Goal: Task Accomplishment & Management: Complete application form

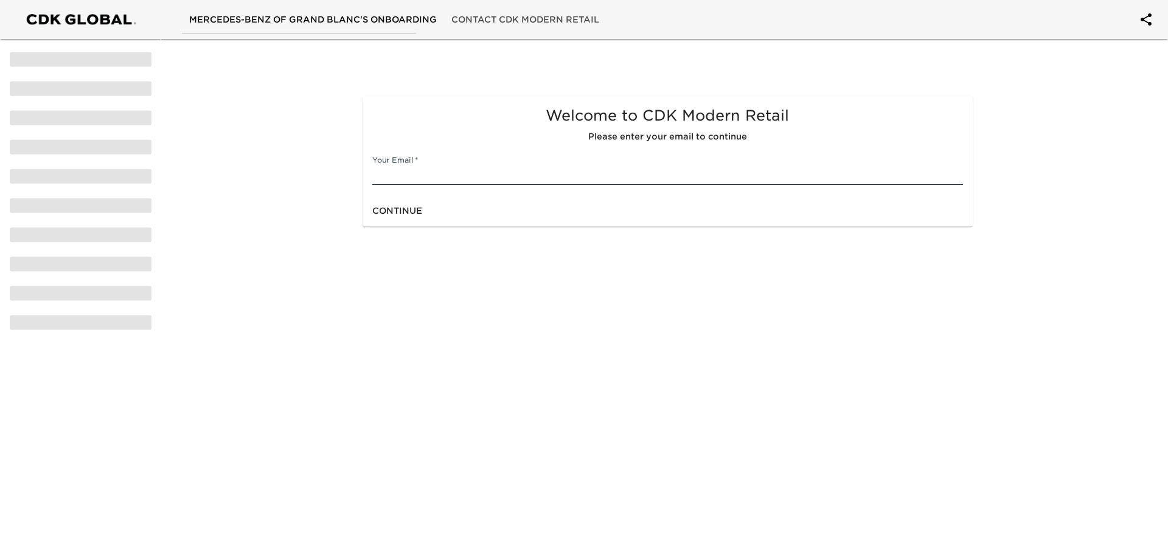
click at [482, 177] on input "text" at bounding box center [667, 175] width 590 height 19
type input "[EMAIL_ADDRESS][DOMAIN_NAME]"
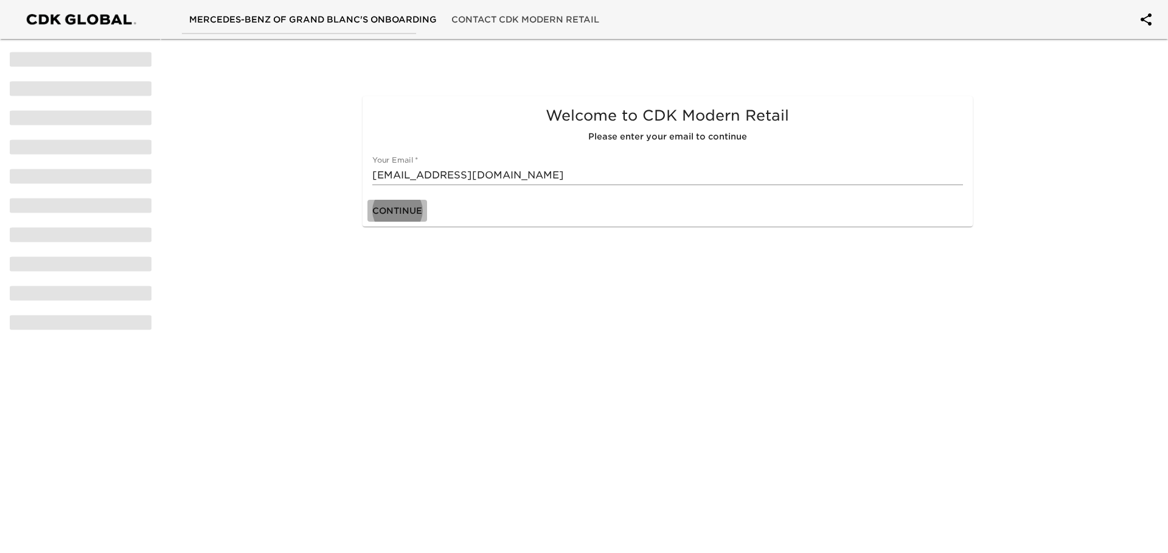
click at [421, 208] on span "Continue" at bounding box center [397, 210] width 50 height 15
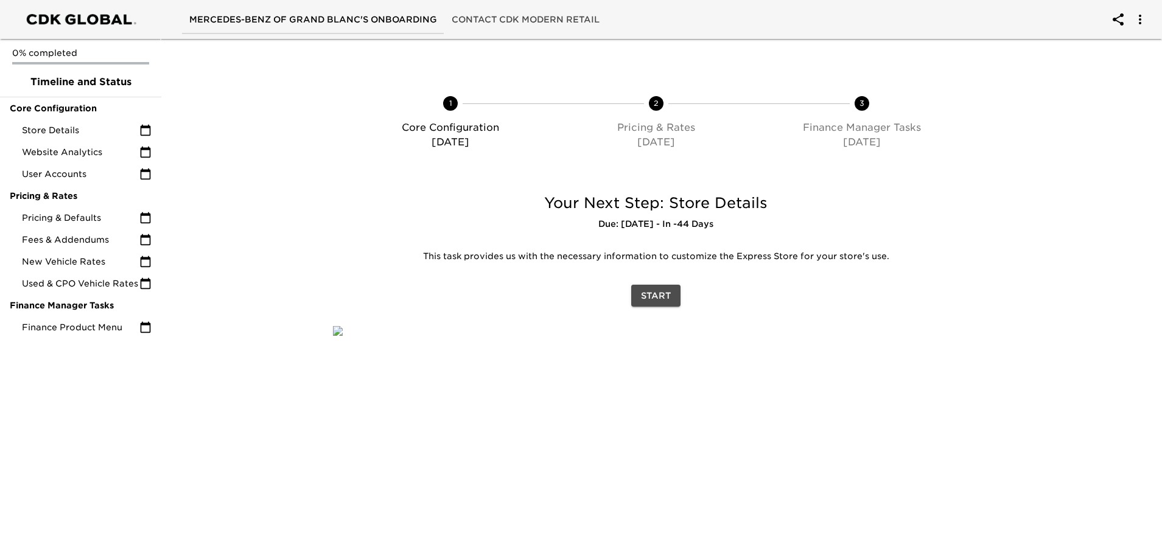
click at [657, 296] on span "Start" at bounding box center [656, 295] width 30 height 15
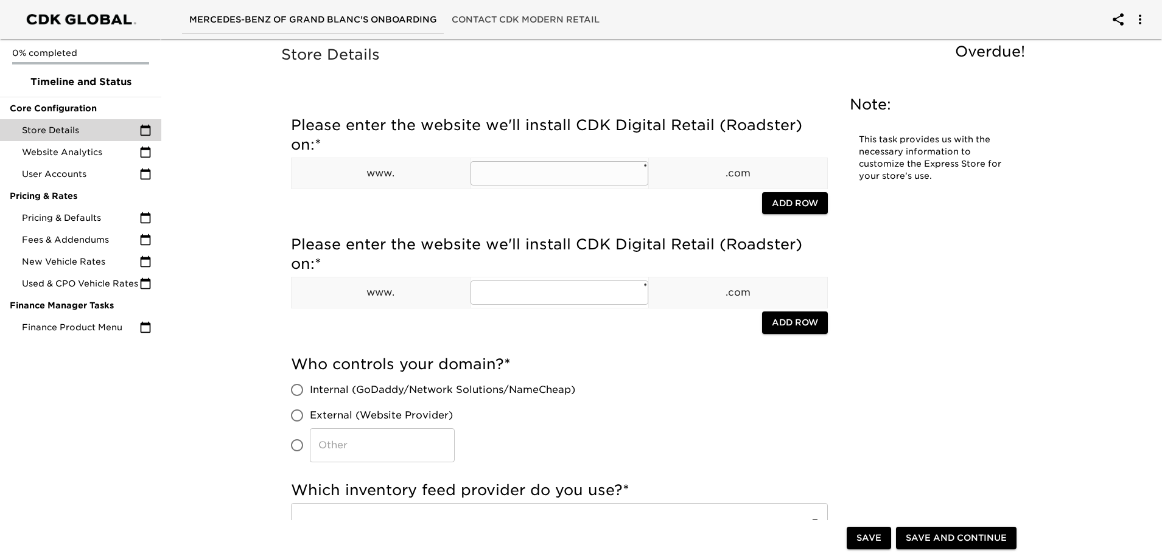
click at [551, 179] on input "text" at bounding box center [559, 173] width 178 height 24
type input "mercedesbenzofgrandblanc"
click at [801, 201] on span "Add Row" at bounding box center [795, 203] width 46 height 15
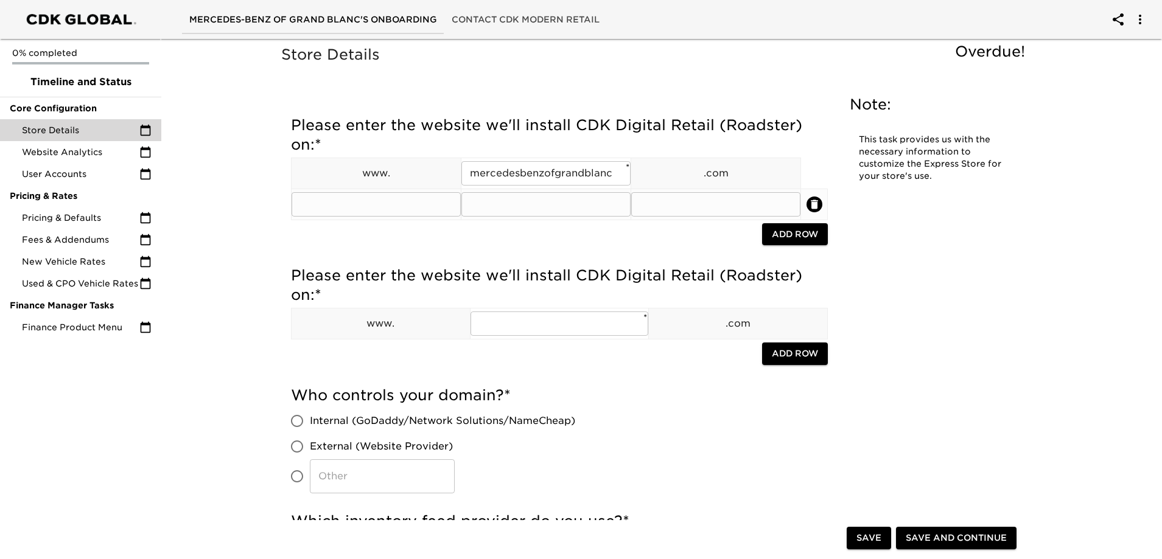
click at [812, 204] on icon "delete" at bounding box center [814, 204] width 7 height 9
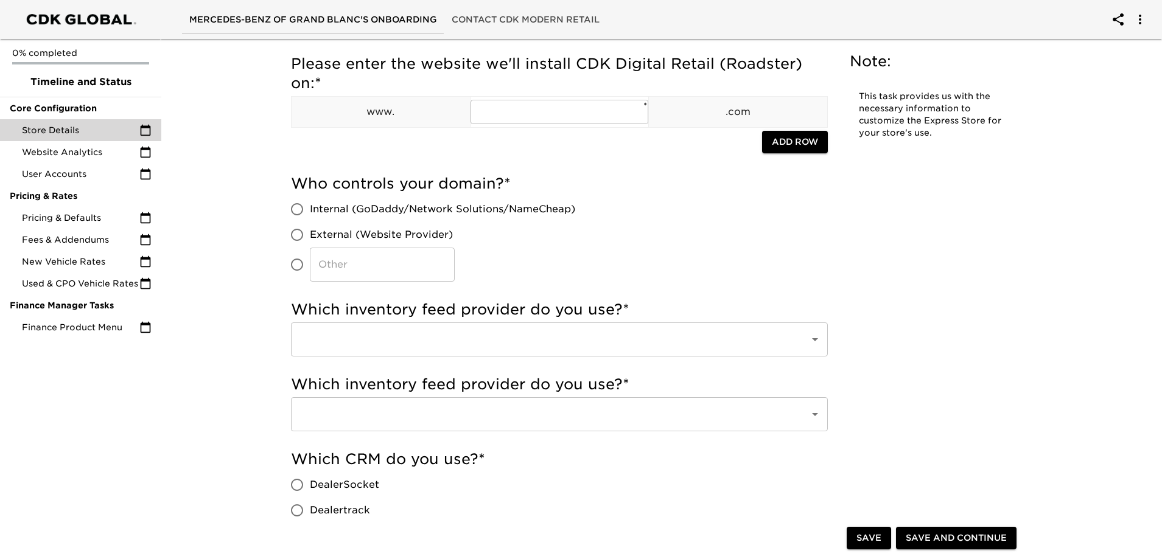
scroll to position [183, 0]
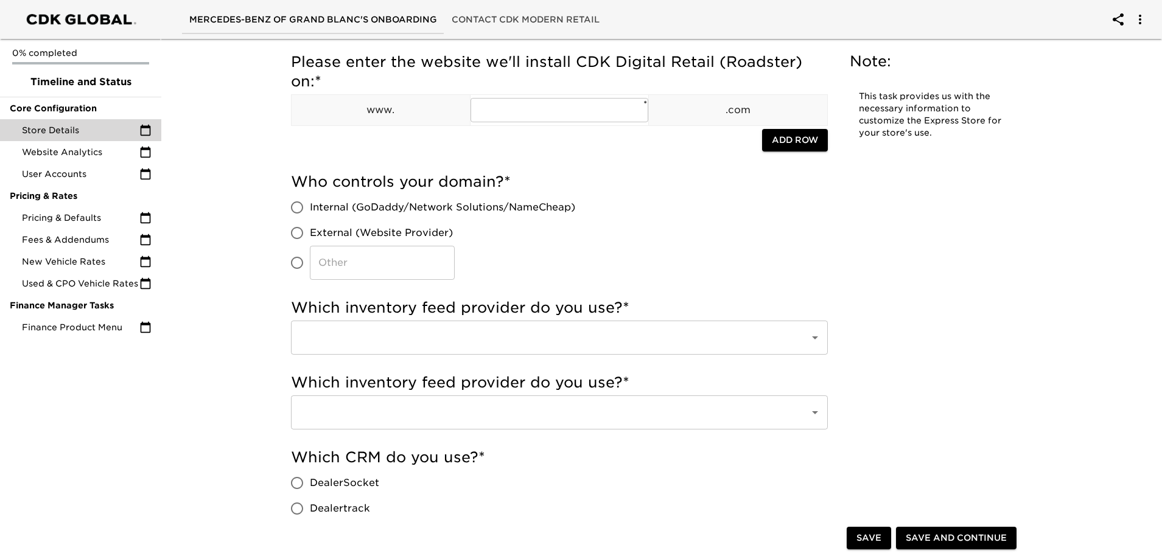
click at [513, 341] on input "text" at bounding box center [542, 337] width 492 height 23
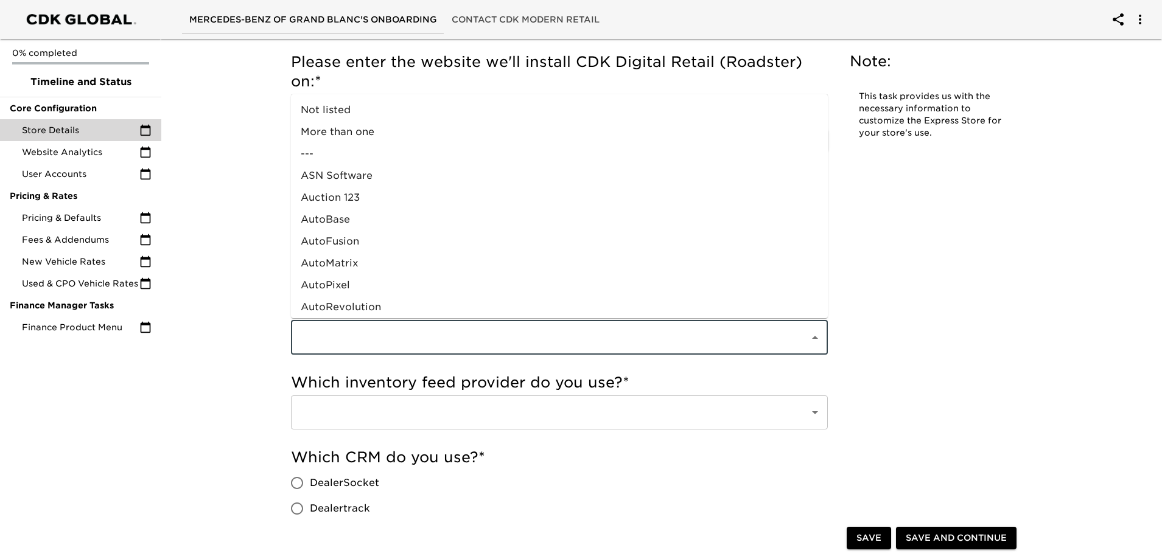
click at [513, 341] on input "text" at bounding box center [542, 337] width 492 height 23
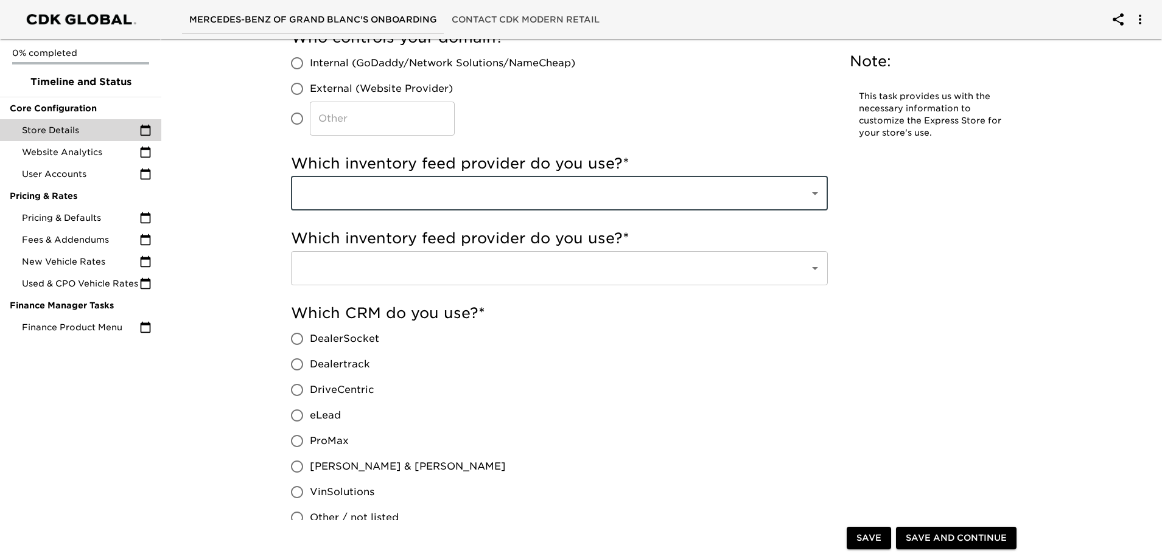
scroll to position [365, 0]
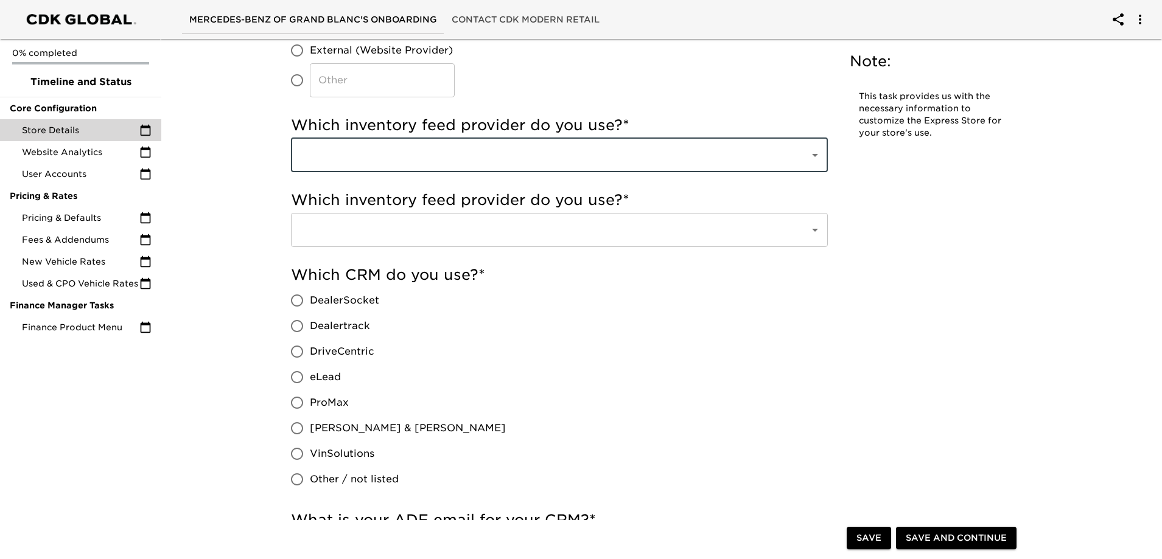
click at [612, 150] on input "text" at bounding box center [542, 155] width 492 height 23
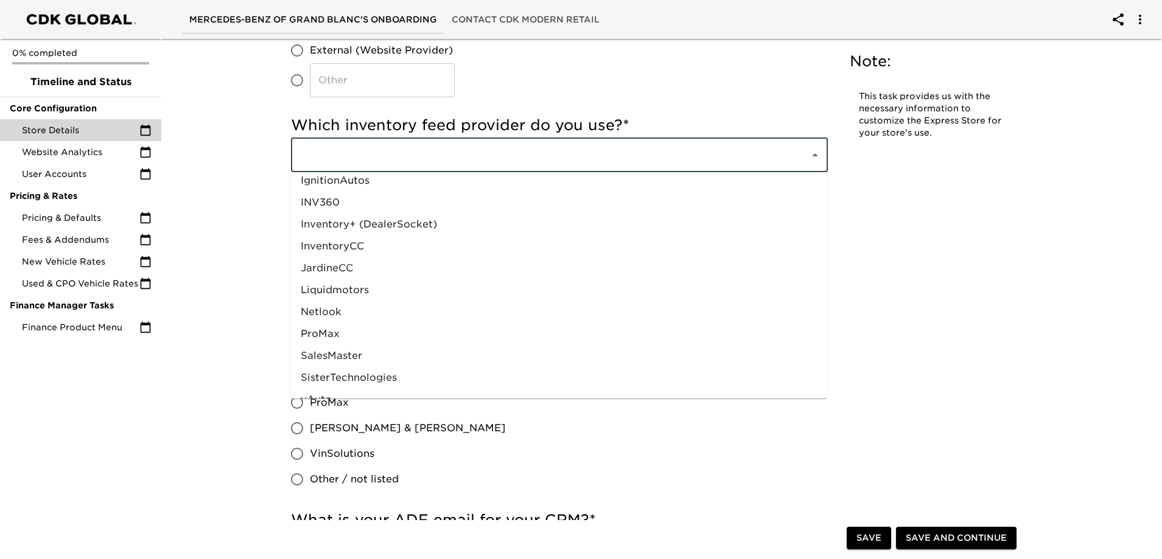
scroll to position [596, 0]
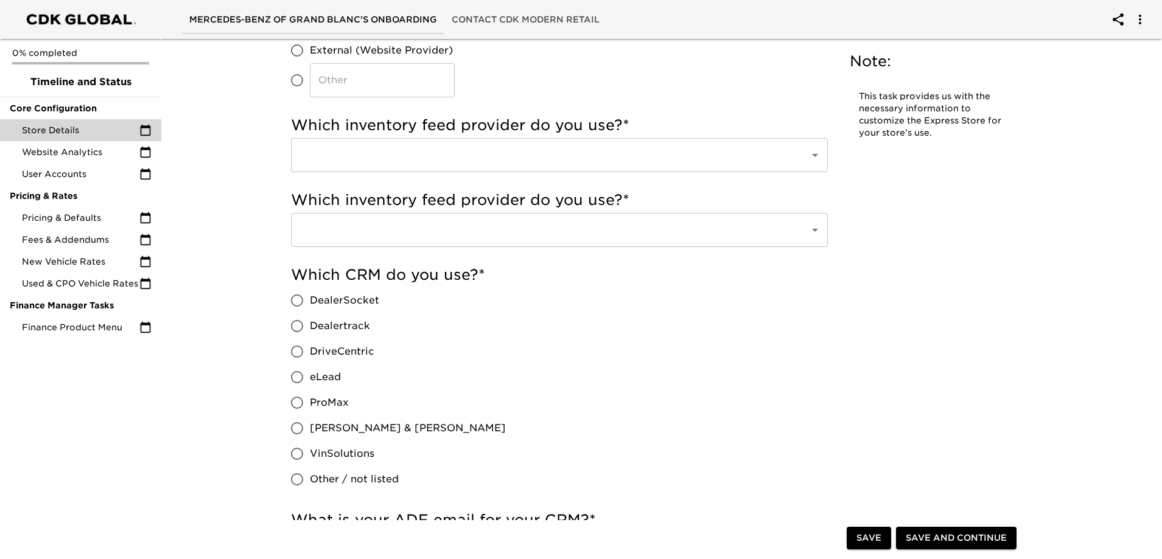
click at [296, 327] on input "Dealertrack" at bounding box center [297, 326] width 26 height 26
radio input "true"
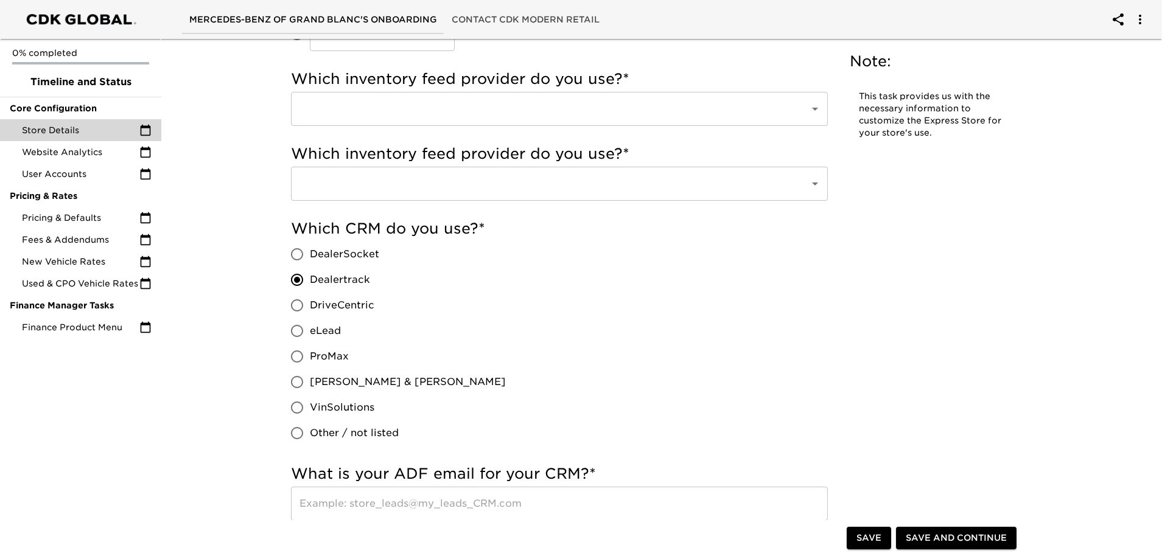
scroll to position [243, 0]
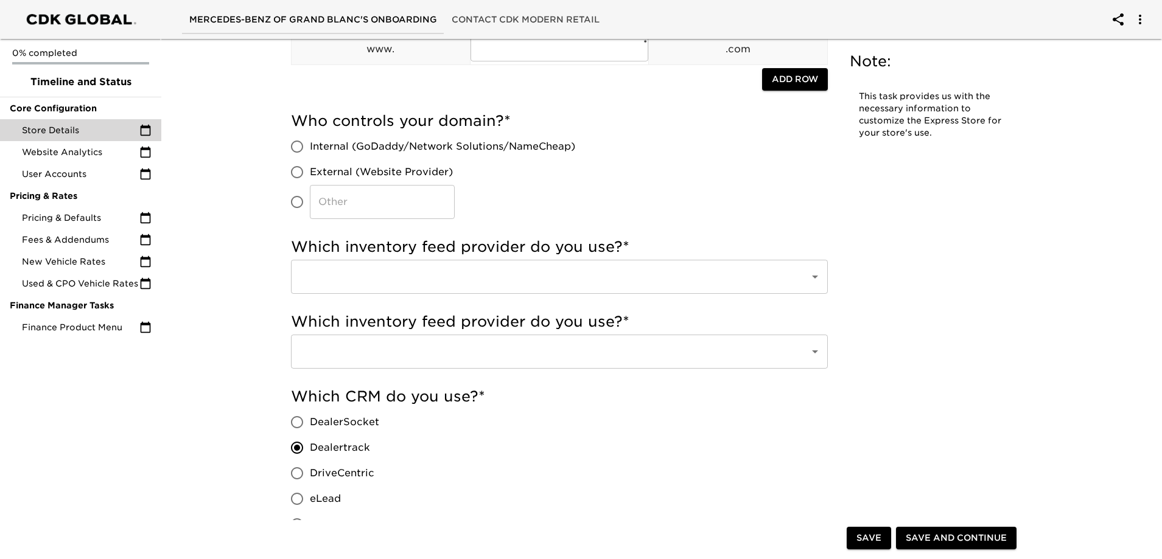
click at [491, 281] on input "text" at bounding box center [542, 276] width 492 height 23
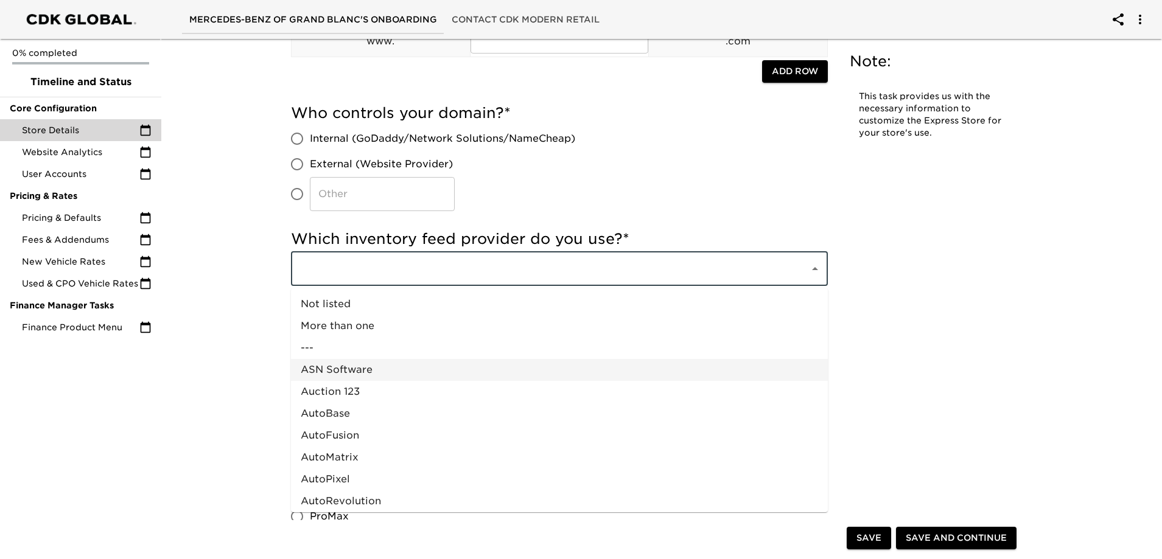
scroll to position [61, 0]
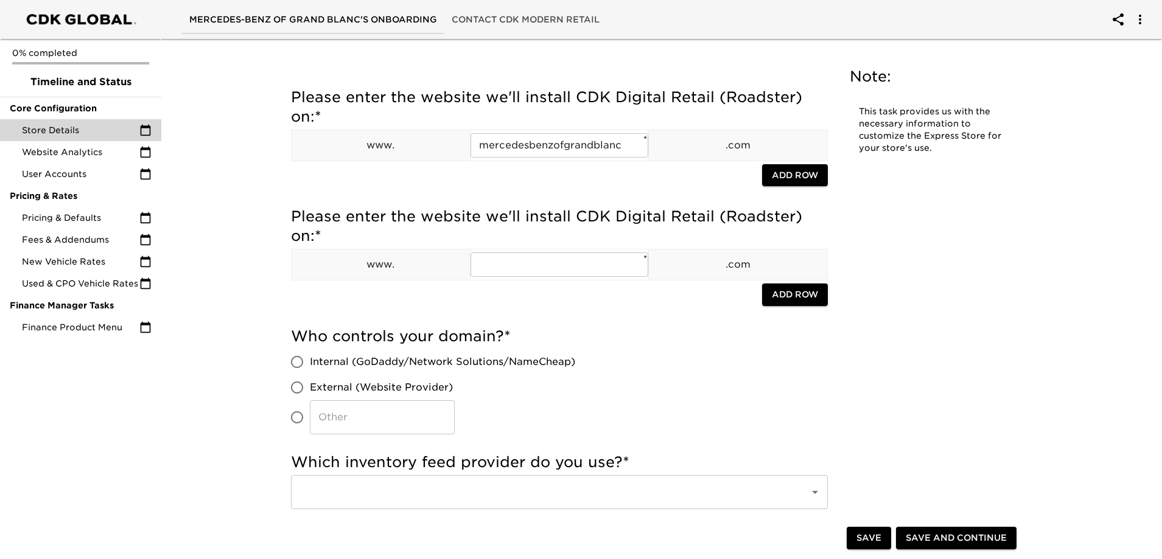
scroll to position [0, 0]
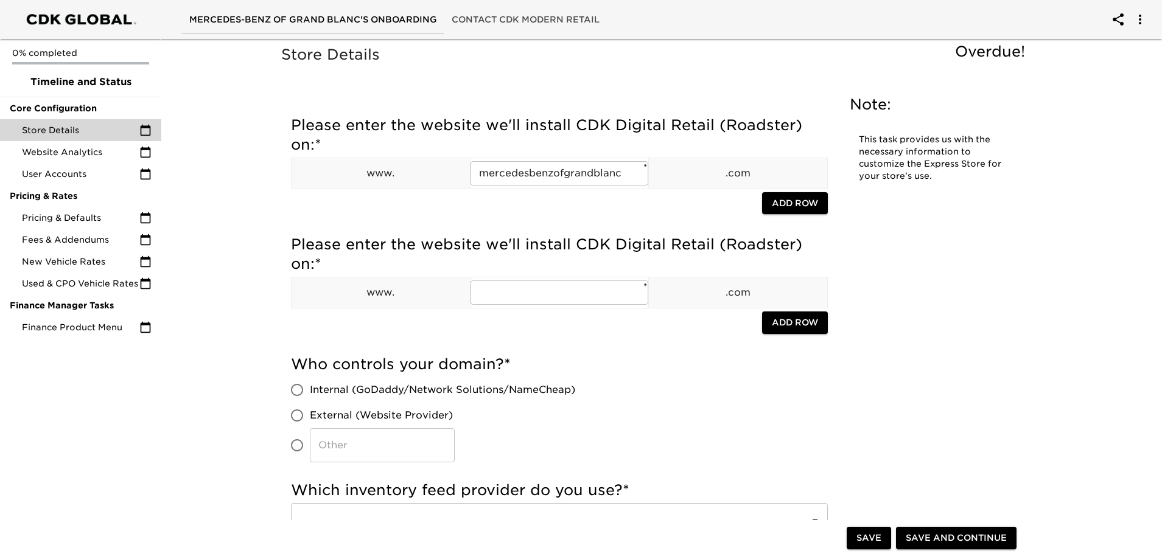
click at [298, 447] on input "​" at bounding box center [297, 446] width 26 height 26
radio input "true"
click at [361, 452] on input "​" at bounding box center [382, 445] width 145 height 34
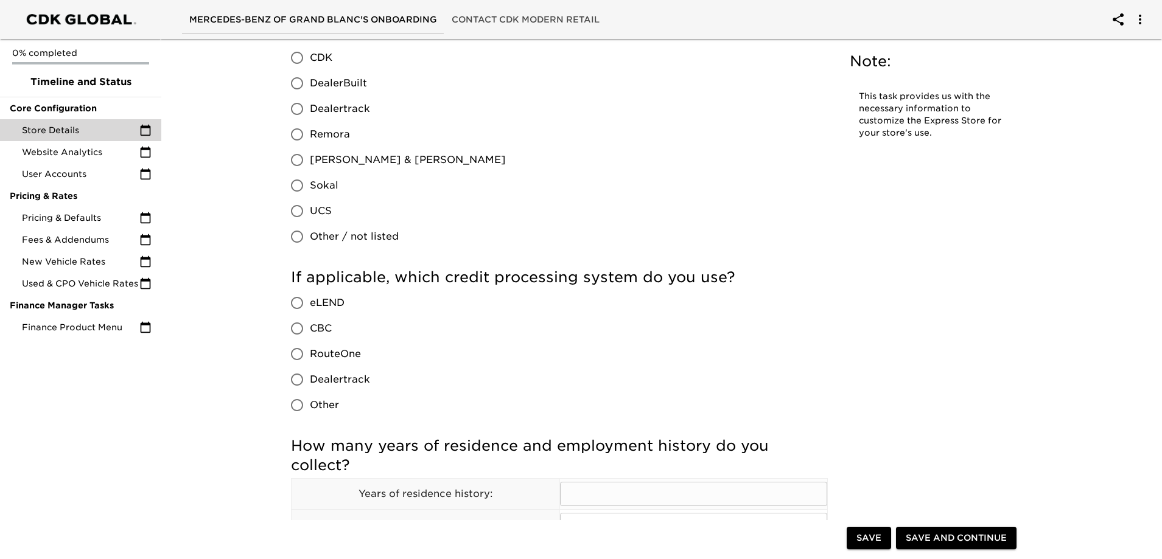
scroll to position [791, 0]
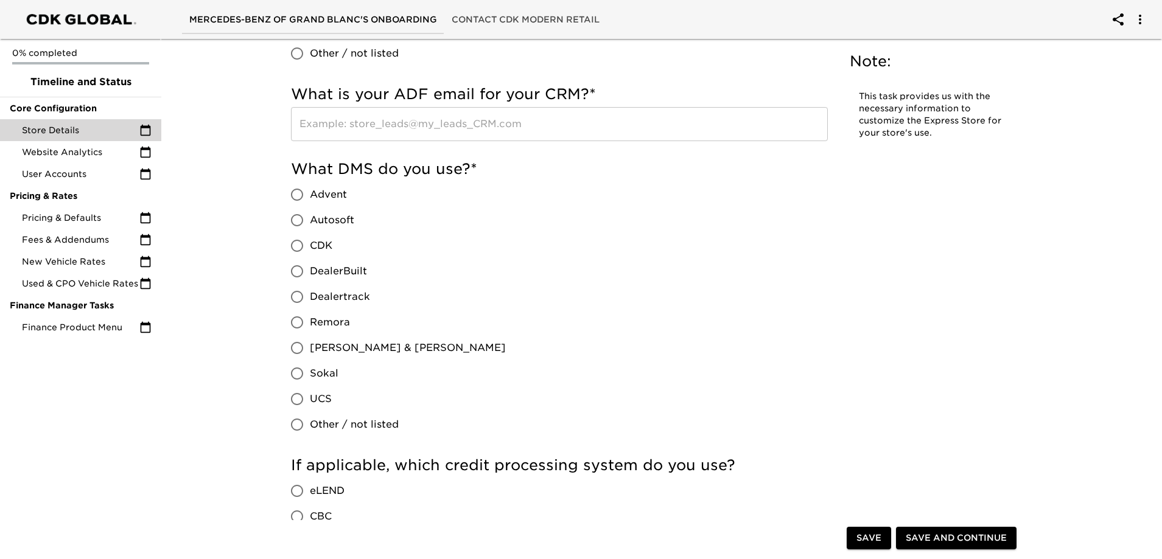
type input "Dealer Inspire"
click at [299, 301] on input "Dealertrack" at bounding box center [297, 297] width 26 height 26
radio input "true"
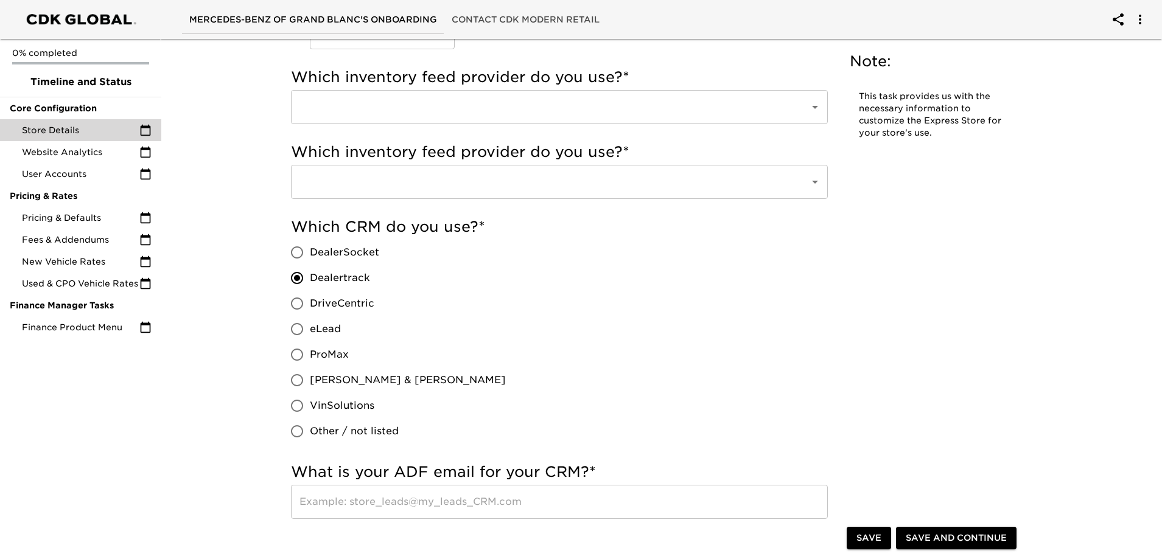
scroll to position [487, 0]
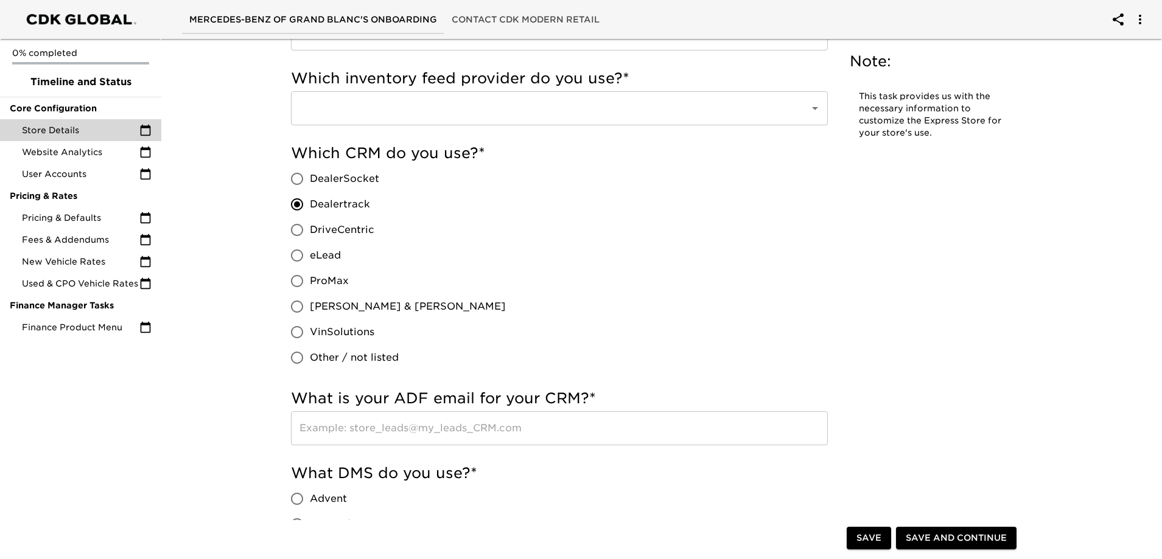
click at [313, 335] on span "VinSolutions" at bounding box center [342, 332] width 65 height 15
click at [310, 335] on input "VinSolutions" at bounding box center [297, 333] width 26 height 26
radio input "true"
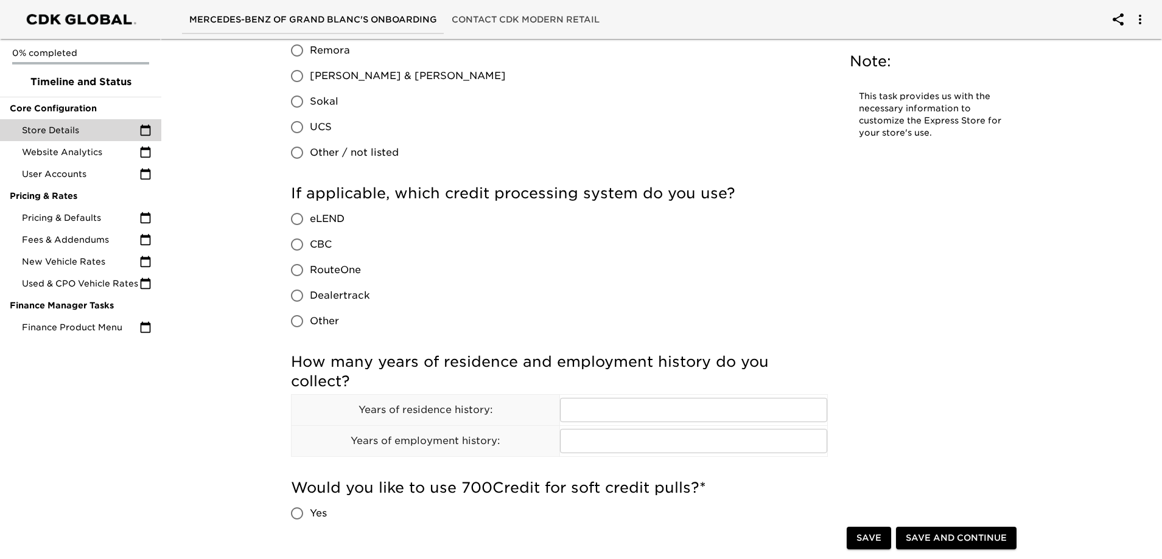
scroll to position [1095, 0]
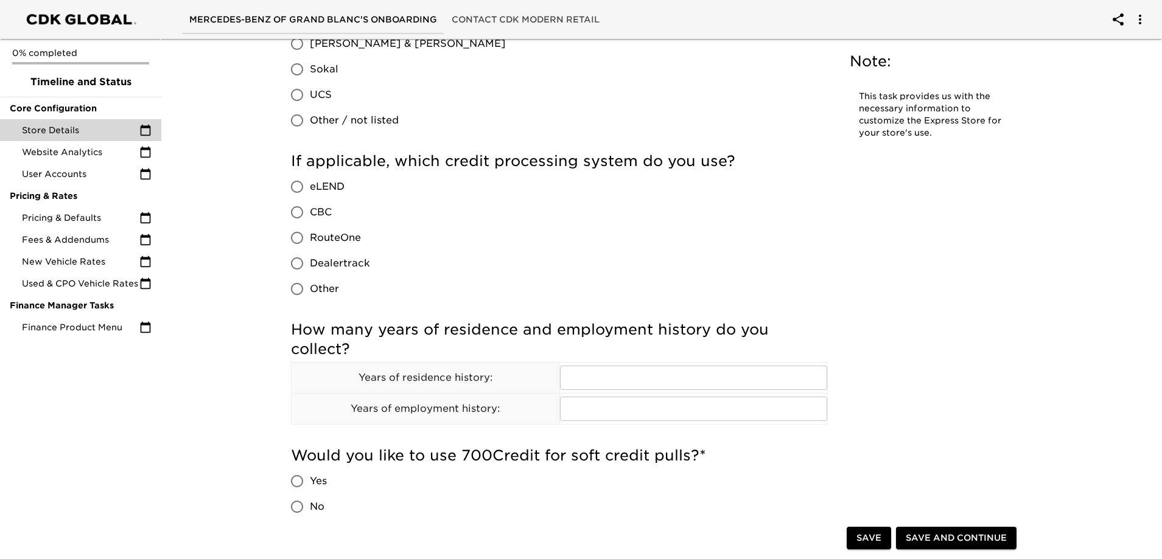
click at [322, 232] on span "RouteOne" at bounding box center [335, 238] width 51 height 15
click at [310, 232] on input "RouteOne" at bounding box center [297, 238] width 26 height 26
radio input "true"
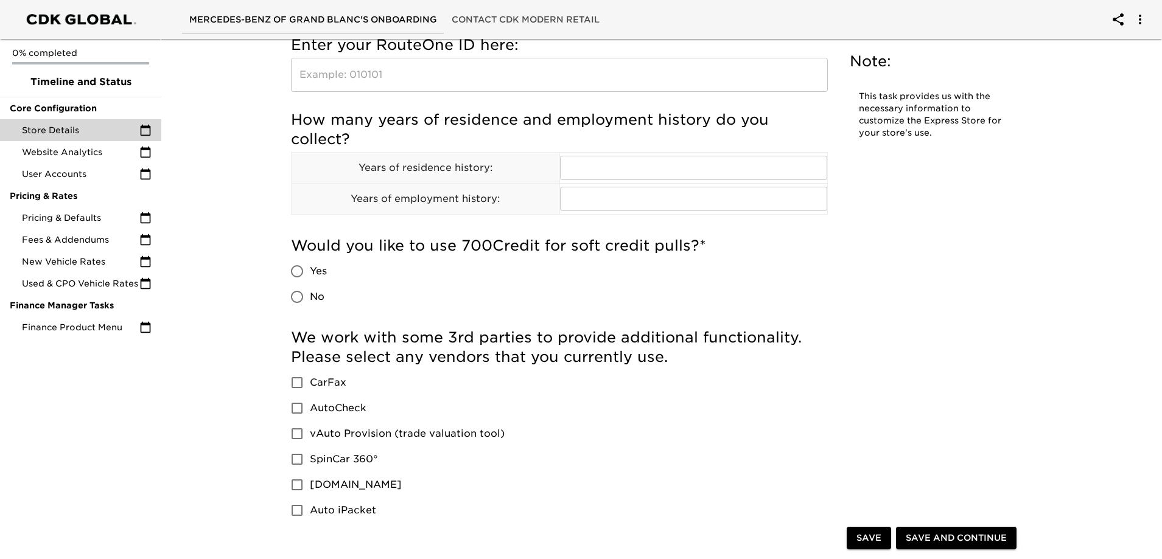
scroll to position [1400, 0]
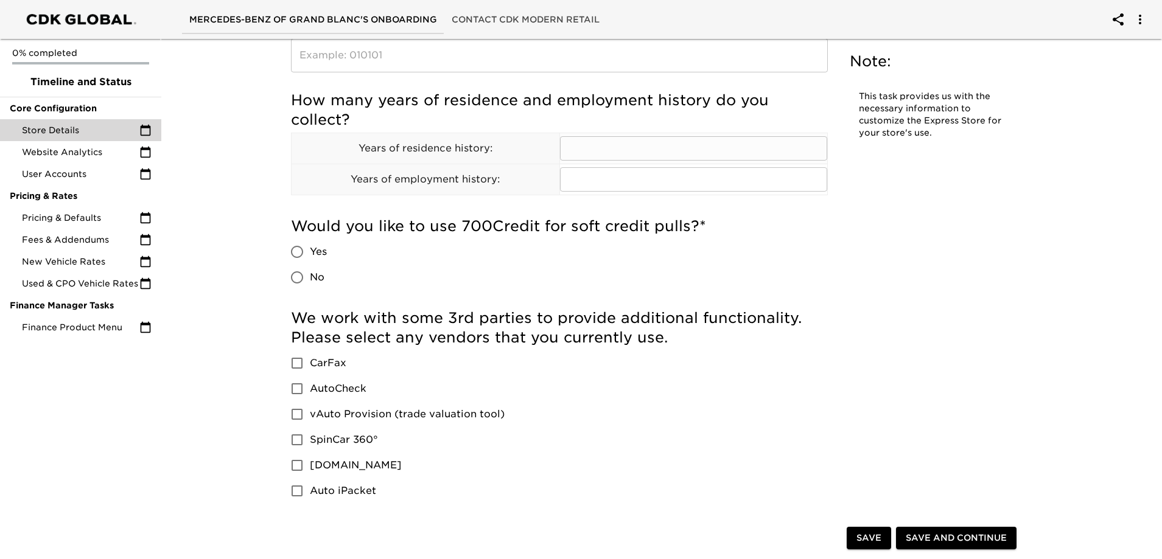
click at [618, 162] on td "​" at bounding box center [693, 148] width 268 height 31
click at [628, 152] on input "text" at bounding box center [694, 148] width 268 height 24
type input "5"
click at [301, 248] on input "Yes" at bounding box center [297, 252] width 26 height 26
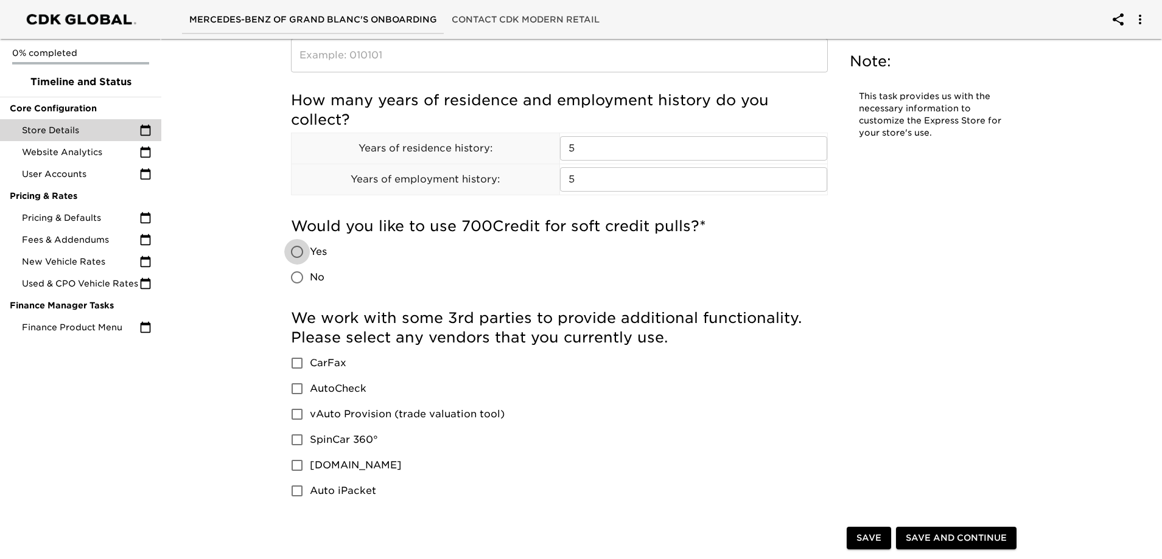
radio input "true"
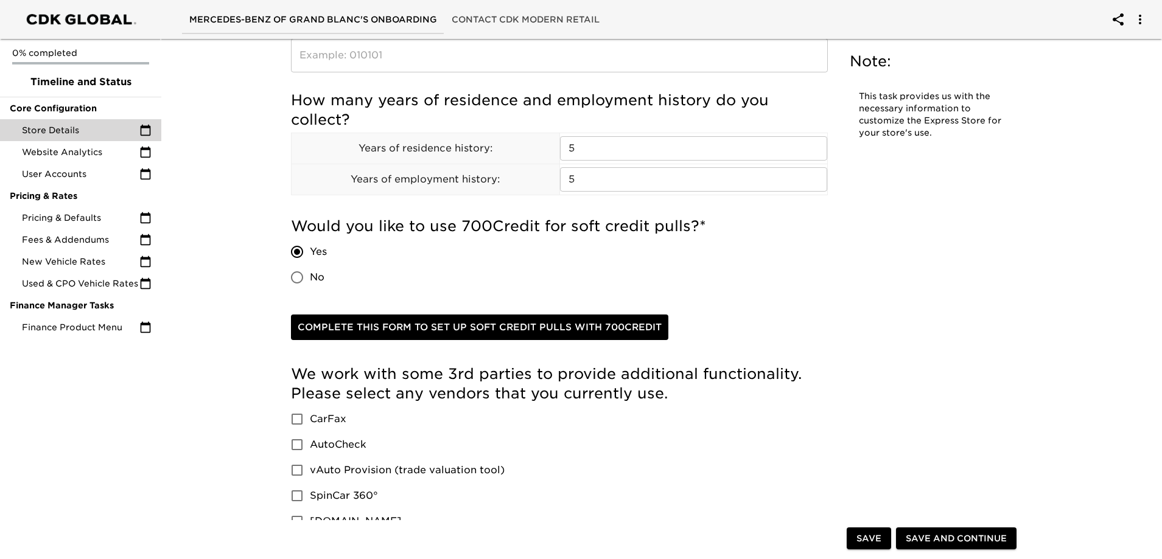
click at [295, 279] on input "No" at bounding box center [297, 278] width 26 height 26
radio input "true"
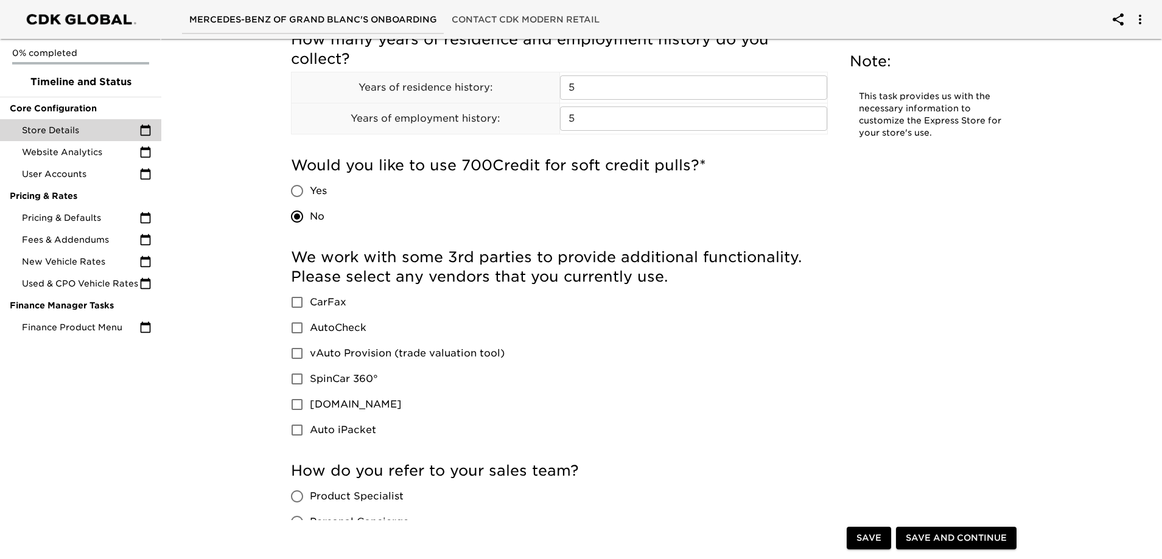
scroll to position [1521, 0]
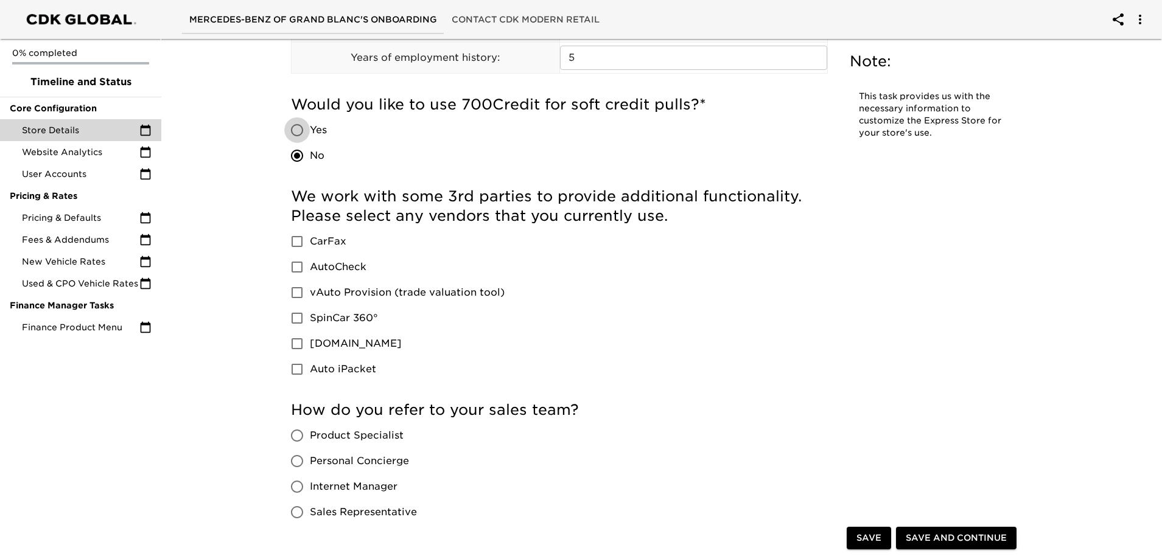
click at [304, 131] on input "Yes" at bounding box center [297, 130] width 26 height 26
radio input "true"
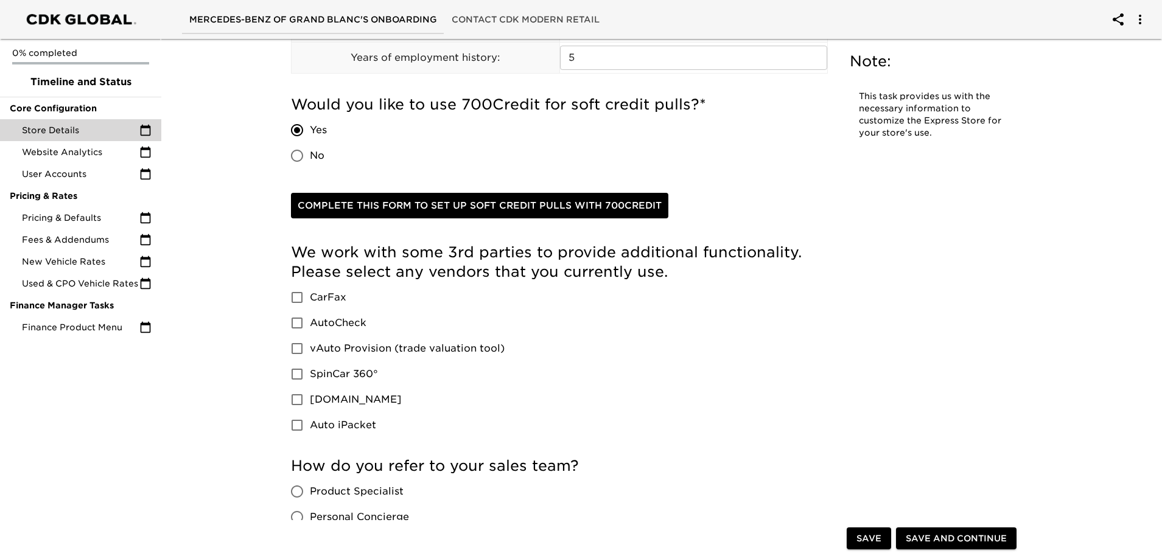
click at [310, 155] on span "No" at bounding box center [317, 155] width 15 height 15
click at [310, 155] on input "No" at bounding box center [297, 156] width 26 height 26
radio input "true"
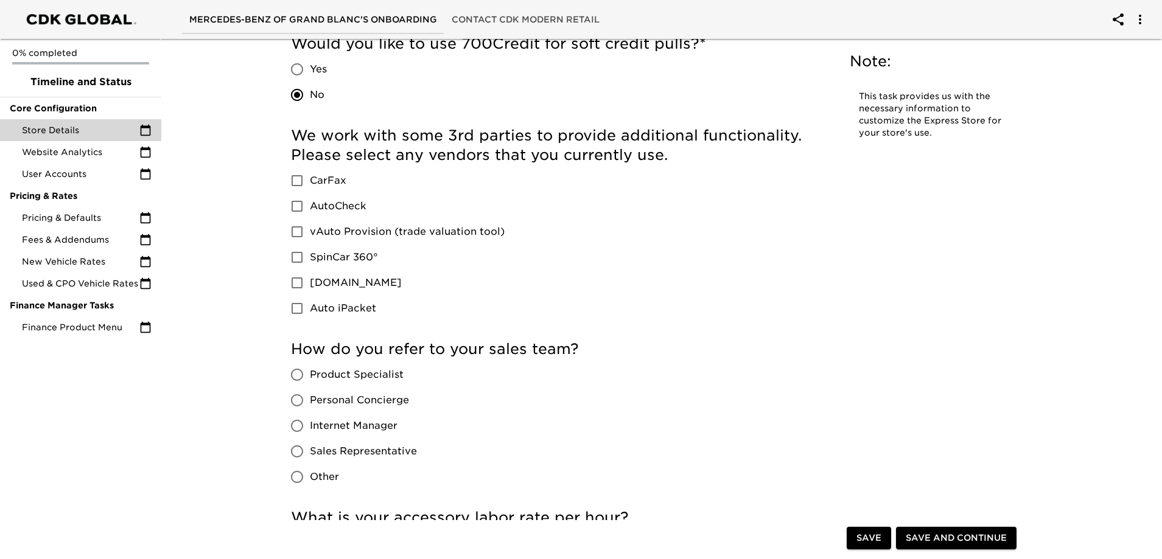
scroll to position [1643, 0]
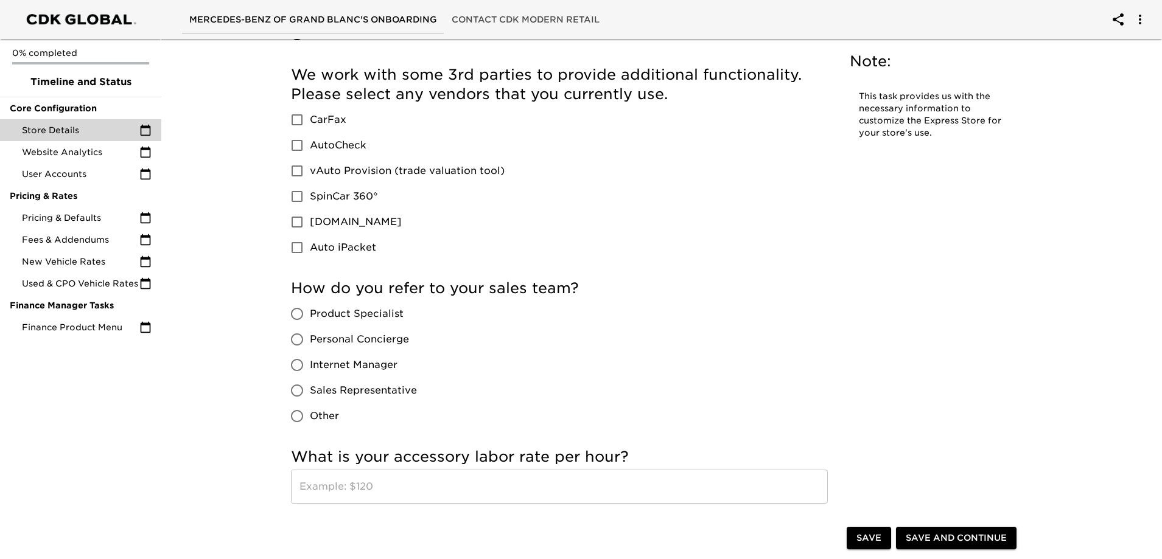
click at [294, 318] on input "Product Specialist" at bounding box center [297, 314] width 26 height 26
radio input "true"
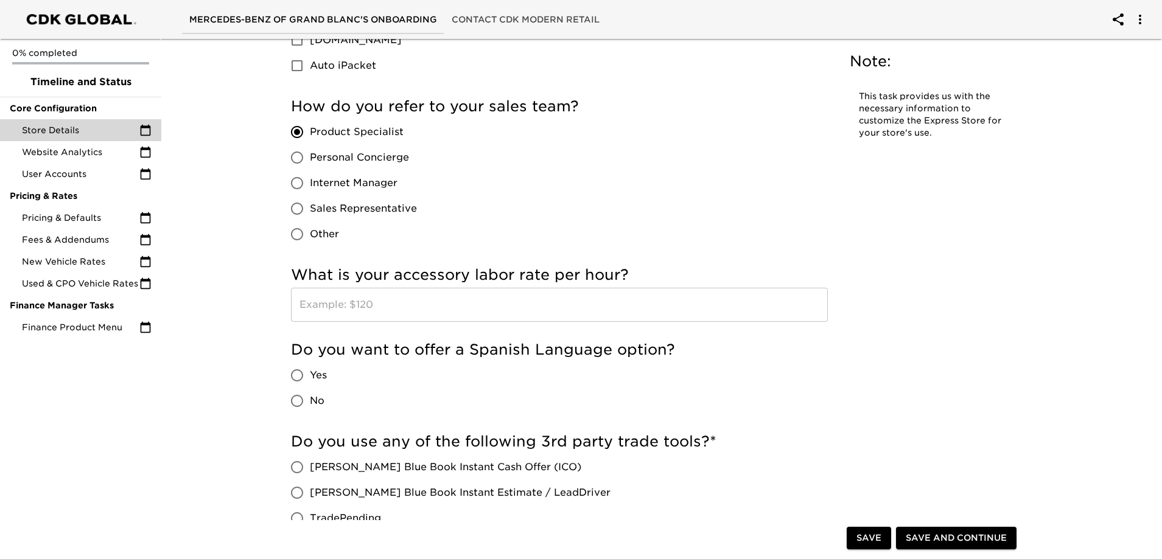
scroll to position [1826, 0]
click at [292, 376] on input "Yes" at bounding box center [297, 375] width 26 height 26
radio input "true"
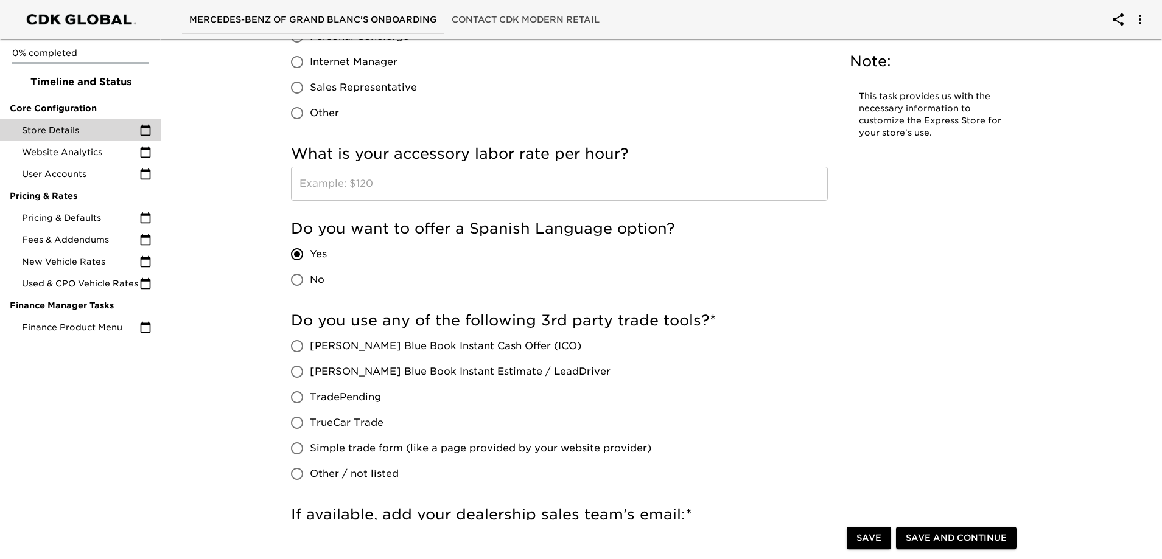
scroll to position [1947, 0]
click at [294, 280] on input "No" at bounding box center [297, 279] width 26 height 26
radio input "true"
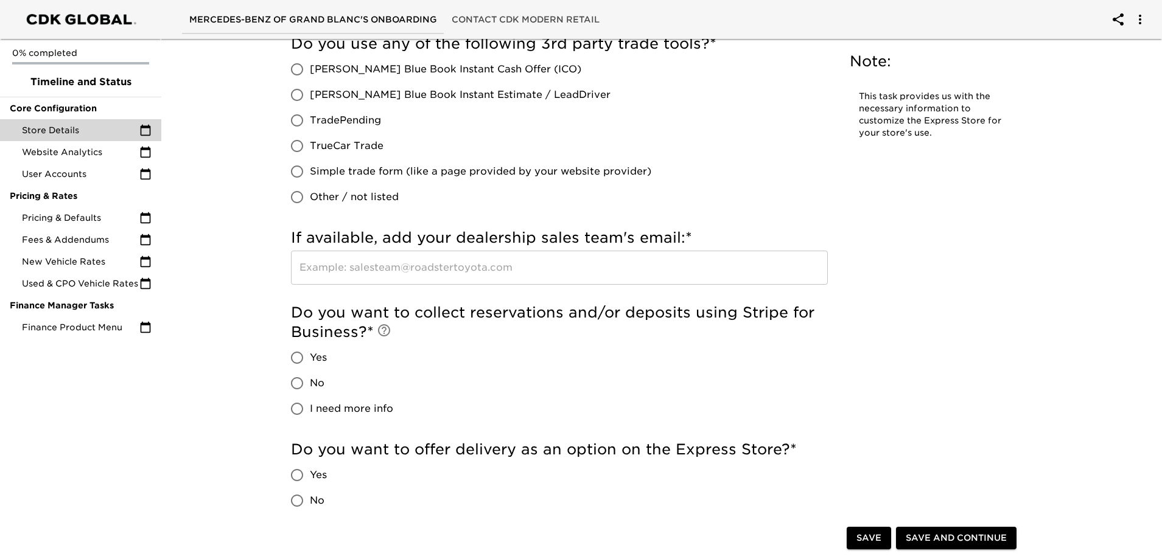
scroll to position [2252, 0]
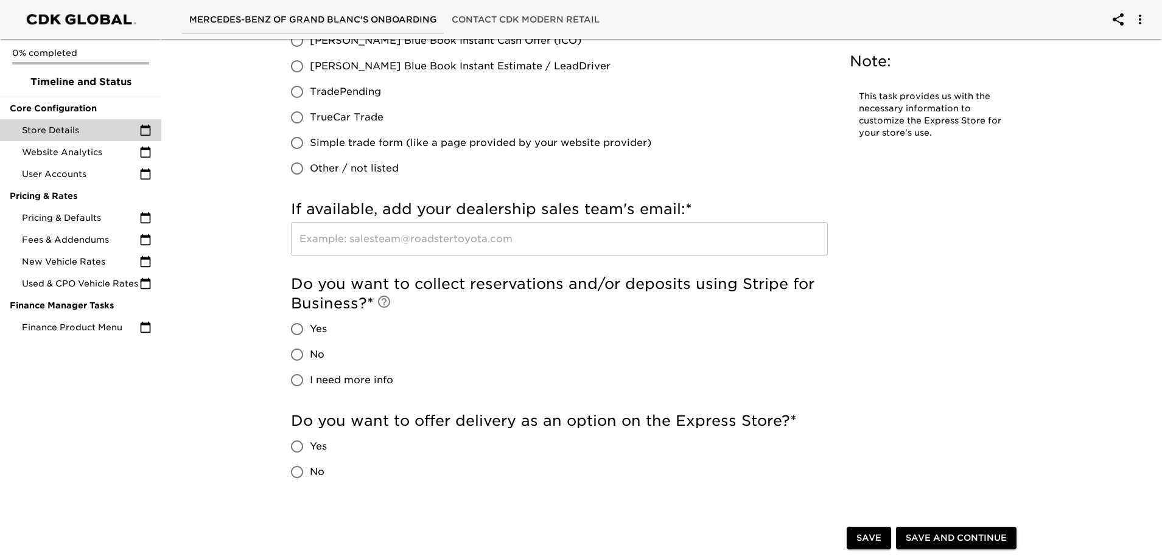
click at [304, 355] on input "No" at bounding box center [297, 355] width 26 height 26
radio input "true"
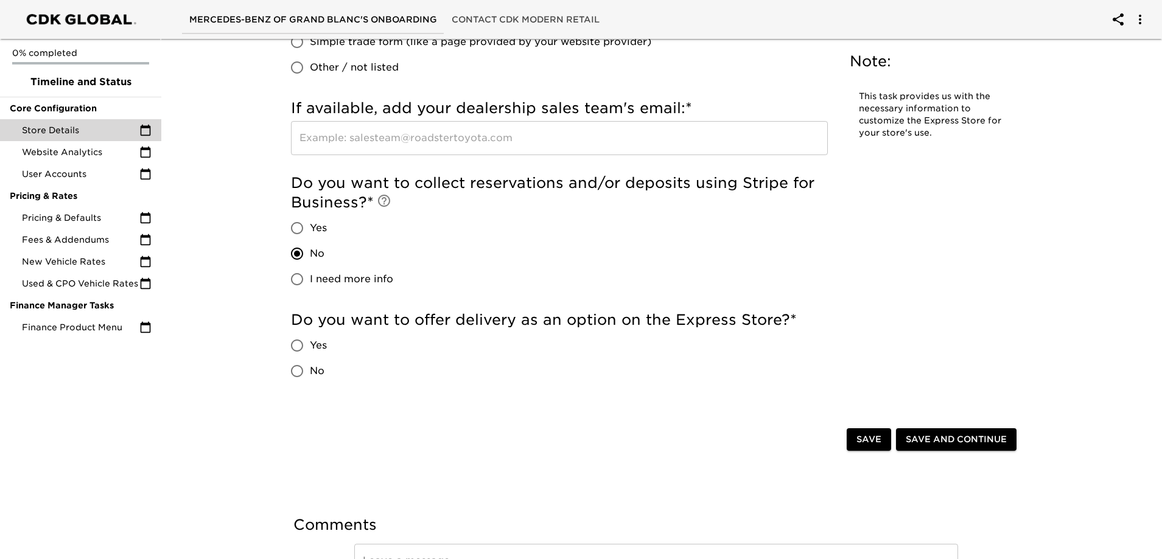
scroll to position [2373, 0]
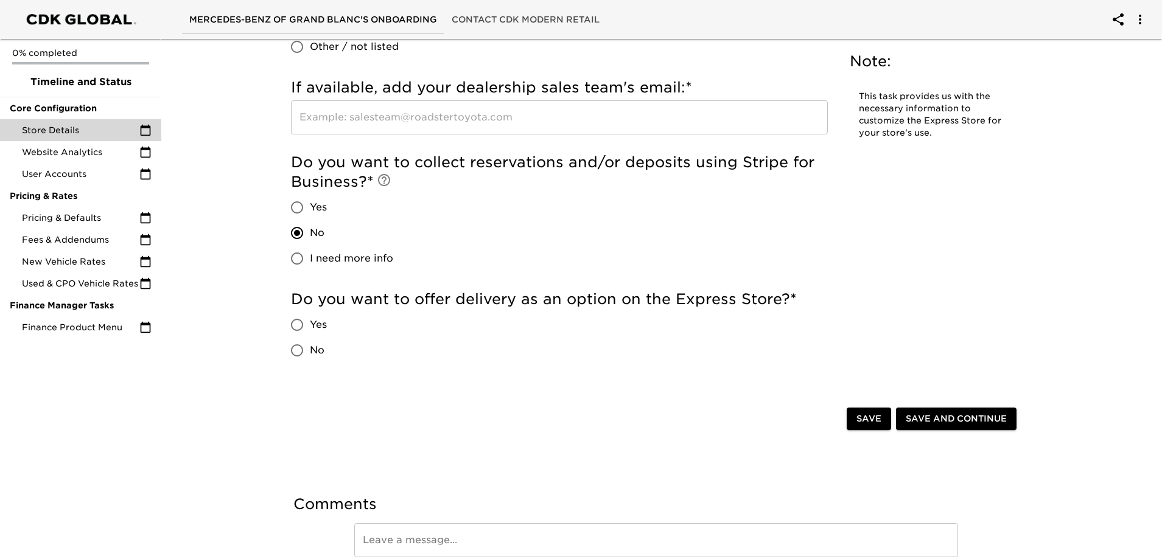
click at [305, 325] on input "Yes" at bounding box center [297, 325] width 26 height 26
radio input "true"
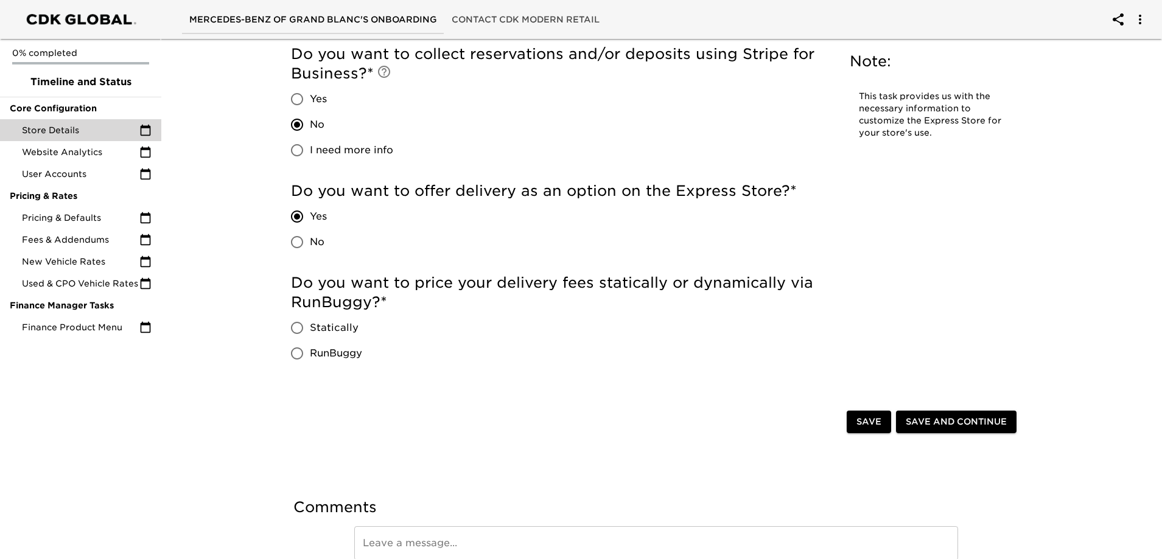
scroll to position [2495, 0]
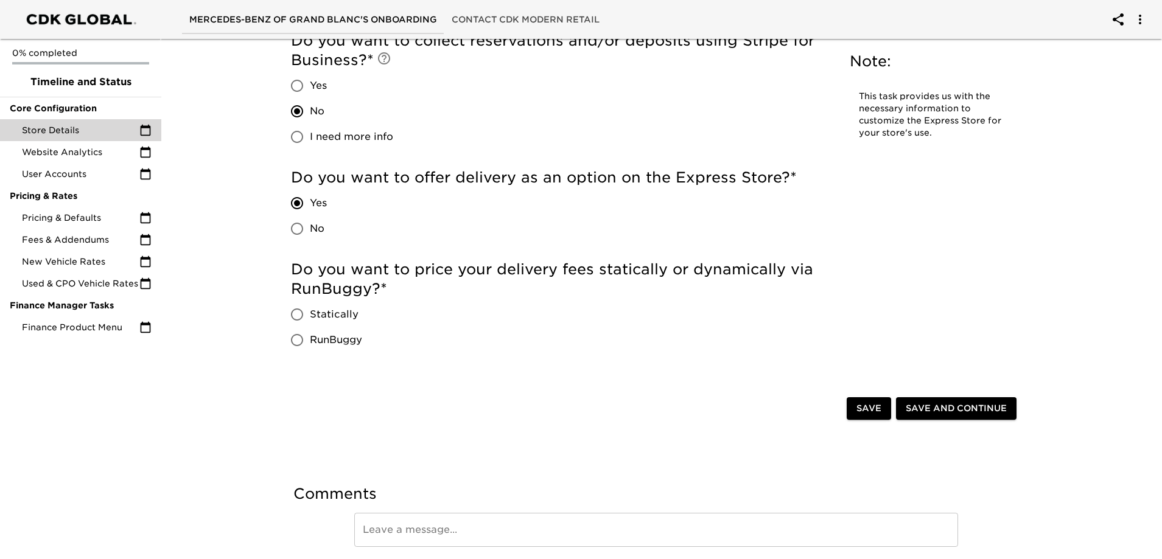
click at [321, 311] on span "Statically" at bounding box center [334, 314] width 49 height 15
click at [310, 311] on input "Statically" at bounding box center [297, 315] width 26 height 26
radio input "true"
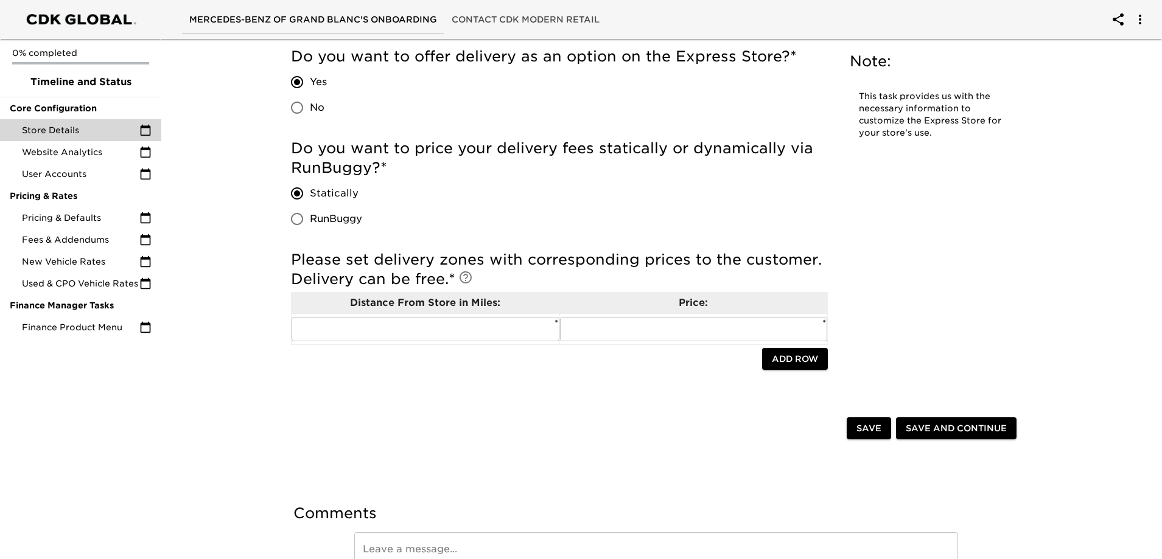
scroll to position [2617, 0]
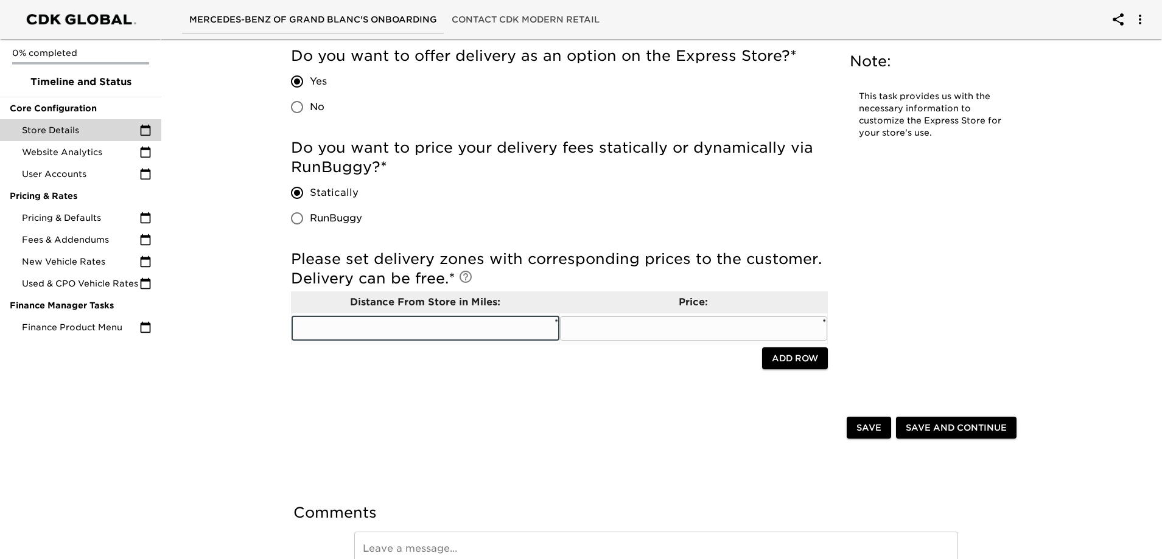
click at [531, 327] on input "text" at bounding box center [426, 328] width 268 height 24
click at [630, 335] on input "text" at bounding box center [694, 328] width 268 height 24
click at [483, 323] on input "text" at bounding box center [426, 328] width 268 height 24
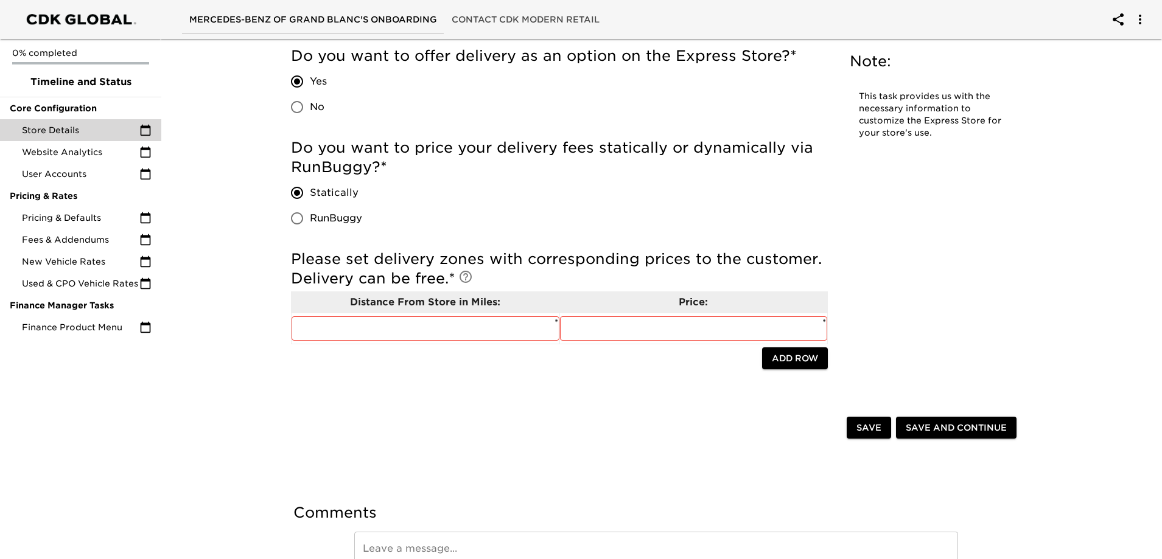
click at [346, 219] on span "RunBuggy" at bounding box center [336, 218] width 52 height 15
click at [310, 219] on input "RunBuggy" at bounding box center [297, 219] width 26 height 26
radio input "true"
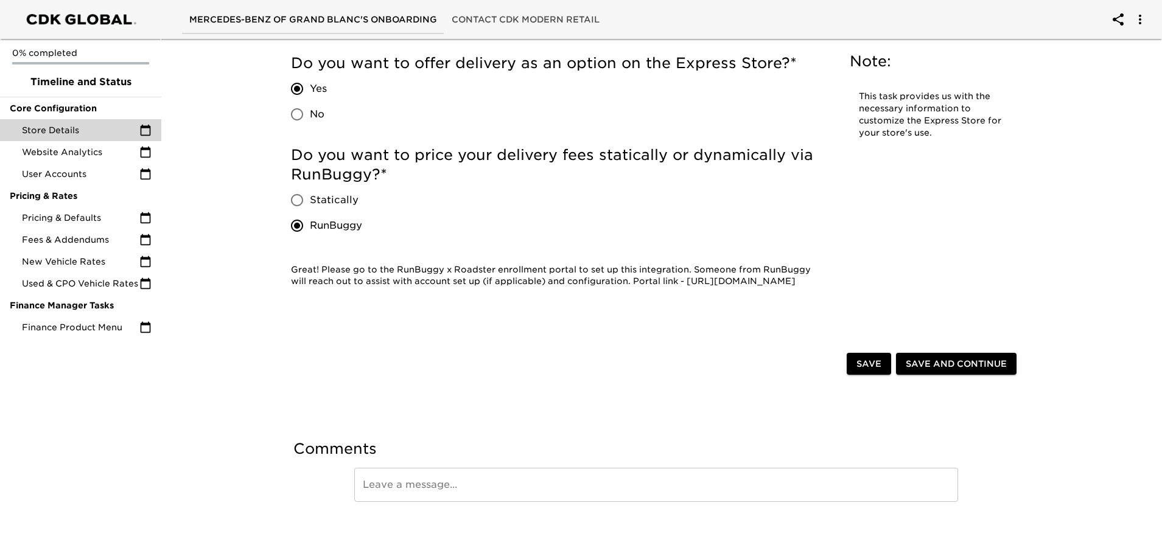
scroll to position [2609, 0]
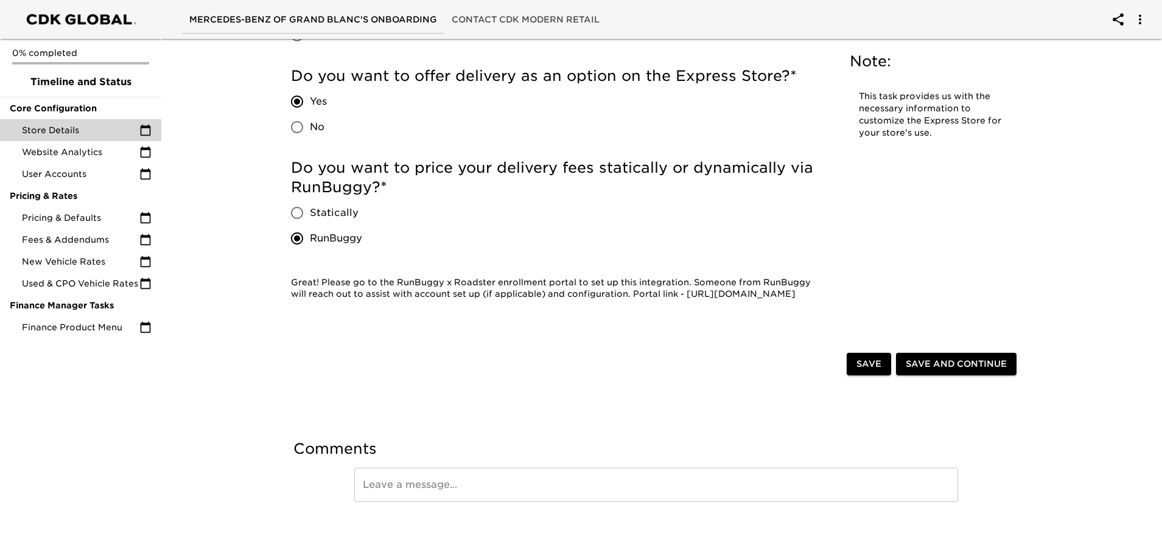
click at [293, 114] on input "No" at bounding box center [297, 127] width 26 height 26
radio input "true"
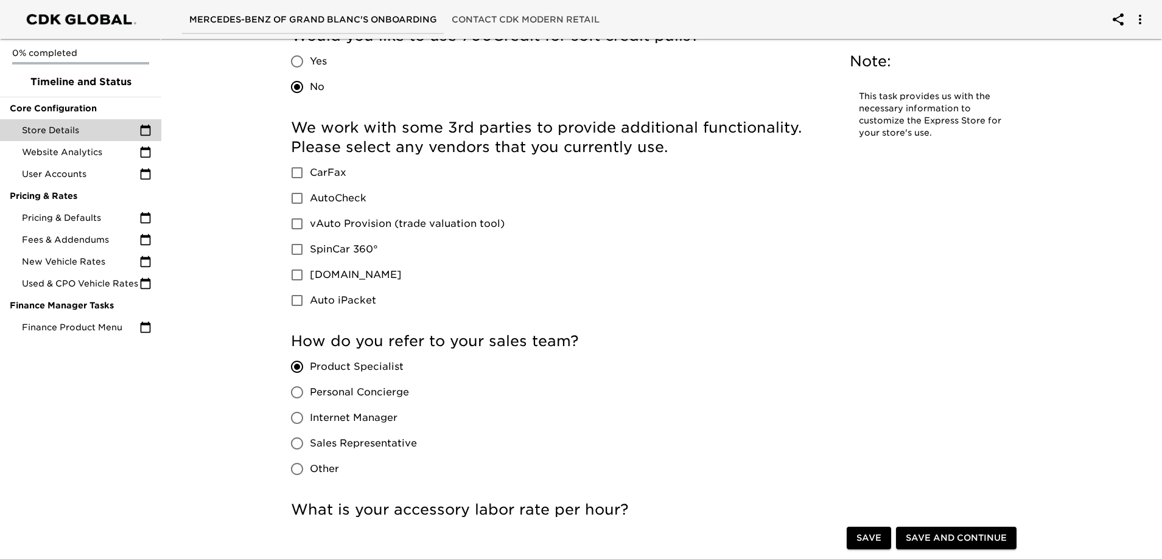
scroll to position [1577, 0]
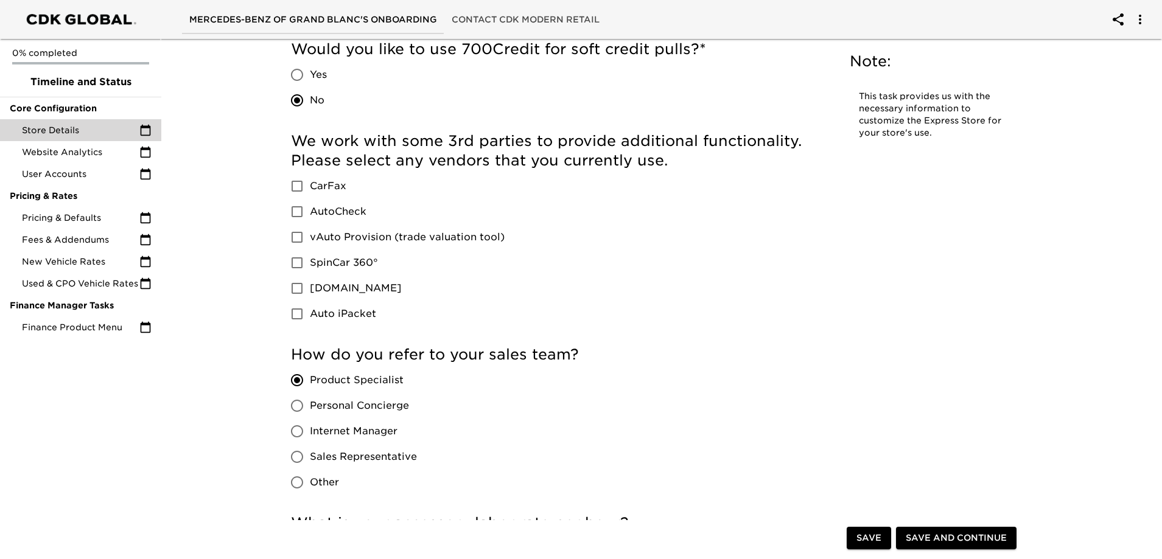
click at [299, 239] on input "vAuto Provision (trade valuation tool)" at bounding box center [297, 238] width 26 height 26
checkbox input "false"
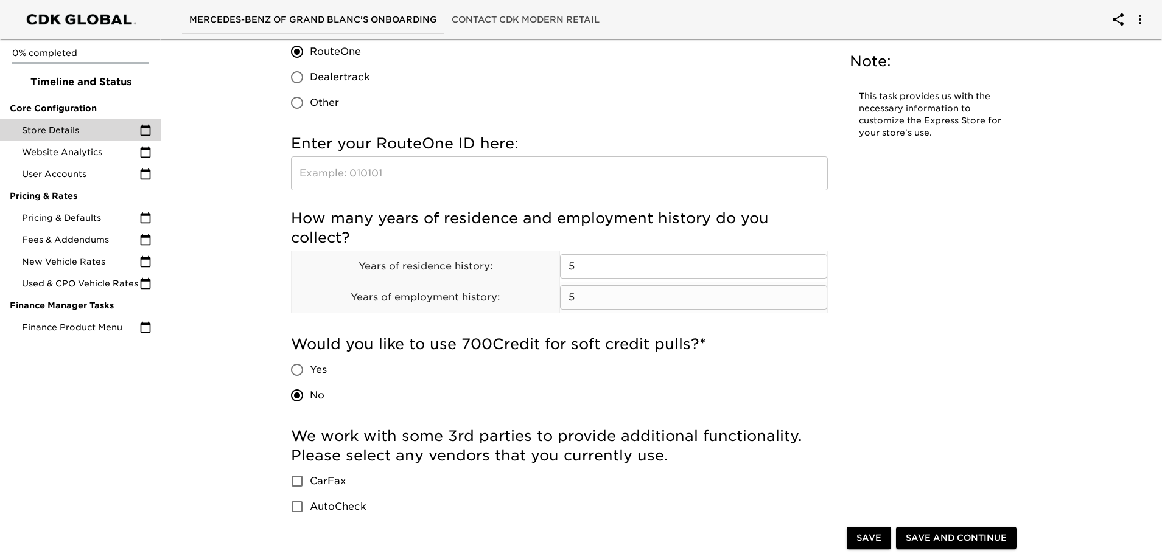
scroll to position [1212, 0]
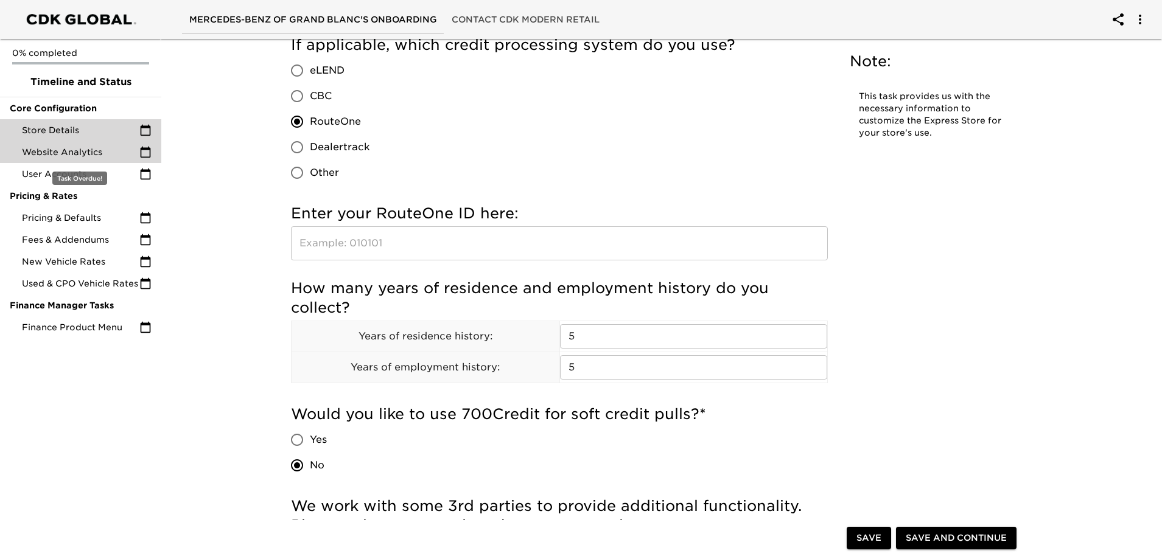
click at [102, 150] on span "Website Analytics" at bounding box center [80, 152] width 117 height 12
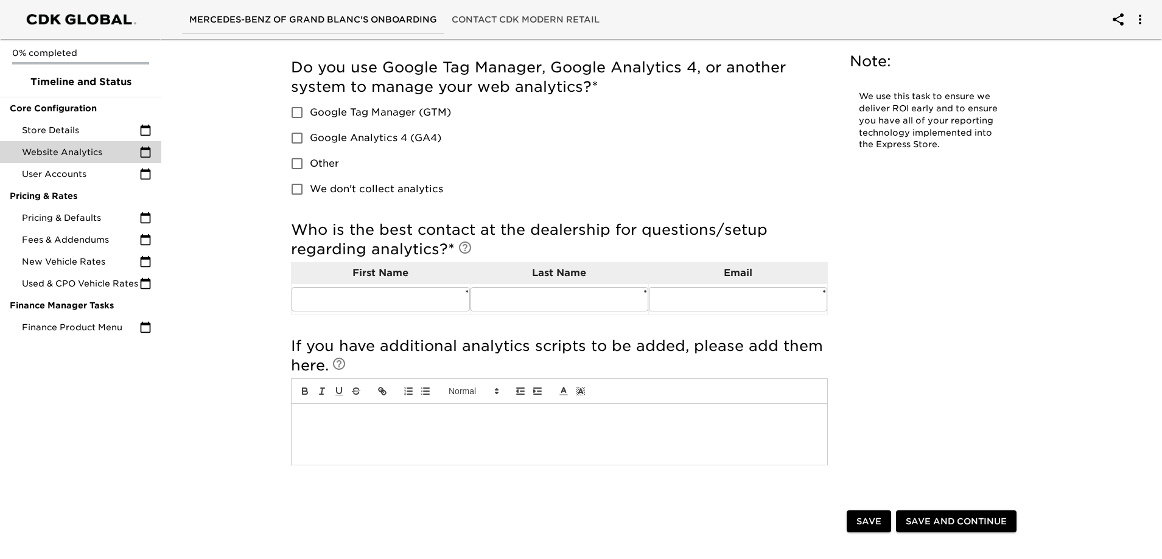
scroll to position [122, 0]
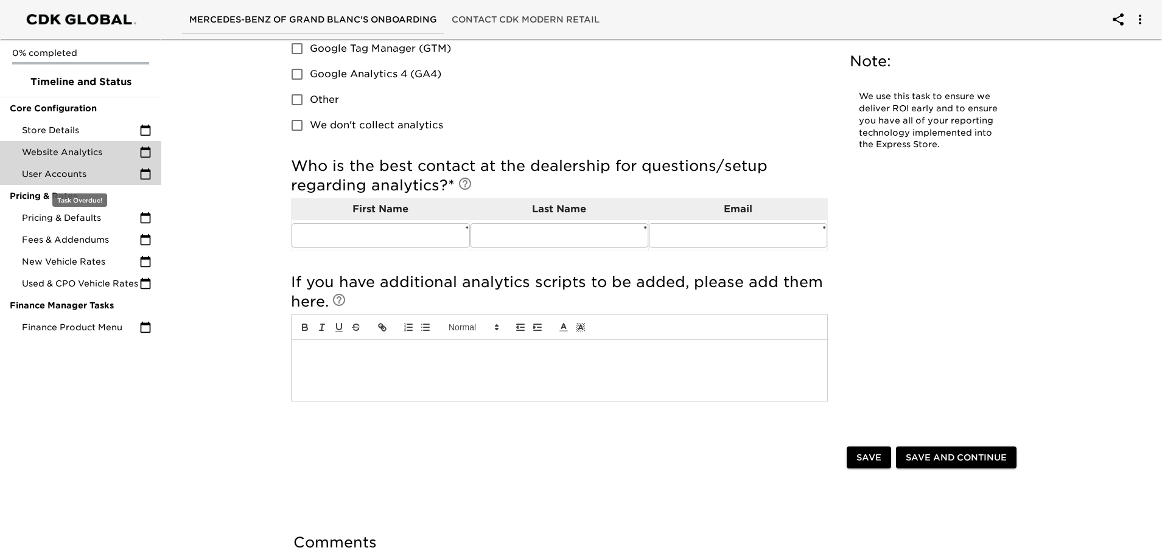
click at [68, 172] on span "User Accounts" at bounding box center [80, 174] width 117 height 12
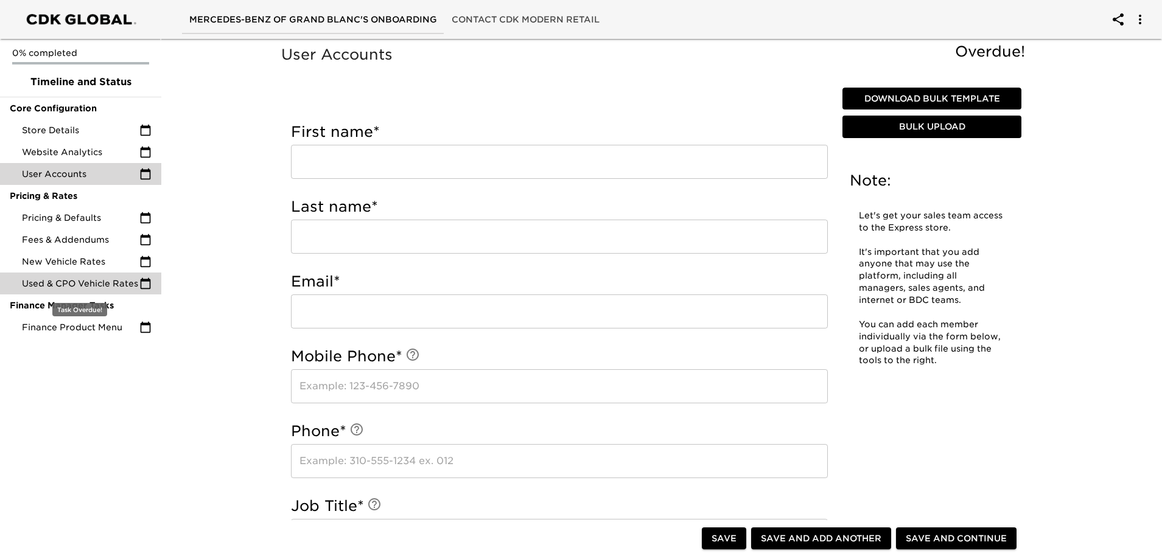
click at [63, 276] on div "Used & CPO Vehicle Rates" at bounding box center [80, 284] width 161 height 22
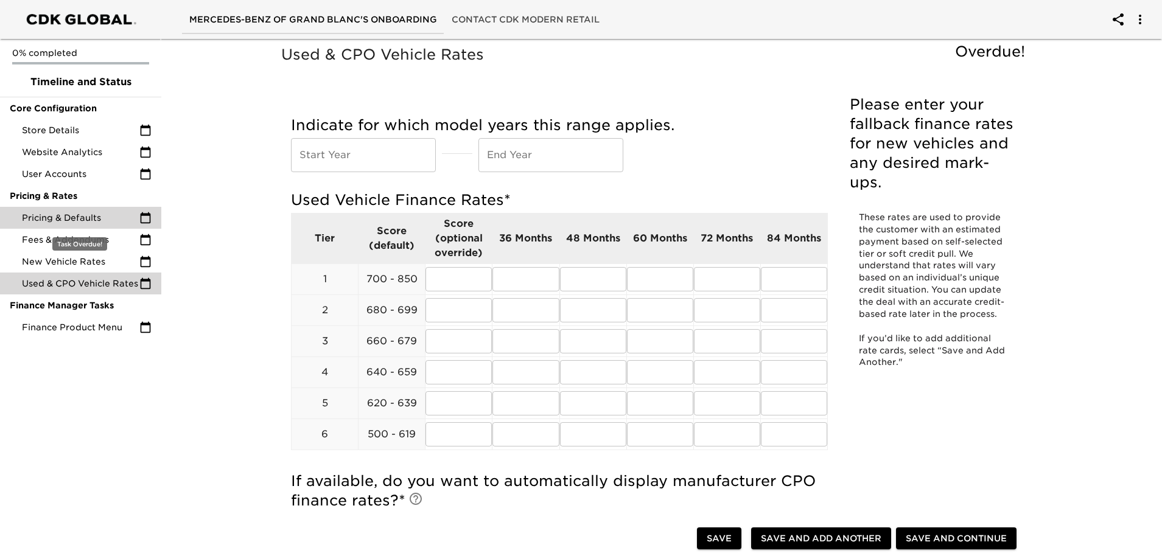
click at [64, 215] on span "Pricing & Defaults" at bounding box center [80, 218] width 117 height 12
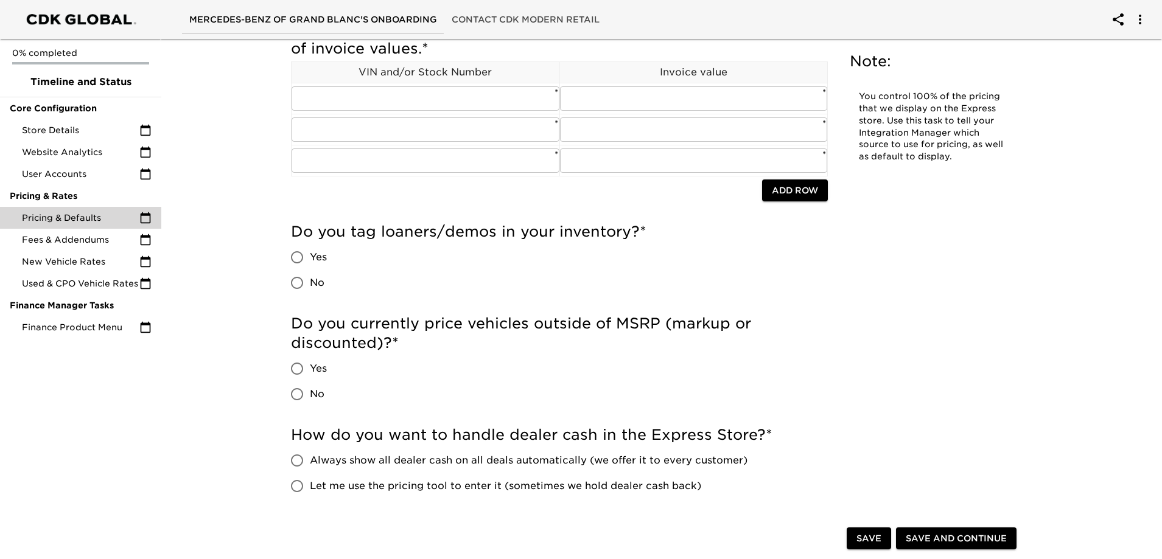
scroll to position [183, 0]
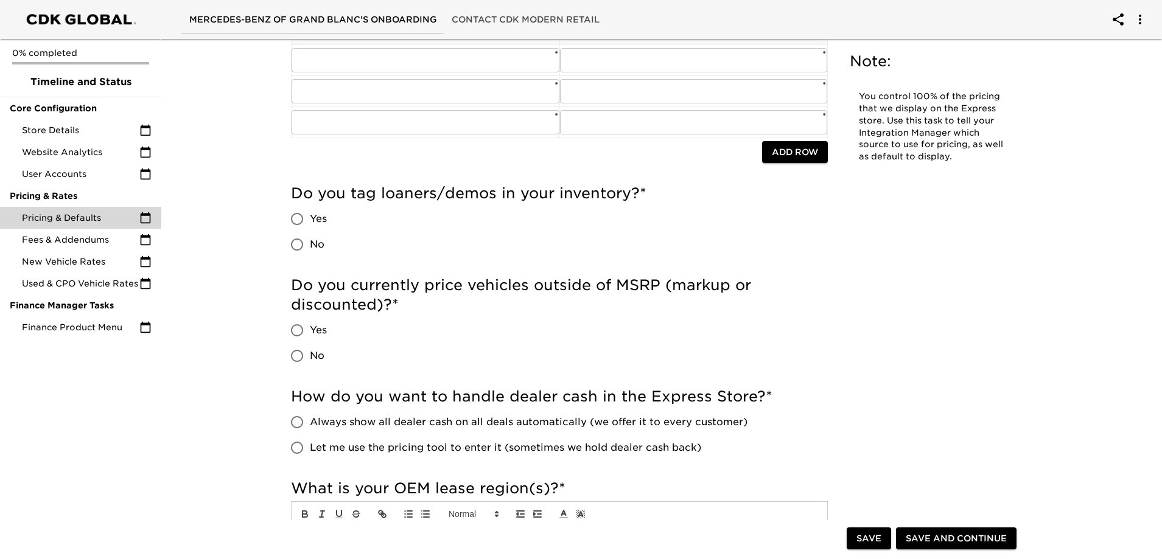
click at [317, 217] on span "Yes" at bounding box center [318, 219] width 17 height 15
click at [310, 217] on input "Yes" at bounding box center [297, 219] width 26 height 26
radio input "true"
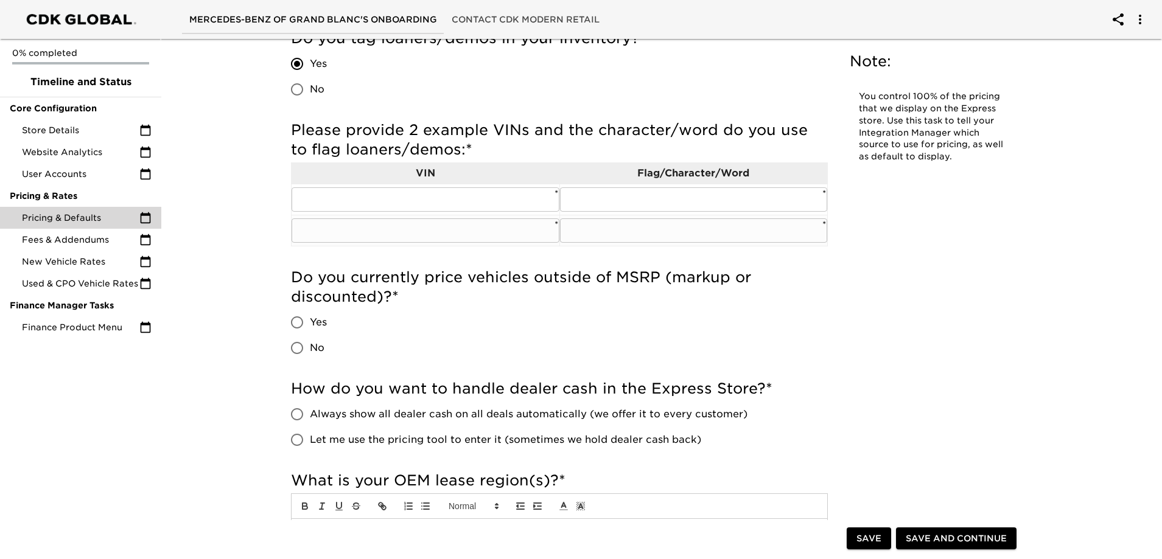
scroll to position [365, 0]
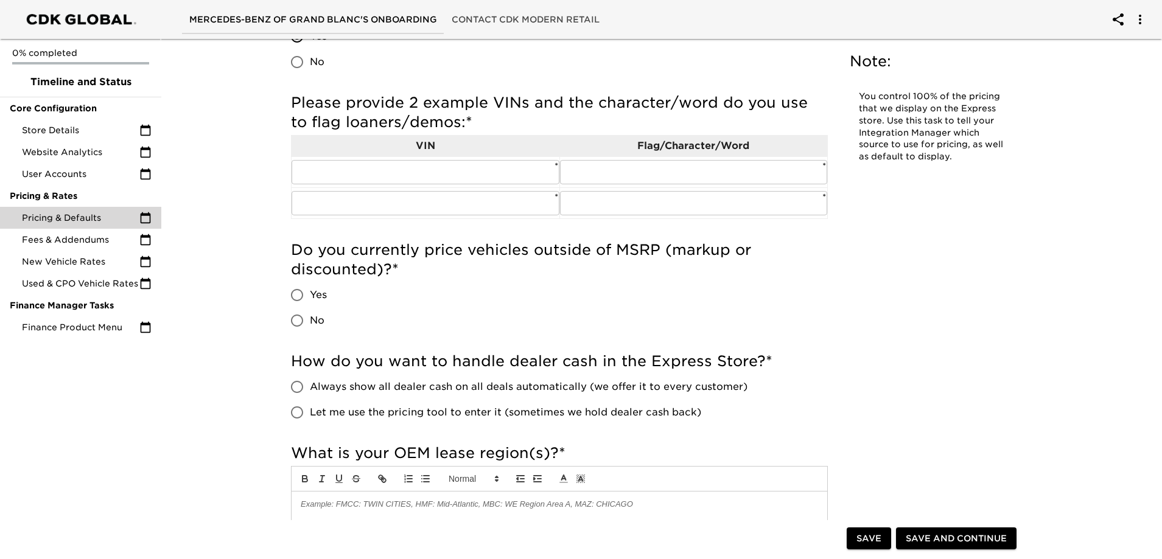
click at [303, 324] on input "No" at bounding box center [297, 321] width 26 height 26
radio input "true"
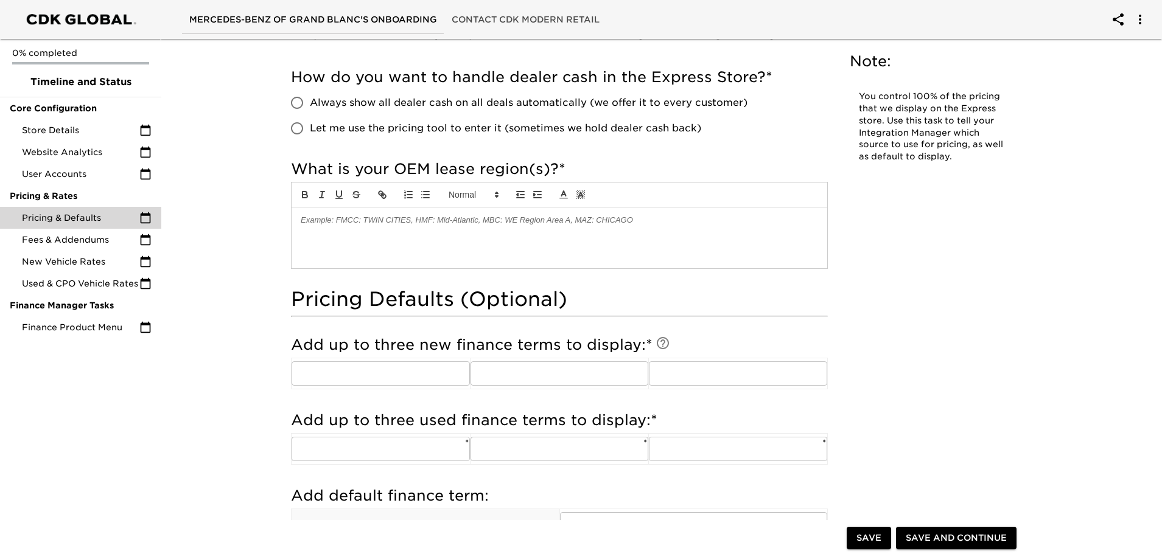
scroll to position [669, 0]
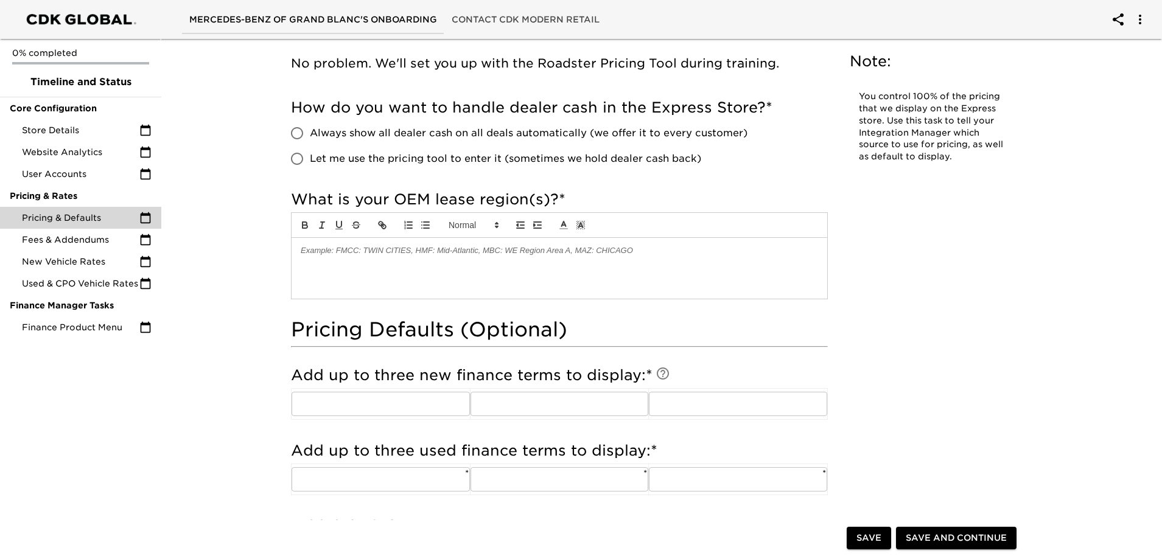
click at [354, 161] on span "Let me use the pricing tool to enter it (sometimes we hold dealer cash back)" at bounding box center [505, 159] width 391 height 15
click at [310, 161] on input "Let me use the pricing tool to enter it (sometimes we hold dealer cash back)" at bounding box center [297, 159] width 26 height 26
radio input "true"
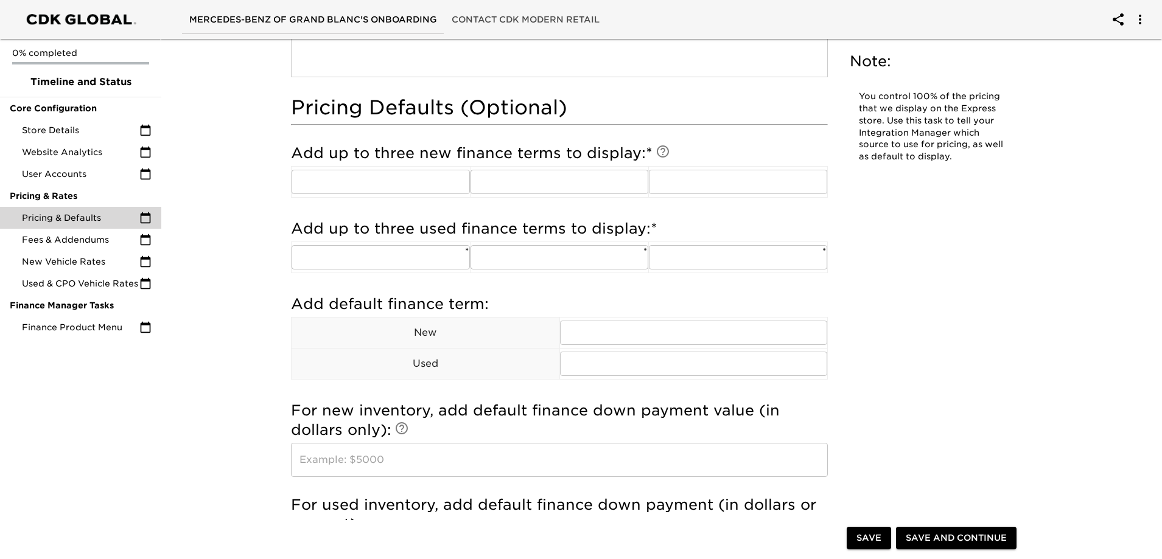
scroll to position [913, 0]
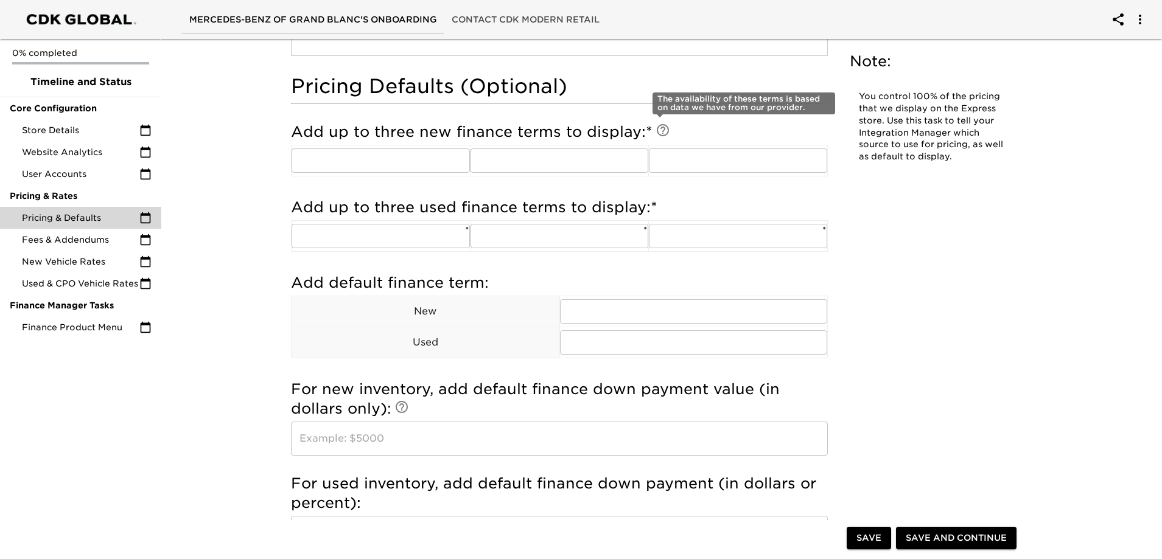
click at [660, 131] on icon at bounding box center [662, 130] width 15 height 15
click at [640, 304] on input "text" at bounding box center [694, 311] width 268 height 24
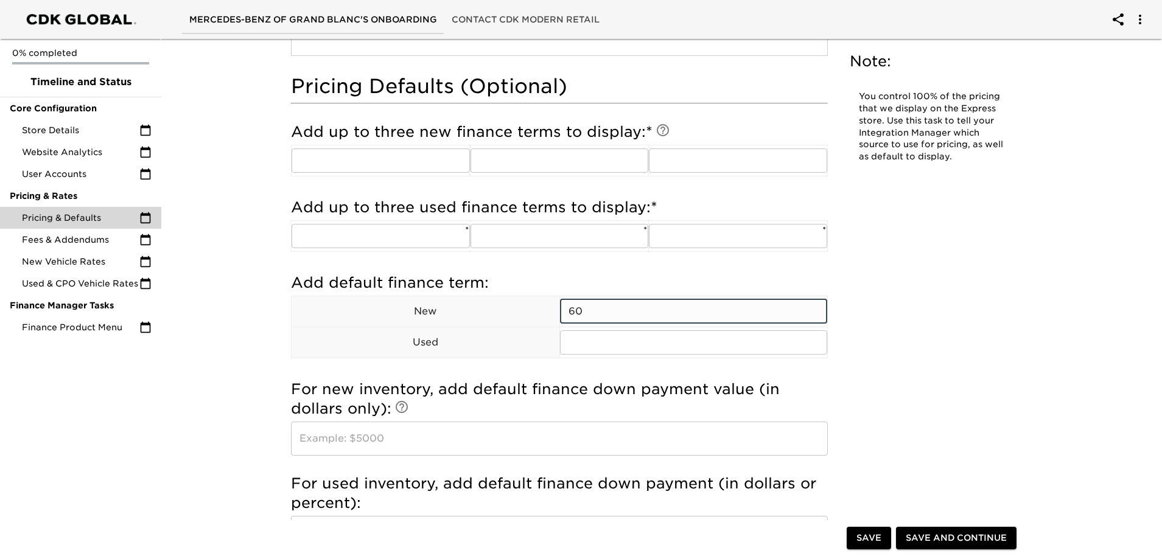
type input "60"
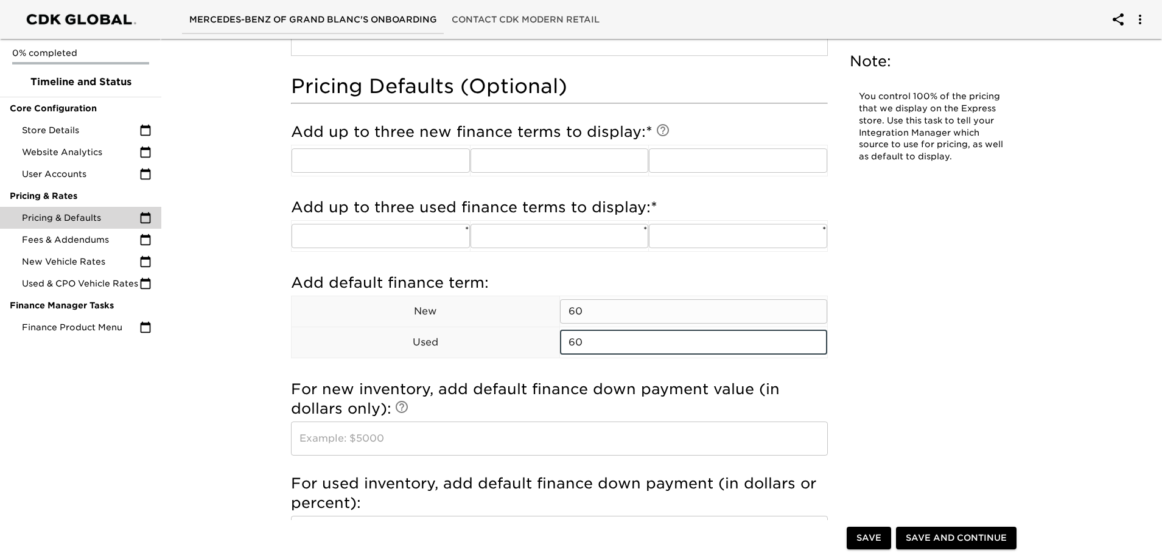
type input "60"
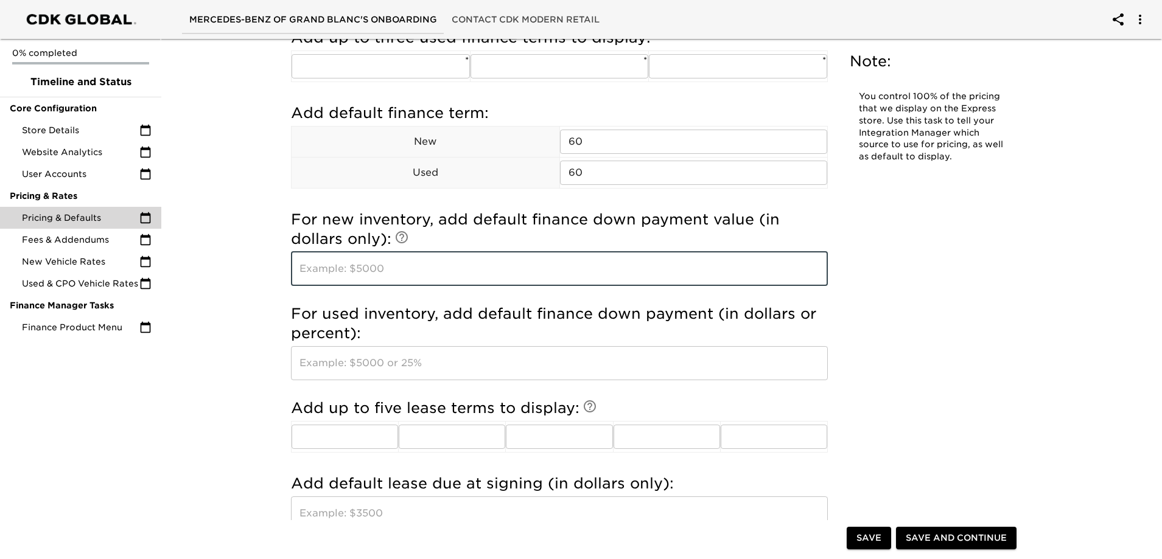
scroll to position [1095, 0]
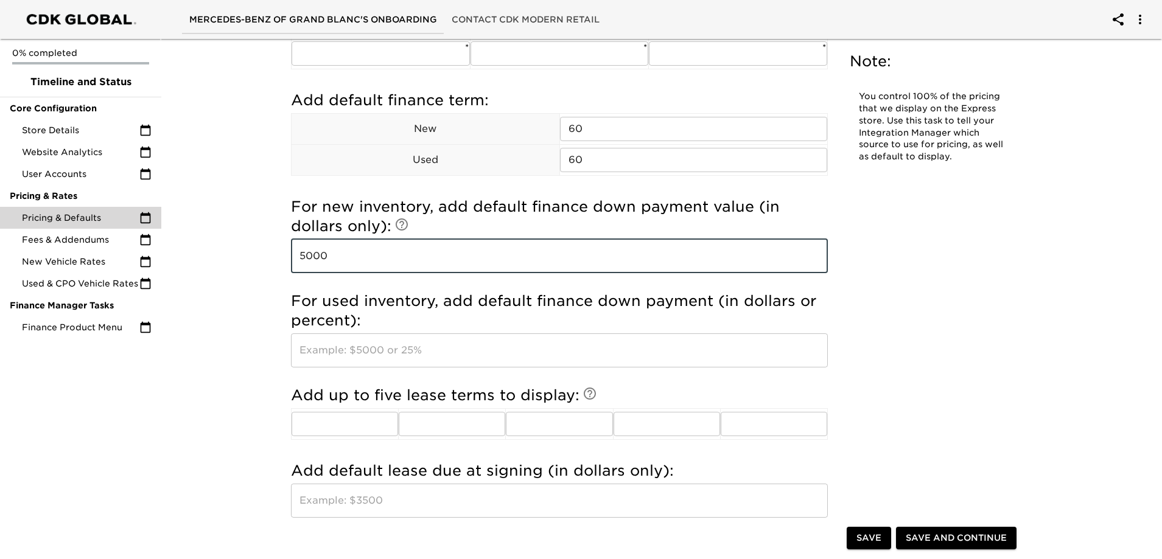
type input "5000"
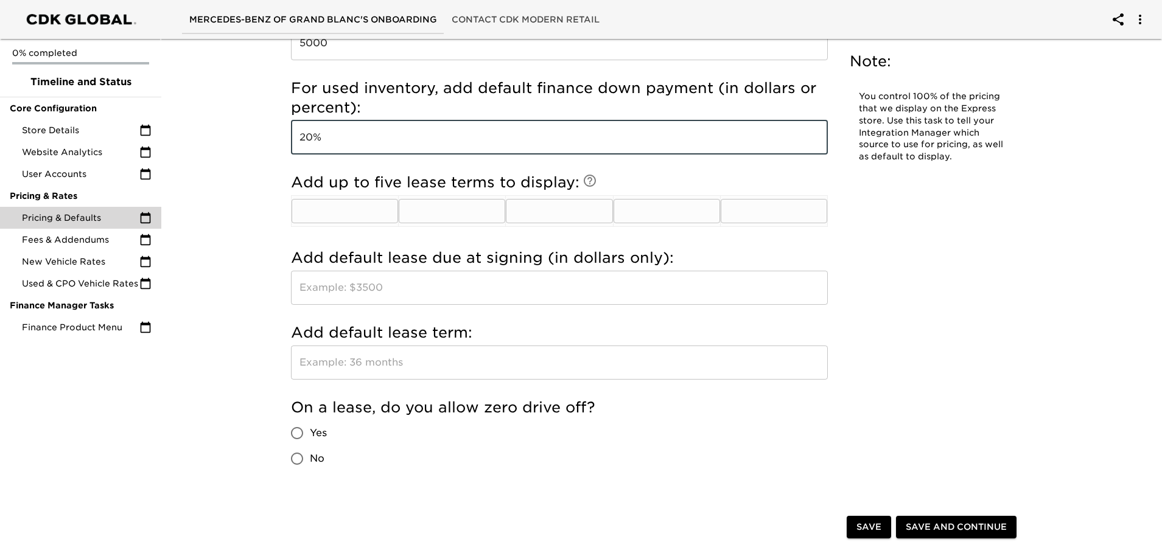
scroll to position [1339, 0]
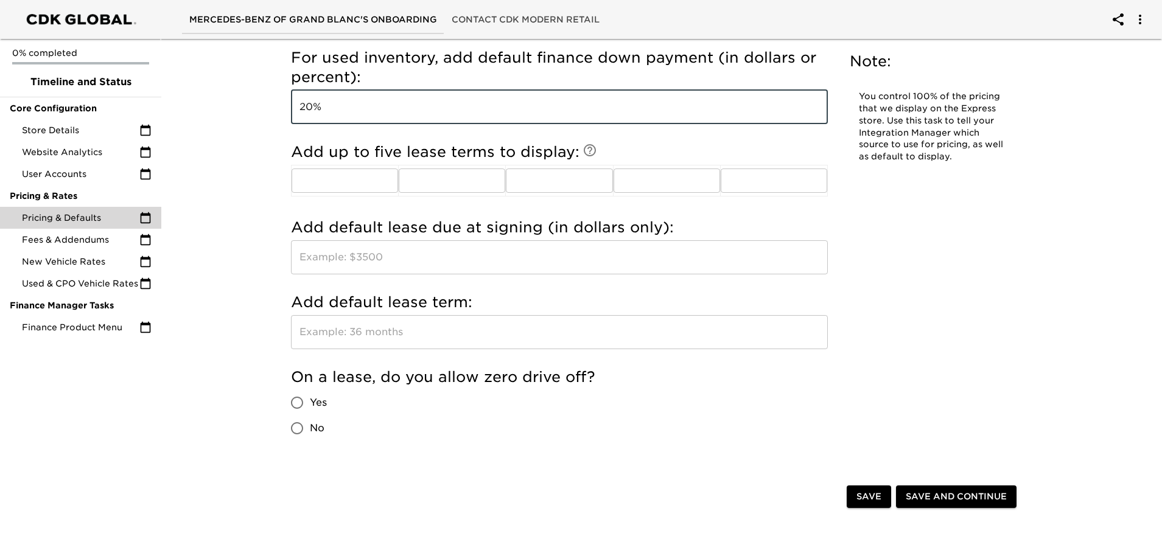
type input "20%"
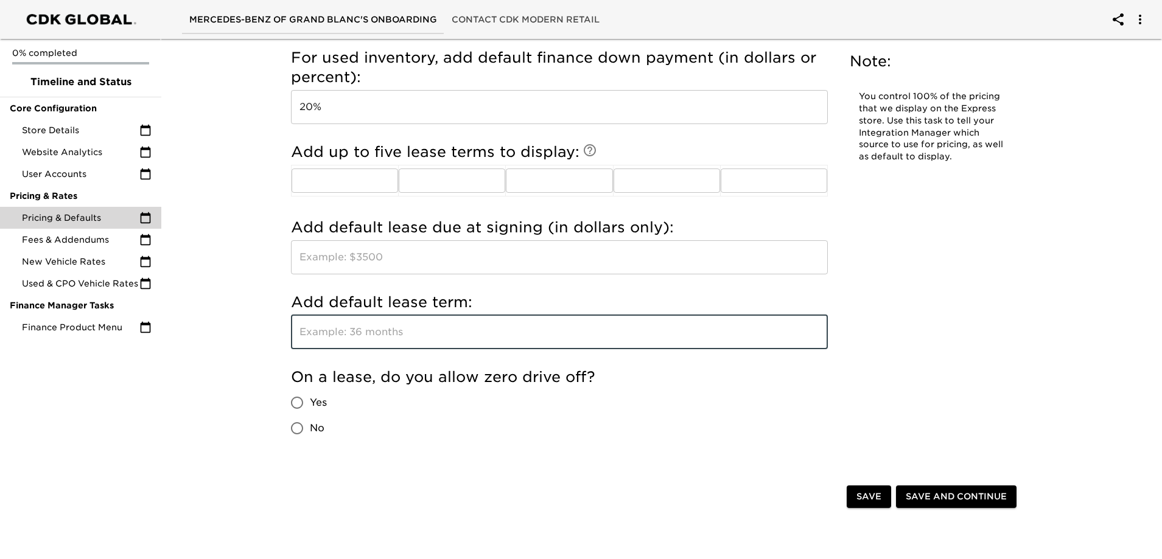
click at [402, 331] on input "text" at bounding box center [559, 332] width 537 height 34
type input "36"
click at [439, 256] on input "text" at bounding box center [559, 257] width 537 height 34
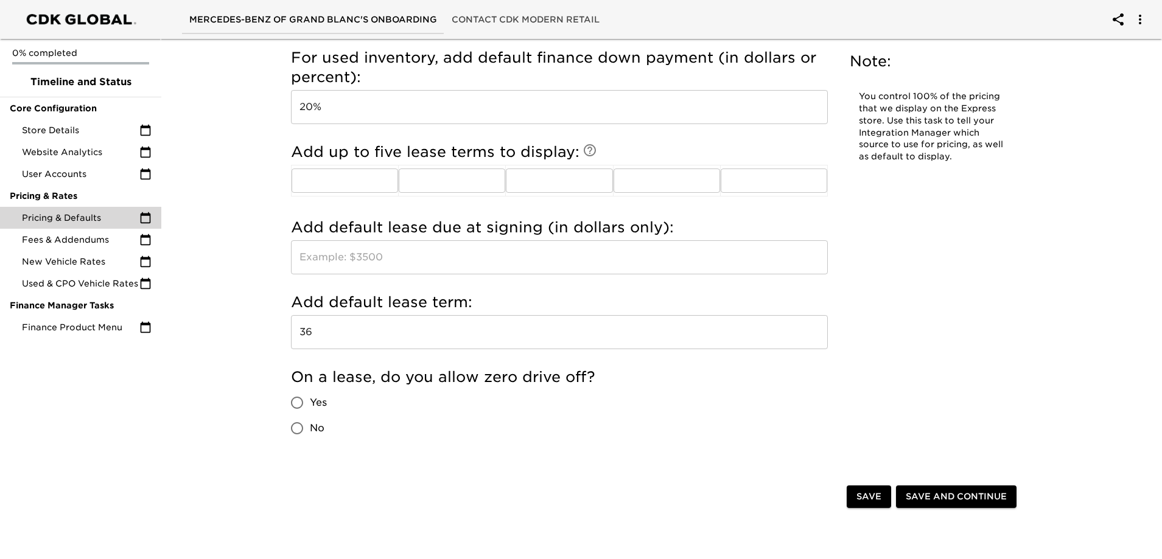
click at [310, 403] on span "Yes" at bounding box center [318, 403] width 17 height 15
click at [310, 403] on input "Yes" at bounding box center [297, 403] width 26 height 26
radio input "true"
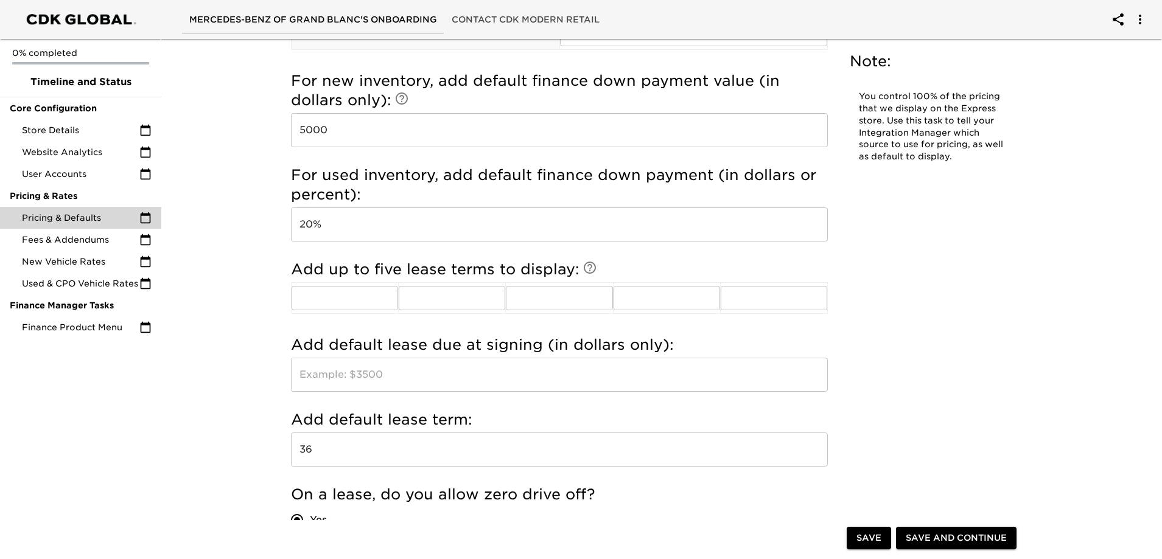
scroll to position [1217, 0]
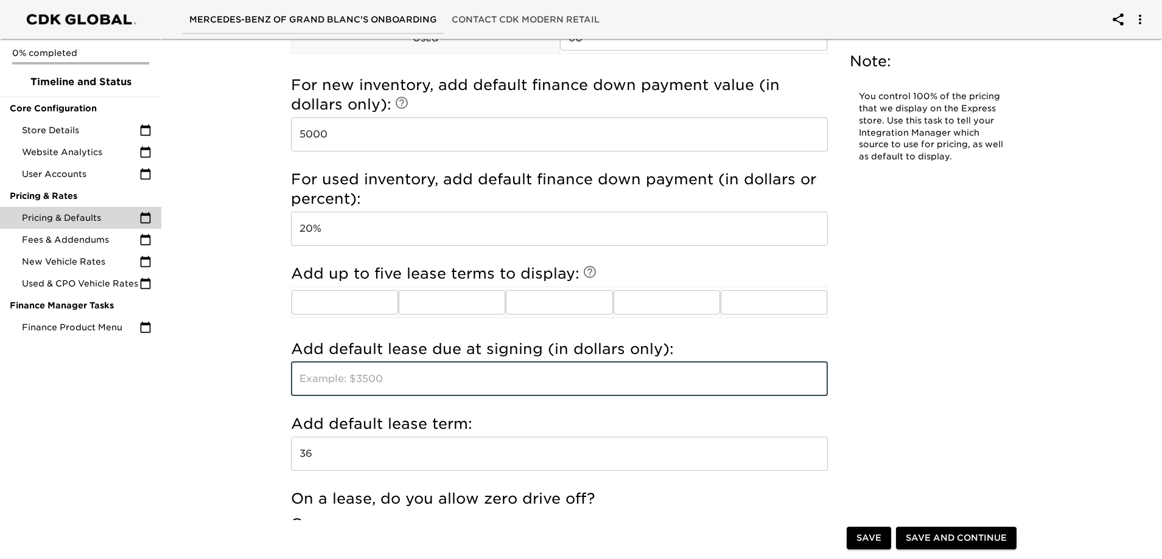
click at [383, 378] on input "text" at bounding box center [559, 379] width 537 height 34
type input "3500"
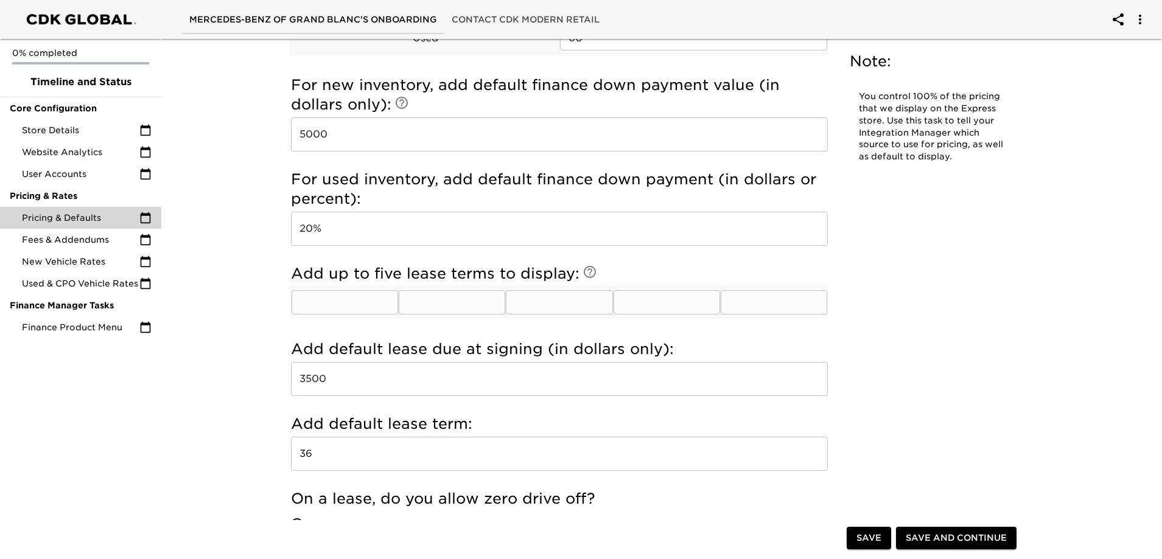
click at [361, 302] on input "text" at bounding box center [345, 302] width 107 height 24
type input "24"
type input "36"
click at [539, 304] on input "48" at bounding box center [559, 302] width 107 height 24
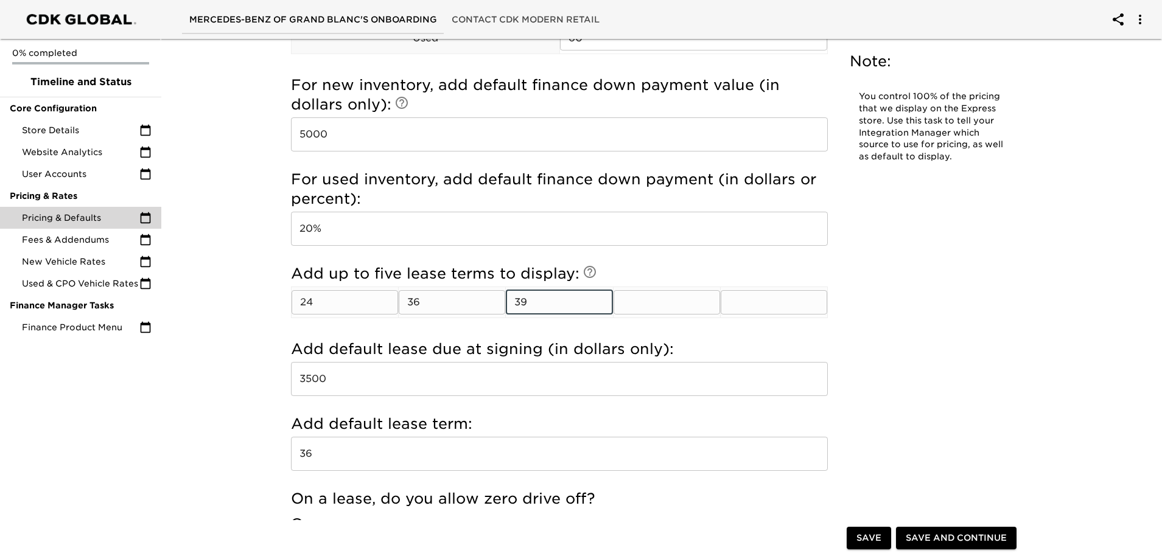
type input "39"
type input "48"
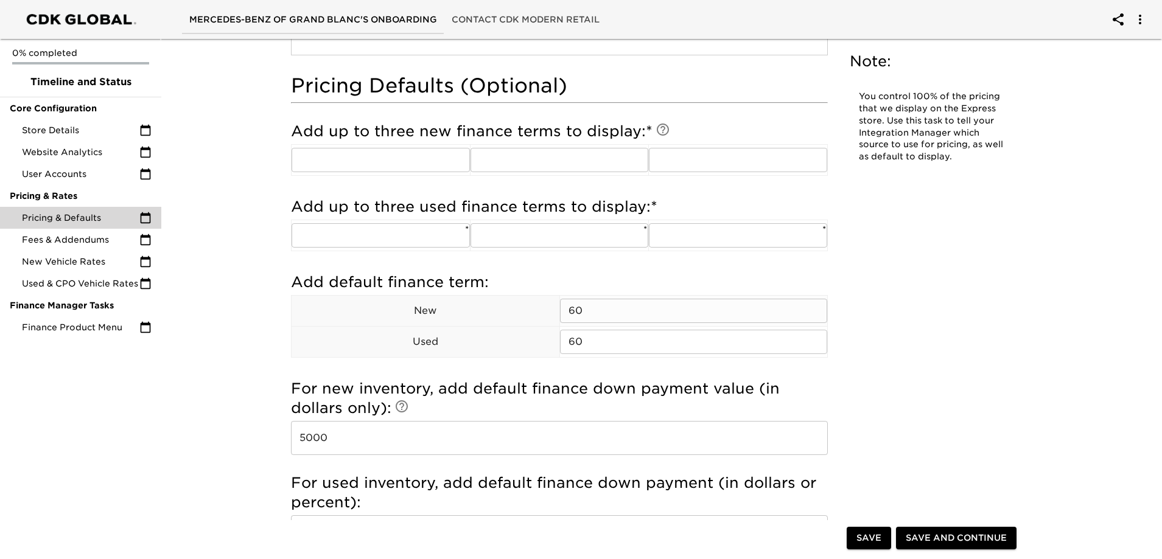
scroll to position [913, 0]
click at [424, 242] on input "text" at bounding box center [381, 236] width 178 height 24
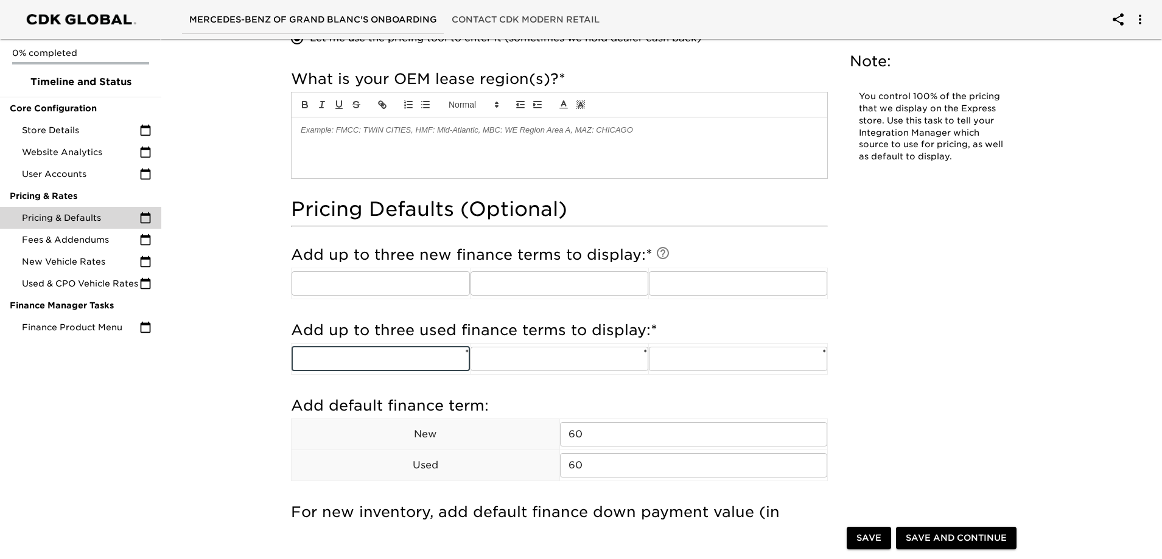
scroll to position [791, 0]
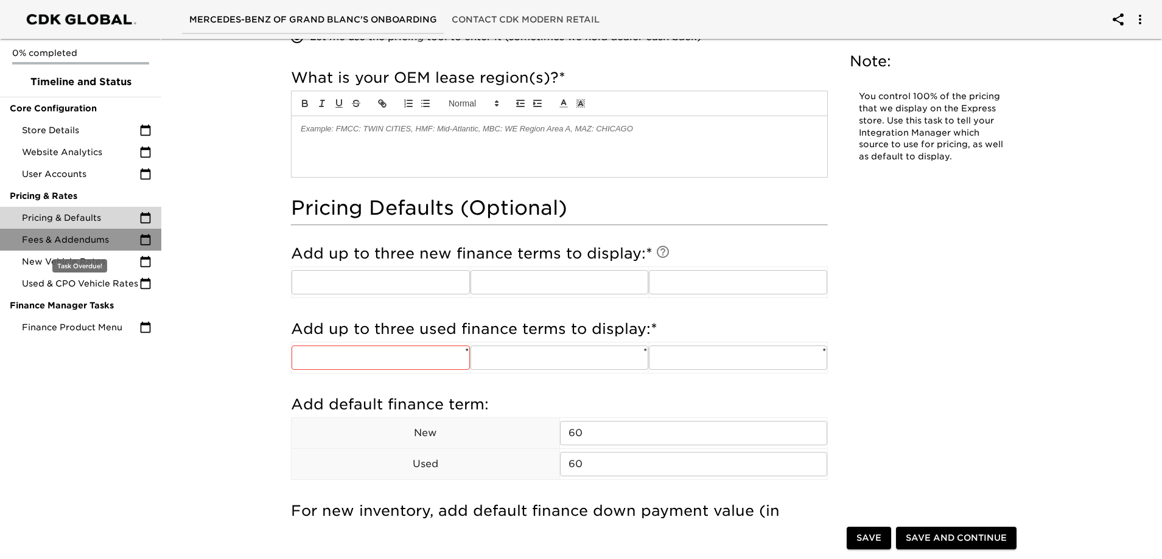
click at [108, 242] on span "Fees & Addendums" at bounding box center [80, 240] width 117 height 12
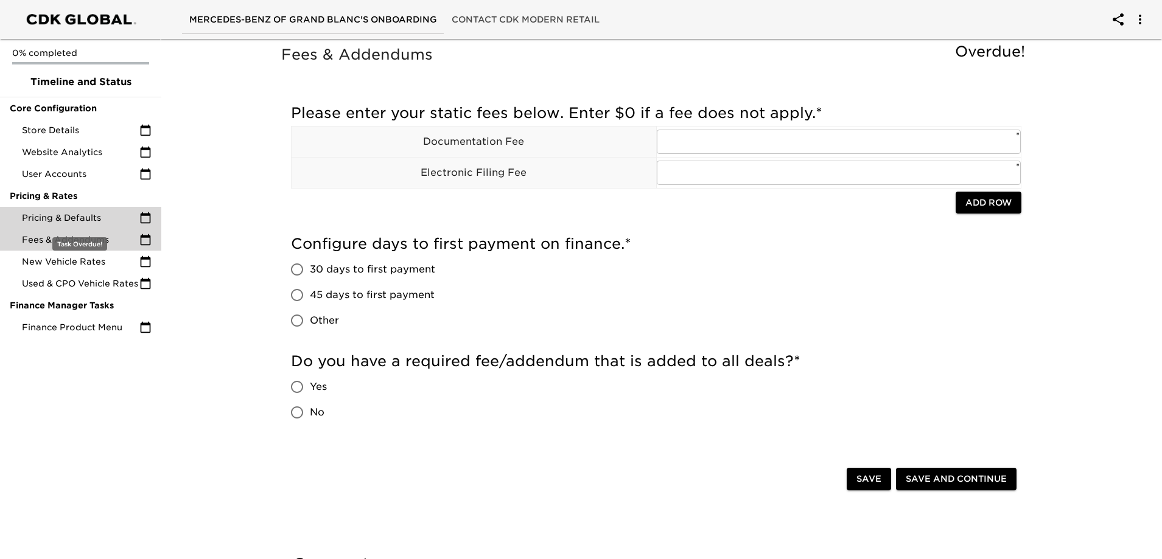
click at [105, 214] on span "Pricing & Defaults" at bounding box center [80, 218] width 117 height 12
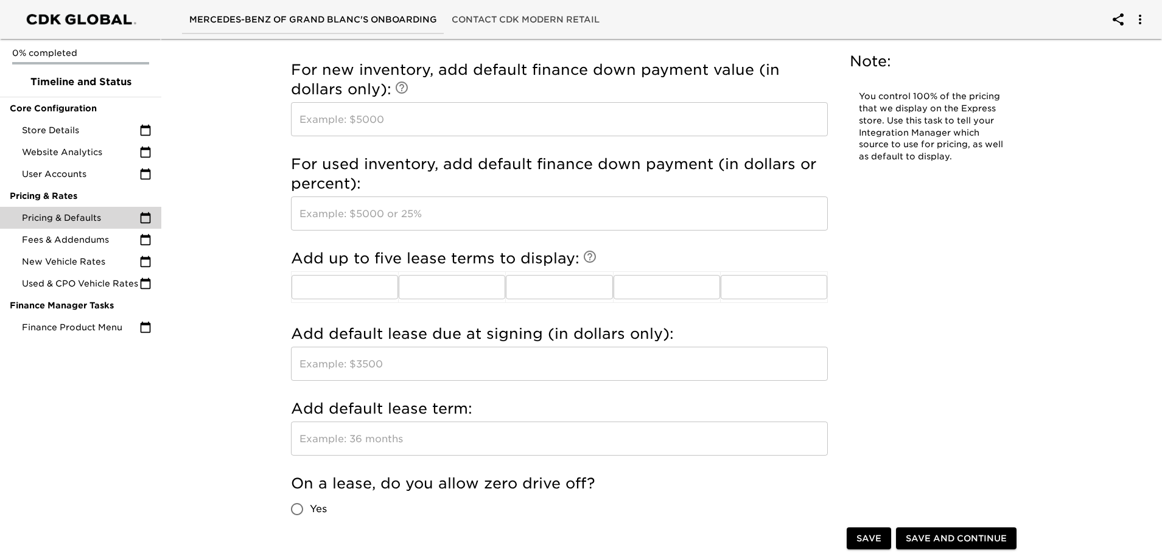
scroll to position [1274, 0]
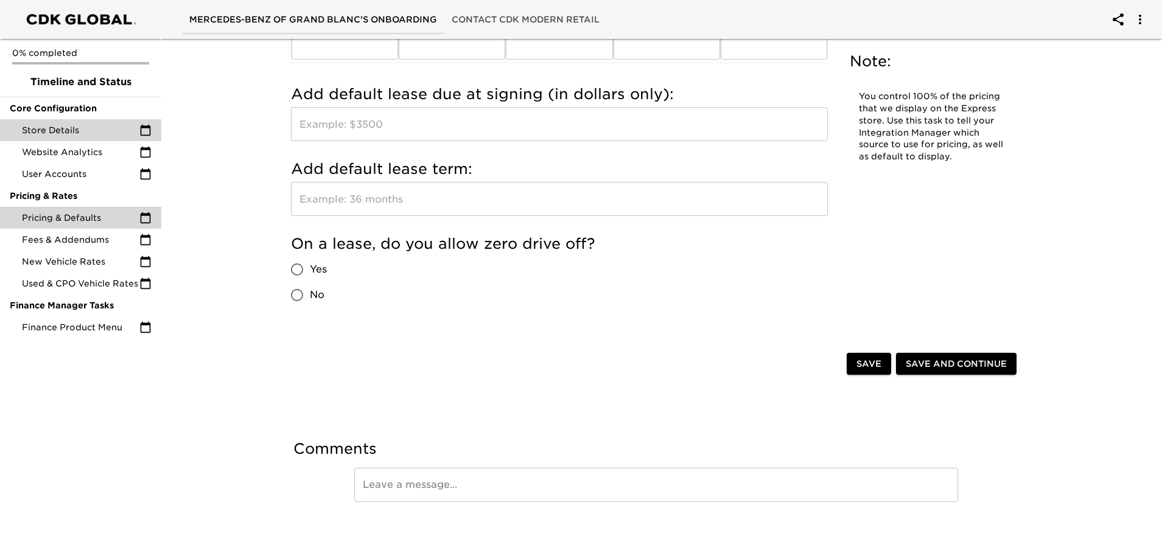
click at [77, 127] on span "Store Details" at bounding box center [80, 130] width 117 height 12
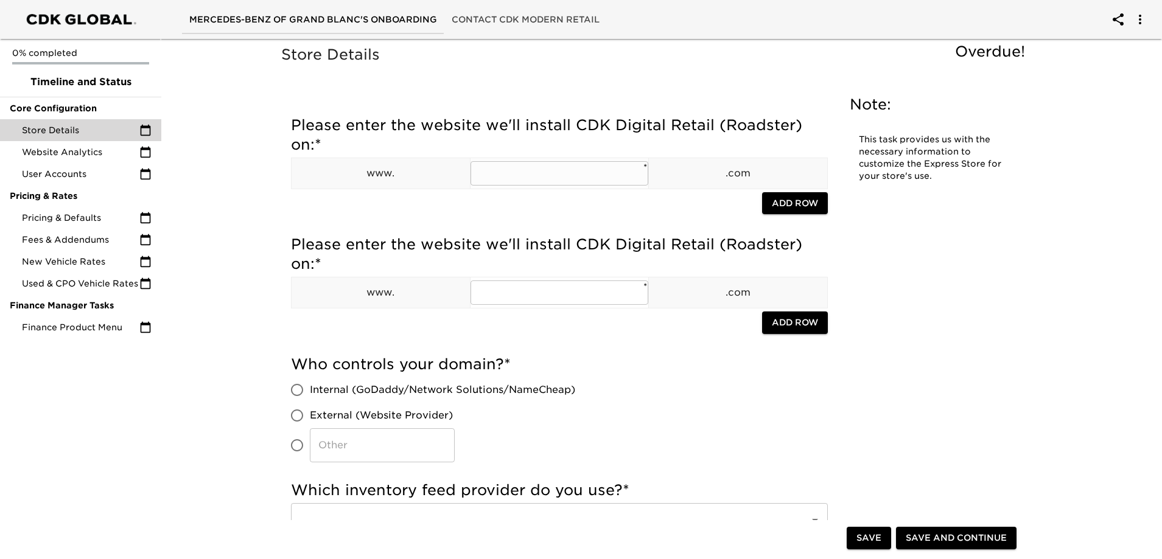
click at [536, 174] on input "text" at bounding box center [559, 173] width 178 height 24
type input "mercedesbenzofgrandblanc"
click at [640, 325] on div at bounding box center [526, 324] width 471 height 25
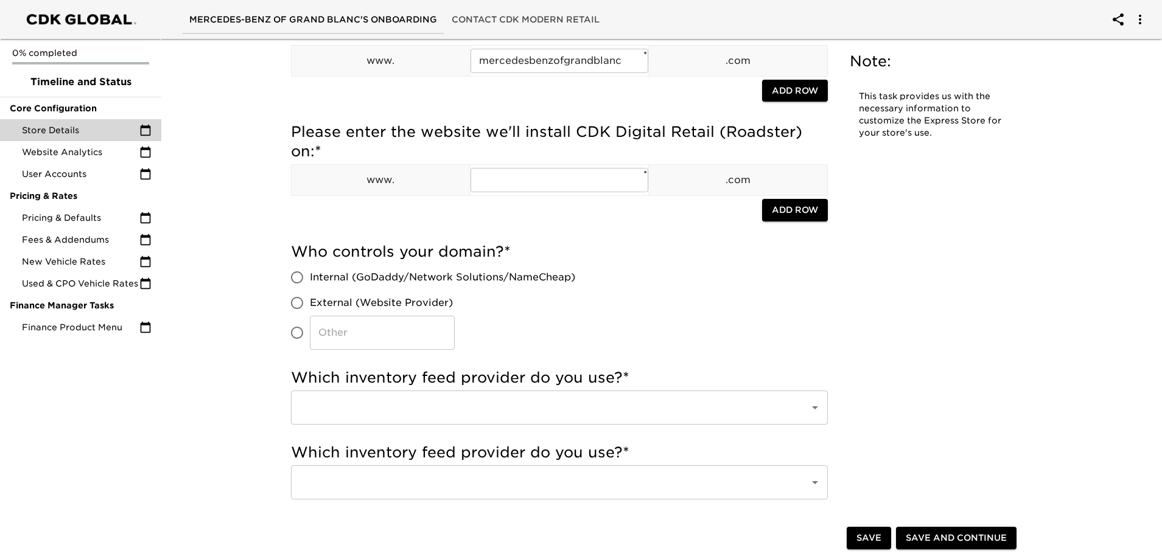
scroll to position [183, 0]
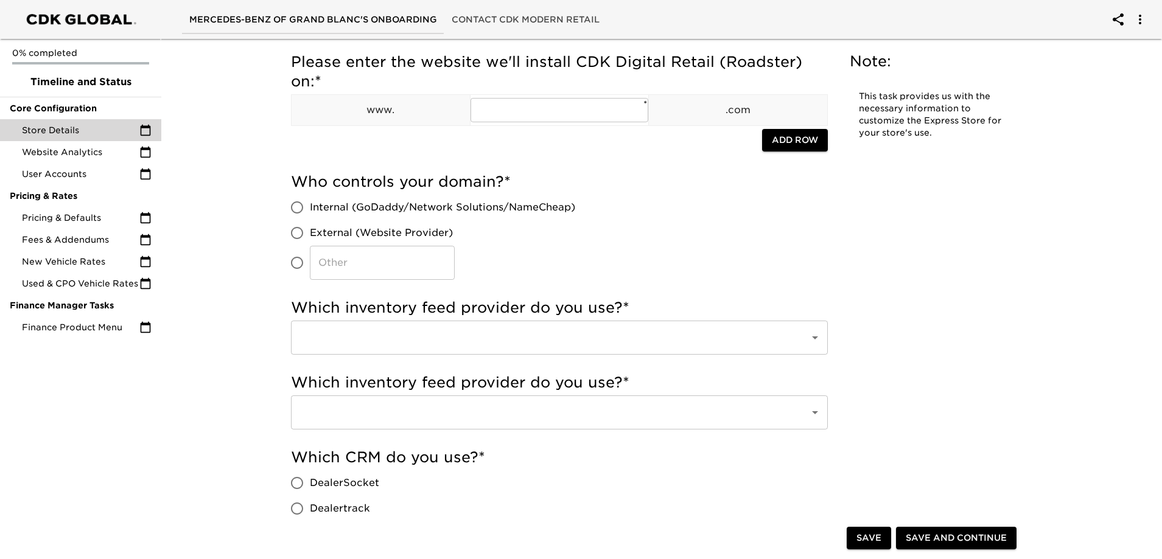
click at [298, 261] on input "​" at bounding box center [297, 263] width 26 height 26
radio input "true"
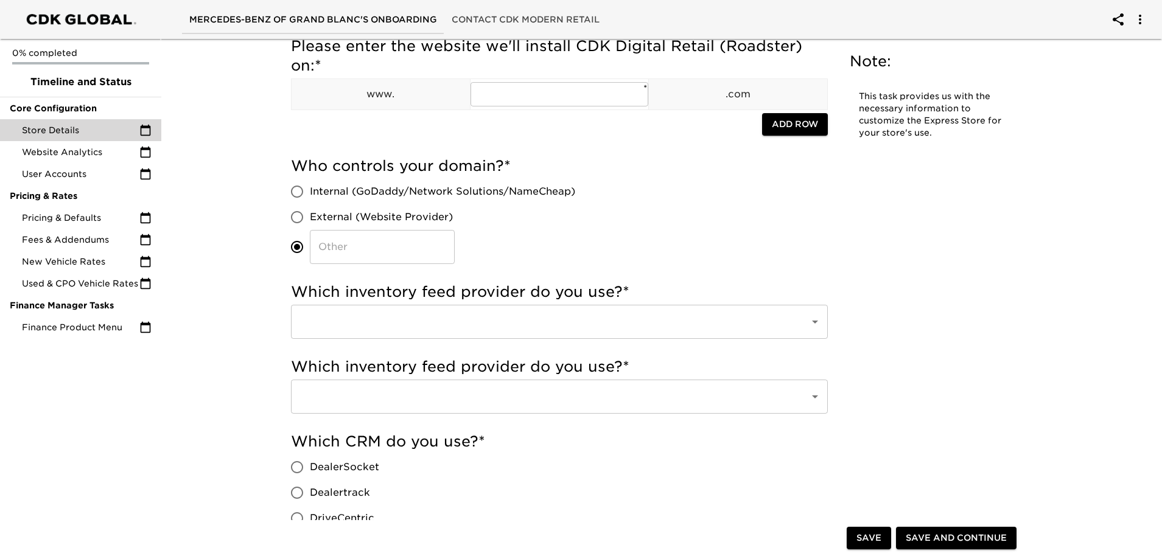
scroll to position [304, 0]
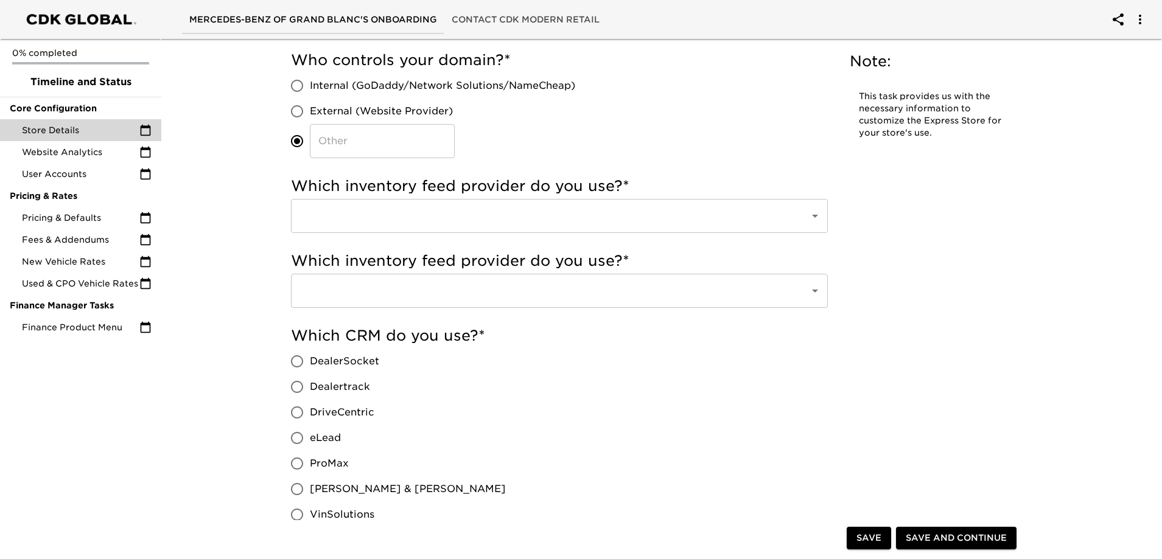
click at [423, 196] on div "Which inventory feed provider do you use? * ​" at bounding box center [559, 204] width 537 height 57
click at [422, 209] on input "text" at bounding box center [542, 215] width 492 height 23
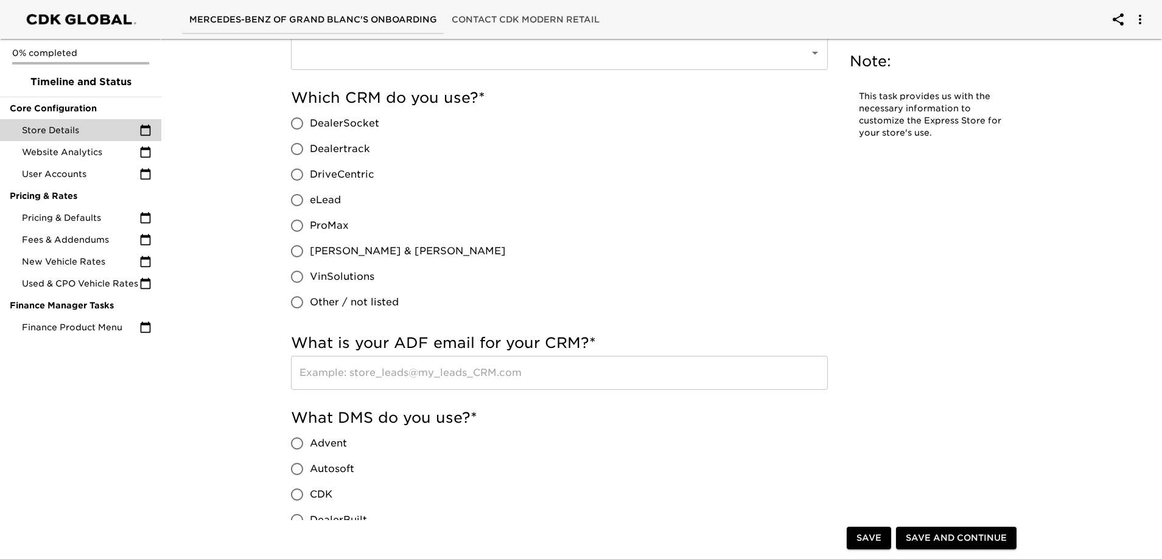
scroll to position [548, 0]
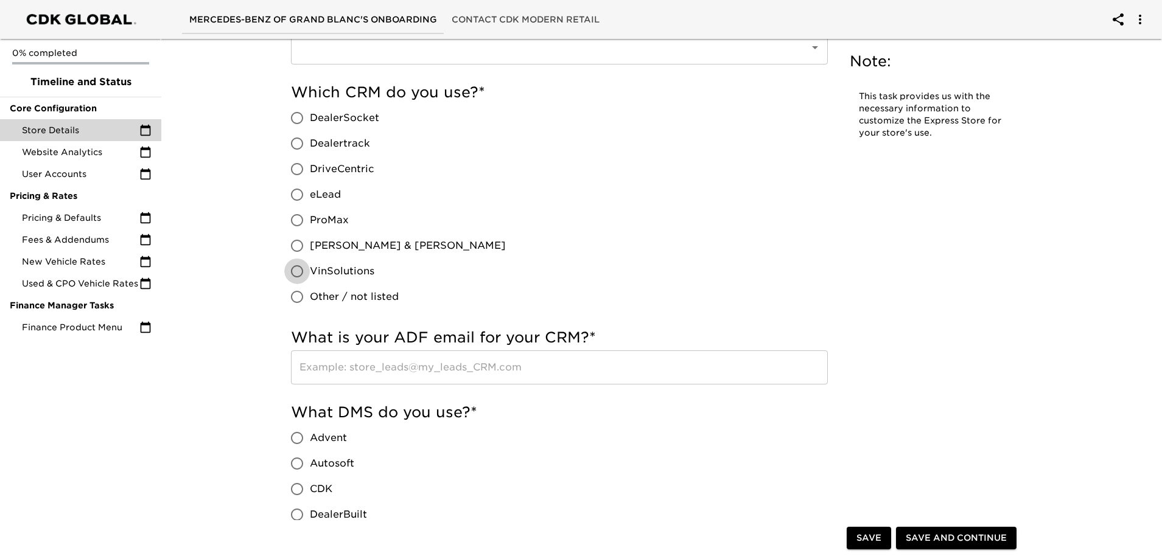
click at [306, 274] on input "VinSolutions" at bounding box center [297, 272] width 26 height 26
radio input "true"
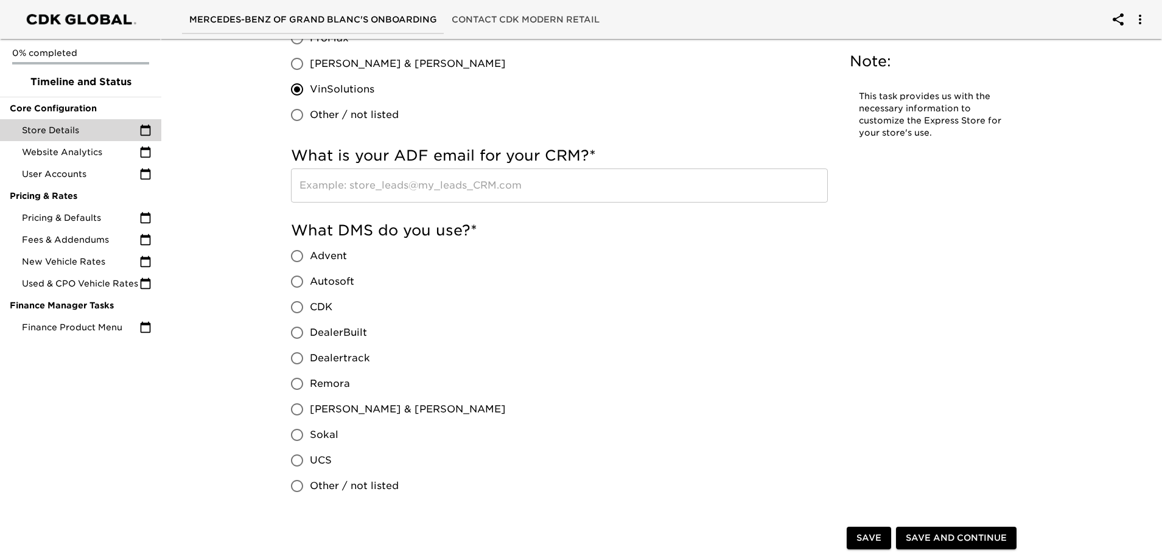
scroll to position [730, 0]
click at [320, 334] on span "DealerBuilt" at bounding box center [338, 332] width 57 height 15
click at [310, 334] on input "DealerBuilt" at bounding box center [297, 333] width 26 height 26
radio input "true"
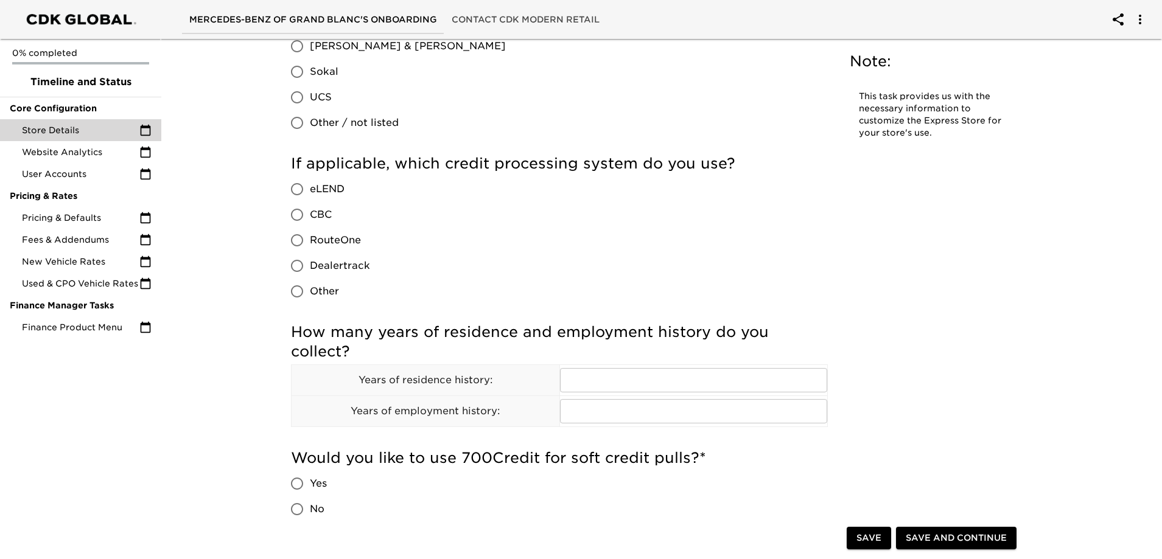
scroll to position [1095, 0]
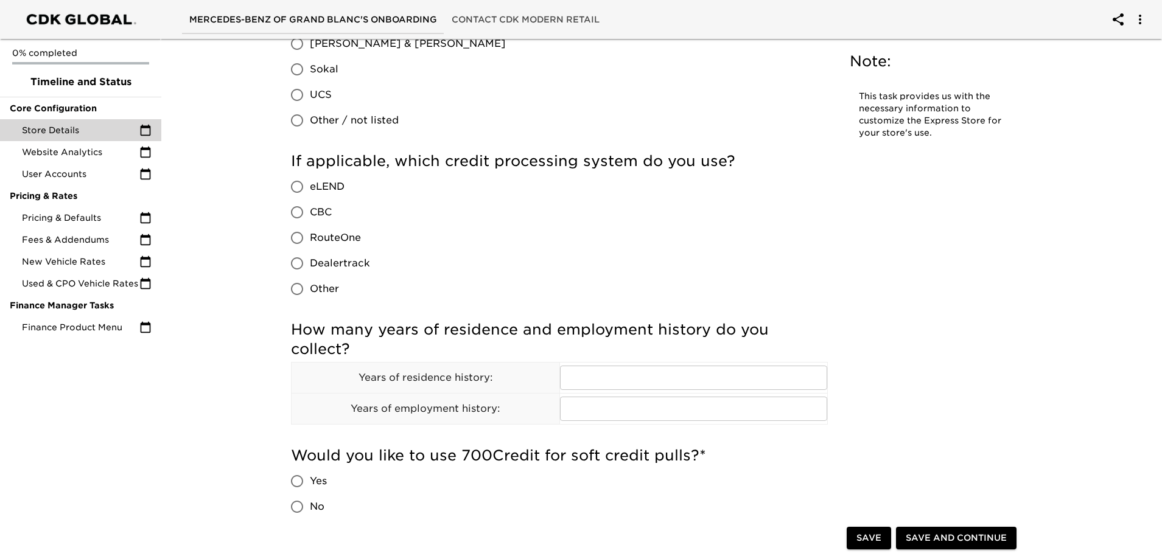
click at [319, 238] on span "RouteOne" at bounding box center [335, 238] width 51 height 15
click at [310, 238] on input "RouteOne" at bounding box center [297, 238] width 26 height 26
radio input "true"
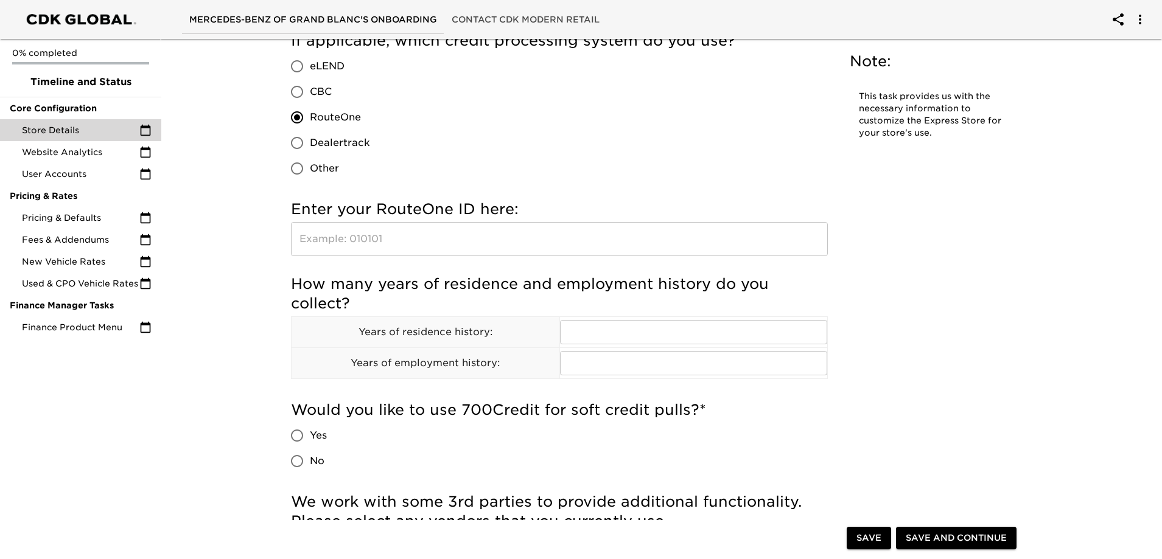
scroll to position [1217, 0]
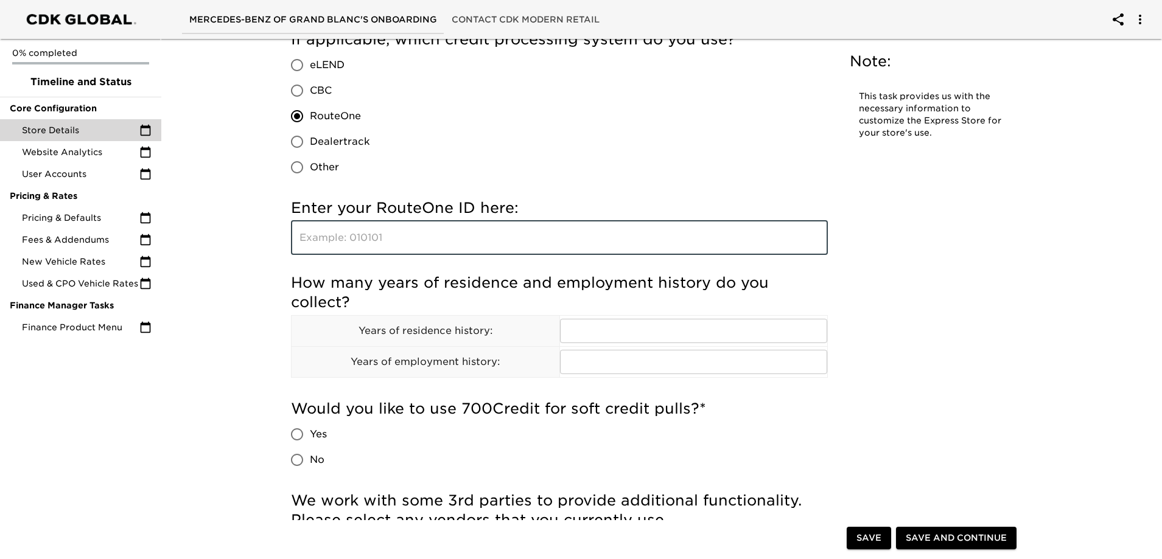
click at [417, 237] on input "text" at bounding box center [559, 238] width 537 height 34
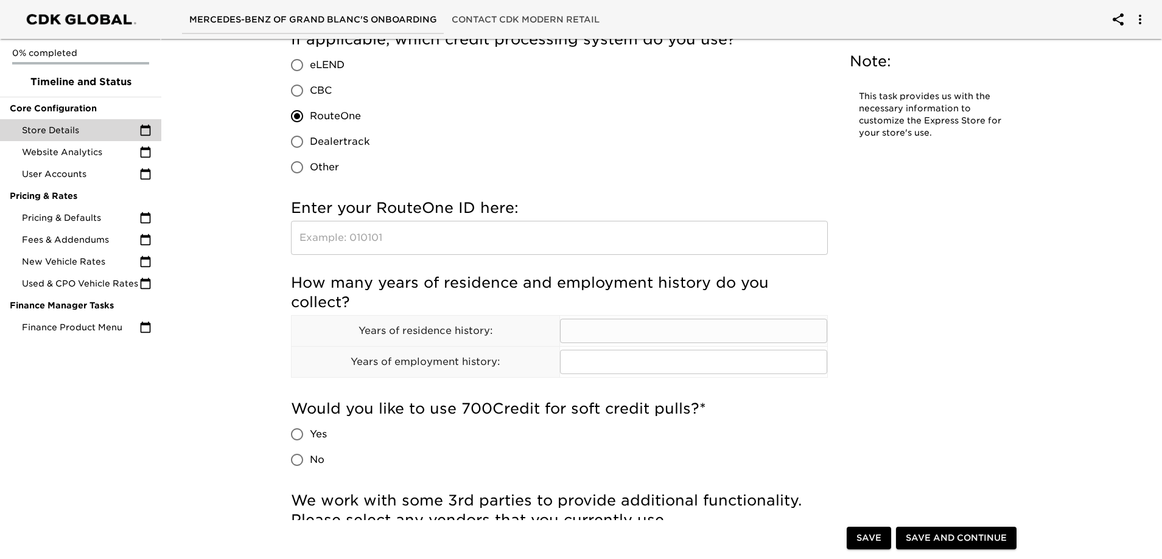
click at [705, 324] on input "text" at bounding box center [694, 331] width 268 height 24
type input "5"
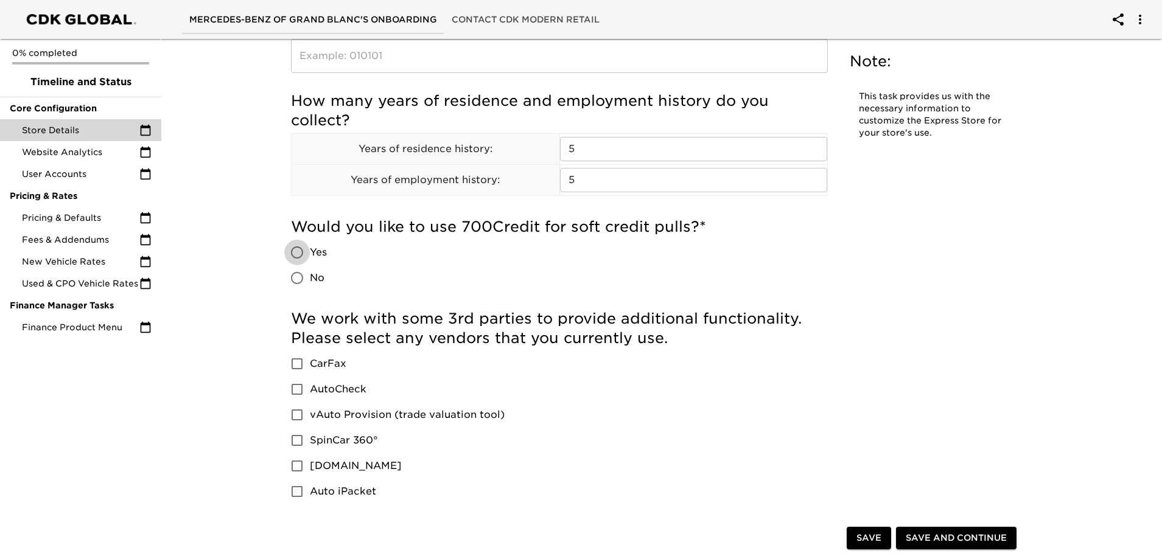
scroll to position [1400, 0]
click at [316, 279] on span "No" at bounding box center [317, 277] width 15 height 15
click at [310, 279] on input "No" at bounding box center [297, 278] width 26 height 26
radio input "true"
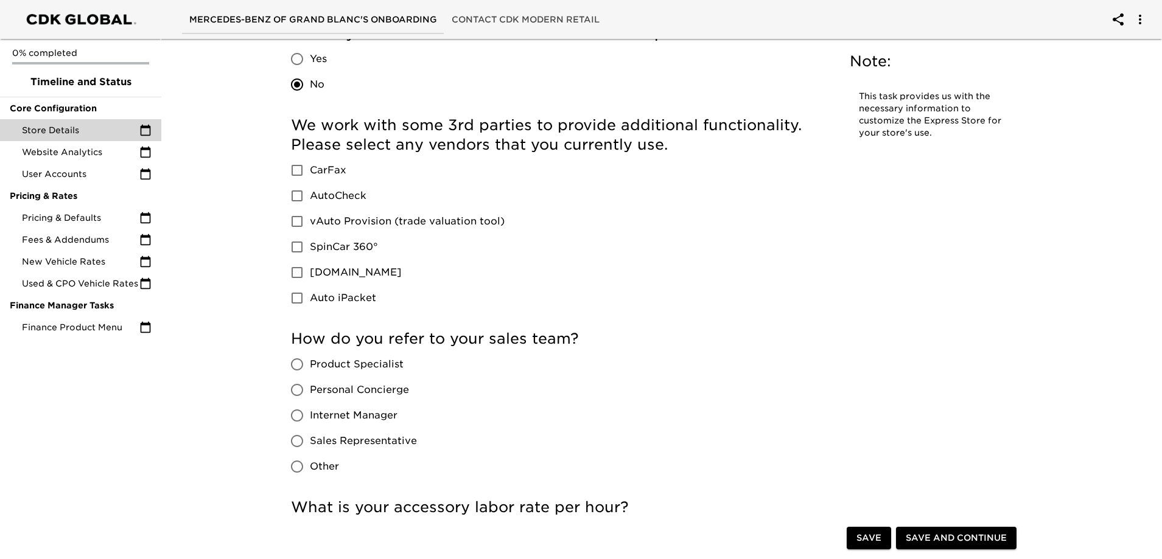
scroll to position [1704, 0]
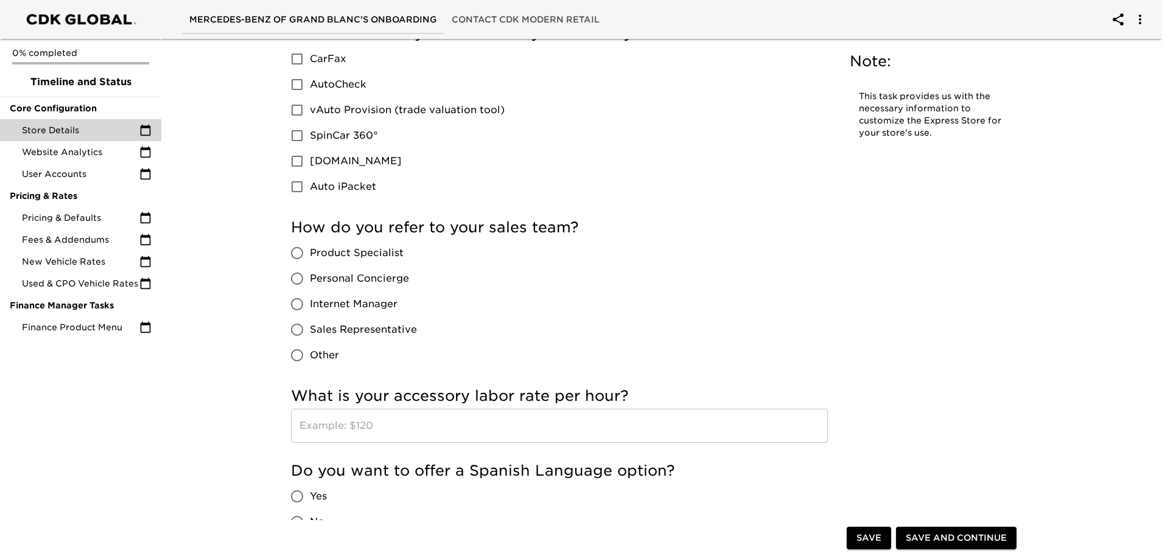
click at [355, 250] on span "Product Specialist" at bounding box center [357, 253] width 94 height 15
click at [310, 250] on input "Product Specialist" at bounding box center [297, 253] width 26 height 26
radio input "true"
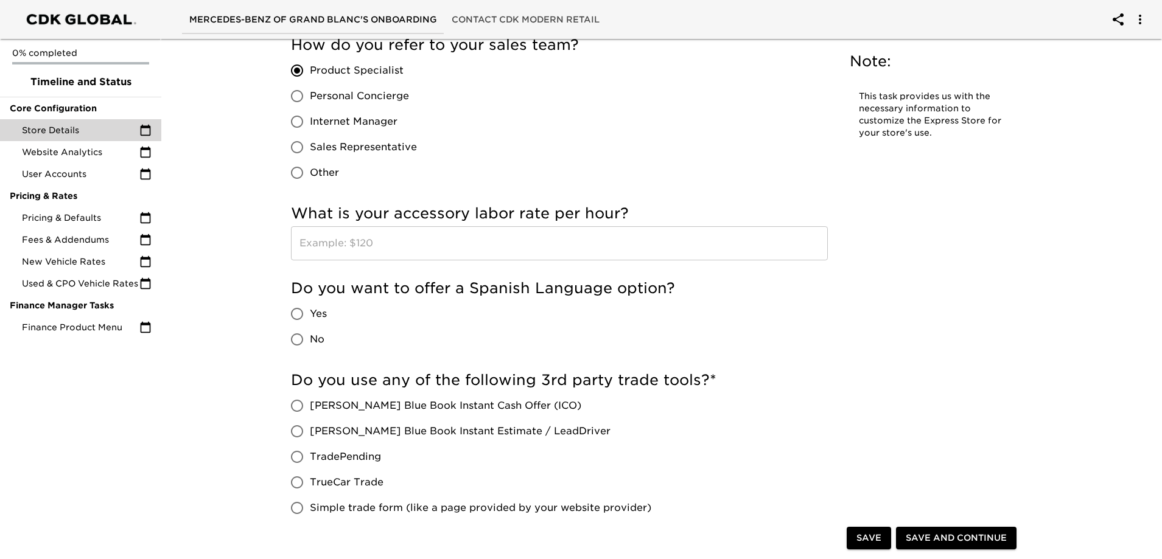
click at [289, 343] on input "No" at bounding box center [297, 340] width 26 height 26
radio input "true"
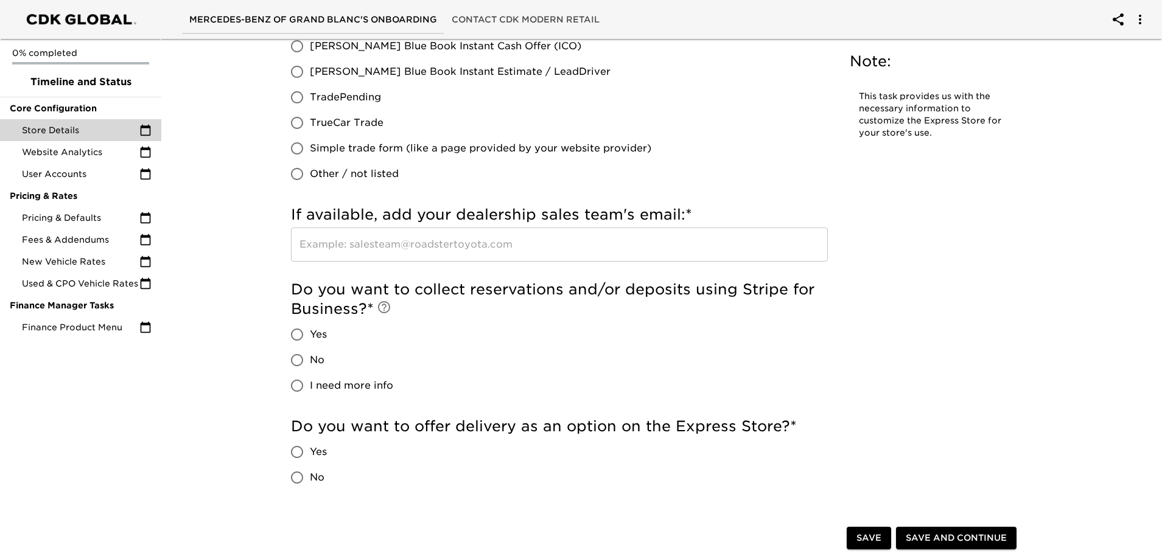
scroll to position [2252, 0]
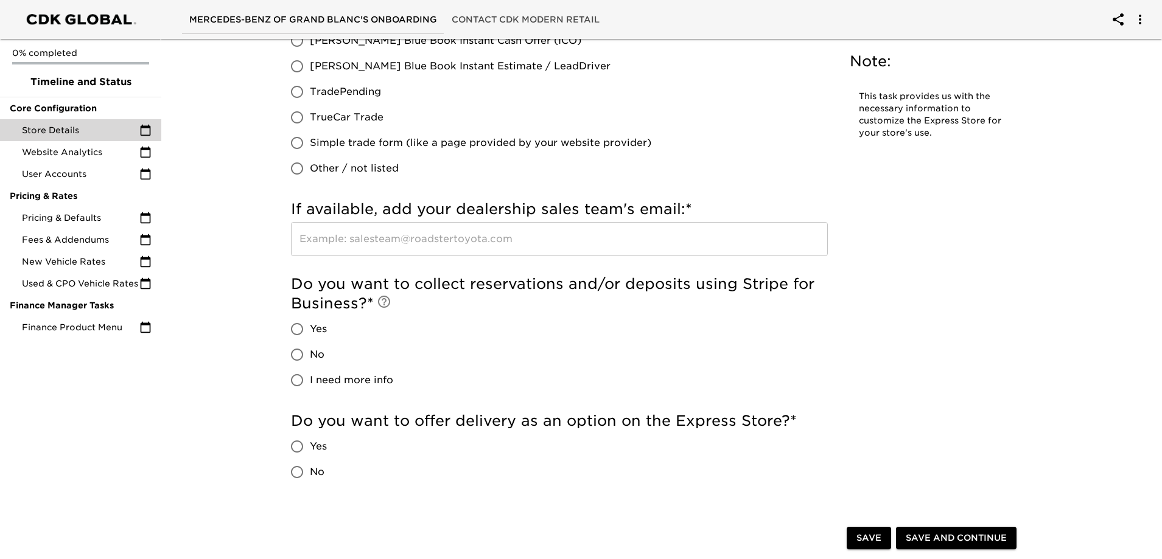
click at [305, 354] on input "No" at bounding box center [297, 355] width 26 height 26
radio input "true"
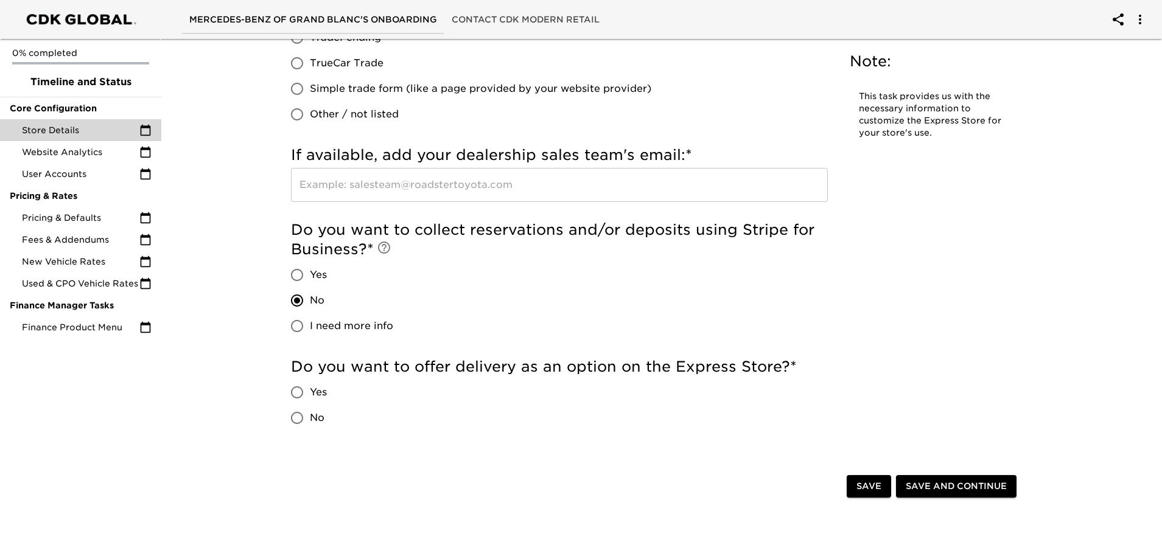
scroll to position [2373, 0]
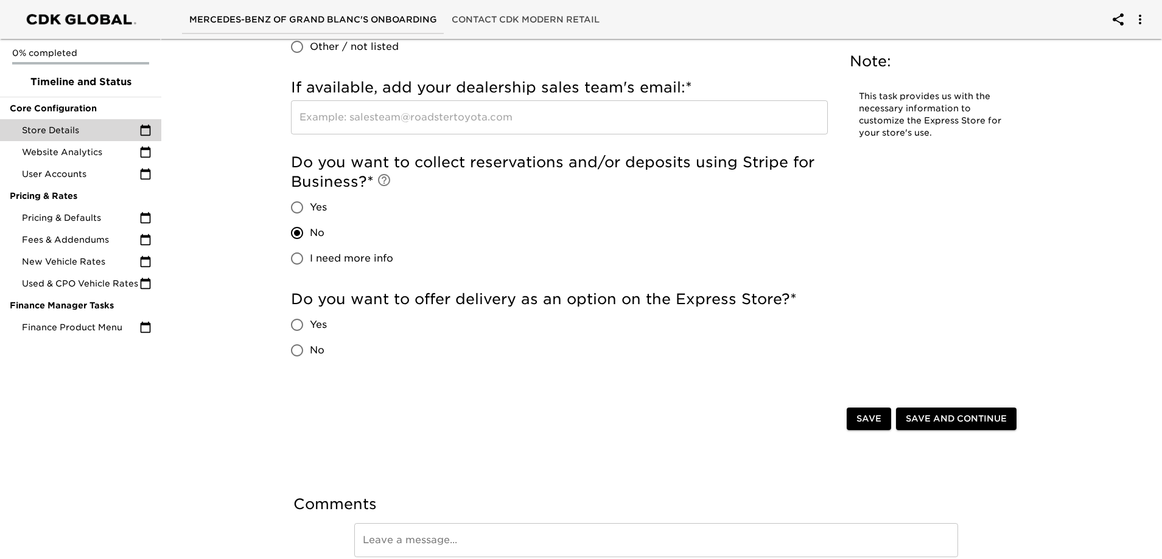
click at [306, 353] on input "No" at bounding box center [297, 351] width 26 height 26
radio input "true"
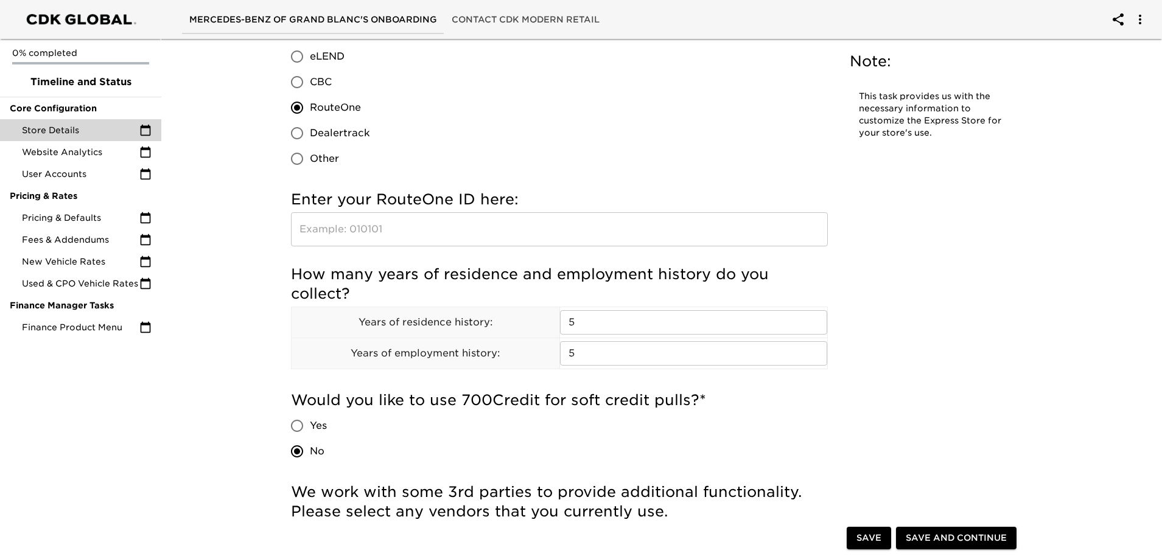
scroll to position [1217, 0]
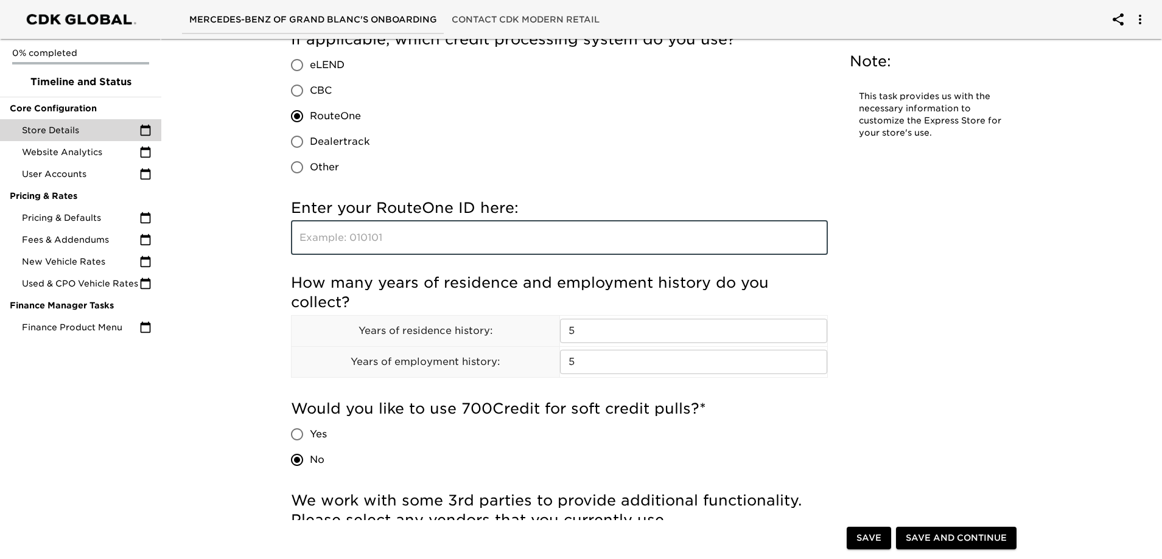
click at [388, 231] on input "text" at bounding box center [559, 238] width 537 height 34
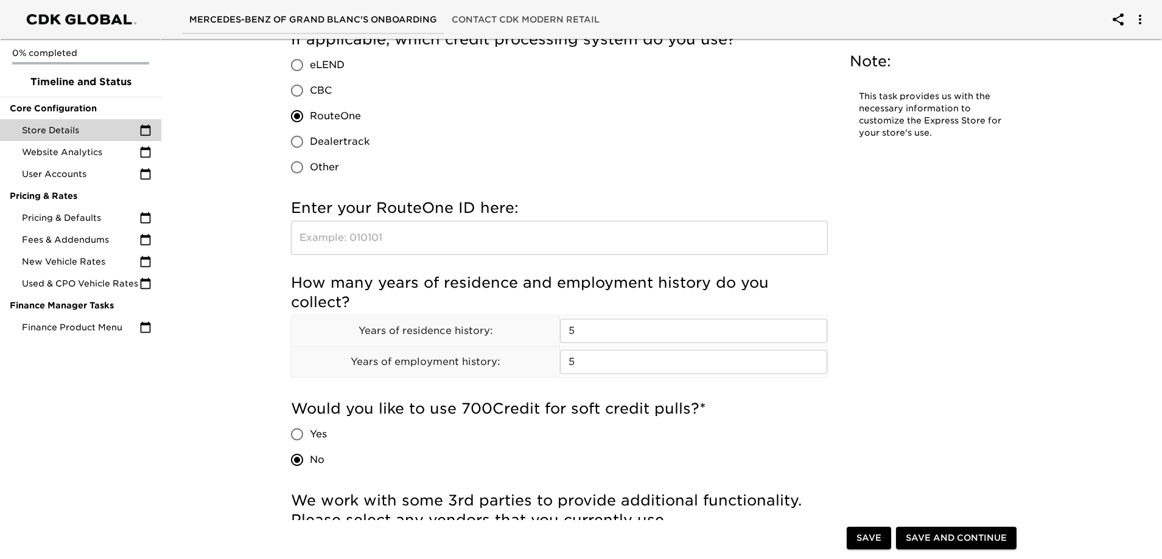
click at [435, 239] on input "text" at bounding box center [559, 238] width 537 height 34
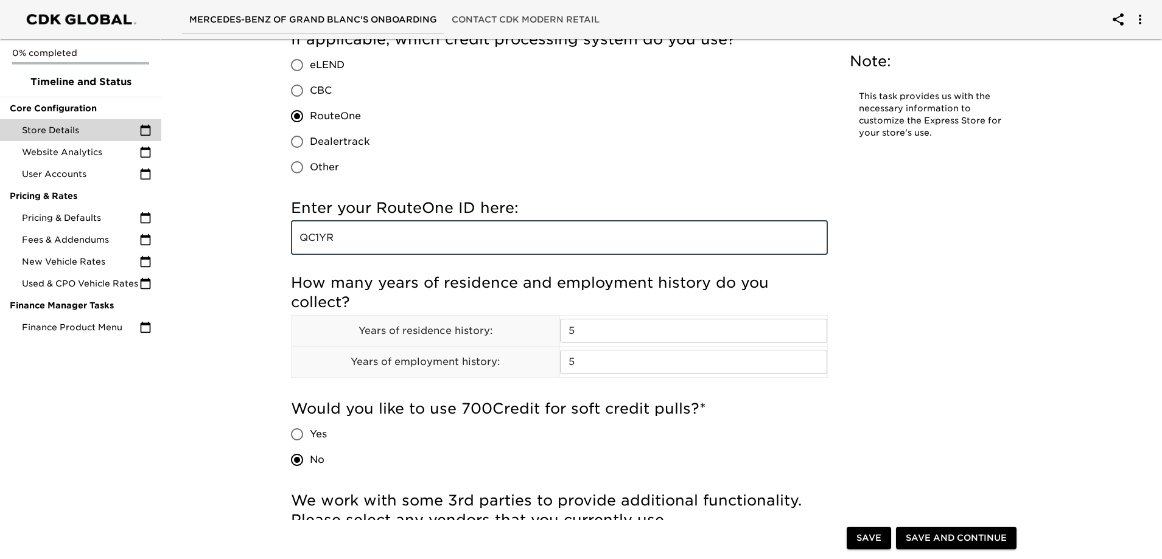
type input "QC1YR"
click at [621, 151] on div "If applicable, which credit processing system do you use? eLEND CBC RouteOne De…" at bounding box center [559, 105] width 537 height 150
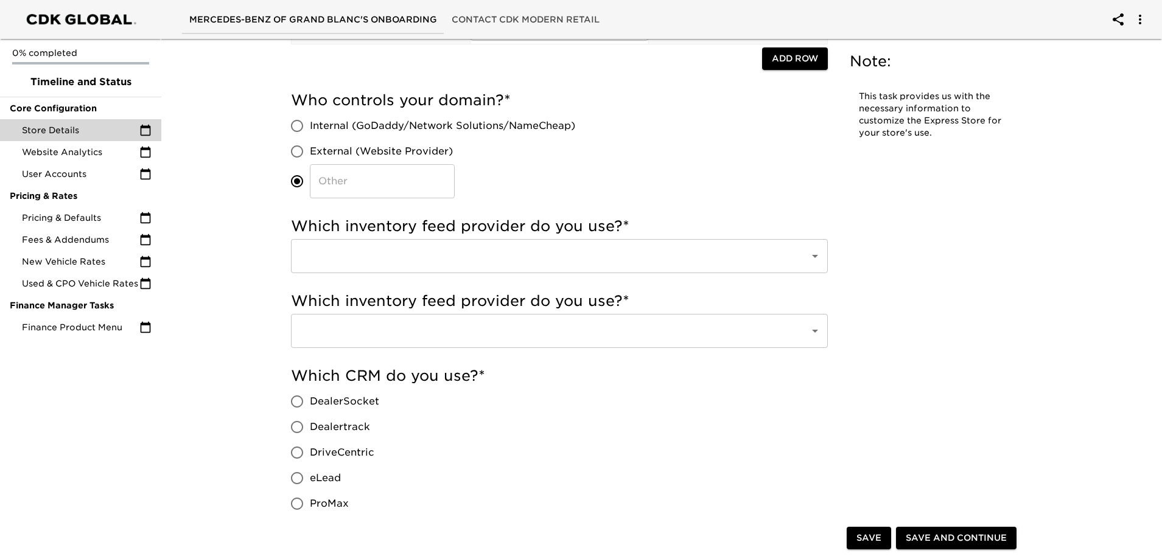
scroll to position [243, 0]
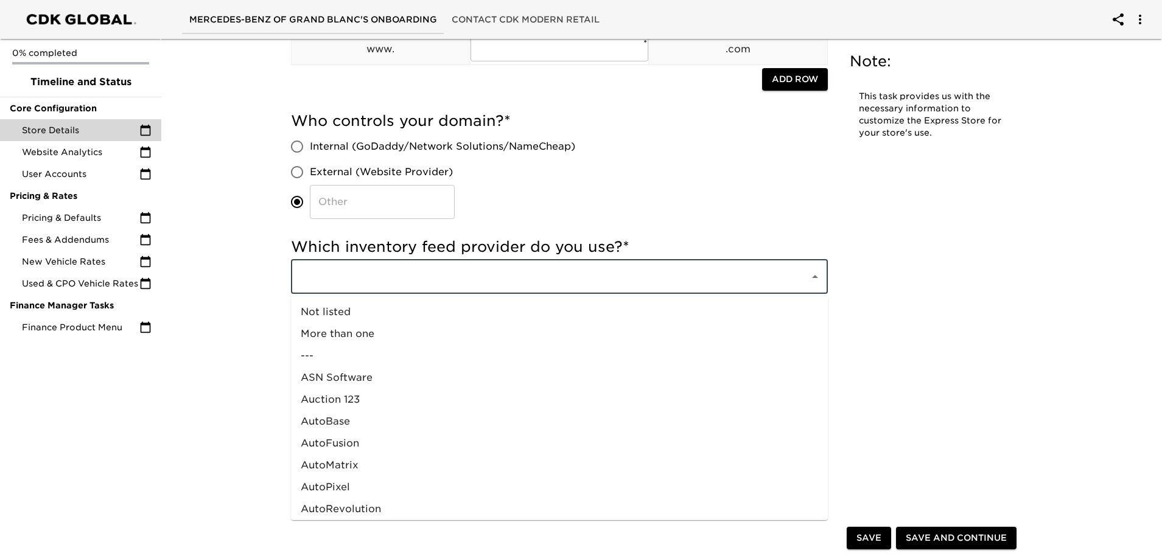
click at [616, 281] on input "text" at bounding box center [542, 276] width 492 height 23
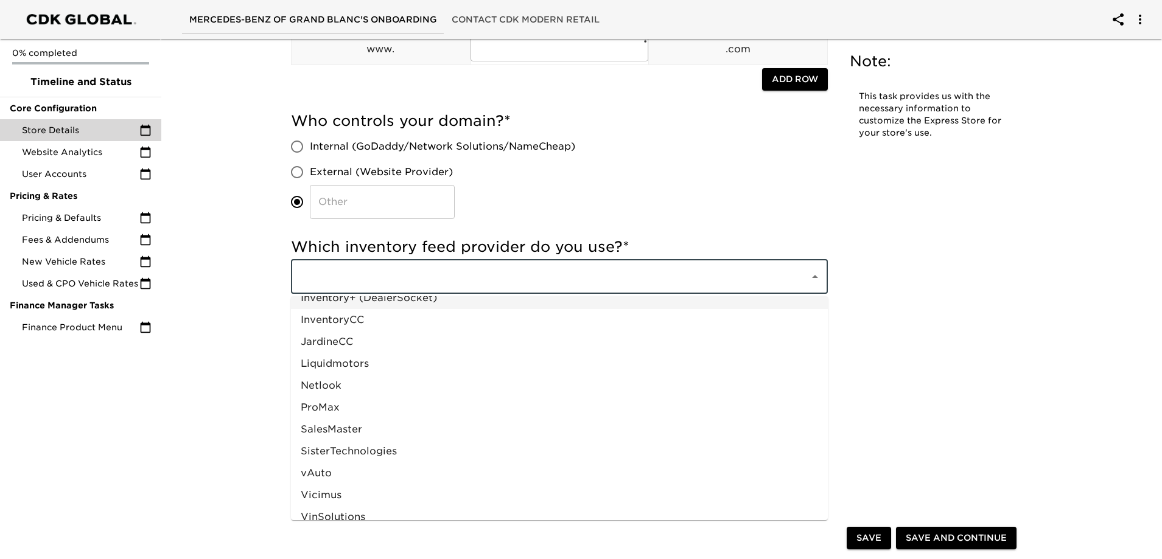
scroll to position [596, 0]
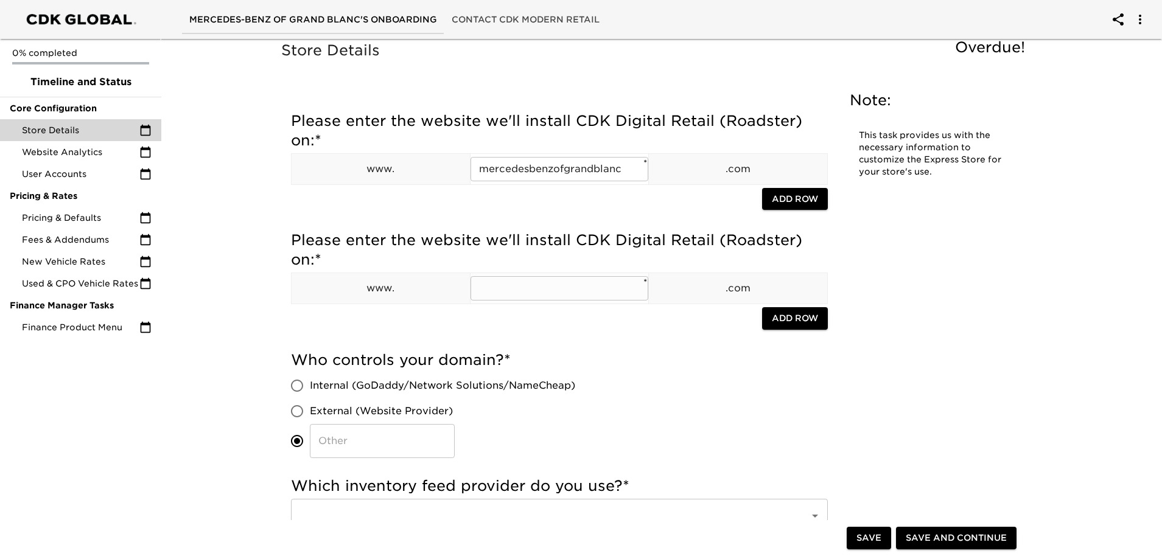
scroll to position [0, 0]
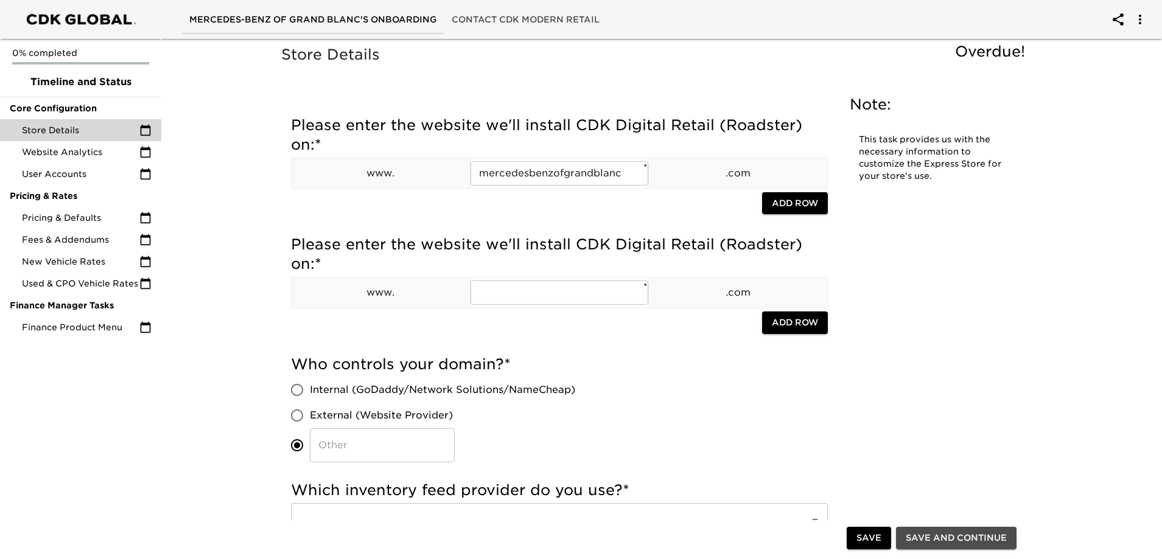
click at [947, 529] on button "Save and Continue" at bounding box center [956, 539] width 120 height 23
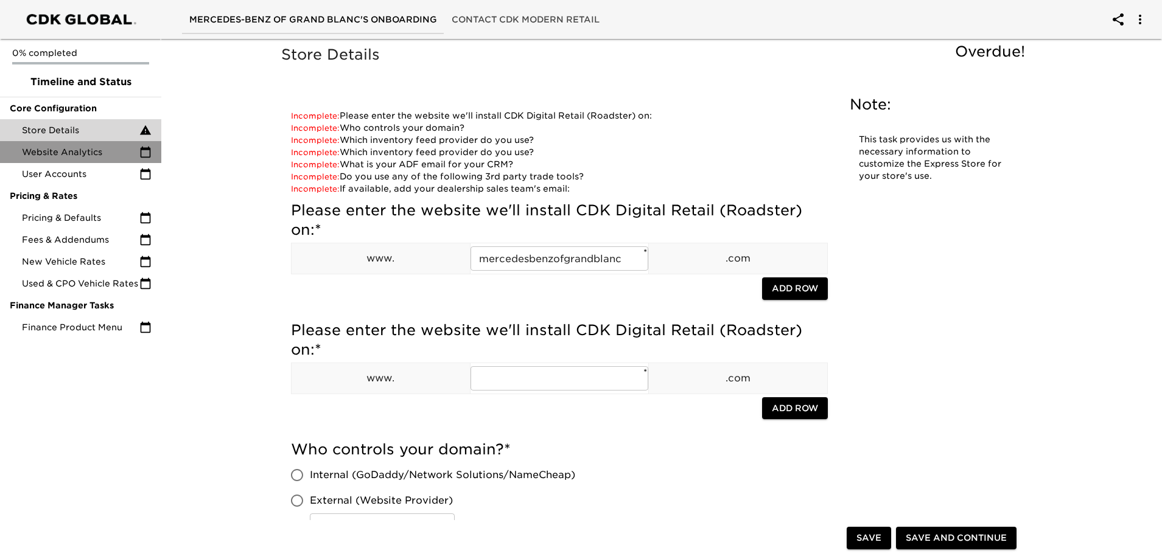
click at [117, 153] on span "Website Analytics" at bounding box center [80, 152] width 117 height 12
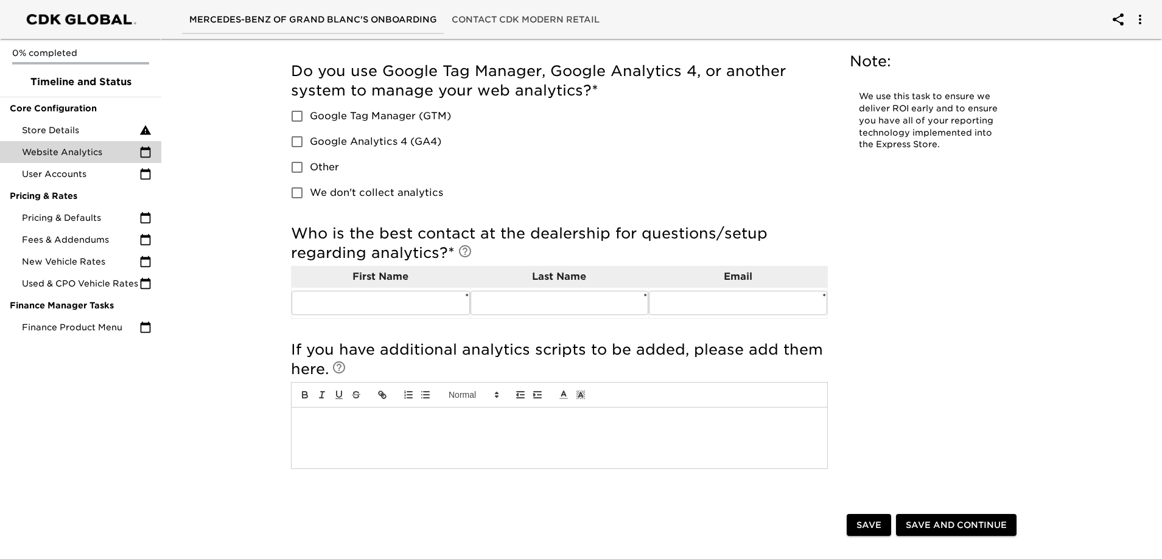
scroll to position [215, 0]
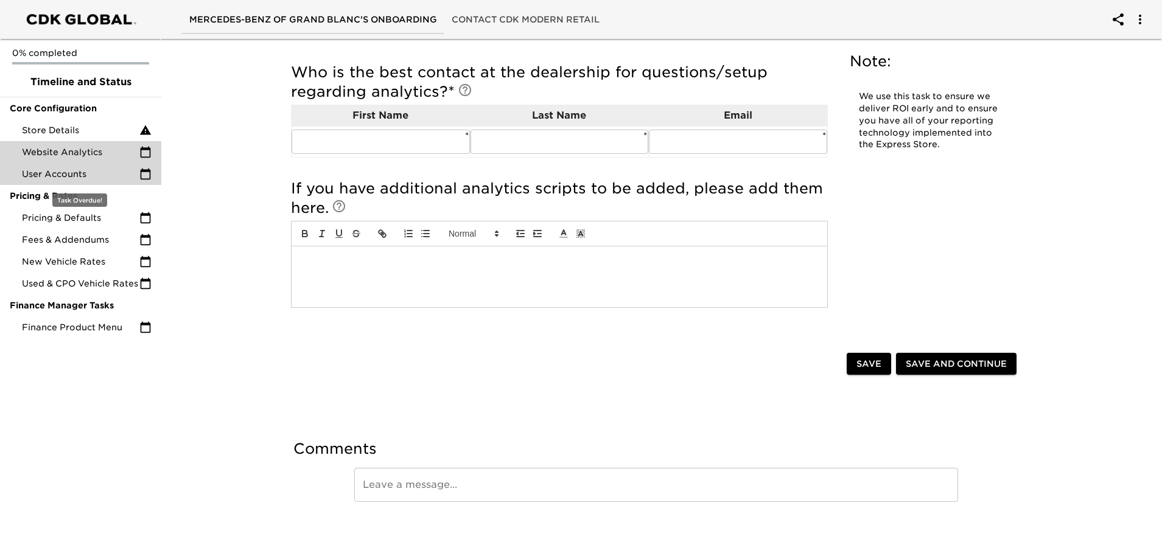
drag, startPoint x: 84, startPoint y: 175, endPoint x: 103, endPoint y: 175, distance: 18.9
click at [83, 175] on span "User Accounts" at bounding box center [80, 174] width 117 height 12
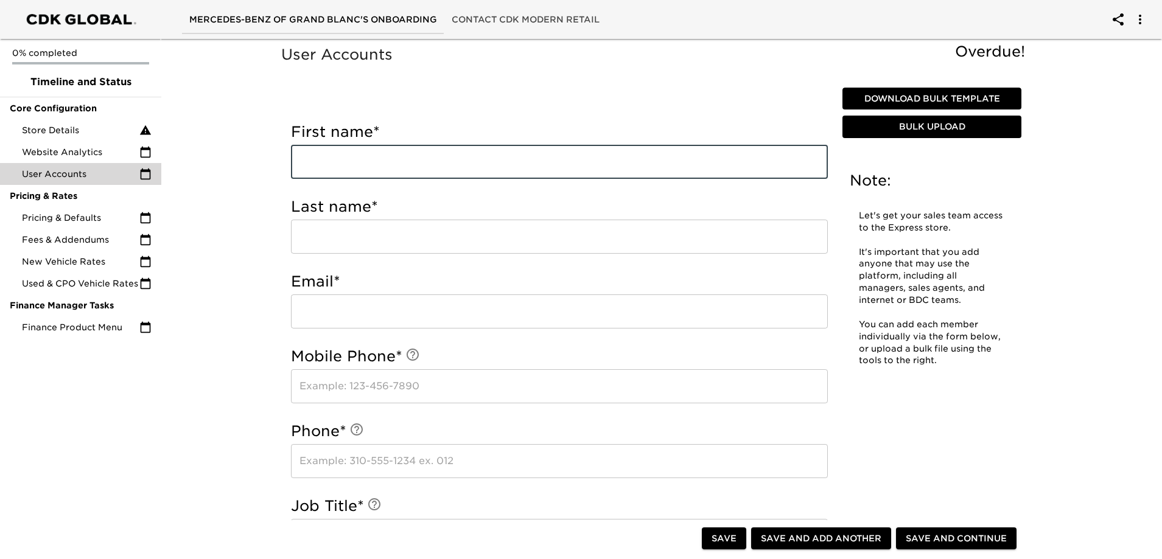
click at [379, 161] on input "text" at bounding box center [559, 162] width 537 height 34
type input "[MEDICAL_DATA]"
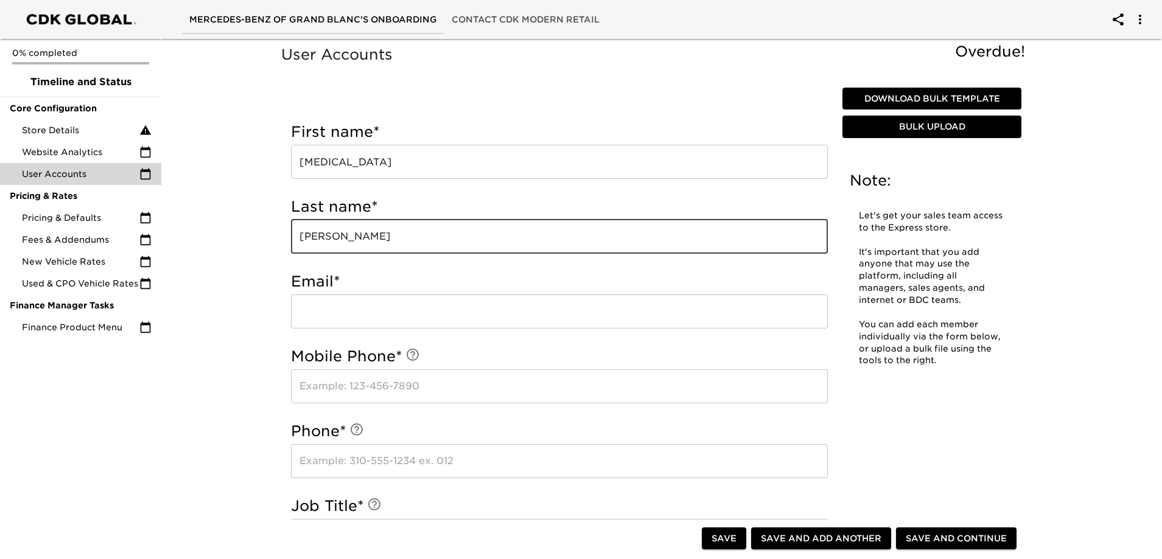
type input "[PERSON_NAME]"
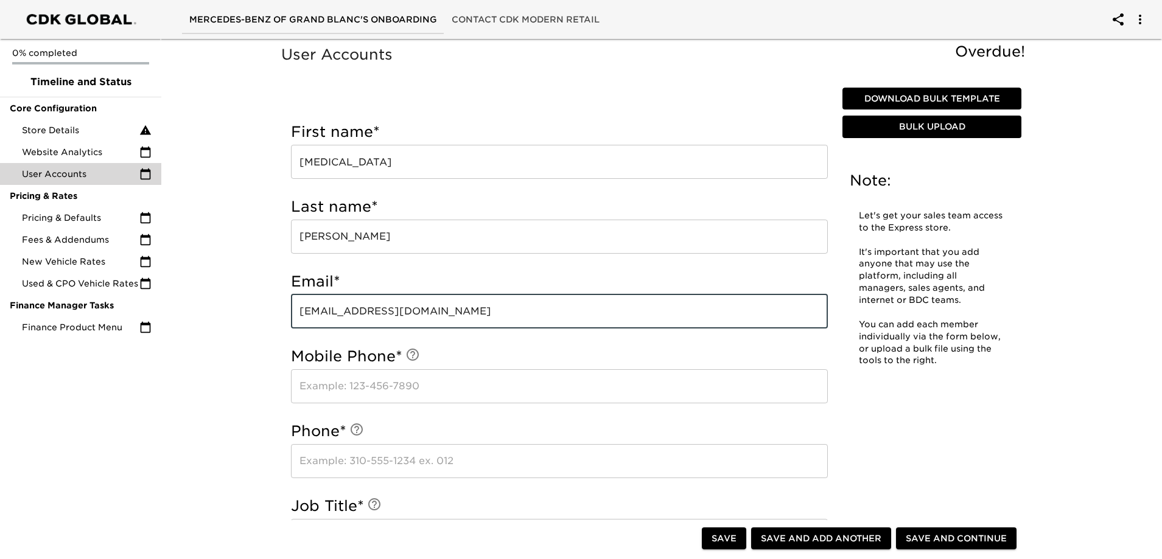
type input "[EMAIL_ADDRESS][DOMAIN_NAME]"
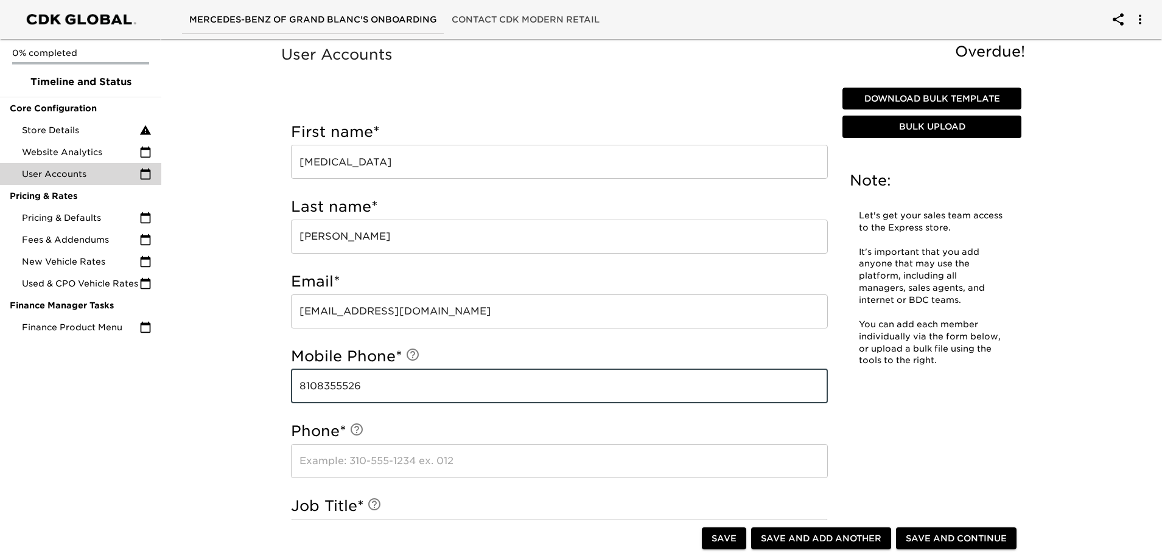
type input "8108355526"
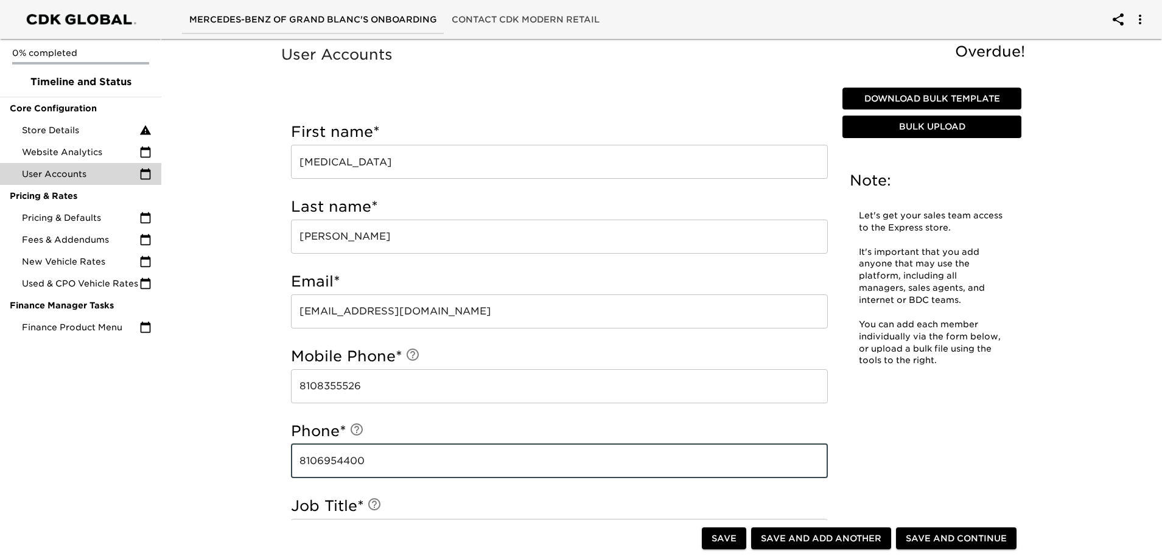
type input "8106954400"
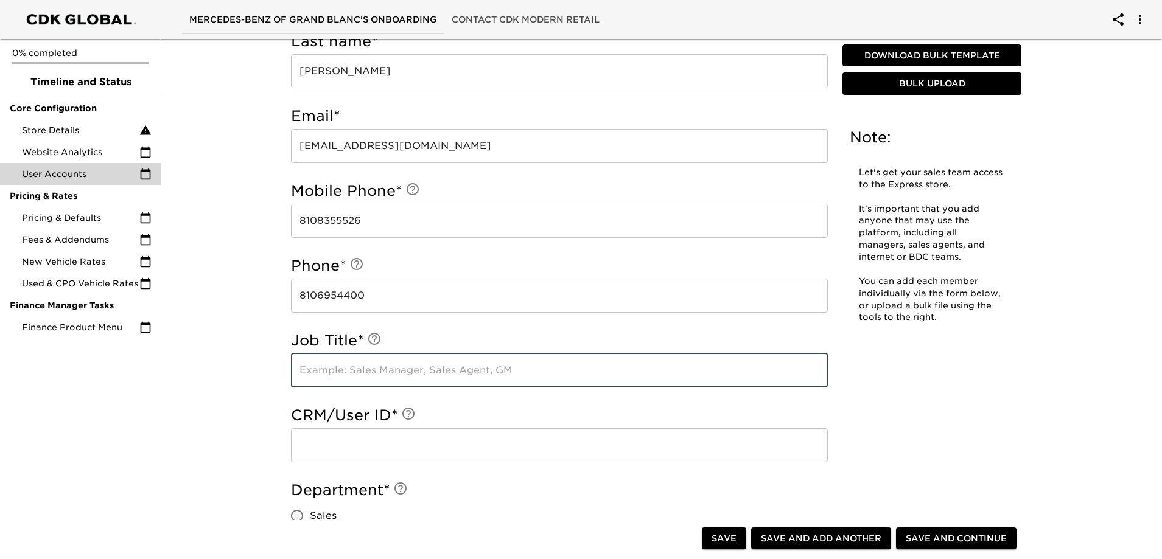
scroll to position [183, 0]
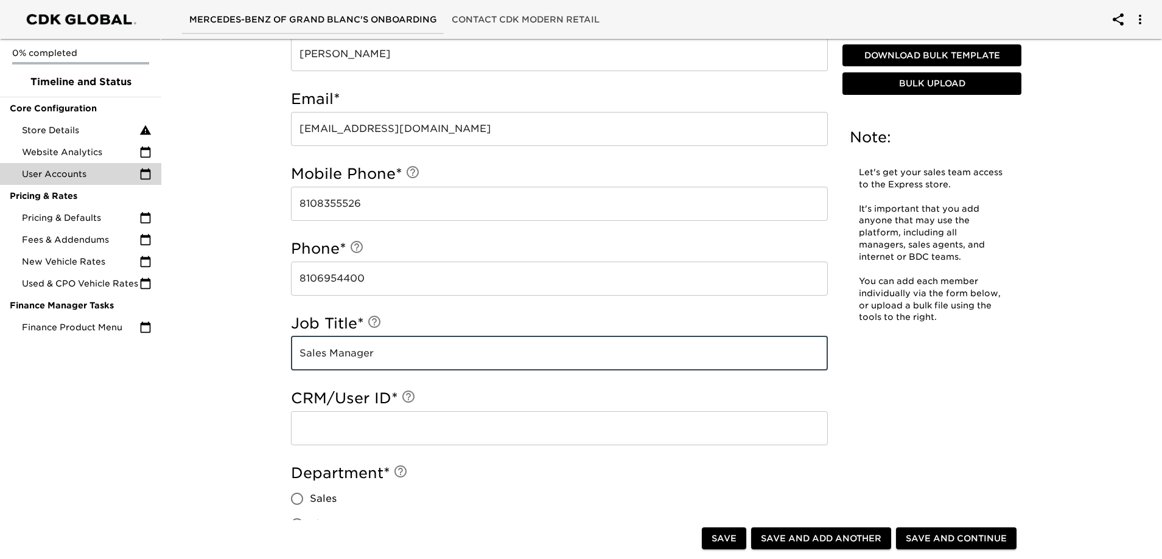
type input "Sales Manager"
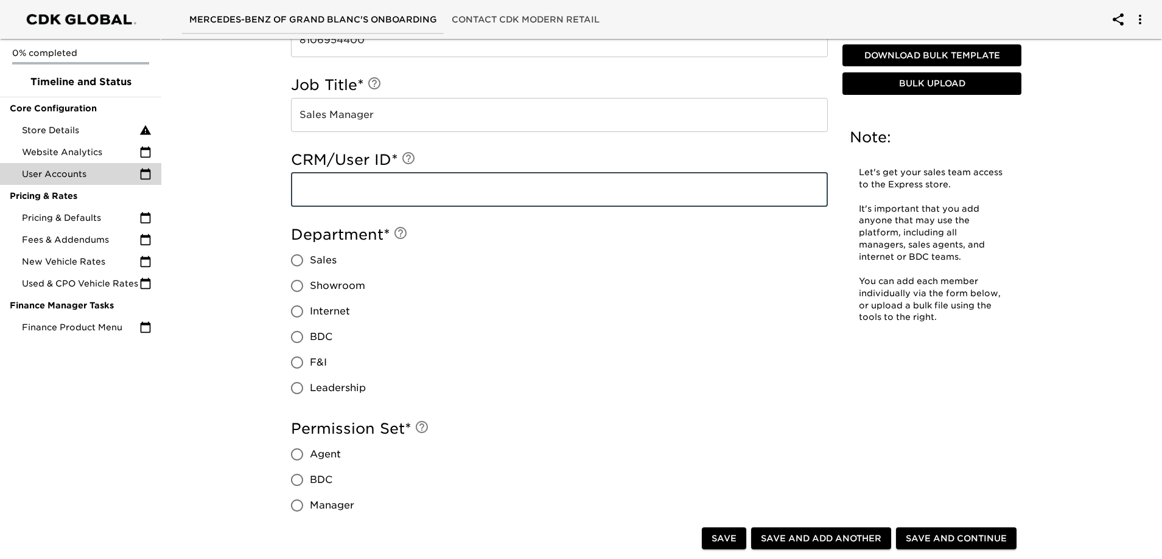
scroll to position [426, 0]
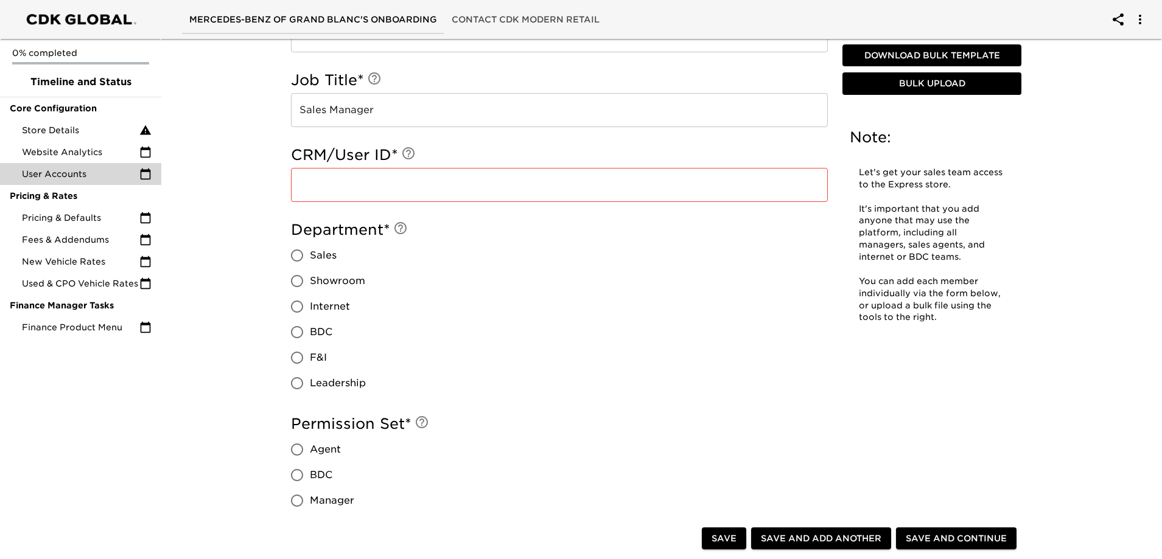
click at [322, 257] on span "Sales" at bounding box center [323, 255] width 27 height 15
click at [310, 257] on input "Sales" at bounding box center [297, 256] width 26 height 26
radio input "true"
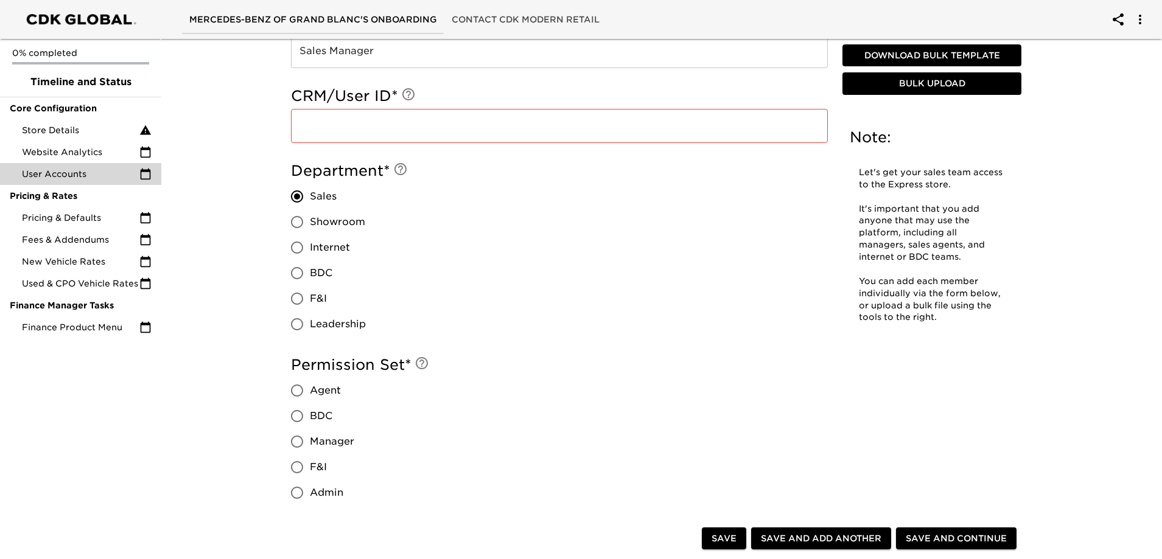
scroll to position [487, 0]
click at [335, 324] on span "Leadership" at bounding box center [338, 322] width 56 height 15
click at [310, 324] on input "Leadership" at bounding box center [297, 323] width 26 height 26
radio input "true"
click at [406, 164] on icon at bounding box center [400, 167] width 15 height 15
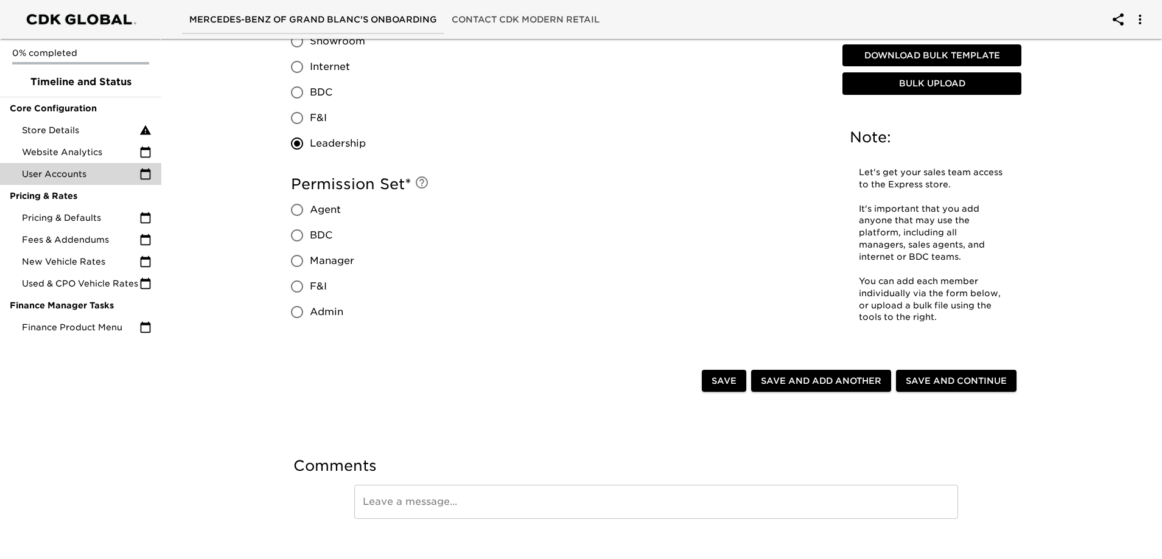
scroll to position [669, 0]
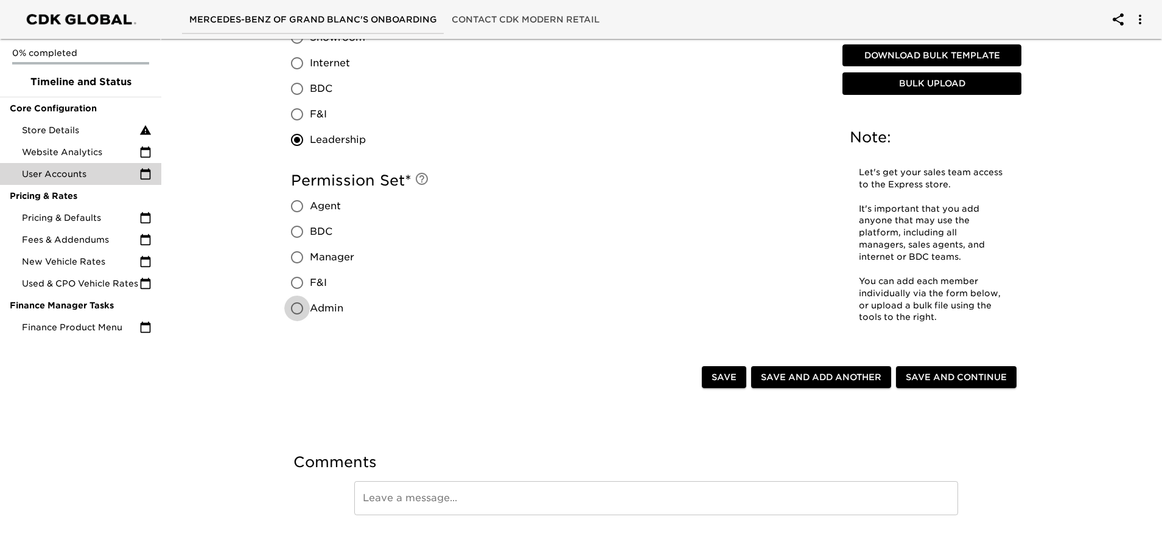
click at [299, 308] on input "Admin" at bounding box center [297, 309] width 26 height 26
radio input "true"
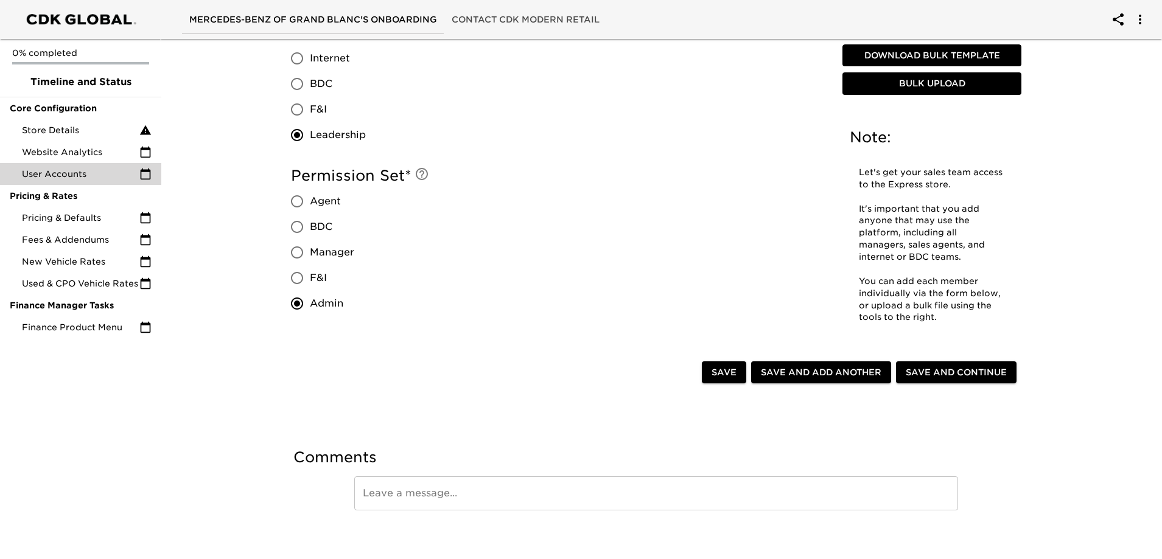
scroll to position [683, 0]
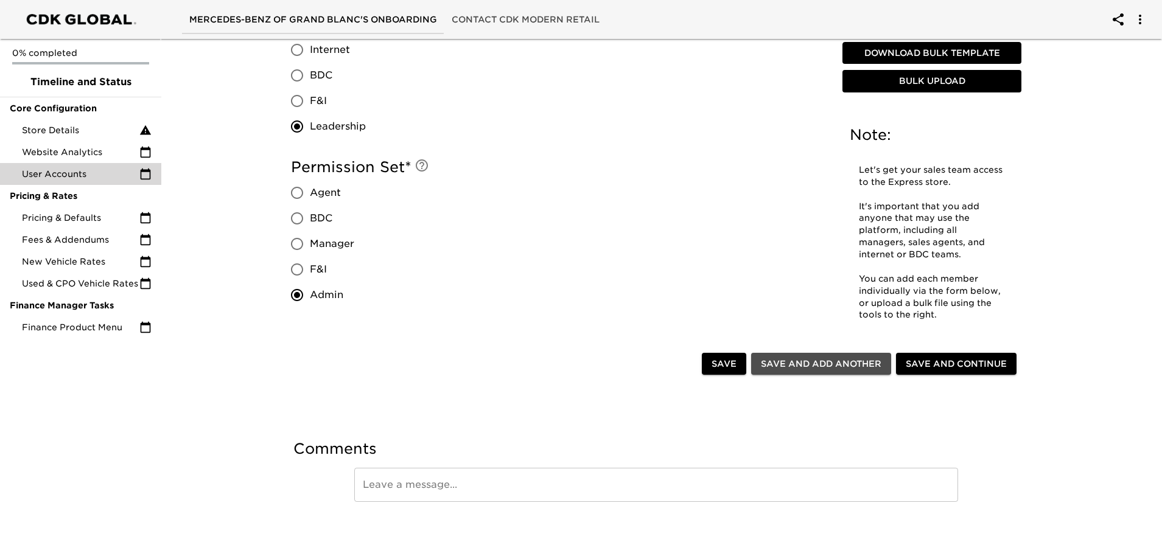
click at [842, 368] on span "Save and Add Another" at bounding box center [821, 364] width 120 height 15
radio input "false"
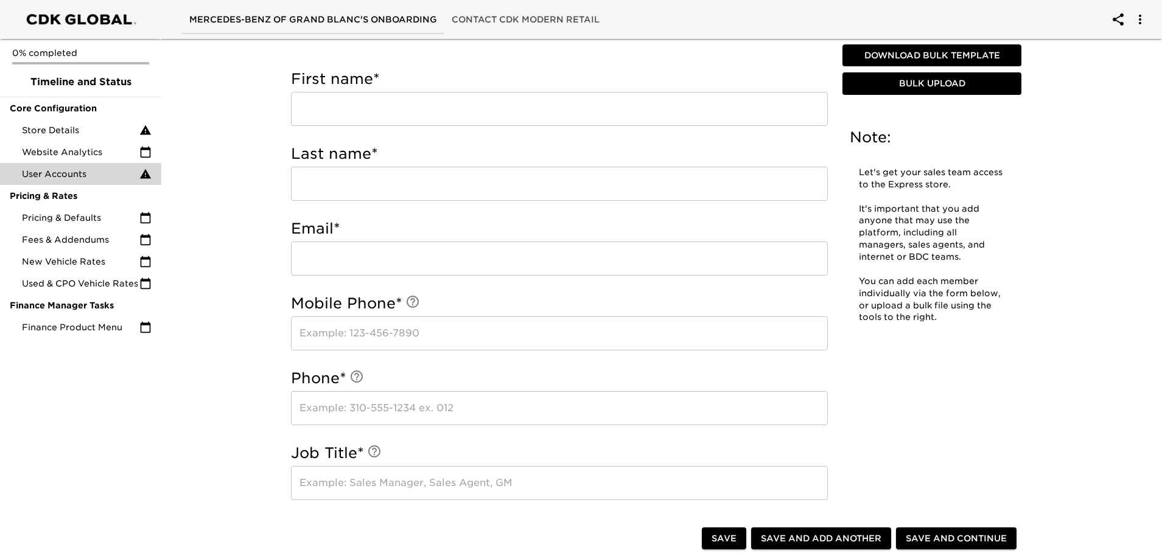
scroll to position [414, 0]
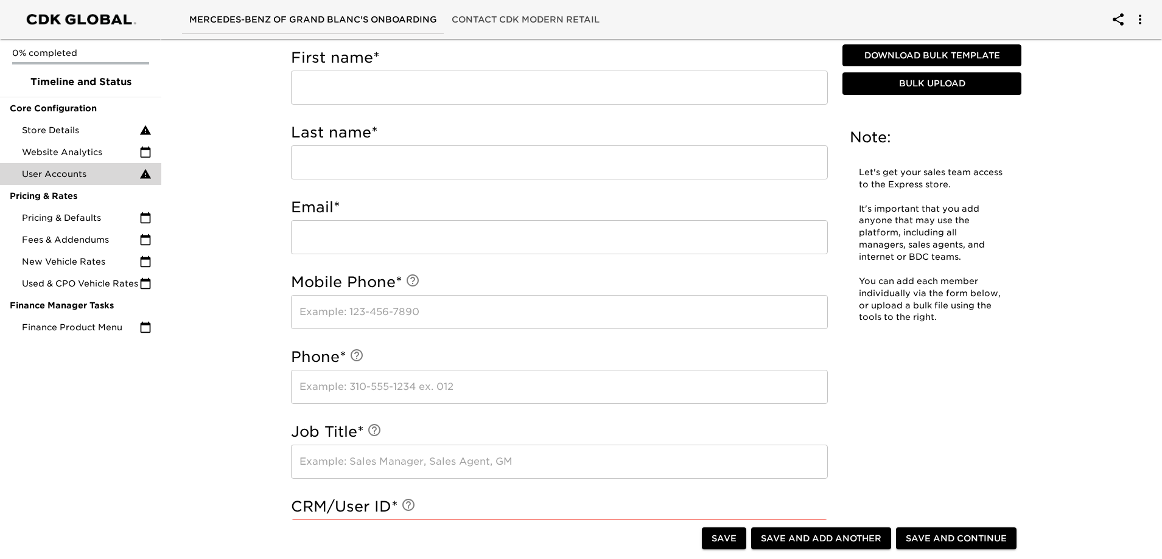
click at [424, 89] on input "text" at bounding box center [559, 88] width 537 height 34
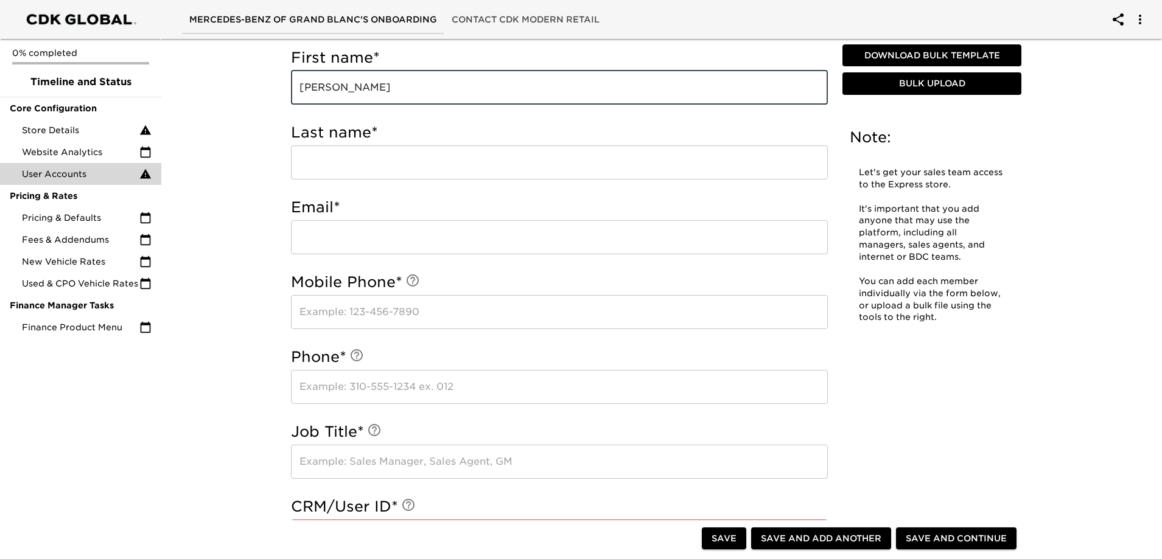
type input "[PERSON_NAME]"
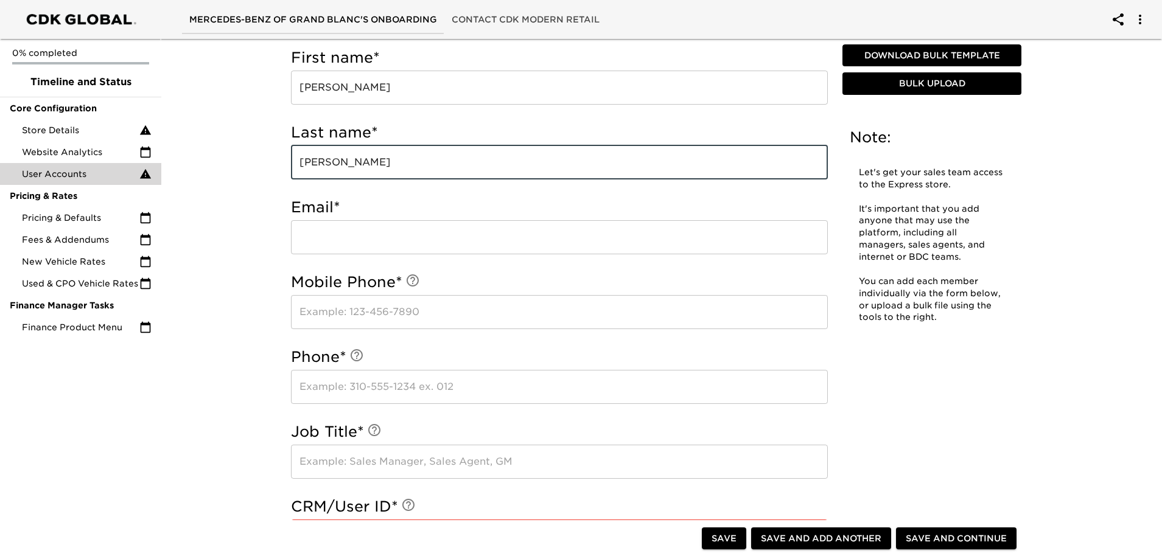
type input "[PERSON_NAME]"
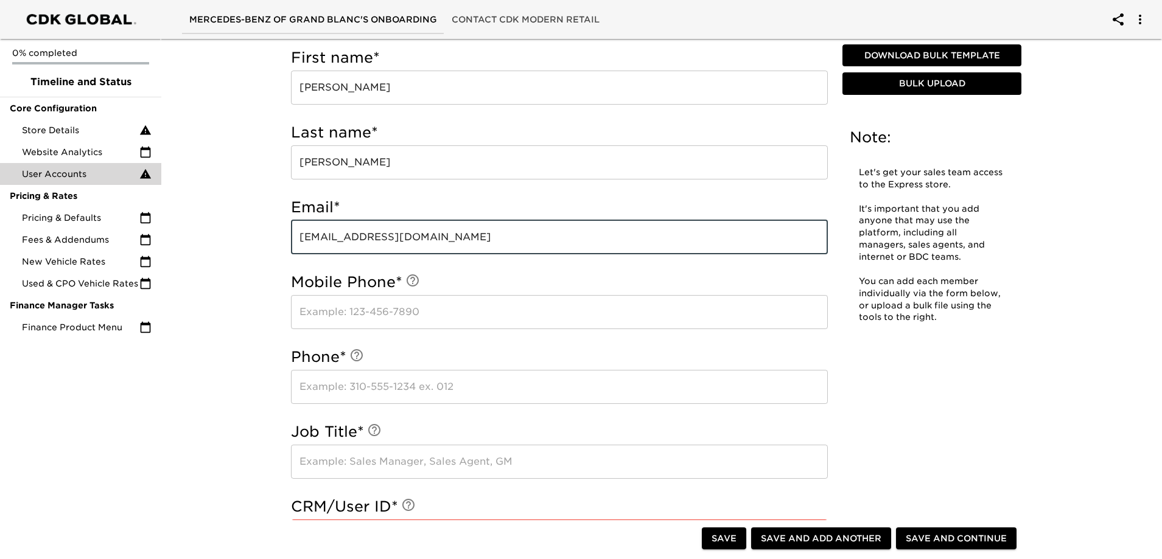
type input "[EMAIL_ADDRESS][DOMAIN_NAME]"
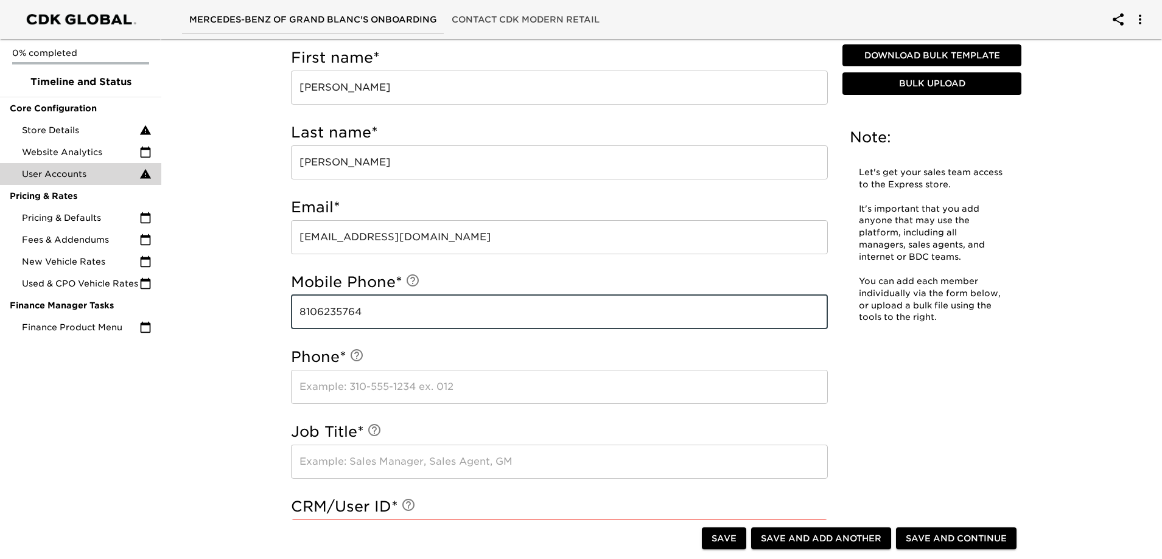
type input "8106235764"
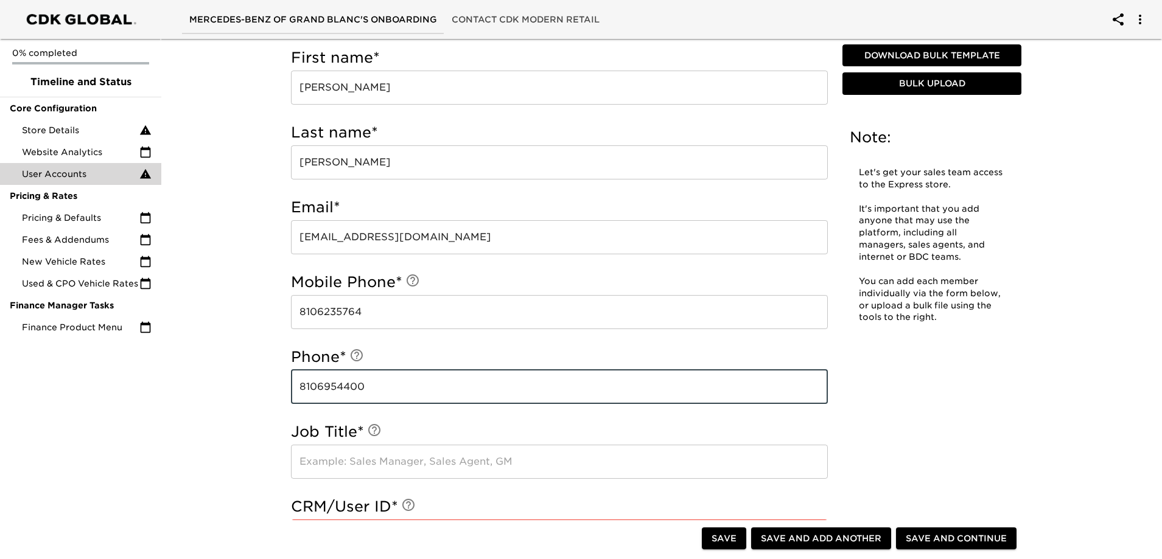
type input "8106954400"
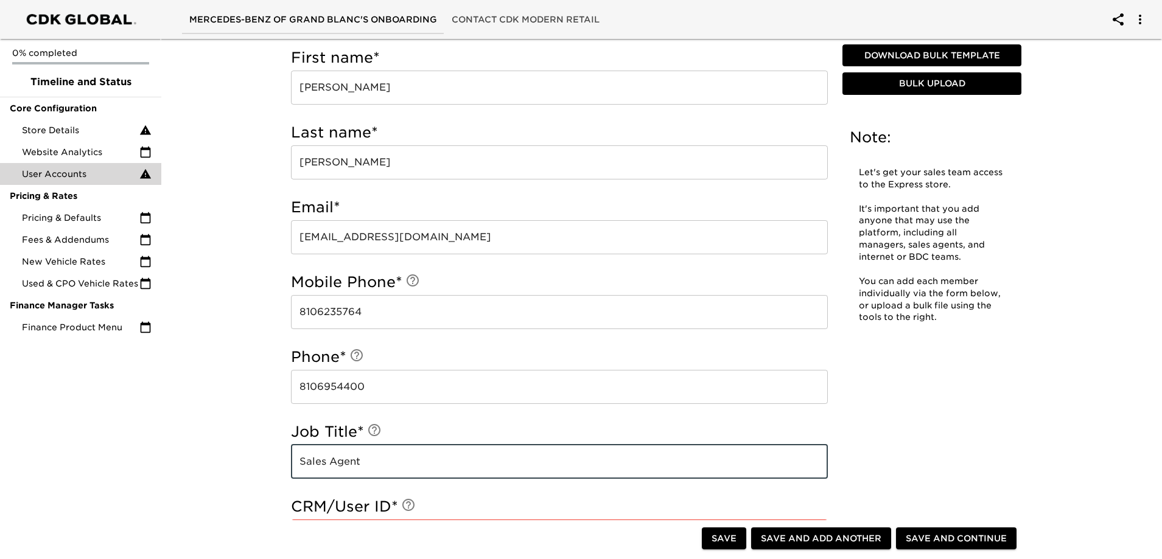
type input "Sales Agent"
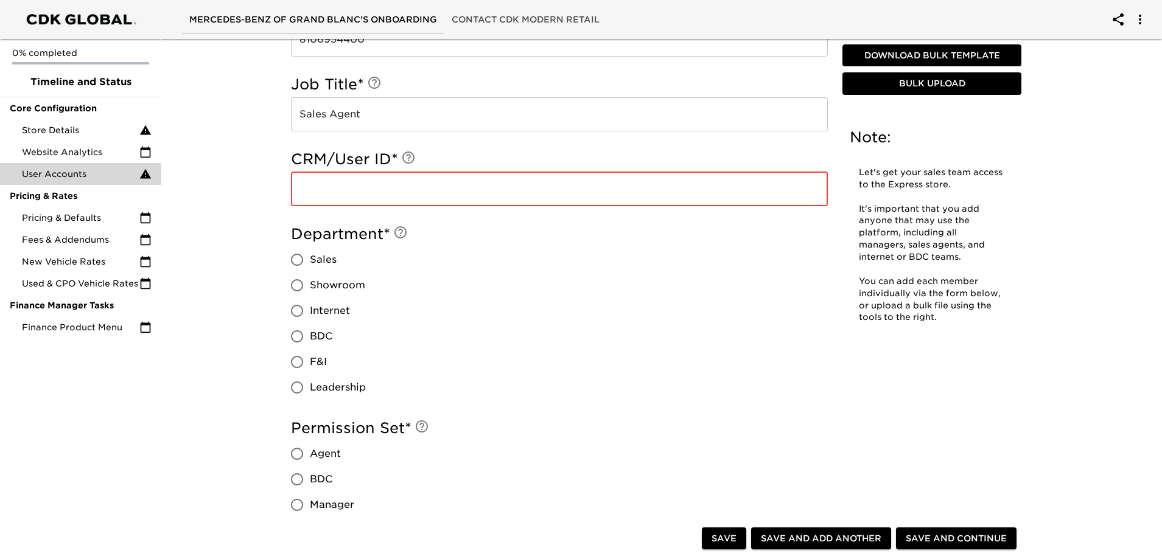
scroll to position [780, 0]
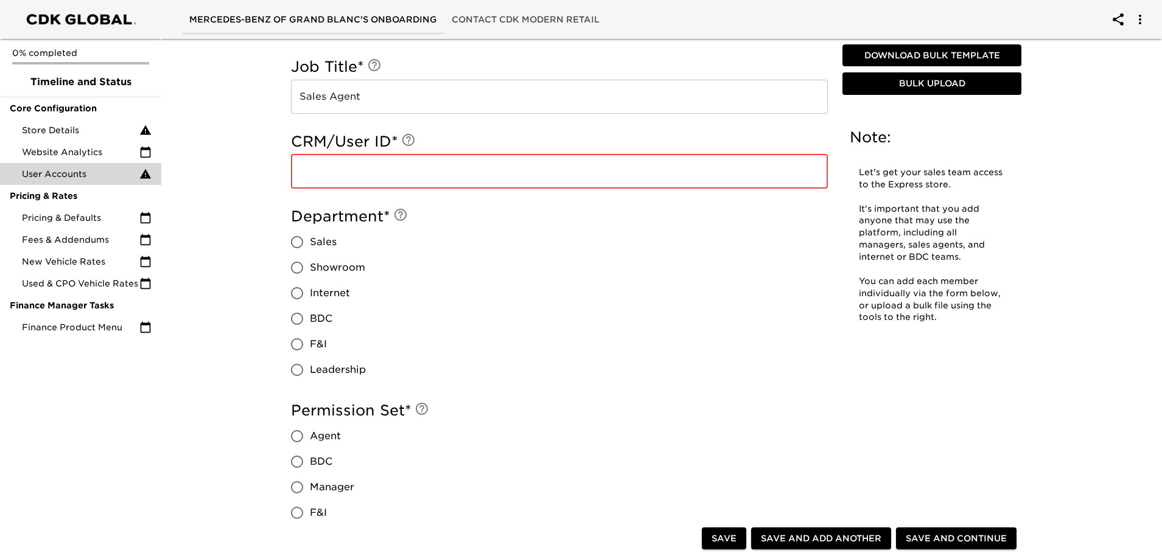
click at [393, 161] on input "text" at bounding box center [559, 172] width 537 height 34
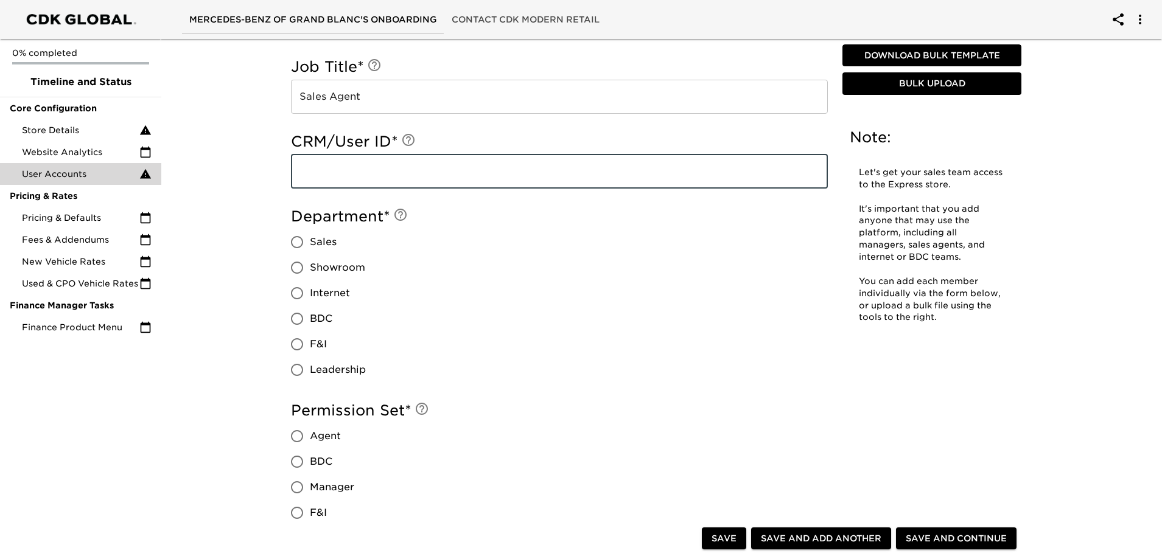
paste input "david19383"
type input "david19383"
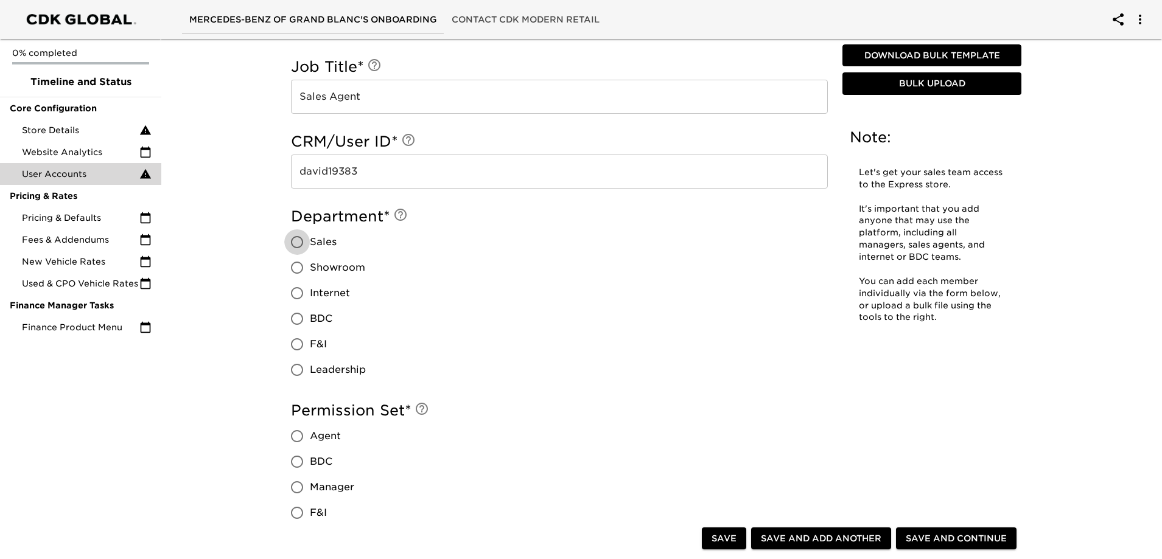
click at [288, 233] on input "Sales" at bounding box center [297, 242] width 26 height 26
radio input "true"
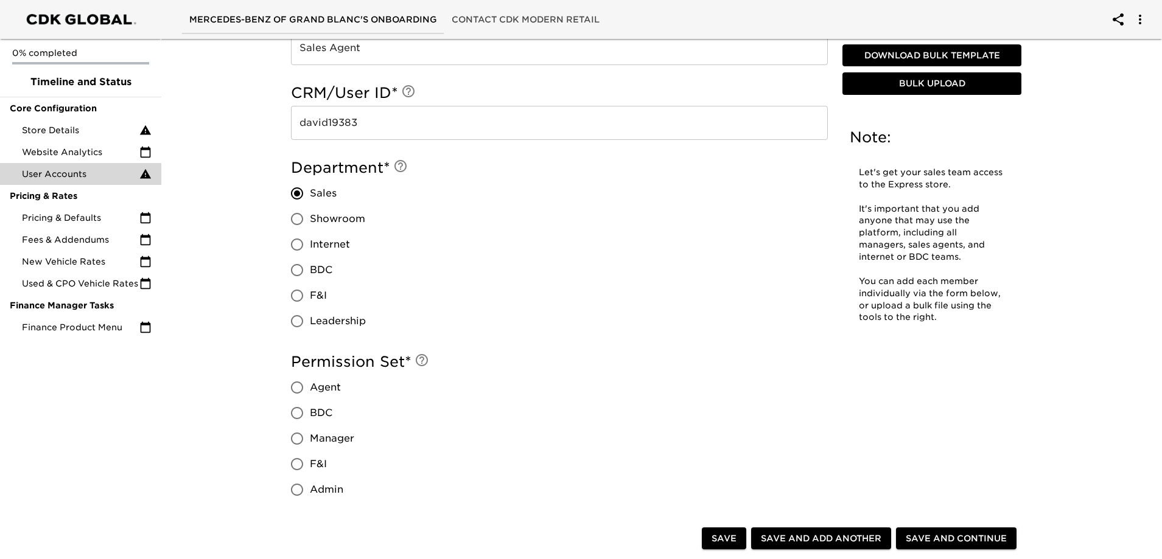
scroll to position [901, 0]
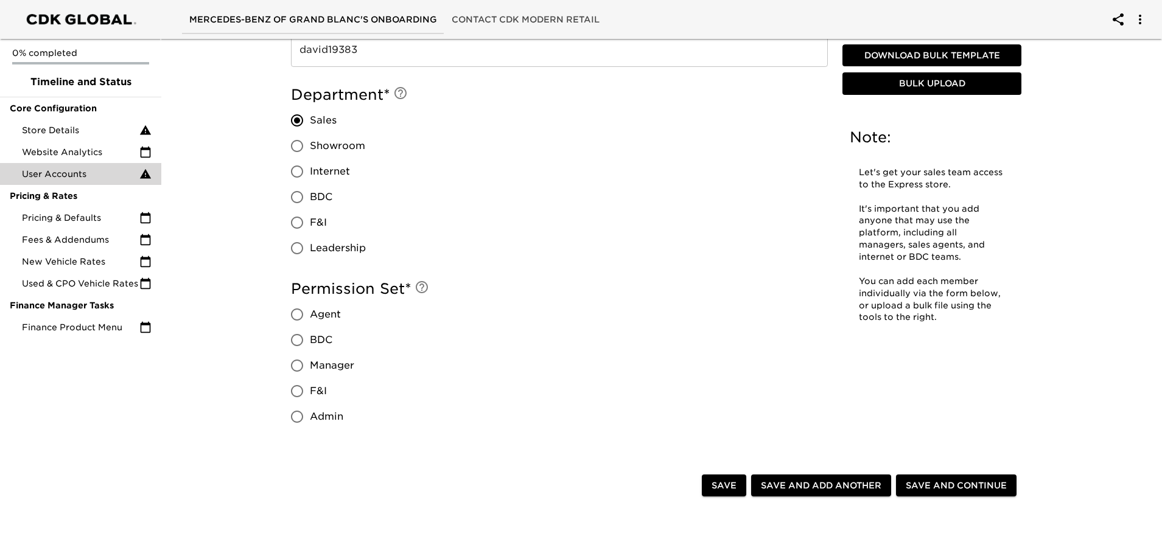
click at [318, 313] on span "Agent" at bounding box center [325, 314] width 31 height 15
click at [310, 313] on input "Agent" at bounding box center [297, 315] width 26 height 26
radio input "true"
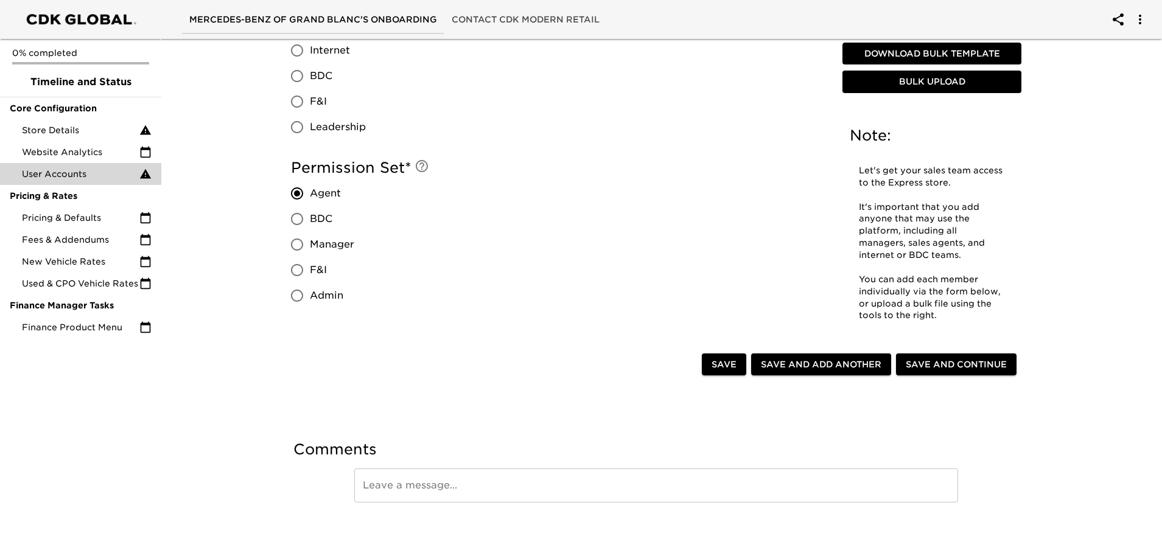
scroll to position [1023, 0]
click at [864, 357] on span "Save and Add Another" at bounding box center [821, 364] width 120 height 15
radio input "false"
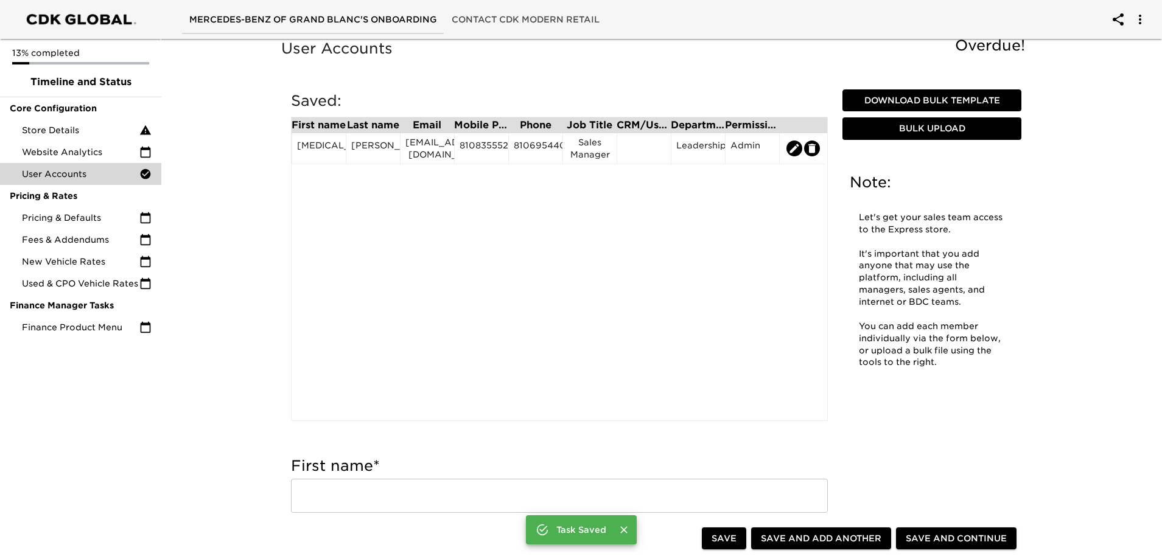
scroll to position [0, 0]
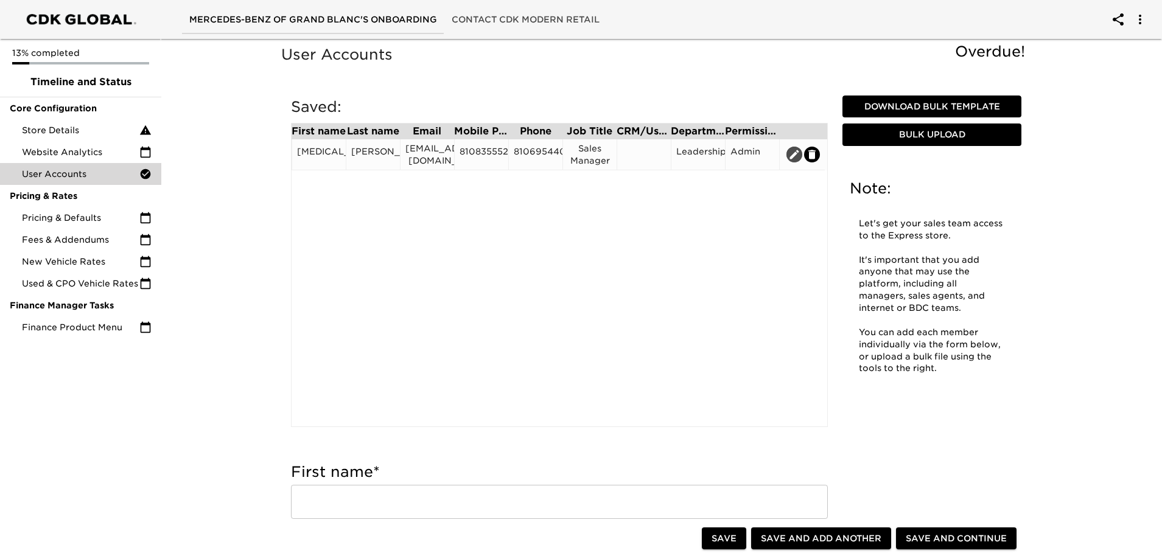
click at [795, 153] on icon "edit" at bounding box center [794, 154] width 9 height 9
type input "[MEDICAL_DATA]"
type input "[PERSON_NAME]"
type input "[EMAIL_ADDRESS][DOMAIN_NAME]"
type input "8108355526"
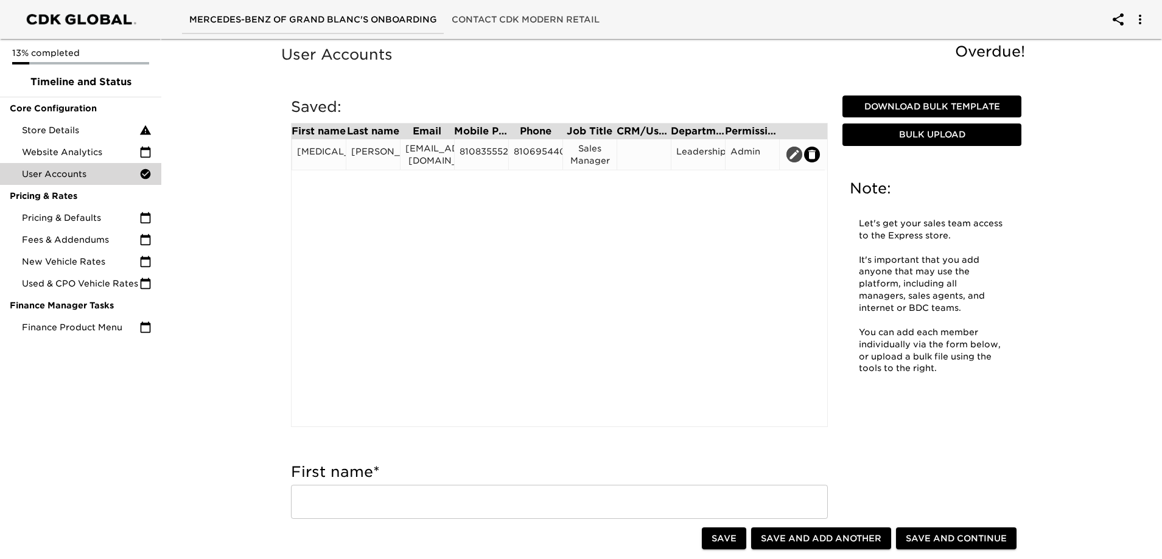
type input "8106954400"
type input "Sales Manager"
radio input "true"
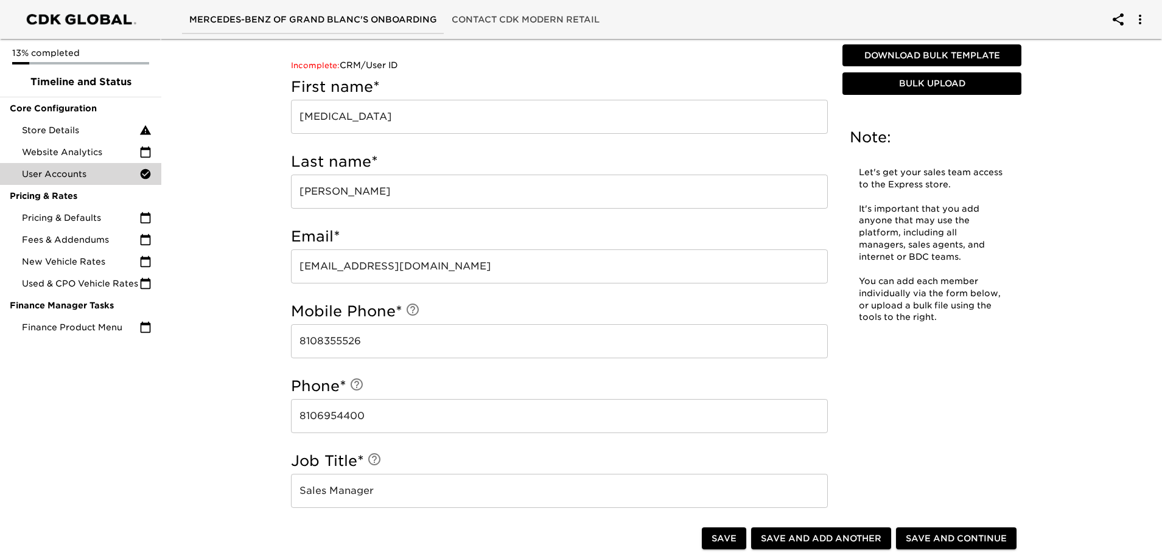
scroll to position [609, 0]
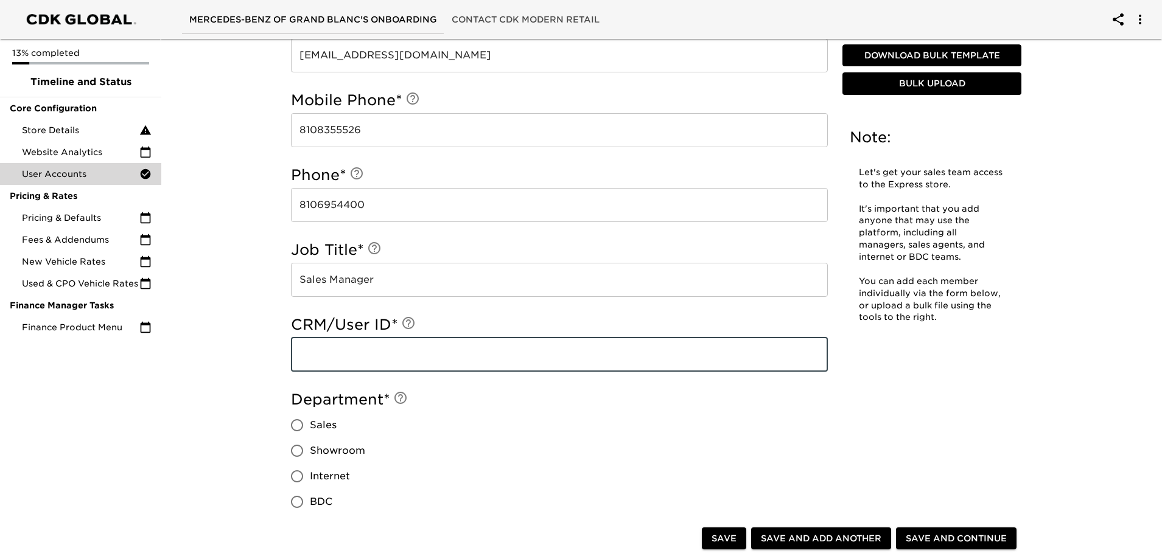
click at [308, 360] on input "text" at bounding box center [559, 355] width 537 height 34
paste input "logenr19383"
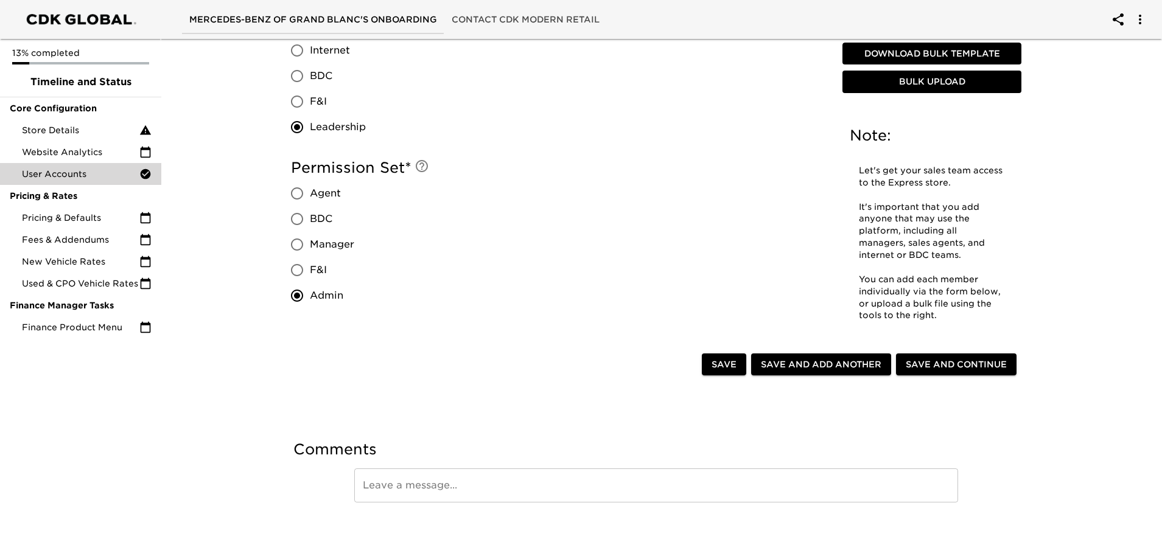
scroll to position [1035, 0]
type input "logenr19383"
click at [840, 365] on span "Save and Add Another" at bounding box center [821, 364] width 120 height 15
radio input "false"
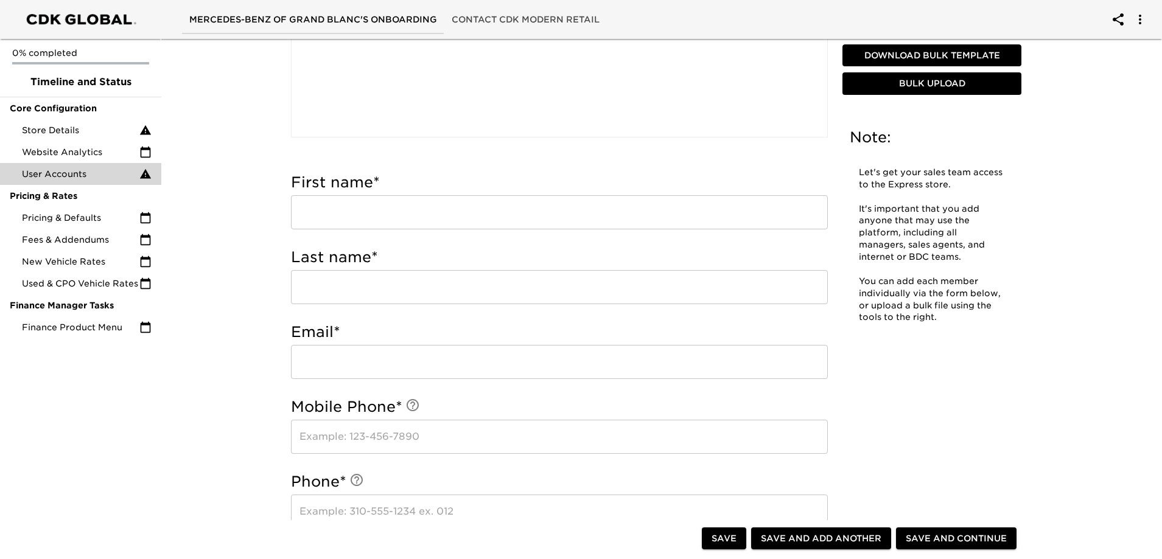
scroll to position [304, 0]
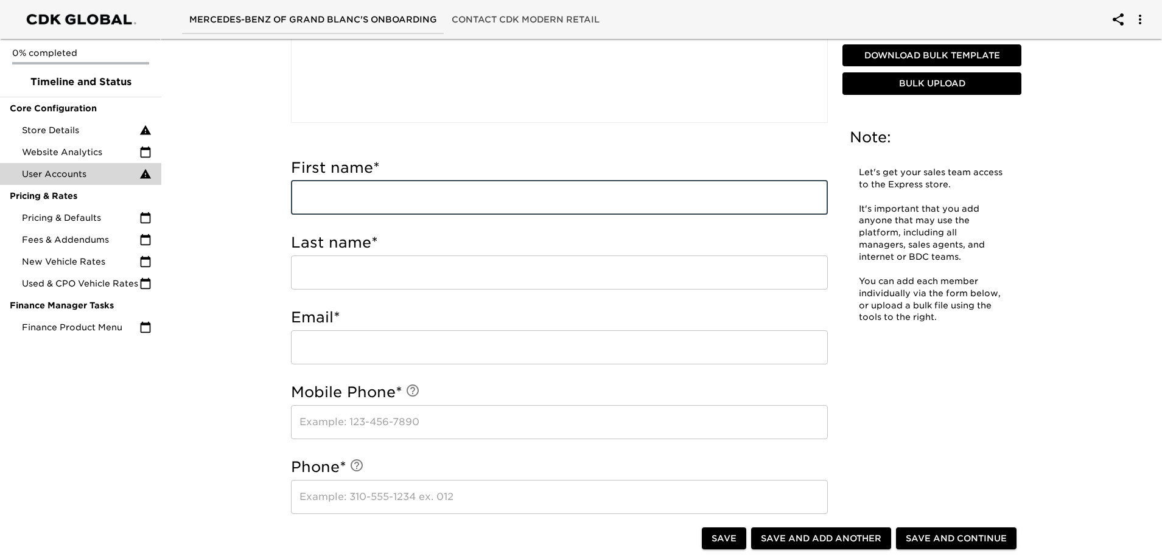
click at [389, 204] on input "text" at bounding box center [559, 198] width 537 height 34
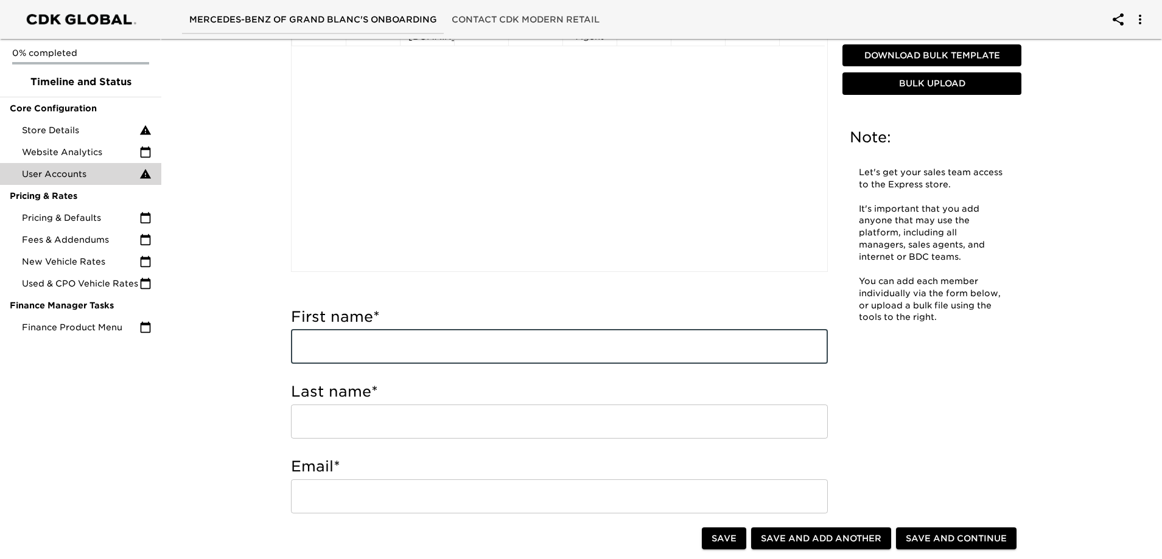
scroll to position [183, 0]
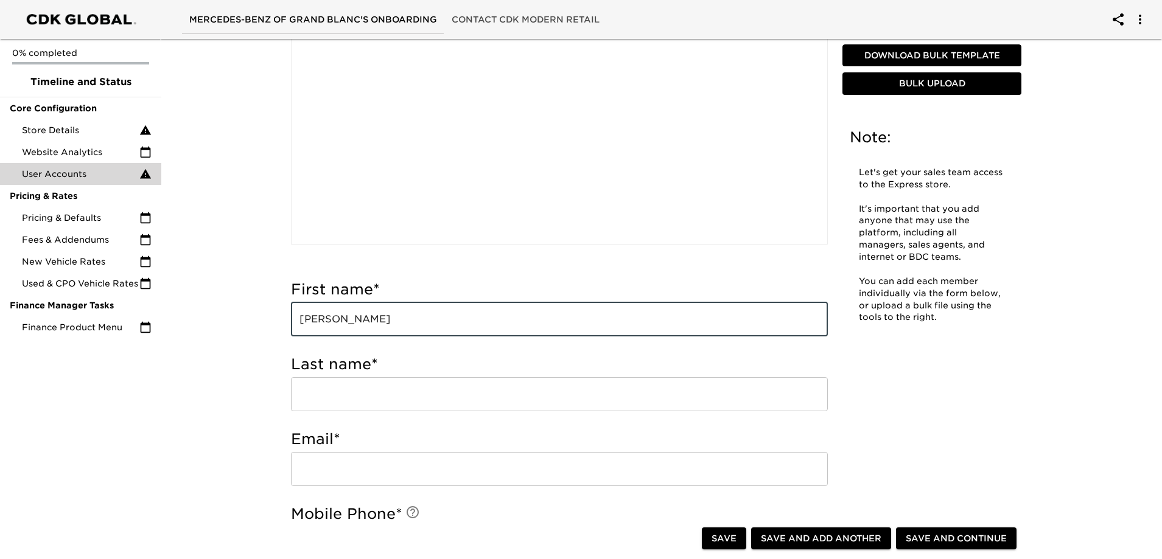
type input "[PERSON_NAME]"
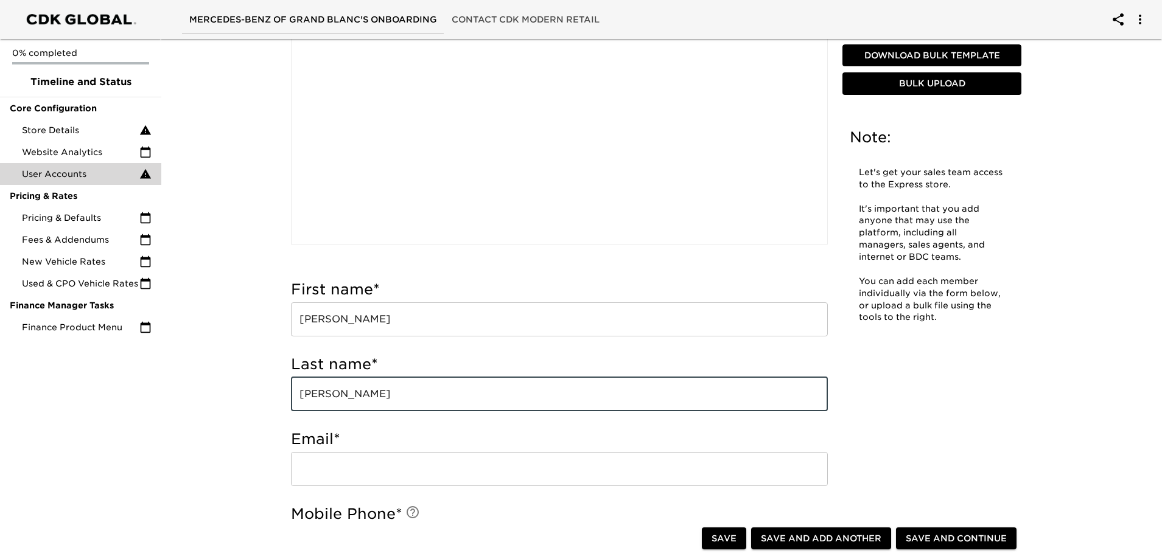
type input "[PERSON_NAME]"
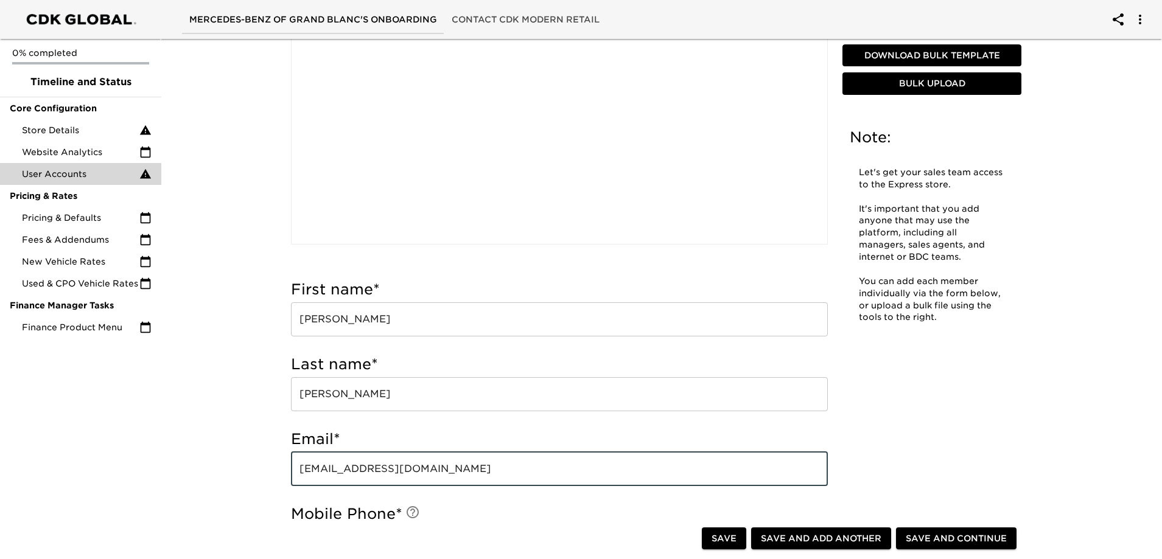
type input "[EMAIL_ADDRESS][DOMAIN_NAME]"
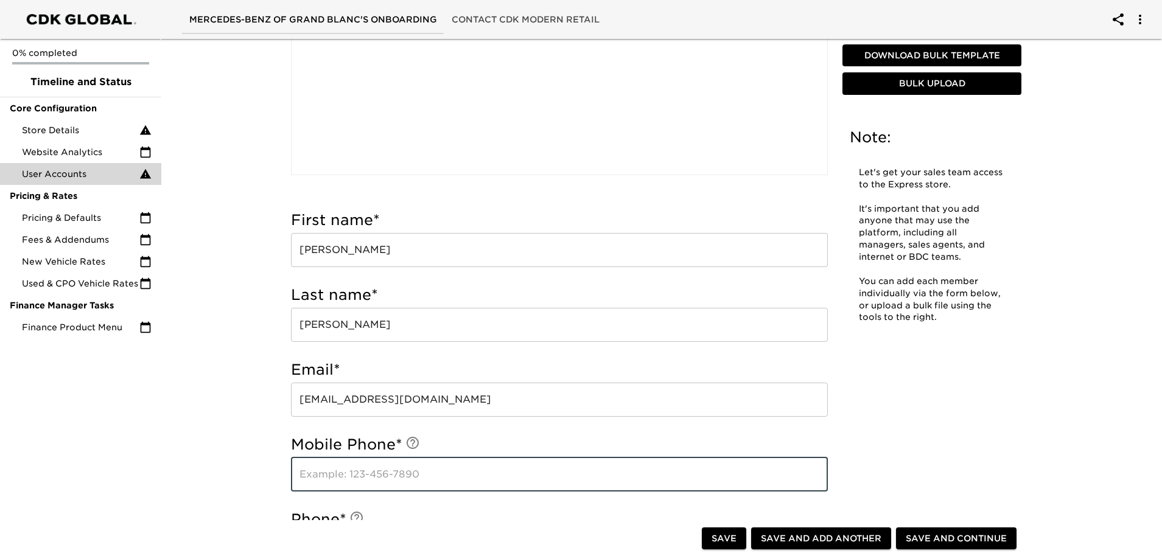
scroll to position [367, 0]
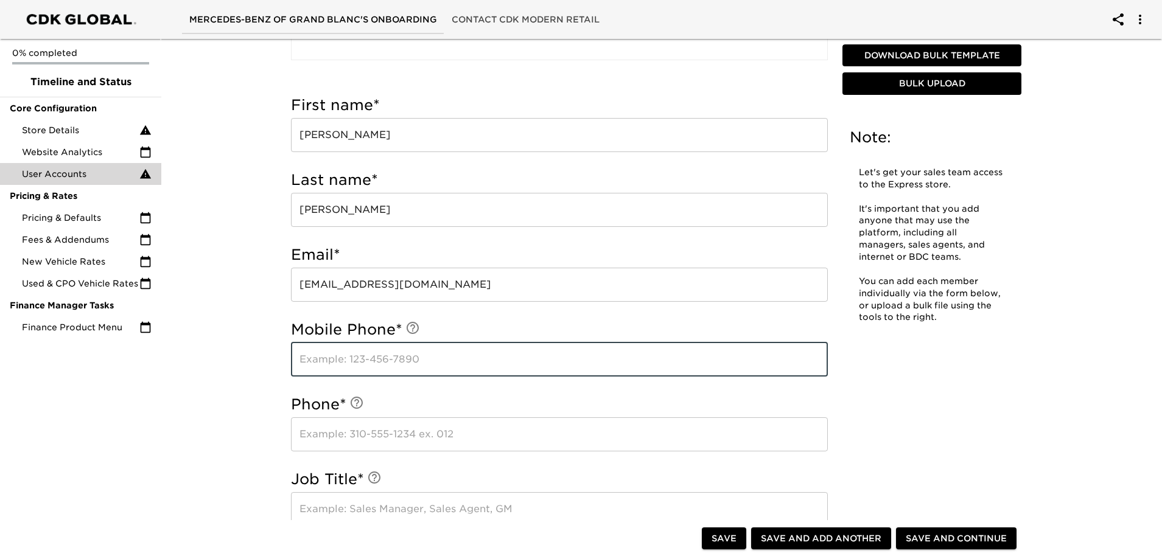
click at [347, 435] on input "text" at bounding box center [559, 434] width 537 height 34
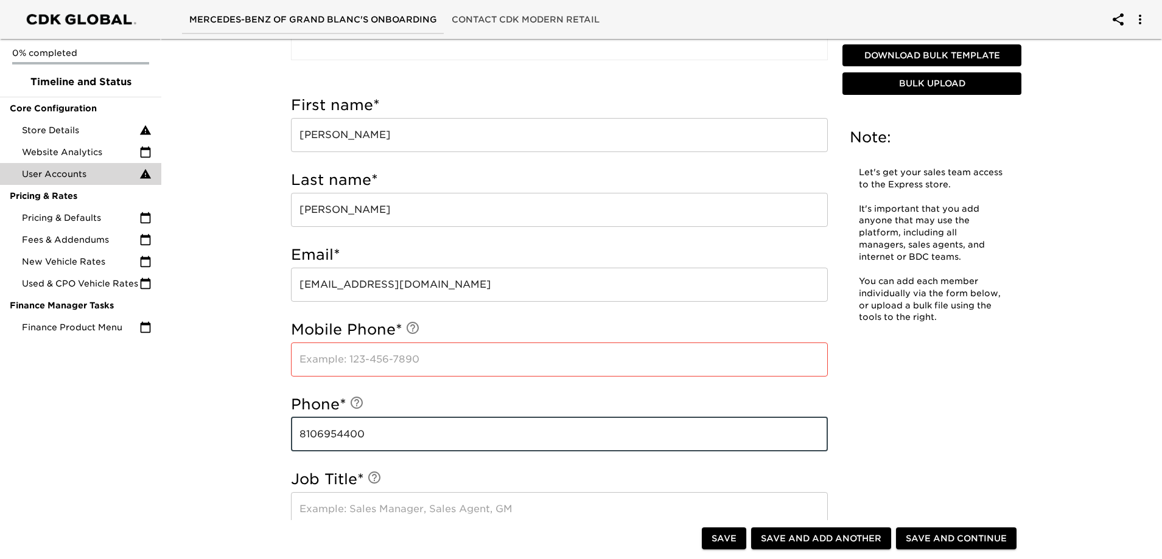
type input "8106954400"
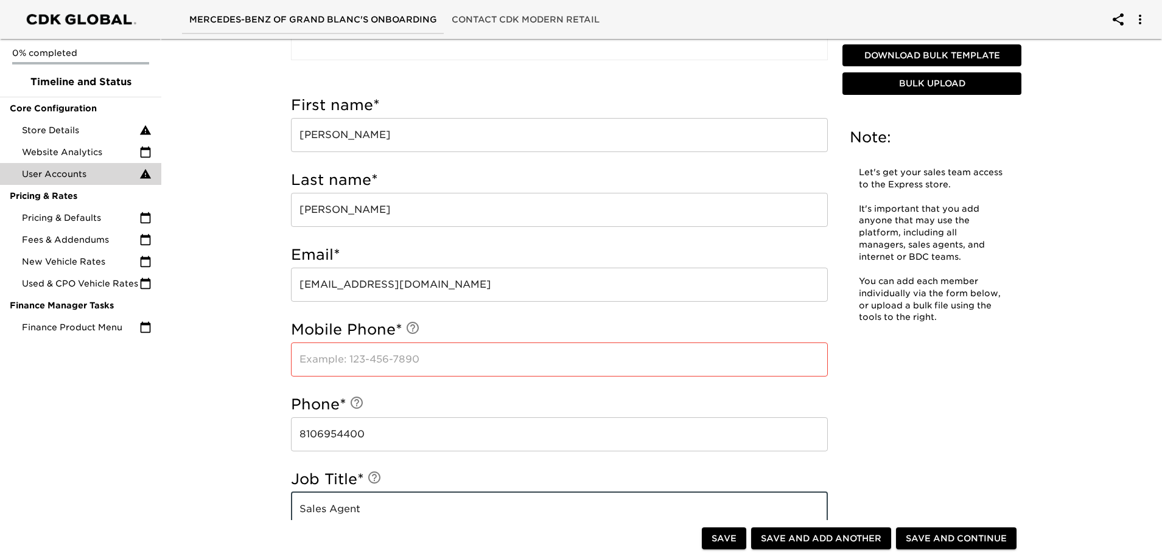
type input "Sales Agent"
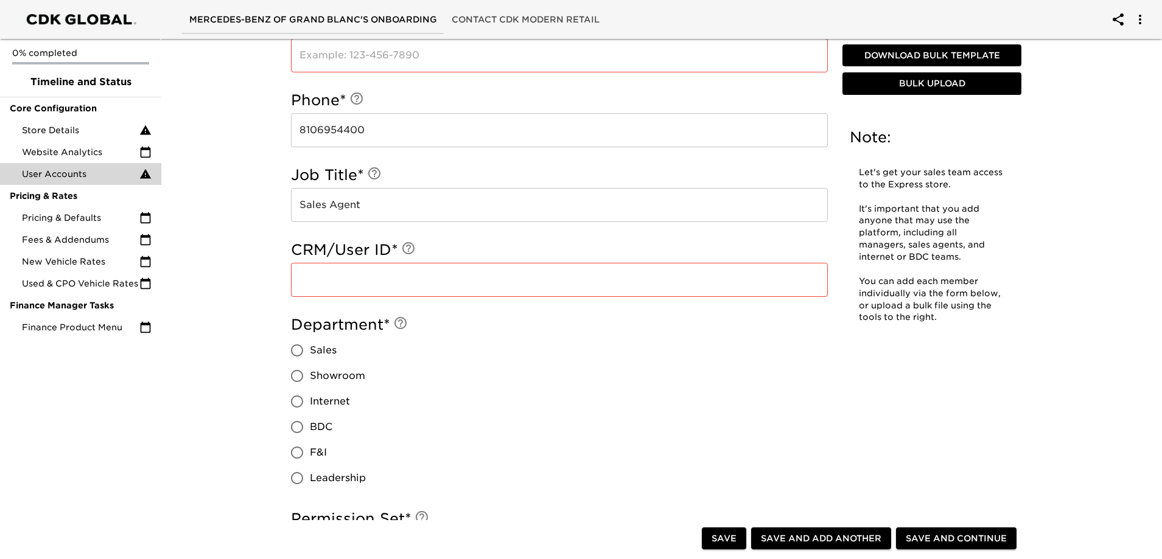
click at [452, 273] on input "text" at bounding box center [559, 280] width 537 height 34
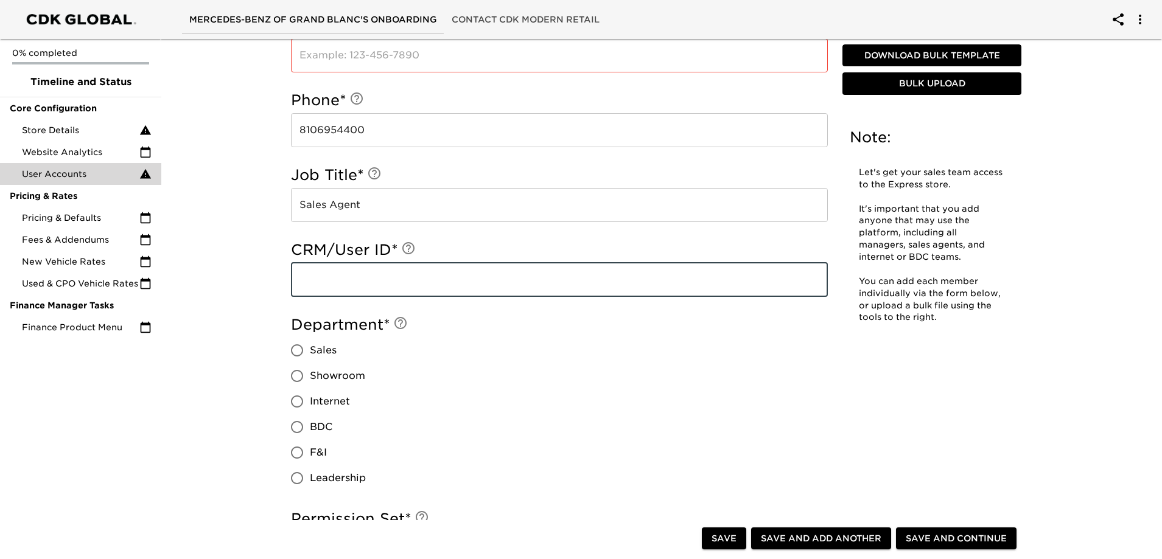
paste input "Audreys19383"
type input "Audreys19383"
click at [313, 347] on span "Sales" at bounding box center [323, 350] width 27 height 15
click at [310, 347] on input "Sales" at bounding box center [297, 351] width 26 height 26
radio input "true"
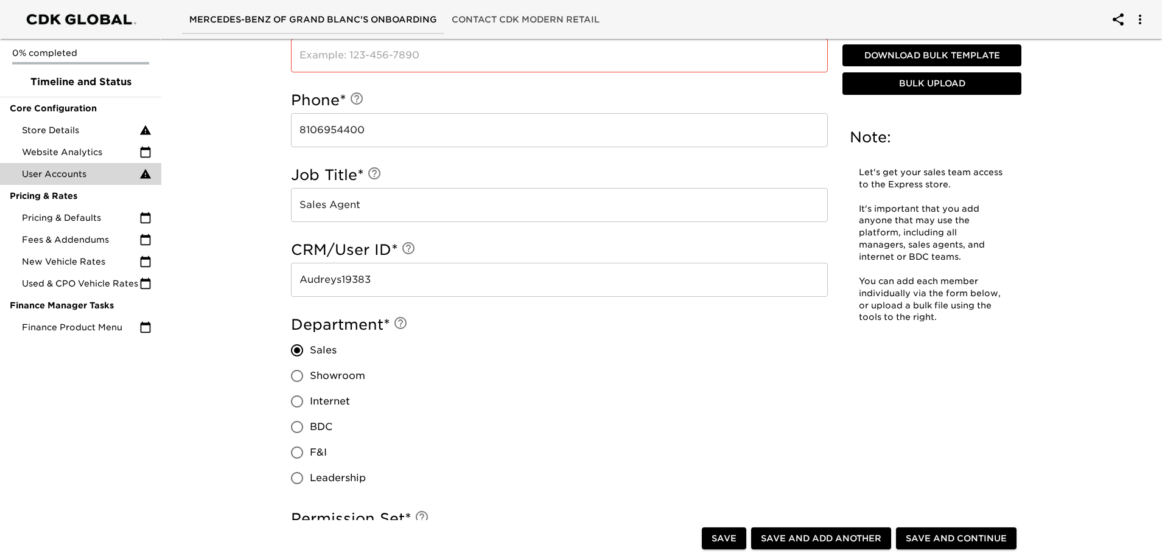
scroll to position [915, 0]
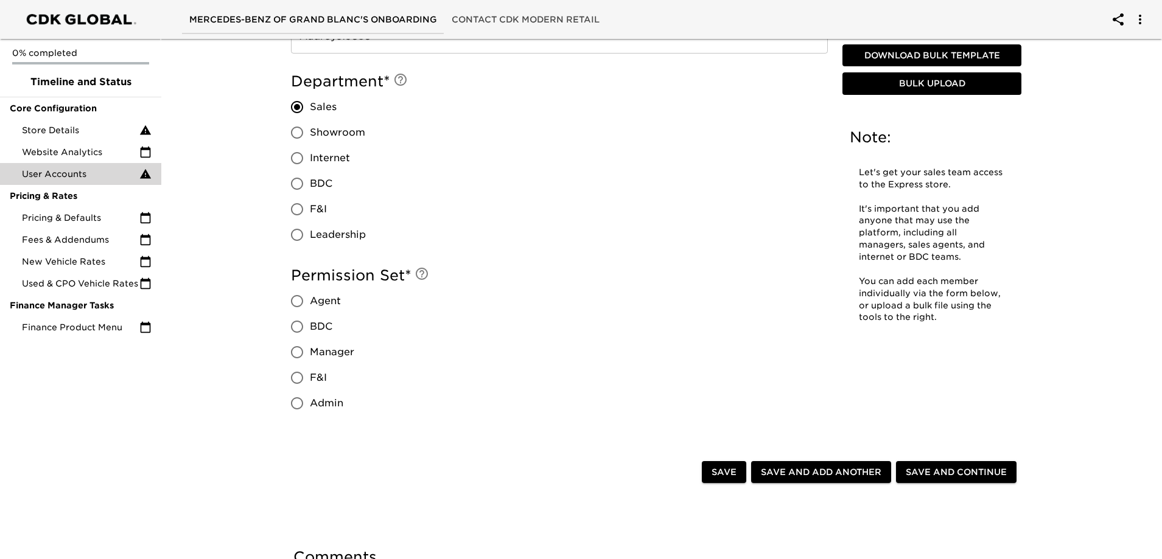
click at [315, 300] on span "Agent" at bounding box center [325, 301] width 31 height 15
click at [310, 300] on input "Agent" at bounding box center [297, 301] width 26 height 26
radio input "true"
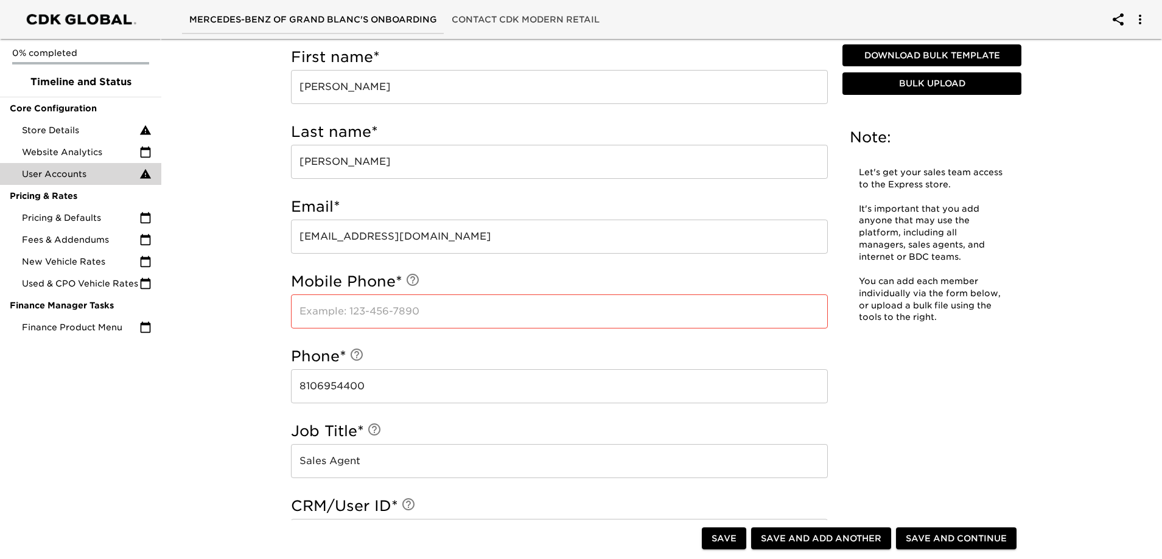
scroll to position [414, 0]
click at [431, 317] on input "text" at bounding box center [559, 312] width 537 height 34
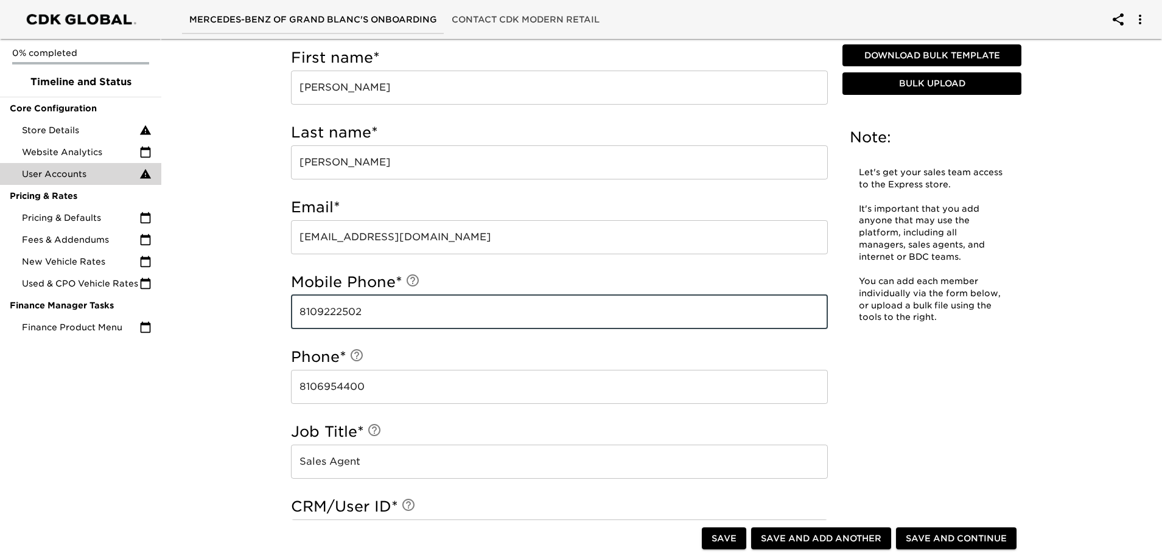
type input "8109222502"
click at [803, 540] on span "Save and Add Another" at bounding box center [821, 538] width 120 height 15
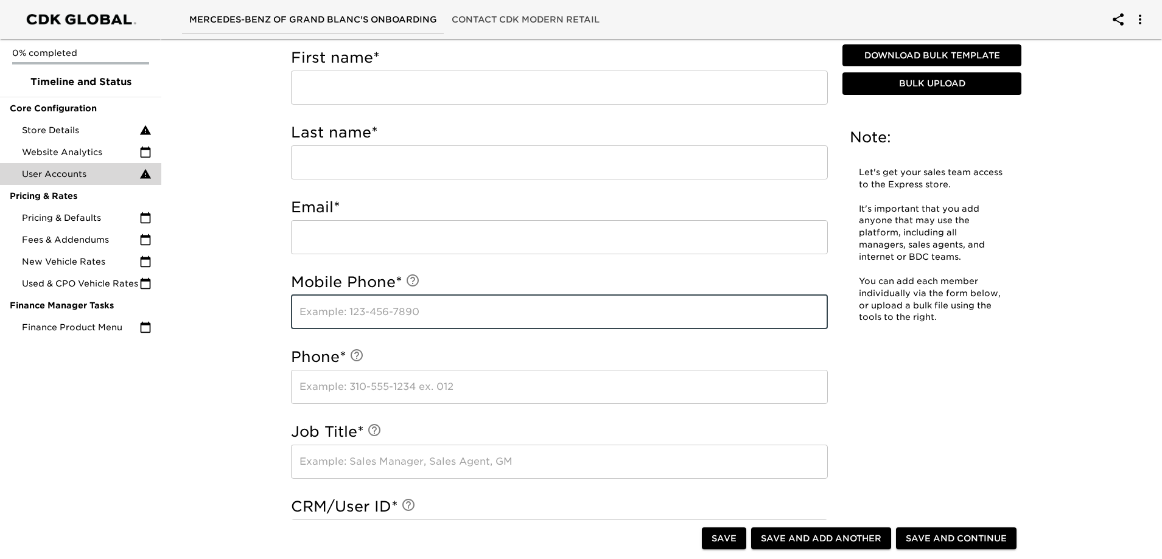
radio input "false"
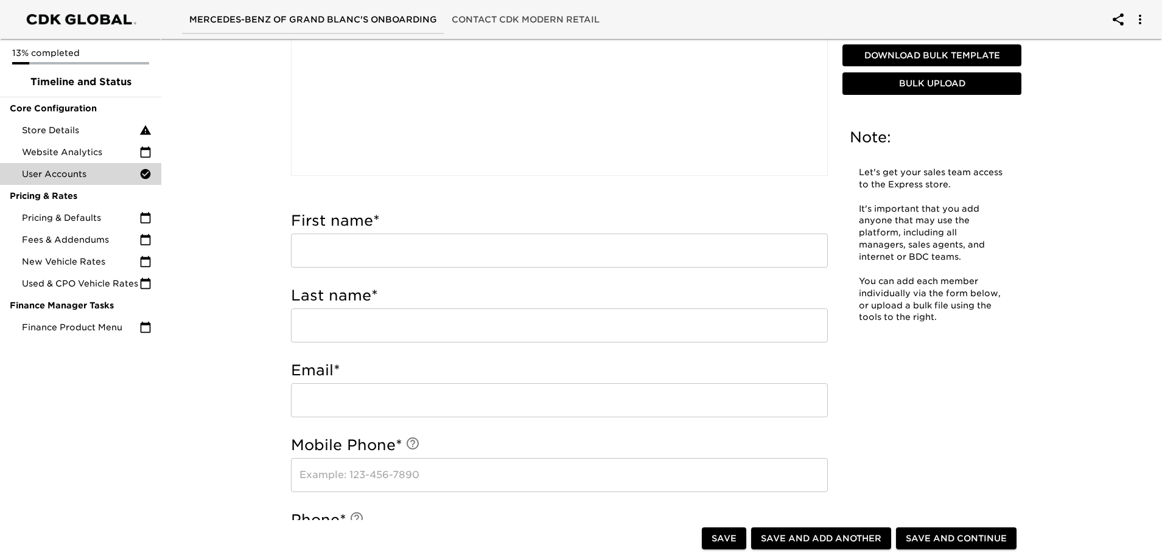
scroll to position [0, 0]
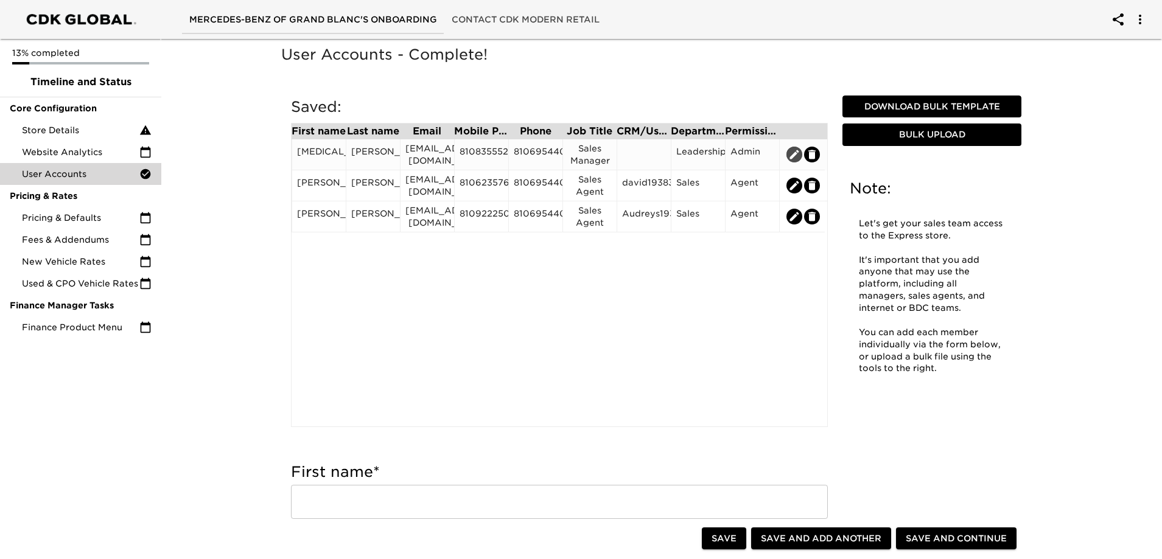
click at [791, 160] on icon "edit" at bounding box center [794, 154] width 12 height 12
type input "[MEDICAL_DATA]"
type input "[PERSON_NAME]"
type input "[EMAIL_ADDRESS][DOMAIN_NAME]"
type input "8108355526"
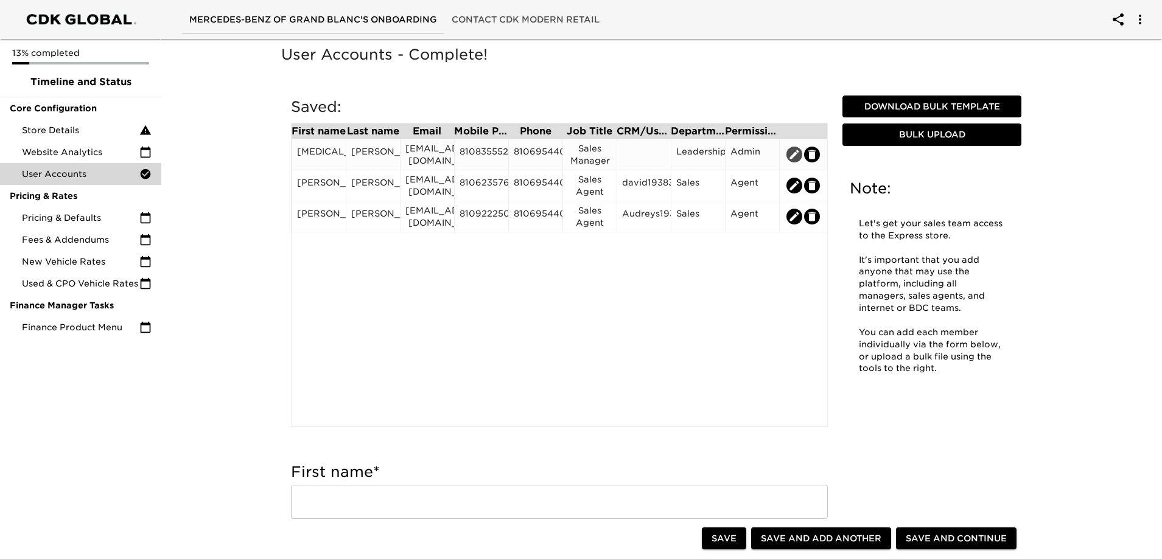
type input "8106954400"
type input "Sales Manager"
radio input "true"
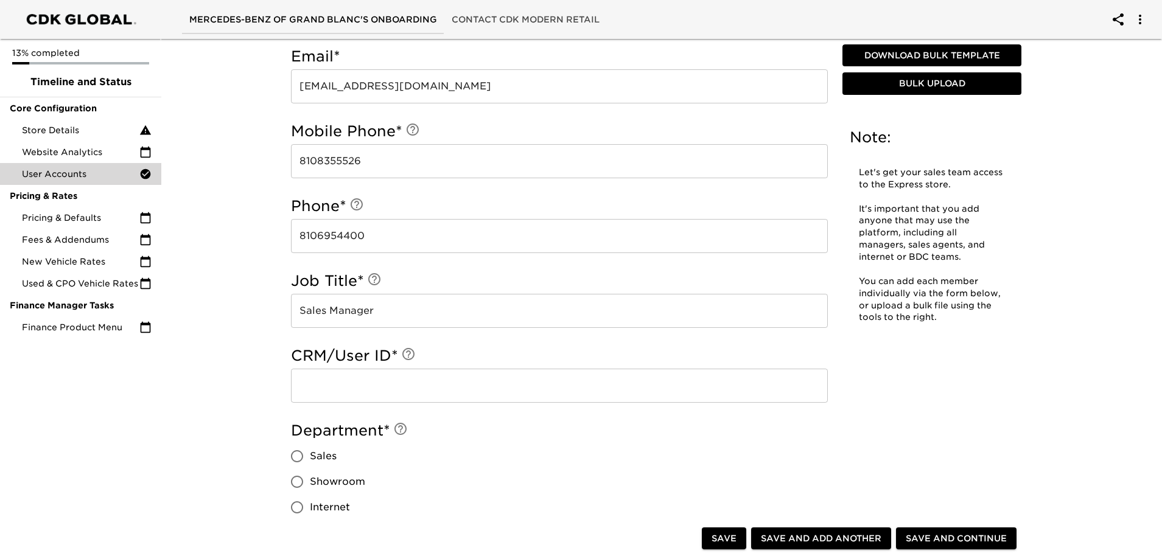
scroll to position [669, 0]
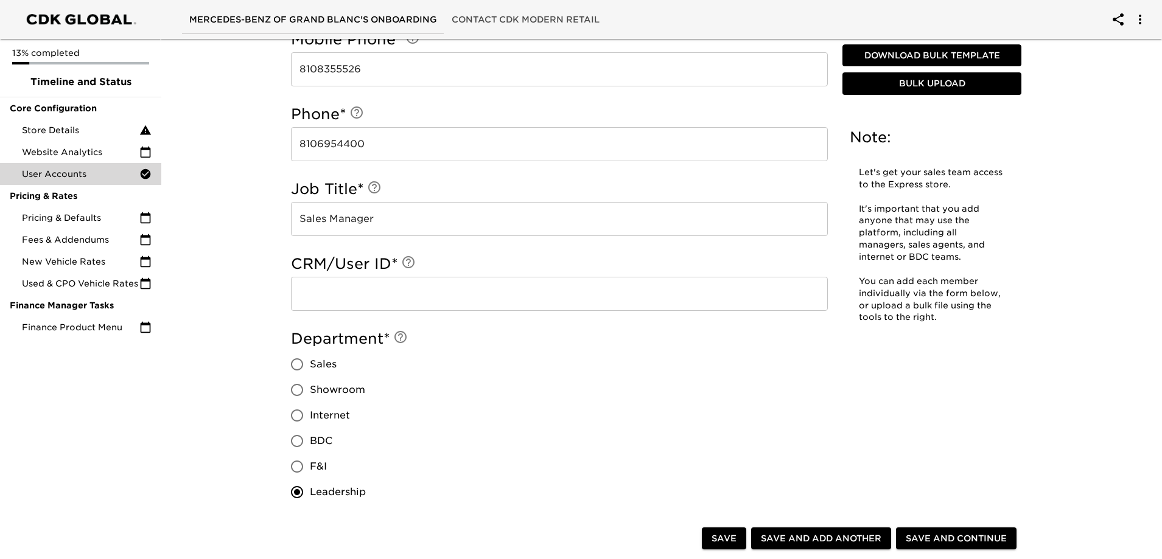
click at [507, 301] on input "text" at bounding box center [559, 294] width 537 height 34
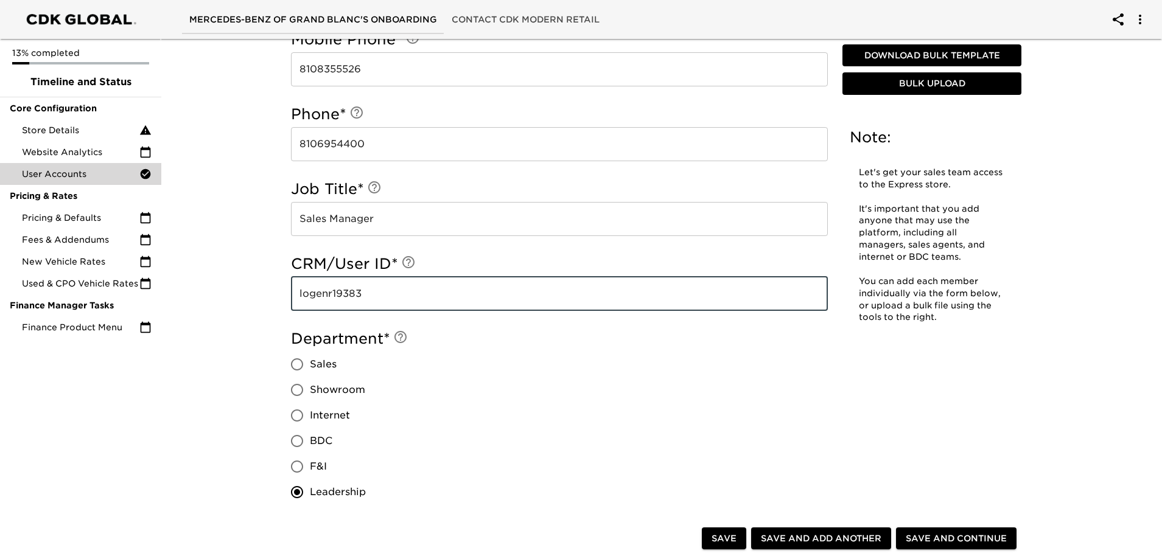
type input "logenr19383"
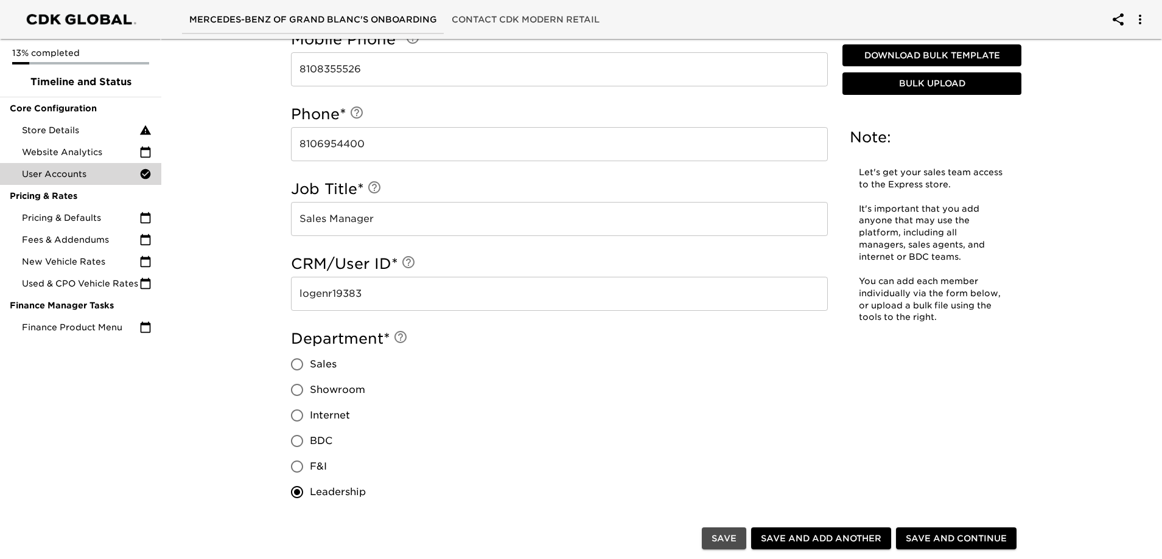
click at [722, 534] on span "Save" at bounding box center [723, 538] width 25 height 15
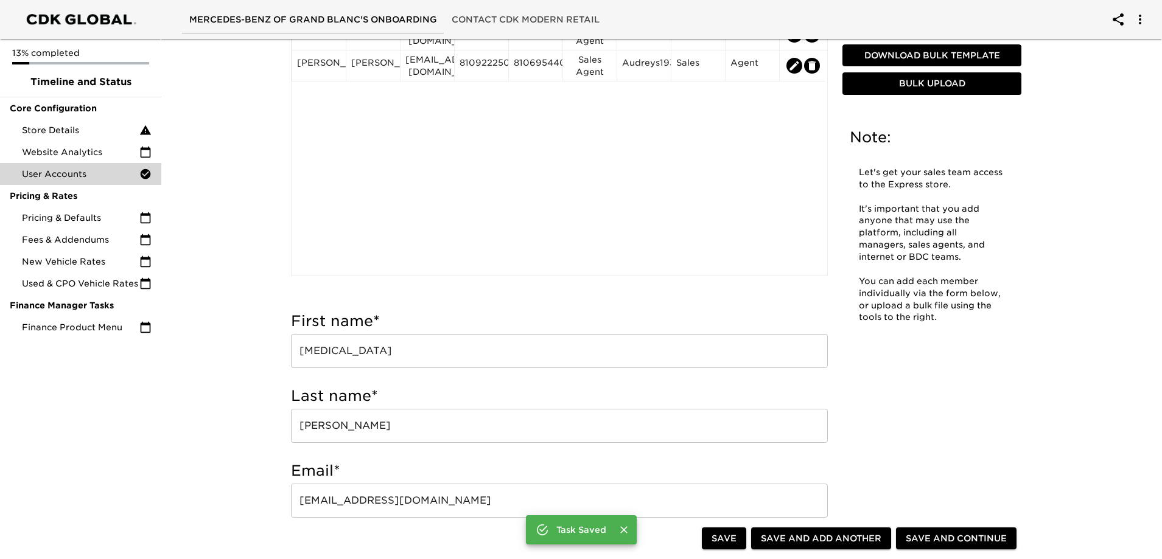
scroll to position [0, 0]
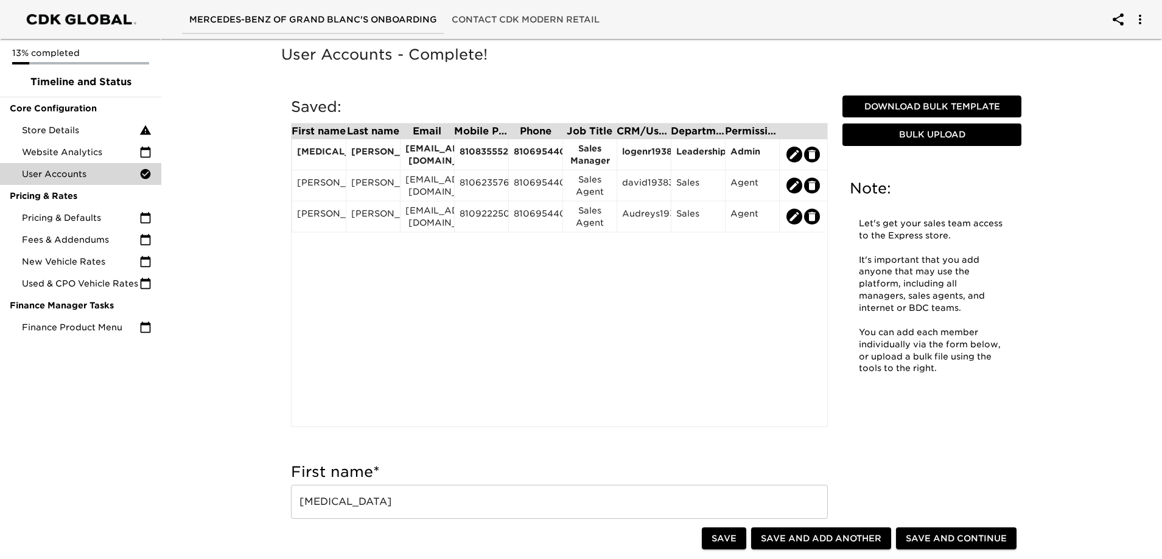
click at [797, 540] on span "Save and Add Another" at bounding box center [821, 538] width 120 height 15
radio input "false"
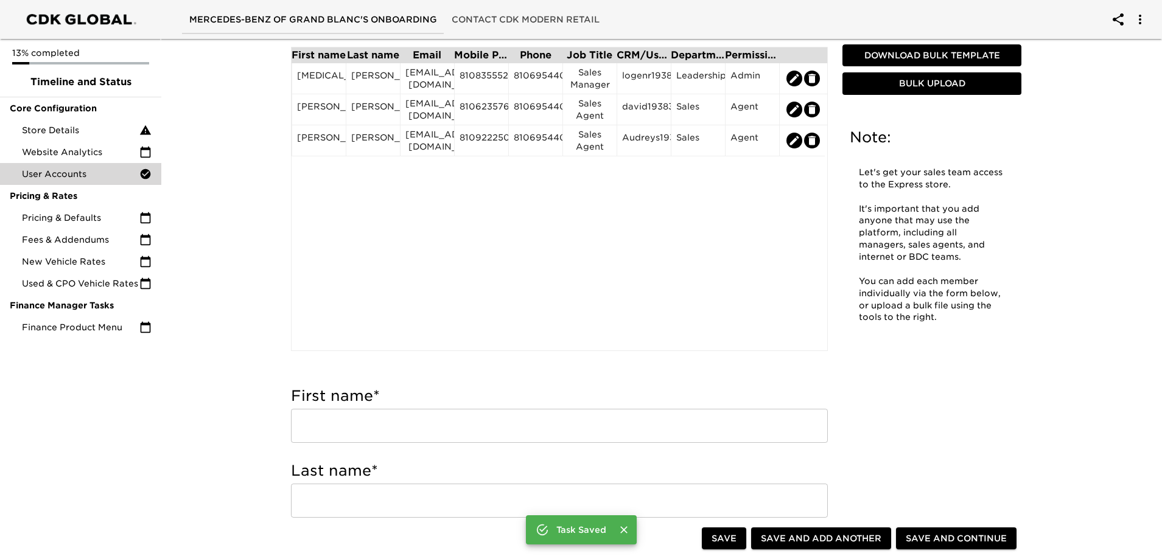
scroll to position [243, 0]
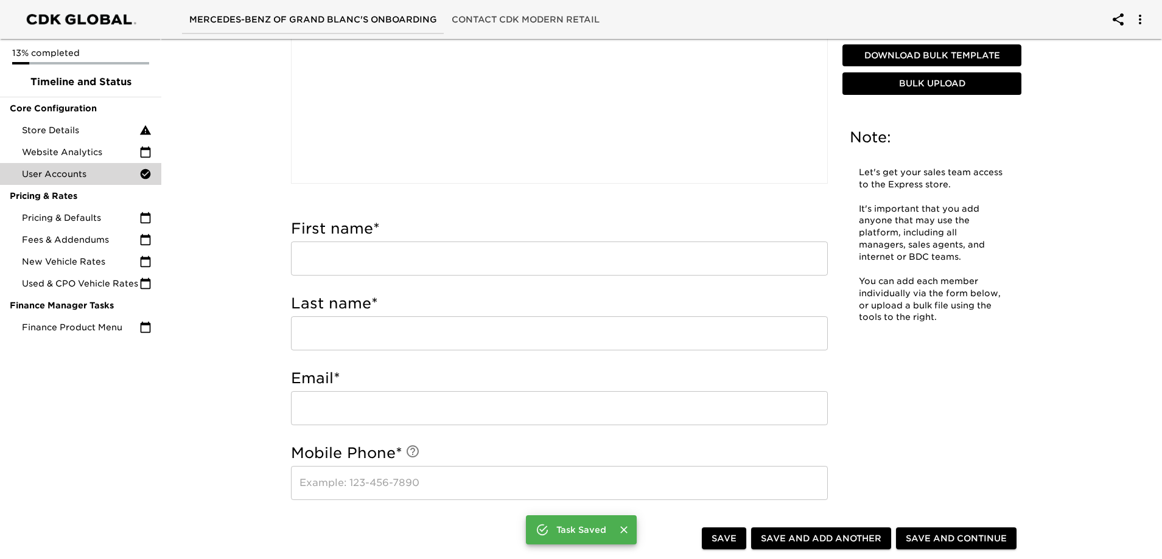
click at [361, 272] on input "text" at bounding box center [559, 259] width 537 height 34
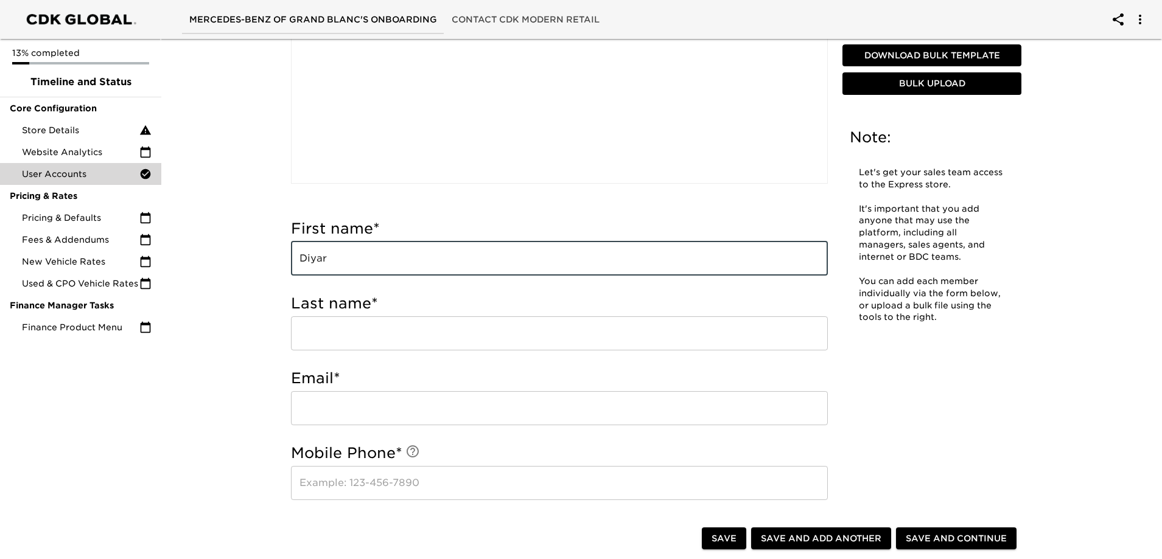
type input "Diyar"
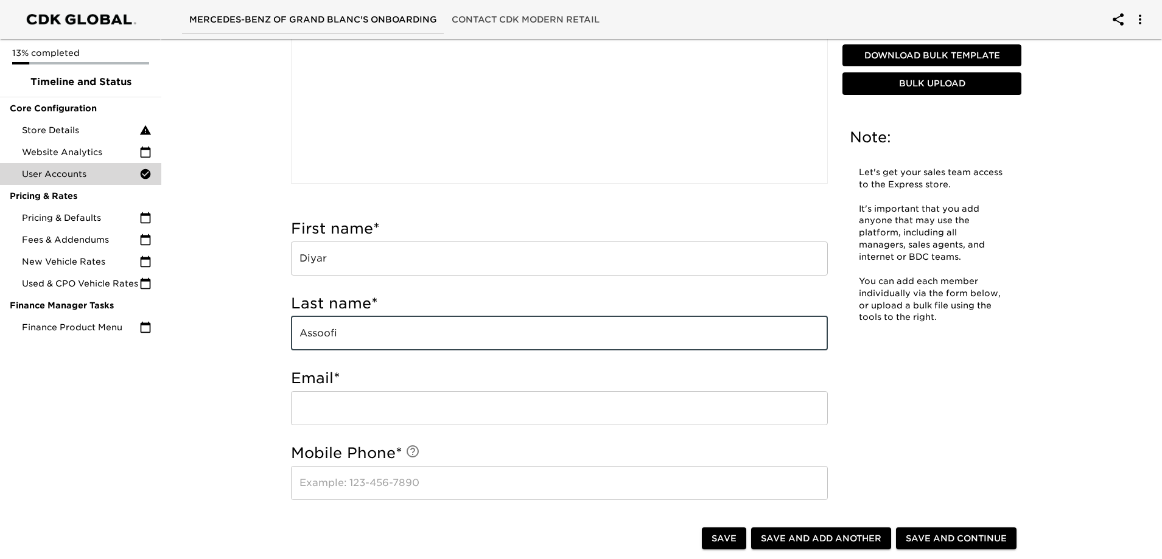
type input "Assoofi"
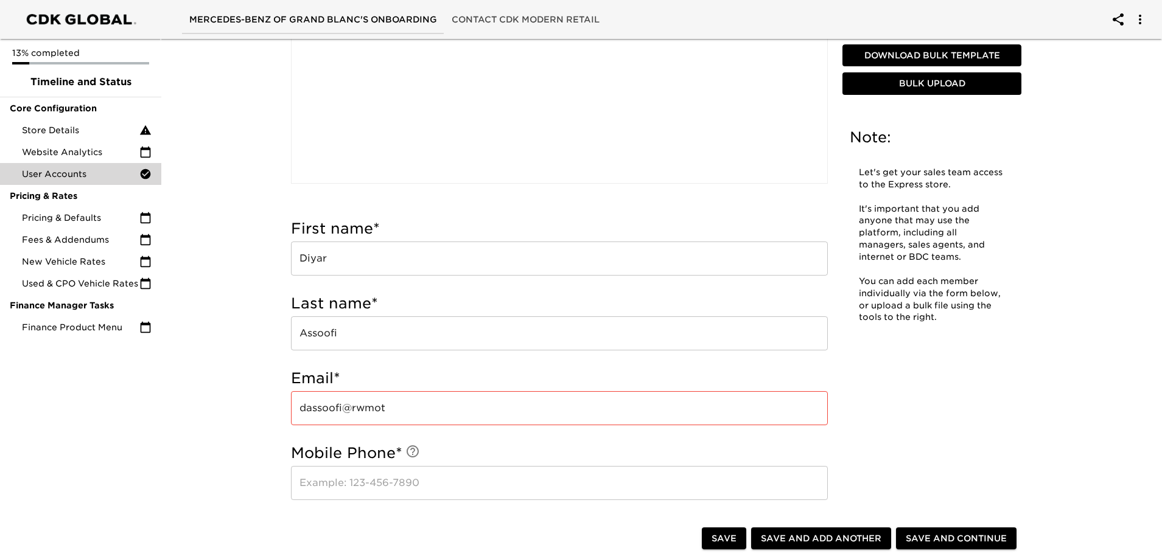
click at [409, 407] on input "dassoofi@rwmot" at bounding box center [559, 408] width 537 height 34
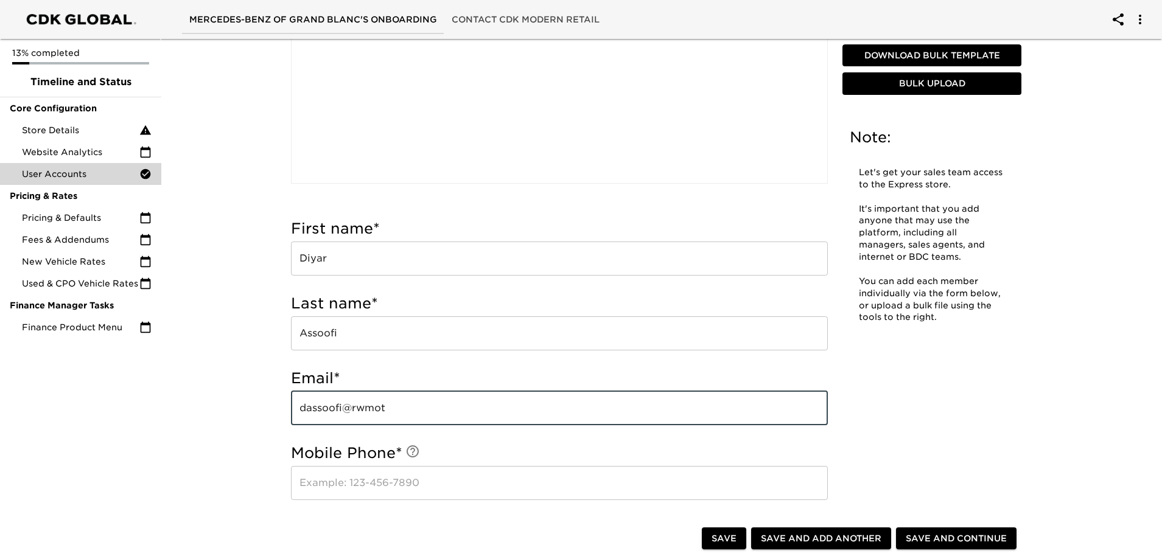
click at [409, 407] on input "dassoofi@rwmot" at bounding box center [559, 408] width 537 height 34
type input "[EMAIL_ADDRESS][DOMAIN_NAME]"
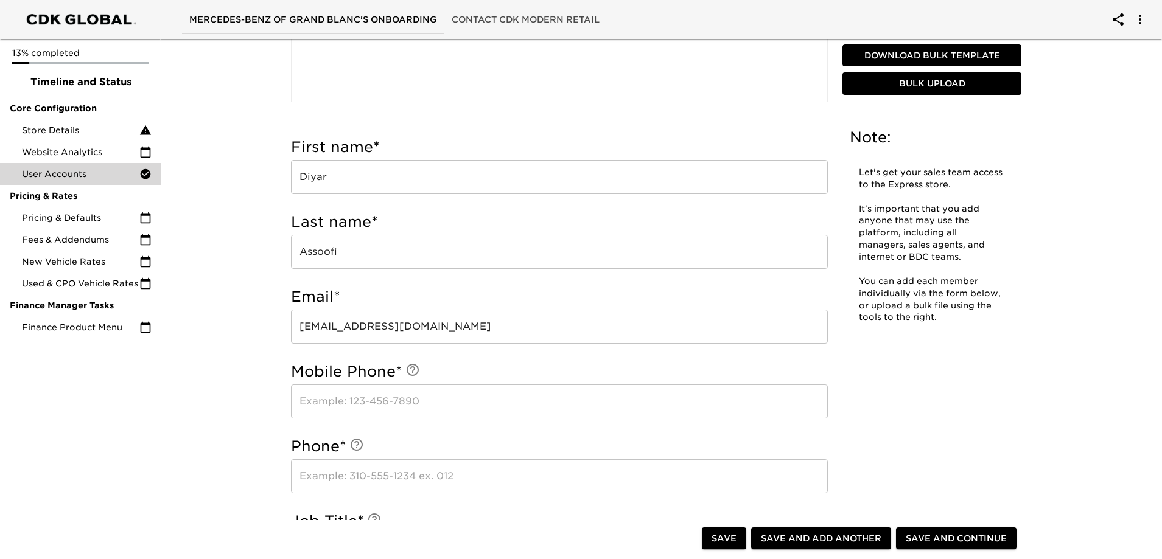
scroll to position [426, 0]
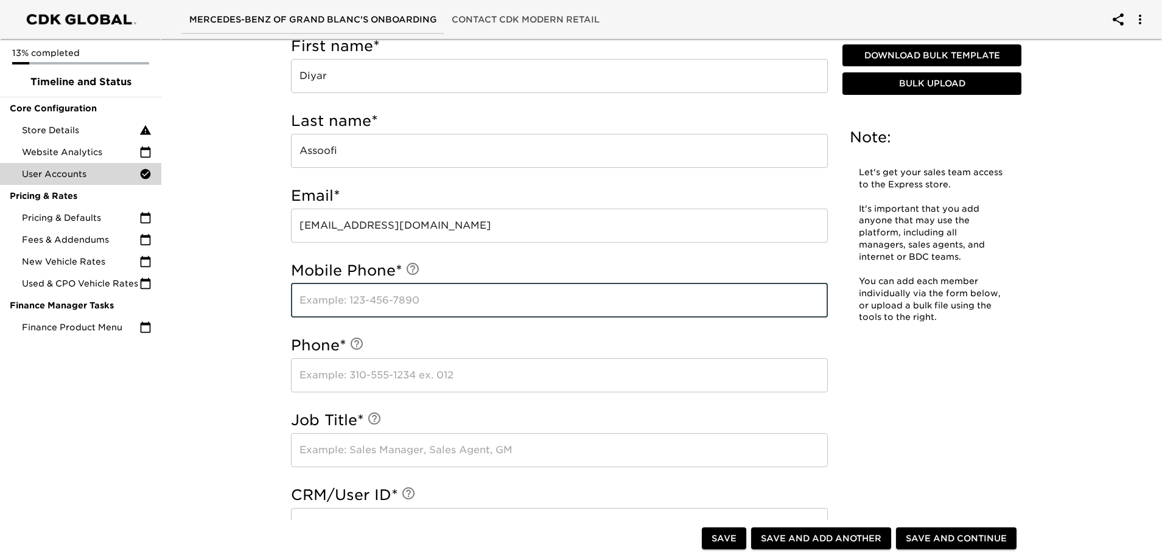
click at [416, 311] on input "text" at bounding box center [559, 301] width 537 height 34
type input "8102408713"
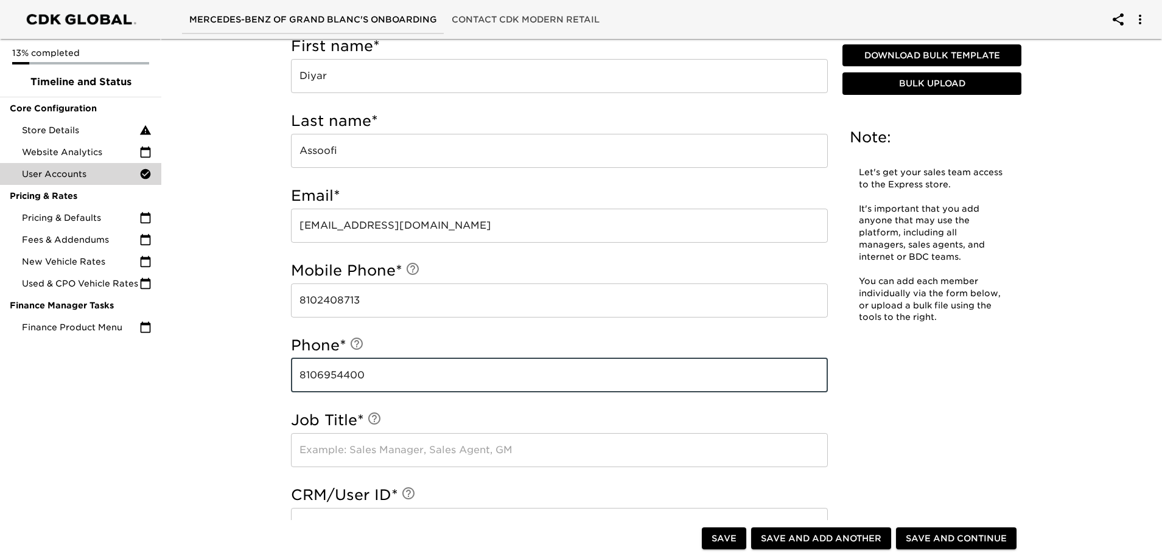
type input "8106954400"
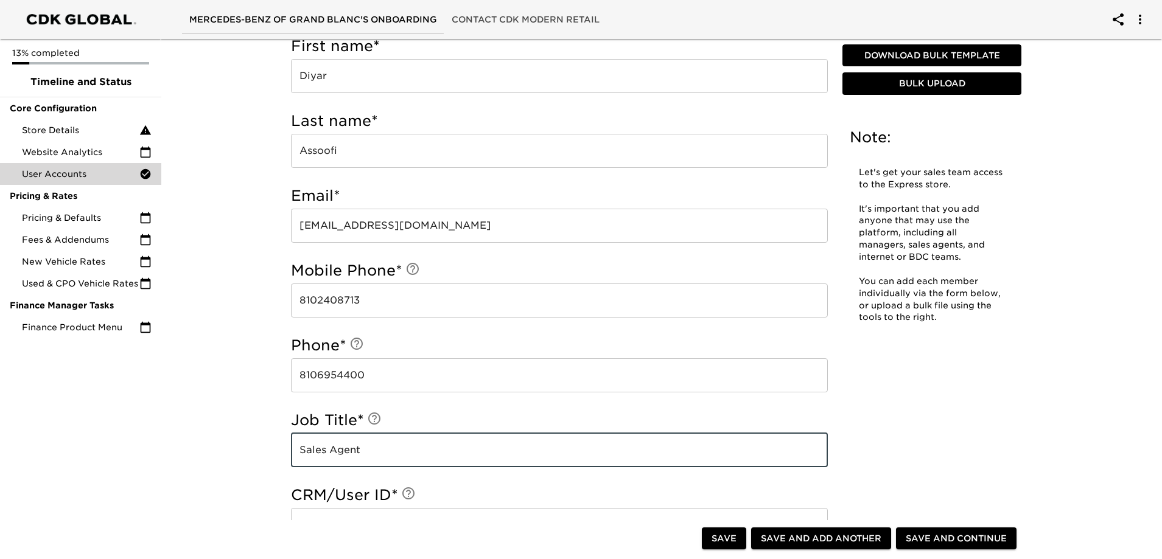
type input "Sales Agent"
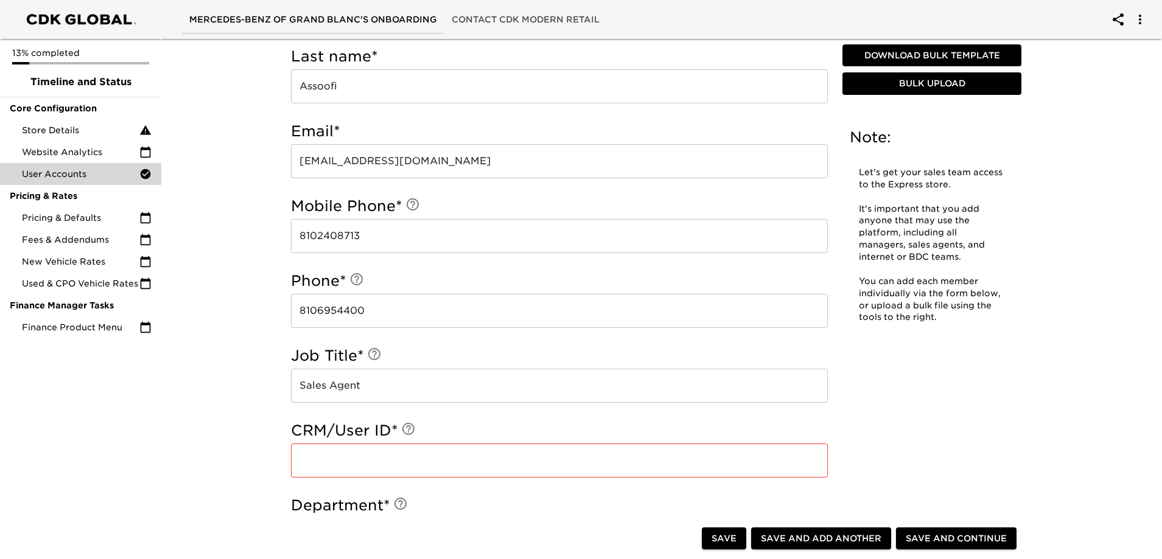
scroll to position [548, 0]
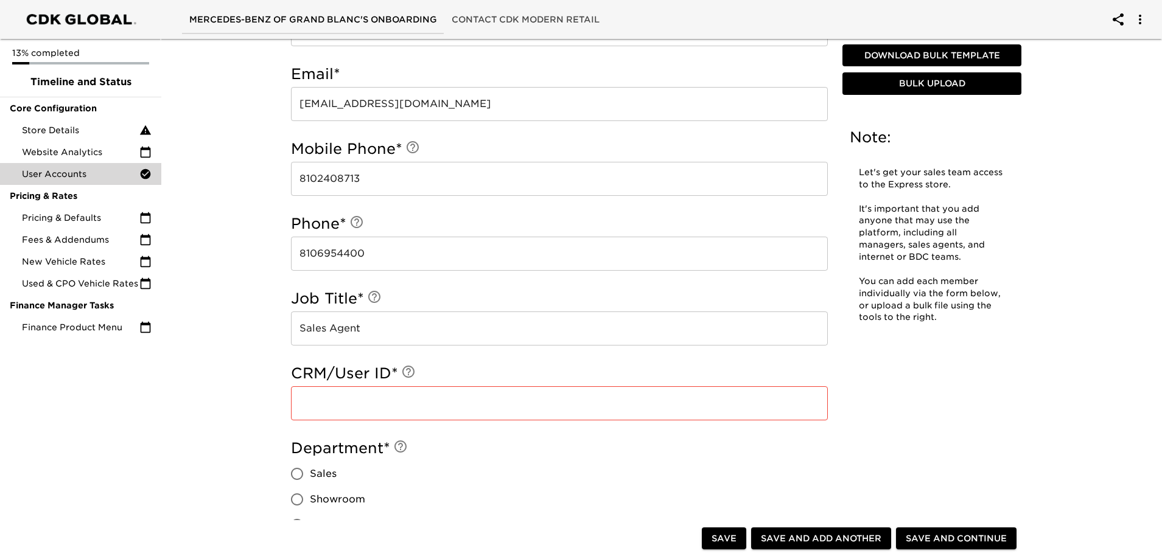
click at [370, 409] on input "text" at bounding box center [559, 403] width 537 height 34
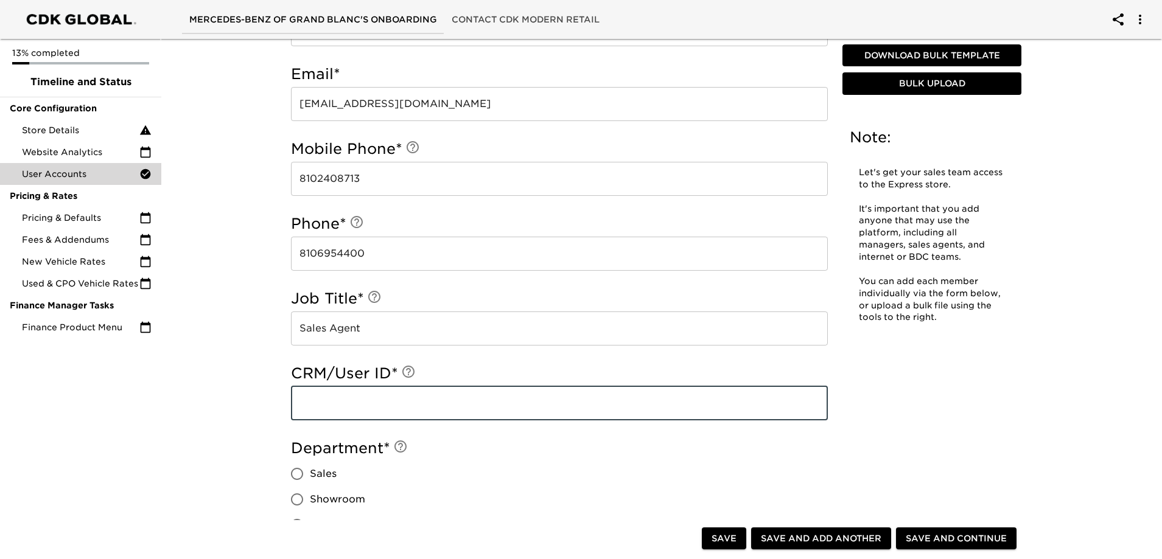
paste input "dassoofi19383"
type input "dassoofi19383"
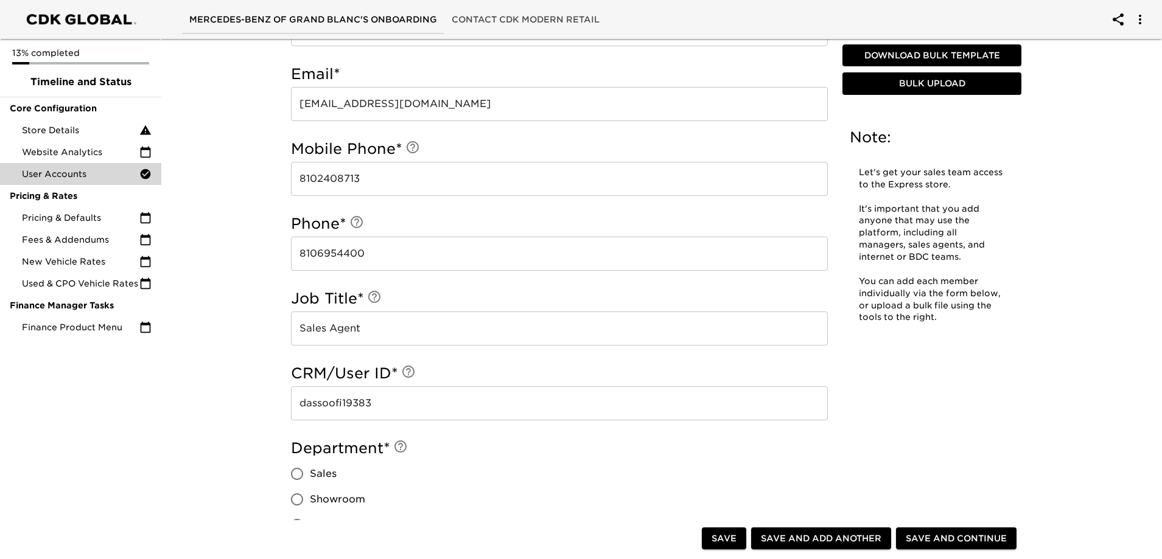
drag, startPoint x: 318, startPoint y: 470, endPoint x: 593, endPoint y: 467, distance: 275.1
click at [327, 469] on span "Sales" at bounding box center [323, 474] width 27 height 15
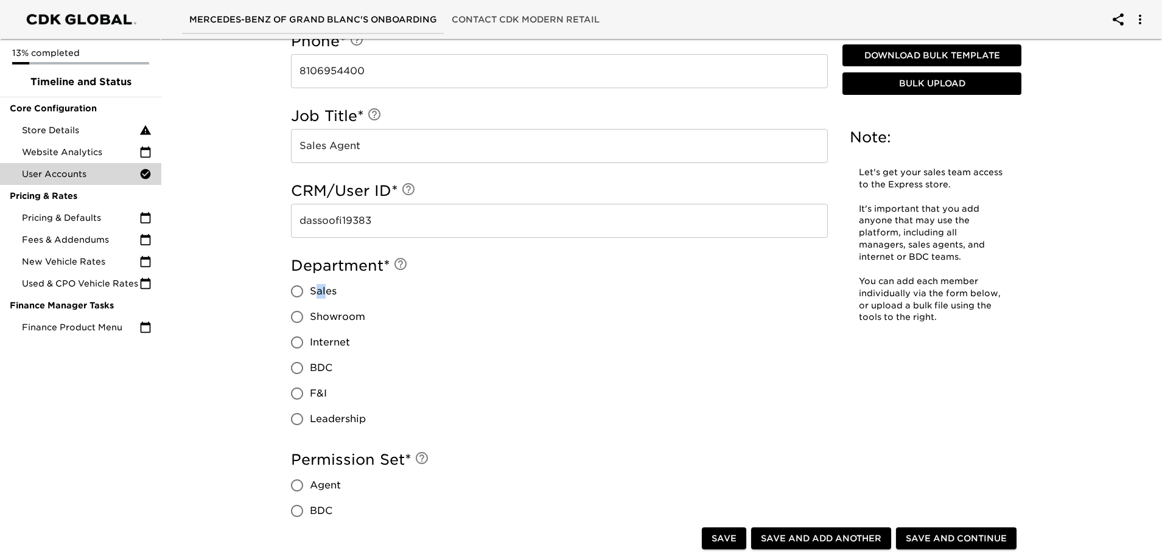
click at [295, 292] on input "Sales" at bounding box center [297, 292] width 26 height 26
radio input "true"
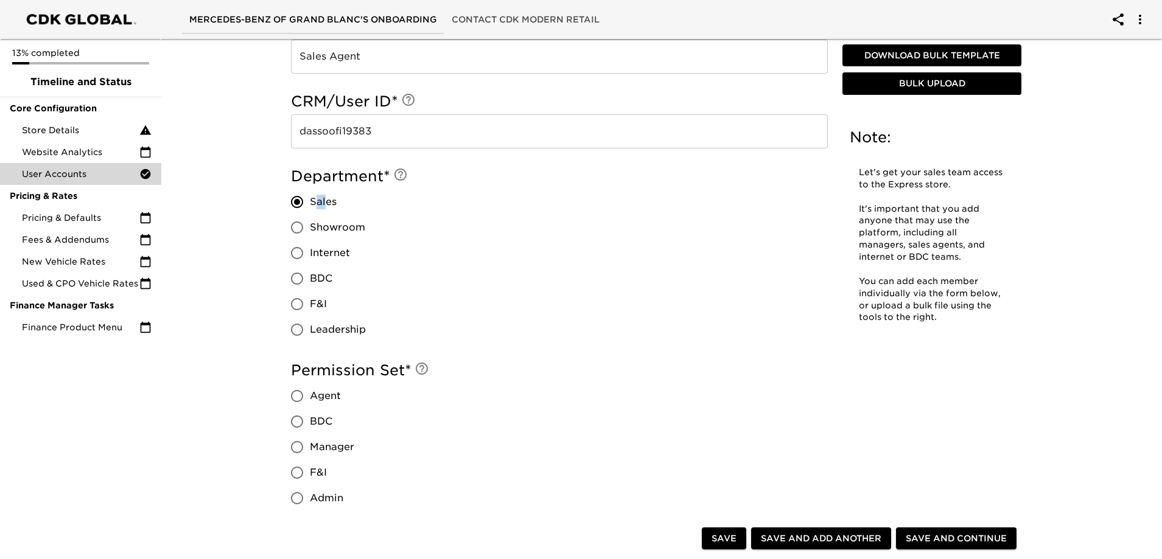
scroll to position [913, 0]
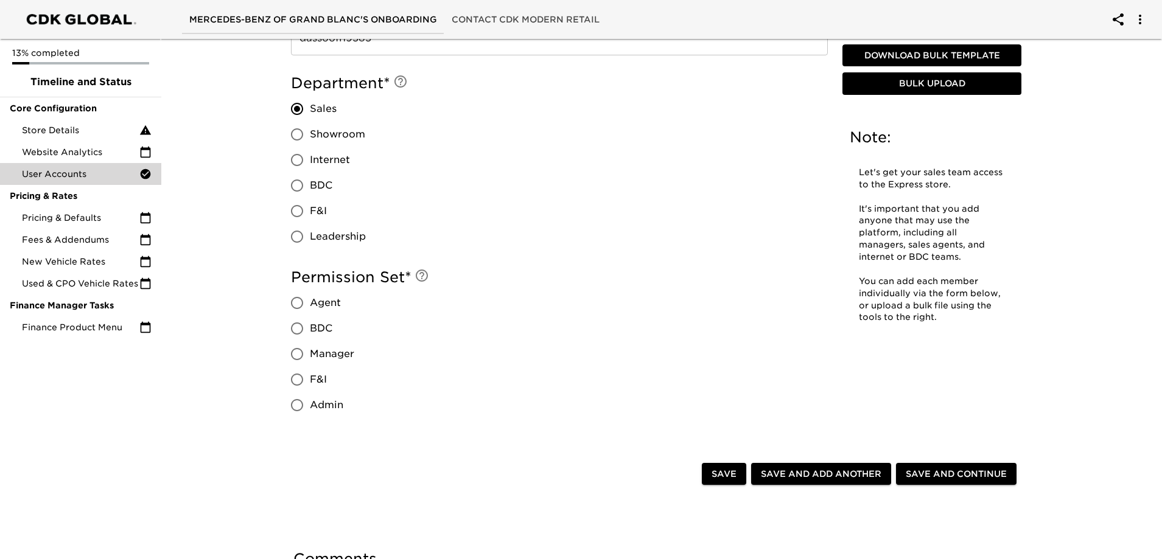
click at [328, 309] on span "Agent" at bounding box center [325, 303] width 31 height 15
click at [310, 309] on input "Agent" at bounding box center [297, 303] width 26 height 26
radio input "true"
click at [792, 478] on span "Save and Add Another" at bounding box center [821, 474] width 120 height 15
radio input "false"
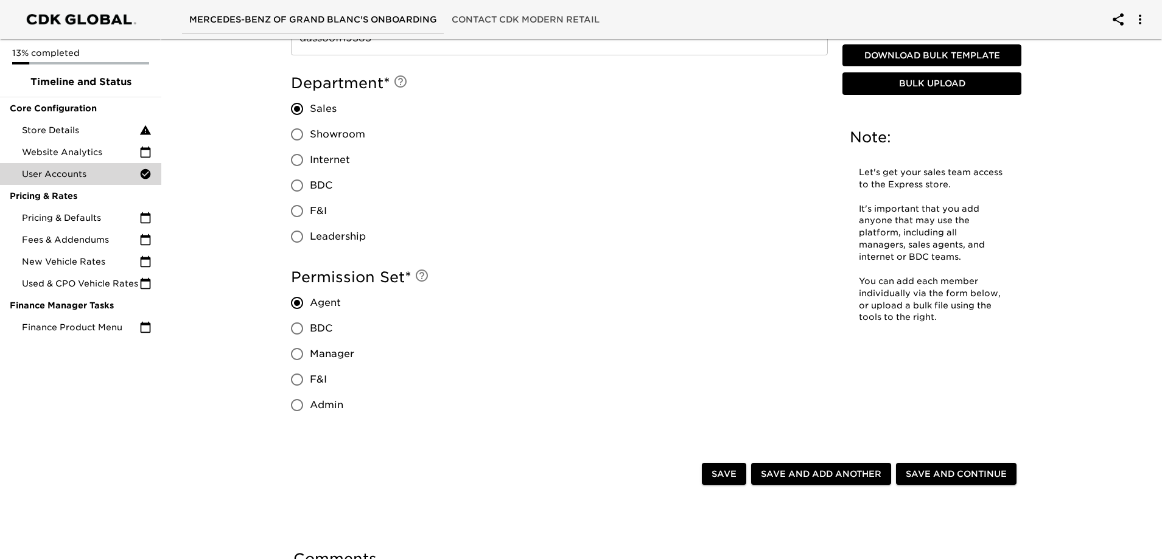
radio input "false"
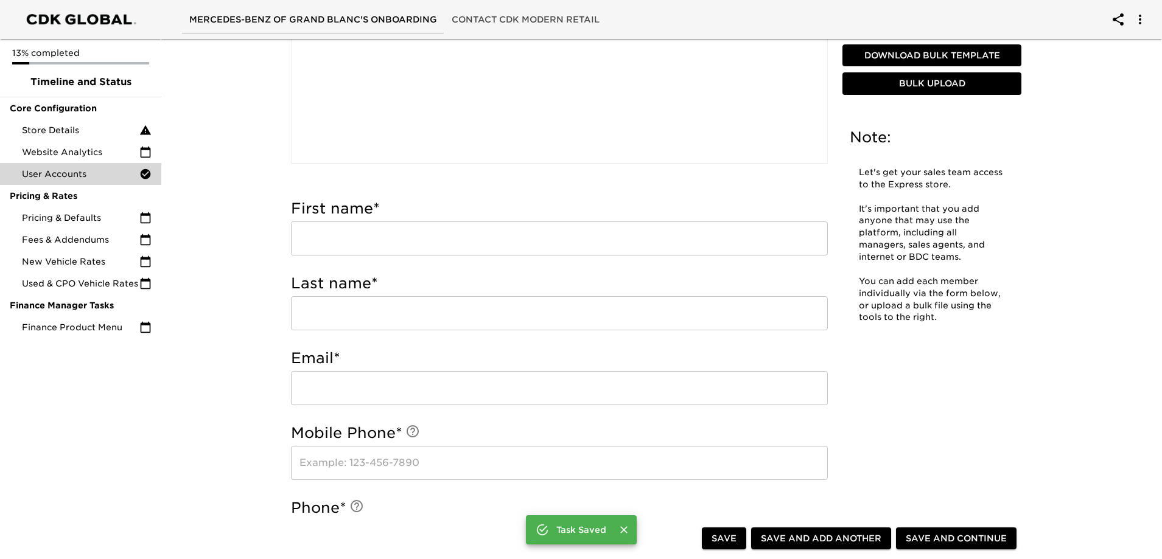
scroll to position [304, 0]
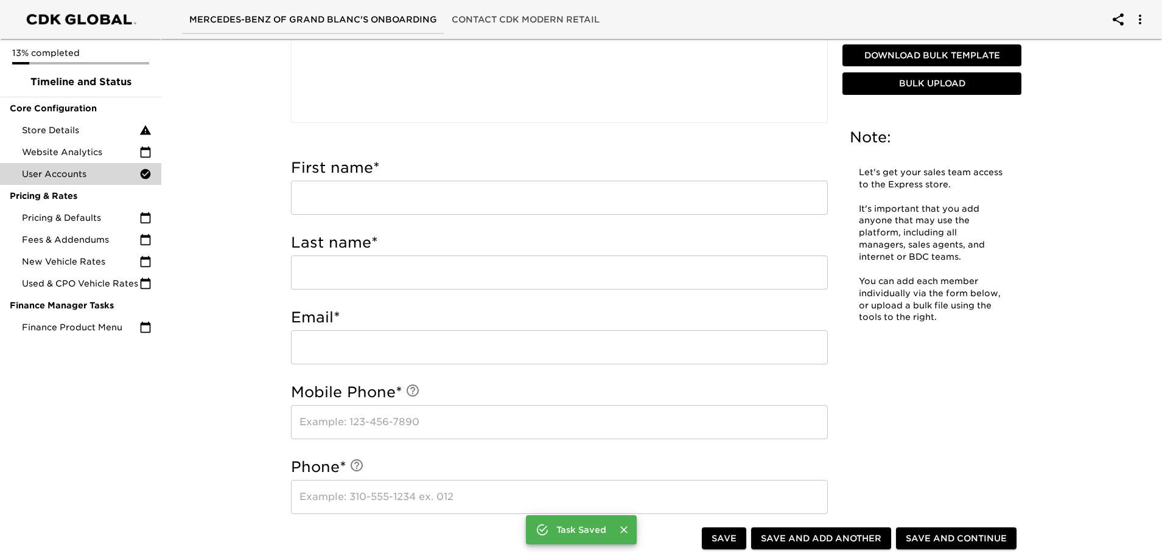
click at [367, 189] on input "text" at bounding box center [559, 198] width 537 height 34
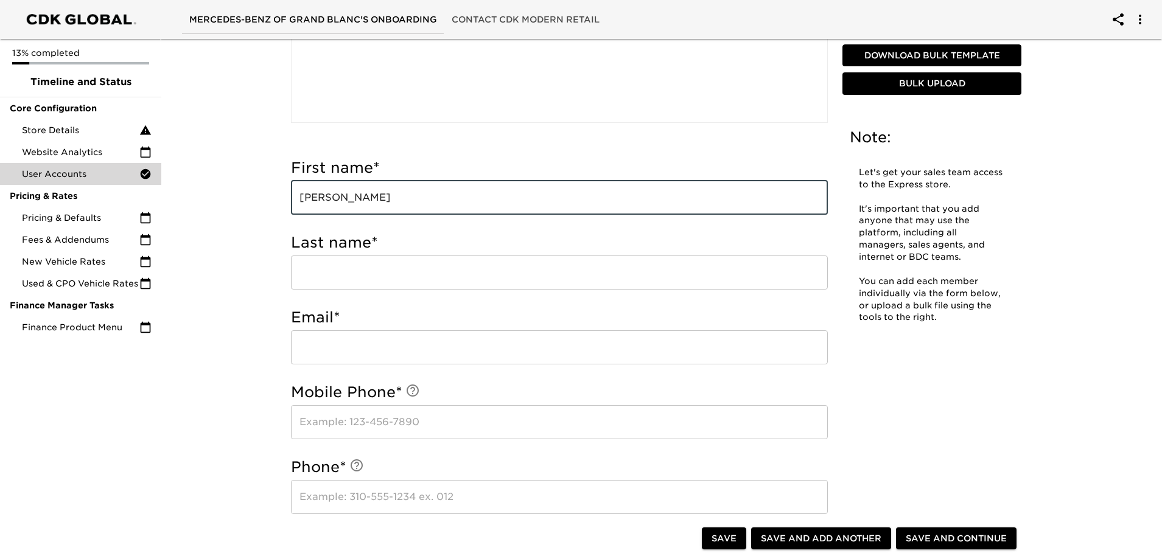
type input "[PERSON_NAME]"
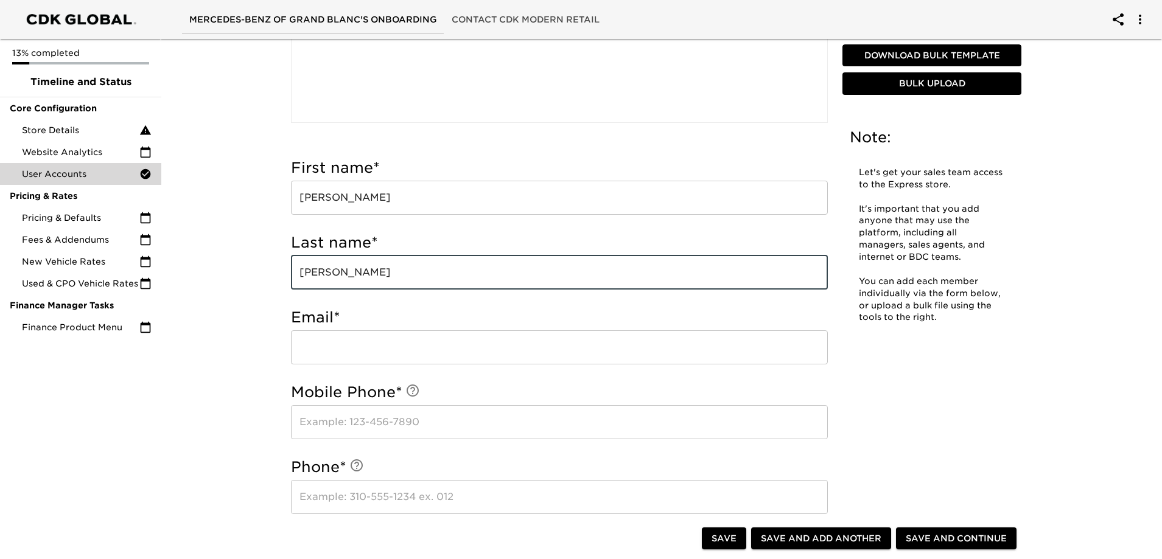
type input "[PERSON_NAME]"
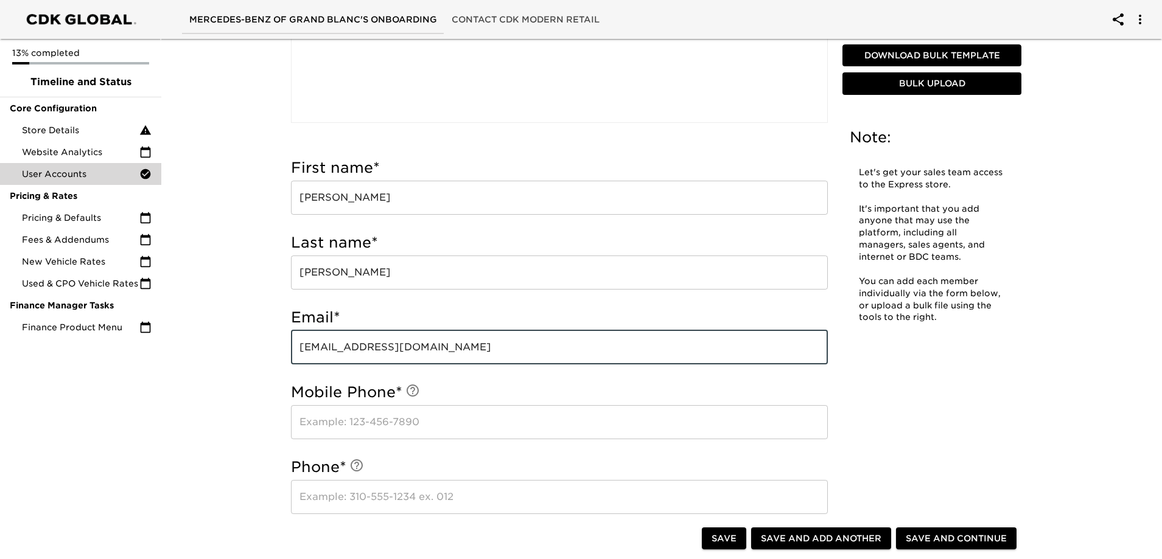
type input "[EMAIL_ADDRESS][DOMAIN_NAME]"
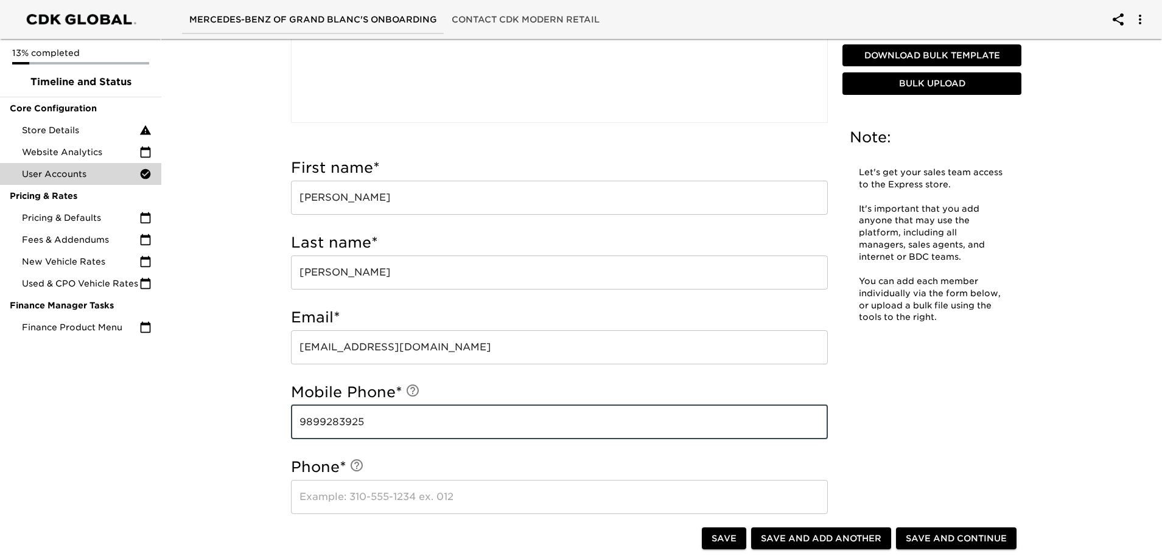
type input "9899283925"
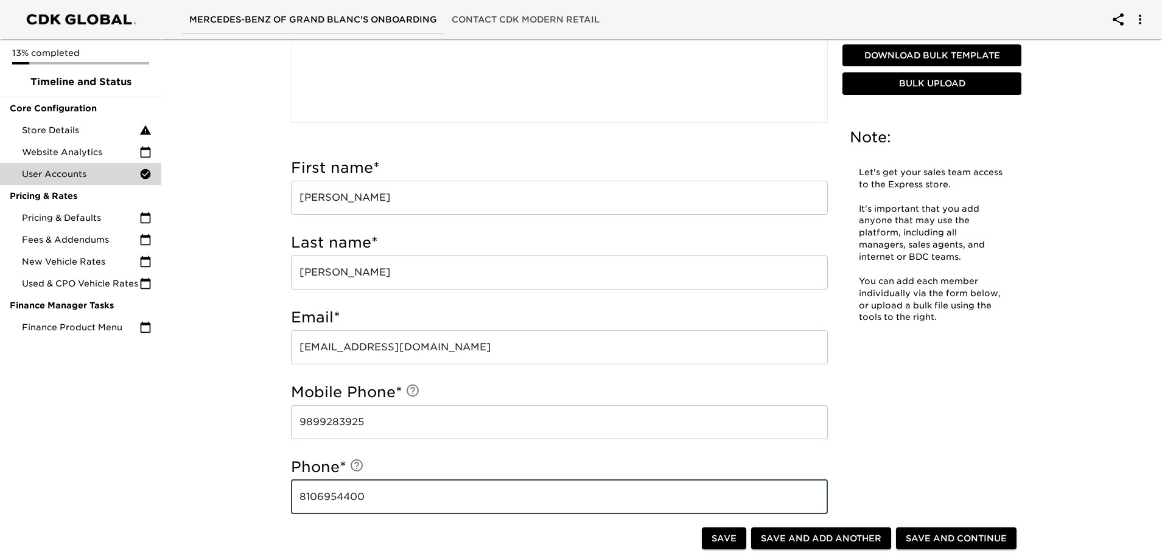
type input "8106954400"
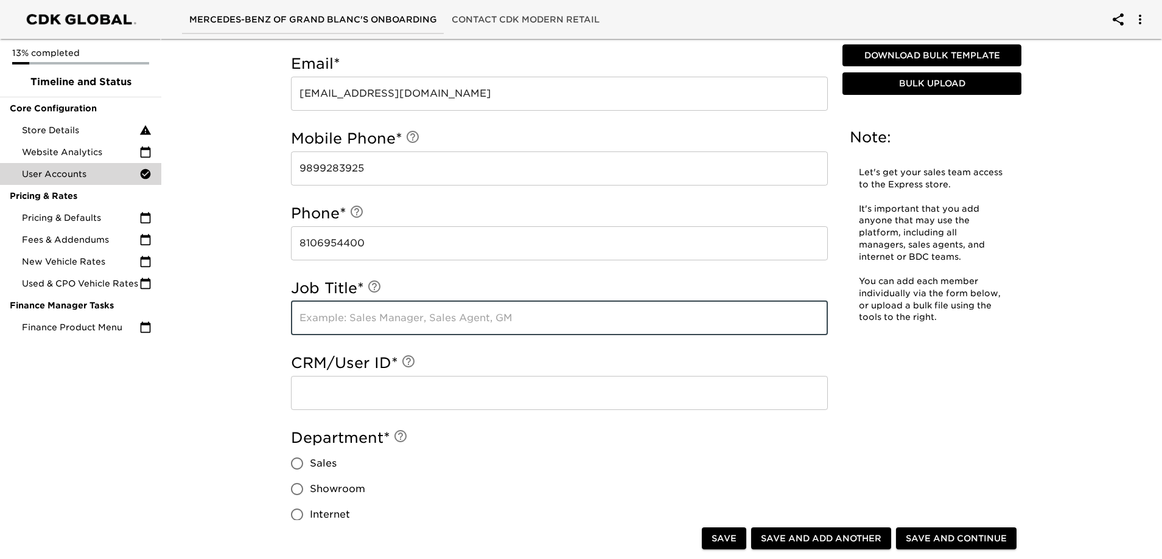
scroll to position [578, 0]
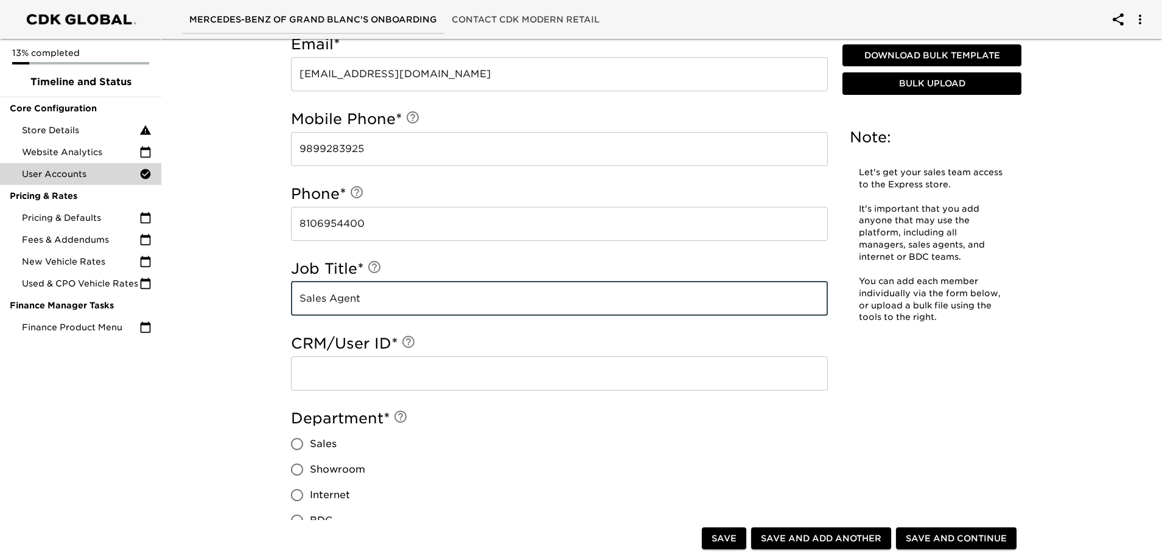
type input "Sales Agent"
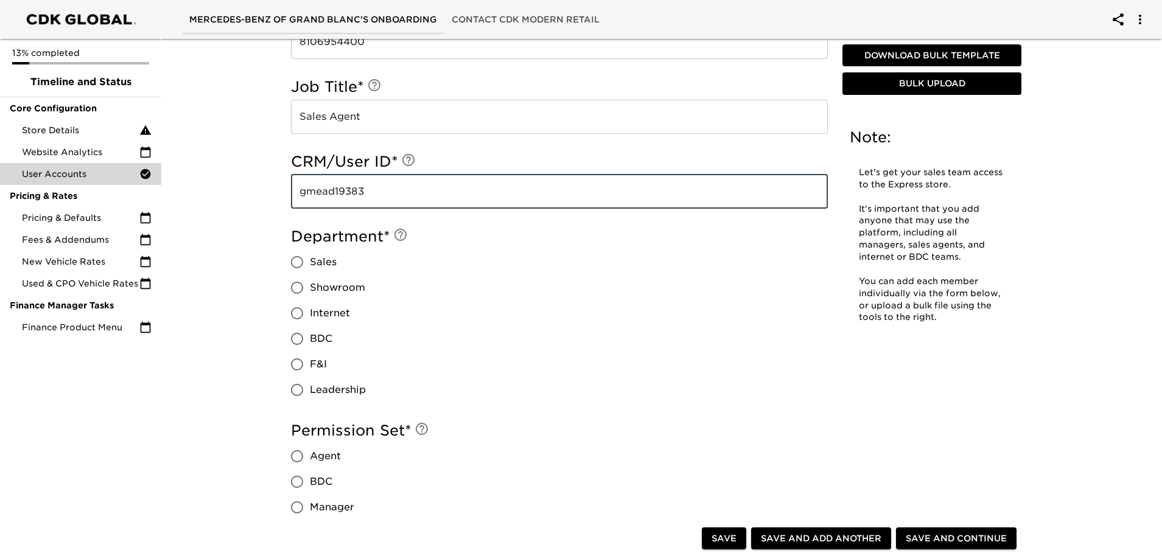
scroll to position [760, 0]
type input "gmead19383"
click at [315, 257] on span "Sales" at bounding box center [323, 261] width 27 height 15
click at [310, 257] on input "Sales" at bounding box center [297, 262] width 26 height 26
radio input "true"
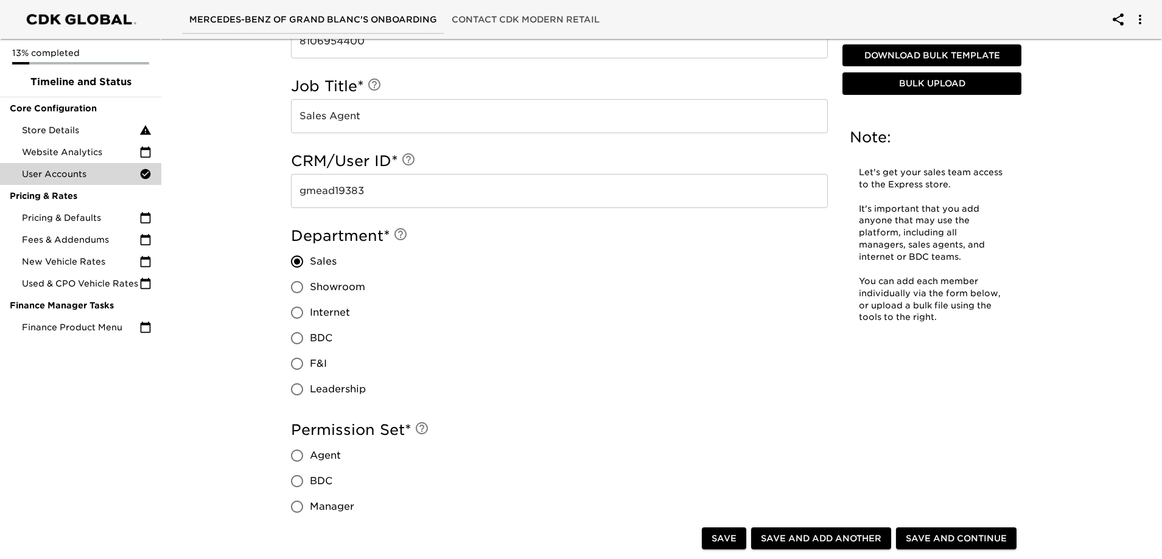
click at [315, 462] on span "Agent" at bounding box center [325, 456] width 31 height 15
click at [310, 462] on input "Agent" at bounding box center [297, 456] width 26 height 26
radio input "true"
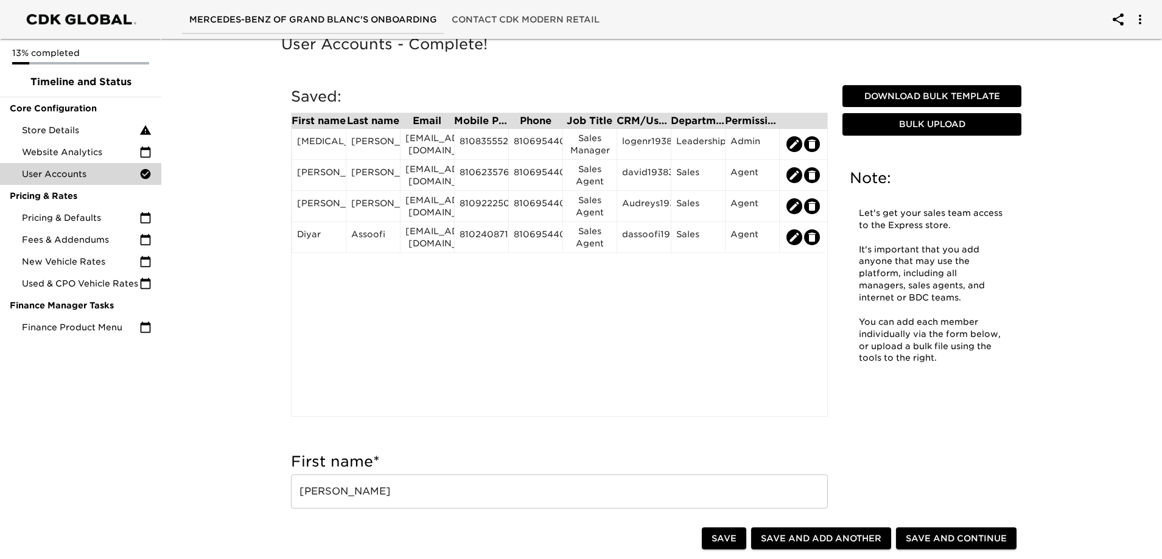
scroll to position [0, 0]
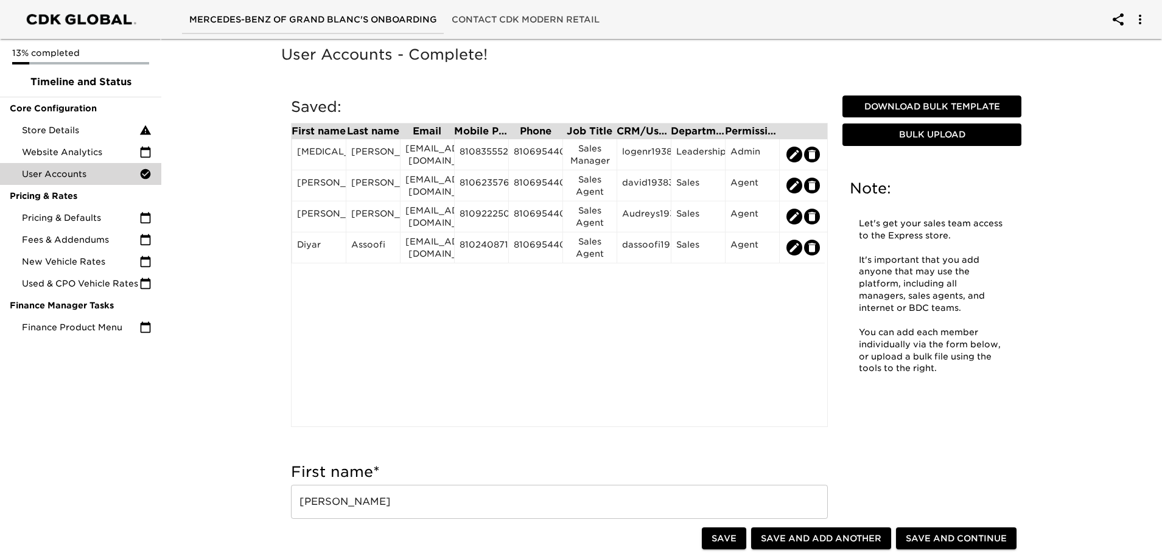
click at [803, 540] on span "Save and Add Another" at bounding box center [821, 538] width 120 height 15
radio input "false"
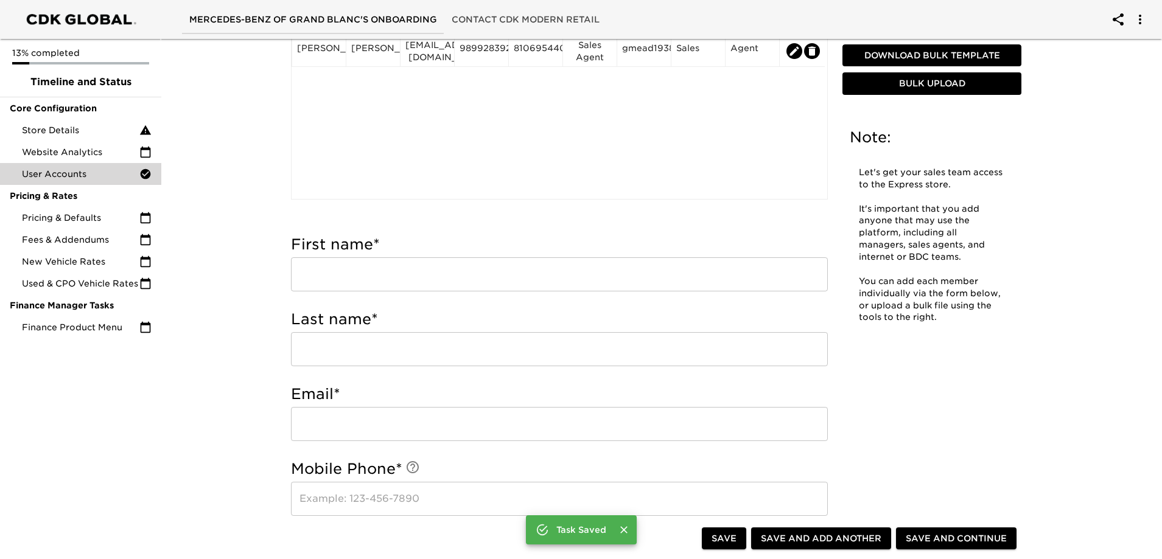
scroll to position [243, 0]
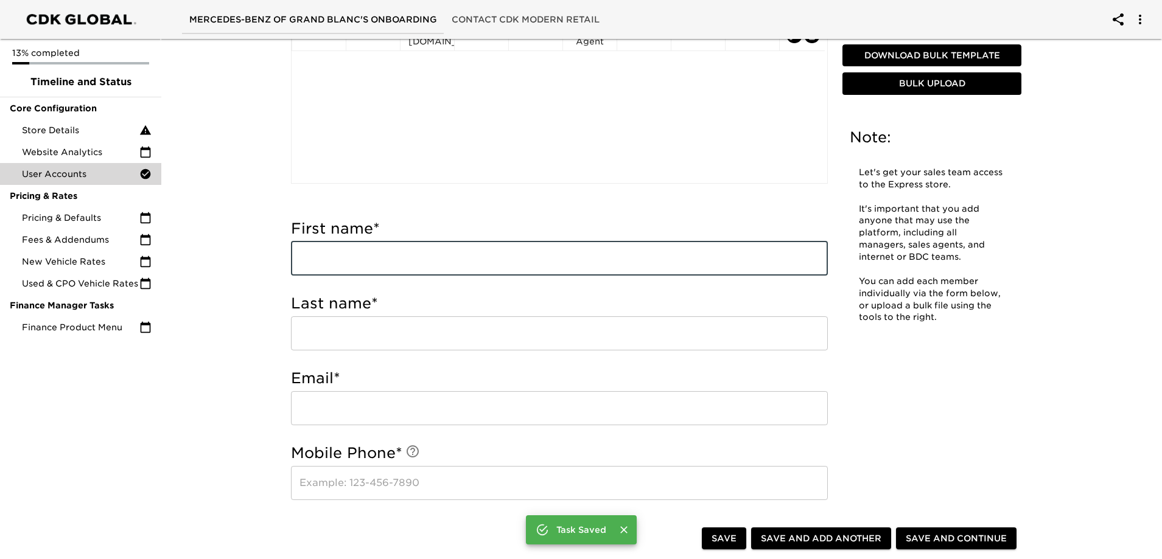
click at [349, 265] on input "text" at bounding box center [559, 259] width 537 height 34
type input "[PERSON_NAME]"
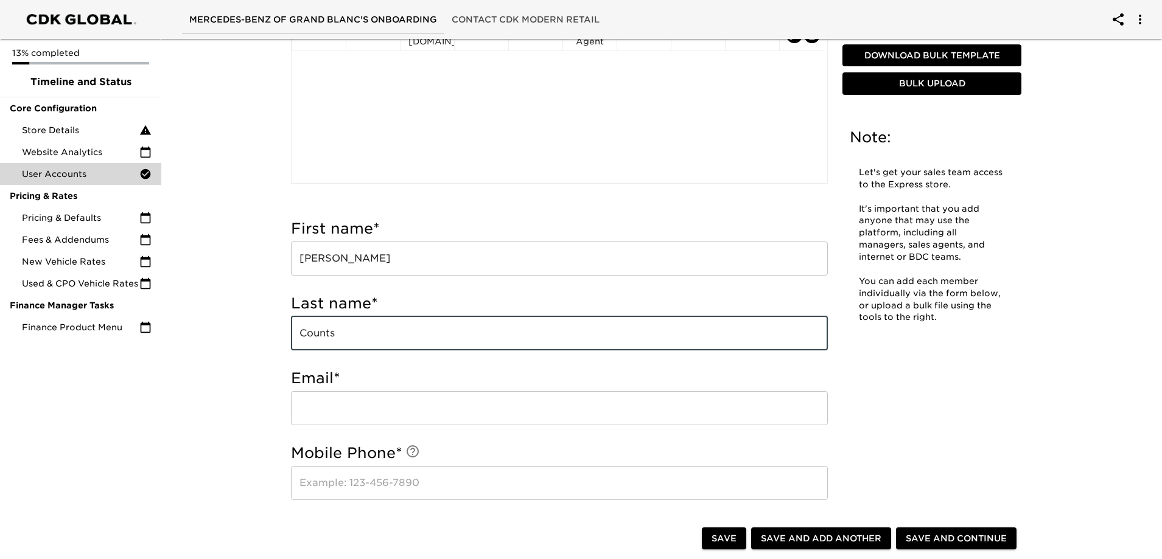
type input "Counts"
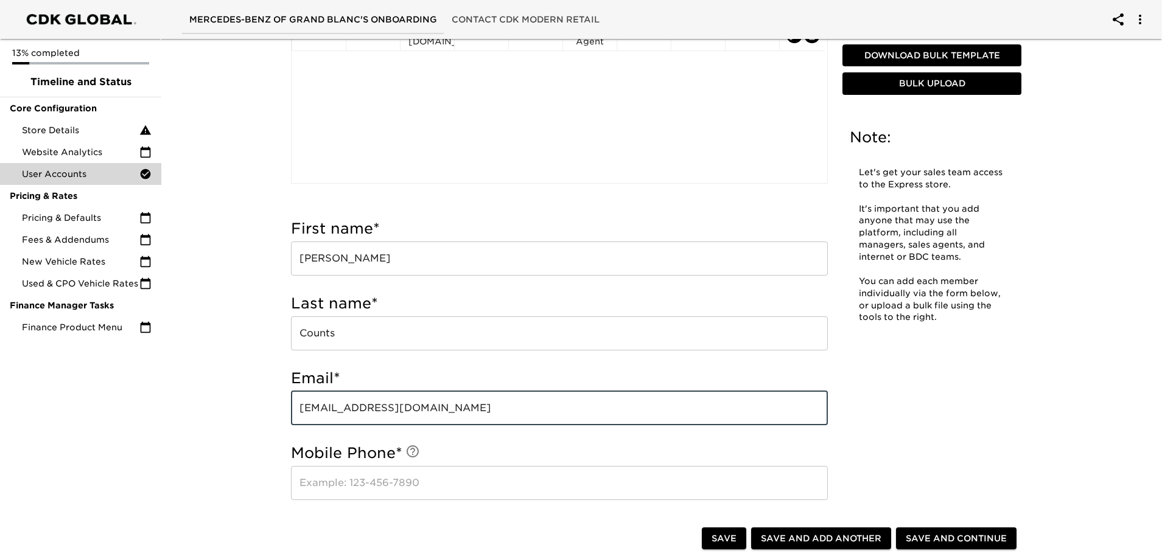
type input "[EMAIL_ADDRESS][DOMAIN_NAME]"
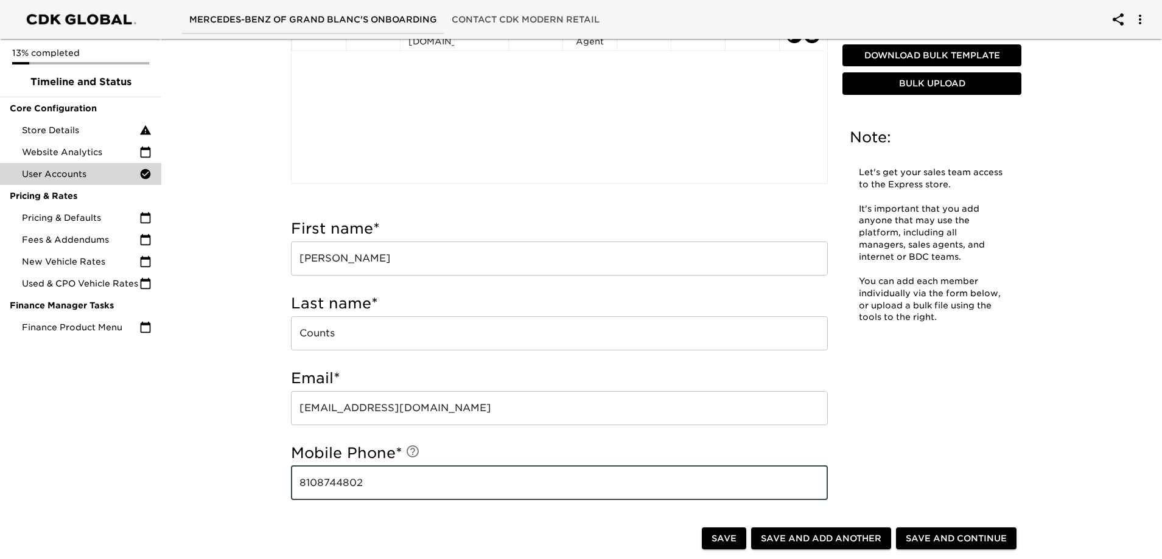
type input "8108744802"
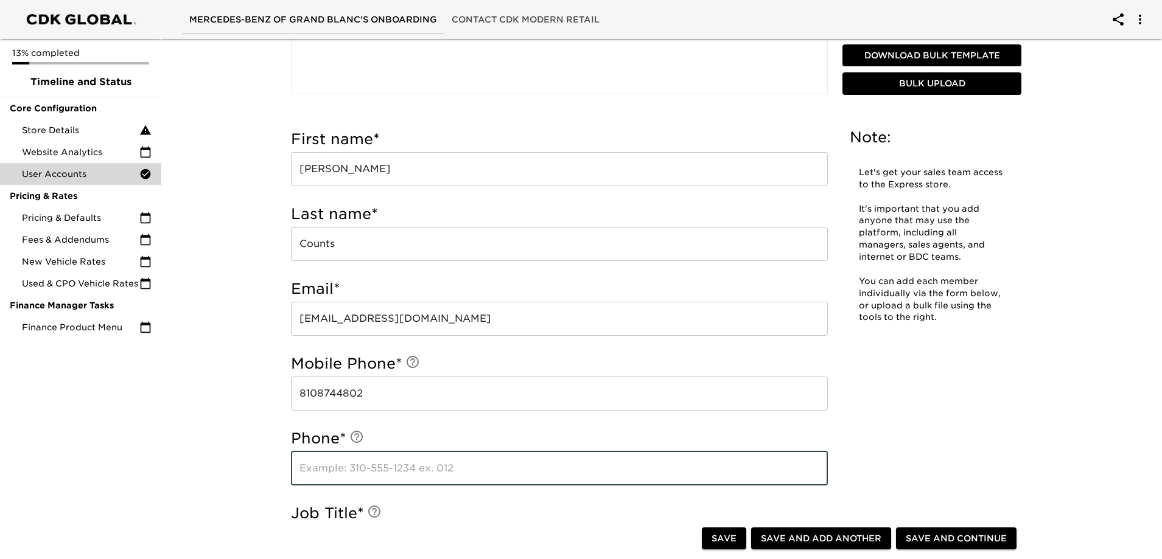
scroll to position [503, 0]
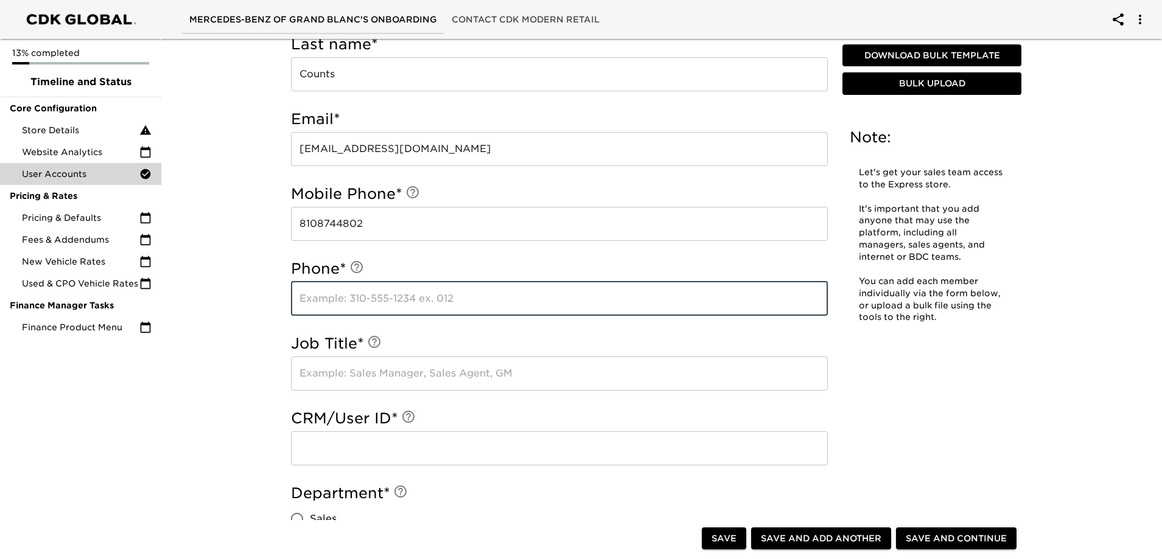
click at [369, 295] on input "text" at bounding box center [559, 299] width 537 height 34
type input "8106954400"
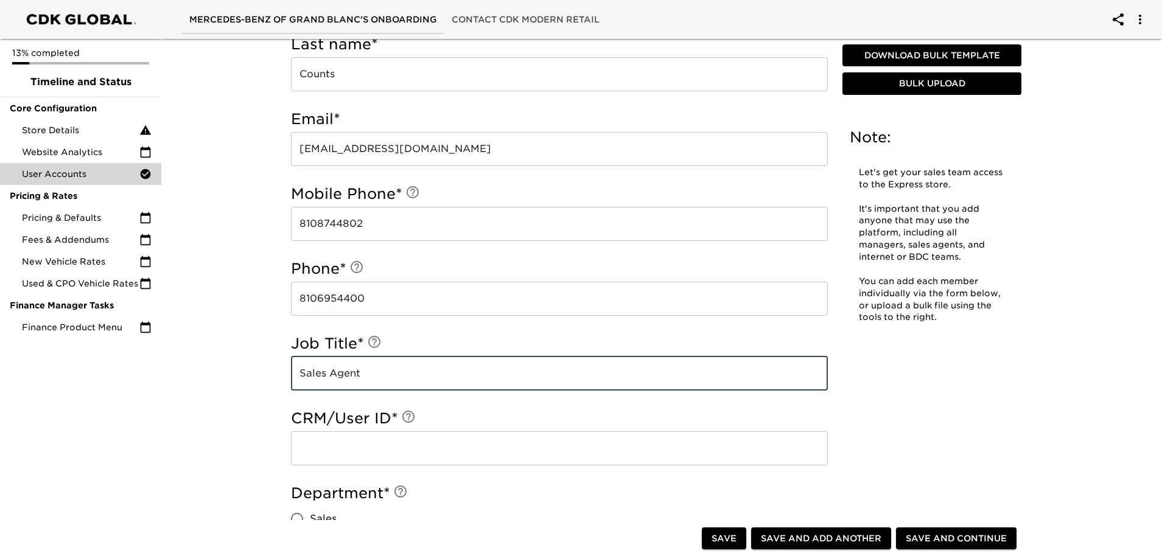
type input "Sales Agent"
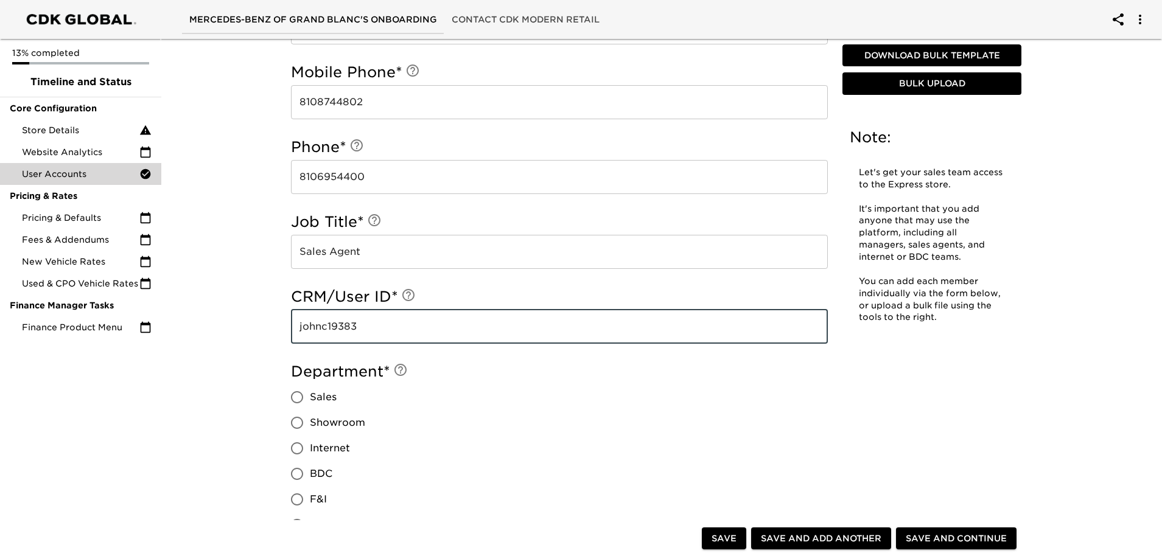
scroll to position [746, 0]
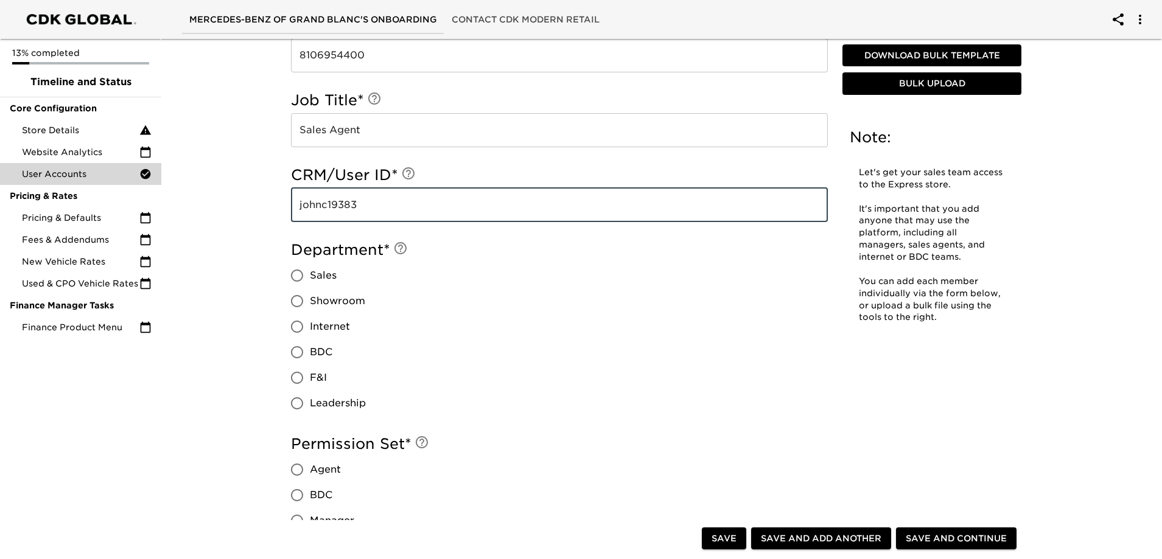
type input "johnc19383"
click at [306, 272] on input "Sales" at bounding box center [297, 276] width 26 height 26
radio input "true"
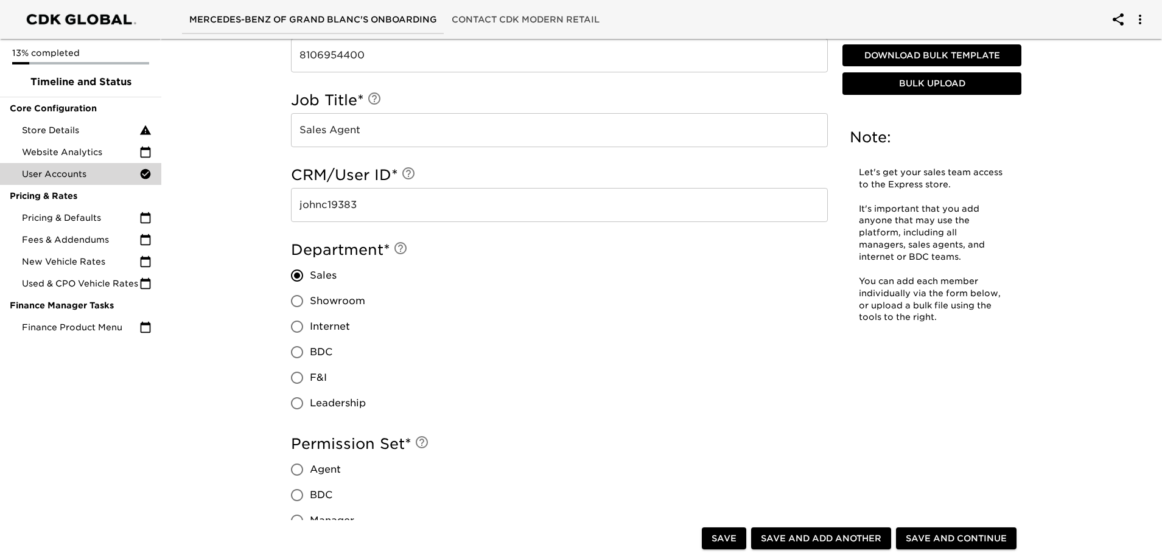
click at [327, 472] on span "Agent" at bounding box center [325, 470] width 31 height 15
click at [310, 472] on input "Agent" at bounding box center [297, 470] width 26 height 26
radio input "true"
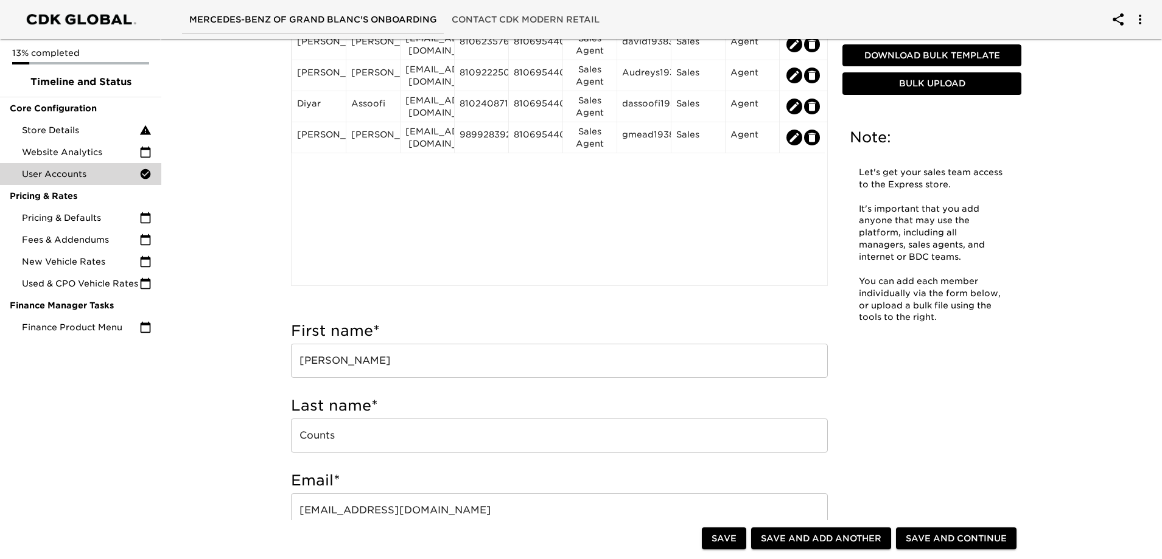
scroll to position [16, 0]
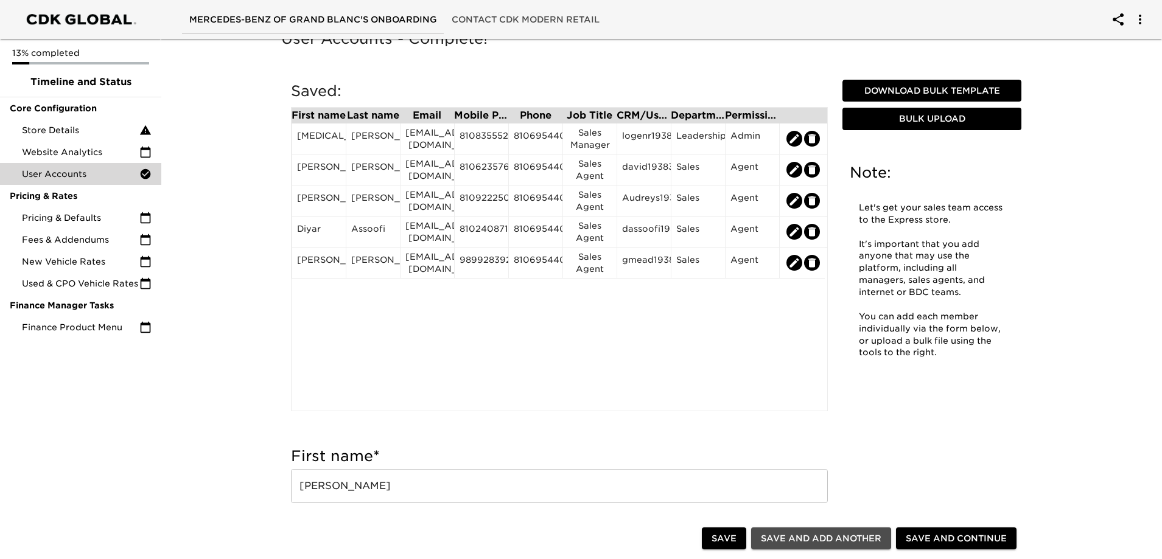
click at [847, 536] on span "Save and Add Another" at bounding box center [821, 538] width 120 height 15
radio input "false"
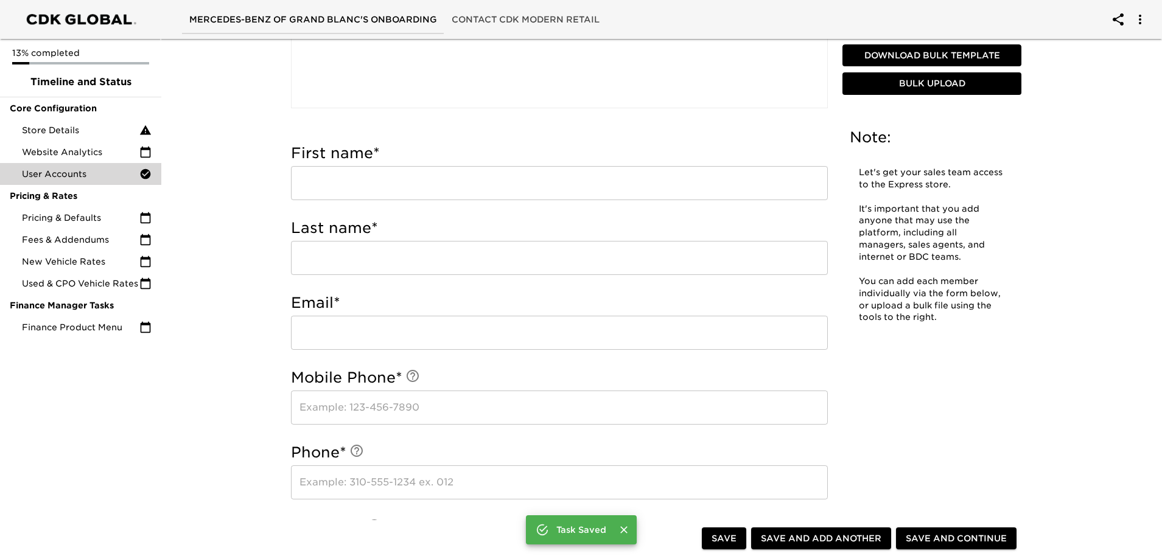
scroll to position [320, 0]
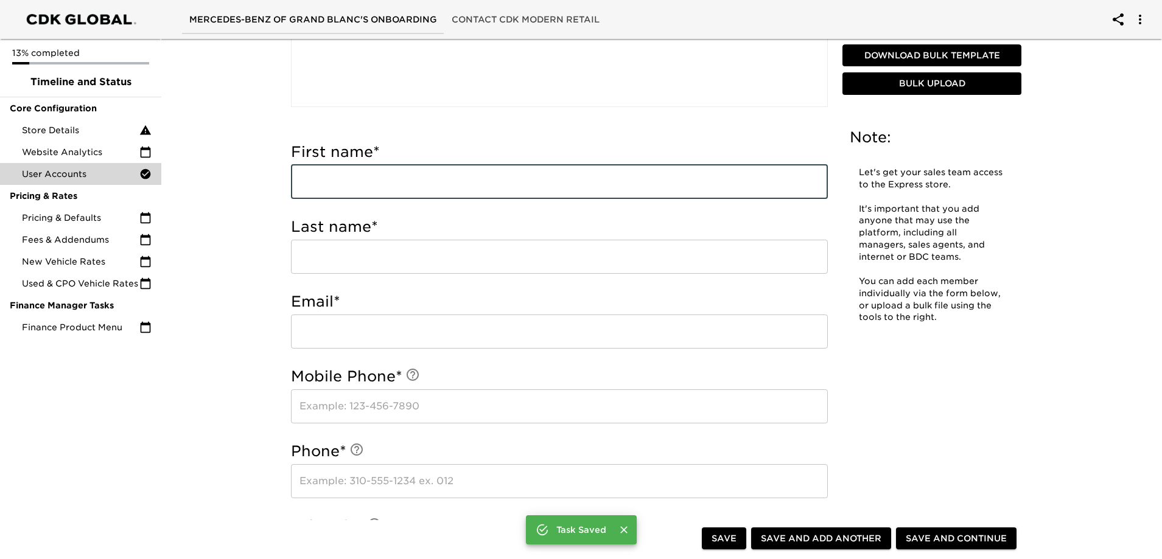
click at [530, 187] on input "text" at bounding box center [559, 182] width 537 height 34
type input "[PERSON_NAME]"
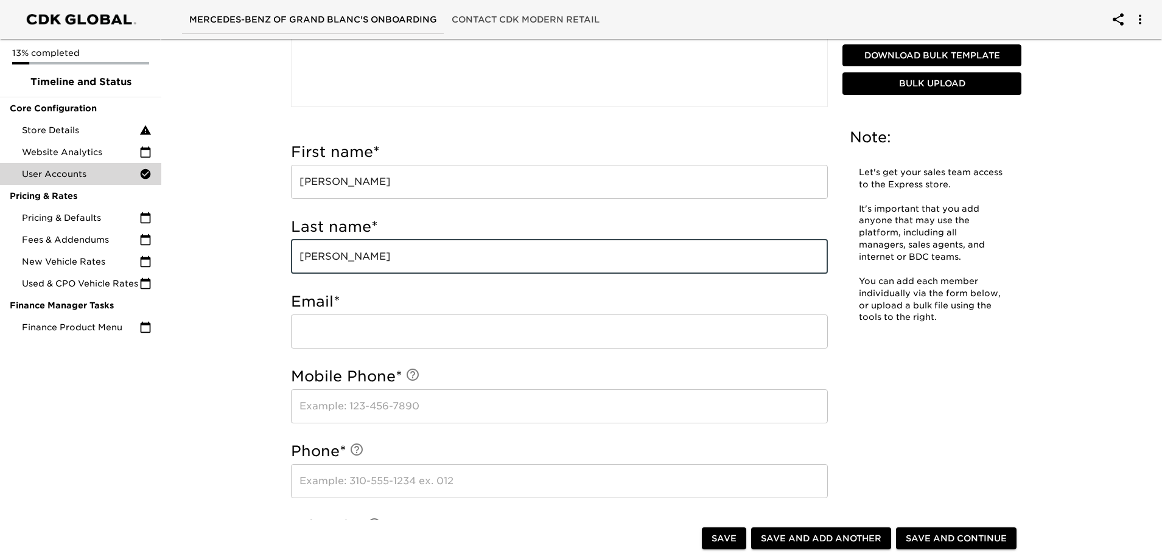
type input "[PERSON_NAME]"
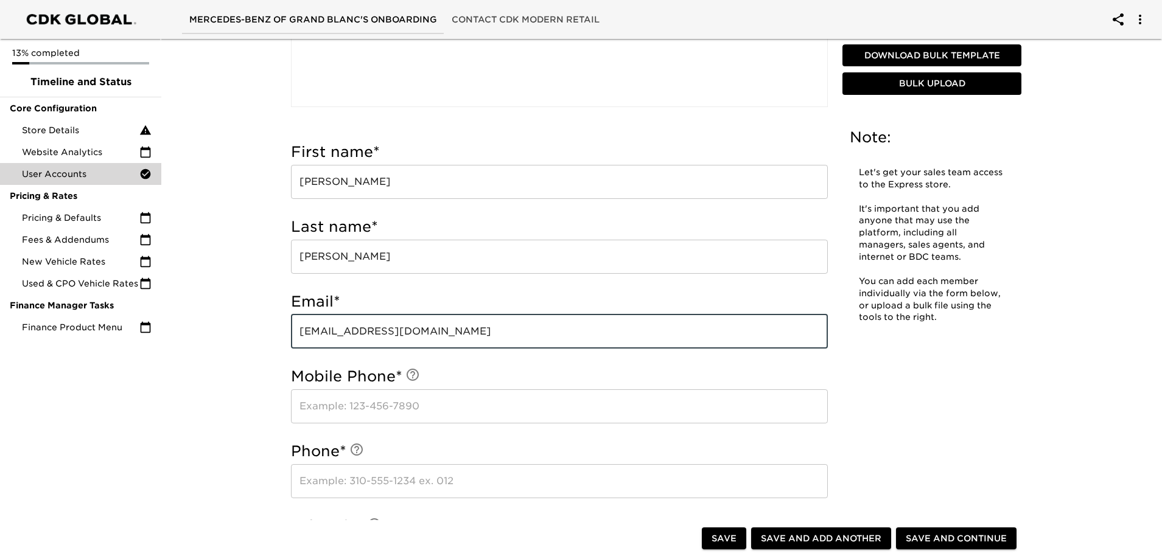
type input "[EMAIL_ADDRESS][DOMAIN_NAME]"
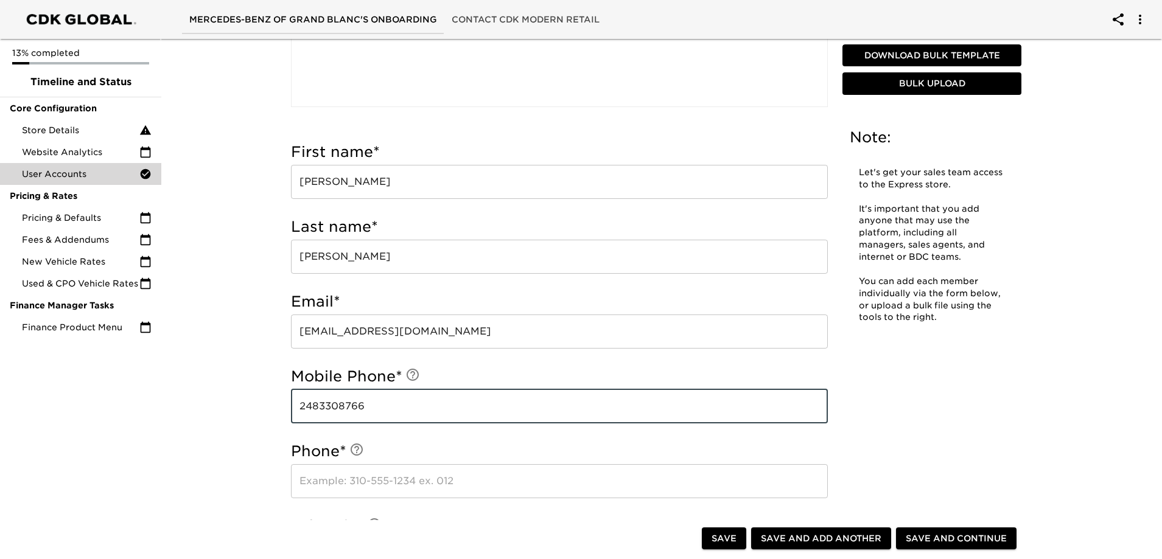
type input "2483308766"
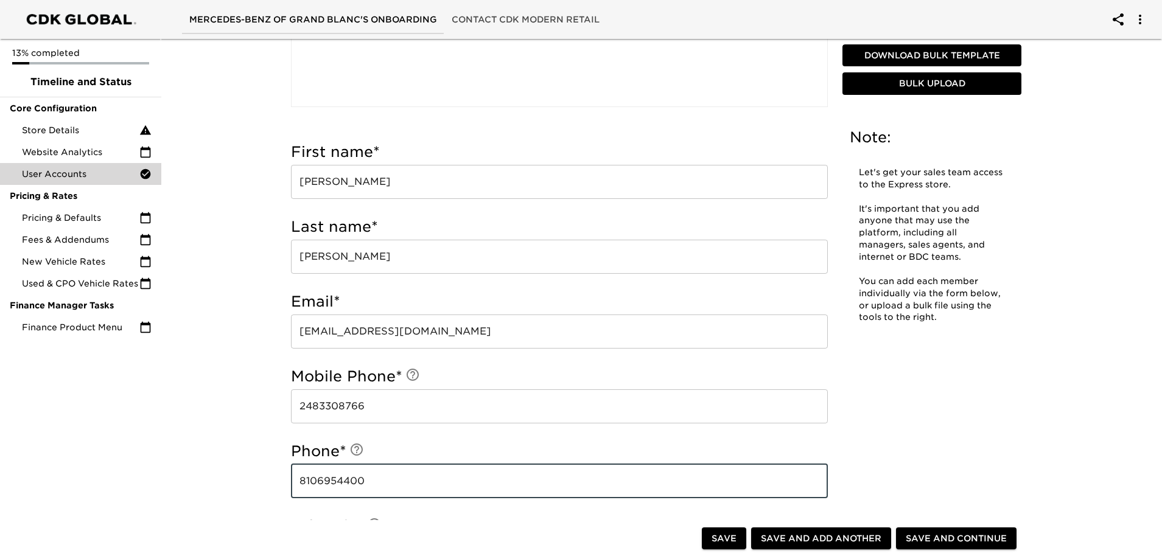
type input "8106954400"
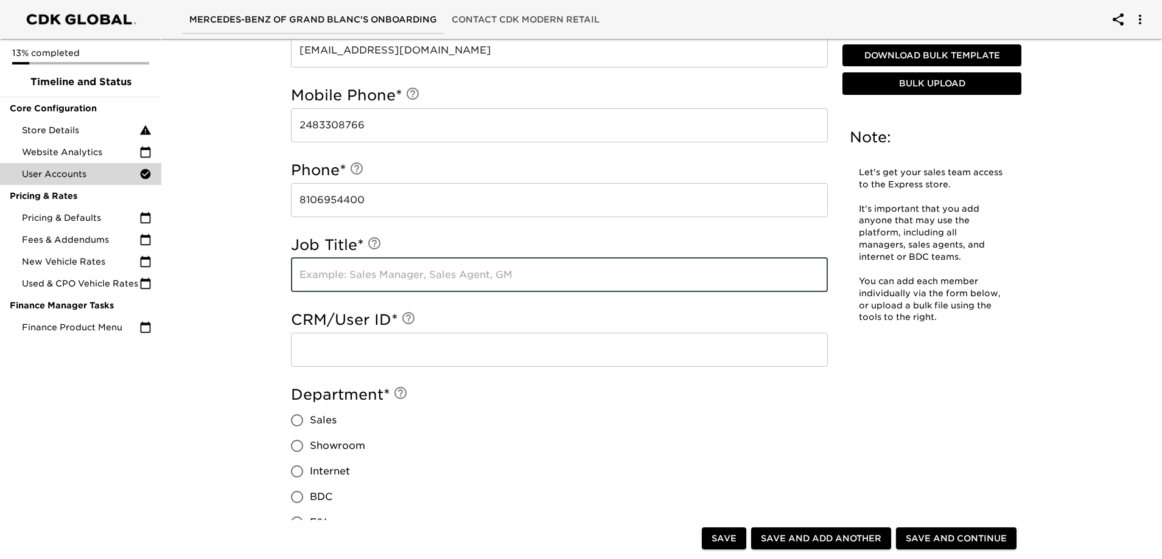
scroll to position [638, 0]
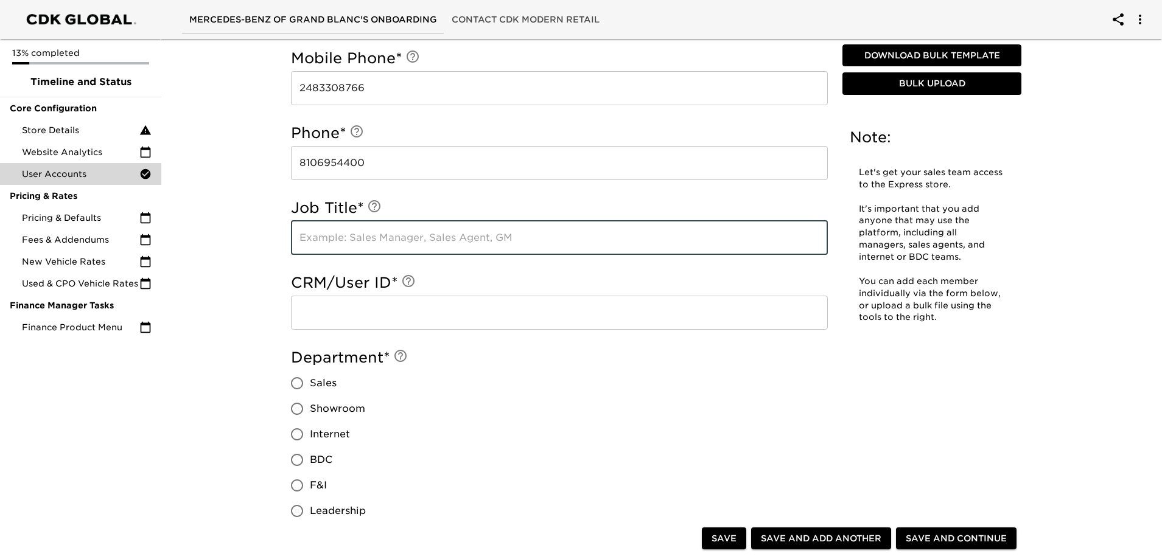
click at [365, 241] on input "text" at bounding box center [559, 238] width 537 height 34
type input "Sales Agent"
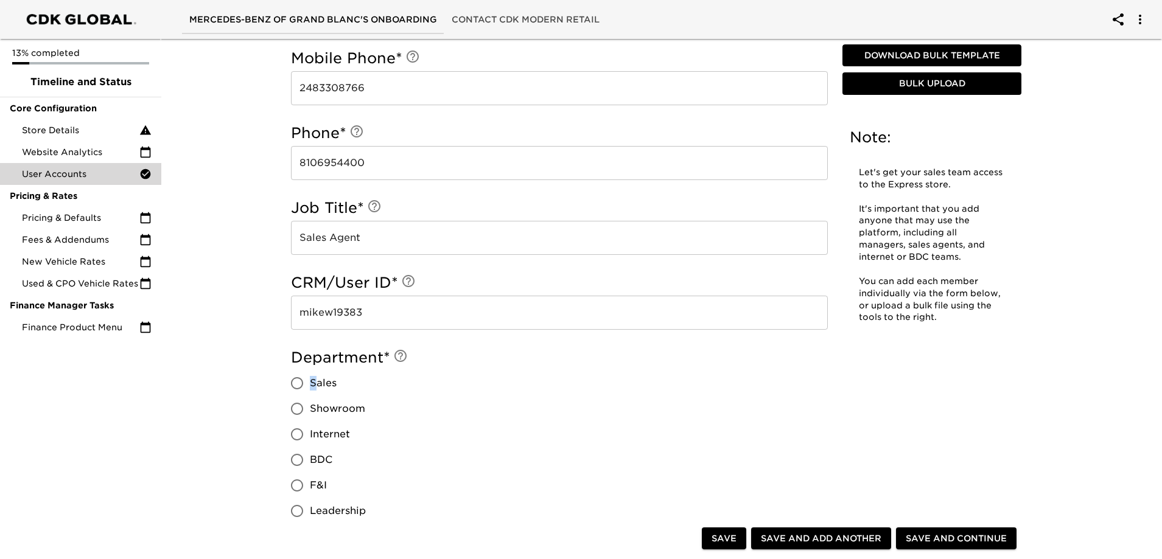
click at [313, 385] on span "Sales" at bounding box center [323, 383] width 27 height 15
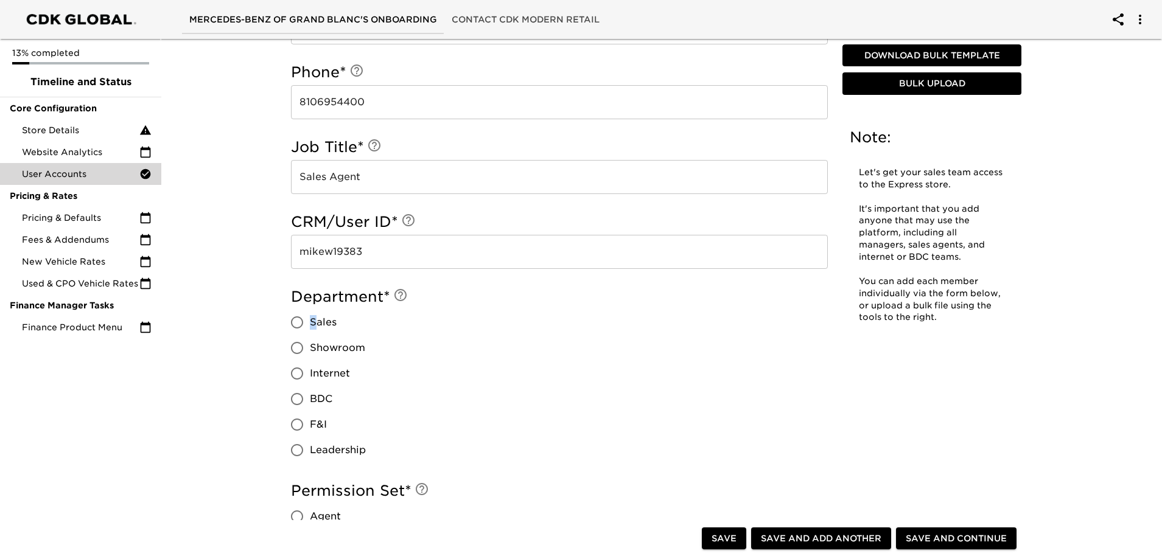
click at [318, 320] on span "Sales" at bounding box center [323, 322] width 27 height 15
click at [310, 320] on input "Sales" at bounding box center [297, 323] width 26 height 26
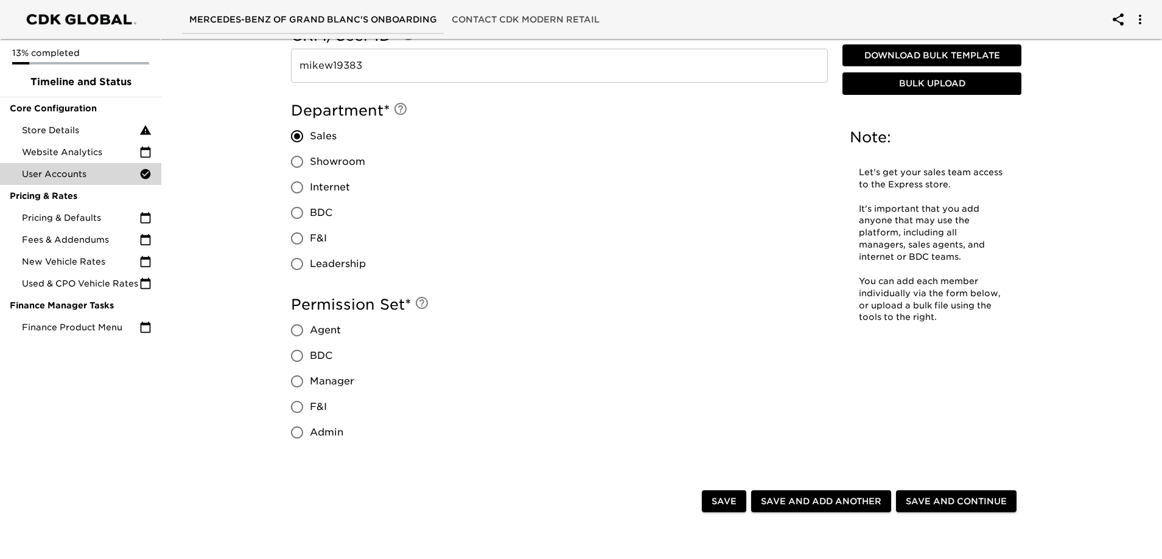
scroll to position [943, 0]
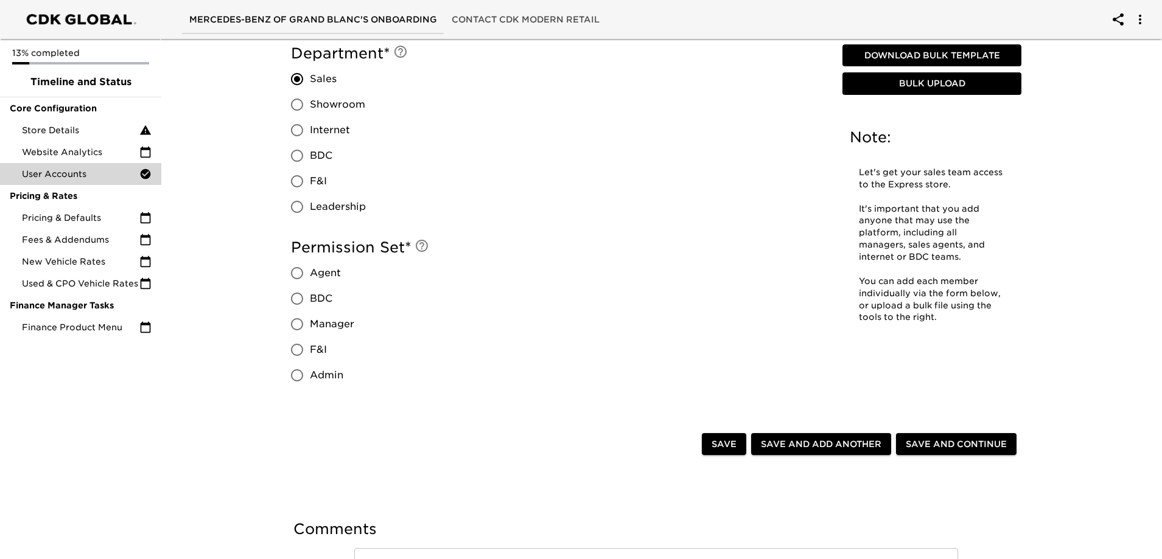
click at [319, 270] on span "Agent" at bounding box center [325, 273] width 31 height 15
click at [310, 270] on input "Agent" at bounding box center [297, 273] width 26 height 26
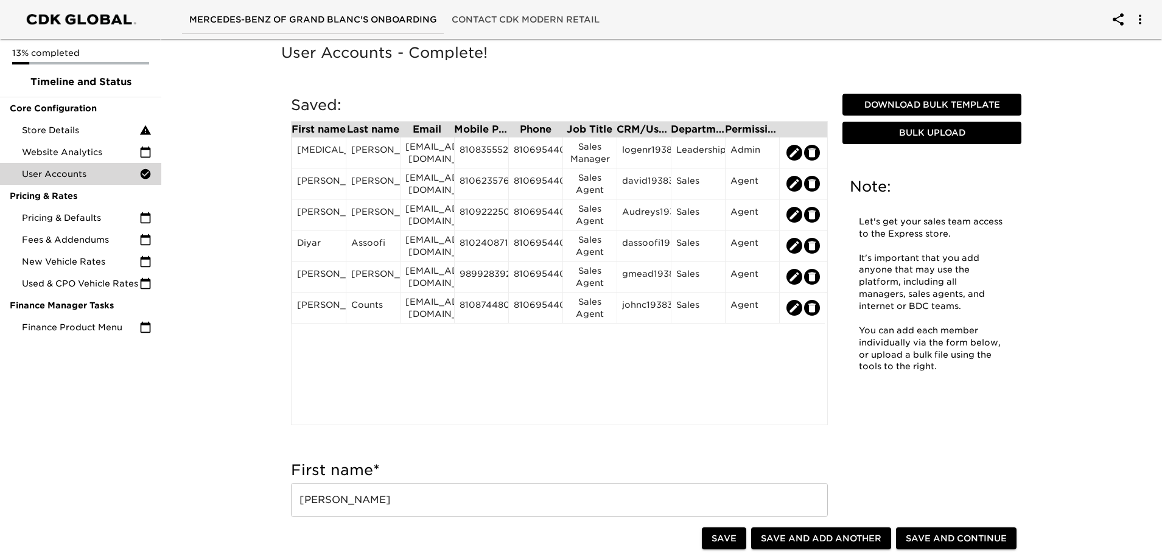
scroll to position [0, 0]
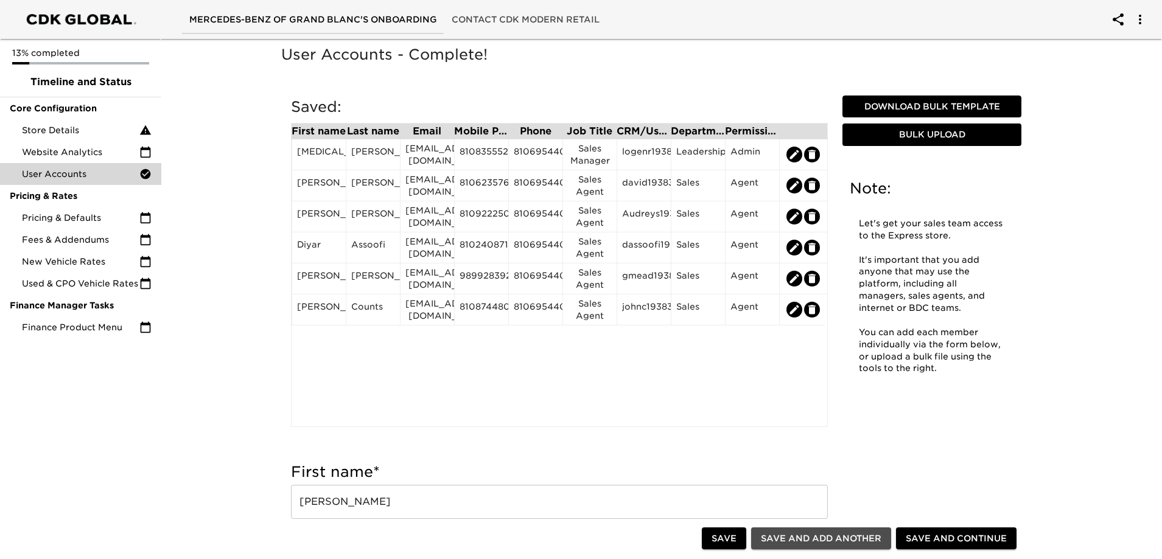
click at [843, 537] on span "Save and Add Another" at bounding box center [821, 538] width 120 height 15
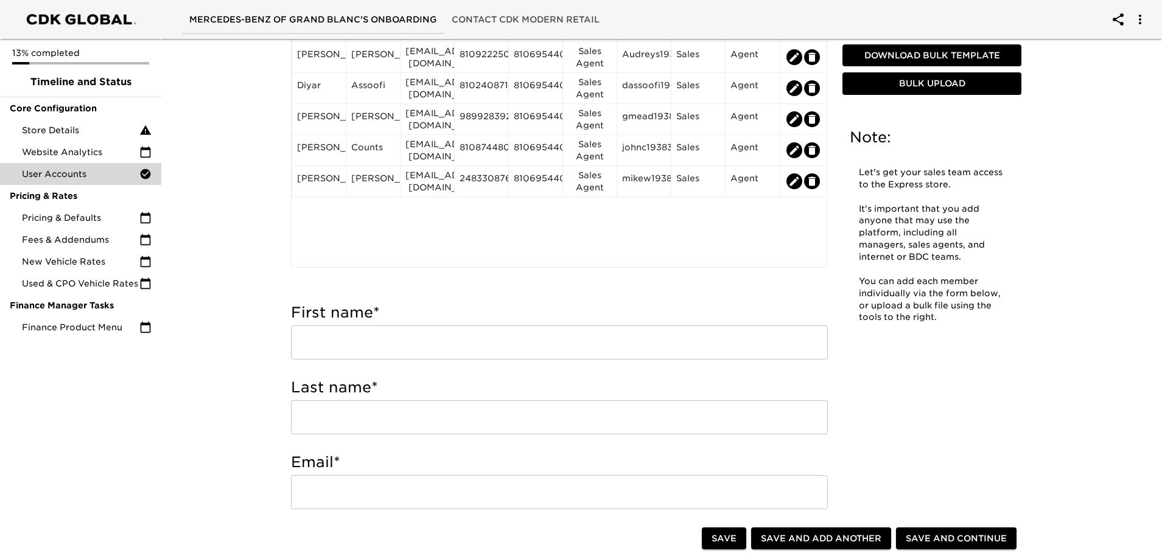
scroll to position [183, 0]
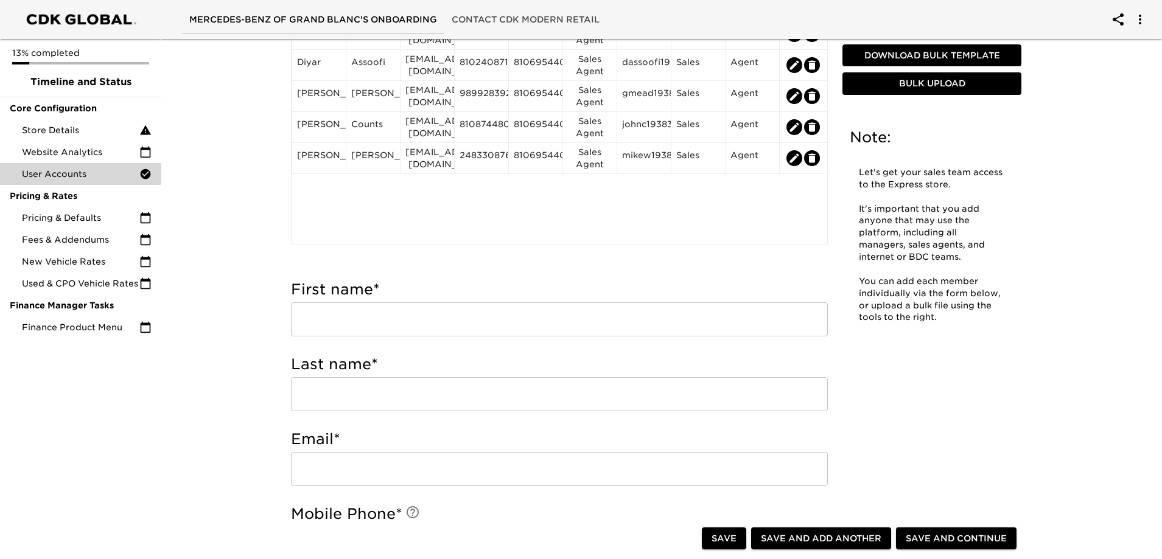
click at [351, 311] on input "text" at bounding box center [559, 319] width 537 height 34
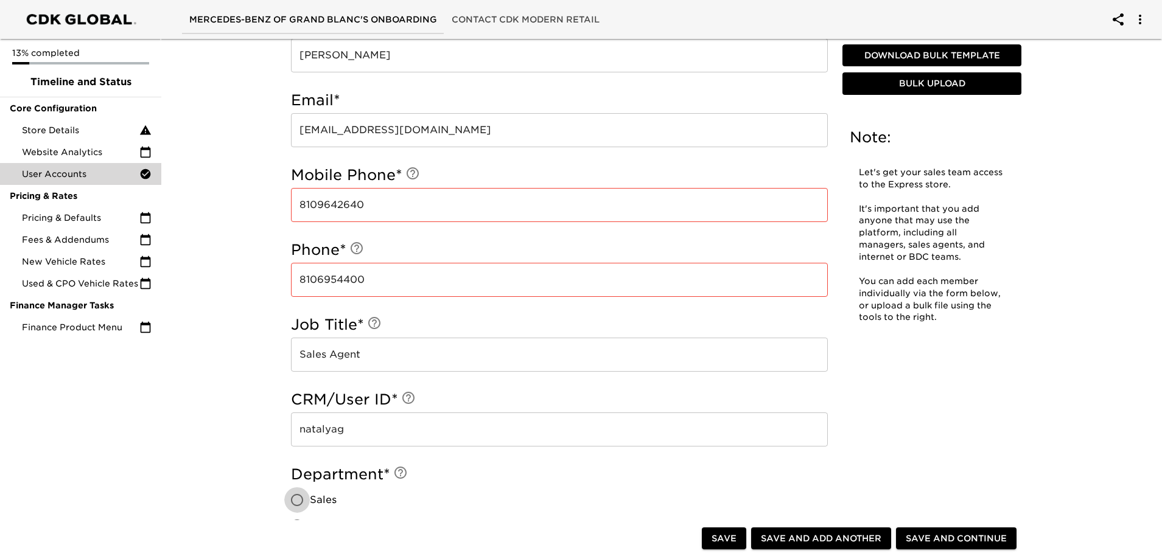
scroll to position [643, 0]
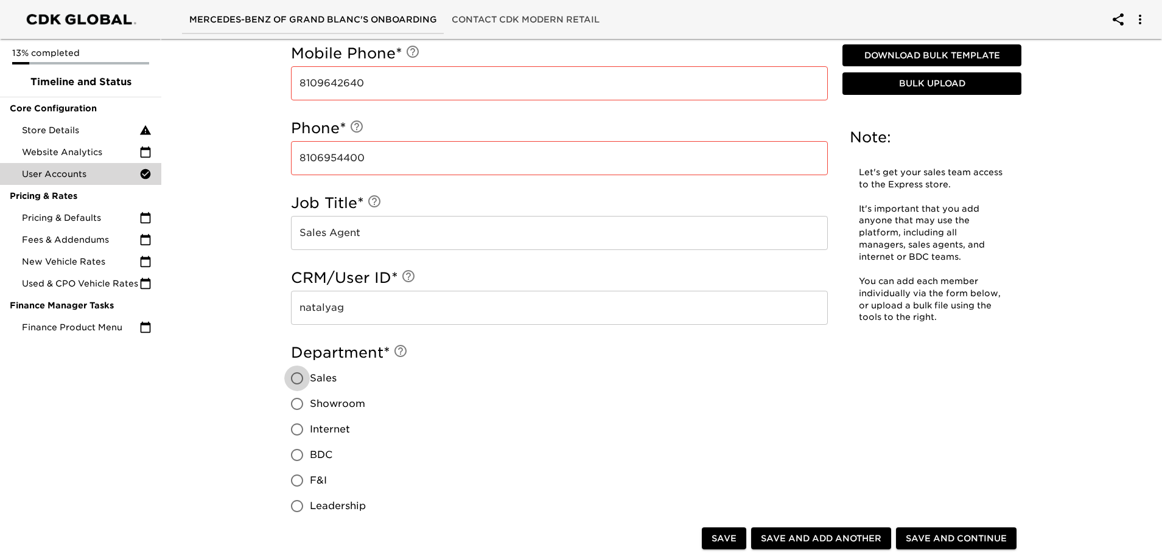
click at [309, 383] on input "Sales" at bounding box center [297, 379] width 26 height 26
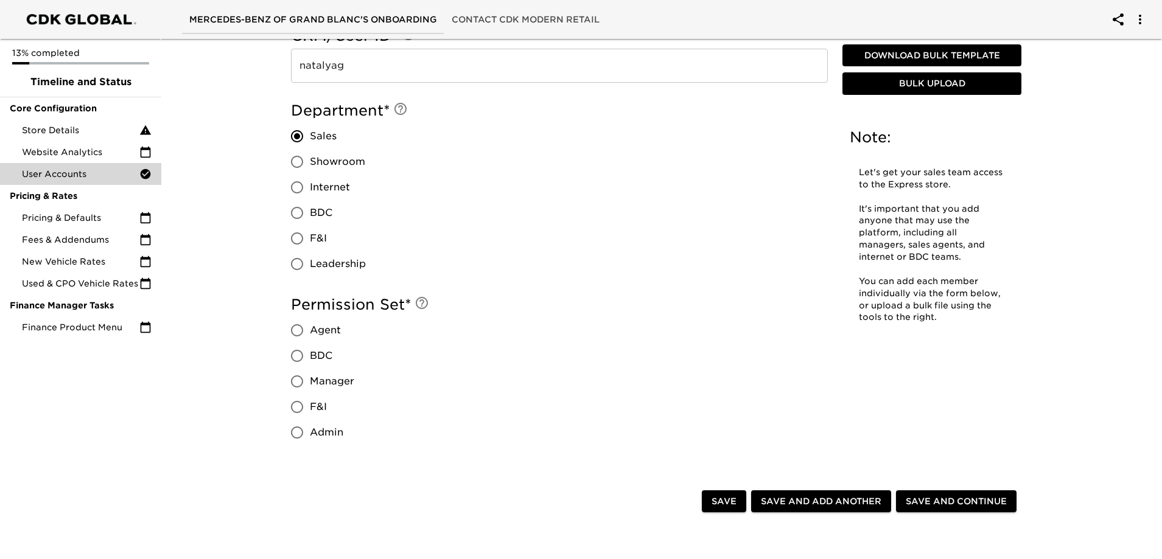
scroll to position [887, 0]
click at [313, 333] on span "Agent" at bounding box center [325, 329] width 31 height 15
click at [310, 333] on input "Agent" at bounding box center [297, 329] width 26 height 26
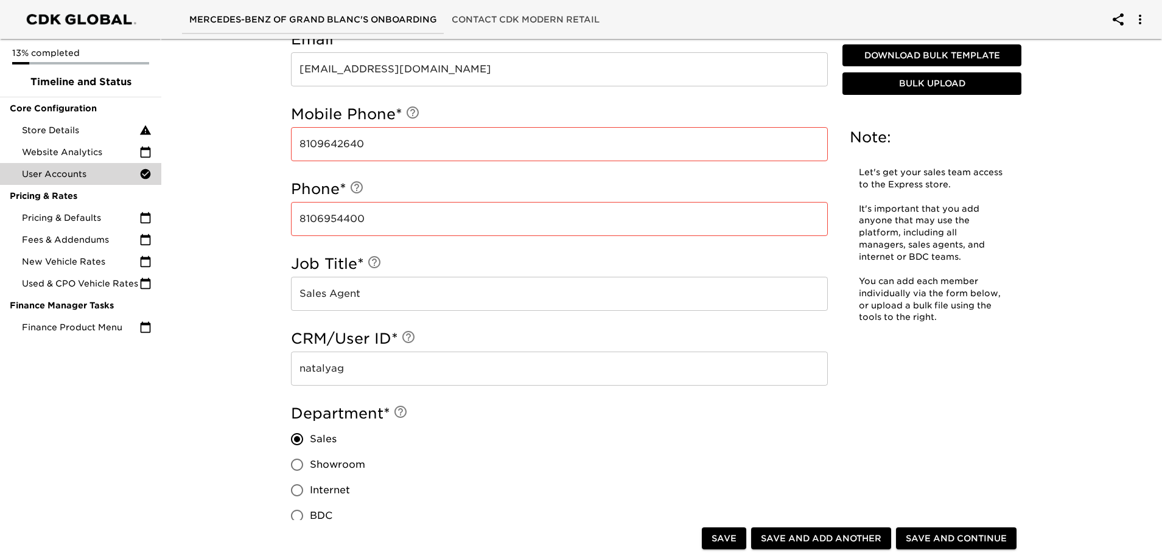
scroll to position [339, 0]
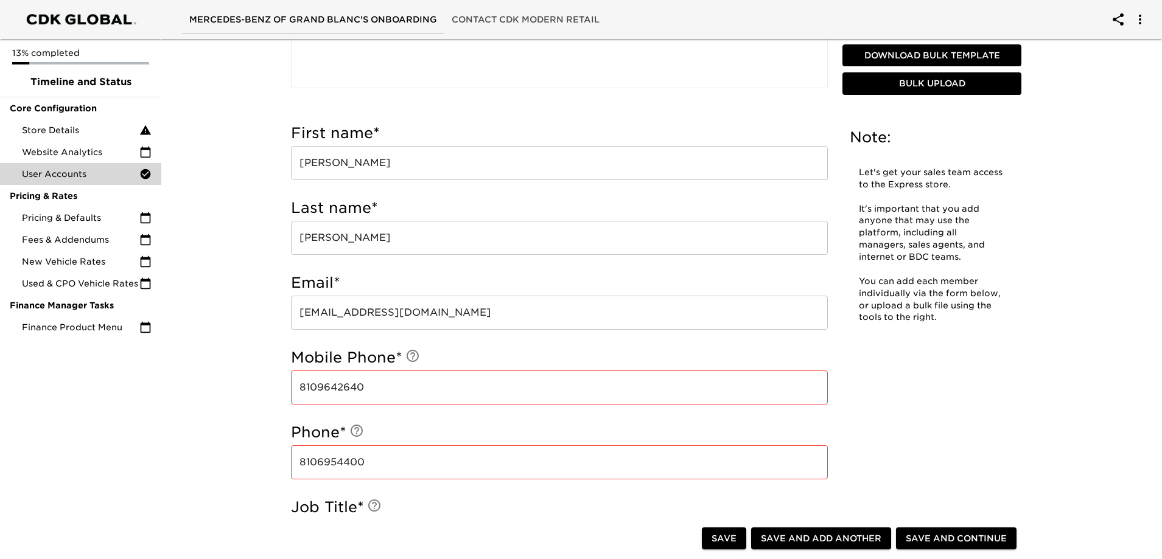
click at [809, 537] on span "Save and Add Another" at bounding box center [821, 538] width 120 height 15
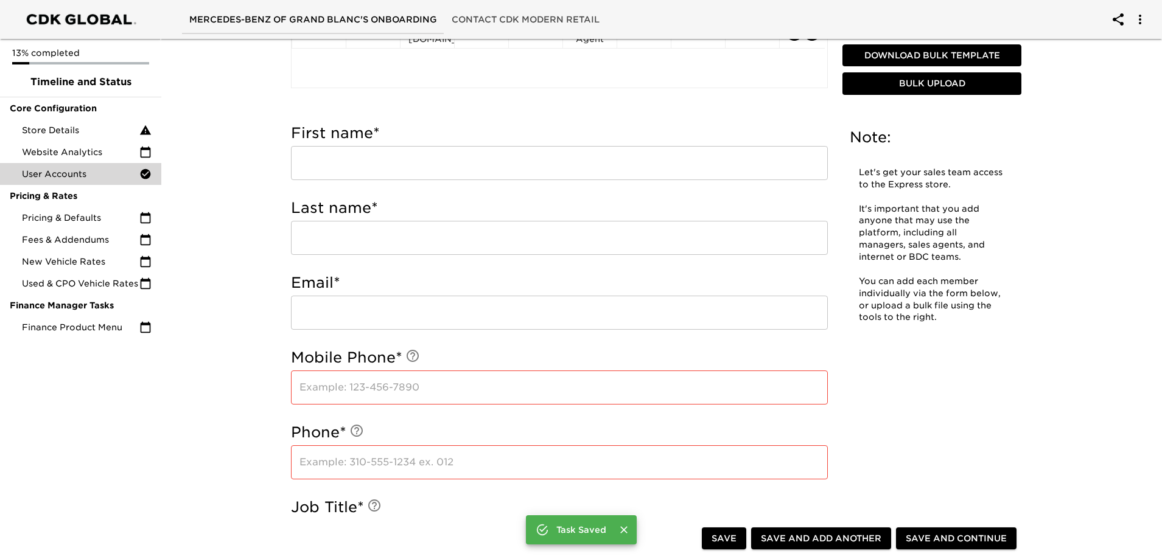
click at [363, 159] on input "text" at bounding box center [559, 163] width 537 height 34
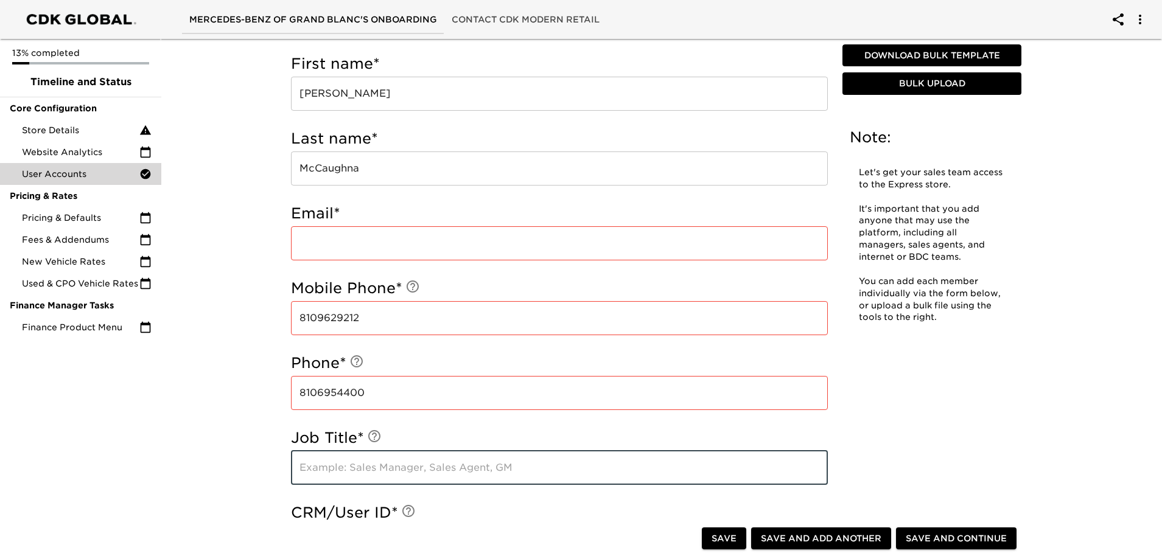
scroll to position [461, 0]
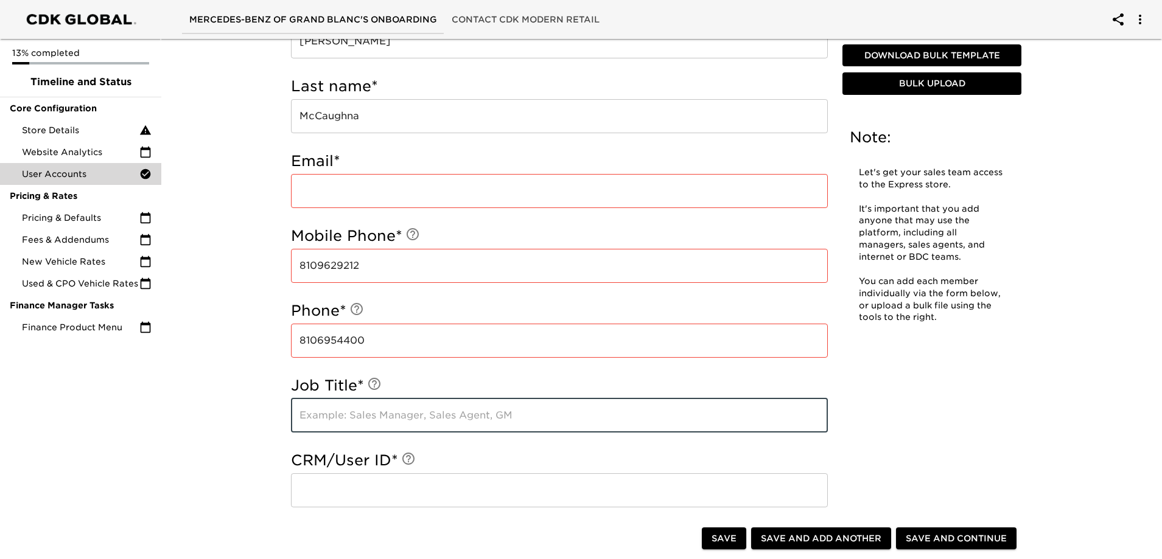
click at [413, 427] on input "text" at bounding box center [559, 416] width 537 height 34
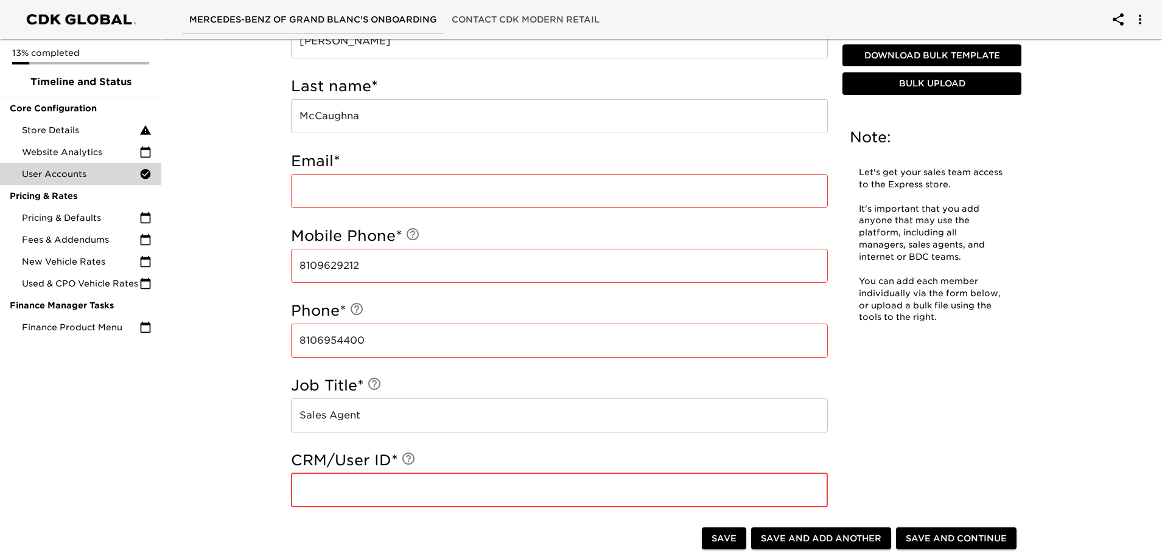
drag, startPoint x: 449, startPoint y: 489, endPoint x: 469, endPoint y: 485, distance: 19.9
click at [452, 489] on input "text" at bounding box center [559, 490] width 537 height 34
paste input "Rmccaughna19383"
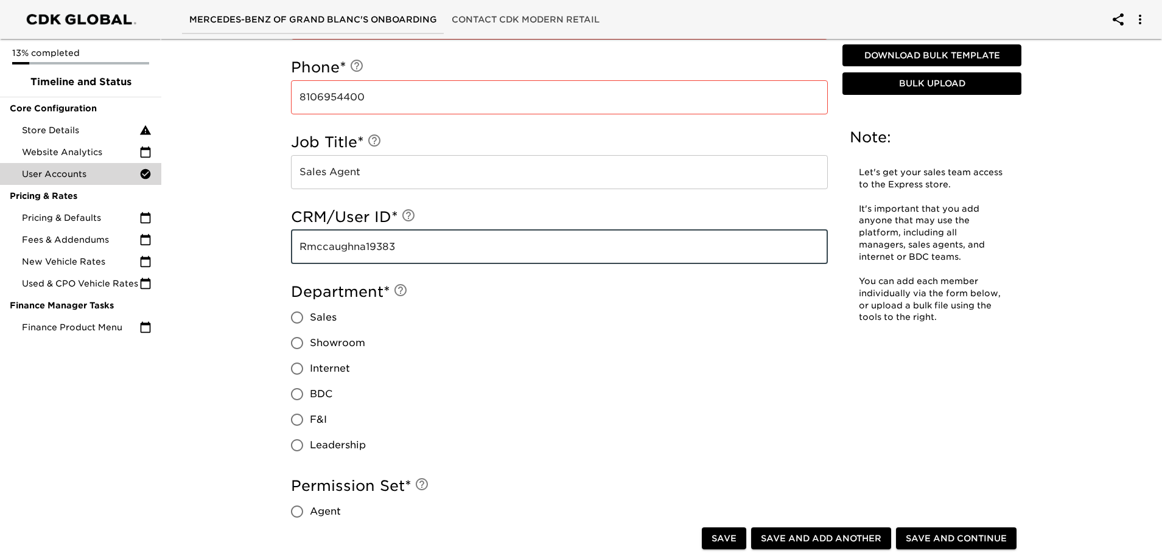
click at [324, 318] on span "Sales" at bounding box center [323, 317] width 27 height 15
click at [310, 318] on input "Sales" at bounding box center [297, 318] width 26 height 26
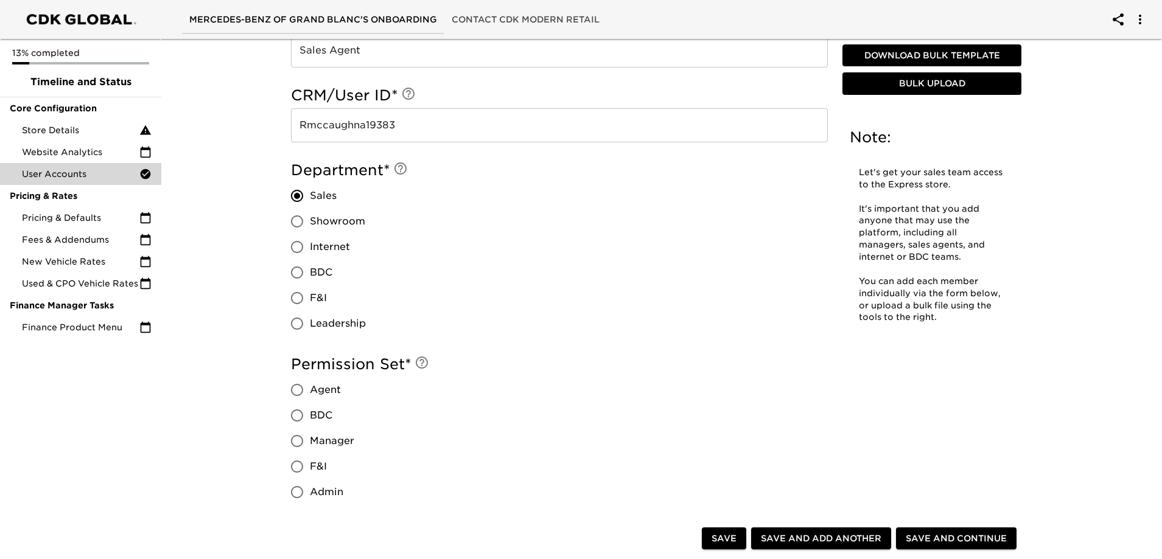
click at [337, 396] on span "Agent" at bounding box center [325, 390] width 31 height 15
click at [310, 396] on input "Agent" at bounding box center [297, 390] width 26 height 26
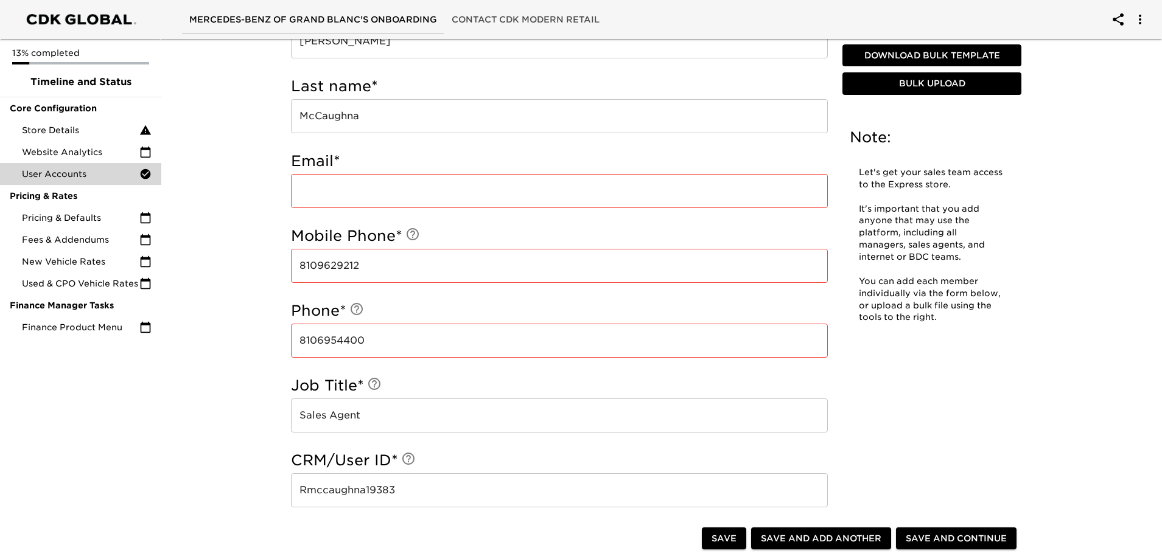
click at [377, 196] on input "email" at bounding box center [559, 191] width 537 height 34
click at [378, 191] on input "email" at bounding box center [559, 191] width 537 height 34
paste input "[EMAIL_ADDRESS][DOMAIN_NAME]"
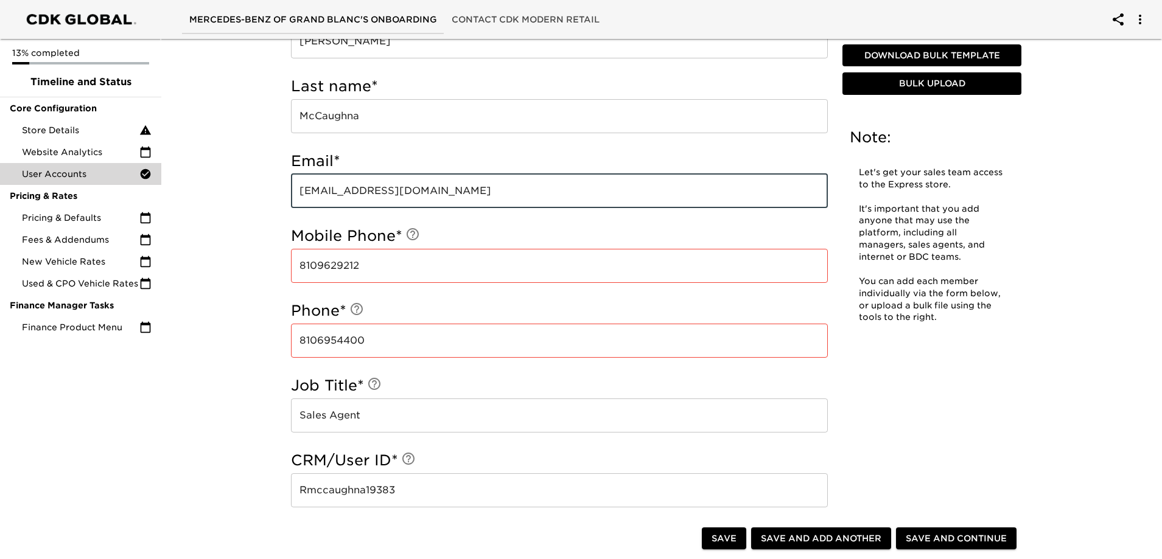
click at [229, 218] on div "User Accounts - Complete! Note: Let's get your sales team access to the Express…" at bounding box center [655, 347] width 1005 height 1548
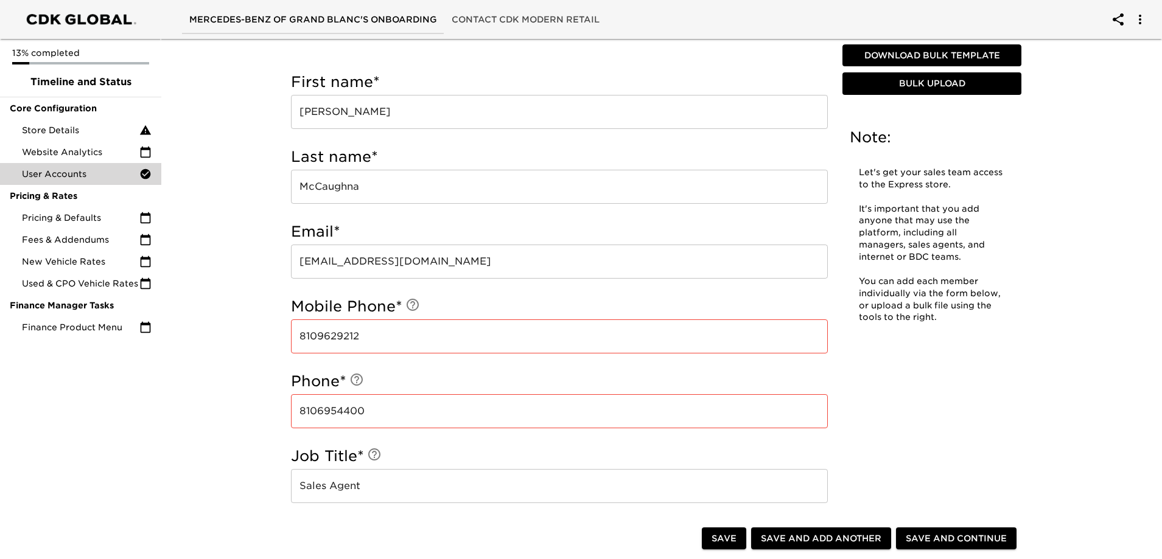
scroll to position [278, 0]
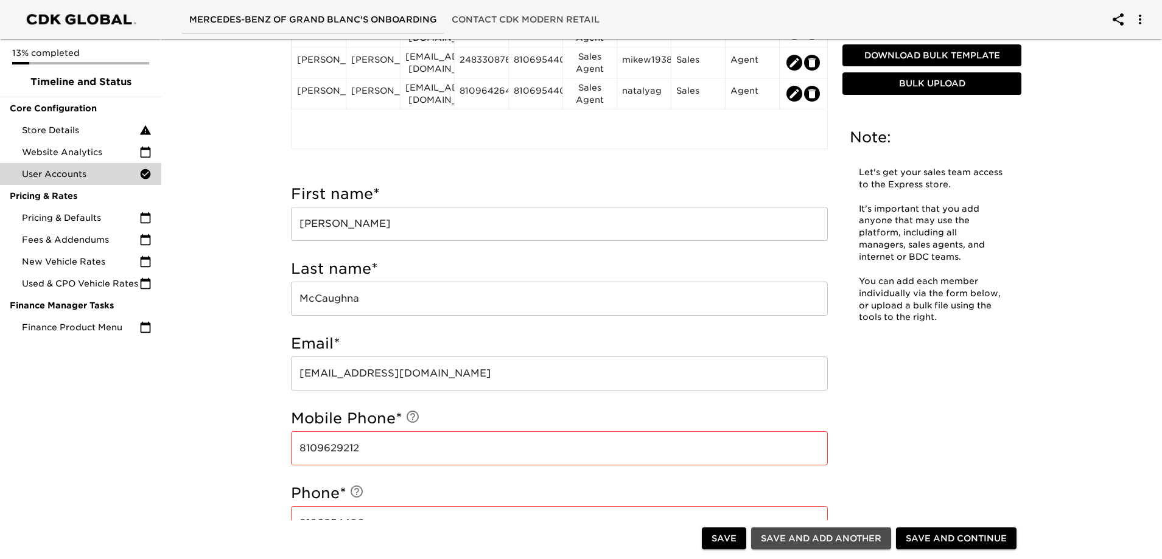
click at [827, 540] on span "Save and Add Another" at bounding box center [821, 538] width 120 height 15
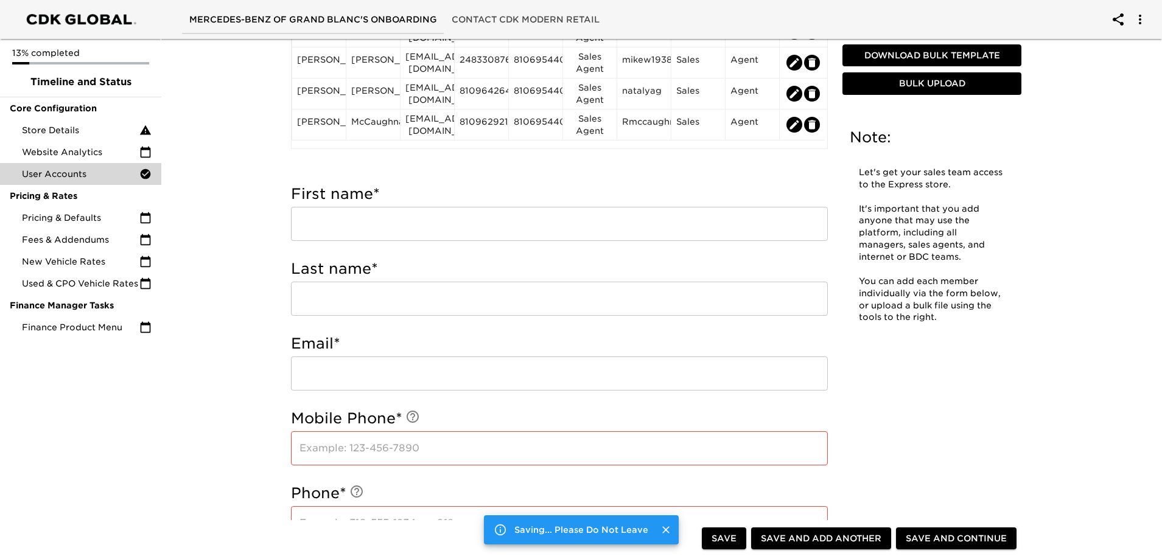
click at [399, 222] on input "text" at bounding box center [559, 224] width 537 height 34
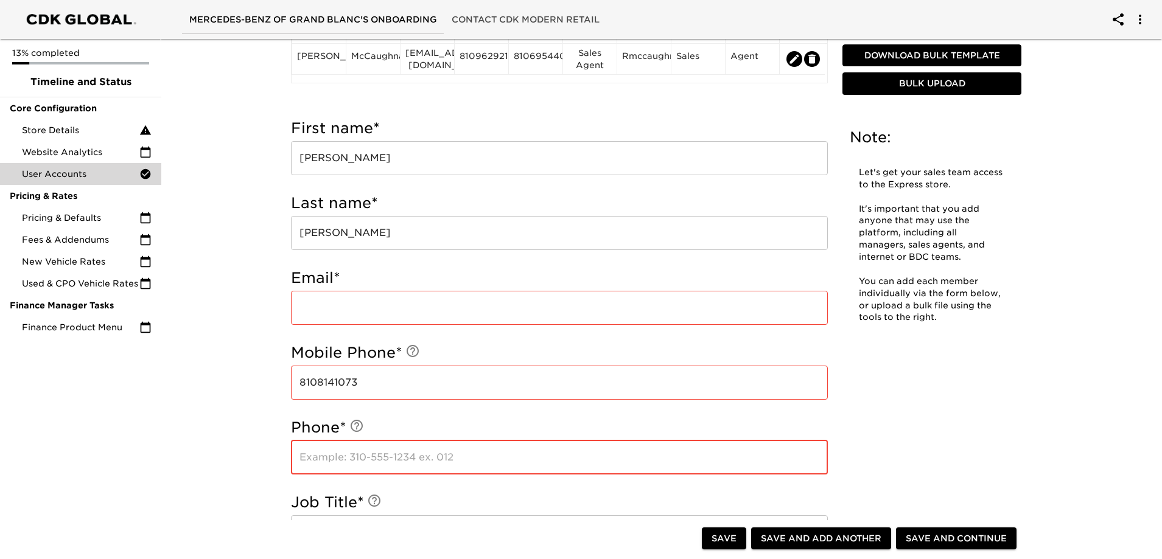
scroll to position [461, 0]
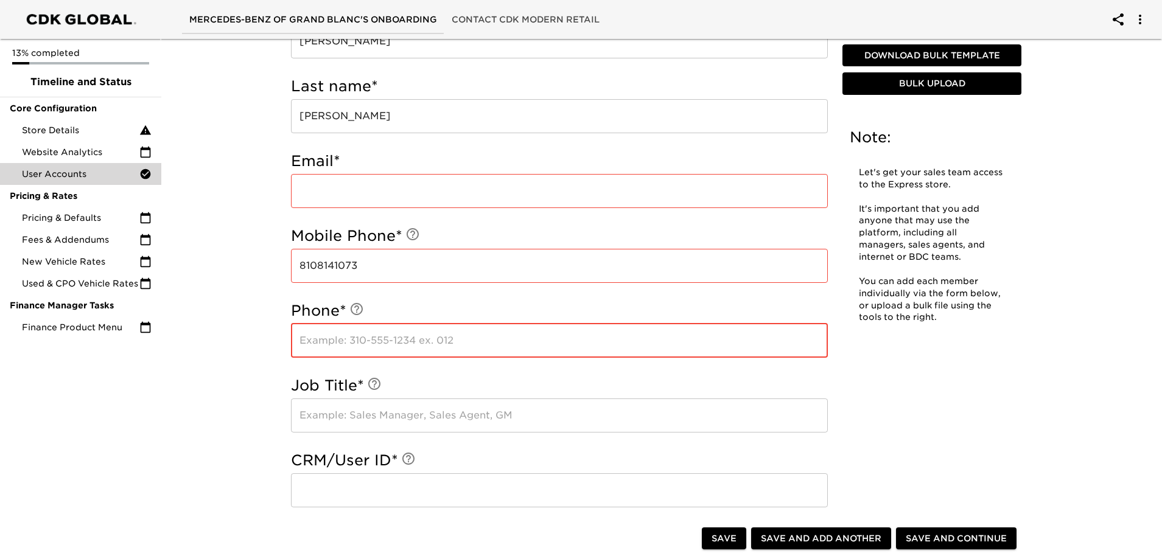
click at [417, 334] on input "text" at bounding box center [559, 341] width 537 height 34
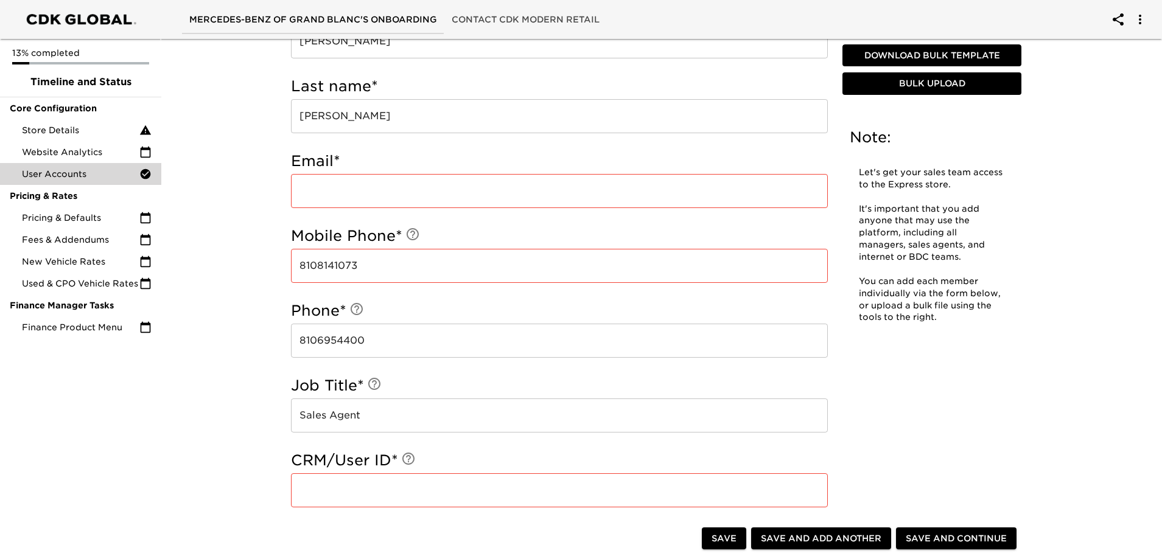
click at [361, 479] on input "text" at bounding box center [559, 490] width 537 height 34
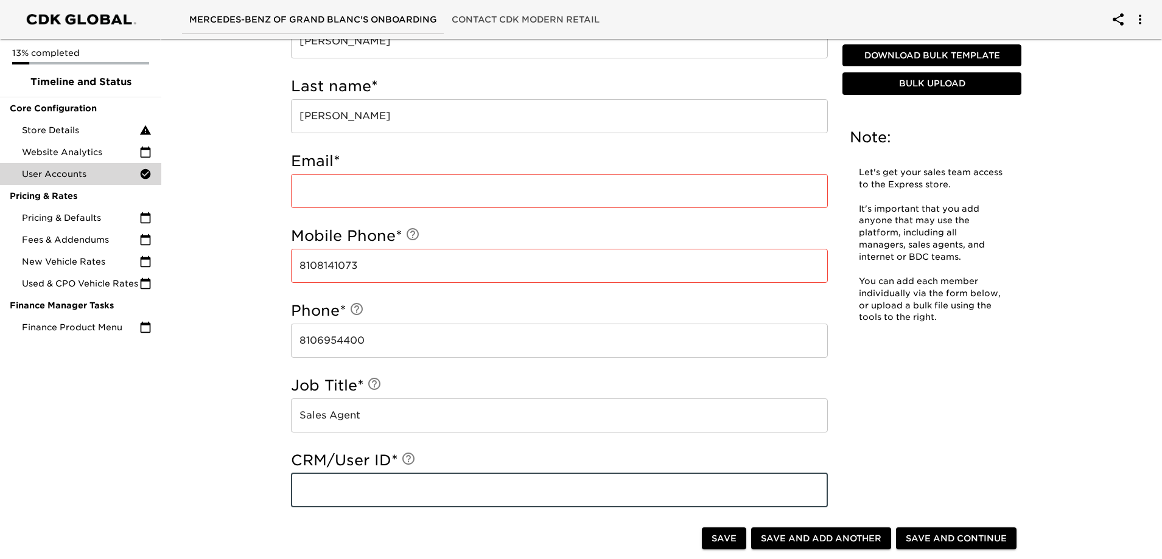
paste input "slabelle19383"
click at [223, 377] on div "User Accounts - Complete! Note: Let's get your sales team access to the Express…" at bounding box center [655, 347] width 1005 height 1548
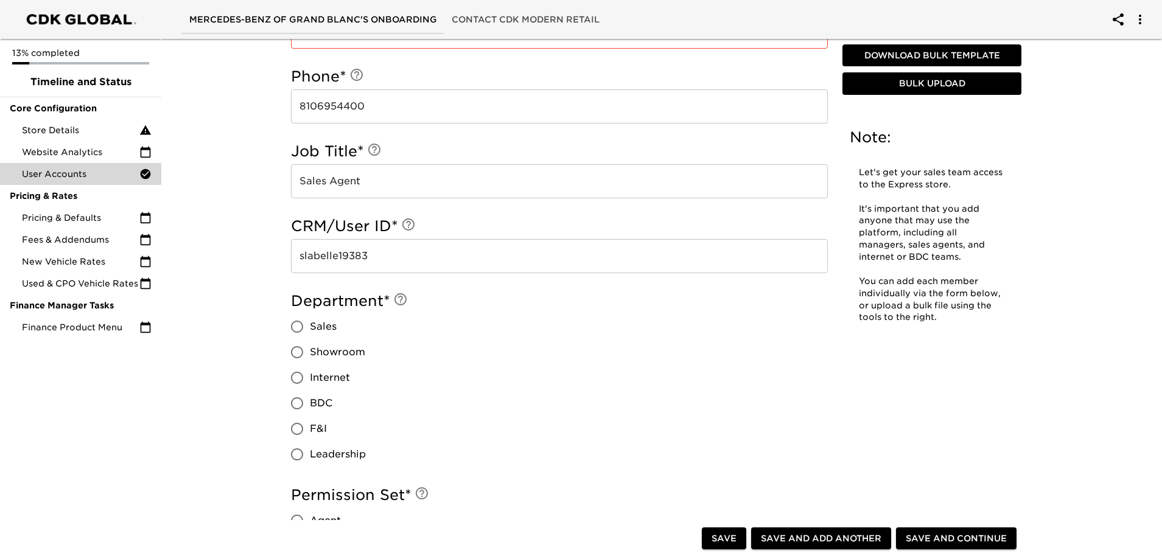
scroll to position [704, 0]
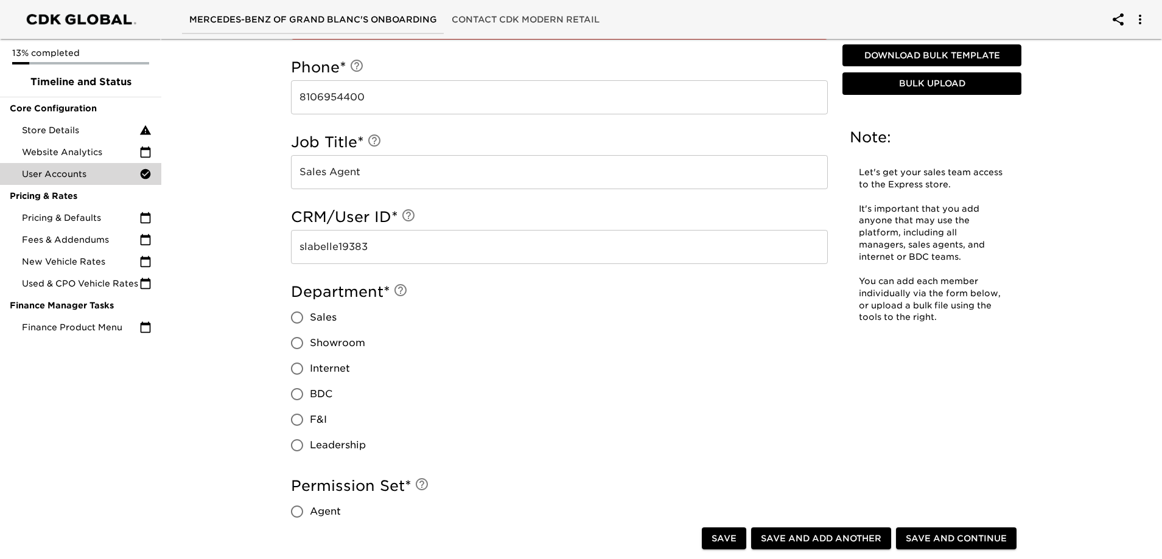
click at [320, 316] on span "Sales" at bounding box center [323, 317] width 27 height 15
click at [310, 316] on input "Sales" at bounding box center [297, 318] width 26 height 26
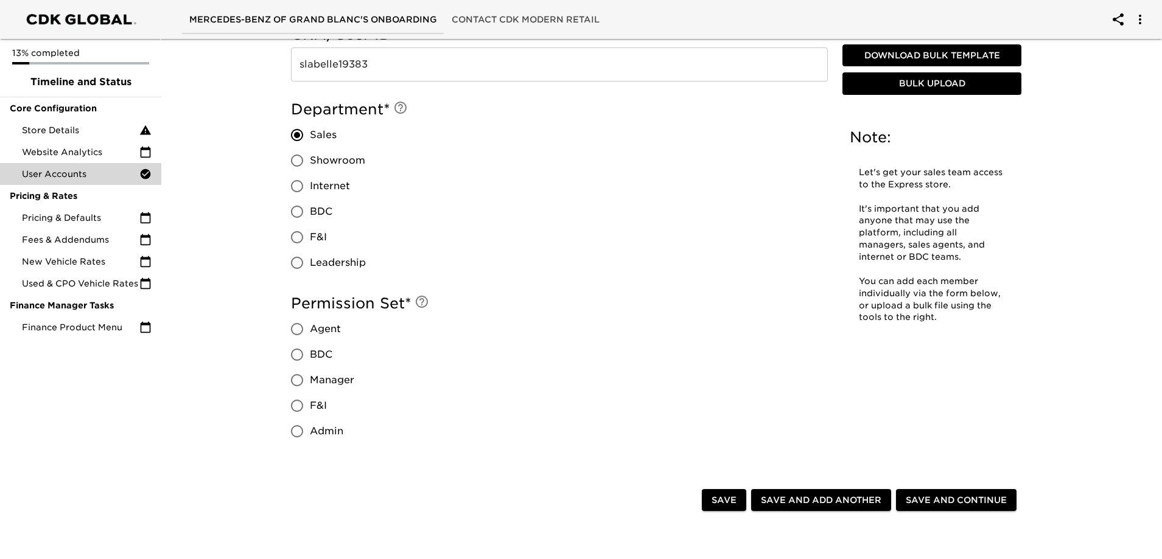
click at [321, 328] on span "Agent" at bounding box center [325, 329] width 31 height 15
click at [310, 328] on input "Agent" at bounding box center [297, 329] width 26 height 26
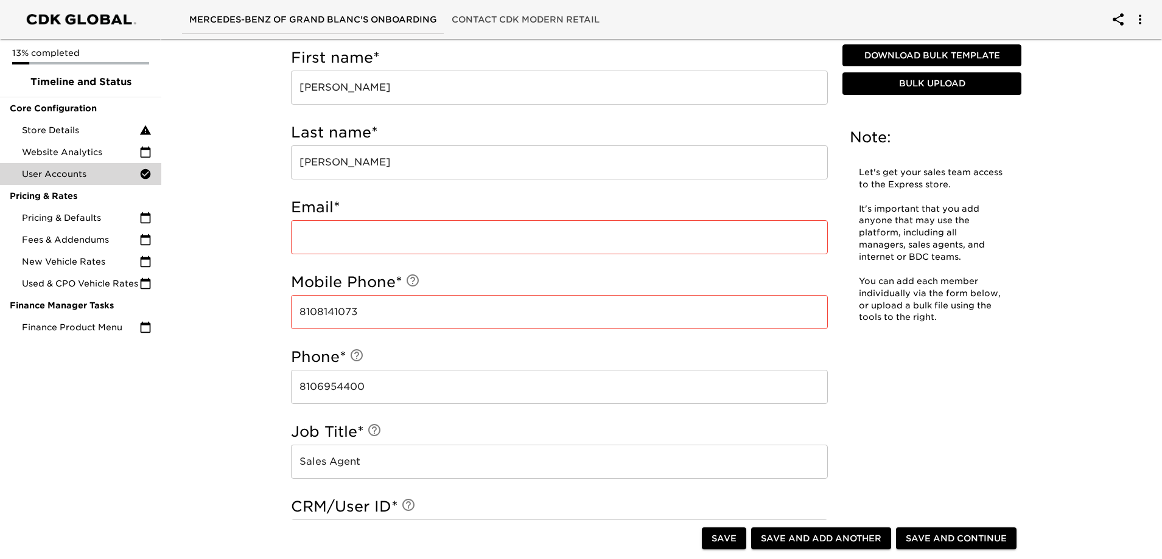
scroll to position [293, 0]
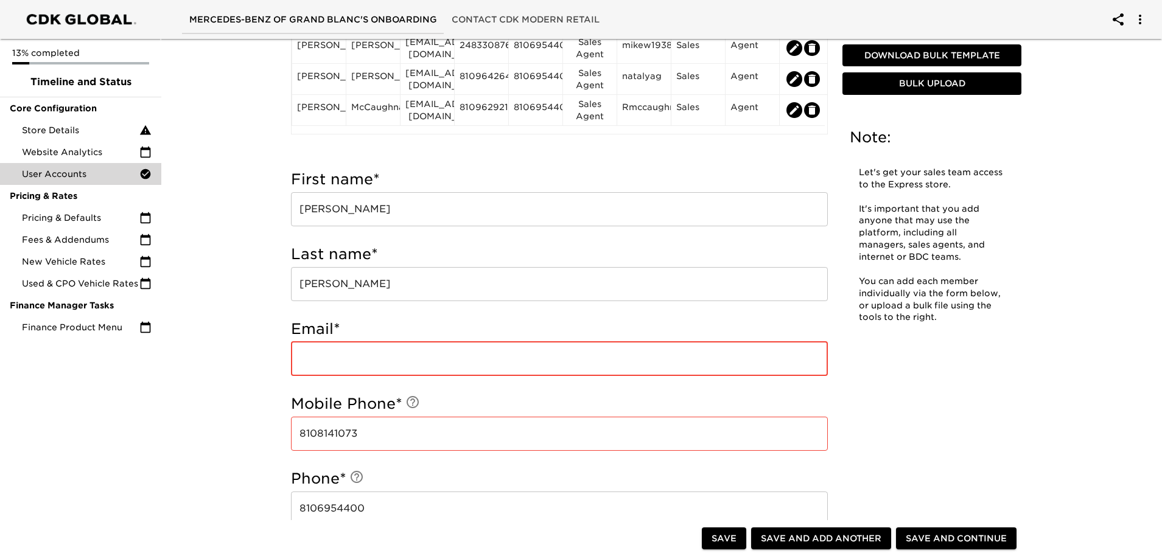
click at [359, 357] on input "email" at bounding box center [559, 359] width 537 height 34
paste input "[PERSON_NAME][EMAIL_ADDRESS][DOMAIN_NAME]"
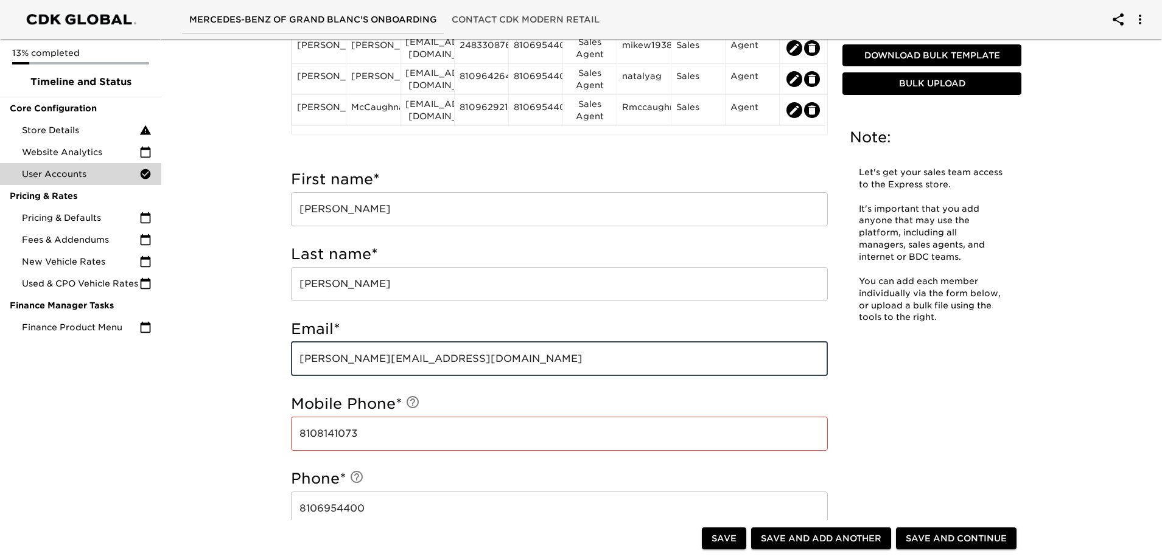
click at [227, 374] on div "User Accounts - Complete! Note: Let's get your sales team access to the Express…" at bounding box center [655, 515] width 1005 height 1548
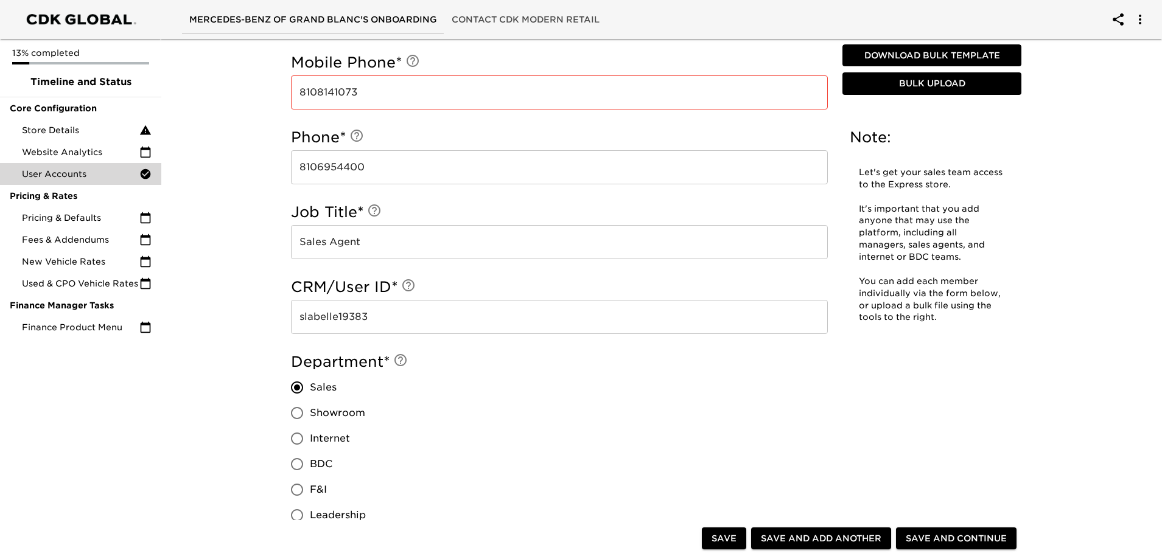
scroll to position [780, 0]
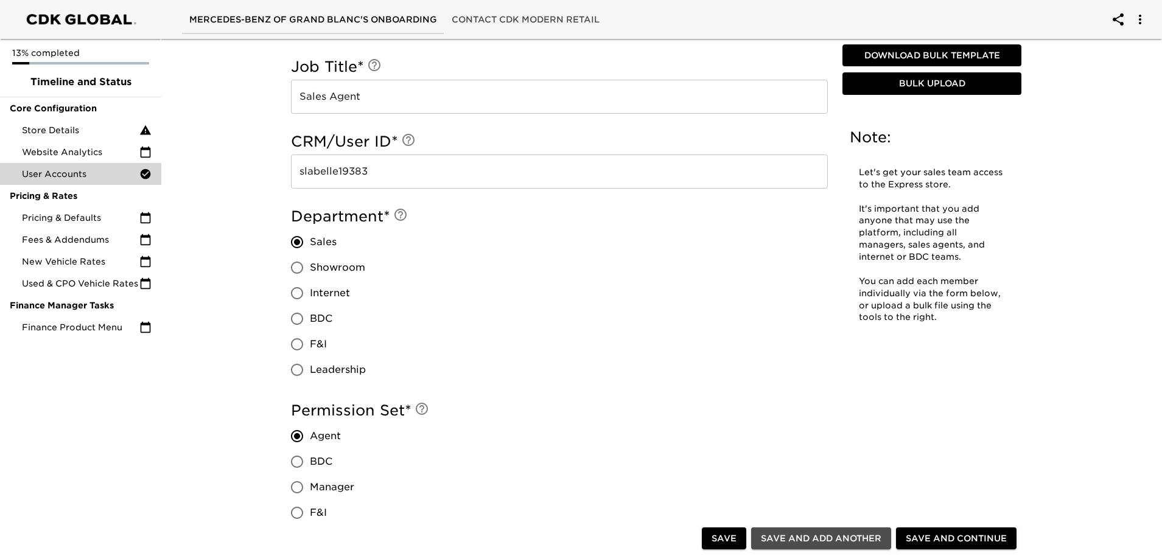
click at [822, 534] on span "Save and Add Another" at bounding box center [821, 538] width 120 height 15
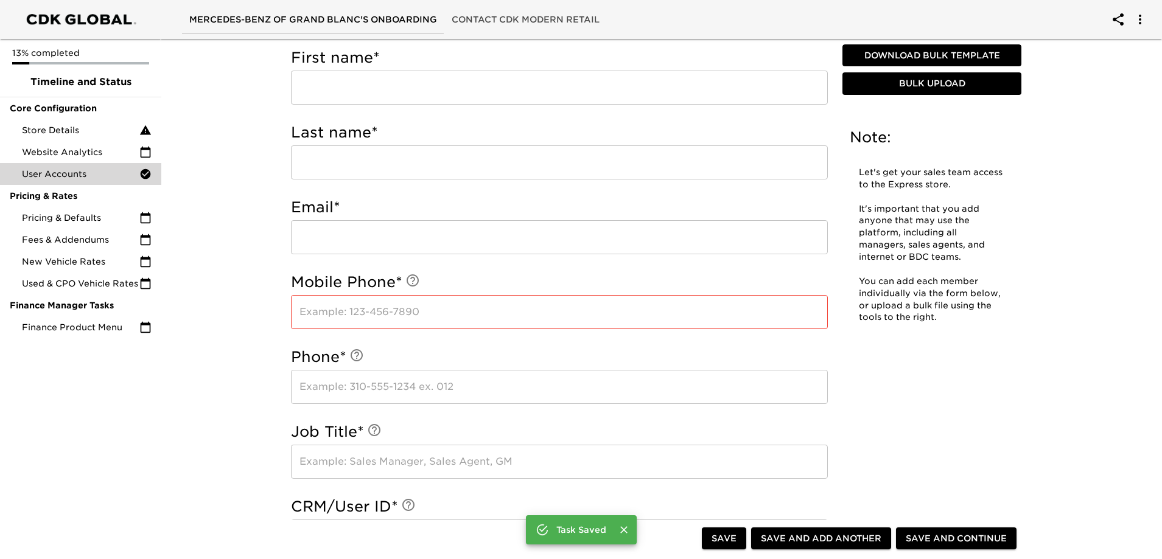
scroll to position [293, 0]
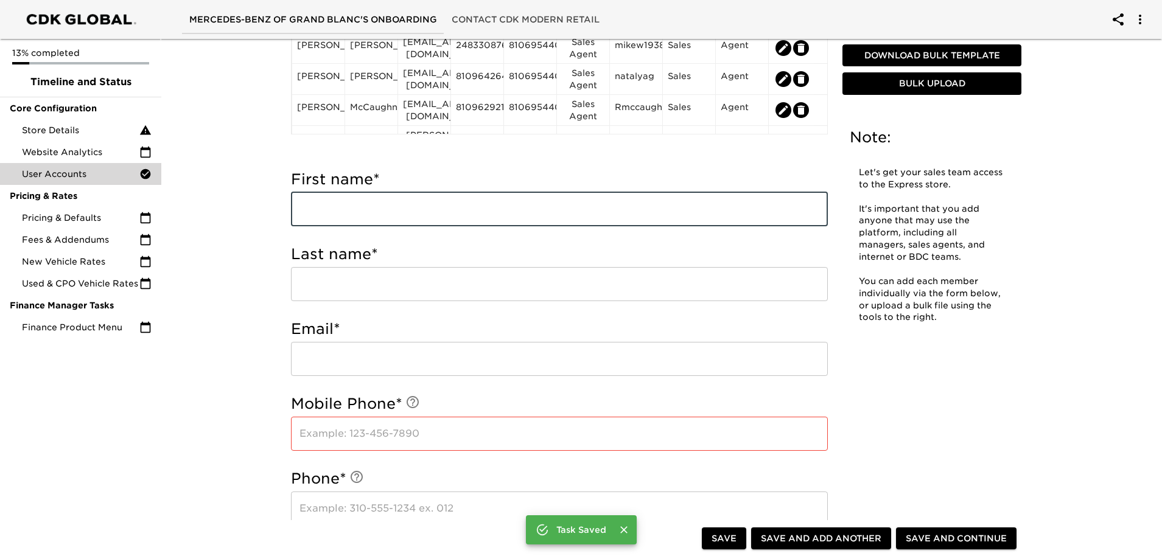
click at [359, 211] on input "text" at bounding box center [559, 209] width 537 height 34
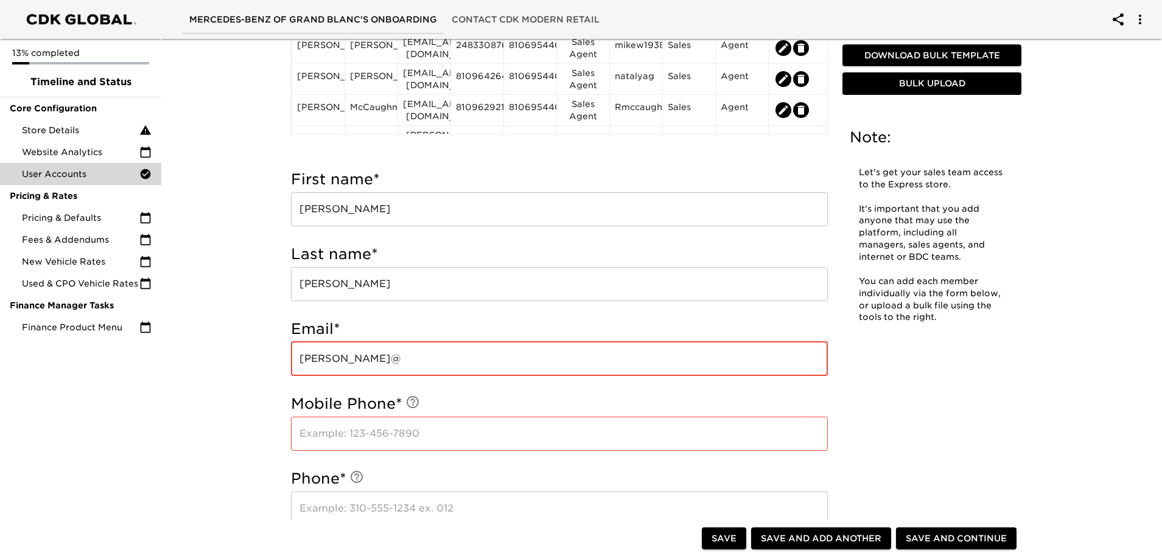
click at [381, 352] on input "[PERSON_NAME]@" at bounding box center [559, 359] width 537 height 34
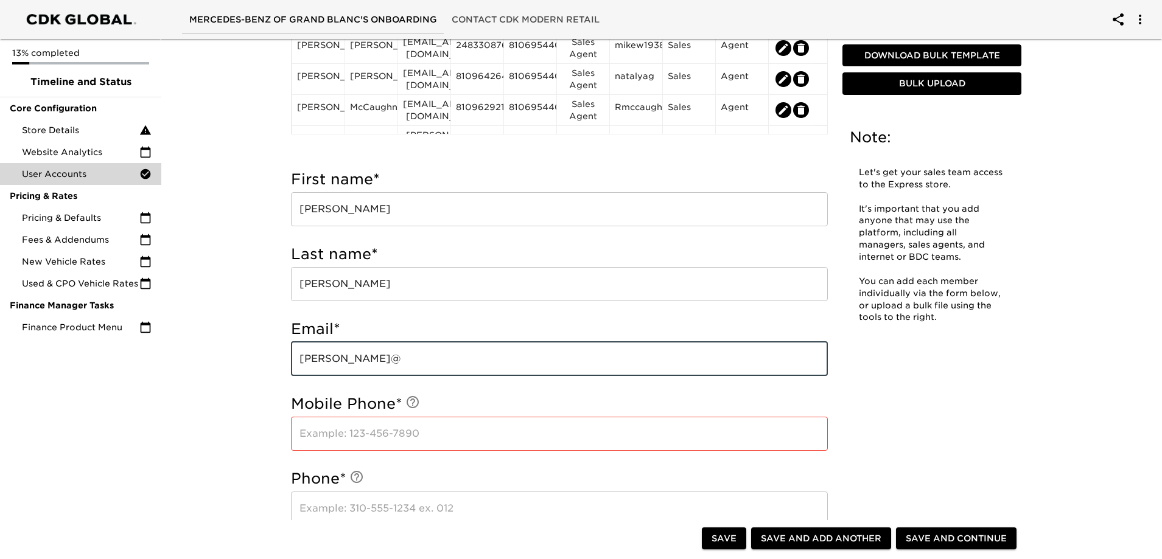
click at [381, 352] on input "[PERSON_NAME]@" at bounding box center [559, 359] width 537 height 34
paste input "[DOMAIN_NAME]"
click at [234, 342] on div "User Accounts - Complete! Note: Let's get your sales team access to the Express…" at bounding box center [655, 515] width 1005 height 1548
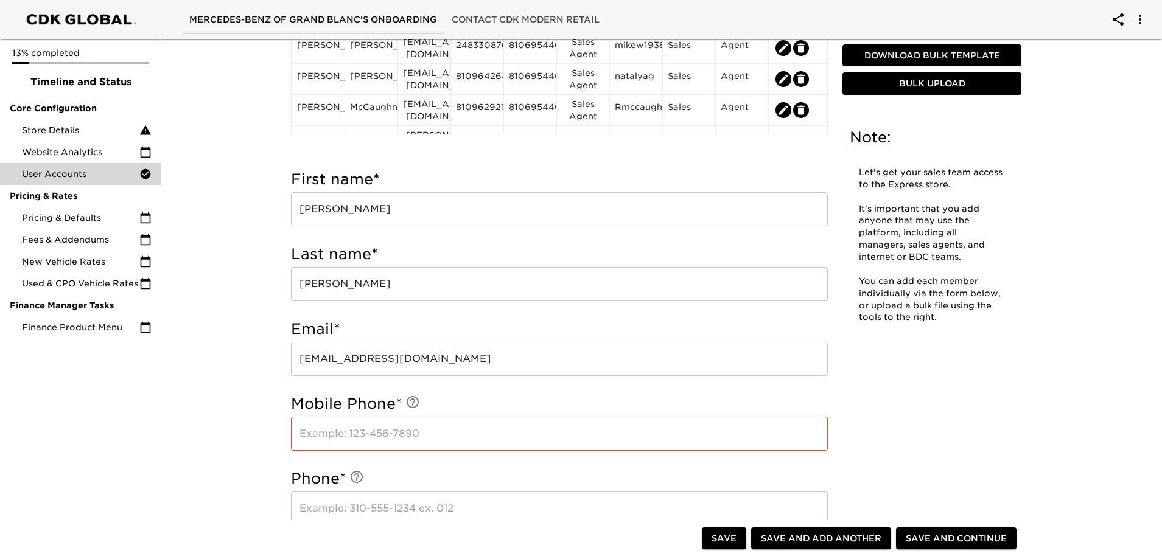
click at [344, 421] on input "text" at bounding box center [559, 434] width 537 height 34
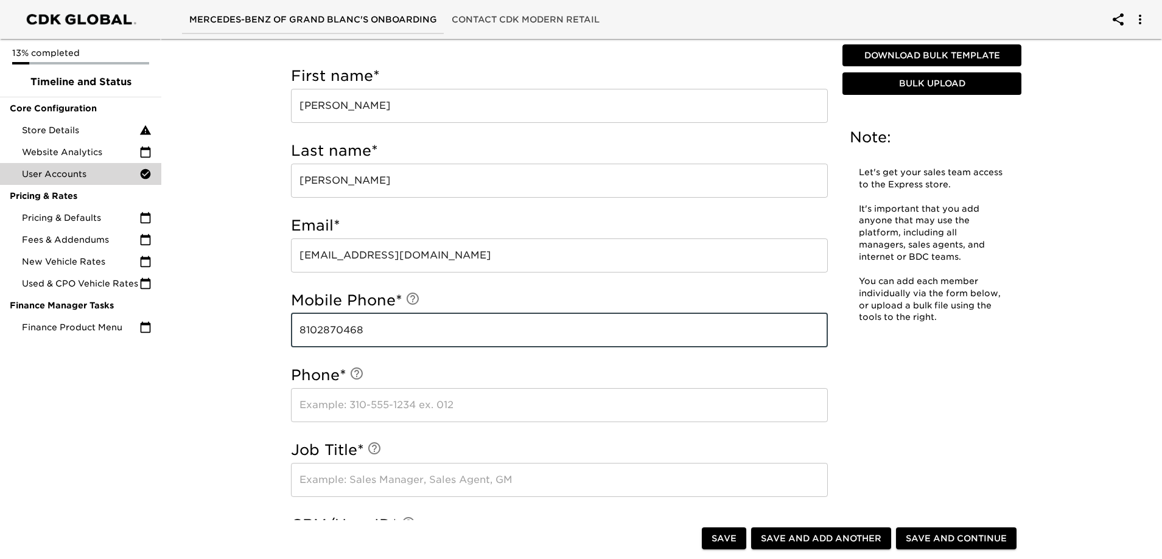
scroll to position [536, 0]
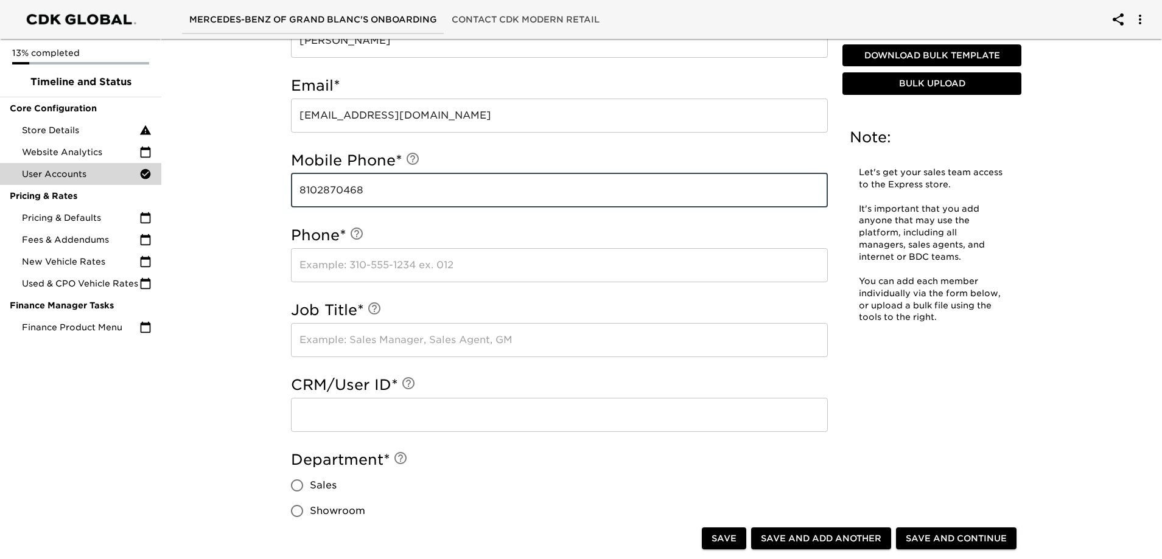
click at [372, 252] on input "text" at bounding box center [559, 265] width 537 height 34
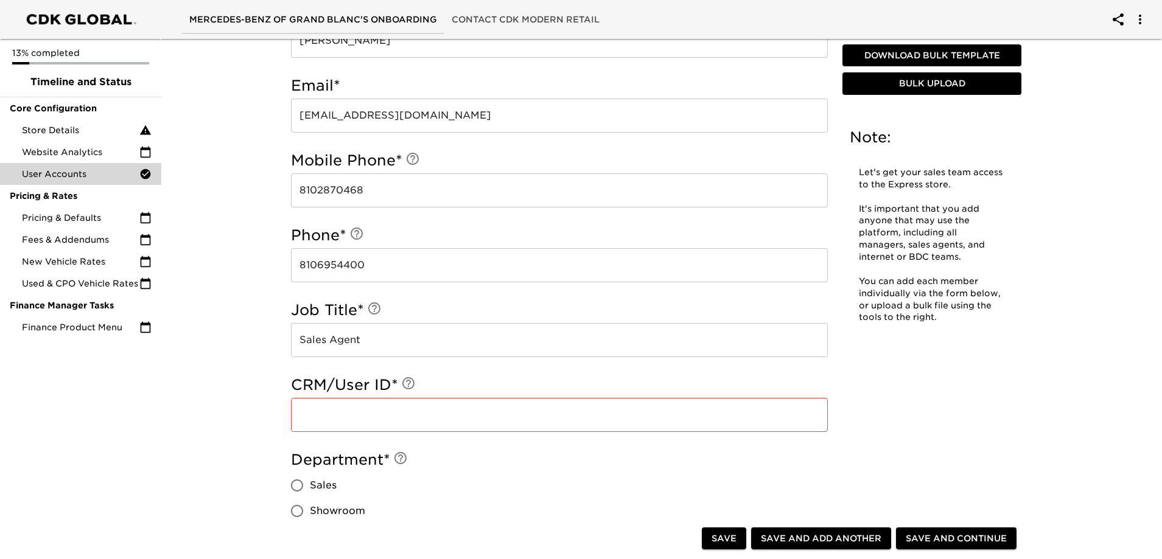
click at [433, 427] on input "text" at bounding box center [559, 415] width 537 height 34
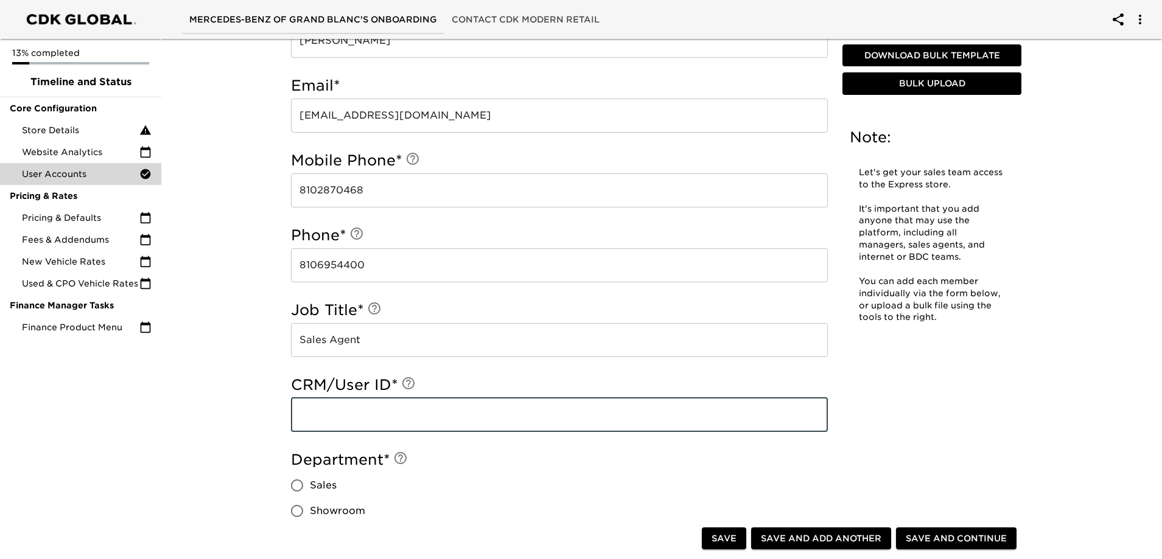
paste input "Stevena19383"
click at [287, 484] on input "Sales" at bounding box center [297, 486] width 26 height 26
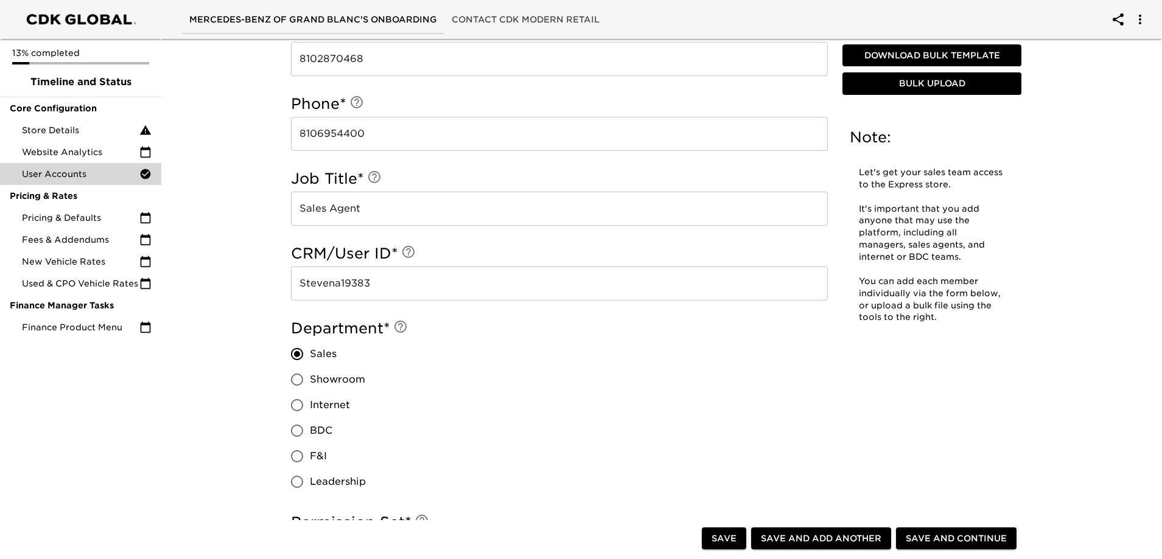
scroll to position [840, 0]
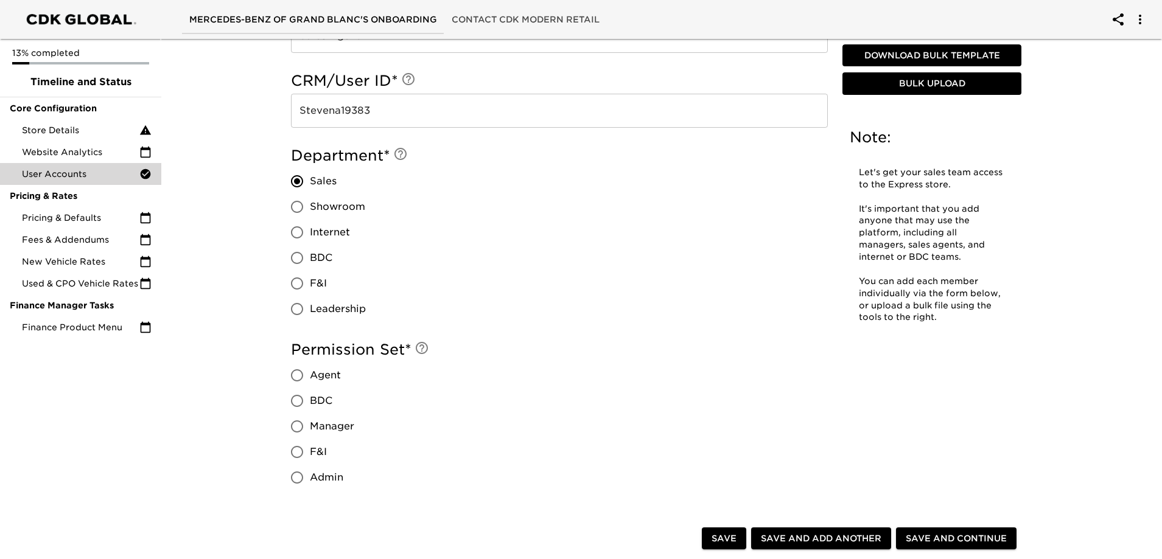
click at [326, 382] on span "Agent" at bounding box center [325, 375] width 31 height 15
click at [310, 382] on input "Agent" at bounding box center [297, 376] width 26 height 26
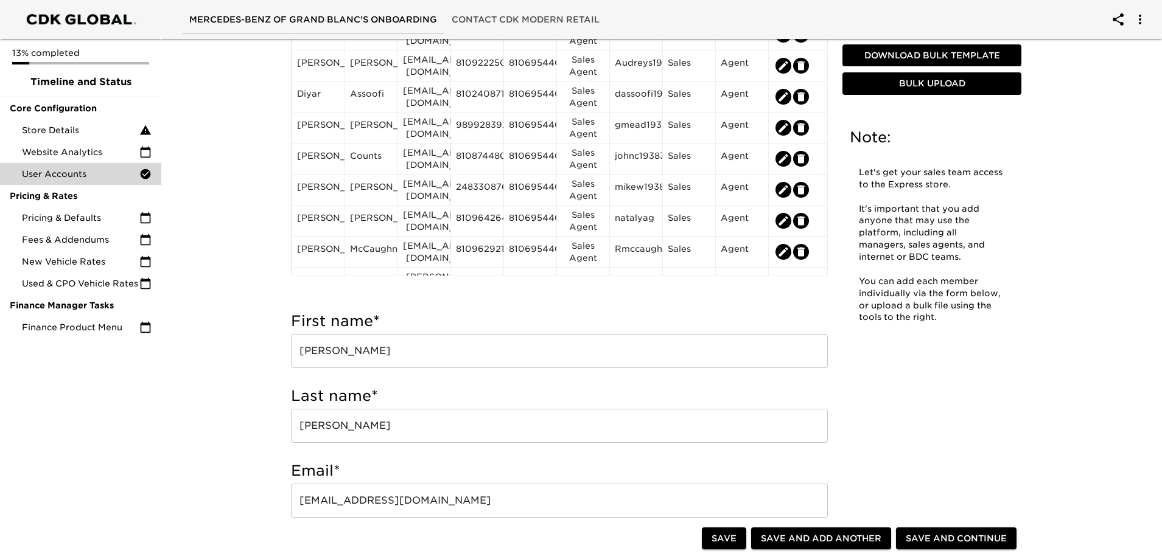
scroll to position [110, 0]
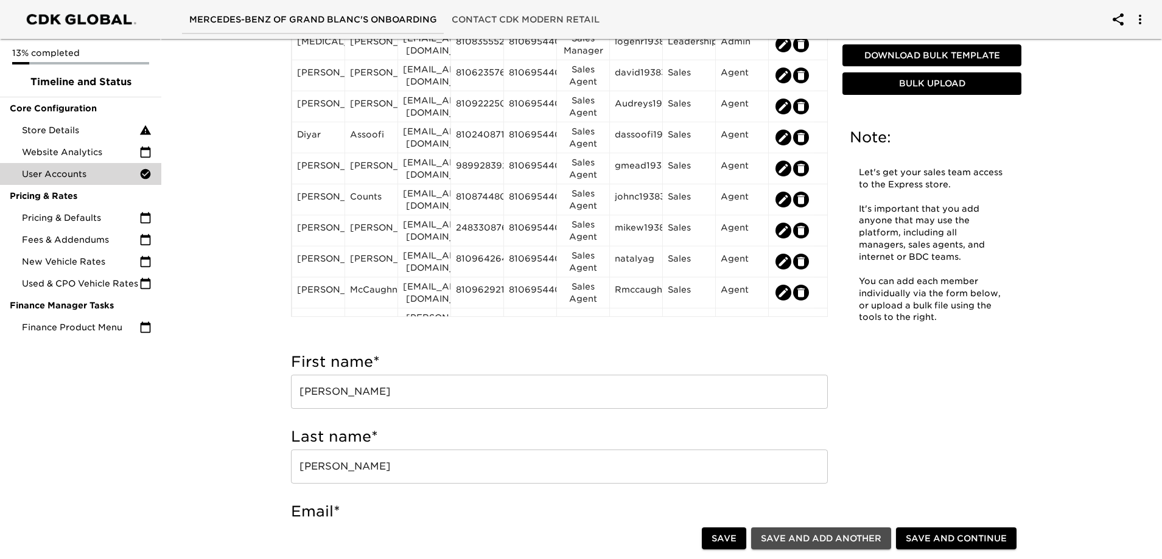
click at [825, 536] on span "Save and Add Another" at bounding box center [821, 538] width 120 height 15
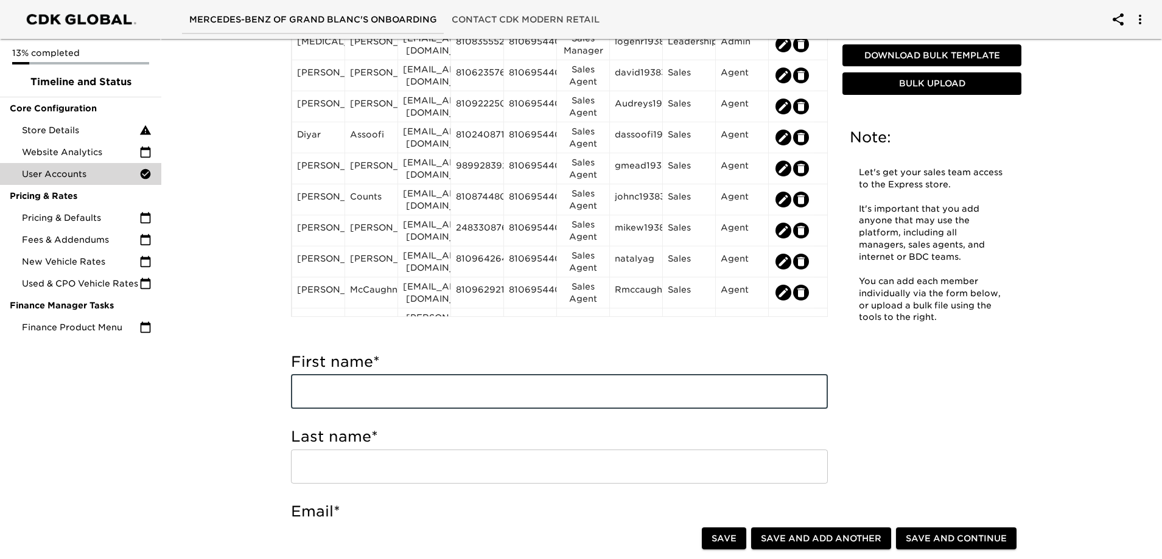
click at [352, 394] on input "text" at bounding box center [559, 392] width 537 height 34
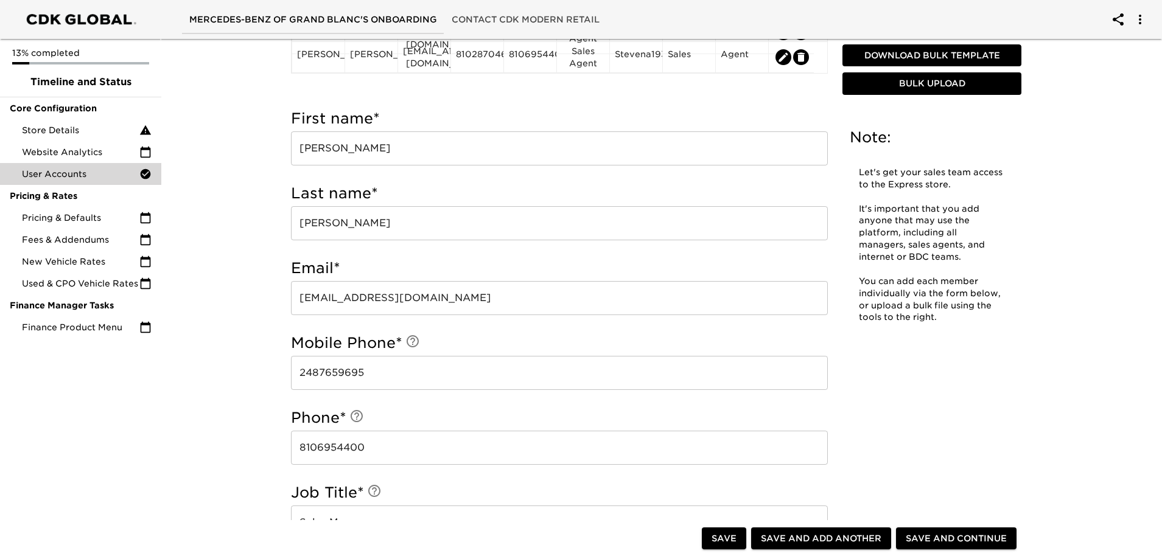
scroll to position [671, 0]
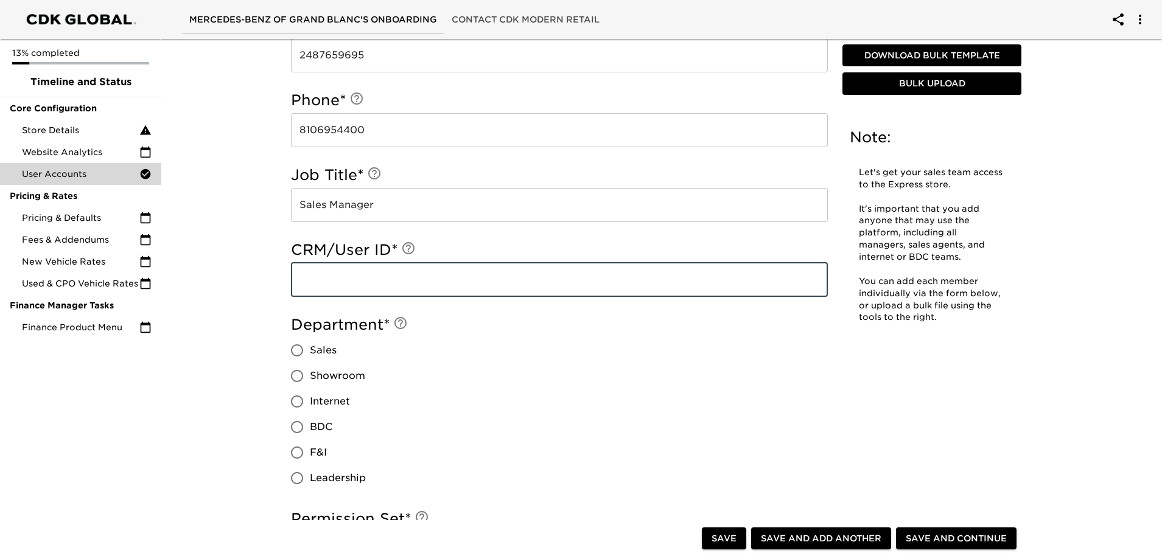
click at [364, 287] on input "text" at bounding box center [559, 280] width 537 height 34
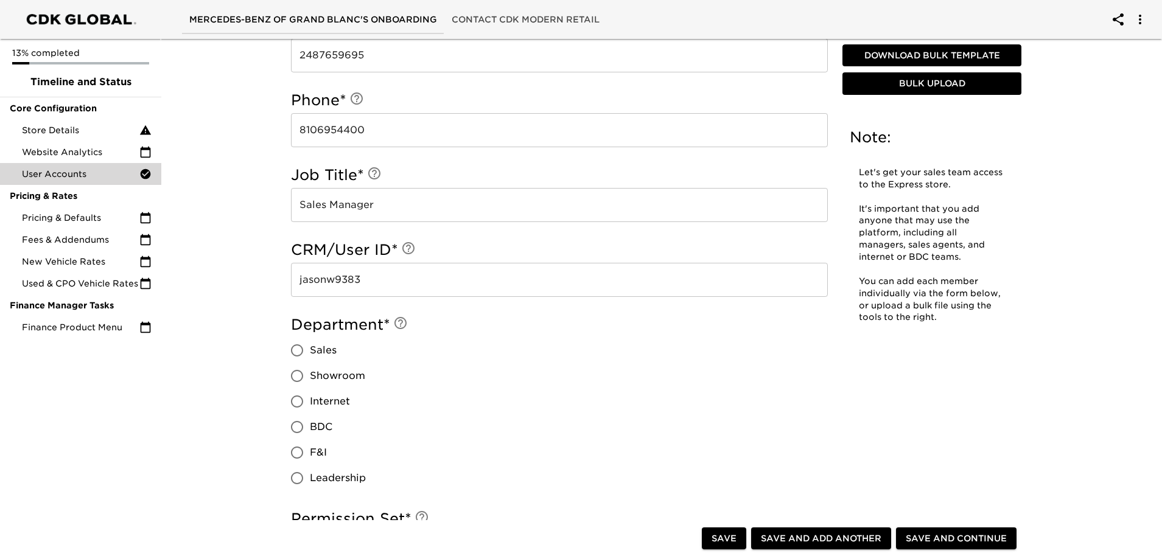
click at [316, 357] on span "Sales" at bounding box center [323, 350] width 27 height 15
click at [310, 357] on input "Sales" at bounding box center [297, 351] width 26 height 26
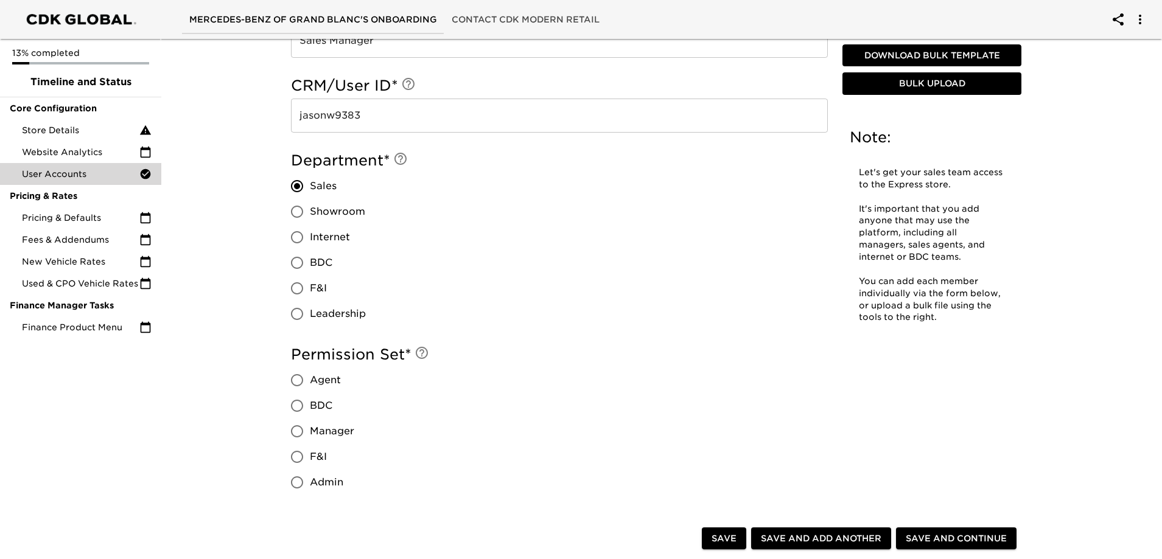
scroll to position [854, 0]
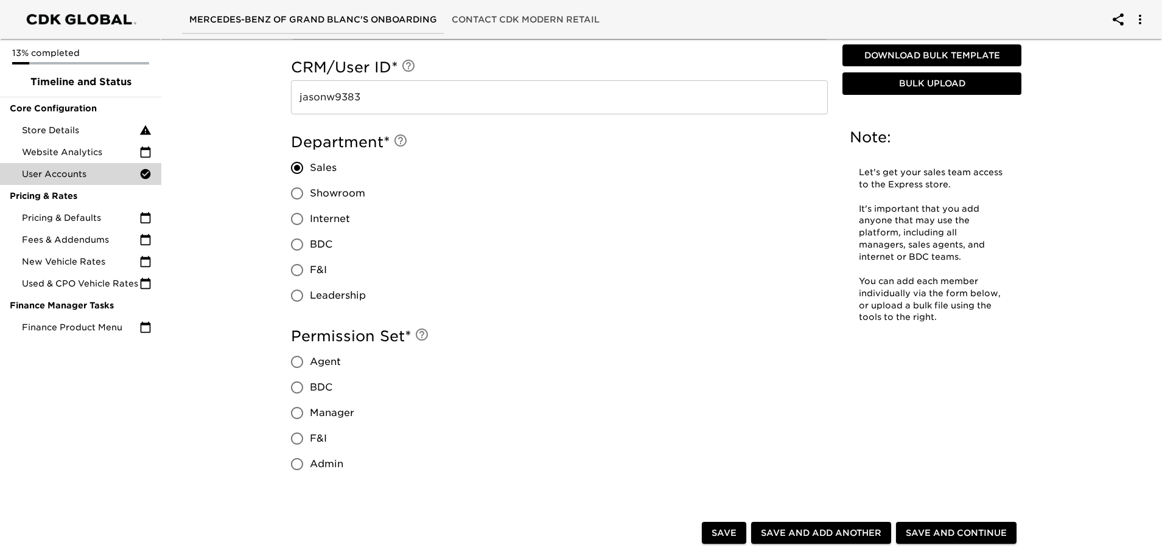
click at [324, 408] on span "Manager" at bounding box center [332, 413] width 44 height 15
click at [310, 408] on input "Manager" at bounding box center [297, 413] width 26 height 26
click at [334, 288] on span "Leadership" at bounding box center [338, 295] width 56 height 15
click at [310, 288] on input "Leadership" at bounding box center [297, 296] width 26 height 26
click at [829, 531] on span "Save and Add Another" at bounding box center [821, 533] width 120 height 15
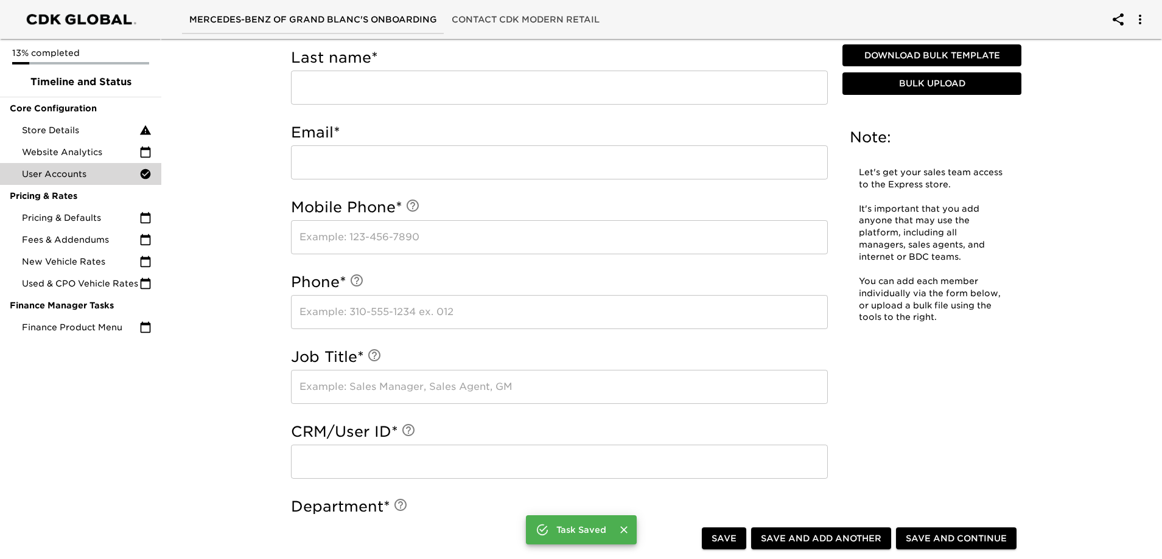
scroll to position [245, 0]
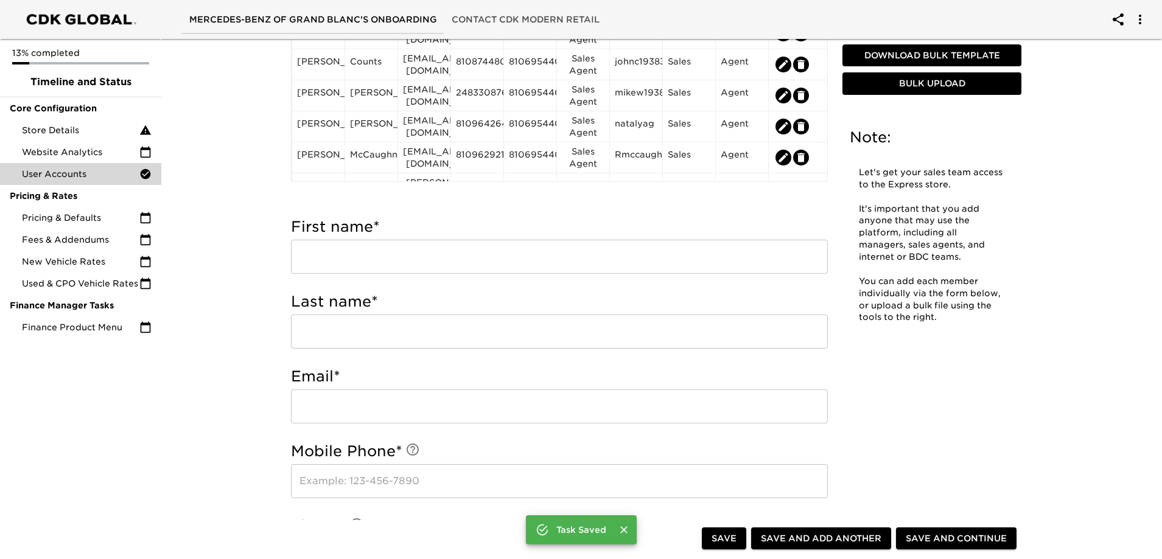
click at [407, 257] on input "text" at bounding box center [559, 257] width 537 height 34
click at [518, 249] on input "text" at bounding box center [559, 257] width 537 height 34
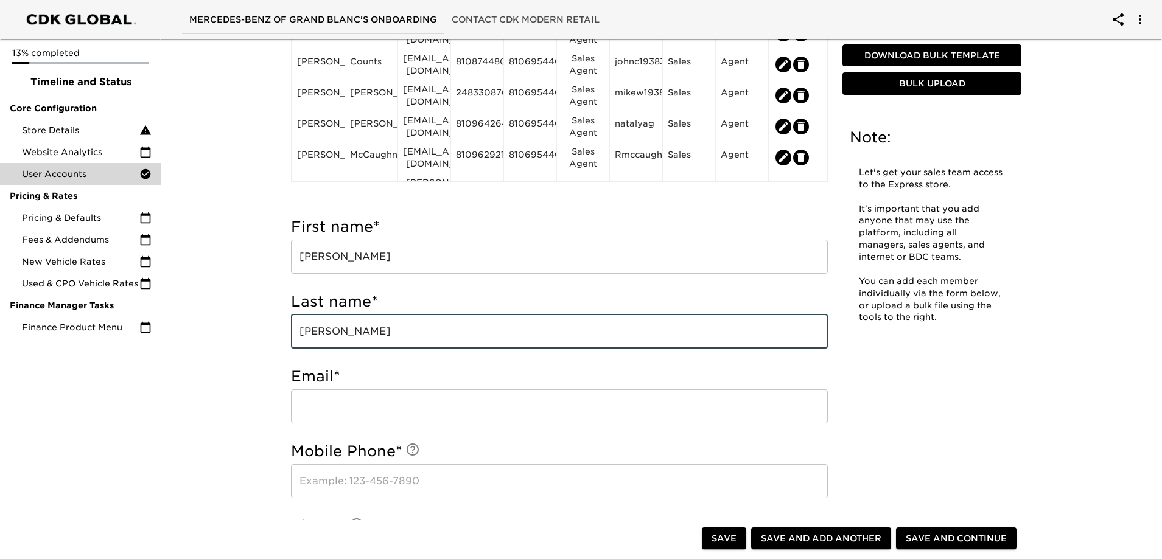
click at [315, 331] on input "[PERSON_NAME]" at bounding box center [559, 332] width 537 height 34
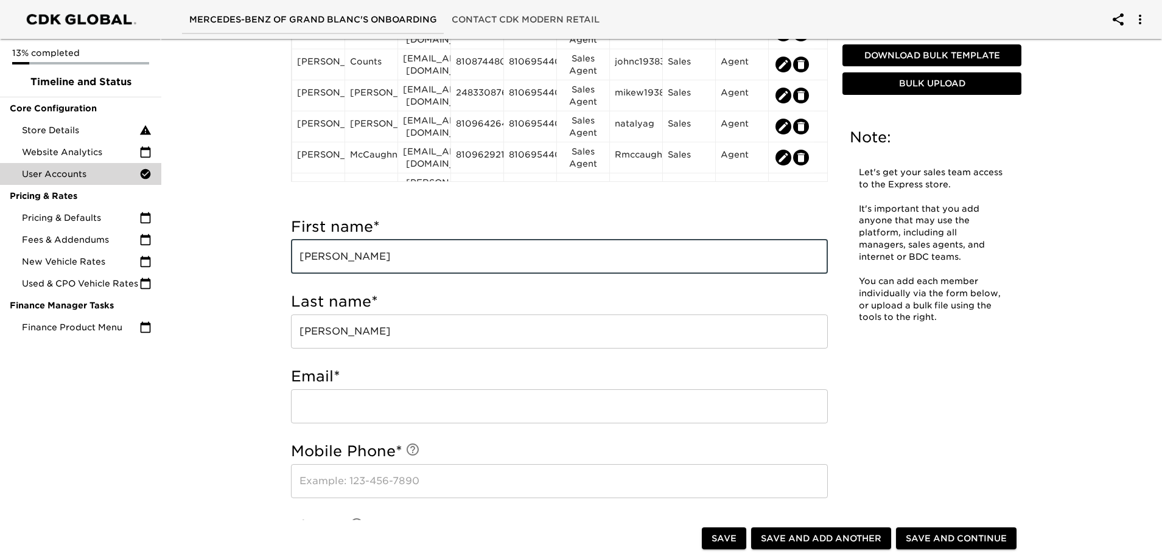
click at [356, 255] on input "[PERSON_NAME]" at bounding box center [559, 257] width 537 height 34
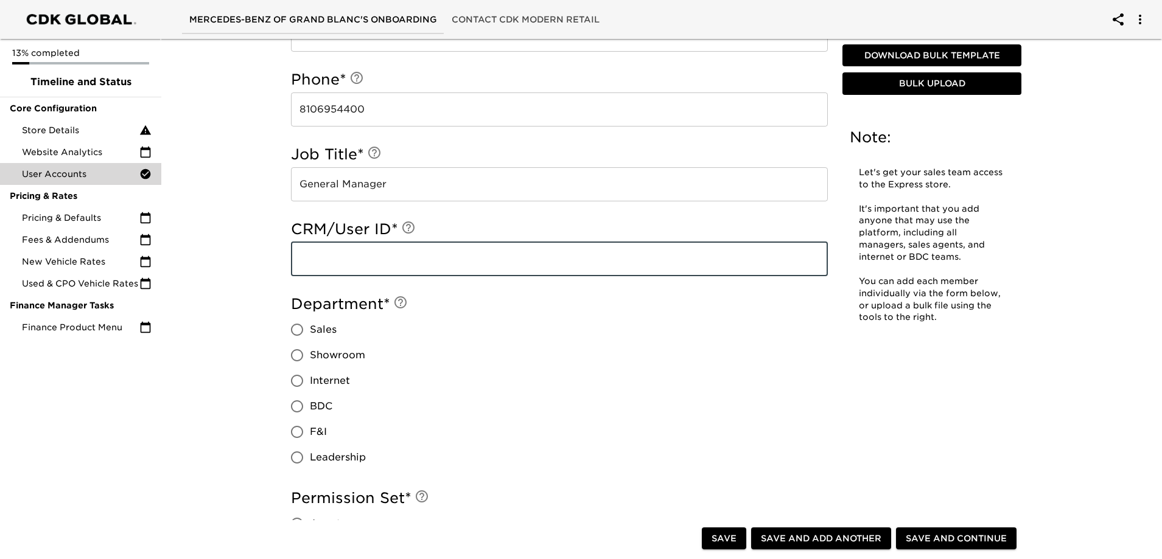
scroll to position [746, 0]
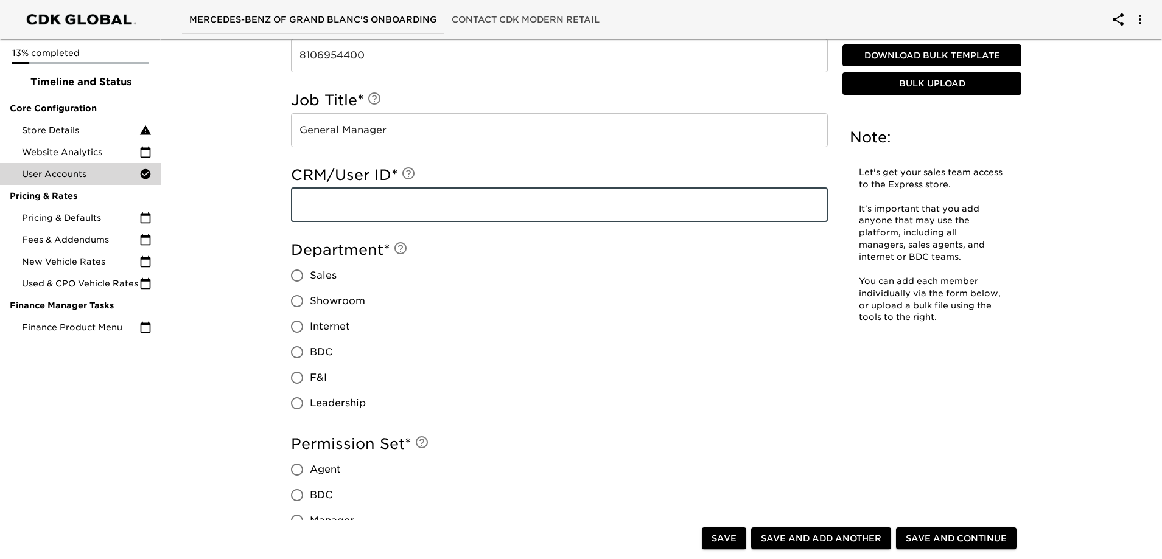
click at [339, 400] on span "Leadership" at bounding box center [338, 403] width 56 height 15
click at [310, 400] on input "Leadership" at bounding box center [297, 404] width 26 height 26
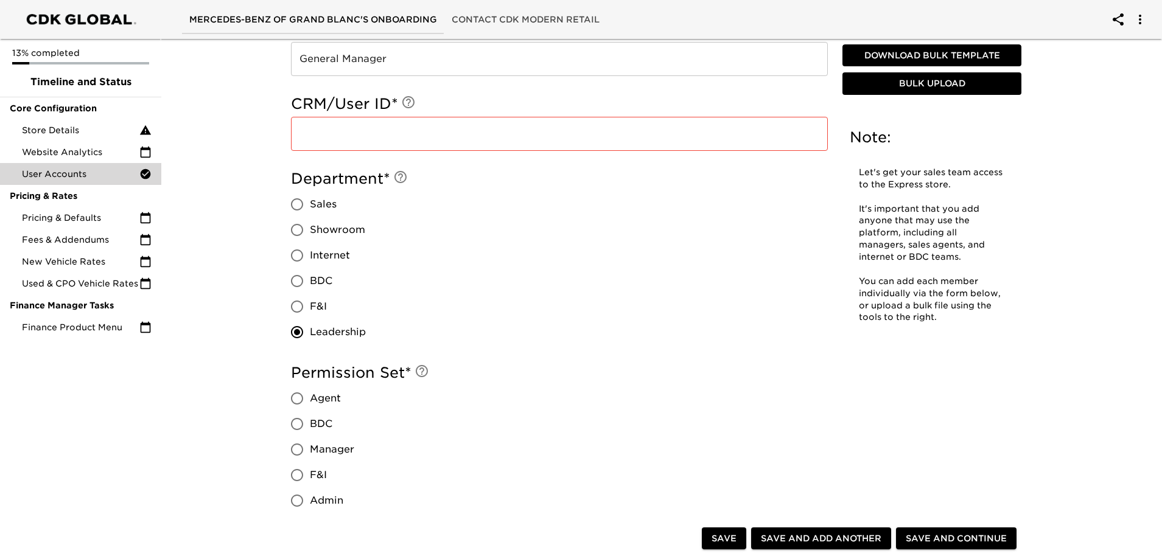
scroll to position [929, 0]
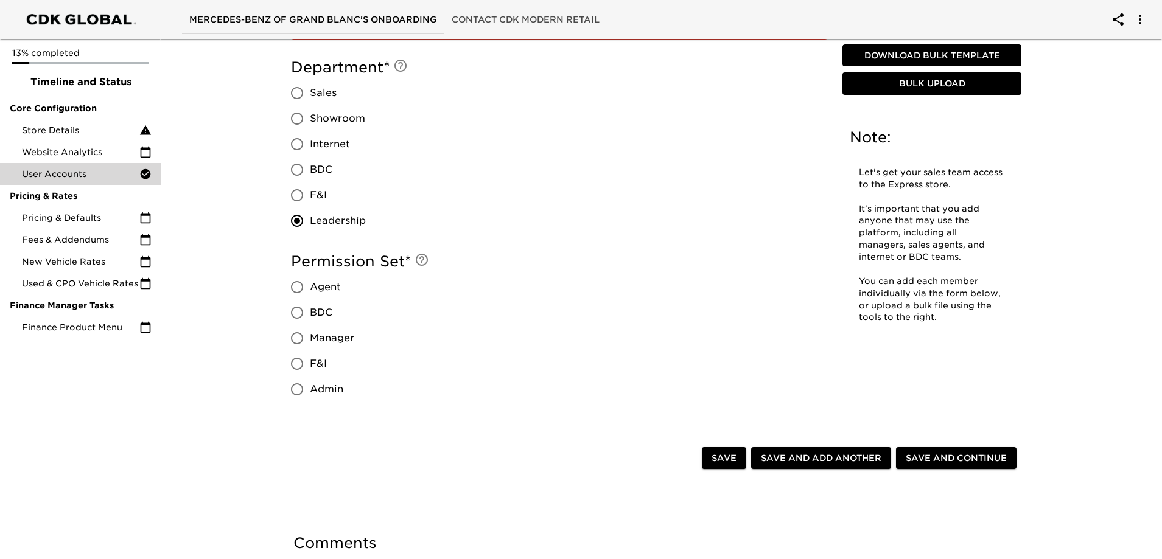
click at [324, 384] on span "Admin" at bounding box center [326, 389] width 33 height 15
click at [310, 384] on input "Admin" at bounding box center [297, 390] width 26 height 26
click at [850, 452] on span "Save and Add Another" at bounding box center [821, 458] width 120 height 15
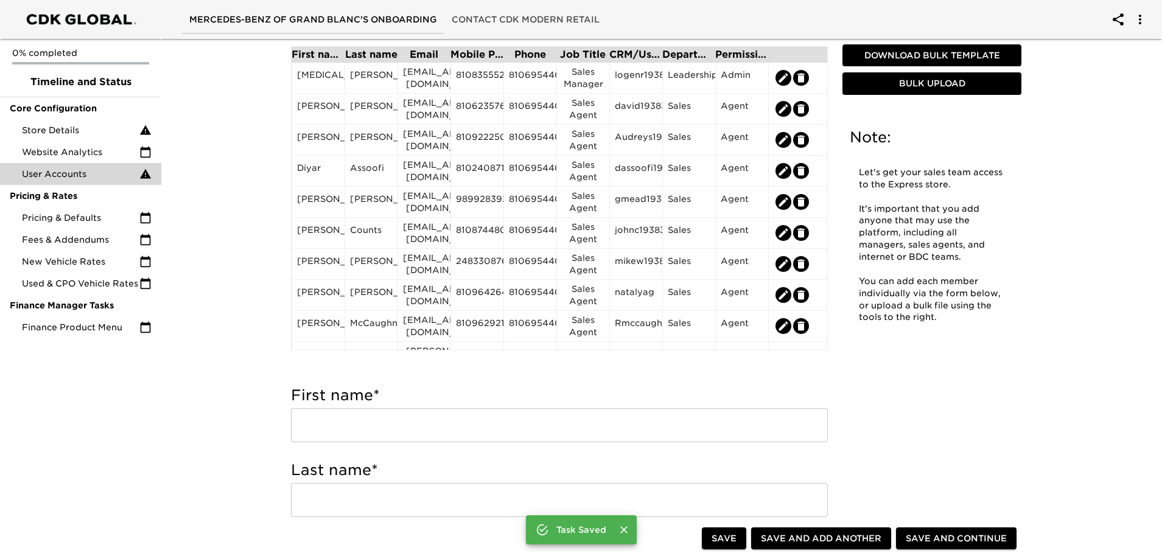
scroll to position [320, 0]
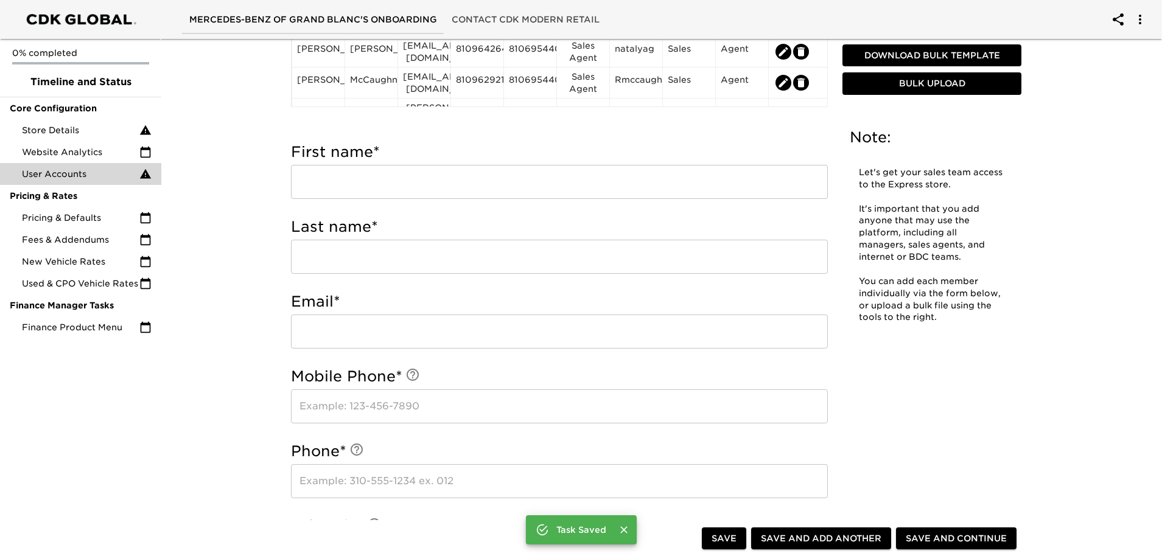
click at [397, 173] on input "text" at bounding box center [559, 182] width 537 height 34
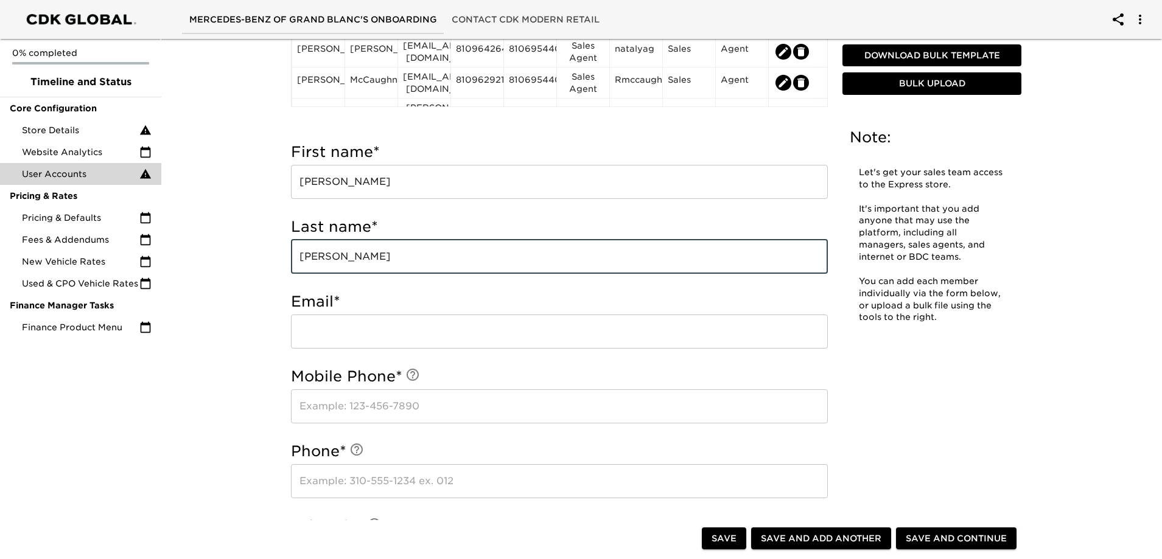
click at [396, 340] on input "email" at bounding box center [559, 332] width 537 height 34
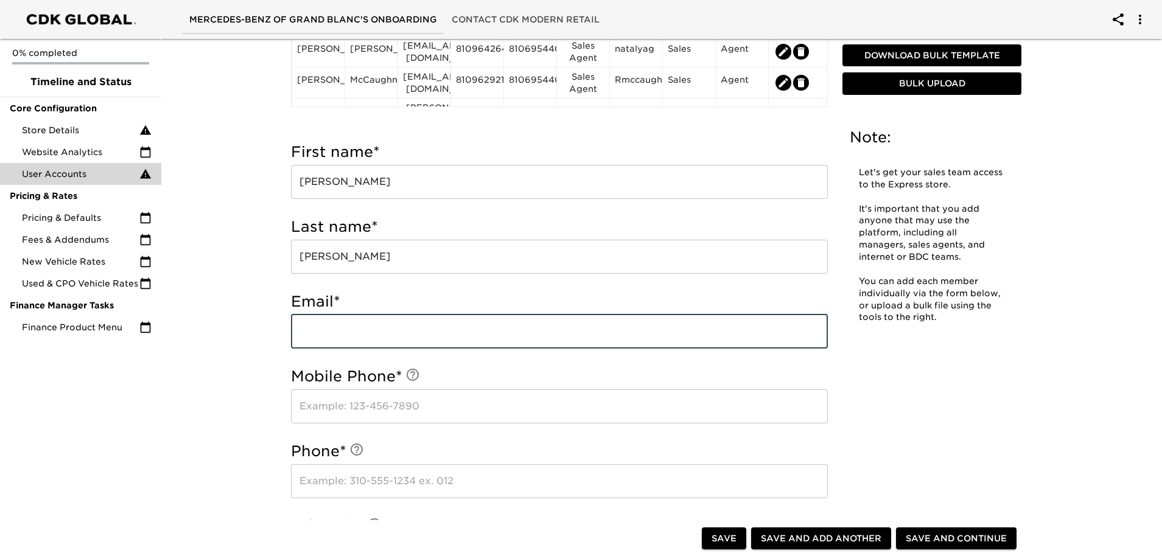
paste input "[EMAIL_ADDRESS][DOMAIN_NAME]"
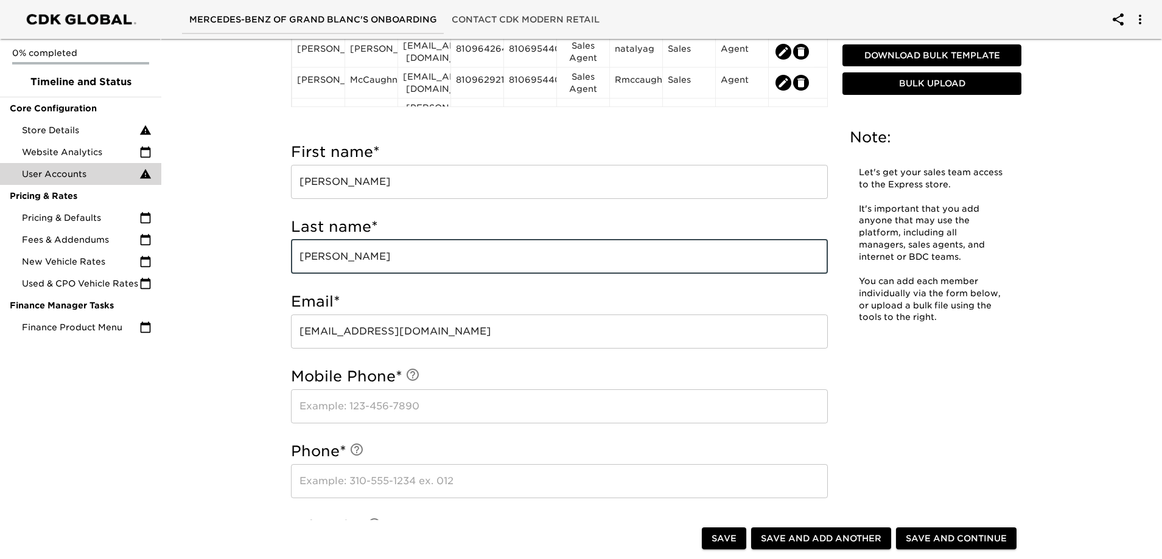
click at [396, 258] on input "[PERSON_NAME]" at bounding box center [559, 257] width 537 height 34
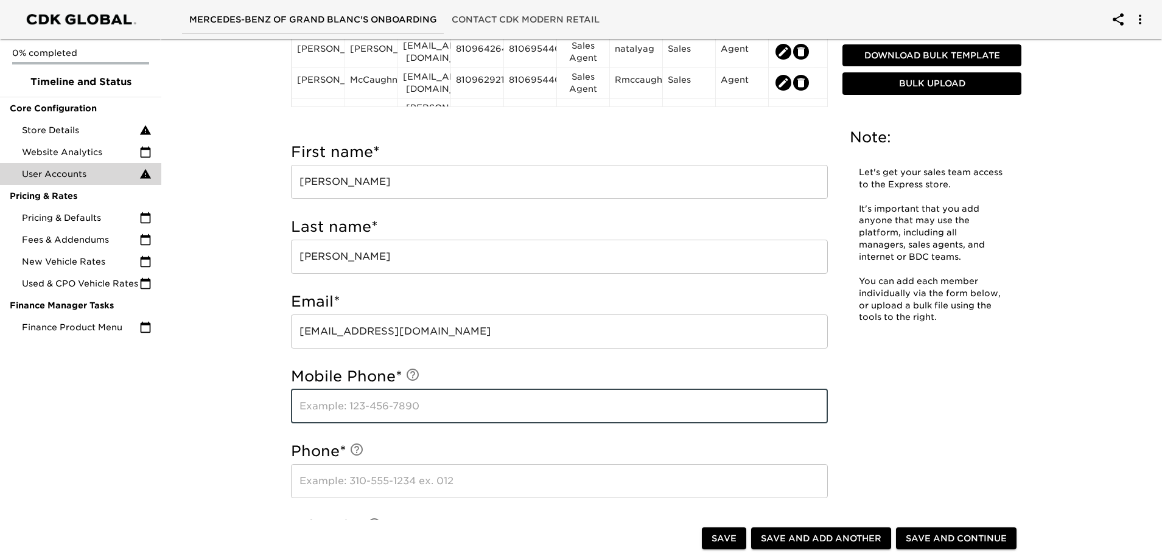
click at [441, 404] on input "text" at bounding box center [559, 406] width 537 height 34
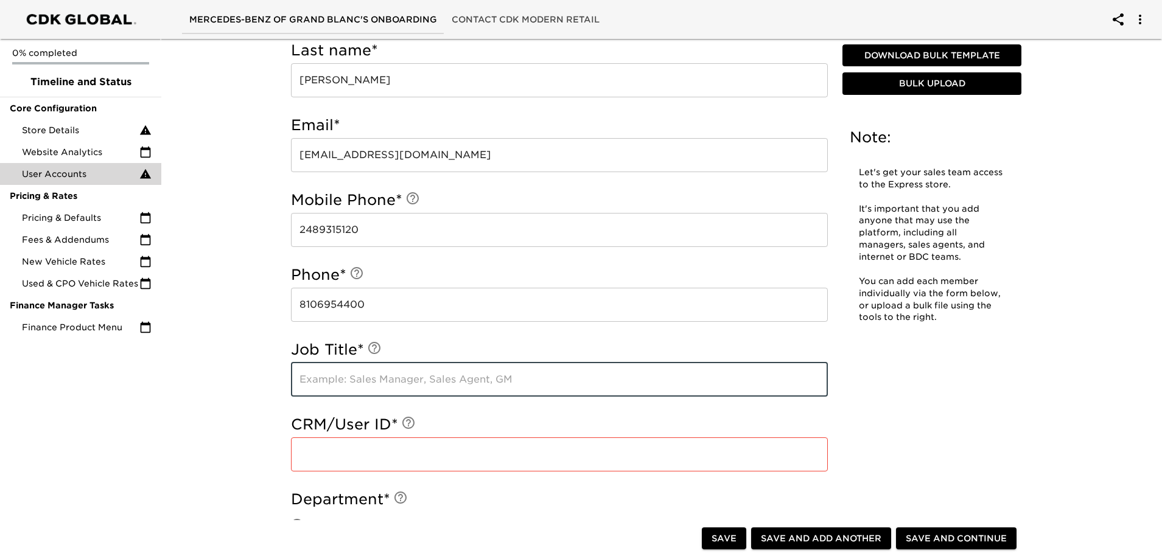
scroll to position [578, 0]
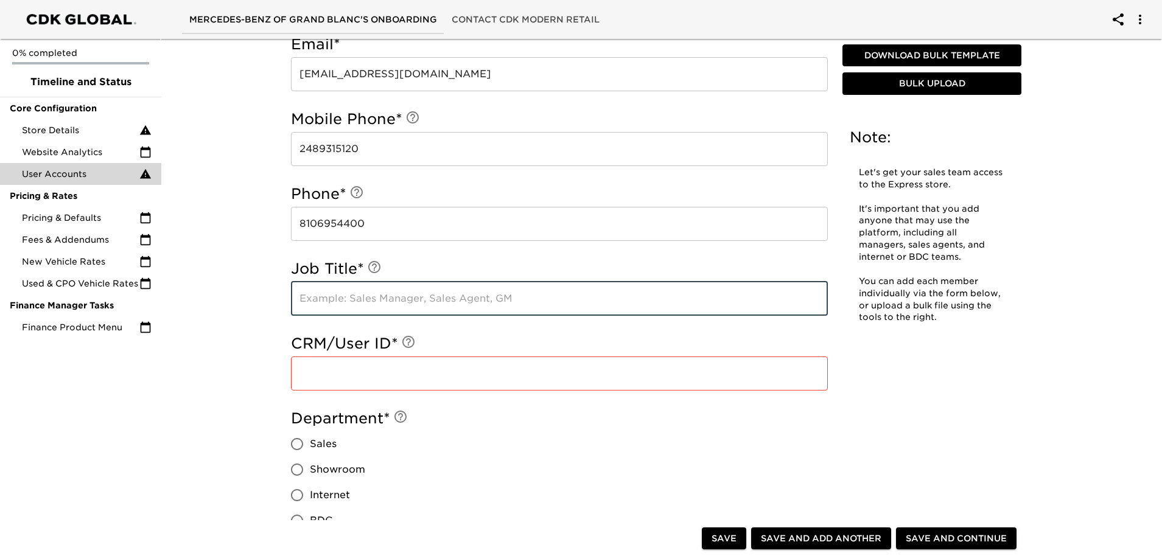
click at [429, 306] on input "text" at bounding box center [559, 299] width 537 height 34
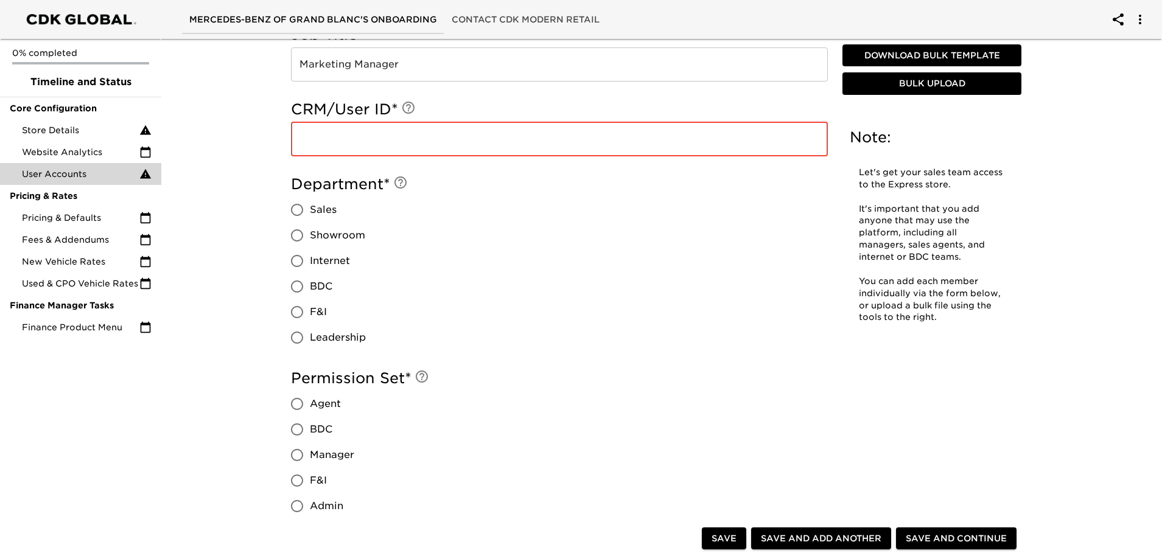
scroll to position [821, 0]
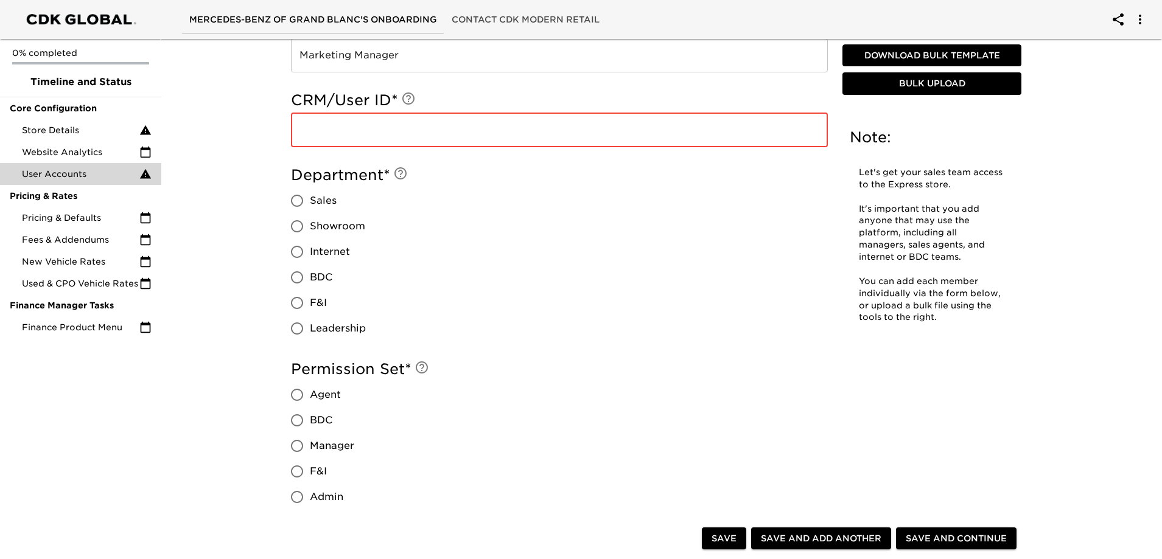
click at [319, 339] on label "Leadership" at bounding box center [325, 329] width 82 height 26
click at [310, 339] on input "Leadership" at bounding box center [297, 329] width 26 height 26
drag, startPoint x: 317, startPoint y: 500, endPoint x: 441, endPoint y: 483, distance: 125.2
click at [323, 500] on span "Admin" at bounding box center [326, 497] width 33 height 15
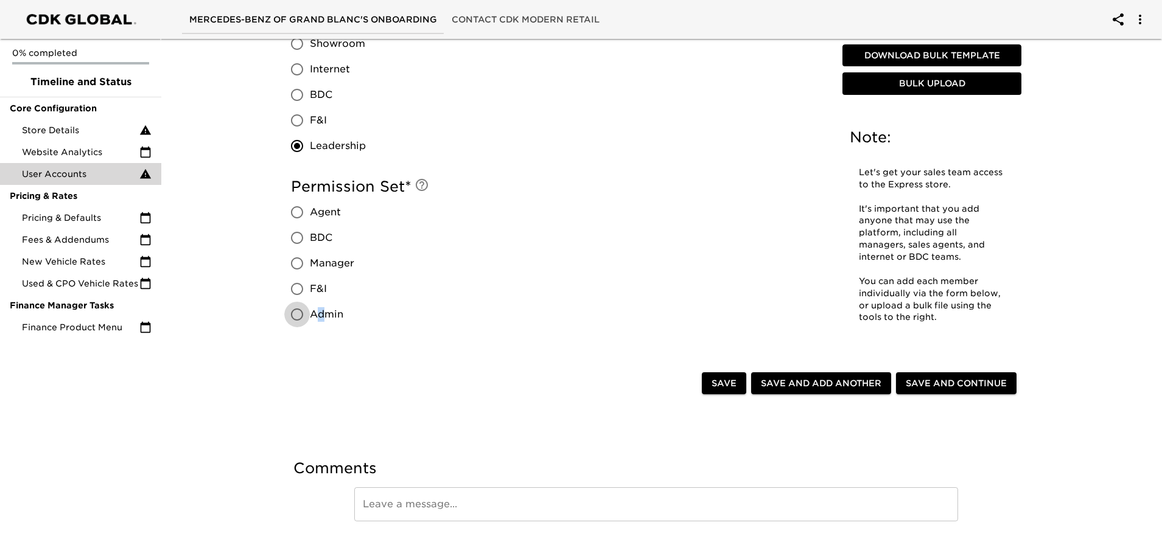
click at [309, 315] on input "Admin" at bounding box center [297, 315] width 26 height 26
click at [473, 326] on div "Permission Set * Agent BDC Manager F&I Admin" at bounding box center [559, 252] width 537 height 150
click at [843, 384] on span "Save and Add Another" at bounding box center [821, 383] width 120 height 15
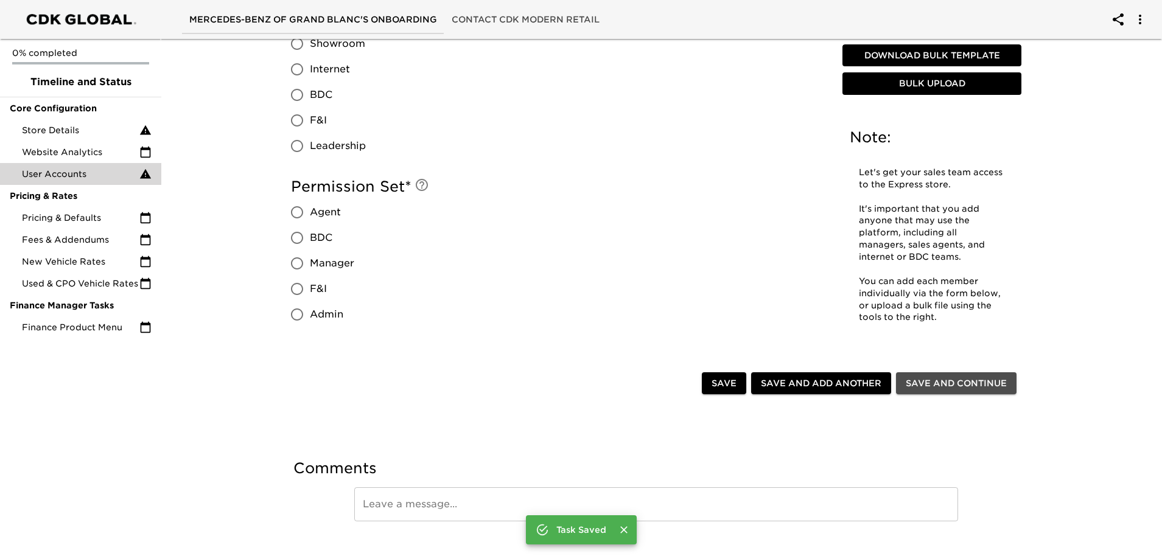
click at [977, 384] on span "Save and Continue" at bounding box center [956, 383] width 101 height 15
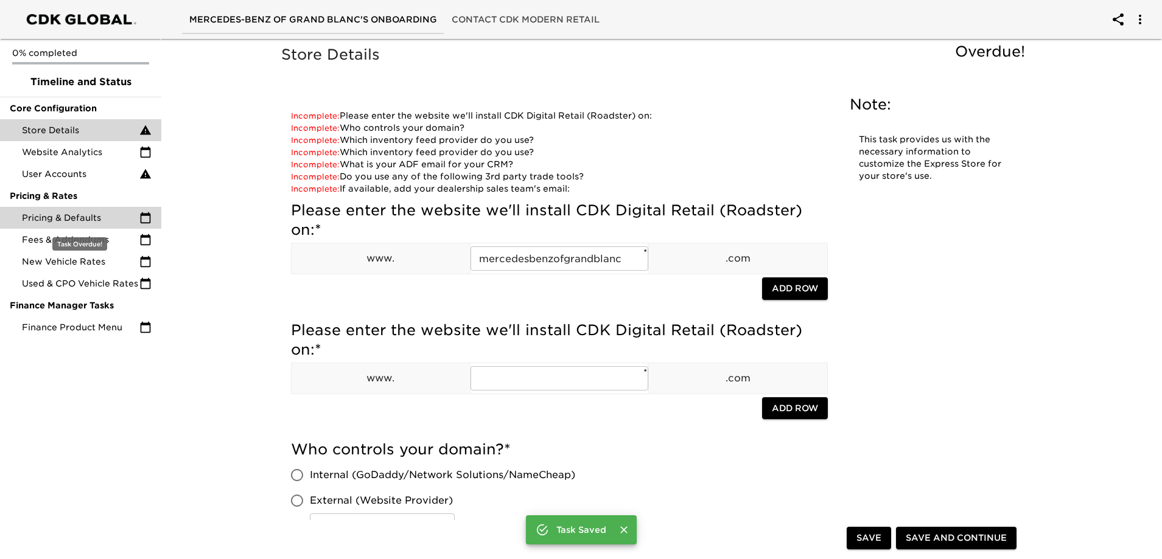
click at [91, 207] on div "Pricing & Defaults" at bounding box center [80, 218] width 161 height 22
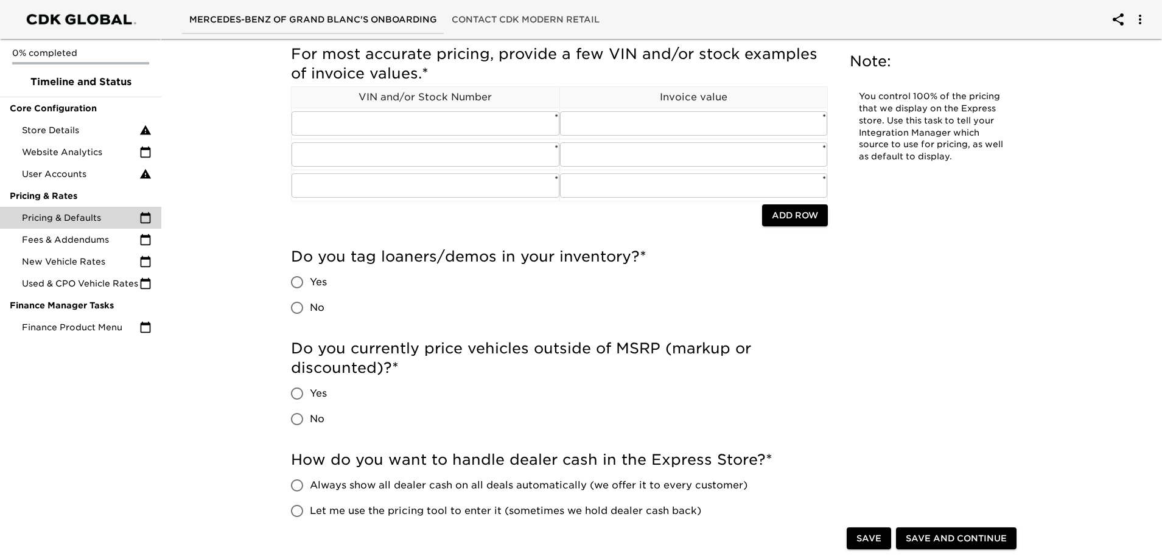
scroll to position [122, 0]
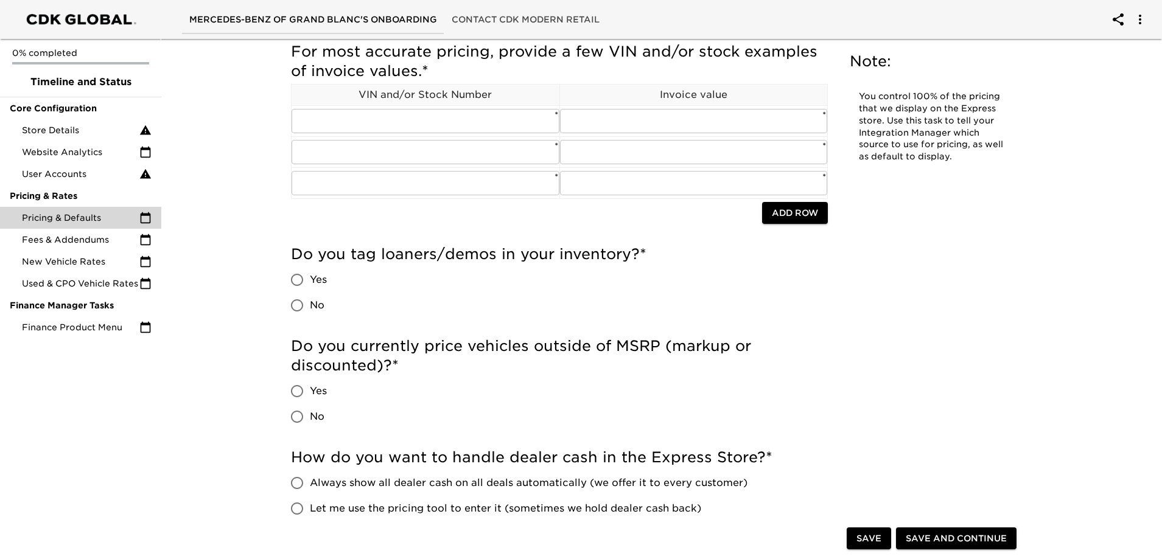
click at [320, 275] on span "Yes" at bounding box center [318, 280] width 17 height 15
click at [310, 275] on input "Yes" at bounding box center [297, 280] width 26 height 26
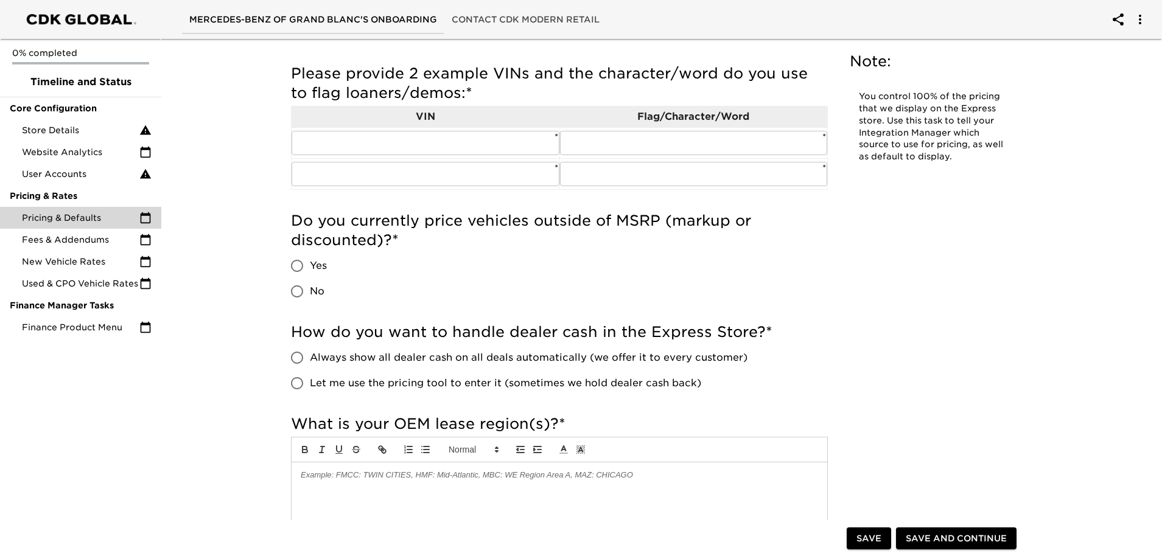
scroll to position [426, 0]
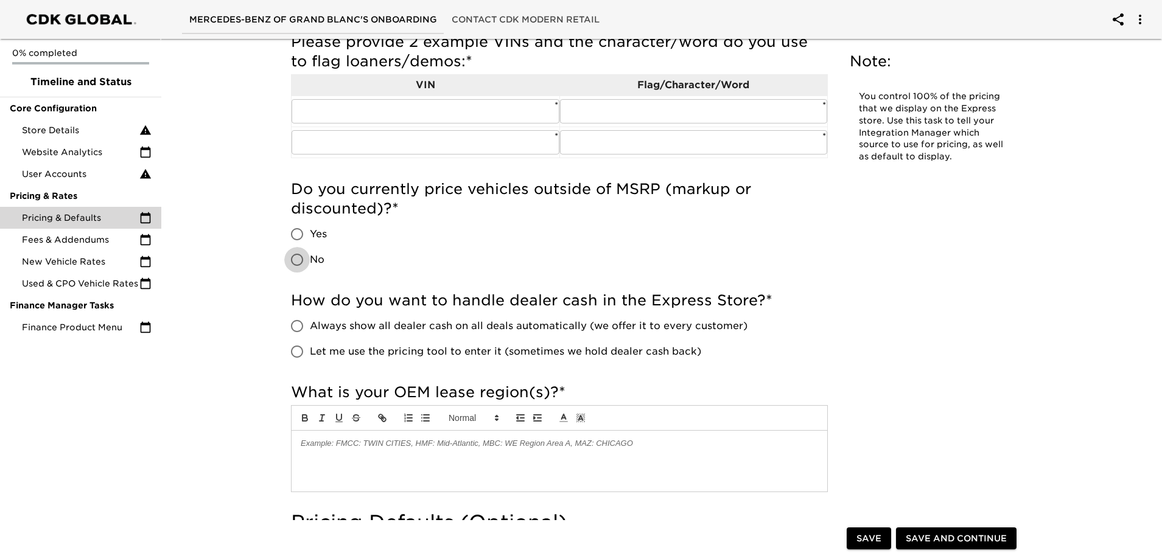
click at [298, 256] on input "No" at bounding box center [297, 260] width 26 height 26
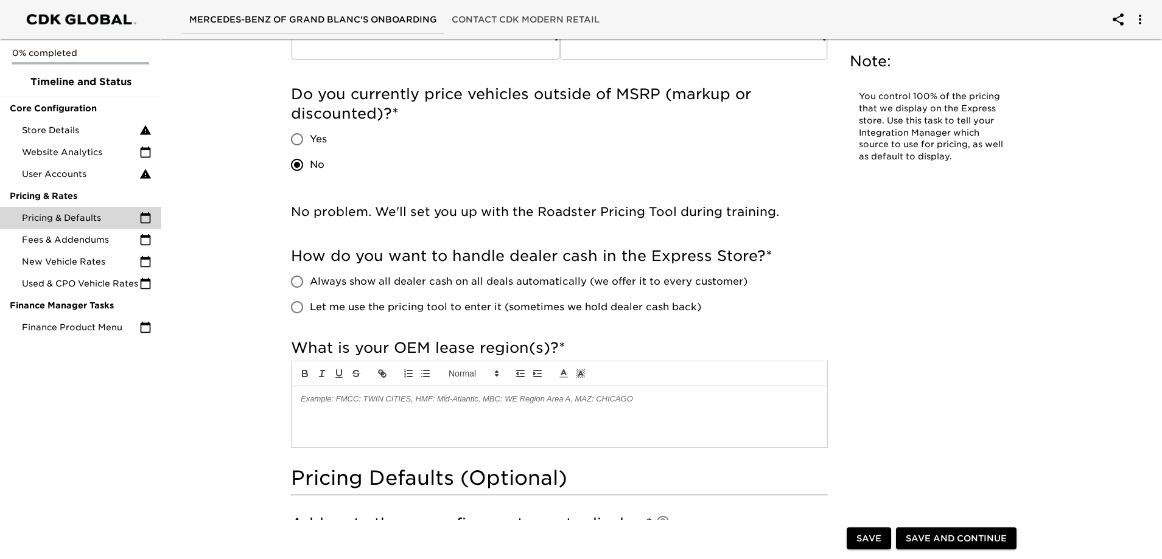
scroll to position [548, 0]
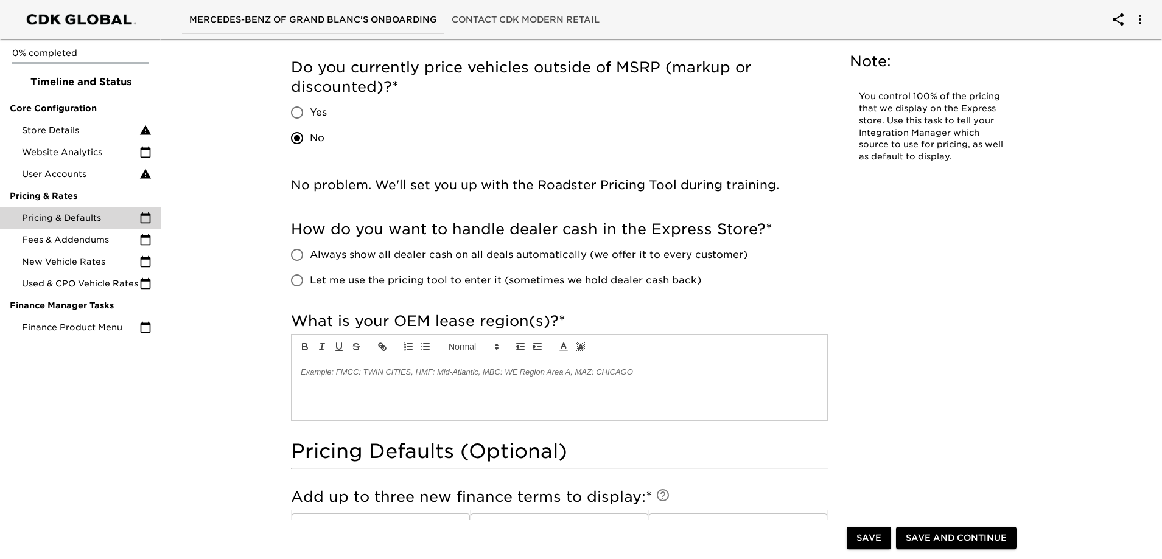
click at [294, 278] on input "Let me use the pricing tool to enter it (sometimes we hold dealer cash back)" at bounding box center [297, 281] width 26 height 26
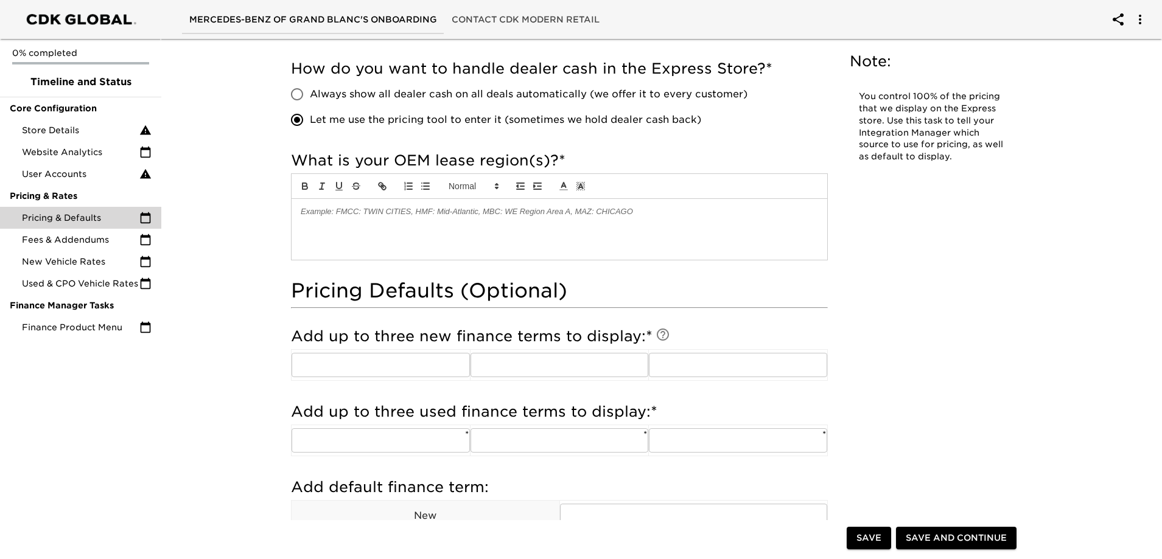
scroll to position [730, 0]
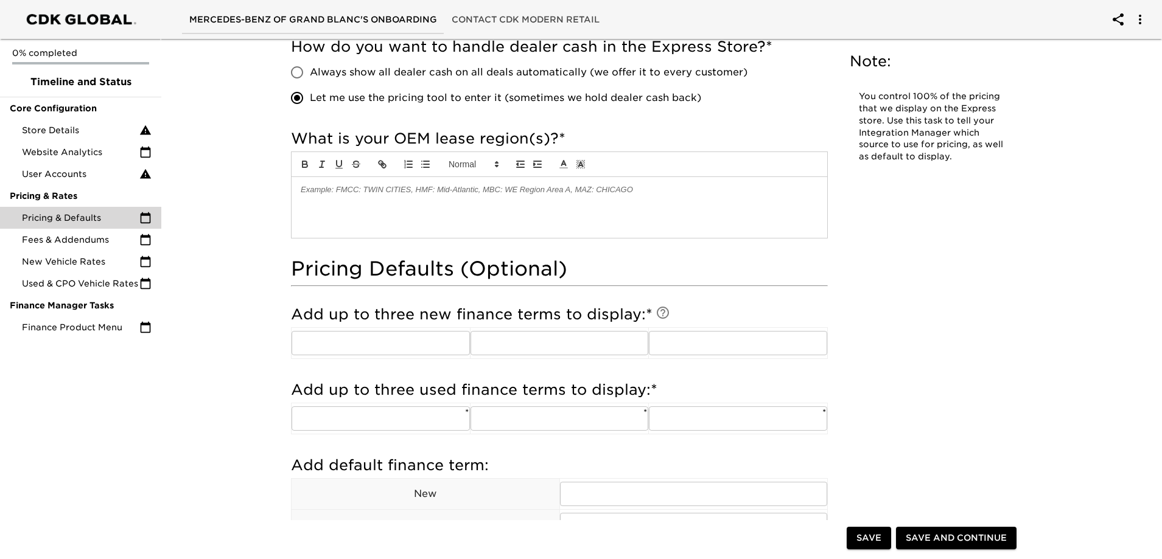
click at [559, 134] on span "*" at bounding box center [562, 139] width 7 height 18
click at [563, 134] on span "*" at bounding box center [562, 139] width 7 height 18
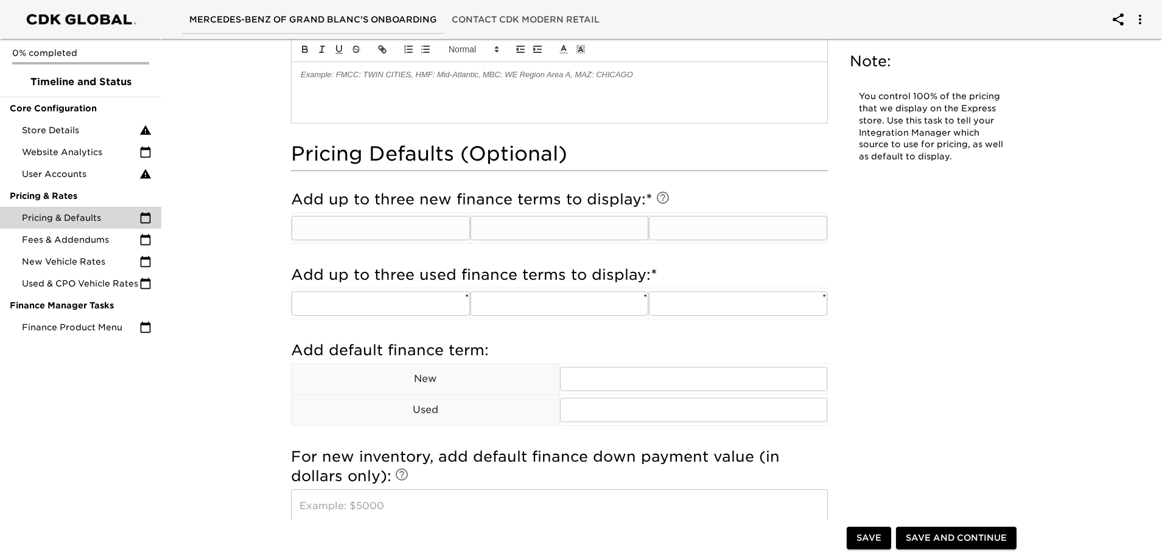
scroll to position [852, 0]
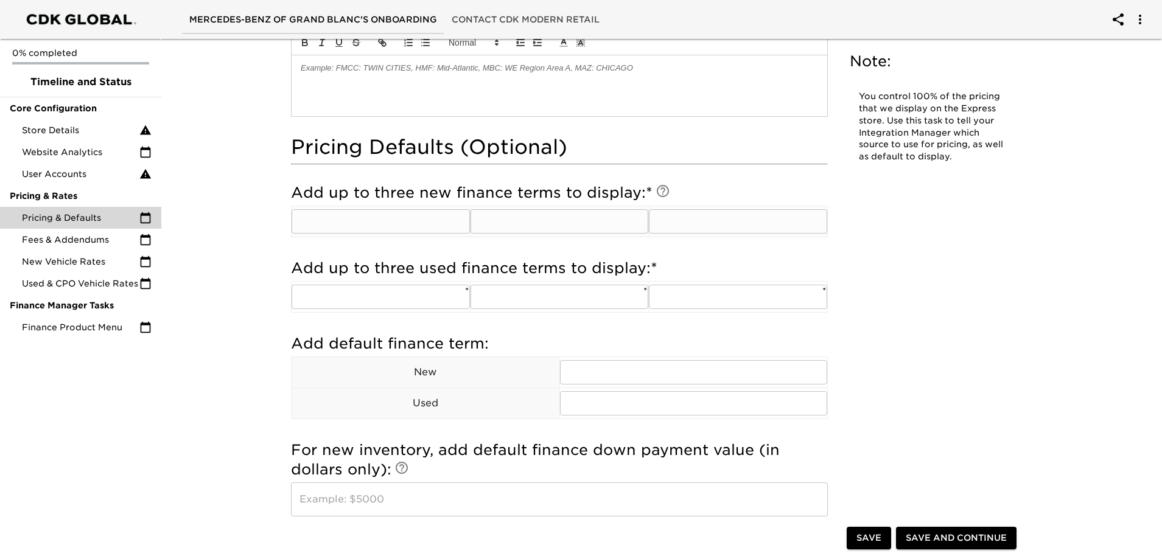
click at [404, 225] on input "text" at bounding box center [381, 221] width 178 height 24
click at [383, 285] on input "text" at bounding box center [381, 297] width 178 height 24
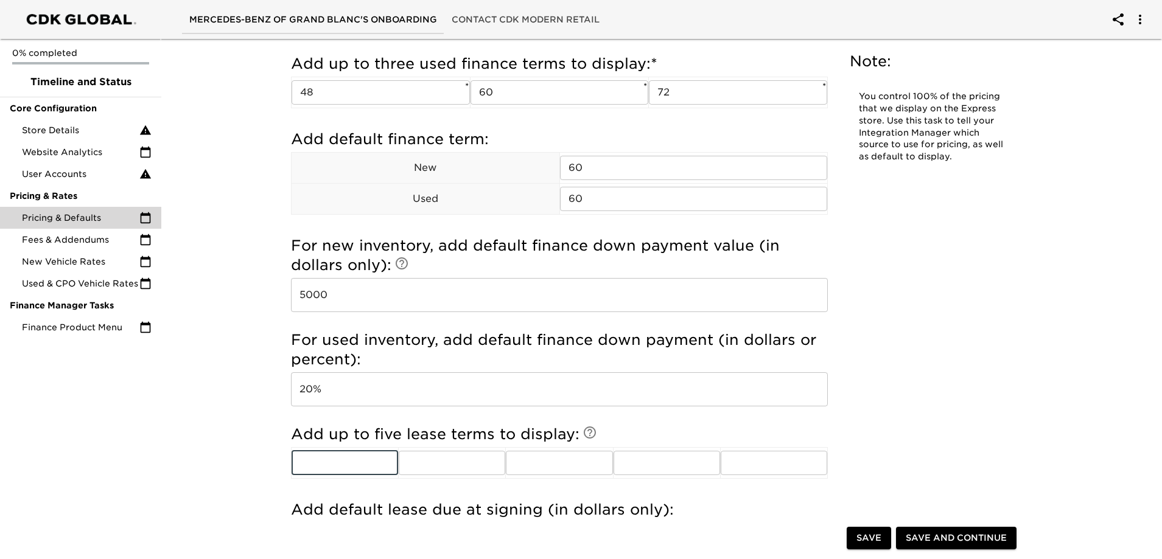
scroll to position [1156, 0]
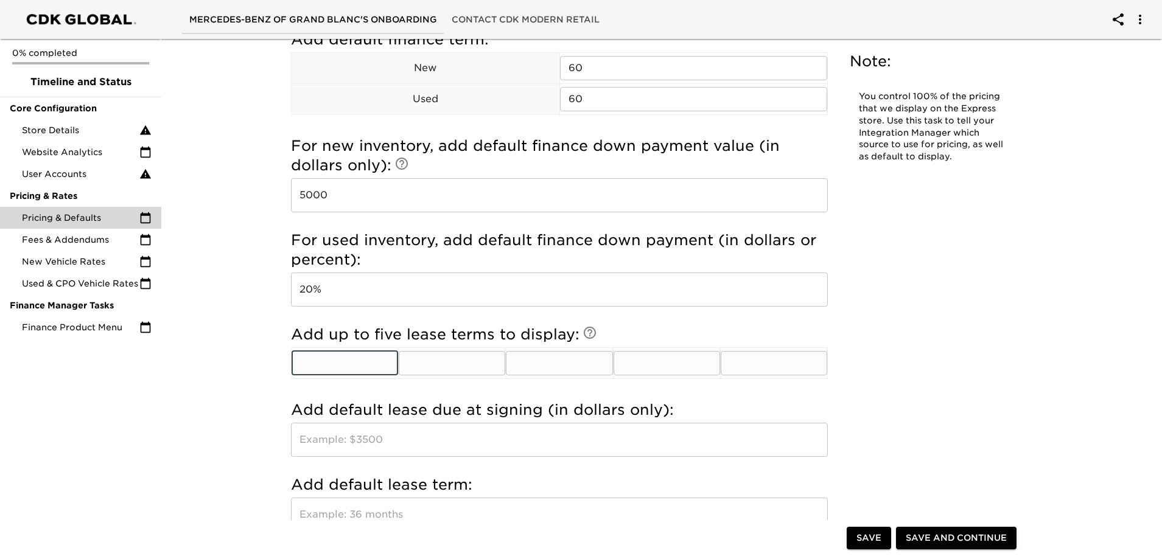
click at [359, 366] on input "text" at bounding box center [345, 363] width 107 height 24
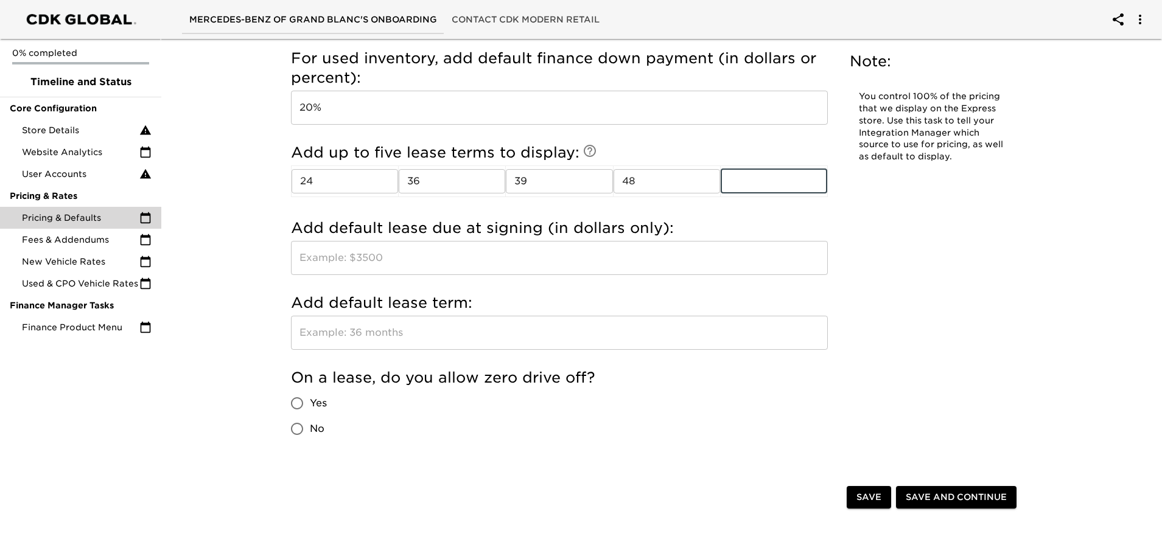
scroll to position [1339, 0]
click at [399, 256] on input "text" at bounding box center [559, 257] width 537 height 34
click at [302, 400] on input "Yes" at bounding box center [297, 403] width 26 height 26
click at [981, 497] on span "Save and Continue" at bounding box center [956, 496] width 101 height 15
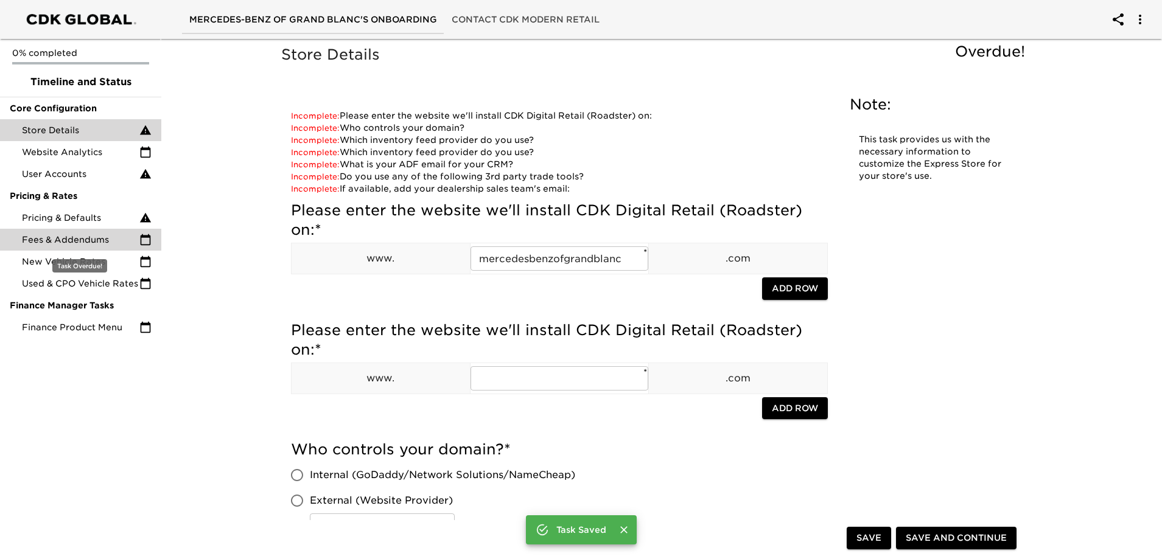
click at [80, 240] on span "Fees & Addendums" at bounding box center [80, 240] width 117 height 12
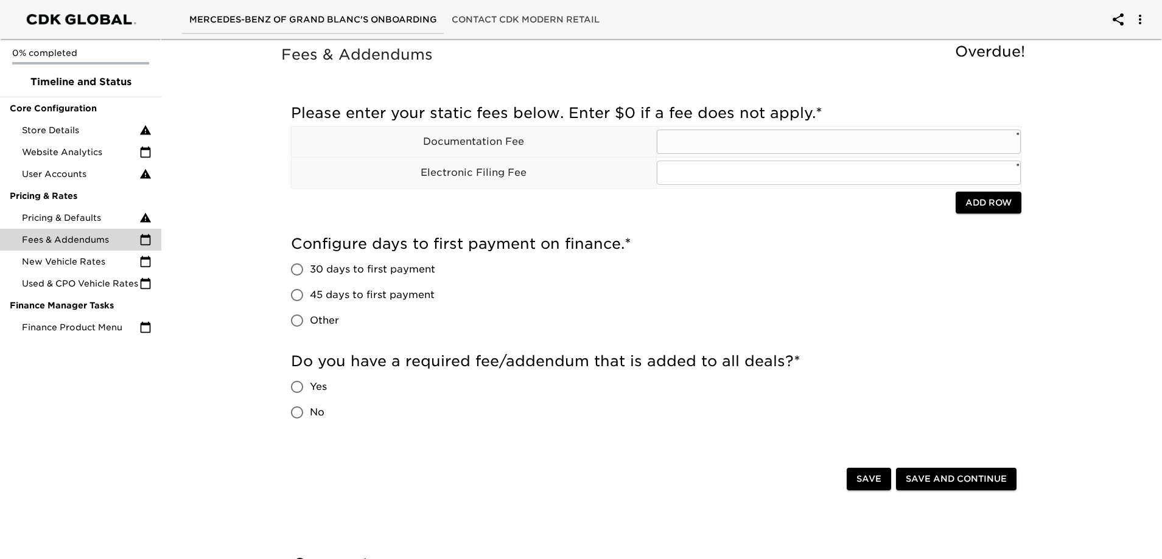
click at [707, 138] on input "text" at bounding box center [839, 142] width 365 height 24
click at [760, 260] on div "Configure days to first payment on finance. * 30 days to first payment 45 days …" at bounding box center [656, 283] width 730 height 99
click at [312, 416] on span "No" at bounding box center [317, 412] width 15 height 15
click at [310, 416] on input "No" at bounding box center [297, 413] width 26 height 26
click at [369, 266] on span "30 days to first payment" at bounding box center [372, 269] width 125 height 15
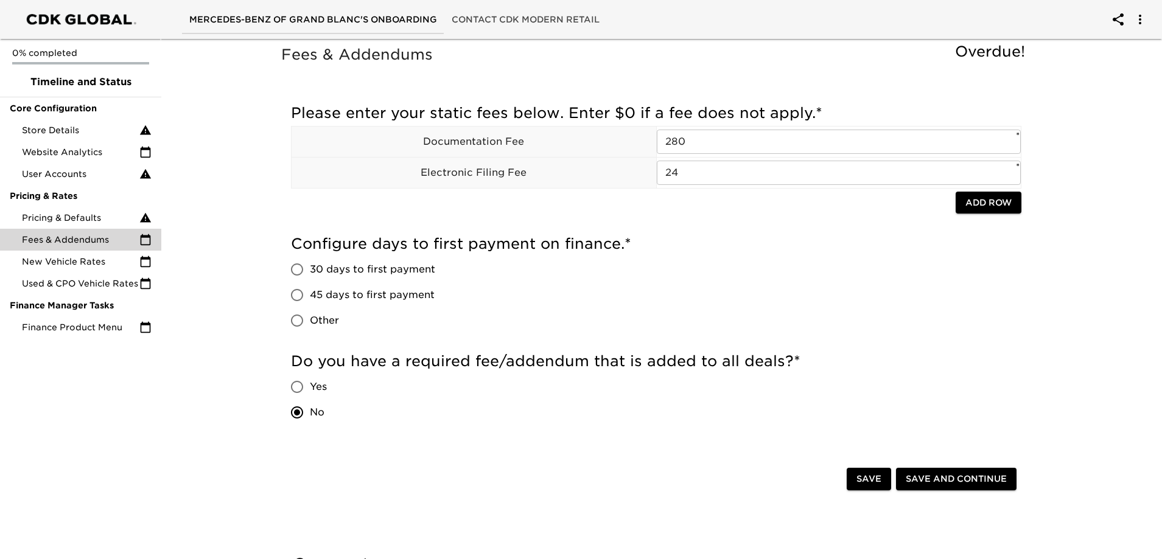
click at [310, 266] on input "30 days to first payment" at bounding box center [297, 270] width 26 height 26
click at [353, 286] on label "45 days to first payment" at bounding box center [359, 295] width 151 height 26
click at [310, 286] on input "45 days to first payment" at bounding box center [297, 295] width 26 height 26
click at [979, 482] on span "Save and Continue" at bounding box center [956, 479] width 101 height 15
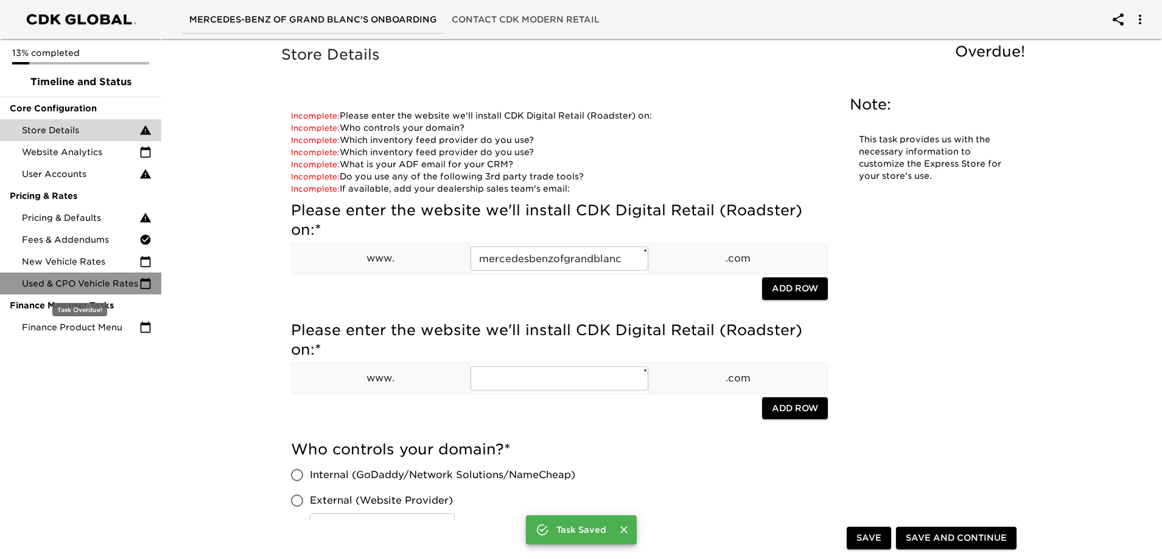
click at [100, 293] on div "Used & CPO Vehicle Rates" at bounding box center [80, 284] width 161 height 22
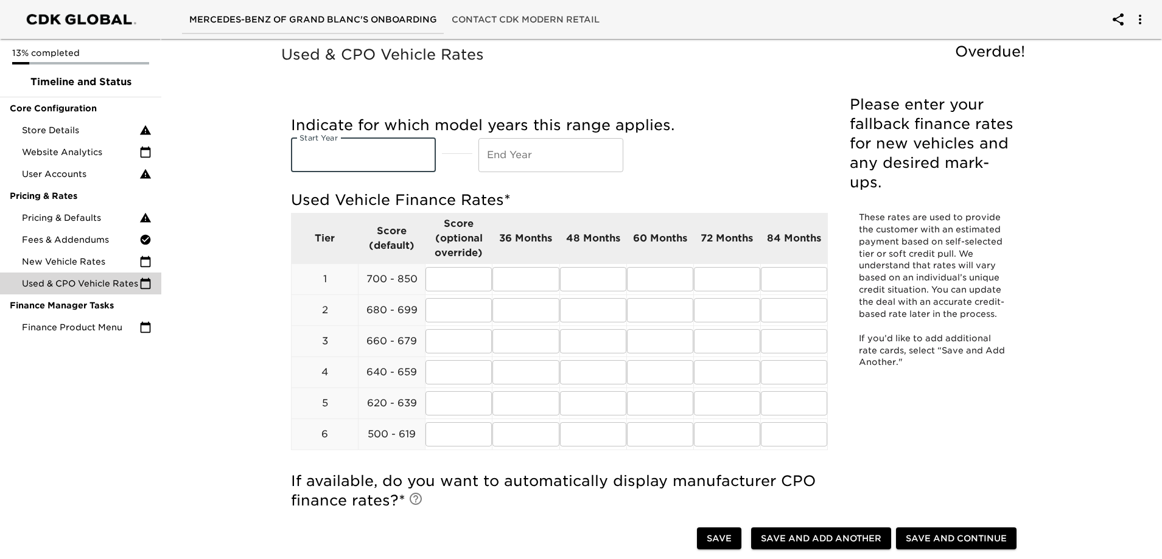
click at [368, 152] on input "text" at bounding box center [363, 155] width 145 height 34
click at [525, 279] on input "text" at bounding box center [525, 279] width 66 height 24
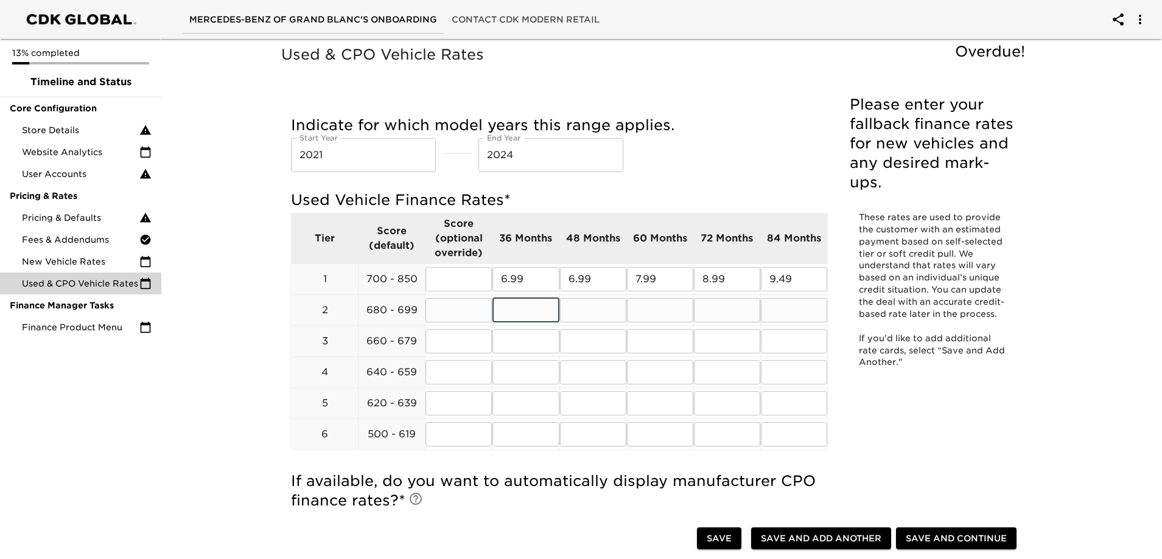
click at [512, 316] on input "text" at bounding box center [525, 310] width 66 height 24
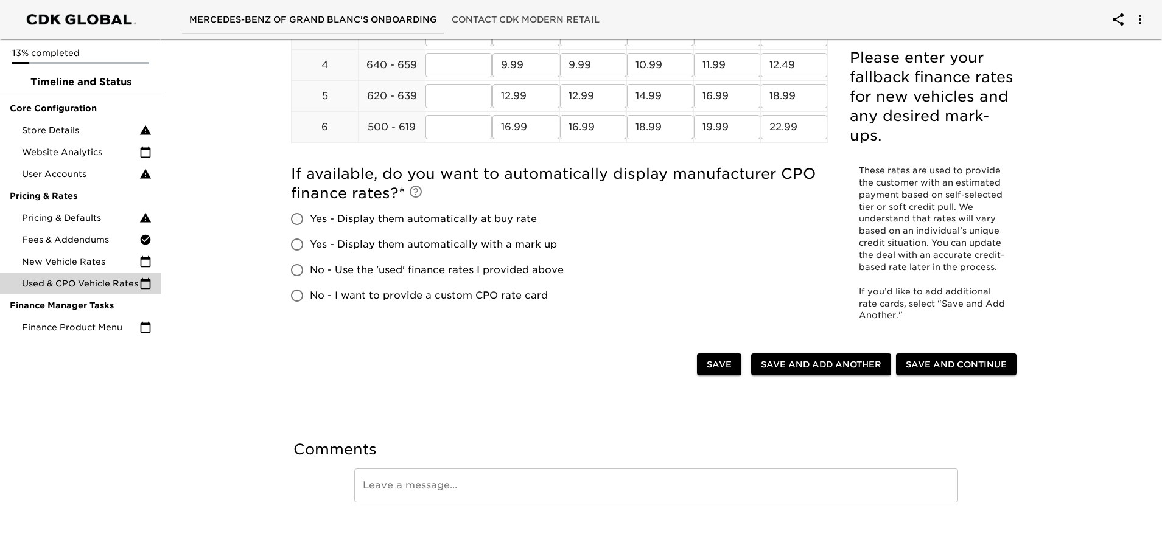
scroll to position [308, 0]
click at [439, 237] on span "Yes - Display them automatically with a mark up" at bounding box center [433, 244] width 247 height 15
click at [310, 236] on input "Yes - Display them automatically with a mark up" at bounding box center [297, 244] width 26 height 26
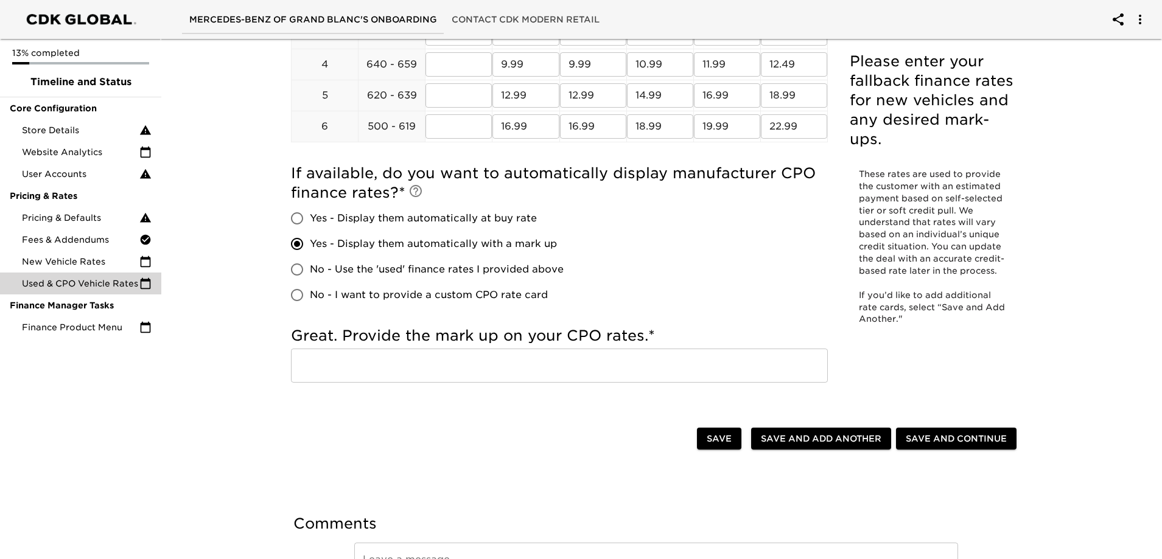
click at [474, 360] on input "text" at bounding box center [559, 366] width 537 height 34
click at [662, 243] on div "If available, do you want to automatically display manufacturer CPO finance rat…" at bounding box center [559, 236] width 537 height 144
click at [936, 439] on span "Save and Continue" at bounding box center [956, 438] width 101 height 15
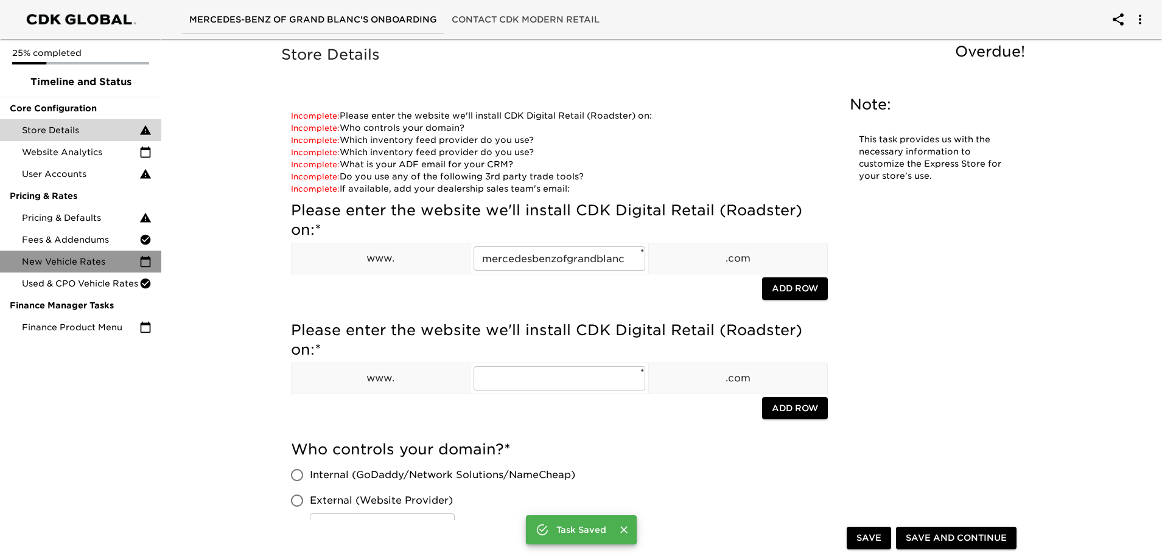
click at [88, 262] on span "New Vehicle Rates" at bounding box center [80, 262] width 117 height 12
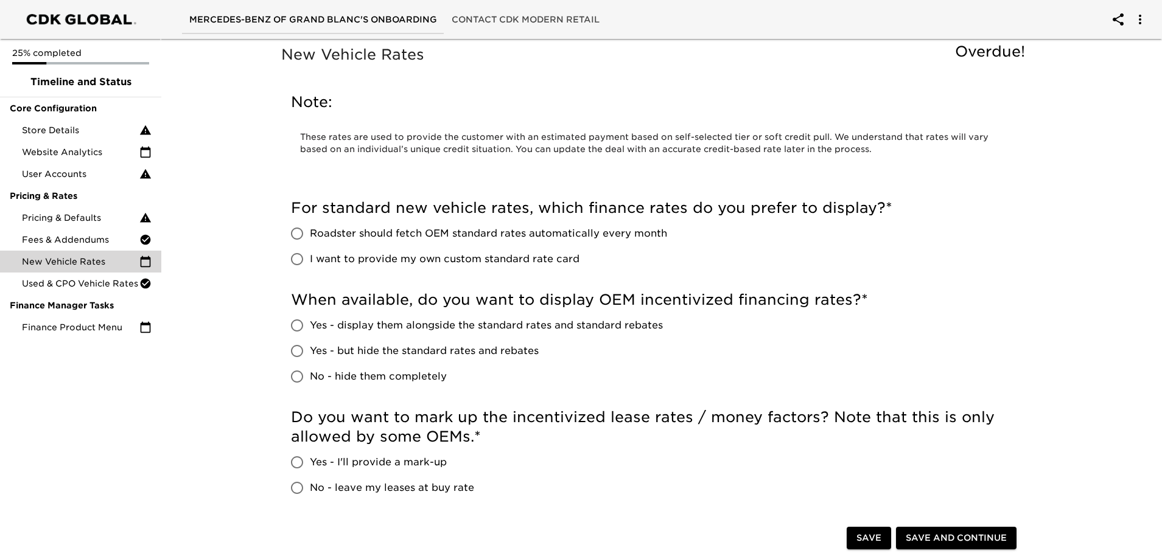
click at [373, 349] on span "Yes - but hide the standard rates and rebates" at bounding box center [424, 351] width 229 height 15
click at [310, 349] on input "Yes - but hide the standard rates and rebates" at bounding box center [297, 351] width 26 height 26
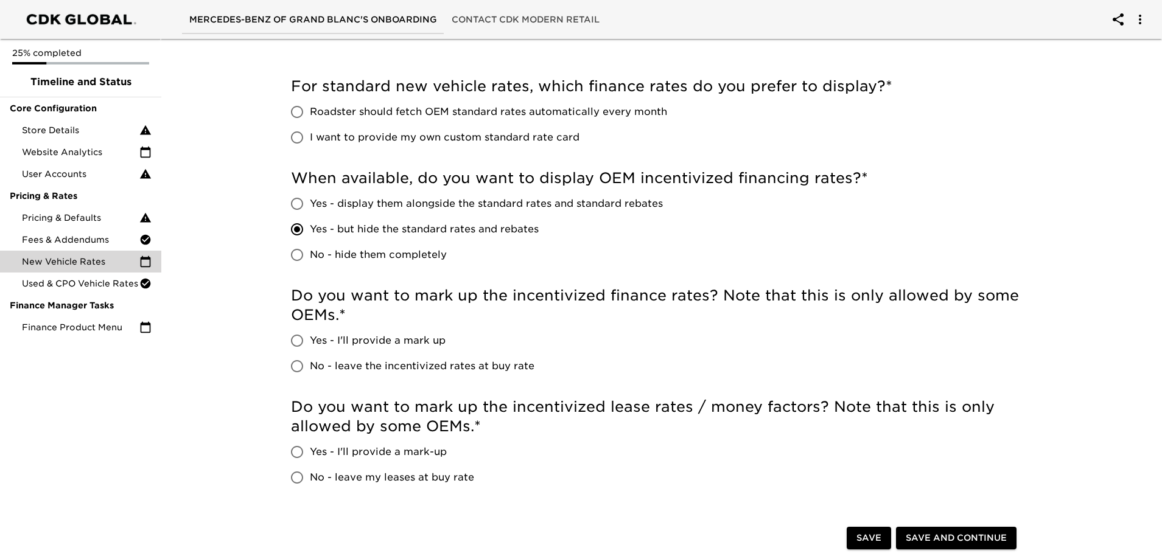
click at [374, 336] on span "Yes - I'll provide a mark up" at bounding box center [378, 341] width 136 height 15
click at [310, 336] on input "Yes - I'll provide a mark up" at bounding box center [297, 341] width 26 height 26
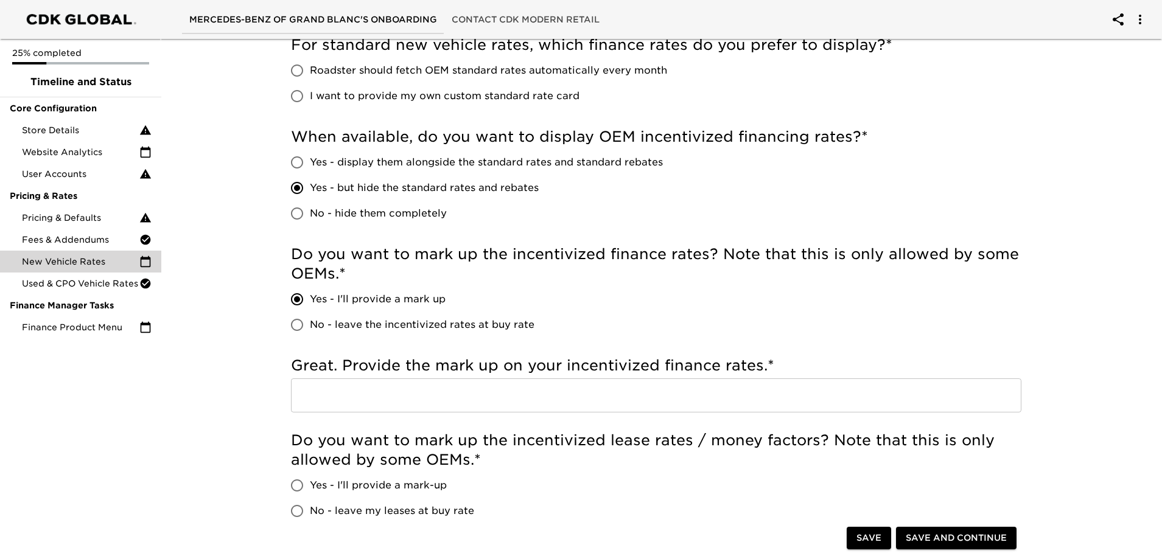
scroll to position [183, 0]
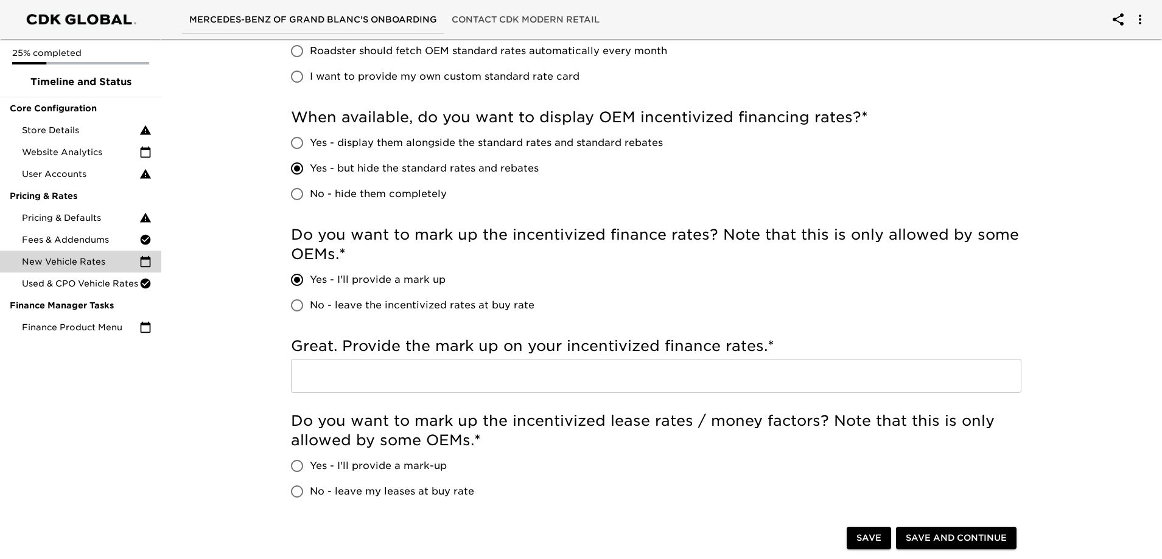
click at [623, 366] on input "text" at bounding box center [656, 376] width 730 height 34
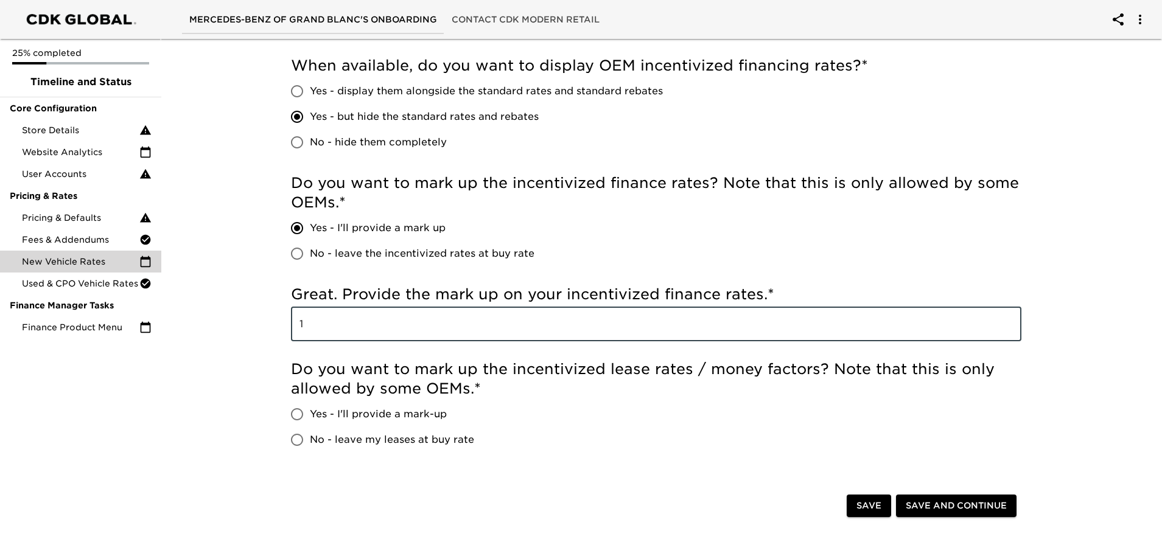
scroll to position [304, 0]
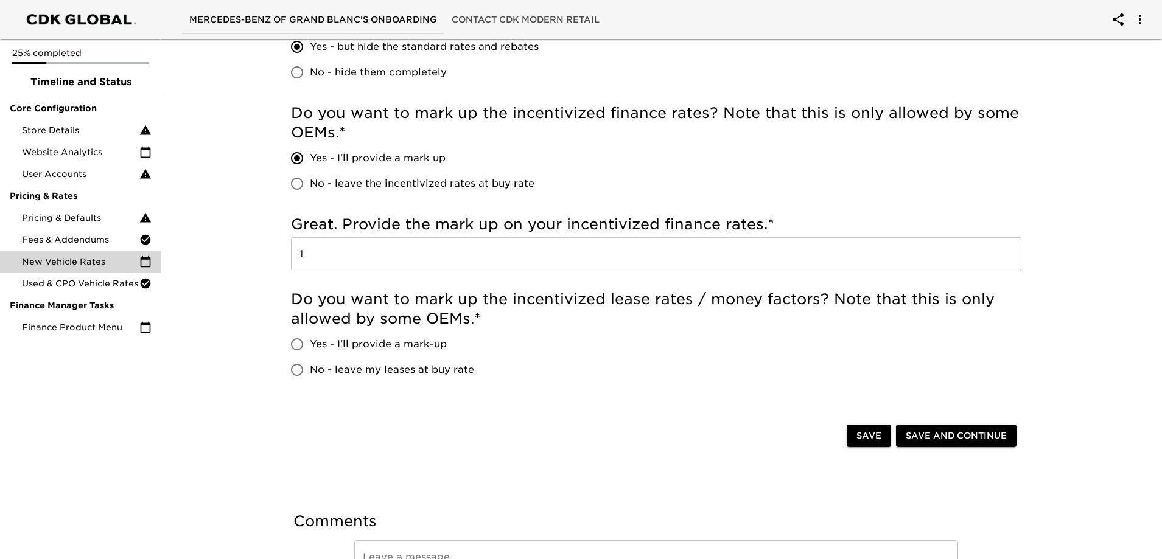
click at [391, 344] on span "Yes - I'll provide a mark-up" at bounding box center [378, 344] width 137 height 15
click at [310, 344] on input "Yes - I'll provide a mark-up" at bounding box center [297, 345] width 26 height 26
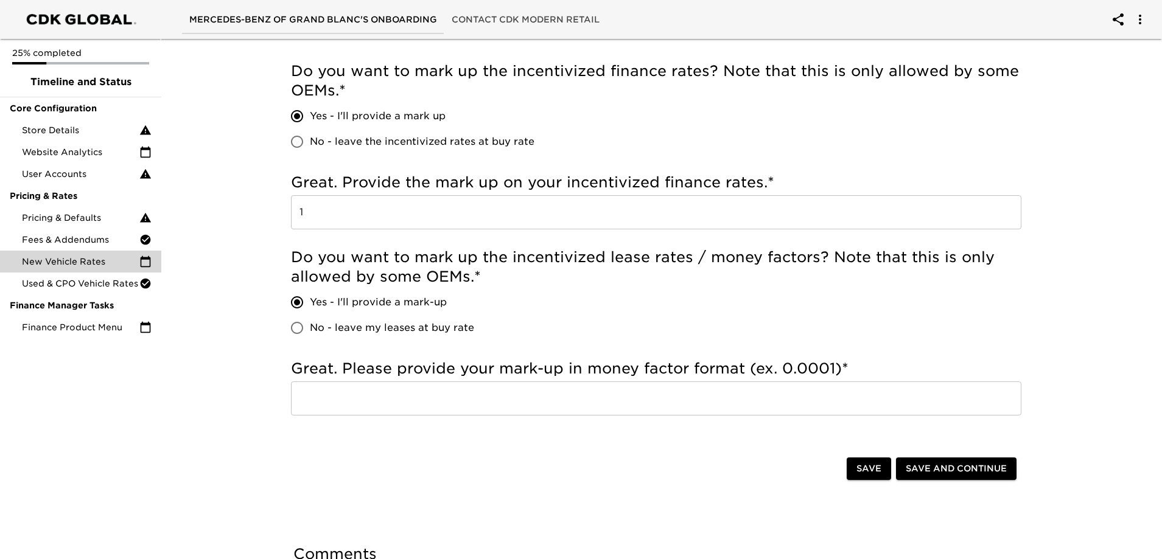
scroll to position [426, 0]
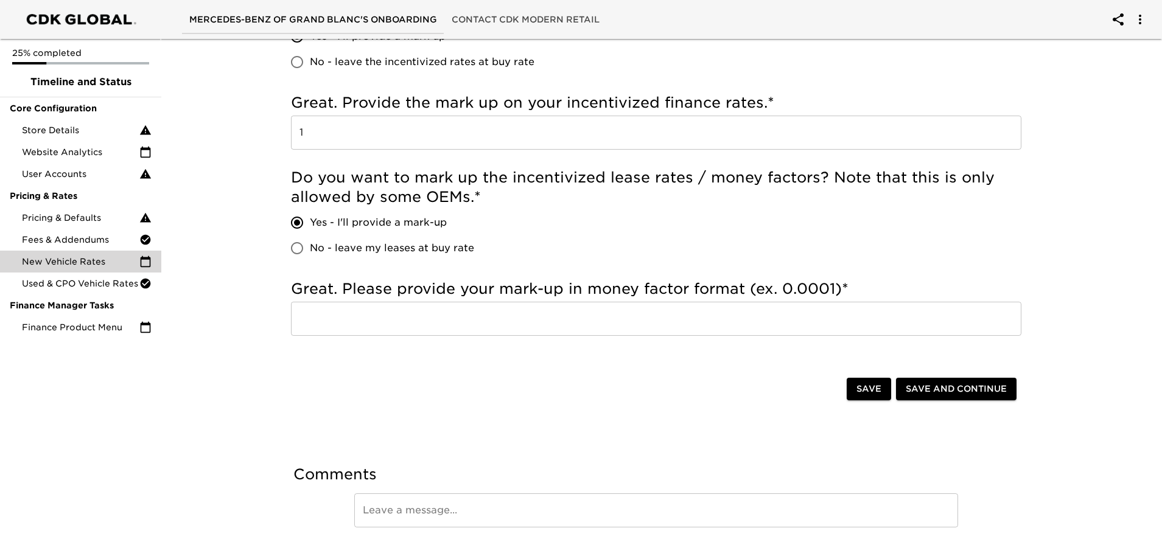
click at [514, 324] on input "text" at bounding box center [656, 319] width 730 height 34
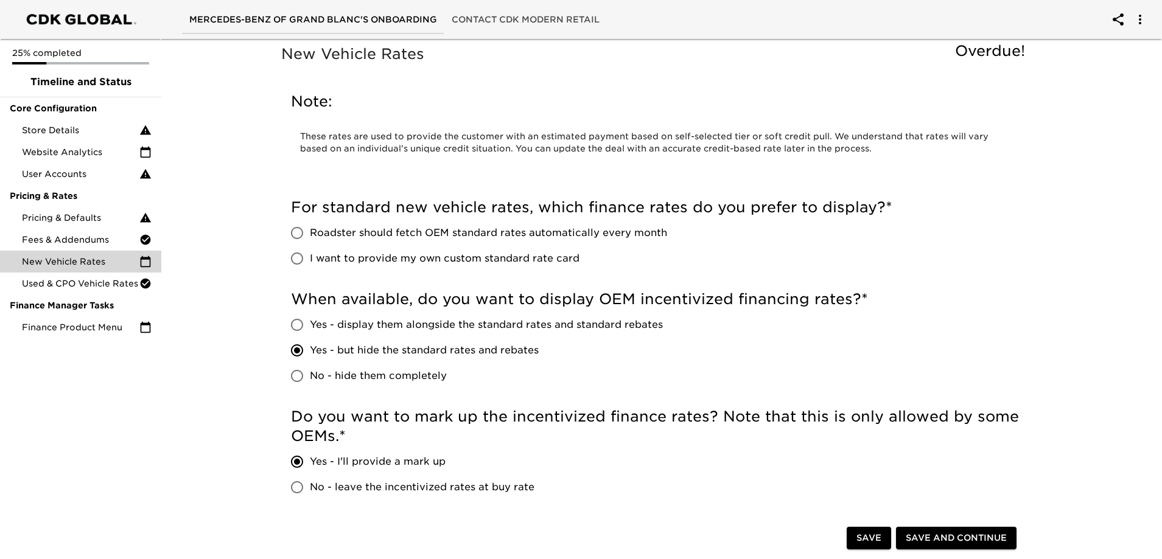
scroll to position [0, 0]
click at [391, 231] on span "Roadster should fetch OEM standard rates automatically every month" at bounding box center [488, 233] width 357 height 15
click at [310, 231] on input "Roadster should fetch OEM standard rates automatically every month" at bounding box center [297, 234] width 26 height 26
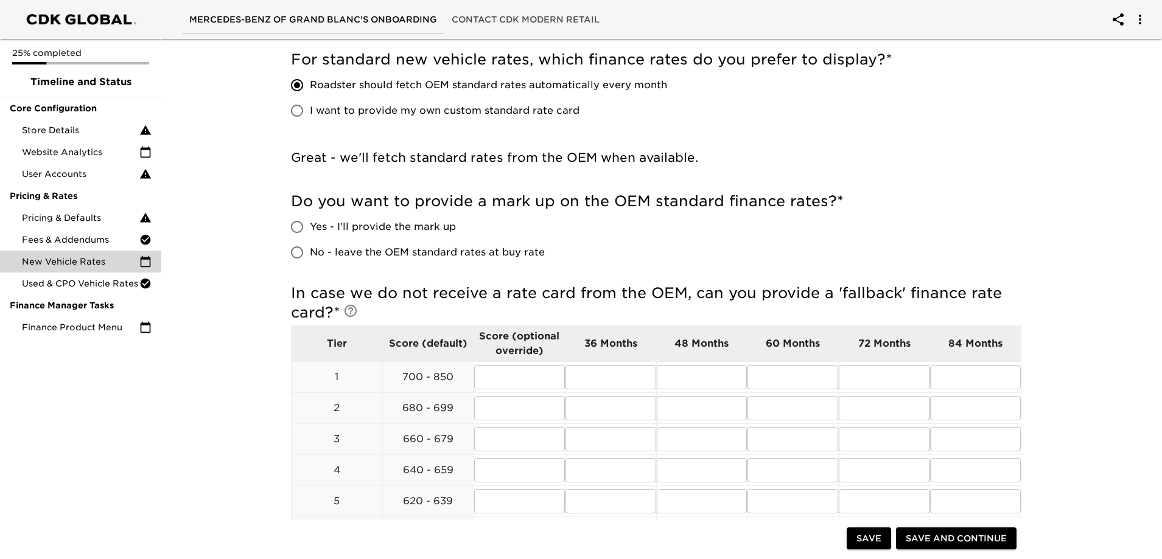
scroll to position [122, 0]
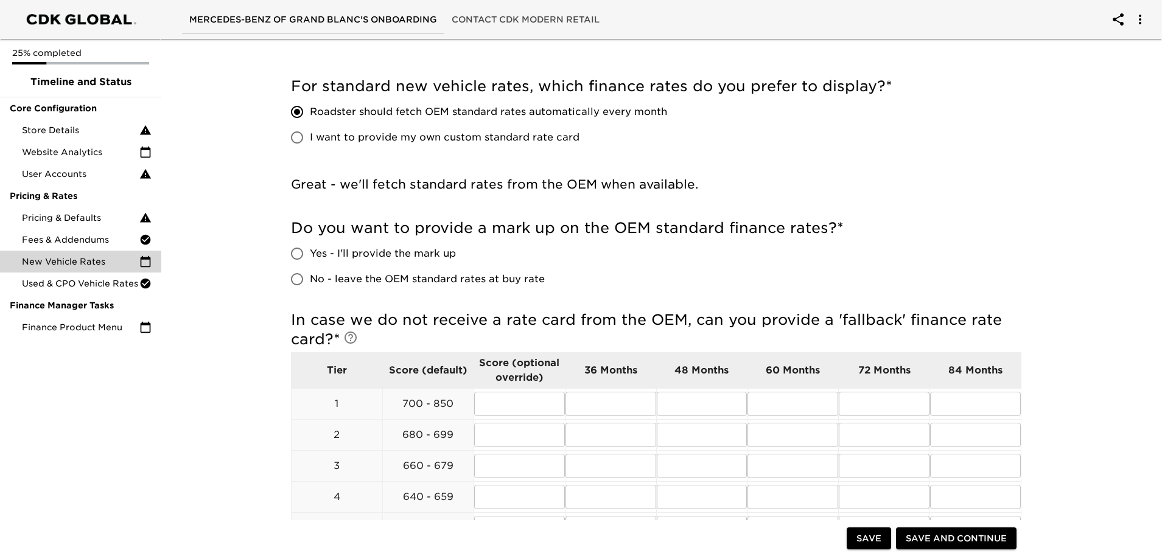
click at [352, 250] on span "Yes - I'll provide the mark up" at bounding box center [383, 253] width 146 height 15
click at [310, 250] on input "Yes - I'll provide the mark up" at bounding box center [297, 254] width 26 height 26
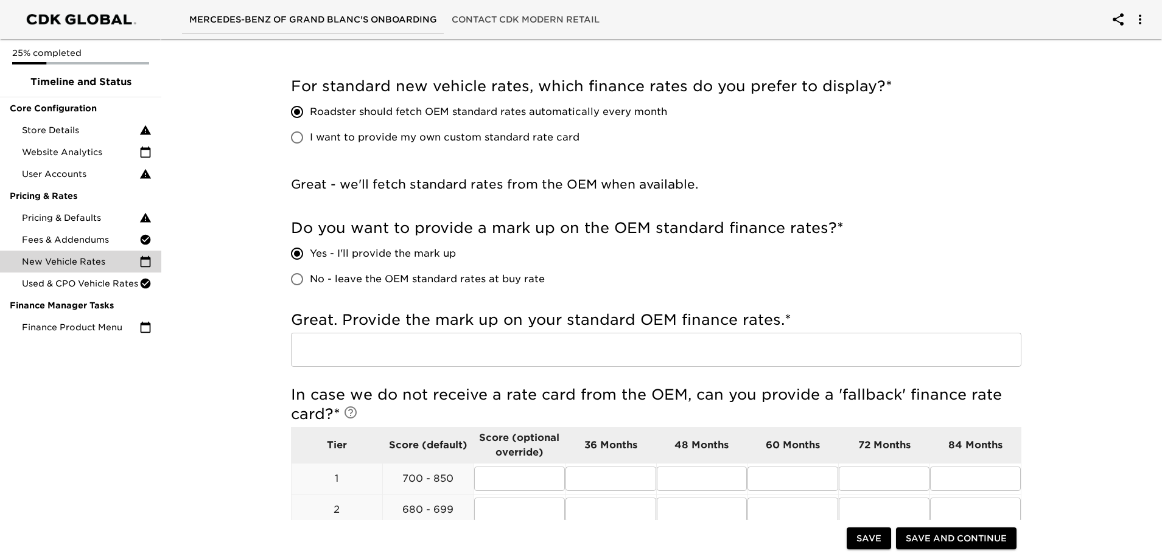
click at [424, 359] on input "text" at bounding box center [656, 350] width 730 height 34
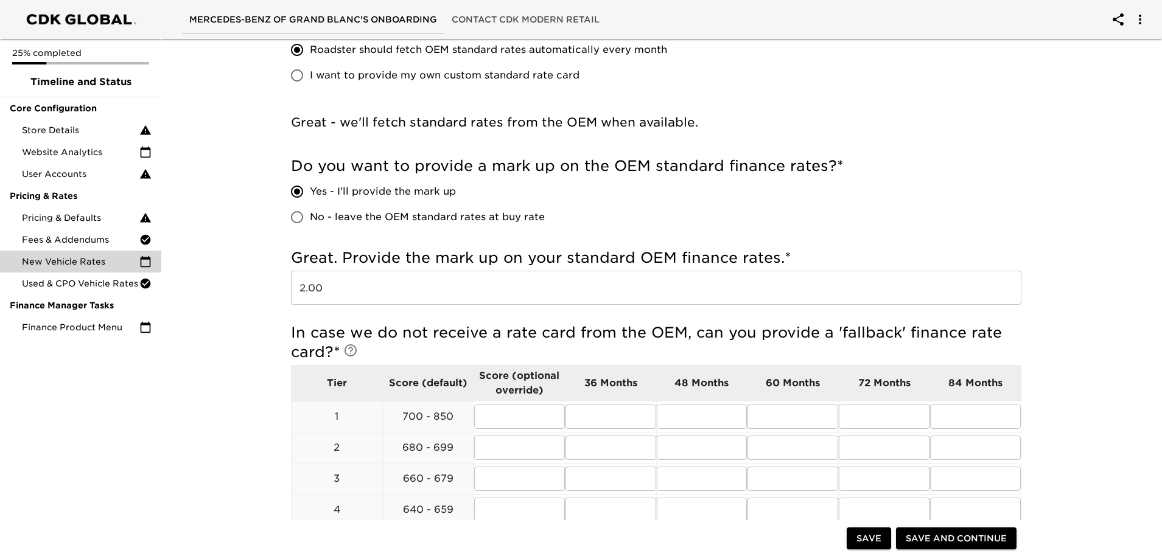
scroll to position [304, 0]
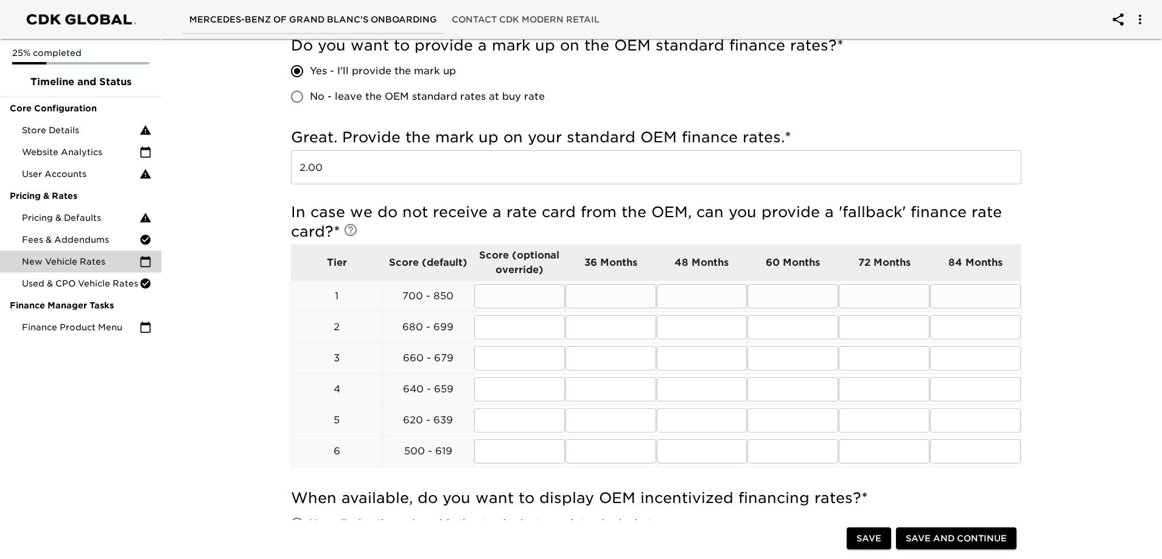
click at [638, 298] on input "text" at bounding box center [610, 296] width 91 height 24
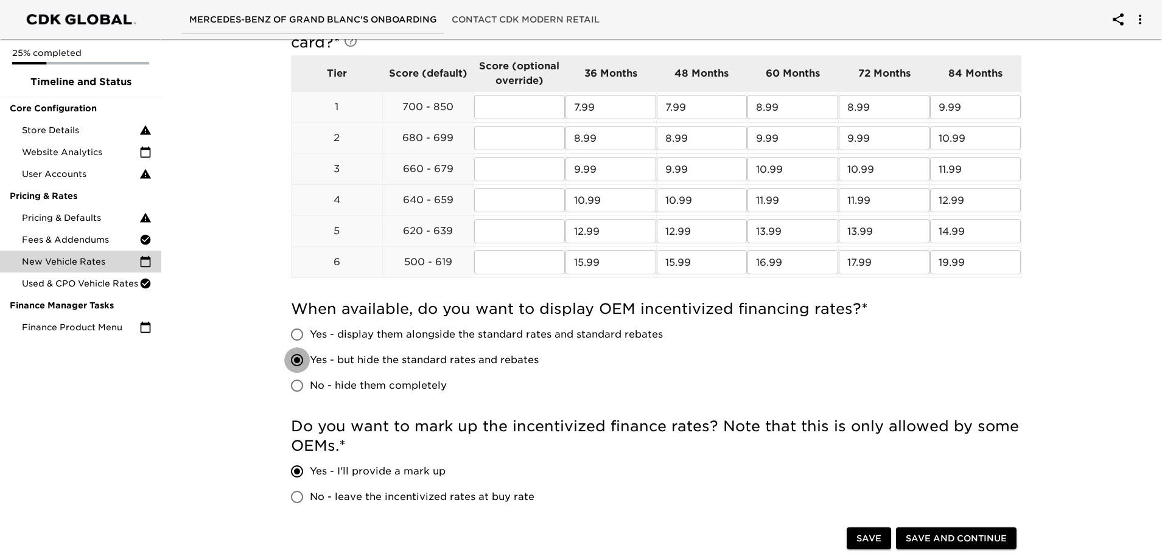
scroll to position [551, 0]
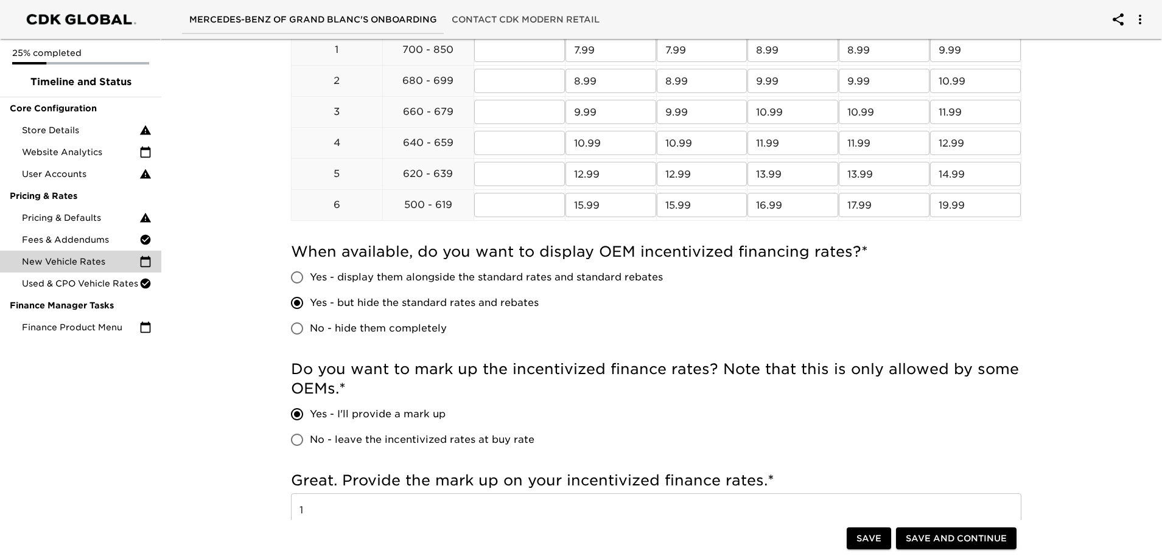
click at [547, 283] on span "Yes - display them alongside the standard rates and standard rebates" at bounding box center [486, 277] width 353 height 15
click at [310, 283] on input "Yes - display them alongside the standard rates and standard rebates" at bounding box center [297, 278] width 26 height 26
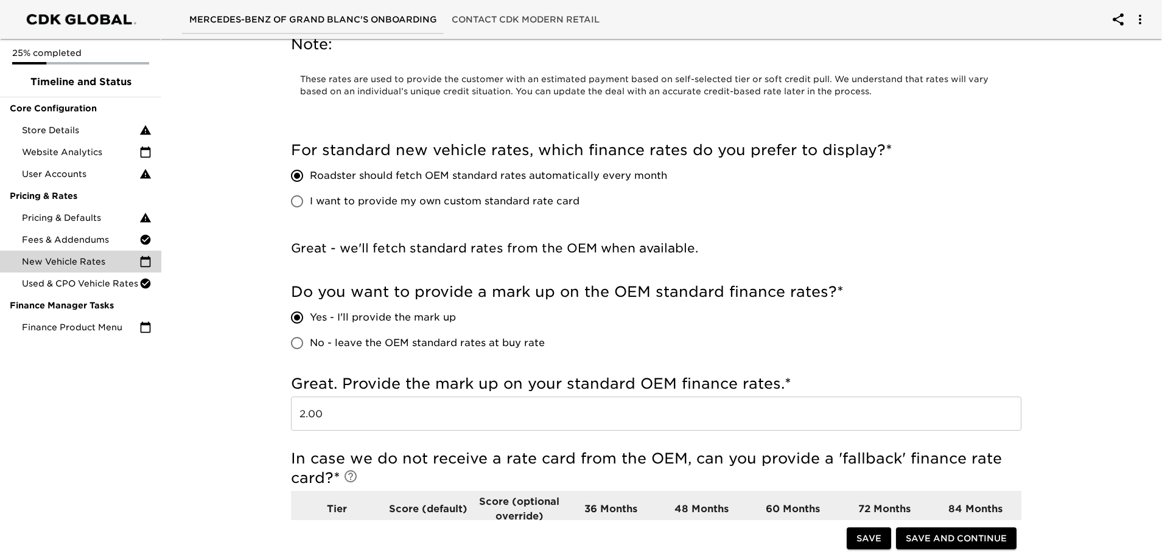
scroll to position [0, 0]
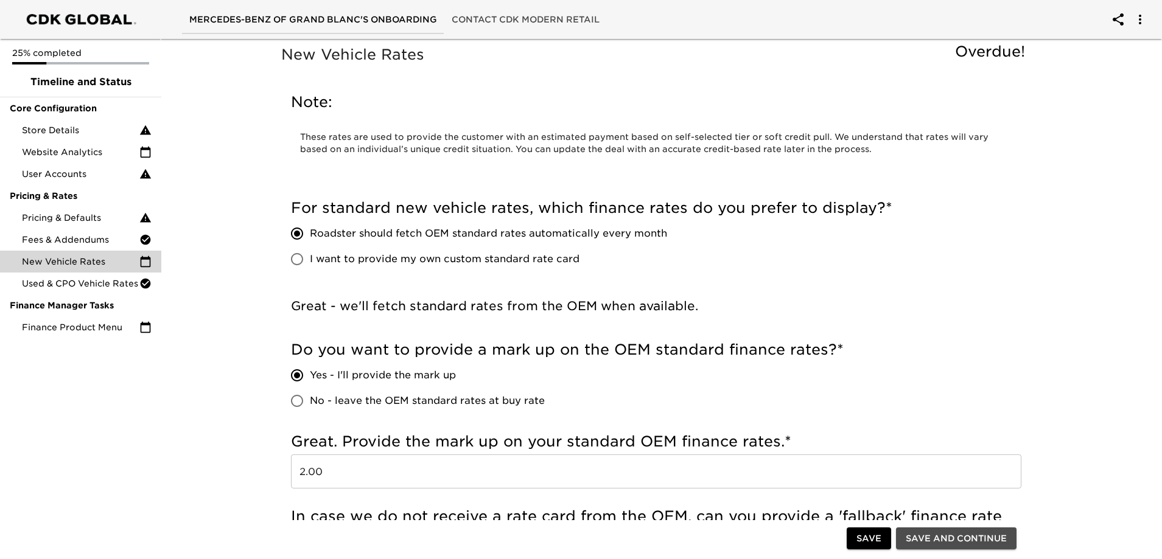
click at [977, 537] on span "Save and Continue" at bounding box center [956, 538] width 101 height 15
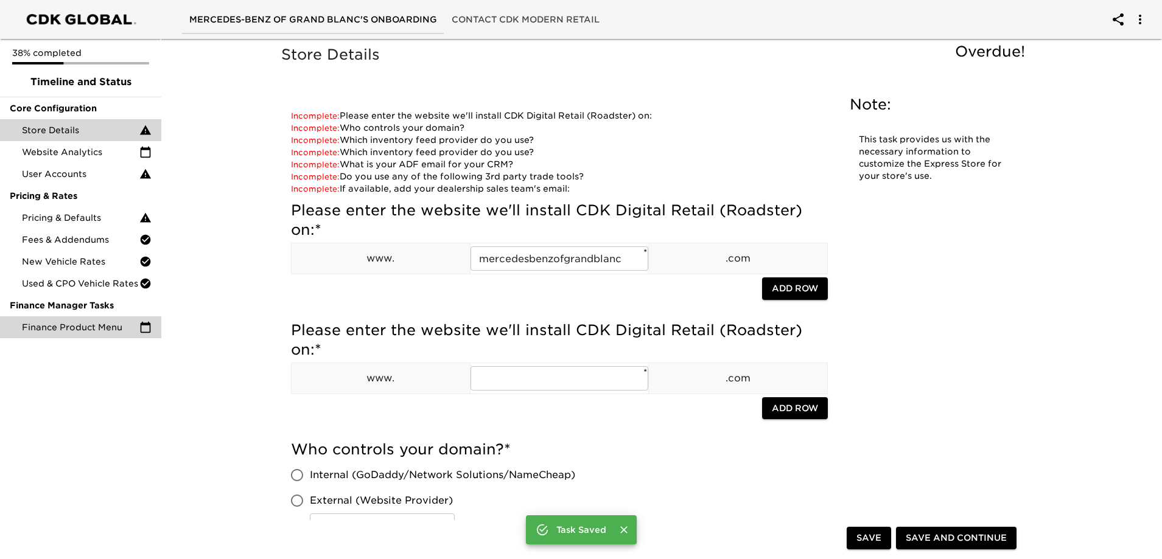
click at [93, 324] on span "Finance Product Menu" at bounding box center [80, 327] width 117 height 12
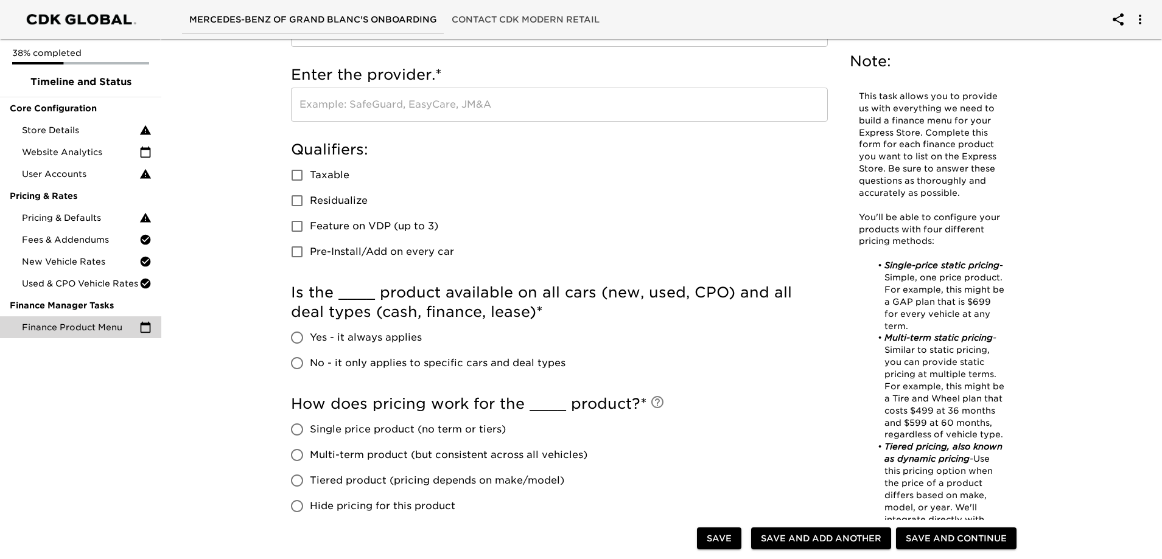
scroll to position [304, 0]
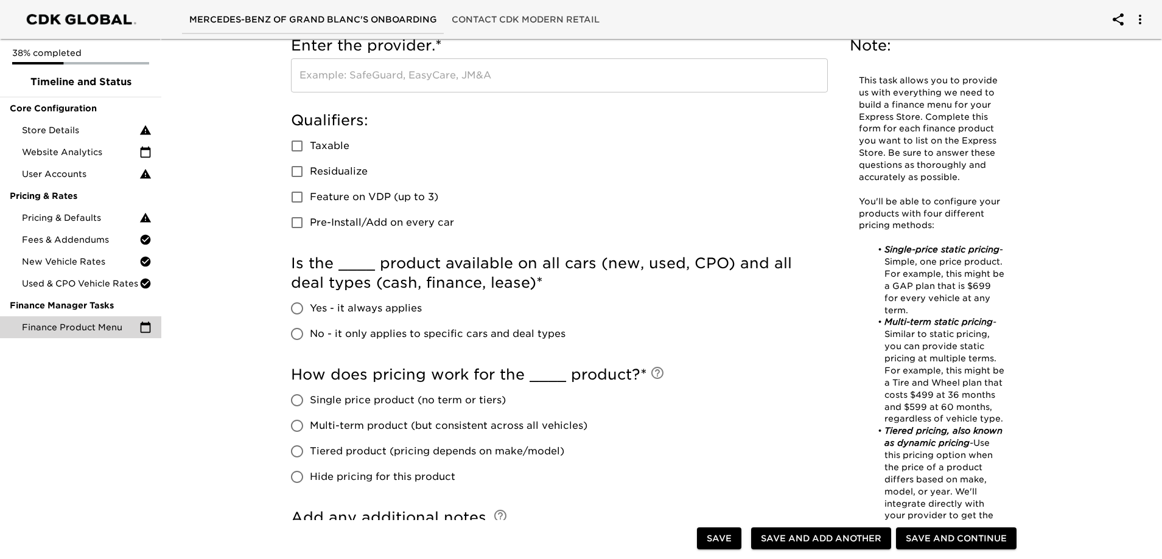
click at [361, 309] on span "Yes - it always applies" at bounding box center [366, 308] width 112 height 15
click at [310, 309] on input "Yes - it always applies" at bounding box center [297, 309] width 26 height 26
click at [348, 340] on span "No - it only applies to specific cars and deal types" at bounding box center [438, 334] width 256 height 15
click at [310, 340] on input "No - it only applies to specific cars and deal types" at bounding box center [297, 334] width 26 height 26
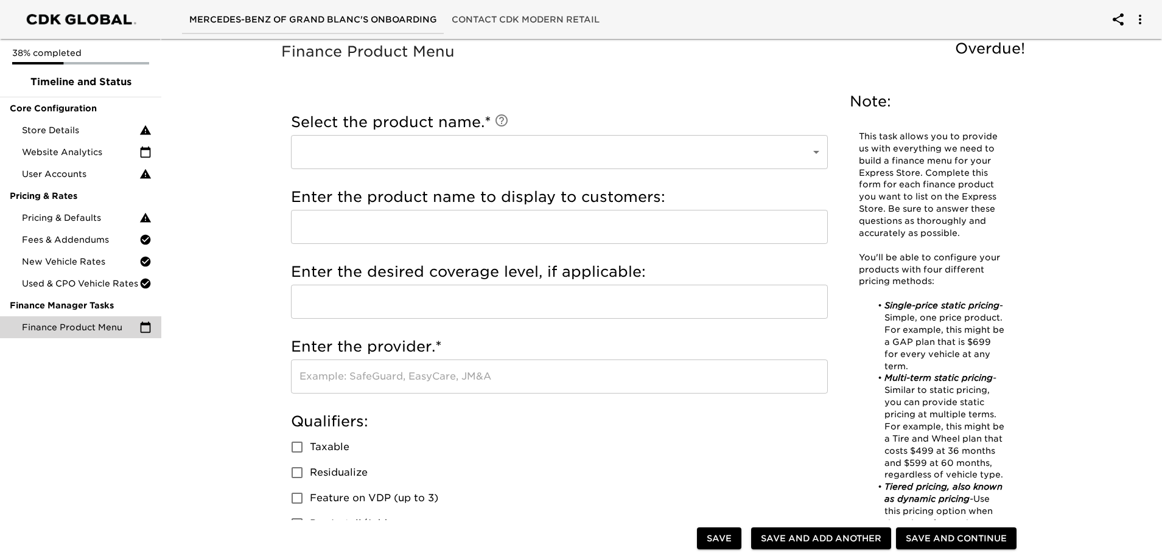
scroll to position [0, 0]
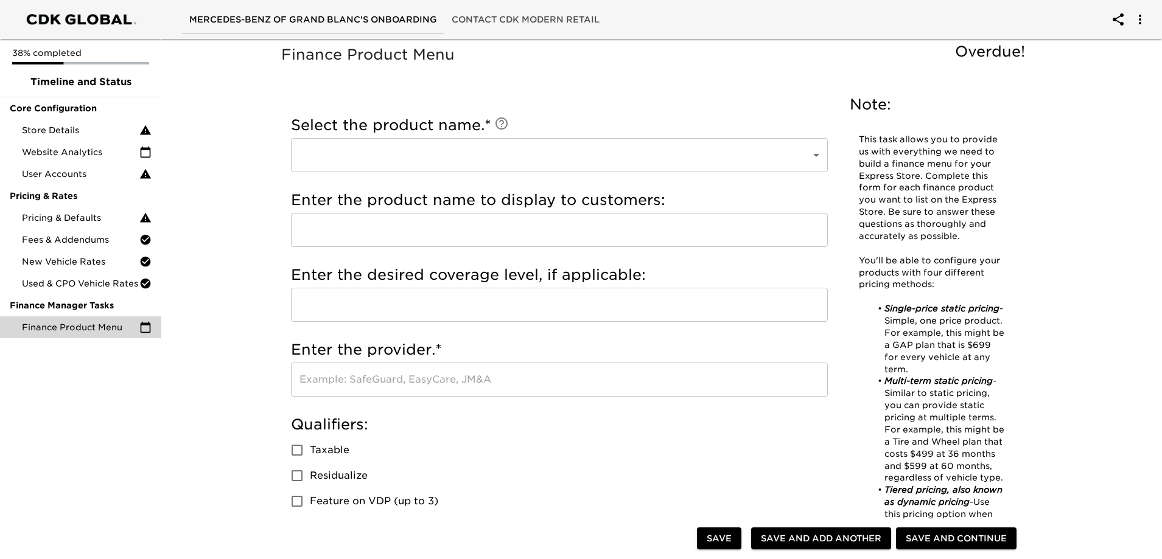
click at [448, 174] on div "Select the product name. * ​ ​" at bounding box center [559, 147] width 537 height 75
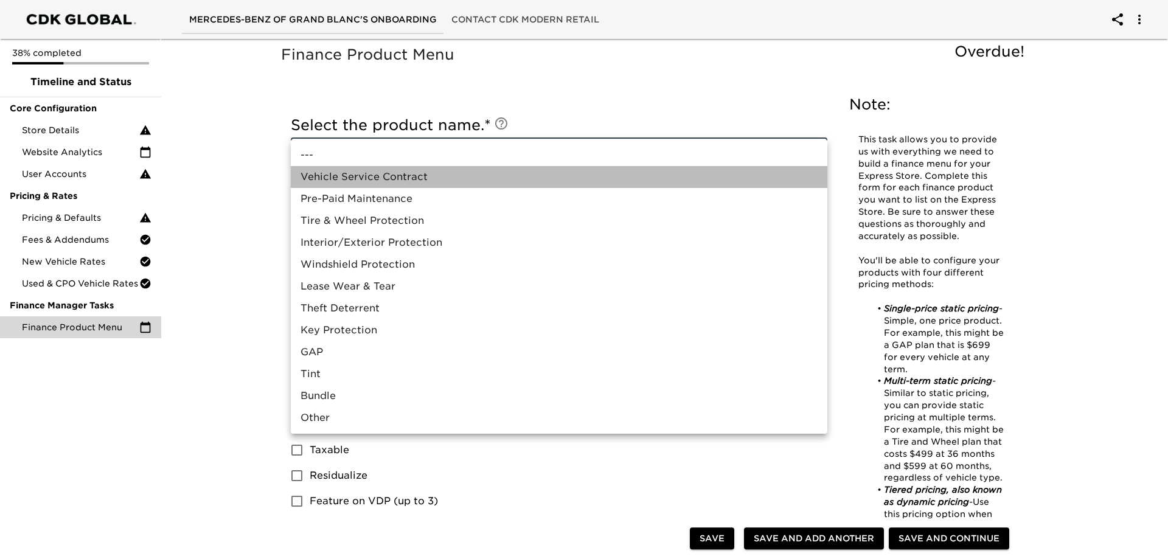
click at [421, 175] on li "Vehicle Service Contract" at bounding box center [559, 177] width 537 height 22
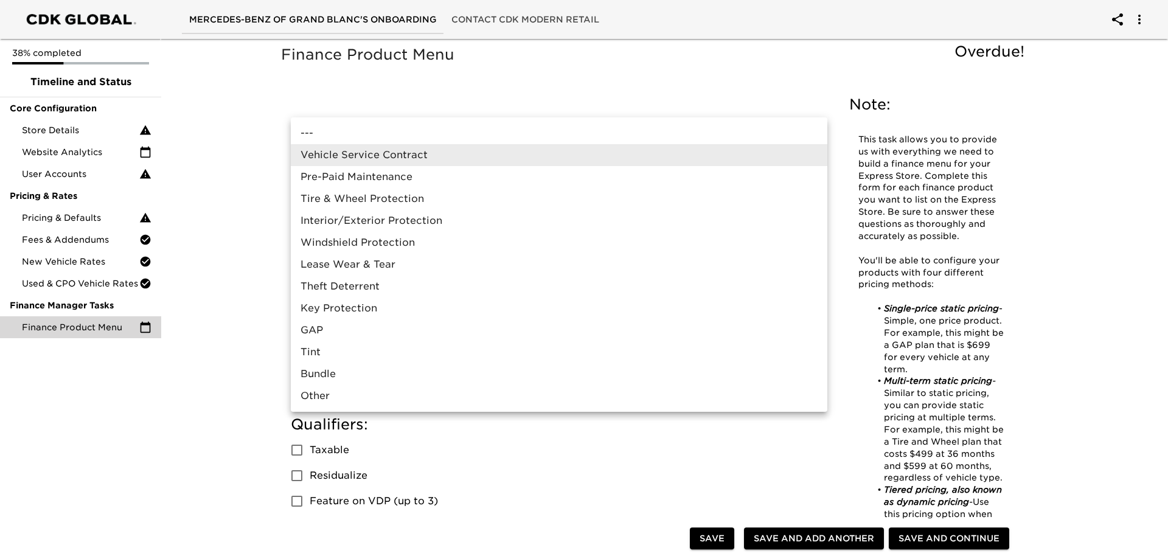
click at [412, 148] on li "Vehicle Service Contract" at bounding box center [559, 155] width 537 height 22
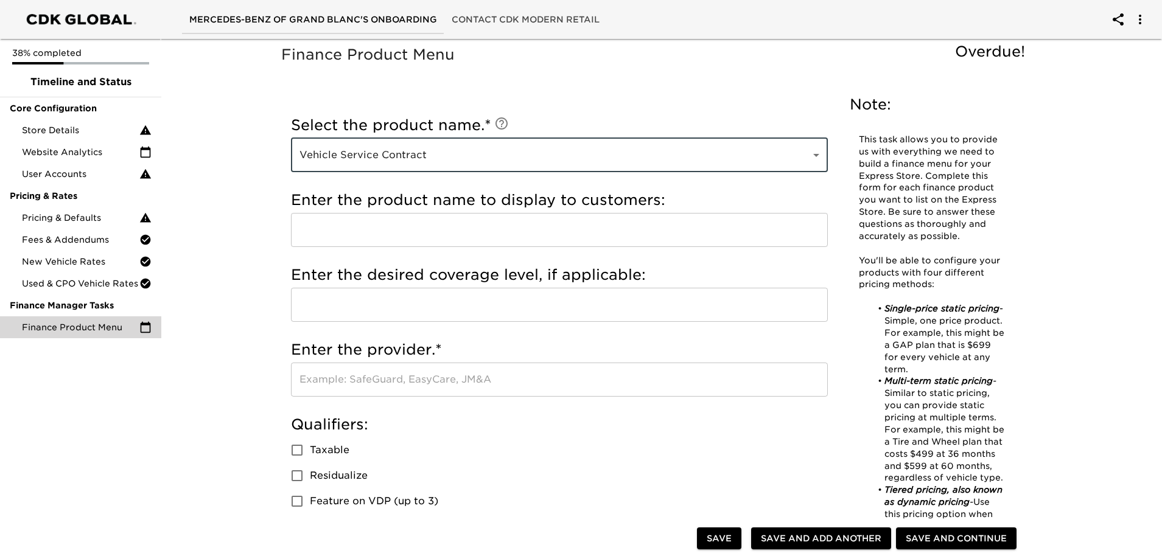
click at [391, 220] on input "text" at bounding box center [559, 230] width 537 height 34
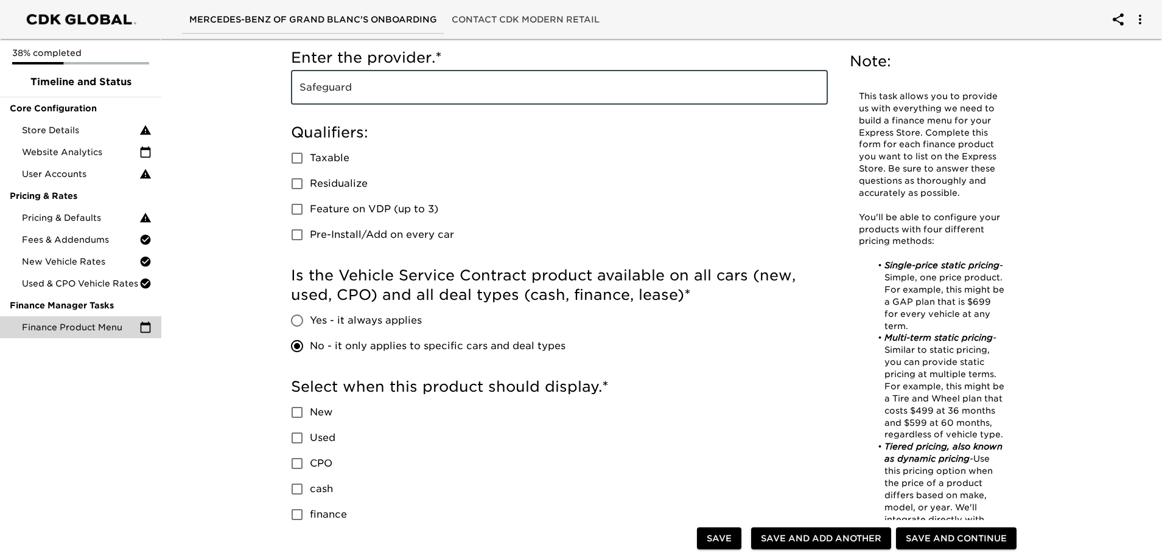
scroll to position [304, 0]
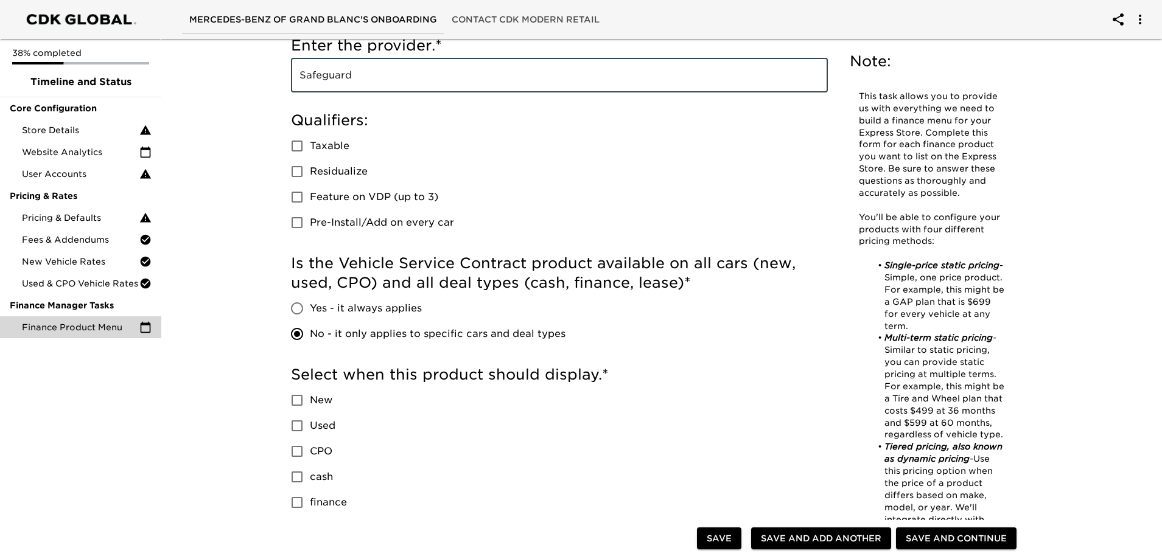
click at [324, 309] on span "Yes - it always applies" at bounding box center [366, 308] width 112 height 15
click at [310, 309] on input "Yes - it always applies" at bounding box center [297, 309] width 26 height 26
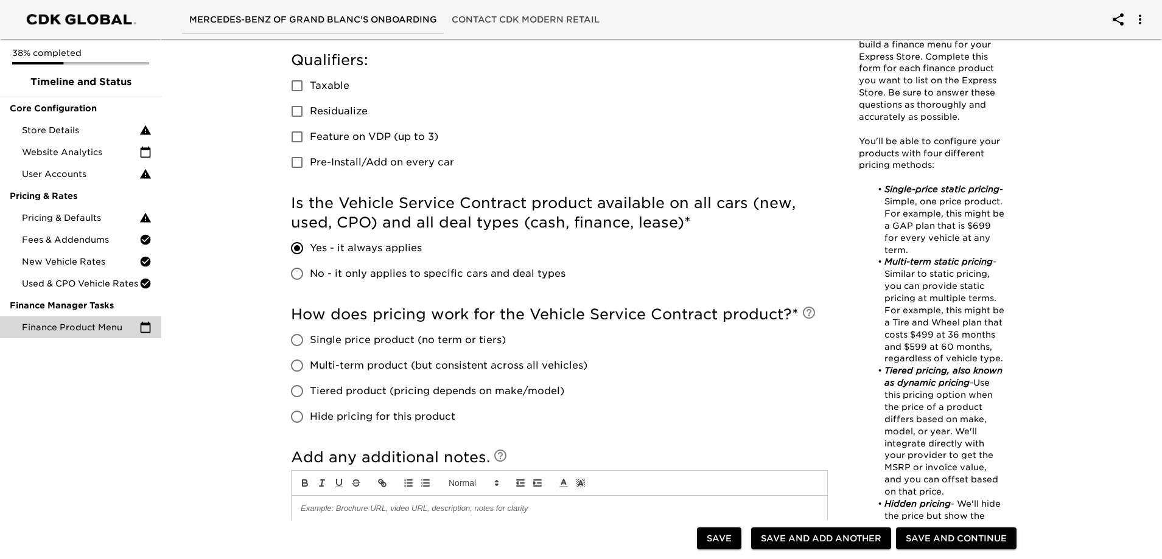
scroll to position [365, 0]
click at [411, 281] on label "No - it only applies to specific cars and deal types" at bounding box center [424, 273] width 281 height 26
click at [310, 281] on input "No - it only applies to specific cars and deal types" at bounding box center [297, 273] width 26 height 26
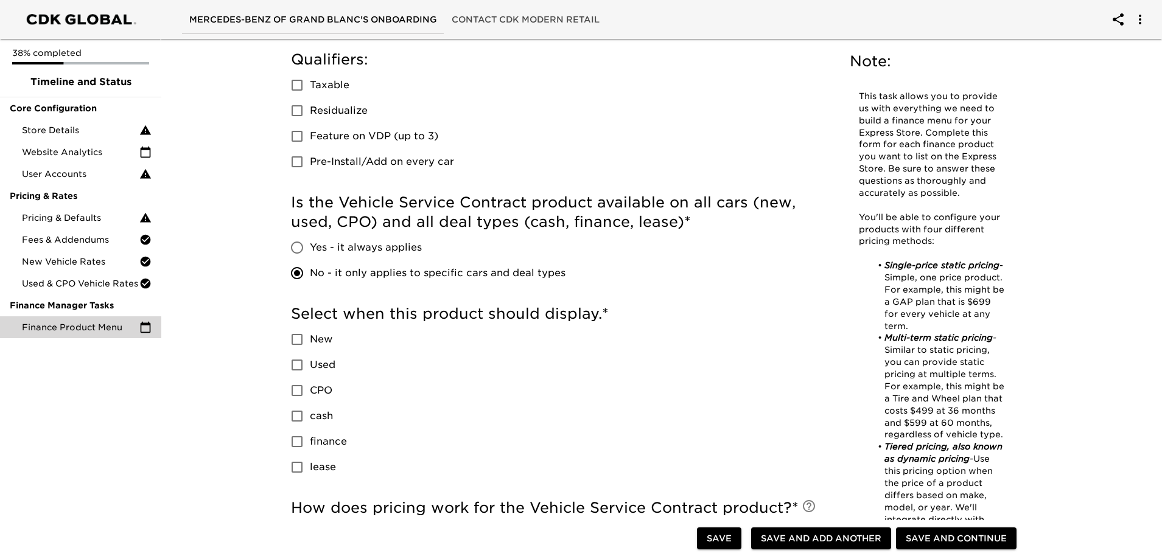
click at [320, 246] on span "Yes - it always applies" at bounding box center [366, 247] width 112 height 15
click at [310, 246] on input "Yes - it always applies" at bounding box center [297, 248] width 26 height 26
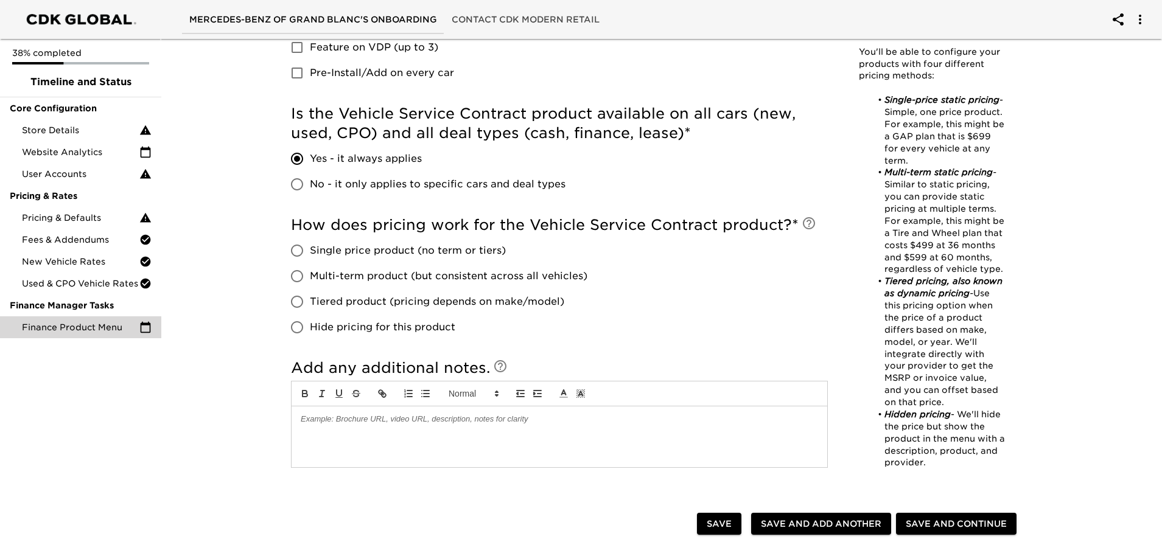
scroll to position [487, 0]
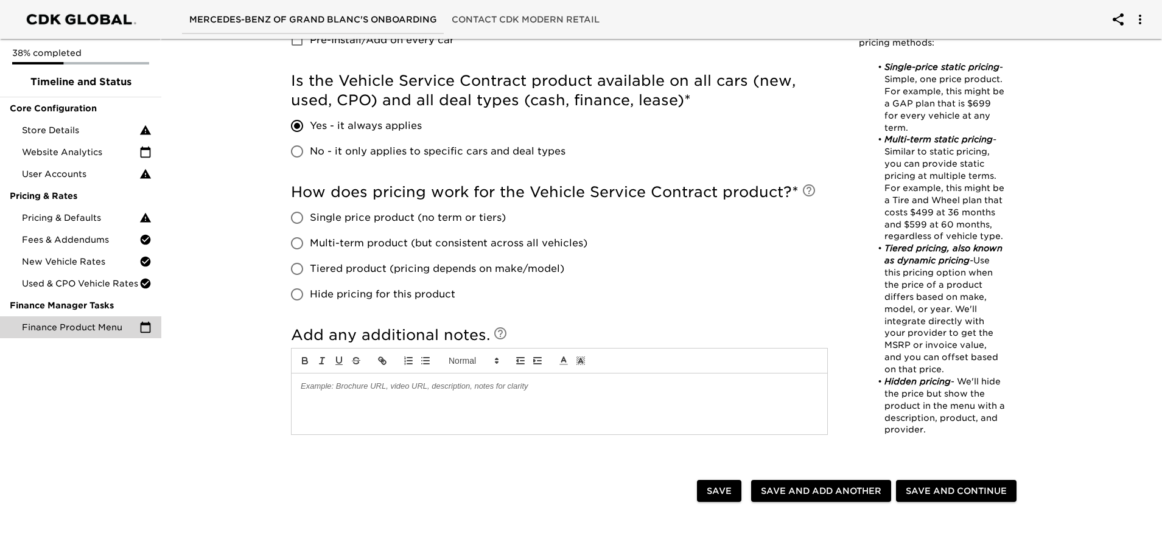
click at [347, 262] on span "Tiered product (pricing depends on make/model)" at bounding box center [437, 269] width 254 height 15
click at [310, 262] on input "Tiered product (pricing depends on make/model)" at bounding box center [297, 269] width 26 height 26
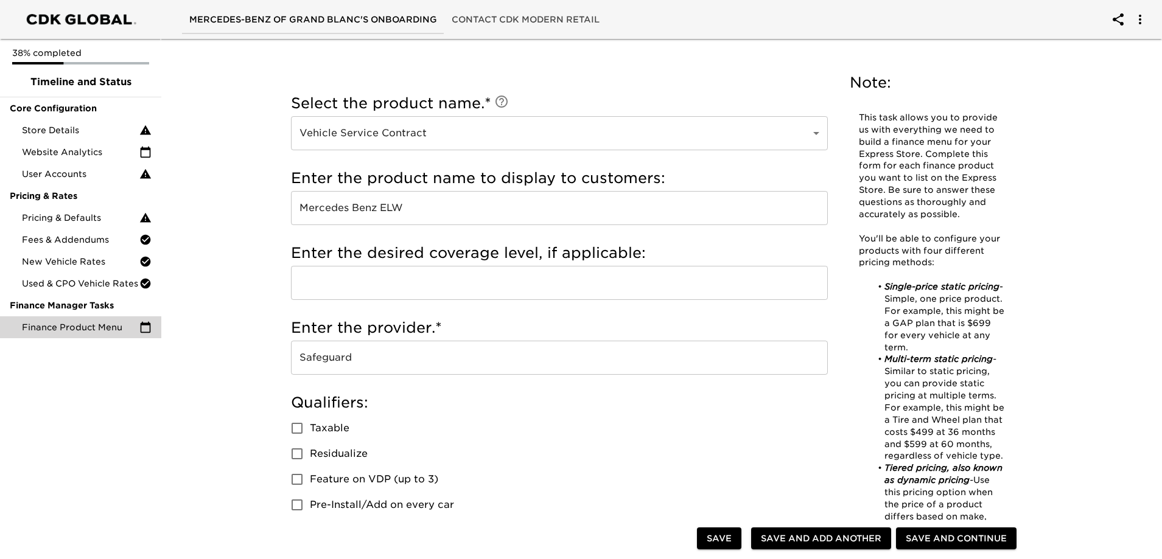
scroll to position [0, 0]
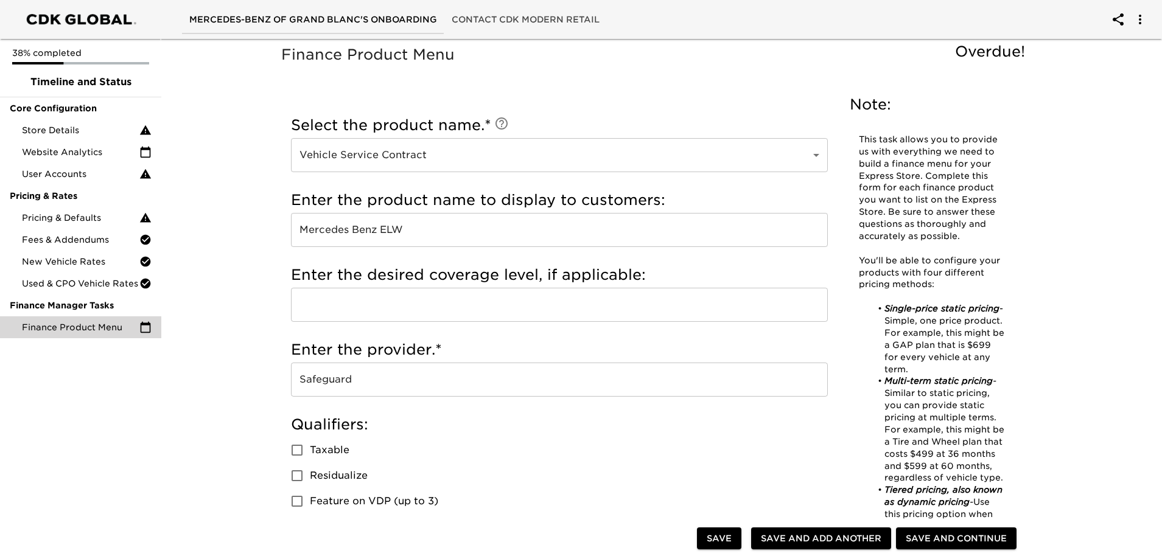
click at [845, 530] on button "Save and Add Another" at bounding box center [821, 539] width 140 height 23
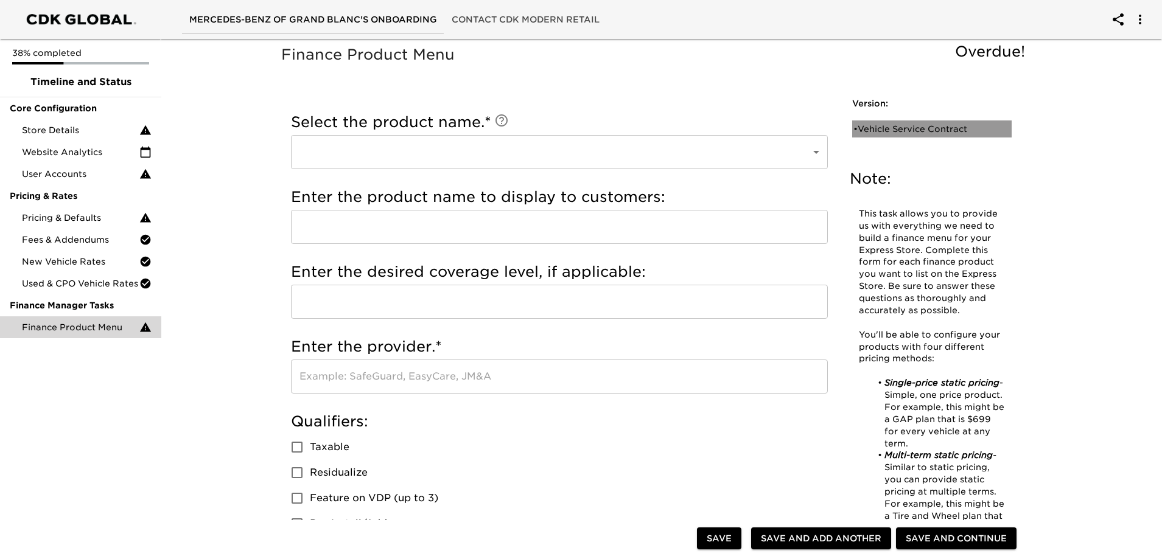
click at [915, 122] on div "• Vehicle Service Contract" at bounding box center [931, 128] width 159 height 17
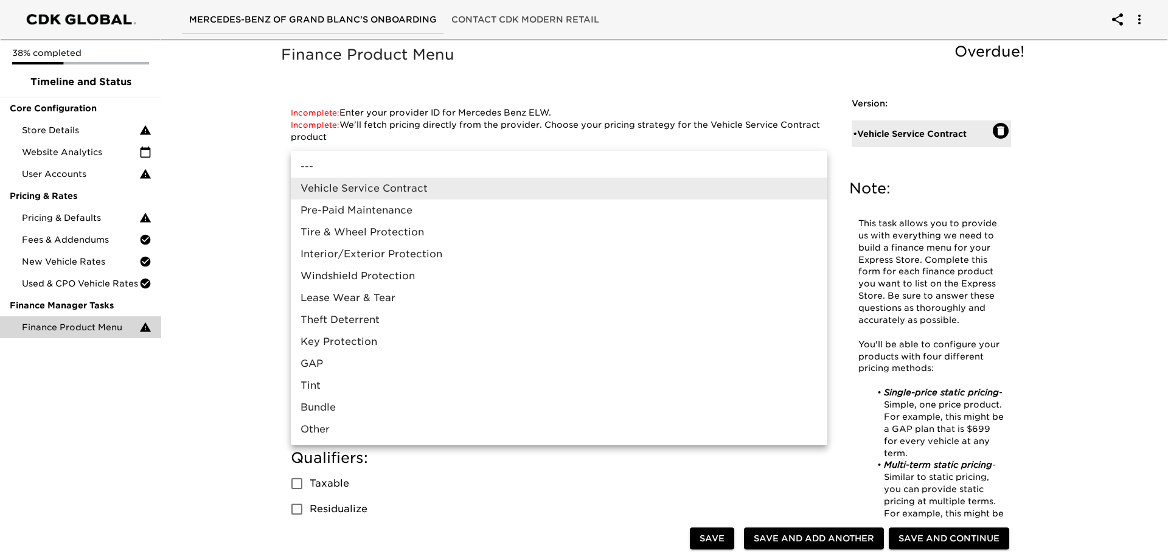
click at [407, 210] on li "Pre-Paid Maintenance" at bounding box center [559, 211] width 537 height 22
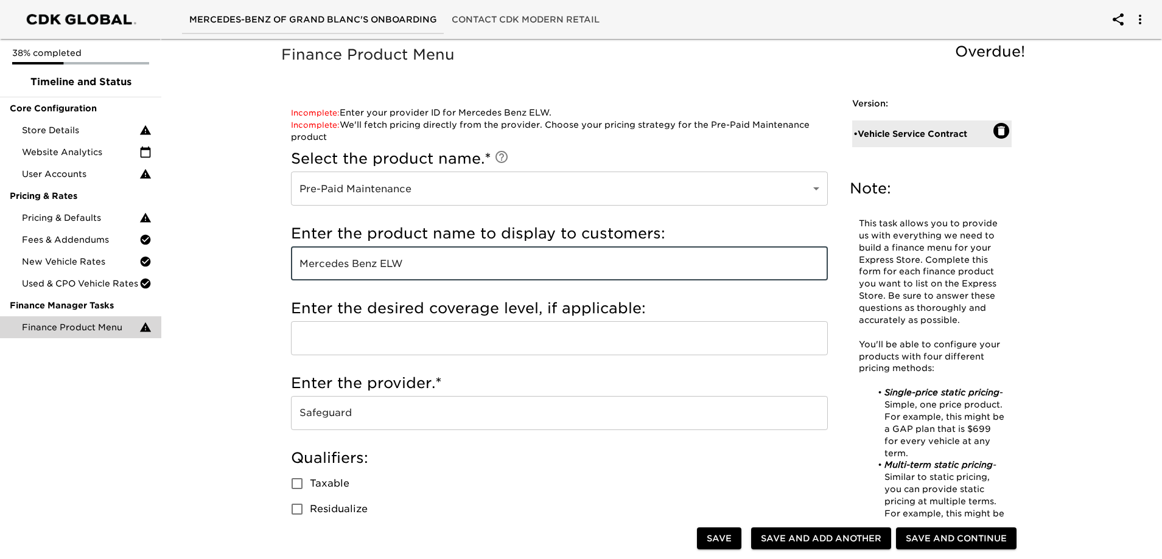
click at [417, 257] on input "Mercedes Benz ELW" at bounding box center [559, 263] width 537 height 34
click at [422, 343] on input "text" at bounding box center [559, 338] width 537 height 34
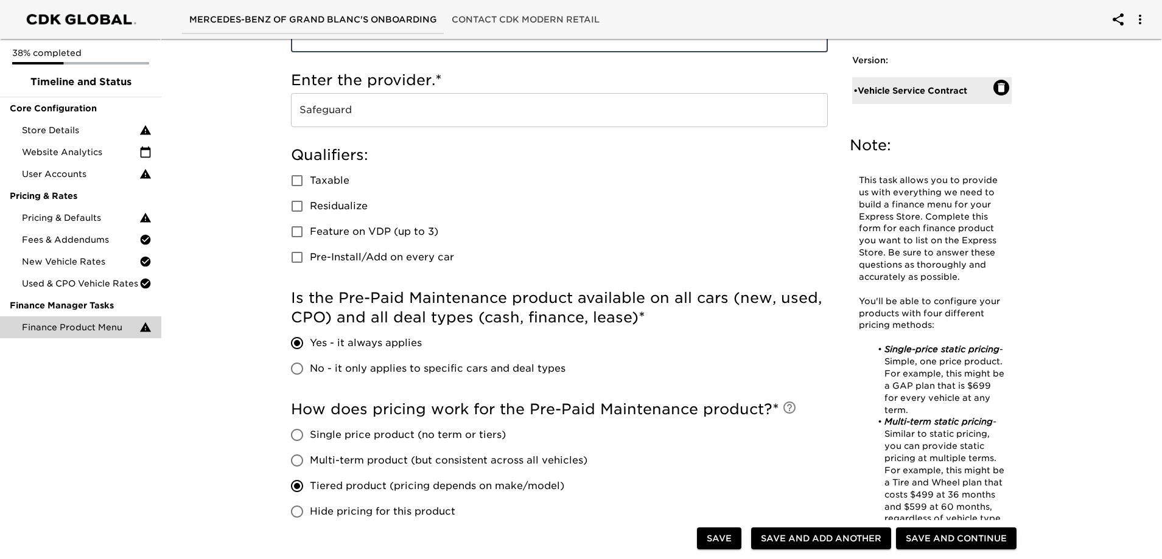
scroll to position [304, 0]
click at [345, 207] on span "Residualize" at bounding box center [339, 205] width 58 height 15
click at [310, 207] on input "Residualize" at bounding box center [297, 205] width 26 height 26
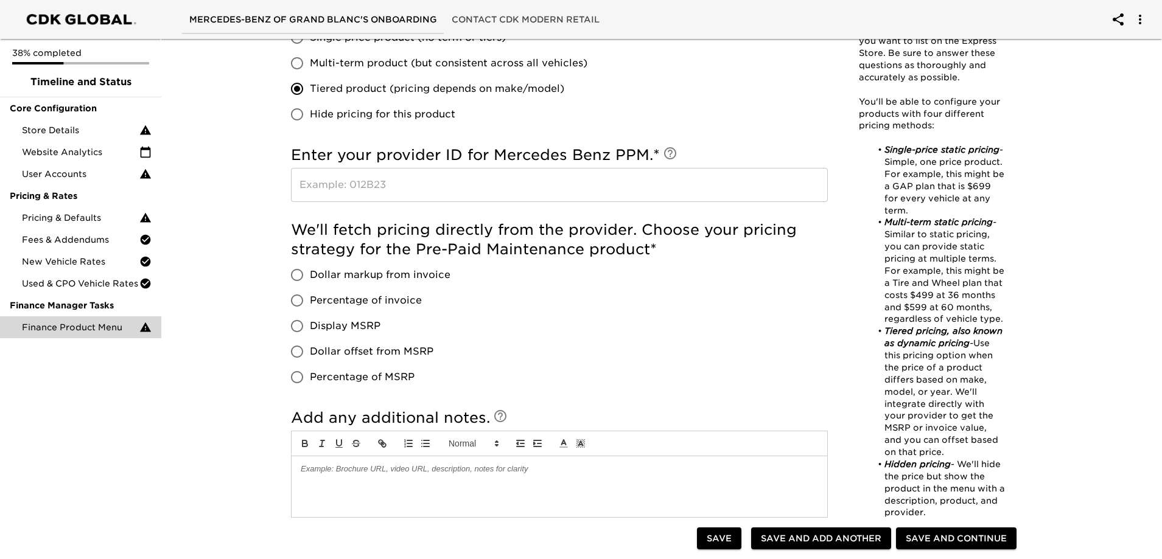
scroll to position [730, 0]
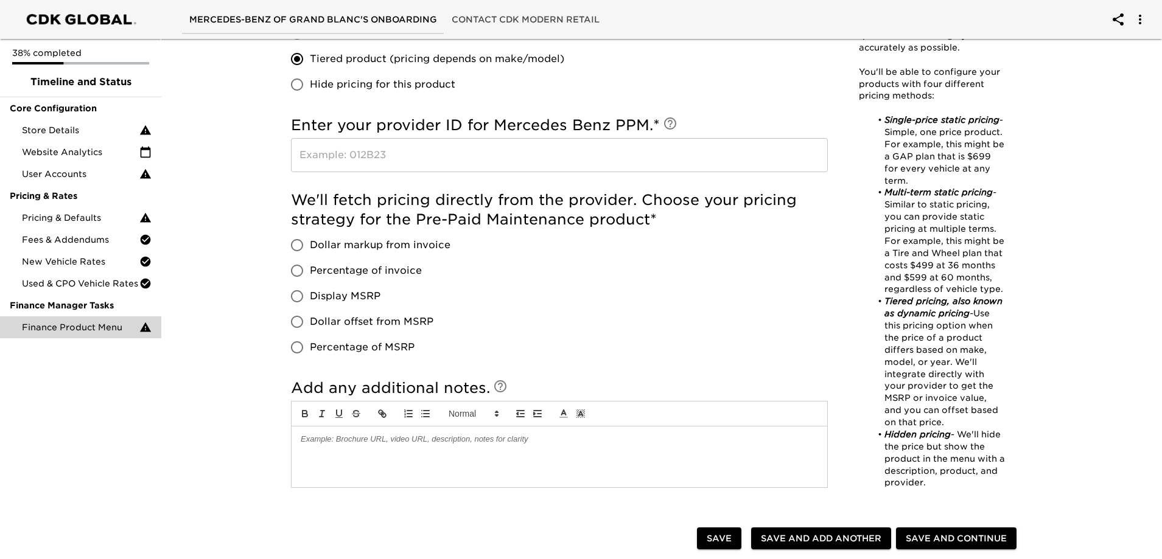
click at [349, 316] on span "Dollar offset from MSRP" at bounding box center [372, 322] width 124 height 15
click at [310, 316] on input "Dollar offset from MSRP" at bounding box center [297, 322] width 26 height 26
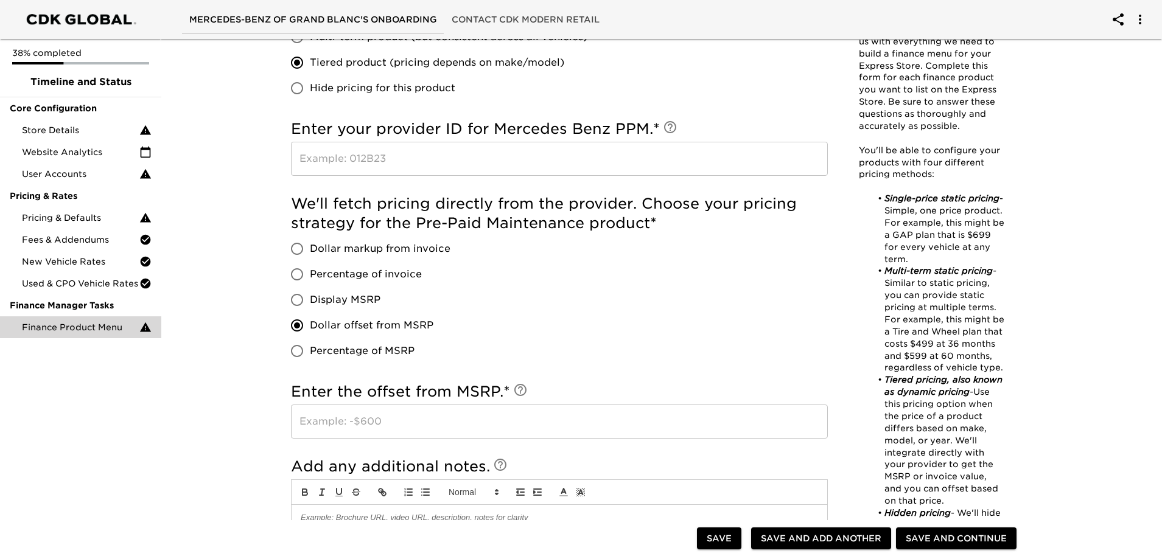
scroll to position [742, 0]
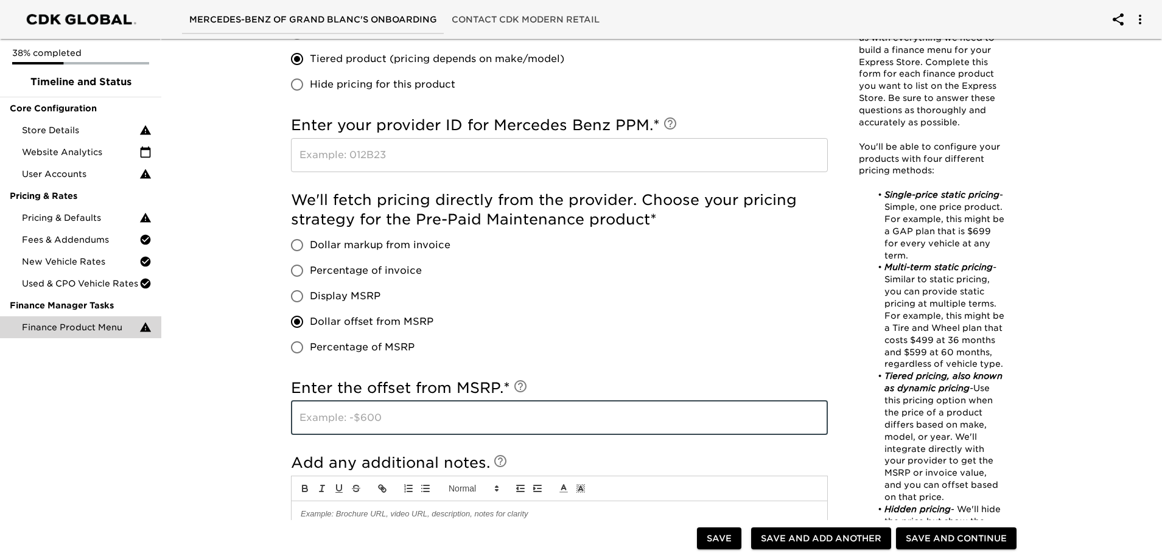
drag, startPoint x: 363, startPoint y: 407, endPoint x: 463, endPoint y: 434, distance: 103.5
click at [363, 407] on input "text" at bounding box center [559, 418] width 537 height 34
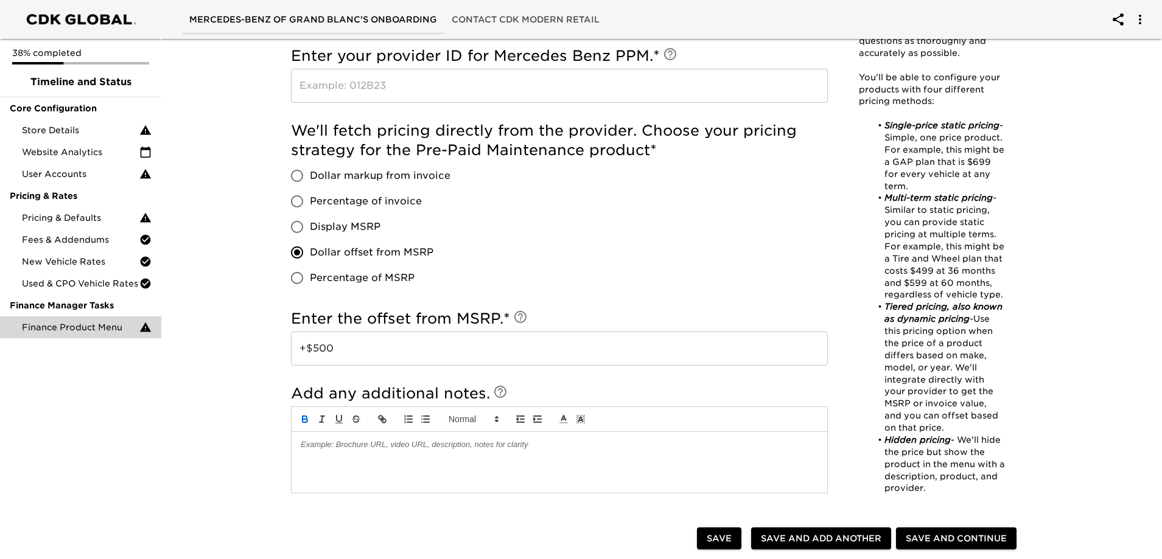
scroll to position [986, 0]
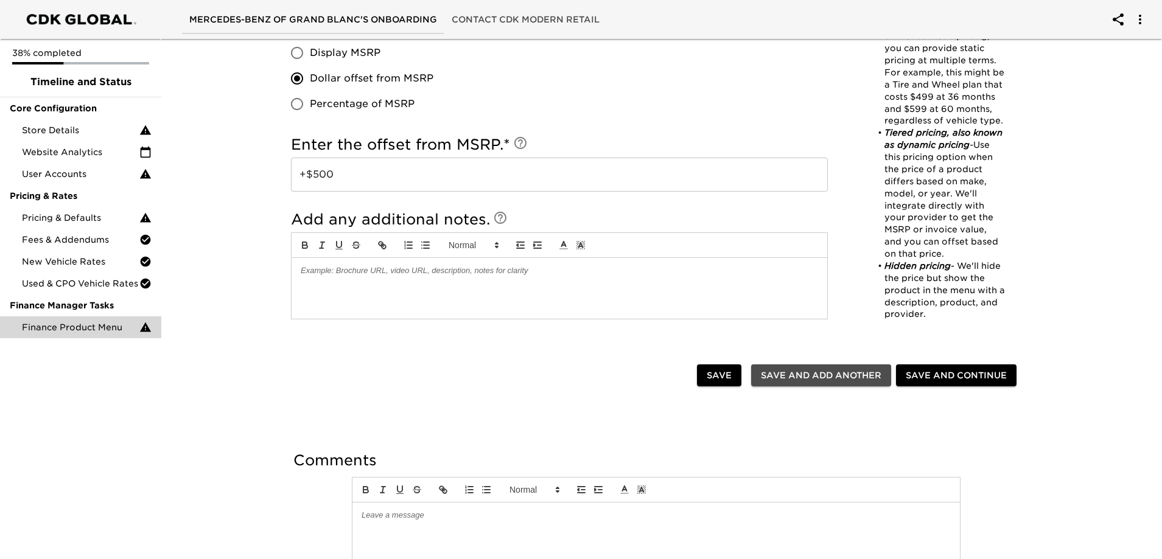
click at [858, 373] on span "Save and Add Another" at bounding box center [821, 375] width 120 height 15
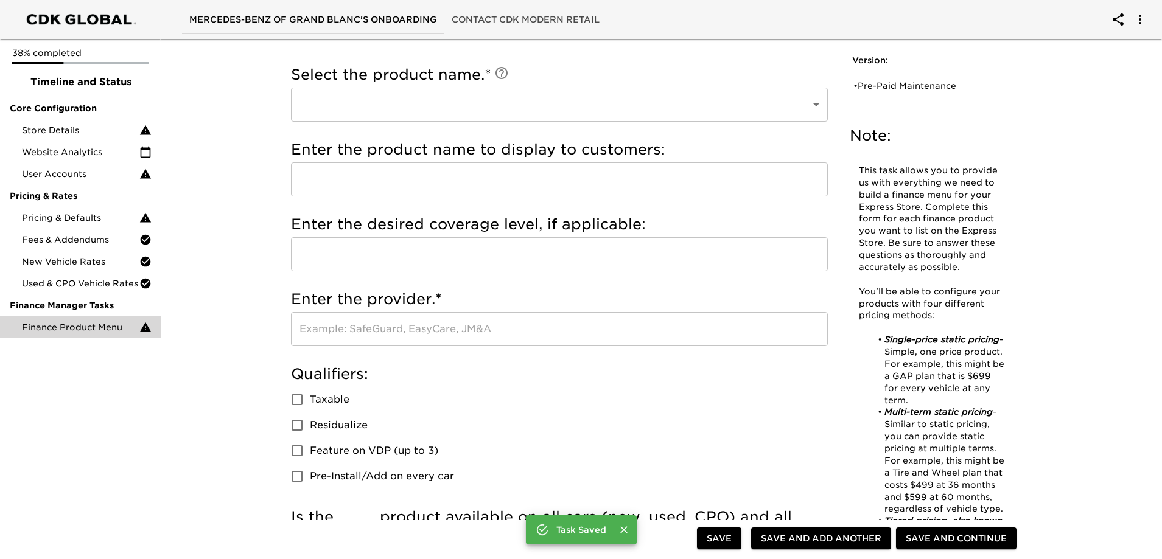
scroll to position [0, 0]
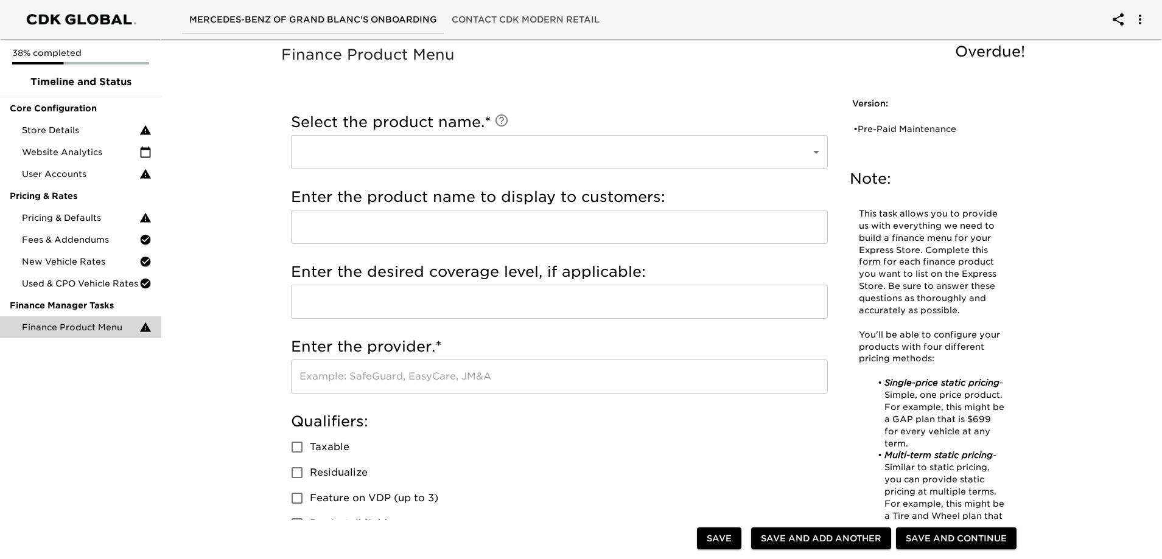
click at [685, 533] on div at bounding box center [496, 540] width 401 height 25
click at [50, 217] on span "Pricing & Defaults" at bounding box center [80, 218] width 117 height 12
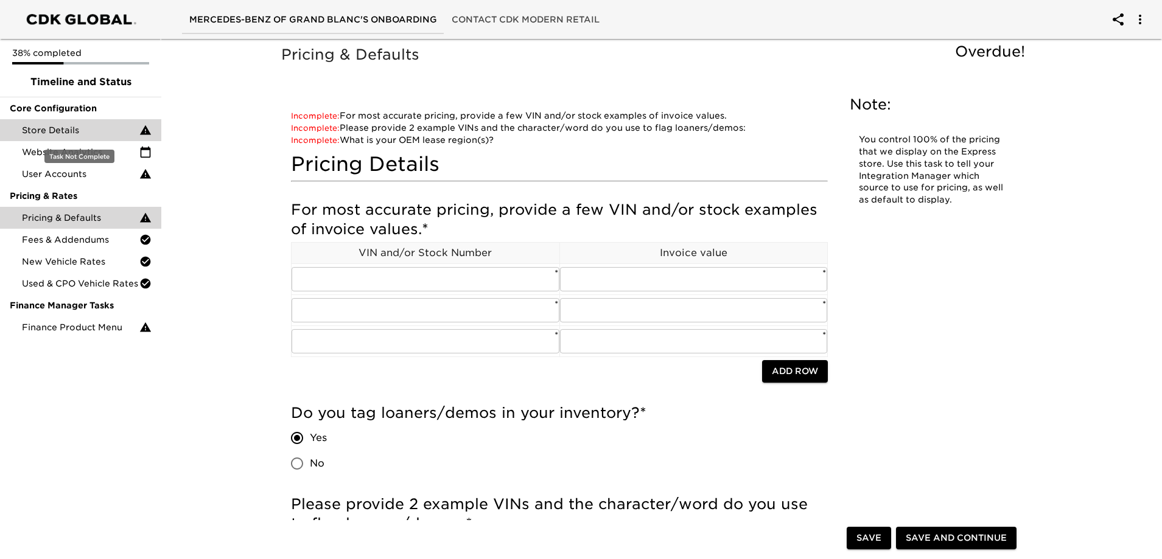
click at [76, 128] on span "Store Details" at bounding box center [80, 130] width 117 height 12
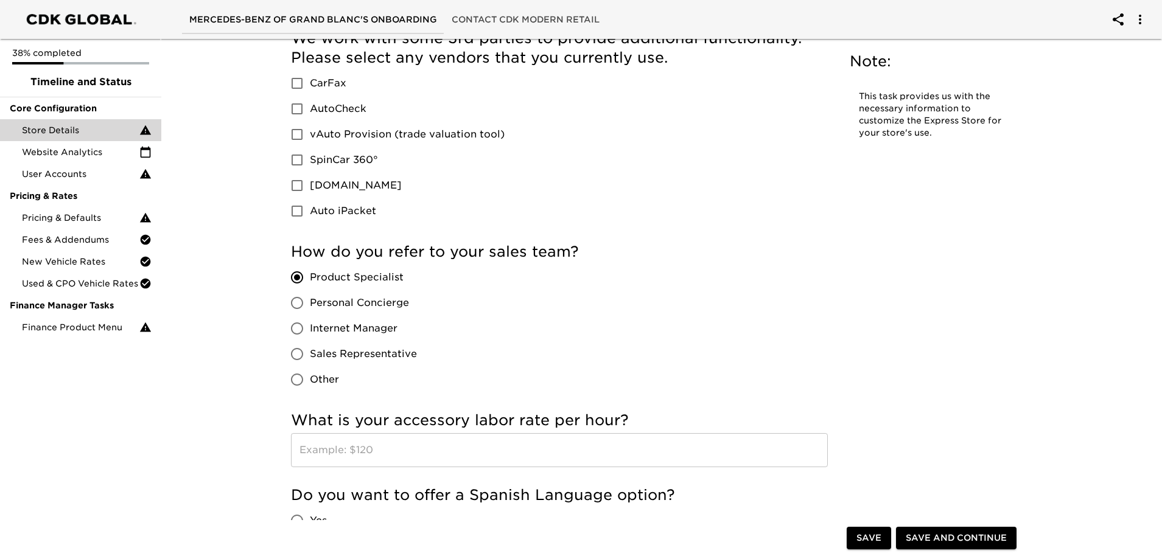
scroll to position [1643, 0]
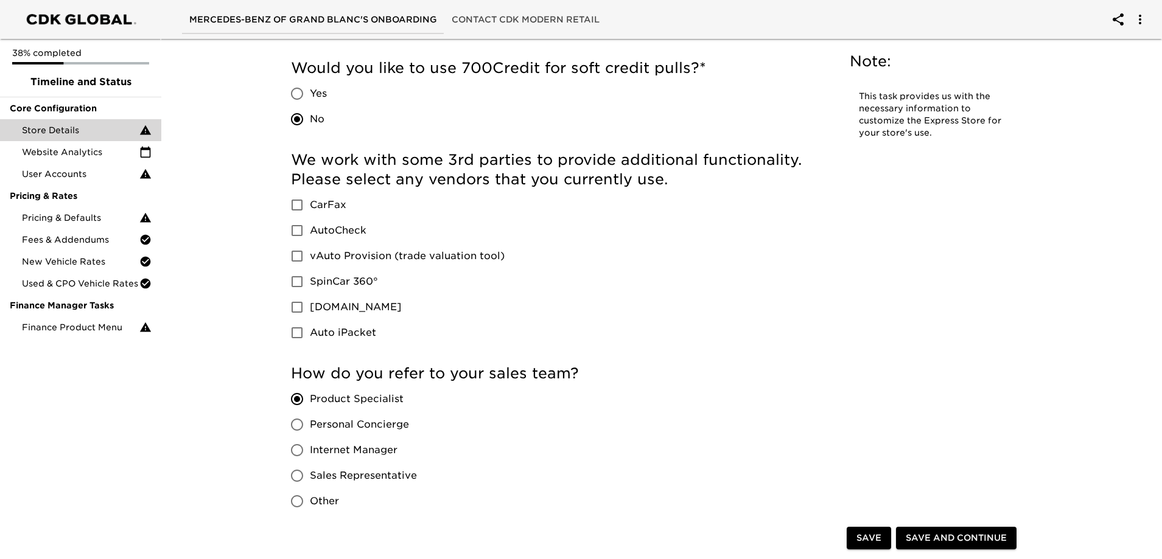
click at [340, 255] on span "vAuto Provision (trade valuation tool)" at bounding box center [407, 256] width 195 height 15
click at [310, 255] on input "vAuto Provision (trade valuation tool)" at bounding box center [297, 256] width 26 height 26
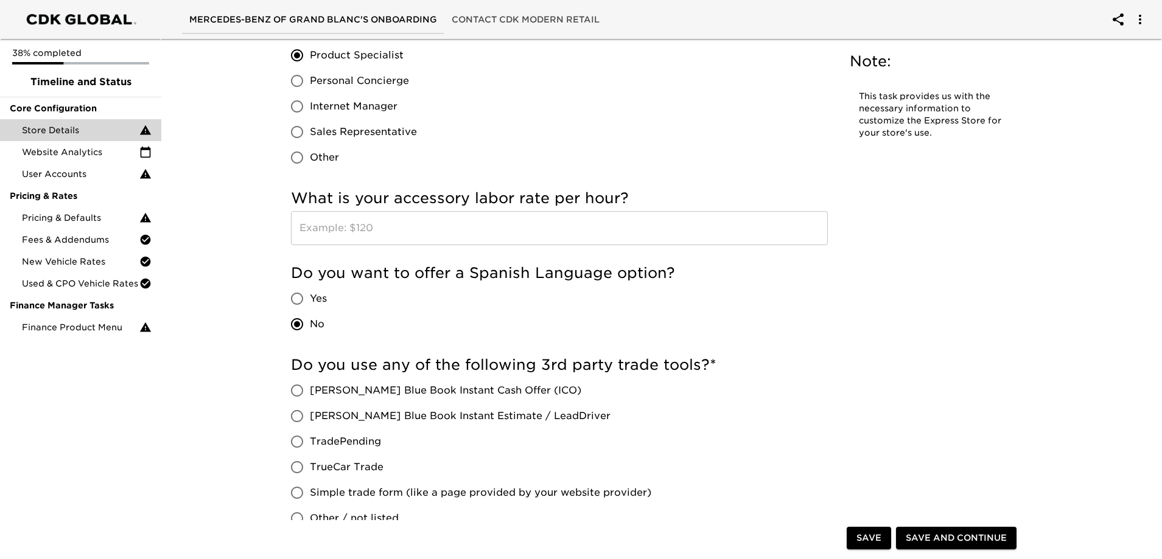
scroll to position [2008, 0]
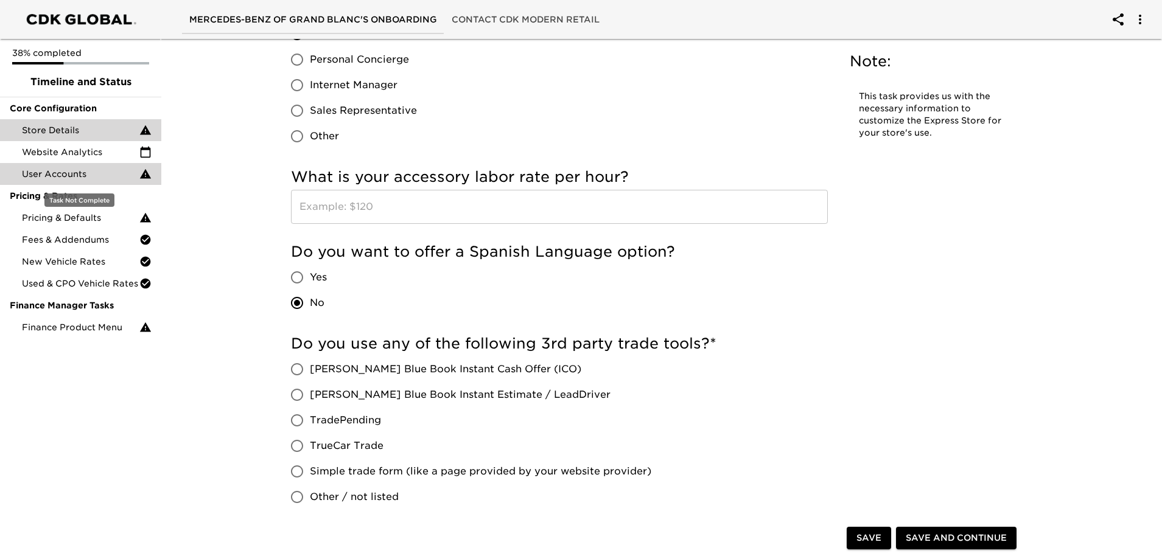
click at [87, 169] on span "User Accounts" at bounding box center [80, 174] width 117 height 12
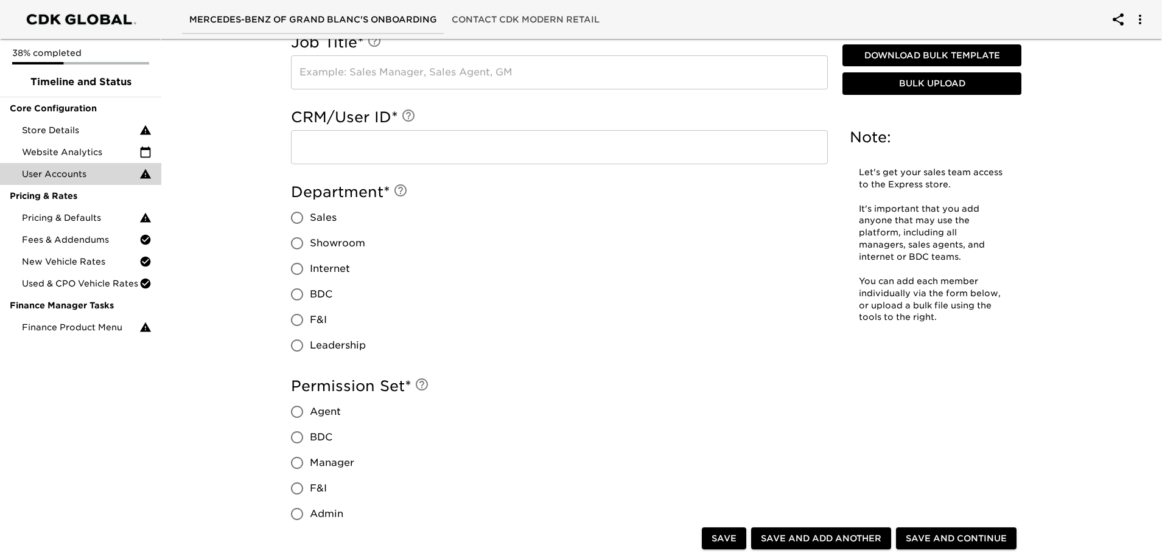
scroll to position [913, 0]
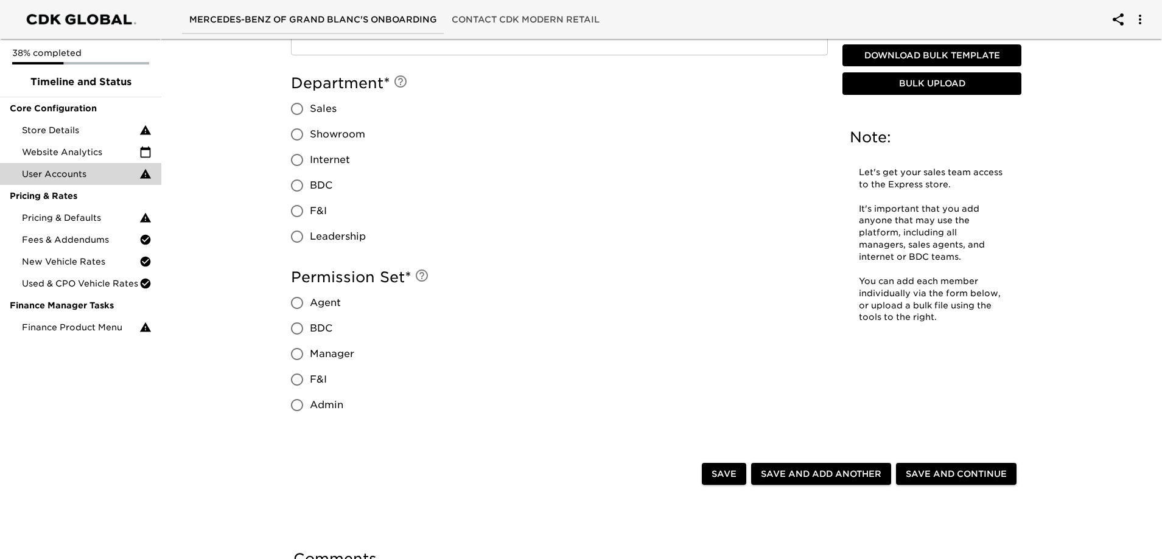
click at [974, 462] on div "Save and Continue" at bounding box center [955, 474] width 125 height 27
click at [975, 464] on button "Save and Continue" at bounding box center [956, 474] width 120 height 23
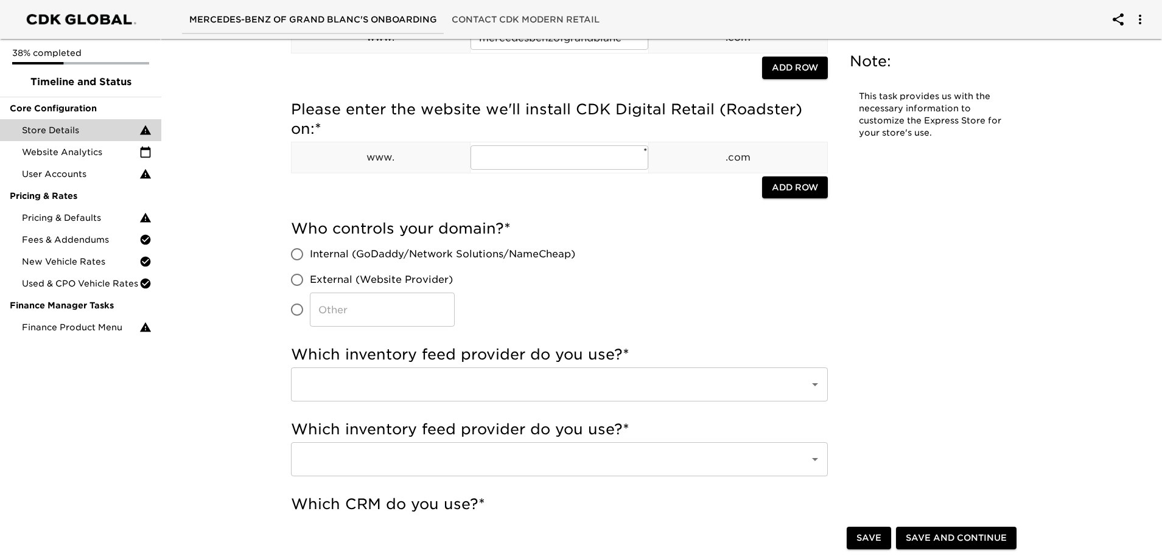
scroll to position [243, 0]
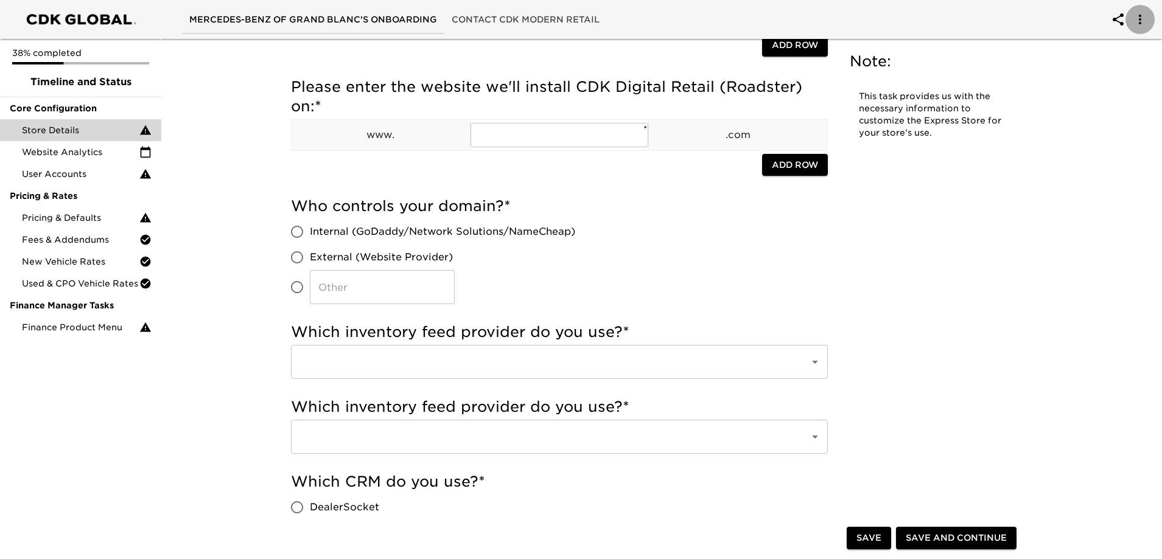
click at [1142, 23] on icon "account of current user" at bounding box center [1140, 19] width 15 height 15
click at [1079, 88] on div at bounding box center [584, 279] width 1168 height 559
click at [1130, 9] on button "account of current user" at bounding box center [1139, 19] width 29 height 29
click at [1042, 31] on div at bounding box center [584, 279] width 1168 height 559
click at [1120, 19] on icon "account of current user" at bounding box center [1118, 19] width 15 height 15
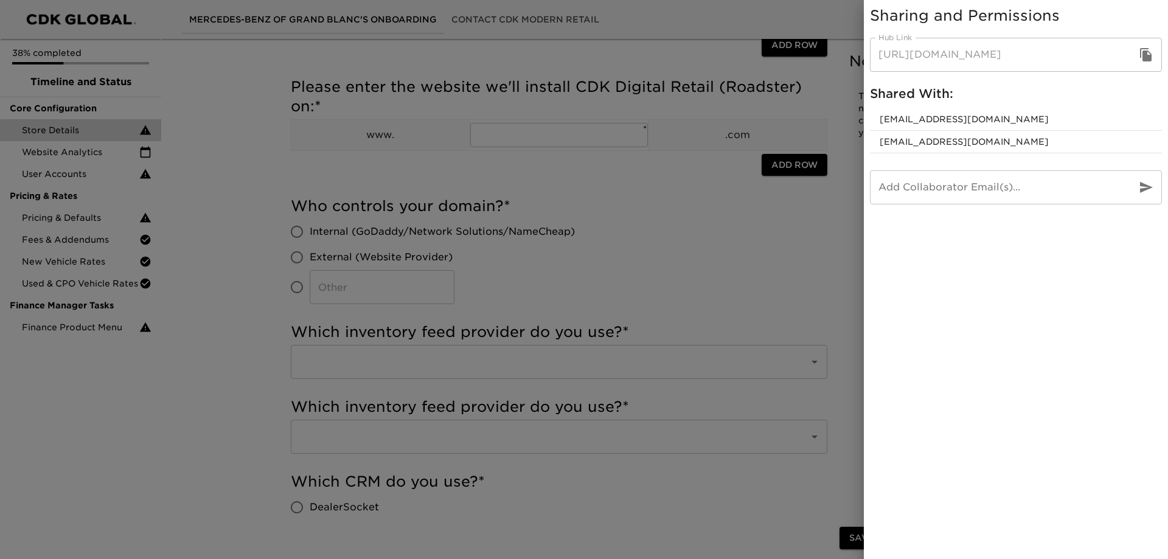
click at [959, 122] on span "[EMAIL_ADDRESS][DOMAIN_NAME]" at bounding box center [1016, 119] width 273 height 12
click at [1049, 117] on span "[EMAIL_ADDRESS][DOMAIN_NAME]" at bounding box center [1016, 119] width 273 height 12
drag, startPoint x: 1063, startPoint y: 158, endPoint x: 1084, endPoint y: 152, distance: 22.3
click at [1065, 155] on ul "[EMAIL_ADDRESS][DOMAIN_NAME] [EMAIL_ADDRESS][DOMAIN_NAME]" at bounding box center [1016, 130] width 292 height 55
click at [943, 191] on input "email" at bounding box center [998, 187] width 257 height 34
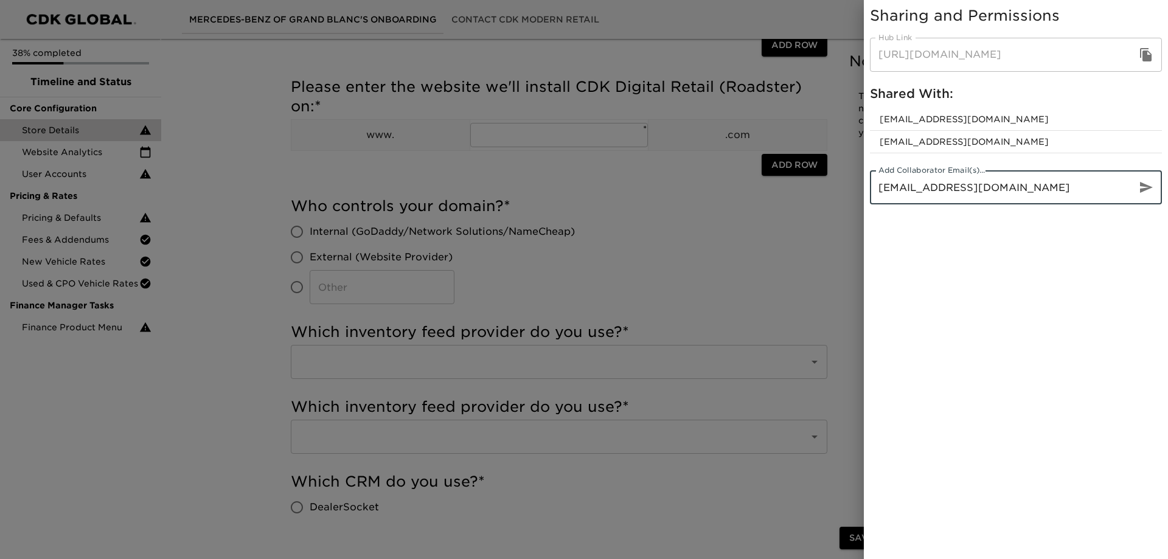
click at [1148, 187] on icon "button" at bounding box center [1146, 187] width 15 height 15
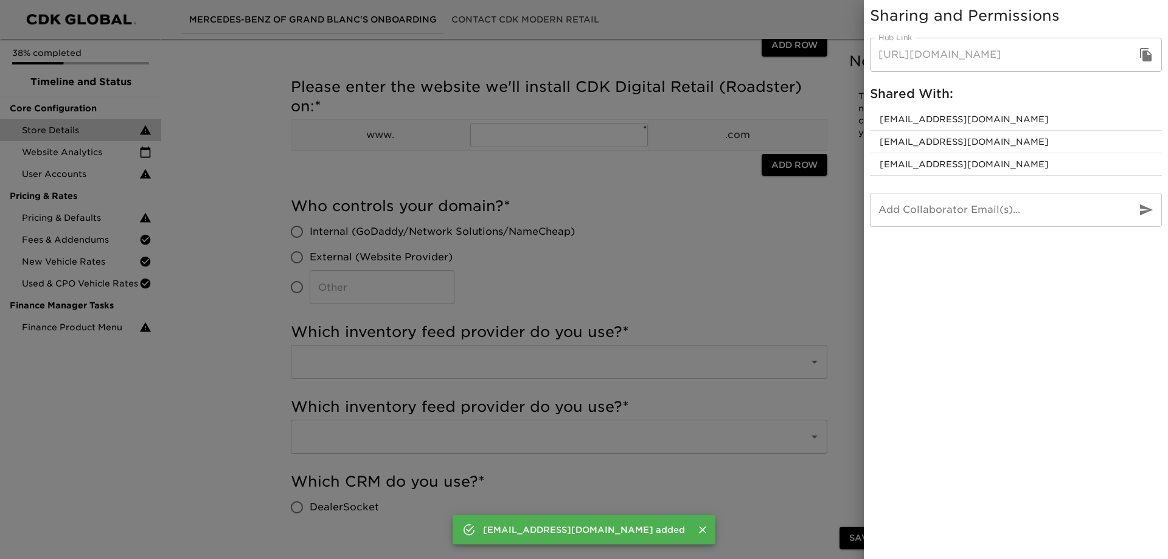
click at [853, 276] on div at bounding box center [584, 279] width 1168 height 559
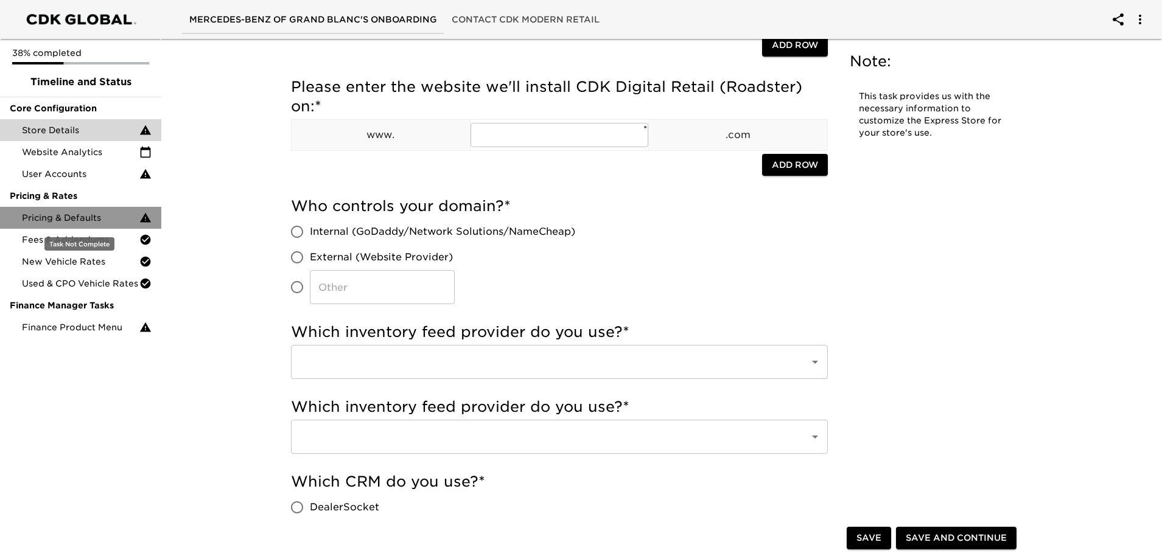
click at [101, 209] on div "Pricing & Defaults" at bounding box center [80, 218] width 161 height 22
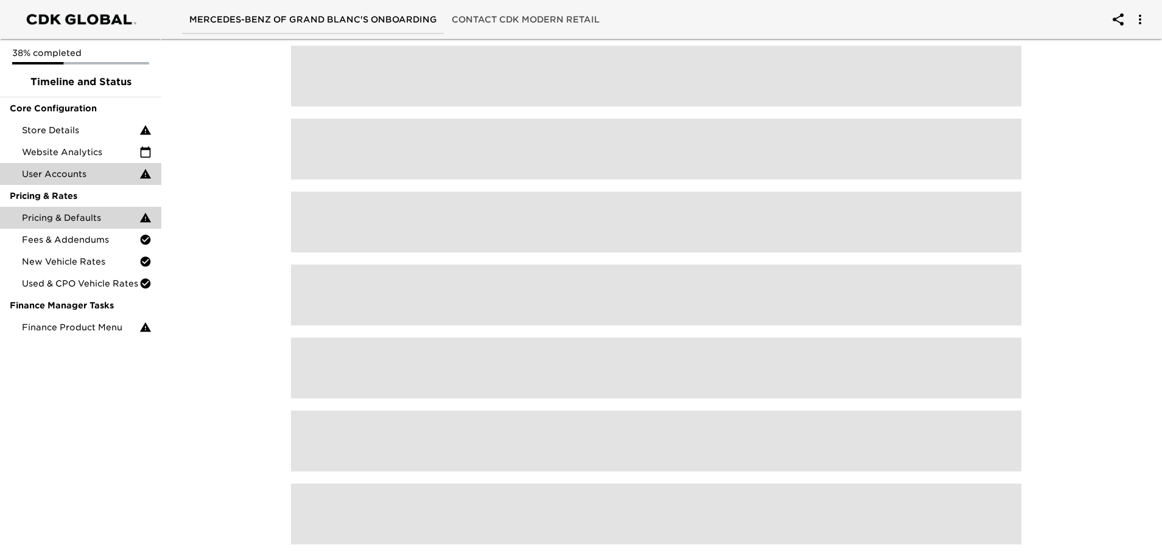
click at [80, 174] on span "User Accounts" at bounding box center [80, 174] width 117 height 12
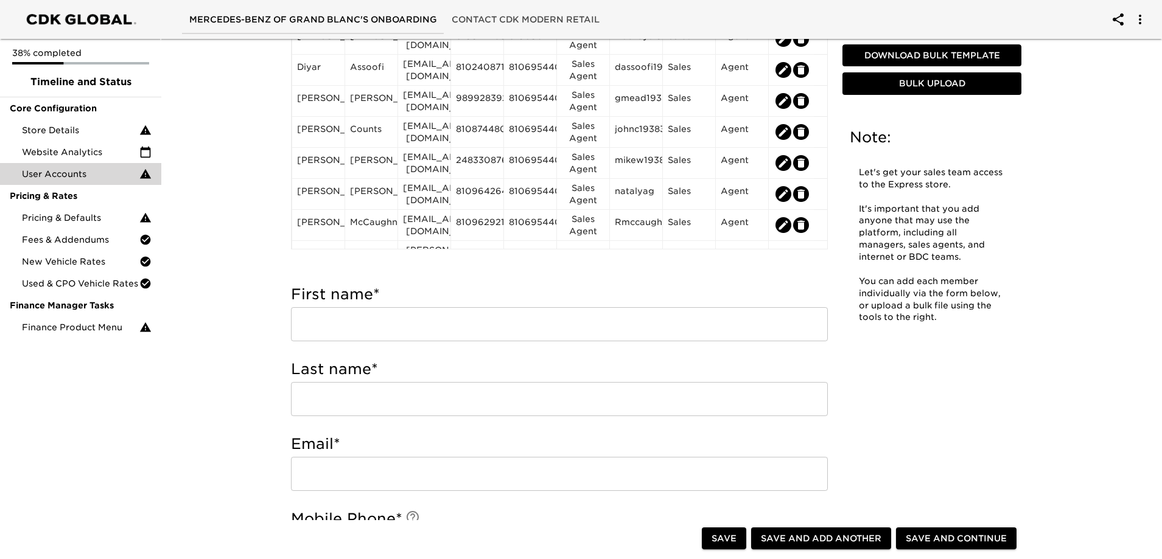
scroll to position [243, 0]
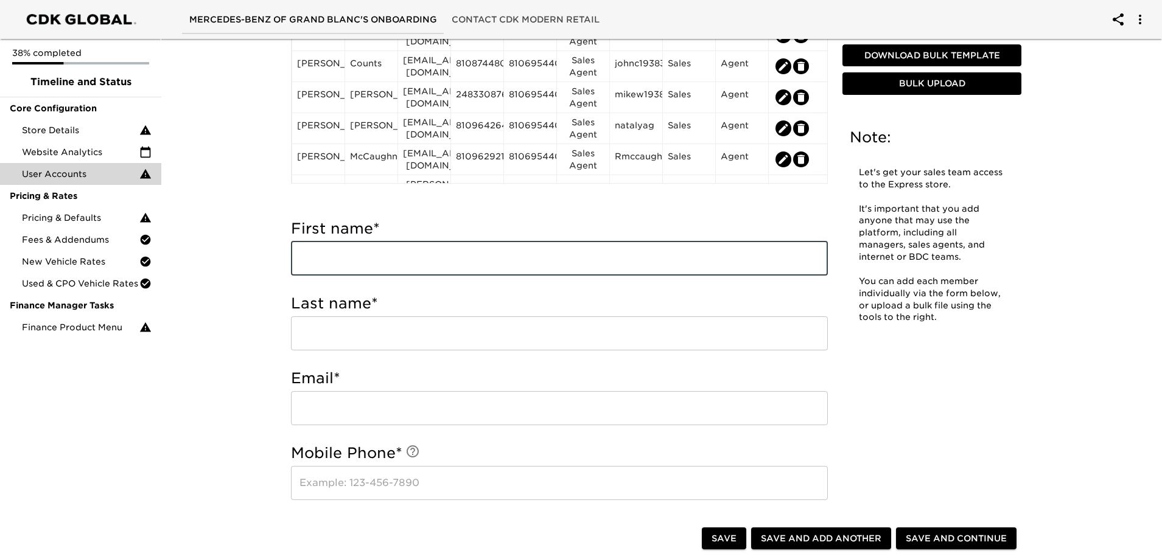
click at [365, 249] on input "text" at bounding box center [559, 259] width 537 height 34
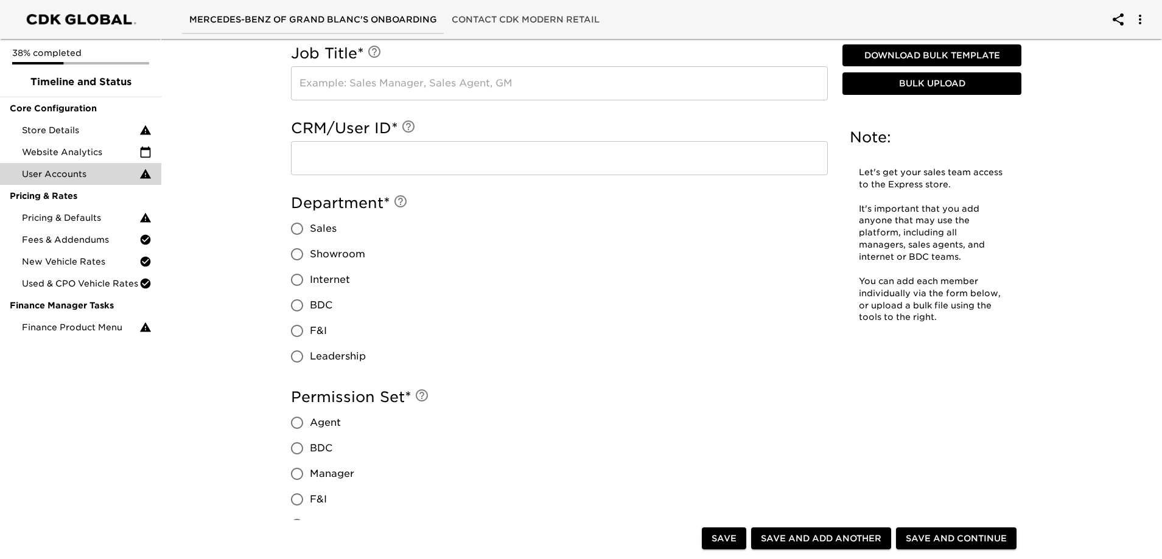
scroll to position [852, 0]
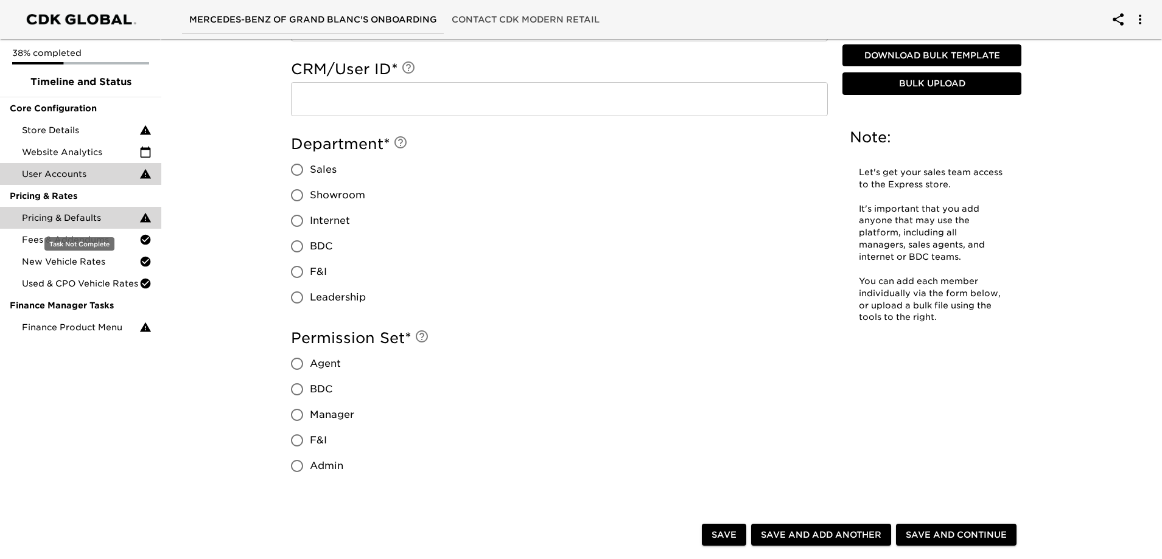
click at [125, 223] on span "Pricing & Defaults" at bounding box center [80, 218] width 117 height 12
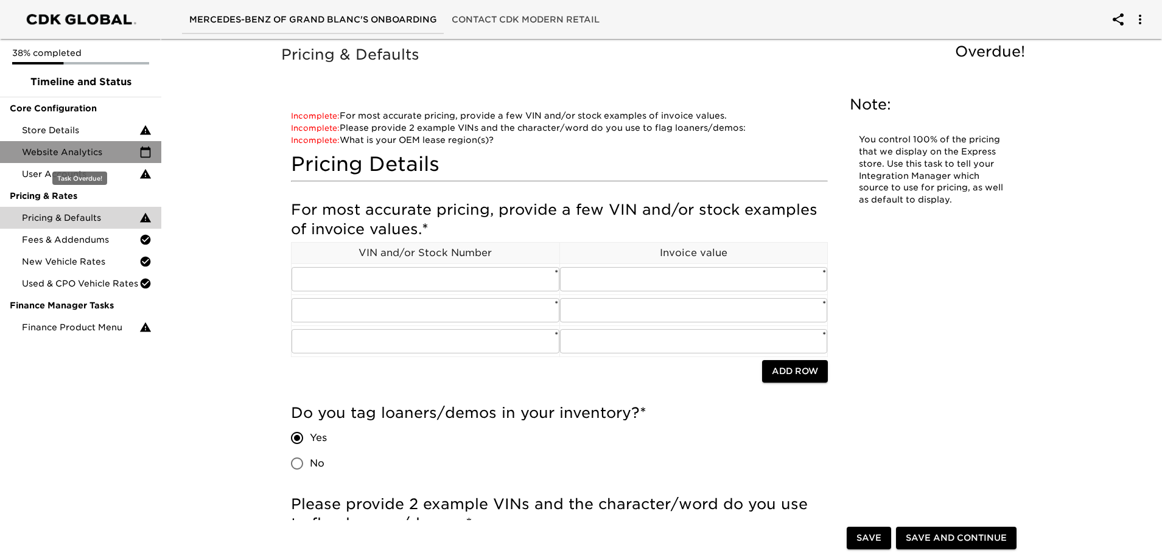
click at [61, 150] on span "Website Analytics" at bounding box center [80, 152] width 117 height 12
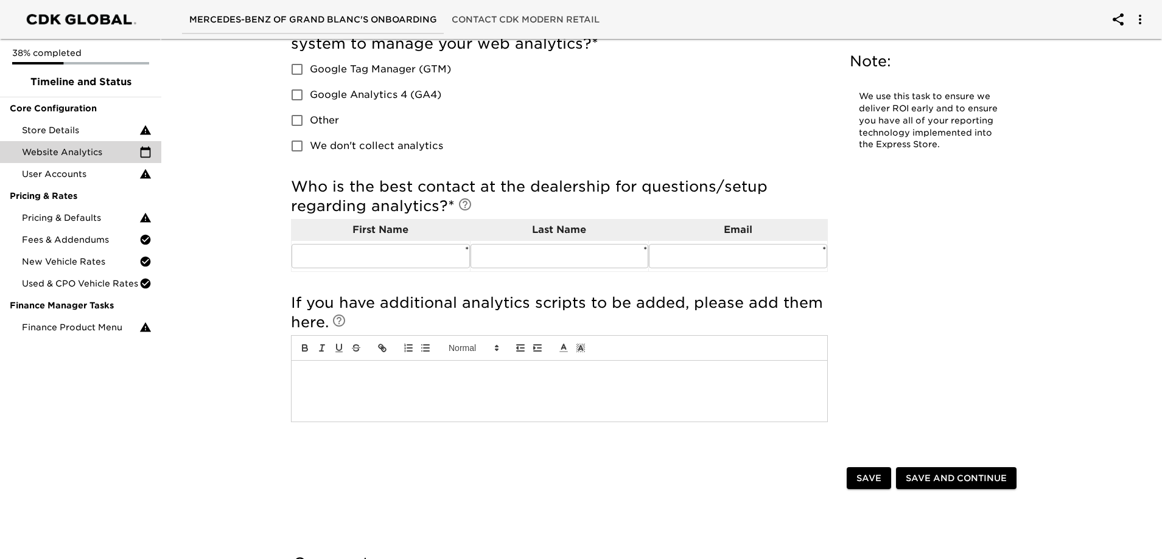
scroll to position [122, 0]
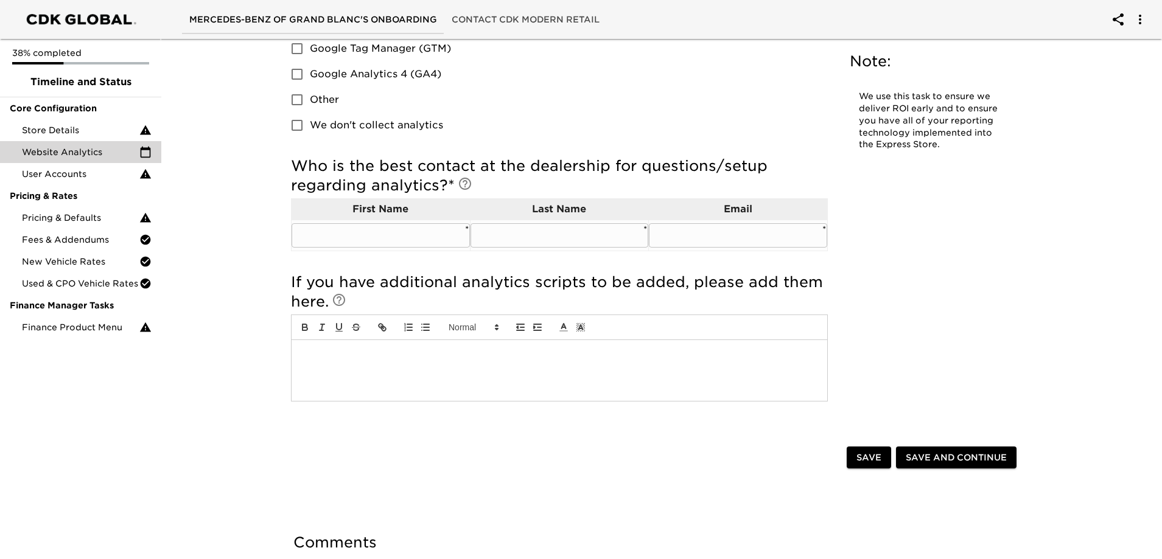
click at [416, 233] on input "text" at bounding box center [381, 235] width 178 height 24
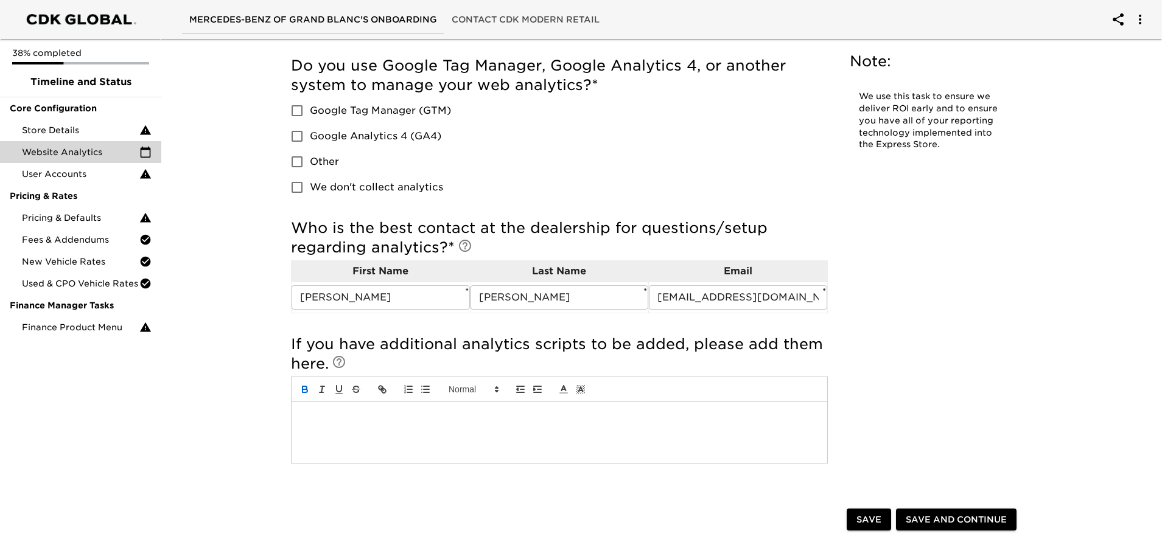
scroll to position [0, 0]
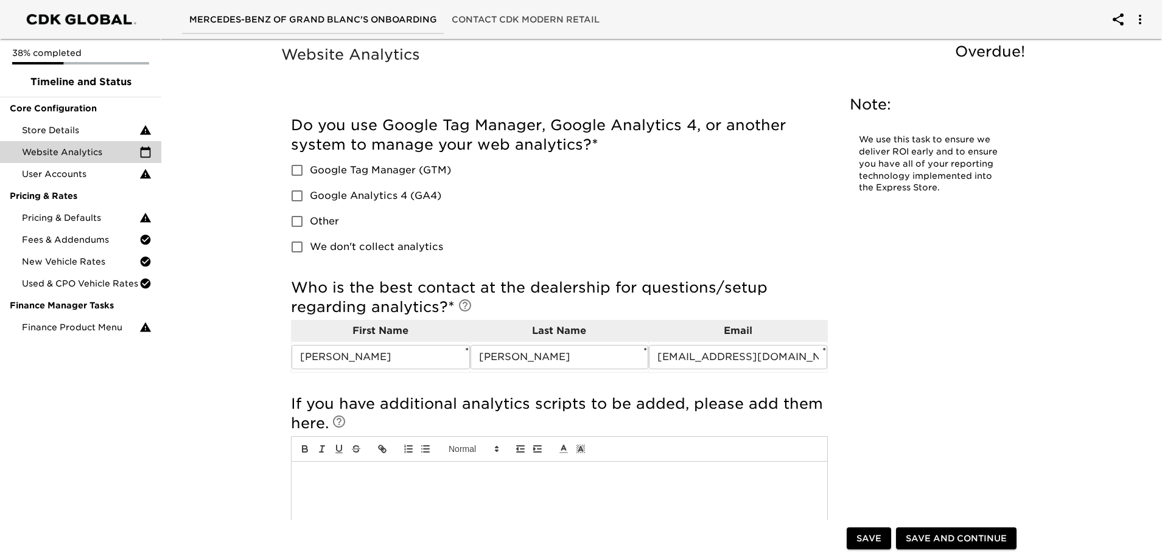
click at [877, 536] on span "Save" at bounding box center [868, 538] width 25 height 15
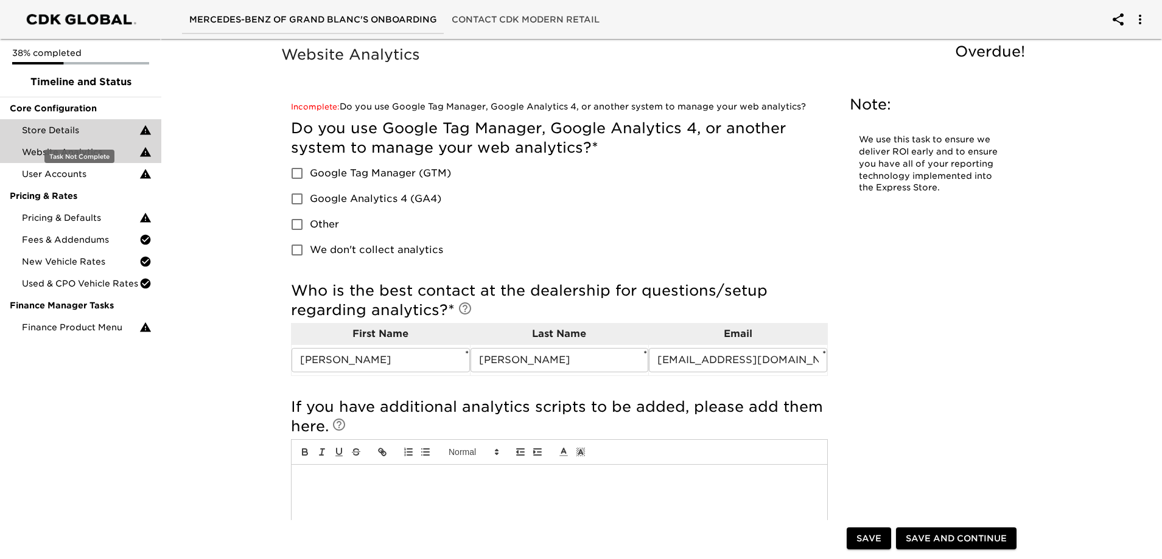
click at [49, 136] on span "Store Details" at bounding box center [80, 130] width 117 height 12
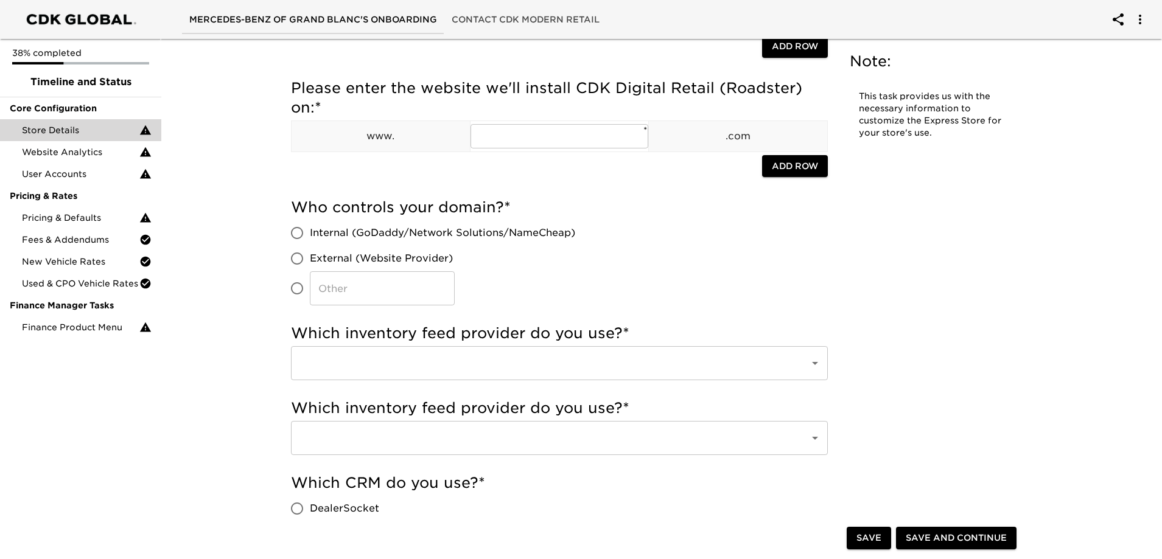
scroll to position [243, 0]
click at [303, 295] on input "​" at bounding box center [297, 287] width 26 height 26
drag, startPoint x: 365, startPoint y: 298, endPoint x: 362, endPoint y: 289, distance: 8.9
click at [365, 298] on input "​" at bounding box center [382, 287] width 145 height 34
click at [414, 288] on input "Dealer Inspire" at bounding box center [382, 287] width 145 height 34
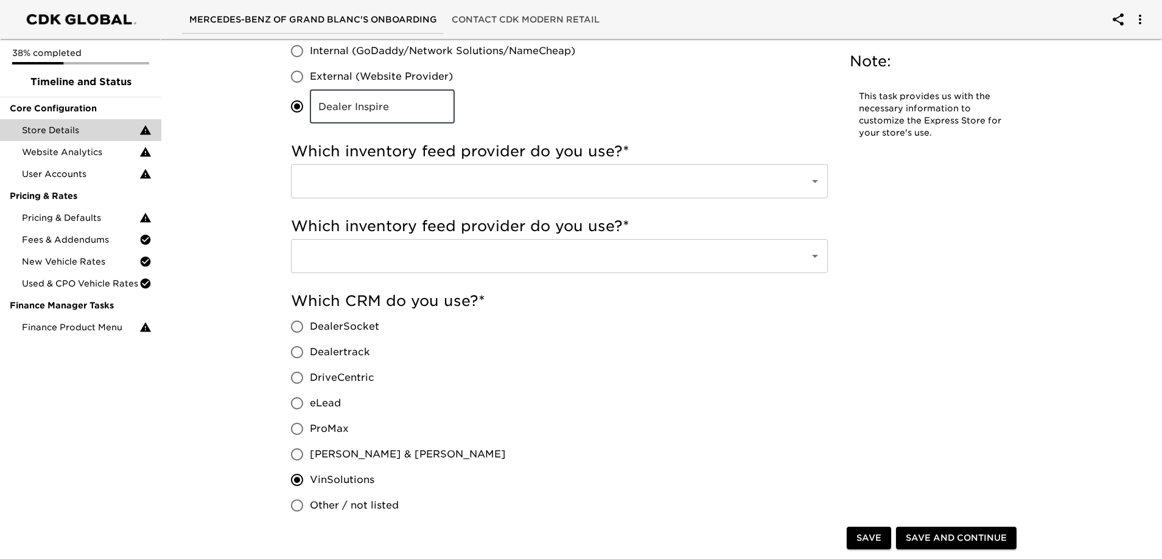
scroll to position [365, 0]
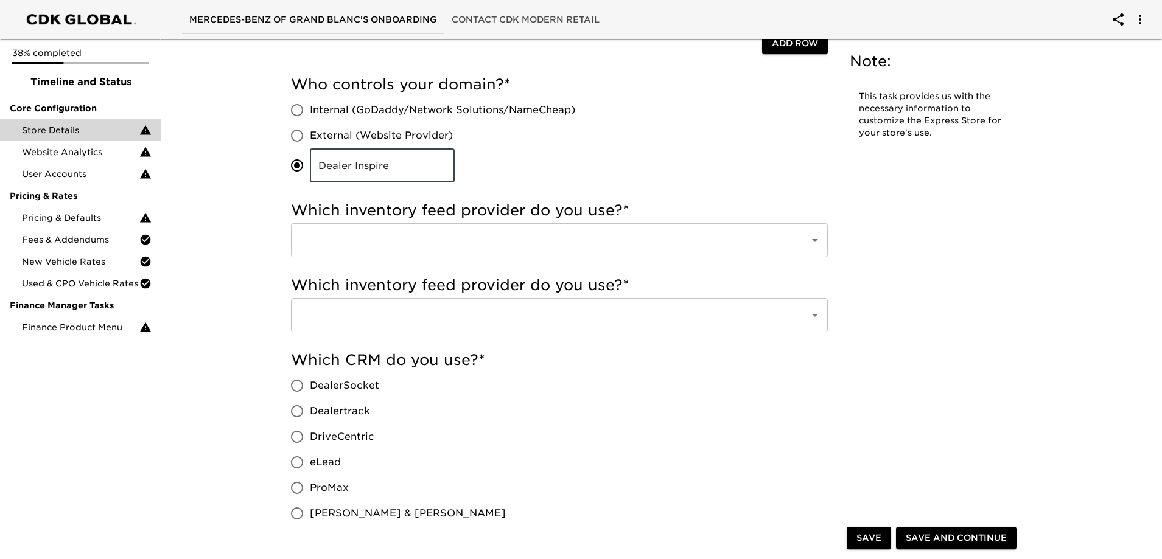
click at [411, 134] on span "External (Website Provider)" at bounding box center [381, 135] width 143 height 15
click at [310, 134] on input "External (Website Provider)" at bounding box center [297, 136] width 26 height 26
click at [296, 171] on input "Dealer Inspire ​" at bounding box center [297, 166] width 26 height 26
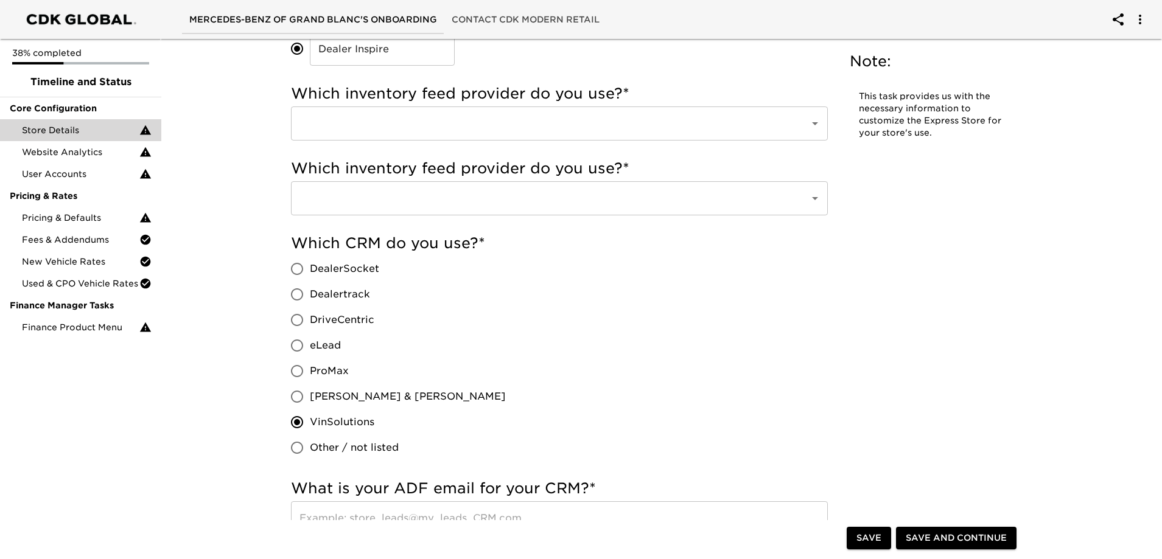
scroll to position [487, 0]
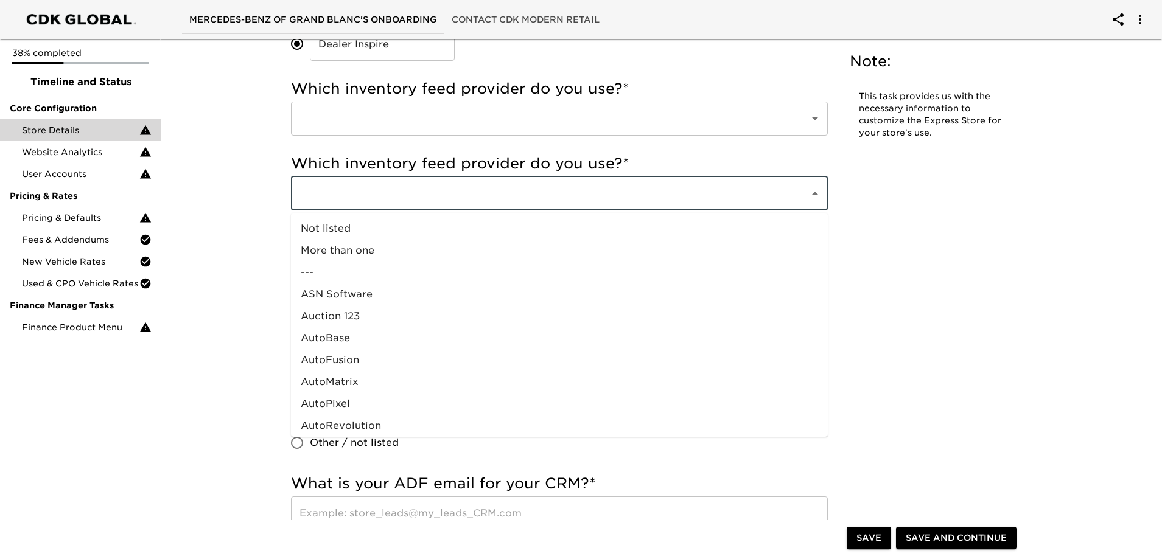
click at [472, 203] on input "text" at bounding box center [542, 193] width 492 height 23
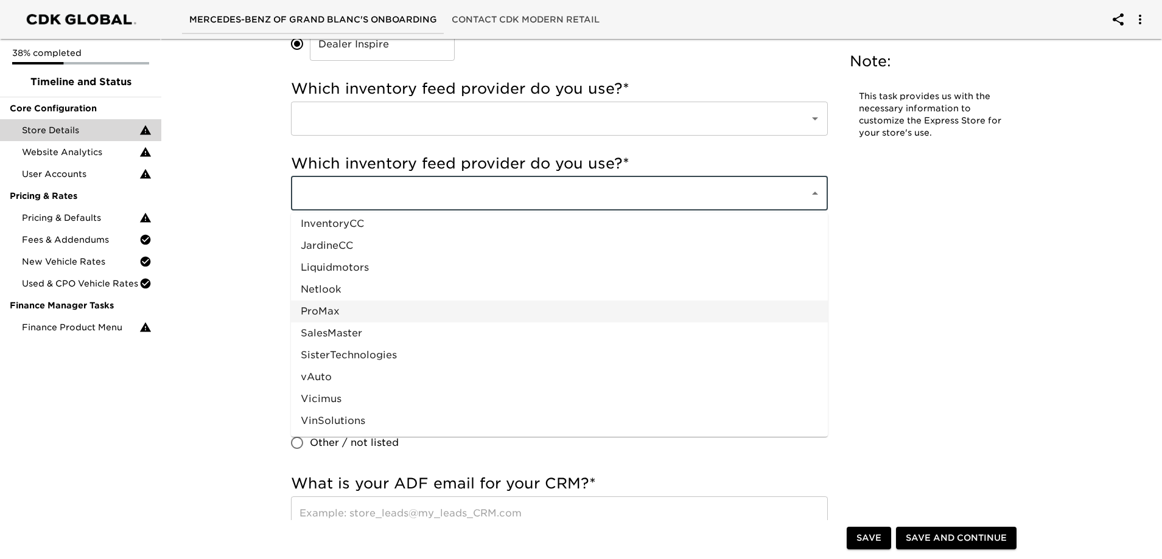
scroll to position [548, 0]
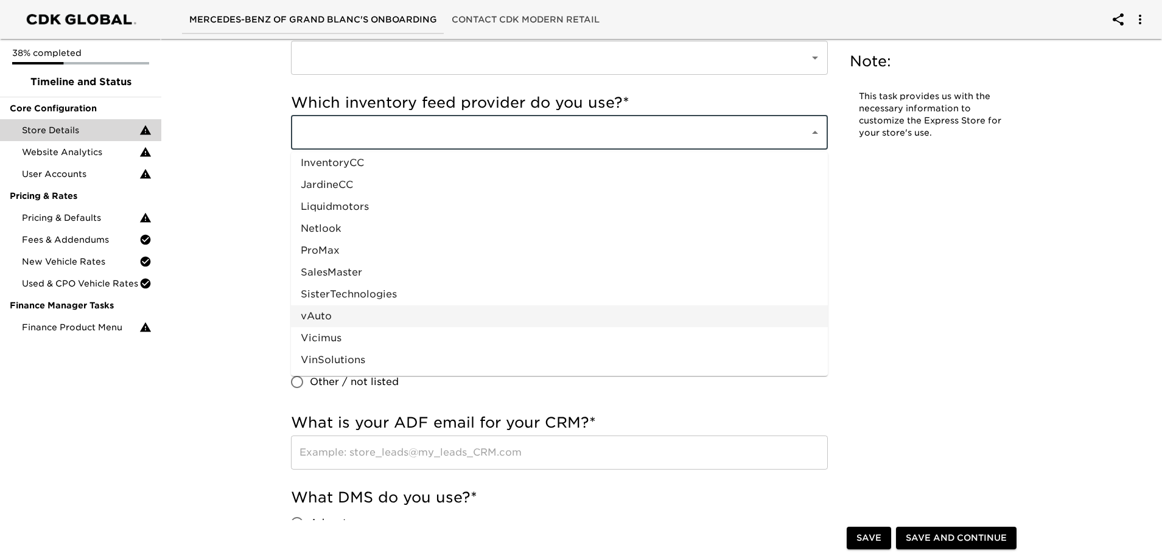
click at [348, 316] on li "vAuto" at bounding box center [559, 317] width 537 height 22
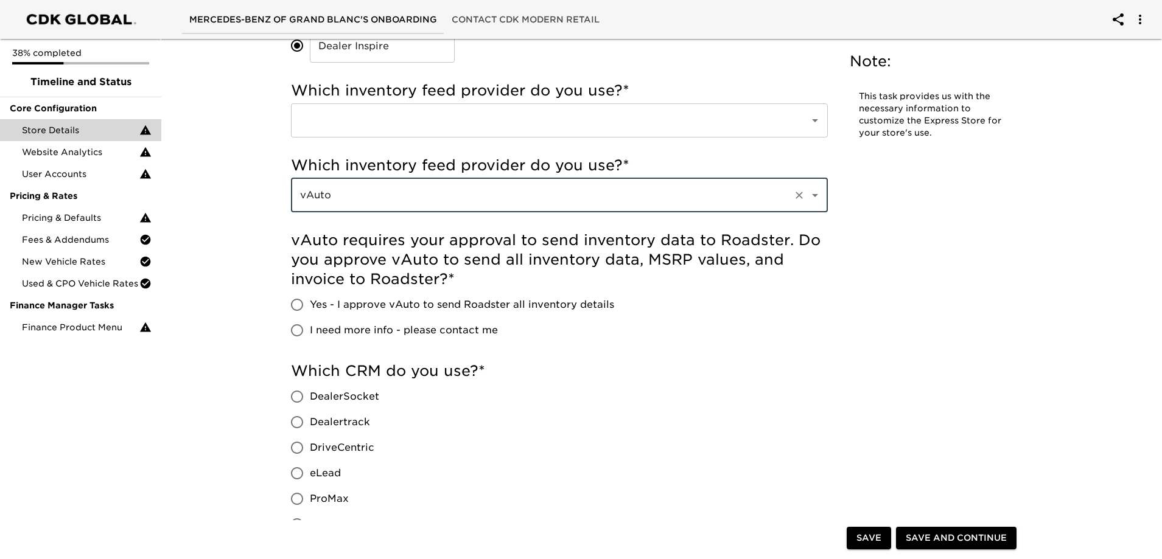
scroll to position [426, 0]
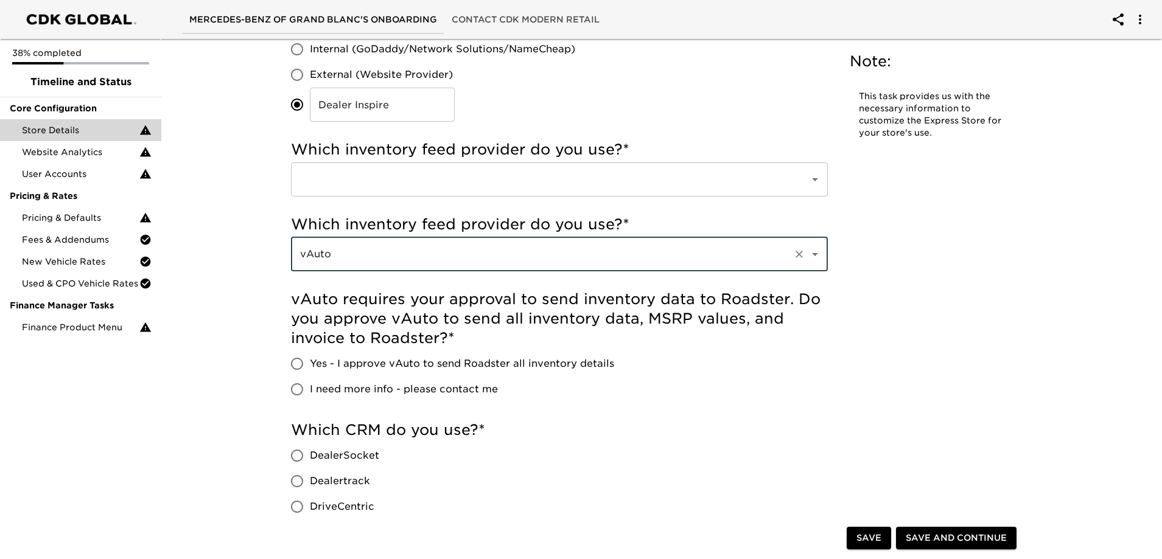
click at [511, 187] on input "text" at bounding box center [542, 179] width 492 height 23
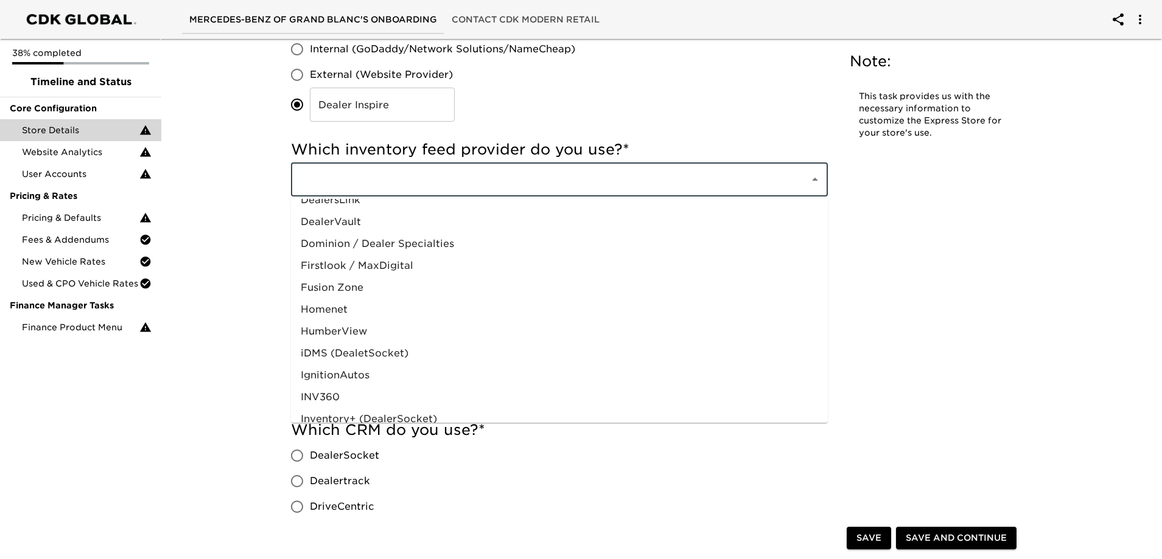
scroll to position [596, 0]
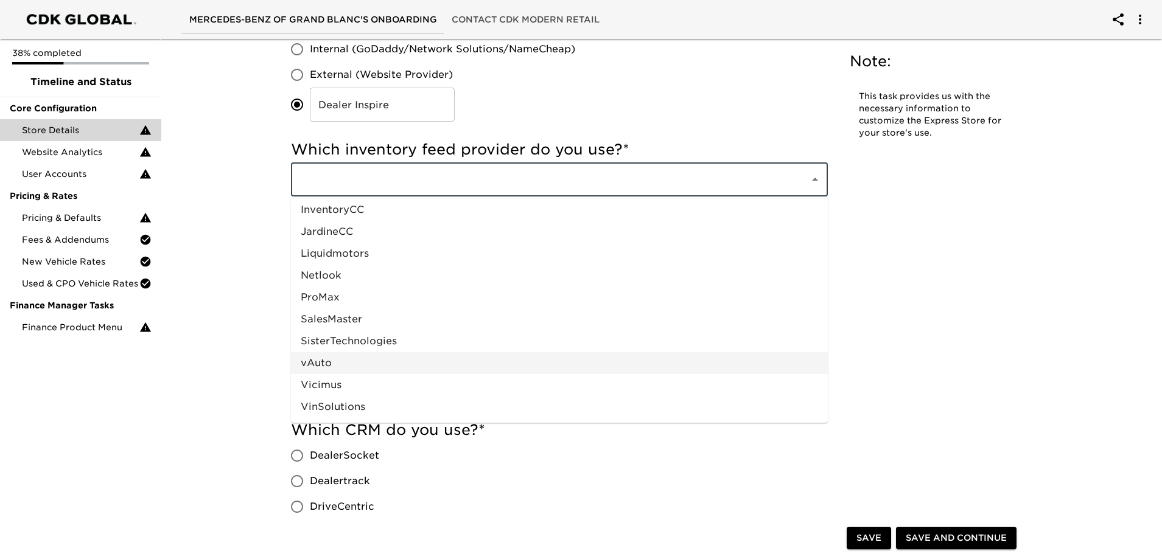
click at [332, 366] on li "vAuto" at bounding box center [559, 363] width 537 height 22
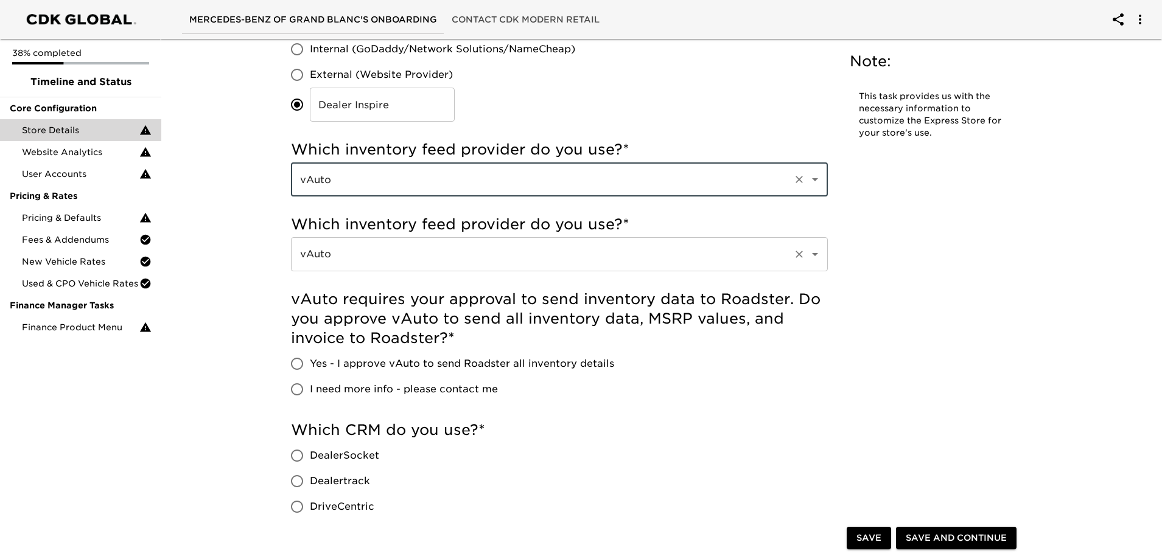
click at [410, 257] on input "vAuto" at bounding box center [542, 254] width 492 height 23
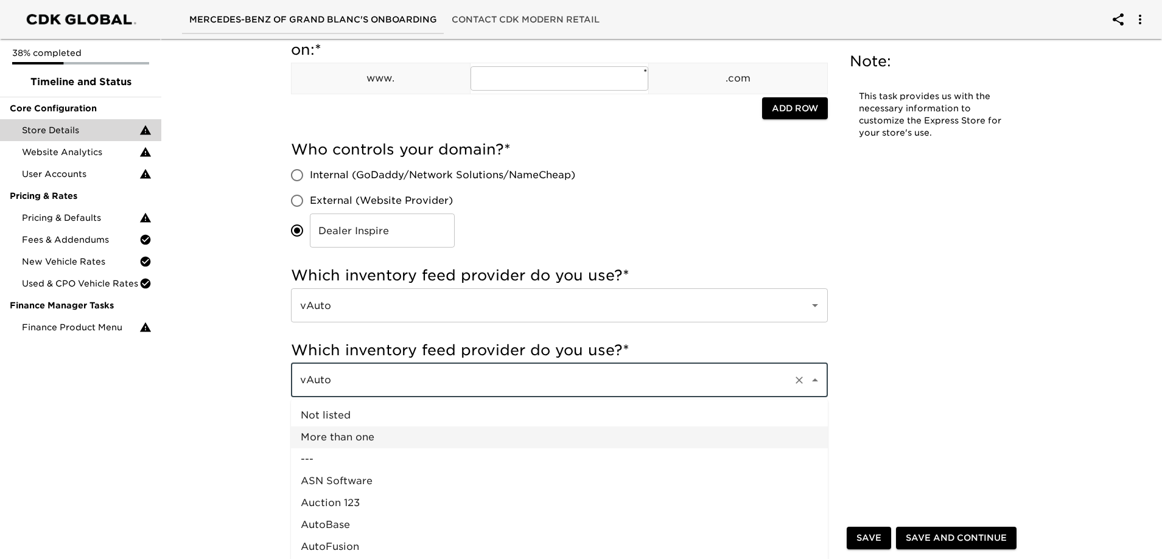
scroll to position [487, 0]
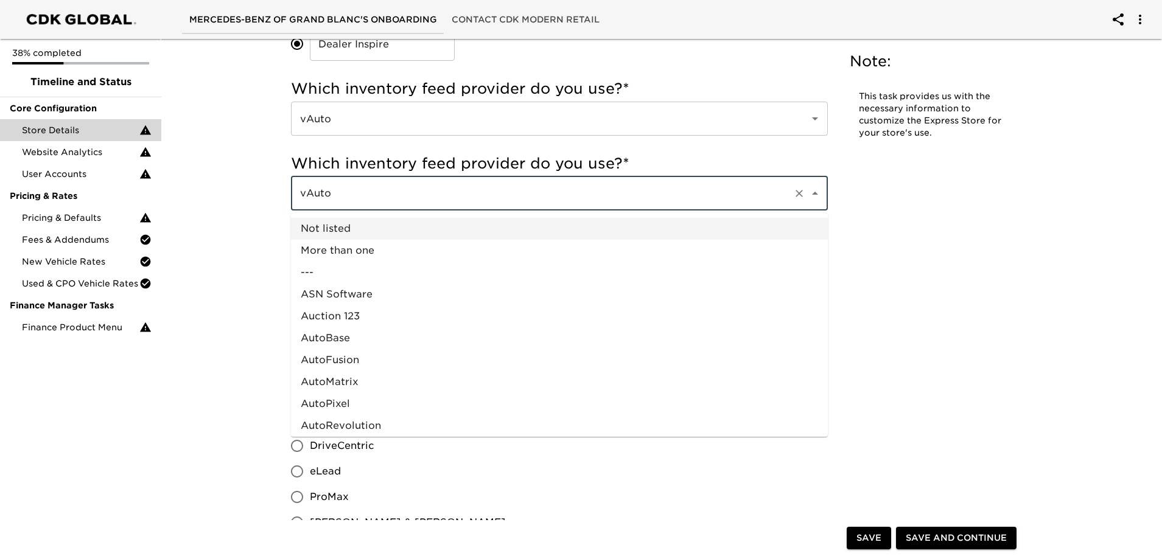
click at [319, 234] on li "Not listed" at bounding box center [559, 229] width 537 height 22
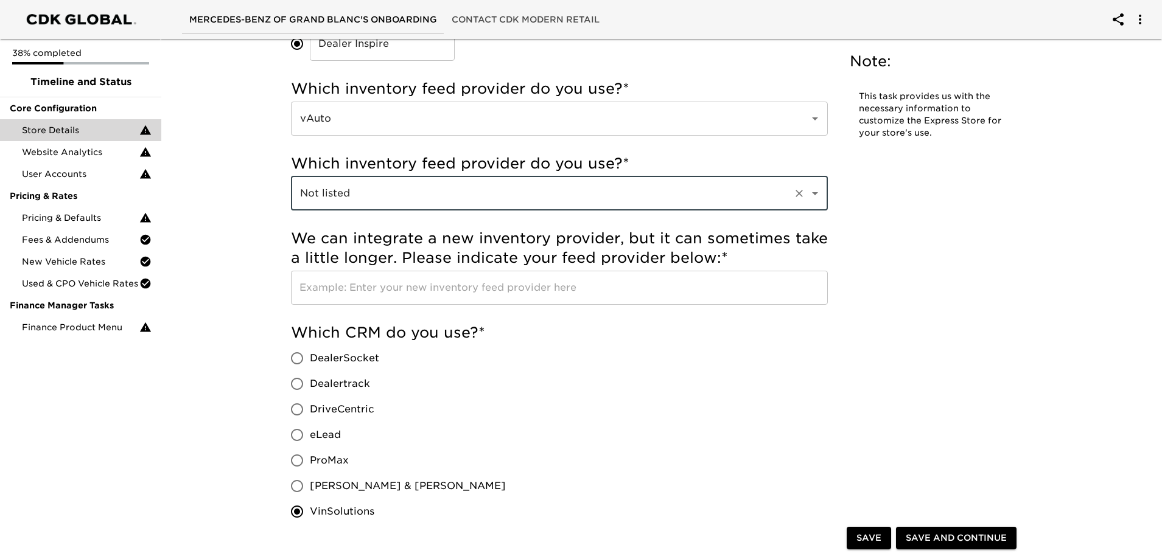
scroll to position [475, 0]
click at [561, 295] on input "text" at bounding box center [559, 288] width 537 height 34
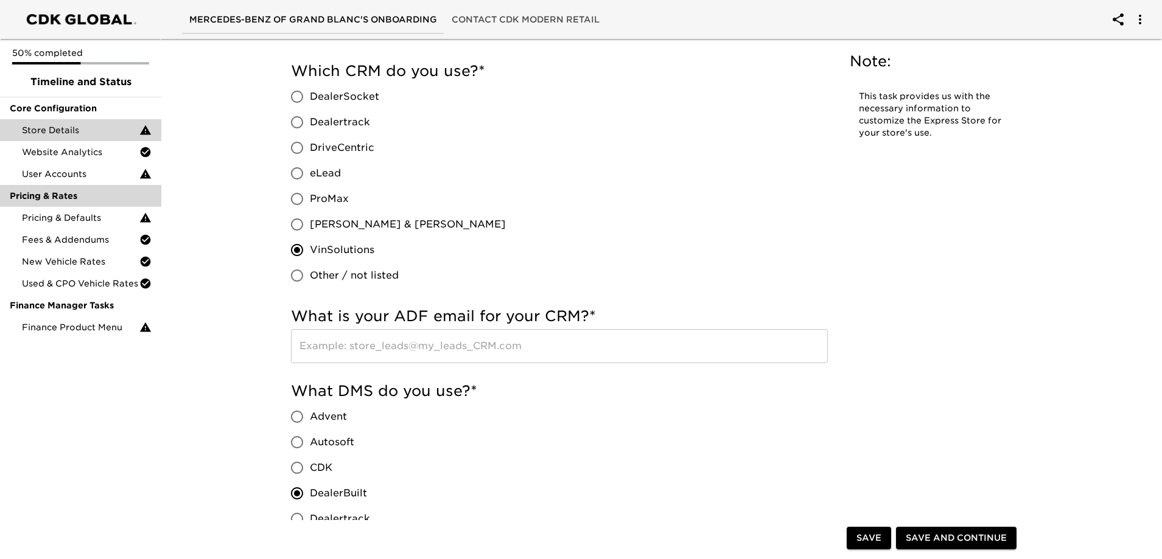
scroll to position [730, 0]
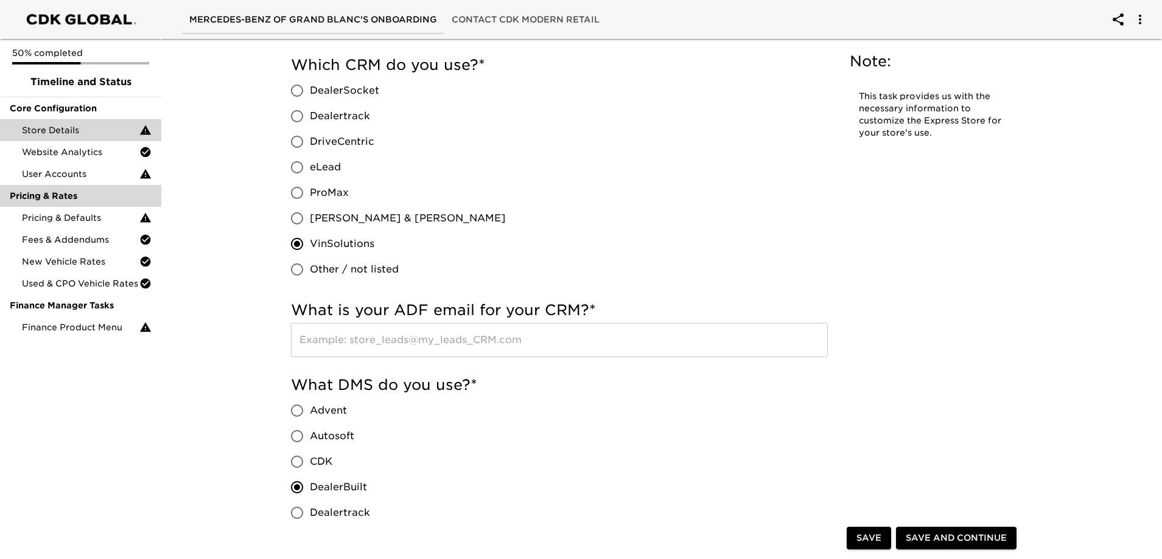
click at [68, 244] on span "Fees & Addendums" at bounding box center [80, 240] width 117 height 12
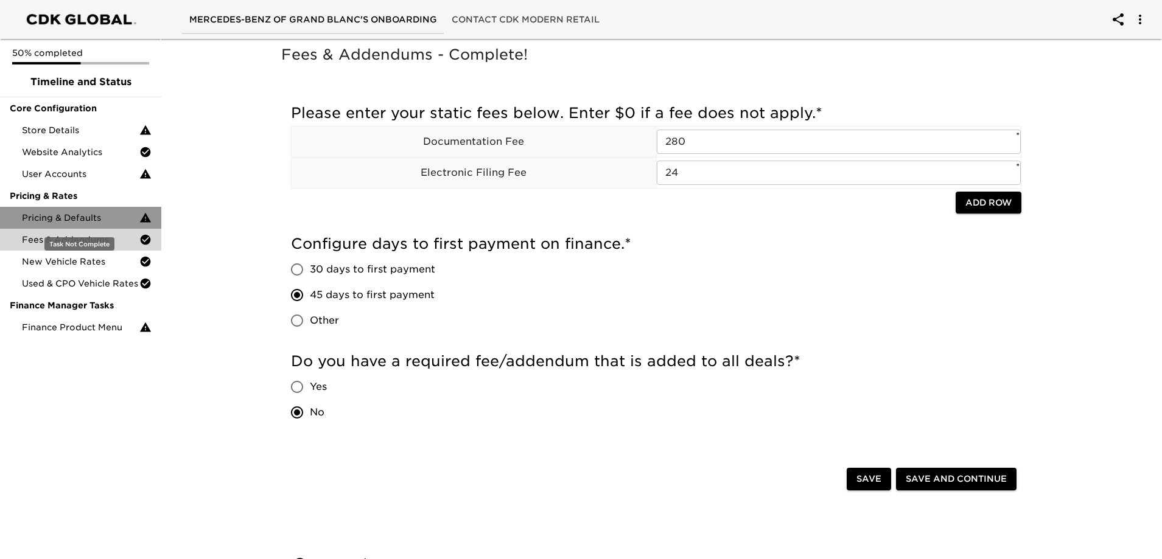
click at [109, 214] on span "Pricing & Defaults" at bounding box center [80, 218] width 117 height 12
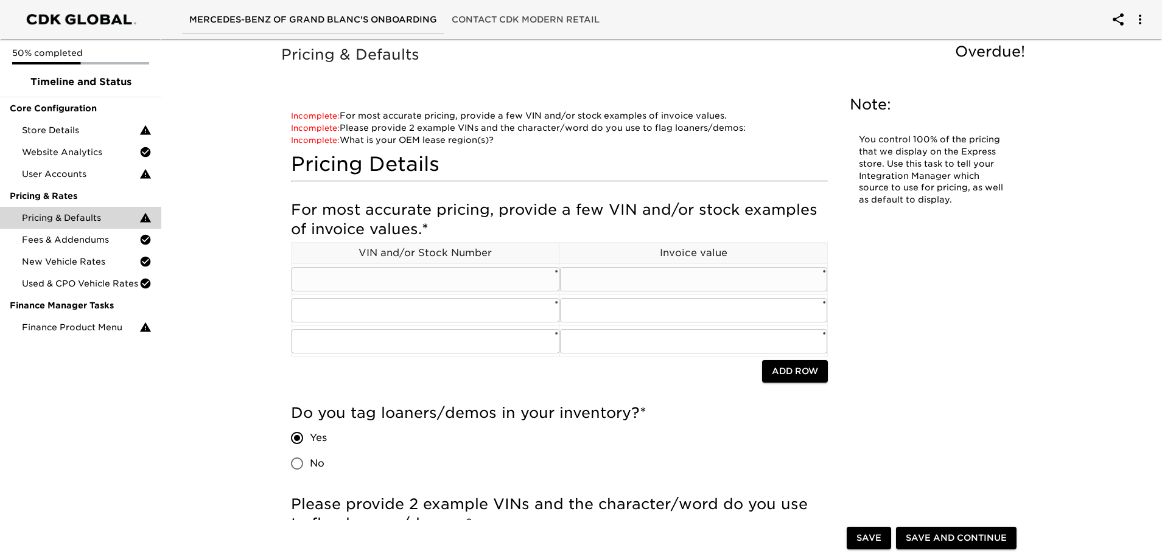
click at [445, 276] on input "text" at bounding box center [426, 279] width 268 height 24
paste input "[US_VEHICLE_IDENTIFICATION_NUMBER]"
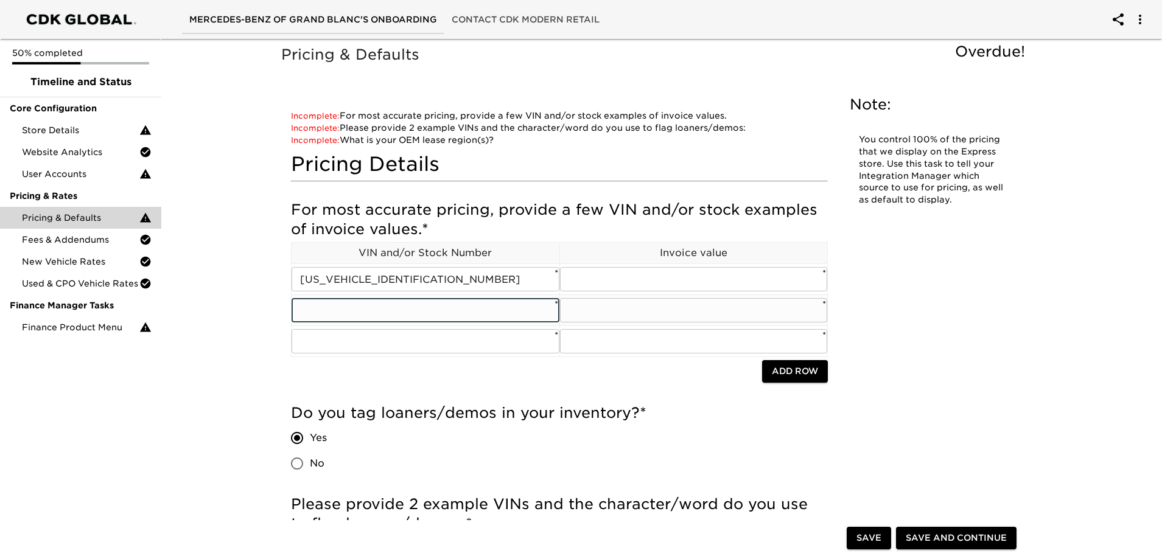
click at [371, 313] on input "text" at bounding box center [426, 310] width 268 height 24
paste input "[US_VEHICLE_IDENTIFICATION_NUMBER]"
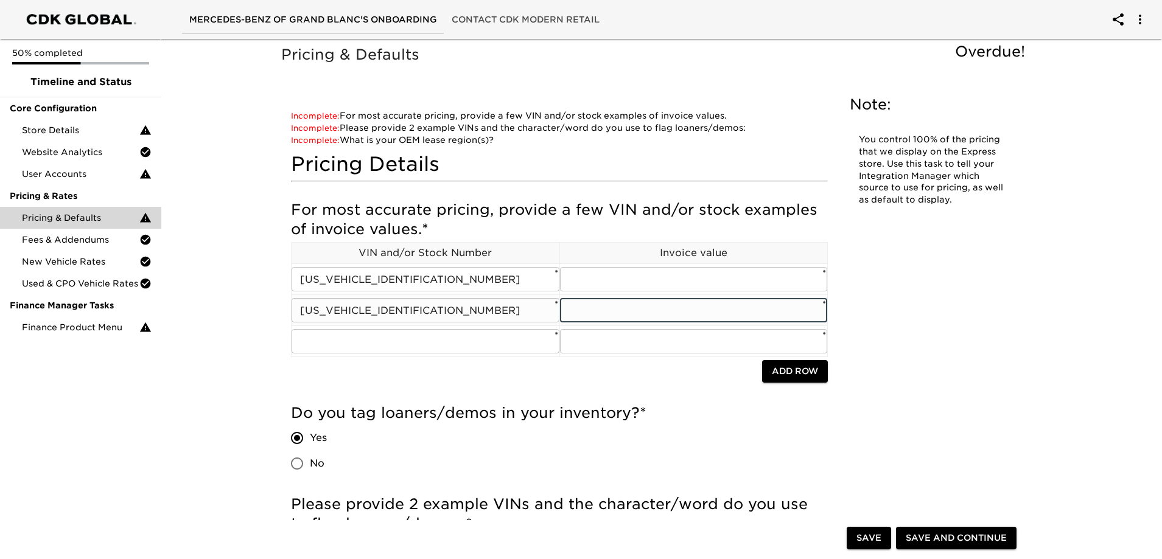
click at [627, 308] on input "text" at bounding box center [694, 310] width 268 height 24
click at [358, 278] on input "[US_VEHICLE_IDENTIFICATION_NUMBER]" at bounding box center [426, 279] width 268 height 24
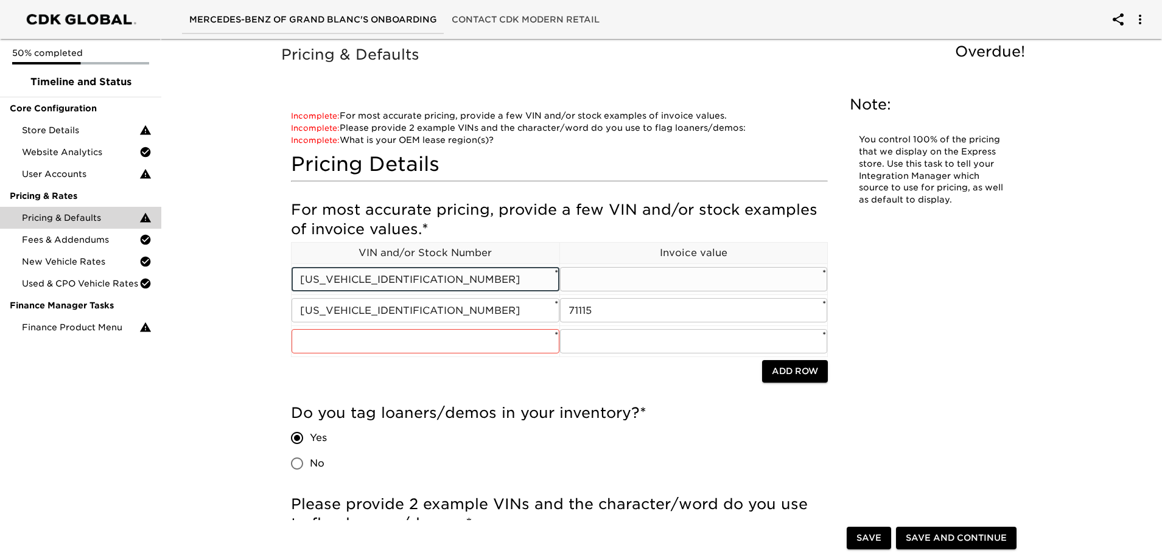
click at [358, 278] on input "[US_VEHICLE_IDENTIFICATION_NUMBER]" at bounding box center [426, 279] width 268 height 24
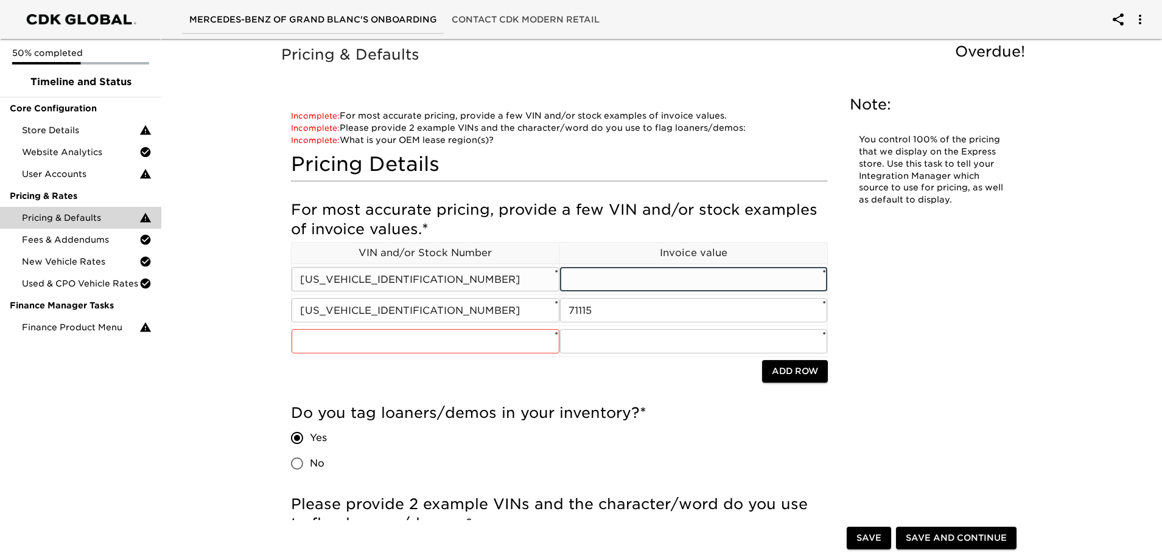
click at [590, 280] on input "text" at bounding box center [694, 279] width 268 height 24
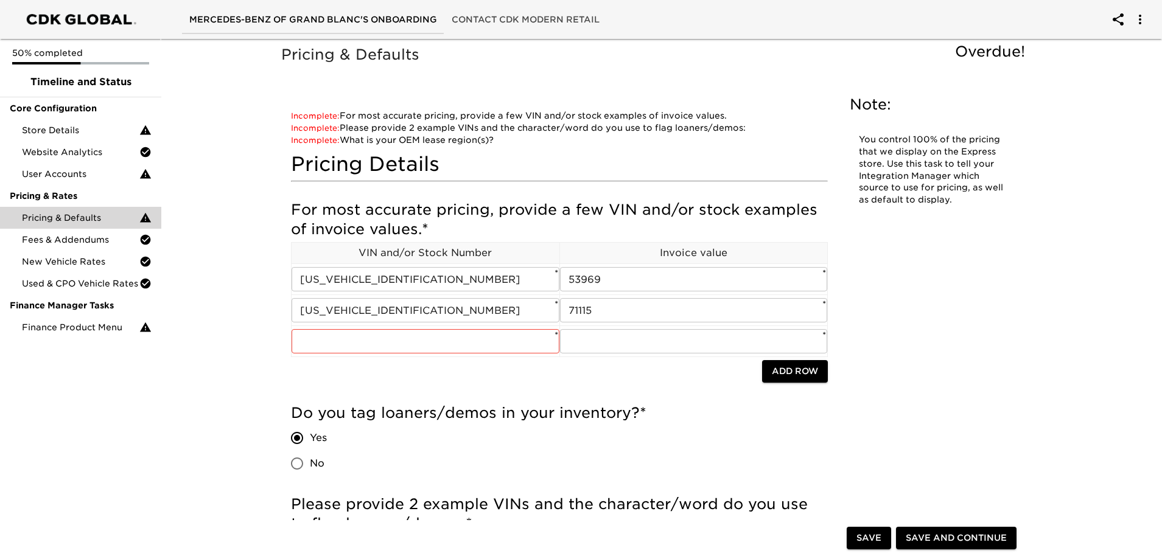
click at [401, 332] on input "text" at bounding box center [426, 341] width 268 height 24
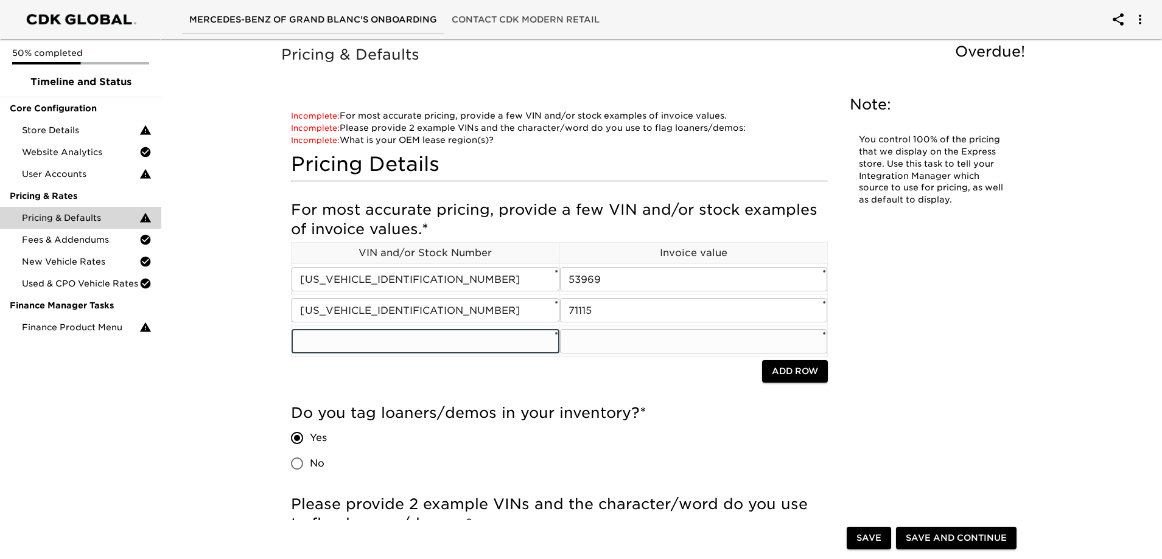
paste input "[US_VEHICLE_IDENTIFICATION_NUMBER]"
click at [587, 346] on input "text" at bounding box center [694, 341] width 268 height 24
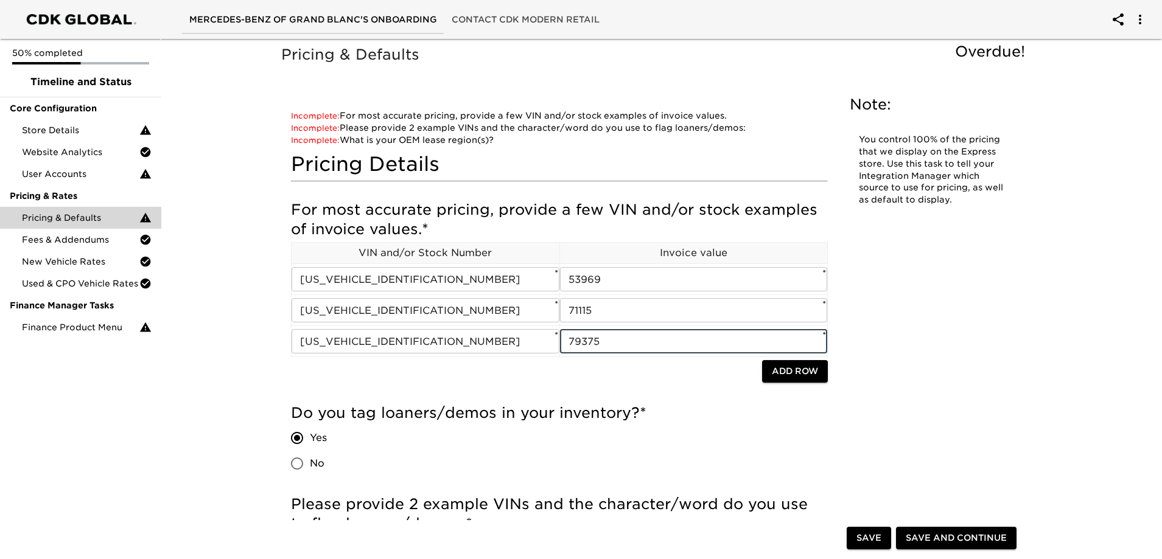
click at [789, 372] on span "Add Row" at bounding box center [795, 371] width 46 height 15
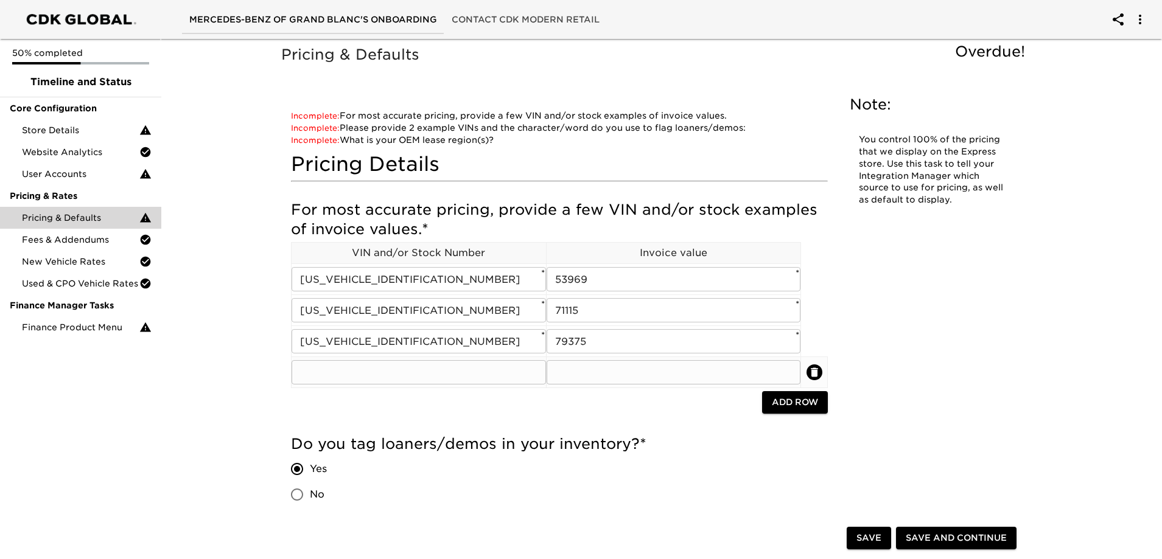
click at [396, 381] on input "text" at bounding box center [419, 372] width 254 height 24
paste input "[US_VEHICLE_IDENTIFICATION_NUMBER]"
click at [575, 372] on input "text" at bounding box center [674, 372] width 254 height 24
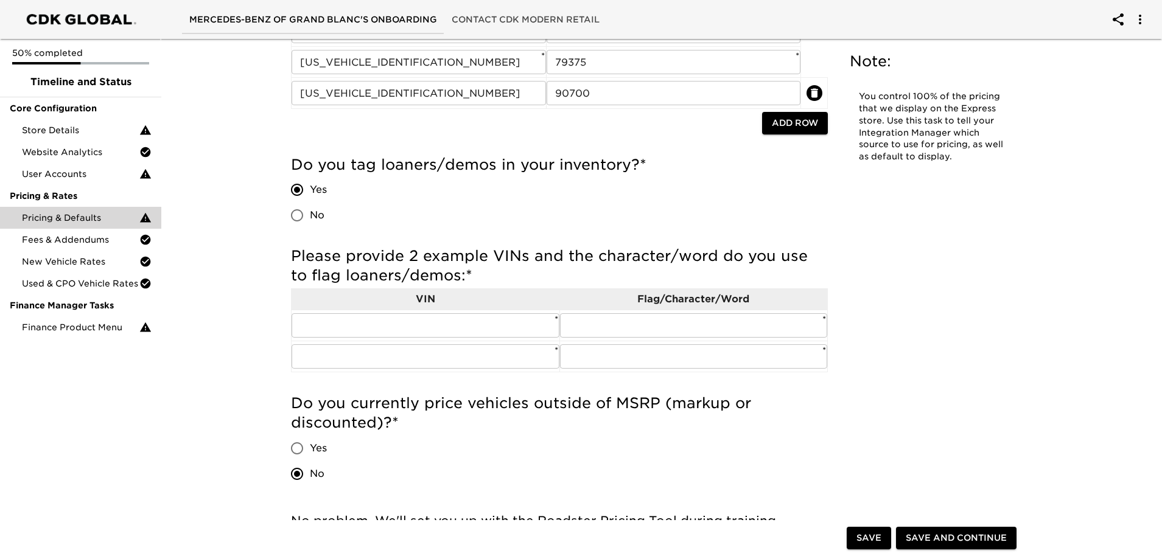
scroll to position [304, 0]
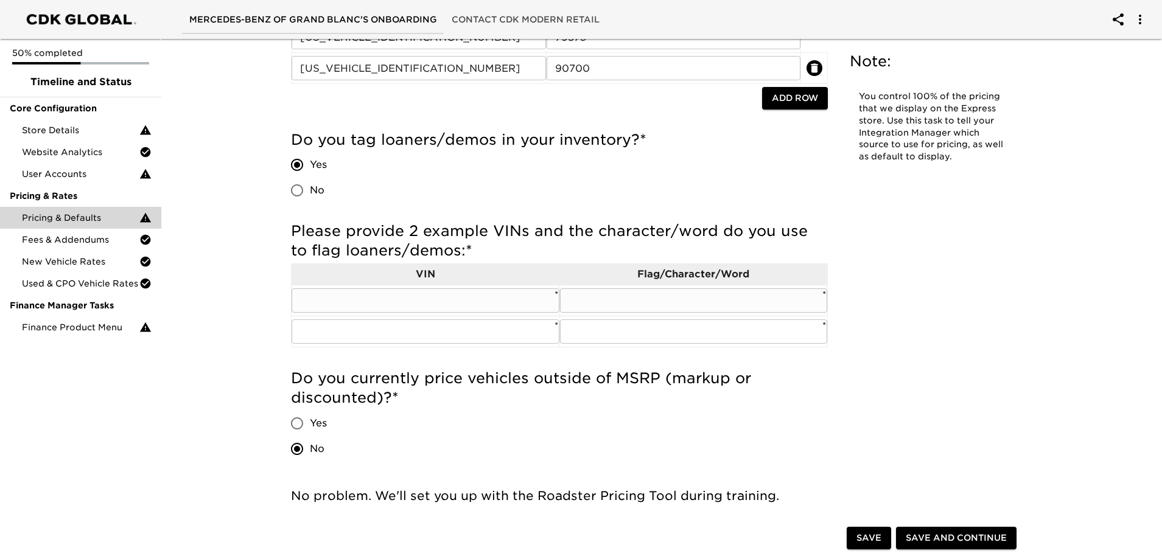
click at [343, 304] on input "text" at bounding box center [426, 300] width 268 height 24
paste input "[US_VEHICLE_IDENTIFICATION_NUMBER]"
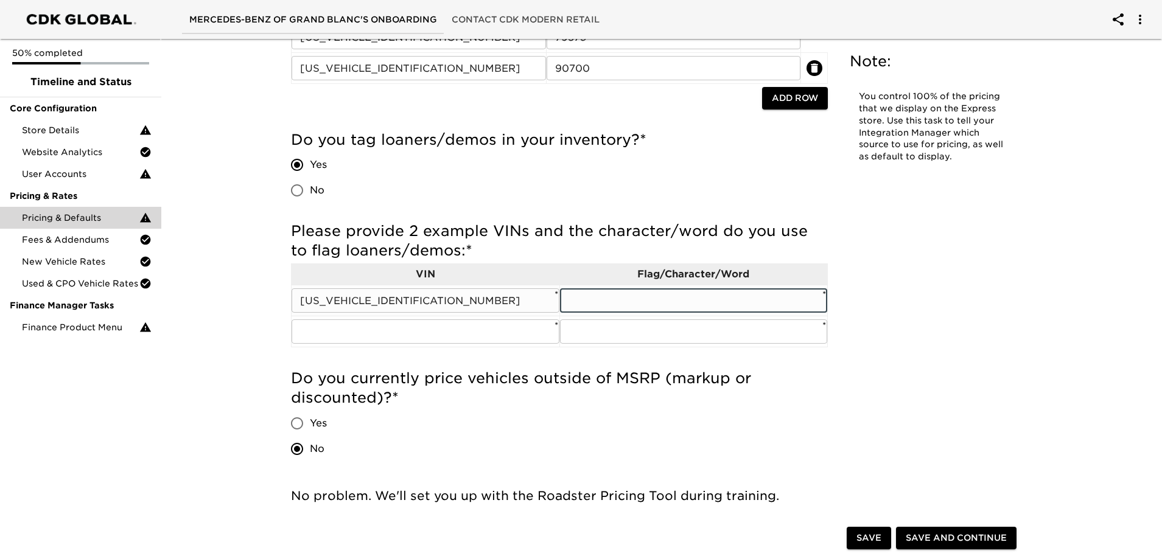
click at [685, 301] on input "text" at bounding box center [694, 300] width 268 height 24
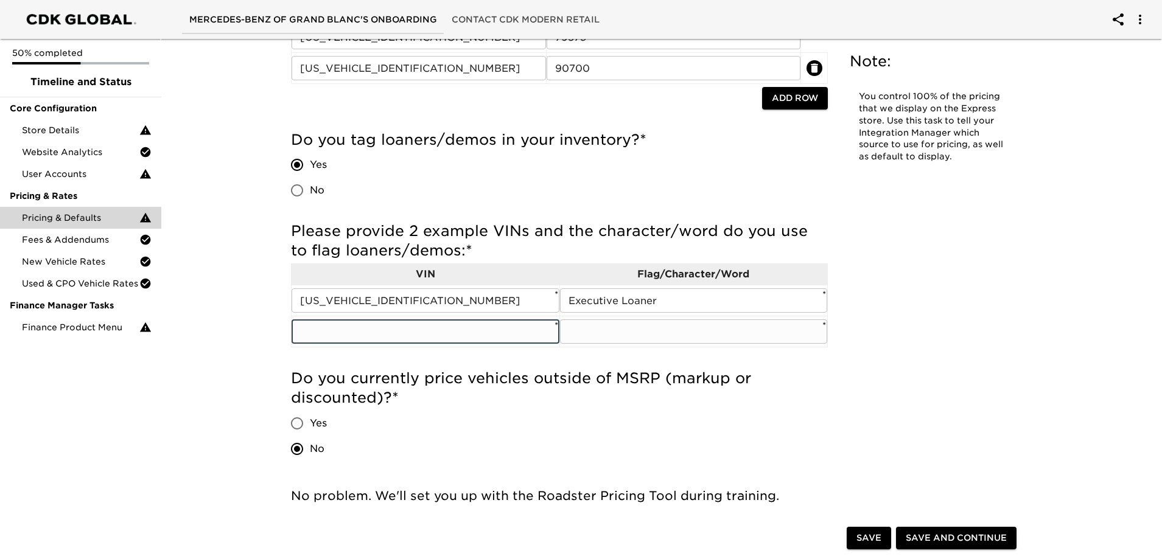
click at [416, 335] on input "text" at bounding box center [426, 332] width 268 height 24
paste input "[US_VEHICLE_IDENTIFICATION_NUMBER]"
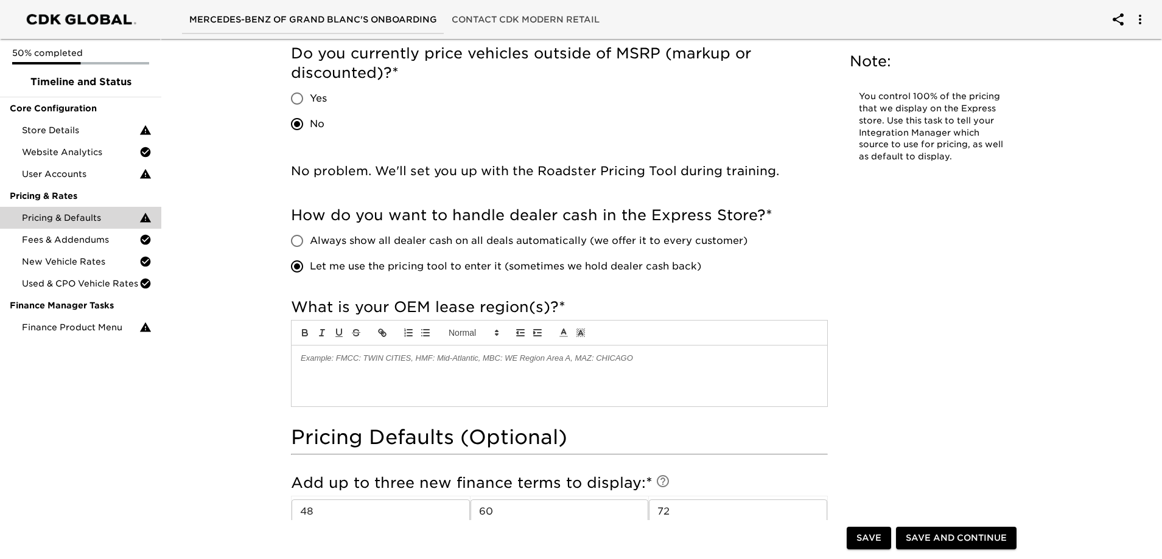
scroll to position [627, 0]
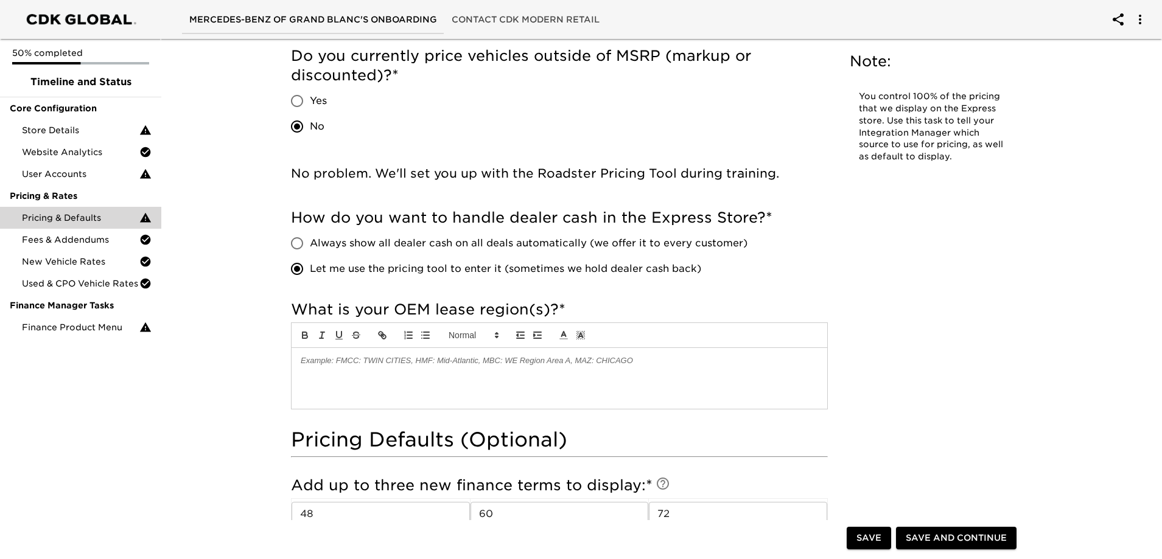
click at [409, 356] on p at bounding box center [559, 360] width 517 height 11
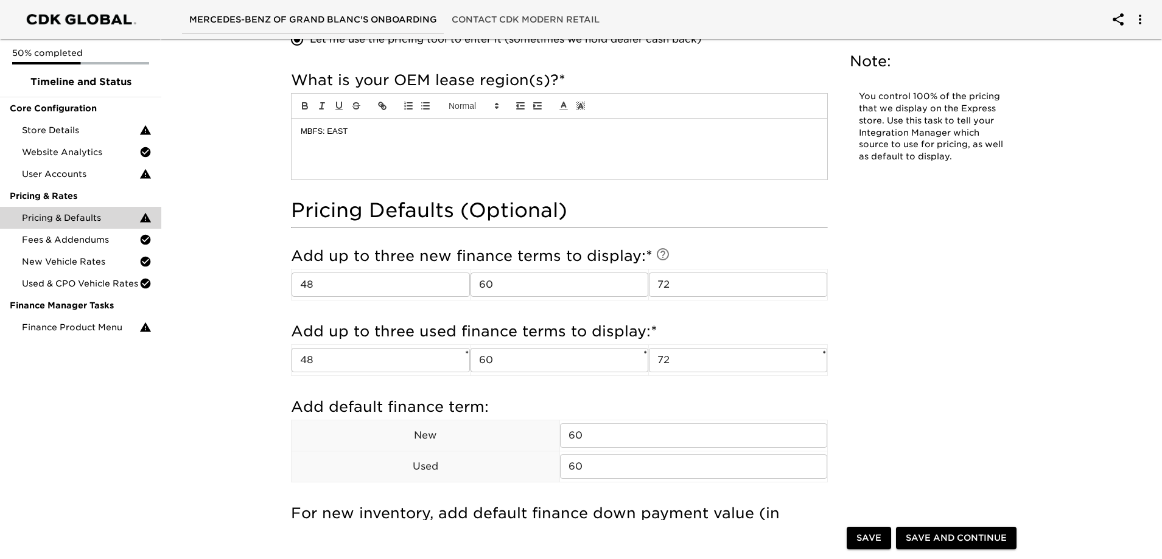
scroll to position [870, 0]
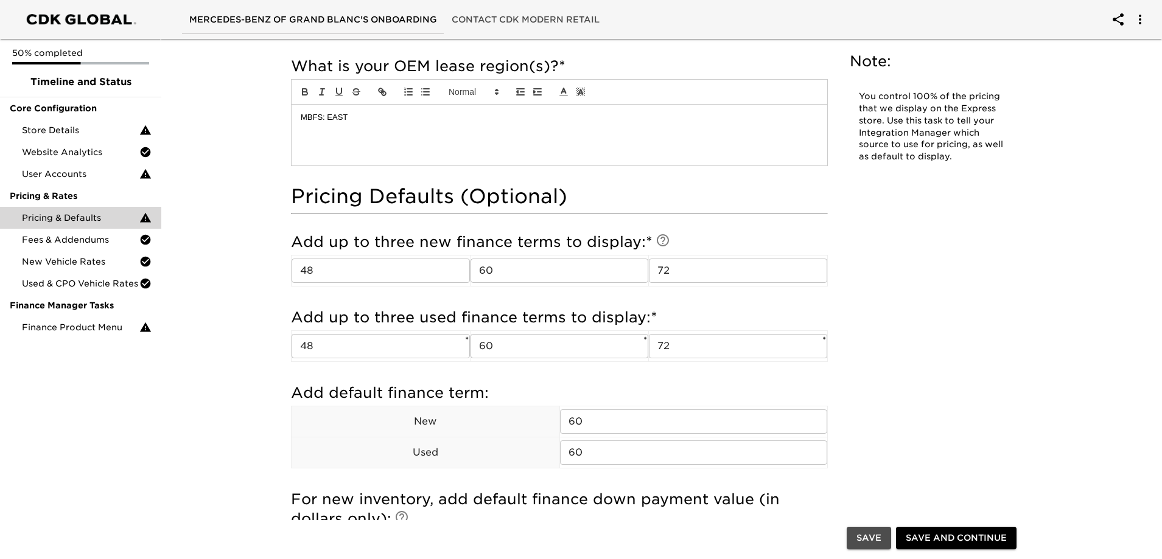
click at [861, 542] on span "Save" at bounding box center [868, 538] width 25 height 15
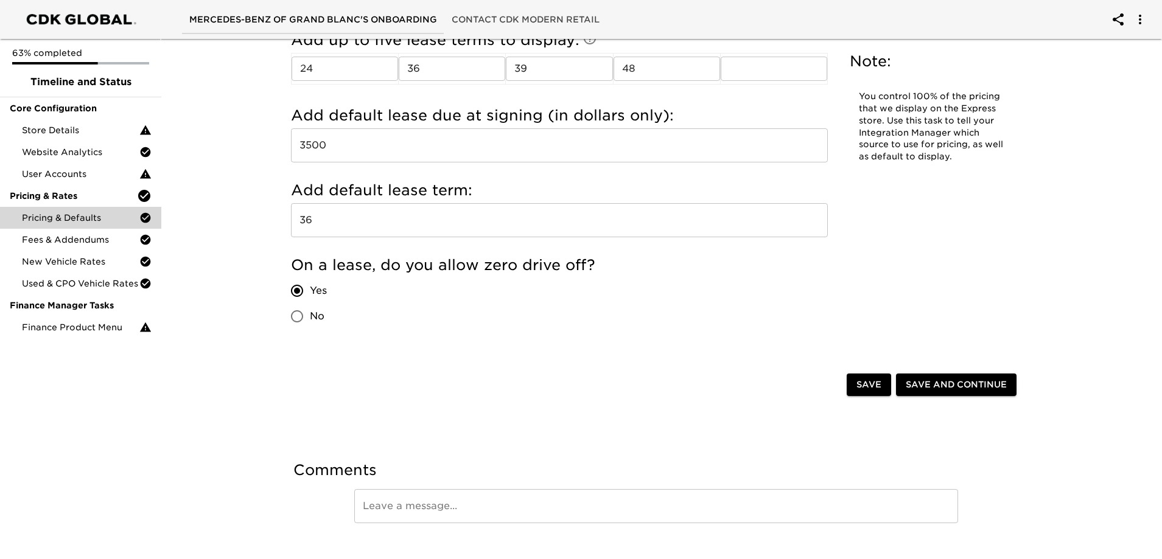
scroll to position [1503, 0]
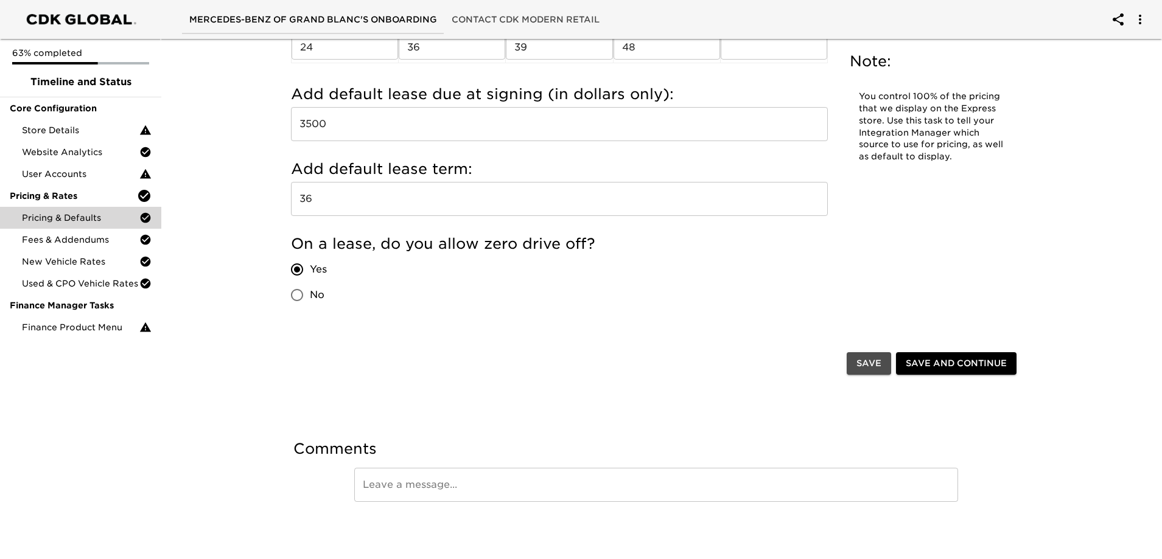
click at [870, 363] on span "Save" at bounding box center [868, 363] width 25 height 15
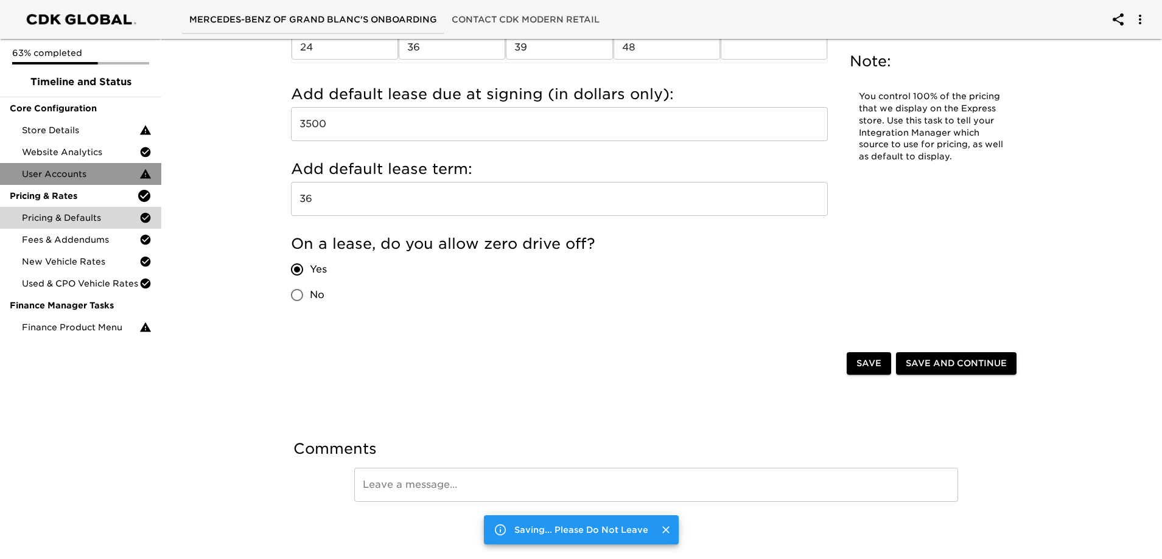
click at [100, 180] on span "User Accounts" at bounding box center [80, 174] width 117 height 12
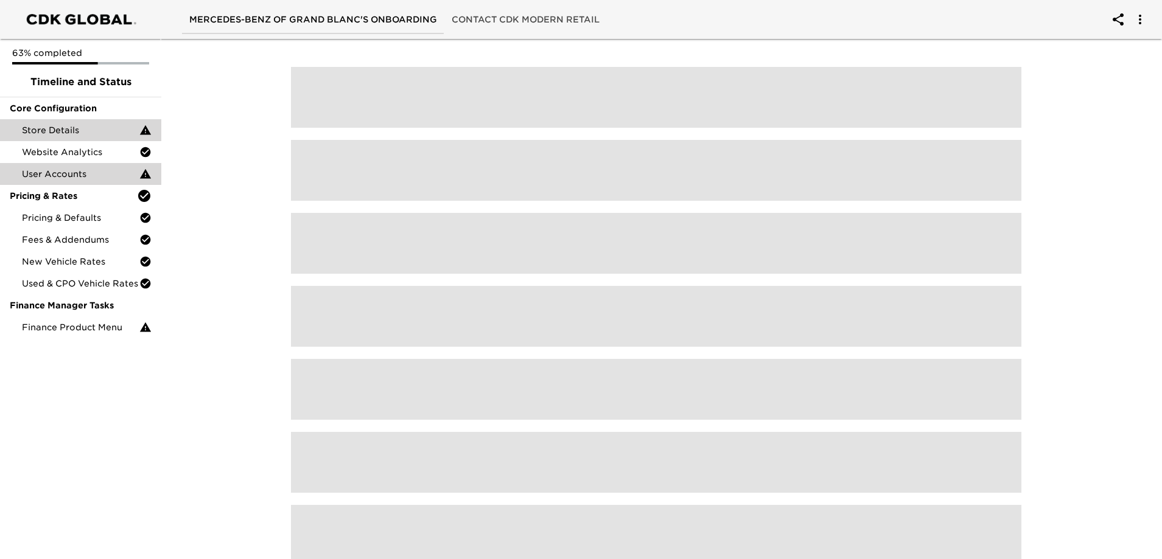
click at [120, 332] on span "Finance Product Menu" at bounding box center [80, 327] width 117 height 12
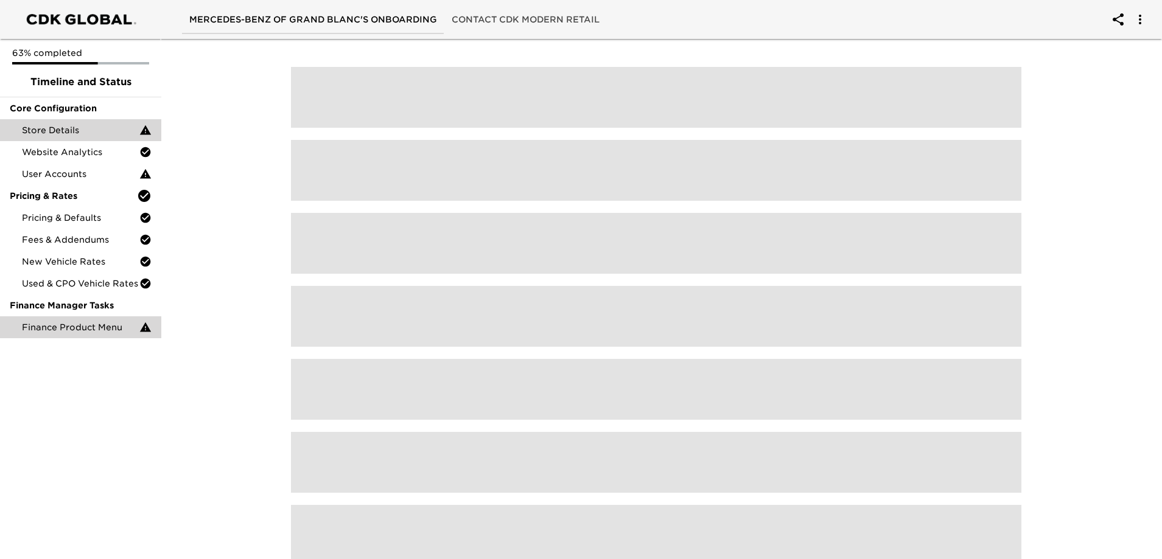
click at [97, 138] on div "Store Details" at bounding box center [80, 130] width 161 height 22
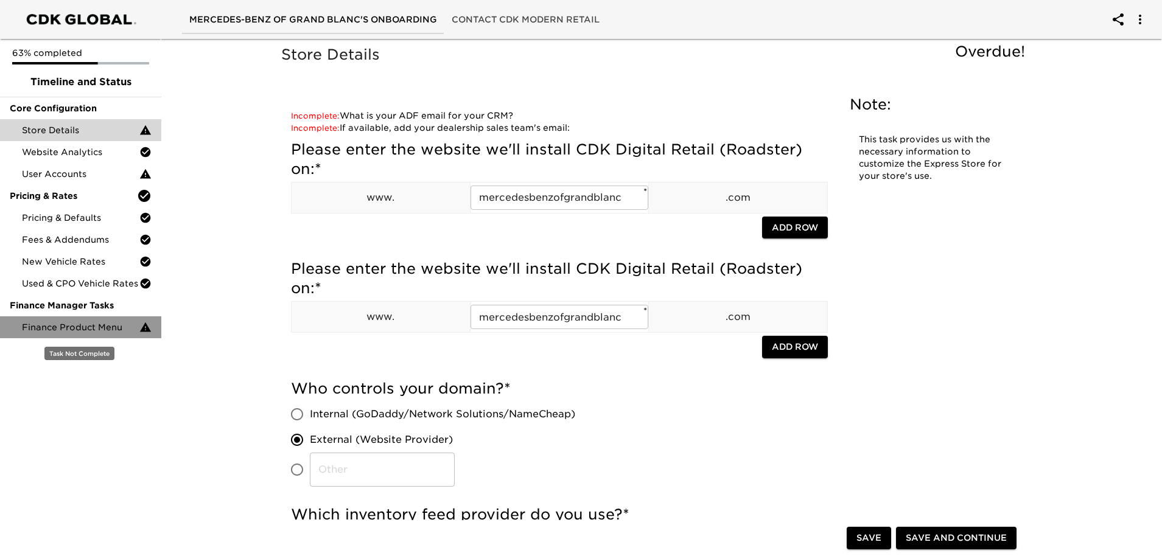
click at [122, 329] on span "Finance Product Menu" at bounding box center [80, 327] width 117 height 12
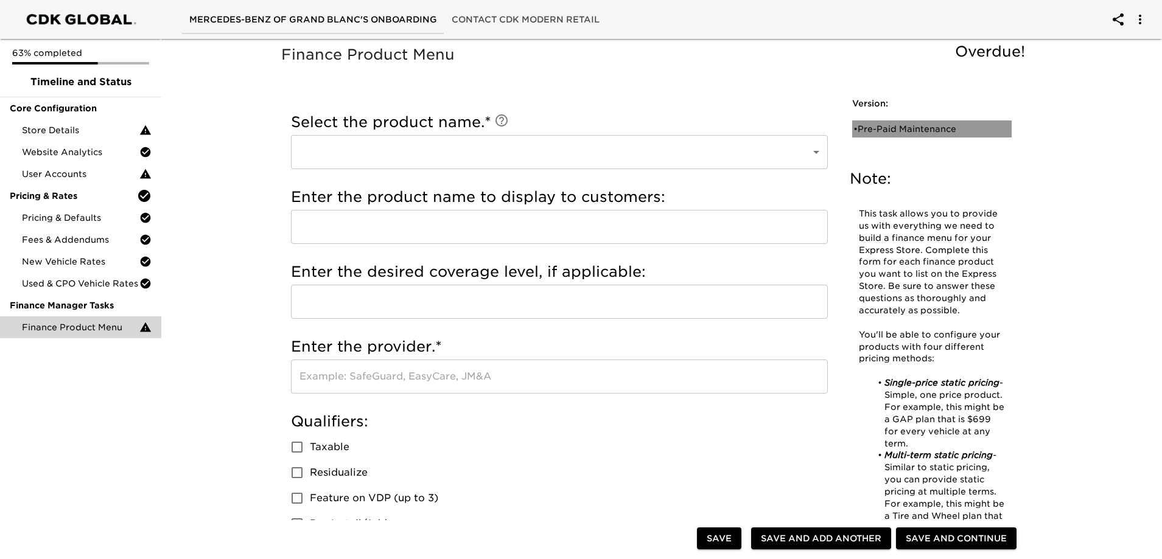
click at [924, 125] on div "• Pre-Paid Maintenance" at bounding box center [923, 129] width 140 height 12
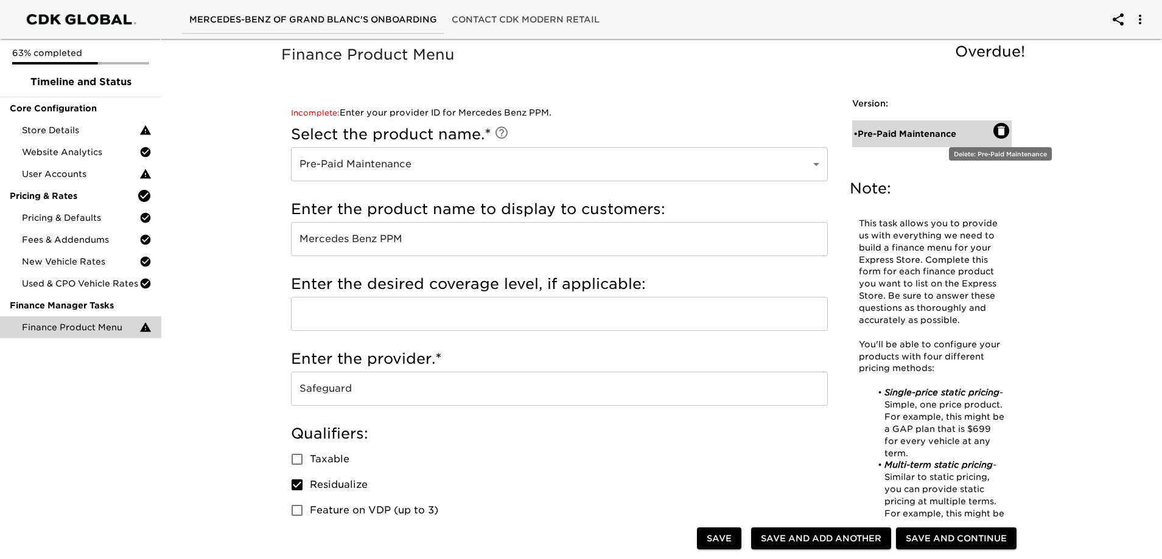
click at [999, 133] on icon "button" at bounding box center [1000, 130] width 7 height 9
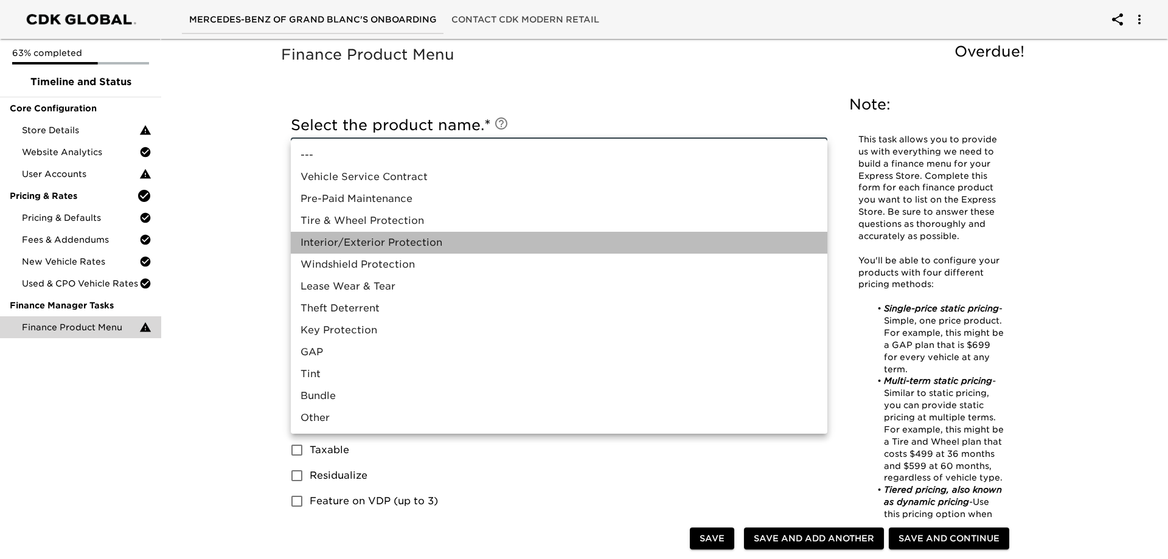
click at [398, 243] on li "Interior/Exterior Protection" at bounding box center [559, 243] width 537 height 22
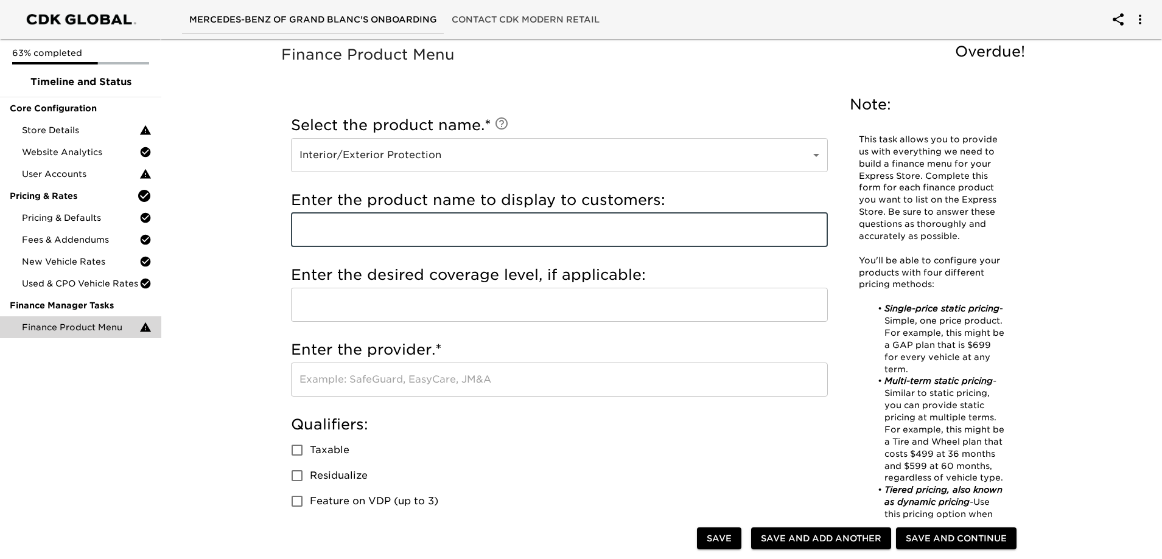
click at [377, 239] on input "text" at bounding box center [559, 230] width 537 height 34
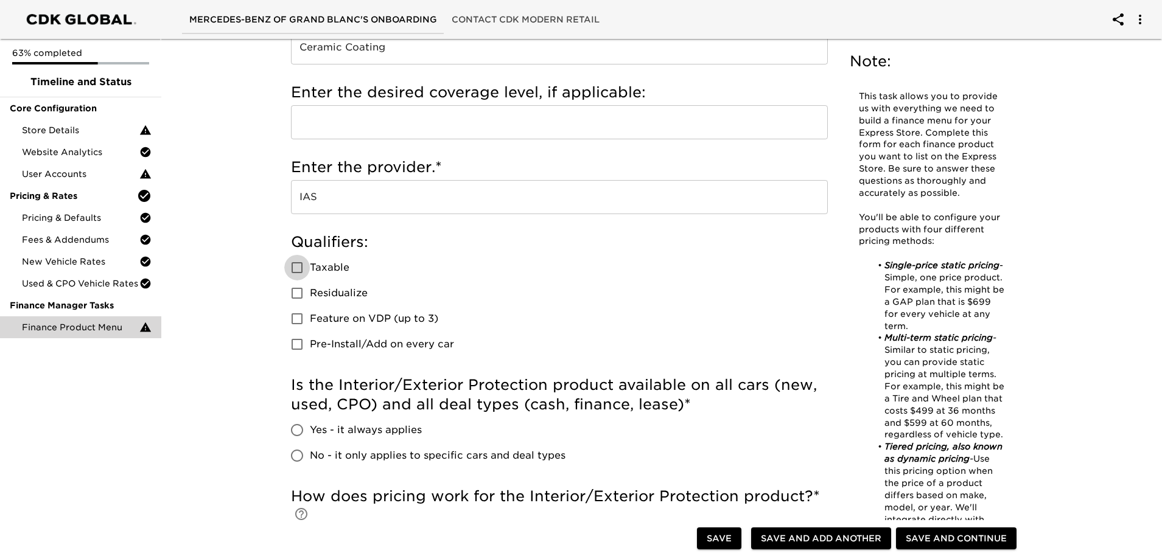
scroll to position [243, 0]
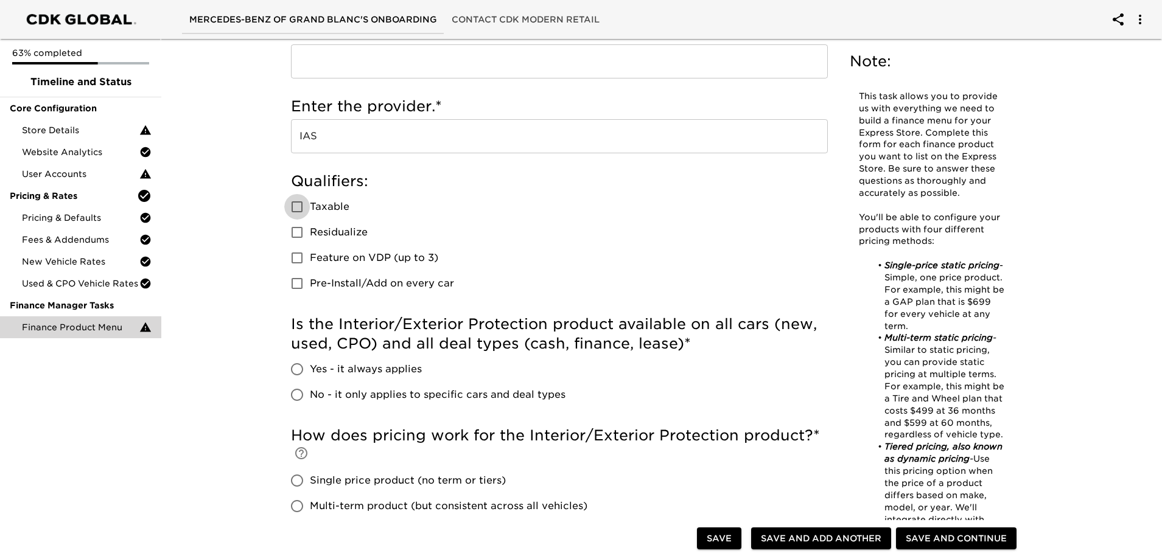
click at [326, 259] on span "Feature on VDP (up to 3)" at bounding box center [374, 258] width 128 height 15
click at [310, 259] on input "Feature on VDP (up to 3)" at bounding box center [297, 258] width 26 height 26
click at [296, 258] on input "Feature on VDP (up to 3)" at bounding box center [297, 258] width 26 height 26
click at [295, 277] on input "Pre-Install/Add on every car" at bounding box center [297, 284] width 26 height 26
click at [295, 275] on input "Pre-Install/Add on every car" at bounding box center [297, 284] width 26 height 26
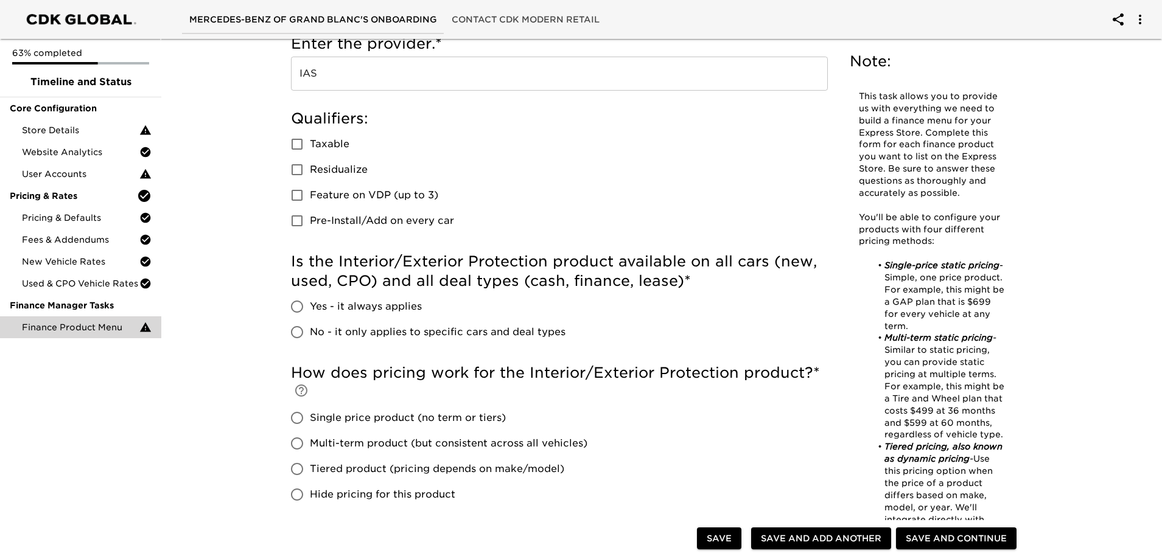
scroll to position [365, 0]
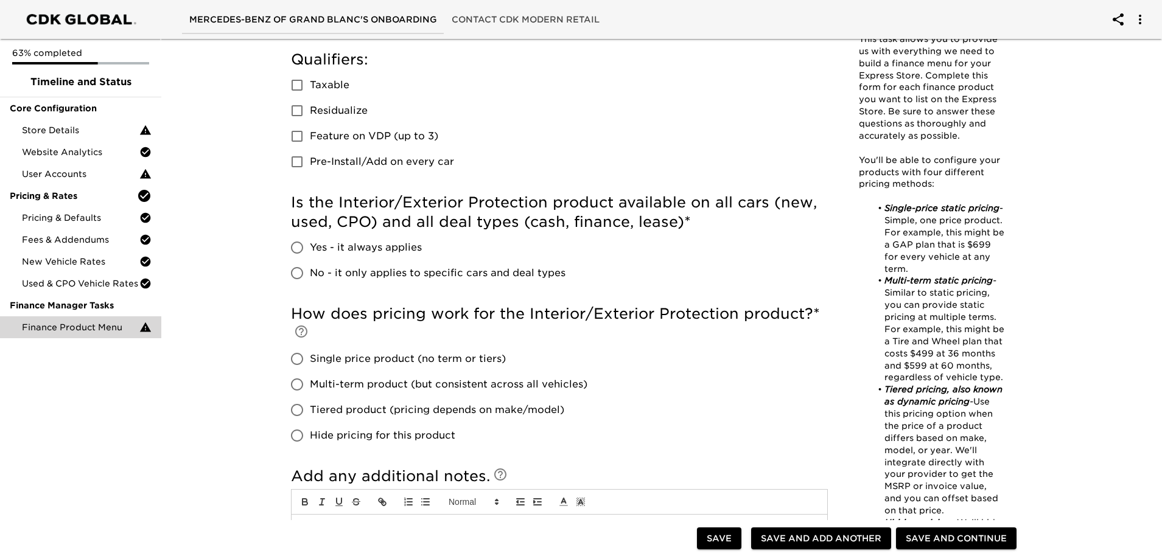
click at [326, 256] on label "Yes - it always applies" at bounding box center [424, 248] width 281 height 26
click at [310, 256] on input "Yes - it always applies" at bounding box center [297, 248] width 26 height 26
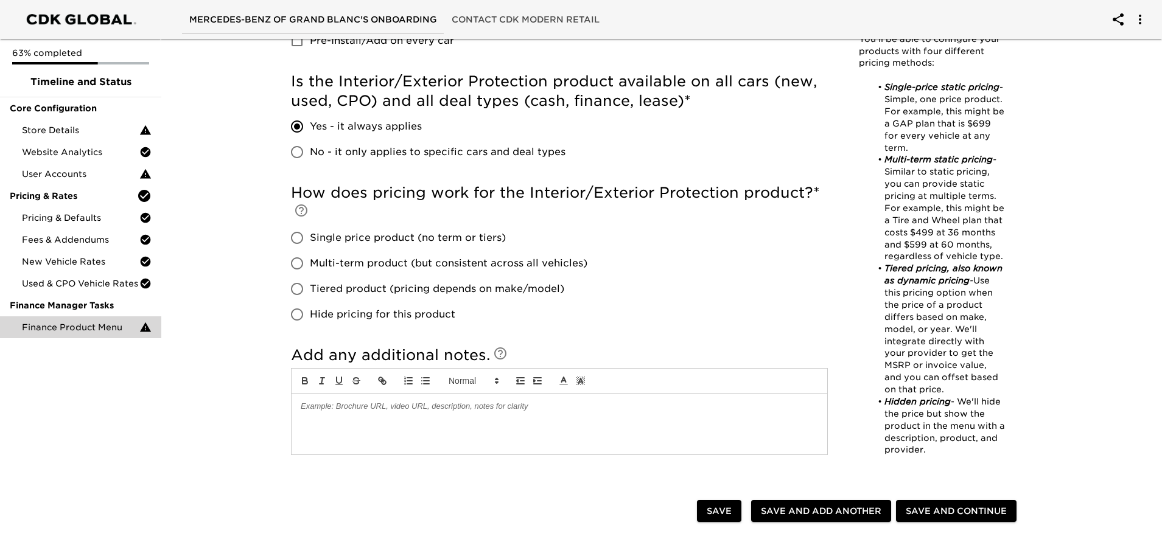
scroll to position [487, 0]
click at [357, 235] on span "Single price product (no term or tiers)" at bounding box center [408, 237] width 196 height 15
click at [310, 235] on input "Single price product (no term or tiers)" at bounding box center [297, 238] width 26 height 26
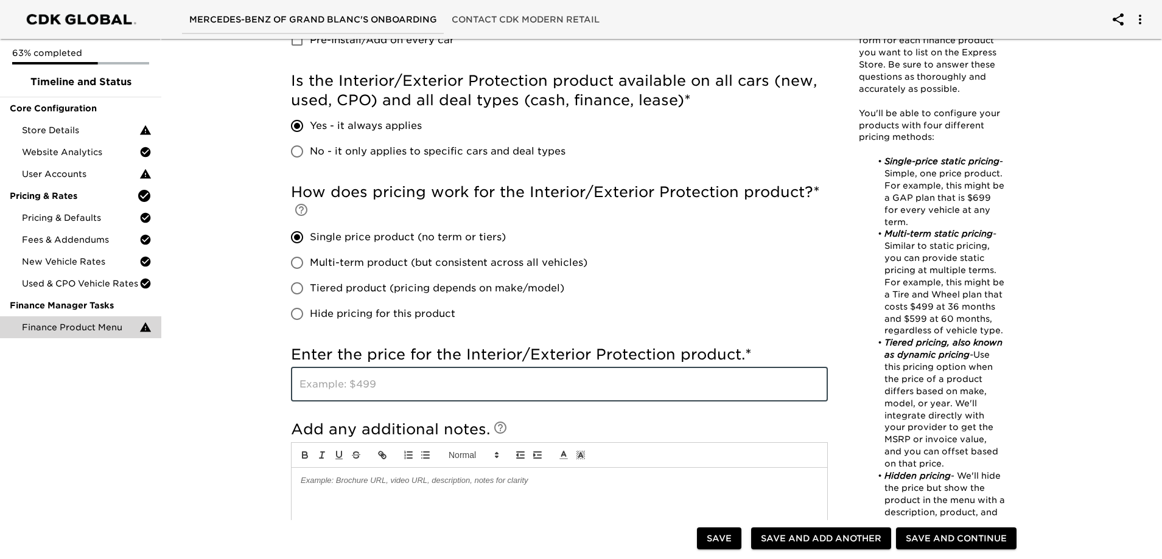
drag, startPoint x: 385, startPoint y: 389, endPoint x: 379, endPoint y: 365, distance: 24.5
click at [385, 389] on input "text" at bounding box center [559, 385] width 537 height 34
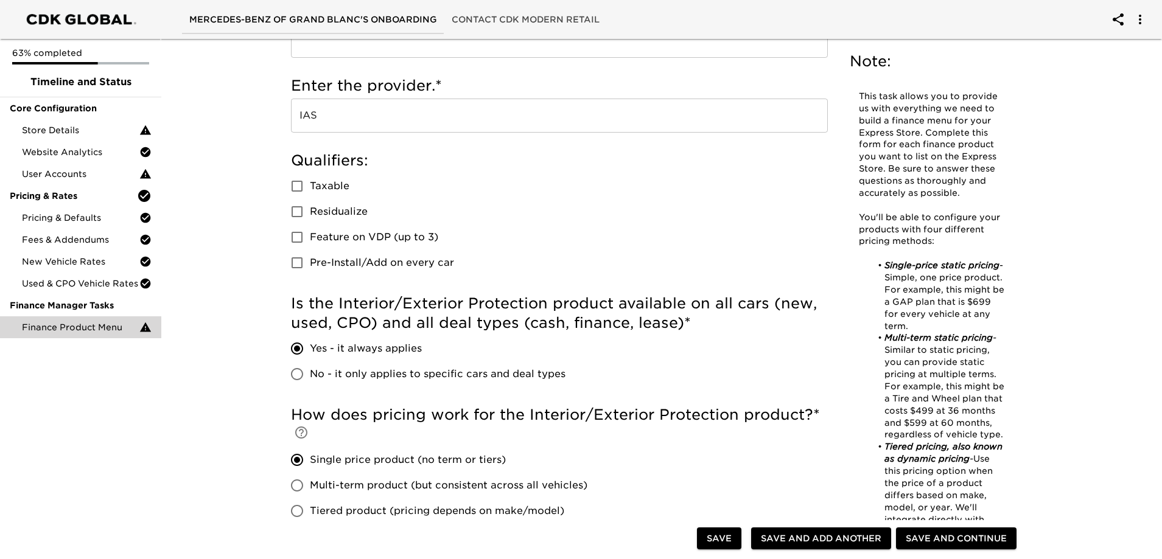
scroll to position [243, 0]
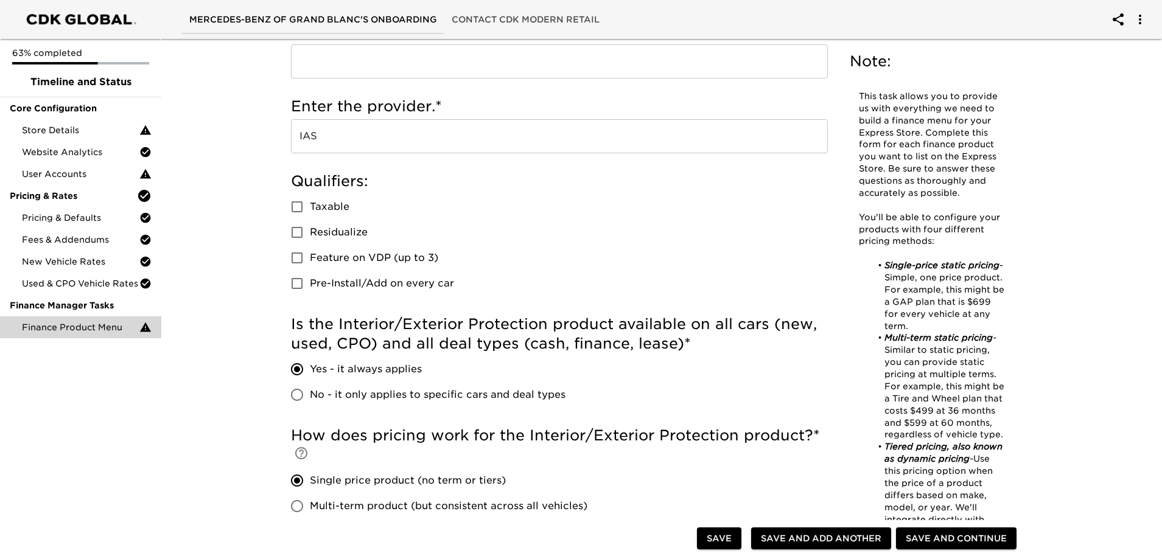
click at [383, 299] on div "Qualifiers: Taxable Residualize Feature on VDP (up to 3) Pre-Install/Add on eve…" at bounding box center [559, 237] width 537 height 143
click at [375, 290] on span "Pre-Install/Add on every car" at bounding box center [382, 283] width 144 height 15
click at [310, 290] on input "Pre-Install/Add on every car" at bounding box center [297, 284] width 26 height 26
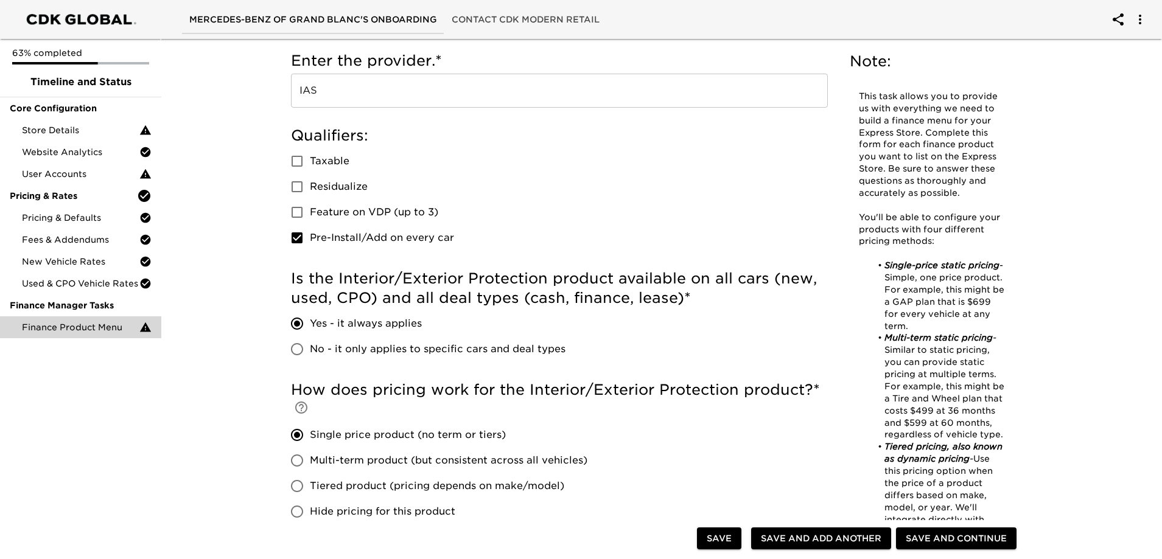
scroll to position [161, 0]
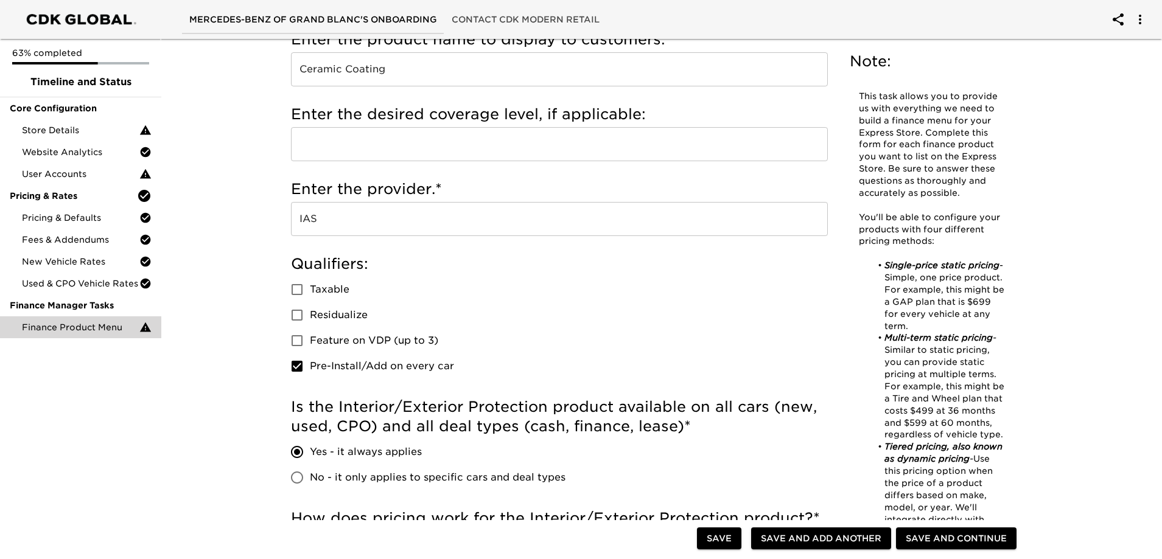
click at [296, 369] on input "Pre-Install/Add on every car" at bounding box center [297, 367] width 26 height 26
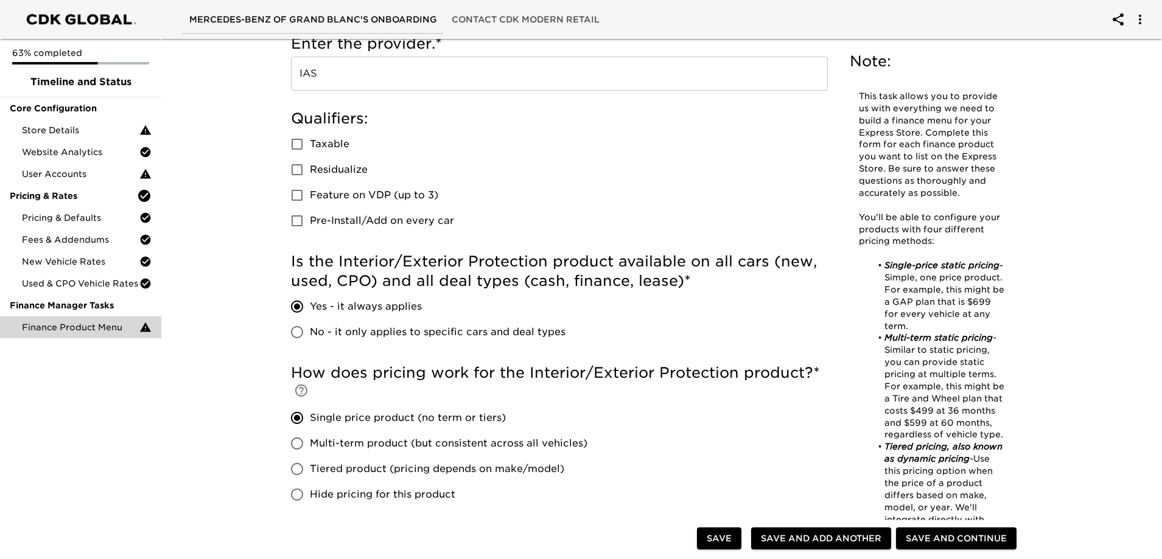
scroll to position [282, 0]
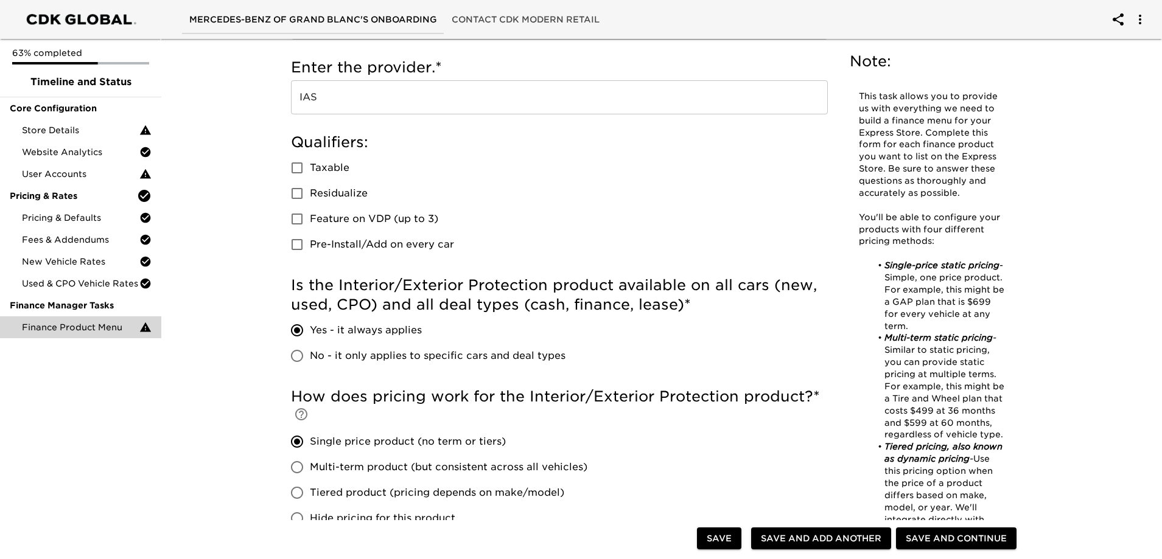
click at [444, 243] on span "Pre-Install/Add on every car" at bounding box center [382, 244] width 144 height 15
click at [310, 243] on input "Pre-Install/Add on every car" at bounding box center [297, 245] width 26 height 26
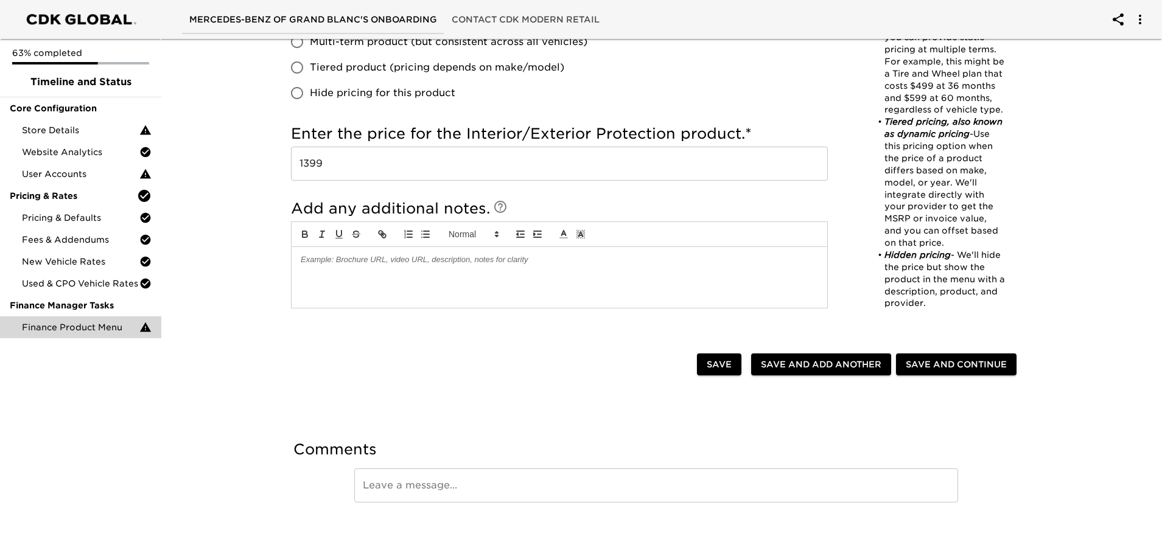
scroll to position [708, 0]
click at [808, 365] on span "Save and Add Another" at bounding box center [821, 364] width 120 height 15
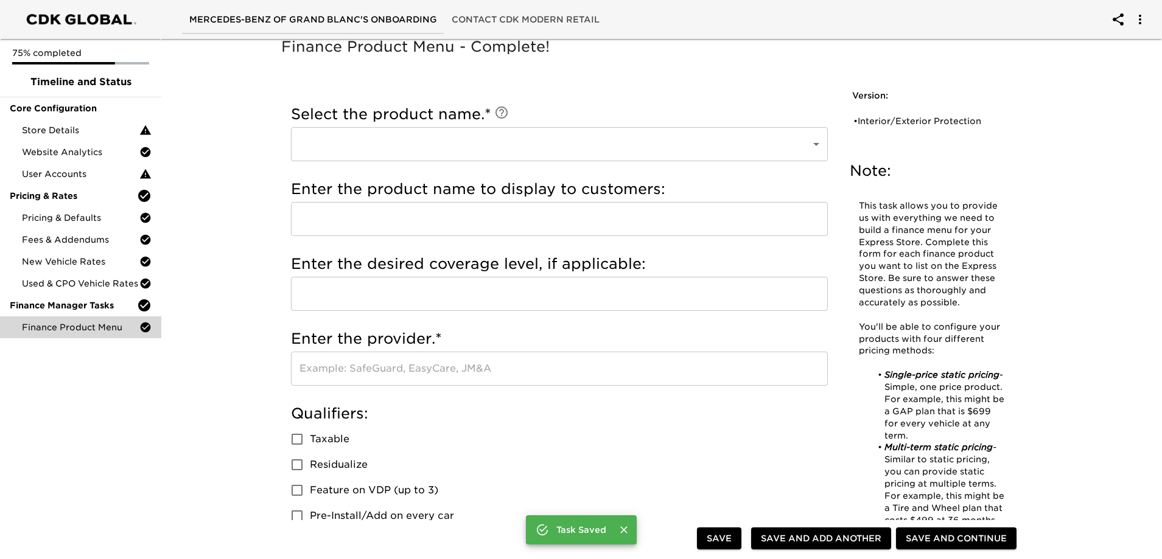
scroll to position [0, 0]
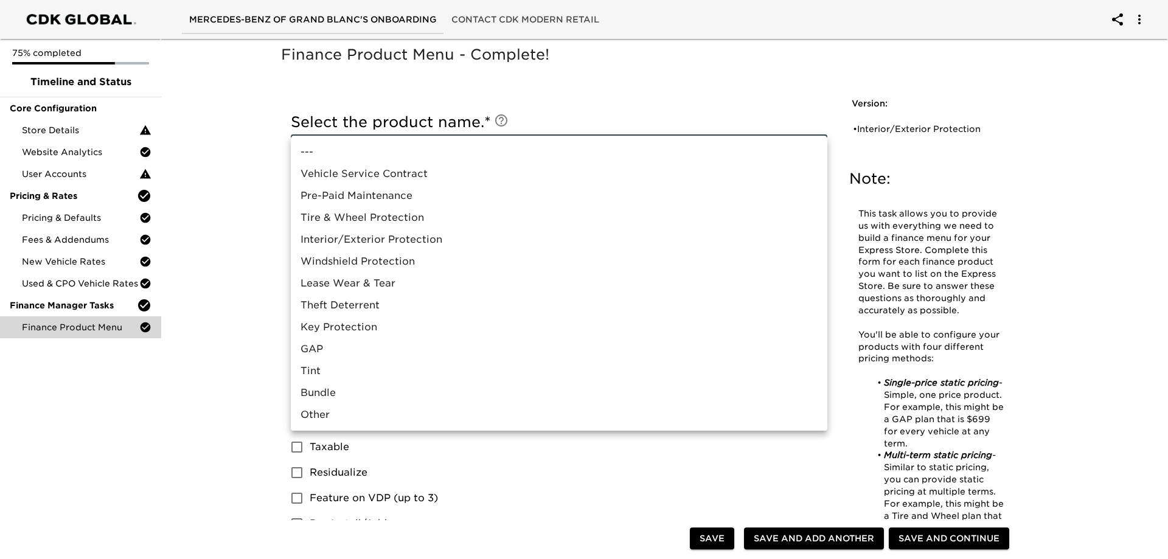
click at [374, 215] on li "Tire & Wheel Protection" at bounding box center [559, 218] width 537 height 22
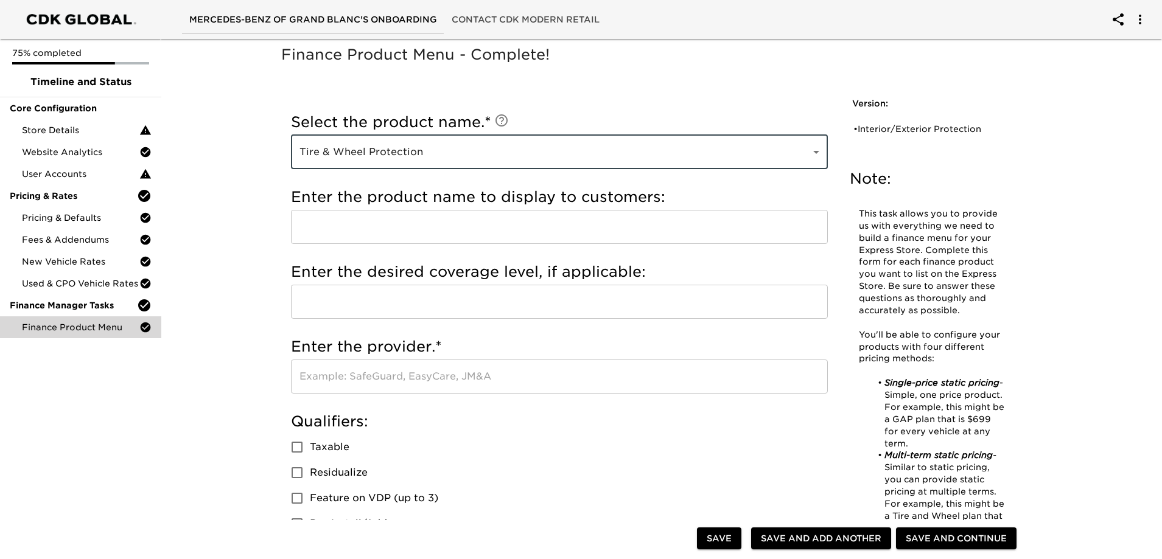
click at [395, 236] on input "text" at bounding box center [559, 227] width 537 height 34
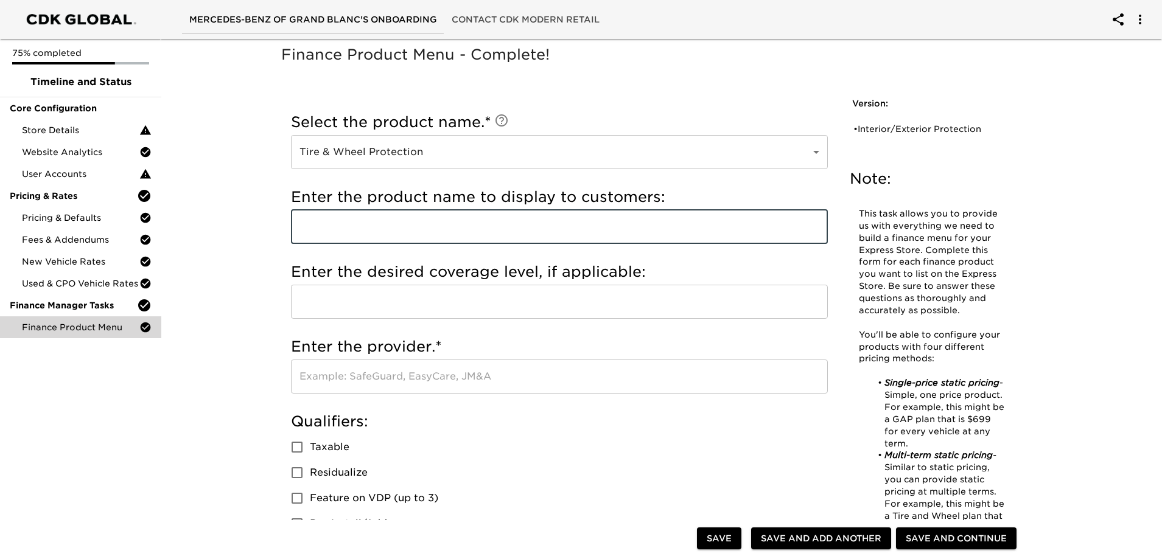
click at [503, 220] on input "text" at bounding box center [559, 227] width 537 height 34
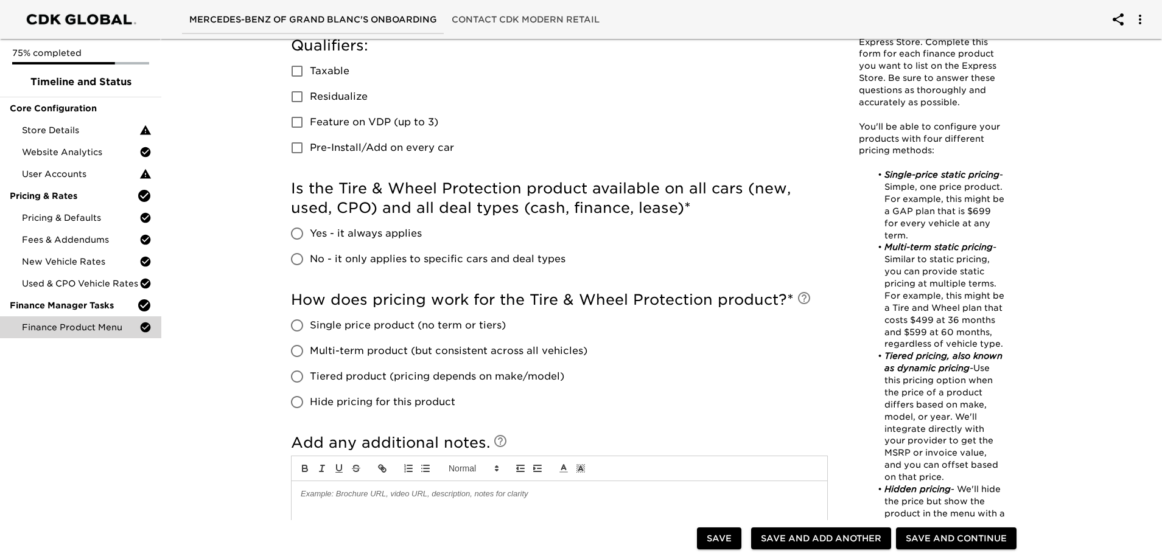
scroll to position [426, 0]
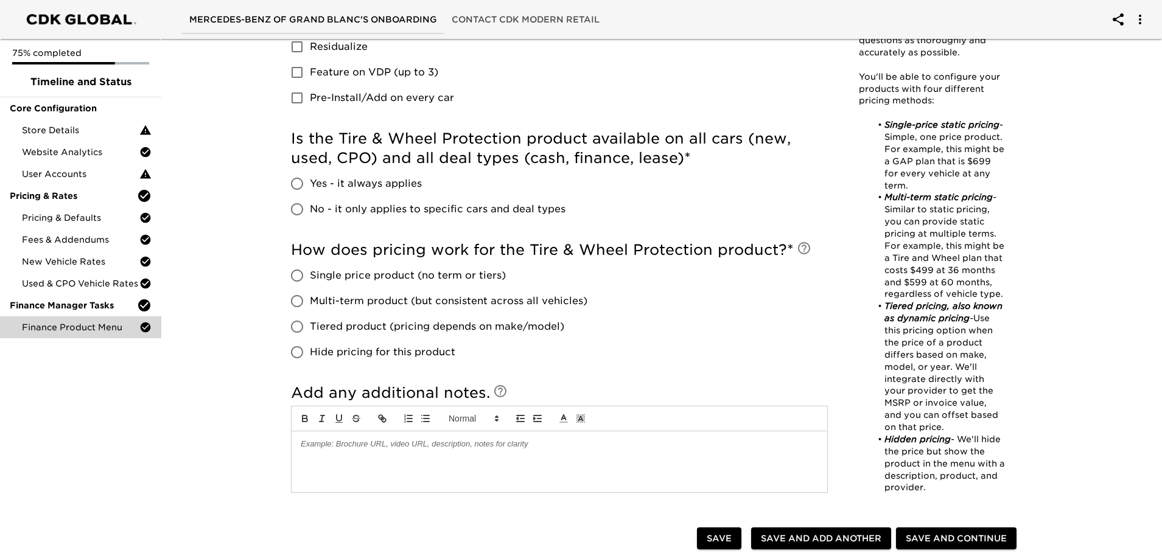
click at [363, 184] on span "Yes - it always applies" at bounding box center [366, 183] width 112 height 15
click at [310, 184] on input "Yes - it always applies" at bounding box center [297, 184] width 26 height 26
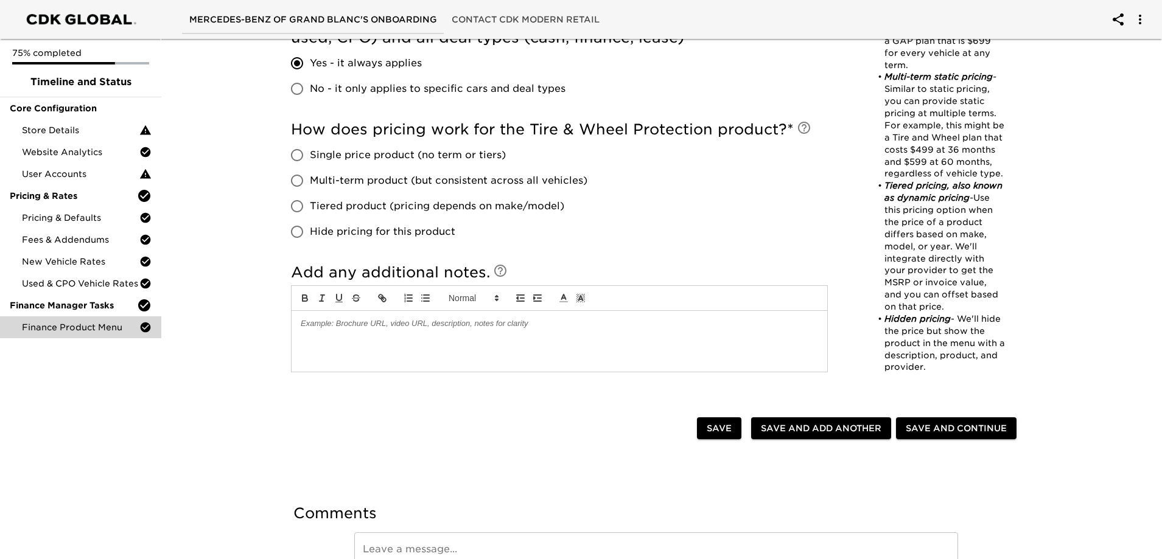
scroll to position [548, 0]
click at [323, 200] on span "Tiered product (pricing depends on make/model)" at bounding box center [437, 205] width 254 height 15
click at [310, 200] on input "Tiered product (pricing depends on make/model)" at bounding box center [297, 205] width 26 height 26
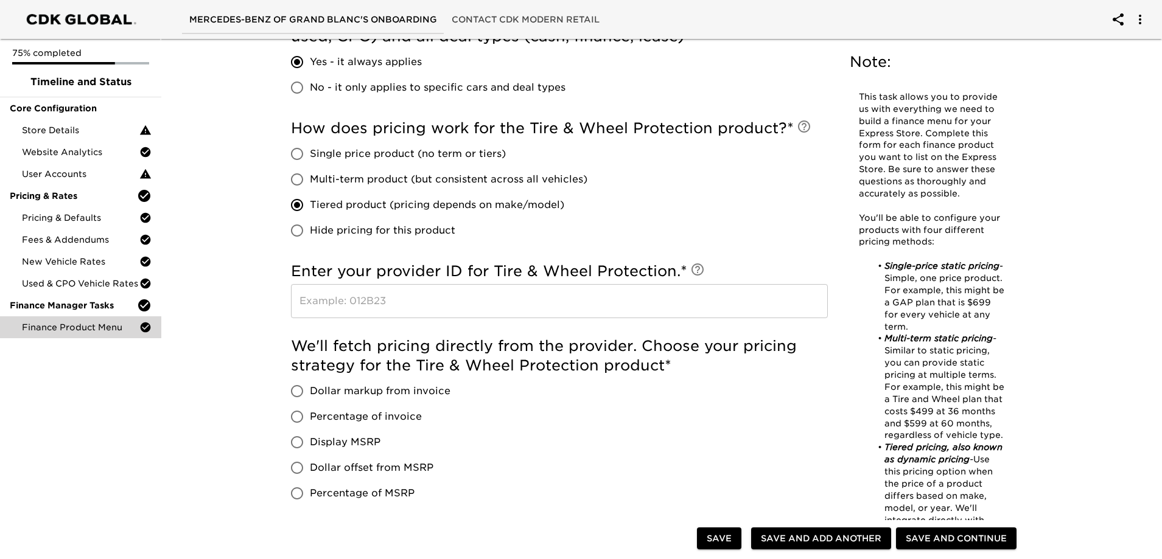
click at [304, 200] on input "Tiered product (pricing depends on make/model)" at bounding box center [297, 205] width 26 height 26
click at [313, 179] on span "Multi-term product (but consistent across all vehicles)" at bounding box center [449, 179] width 278 height 15
click at [310, 179] on input "Multi-term product (but consistent across all vehicles)" at bounding box center [297, 180] width 26 height 26
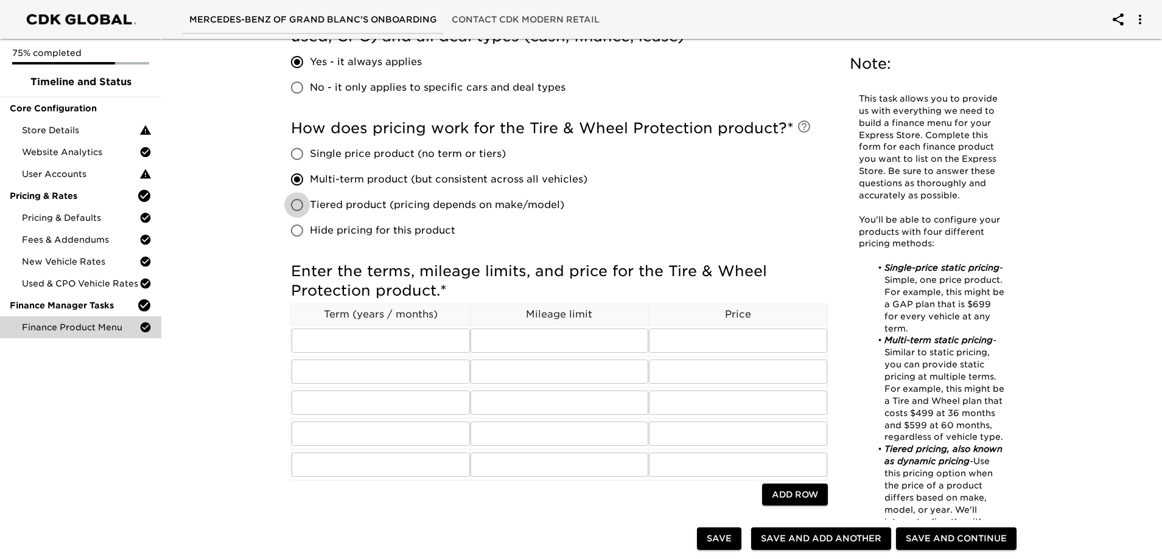
click at [301, 198] on input "Tiered product (pricing depends on make/model)" at bounding box center [297, 205] width 26 height 26
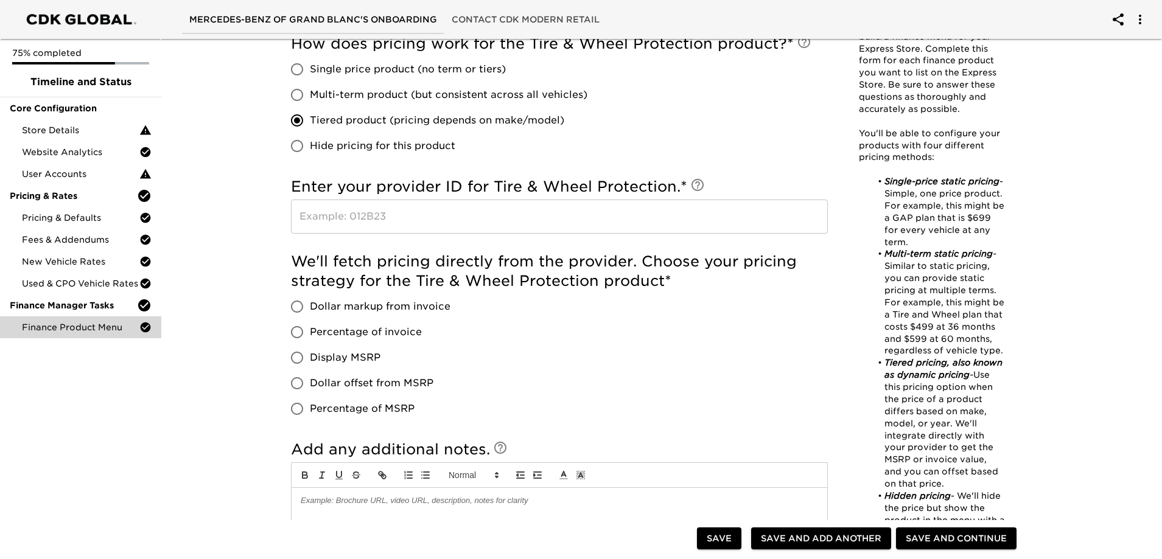
scroll to position [669, 0]
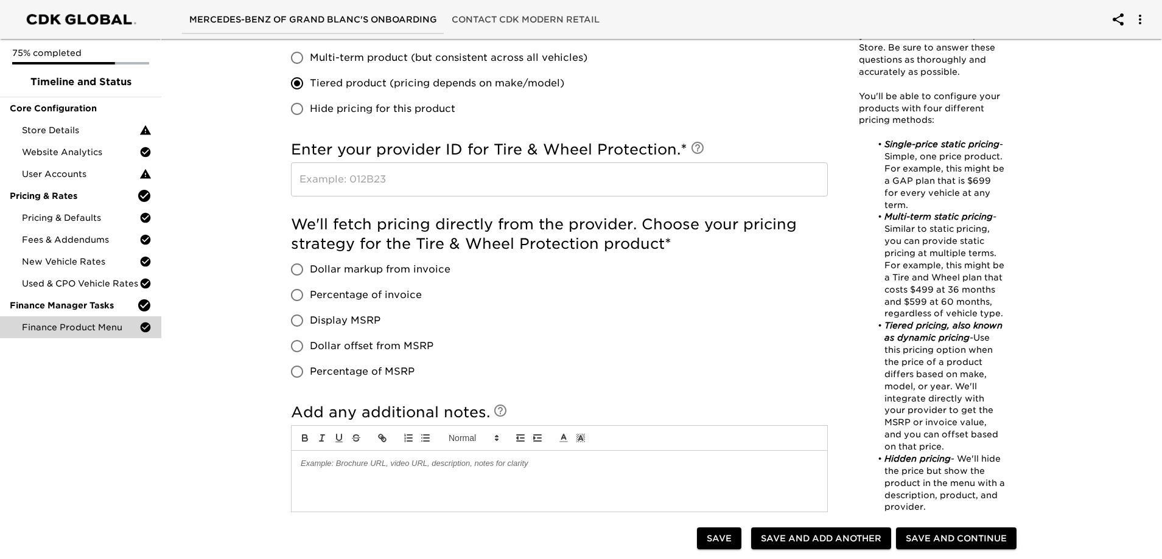
click at [365, 271] on span "Dollar markup from invoice" at bounding box center [380, 269] width 141 height 15
click at [310, 271] on input "Dollar markup from invoice" at bounding box center [297, 270] width 26 height 26
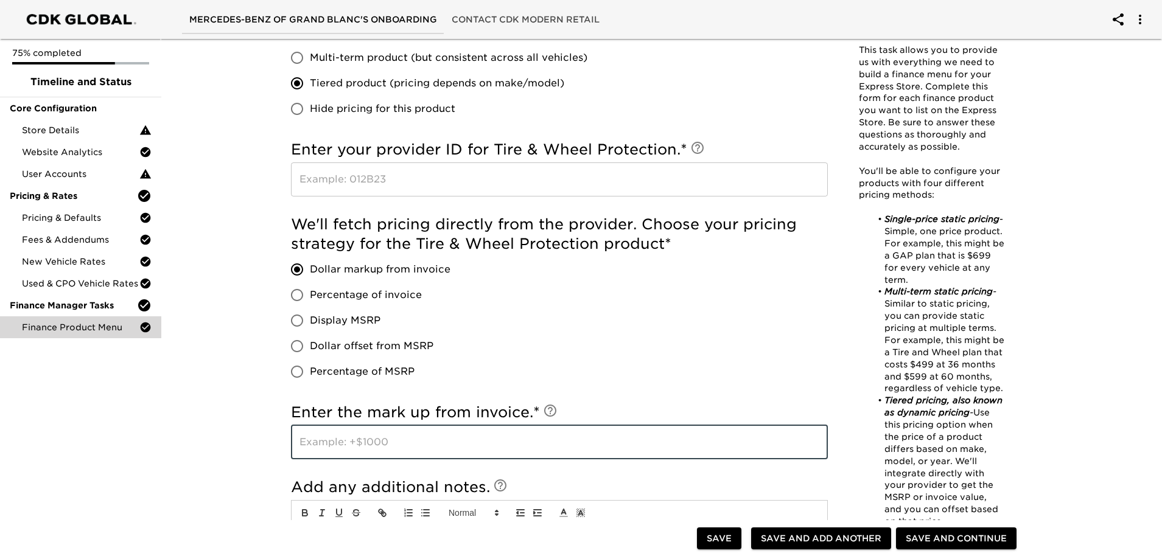
click at [411, 445] on input "text" at bounding box center [559, 442] width 537 height 34
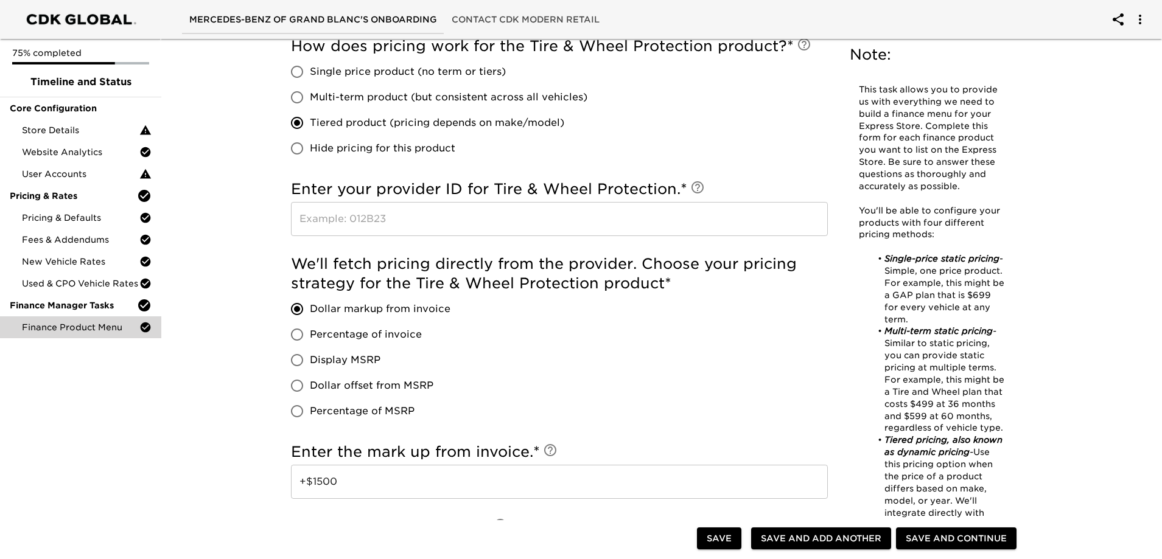
scroll to position [609, 0]
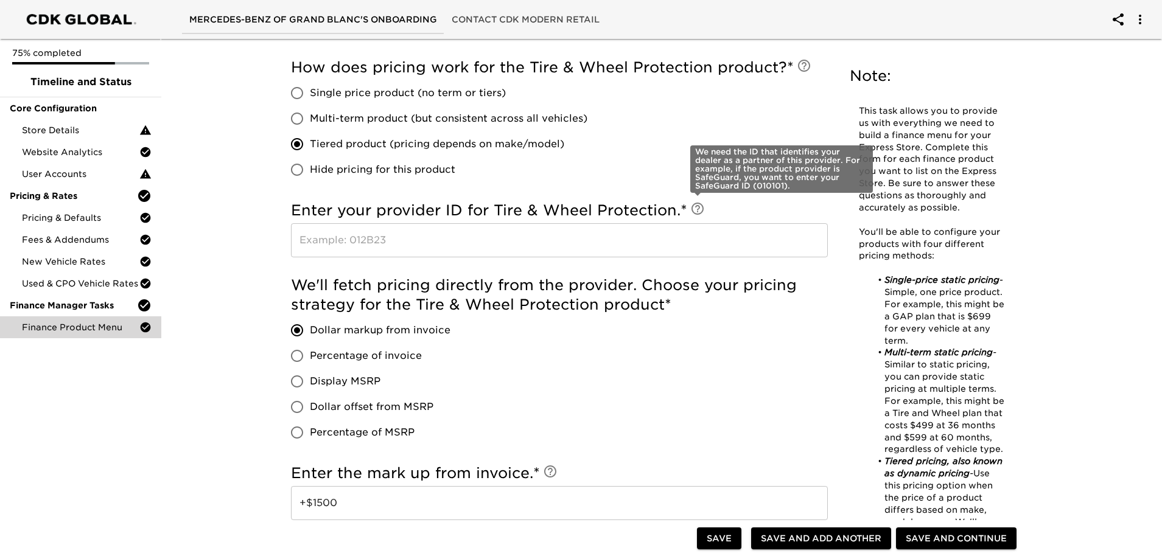
click at [698, 212] on icon at bounding box center [697, 209] width 12 height 12
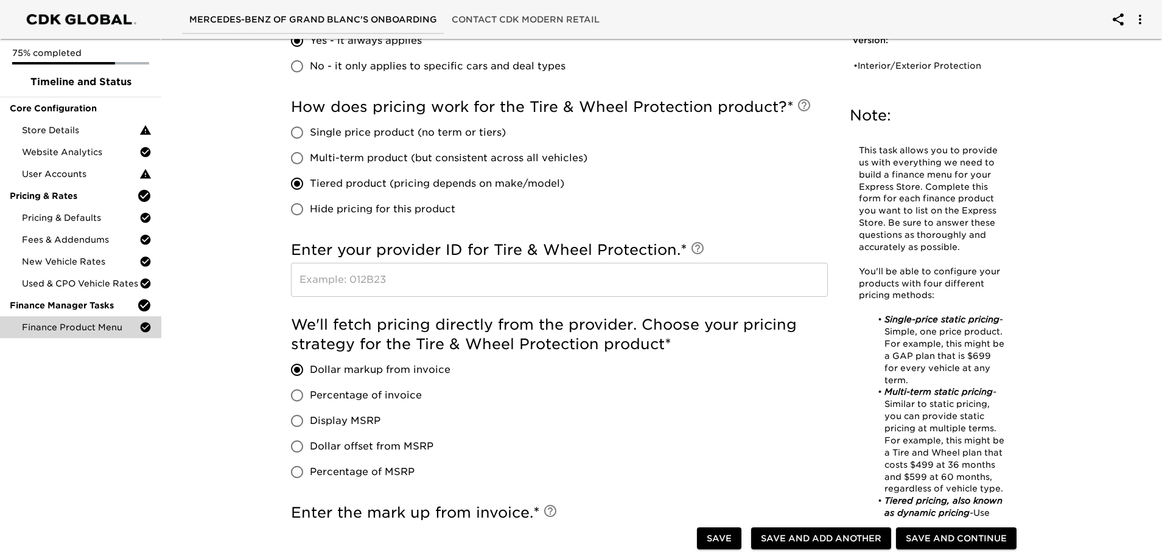
scroll to position [548, 0]
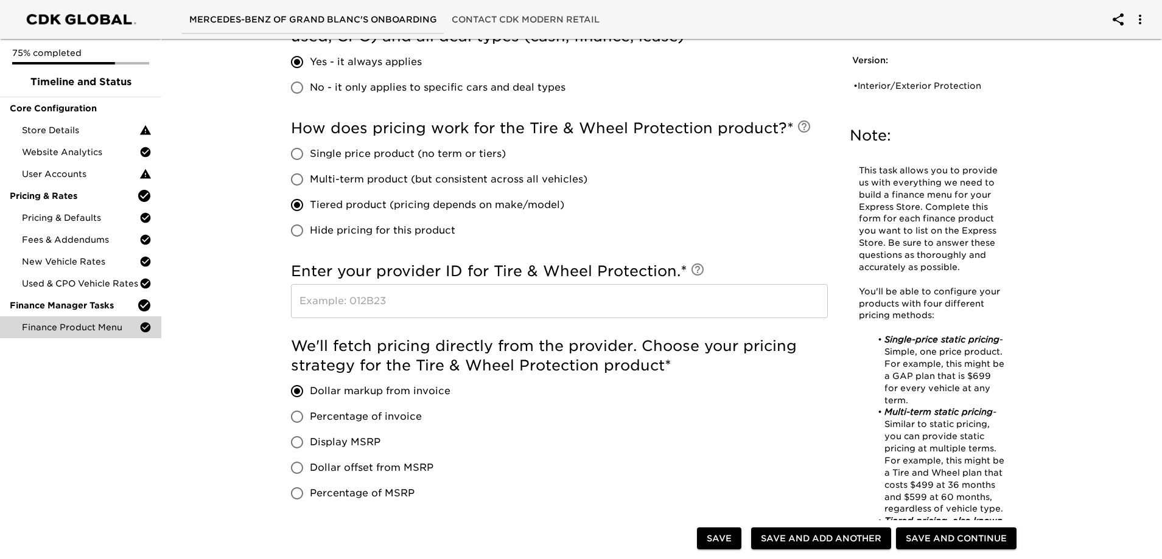
click at [309, 179] on input "Multi-term product (but consistent across all vehicles)" at bounding box center [297, 180] width 26 height 26
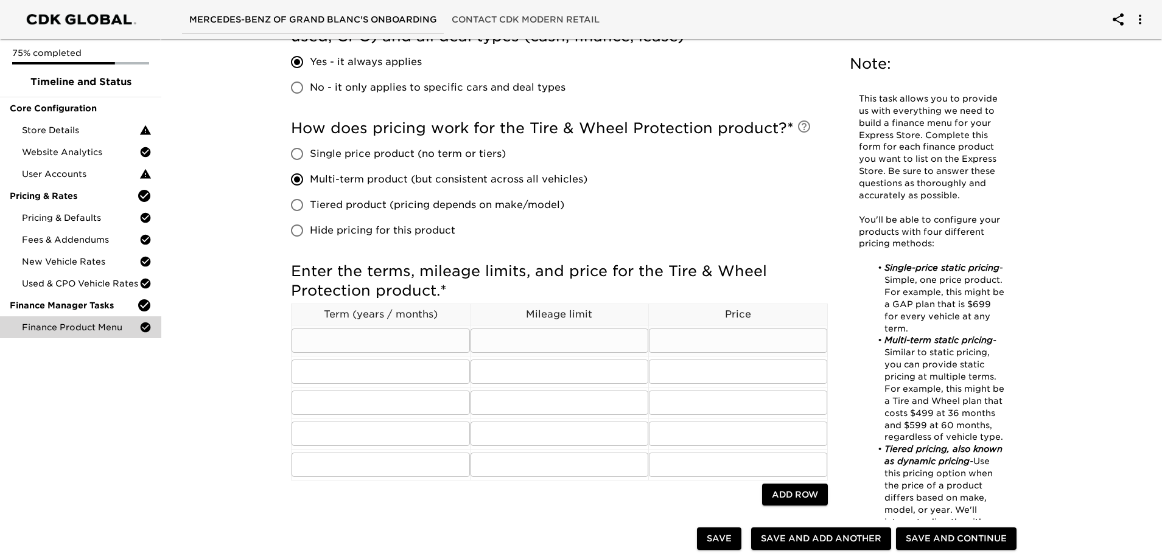
click at [388, 327] on td "​" at bounding box center [381, 340] width 179 height 31
click at [417, 332] on input "text" at bounding box center [381, 341] width 178 height 24
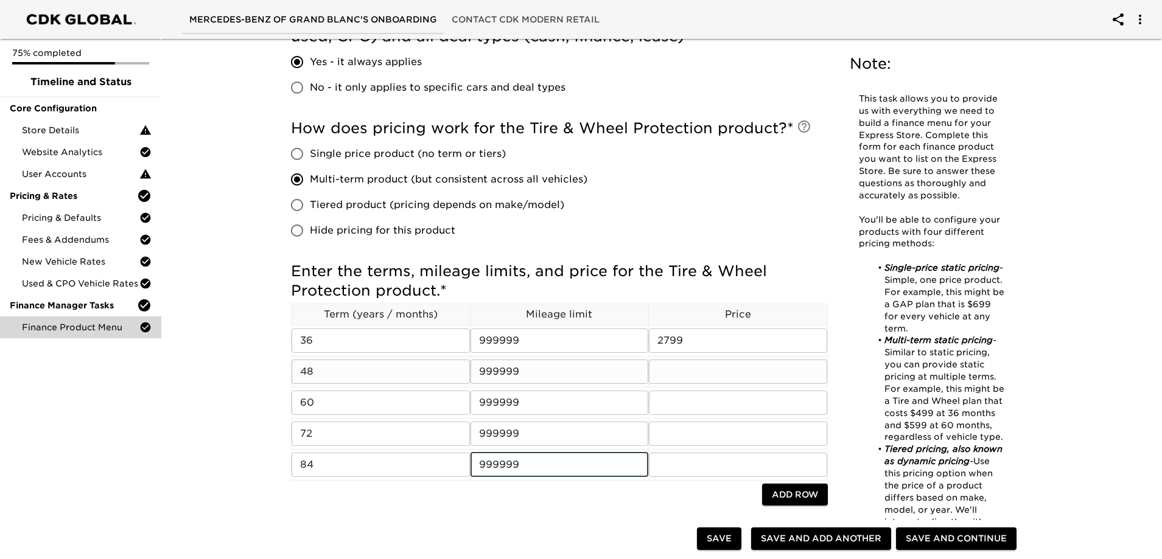
click at [690, 366] on input "text" at bounding box center [738, 372] width 178 height 24
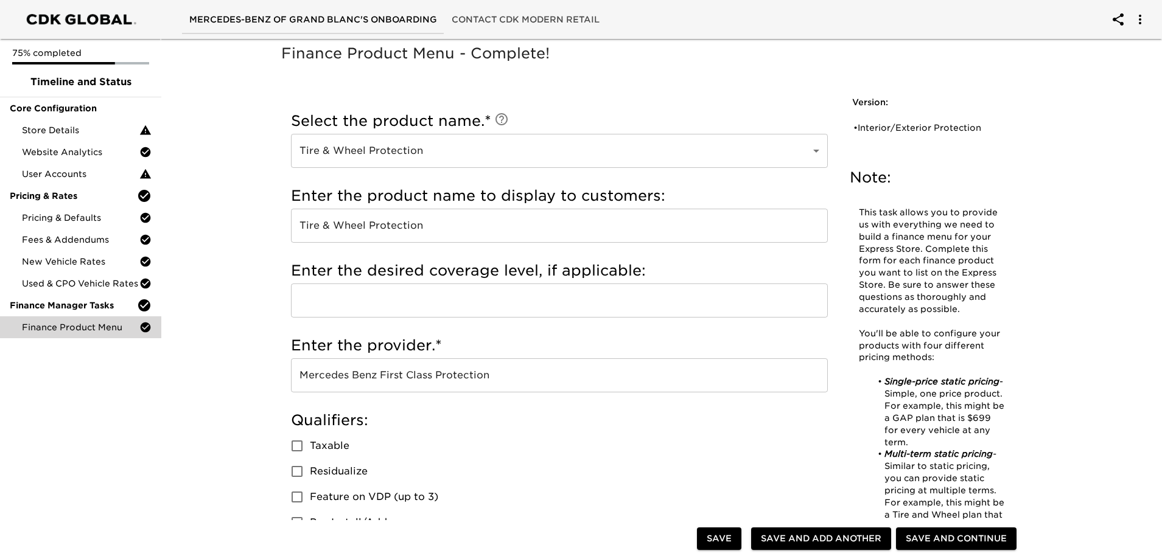
scroll to position [0, 0]
click at [840, 540] on span "Save and Add Another" at bounding box center [821, 538] width 120 height 15
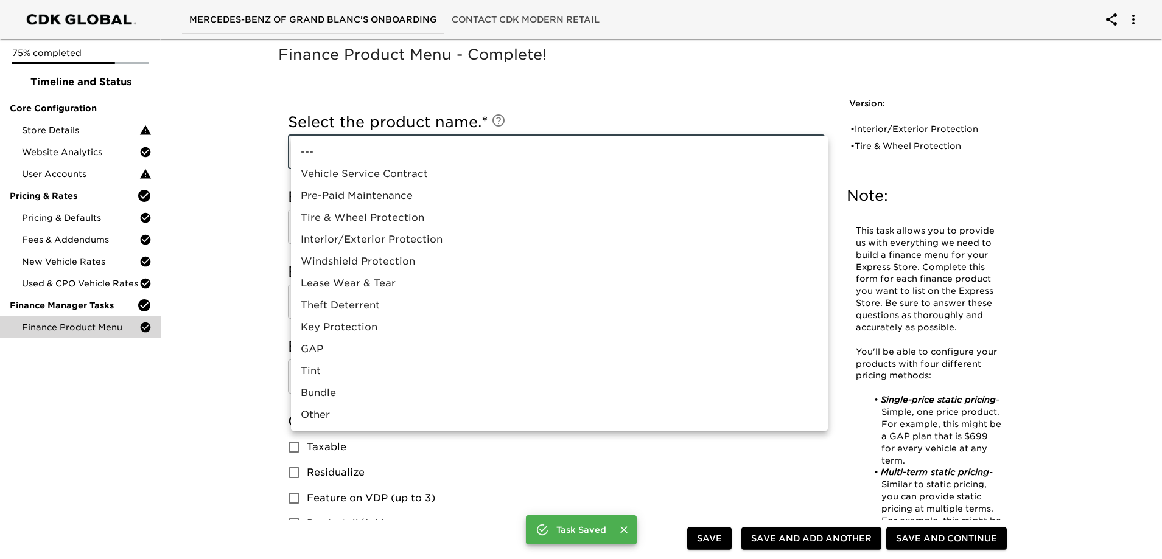
click at [317, 346] on li "GAP" at bounding box center [559, 349] width 537 height 22
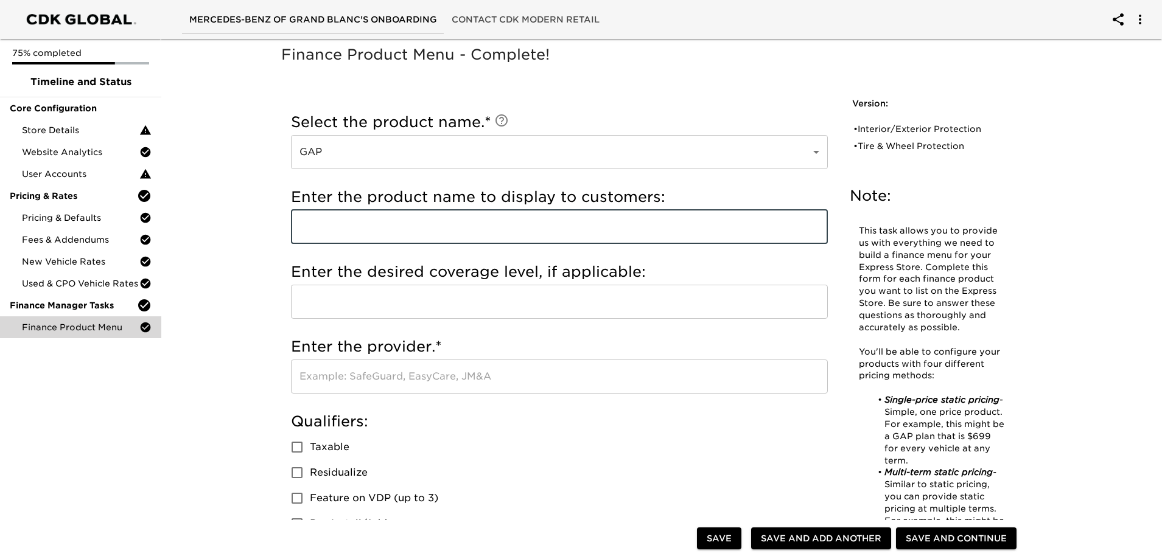
click at [337, 226] on input "text" at bounding box center [559, 227] width 537 height 34
click at [284, 435] on input "Taxable" at bounding box center [297, 448] width 26 height 26
click at [317, 448] on span "Taxable" at bounding box center [330, 447] width 40 height 15
click at [310, 448] on input "Taxable" at bounding box center [297, 448] width 26 height 26
click at [335, 384] on input "text" at bounding box center [559, 377] width 537 height 34
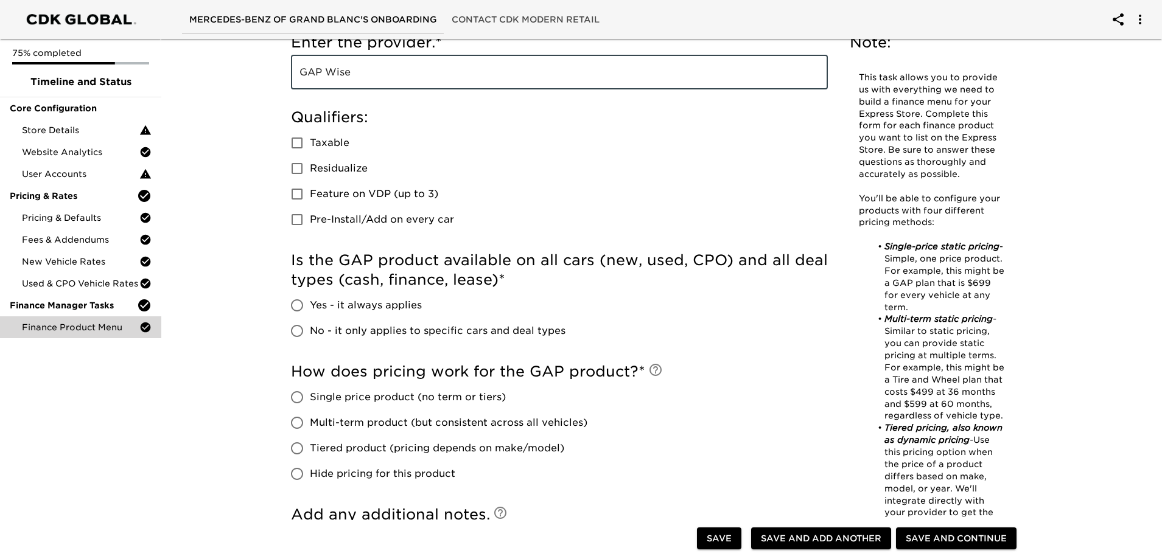
scroll to position [365, 0]
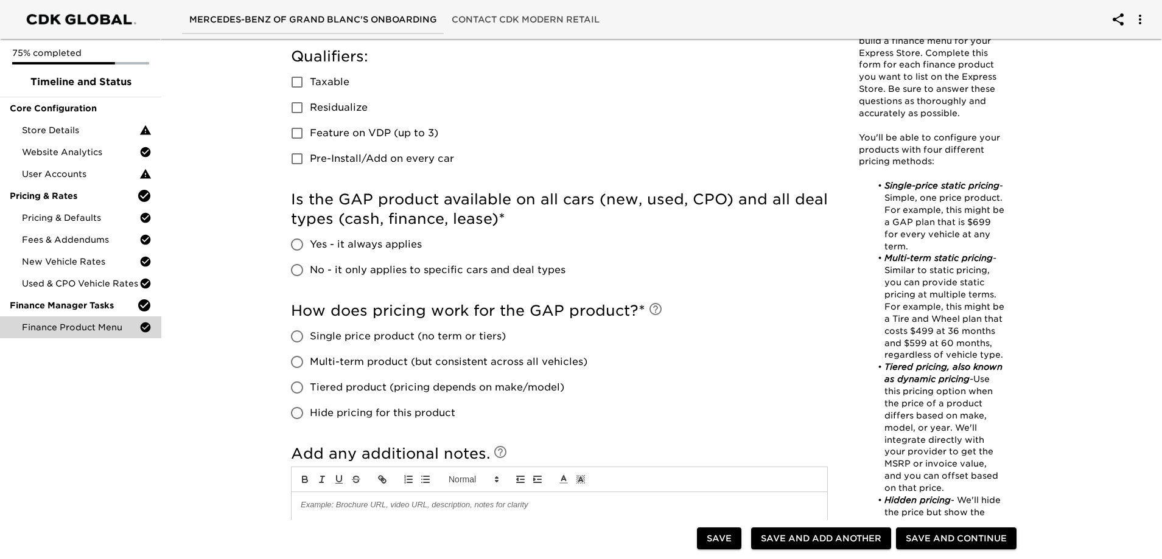
click at [311, 273] on span "No - it only applies to specific cars and deal types" at bounding box center [438, 270] width 256 height 15
click at [310, 273] on input "No - it only applies to specific cars and deal types" at bounding box center [297, 270] width 26 height 26
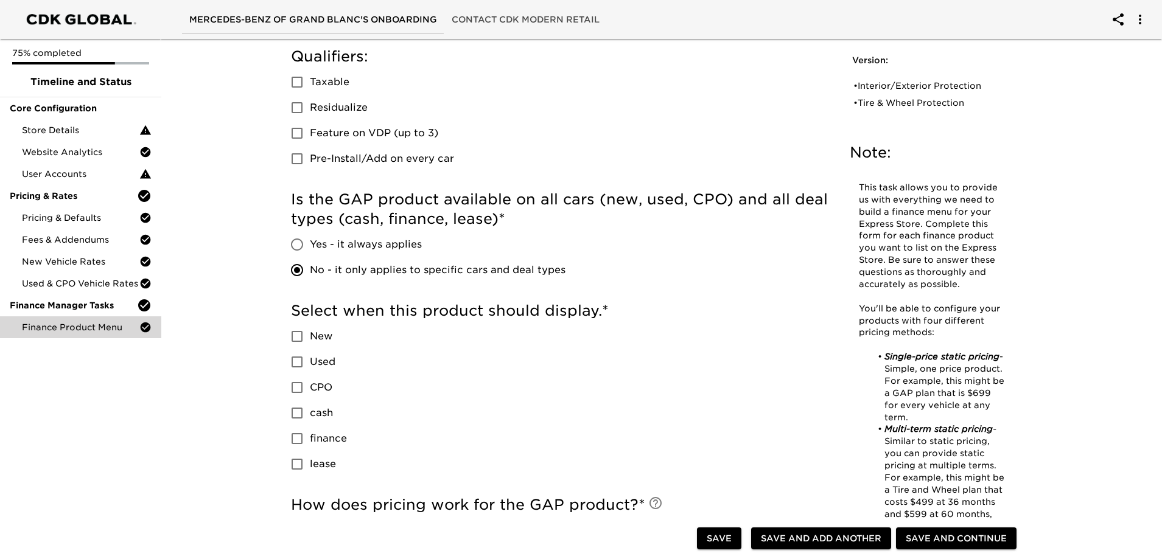
click at [305, 439] on input "finance" at bounding box center [297, 439] width 26 height 26
click at [306, 384] on input "CPO" at bounding box center [297, 388] width 26 height 26
click at [304, 359] on input "Used" at bounding box center [297, 362] width 26 height 26
click at [307, 340] on input "New" at bounding box center [297, 337] width 26 height 26
click at [304, 386] on input "CPO" at bounding box center [297, 388] width 26 height 26
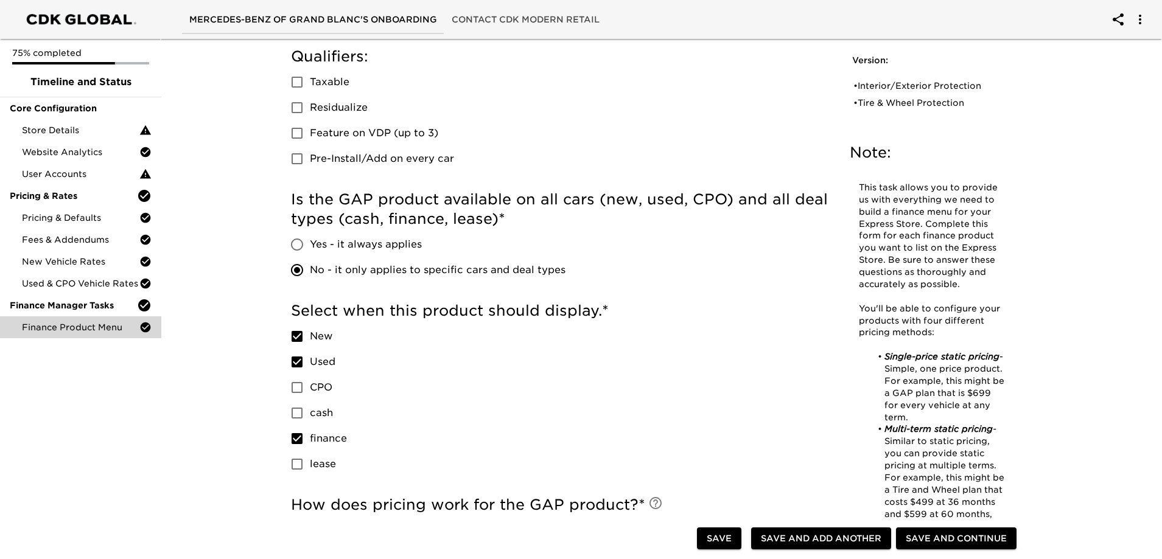
click at [304, 365] on input "Used" at bounding box center [297, 362] width 26 height 26
click at [306, 333] on input "New" at bounding box center [297, 337] width 26 height 26
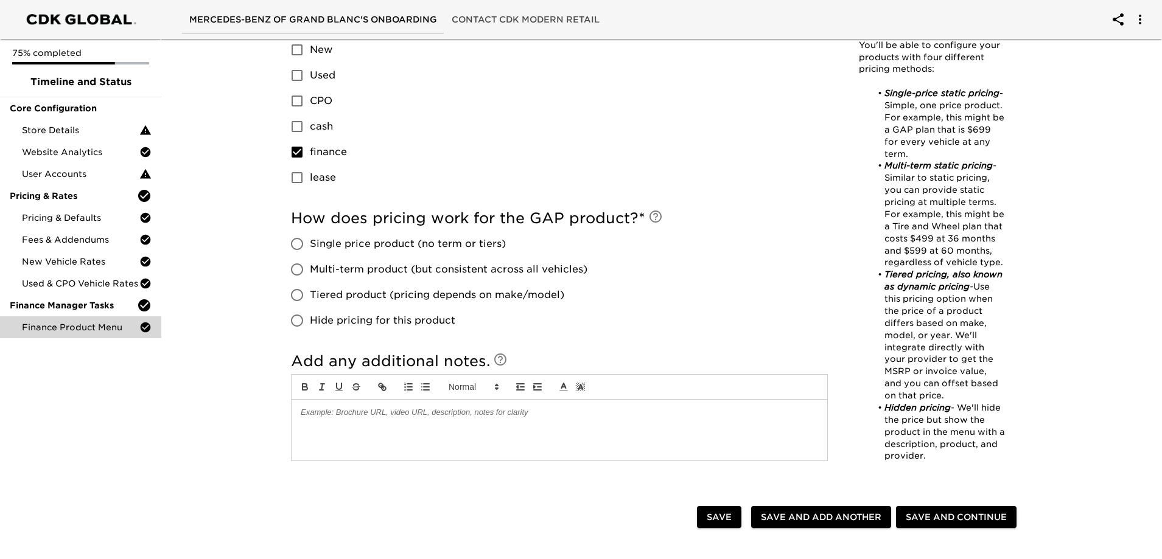
scroll to position [669, 0]
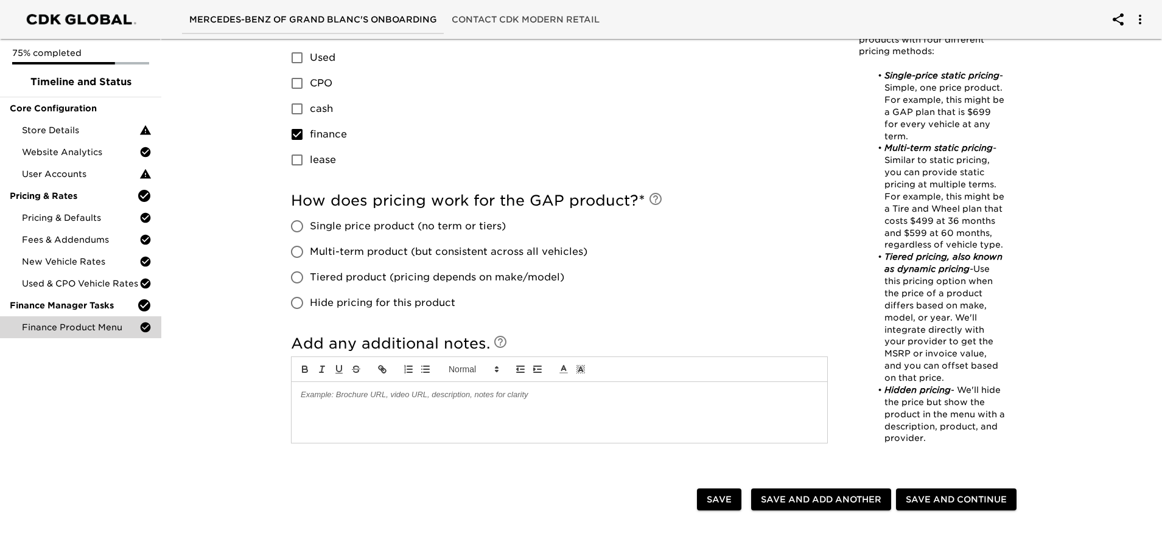
click at [361, 229] on span "Single price product (no term or tiers)" at bounding box center [408, 226] width 196 height 15
click at [310, 229] on input "Single price product (no term or tiers)" at bounding box center [297, 227] width 26 height 26
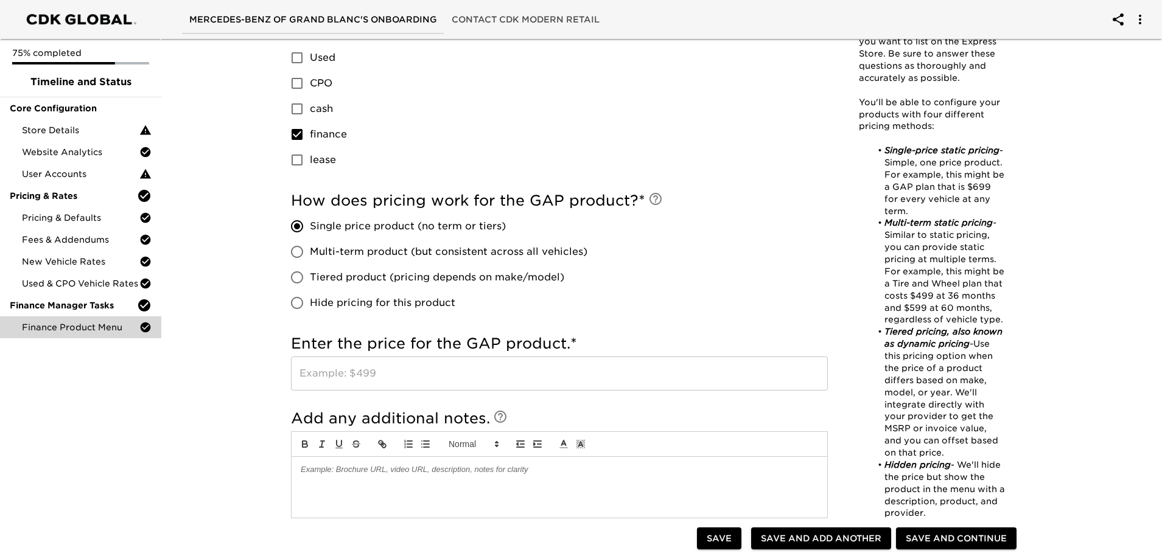
click at [375, 379] on input "text" at bounding box center [559, 374] width 537 height 34
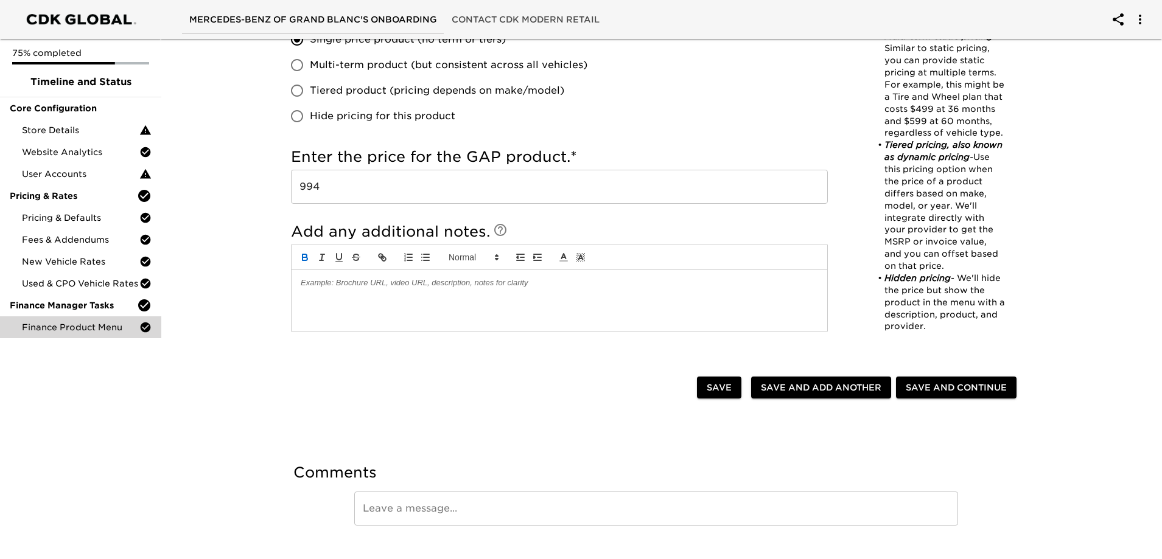
scroll to position [880, 0]
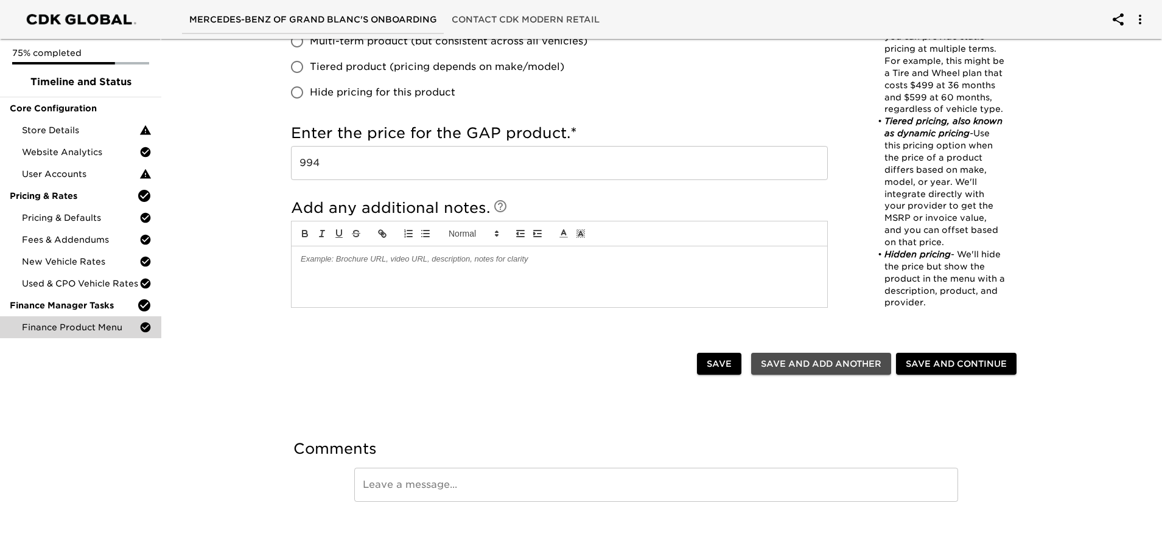
click at [868, 367] on span "Save and Add Another" at bounding box center [821, 364] width 120 height 15
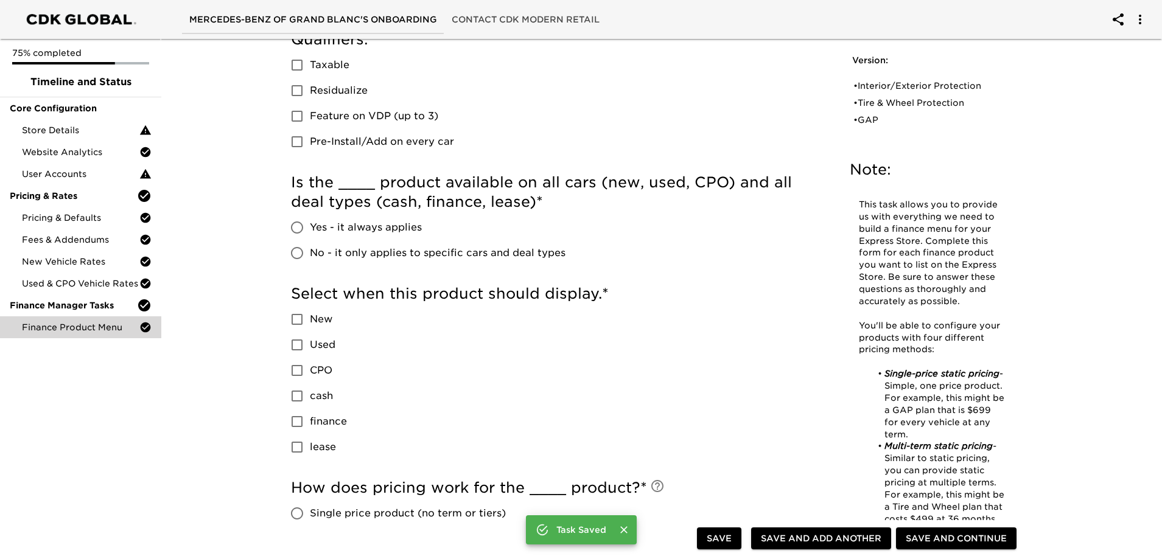
scroll to position [0, 0]
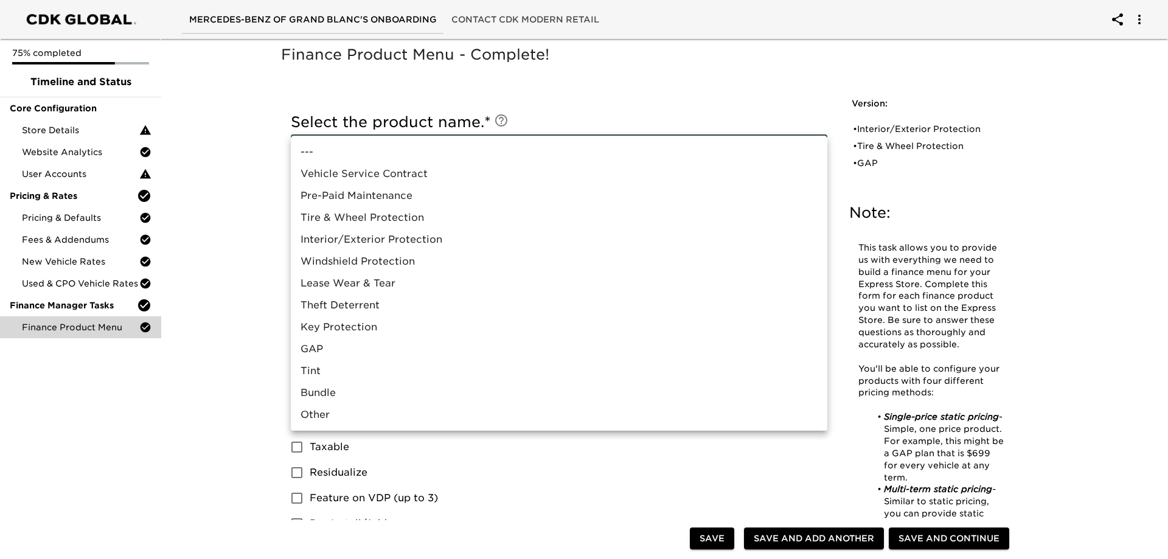
click at [407, 172] on li "Vehicle Service Contract" at bounding box center [559, 174] width 537 height 22
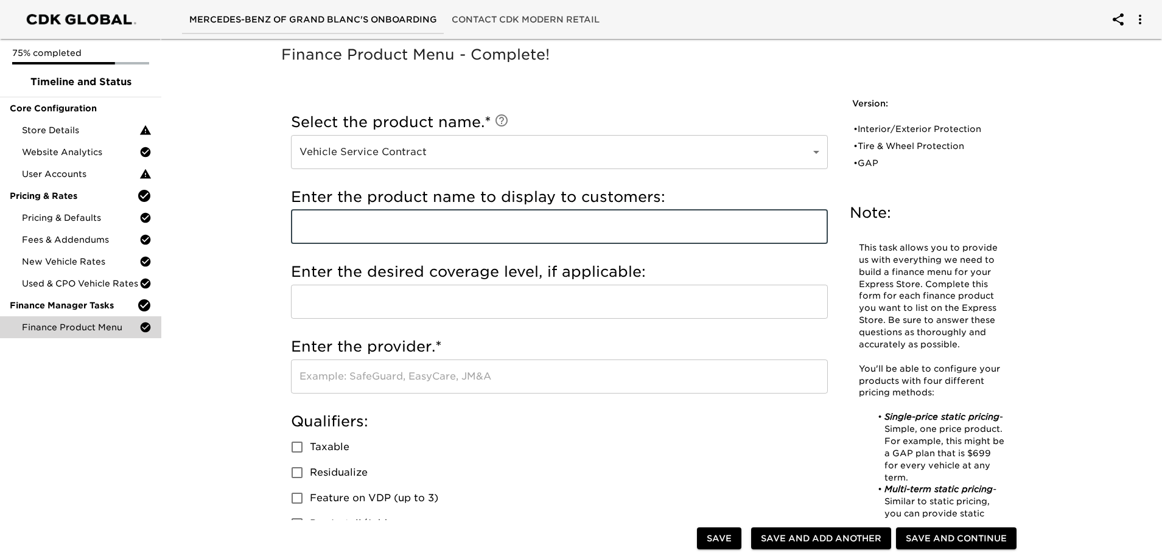
click at [368, 232] on input "text" at bounding box center [559, 227] width 537 height 34
click at [424, 226] on input "text" at bounding box center [559, 227] width 537 height 34
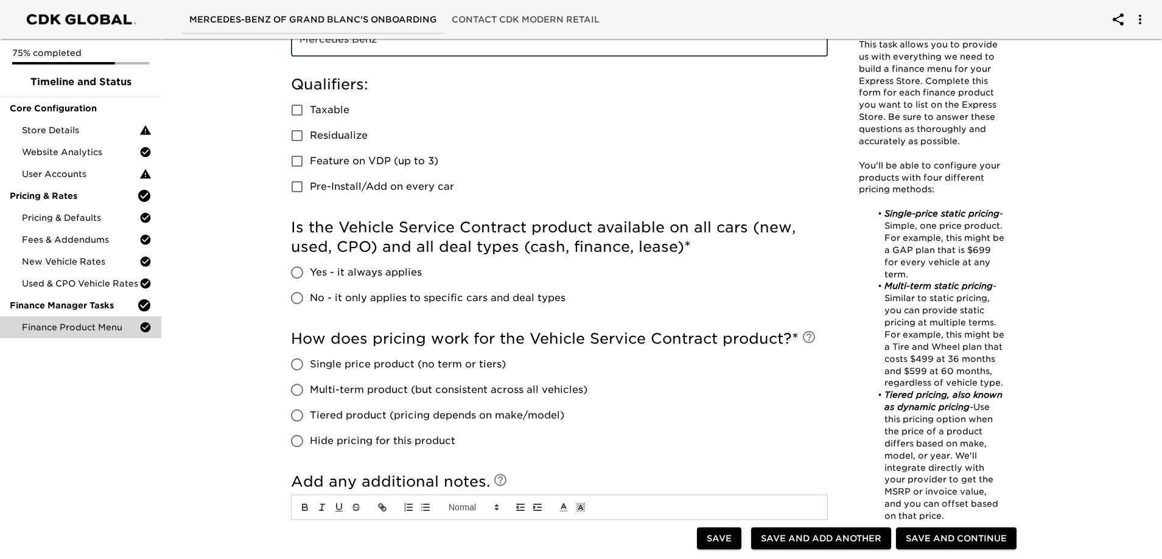
scroll to position [365, 0]
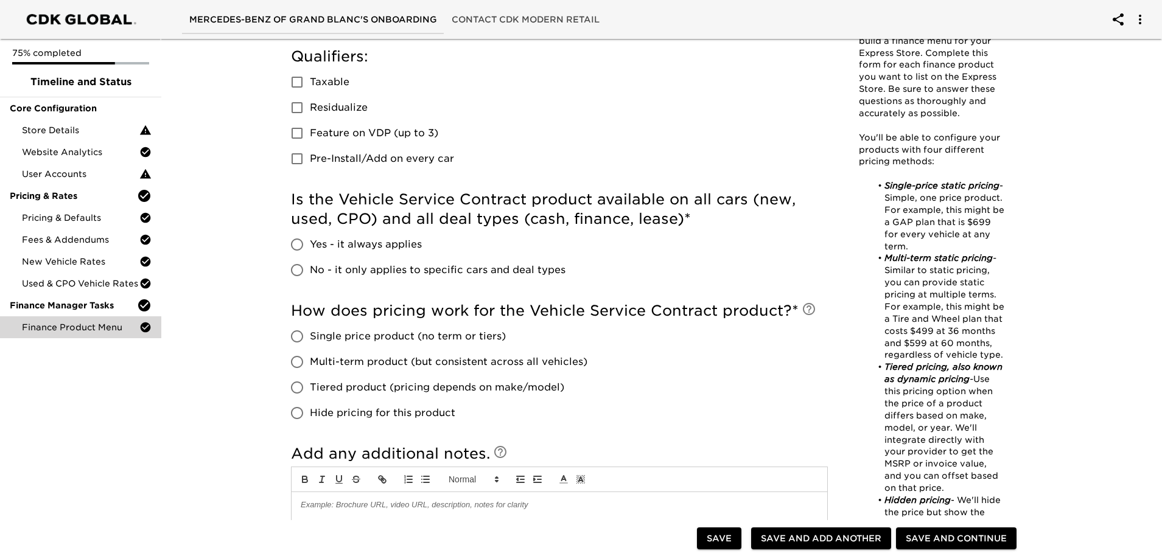
click at [324, 274] on span "No - it only applies to specific cars and deal types" at bounding box center [438, 270] width 256 height 15
click at [310, 274] on input "No - it only applies to specific cars and deal types" at bounding box center [297, 270] width 26 height 26
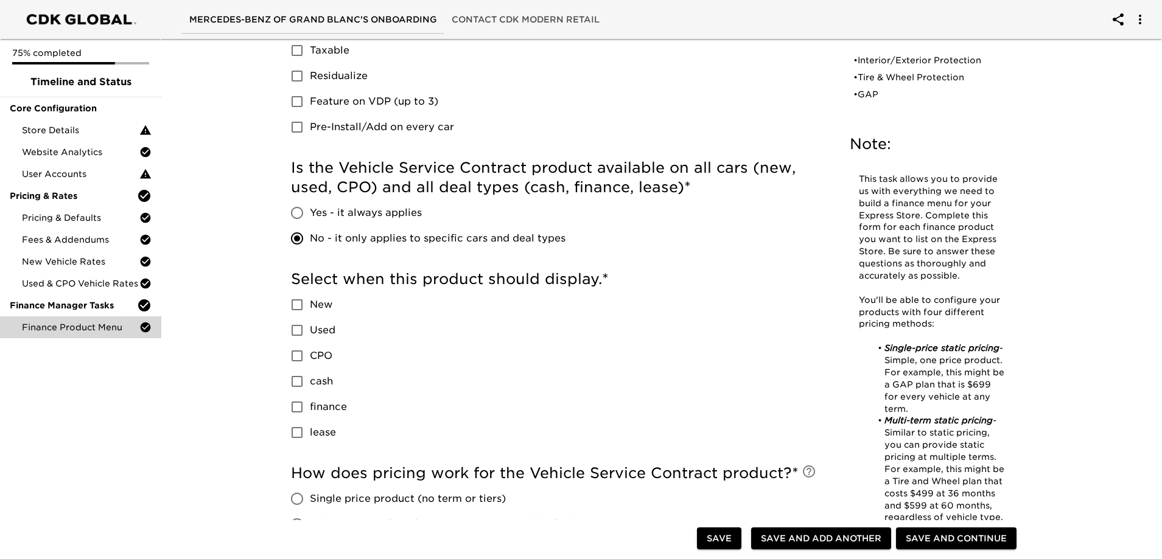
scroll to position [426, 0]
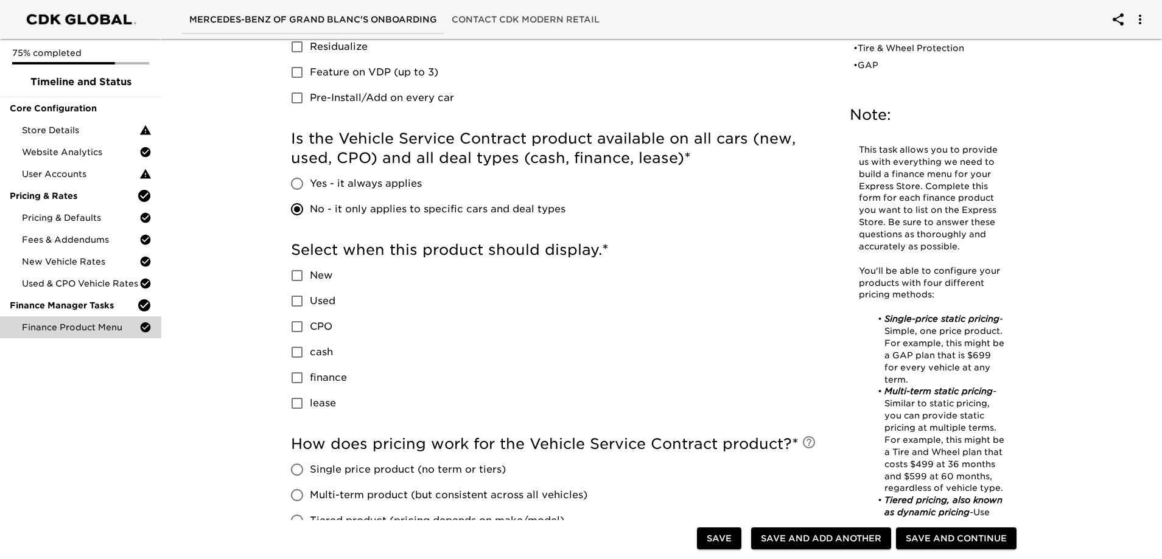
click at [321, 379] on span "finance" at bounding box center [328, 378] width 37 height 15
click at [310, 379] on input "finance" at bounding box center [297, 378] width 26 height 26
click at [313, 360] on label "cash" at bounding box center [315, 353] width 63 height 26
click at [310, 360] on input "cash" at bounding box center [297, 353] width 26 height 26
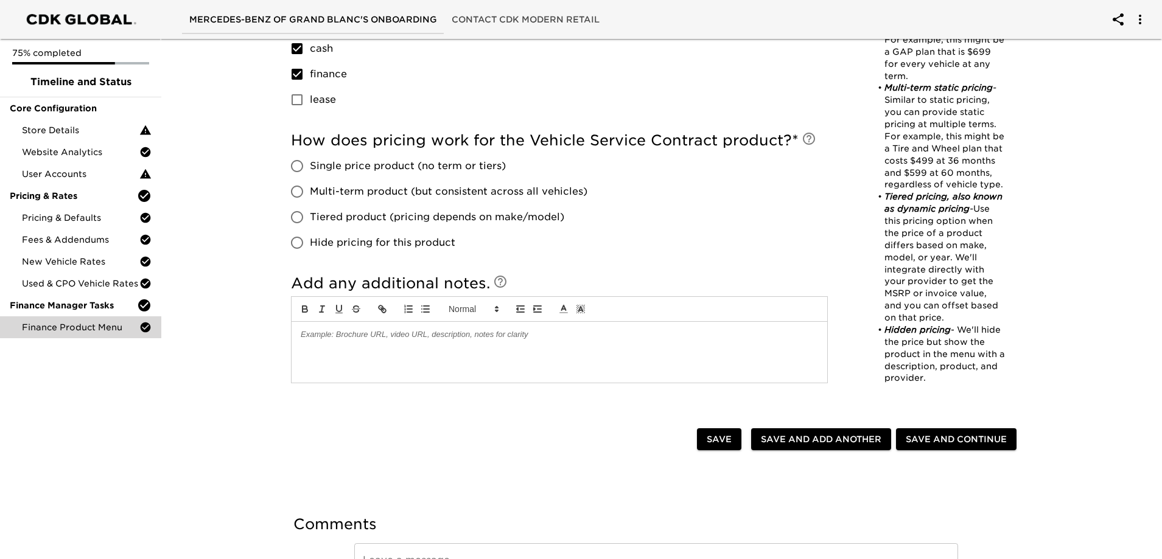
scroll to position [730, 0]
click at [366, 215] on span "Tiered product (pricing depends on make/model)" at bounding box center [437, 216] width 254 height 15
click at [310, 215] on input "Tiered product (pricing depends on make/model)" at bounding box center [297, 217] width 26 height 26
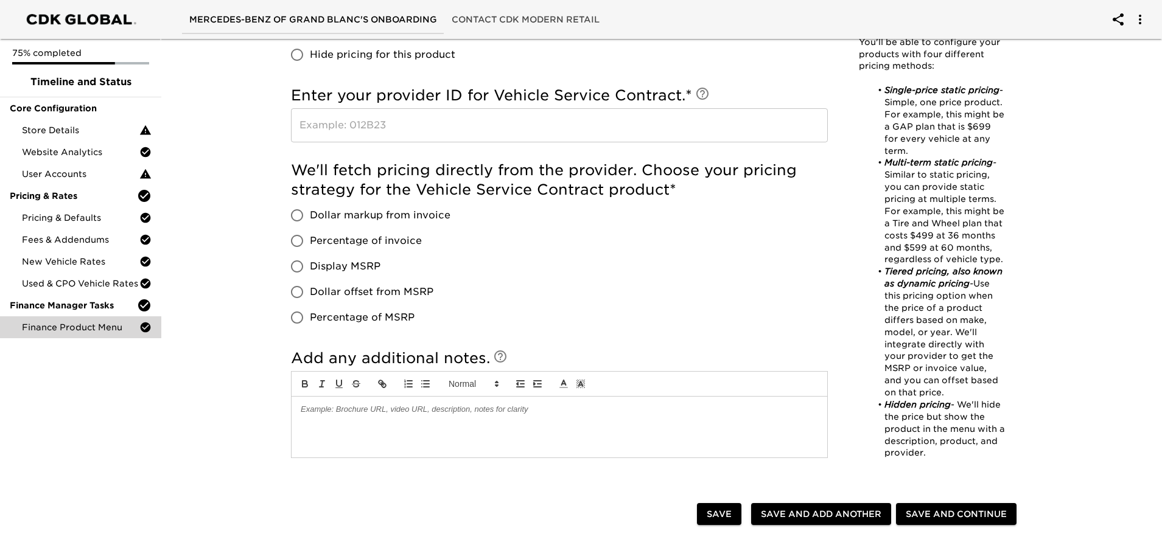
scroll to position [852, 0]
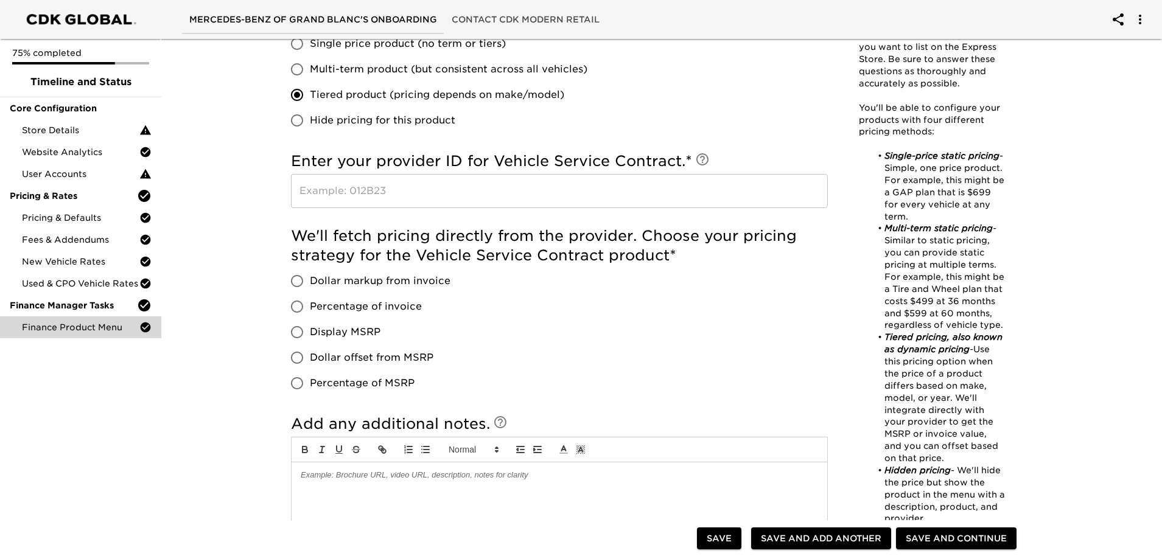
click at [439, 195] on input "text" at bounding box center [559, 191] width 537 height 34
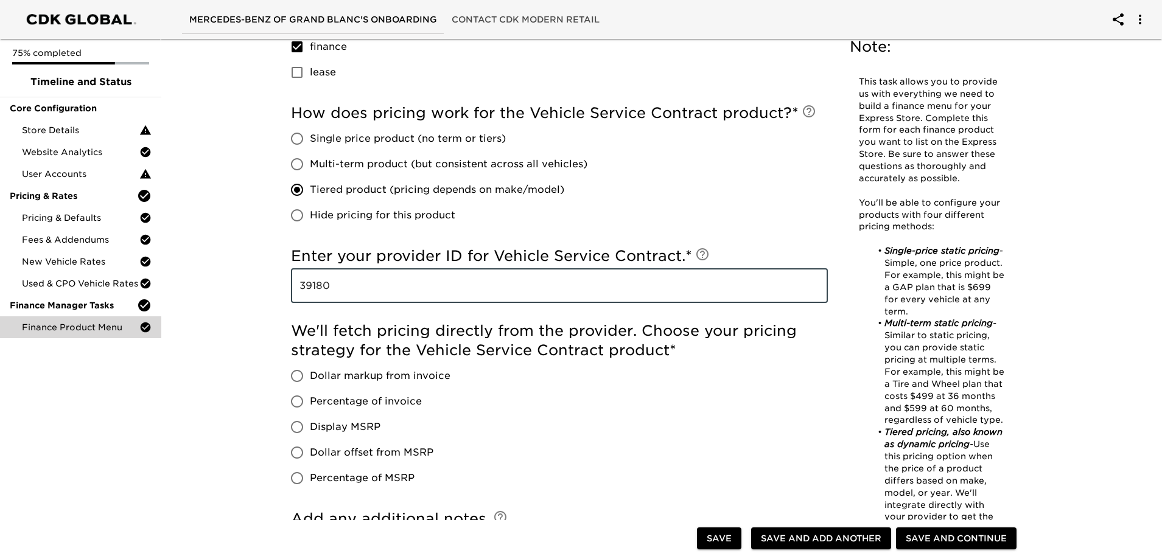
scroll to position [913, 0]
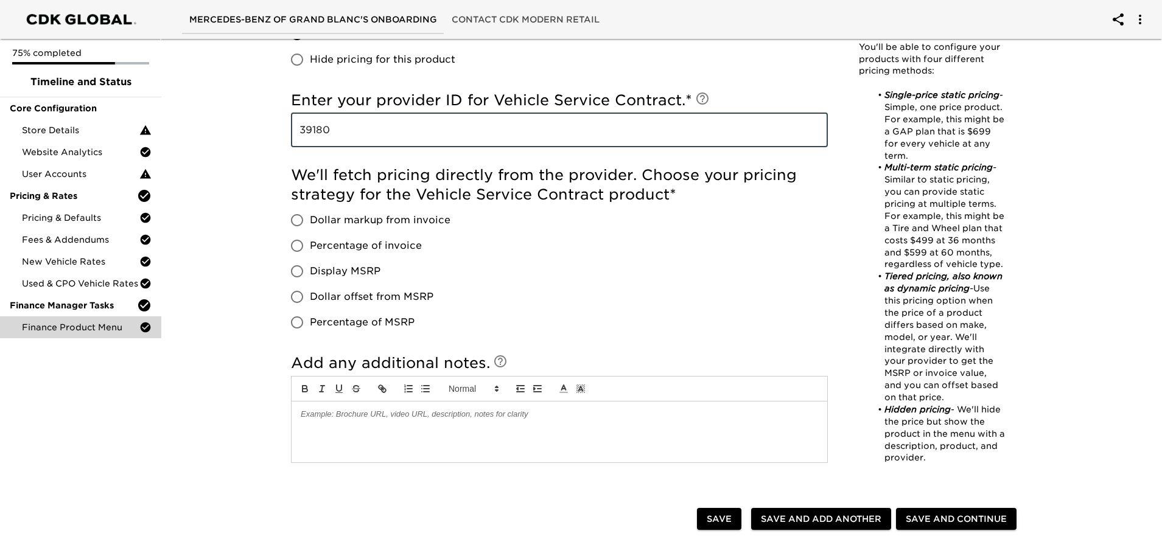
click at [338, 217] on span "Dollar markup from invoice" at bounding box center [380, 220] width 141 height 15
click at [310, 217] on input "Dollar markup from invoice" at bounding box center [297, 221] width 26 height 26
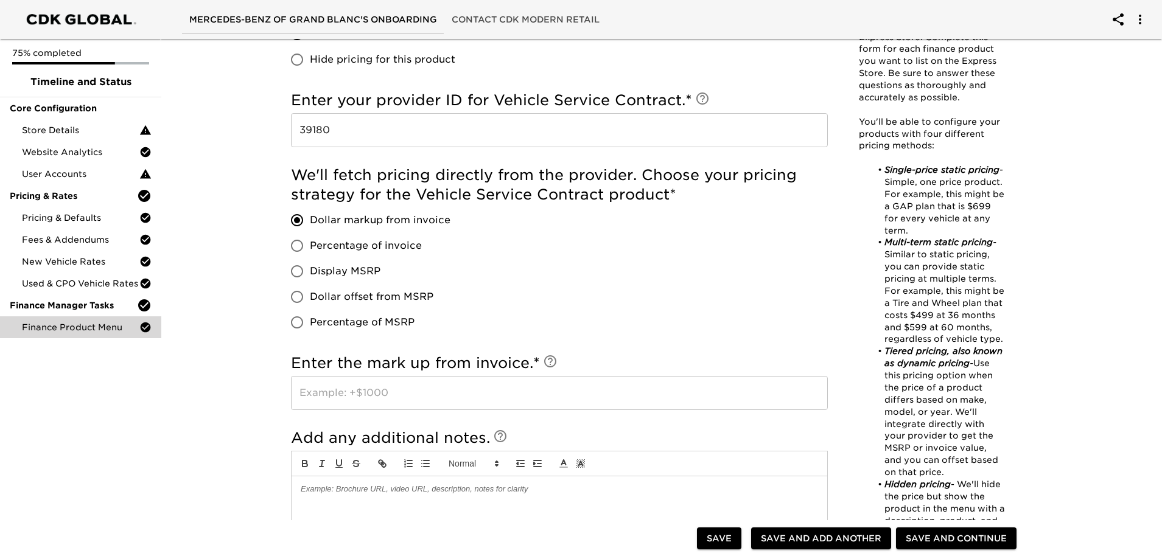
click at [389, 400] on input "text" at bounding box center [559, 393] width 537 height 34
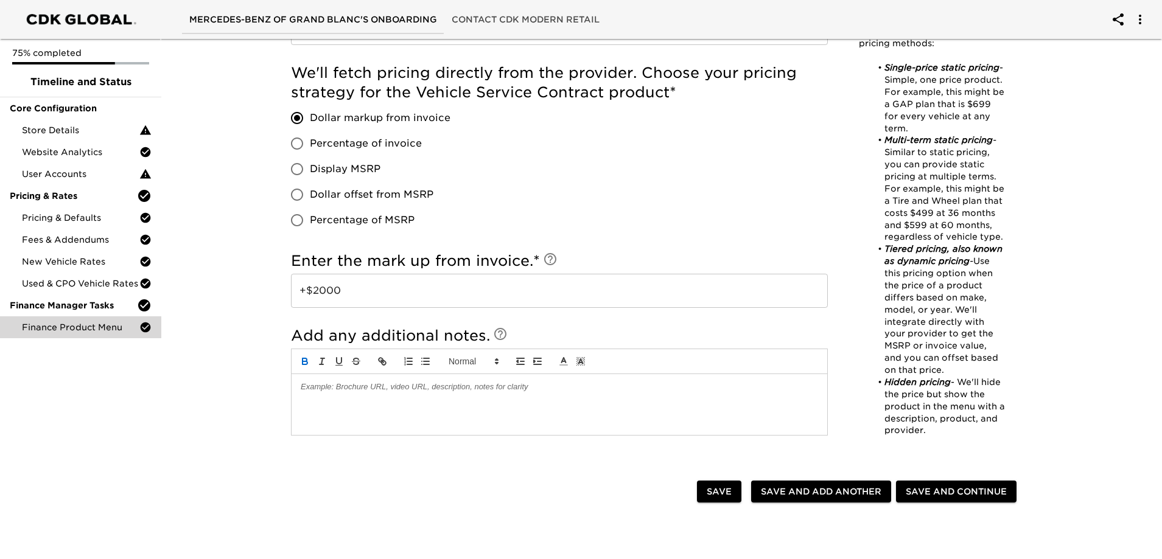
scroll to position [1143, 0]
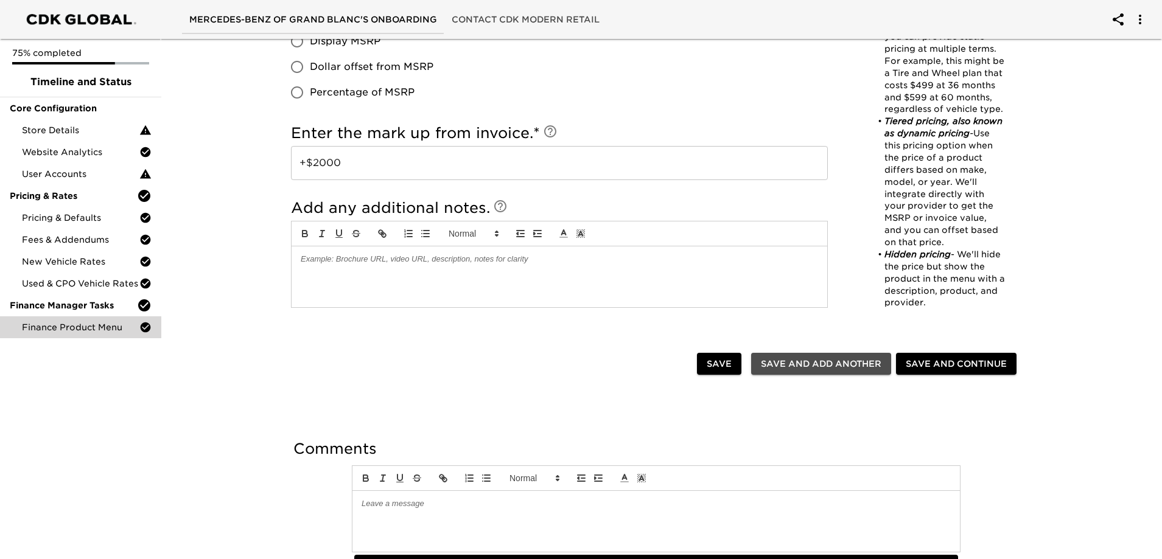
click at [819, 368] on span "Save and Add Another" at bounding box center [821, 364] width 120 height 15
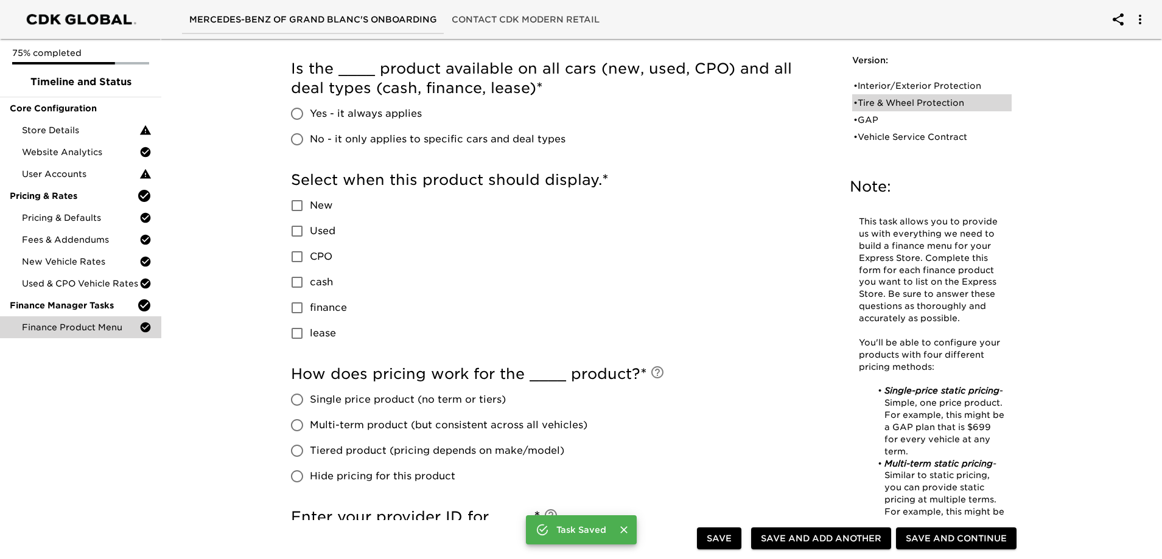
scroll to position [473, 0]
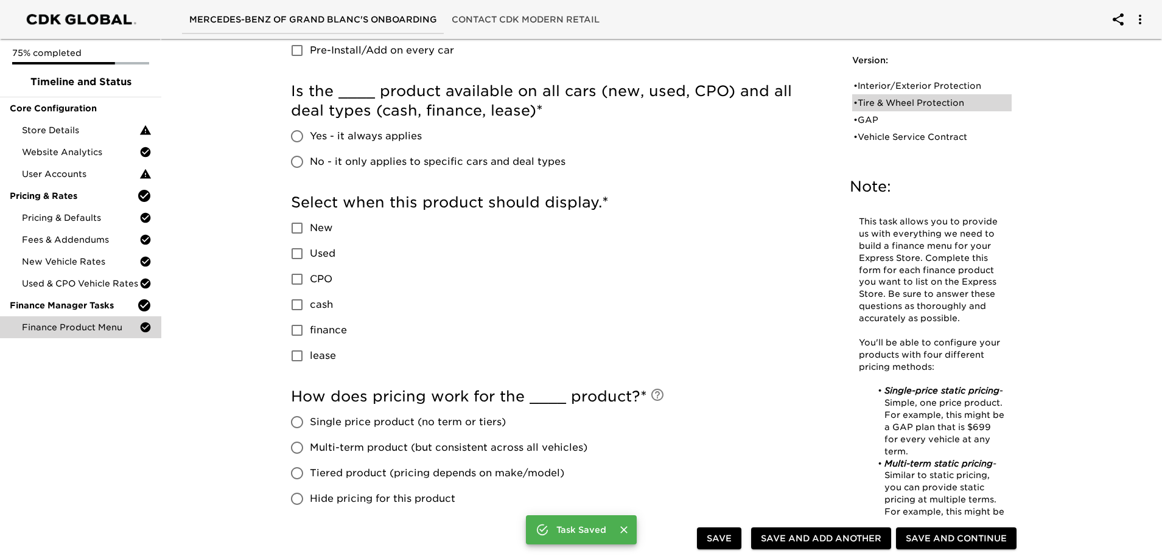
click at [923, 97] on div "• Tire & Wheel Protection" at bounding box center [923, 103] width 140 height 12
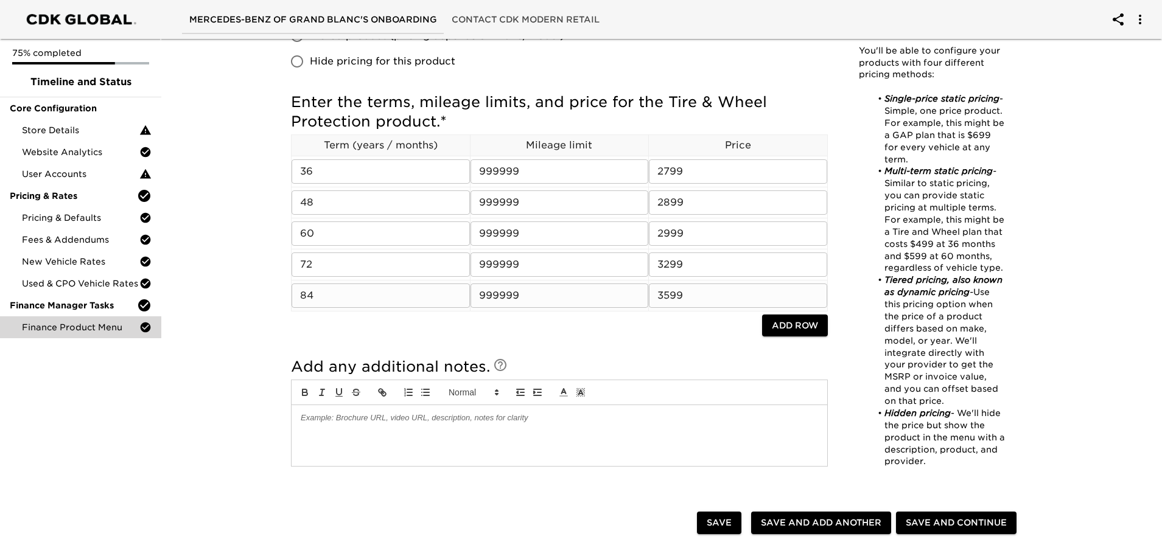
scroll to position [699, 0]
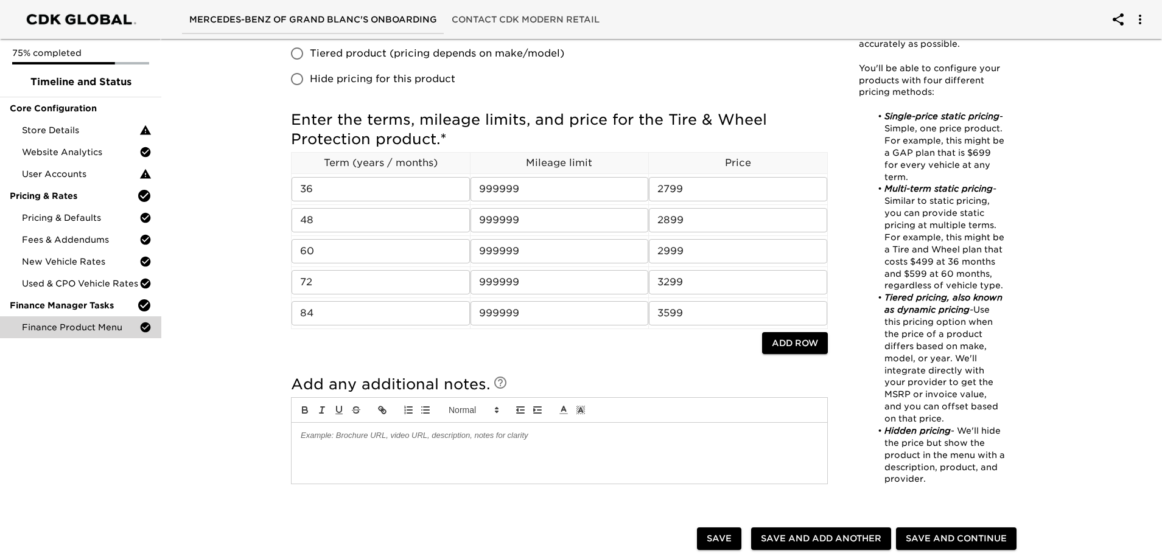
click at [292, 170] on p "Term (years / months)" at bounding box center [381, 163] width 178 height 15
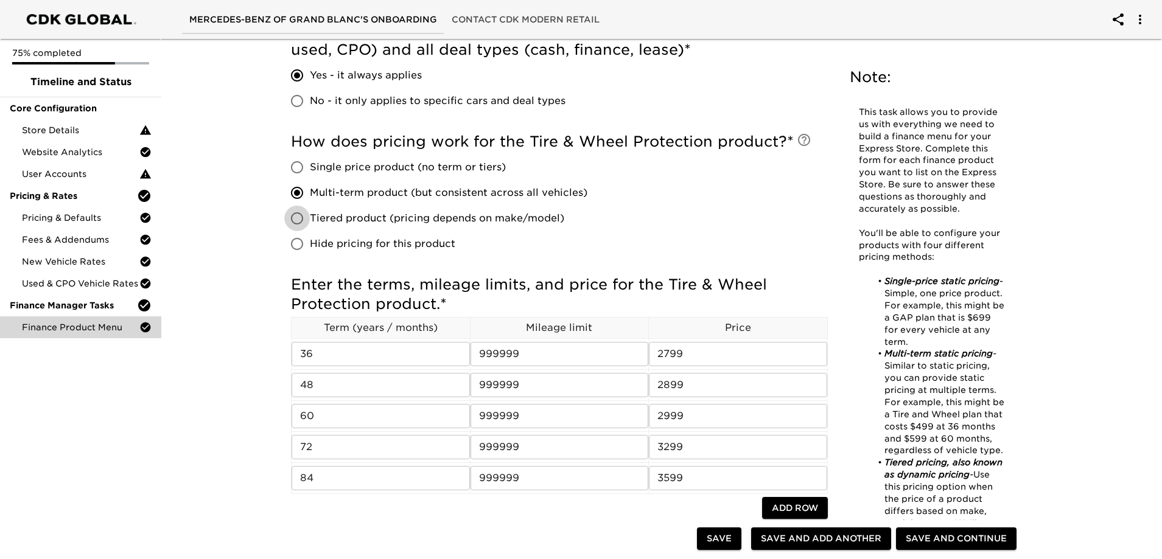
click at [296, 219] on input "Tiered product (pricing depends on make/model)" at bounding box center [297, 219] width 26 height 26
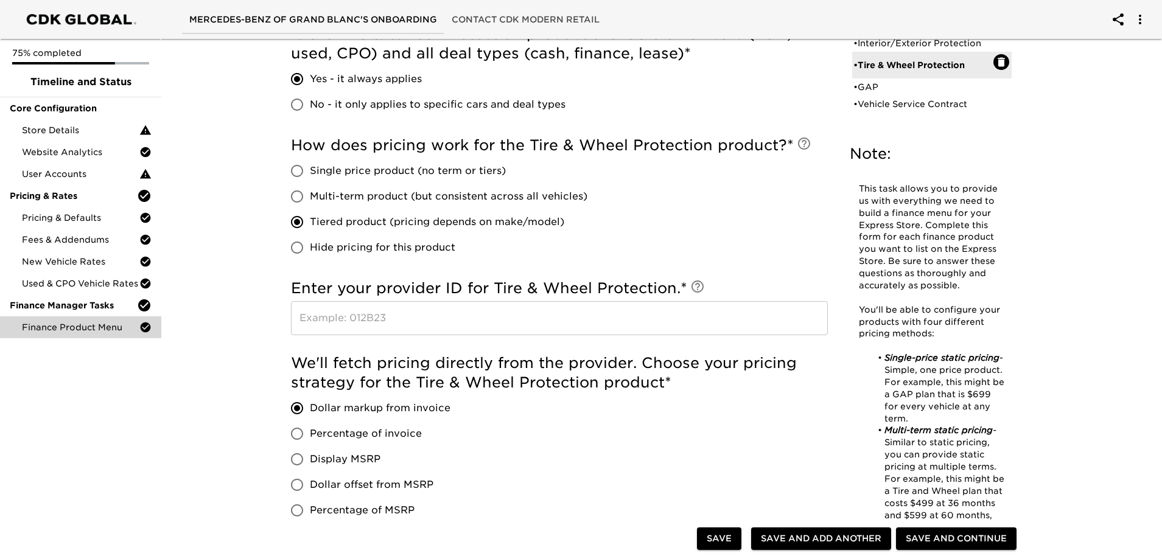
scroll to position [547, 0]
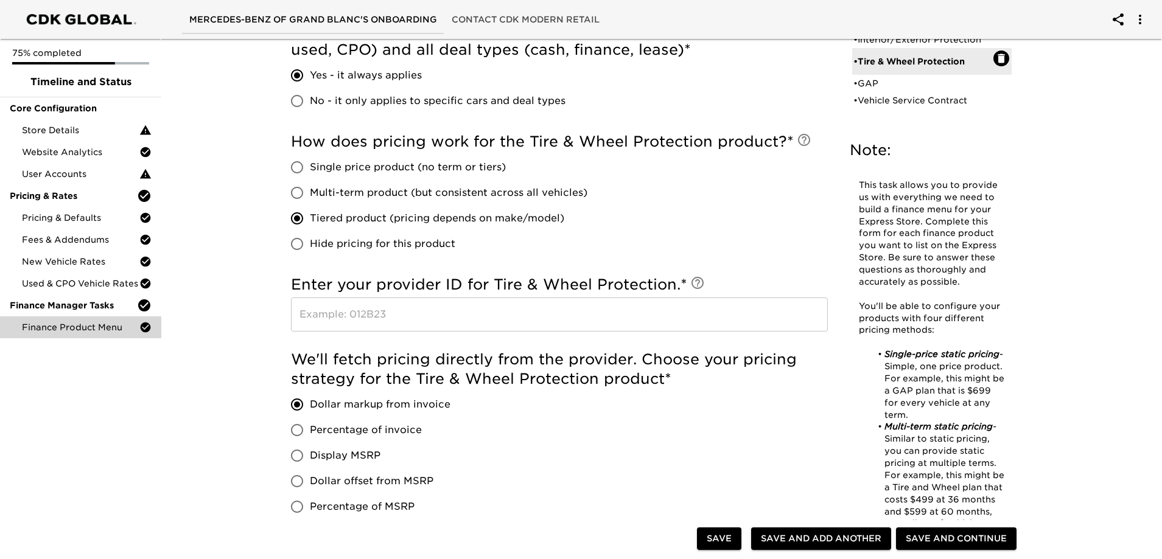
click at [411, 320] on input "text" at bounding box center [559, 315] width 537 height 34
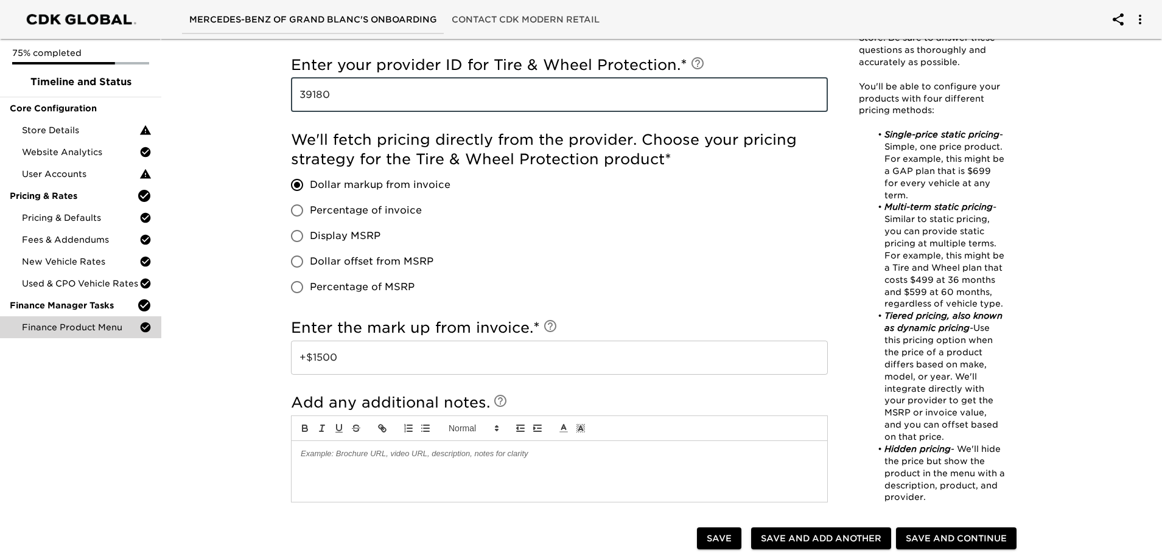
scroll to position [790, 0]
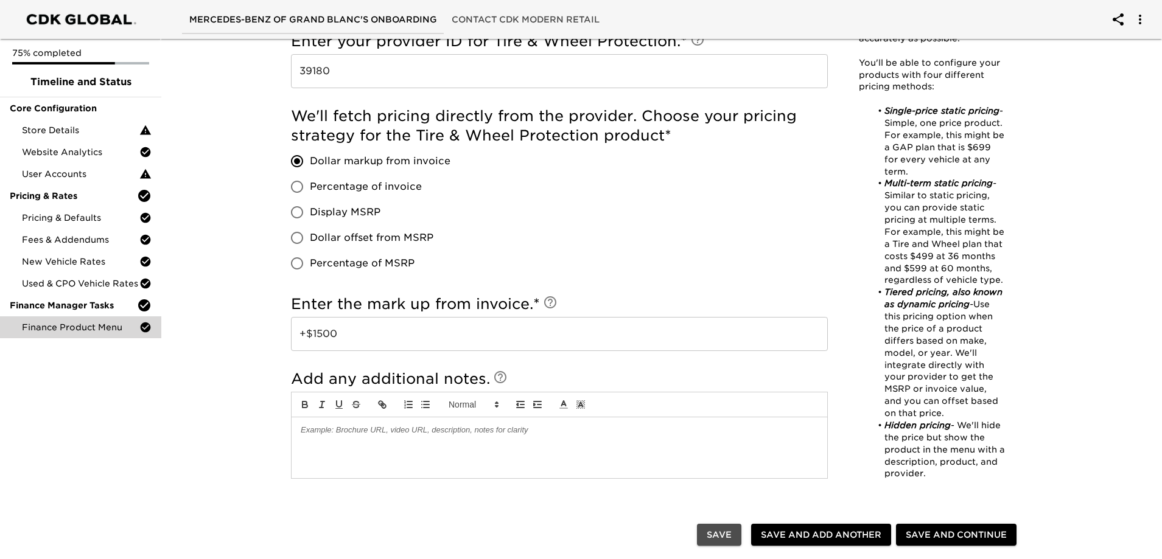
click at [728, 533] on span "Save" at bounding box center [719, 535] width 25 height 15
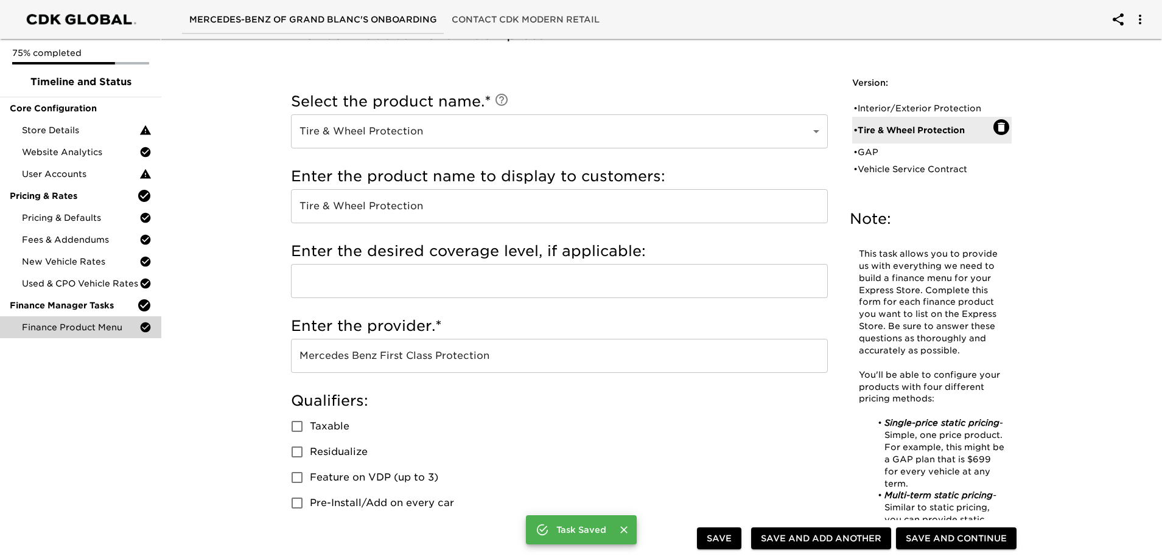
scroll to position [0, 0]
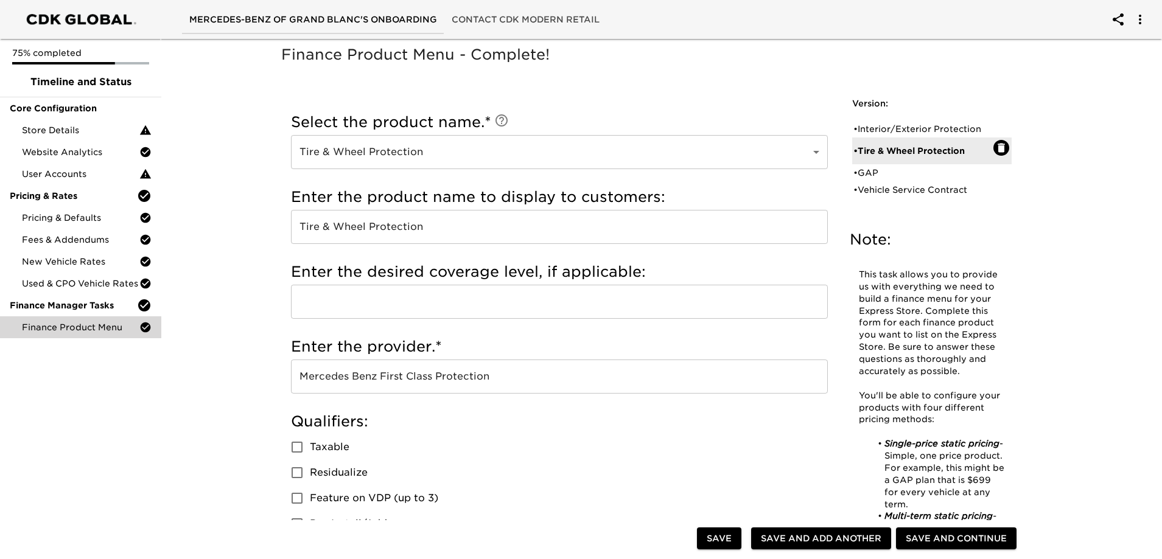
click at [795, 534] on span "Save and Add Another" at bounding box center [821, 538] width 120 height 15
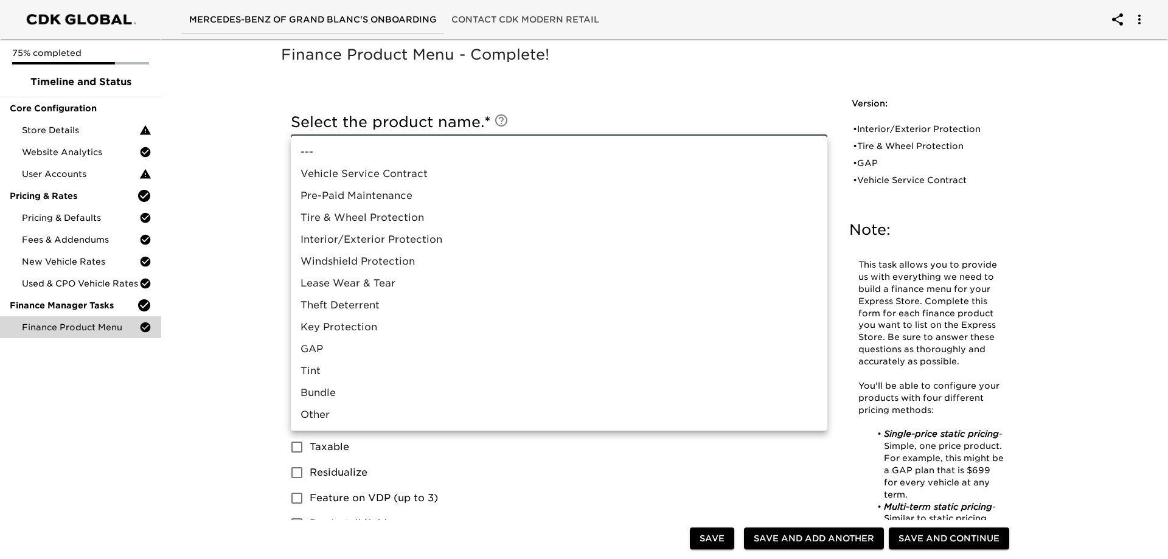
click at [380, 207] on li "Tire & Wheel Protection" at bounding box center [559, 218] width 537 height 22
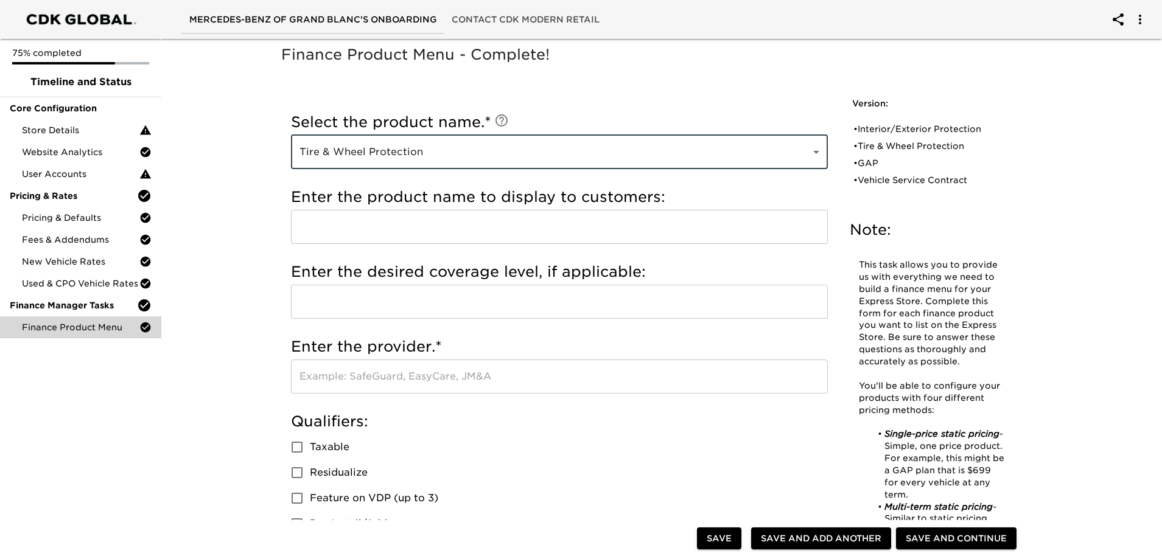
click at [380, 195] on li "Tire & Wheel Protection" at bounding box center [492, 189] width 403 height 12
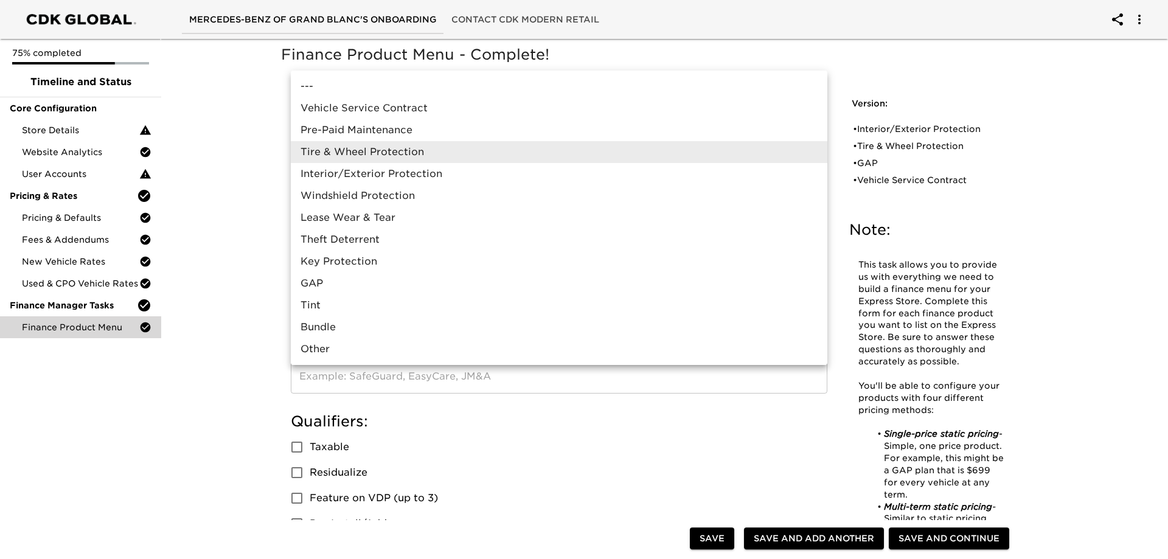
click at [352, 131] on li "Pre-Paid Maintenance" at bounding box center [559, 130] width 537 height 22
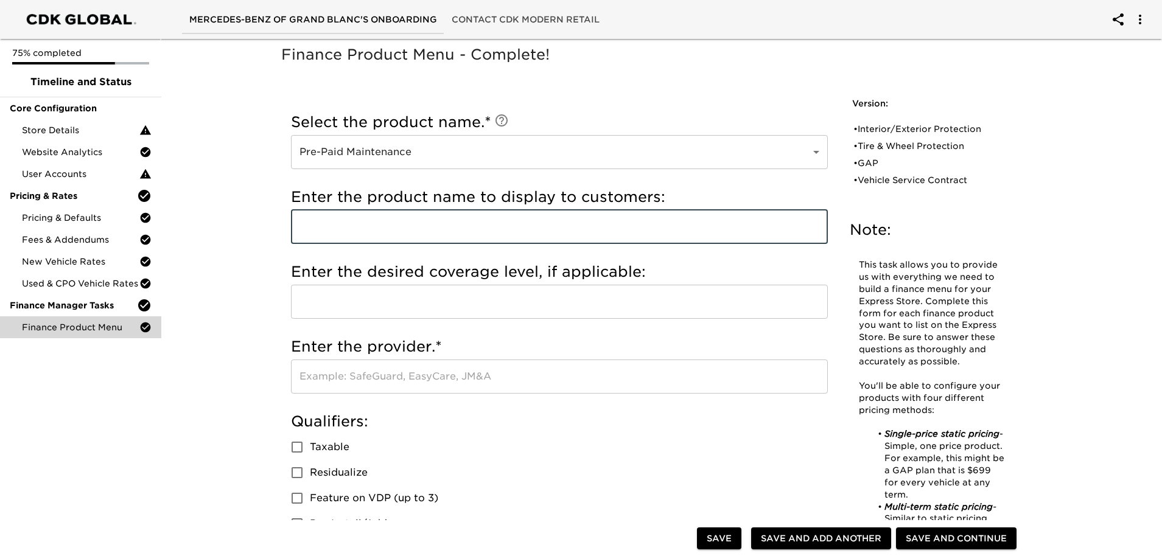
click at [358, 210] on input "text" at bounding box center [559, 227] width 537 height 34
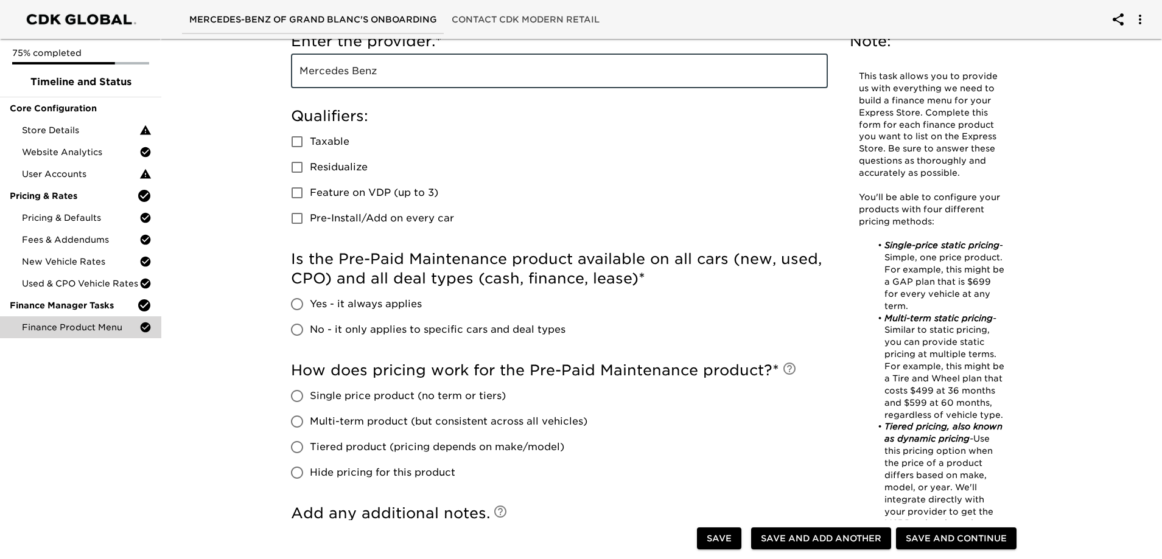
scroll to position [304, 0]
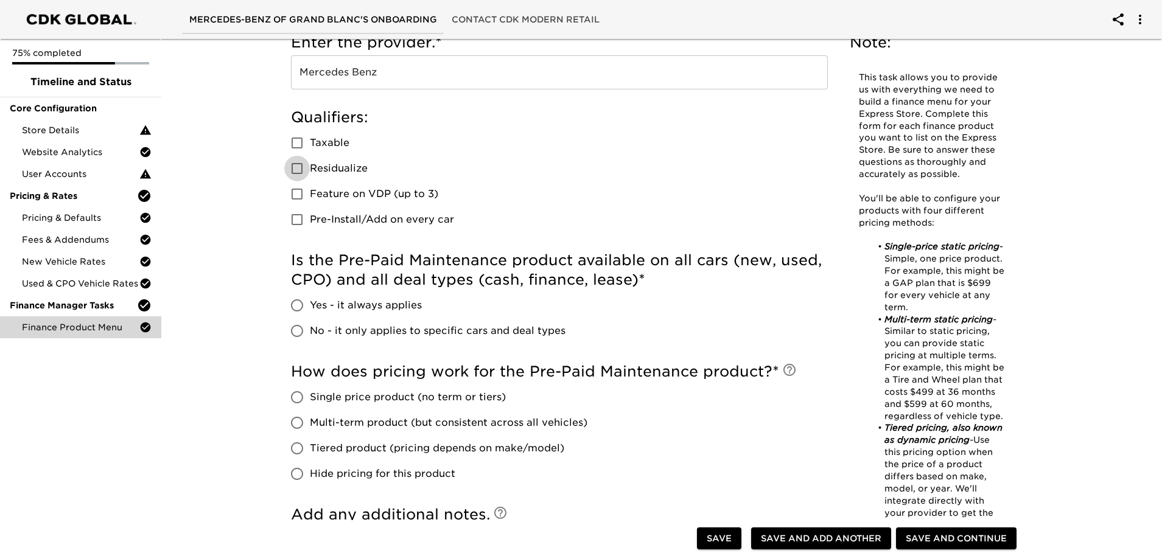
click at [295, 170] on input "Residualize" at bounding box center [297, 169] width 26 height 26
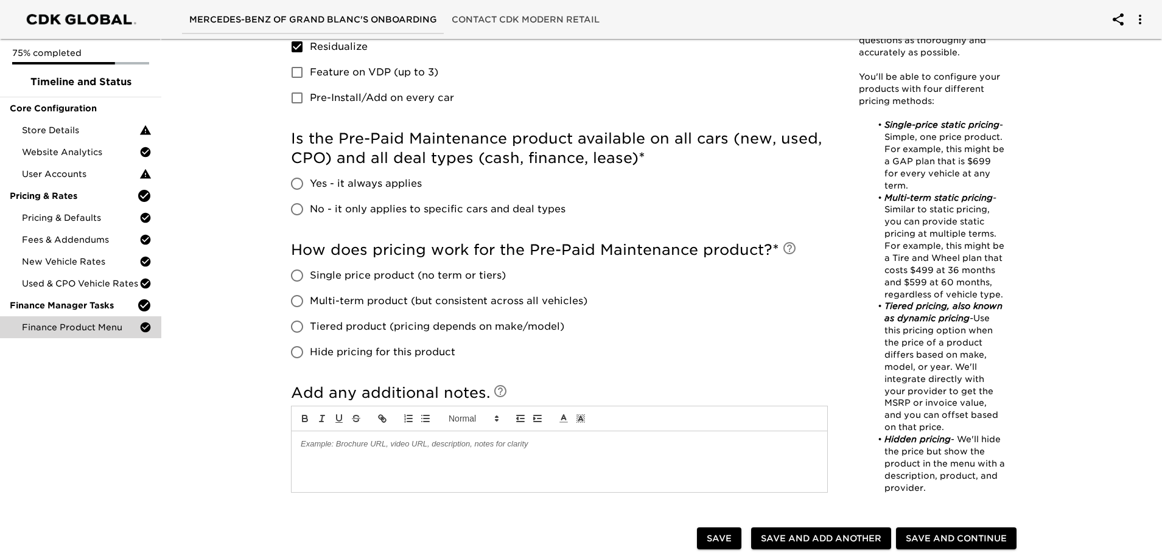
click at [316, 203] on span "No - it only applies to specific cars and deal types" at bounding box center [438, 209] width 256 height 15
click at [310, 203] on input "No - it only applies to specific cars and deal types" at bounding box center [297, 210] width 26 height 26
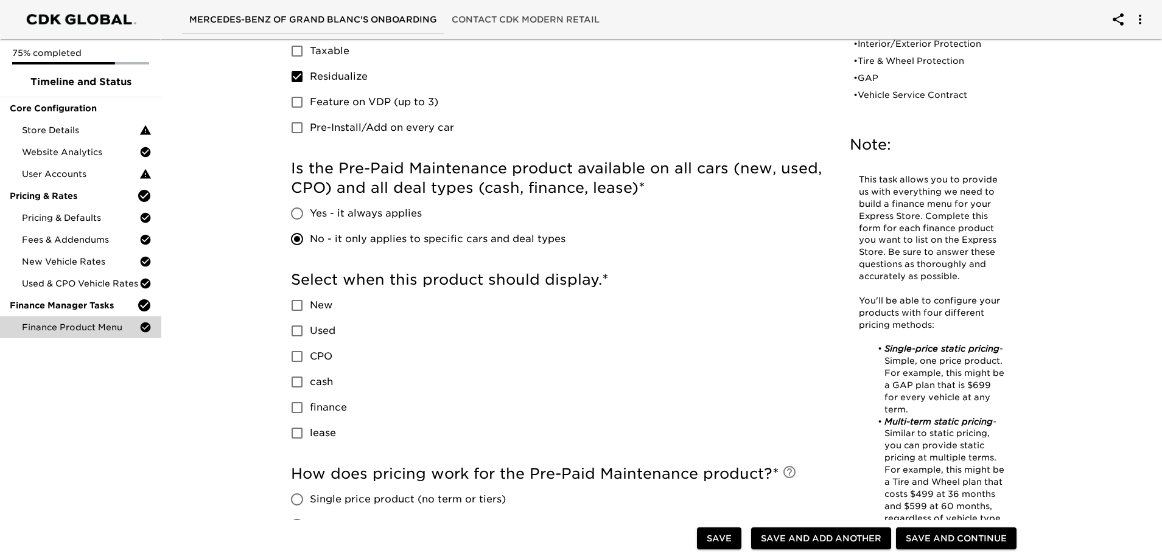
scroll to position [548, 0]
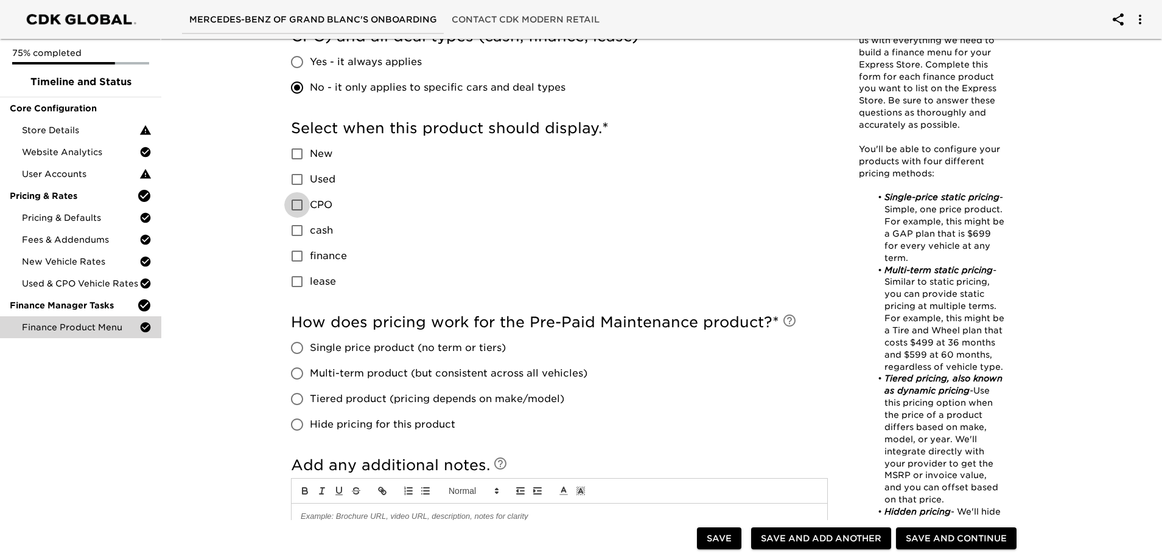
click at [305, 202] on input "CPO" at bounding box center [297, 205] width 26 height 26
click at [304, 185] on input "Used" at bounding box center [297, 180] width 26 height 26
click at [309, 152] on input "New" at bounding box center [297, 154] width 26 height 26
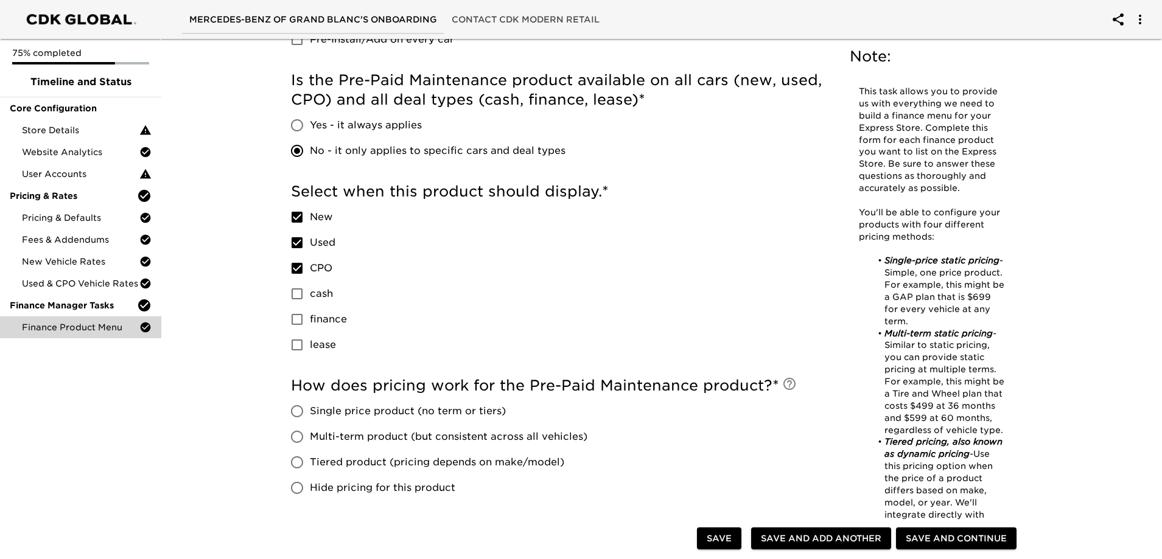
scroll to position [426, 0]
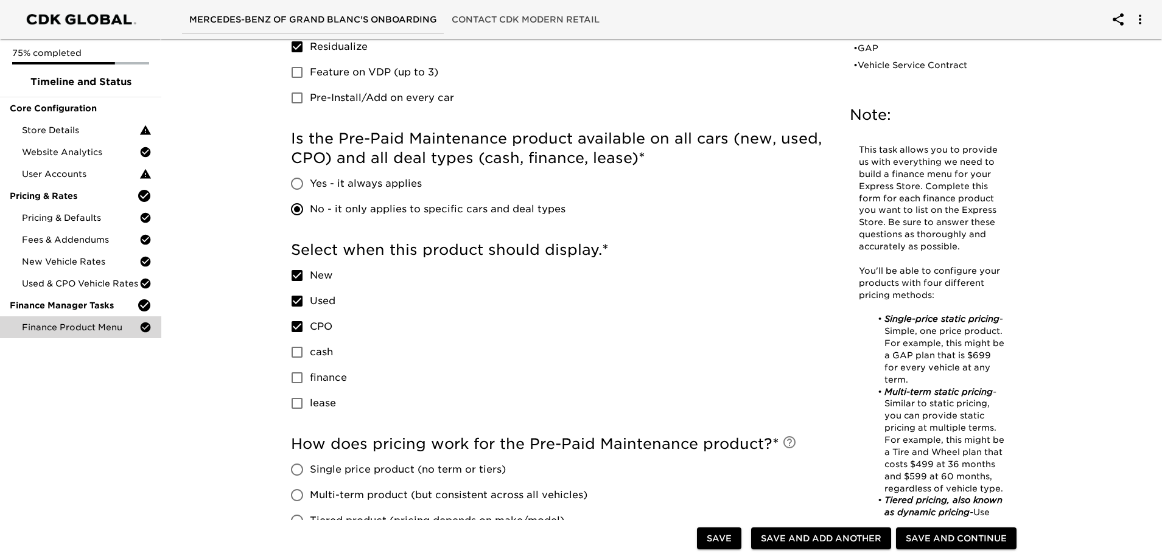
click at [297, 180] on input "Yes - it always applies" at bounding box center [297, 184] width 26 height 26
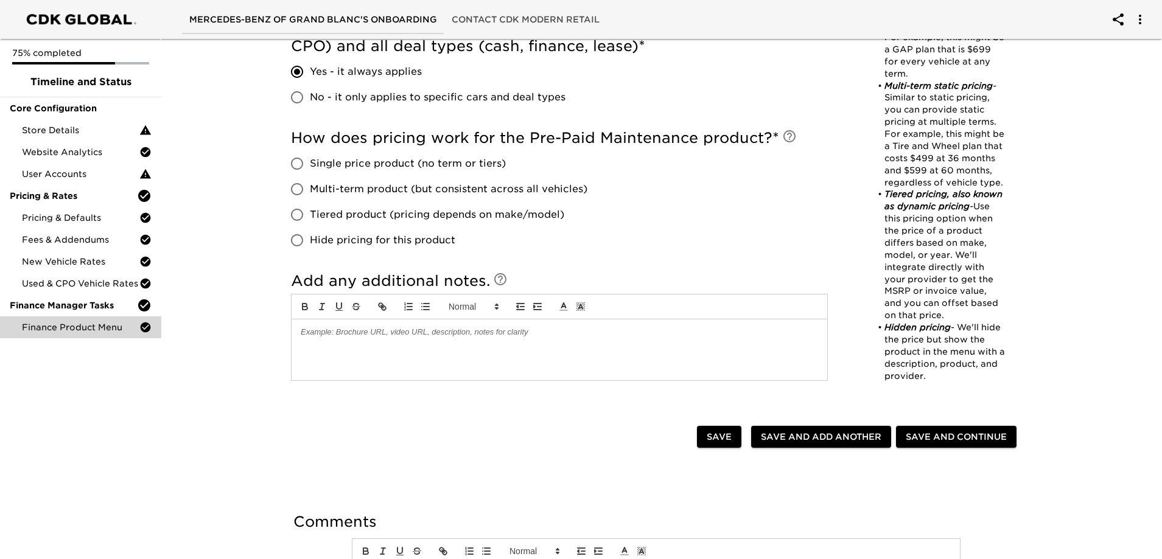
scroll to position [548, 0]
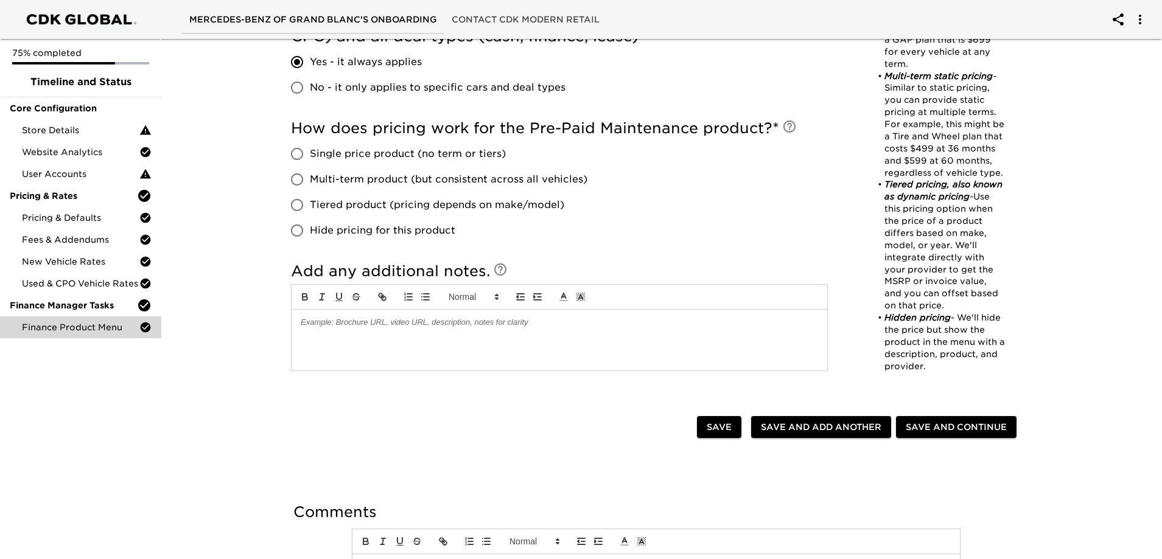
click at [349, 201] on span "Tiered product (pricing depends on make/model)" at bounding box center [437, 205] width 254 height 15
click at [310, 201] on input "Tiered product (pricing depends on make/model)" at bounding box center [297, 205] width 26 height 26
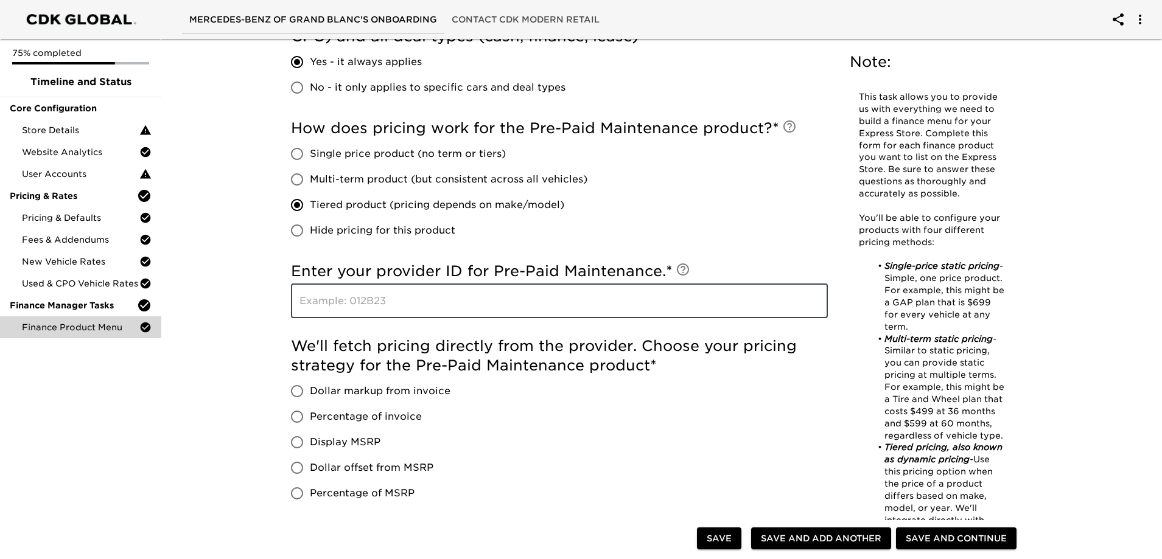
click at [369, 299] on input "text" at bounding box center [559, 301] width 537 height 34
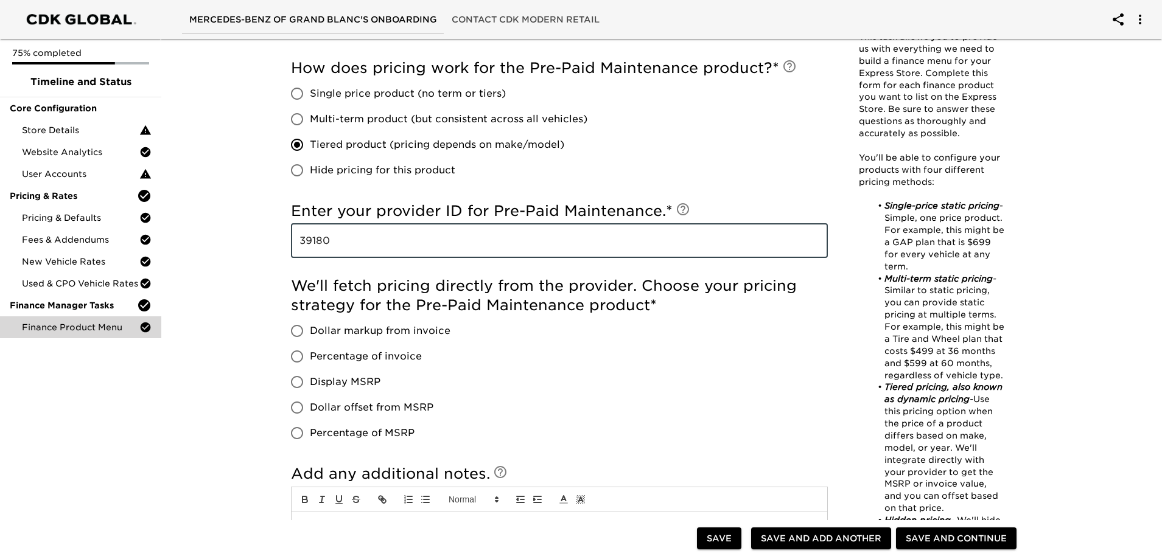
scroll to position [609, 0]
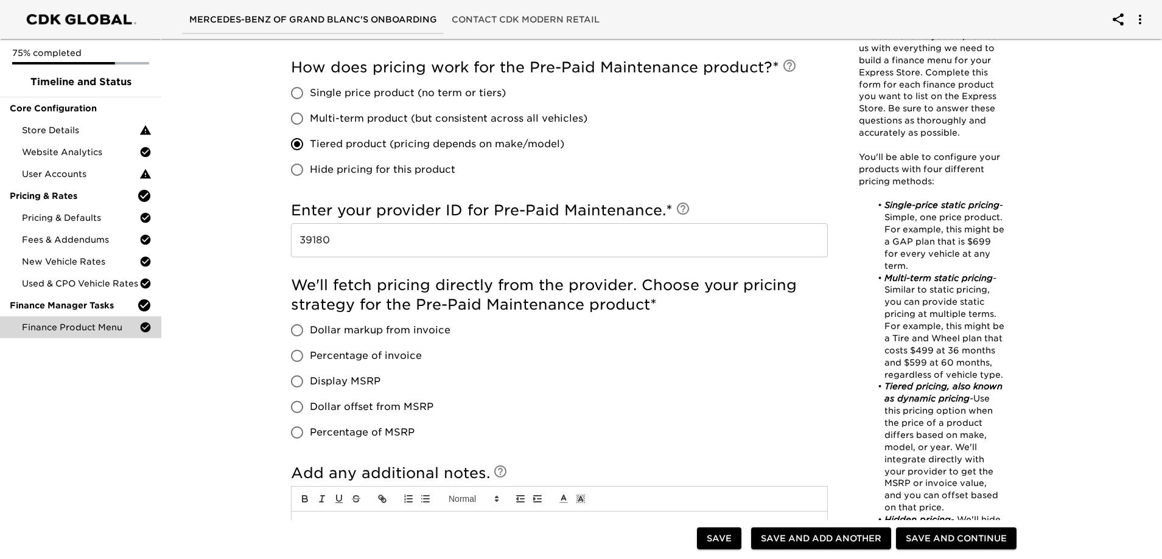
click at [360, 387] on span "Display MSRP" at bounding box center [345, 381] width 71 height 15
click at [310, 387] on input "Display MSRP" at bounding box center [297, 382] width 26 height 26
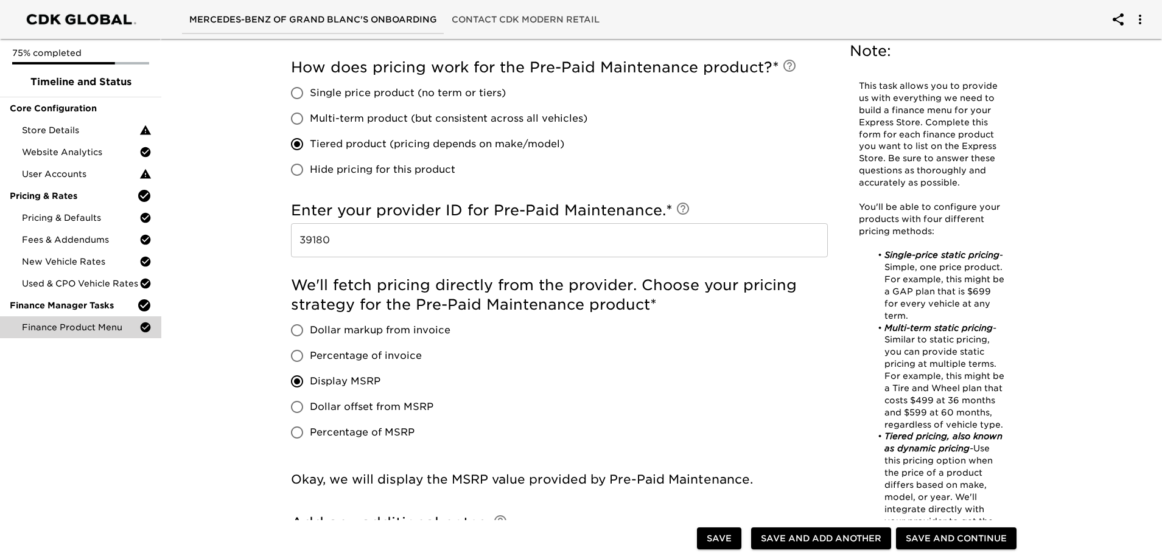
drag, startPoint x: 352, startPoint y: 405, endPoint x: 463, endPoint y: 399, distance: 110.3
click at [354, 405] on span "Dollar offset from MSRP" at bounding box center [372, 407] width 124 height 15
click at [310, 405] on input "Dollar offset from MSRP" at bounding box center [297, 407] width 26 height 26
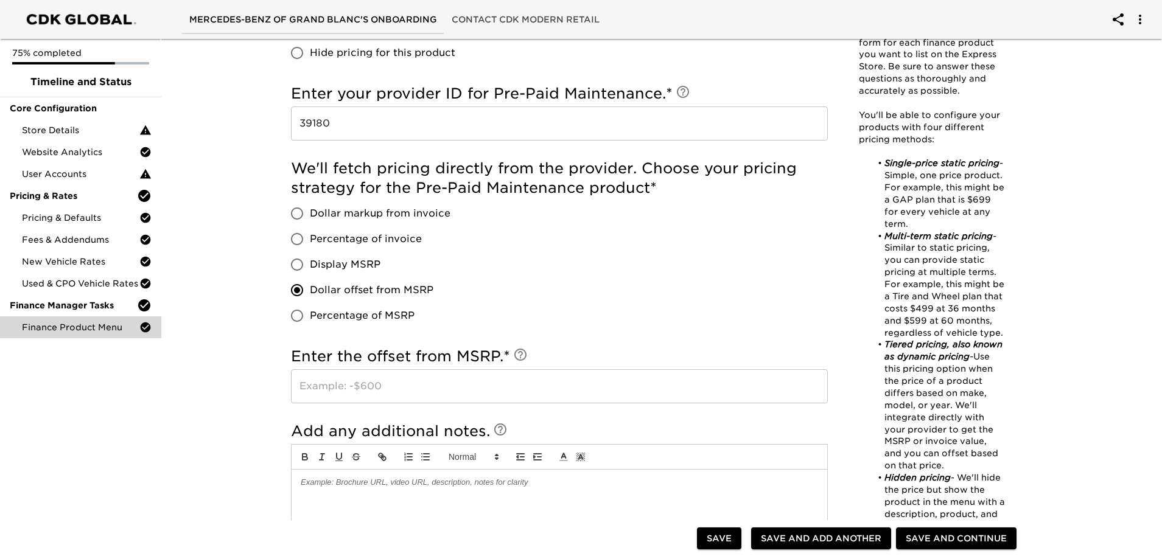
scroll to position [730, 0]
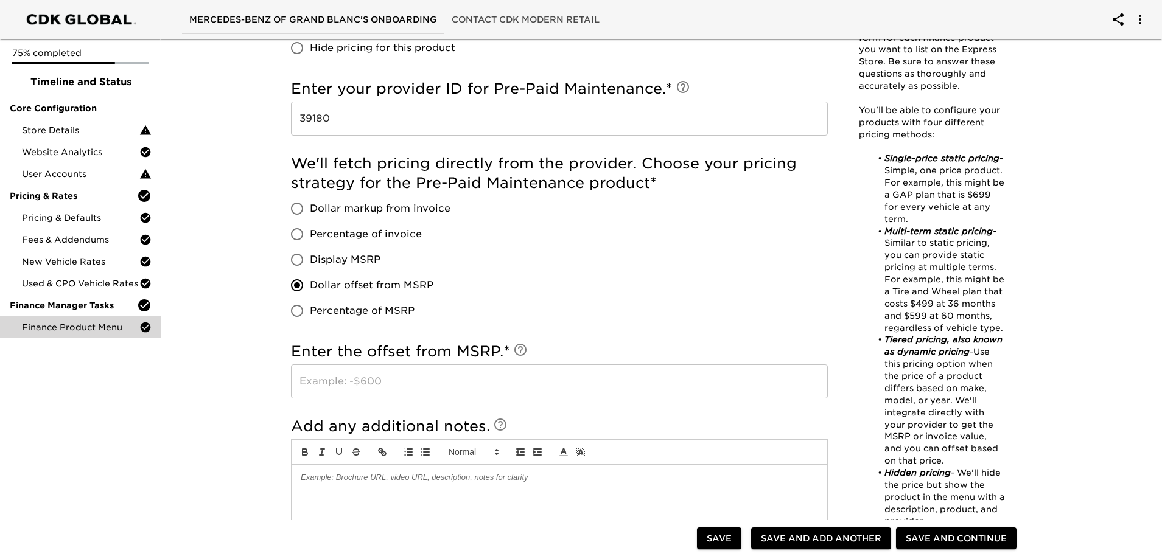
click at [364, 260] on span "Display MSRP" at bounding box center [345, 260] width 71 height 15
click at [310, 260] on input "Display MSRP" at bounding box center [297, 260] width 26 height 26
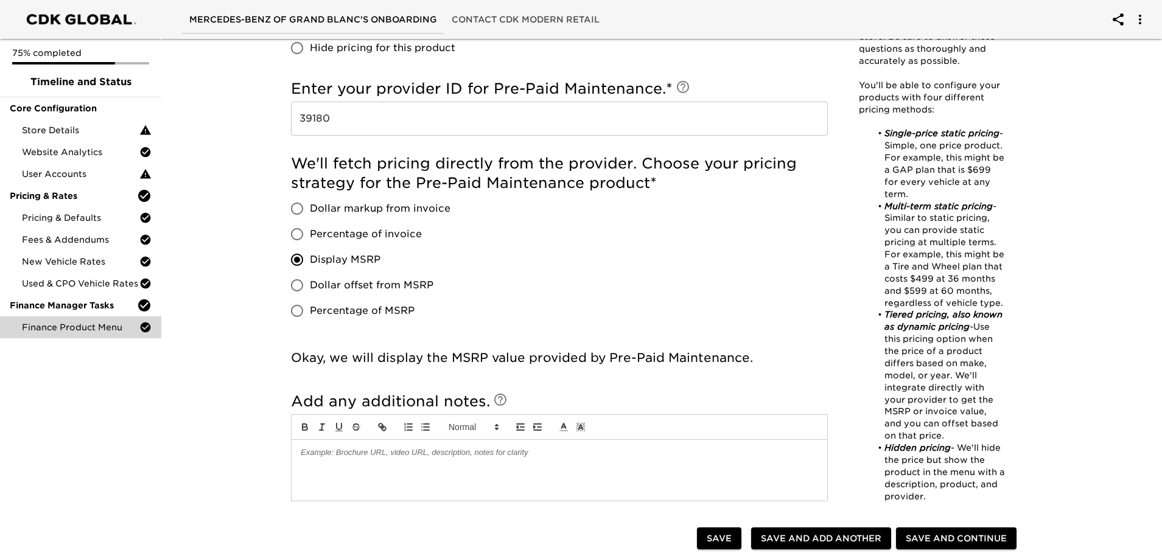
click at [330, 284] on span "Dollar offset from MSRP" at bounding box center [372, 285] width 124 height 15
click at [310, 284] on input "Dollar offset from MSRP" at bounding box center [297, 286] width 26 height 26
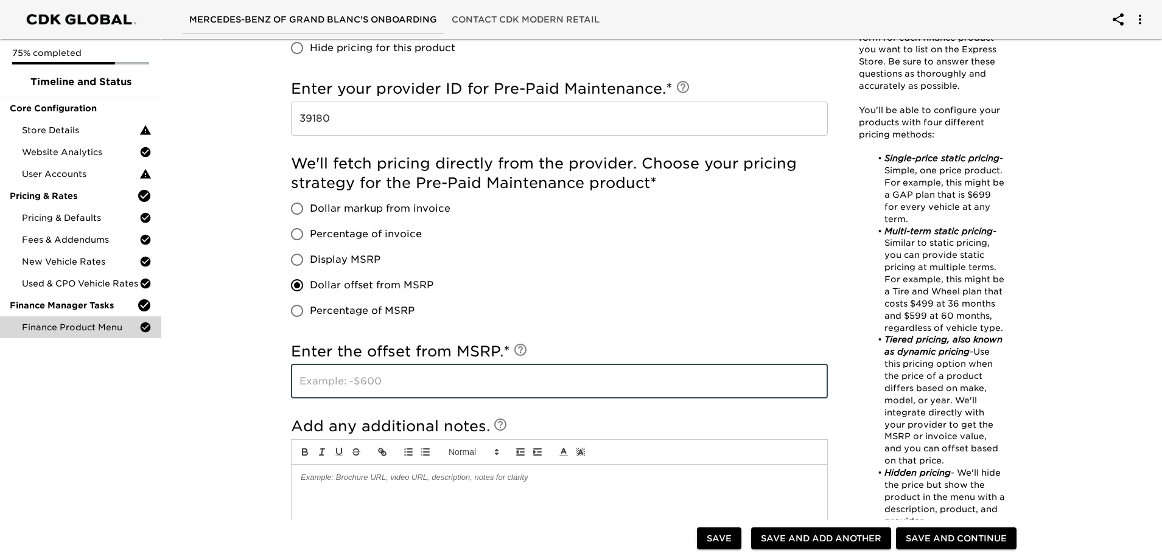
click at [339, 392] on input "text" at bounding box center [559, 382] width 537 height 34
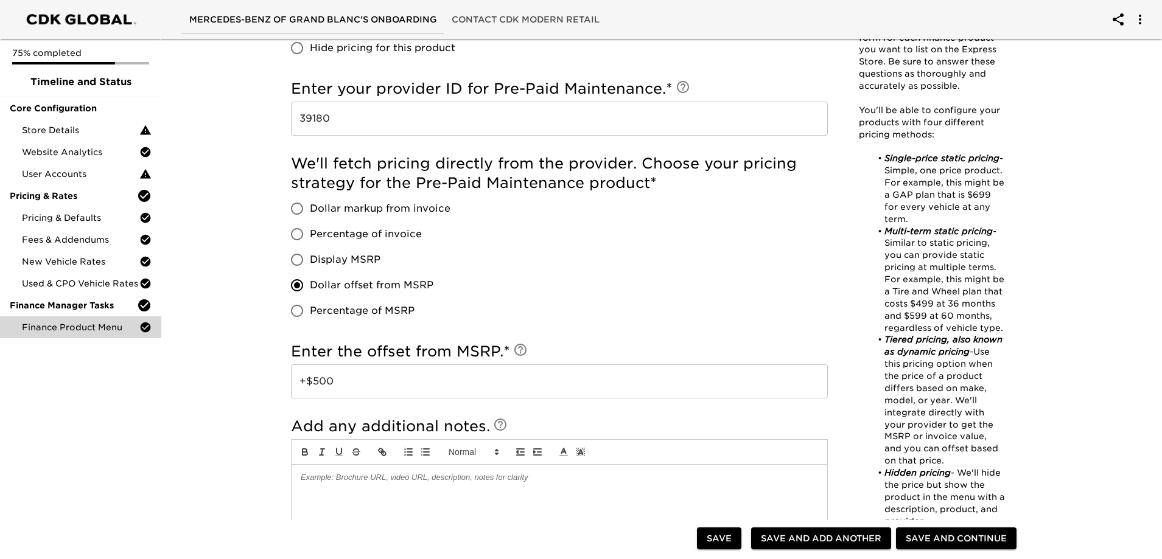
click at [236, 415] on div "Finance Product Menu - Complete! Note: This task allows you to provide us with …" at bounding box center [655, 78] width 1005 height 1549
click at [946, 543] on span "Save and Continue" at bounding box center [956, 538] width 101 height 15
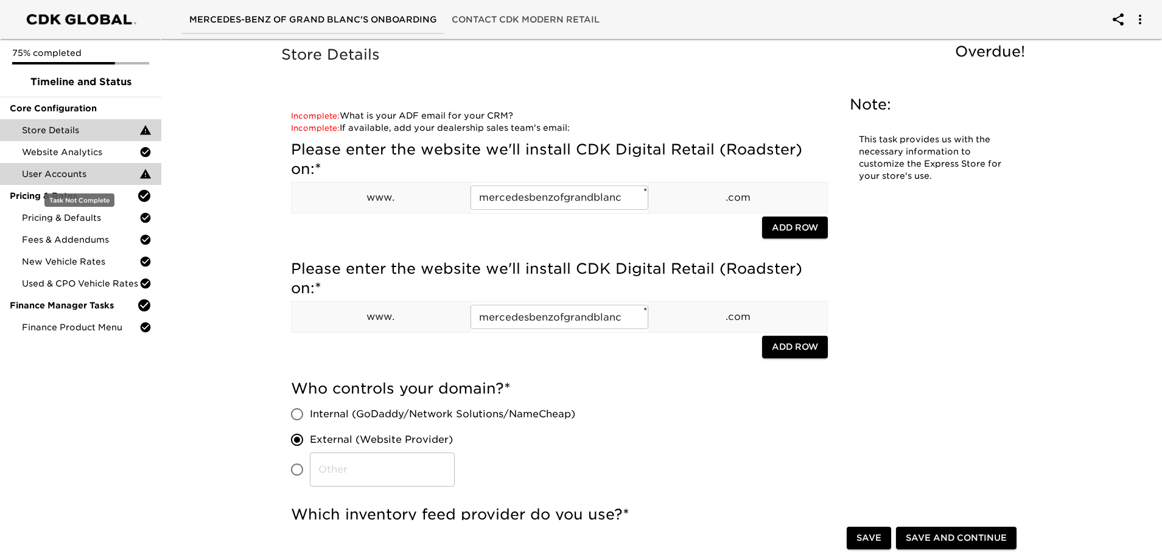
click at [85, 175] on span "User Accounts" at bounding box center [80, 174] width 117 height 12
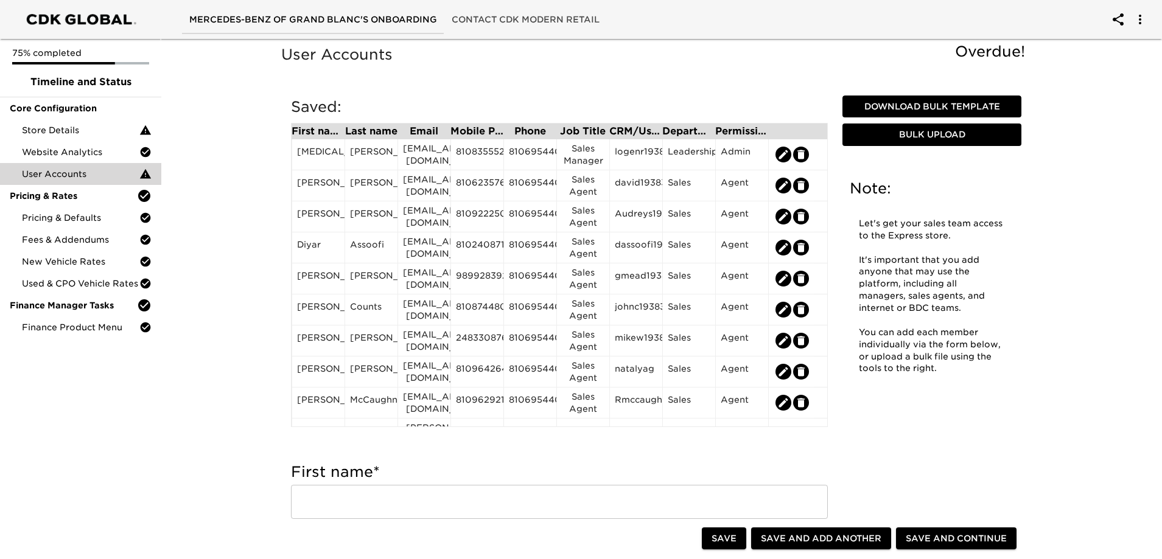
click at [828, 231] on div "Saved: First name Last name Email Mobile Phone Phone Job Title CRM/User ID Depa…" at bounding box center [559, 265] width 556 height 354
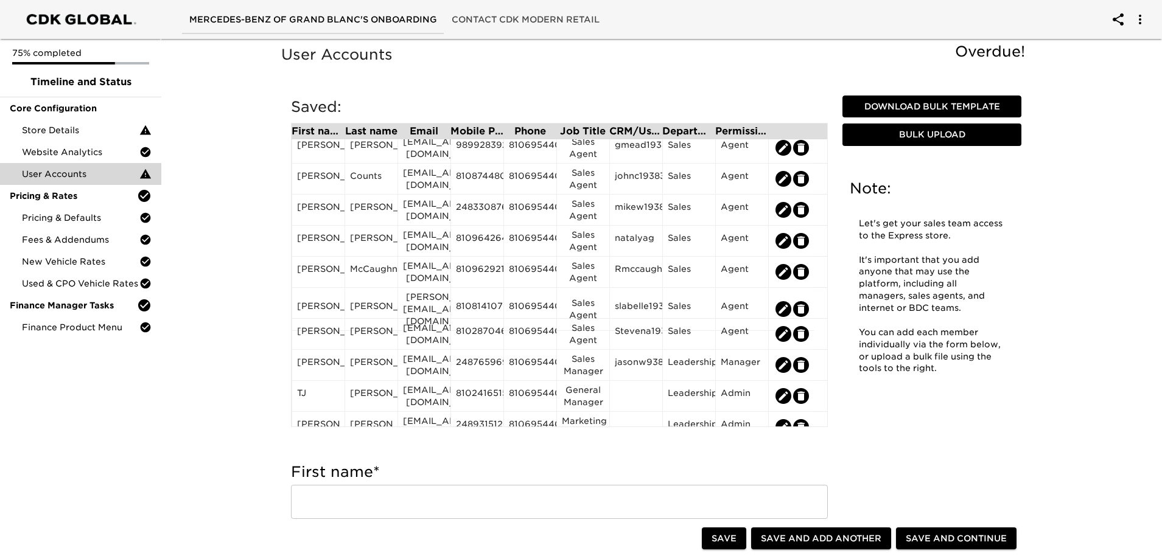
scroll to position [147, 0]
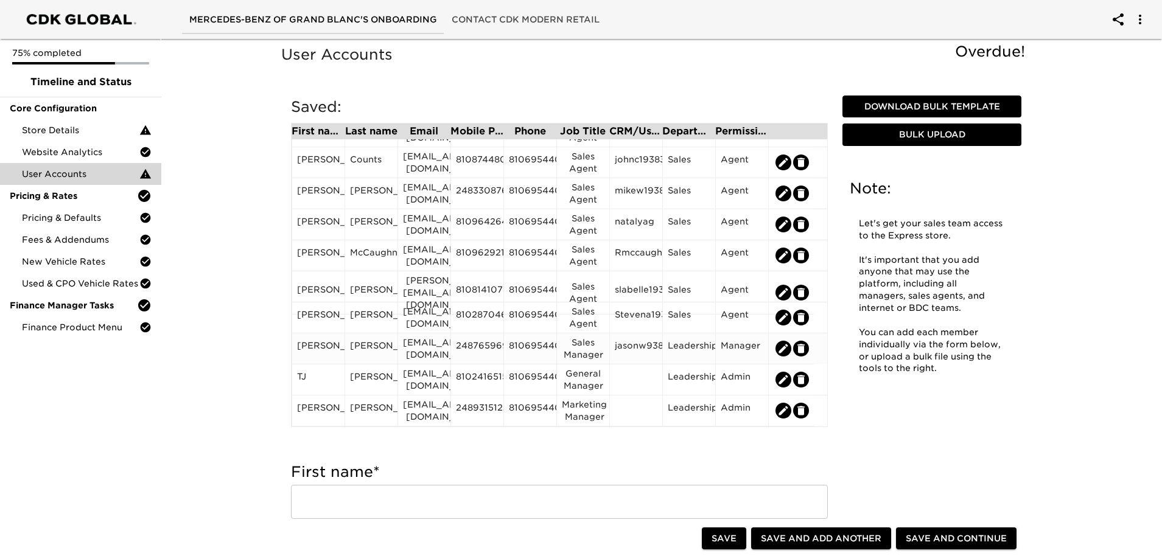
click at [781, 352] on icon "edit" at bounding box center [783, 348] width 9 height 9
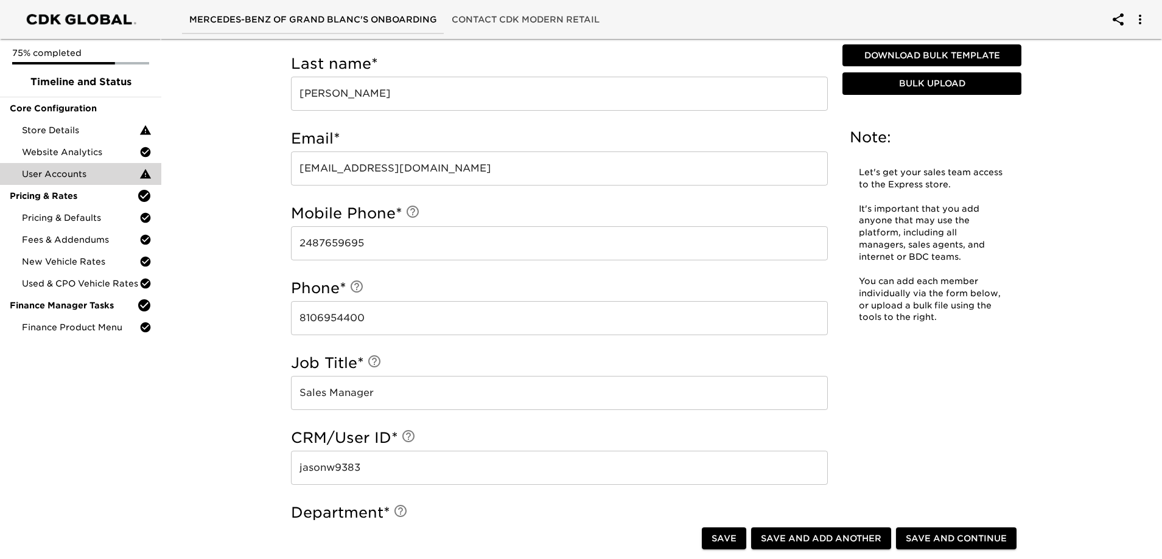
scroll to position [609, 0]
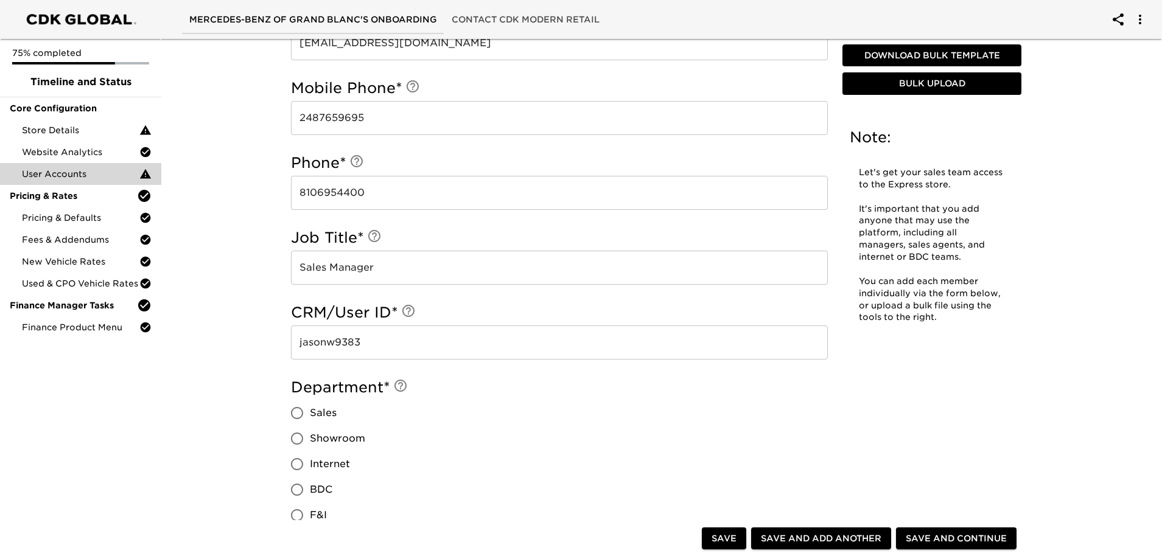
click at [324, 406] on span "Sales" at bounding box center [323, 413] width 27 height 15
click at [310, 405] on input "Sales" at bounding box center [297, 413] width 26 height 26
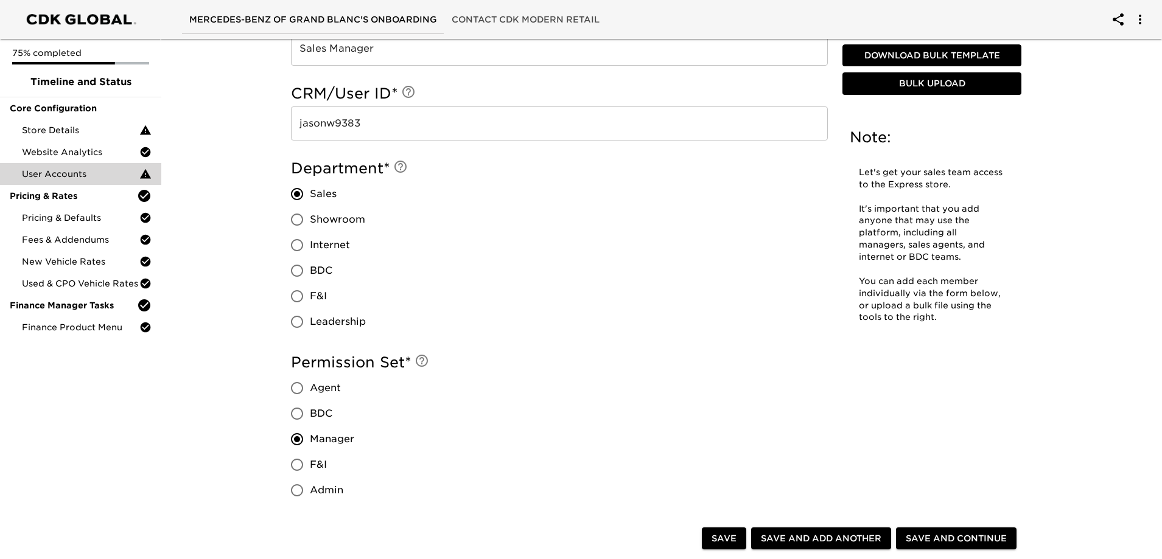
scroll to position [852, 0]
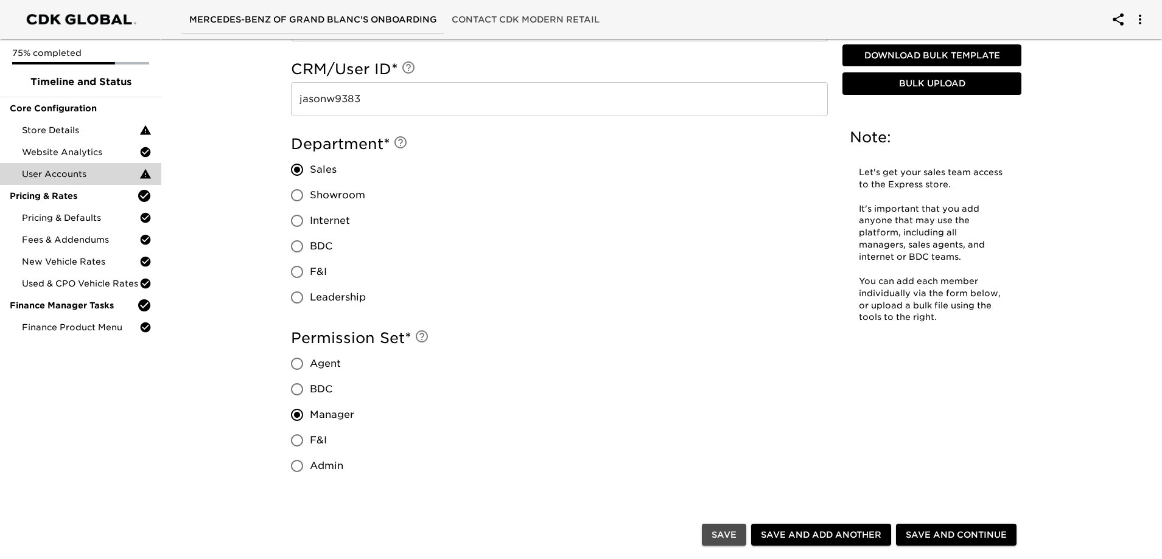
click at [739, 531] on button "Save" at bounding box center [724, 535] width 44 height 23
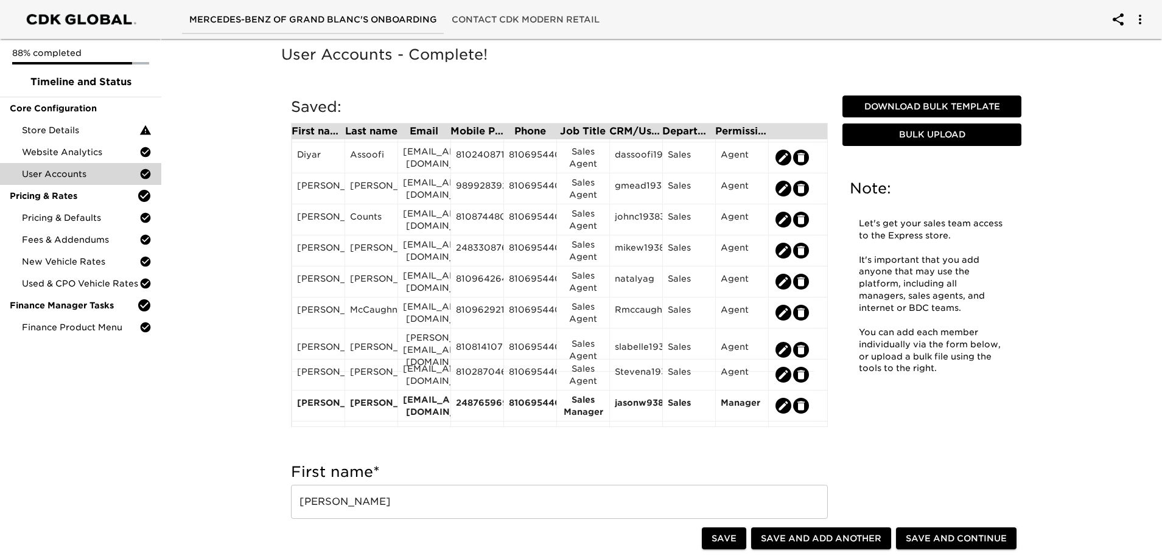
scroll to position [0, 0]
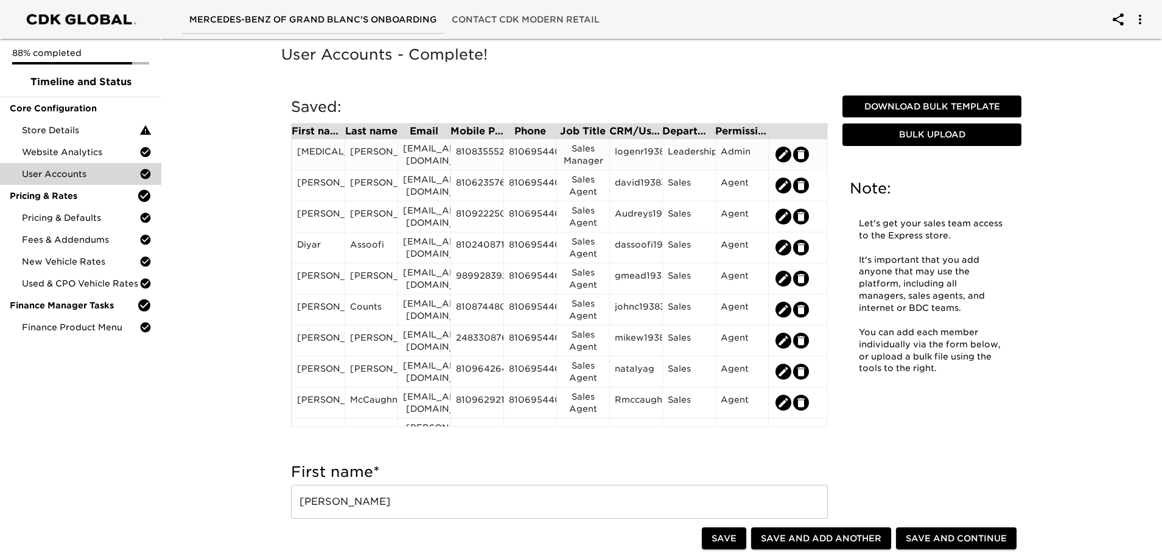
click at [778, 155] on icon "edit" at bounding box center [783, 154] width 12 height 12
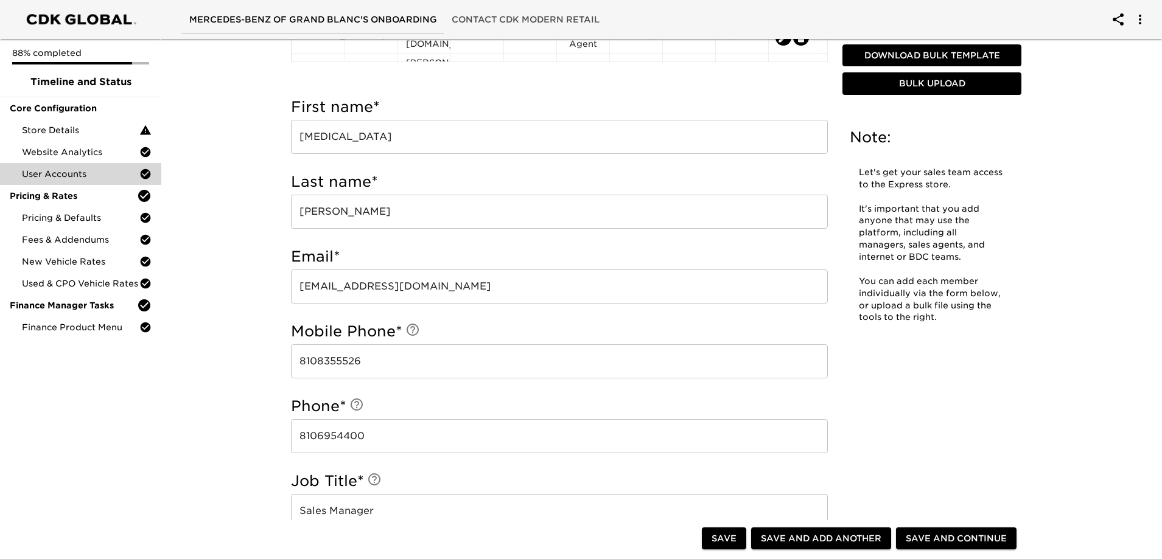
scroll to position [669, 0]
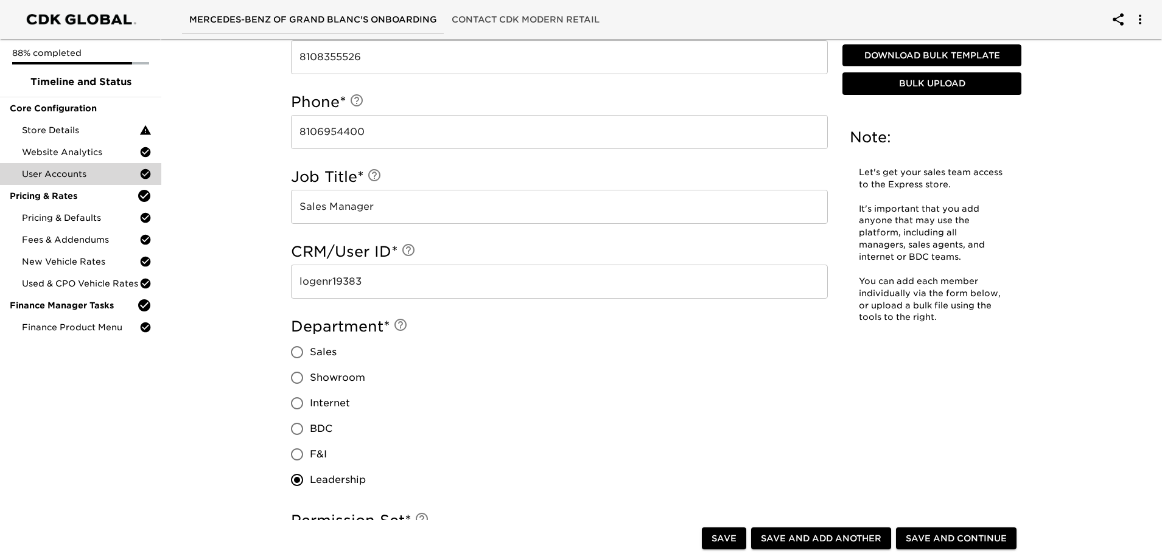
click at [318, 351] on span "Sales" at bounding box center [323, 352] width 27 height 15
click at [310, 351] on input "Sales" at bounding box center [297, 353] width 26 height 26
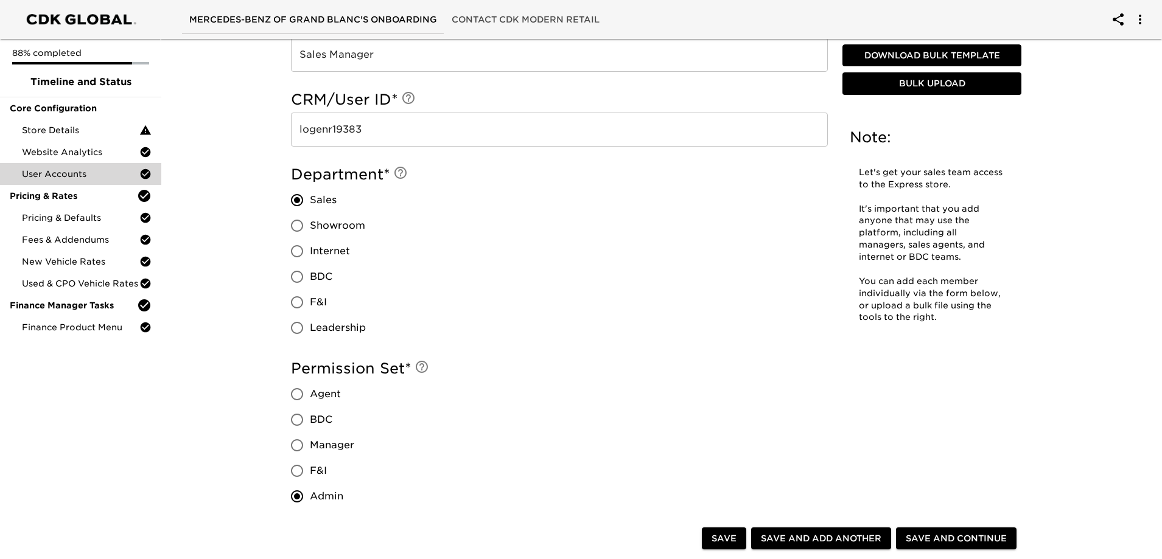
scroll to position [852, 0]
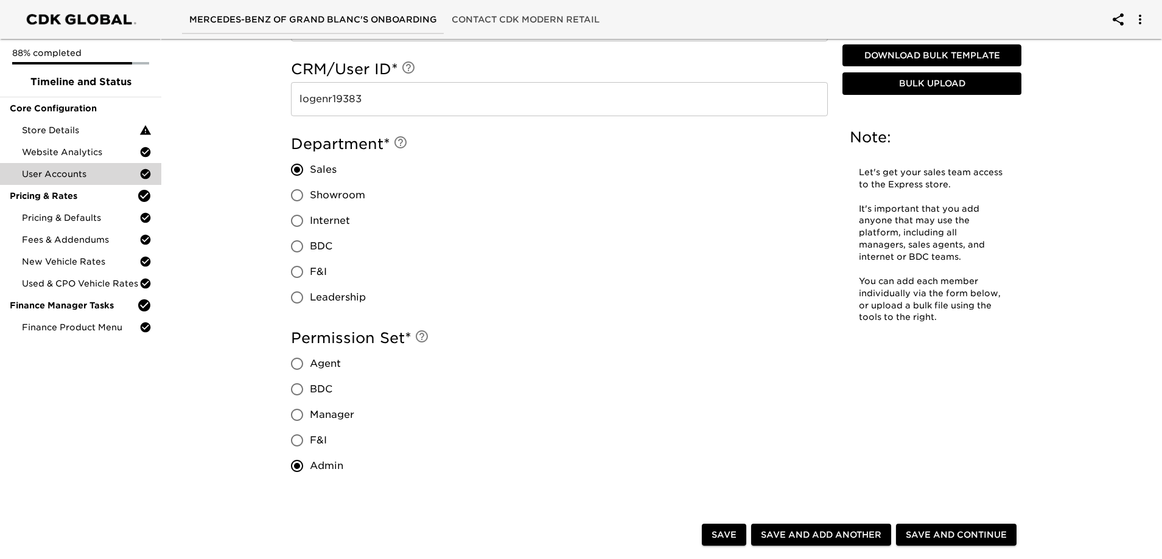
click at [297, 273] on input "F&I" at bounding box center [297, 272] width 26 height 26
click at [727, 536] on span "Save" at bounding box center [723, 535] width 25 height 15
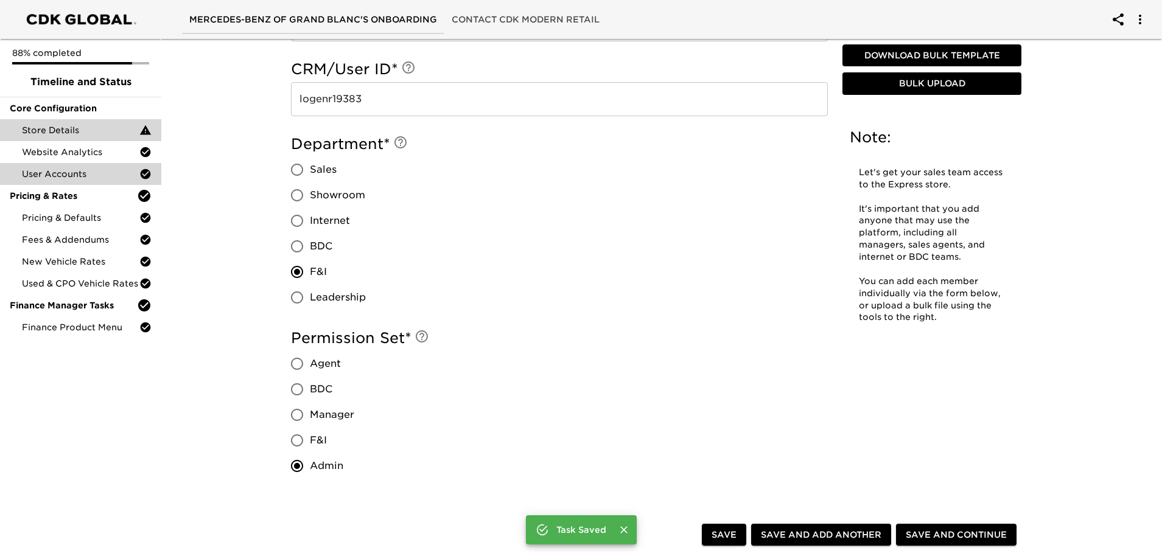
scroll to position [0, 0]
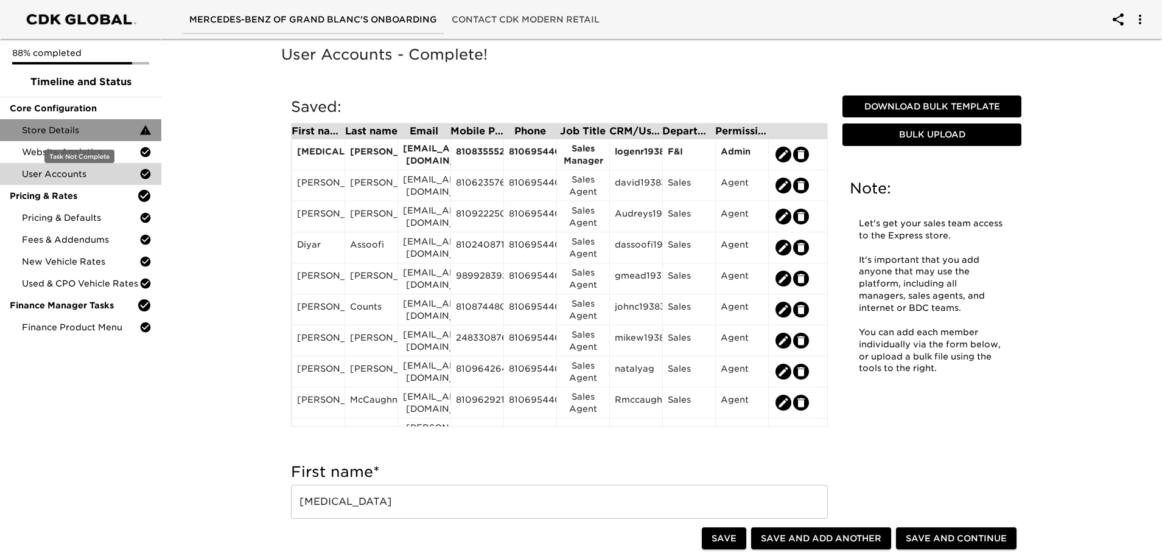
click at [96, 131] on span "Store Details" at bounding box center [80, 130] width 117 height 12
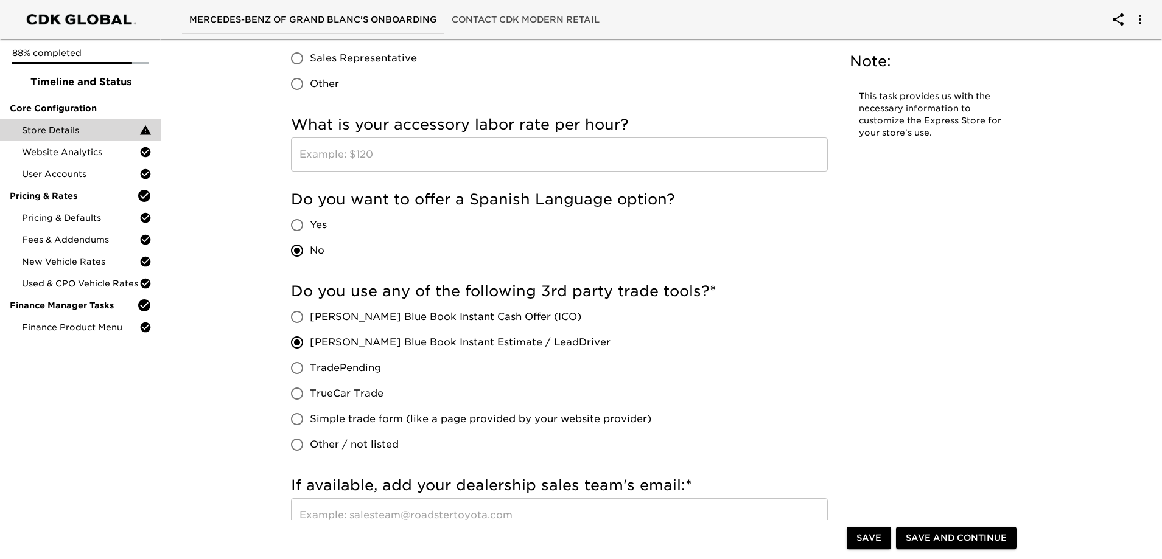
scroll to position [2130, 0]
click at [611, 164] on input "text" at bounding box center [559, 155] width 537 height 34
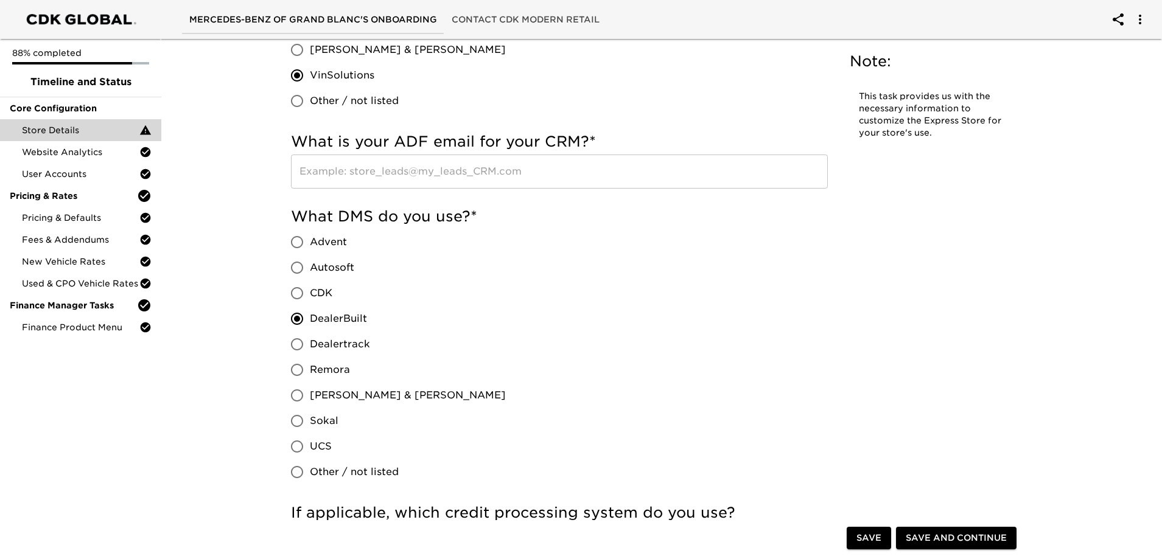
scroll to position [697, 0]
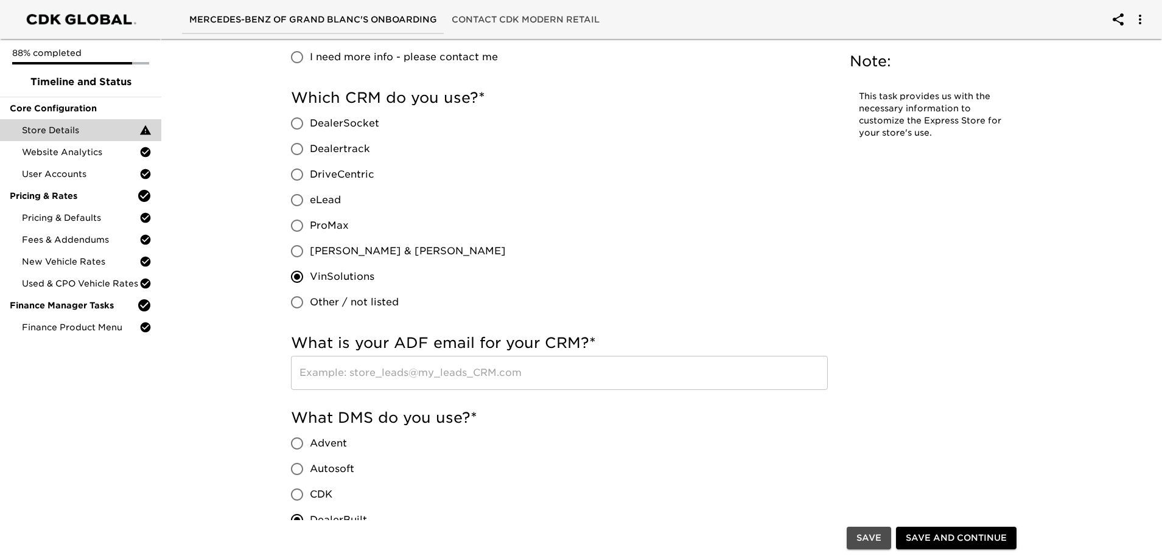
click at [867, 537] on span "Save" at bounding box center [868, 538] width 25 height 15
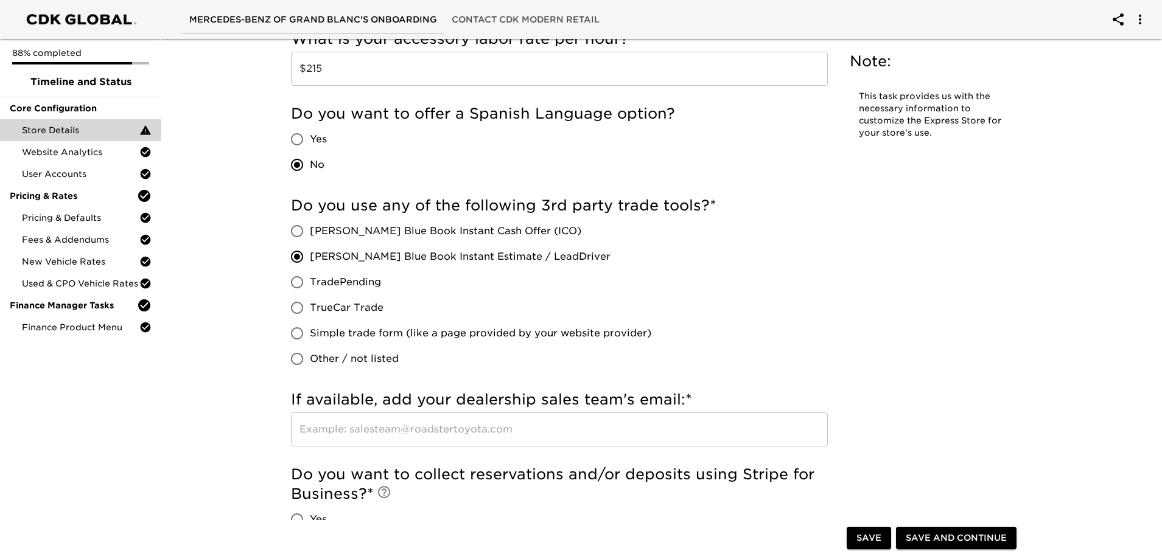
scroll to position [2219, 0]
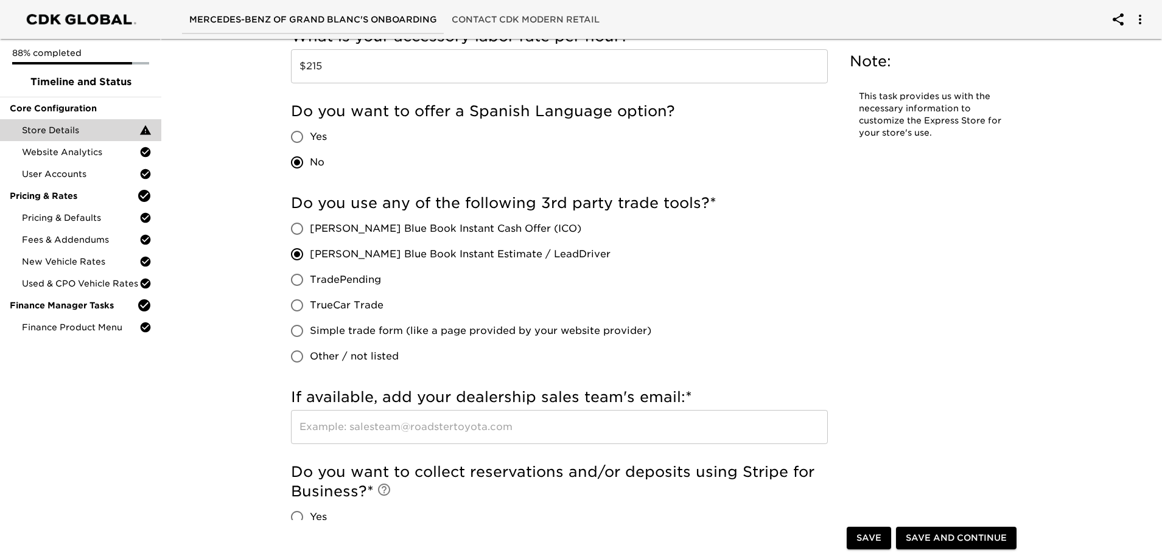
click at [315, 361] on span "Other / not listed" at bounding box center [354, 356] width 89 height 15
click at [310, 361] on input "Other / not listed" at bounding box center [297, 357] width 26 height 26
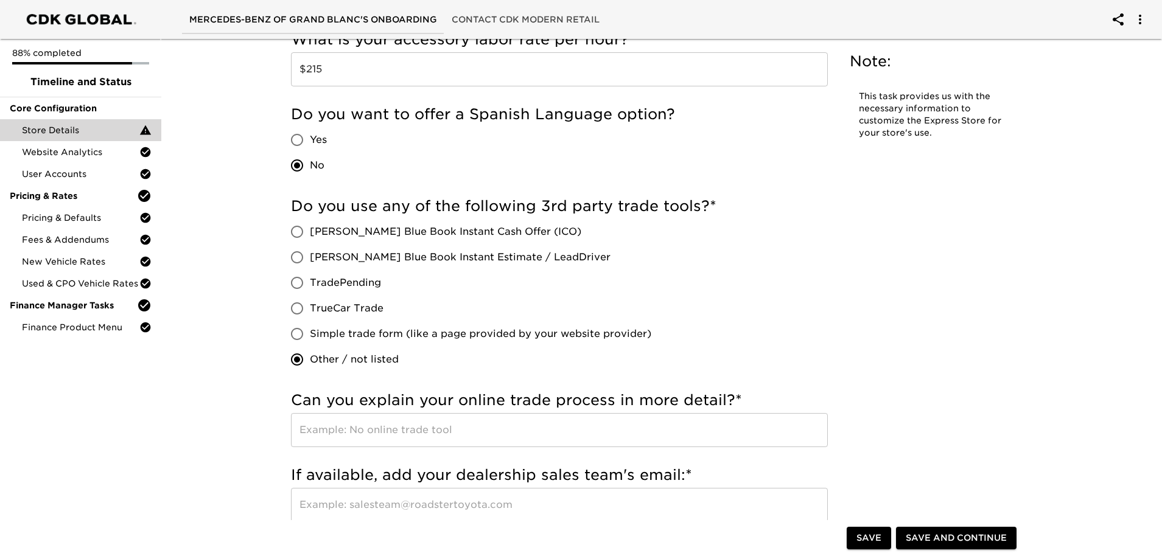
scroll to position [2231, 0]
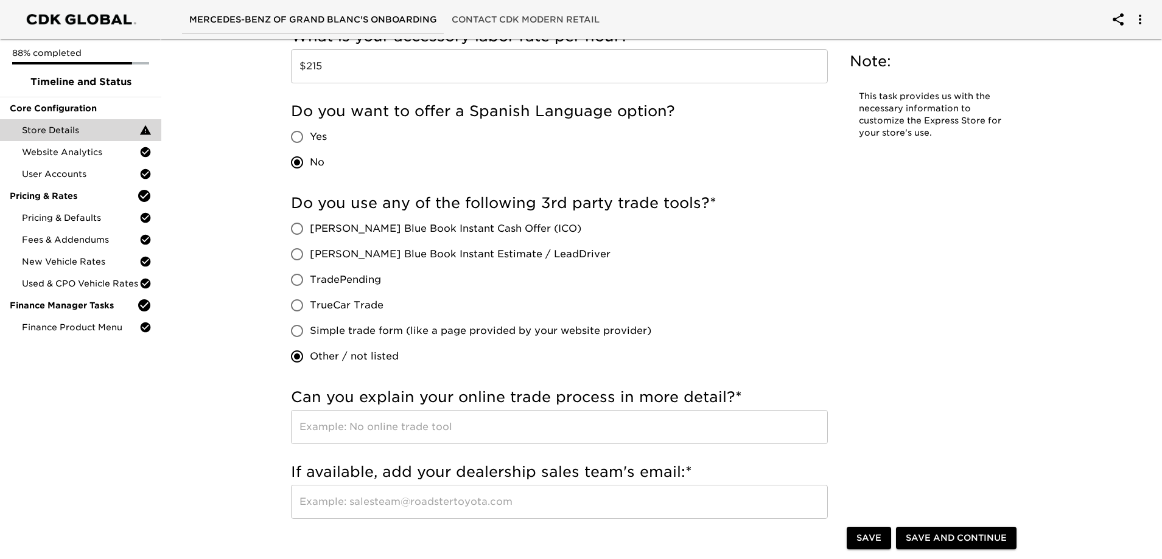
click at [420, 332] on span "Simple trade form (like a page provided by your website provider)" at bounding box center [480, 331] width 341 height 15
click at [310, 332] on input "Simple trade form (like a page provided by your website provider)" at bounding box center [297, 331] width 26 height 26
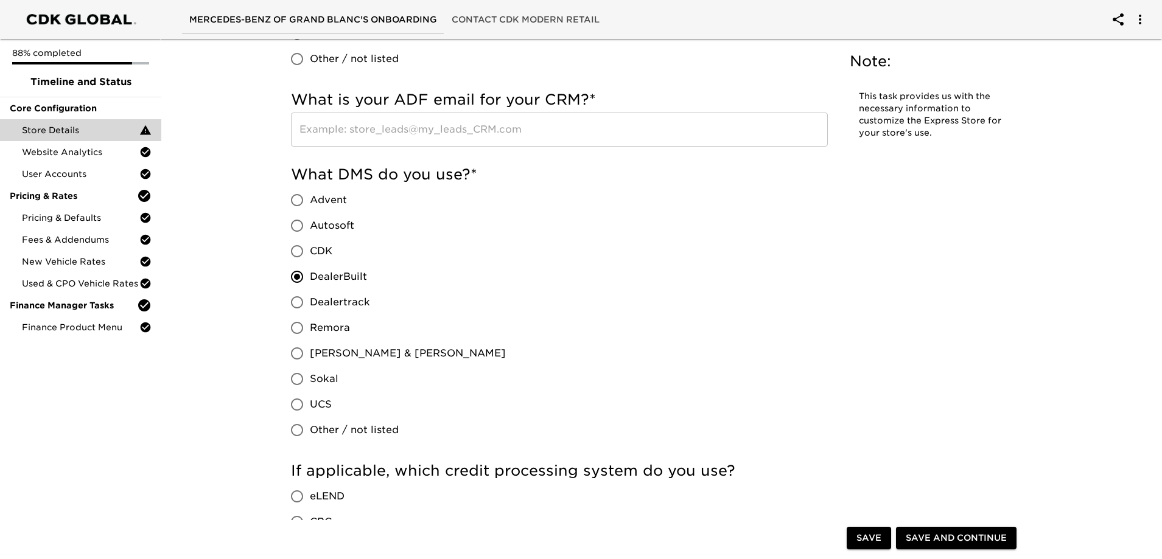
scroll to position [0, 0]
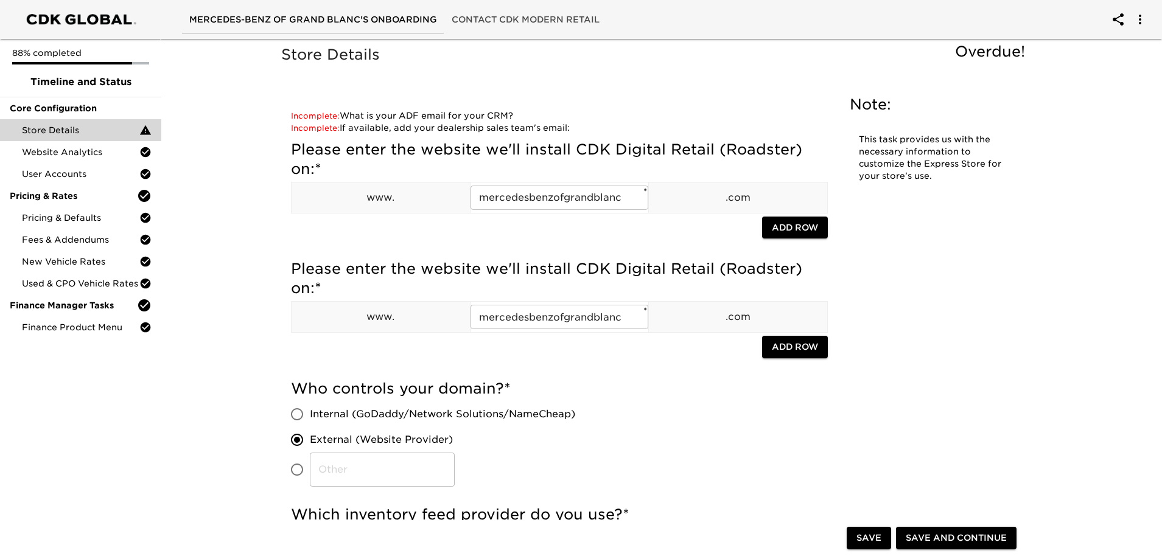
click at [873, 536] on span "Save" at bounding box center [868, 538] width 25 height 15
click at [508, 15] on span "Contact CDK Modern Retail" at bounding box center [526, 19] width 148 height 15
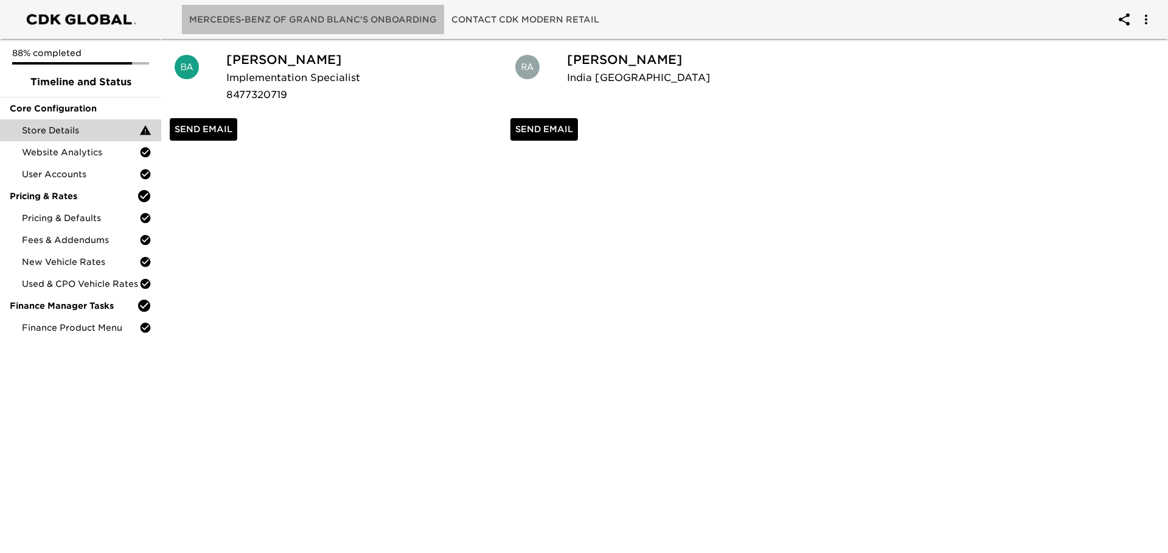
click at [370, 6] on button "Mercedes-Benz of Grand Blanc's Onboarding" at bounding box center [313, 19] width 262 height 29
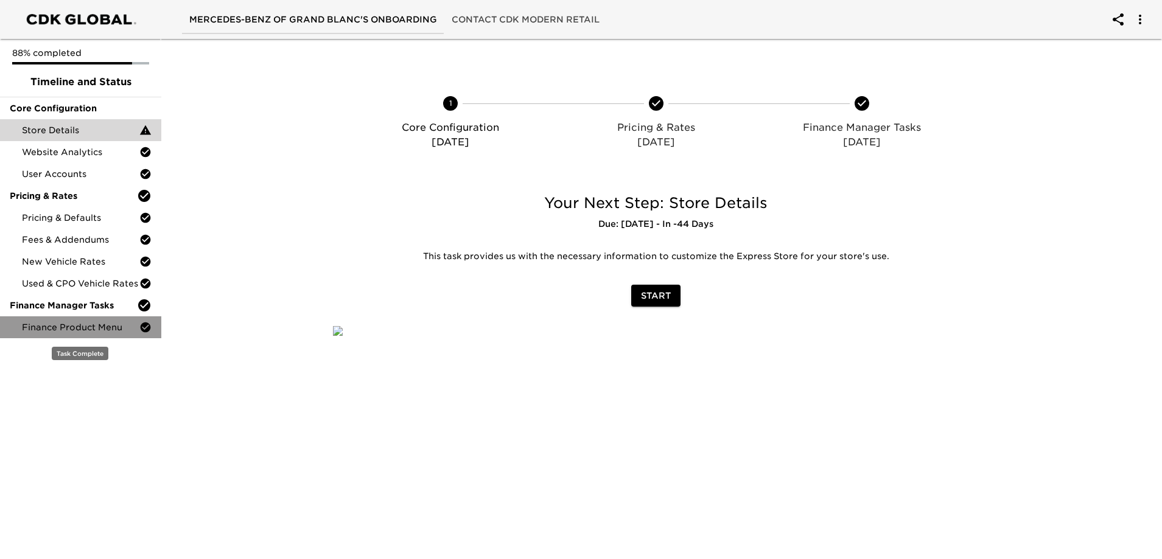
click at [82, 329] on span "Finance Product Menu" at bounding box center [80, 327] width 117 height 12
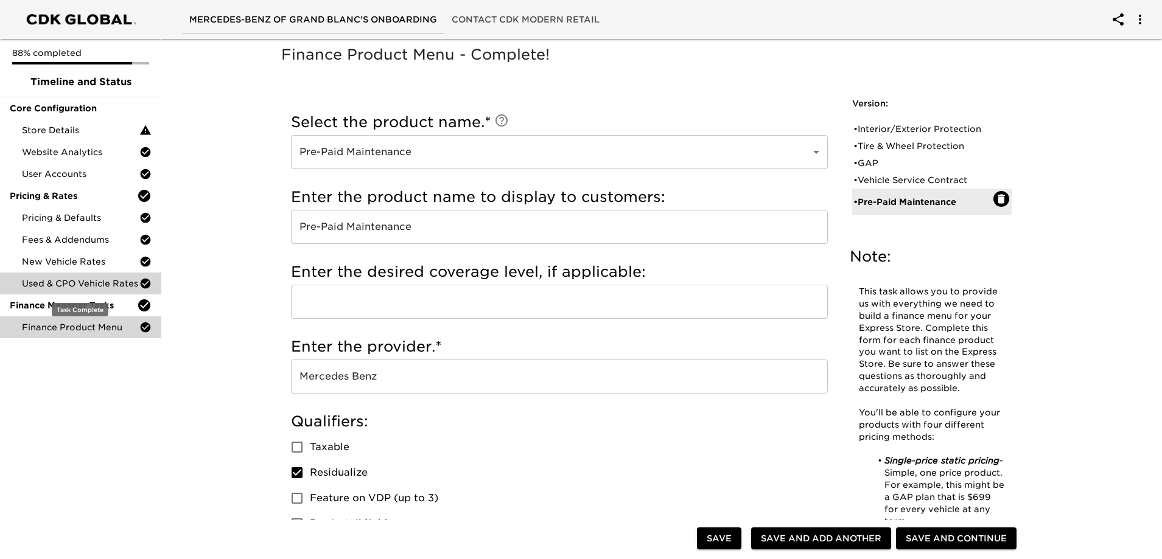
click at [75, 284] on span "Used & CPO Vehicle Rates" at bounding box center [80, 284] width 117 height 12
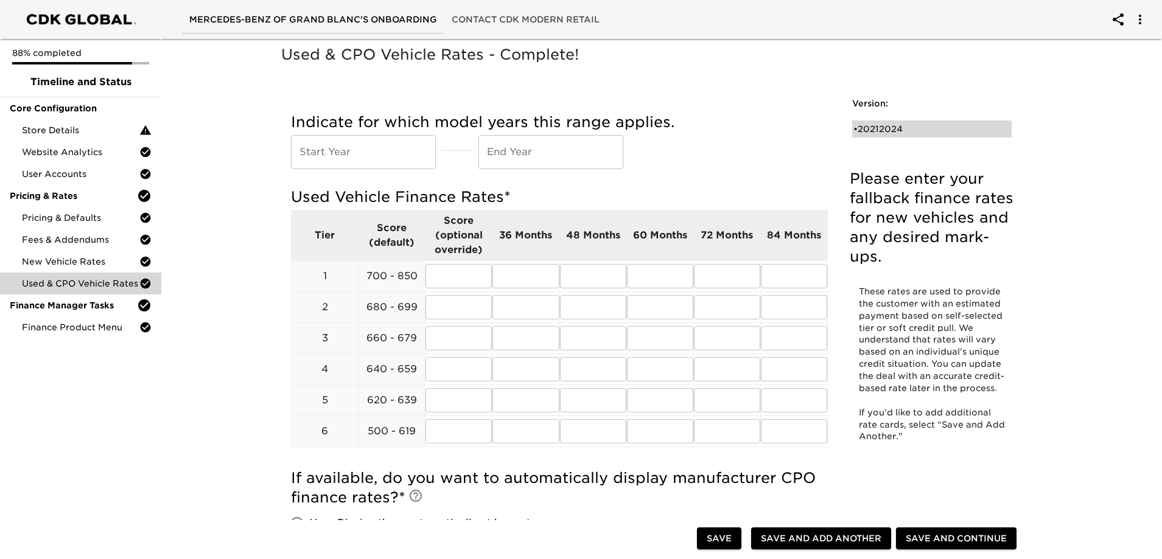
click at [899, 129] on div "• 20212024" at bounding box center [923, 129] width 140 height 12
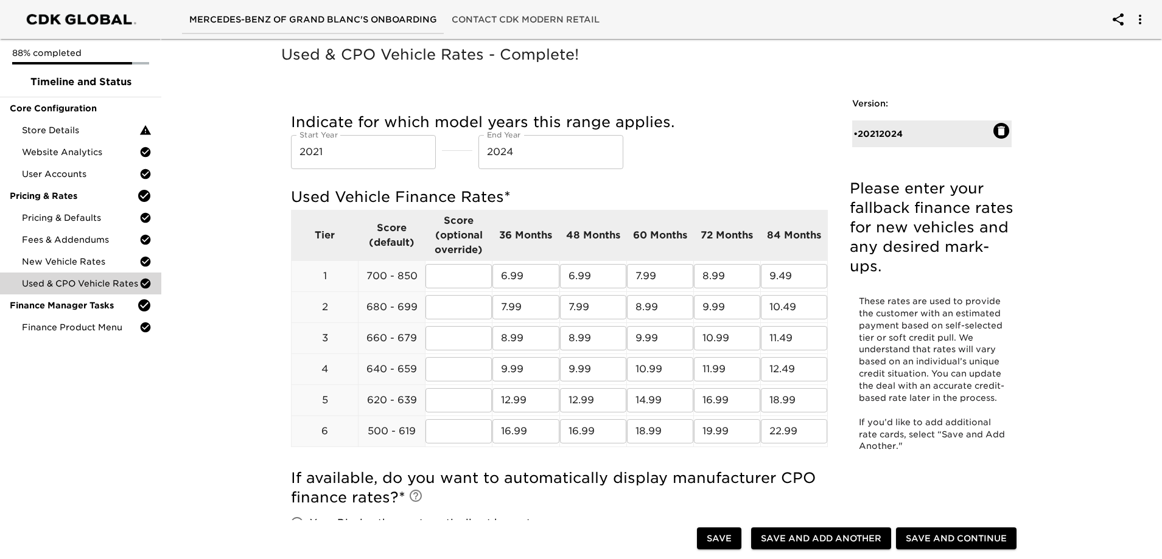
scroll to position [365, 0]
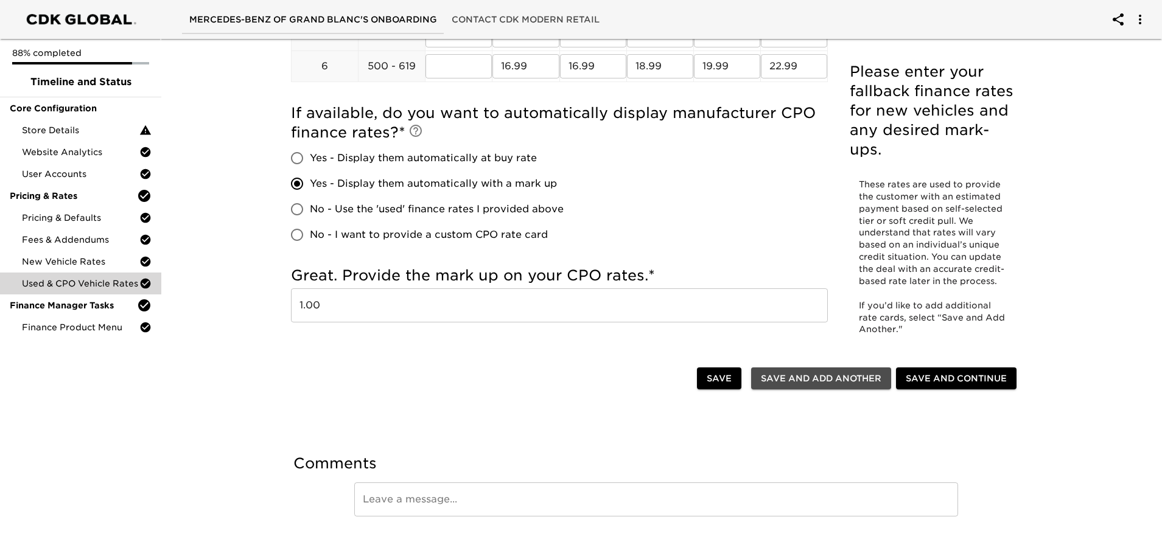
click at [816, 380] on span "Save and Add Another" at bounding box center [821, 378] width 120 height 15
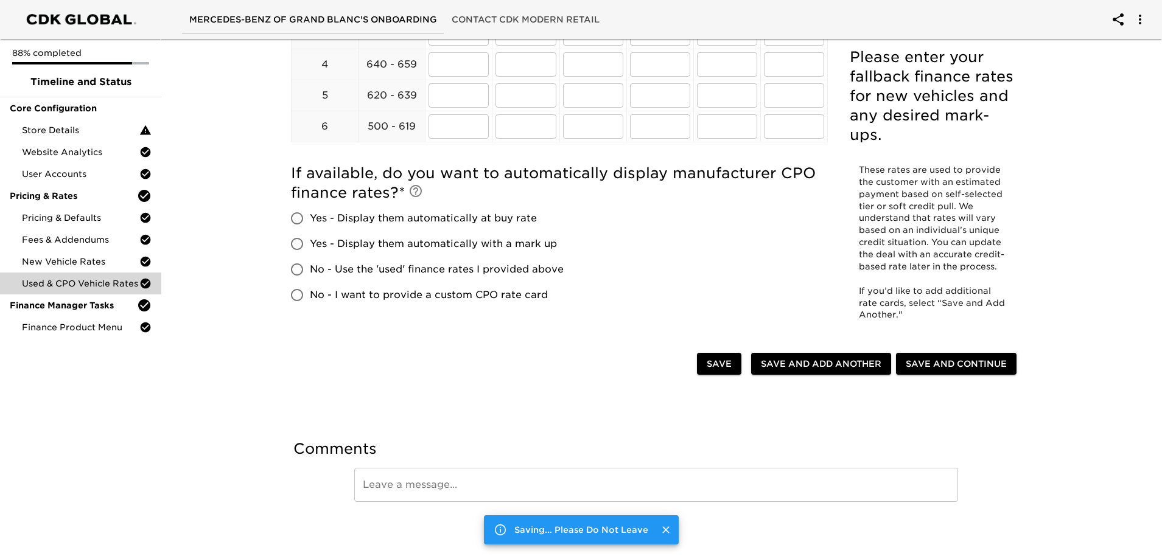
scroll to position [0, 0]
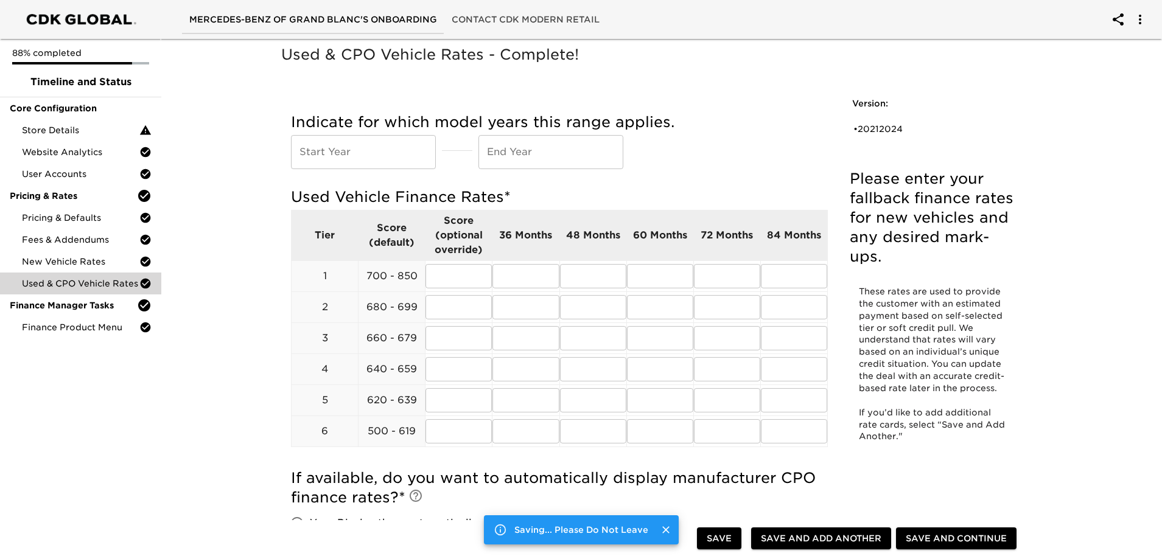
click at [346, 153] on input "text" at bounding box center [363, 152] width 145 height 34
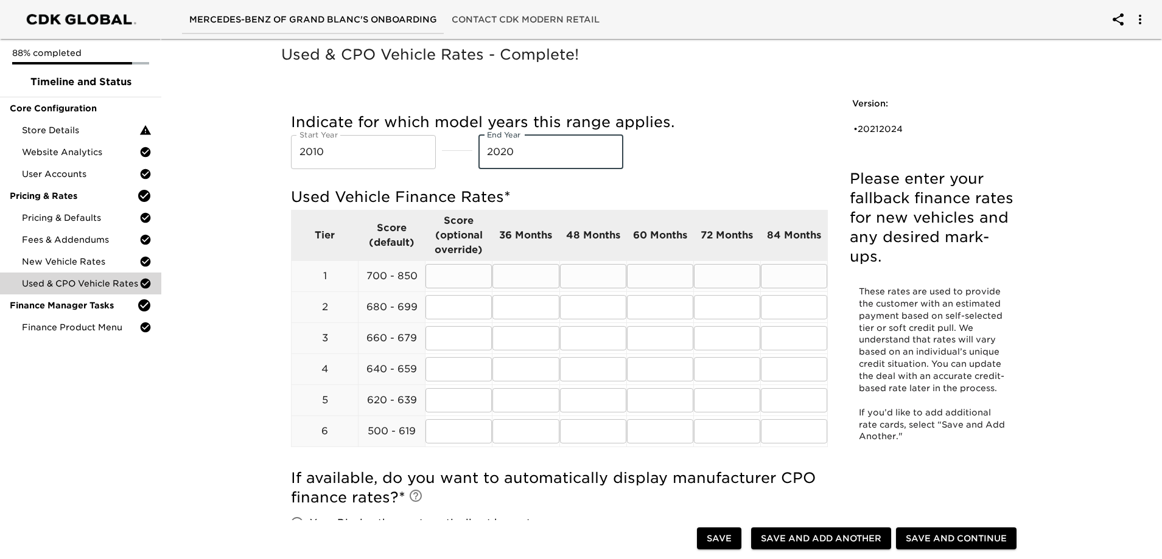
click at [519, 284] on input "text" at bounding box center [525, 276] width 66 height 24
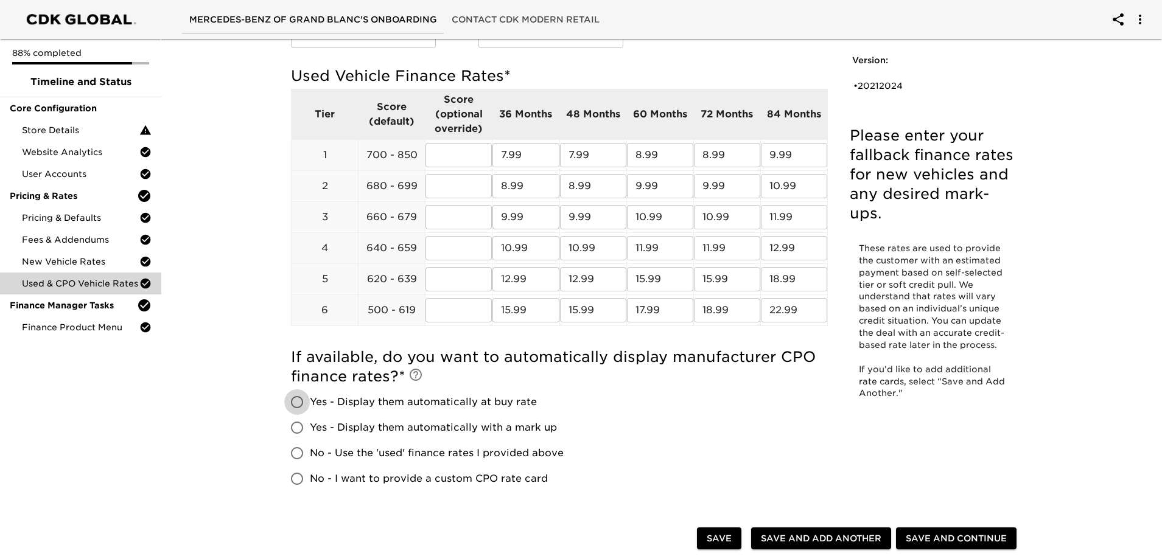
scroll to position [122, 0]
click at [512, 453] on span "No - Use the 'used' finance rates I provided above" at bounding box center [437, 452] width 254 height 15
click at [310, 453] on input "No - Use the 'used' finance rates I provided above" at bounding box center [297, 453] width 26 height 26
click at [709, 535] on span "Save" at bounding box center [719, 538] width 25 height 15
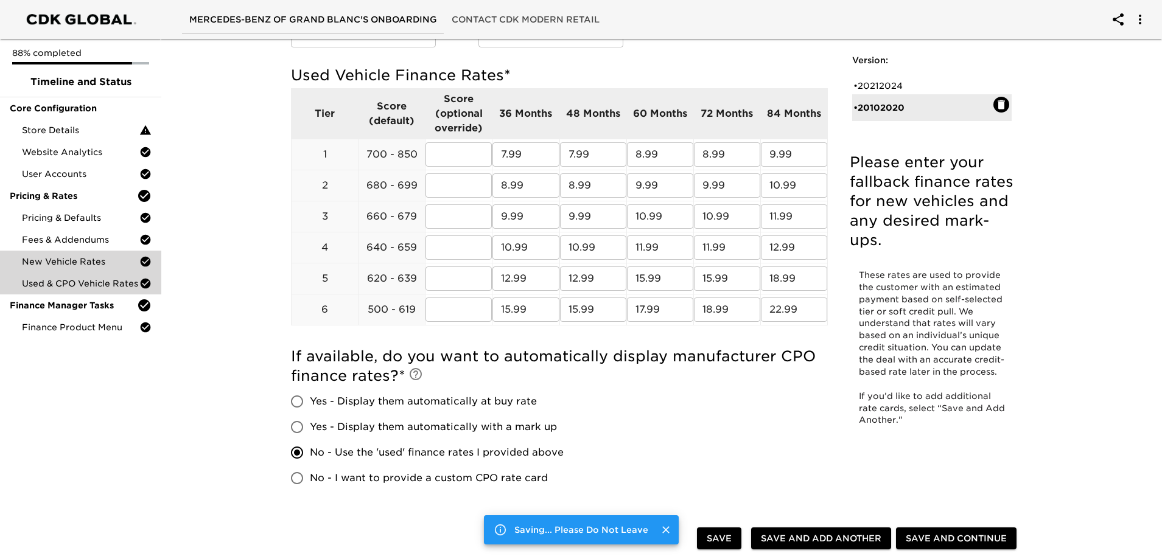
scroll to position [0, 0]
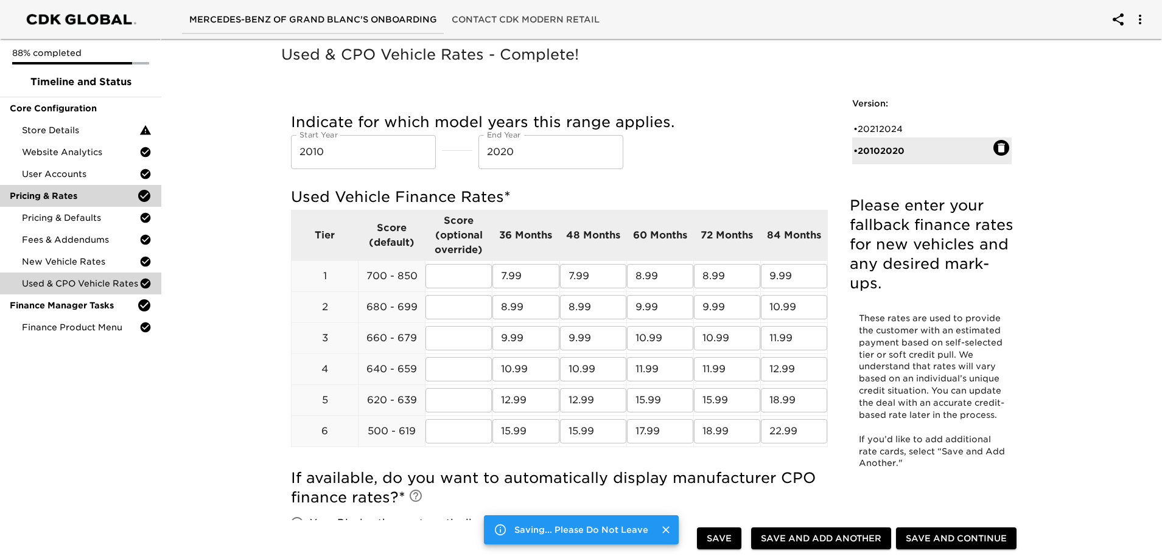
click at [70, 267] on span "New Vehicle Rates" at bounding box center [80, 262] width 117 height 12
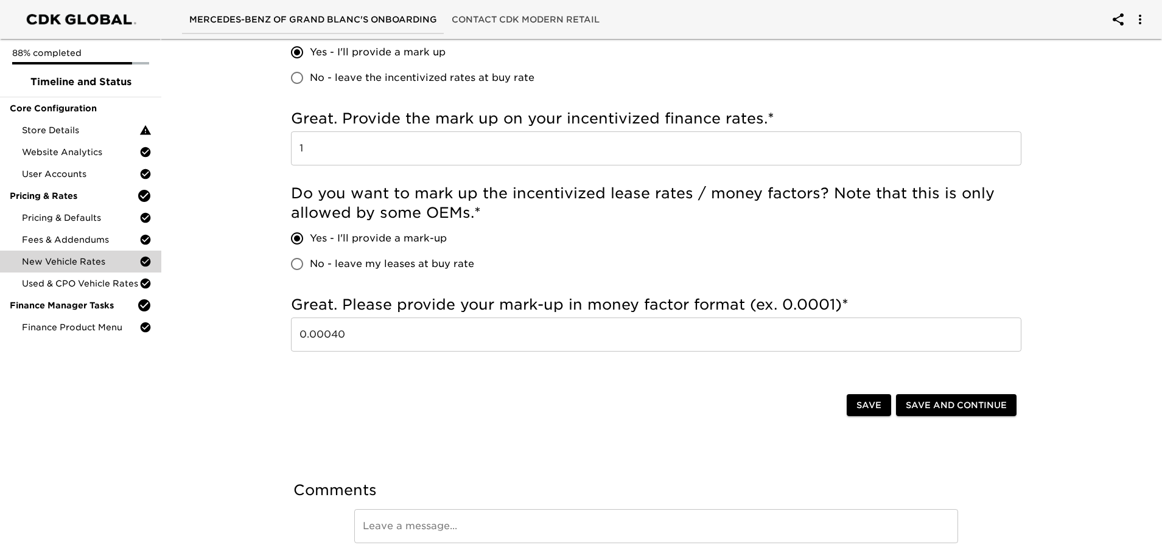
scroll to position [954, 0]
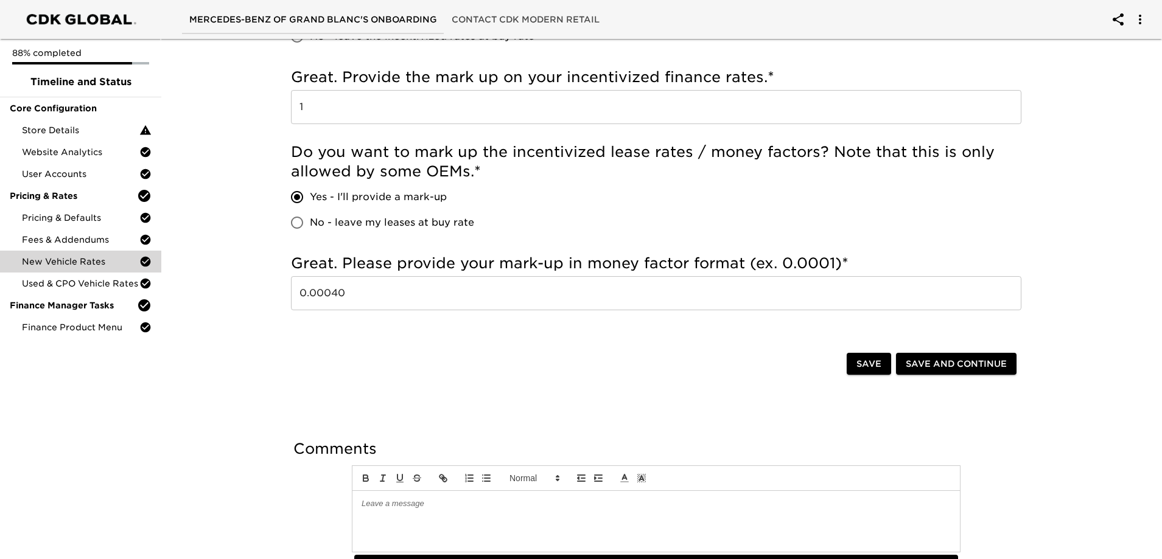
click at [455, 520] on div at bounding box center [655, 521] width 607 height 61
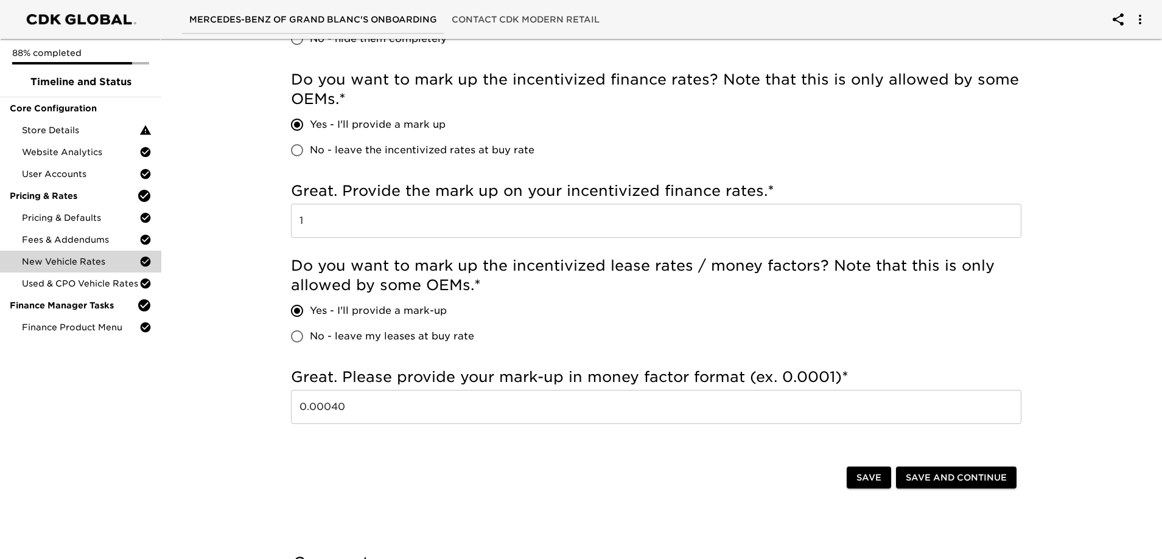
scroll to position [650, 0]
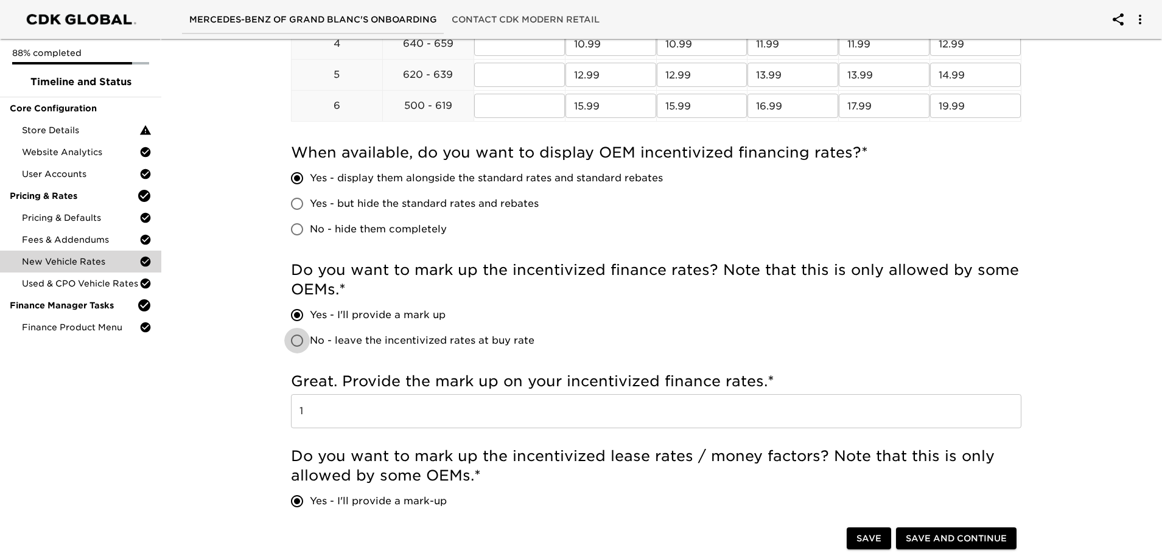
click at [293, 337] on input "No - leave the incentivized rates at buy rate" at bounding box center [297, 341] width 26 height 26
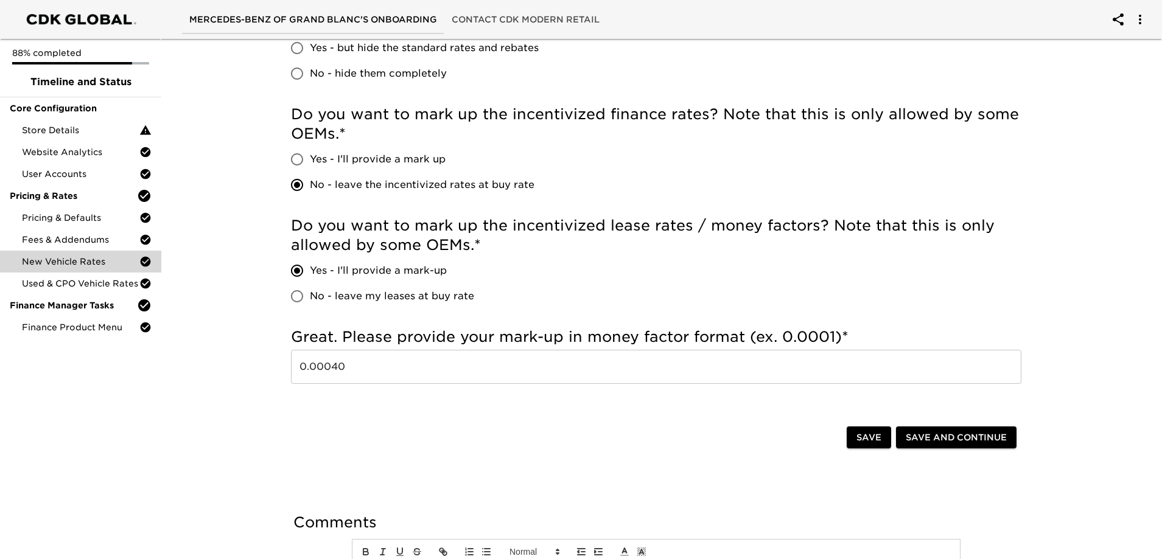
scroll to position [954, 0]
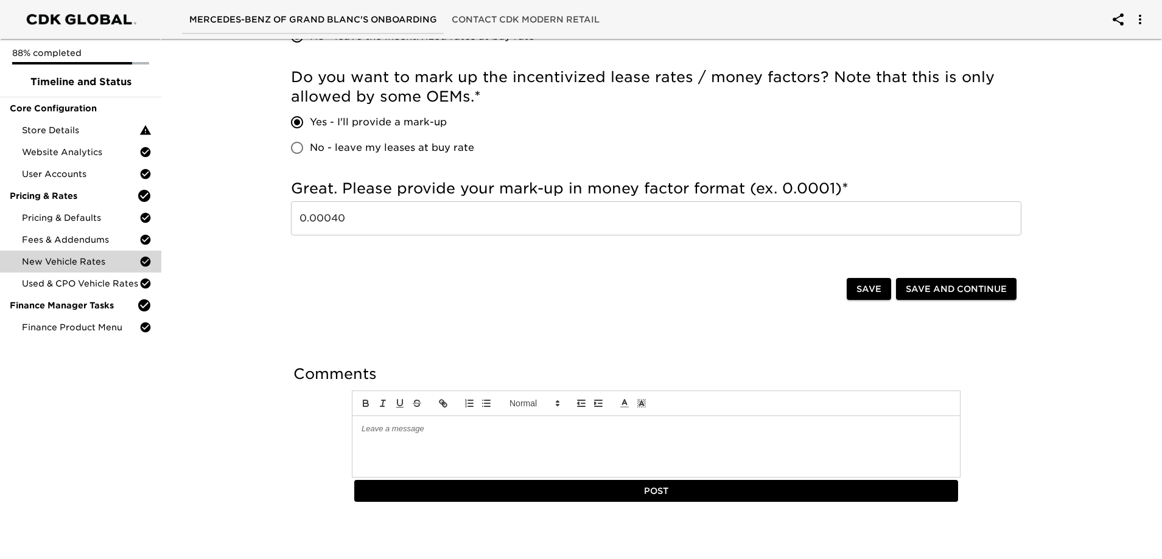
click at [431, 431] on p at bounding box center [655, 429] width 589 height 11
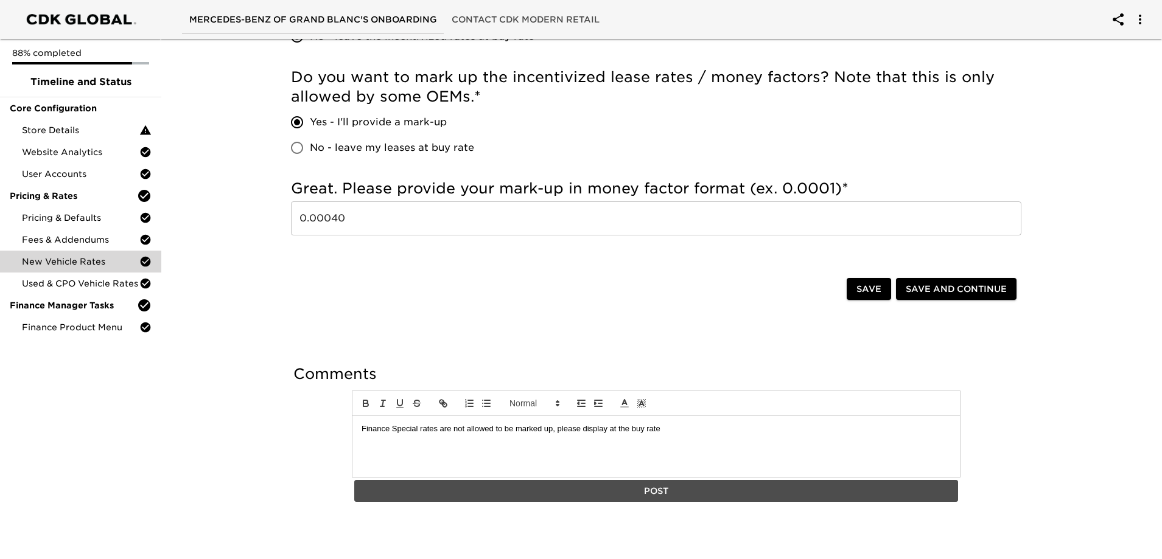
click at [624, 501] on button "Post" at bounding box center [656, 491] width 604 height 23
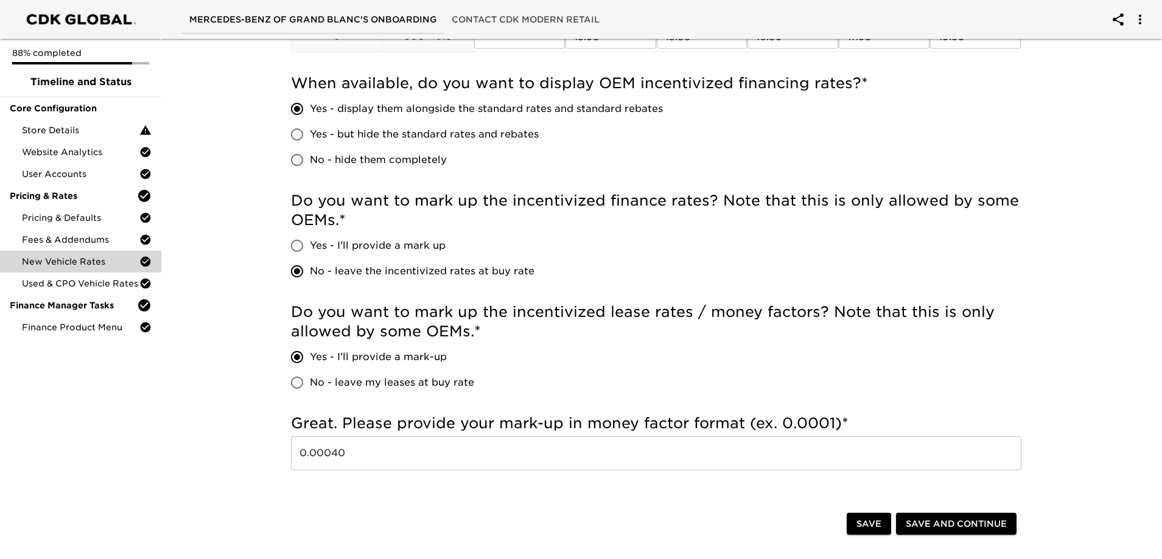
scroll to position [711, 0]
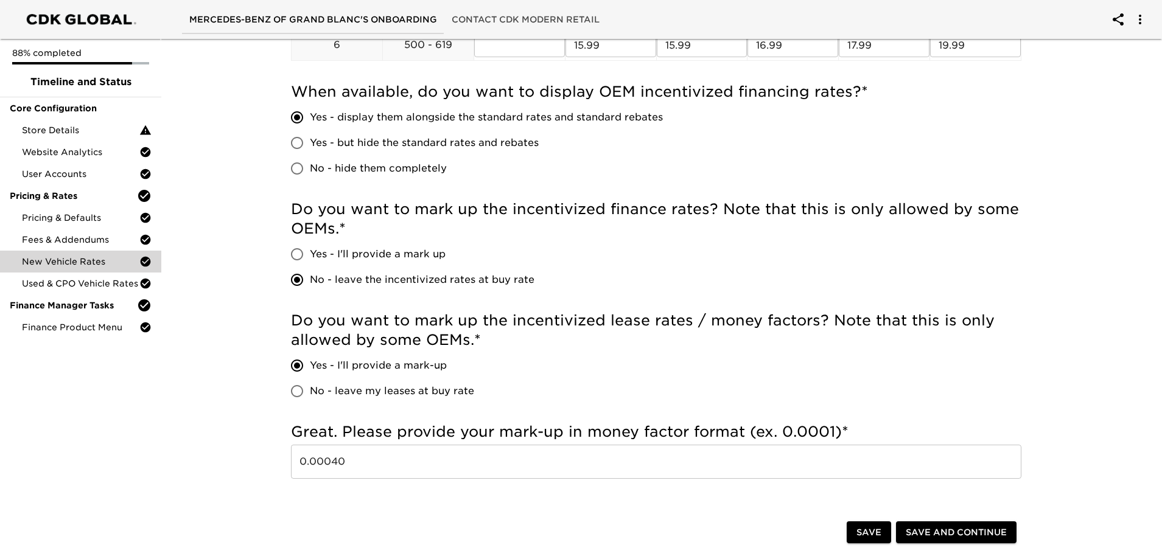
click at [875, 537] on span "Save" at bounding box center [868, 532] width 25 height 15
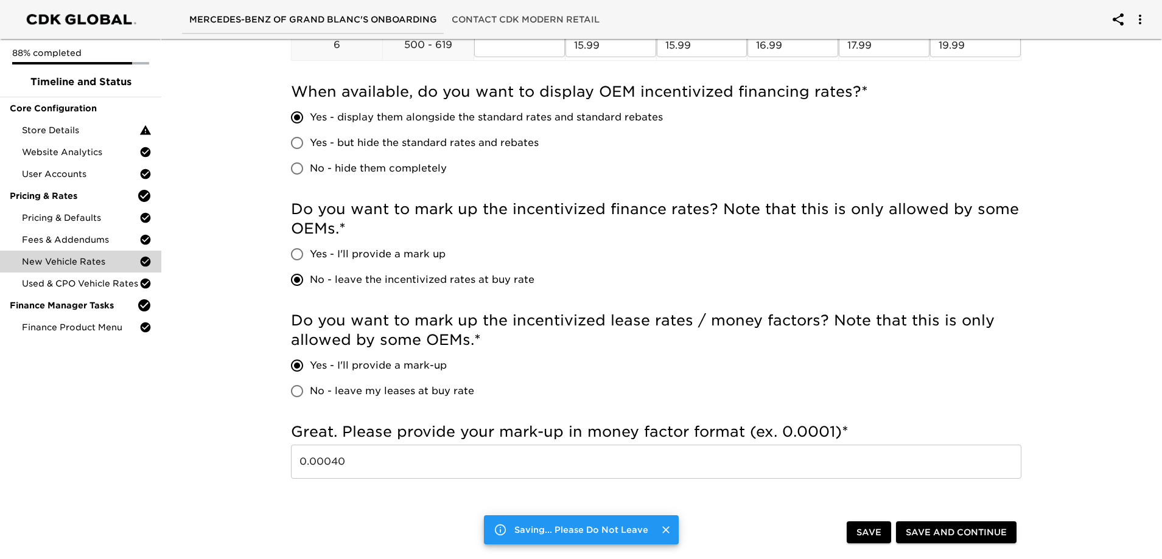
scroll to position [0, 0]
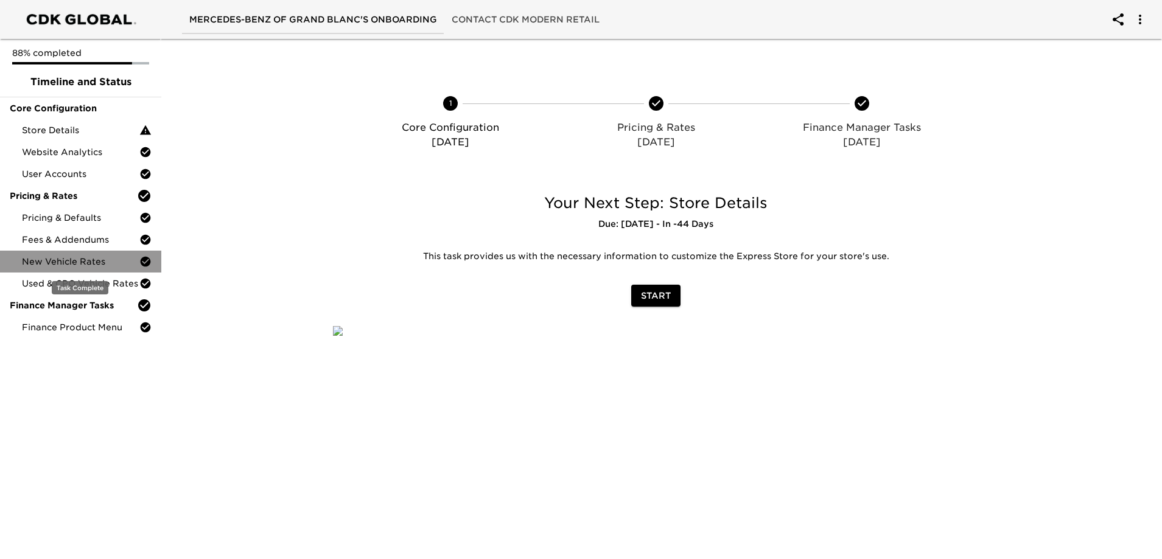
click at [74, 261] on span "New Vehicle Rates" at bounding box center [80, 262] width 117 height 12
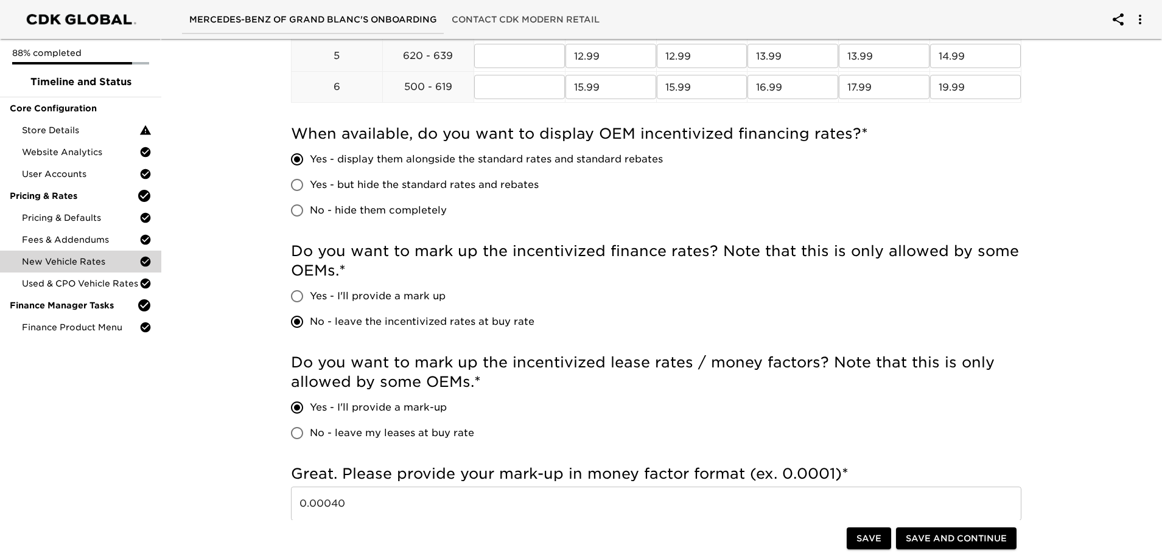
scroll to position [669, 0]
click at [354, 210] on span "No - hide them completely" at bounding box center [378, 210] width 137 height 15
click at [310, 210] on input "No - hide them completely" at bounding box center [297, 210] width 26 height 26
radio input "true"
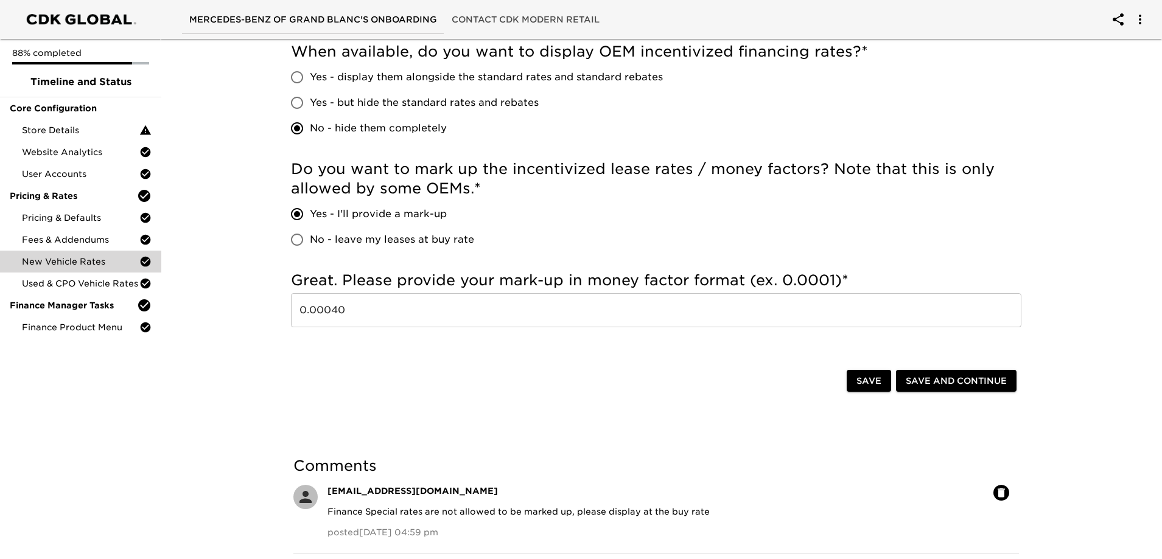
scroll to position [843, 0]
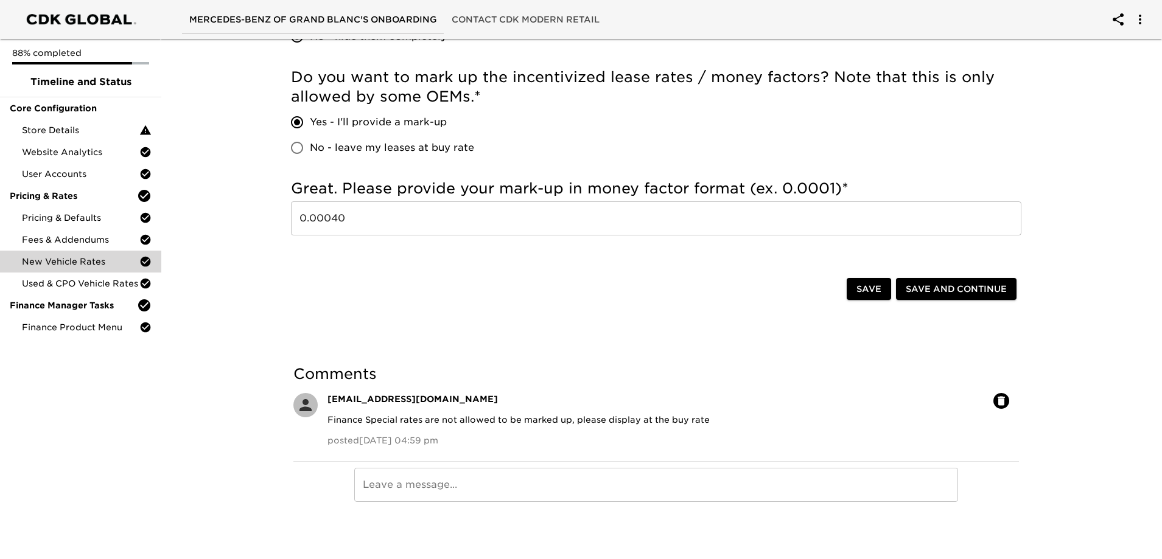
click at [996, 397] on icon "button" at bounding box center [1001, 401] width 12 height 12
click at [1004, 403] on icon "button" at bounding box center [1000, 400] width 7 height 9
click at [868, 288] on span "Save" at bounding box center [868, 289] width 25 height 15
click at [1001, 399] on icon "button" at bounding box center [1000, 400] width 7 height 9
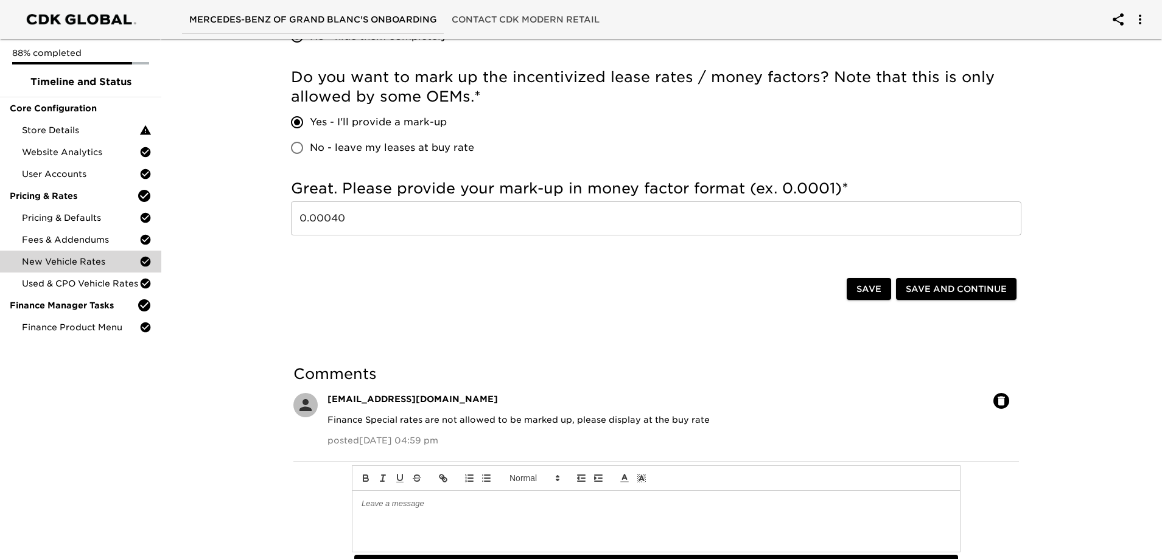
click at [415, 515] on div at bounding box center [655, 521] width 607 height 61
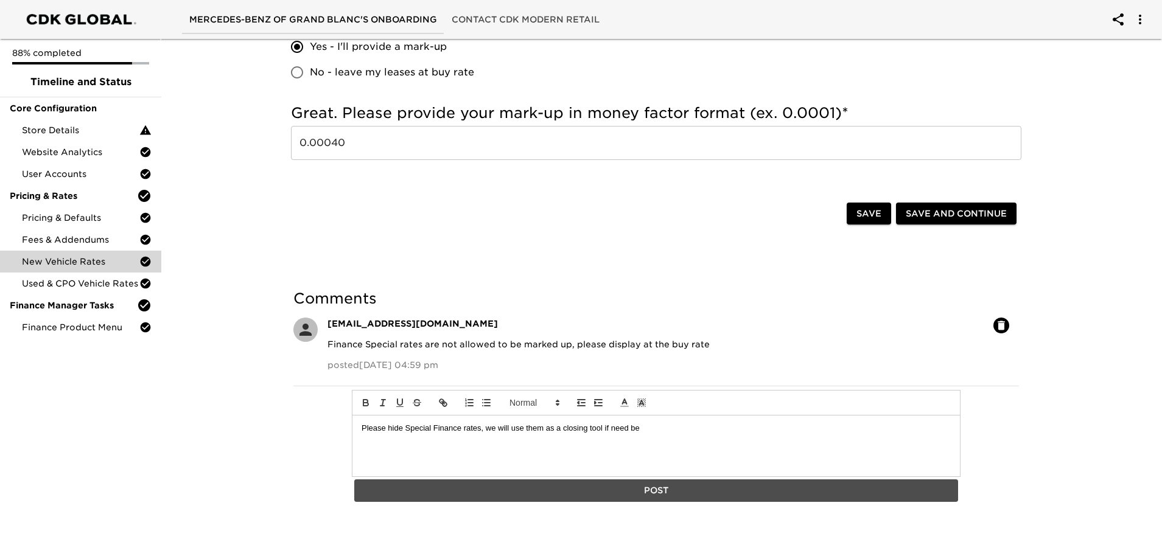
click at [484, 484] on span "Post" at bounding box center [656, 490] width 594 height 15
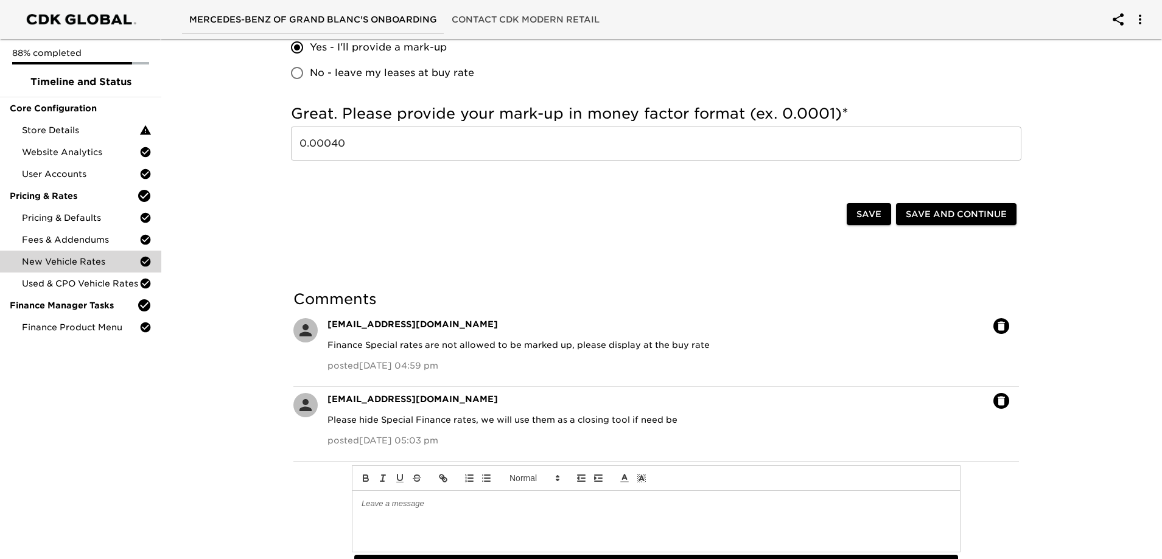
scroll to position [918, 0]
click at [1001, 321] on icon "button" at bounding box center [1000, 325] width 7 height 9
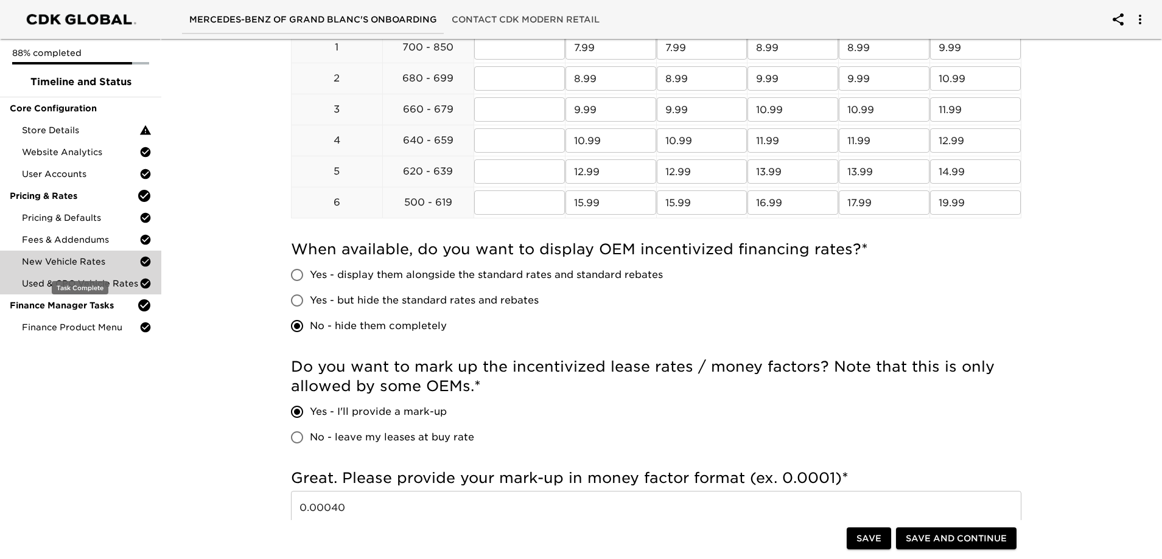
click at [98, 273] on div "Used & CPO Vehicle Rates" at bounding box center [80, 284] width 161 height 22
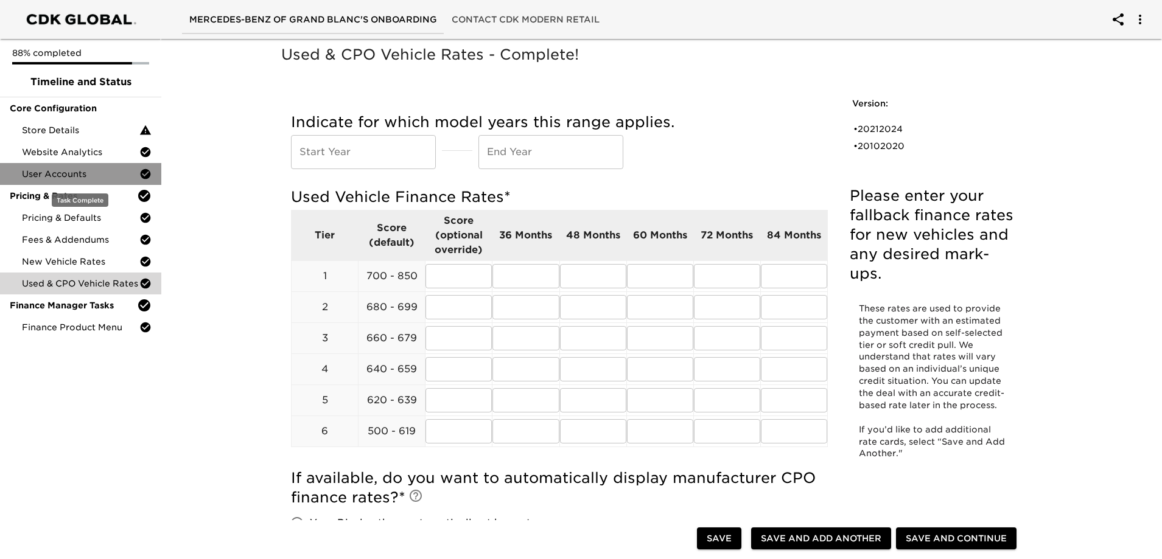
click at [81, 176] on span "User Accounts" at bounding box center [80, 174] width 117 height 12
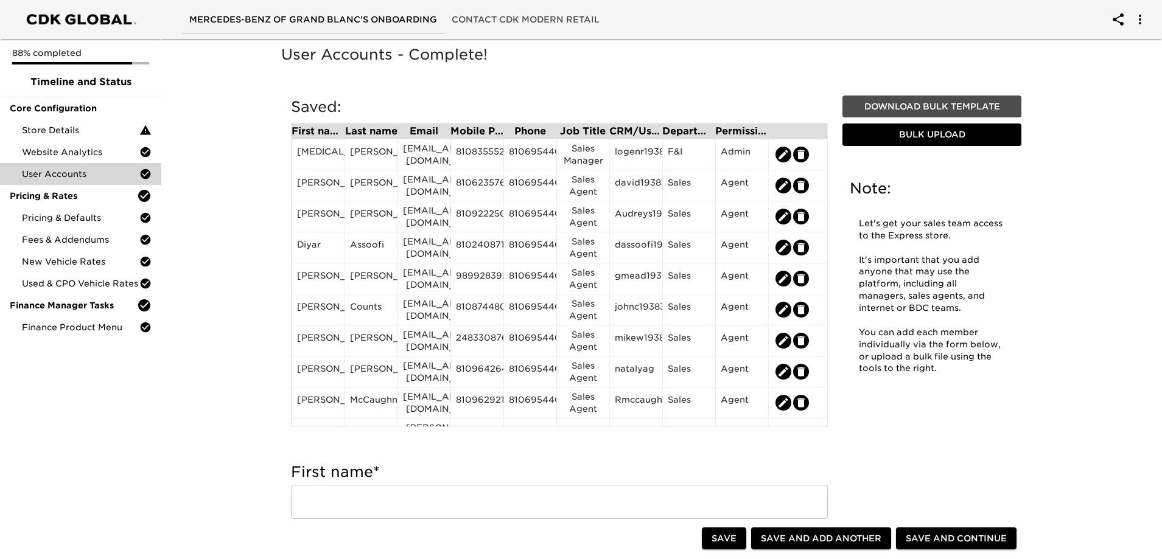
click at [952, 104] on span "Download Bulk Template" at bounding box center [931, 106] width 169 height 15
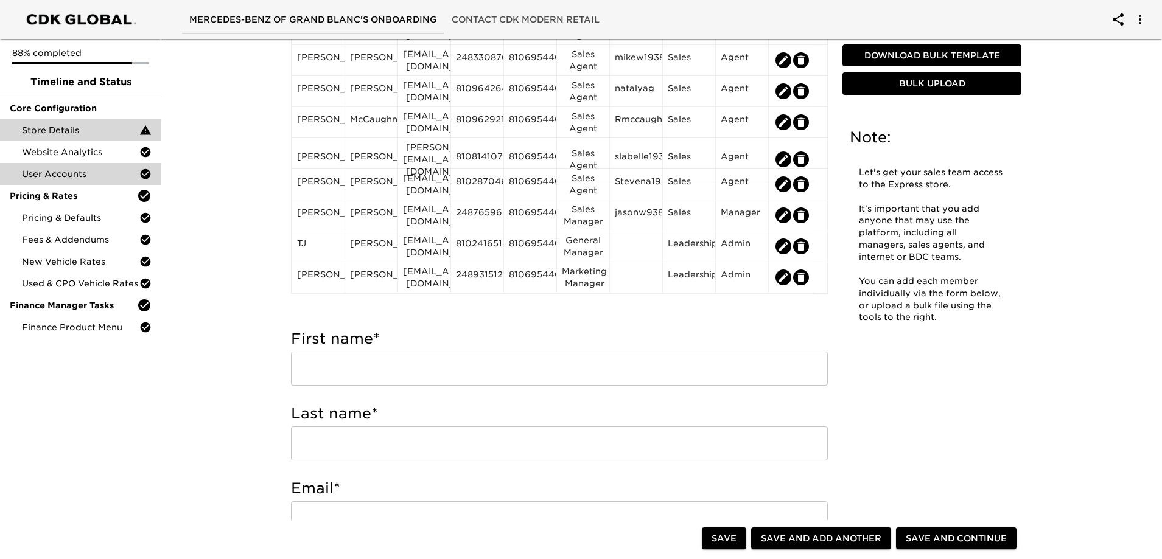
scroll to position [304, 0]
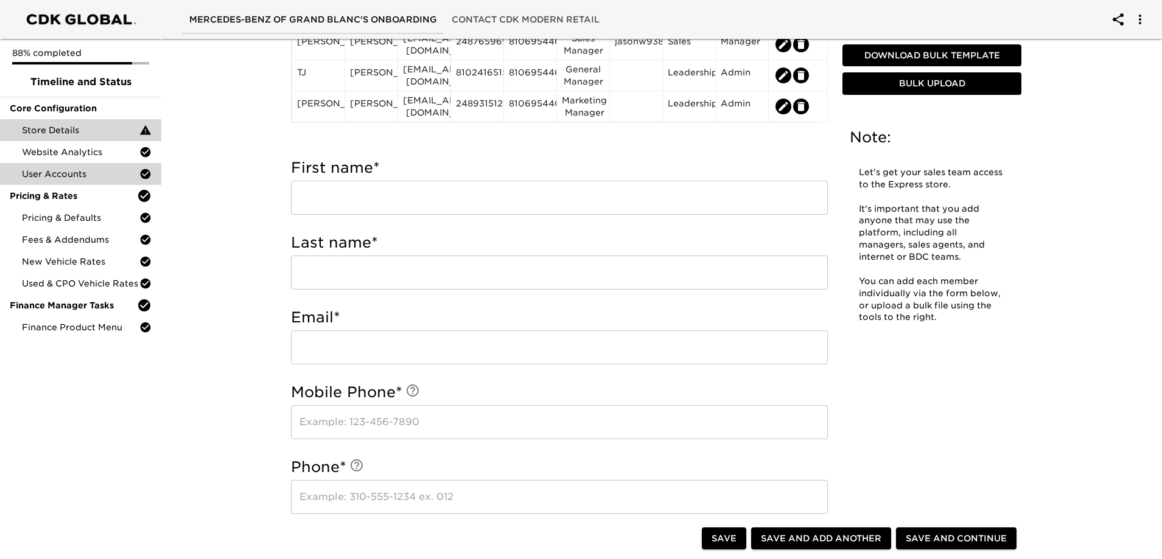
click at [102, 128] on span "Store Details" at bounding box center [80, 130] width 117 height 12
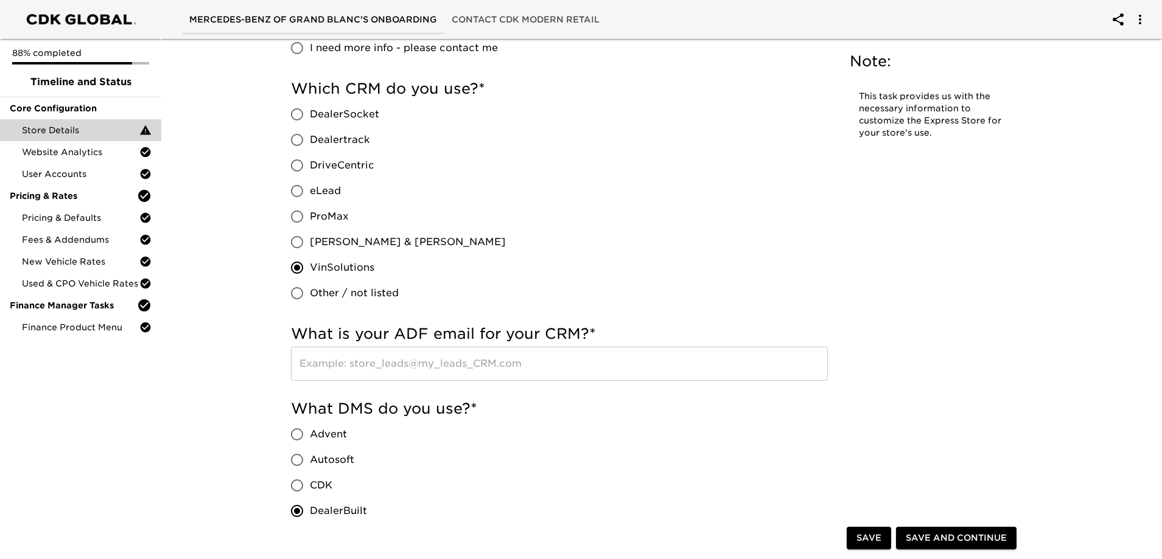
scroll to position [913, 0]
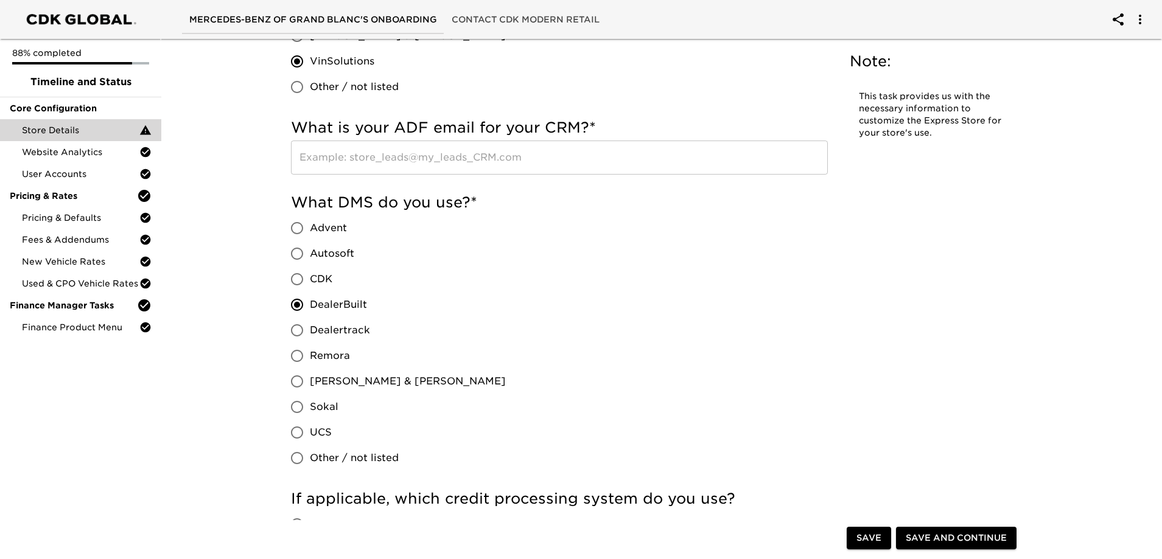
click at [431, 156] on input "text" at bounding box center [559, 158] width 537 height 34
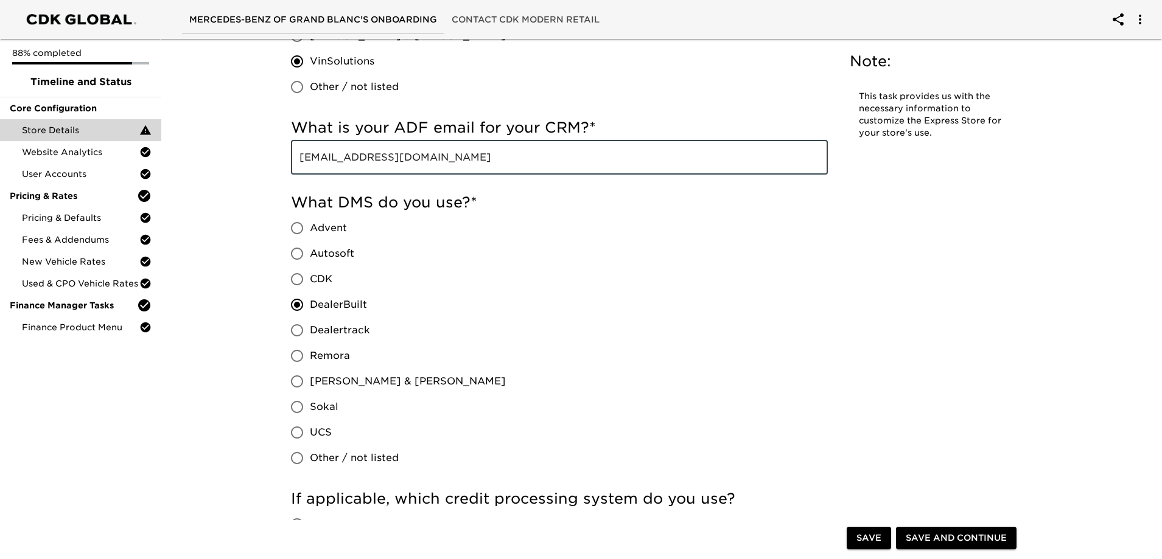
type input "leads@rwmotorcars.com"
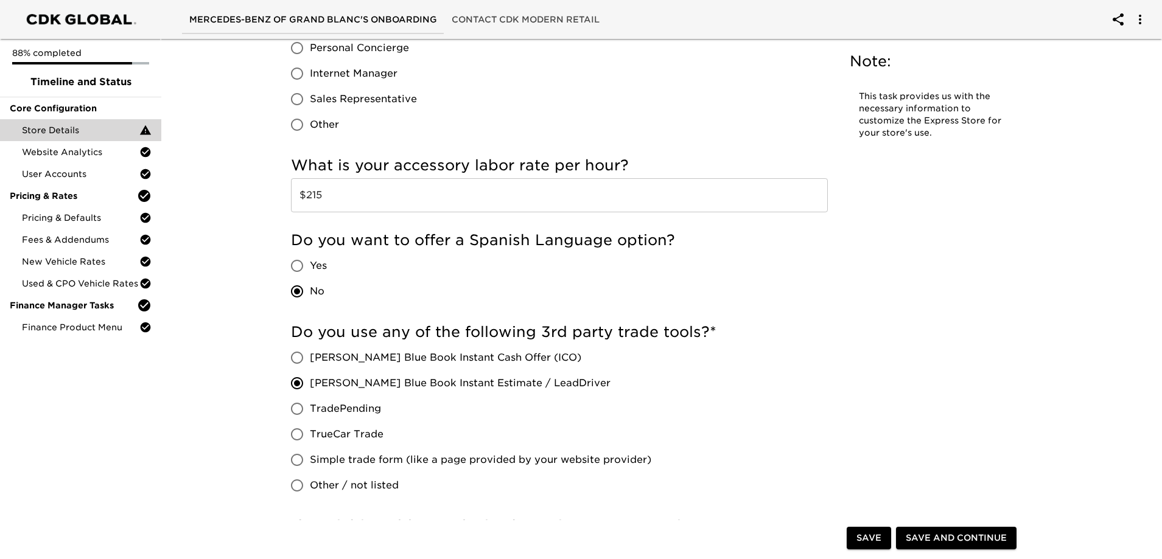
scroll to position [2191, 0]
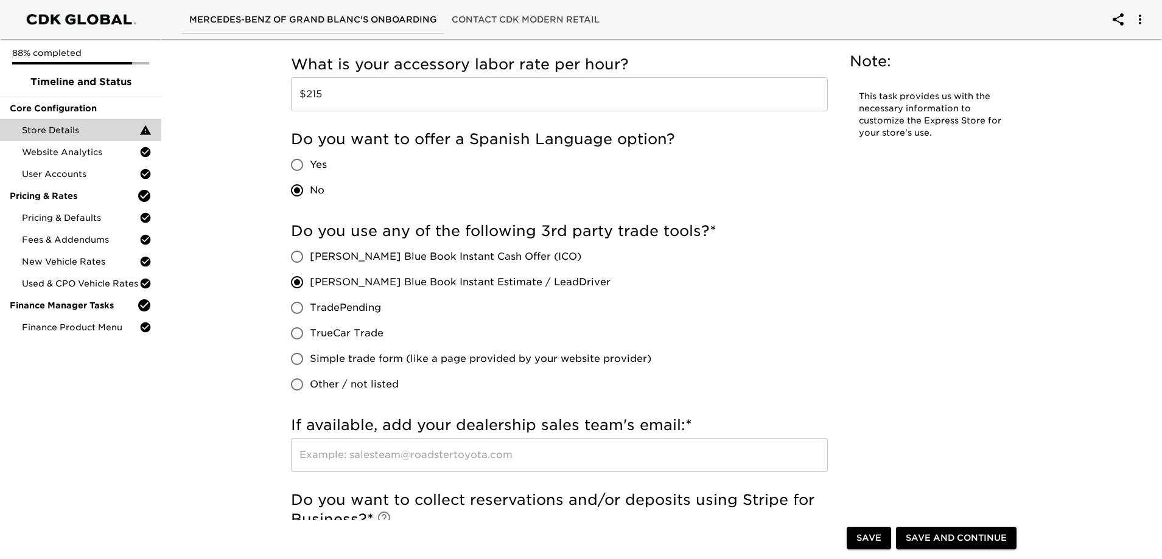
click at [400, 459] on input "text" at bounding box center [559, 455] width 537 height 34
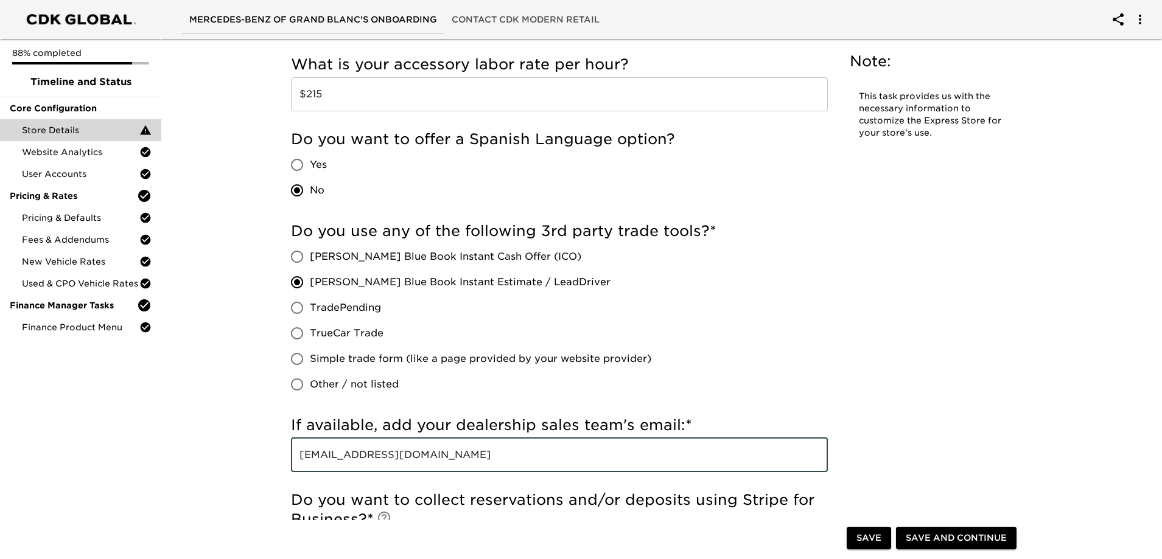
type input "leads@rwmotorcars.com"
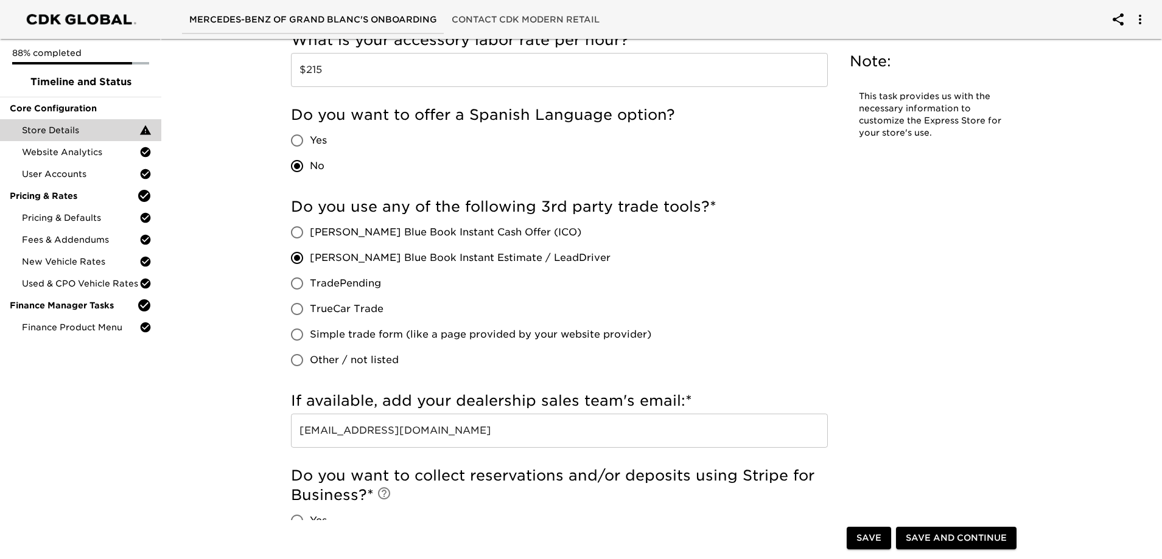
click at [870, 531] on span "Save" at bounding box center [868, 538] width 25 height 15
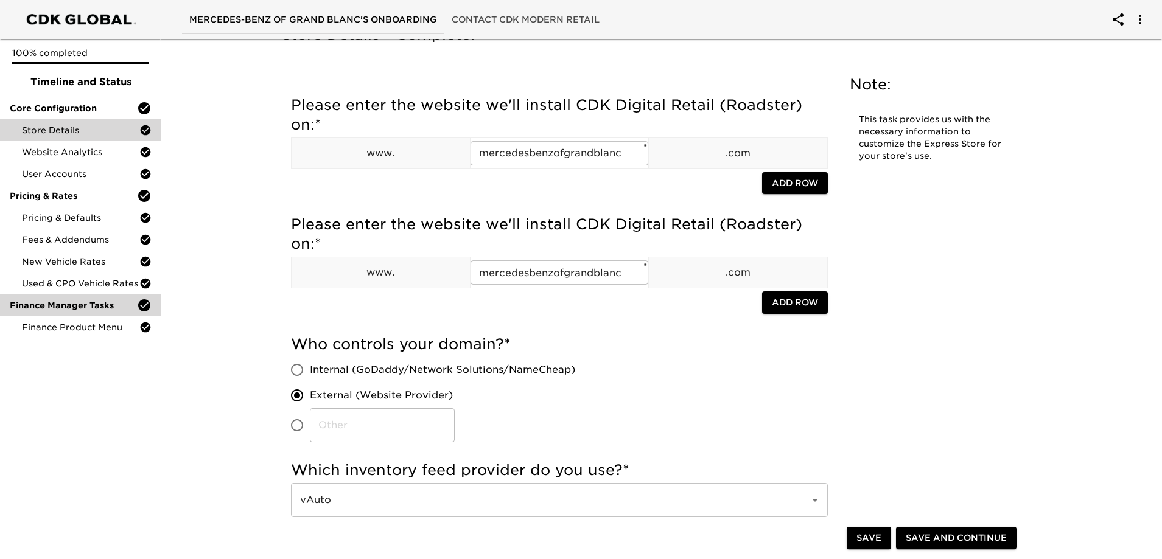
scroll to position [0, 0]
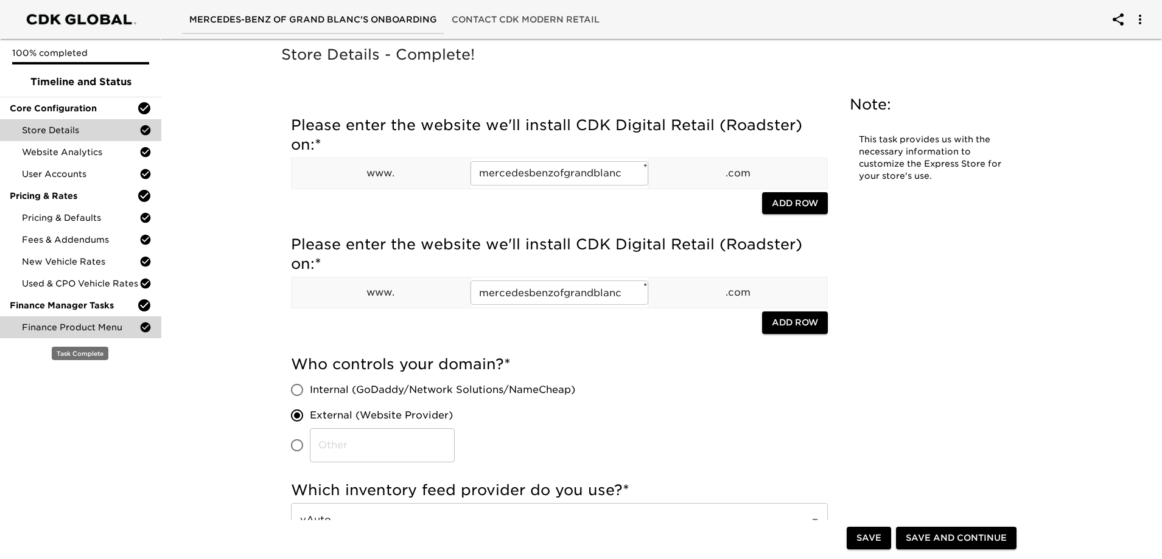
click at [65, 323] on span "Finance Product Menu" at bounding box center [80, 327] width 117 height 12
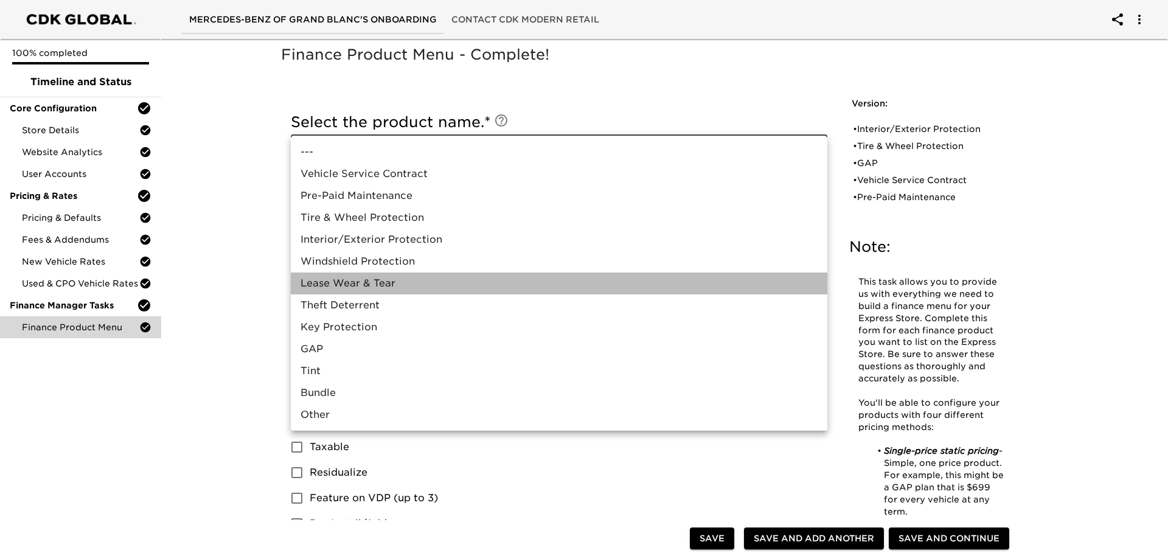
click at [362, 284] on li "Lease Wear & Tear" at bounding box center [559, 284] width 537 height 22
type input "Lease Wear & Tear"
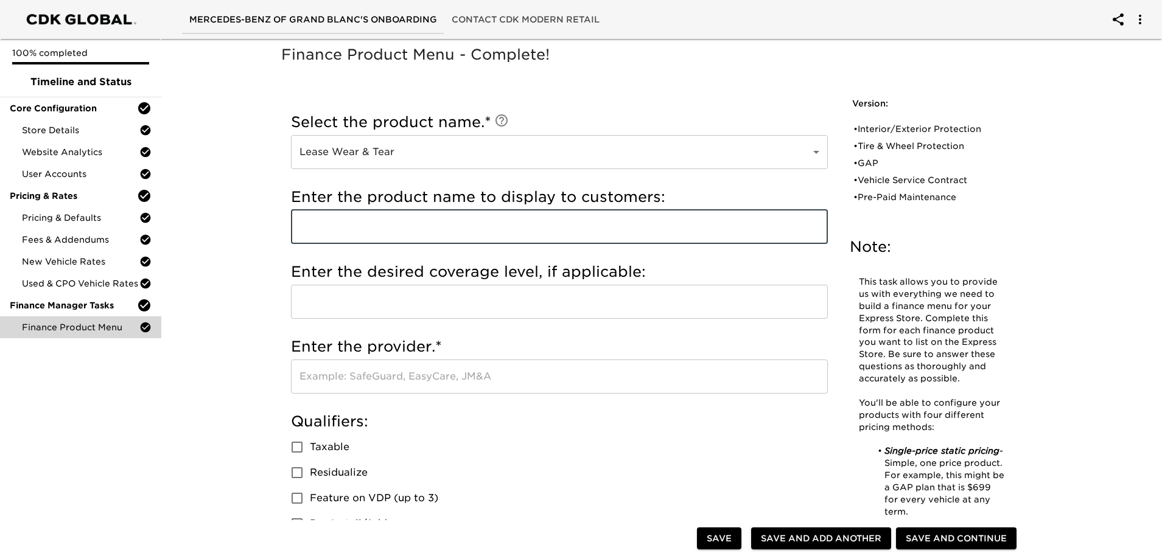
click at [362, 220] on input "text" at bounding box center [559, 227] width 537 height 34
type input "Lease Wear & Tear"
click at [387, 385] on input "text" at bounding box center [559, 377] width 537 height 34
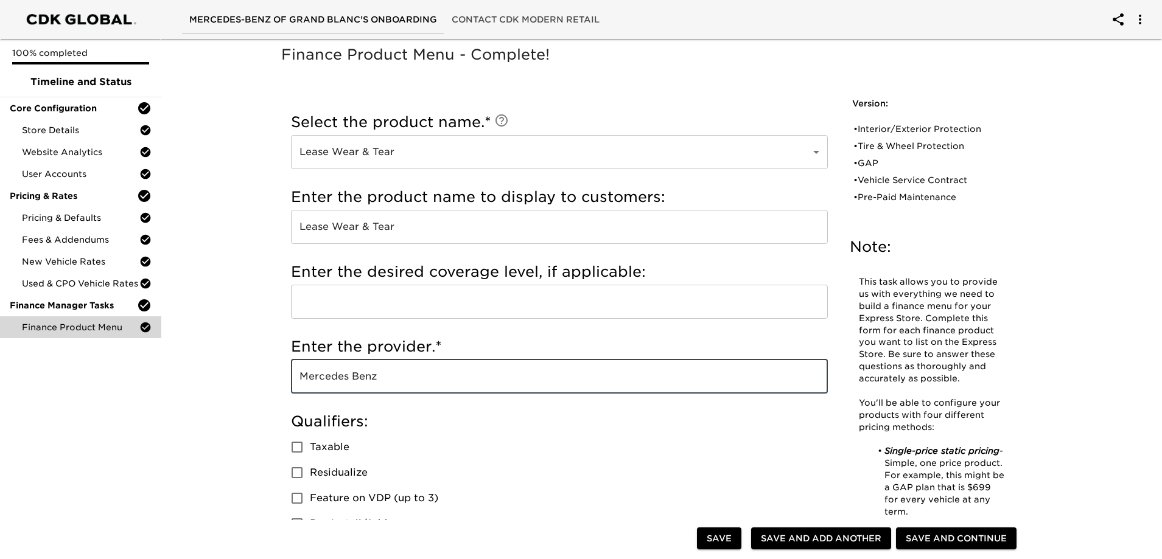
type input "Mercedes Benz"
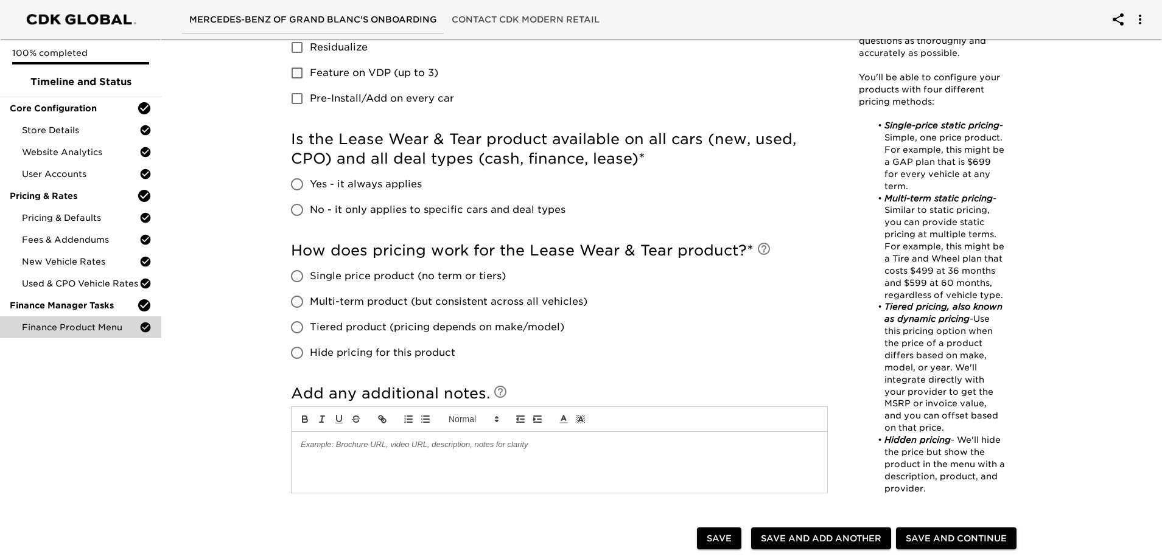
scroll to position [426, 0]
click at [354, 212] on span "No - it only applies to specific cars and deal types" at bounding box center [438, 209] width 256 height 15
click at [310, 212] on input "No - it only applies to specific cars and deal types" at bounding box center [297, 210] width 26 height 26
radio input "true"
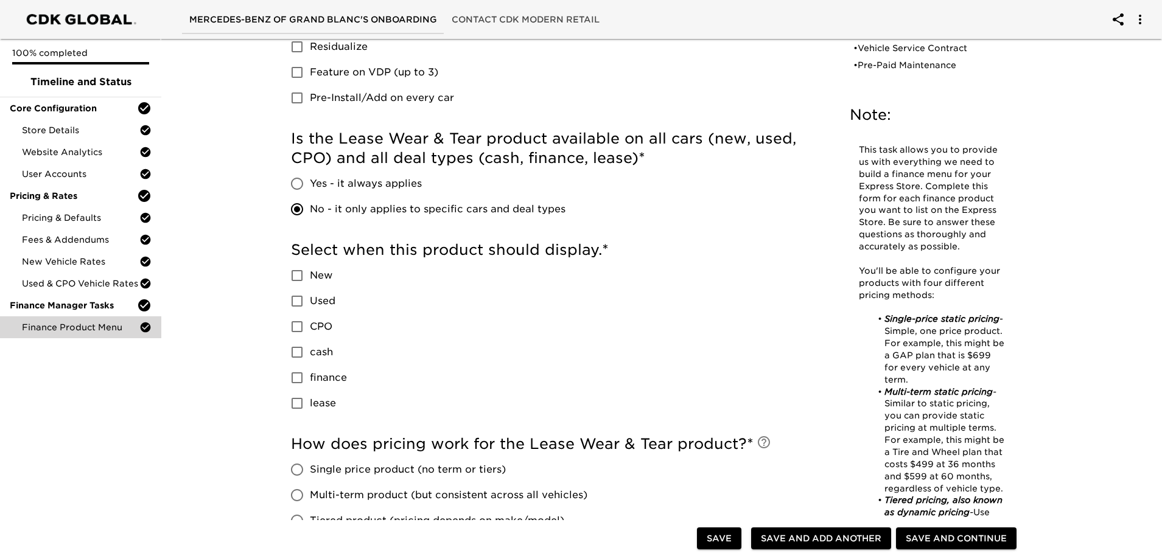
click at [314, 406] on span "lease" at bounding box center [323, 403] width 26 height 15
click at [310, 406] on input "lease" at bounding box center [297, 404] width 26 height 26
checkbox input "true"
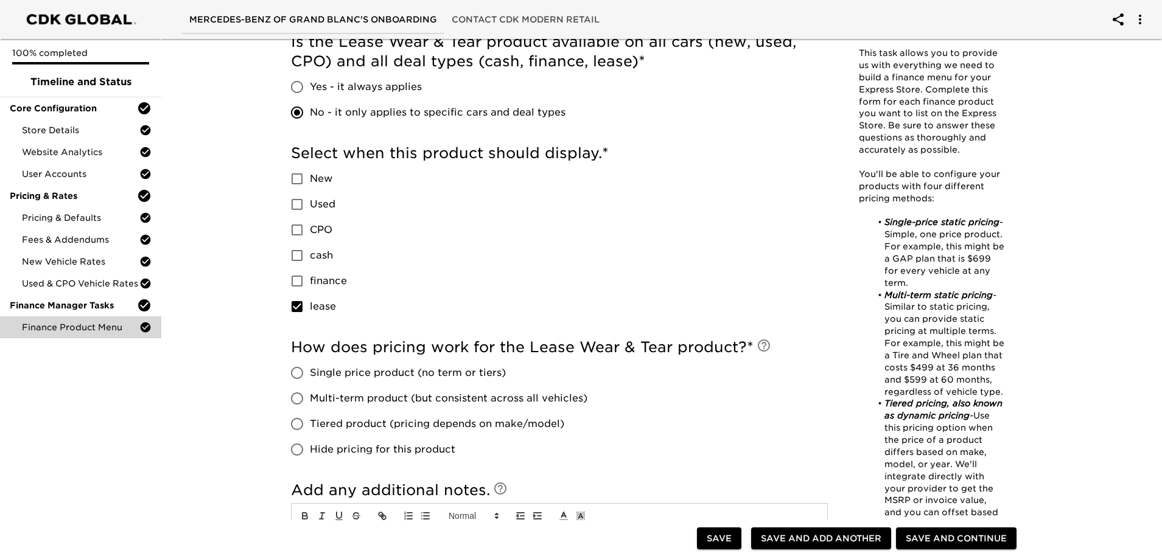
scroll to position [669, 0]
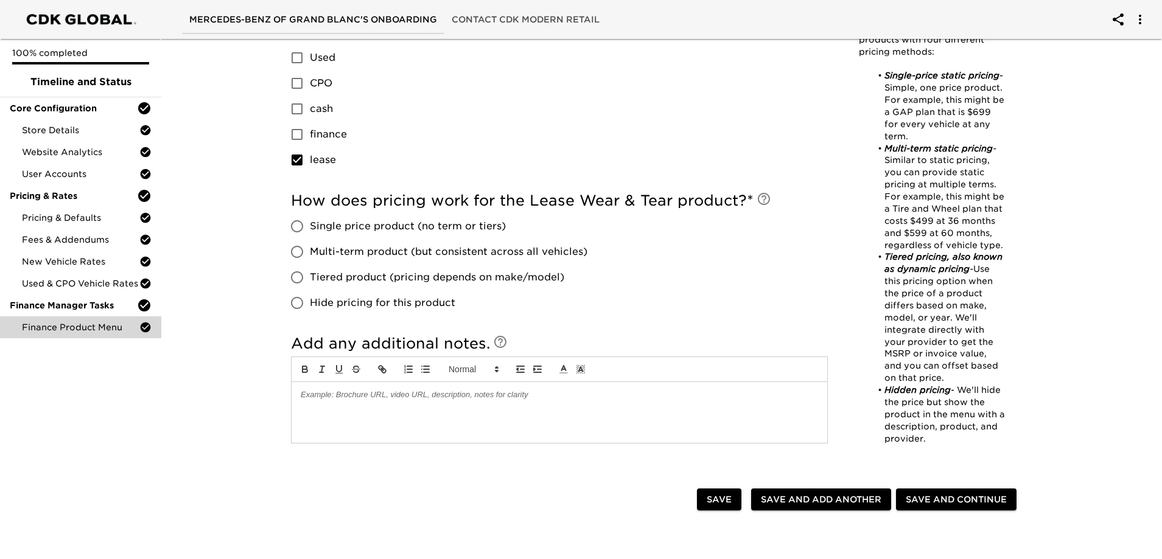
click at [332, 262] on label "Multi-term product (but consistent across all vehicles)" at bounding box center [435, 252] width 303 height 26
click at [310, 262] on input "Multi-term product (but consistent across all vehicles)" at bounding box center [297, 252] width 26 height 26
radio input "true"
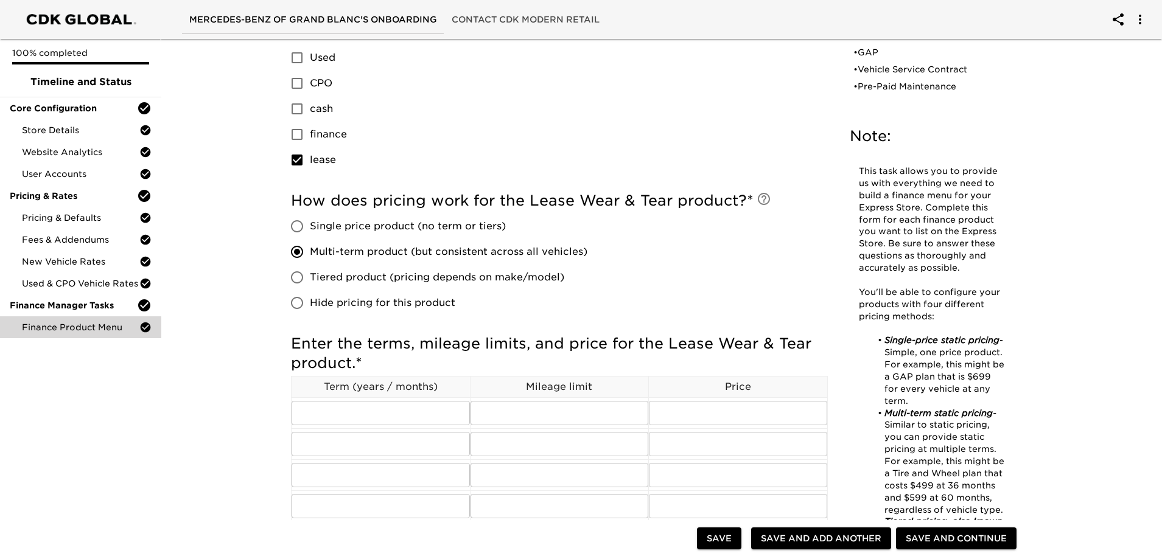
click at [330, 256] on span "Multi-term product (but consistent across all vehicles)" at bounding box center [449, 252] width 278 height 15
click at [310, 256] on input "Multi-term product (but consistent across all vehicles)" at bounding box center [297, 252] width 26 height 26
click at [324, 285] on label "Tiered product (pricing depends on make/model)" at bounding box center [435, 278] width 303 height 26
click at [310, 285] on input "Tiered product (pricing depends on make/model)" at bounding box center [297, 278] width 26 height 26
radio input "true"
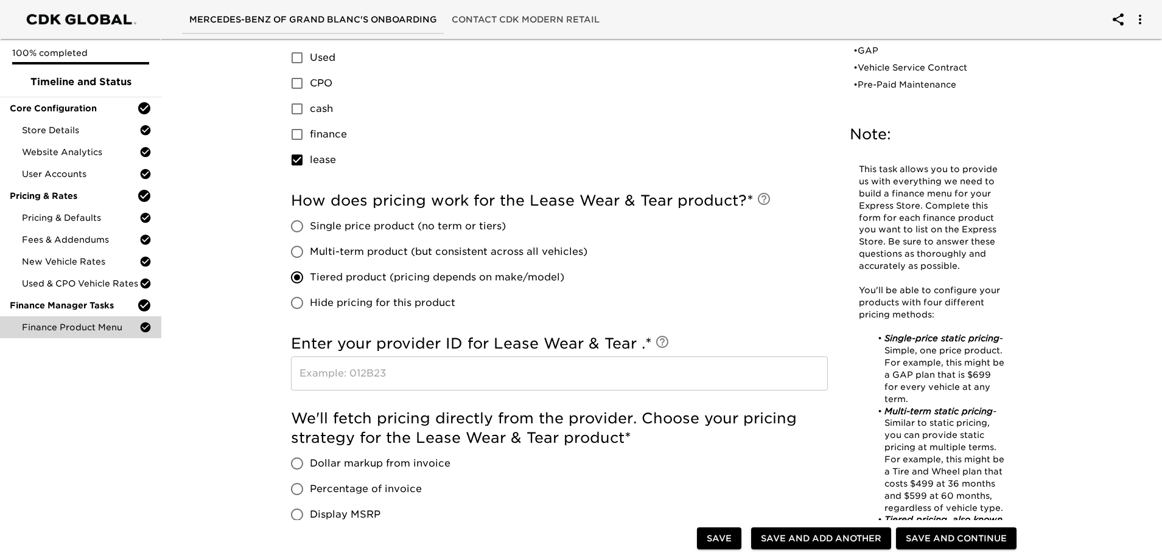
scroll to position [791, 0]
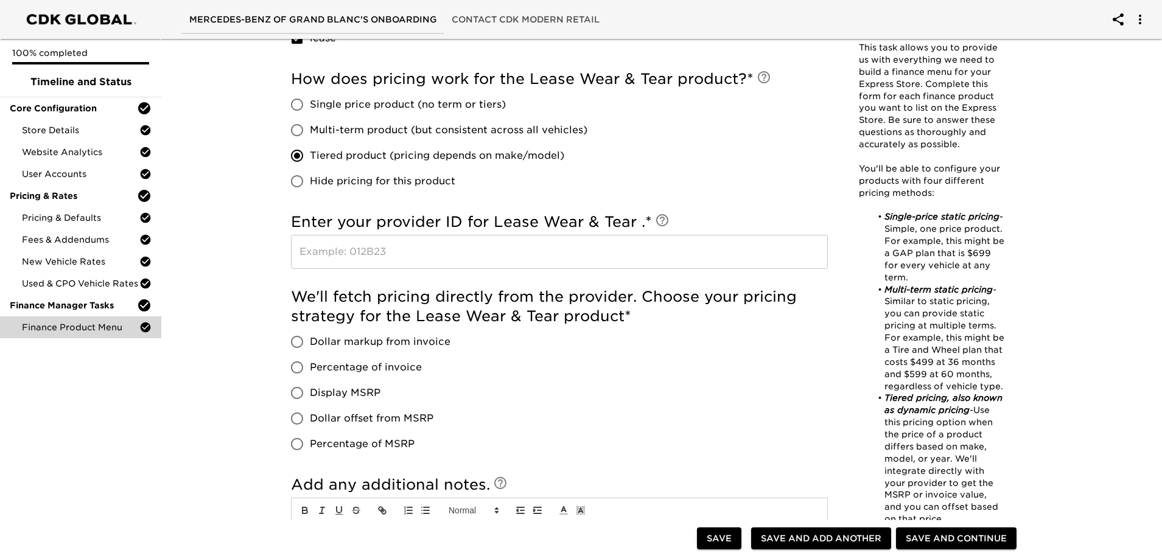
click at [357, 257] on input "text" at bounding box center [559, 252] width 537 height 34
type input "39180"
click at [360, 337] on span "Dollar markup from invoice" at bounding box center [380, 342] width 141 height 15
click at [310, 337] on input "Dollar markup from invoice" at bounding box center [297, 342] width 26 height 26
radio input "true"
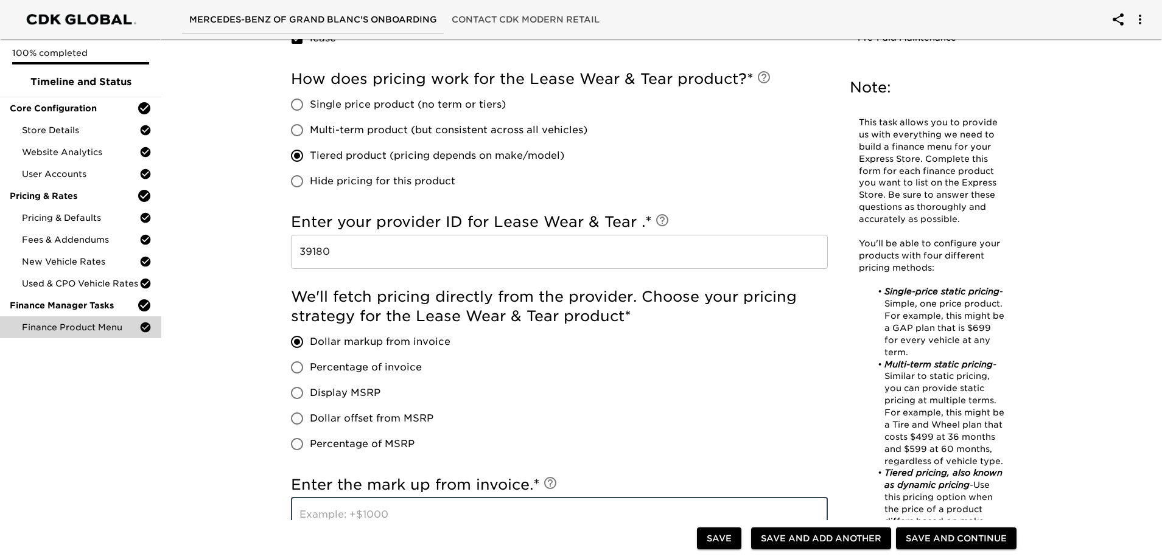
click at [340, 514] on input "text" at bounding box center [559, 515] width 537 height 34
type input "+$1000"
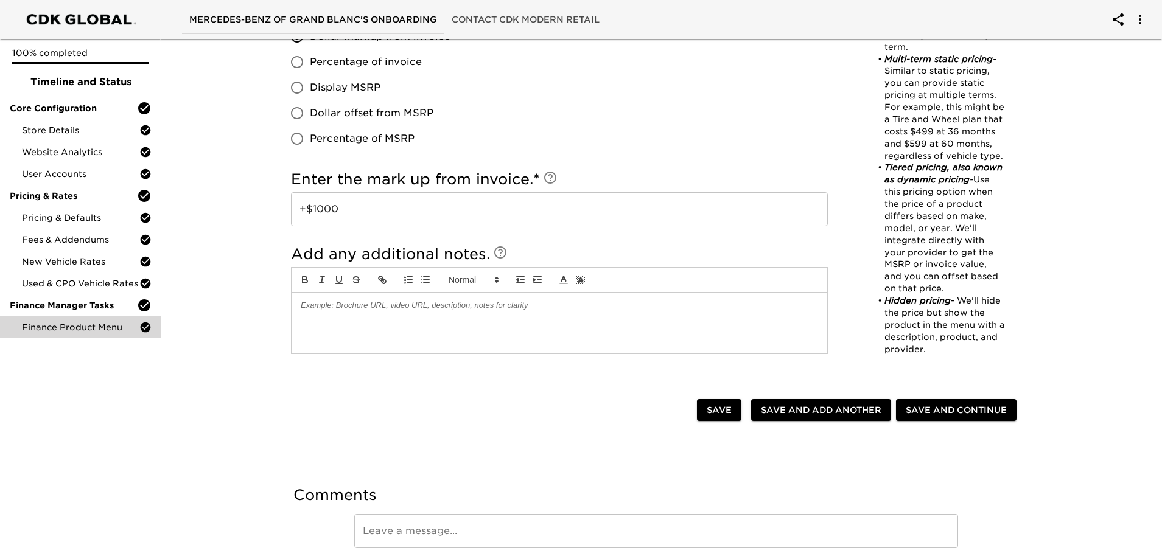
click at [917, 411] on span "Save and Continue" at bounding box center [956, 410] width 101 height 15
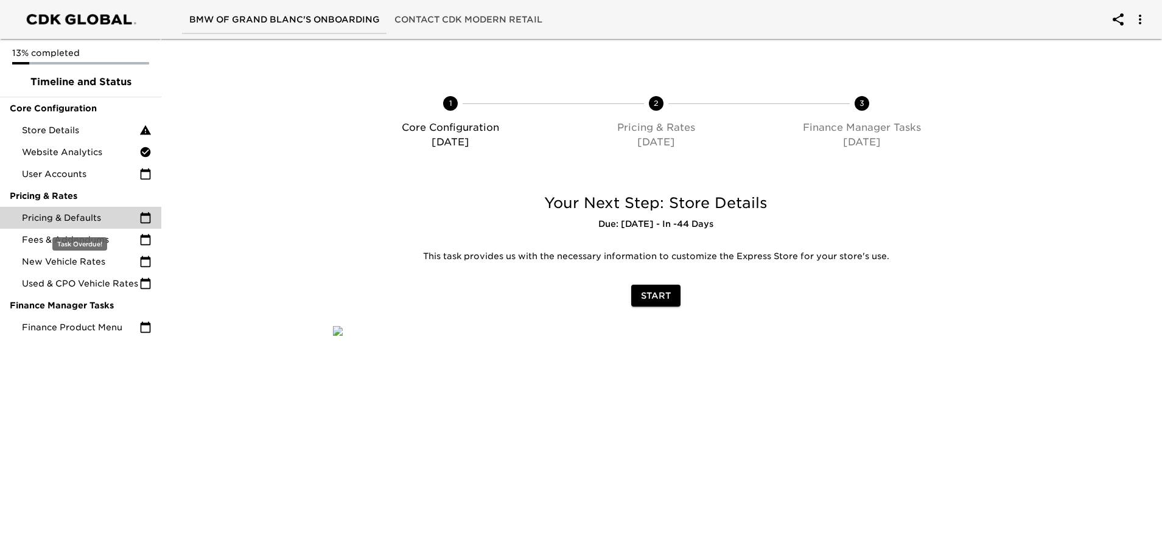
click at [52, 213] on span "Pricing & Defaults" at bounding box center [80, 218] width 117 height 12
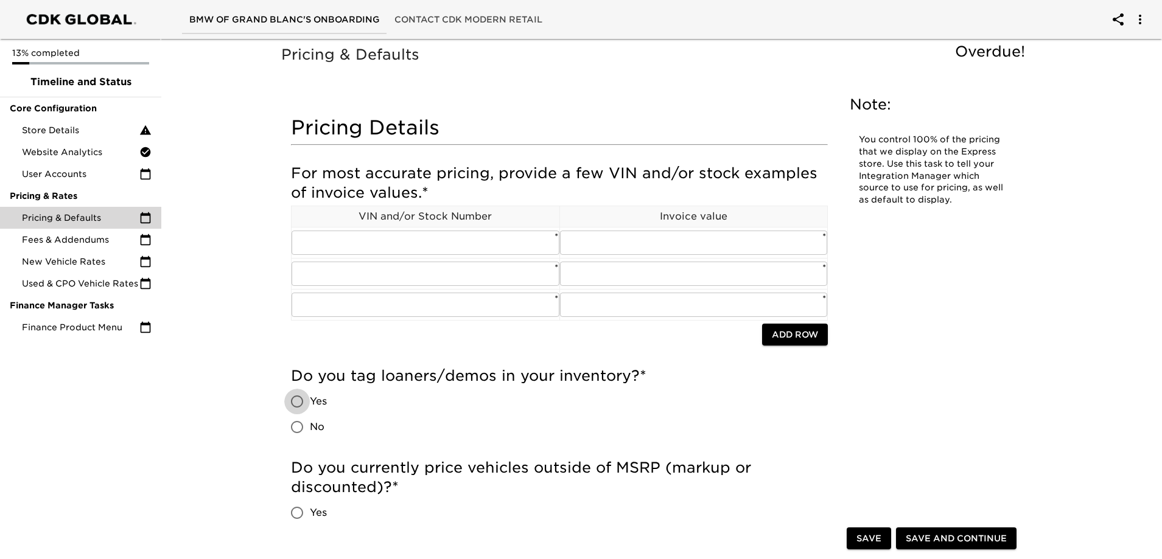
drag, startPoint x: 293, startPoint y: 399, endPoint x: 398, endPoint y: 365, distance: 110.3
click at [295, 399] on input "Yes" at bounding box center [297, 402] width 26 height 26
radio input "true"
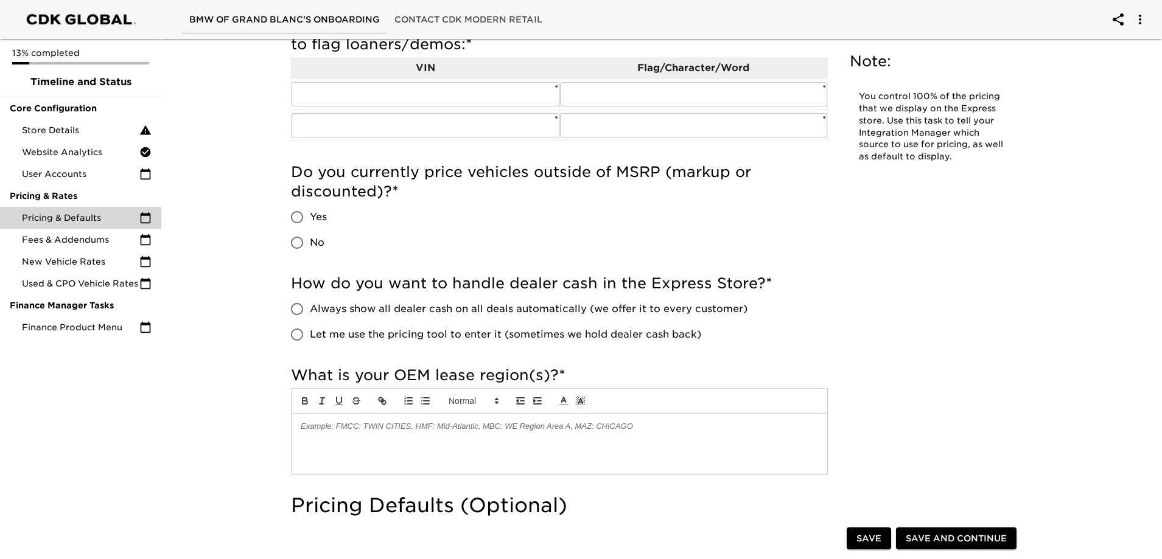
scroll to position [487, 0]
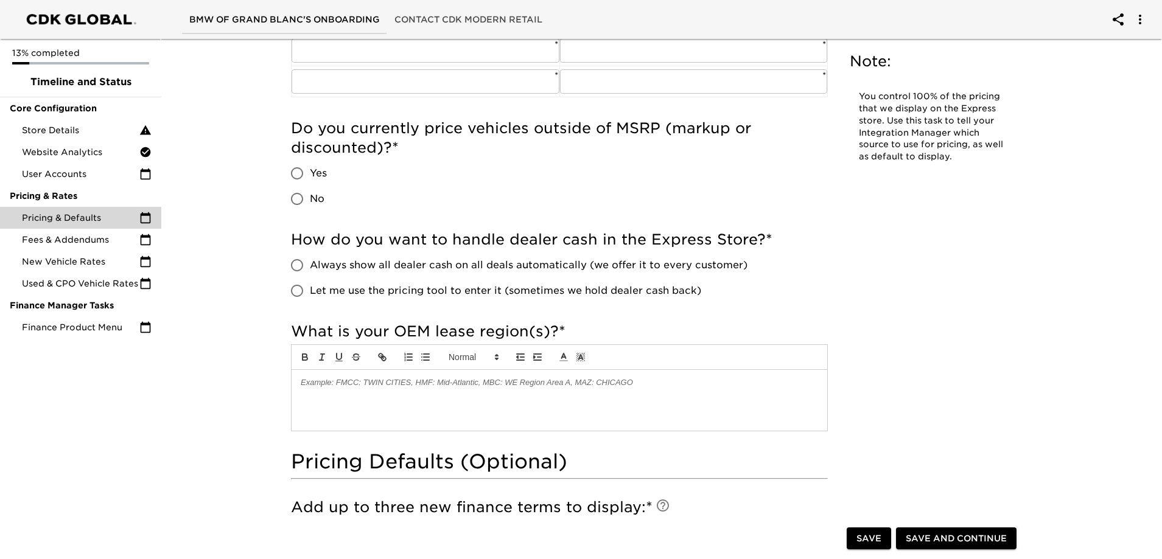
click at [316, 195] on span "No" at bounding box center [317, 199] width 15 height 15
click at [310, 195] on input "No" at bounding box center [297, 199] width 26 height 26
radio input "true"
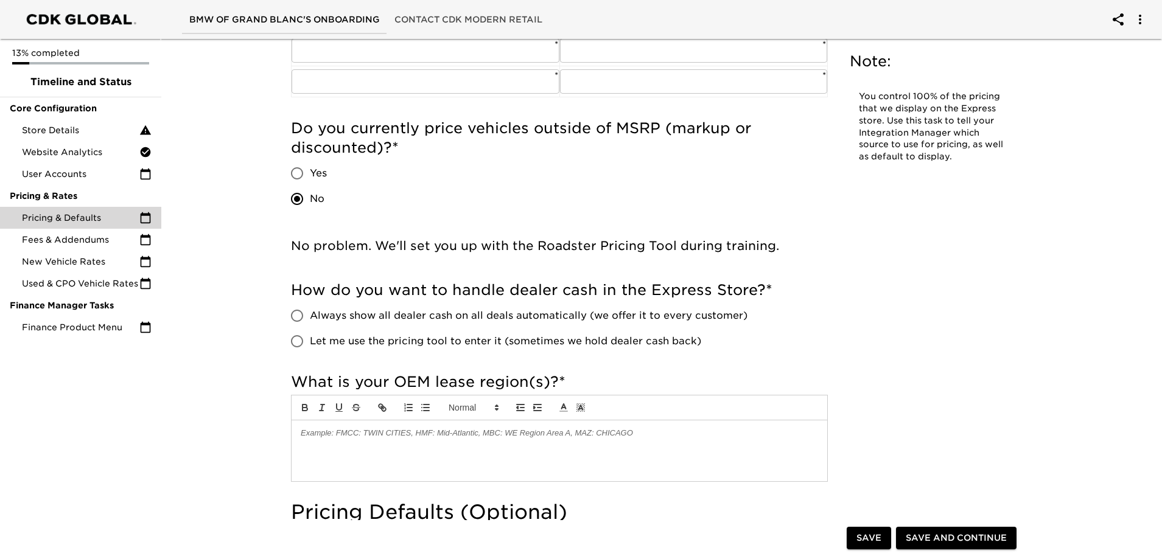
click at [315, 170] on span "Yes" at bounding box center [318, 173] width 17 height 15
click at [310, 170] on input "Yes" at bounding box center [297, 174] width 26 height 26
radio input "true"
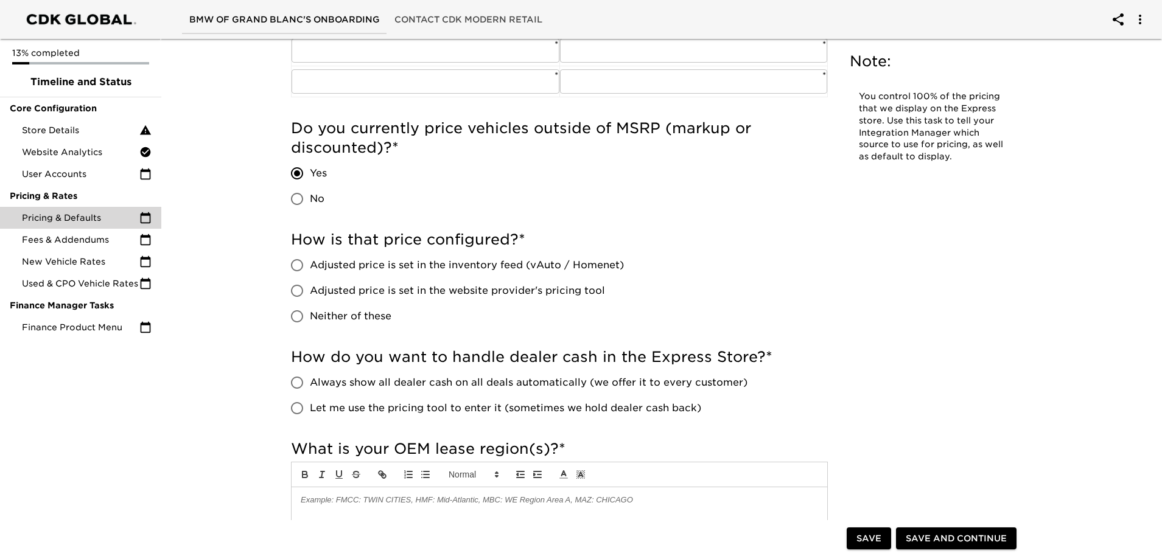
click at [303, 201] on input "No" at bounding box center [297, 199] width 26 height 26
radio input "true"
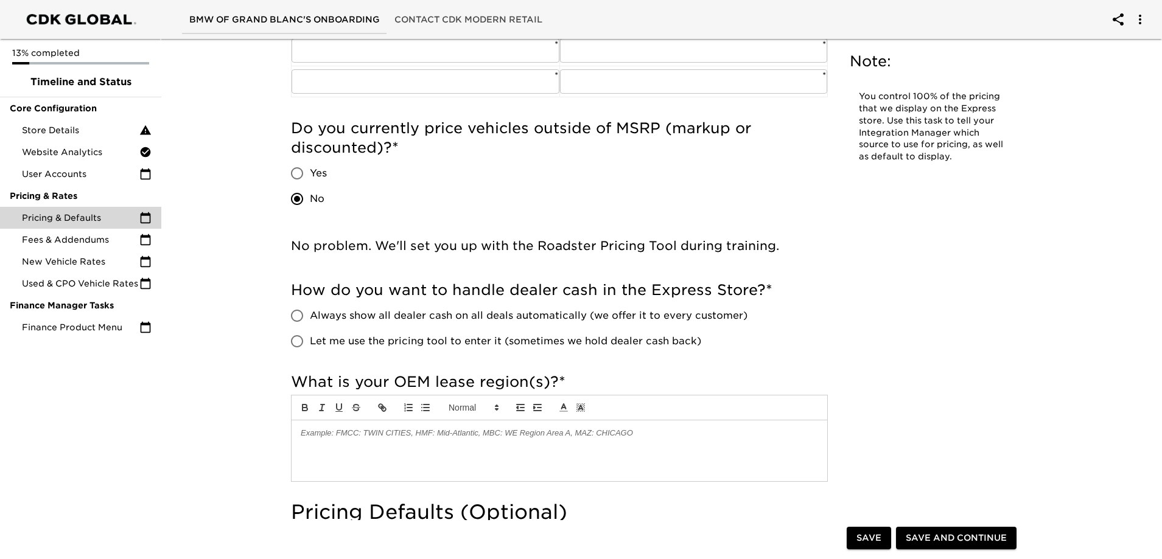
click at [299, 343] on input "Let me use the pricing tool to enter it (sometimes we hold dealer cash back)" at bounding box center [297, 342] width 26 height 26
radio input "true"
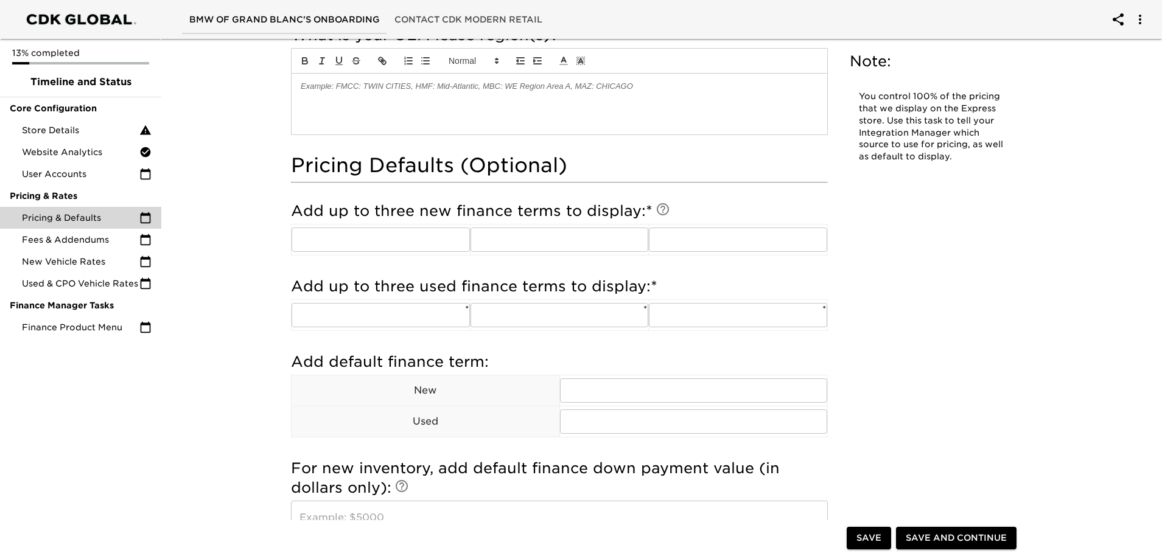
scroll to position [852, 0]
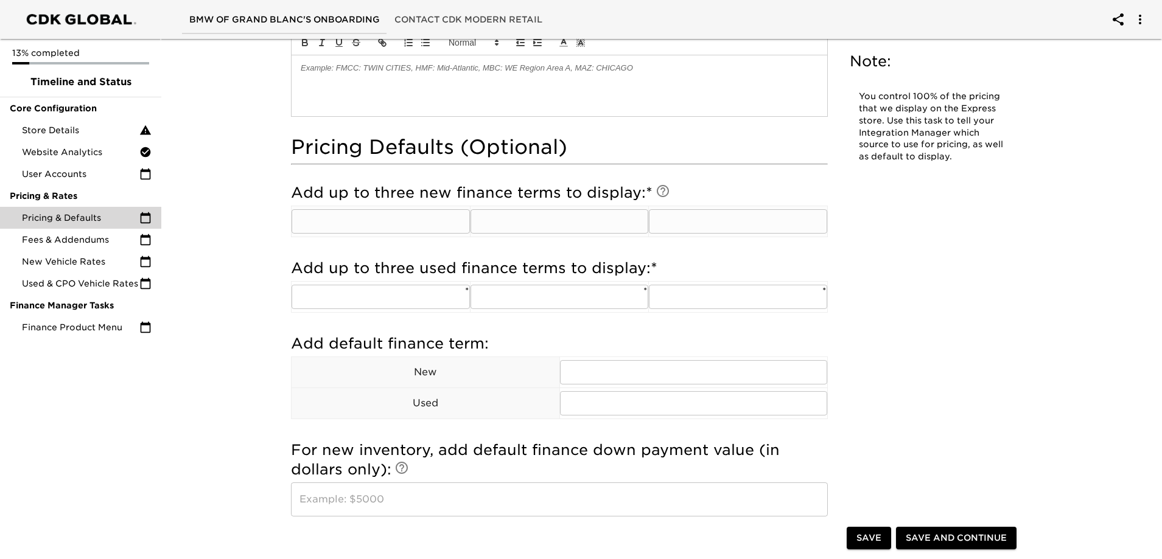
click at [426, 218] on input "text" at bounding box center [381, 221] width 178 height 24
type input "48"
type input "60"
type input "72"
type input "48"
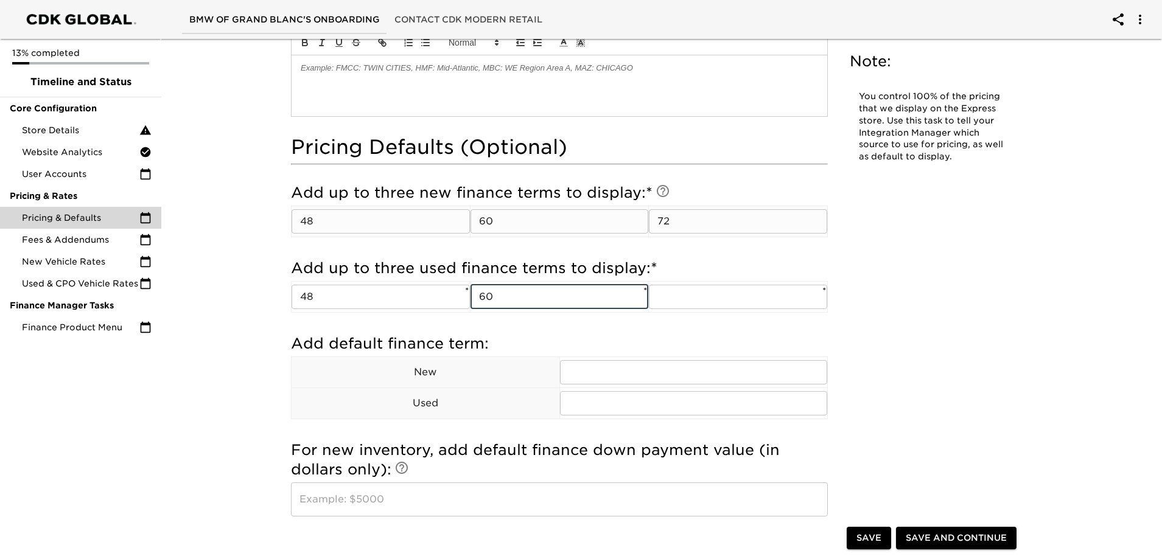
type input "60"
type input "72"
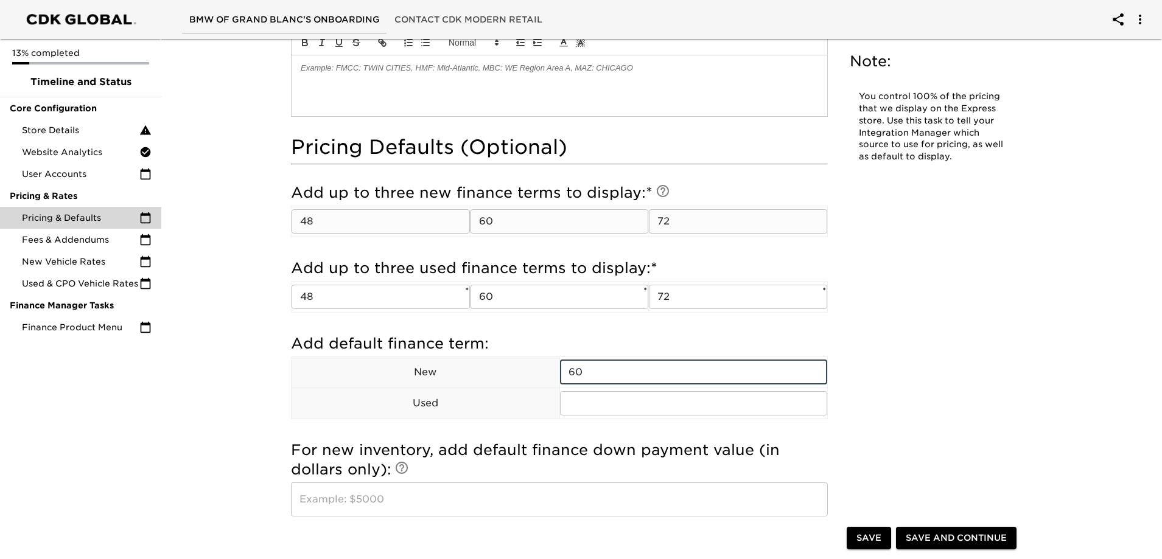
type input "60"
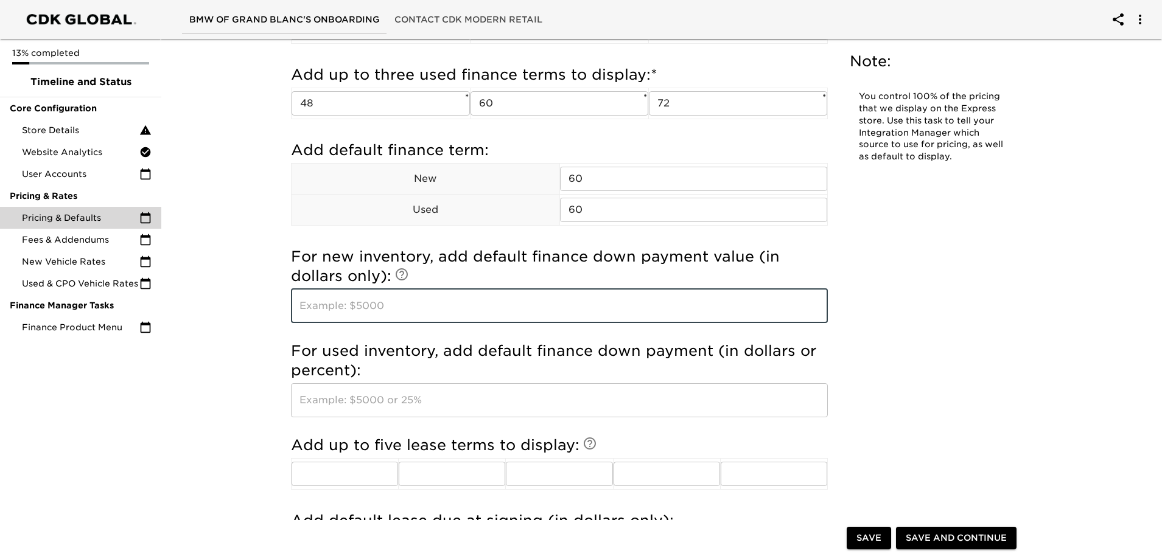
scroll to position [1095, 0]
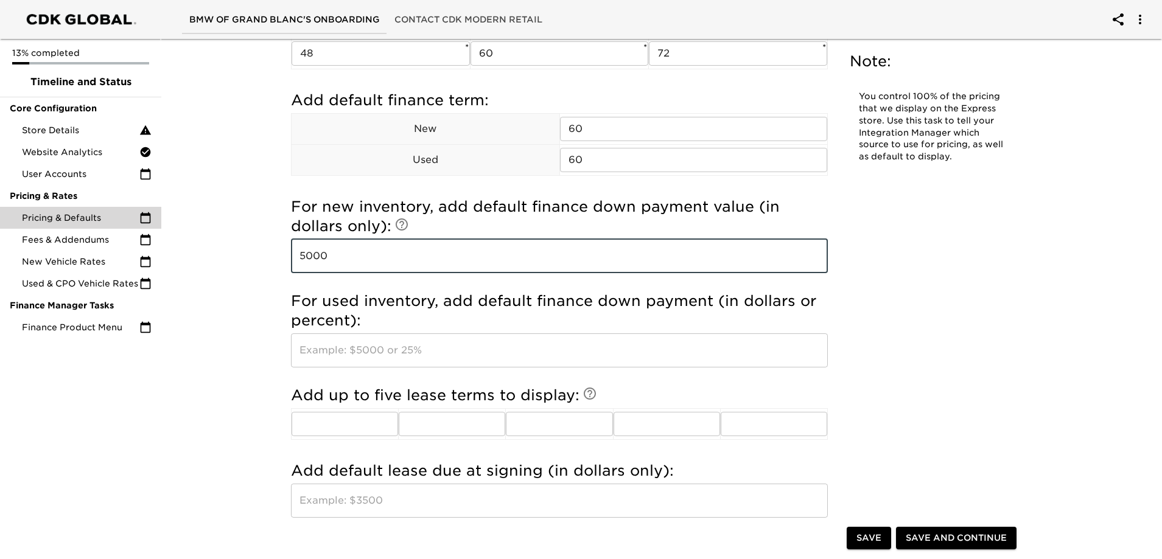
type input "5000"
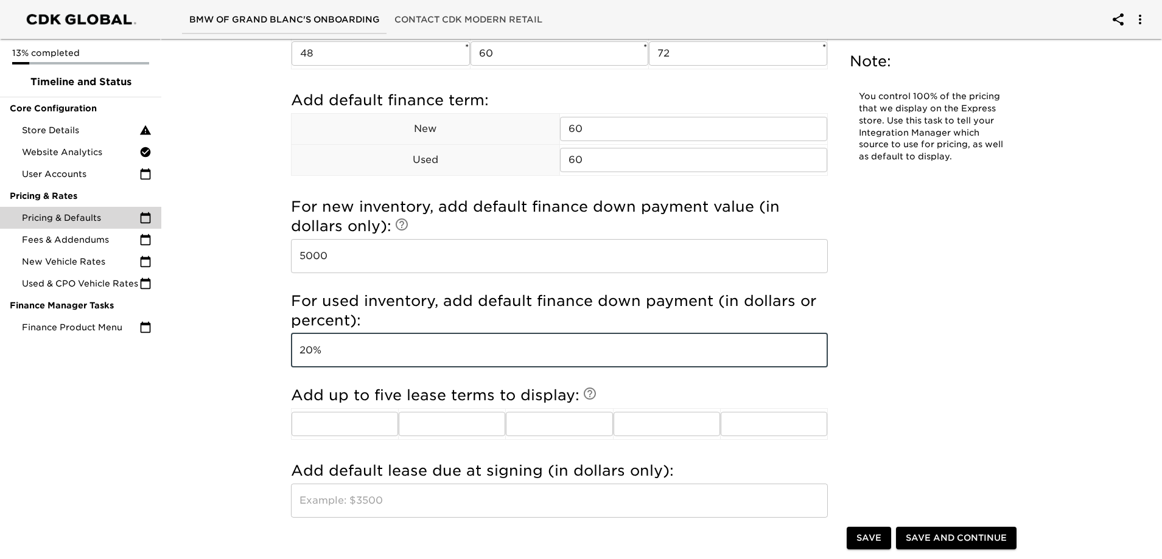
type input "20%"
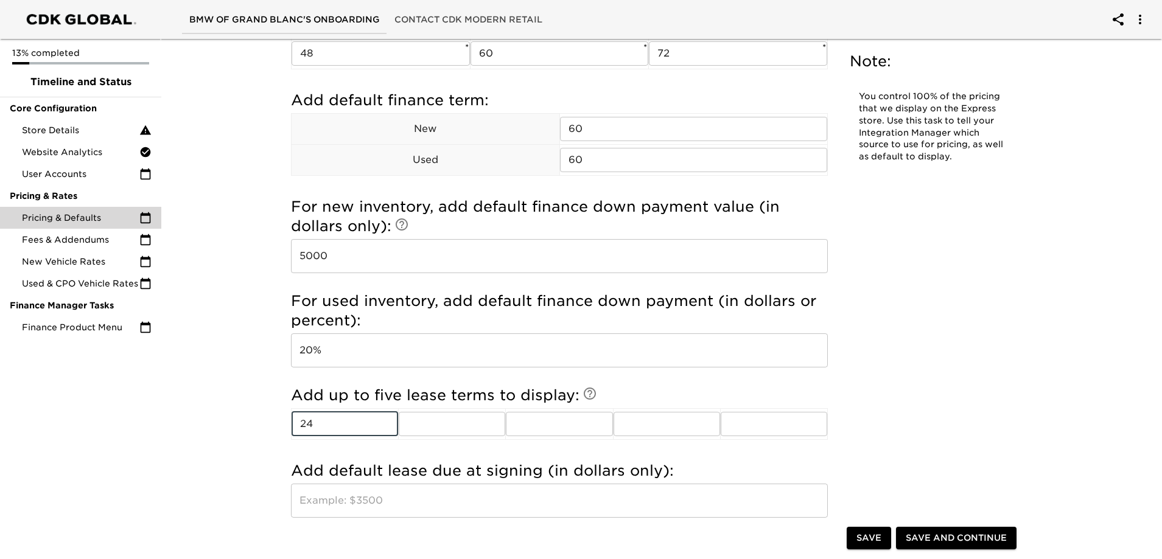
type input "24"
type input "36"
type input "39"
type input "48"
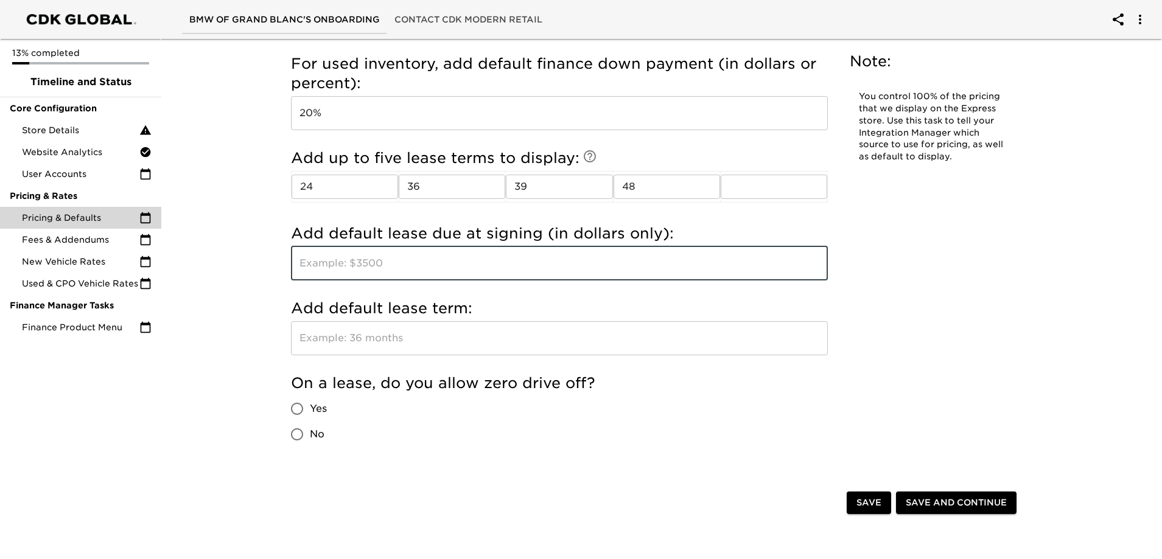
scroll to position [1339, 0]
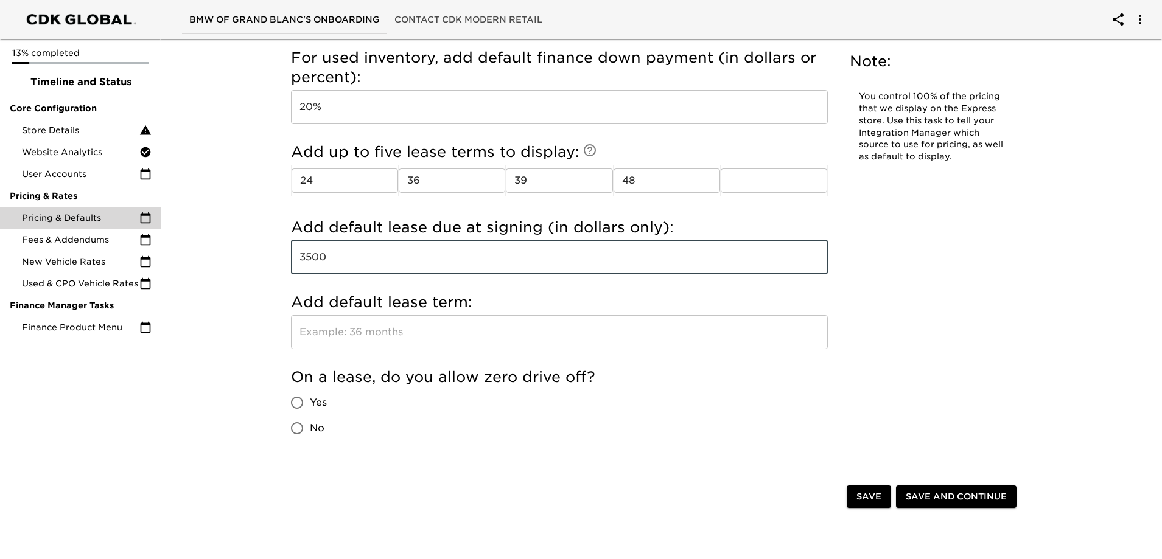
type input "3500"
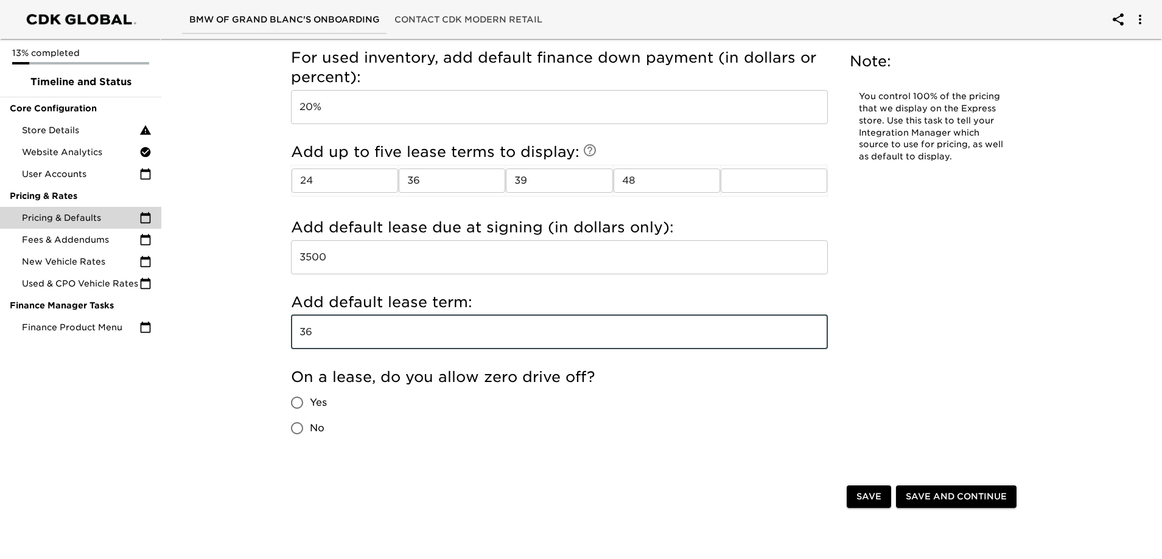
type input "36"
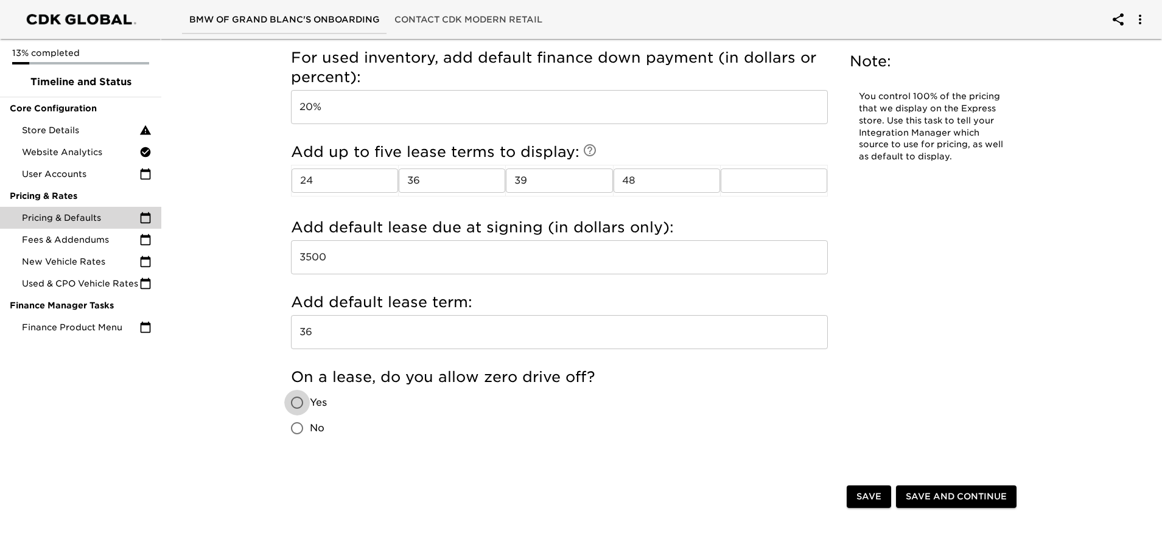
click at [306, 400] on input "Yes" at bounding box center [297, 403] width 26 height 26
radio input "true"
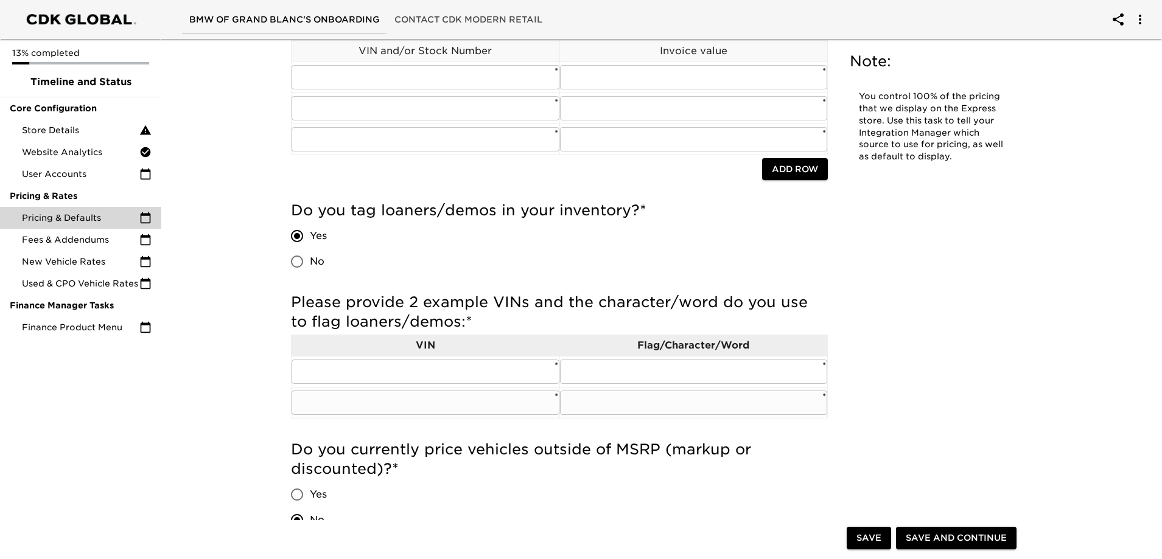
scroll to position [183, 0]
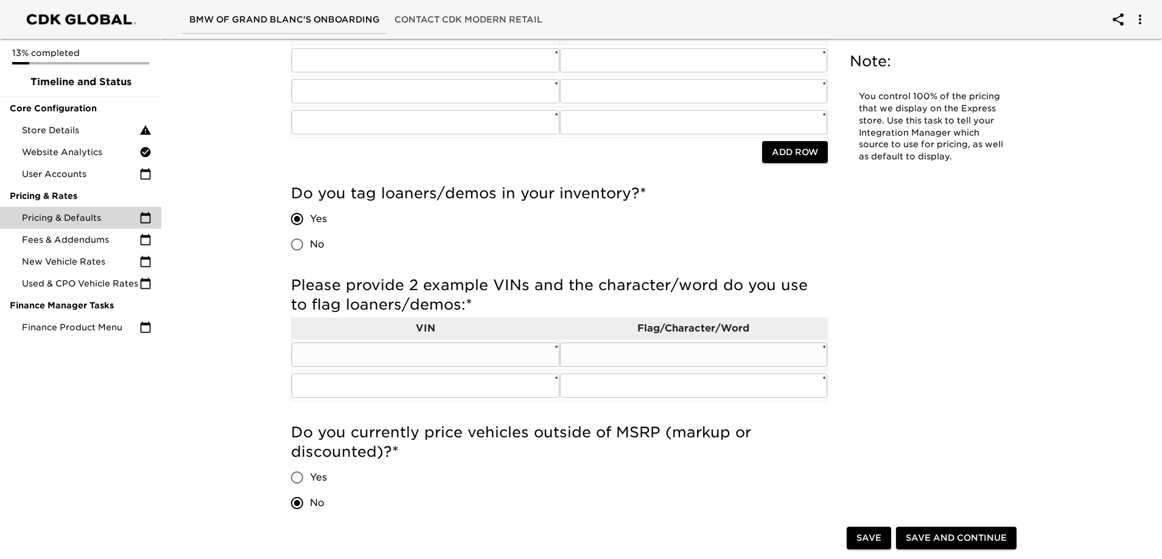
click at [715, 351] on input "text" at bounding box center [694, 355] width 268 height 24
type input "Executive Demo"
click at [864, 536] on span "Save" at bounding box center [868, 538] width 25 height 15
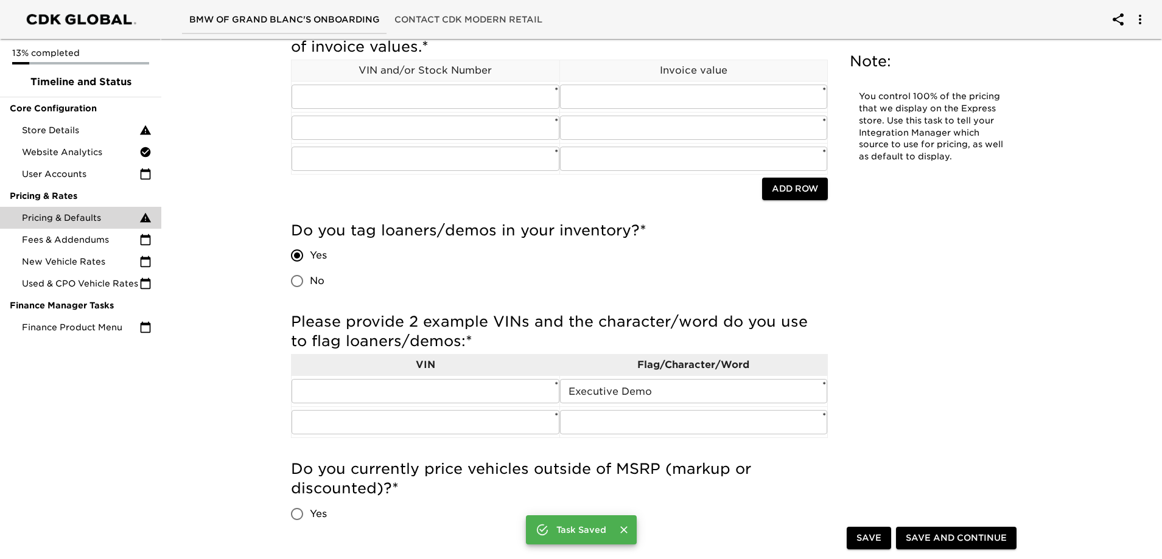
scroll to position [219, 0]
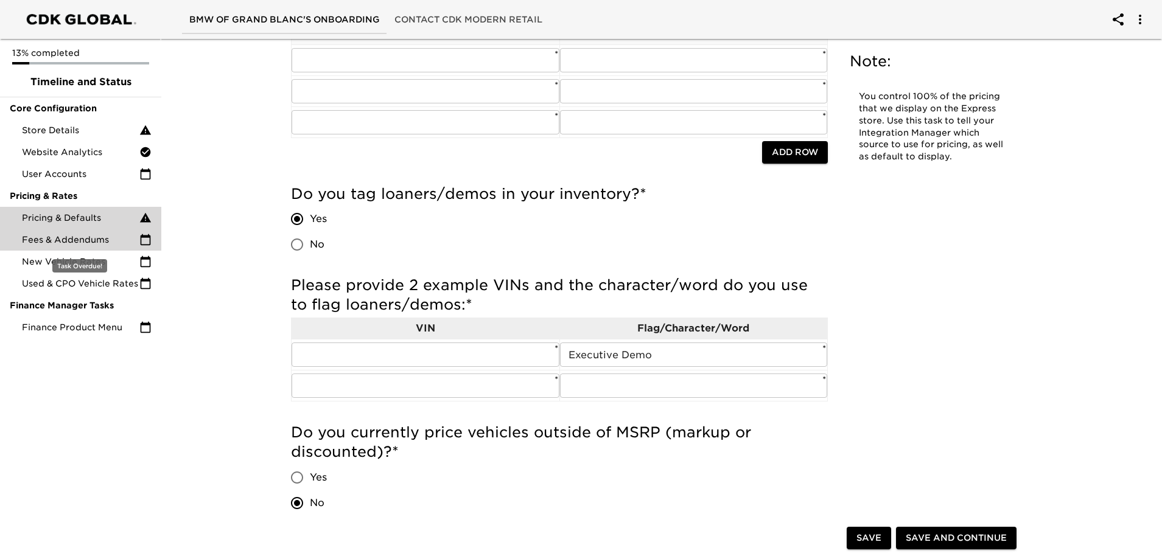
click at [106, 243] on span "Fees & Addendums" at bounding box center [80, 240] width 117 height 12
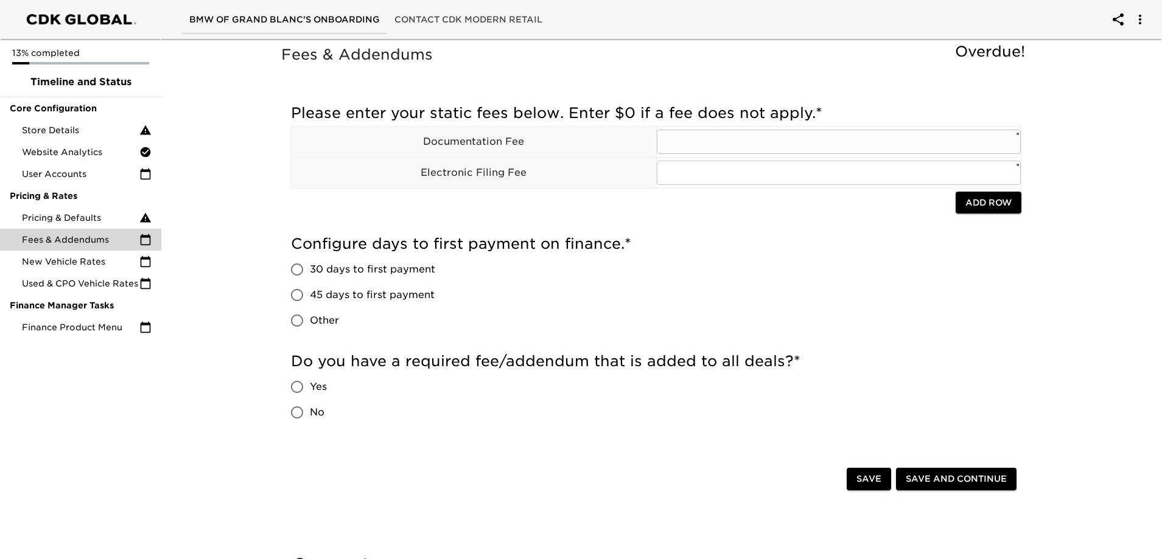
click at [725, 145] on input "text" at bounding box center [839, 142] width 365 height 24
type input "280"
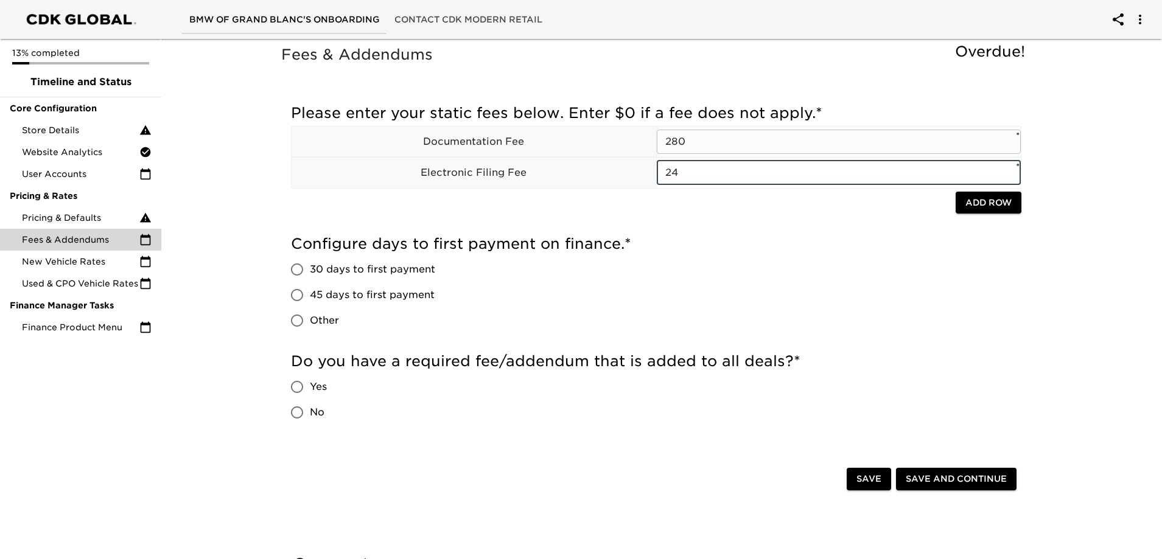
type input "24"
click at [365, 294] on span "45 days to first payment" at bounding box center [372, 295] width 125 height 15
click at [310, 294] on input "45 days to first payment" at bounding box center [297, 295] width 26 height 26
radio input "true"
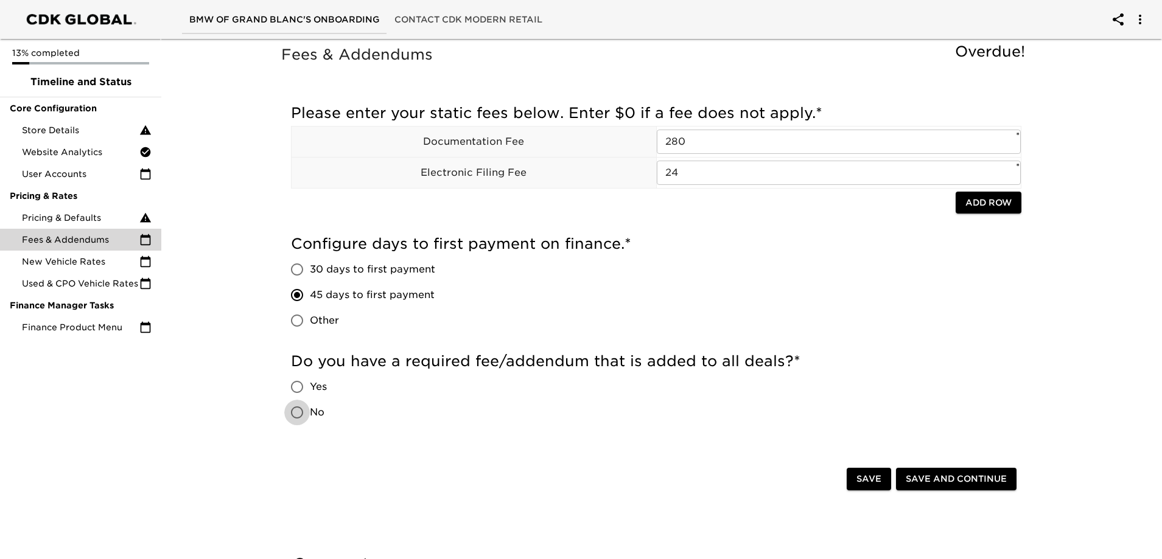
click at [300, 407] on input "No" at bounding box center [297, 413] width 26 height 26
radio input "true"
click at [941, 473] on span "Save and Continue" at bounding box center [956, 479] width 101 height 15
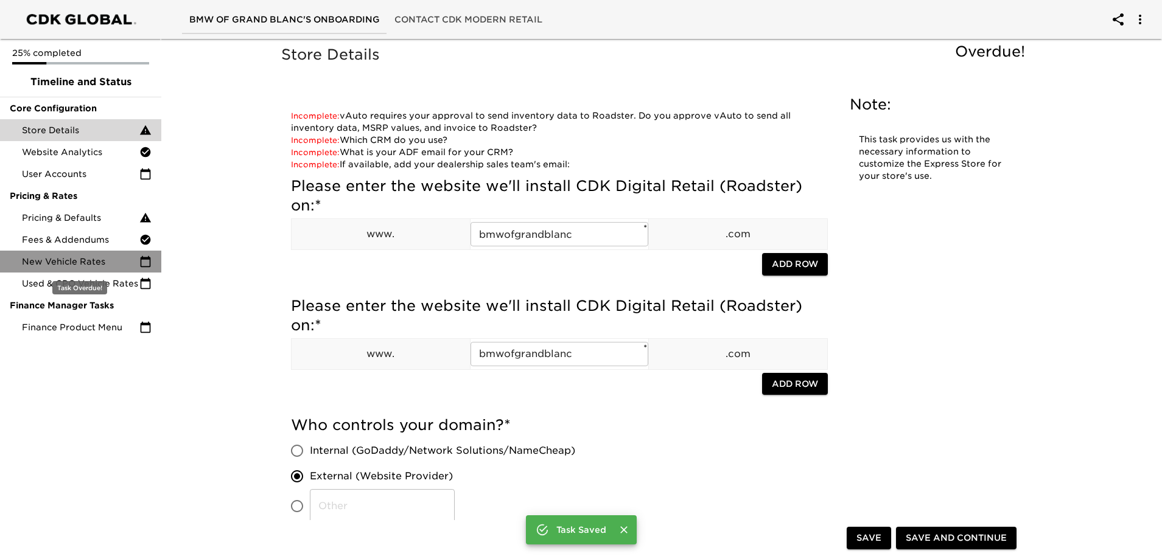
click at [117, 270] on div "New Vehicle Rates" at bounding box center [80, 262] width 161 height 22
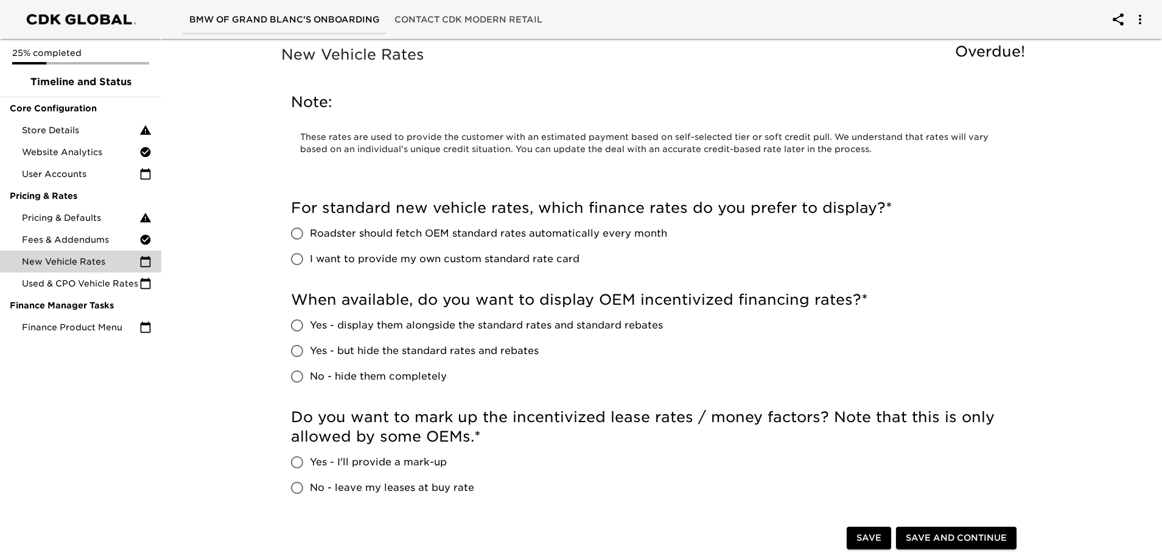
click at [463, 234] on span "Roadster should fetch OEM standard rates automatically every month" at bounding box center [488, 233] width 357 height 15
click at [310, 234] on input "Roadster should fetch OEM standard rates automatically every month" at bounding box center [297, 234] width 26 height 26
radio input "true"
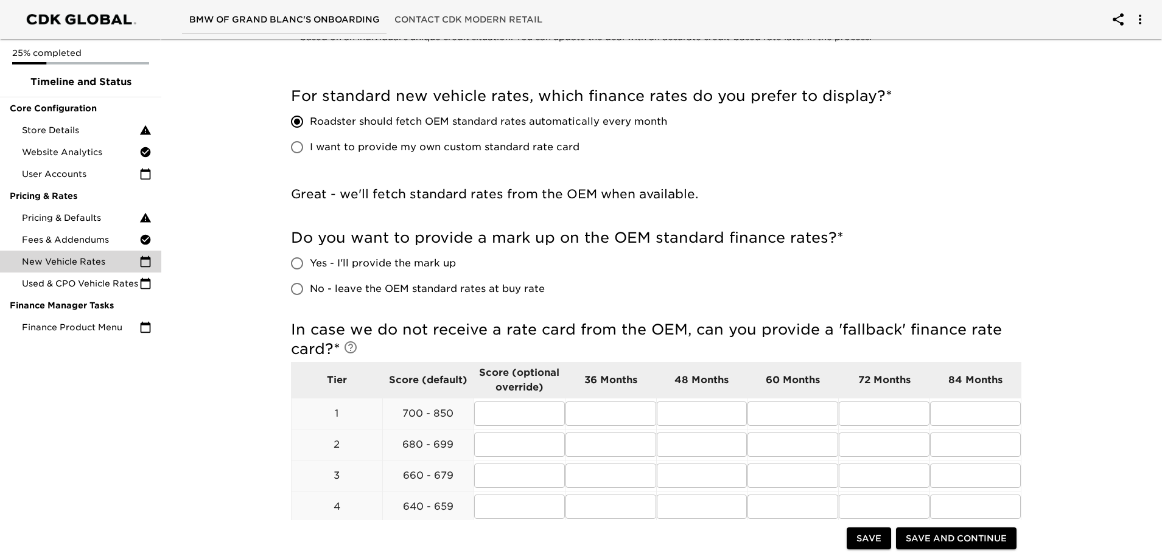
scroll to position [122, 0]
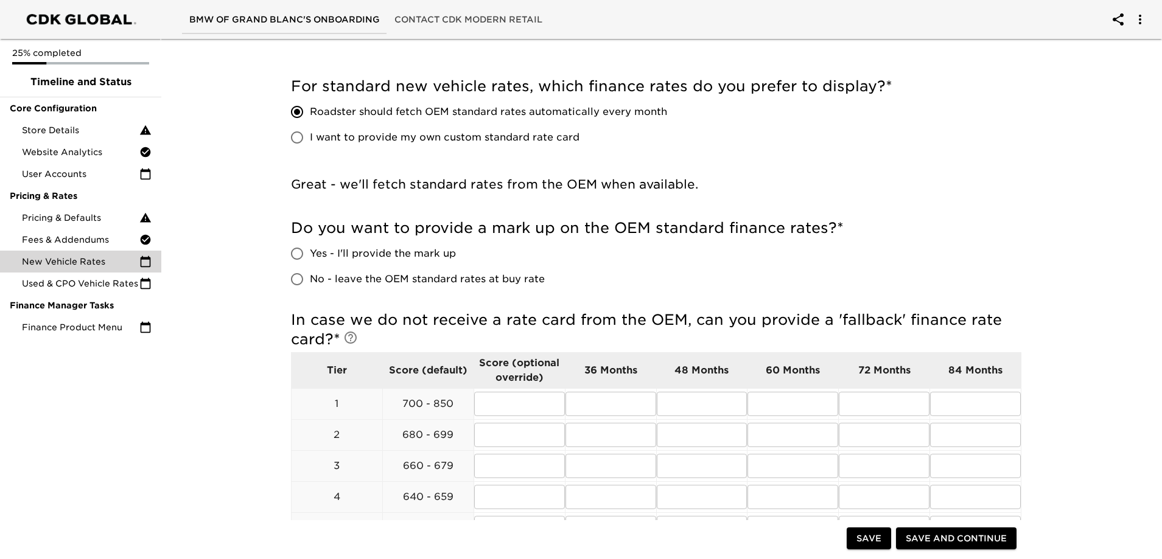
click at [426, 250] on span "Yes - I'll provide the mark up" at bounding box center [383, 253] width 146 height 15
click at [310, 250] on input "Yes - I'll provide the mark up" at bounding box center [297, 254] width 26 height 26
radio input "true"
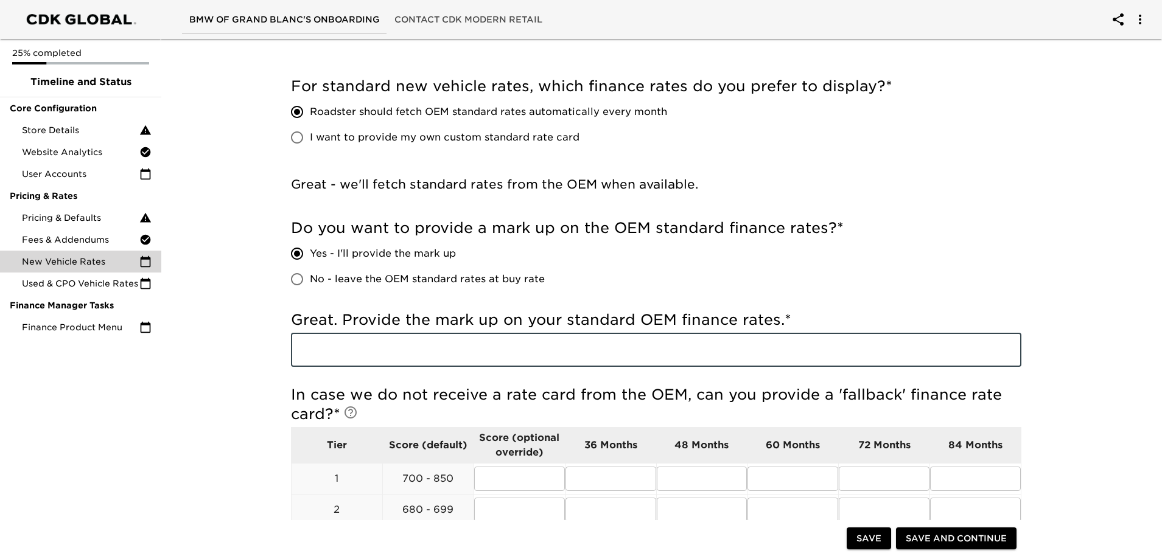
click at [436, 363] on input "text" at bounding box center [656, 350] width 730 height 34
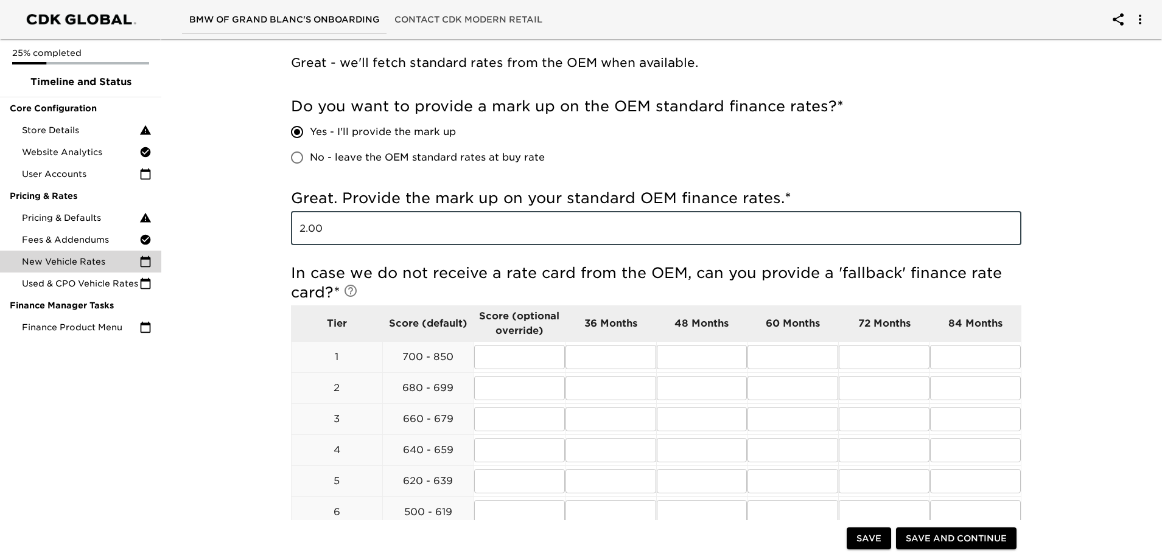
type input "2.00"
click at [206, 395] on div "New Vehicle Rates Overdue! Note: These rates are used to provide the customer w…" at bounding box center [655, 400] width 1005 height 1218
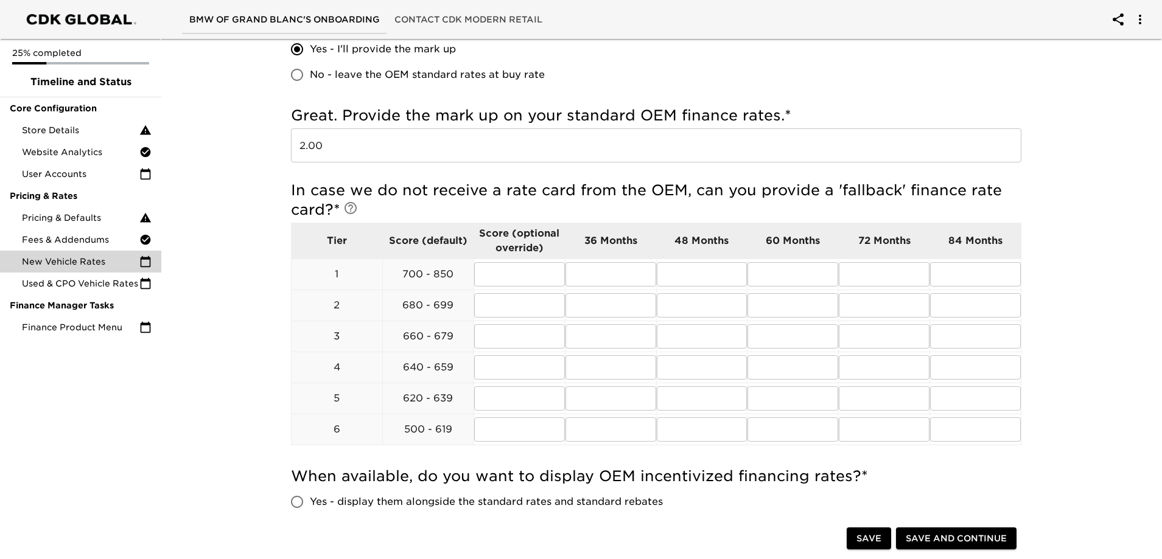
scroll to position [487, 0]
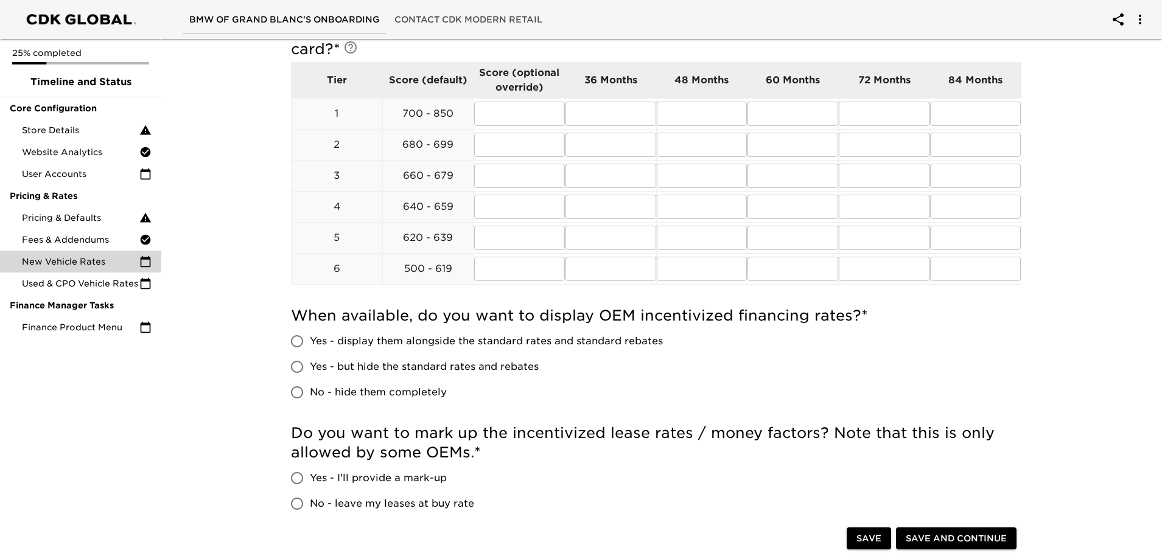
click at [354, 394] on span "No - hide them completely" at bounding box center [378, 392] width 137 height 15
click at [310, 394] on input "No - hide them completely" at bounding box center [297, 393] width 26 height 26
radio input "true"
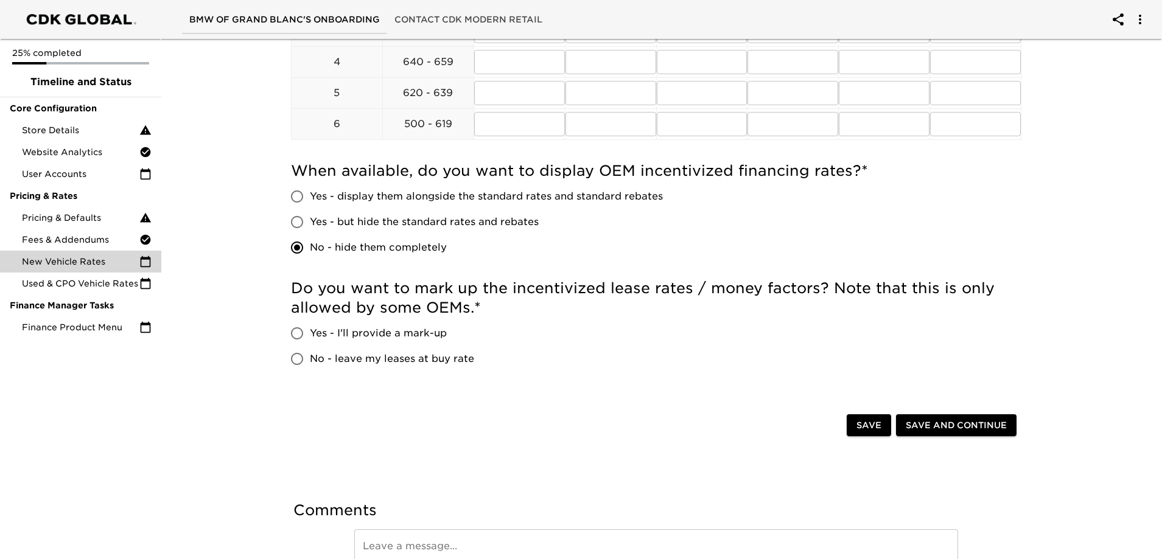
scroll to position [669, 0]
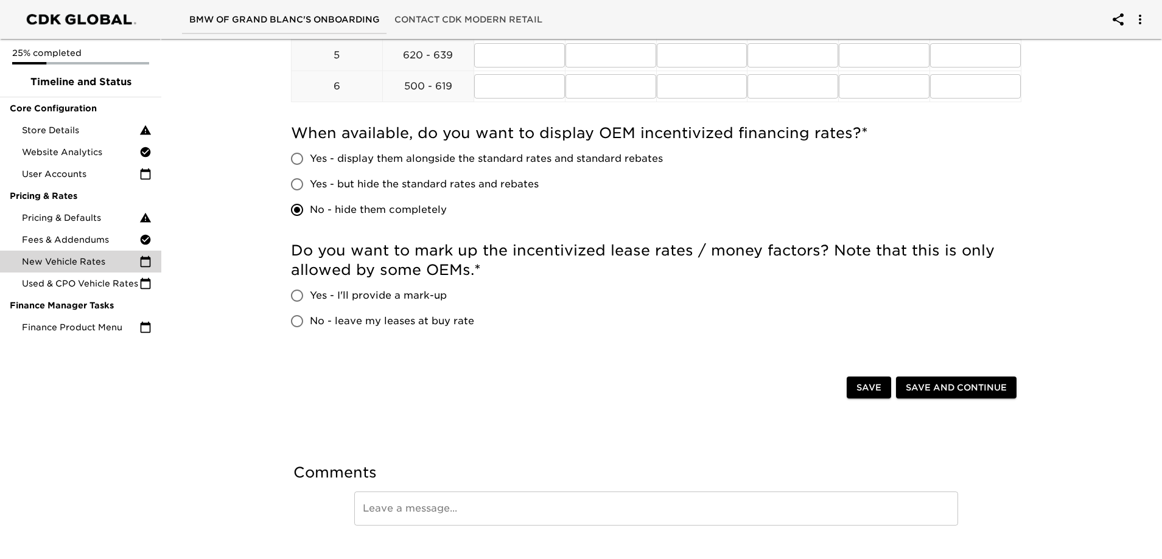
click at [329, 290] on span "Yes - I'll provide a mark-up" at bounding box center [378, 295] width 137 height 15
click at [310, 290] on input "Yes - I'll provide a mark-up" at bounding box center [297, 296] width 26 height 26
radio input "true"
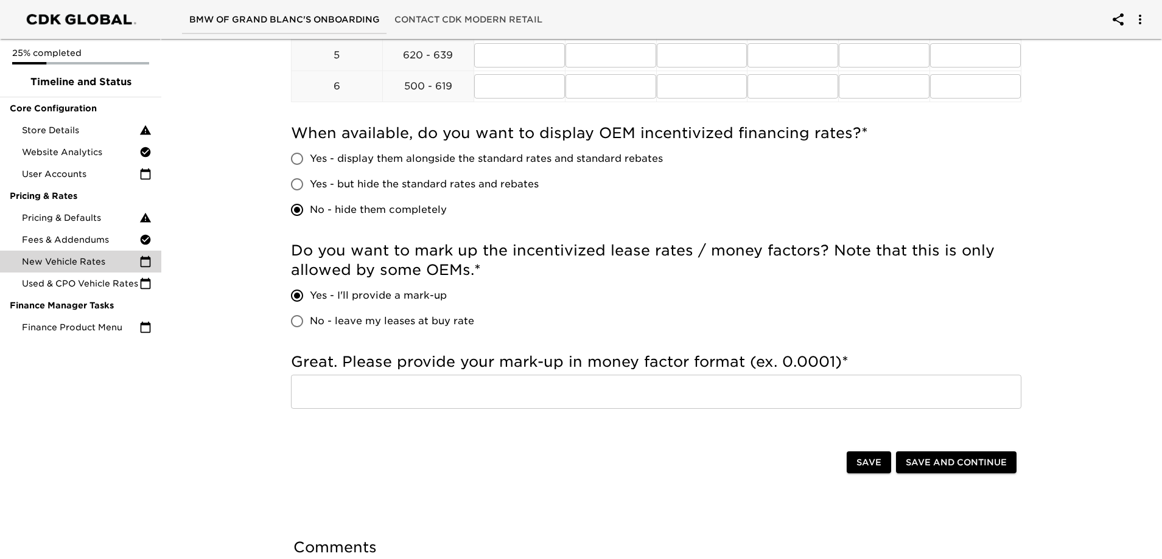
drag, startPoint x: 494, startPoint y: 403, endPoint x: 499, endPoint y: 389, distance: 15.0
click at [494, 403] on input "text" at bounding box center [656, 392] width 730 height 34
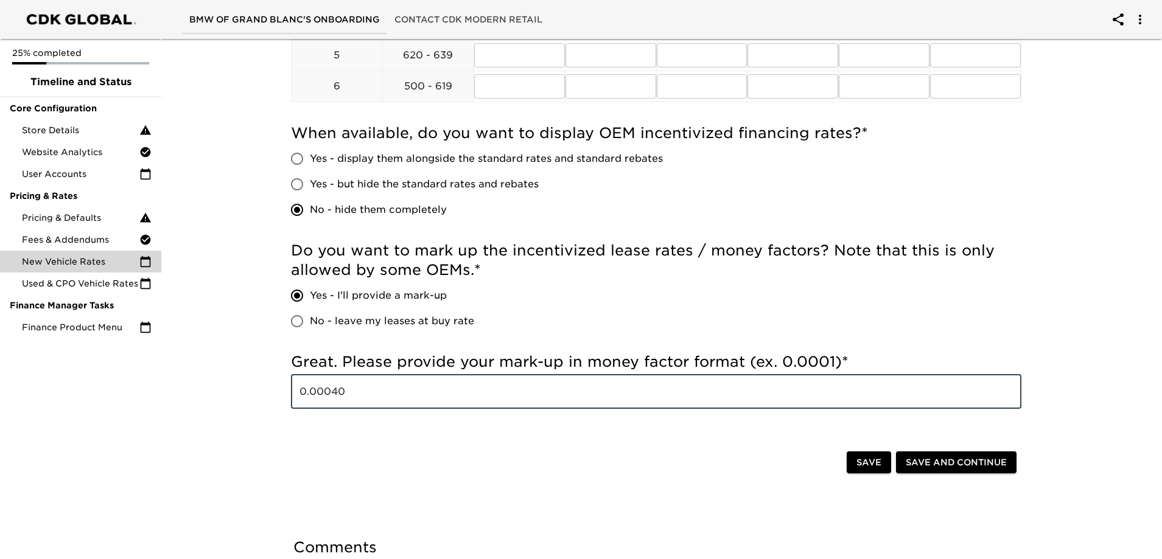
type input "0.00040"
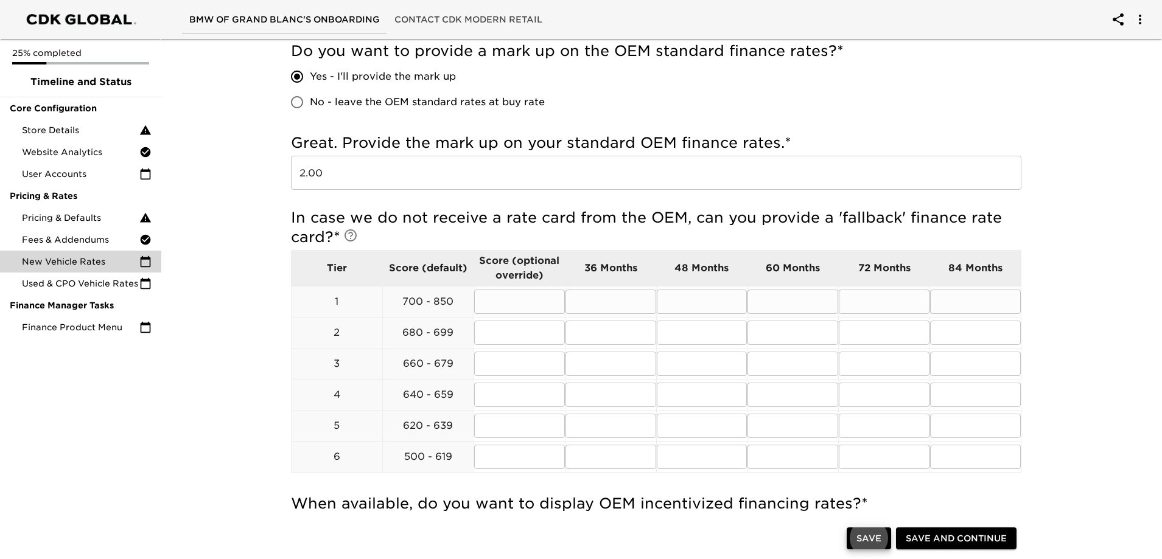
scroll to position [243, 0]
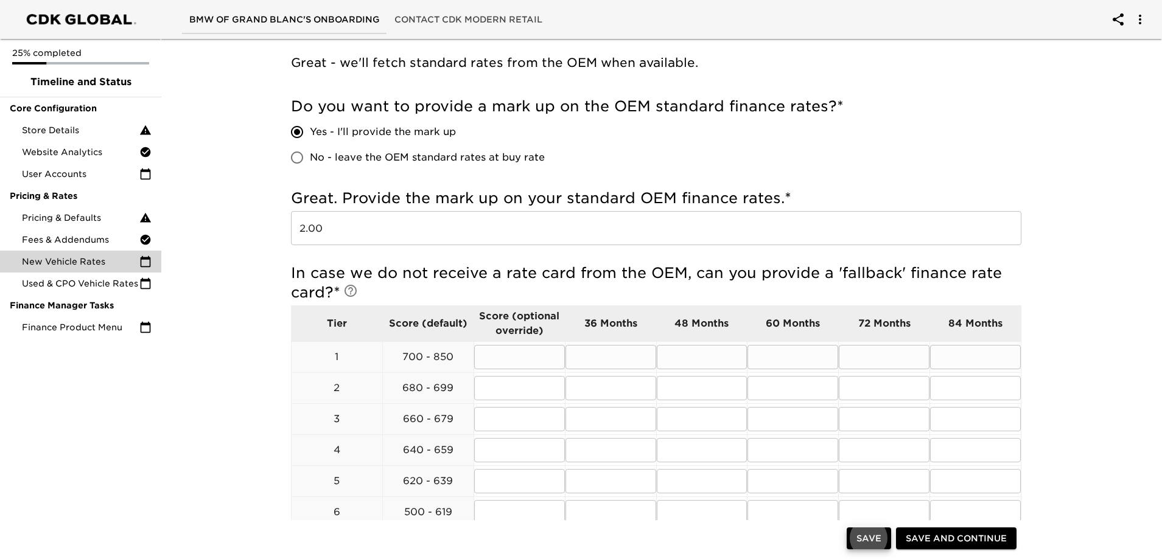
click at [619, 355] on input "text" at bounding box center [610, 357] width 91 height 24
type input "7.99"
type input "8.99"
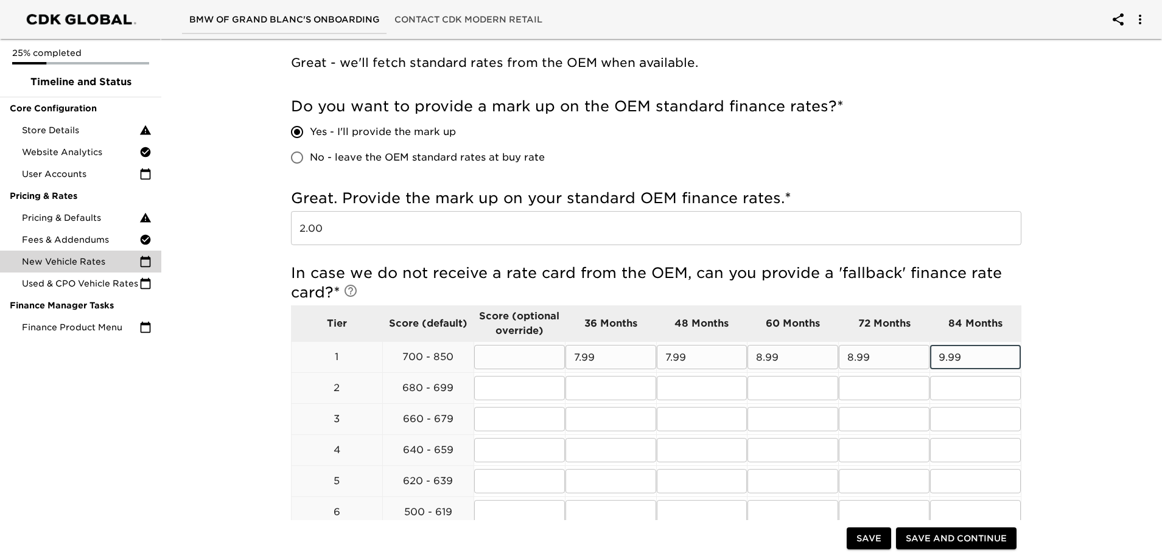
type input "9.99"
type input "8"
type input "7.99"
type input "7"
type input "8.99"
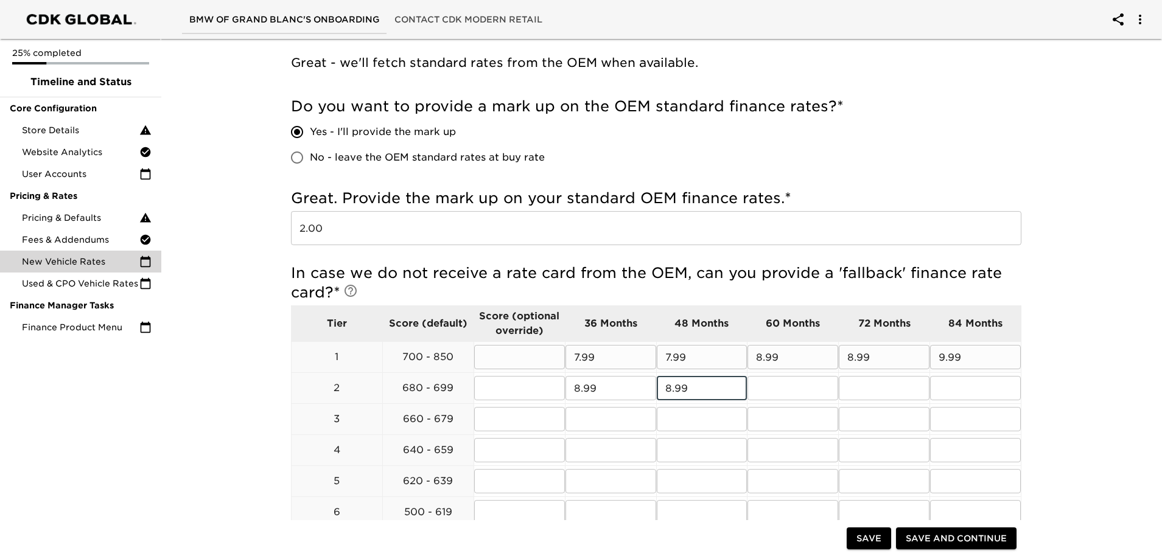
type input "8.99"
type input "9.99"
type input "6.99"
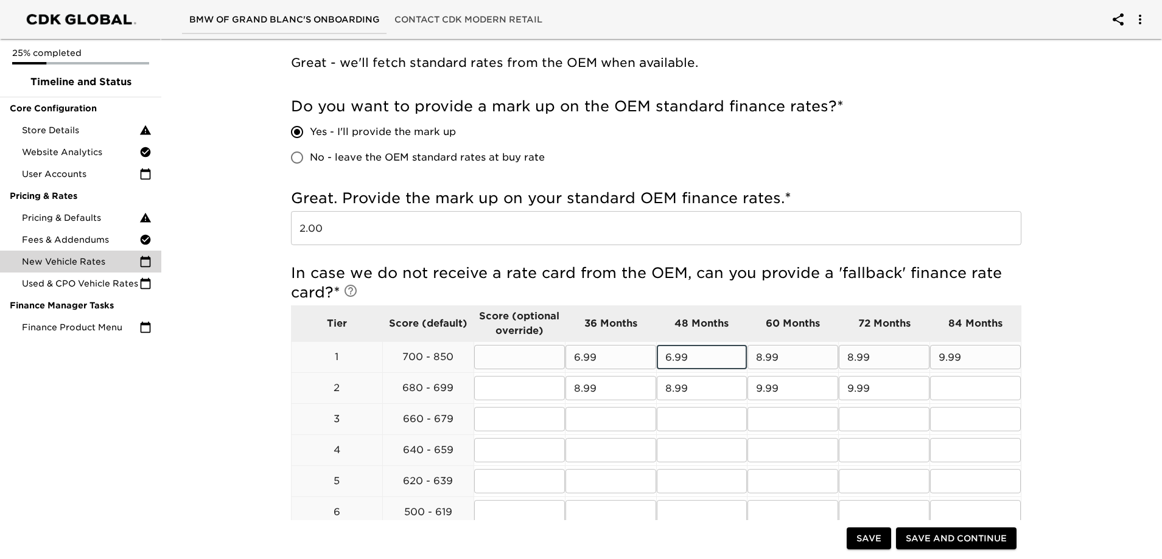
type input "6.99"
type input "7.99"
type input "8.49"
type input "7.99"
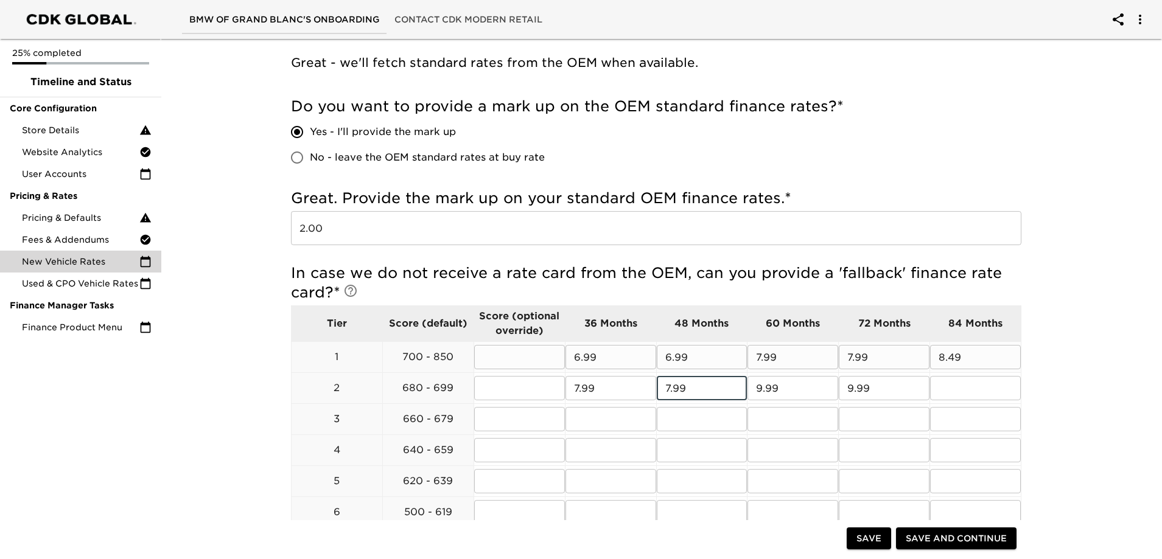
type input "7.99"
type input "8.99"
type input "9.49"
type input "8.99"
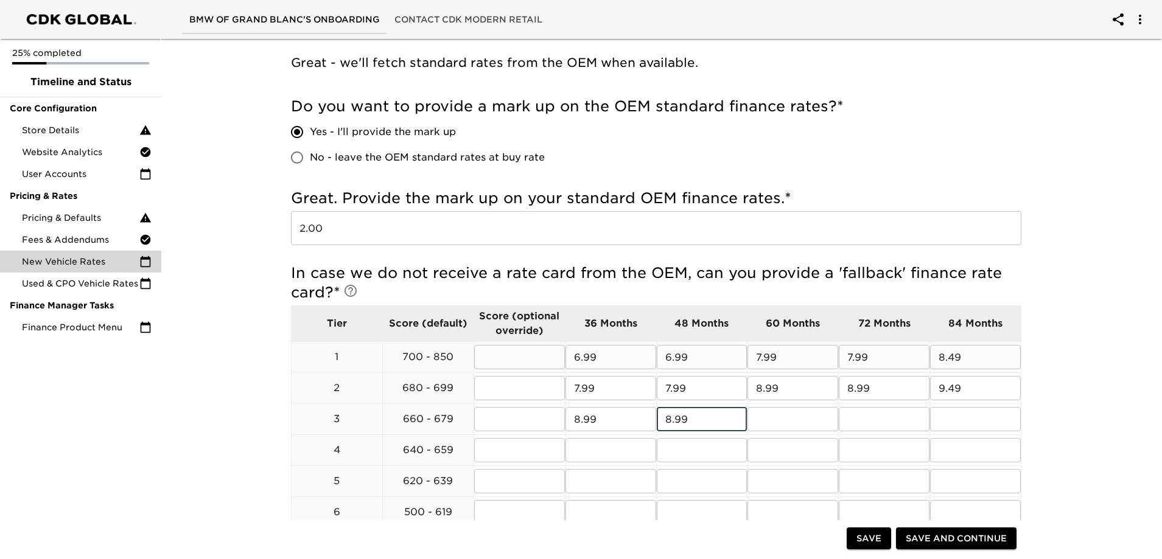
type input "8.99"
type input "9.99"
type input "10.49"
click at [624, 453] on input "text" at bounding box center [610, 450] width 91 height 24
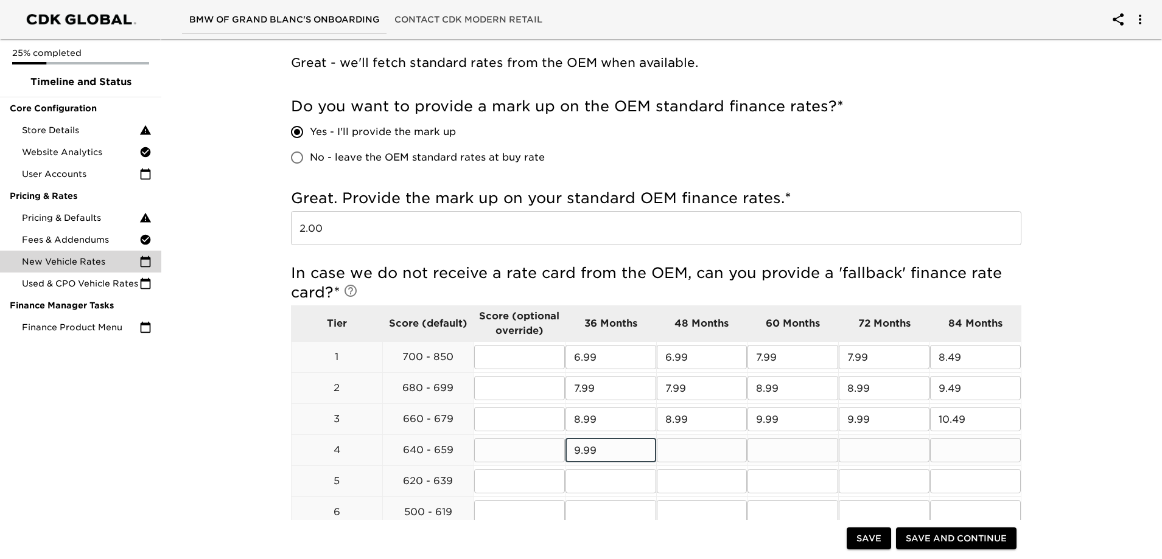
type input "9.99"
type input "10.99"
type input "11.49"
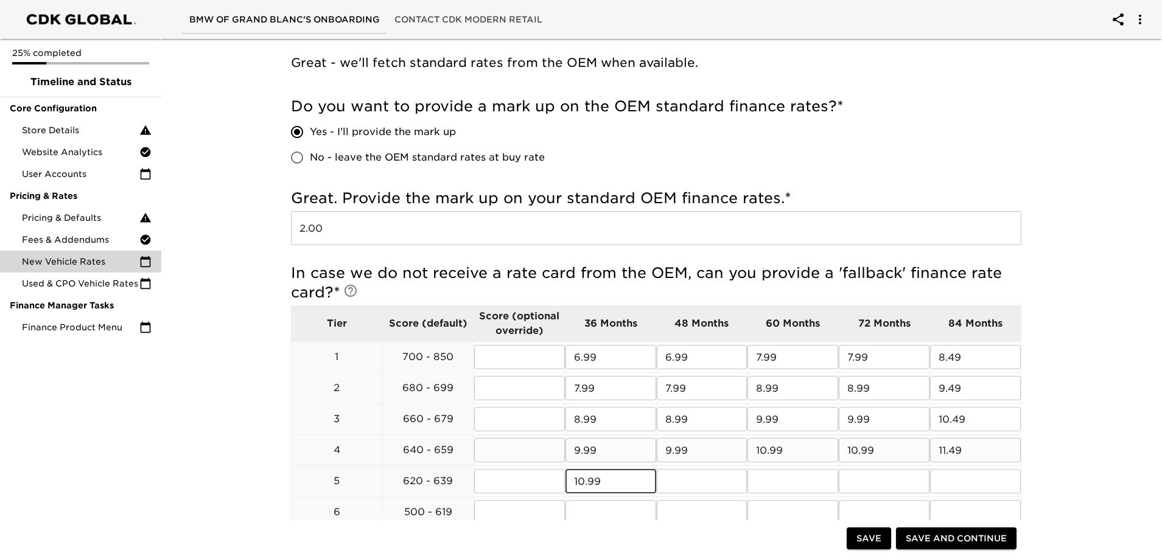
type input "10.99"
type input "11.99"
type input "12.49"
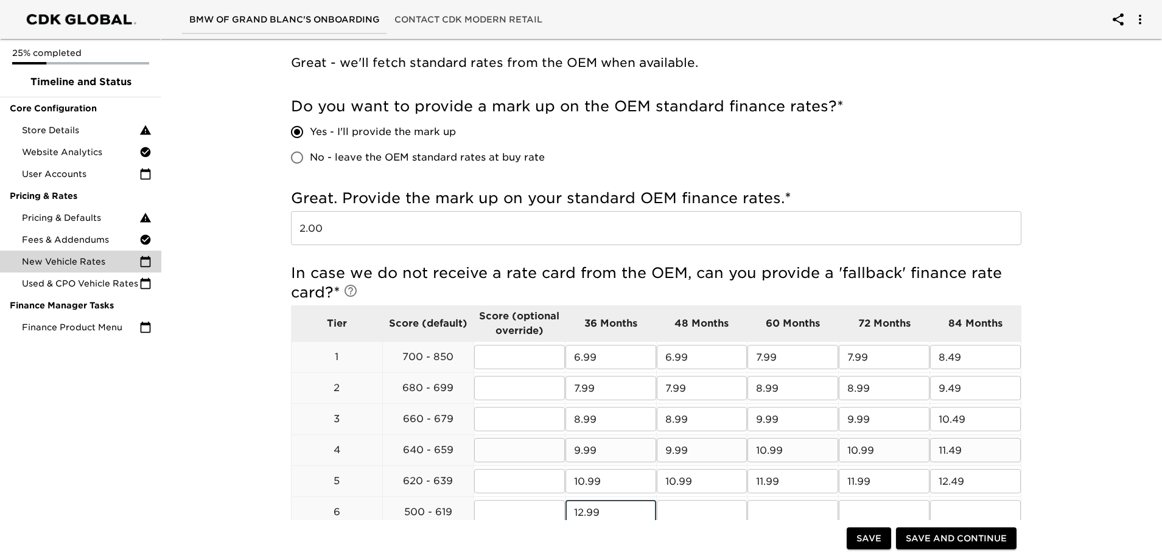
type input "12.99"
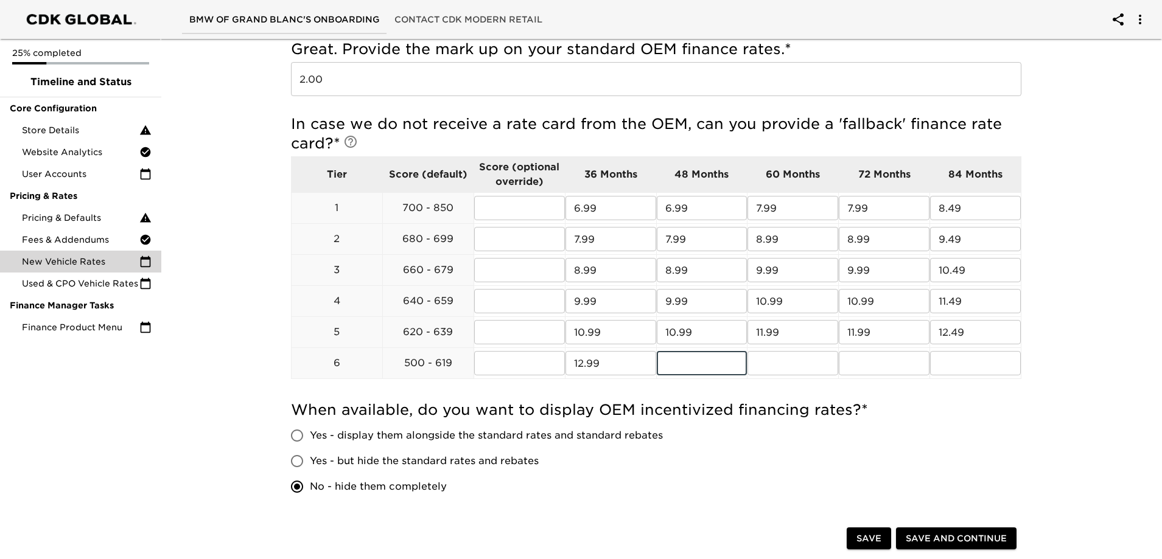
scroll to position [365, 0]
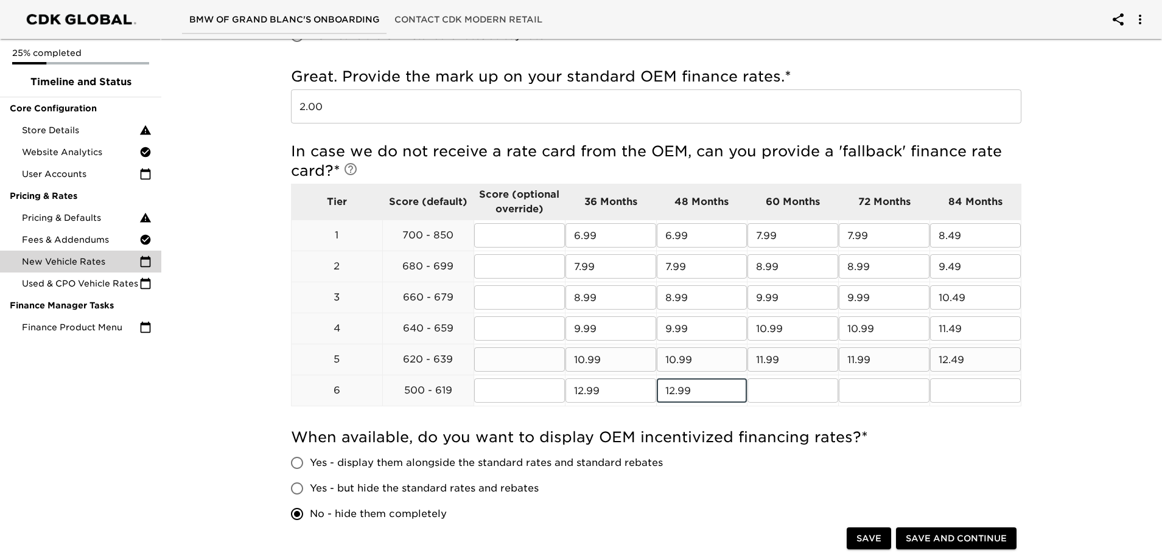
type input "12.99"
type input "14.99"
type input "15.99"
type input "17.99"
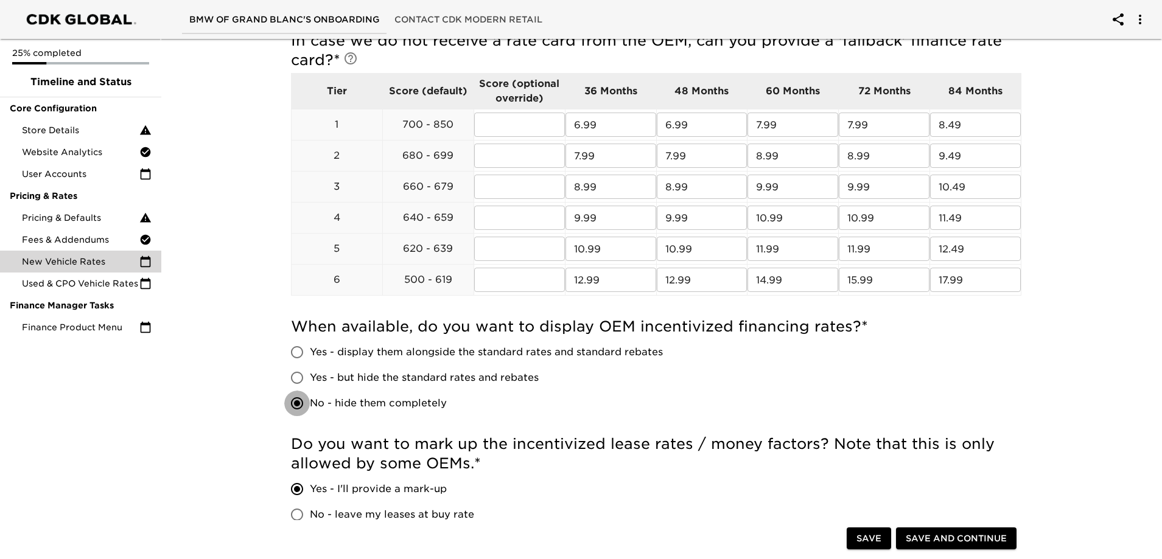
scroll to position [669, 0]
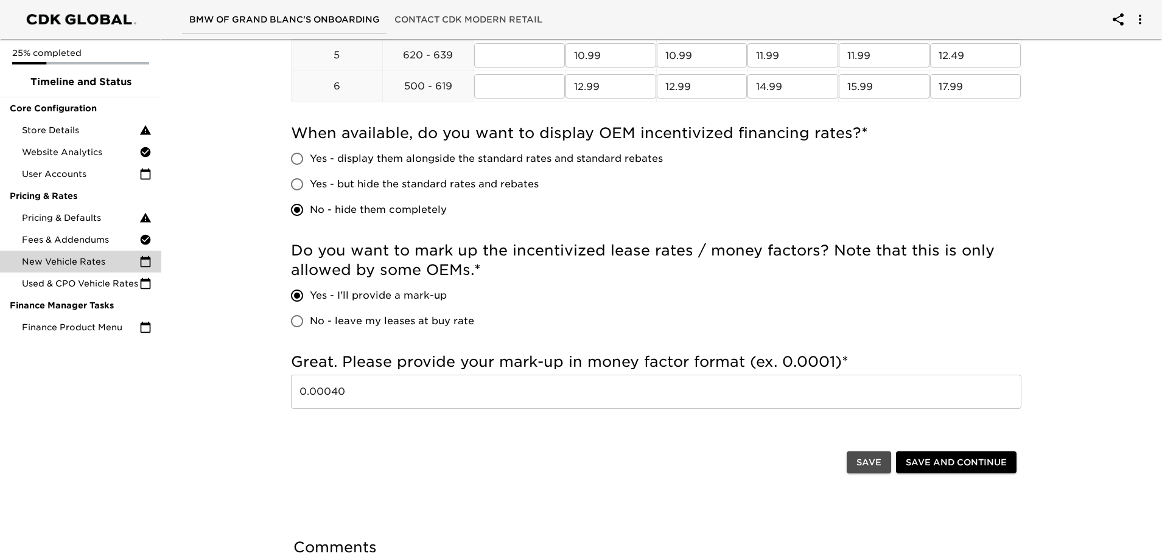
click at [872, 464] on span "Save" at bounding box center [868, 462] width 25 height 15
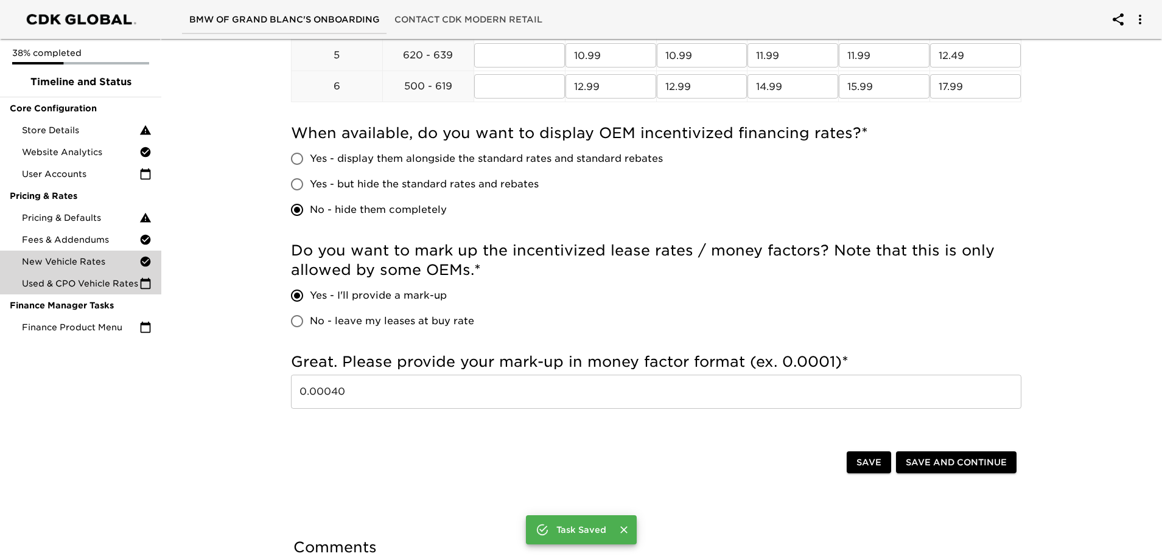
click at [95, 285] on span "Used & CPO Vehicle Rates" at bounding box center [80, 284] width 117 height 12
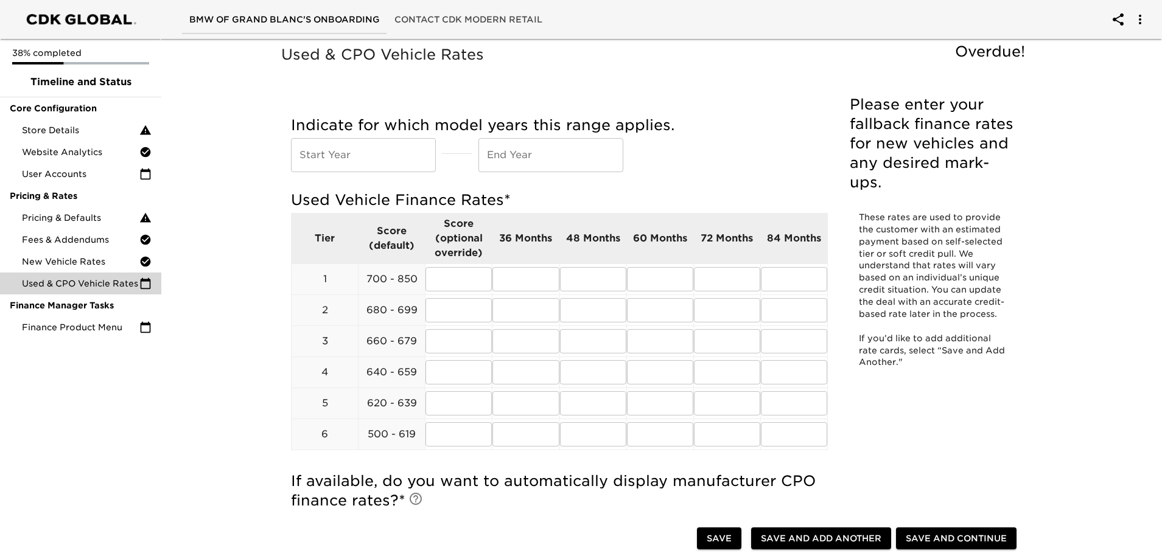
click at [367, 158] on input "text" at bounding box center [363, 155] width 145 height 34
type input "2021"
type input "2025"
type input "6.99"
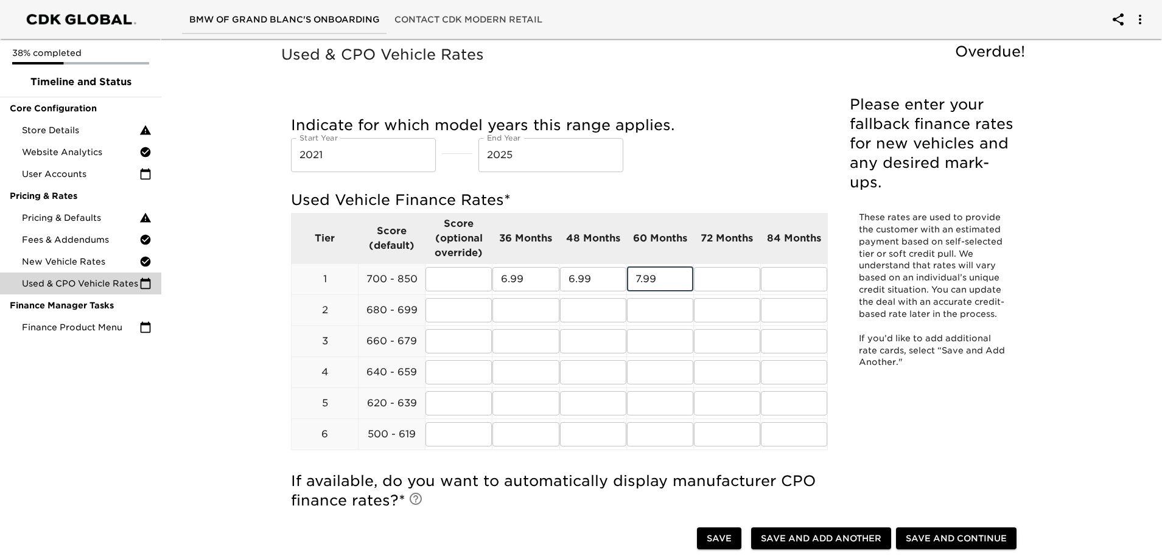
type input "7.99"
type input "8.49"
type input "7.99"
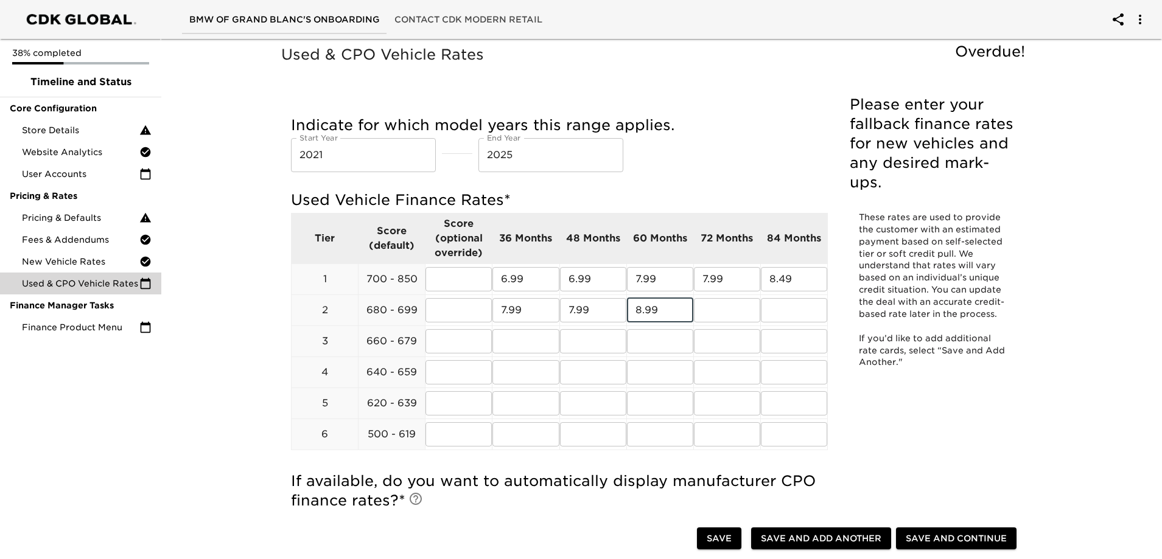
type input "8.99"
type input "9.49"
type input "8.99"
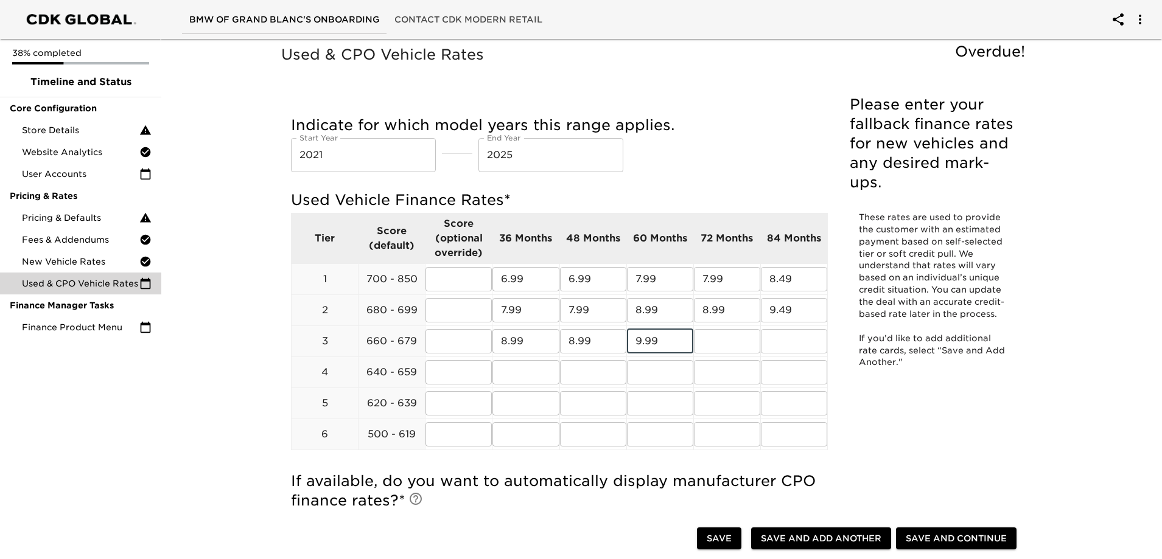
type input "9.99"
type input "10.49"
type input "9.99"
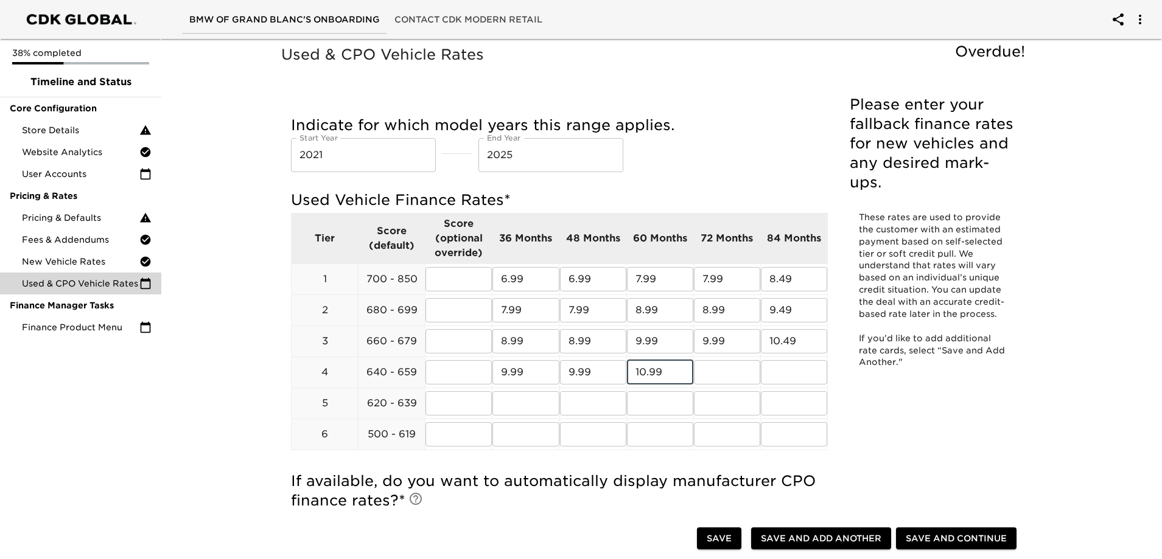
type input "10.99"
type input "11.49"
type input "10.99"
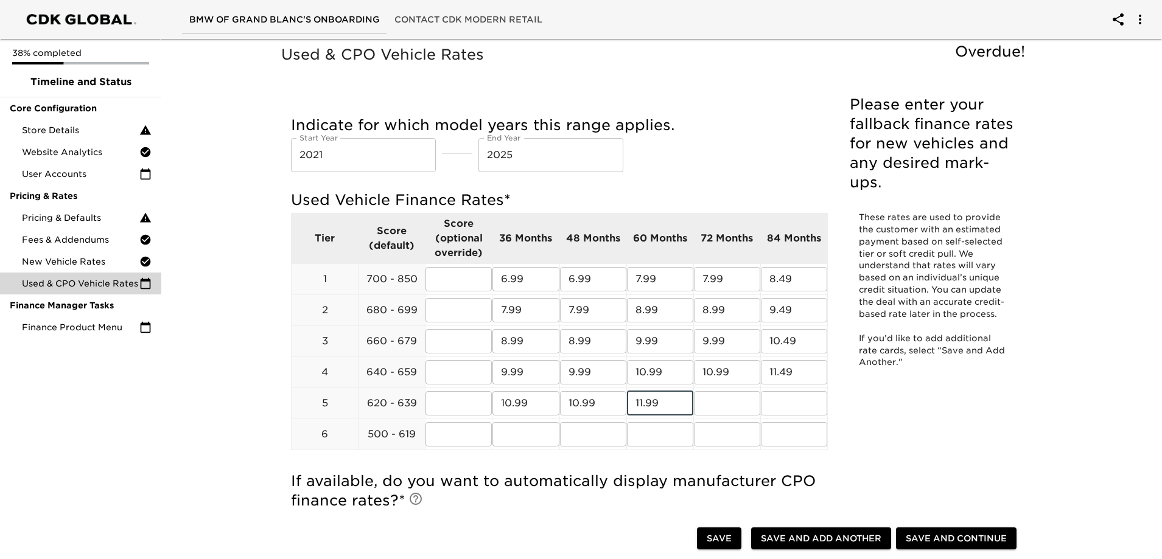
type input "11.99"
type input "12.49"
type input "12.99"
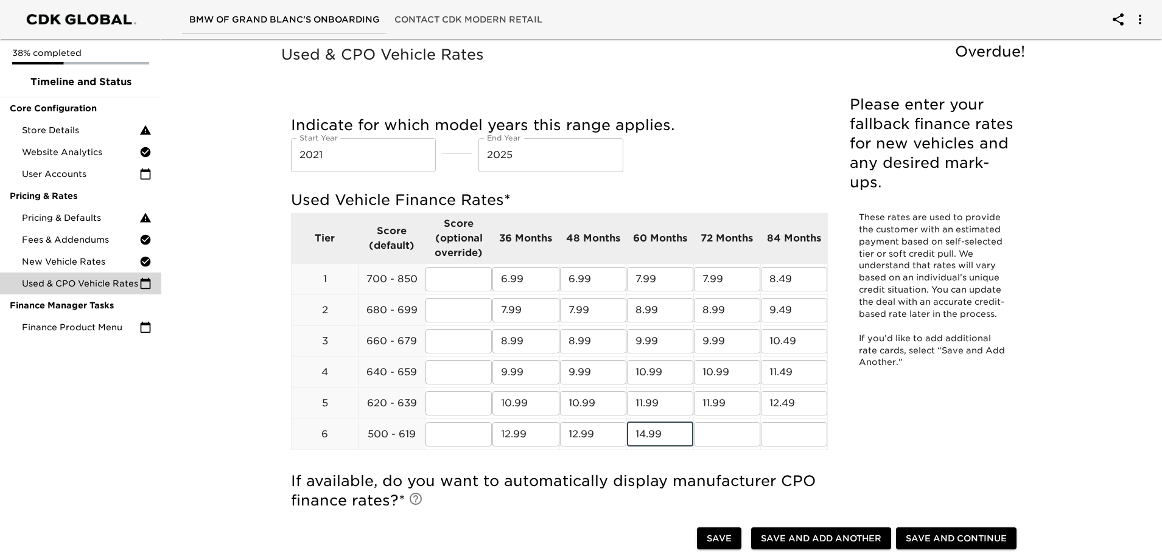
type input "14.99"
type input "15.99"
type input "17.99"
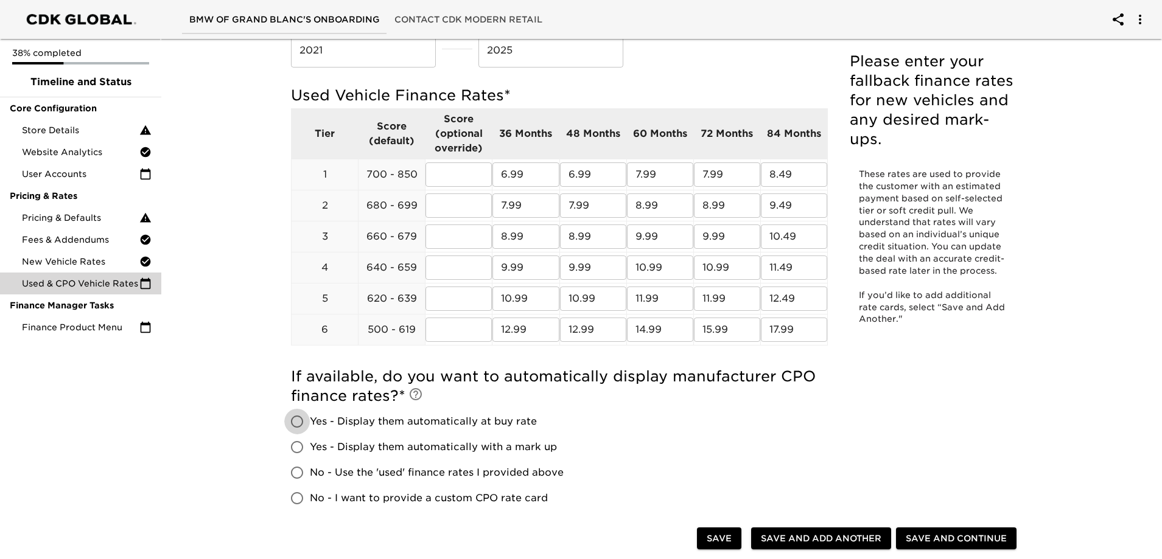
scroll to position [304, 0]
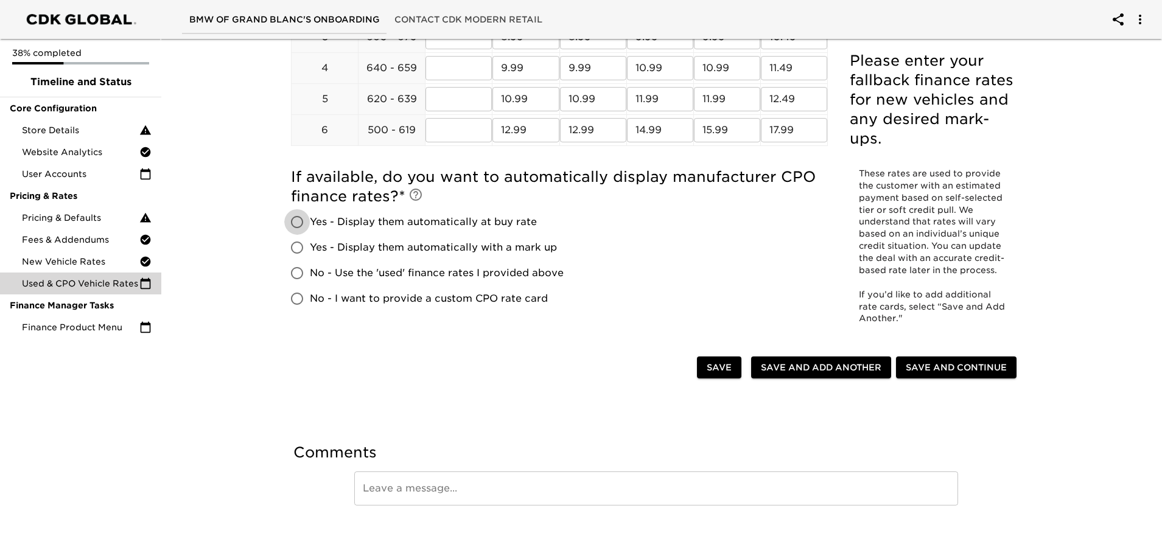
click at [385, 277] on span "No - Use the 'used' finance rates I provided above" at bounding box center [437, 273] width 254 height 15
click at [310, 277] on input "No - Use the 'used' finance rates I provided above" at bounding box center [297, 273] width 26 height 26
radio input "true"
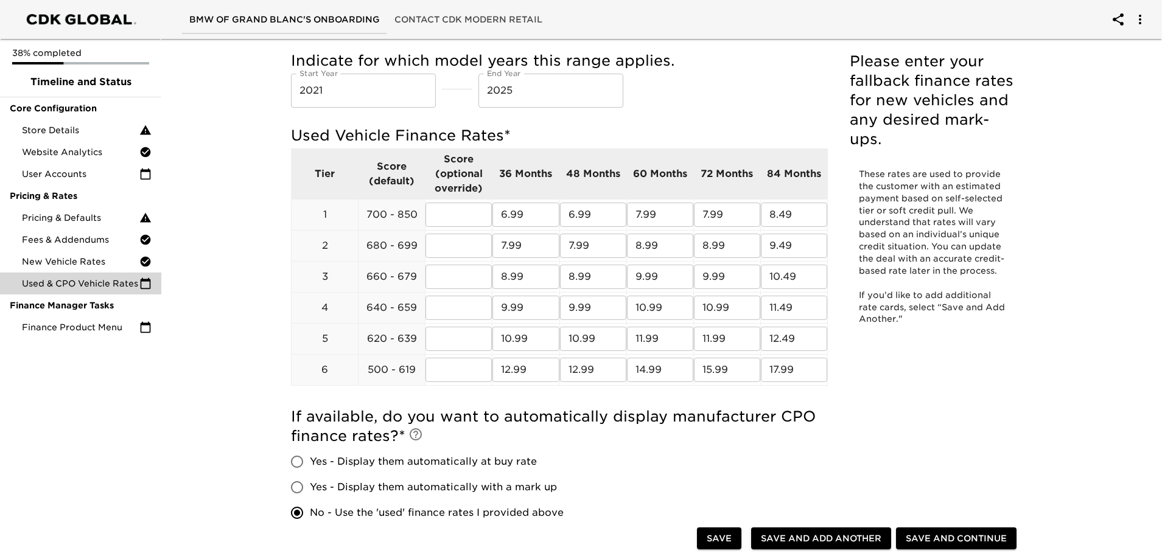
scroll to position [125, 0]
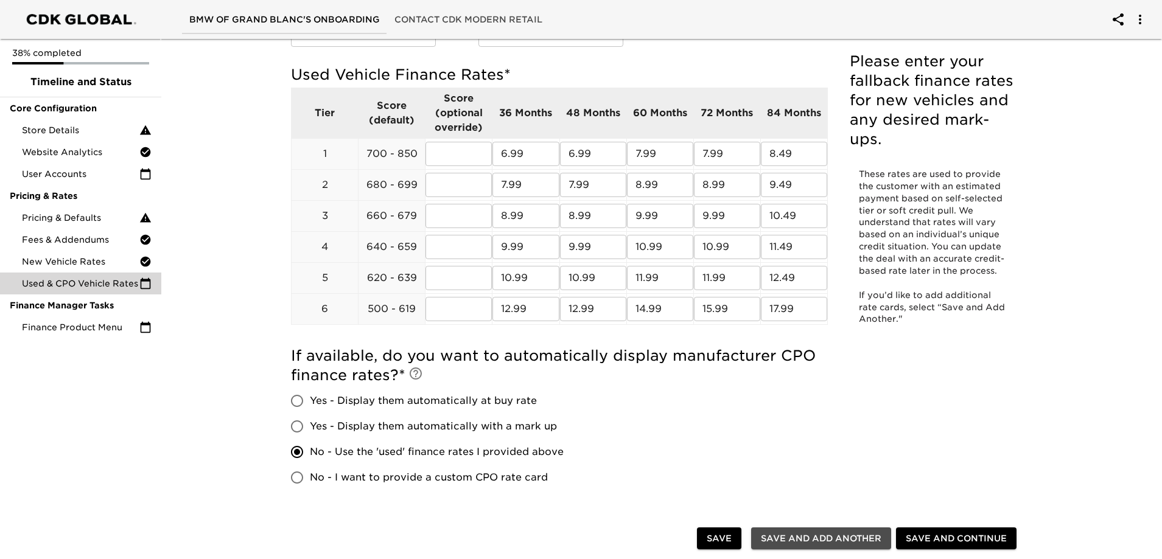
click at [838, 539] on span "Save and Add Another" at bounding box center [821, 538] width 120 height 15
radio input "false"
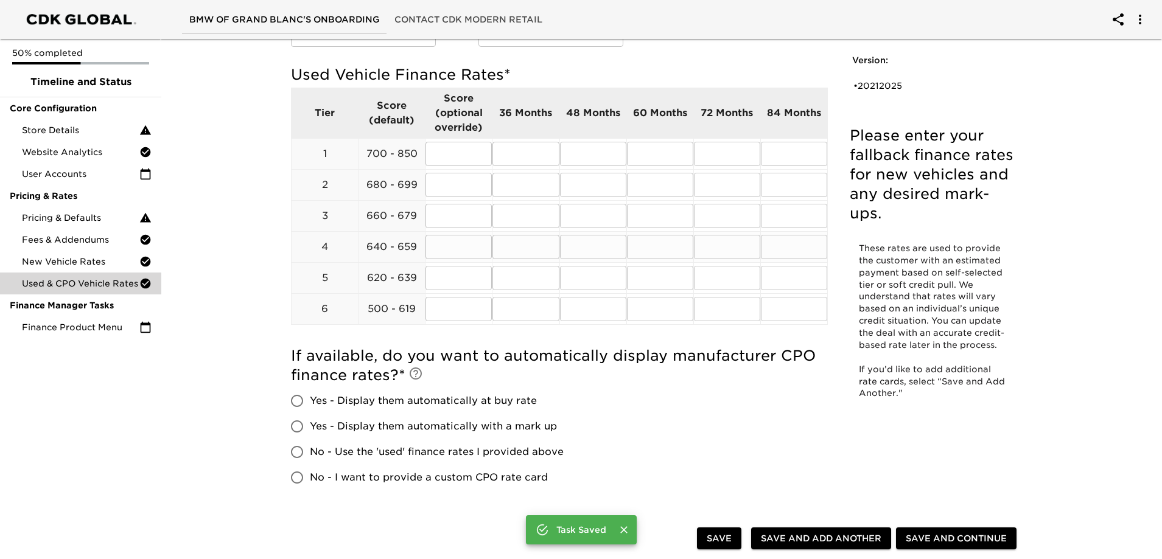
scroll to position [0, 0]
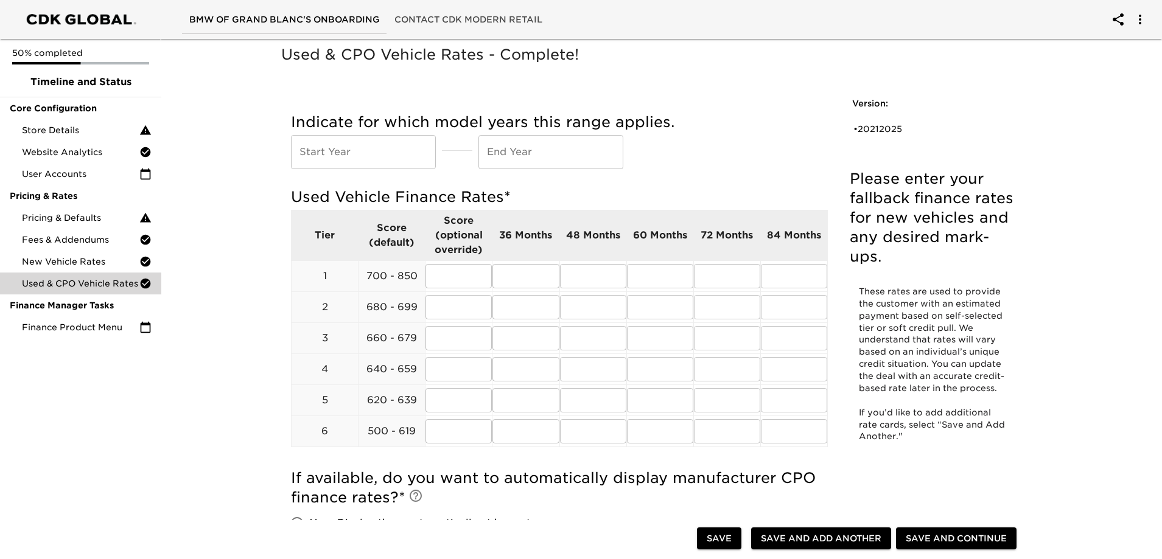
click at [552, 150] on input "text" at bounding box center [550, 152] width 145 height 34
type input "2020"
type input "2010"
click at [528, 281] on input "text" at bounding box center [525, 276] width 66 height 24
type input "8.99"
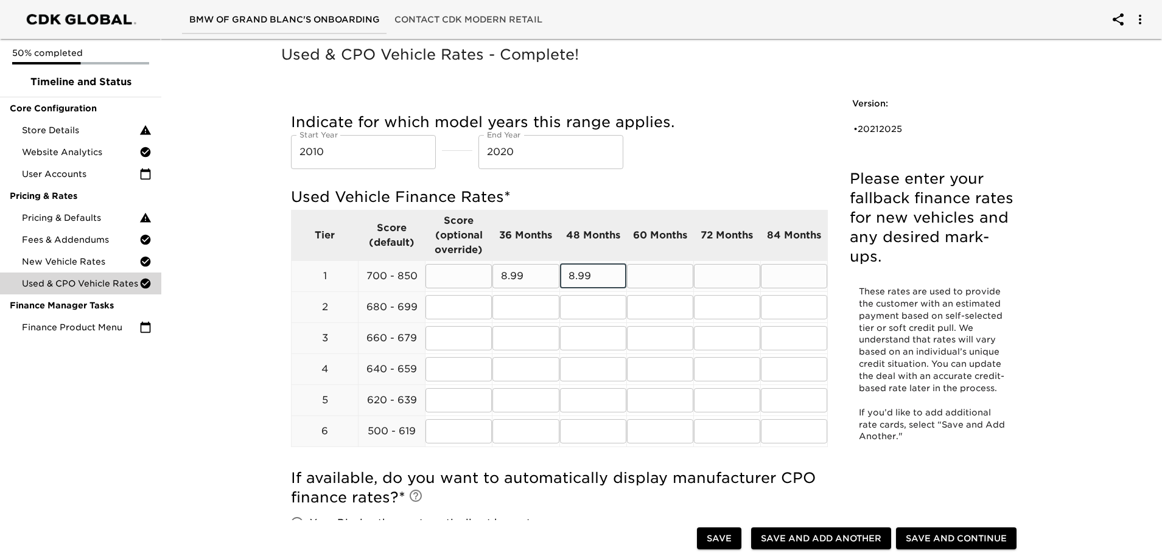
type input "8.99"
type input "9.99"
type input "7.99"
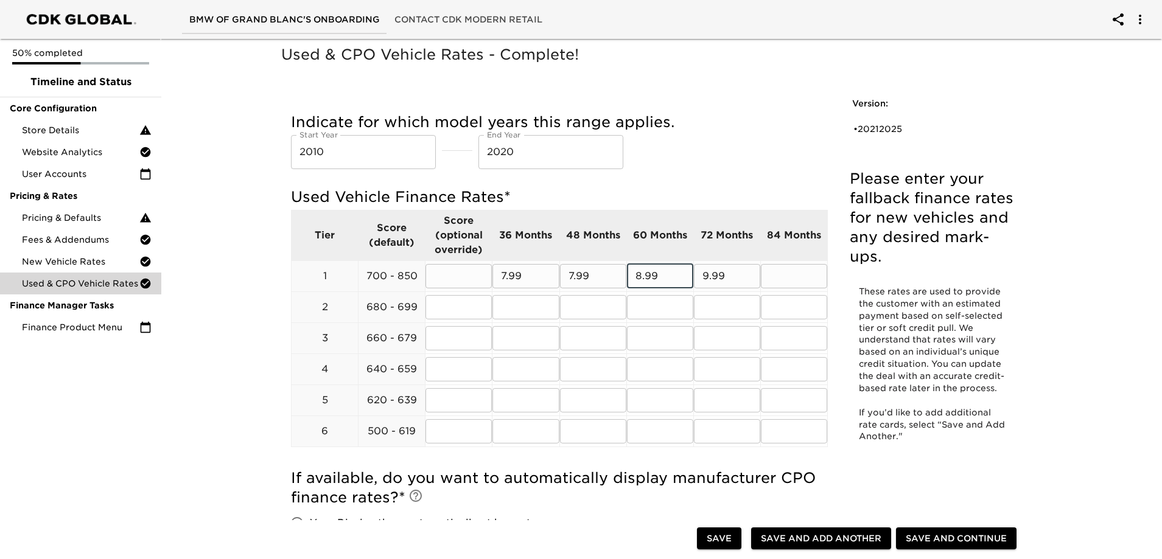
type input "8.99"
type input "9.49"
type input "8.99"
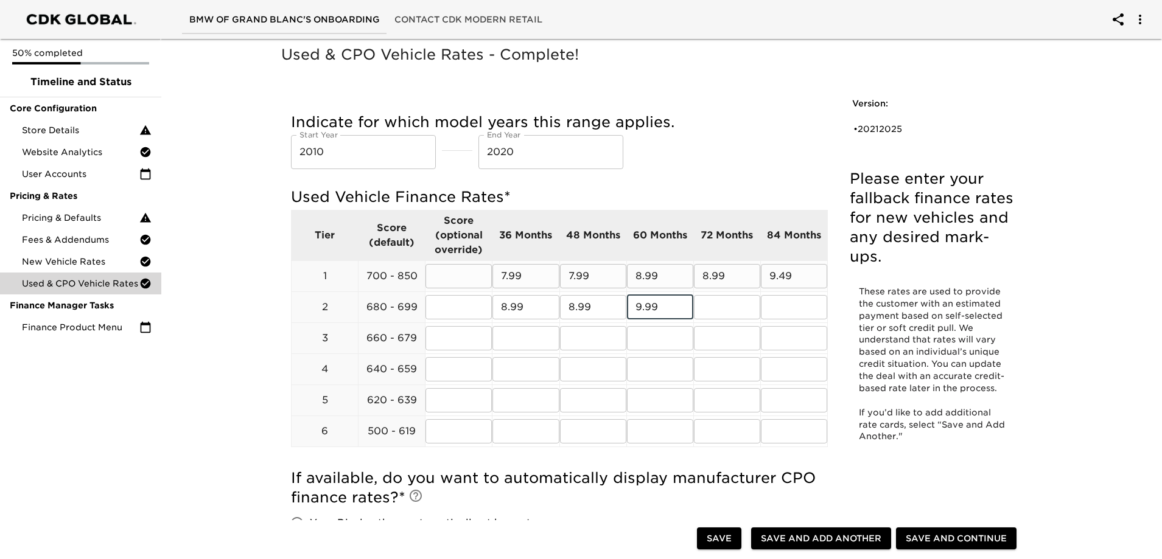
type input "9.99"
type input "10.49"
type input "9.99"
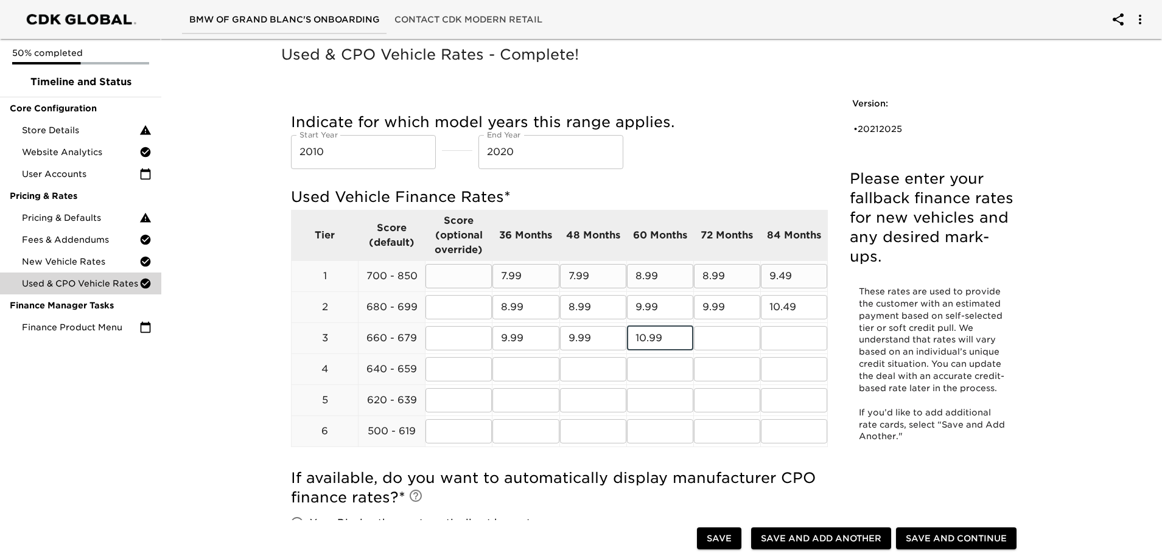
type input "10.99"
type input "11.49"
type input "10.99"
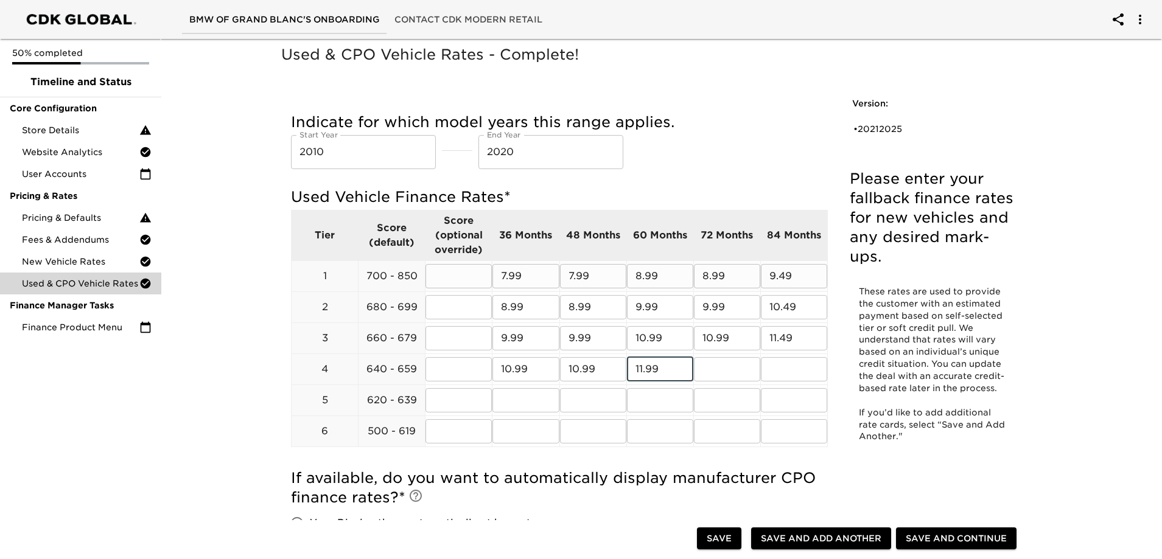
type input "11.99"
type input "12.49"
type input "11.99"
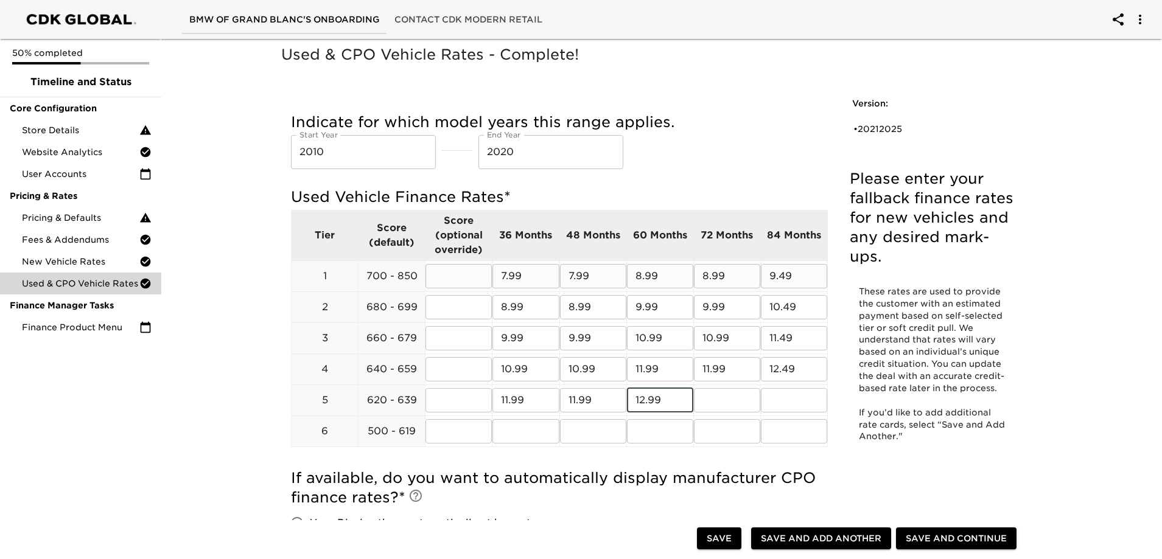
type input "12.99"
type input "13.49"
type input "13.99"
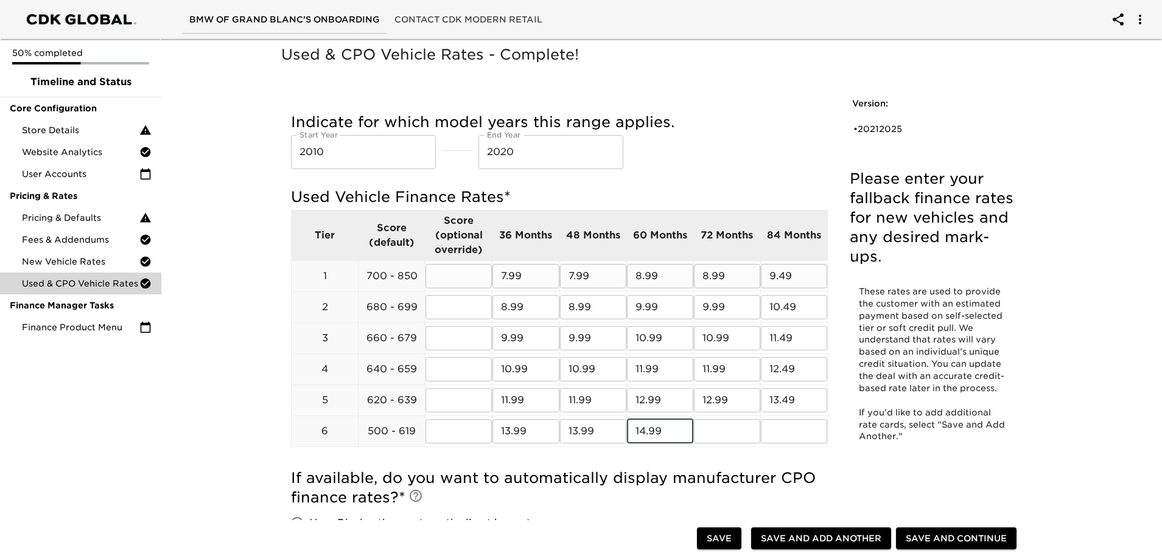
type input "14.99"
type input "15.99"
type input "16.99"
type input "18.99"
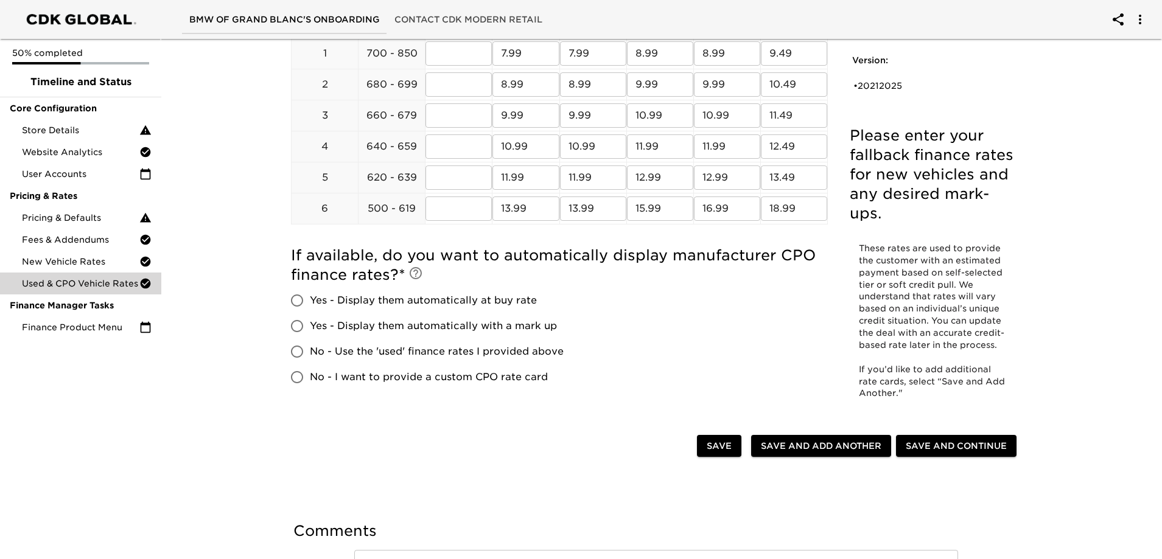
scroll to position [243, 0]
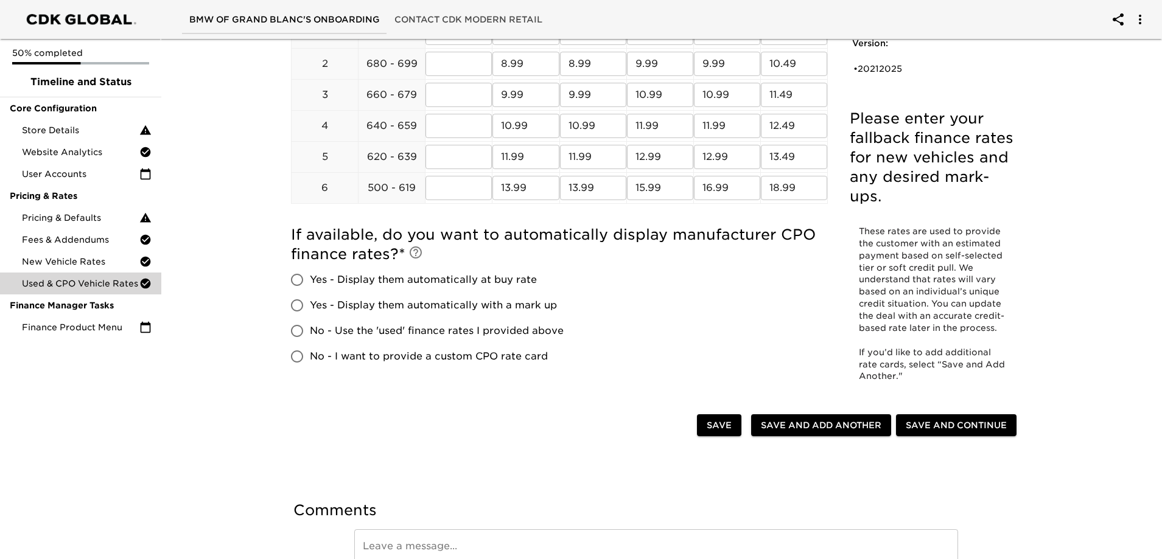
click at [363, 329] on span "No - Use the 'used' finance rates I provided above" at bounding box center [437, 331] width 254 height 15
click at [310, 329] on input "No - Use the 'used' finance rates I provided above" at bounding box center [297, 331] width 26 height 26
radio input "true"
click at [946, 429] on span "Save and Continue" at bounding box center [956, 425] width 101 height 15
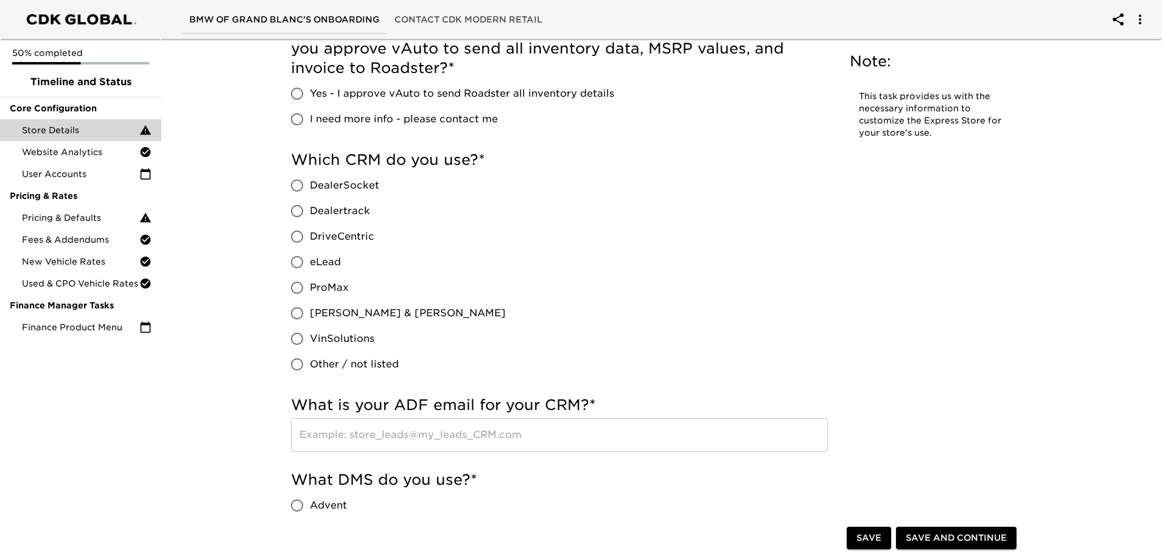
scroll to position [730, 0]
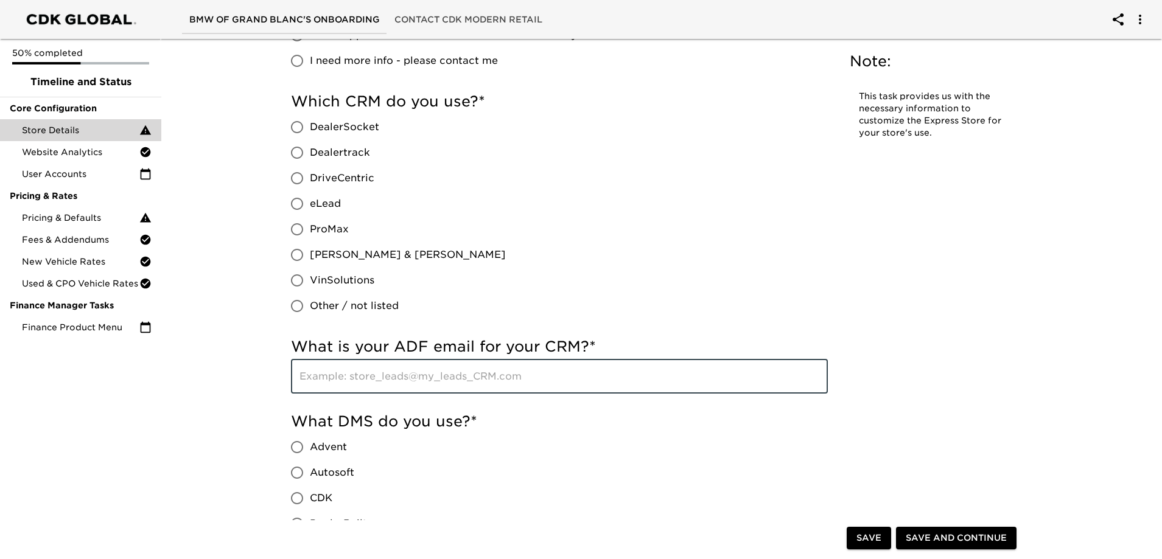
click at [401, 380] on input "text" at bounding box center [559, 377] width 537 height 34
type input "leads@rwmotorcars.com"
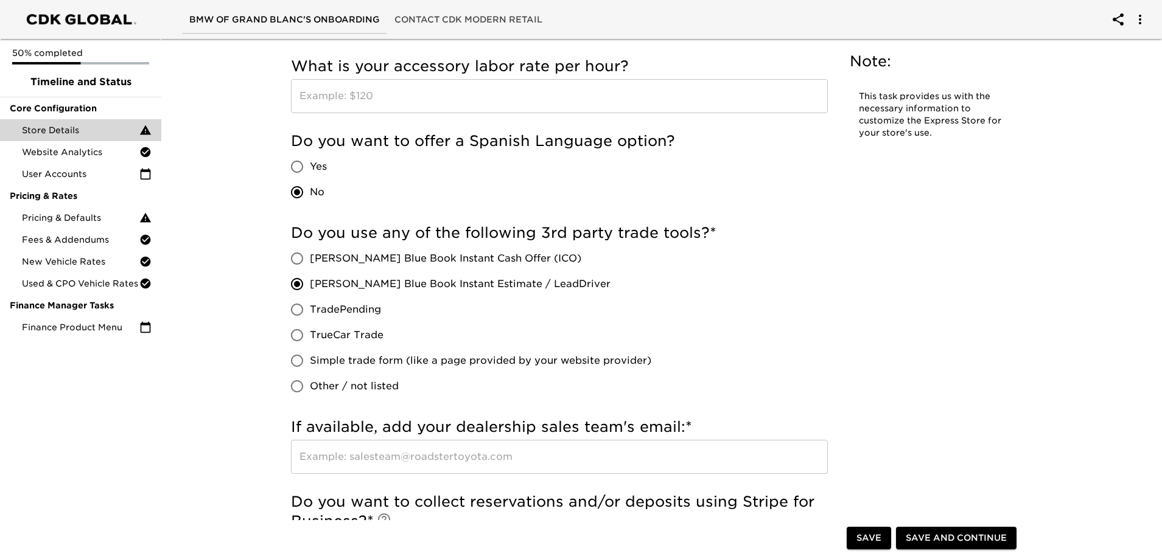
scroll to position [2072, 0]
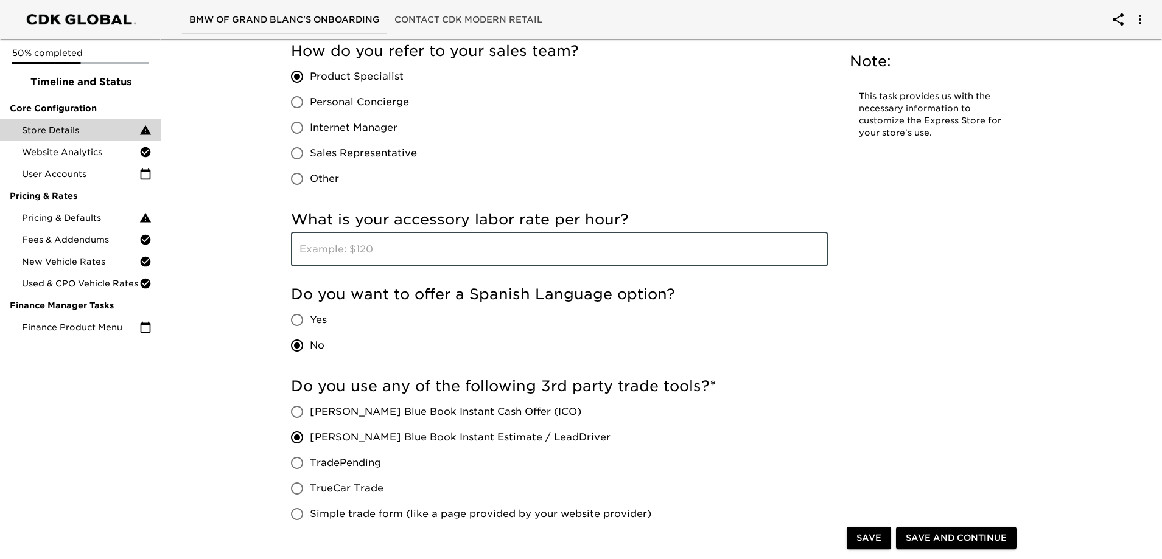
click at [391, 252] on input "text" at bounding box center [559, 249] width 537 height 34
type input "$215"
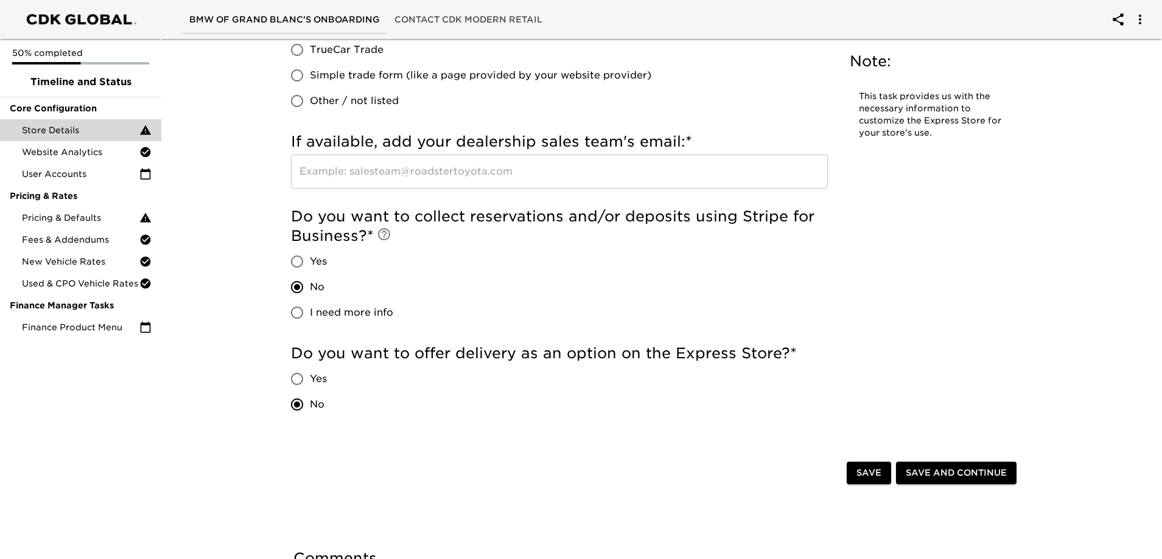
scroll to position [2559, 0]
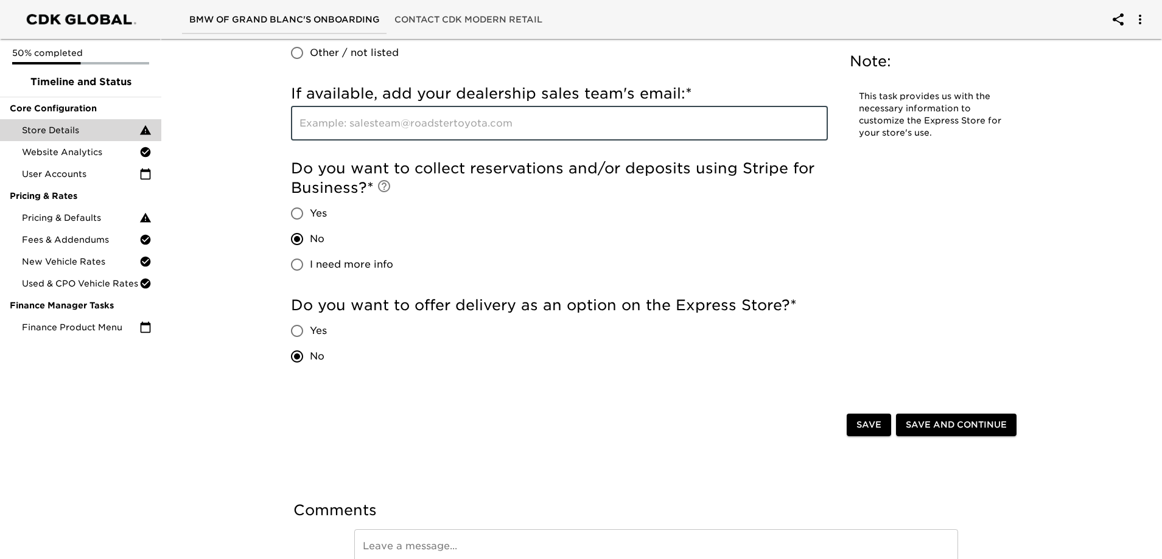
click at [466, 113] on input "text" at bounding box center [559, 124] width 537 height 34
paste input "leads@rwmotorcars.com"
type input "leads@rwmotorcars.com"
click at [876, 424] on span "Save" at bounding box center [868, 424] width 25 height 15
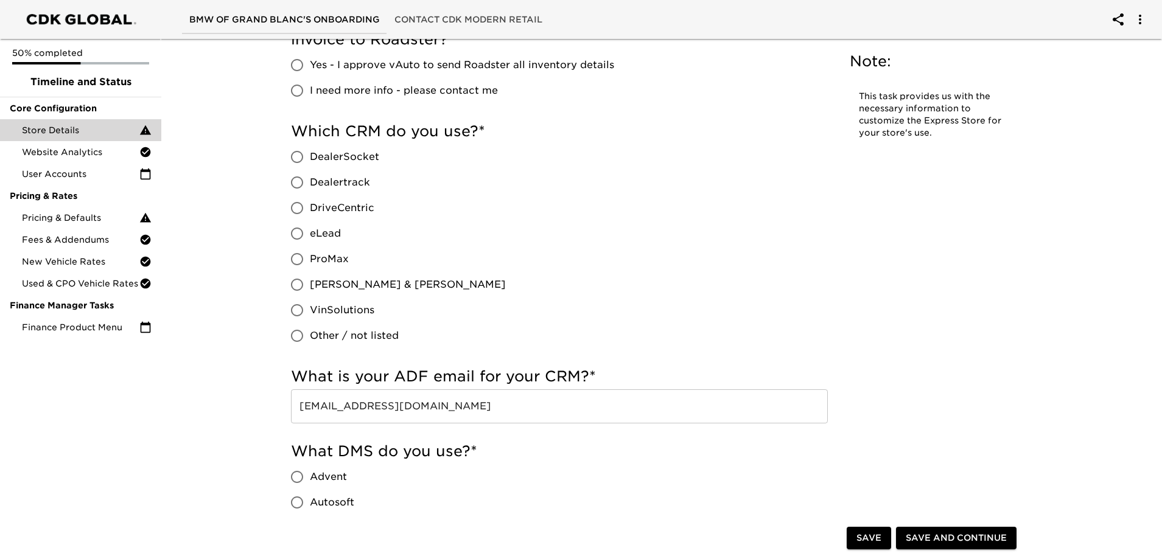
scroll to position [526, 0]
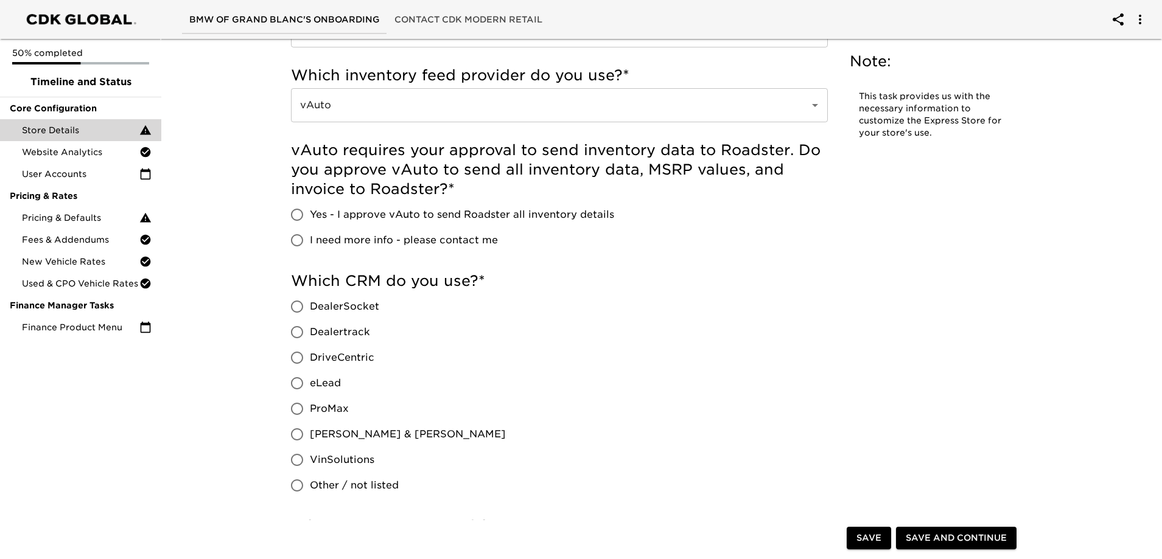
click at [351, 461] on span "VinSolutions" at bounding box center [342, 460] width 65 height 15
click at [310, 461] on input "VinSolutions" at bounding box center [297, 460] width 26 height 26
radio input "true"
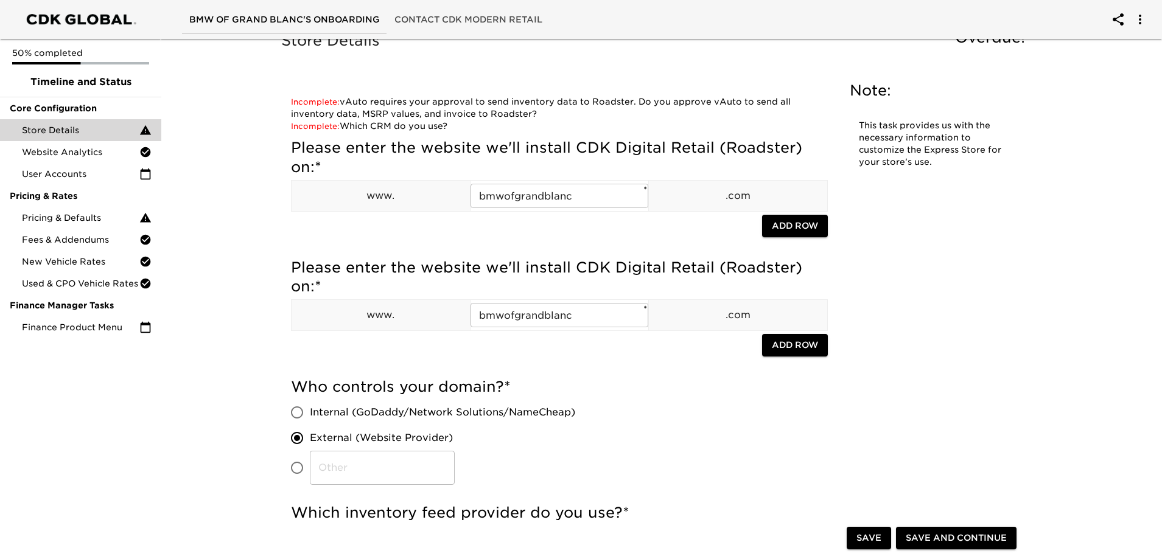
scroll to position [0, 0]
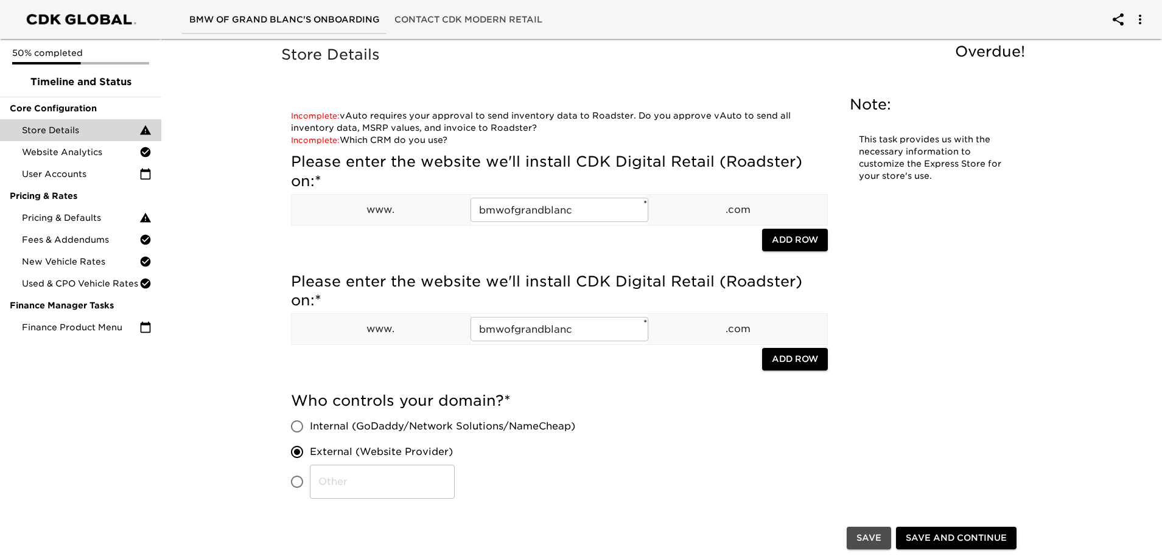
click at [856, 546] on button "Save" at bounding box center [869, 539] width 44 height 23
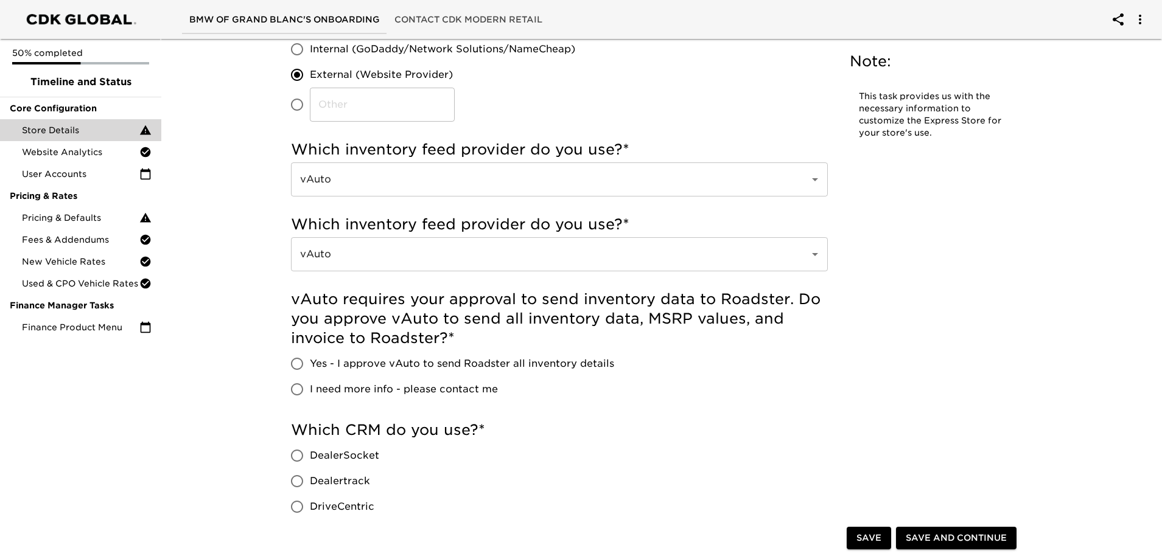
scroll to position [426, 0]
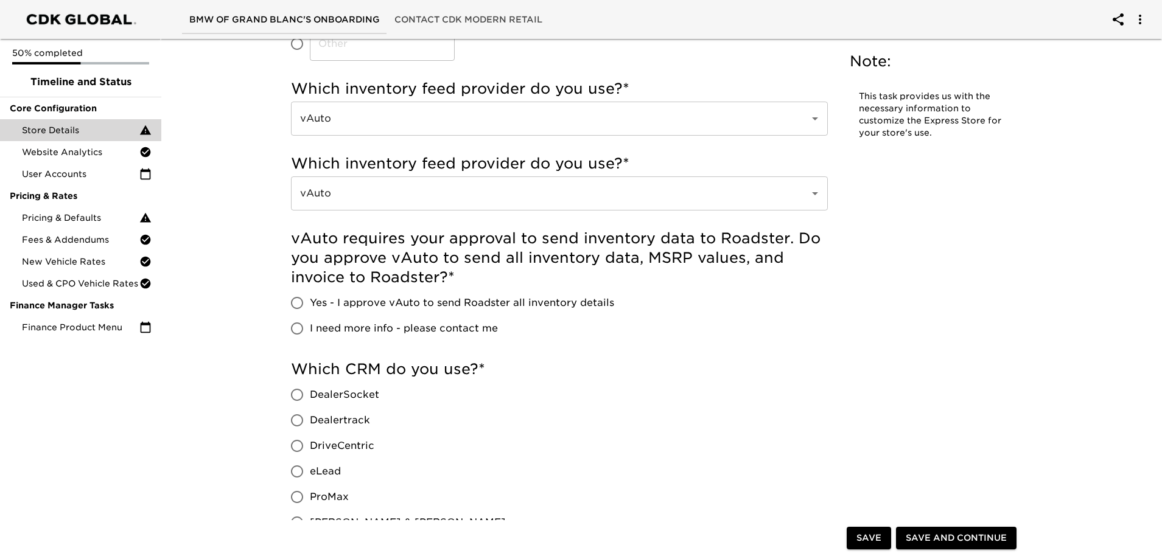
click at [450, 299] on span "Yes - I approve vAuto to send Roadster all inventory details" at bounding box center [462, 303] width 304 height 15
click at [310, 299] on input "Yes - I approve vAuto to send Roadster all inventory details" at bounding box center [297, 303] width 26 height 26
radio input "true"
click at [875, 544] on span "Save" at bounding box center [868, 538] width 25 height 15
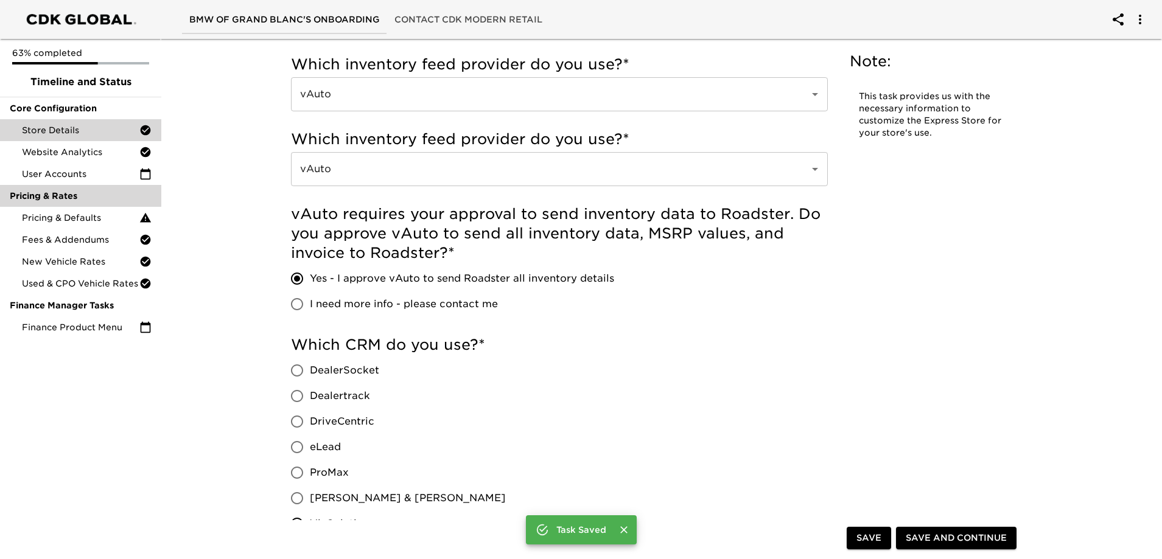
scroll to position [402, 0]
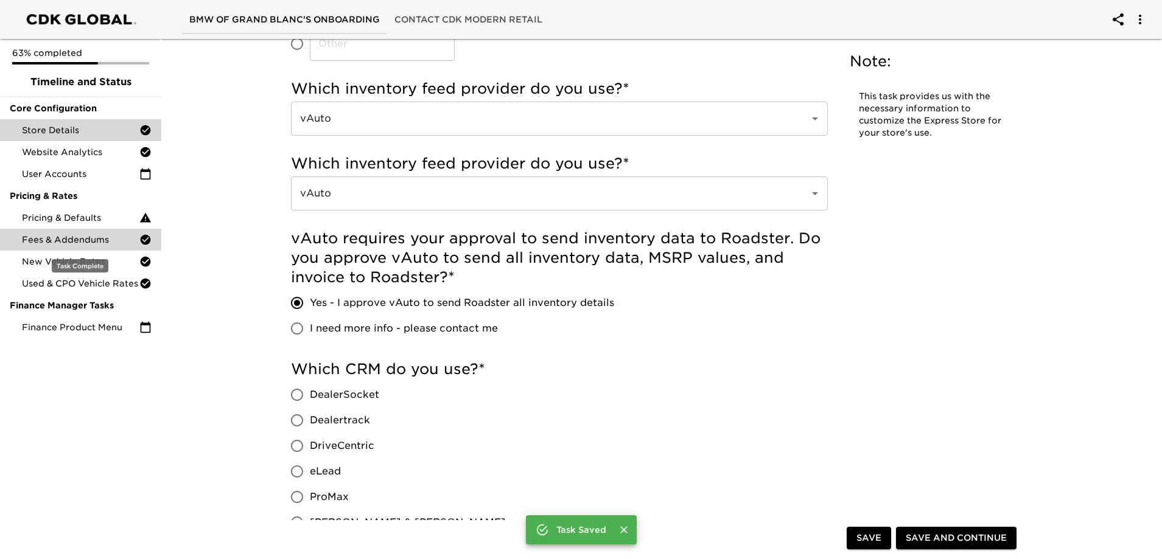
click at [93, 229] on div "Fees & Addendums" at bounding box center [80, 240] width 161 height 22
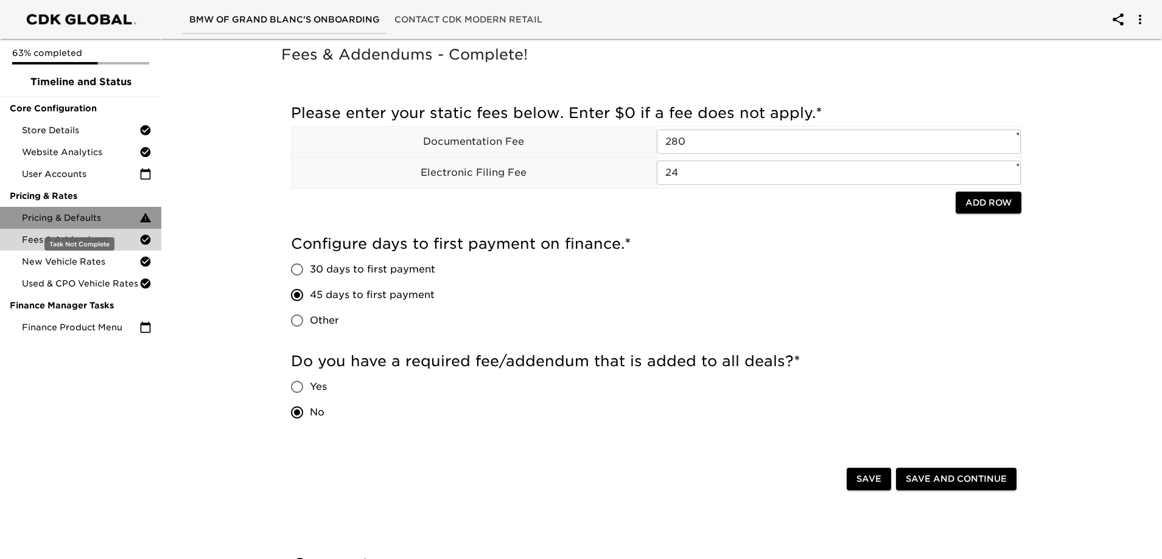
click at [93, 225] on div "Pricing & Defaults" at bounding box center [80, 218] width 161 height 22
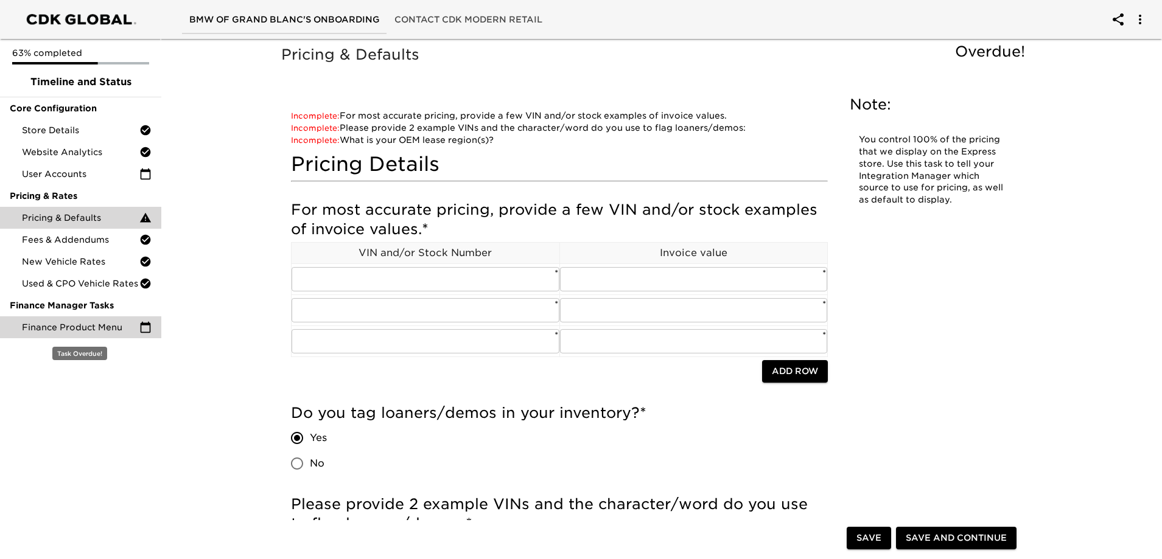
click at [108, 328] on span "Finance Product Menu" at bounding box center [80, 327] width 117 height 12
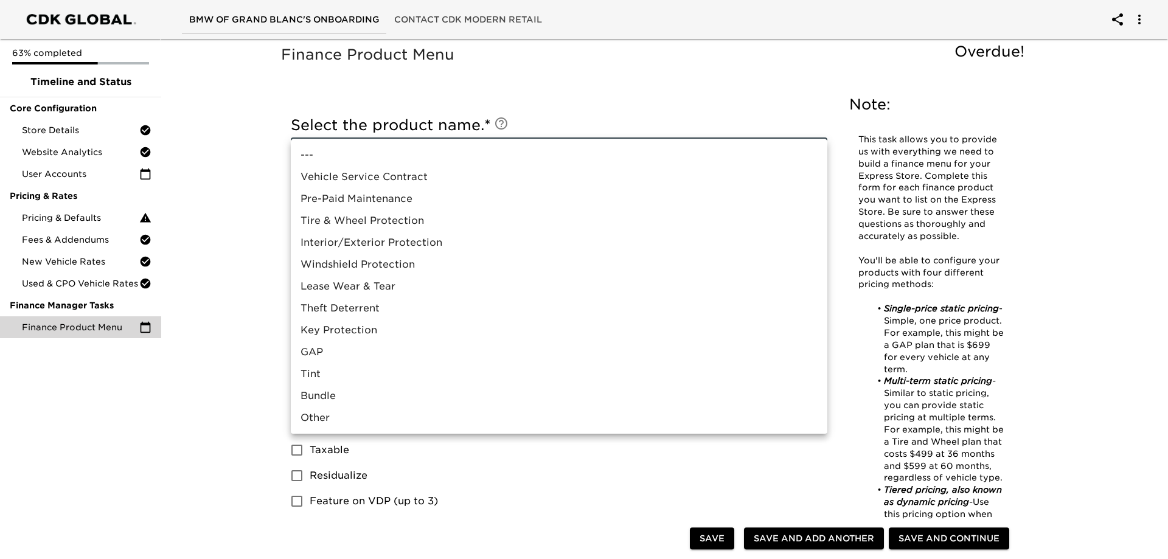
click at [368, 224] on li "Tire & Wheel Protection" at bounding box center [559, 221] width 537 height 22
type input "Tire & Wheel Protection"
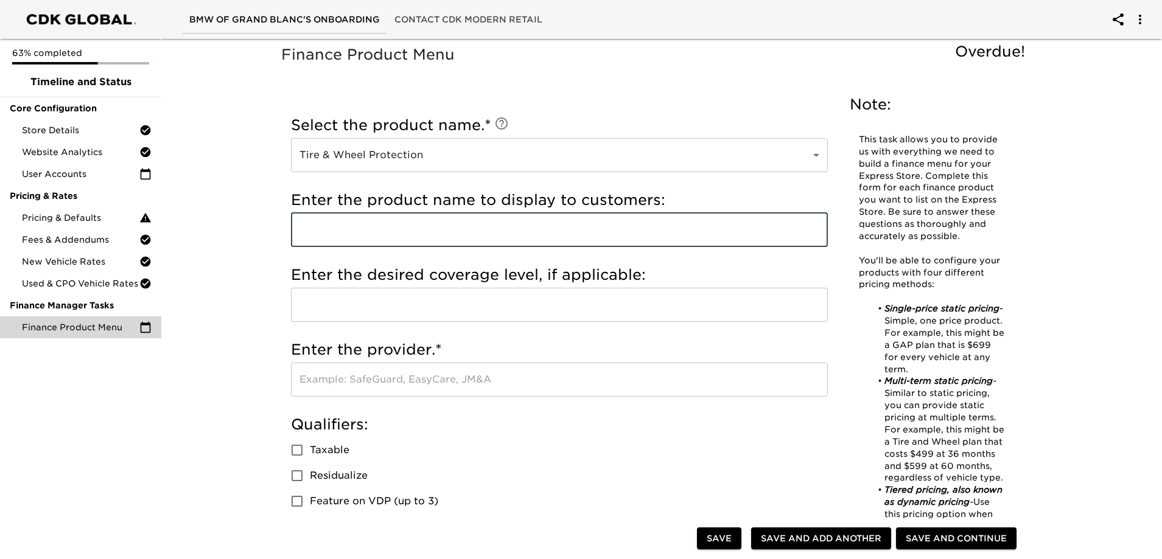
click at [384, 232] on input "text" at bounding box center [559, 230] width 537 height 34
type input "Tire and Wheel Protection"
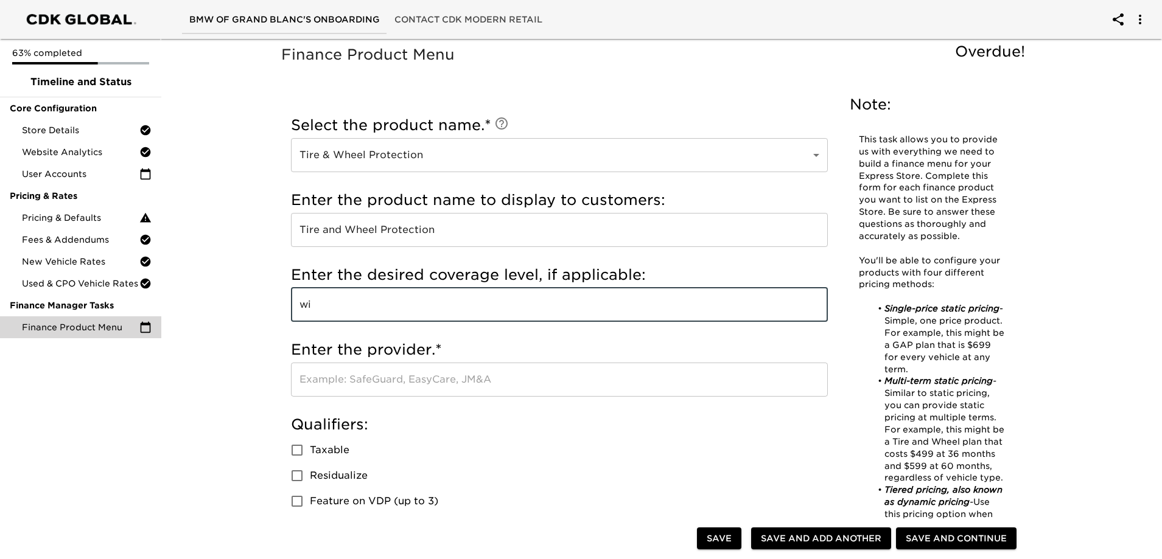
type input "w"
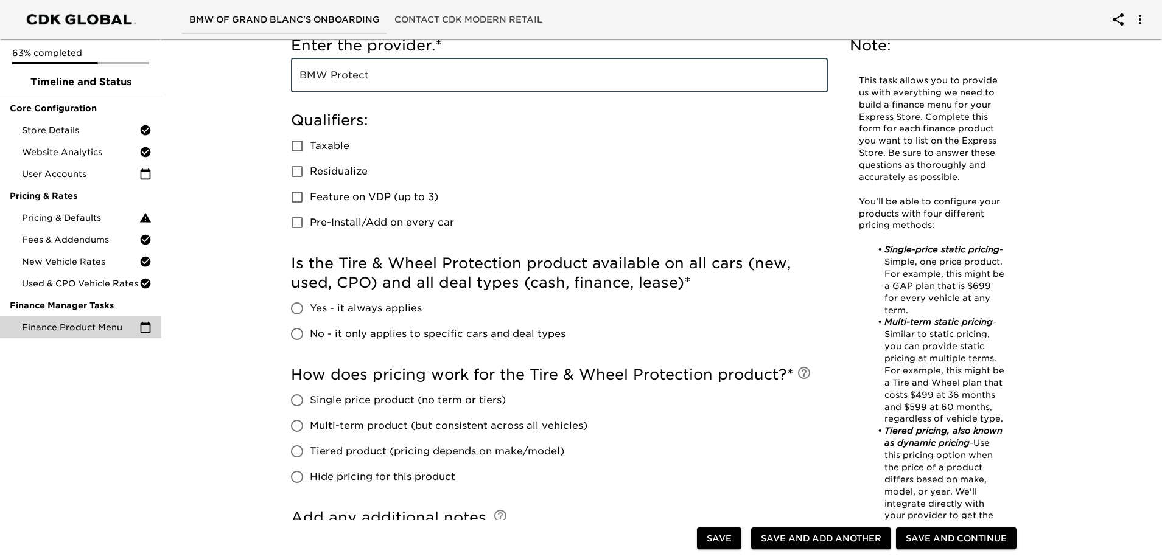
scroll to position [365, 0]
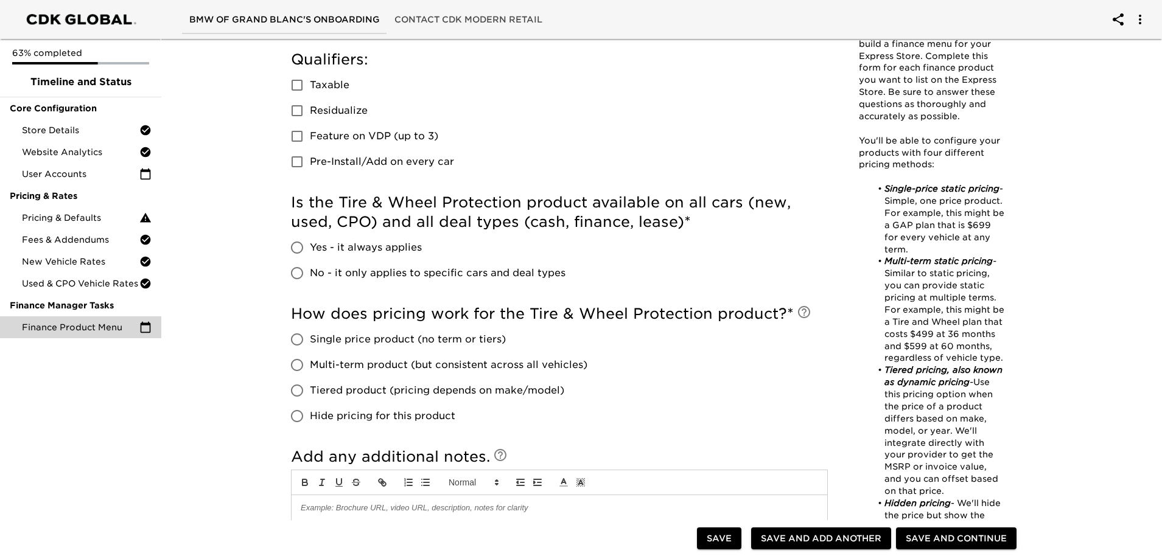
type input "BMW Protect"
click at [354, 248] on span "Yes - it always applies" at bounding box center [366, 247] width 112 height 15
click at [310, 248] on input "Yes - it always applies" at bounding box center [297, 248] width 26 height 26
radio input "true"
click at [351, 389] on span "Tiered product (pricing depends on make/model)" at bounding box center [437, 390] width 254 height 15
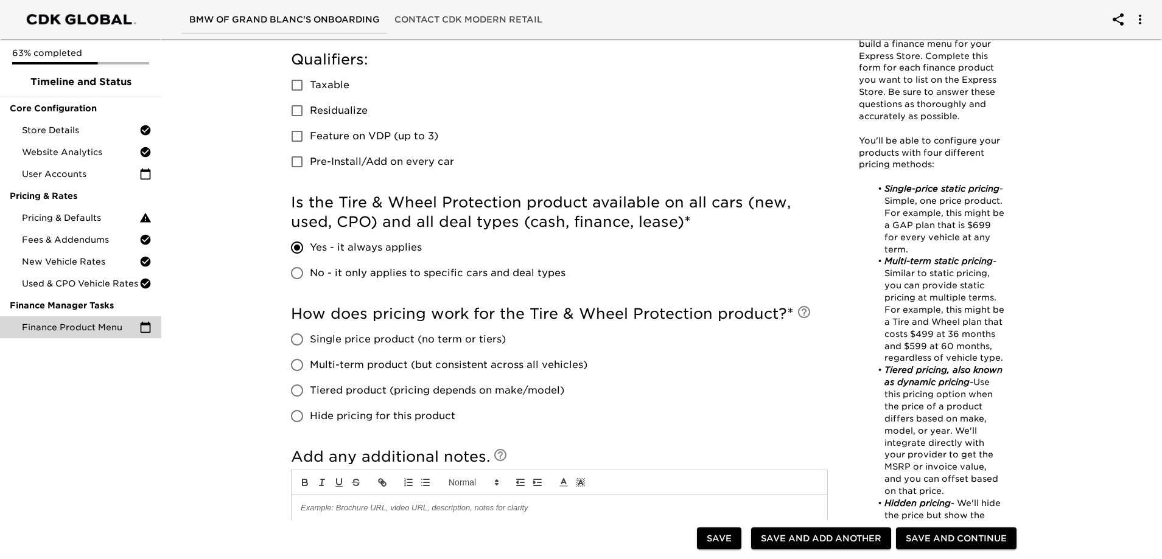
click at [310, 389] on input "Tiered product (pricing depends on make/model)" at bounding box center [297, 391] width 26 height 26
radio input "true"
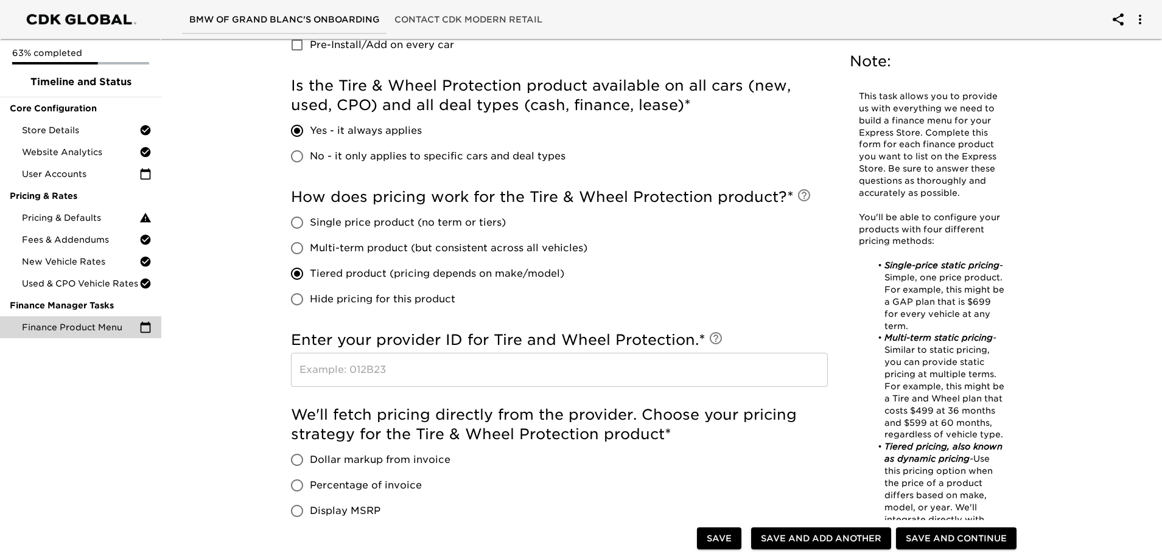
scroll to position [487, 0]
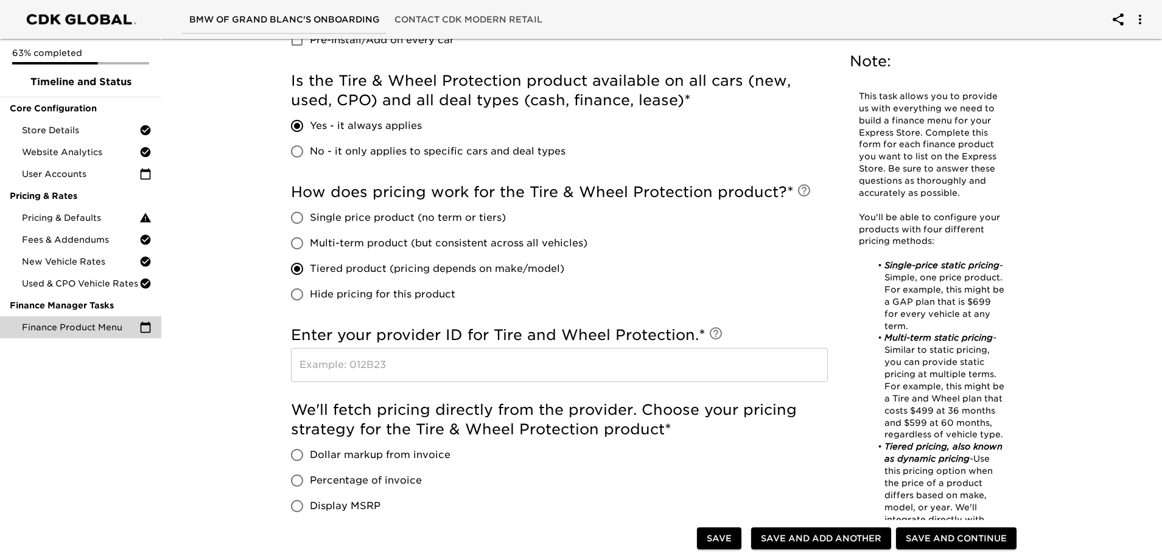
click at [379, 361] on input "text" at bounding box center [559, 365] width 537 height 34
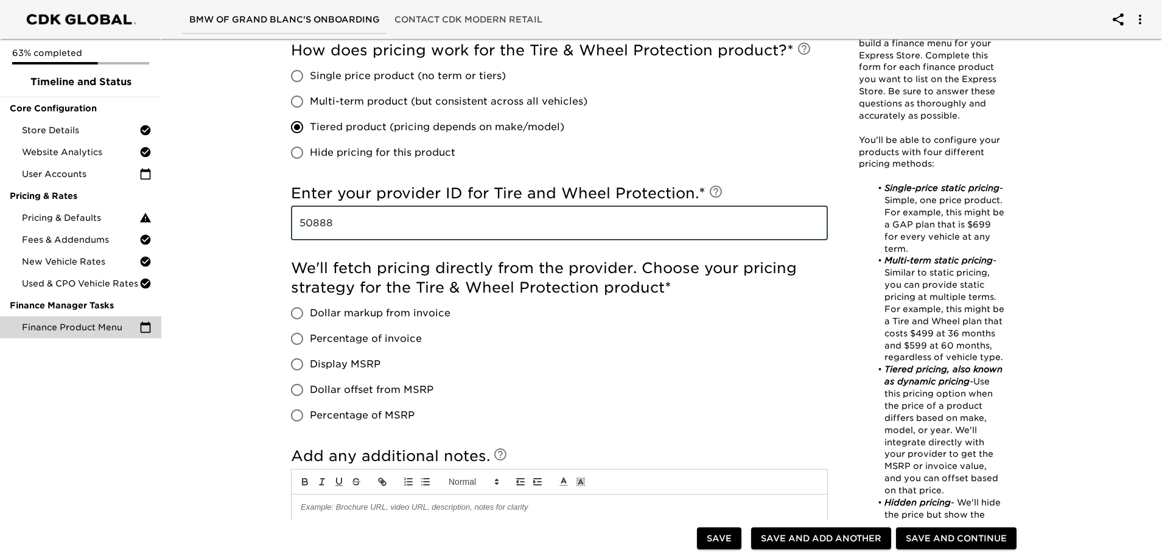
scroll to position [669, 0]
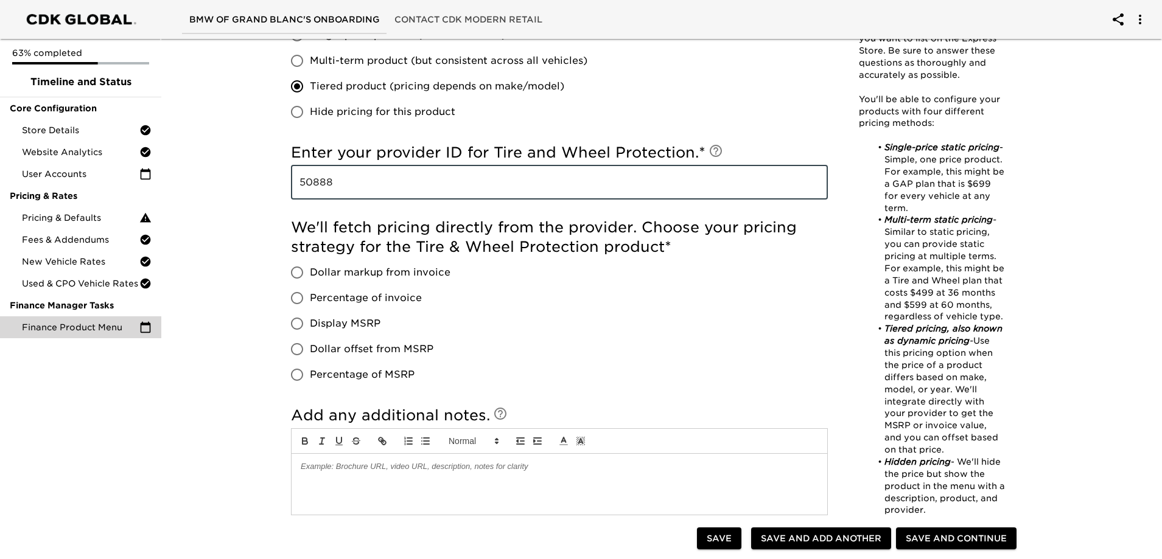
type input "50888"
click at [382, 274] on span "Dollar markup from invoice" at bounding box center [380, 272] width 141 height 15
click at [310, 274] on input "Dollar markup from invoice" at bounding box center [297, 273] width 26 height 26
radio input "true"
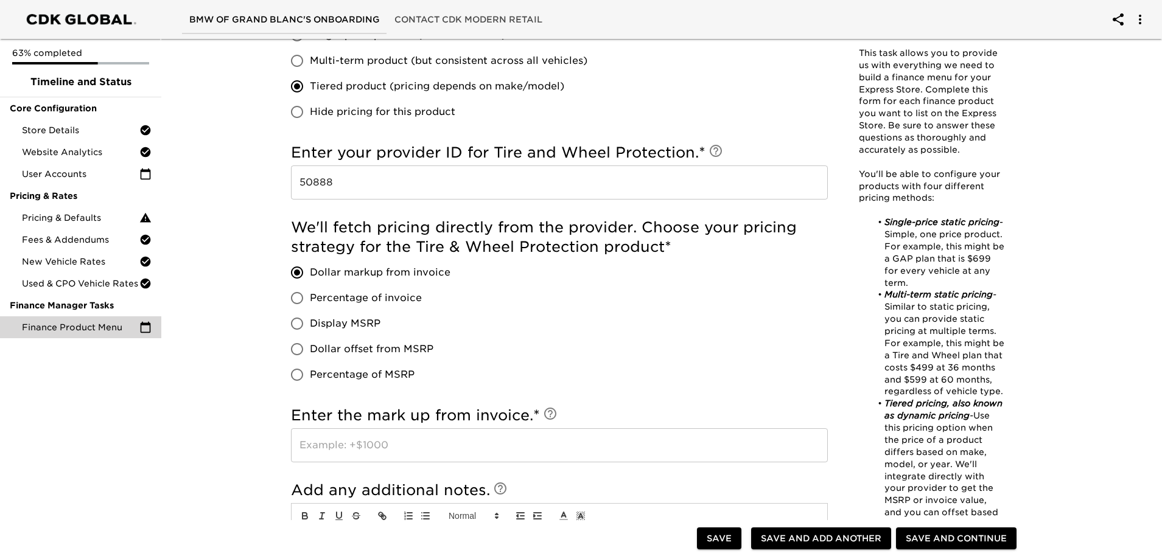
click at [392, 441] on input "text" at bounding box center [559, 445] width 537 height 34
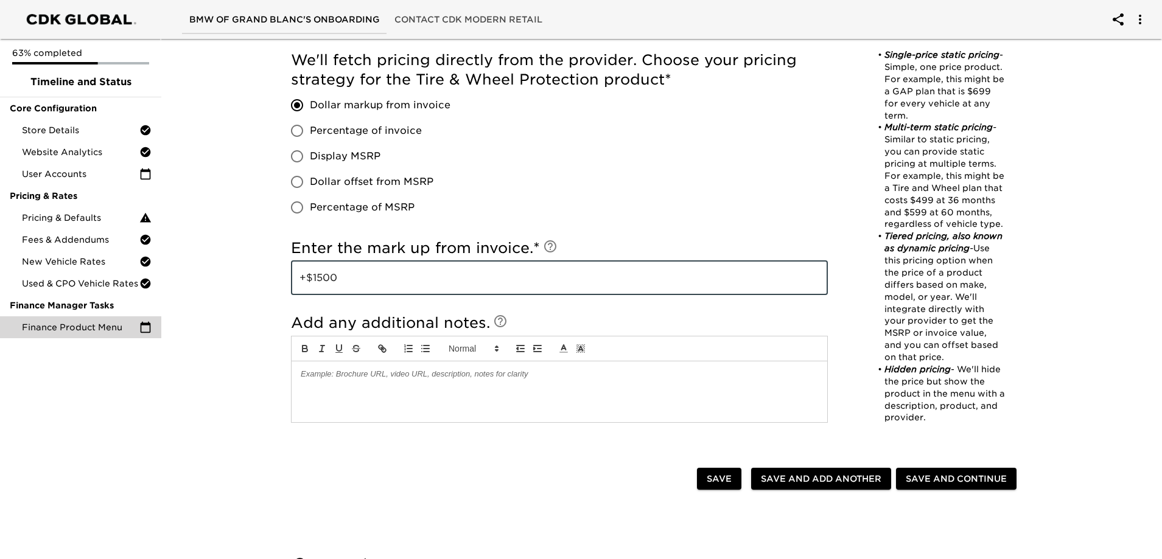
scroll to position [852, 0]
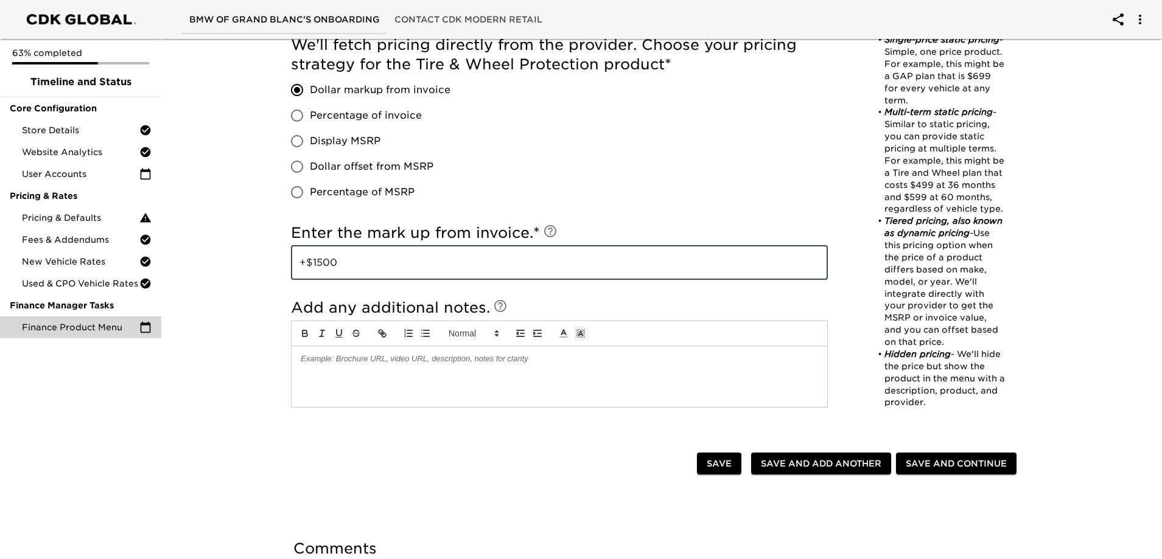
type input "+$1500"
click at [514, 378] on div at bounding box center [560, 376] width 536 height 61
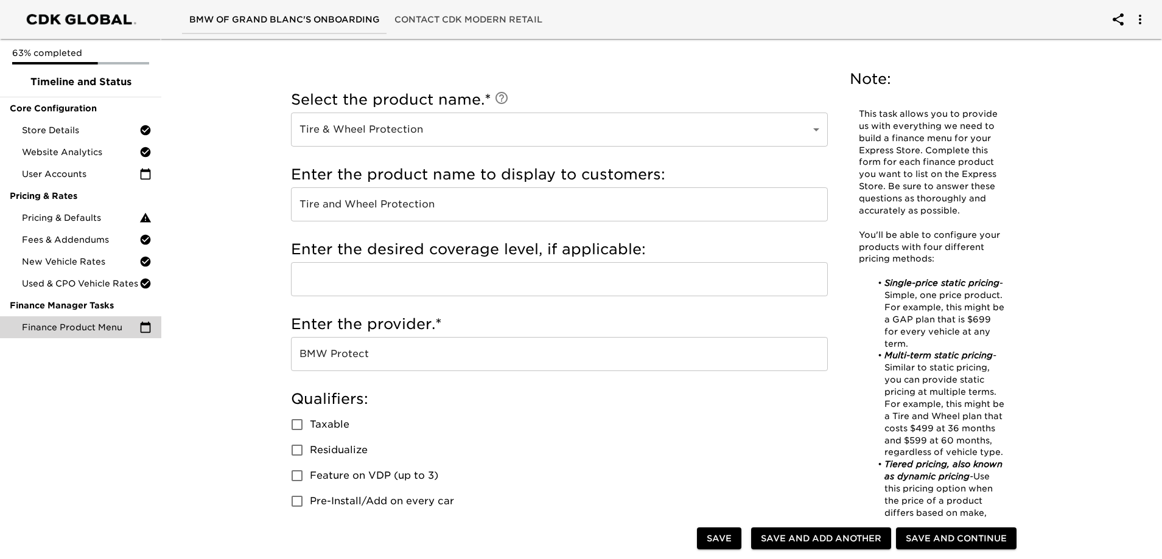
scroll to position [0, 0]
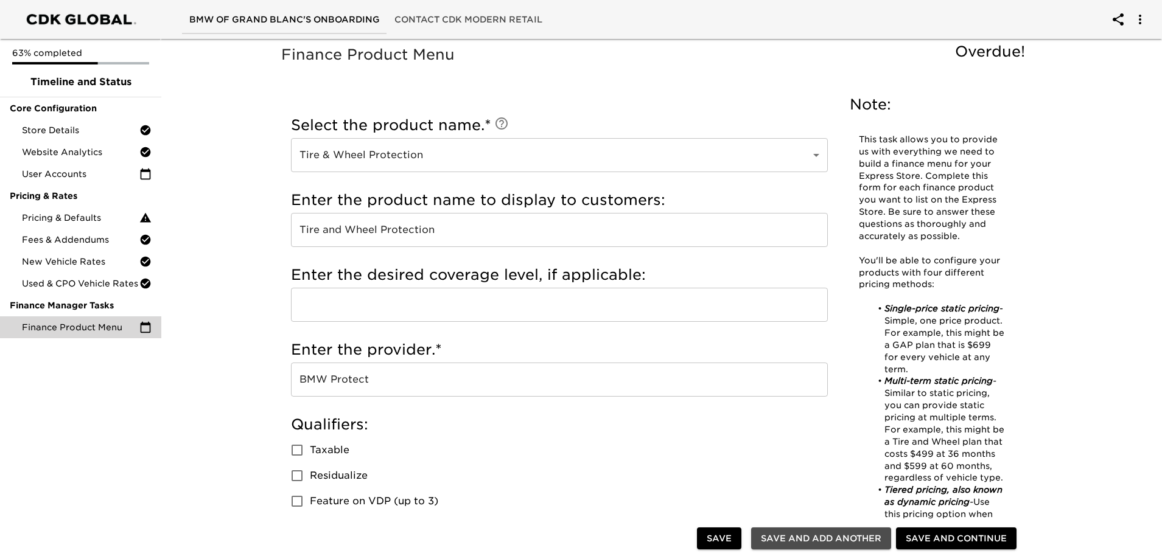
click at [846, 536] on span "Save and Add Another" at bounding box center [821, 538] width 120 height 15
radio input "false"
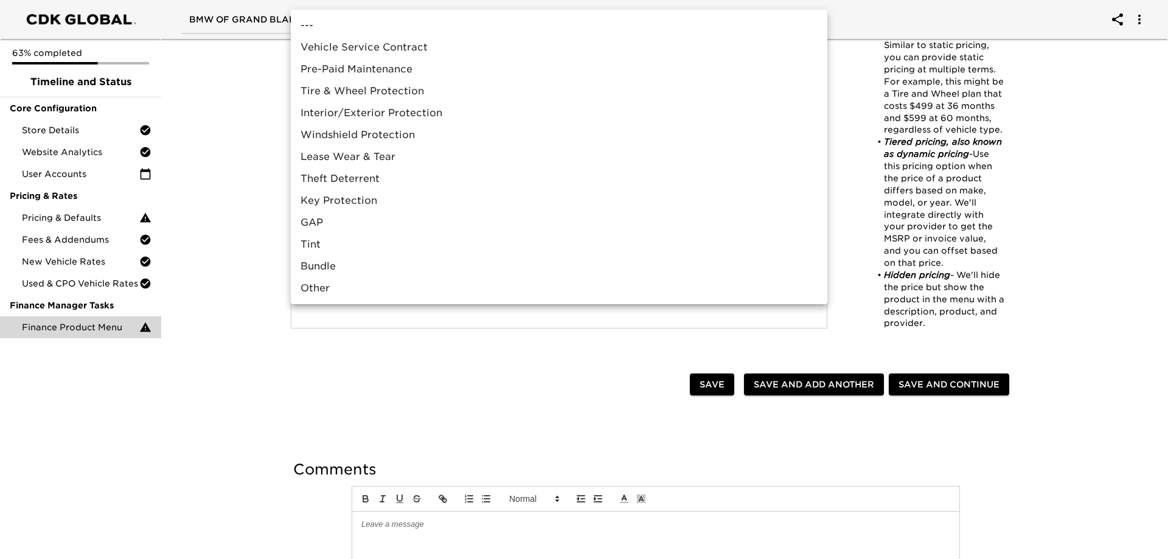
click at [368, 107] on li "Interior/Exterior Protection" at bounding box center [559, 113] width 537 height 22
type input "Interior/Exterior Protection"
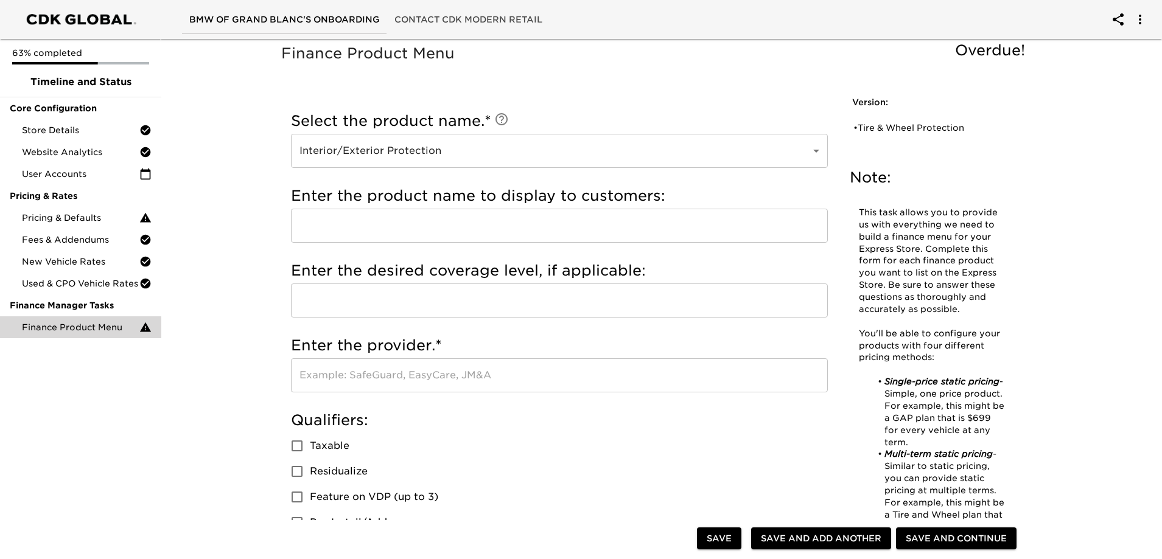
scroll to position [0, 0]
click at [360, 236] on input "text" at bounding box center [559, 227] width 537 height 34
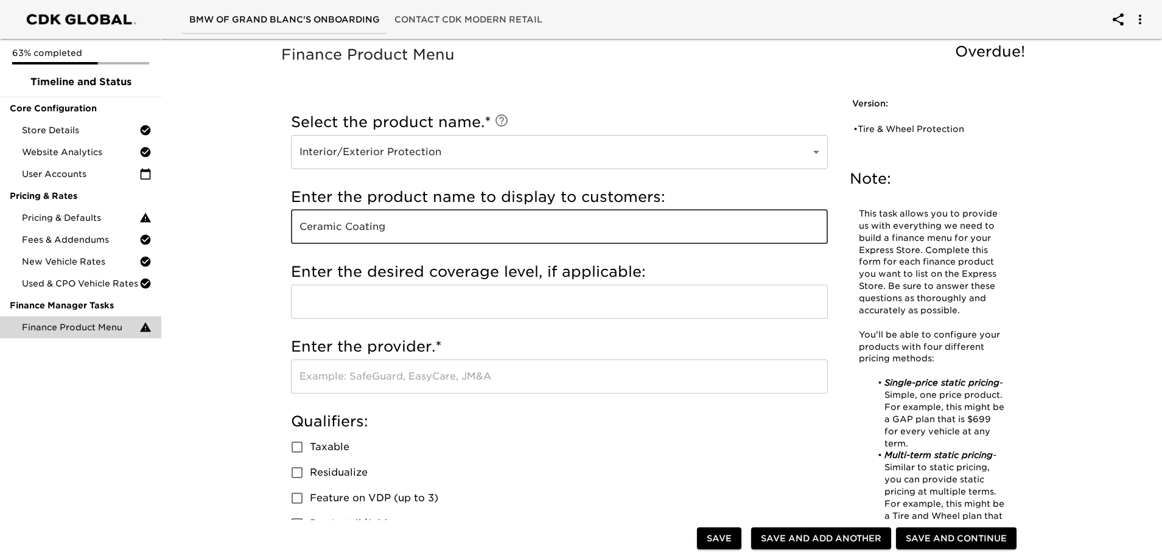
type input "Ceramic Coating"
click at [415, 366] on input "text" at bounding box center [559, 377] width 537 height 34
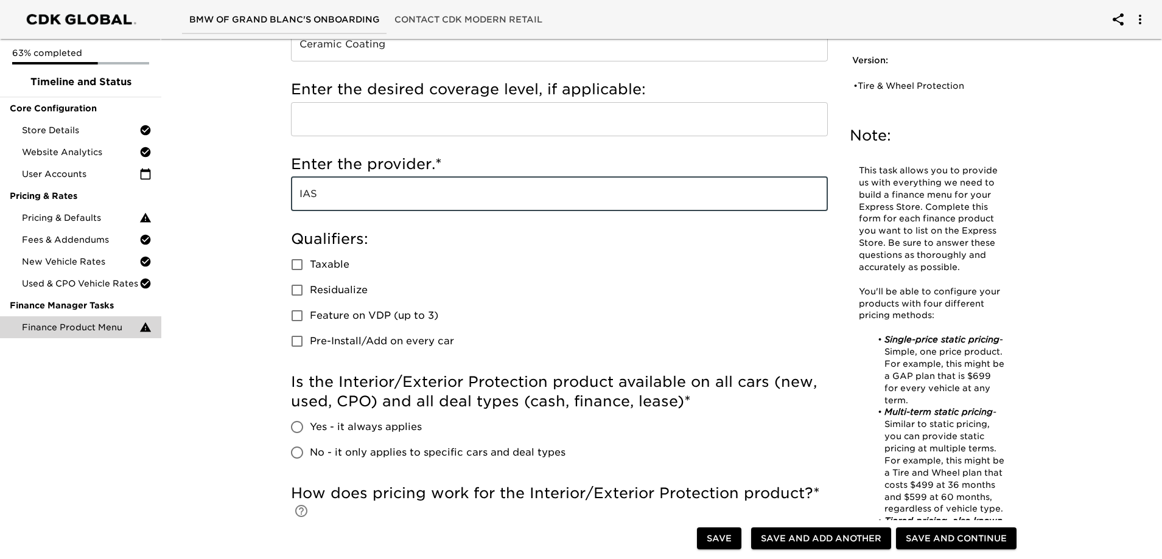
type input "IAS"
click at [395, 343] on span "Pre-Install/Add on every car" at bounding box center [382, 341] width 144 height 15
click at [310, 343] on input "Pre-Install/Add on every car" at bounding box center [297, 342] width 26 height 26
checkbox input "true"
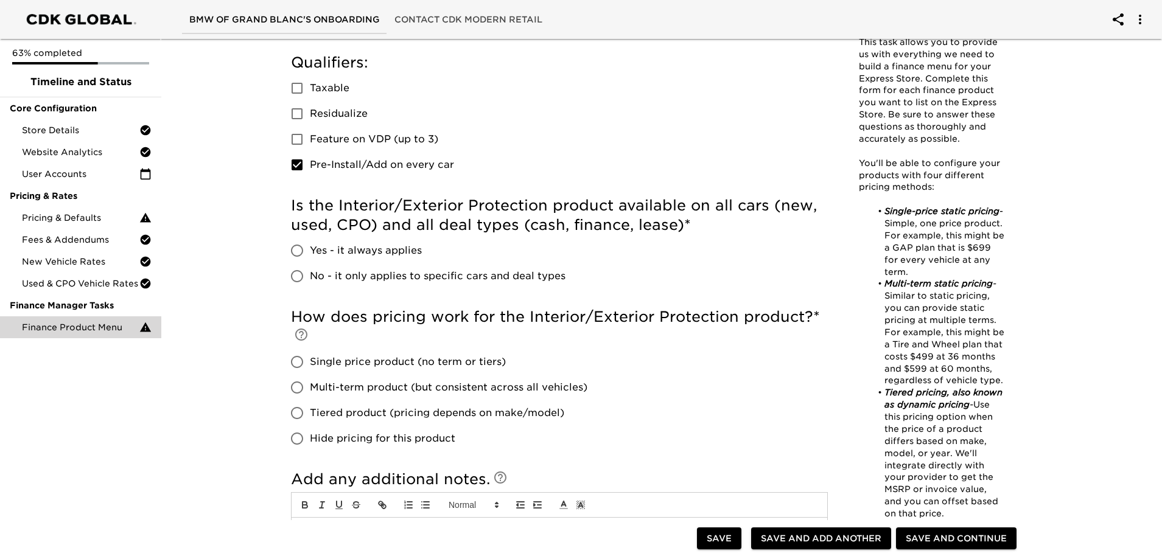
scroll to position [365, 0]
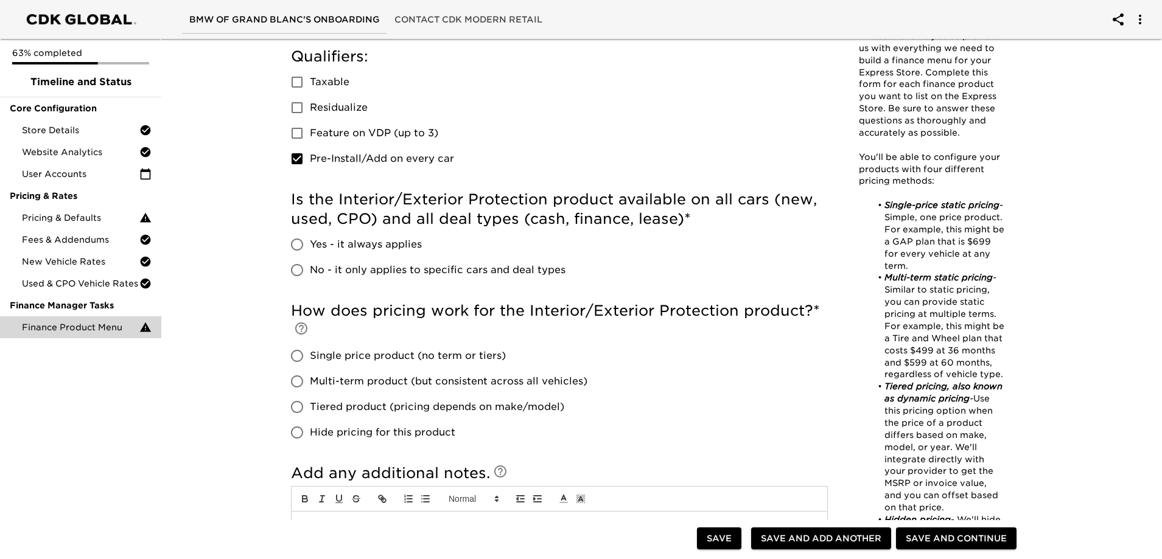
click at [391, 251] on span "Yes - it always applies" at bounding box center [366, 244] width 112 height 15
click at [310, 251] on input "Yes - it always applies" at bounding box center [297, 245] width 26 height 26
radio input "true"
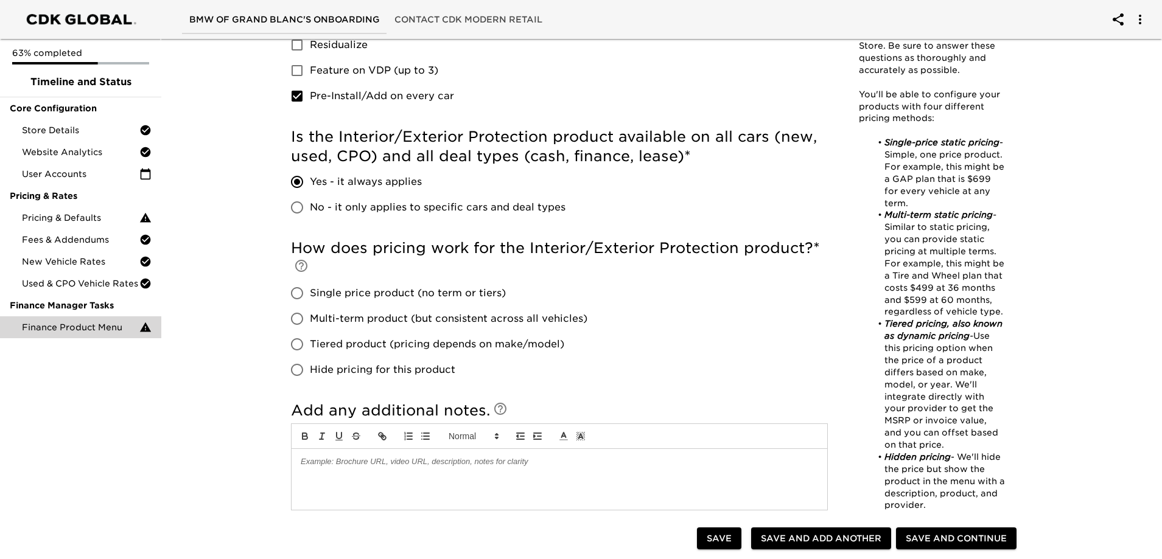
scroll to position [487, 0]
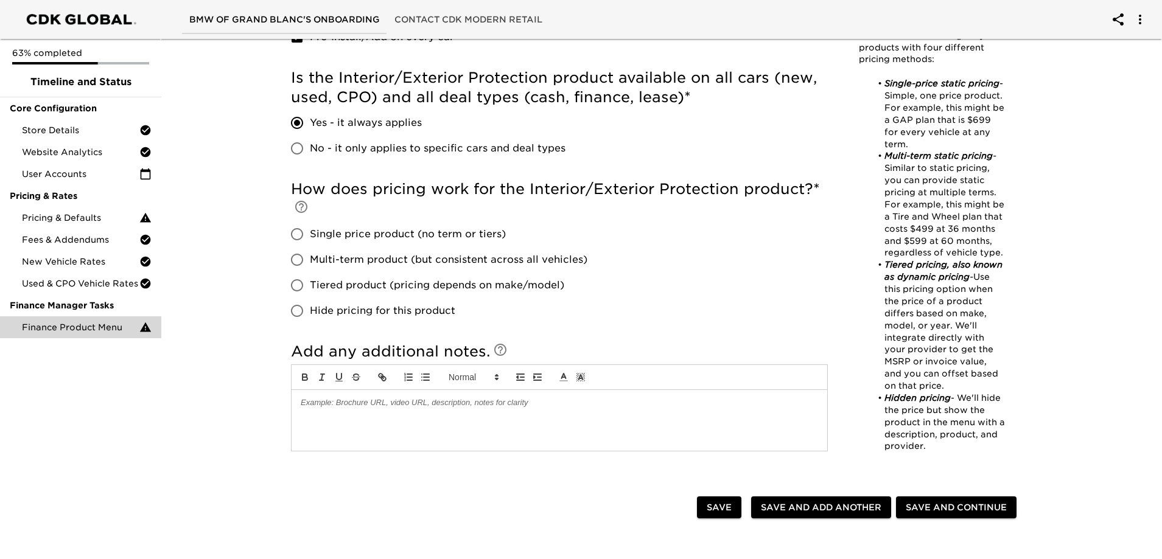
click at [358, 227] on span "Single price product (no term or tiers)" at bounding box center [408, 234] width 196 height 15
click at [310, 227] on input "Single price product (no term or tiers)" at bounding box center [297, 235] width 26 height 26
radio input "true"
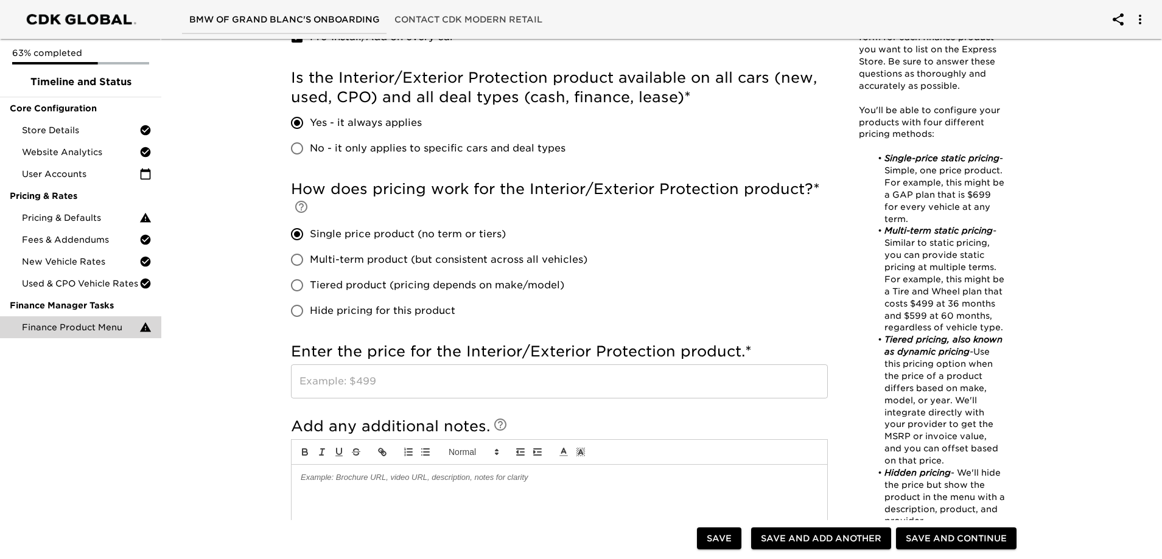
drag, startPoint x: 388, startPoint y: 385, endPoint x: 396, endPoint y: 367, distance: 19.3
click at [388, 377] on input "text" at bounding box center [559, 382] width 537 height 34
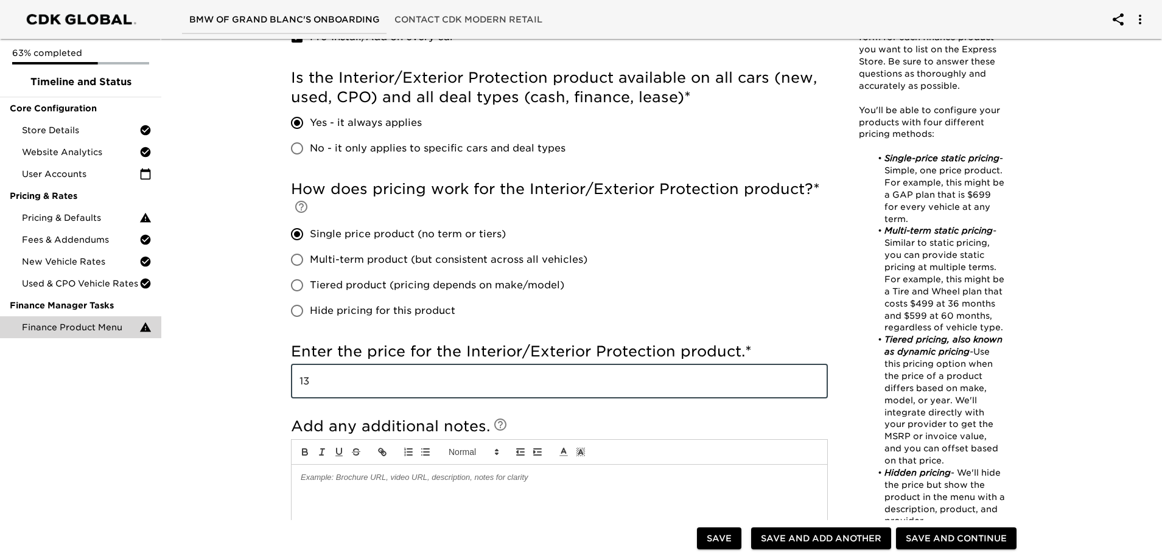
type input "1"
type input "$1399"
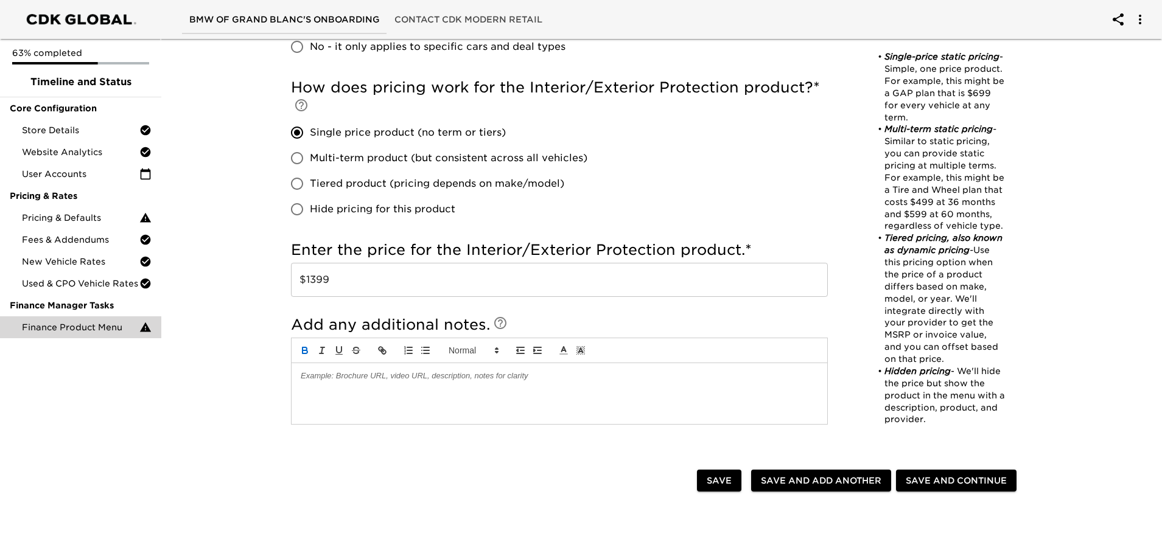
scroll to position [669, 0]
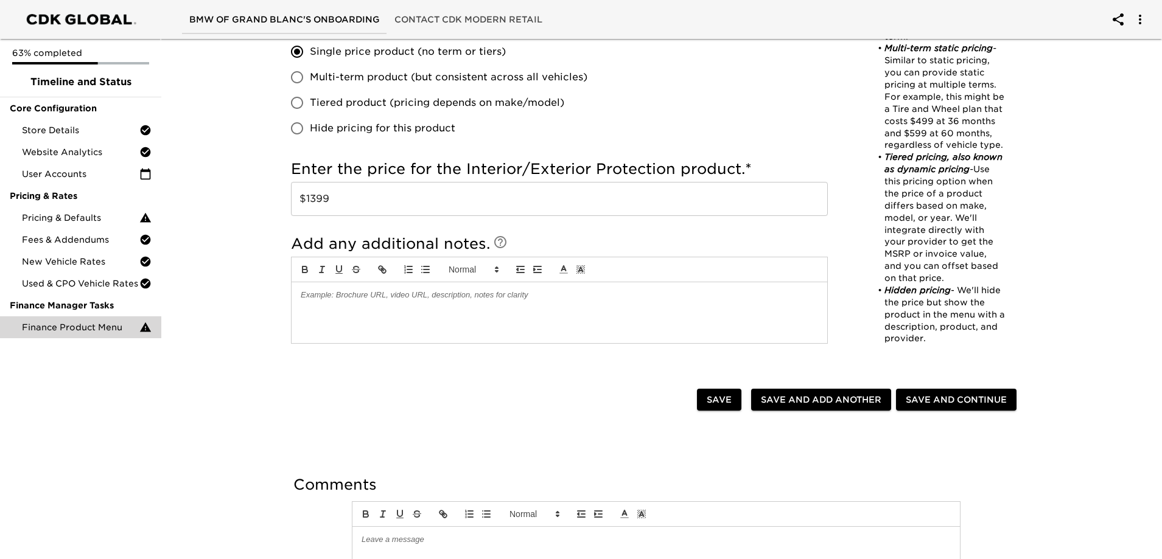
click at [849, 402] on span "Save and Add Another" at bounding box center [821, 400] width 120 height 15
checkbox input "true"
radio input "false"
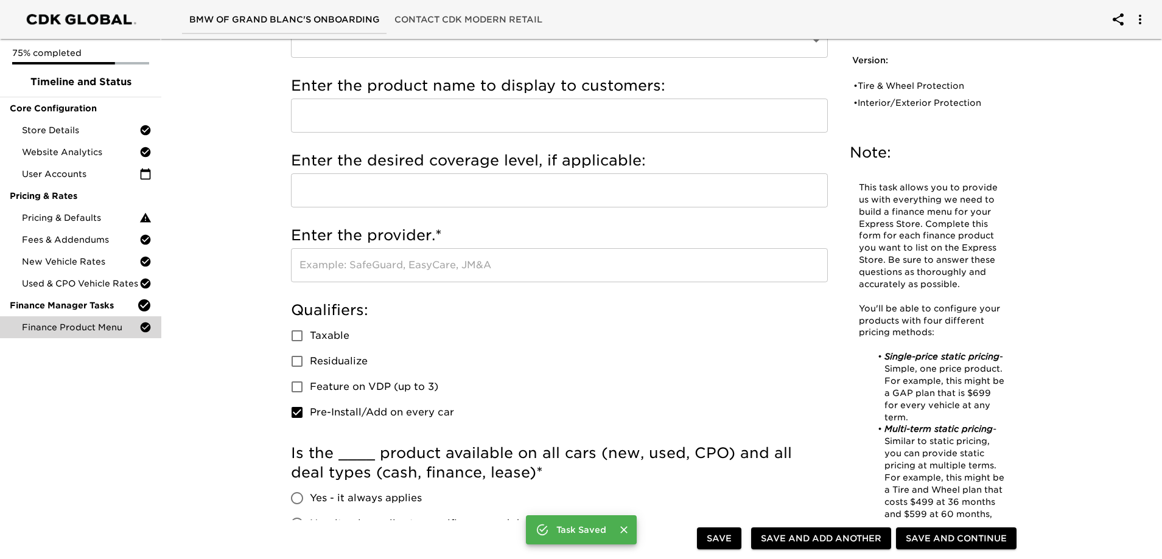
scroll to position [0, 0]
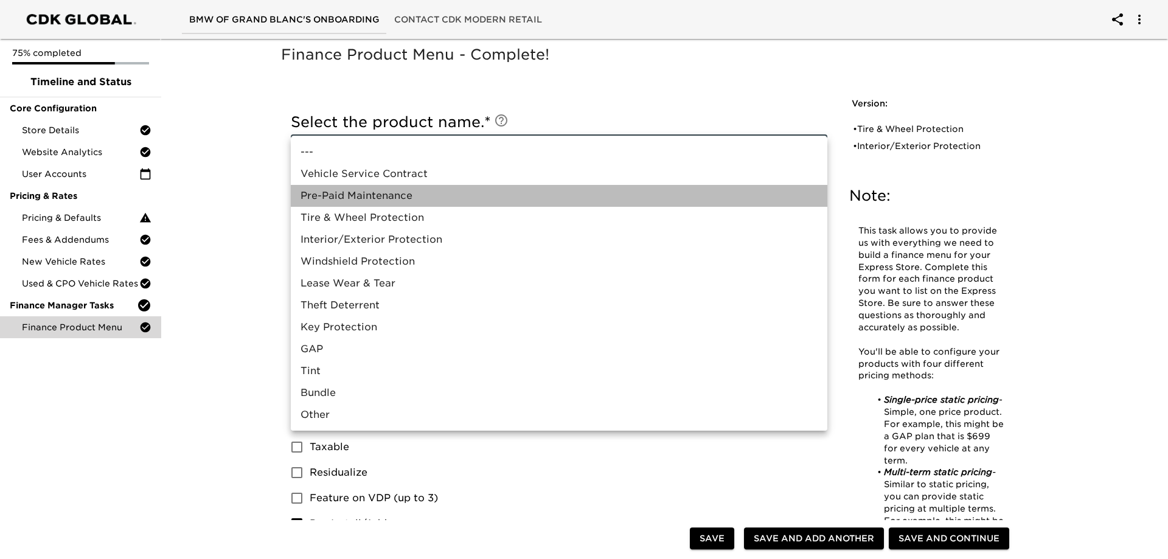
click at [388, 195] on li "Pre-Paid Maintenance" at bounding box center [559, 196] width 537 height 22
type input "Pre-Paid Maintenance"
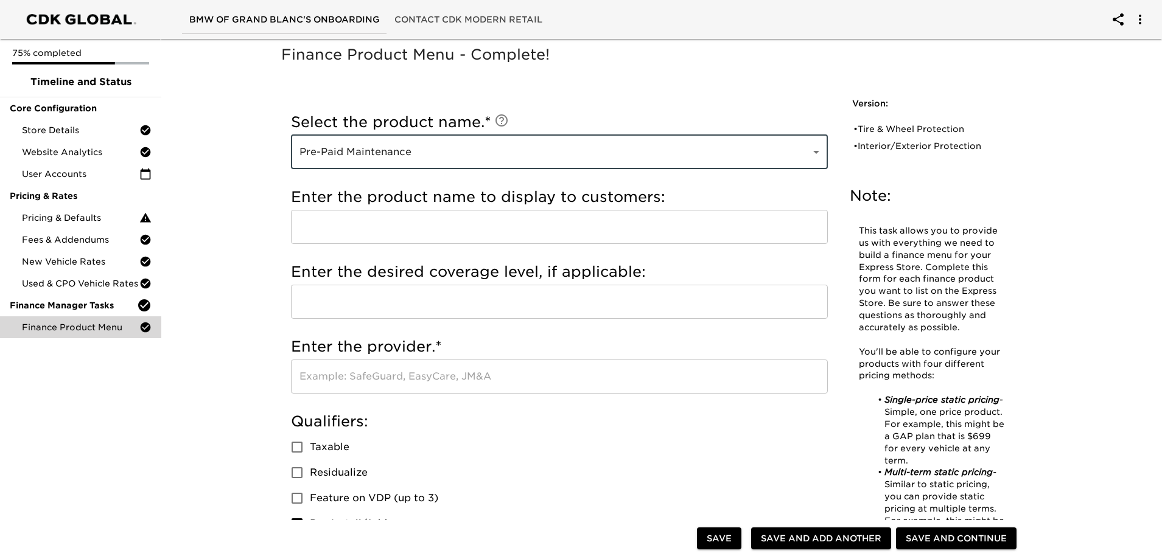
click at [405, 237] on input "text" at bounding box center [559, 227] width 537 height 34
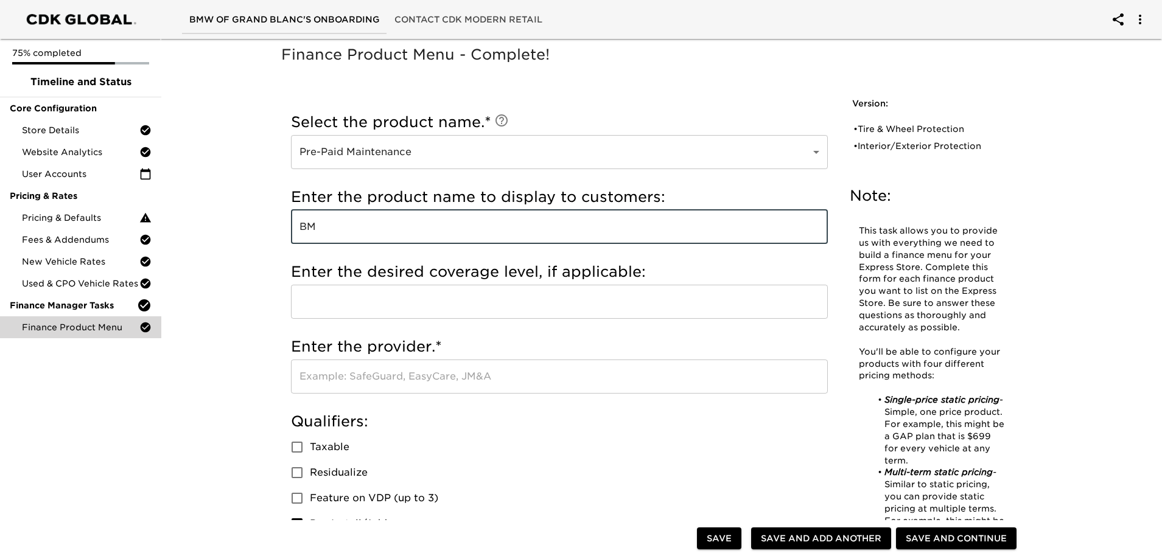
type input "B"
type input "Pre-Paid Maintenance"
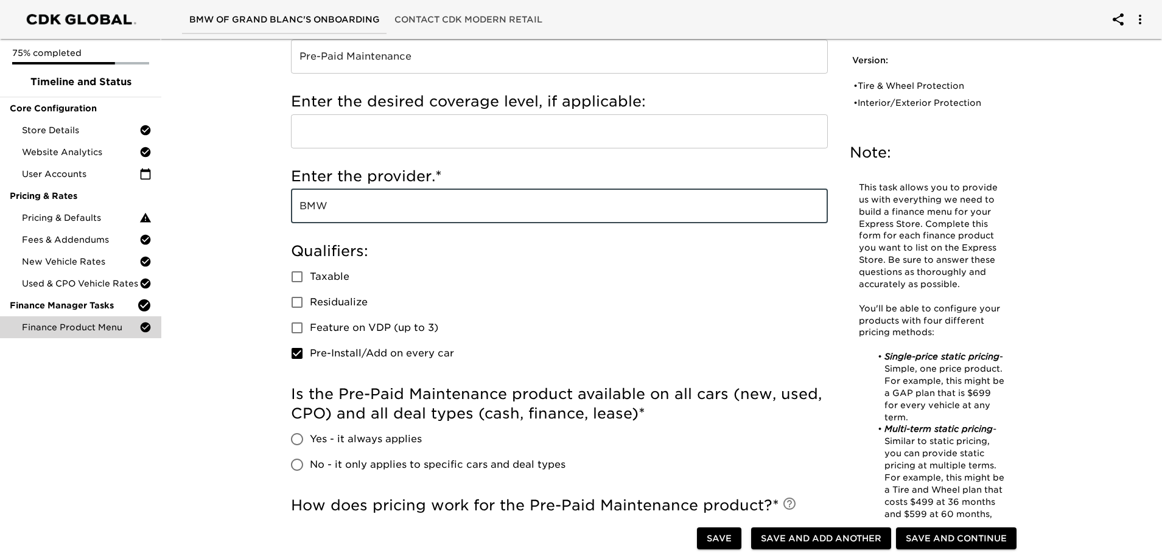
scroll to position [365, 0]
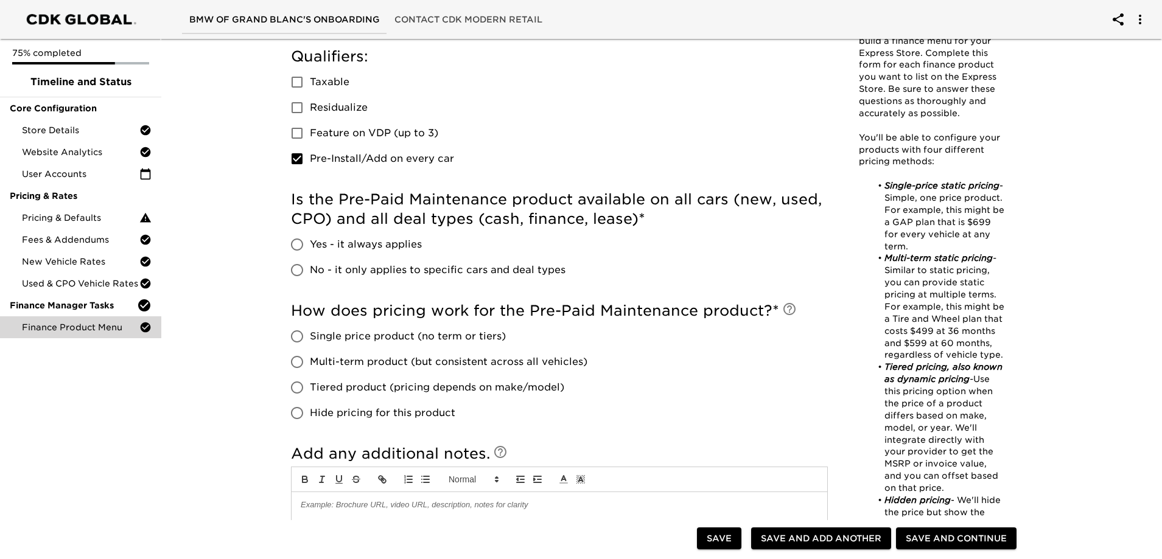
type input "BMW"
click at [396, 161] on span "Pre-Install/Add on every car" at bounding box center [382, 159] width 144 height 15
click at [310, 161] on input "Pre-Install/Add on every car" at bounding box center [297, 159] width 26 height 26
checkbox input "false"
click at [382, 245] on span "Yes - it always applies" at bounding box center [366, 244] width 112 height 15
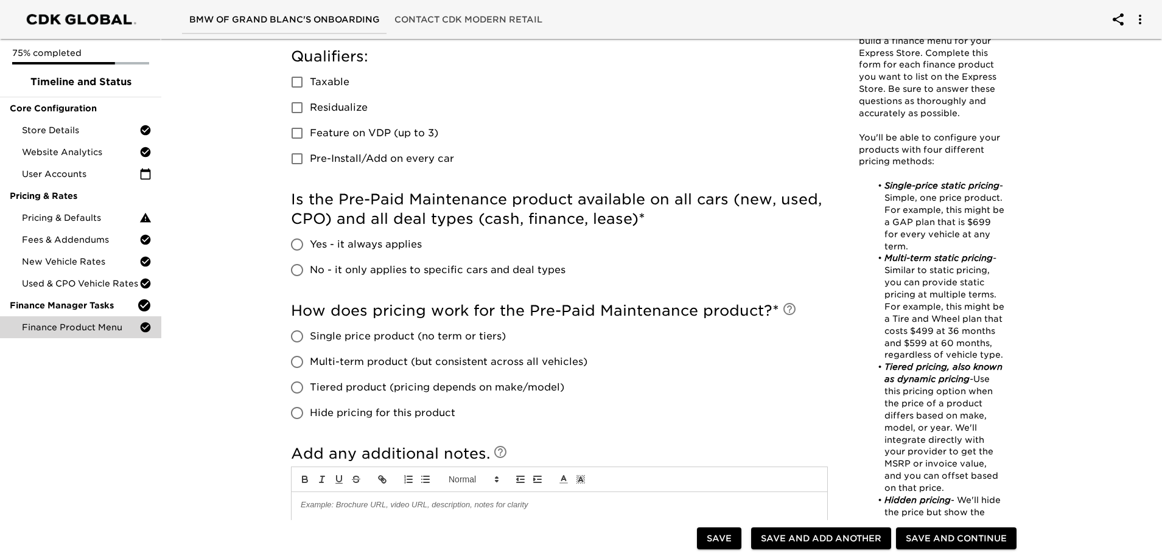
click at [310, 245] on input "Yes - it always applies" at bounding box center [297, 245] width 26 height 26
radio input "true"
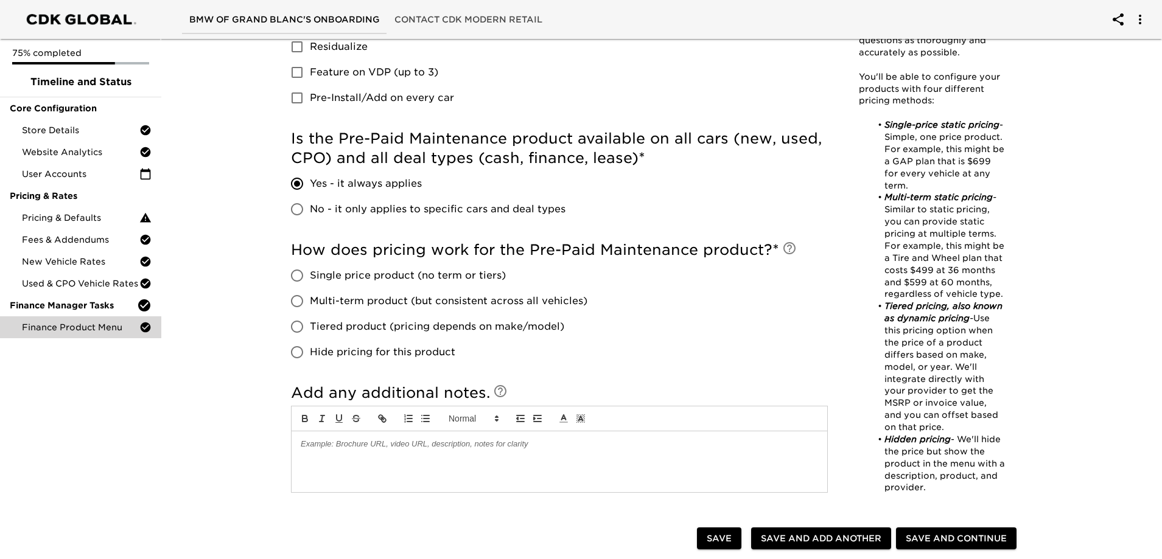
click at [370, 329] on span "Tiered product (pricing depends on make/model)" at bounding box center [437, 327] width 254 height 15
click at [310, 329] on input "Tiered product (pricing depends on make/model)" at bounding box center [297, 327] width 26 height 26
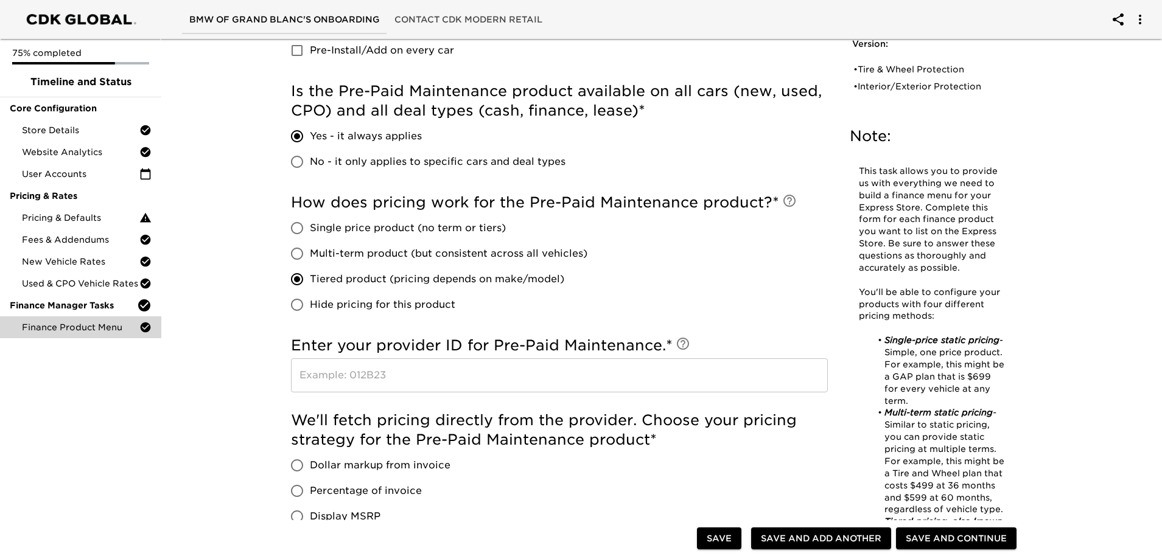
scroll to position [548, 0]
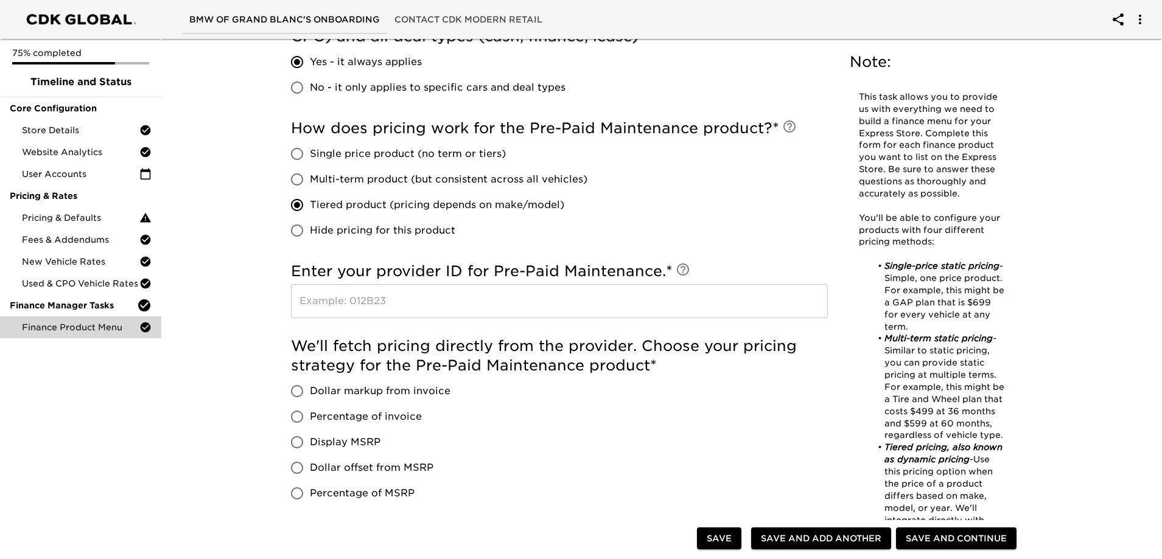
click at [385, 296] on input "text" at bounding box center [559, 301] width 537 height 34
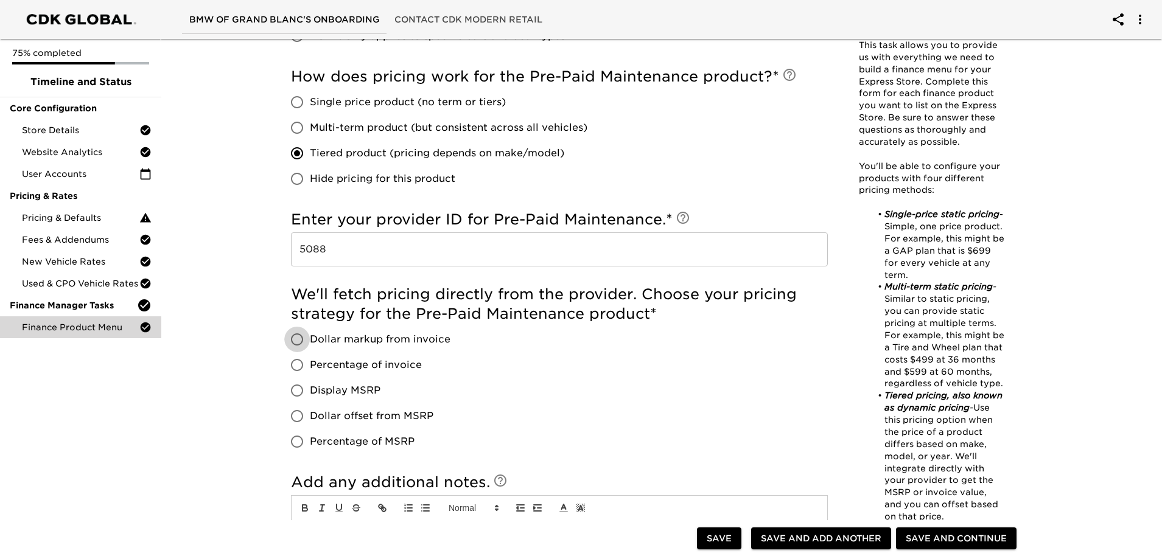
scroll to position [669, 0]
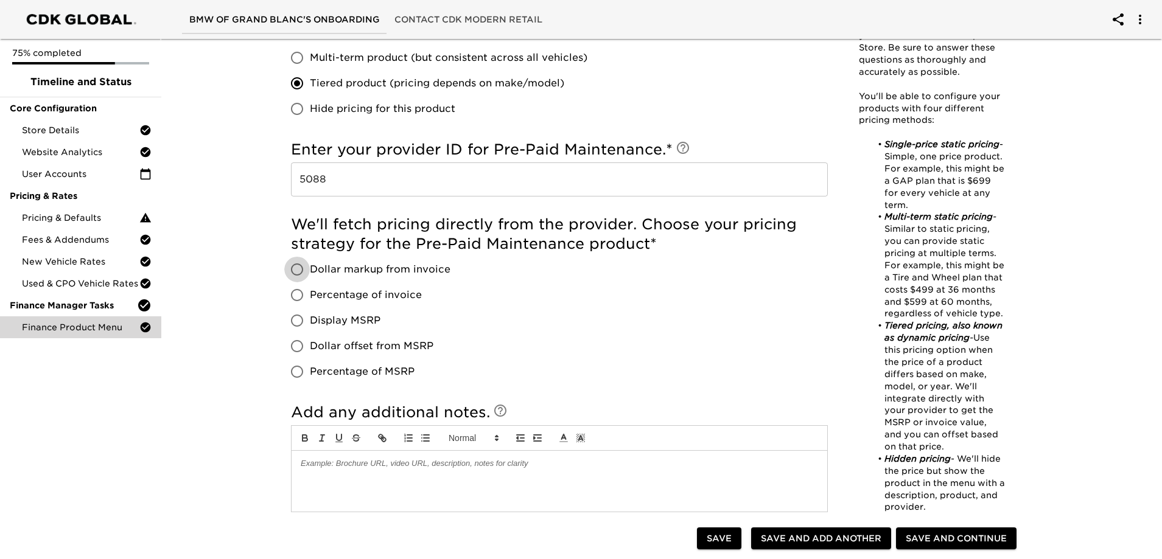
click at [348, 319] on span "Display MSRP" at bounding box center [345, 320] width 71 height 15
click at [310, 319] on input "Display MSRP" at bounding box center [297, 321] width 26 height 26
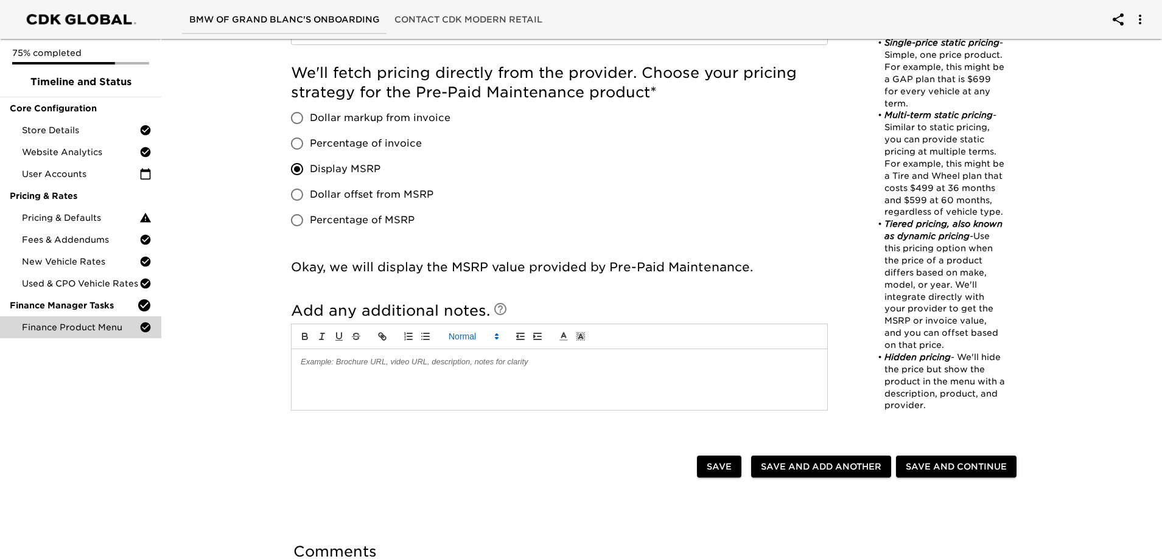
scroll to position [852, 0]
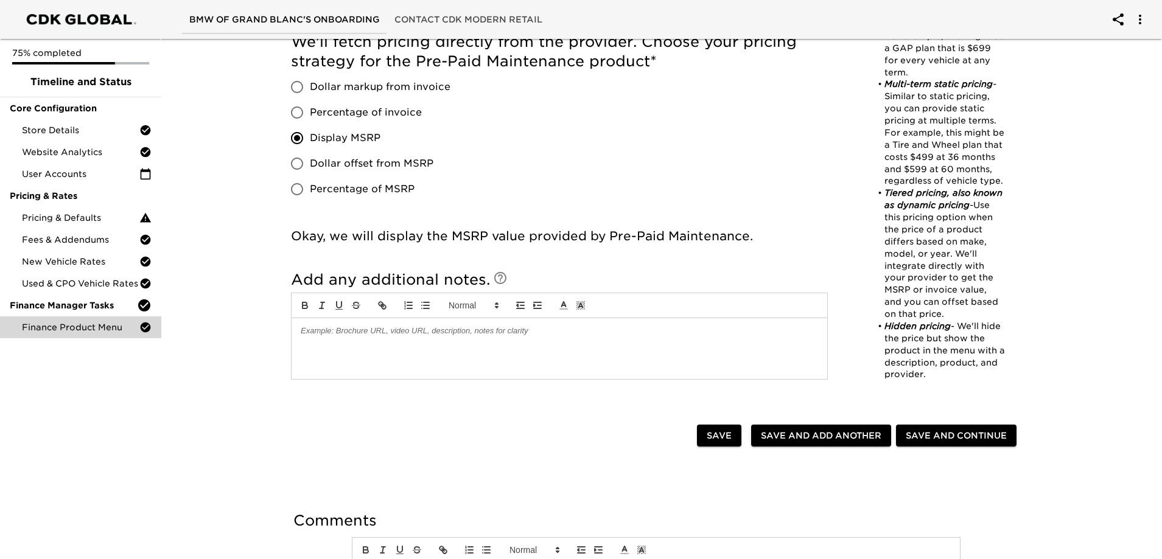
click at [391, 346] on div at bounding box center [560, 348] width 536 height 61
click at [484, 353] on div "There are called Ultimate Care +" at bounding box center [560, 348] width 536 height 61
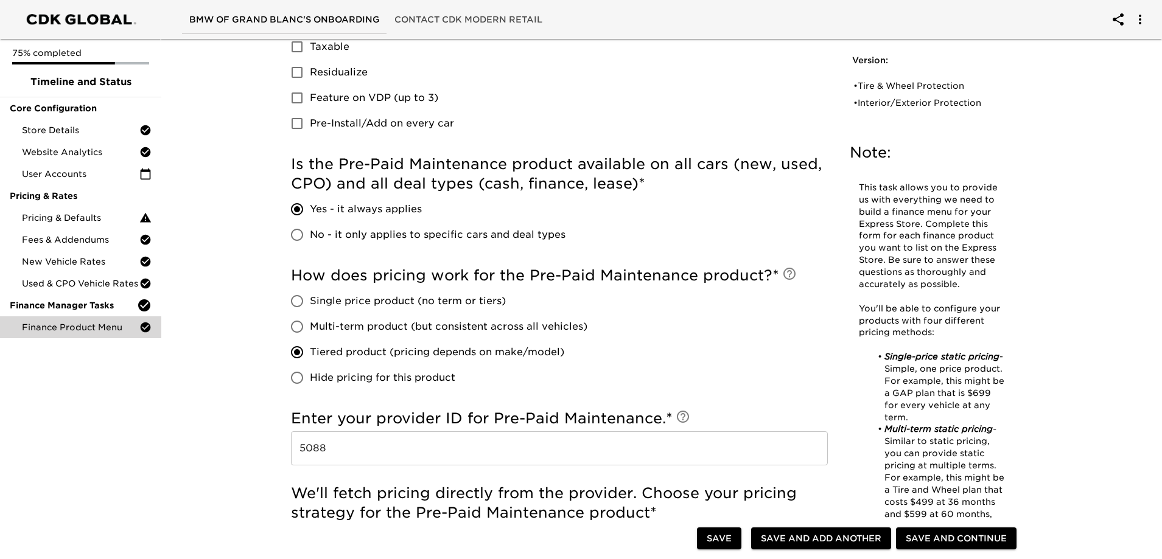
scroll to position [365, 0]
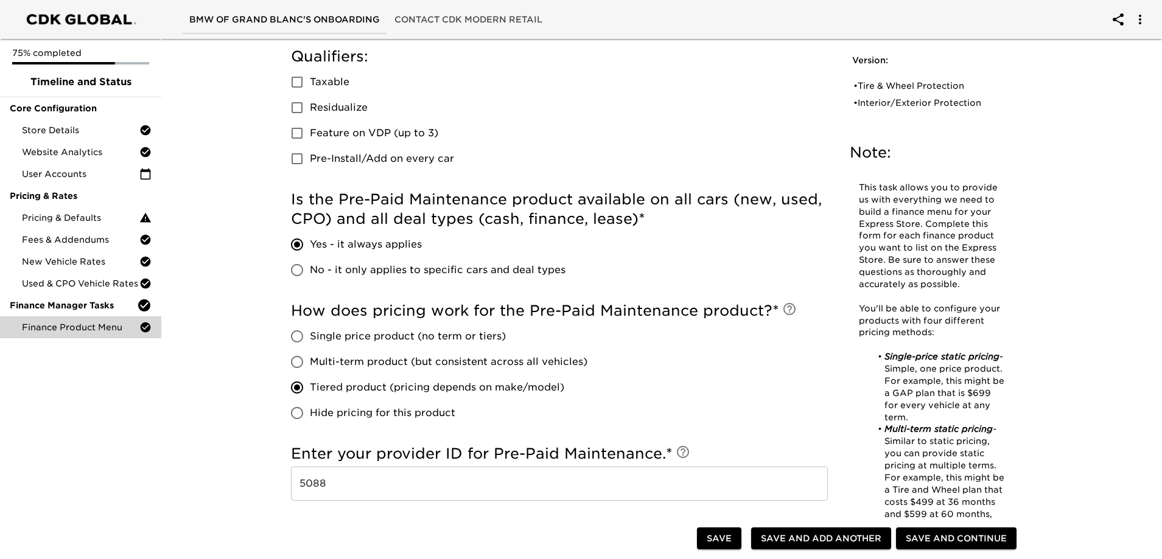
click at [403, 463] on h5 "Enter your provider ID for Pre-Paid Maintenance. *" at bounding box center [559, 453] width 537 height 19
click at [403, 473] on input "5088" at bounding box center [559, 484] width 537 height 34
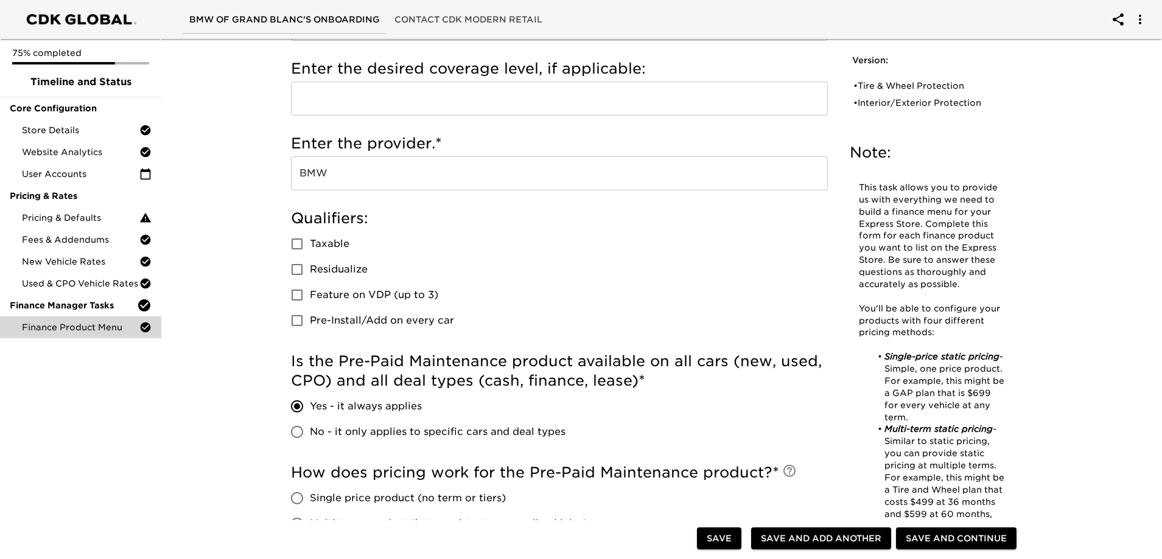
scroll to position [0, 0]
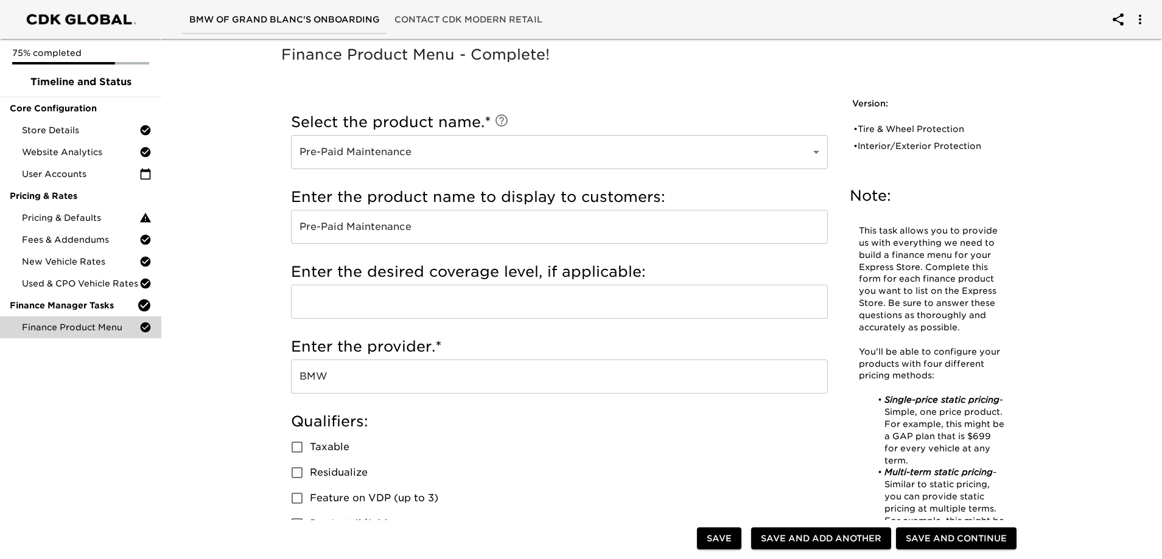
drag, startPoint x: 830, startPoint y: 545, endPoint x: 840, endPoint y: 492, distance: 53.2
click at [830, 545] on span "Save and Add Another" at bounding box center [821, 538] width 120 height 15
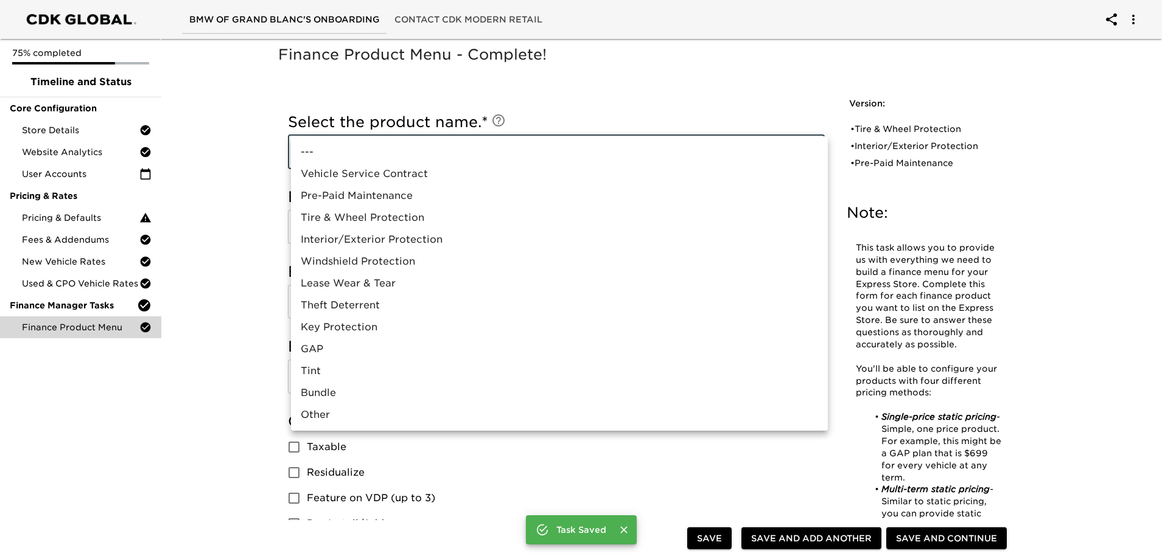
click at [365, 174] on li "Vehicle Service Contract" at bounding box center [559, 174] width 537 height 22
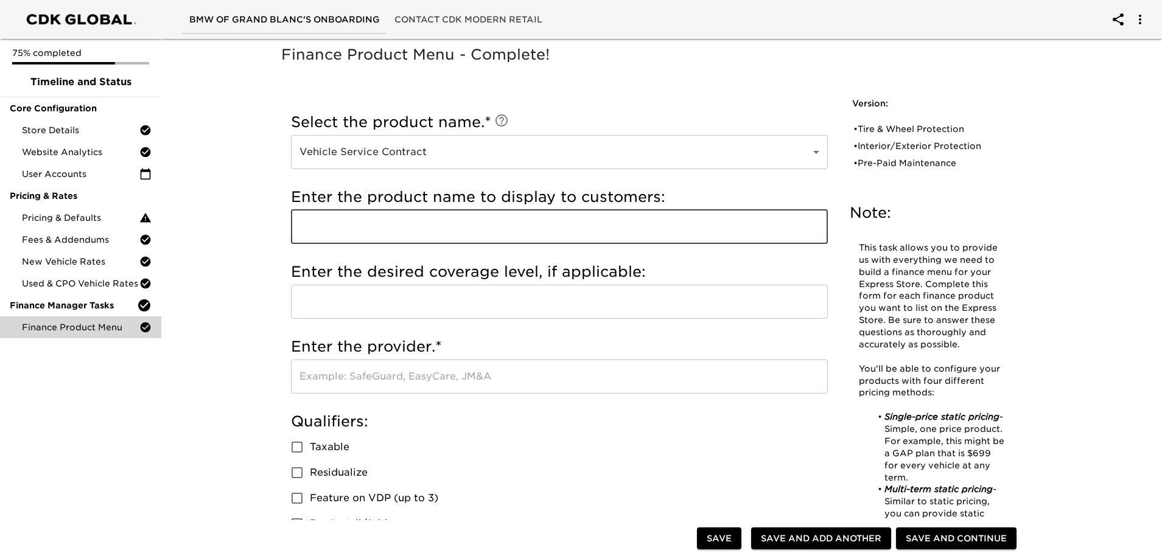
drag, startPoint x: 348, startPoint y: 230, endPoint x: 358, endPoint y: 228, distance: 10.6
click at [348, 230] on input "text" at bounding box center [559, 227] width 537 height 34
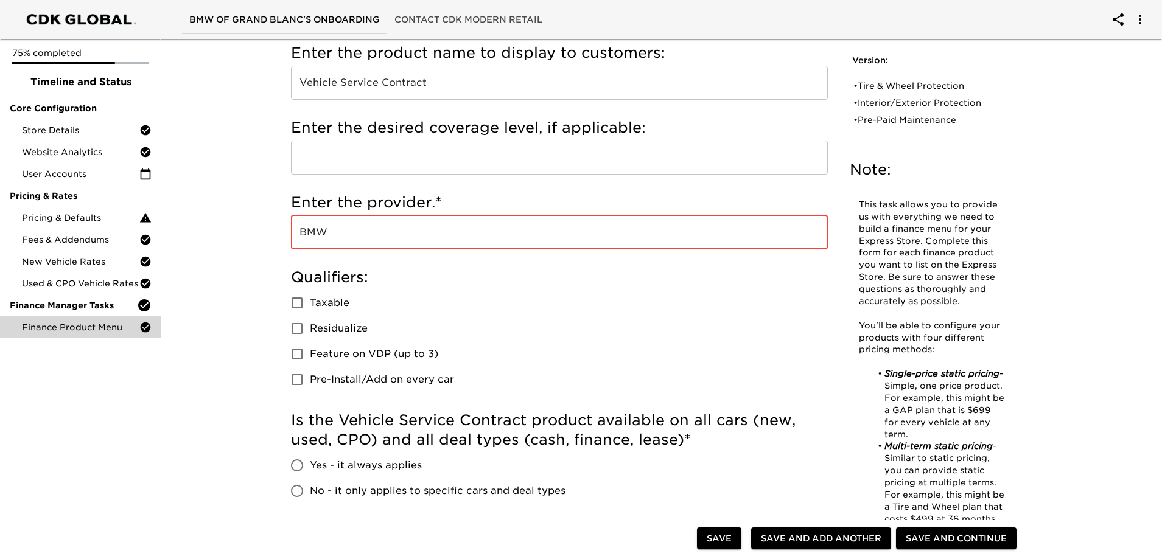
scroll to position [304, 0]
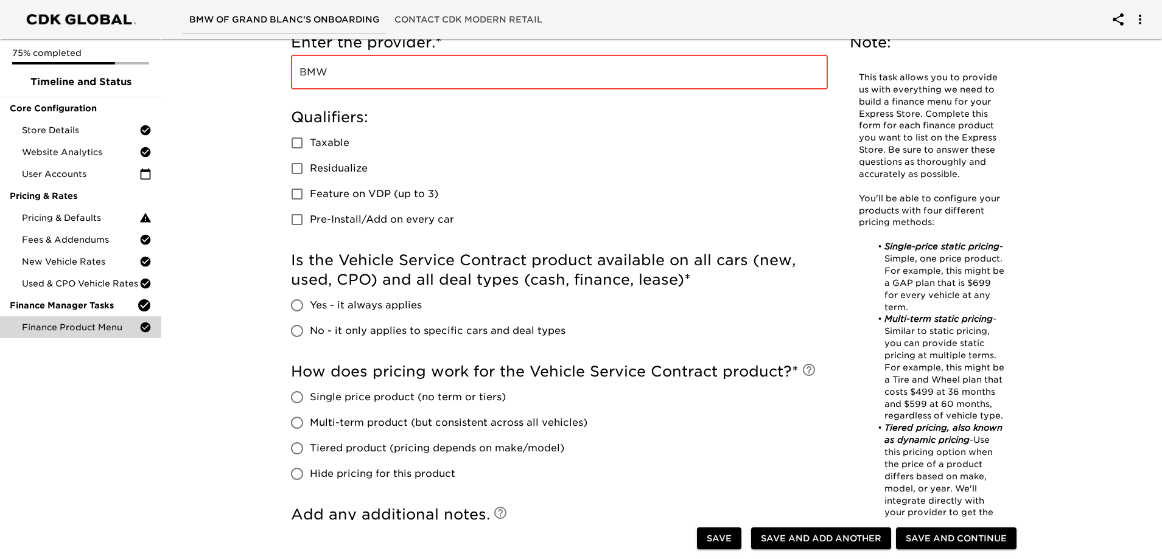
click at [409, 305] on span "Yes - it always applies" at bounding box center [366, 305] width 112 height 15
click at [310, 305] on input "Yes - it always applies" at bounding box center [297, 306] width 26 height 26
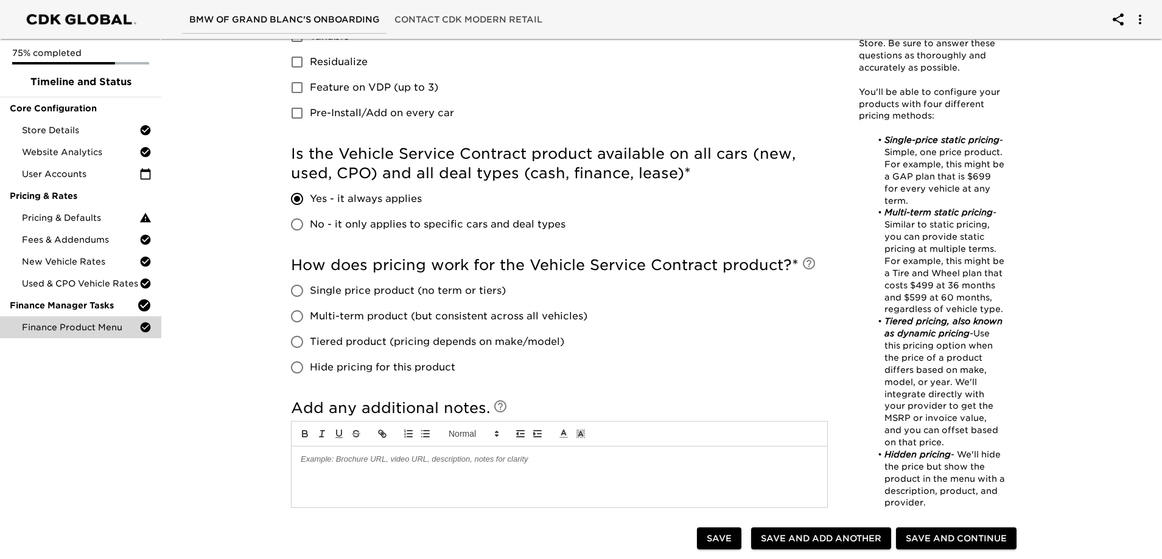
scroll to position [426, 0]
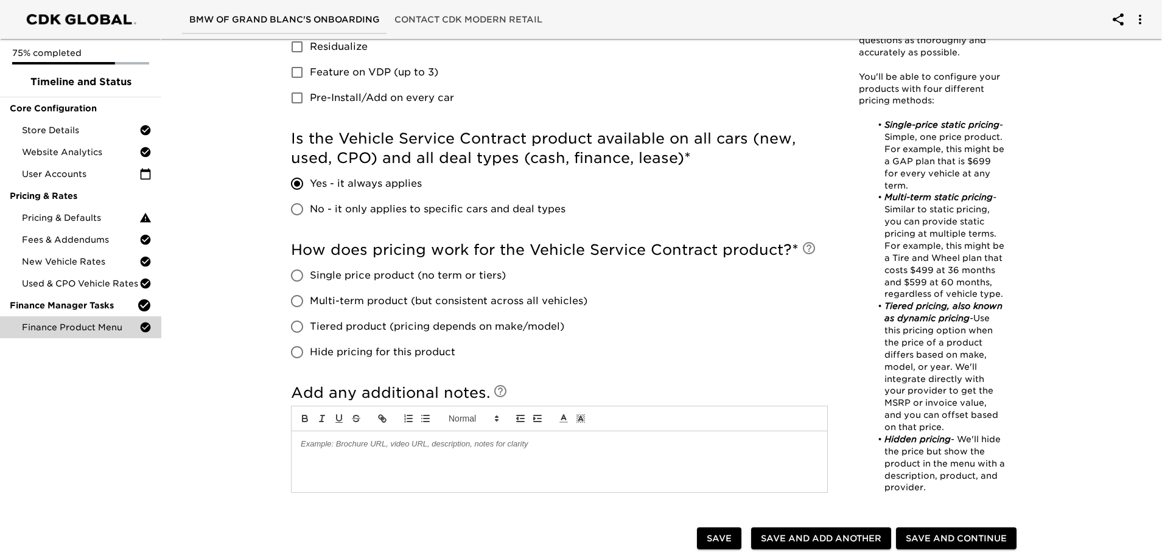
click at [388, 326] on span "Tiered product (pricing depends on make/model)" at bounding box center [437, 327] width 254 height 15
click at [310, 326] on input "Tiered product (pricing depends on make/model)" at bounding box center [297, 327] width 26 height 26
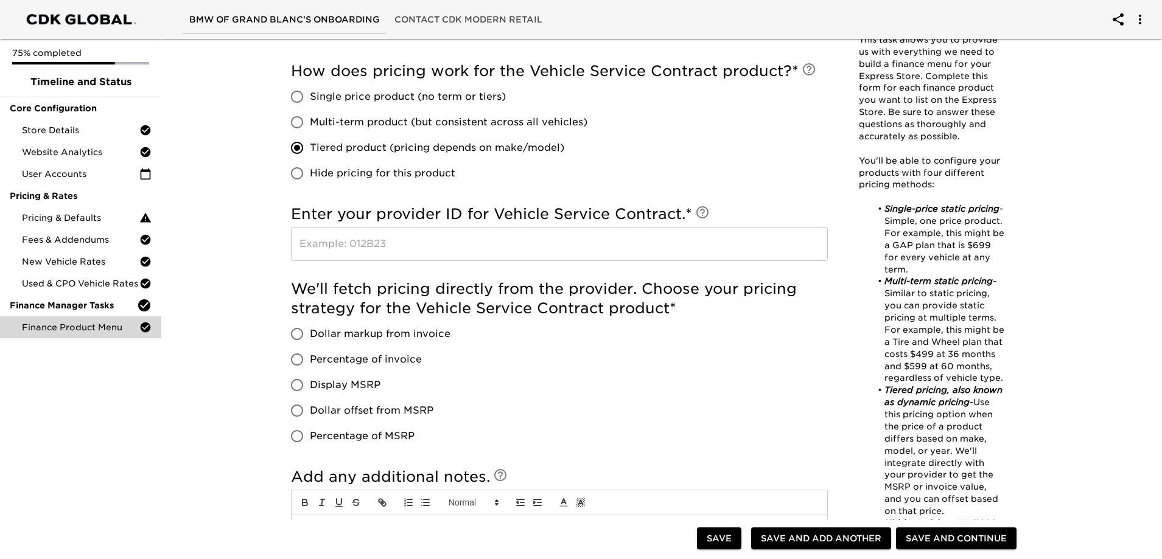
scroll to position [609, 0]
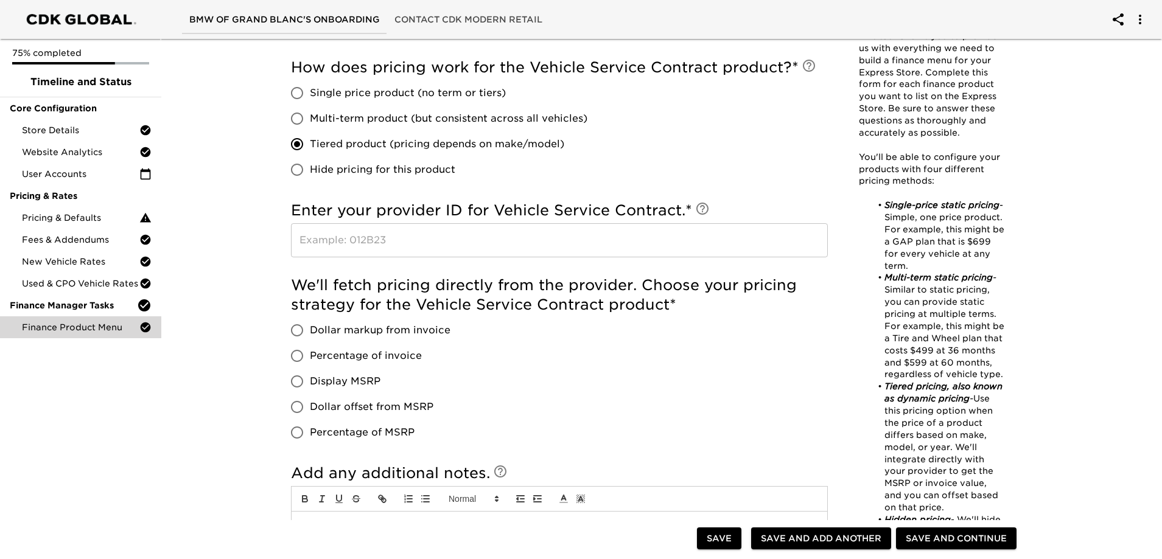
click at [371, 253] on input "text" at bounding box center [559, 240] width 537 height 34
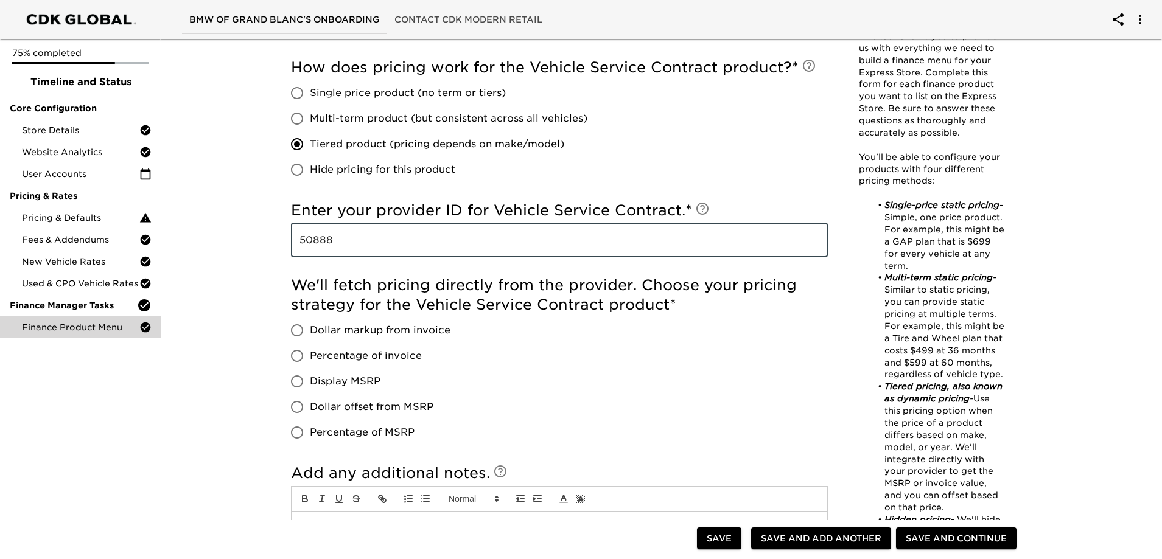
click at [440, 330] on span "Dollar markup from invoice" at bounding box center [380, 330] width 141 height 15
click at [310, 330] on input "Dollar markup from invoice" at bounding box center [297, 331] width 26 height 26
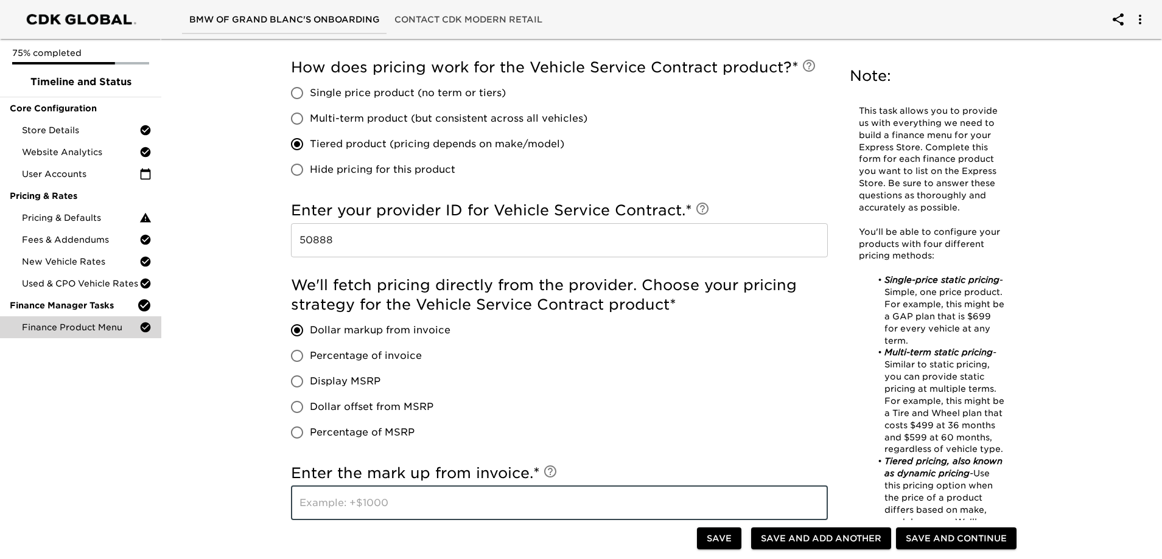
click at [347, 489] on input "text" at bounding box center [559, 503] width 537 height 34
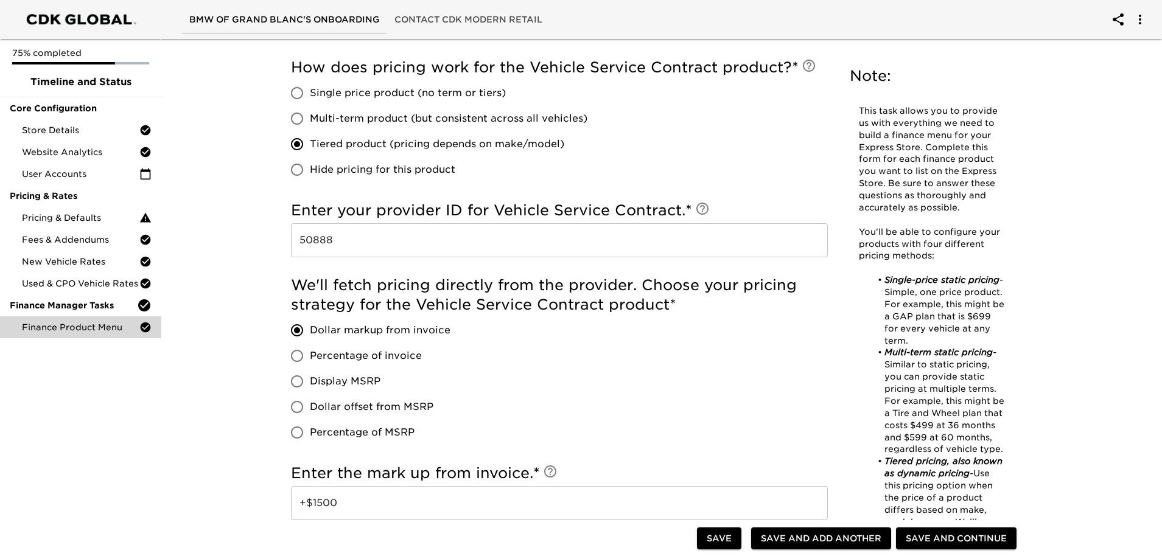
scroll to position [903, 0]
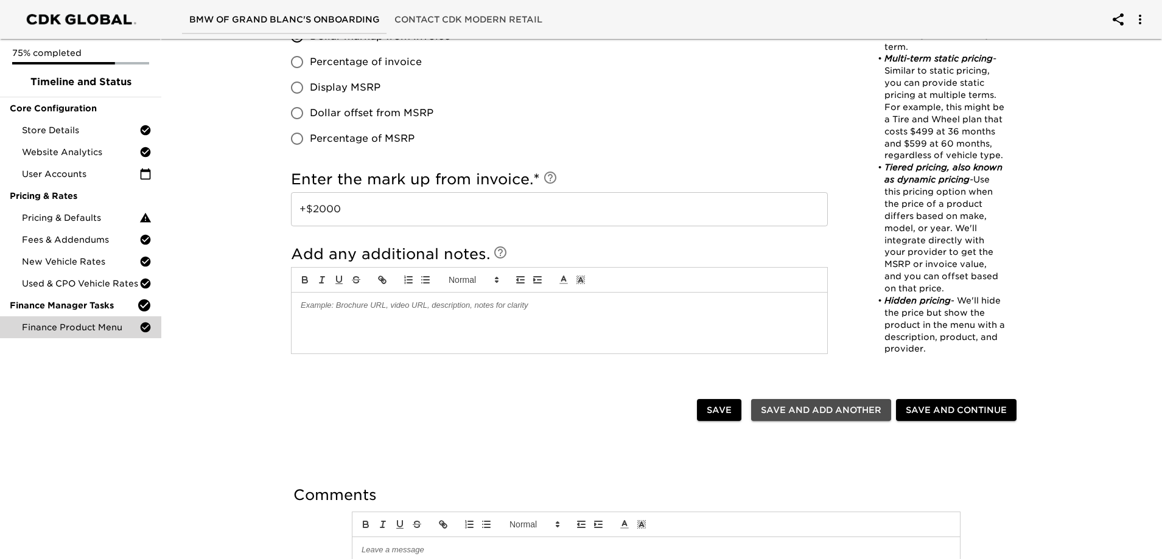
click at [843, 404] on span "Save and Add Another" at bounding box center [821, 410] width 120 height 15
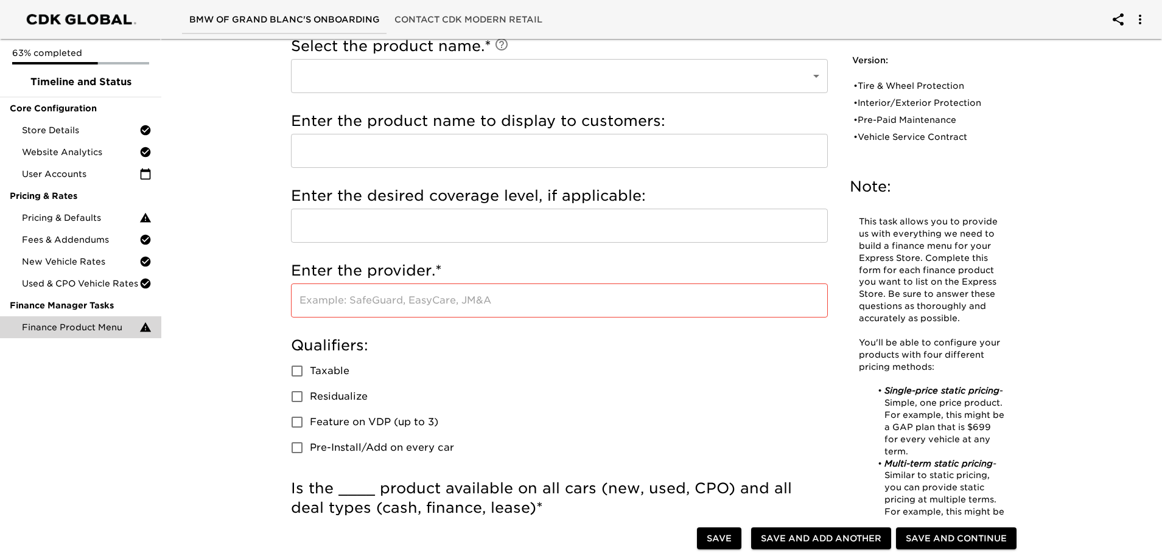
scroll to position [0, 0]
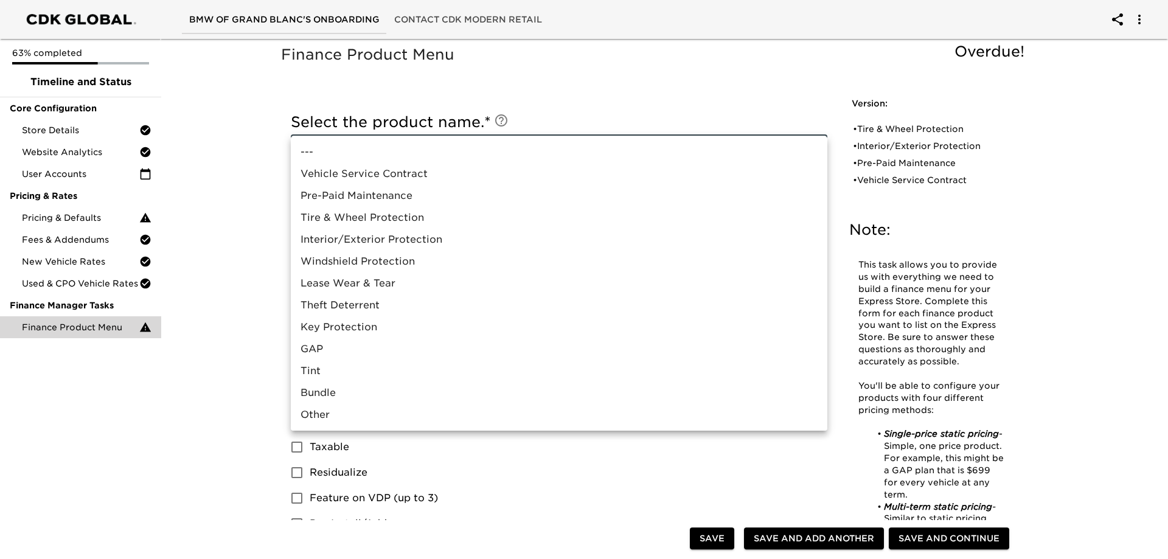
click at [324, 346] on li "GAP" at bounding box center [559, 349] width 537 height 22
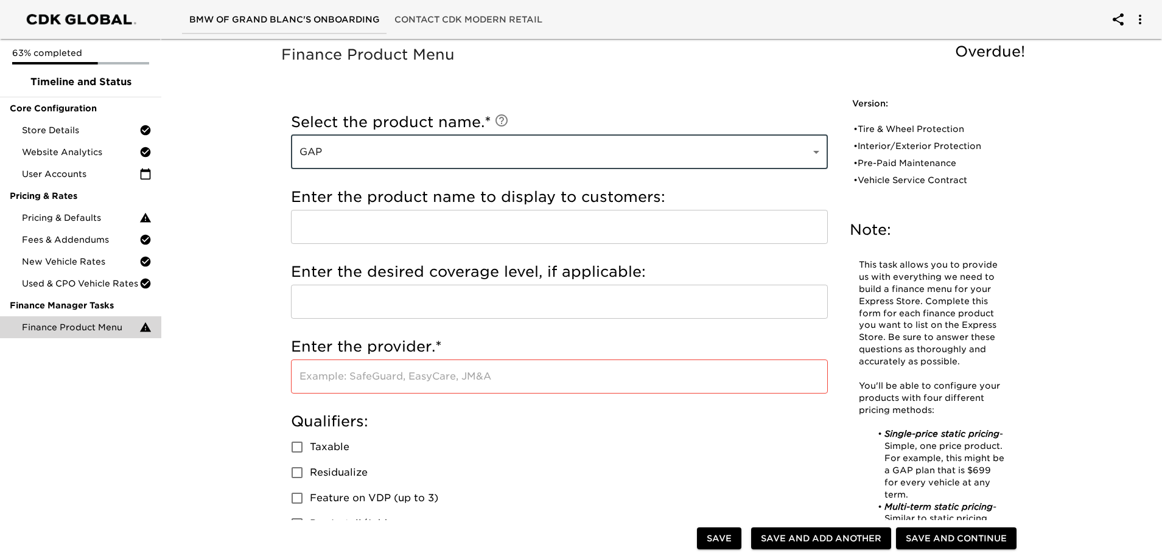
click at [367, 223] on input "text" at bounding box center [559, 227] width 537 height 34
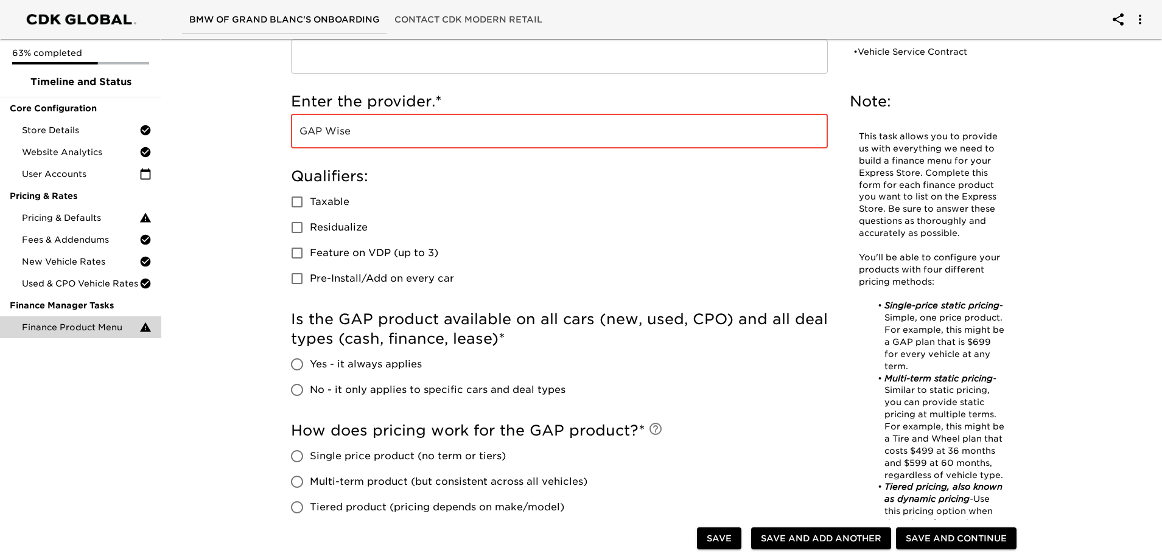
scroll to position [304, 0]
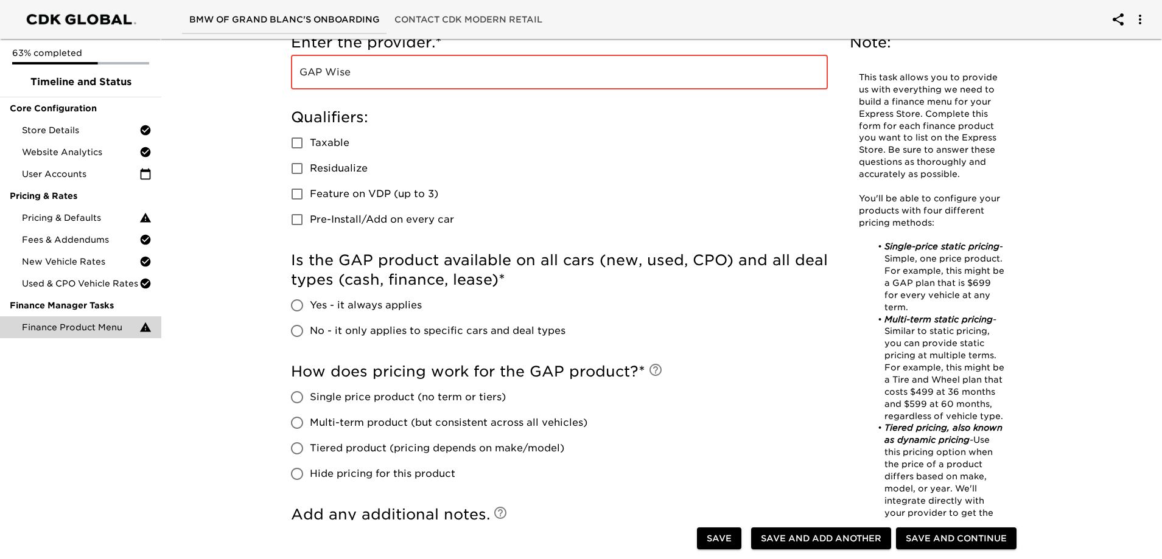
click at [368, 324] on span "No - it only applies to specific cars and deal types" at bounding box center [438, 331] width 256 height 15
click at [310, 324] on input "No - it only applies to specific cars and deal types" at bounding box center [297, 331] width 26 height 26
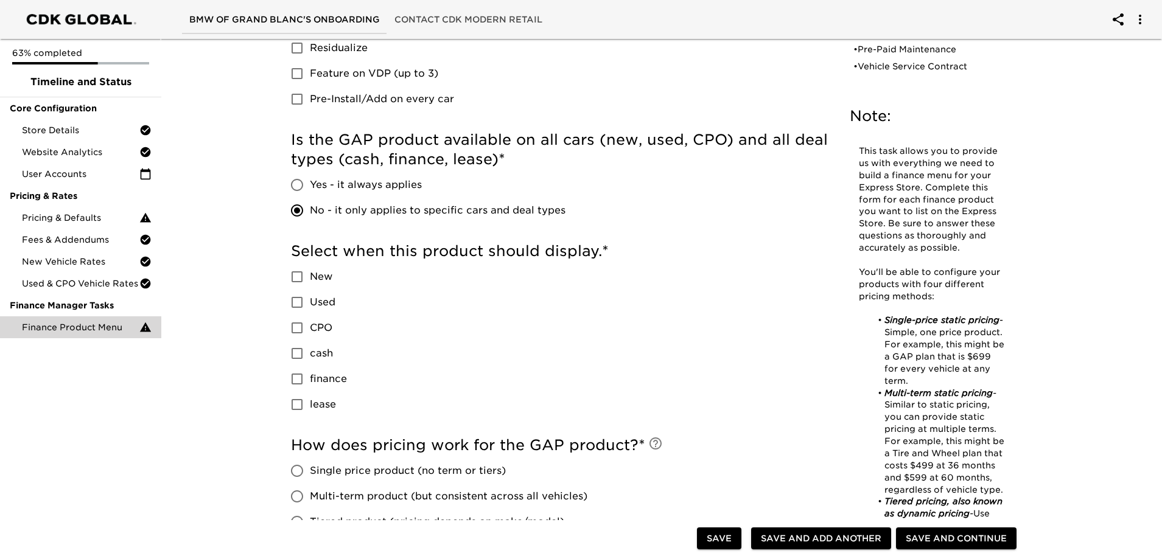
scroll to position [426, 0]
click at [323, 379] on span "finance" at bounding box center [328, 378] width 37 height 15
click at [310, 379] on input "finance" at bounding box center [297, 378] width 26 height 26
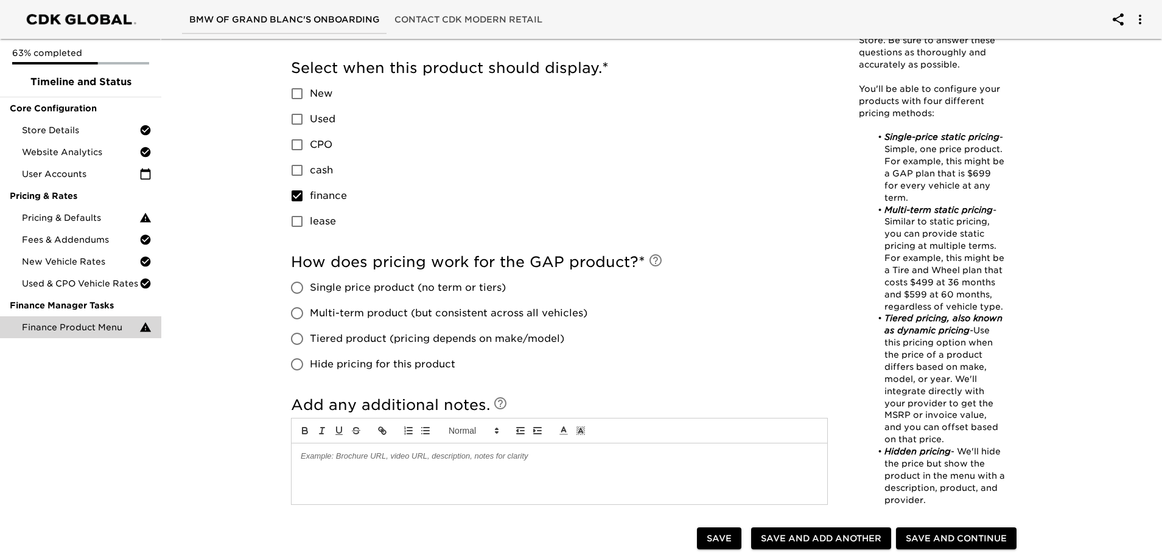
scroll to position [609, 0]
click at [366, 287] on span "Single price product (no term or tiers)" at bounding box center [408, 287] width 196 height 15
click at [310, 287] on input "Single price product (no term or tiers)" at bounding box center [297, 287] width 26 height 26
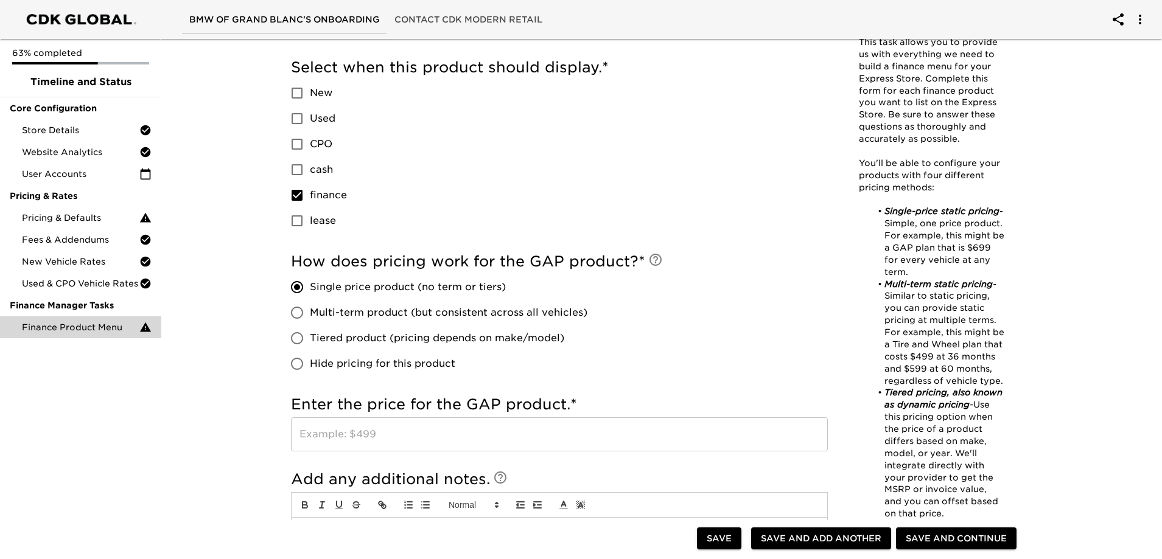
click at [373, 444] on input "text" at bounding box center [559, 434] width 537 height 34
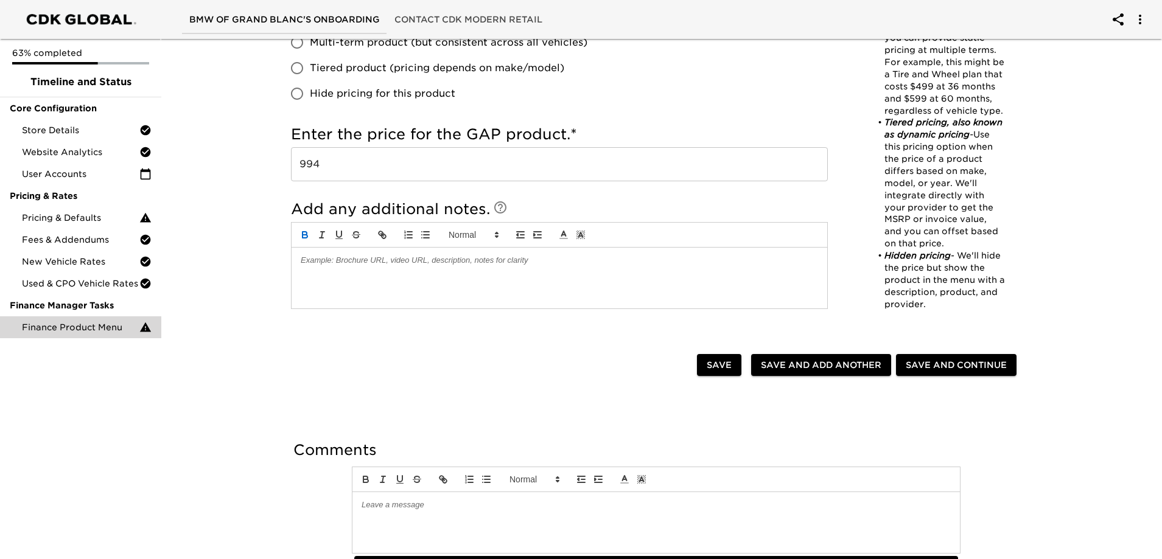
scroll to position [913, 0]
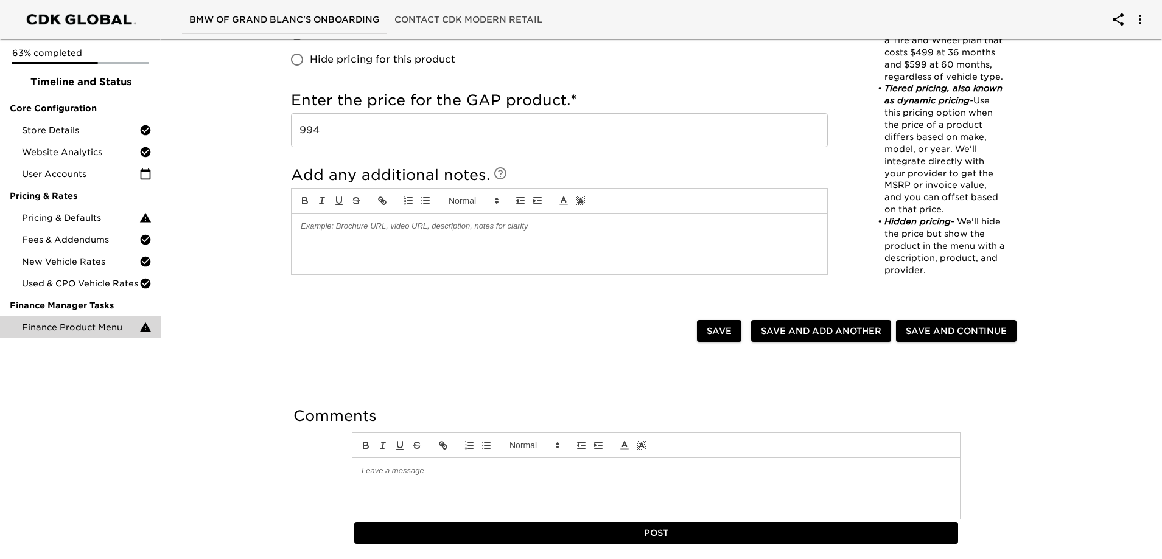
click at [826, 334] on span "Save and Add Another" at bounding box center [821, 331] width 120 height 15
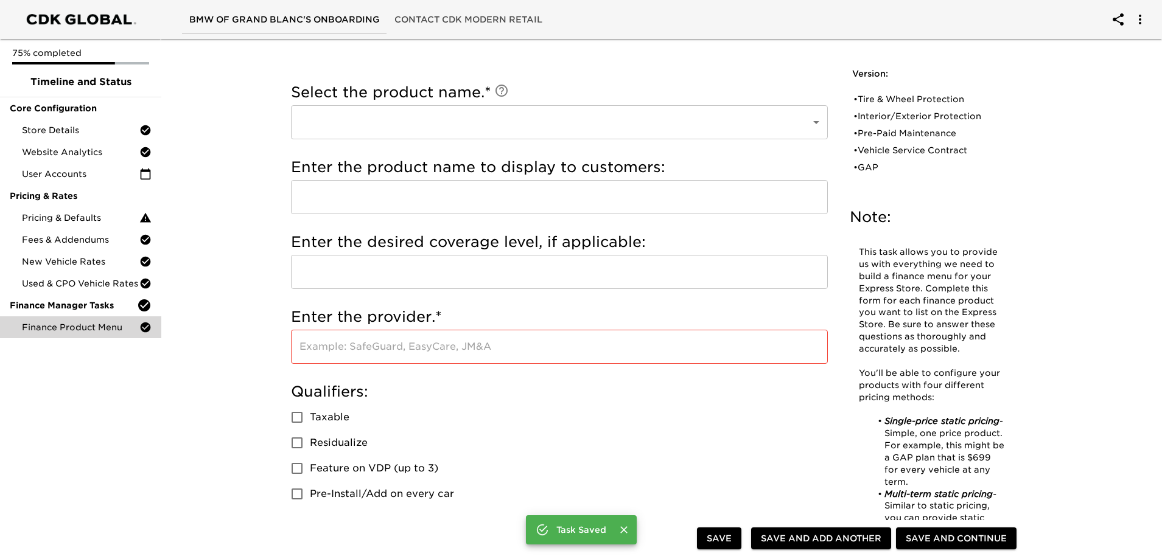
scroll to position [0, 0]
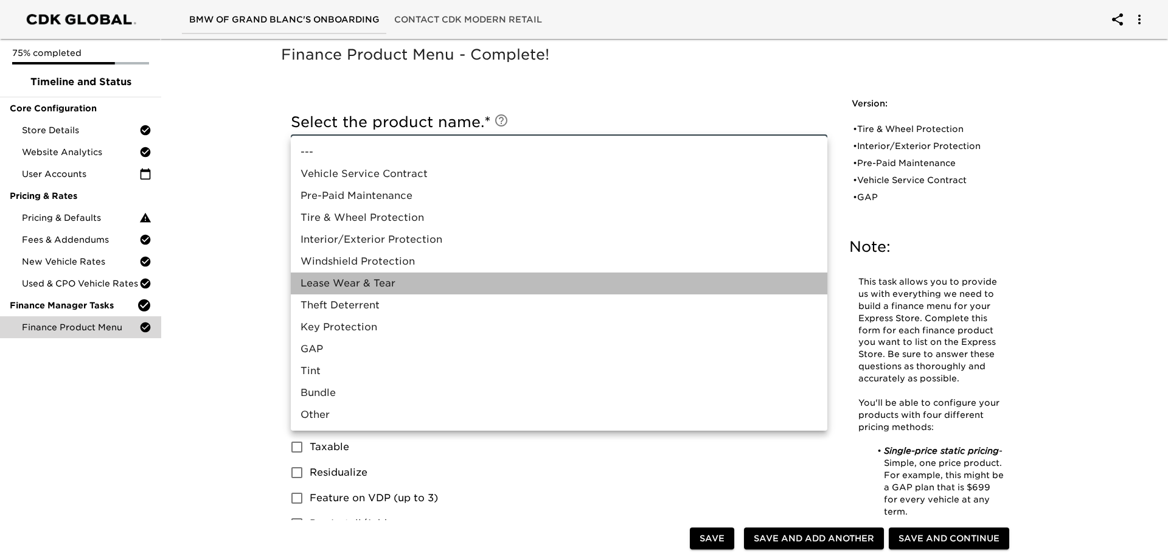
click at [377, 286] on li "Lease Wear & Tear" at bounding box center [559, 284] width 537 height 22
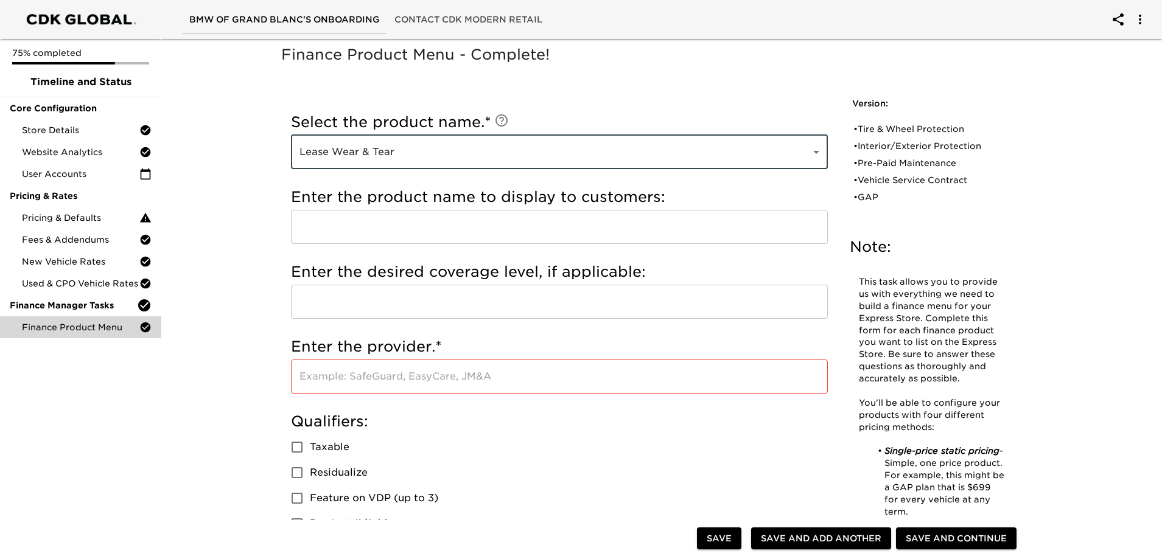
click at [370, 238] on input "text" at bounding box center [559, 227] width 537 height 34
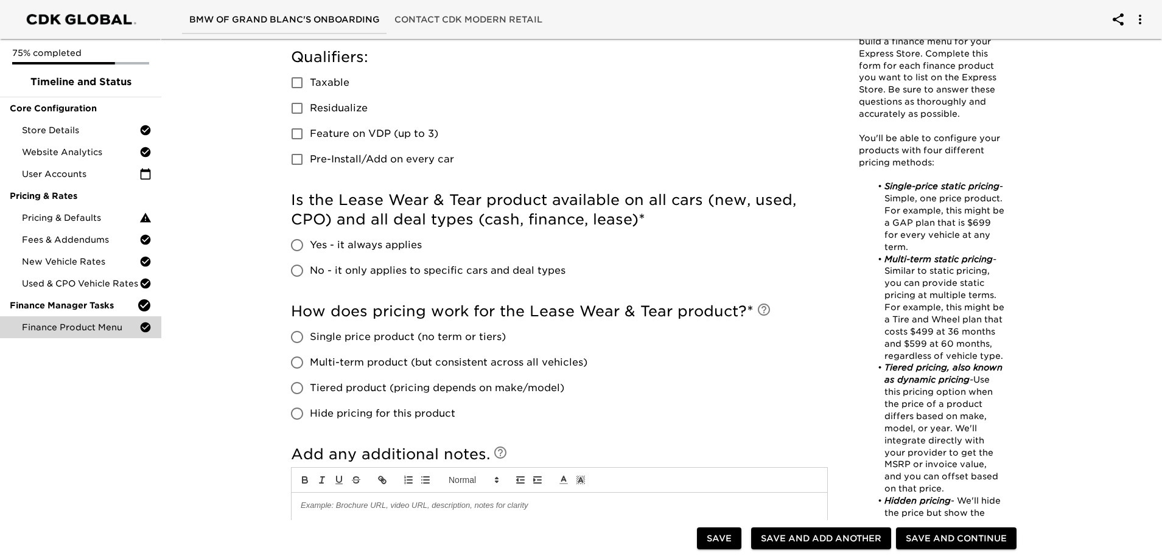
scroll to position [365, 0]
click at [372, 267] on span "No - it only applies to specific cars and deal types" at bounding box center [438, 270] width 256 height 15
click at [310, 267] on input "No - it only applies to specific cars and deal types" at bounding box center [297, 270] width 26 height 26
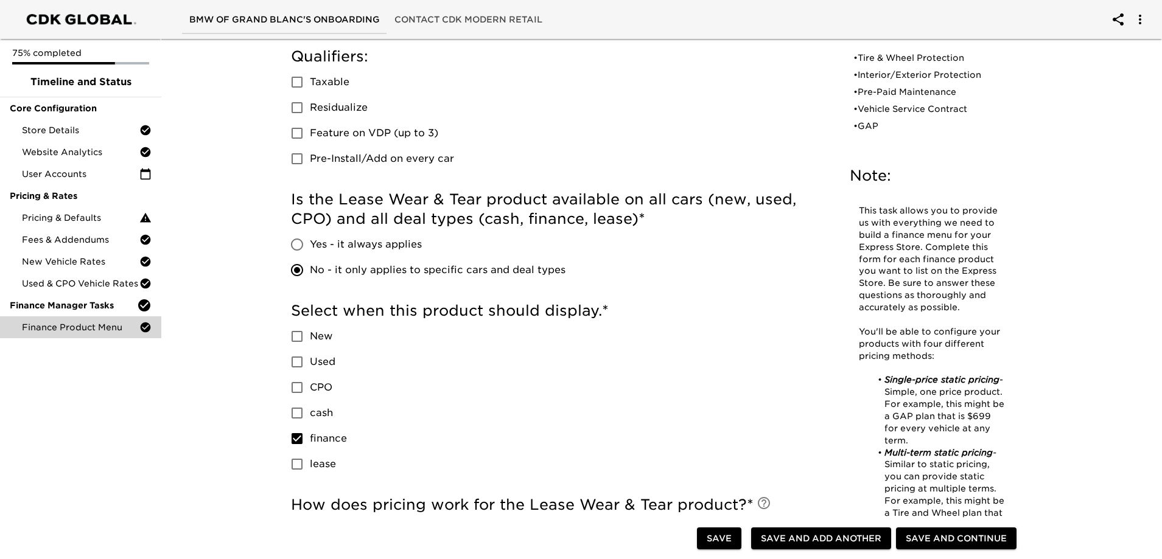
click at [296, 442] on input "finance" at bounding box center [297, 439] width 26 height 26
click at [304, 471] on input "lease" at bounding box center [297, 465] width 26 height 26
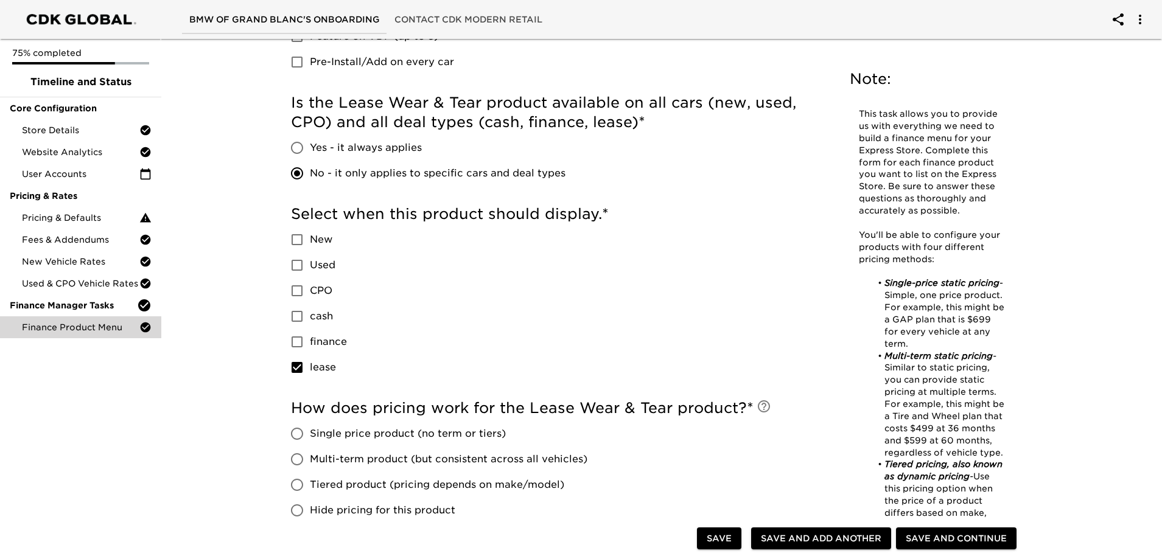
scroll to position [609, 0]
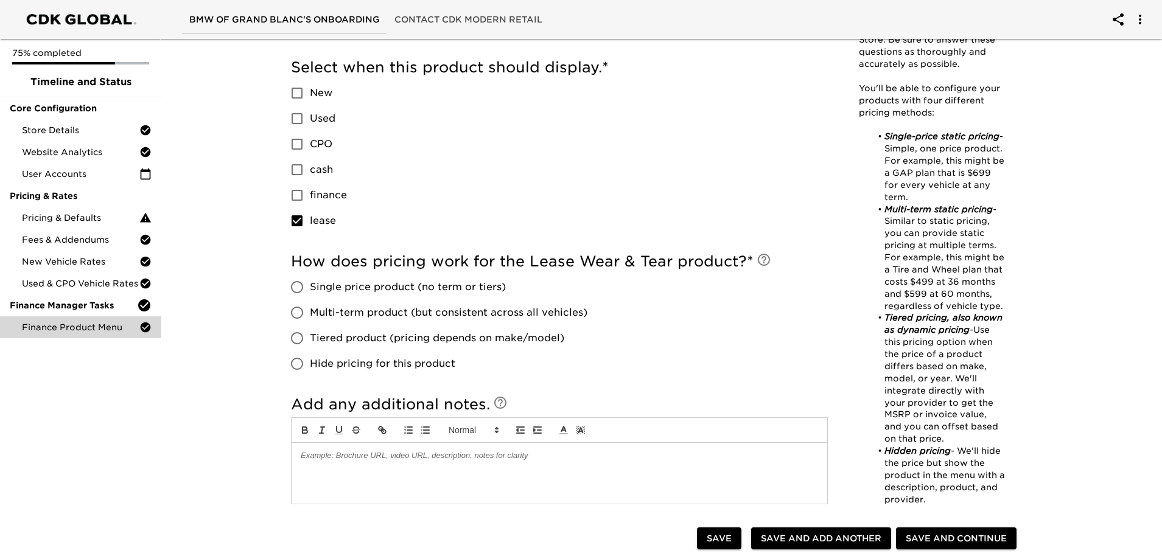
click at [355, 340] on span "Tiered product (pricing depends on make/model)" at bounding box center [437, 338] width 254 height 15
click at [310, 340] on input "Tiered product (pricing depends on make/model)" at bounding box center [297, 339] width 26 height 26
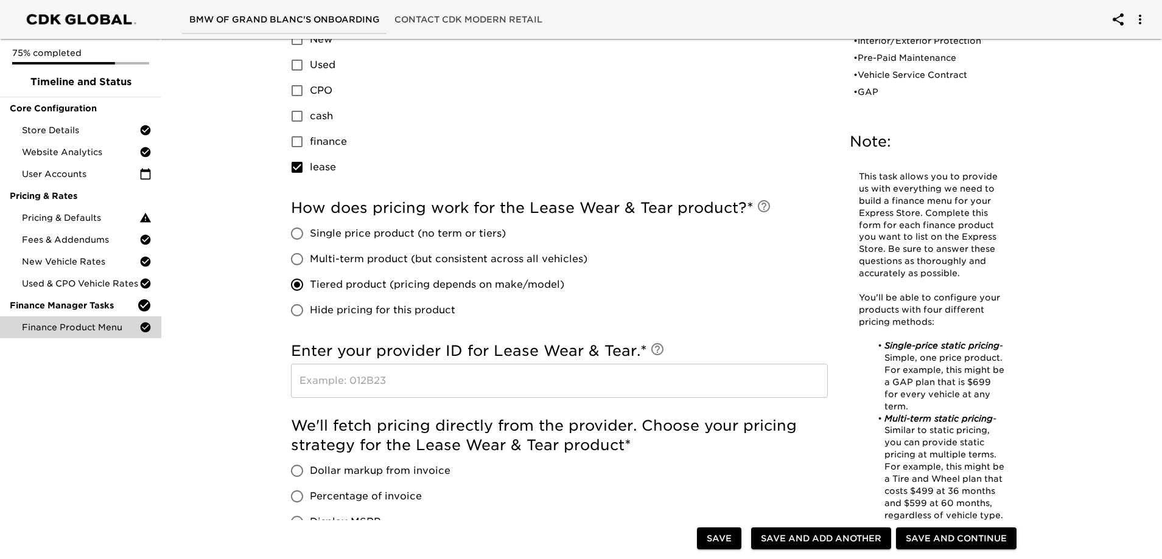
scroll to position [730, 0]
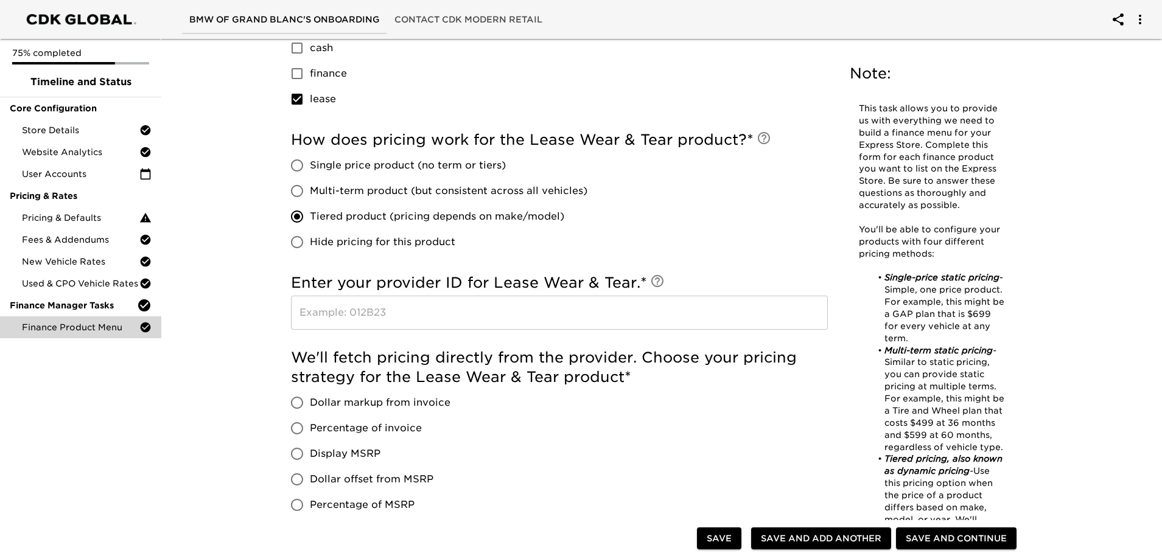
click at [380, 330] on div "Enter your provider ID for Lease Wear & Tear. * ​" at bounding box center [559, 304] width 537 height 75
click at [390, 318] on input "text" at bounding box center [559, 313] width 537 height 34
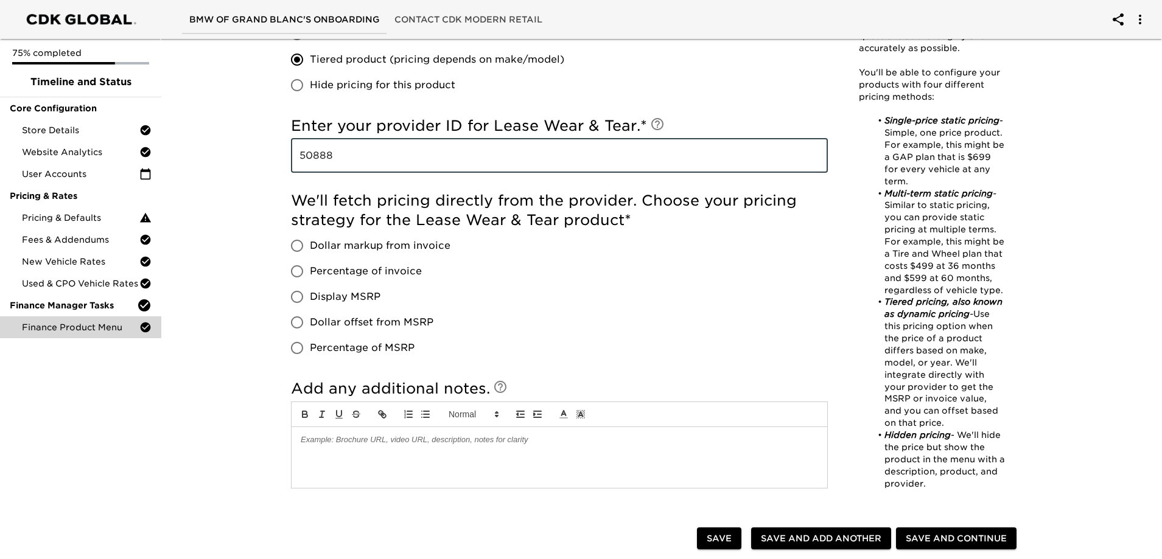
scroll to position [913, 0]
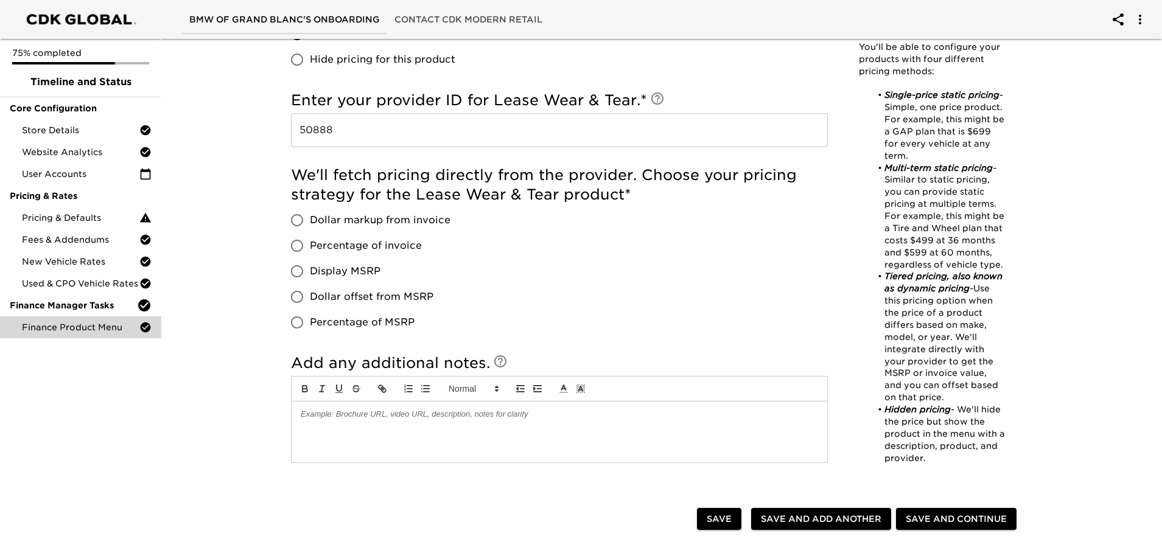
click at [407, 218] on span "Dollar markup from invoice" at bounding box center [380, 220] width 141 height 15
click at [310, 218] on input "Dollar markup from invoice" at bounding box center [297, 221] width 26 height 26
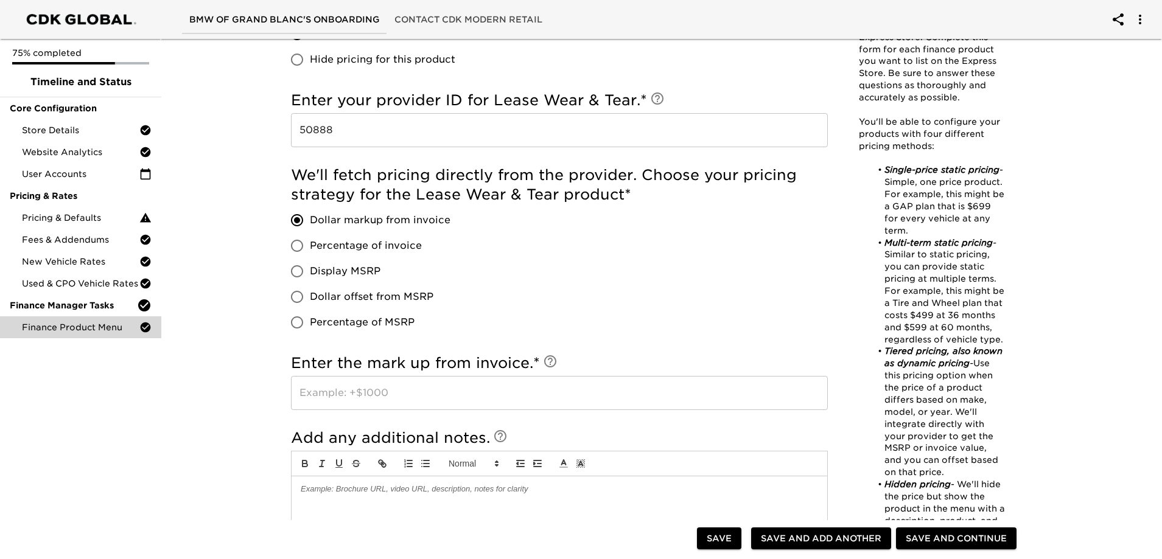
click at [392, 389] on input "text" at bounding box center [559, 393] width 537 height 34
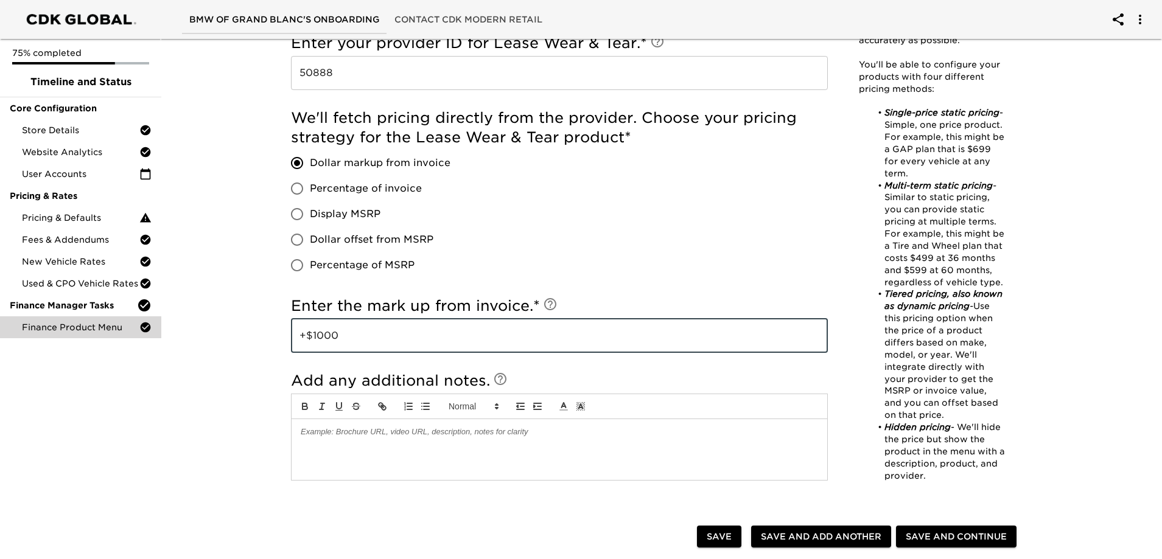
scroll to position [1035, 0]
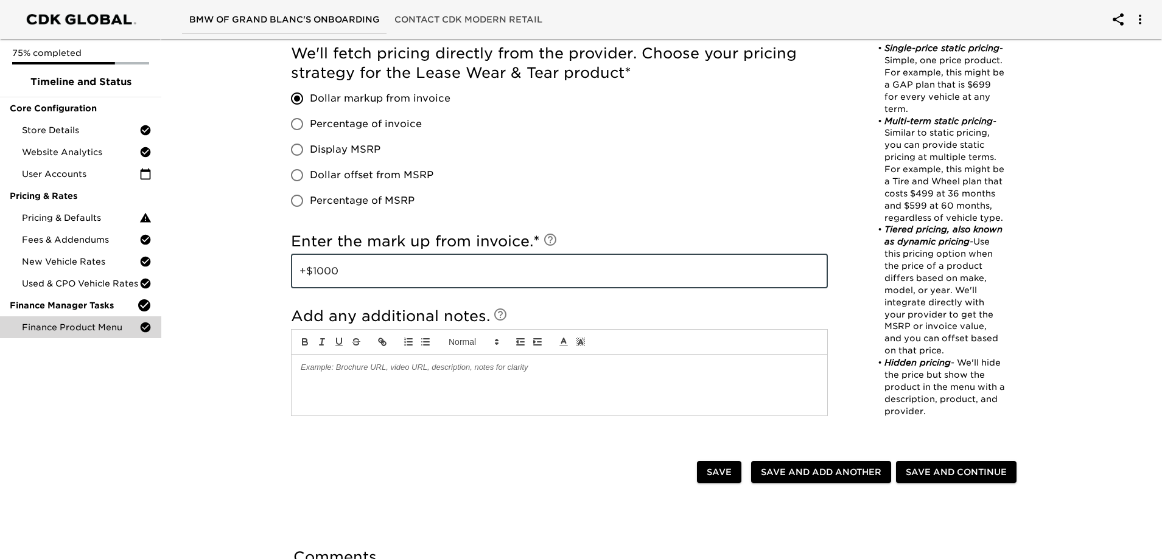
click at [392, 389] on div at bounding box center [560, 385] width 536 height 61
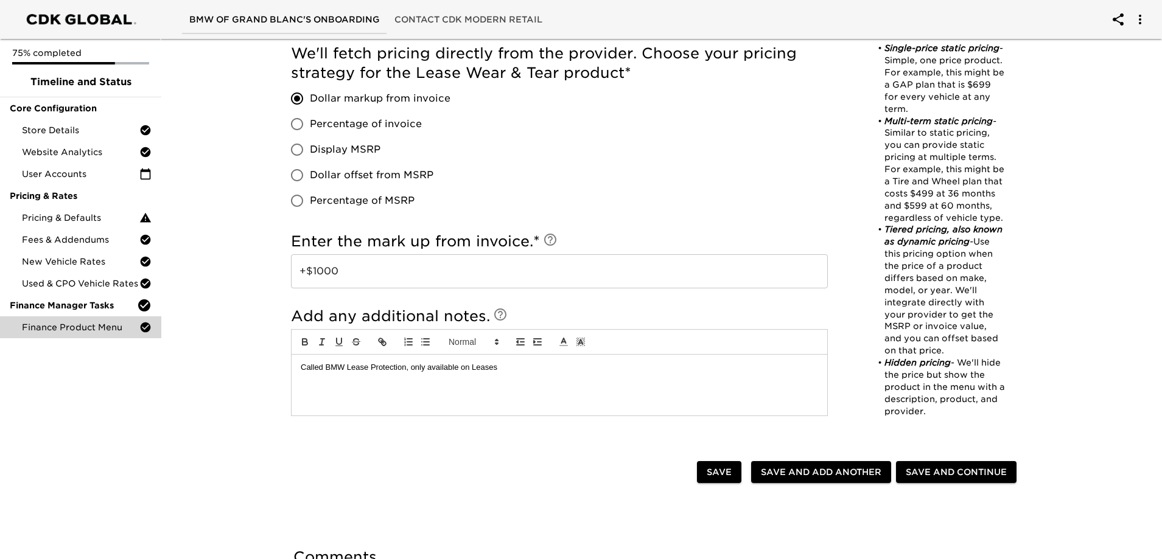
click at [839, 458] on div "Save Save and Add Another Add Another Save and Continue" at bounding box center [656, 473] width 750 height 39
click at [847, 466] on span "Save and Add Another" at bounding box center [821, 472] width 120 height 15
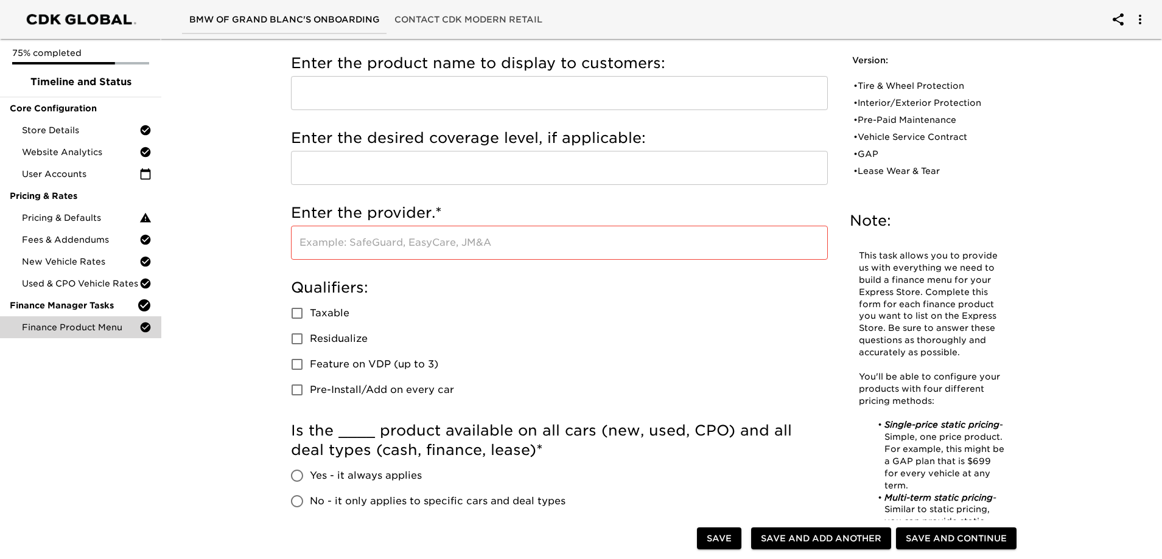
scroll to position [0, 0]
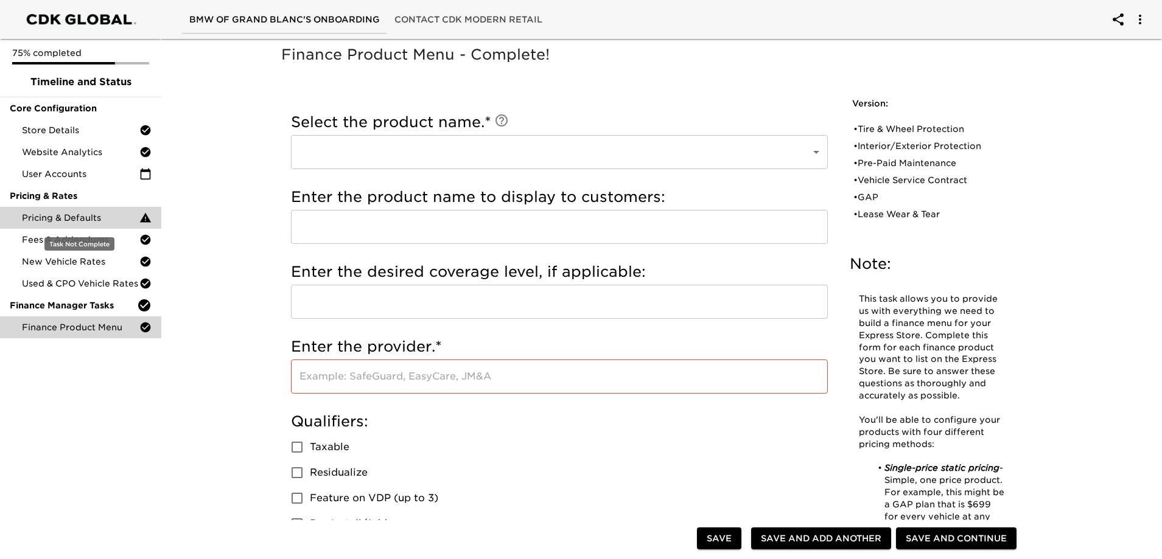
click at [94, 212] on span "Pricing & Defaults" at bounding box center [80, 218] width 117 height 12
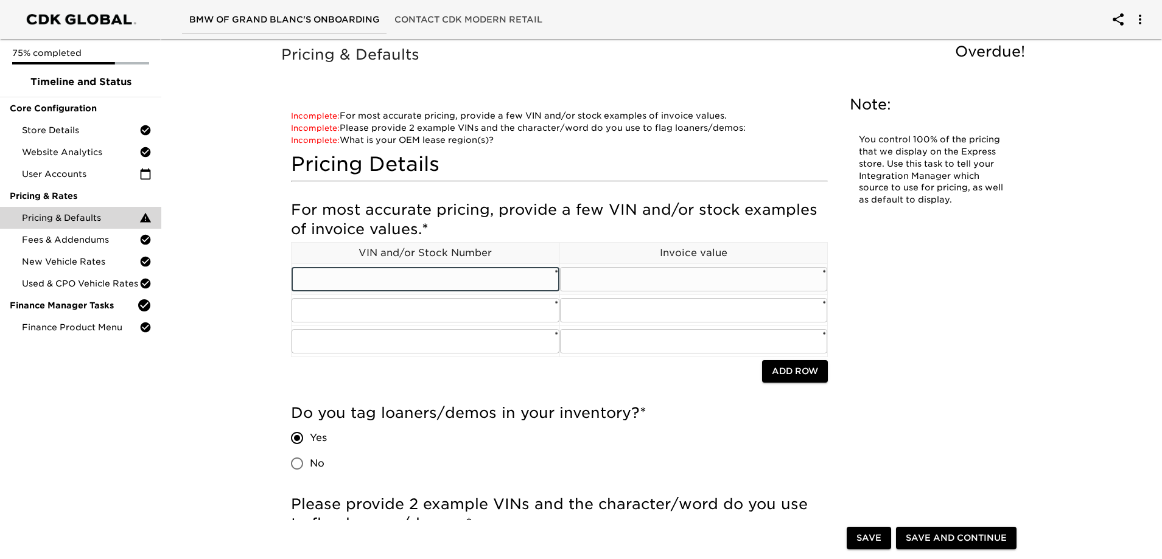
click at [387, 282] on input "text" at bounding box center [426, 279] width 268 height 24
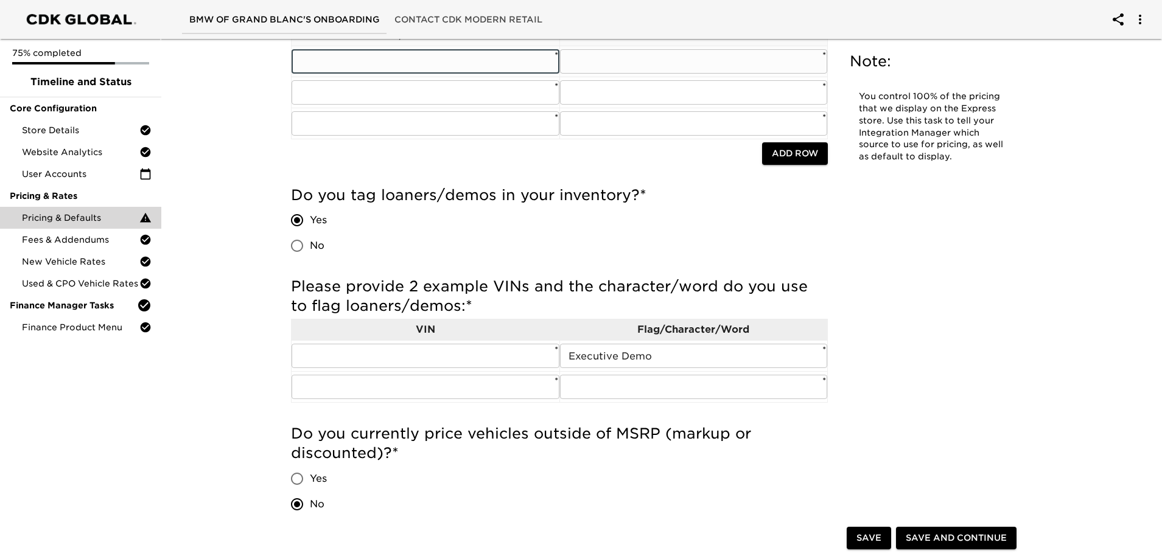
scroll to position [243, 0]
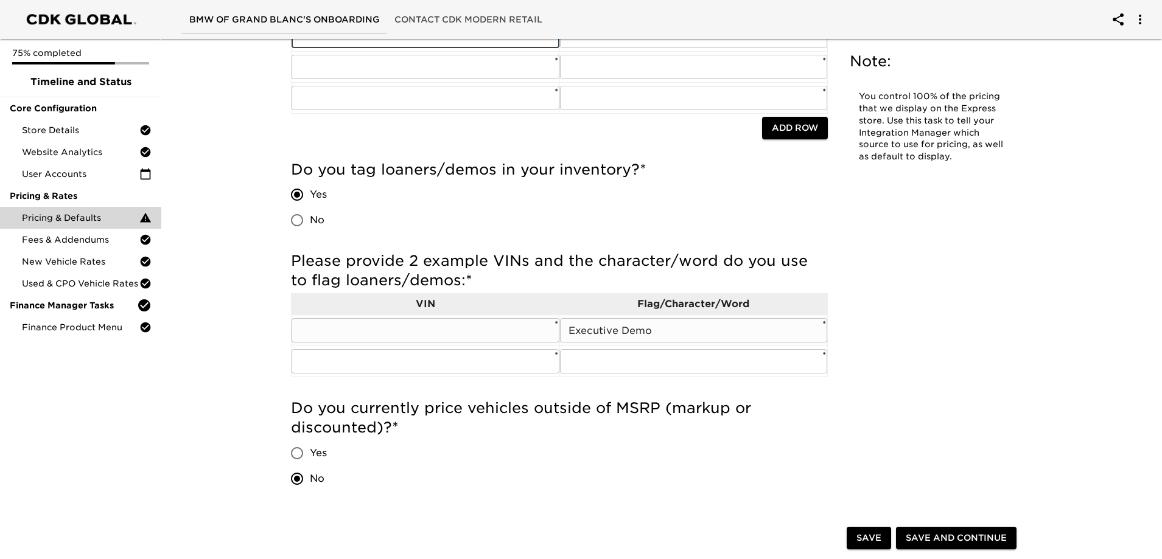
click at [399, 327] on input "text" at bounding box center [426, 330] width 268 height 24
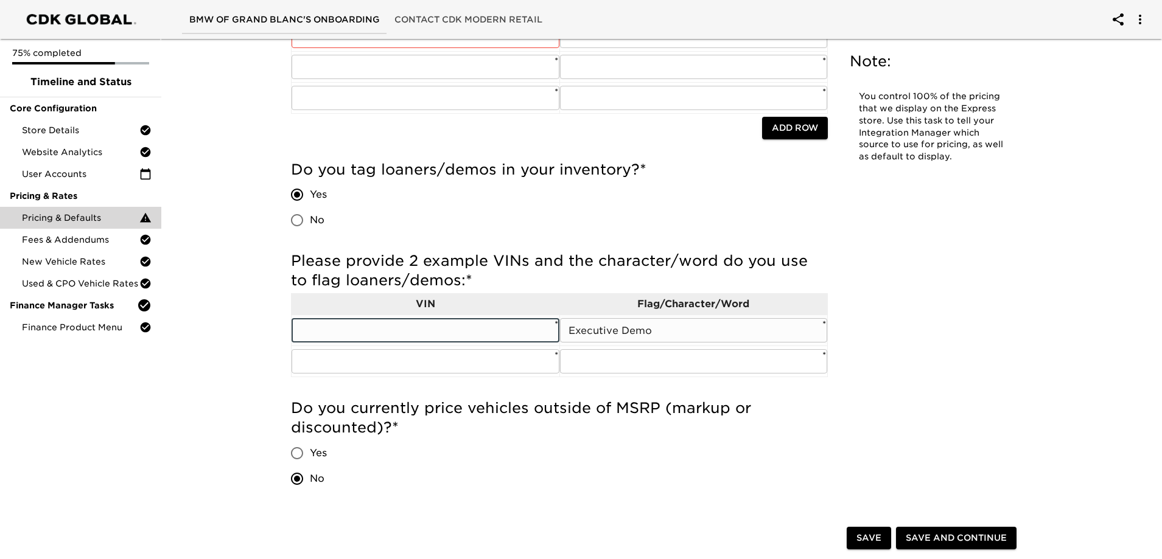
paste input "WBA63DA03SCU09986"
click at [394, 367] on input "text" at bounding box center [426, 361] width 268 height 24
paste input "WBX73EF06S5194360"
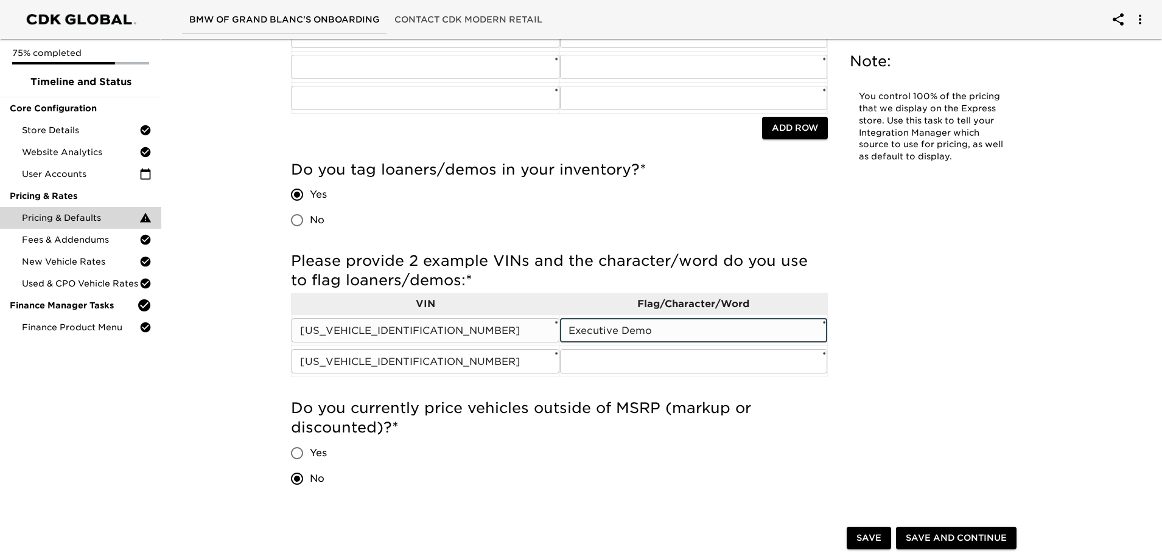
click at [634, 329] on input "Executive Demo" at bounding box center [694, 330] width 268 height 24
click at [622, 365] on input "text" at bounding box center [694, 361] width 268 height 24
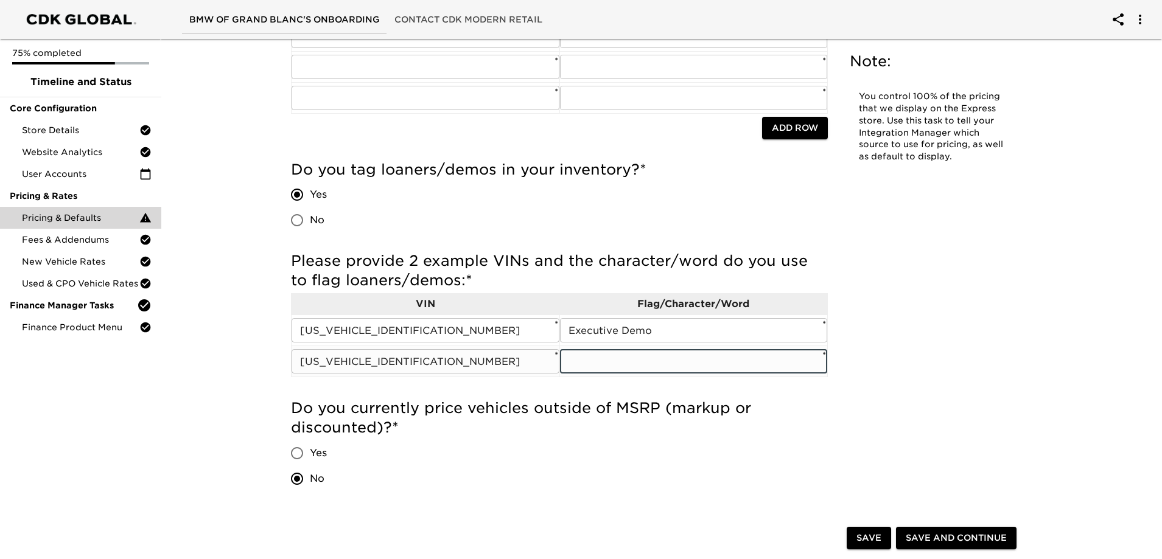
paste input "Executive Demo"
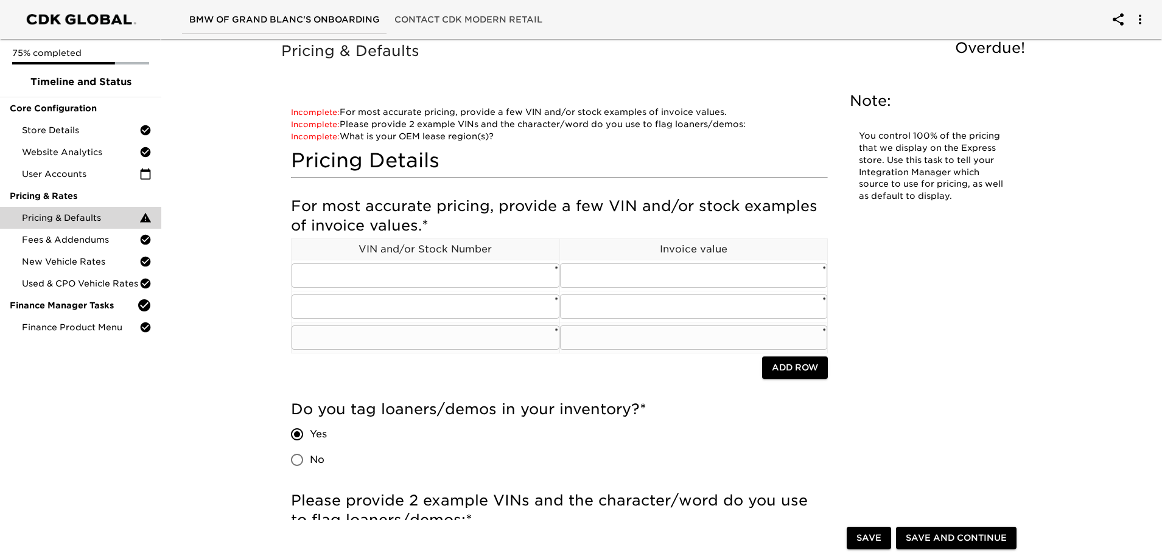
scroll to position [0, 0]
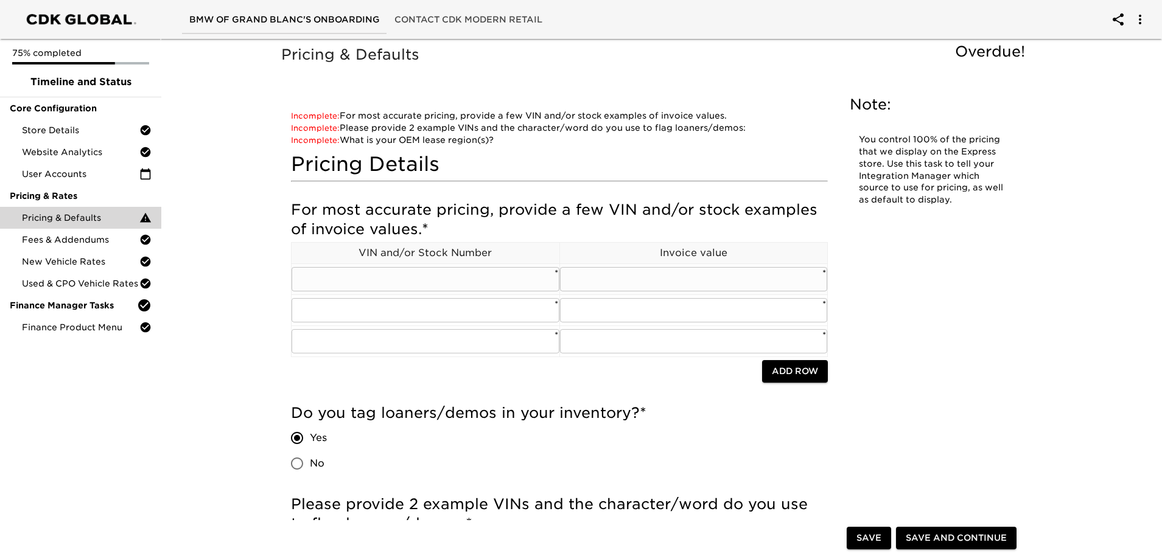
click at [449, 289] on input "text" at bounding box center [426, 279] width 268 height 24
paste input "5UX23EM0XT 9136786"
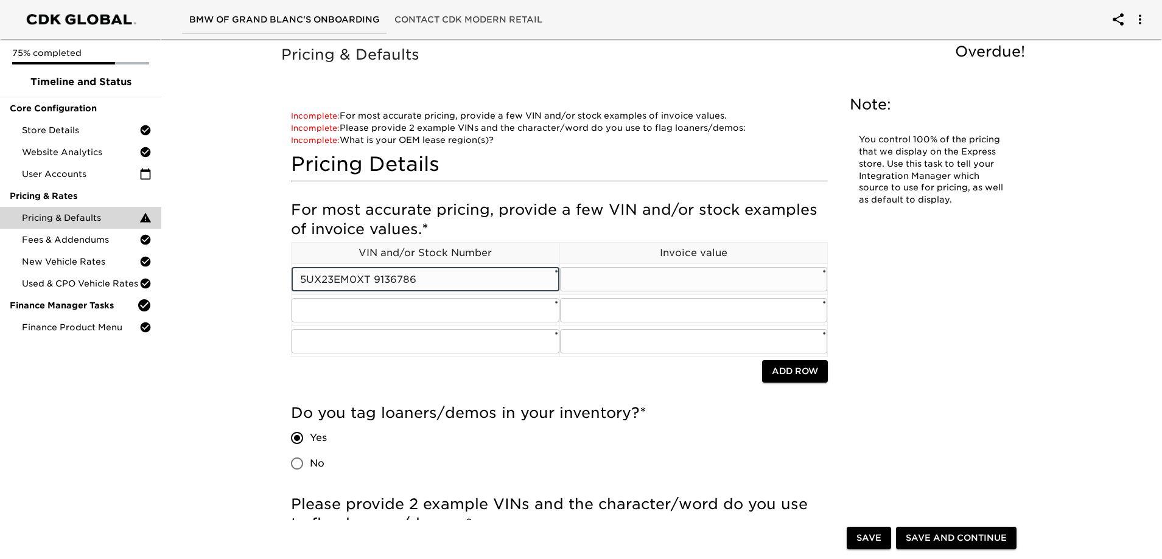
click at [374, 281] on input "5UX23EM0XT 9136786" at bounding box center [426, 279] width 268 height 24
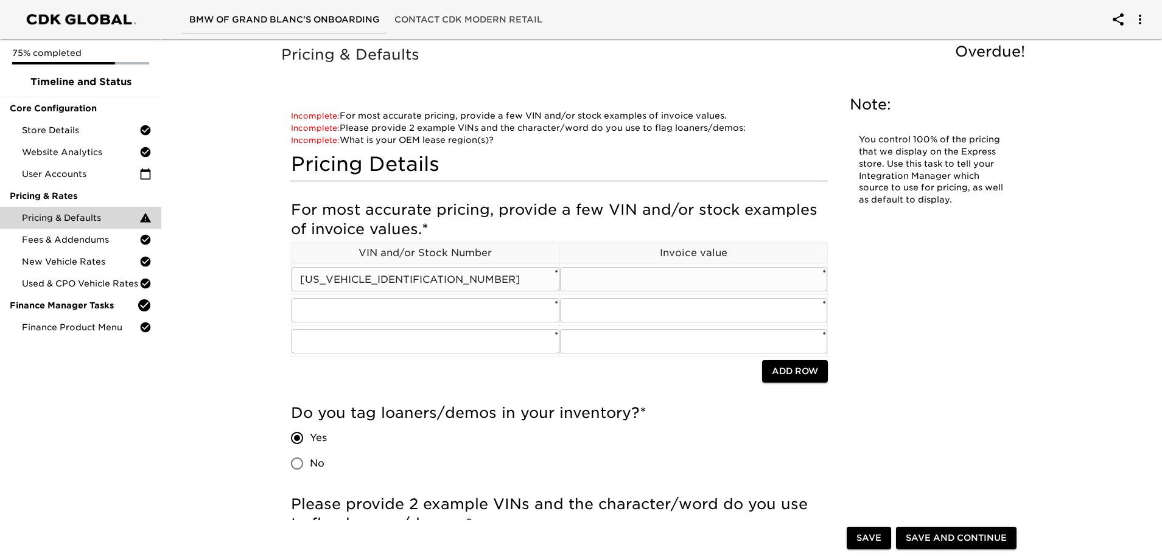
click at [717, 271] on input "text" at bounding box center [694, 279] width 268 height 24
click at [459, 309] on input "text" at bounding box center [426, 310] width 268 height 24
paste input "5UX53GP0XT 9174538"
click at [380, 313] on input "5UX53GP0XT 9174538" at bounding box center [426, 310] width 268 height 24
click at [683, 317] on input "text" at bounding box center [694, 310] width 268 height 24
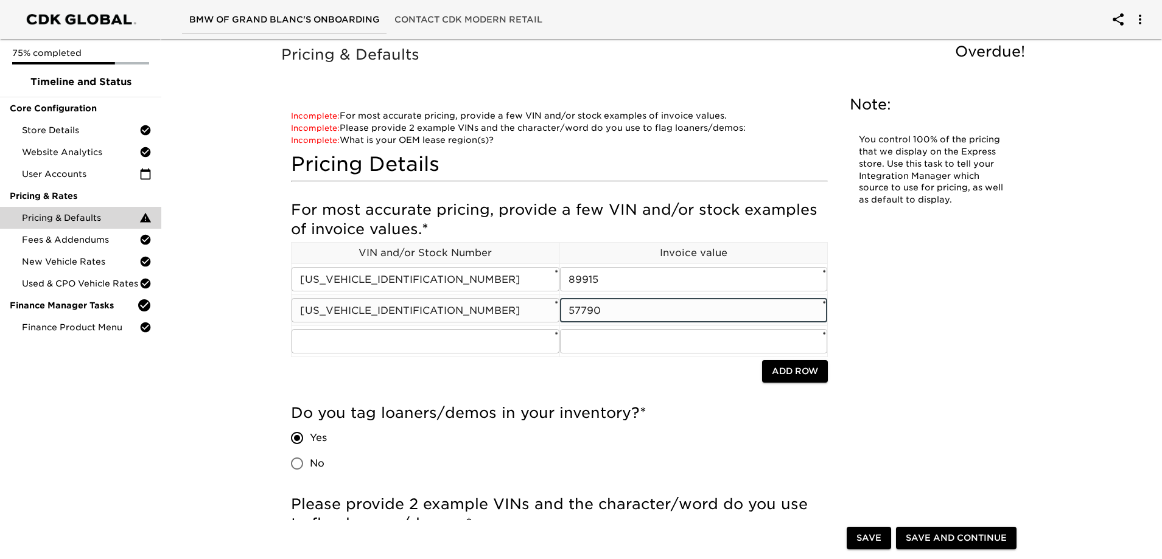
click at [582, 310] on input "57790" at bounding box center [694, 310] width 268 height 24
click at [472, 351] on input "text" at bounding box center [426, 341] width 268 height 24
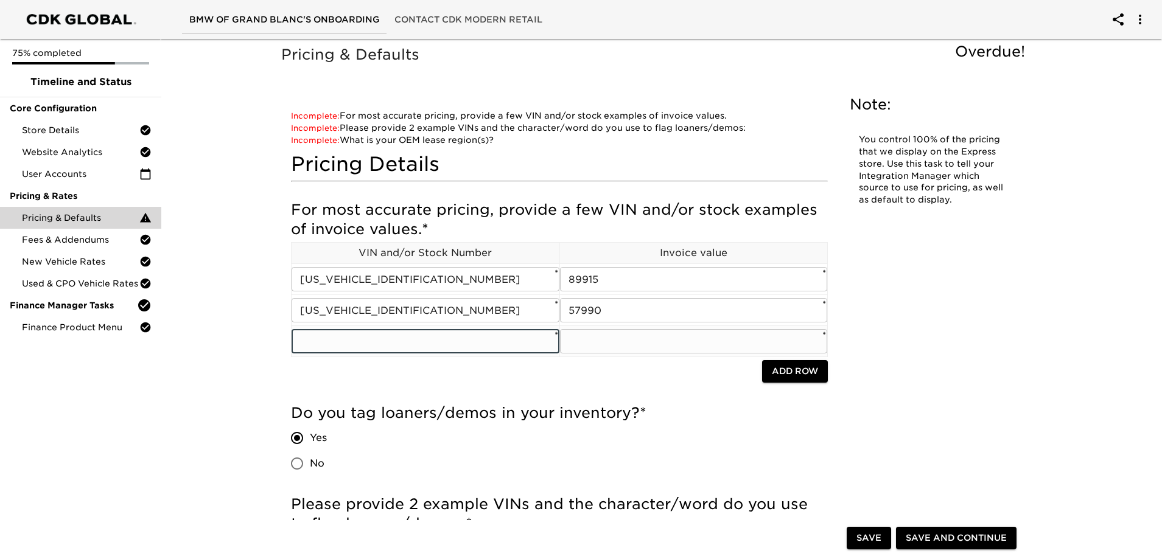
paste input "5UX23EU08T 9128461"
click at [368, 341] on input "5UX23EU08T 9128461" at bounding box center [426, 341] width 268 height 24
drag, startPoint x: 607, startPoint y: 348, endPoint x: 610, endPoint y: 342, distance: 6.3
click at [607, 348] on input "text" at bounding box center [694, 341] width 268 height 24
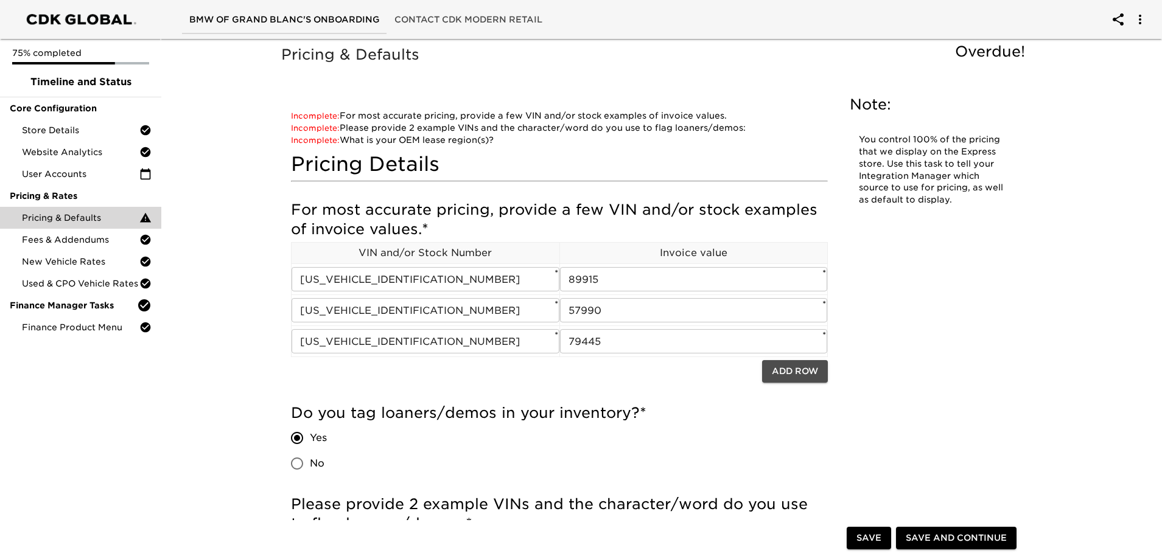
click at [809, 377] on span "Add Row" at bounding box center [795, 371] width 46 height 15
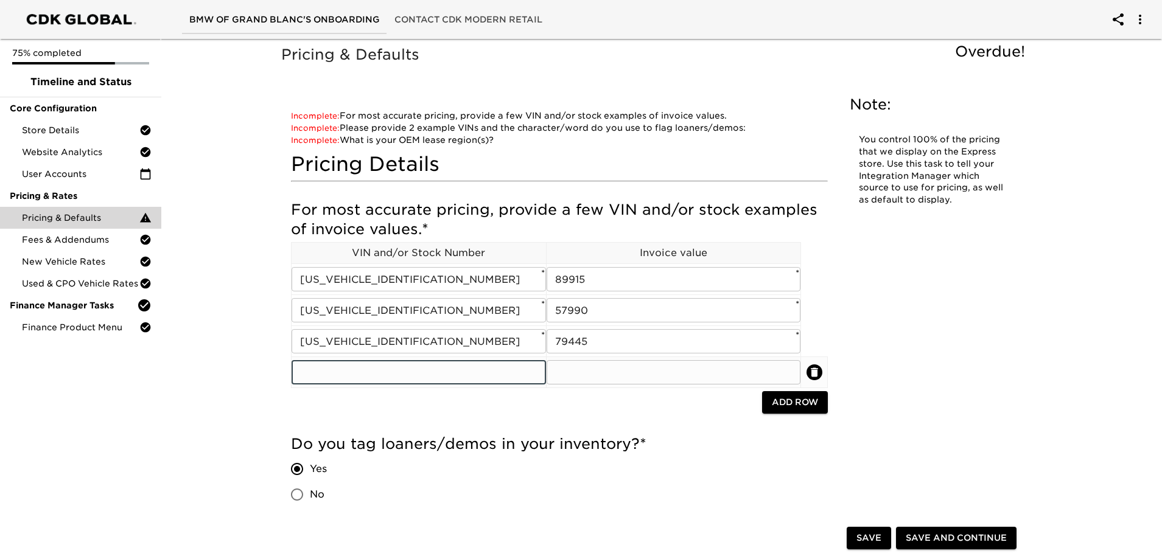
click at [394, 377] on input "text" at bounding box center [419, 372] width 254 height 24
paste input "5UX33EX02T 9179809"
click at [373, 365] on input "5UX33EX02T 9179809" at bounding box center [419, 372] width 254 height 24
click at [651, 388] on td "​" at bounding box center [673, 372] width 255 height 31
drag, startPoint x: 662, startPoint y: 378, endPoint x: 669, endPoint y: 365, distance: 14.7
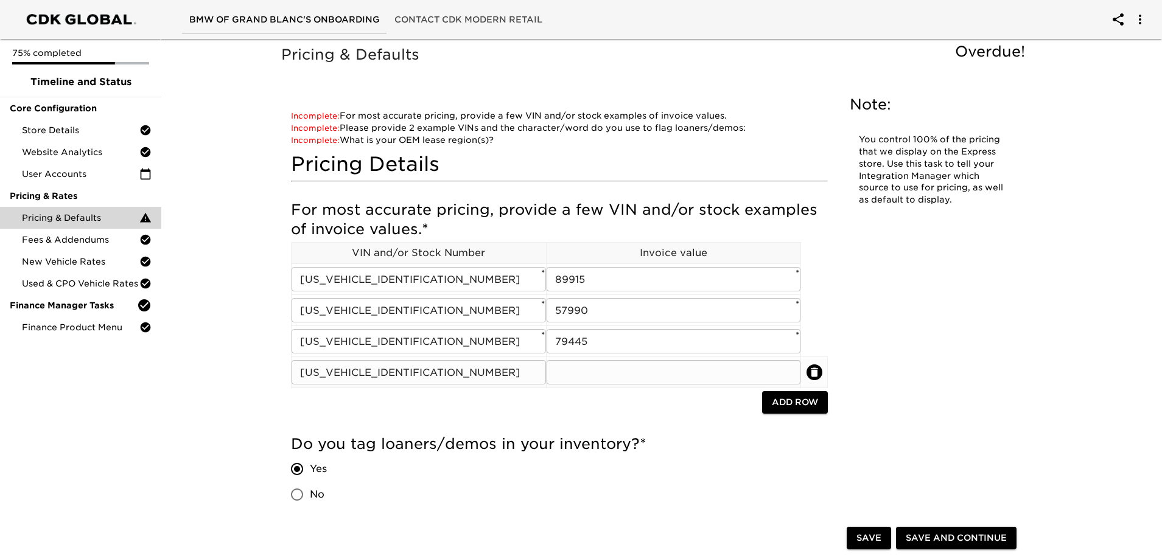
click at [662, 378] on input "text" at bounding box center [674, 372] width 254 height 24
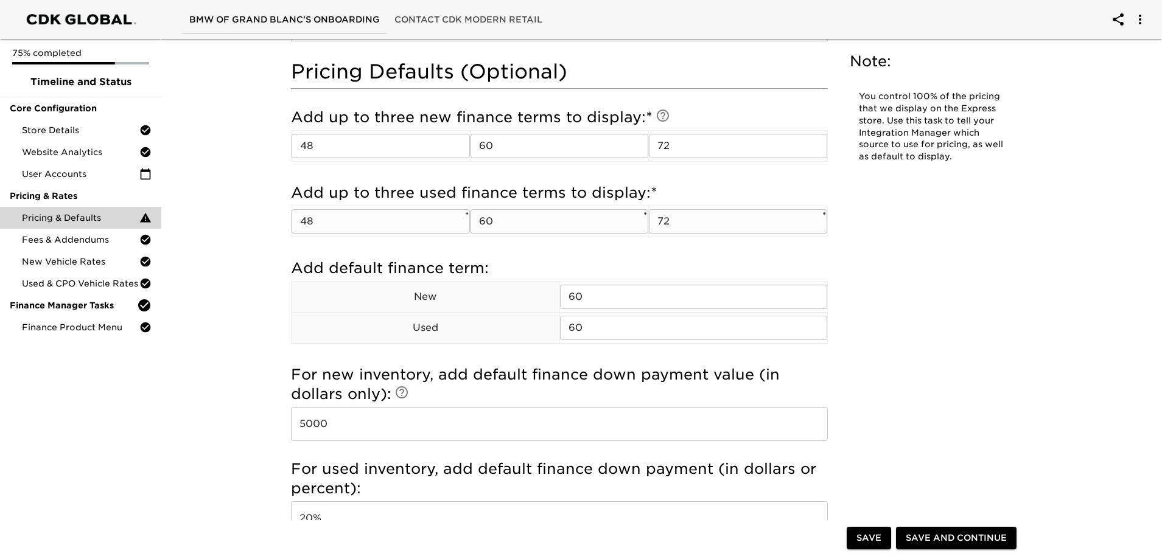
scroll to position [870, 0]
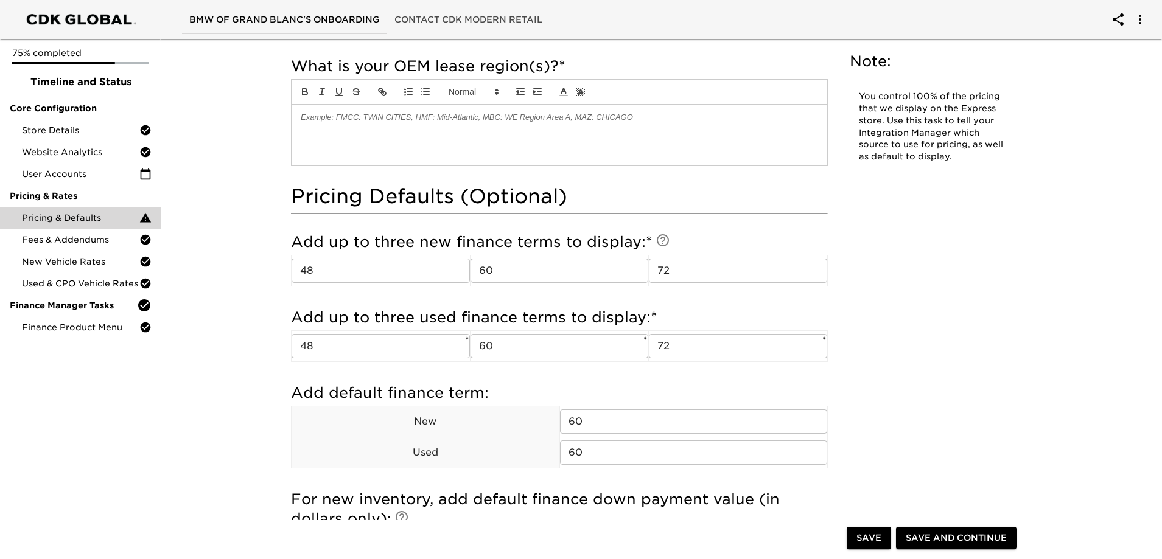
click at [867, 542] on span "Save" at bounding box center [868, 538] width 25 height 15
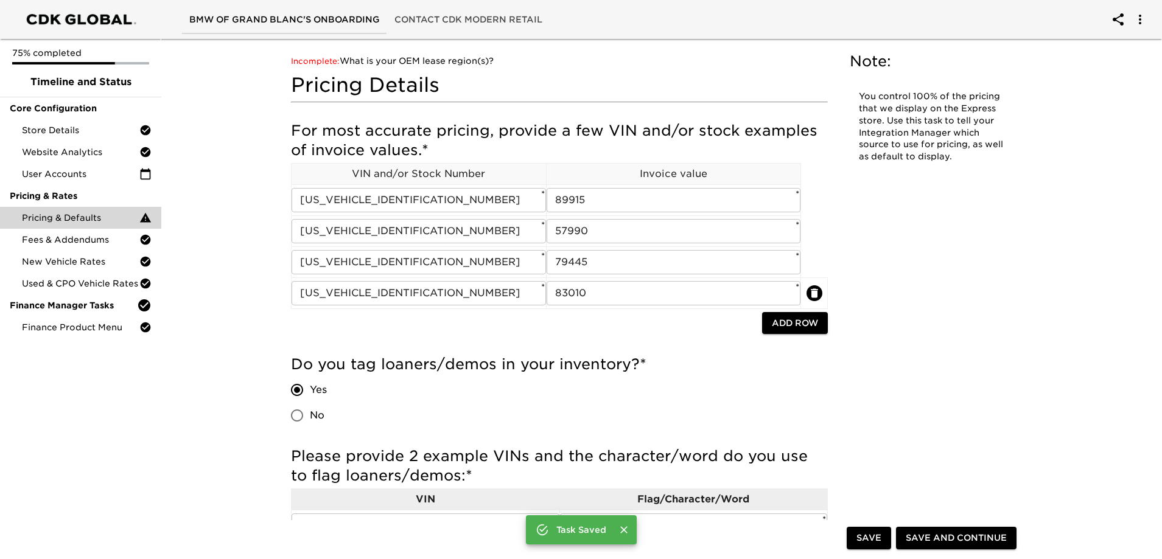
scroll to position [0, 0]
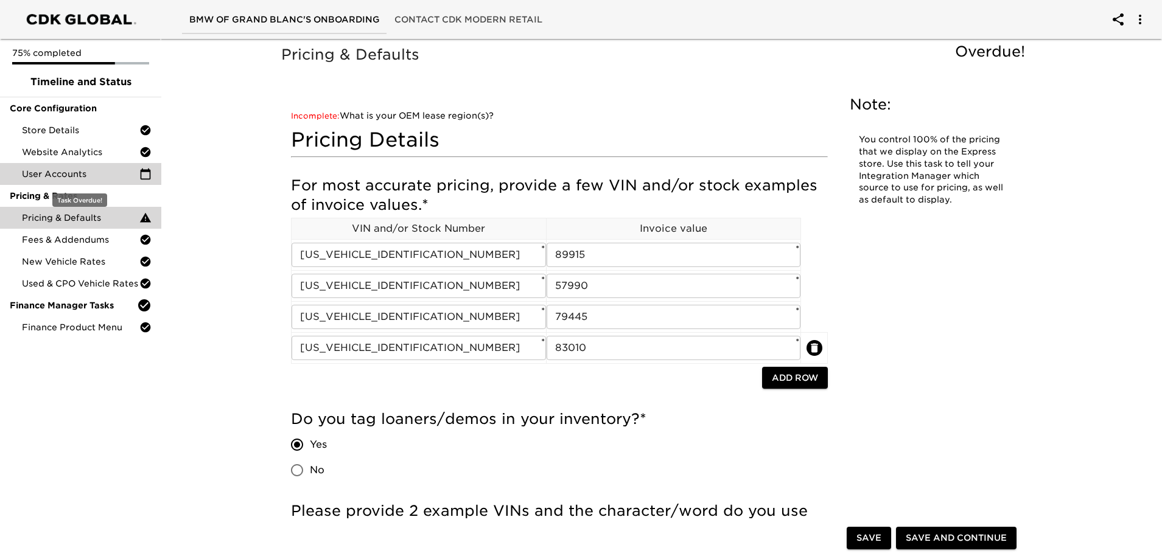
click at [78, 174] on span "User Accounts" at bounding box center [80, 174] width 117 height 12
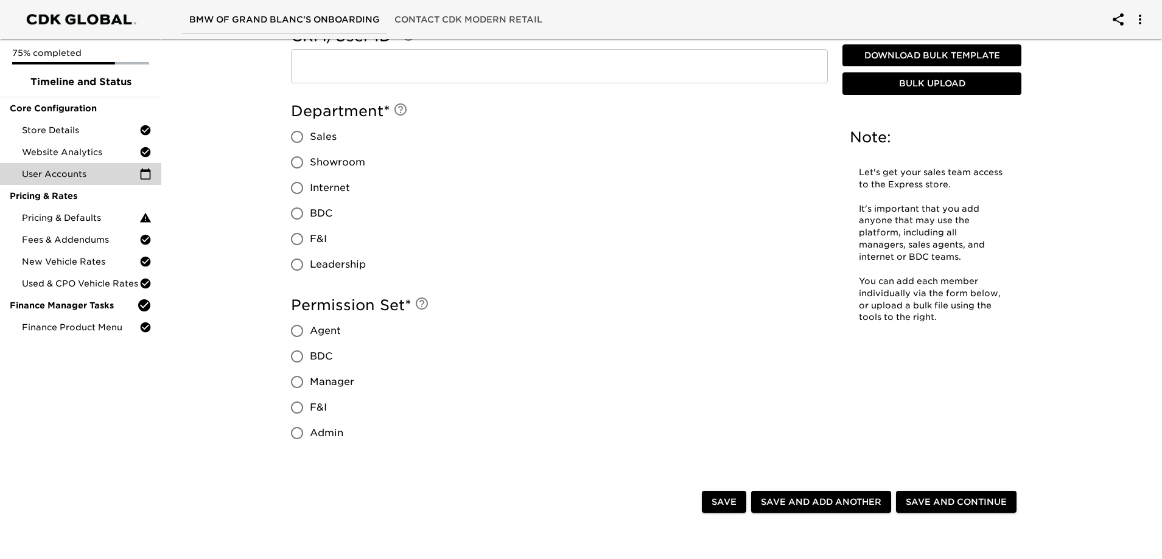
scroll to position [683, 0]
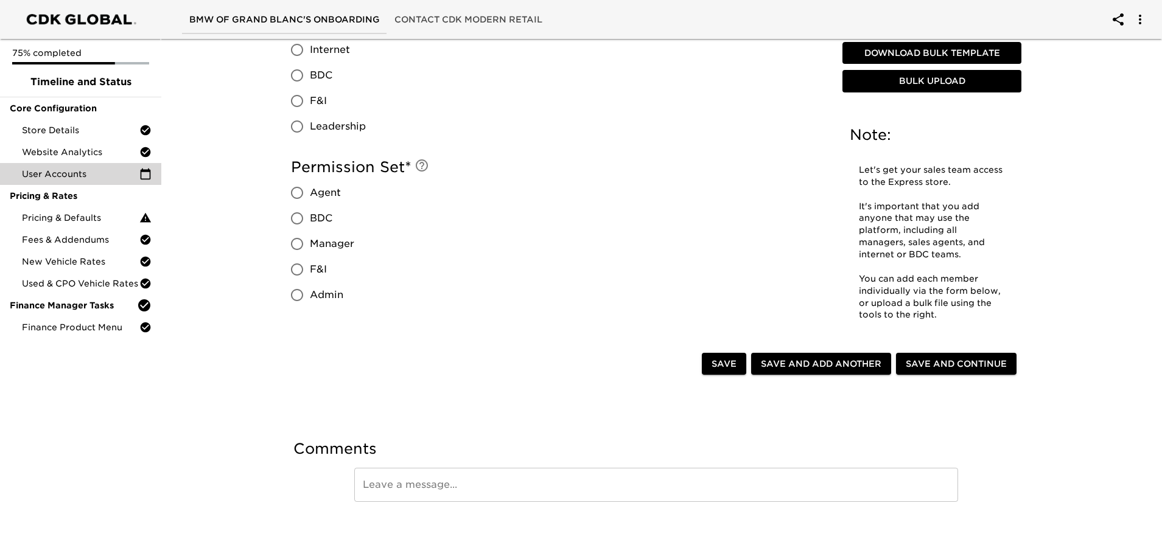
click at [309, 293] on input "Admin" at bounding box center [297, 295] width 26 height 26
click at [289, 93] on input "F&I" at bounding box center [297, 101] width 26 height 26
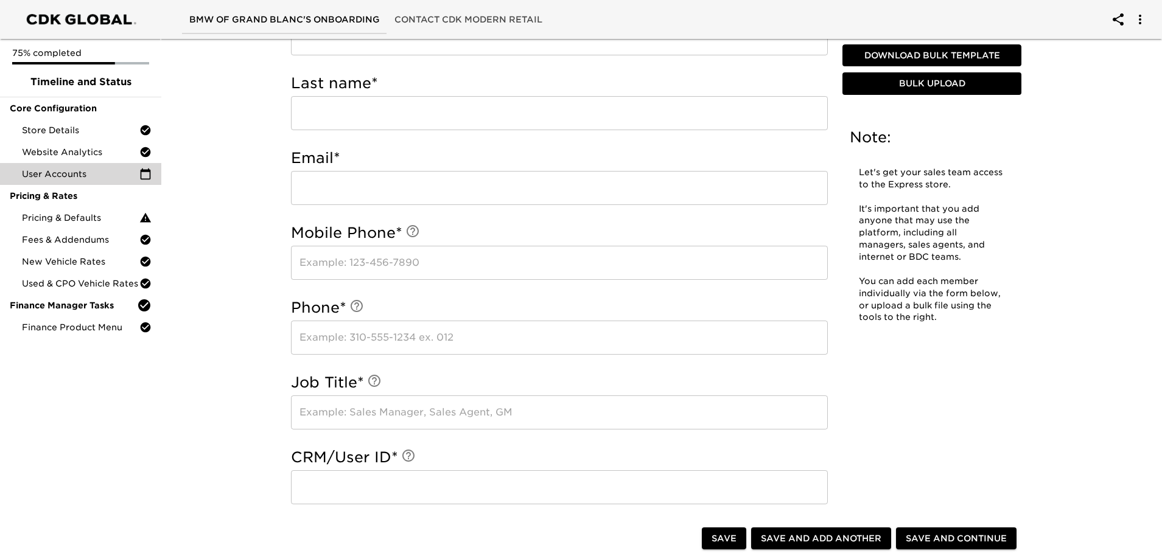
scroll to position [13, 0]
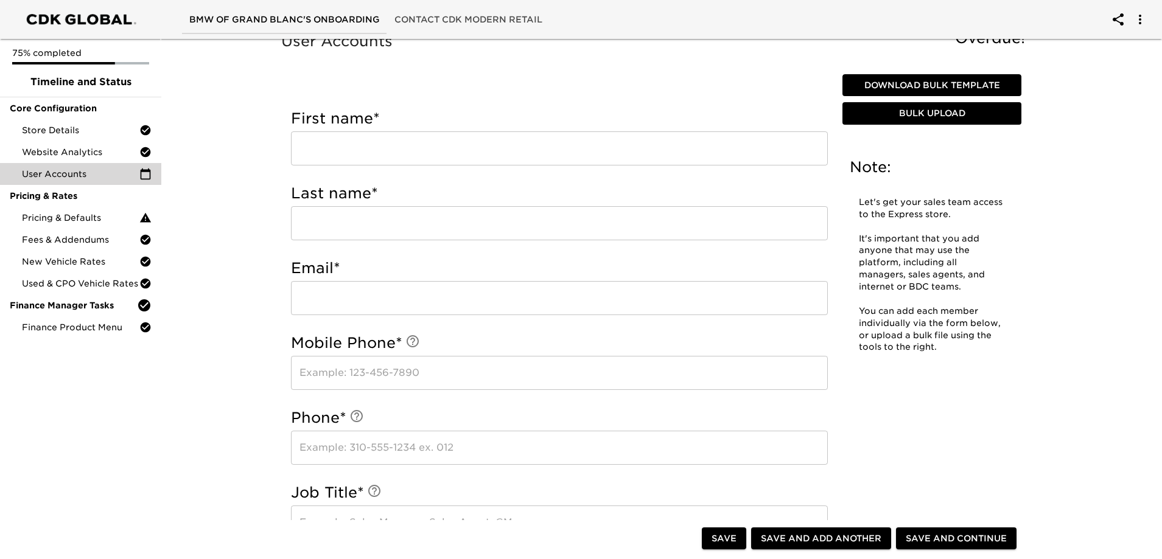
click at [395, 152] on input "text" at bounding box center [559, 148] width 537 height 34
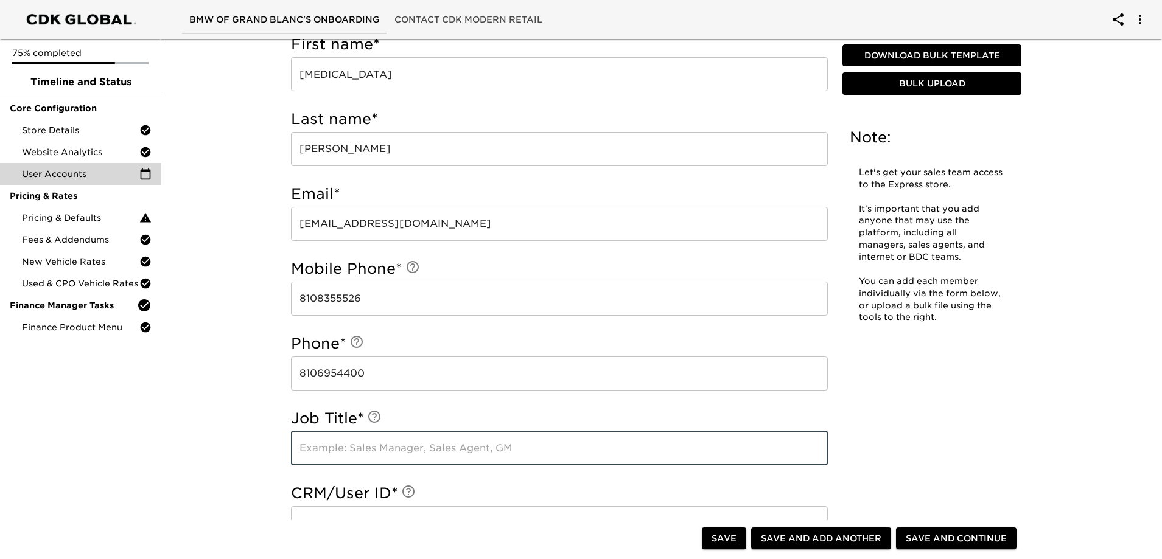
scroll to position [196, 0]
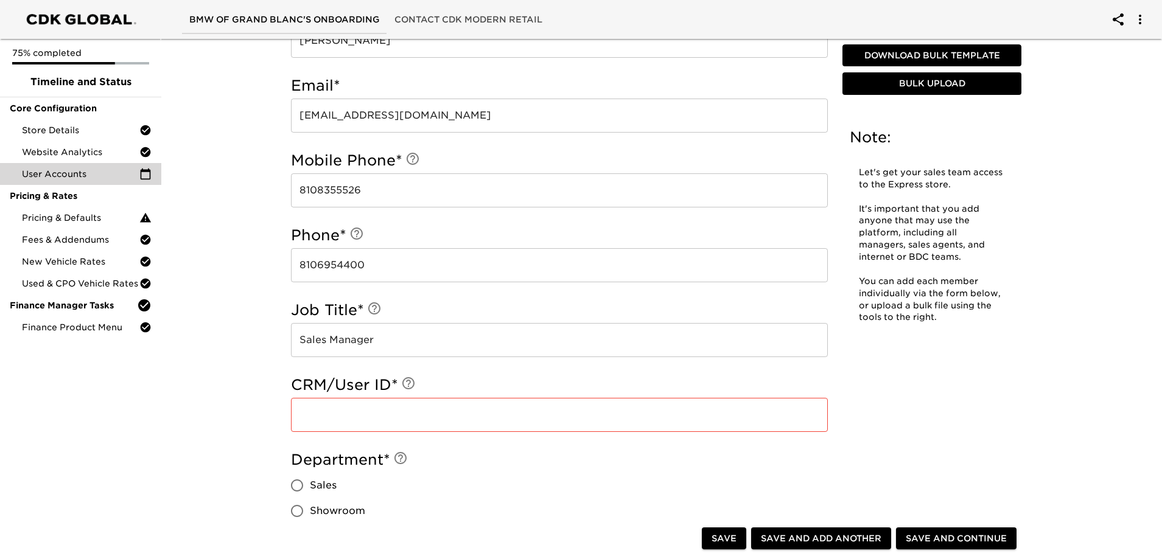
click at [421, 416] on input "text" at bounding box center [559, 415] width 537 height 34
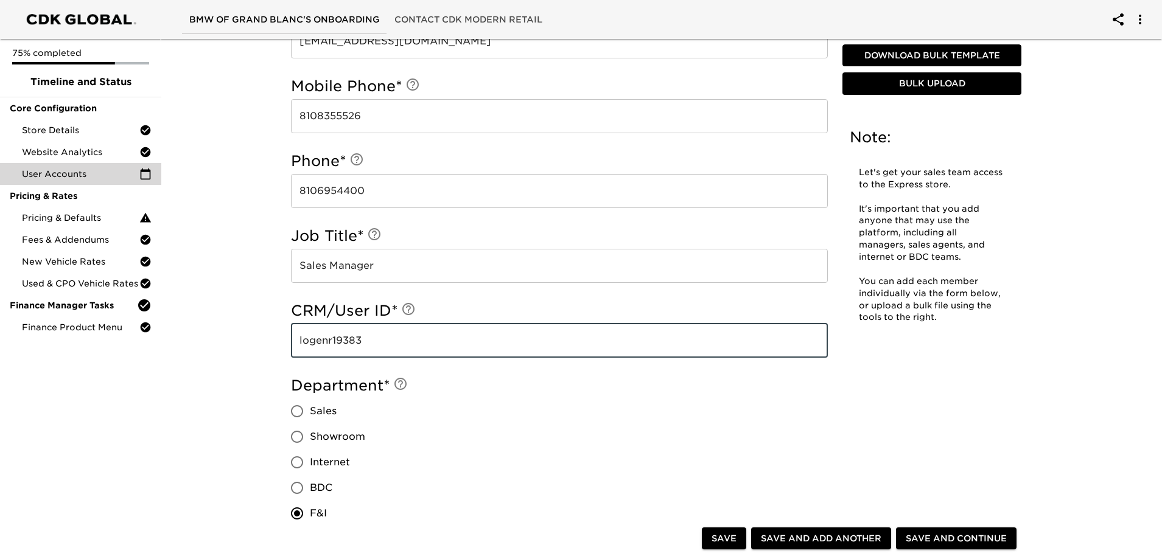
scroll to position [379, 0]
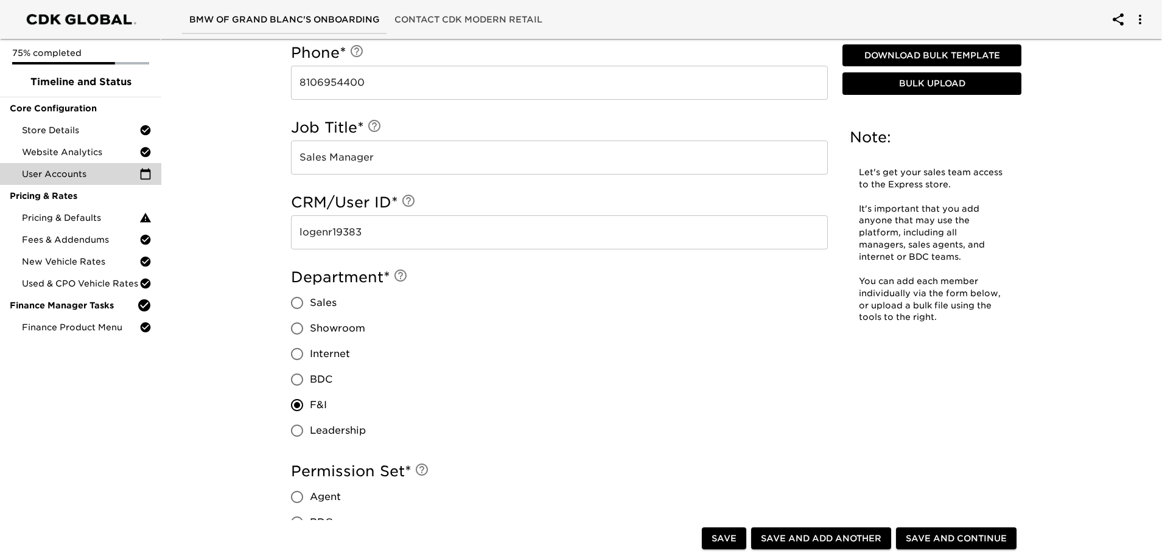
click at [558, 384] on div "Department * Sales Showroom Internet BDC F&I Leadership" at bounding box center [559, 356] width 537 height 176
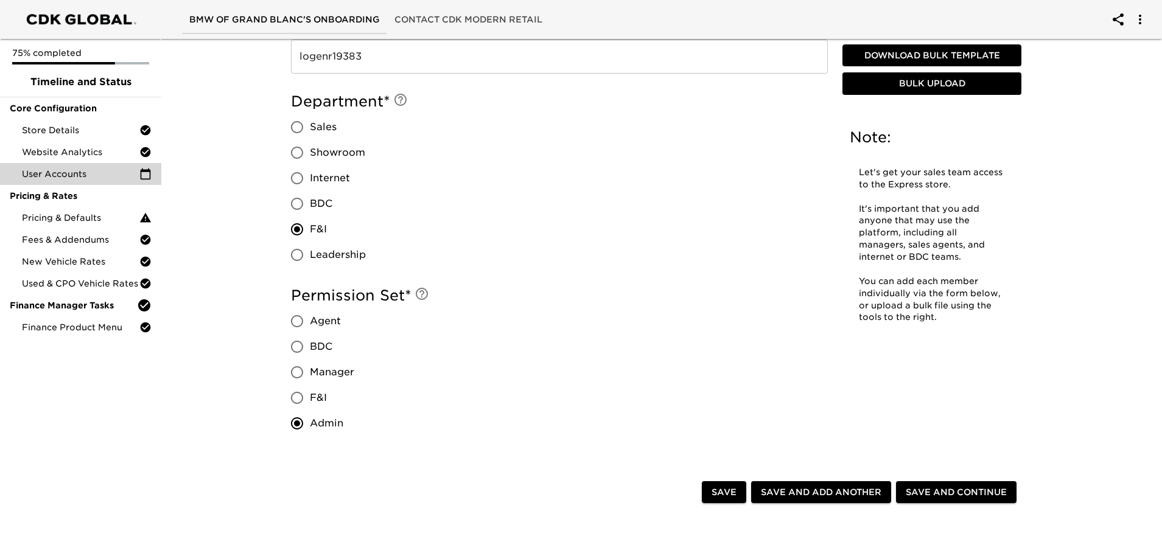
scroll to position [683, 0]
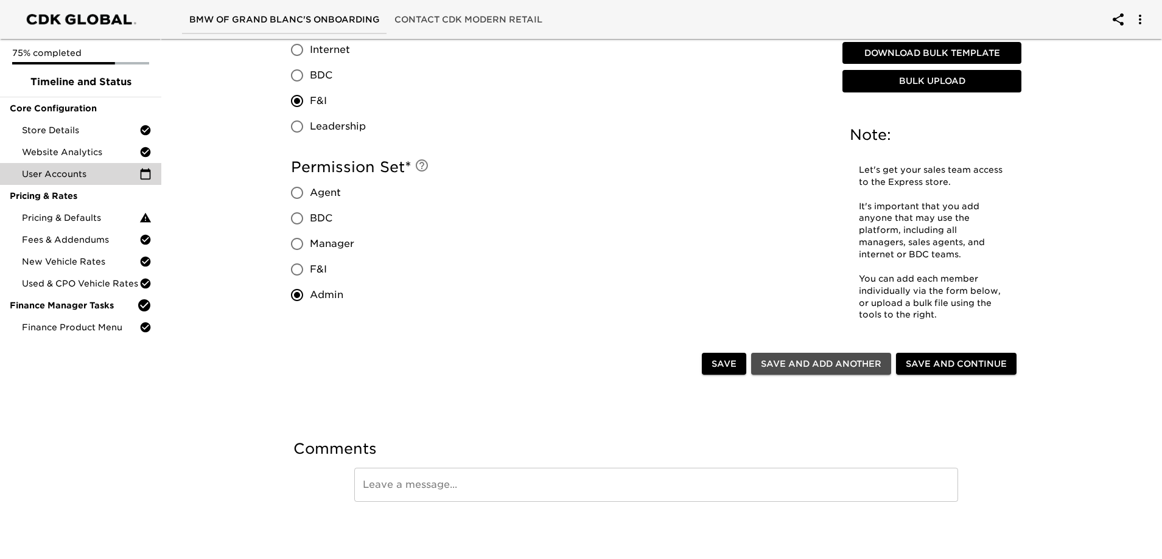
click at [793, 363] on span "Save and Add Another" at bounding box center [821, 364] width 120 height 15
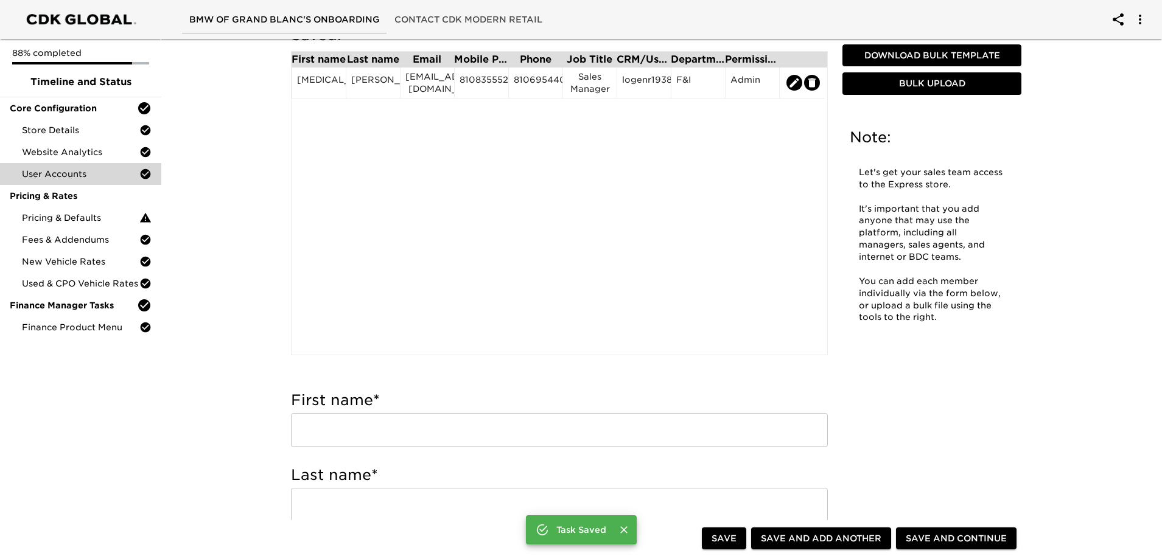
scroll to position [183, 0]
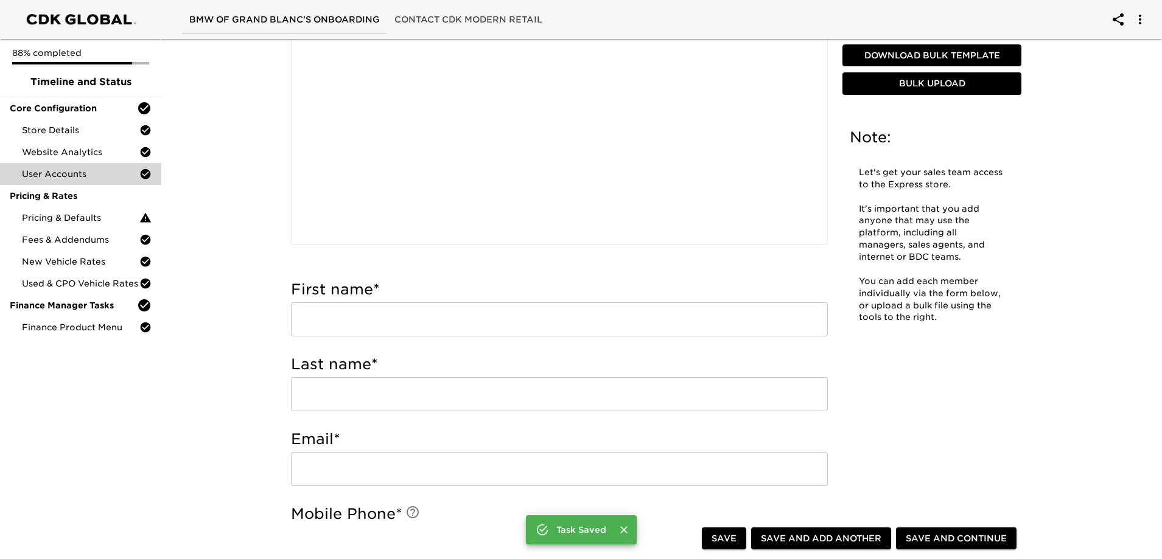
click at [388, 329] on input "text" at bounding box center [559, 319] width 537 height 34
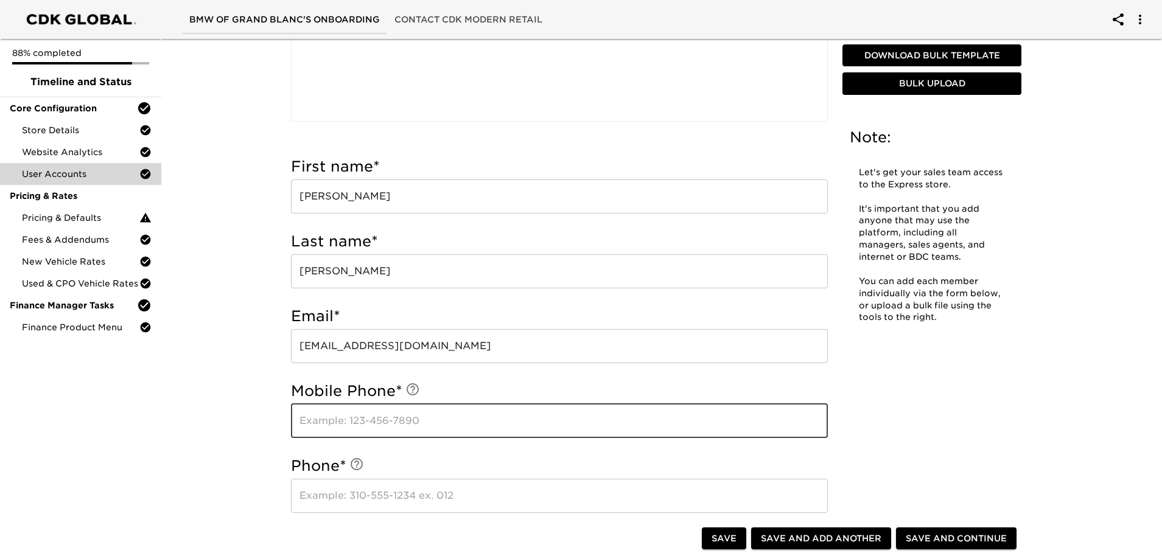
scroll to position [428, 0]
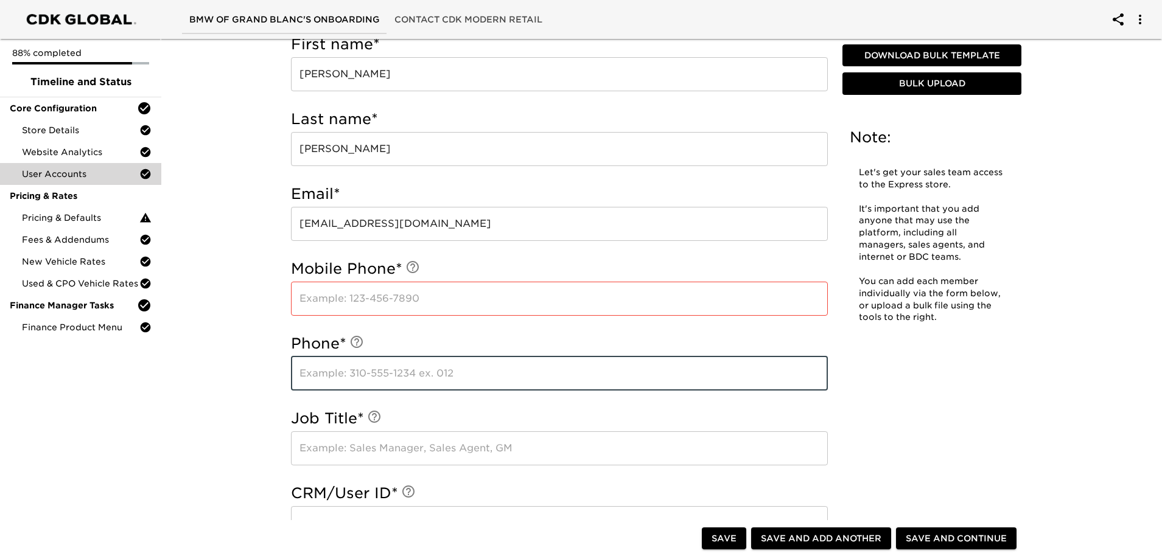
click at [417, 374] on input "text" at bounding box center [559, 374] width 537 height 34
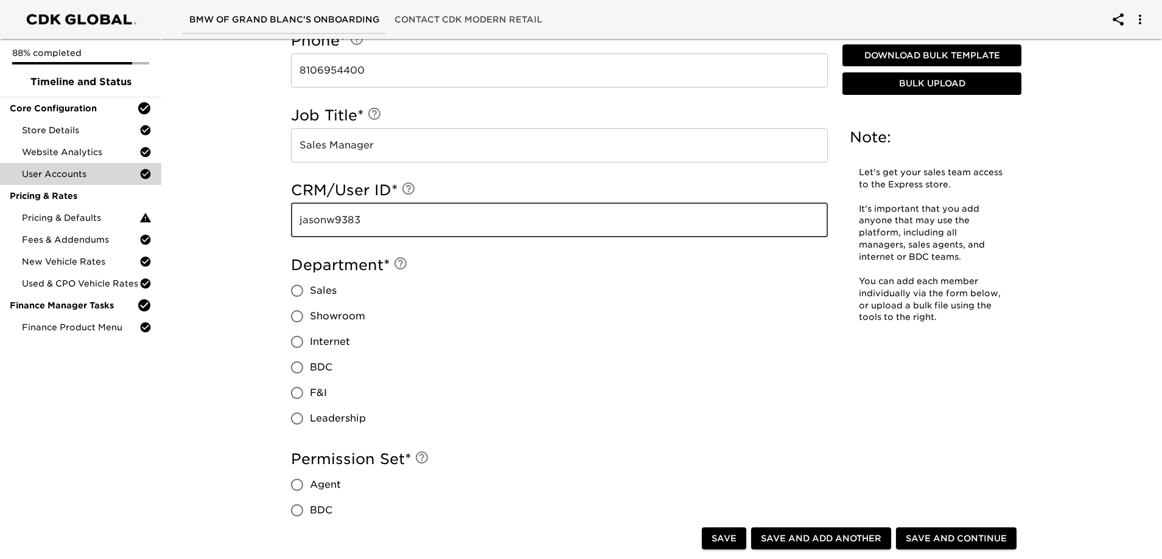
scroll to position [732, 0]
click at [327, 288] on span "Sales" at bounding box center [323, 289] width 27 height 15
click at [310, 288] on input "Sales" at bounding box center [297, 290] width 26 height 26
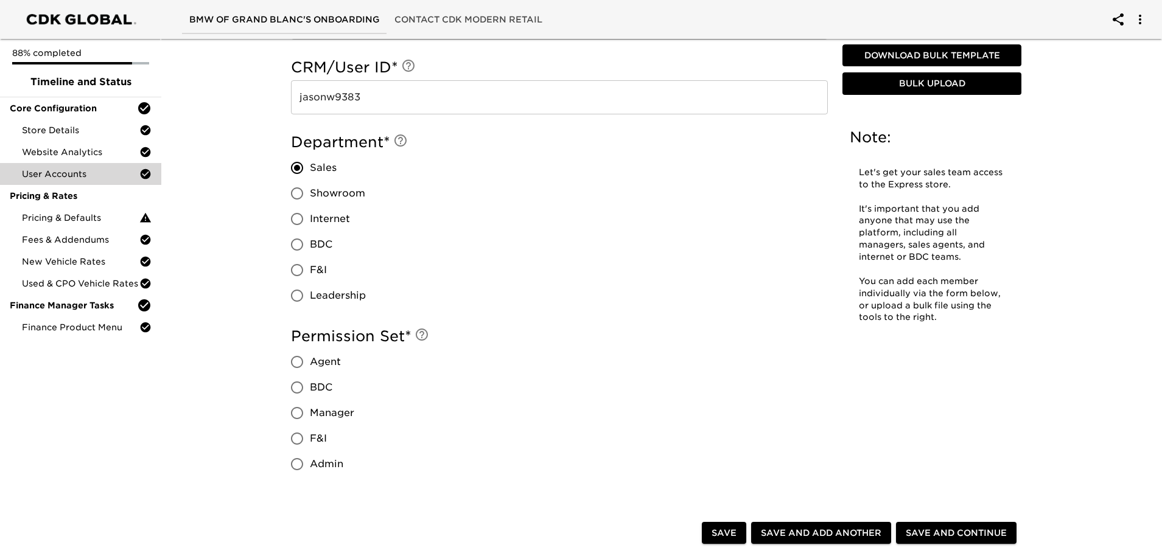
click at [328, 415] on span "Manager" at bounding box center [332, 413] width 44 height 15
click at [310, 415] on input "Manager" at bounding box center [297, 413] width 26 height 26
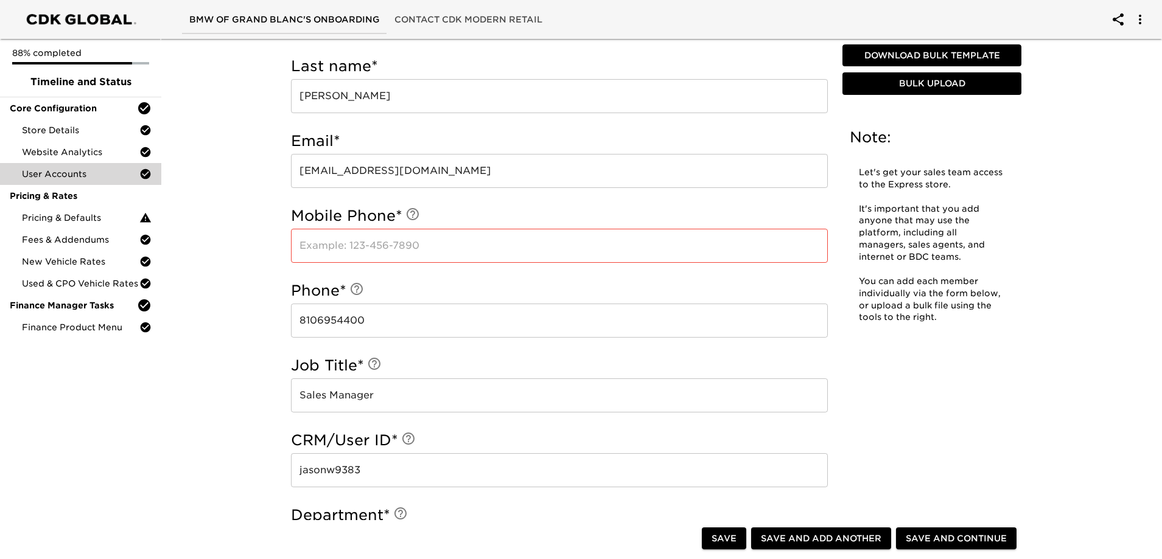
scroll to position [306, 0]
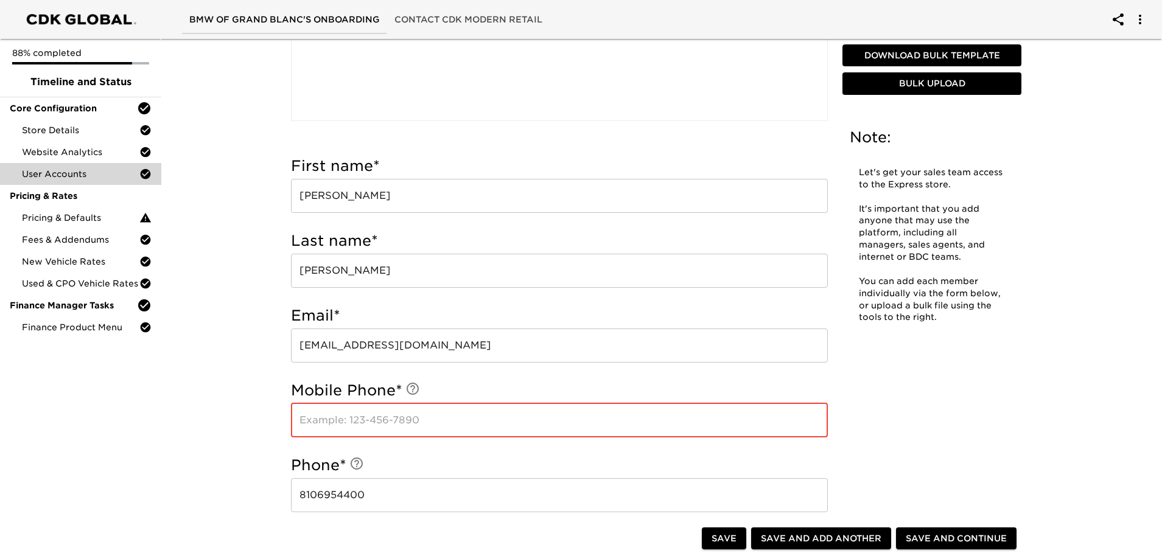
drag, startPoint x: 406, startPoint y: 414, endPoint x: 395, endPoint y: 414, distance: 11.0
click at [406, 414] on input "text" at bounding box center [559, 420] width 537 height 34
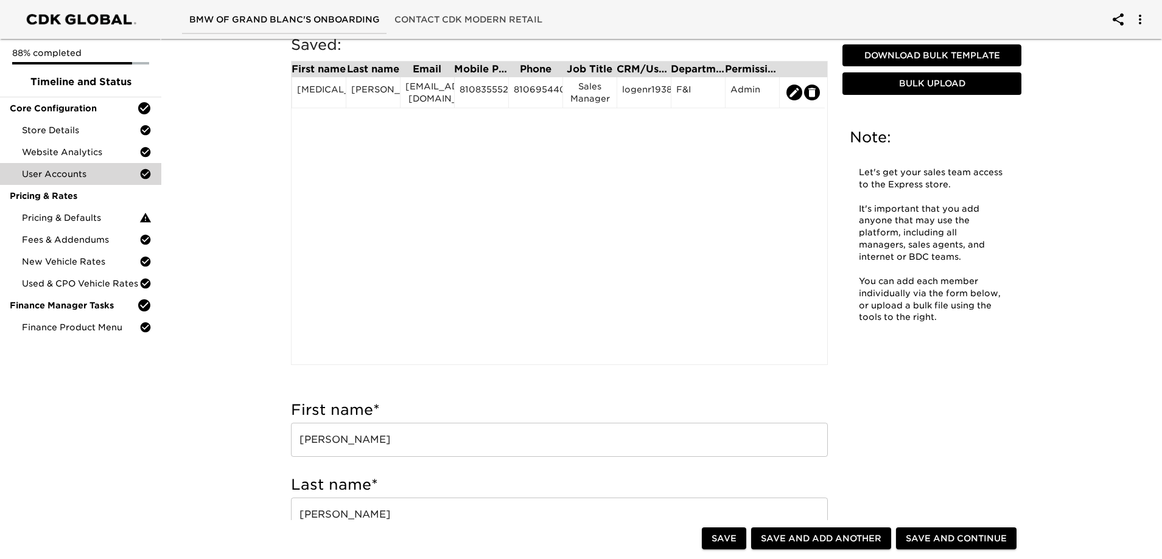
scroll to position [0, 0]
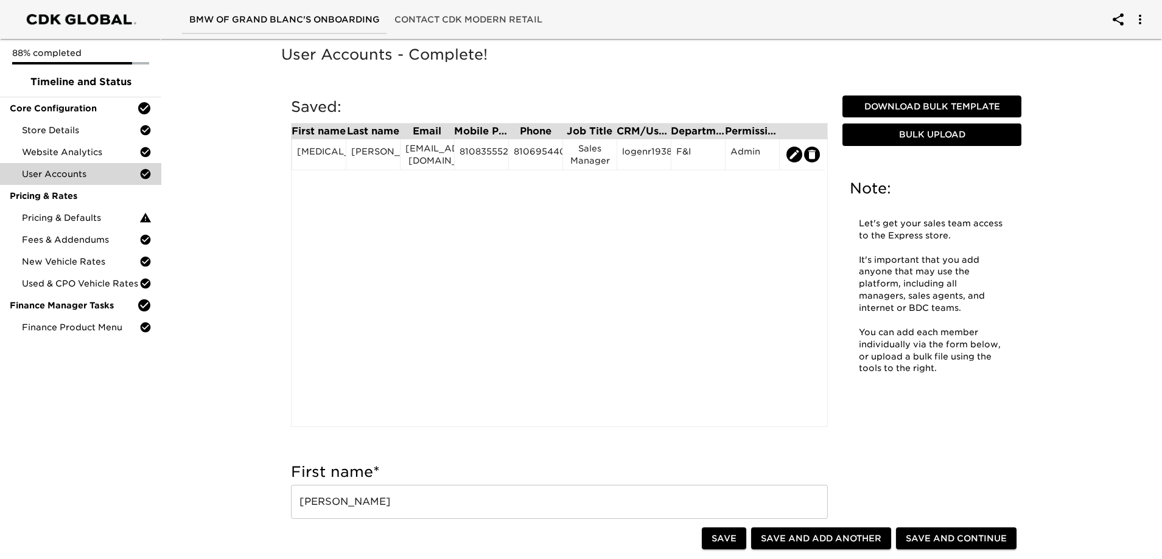
click at [836, 541] on span "Save and Add Another" at bounding box center [821, 538] width 120 height 15
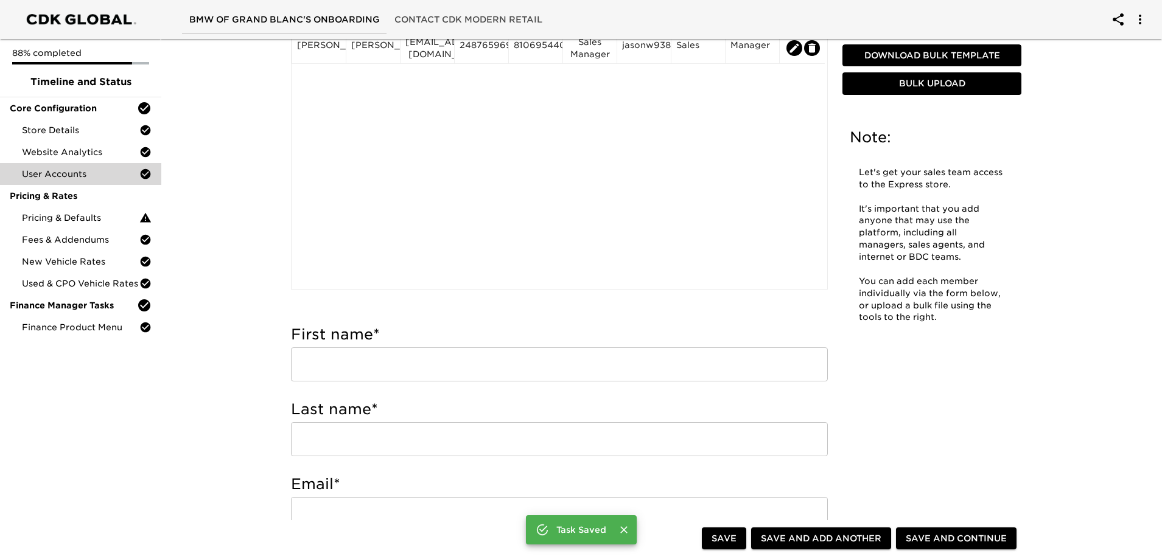
scroll to position [183, 0]
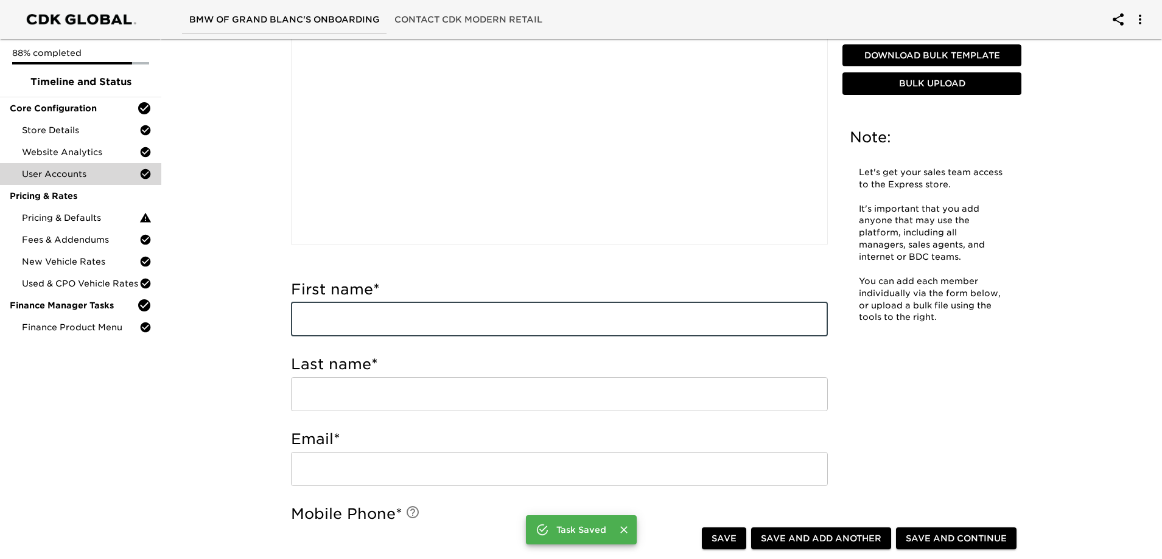
click at [381, 317] on input "text" at bounding box center [559, 319] width 537 height 34
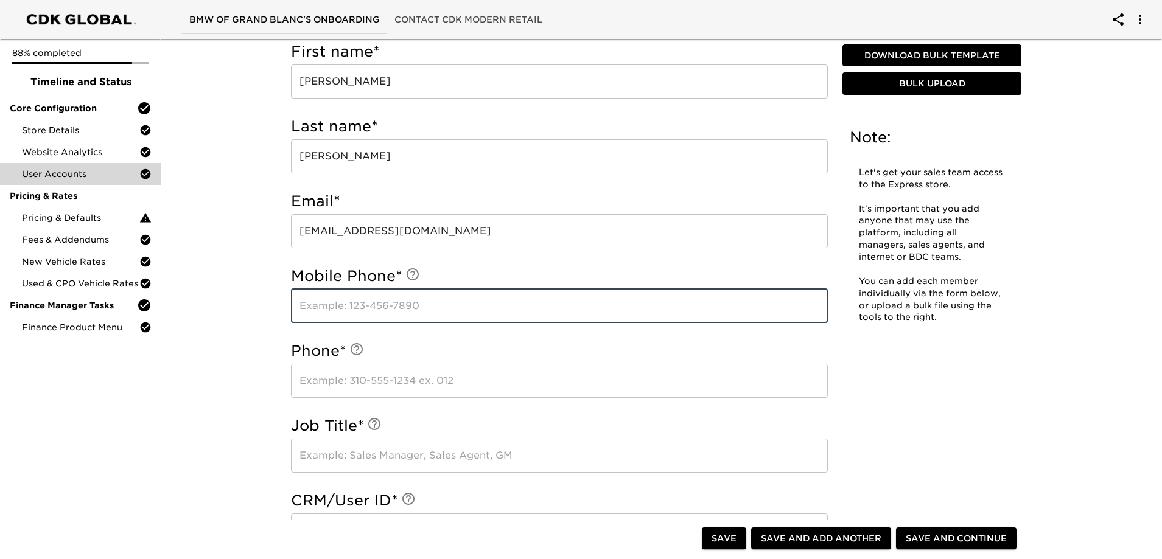
scroll to position [428, 0]
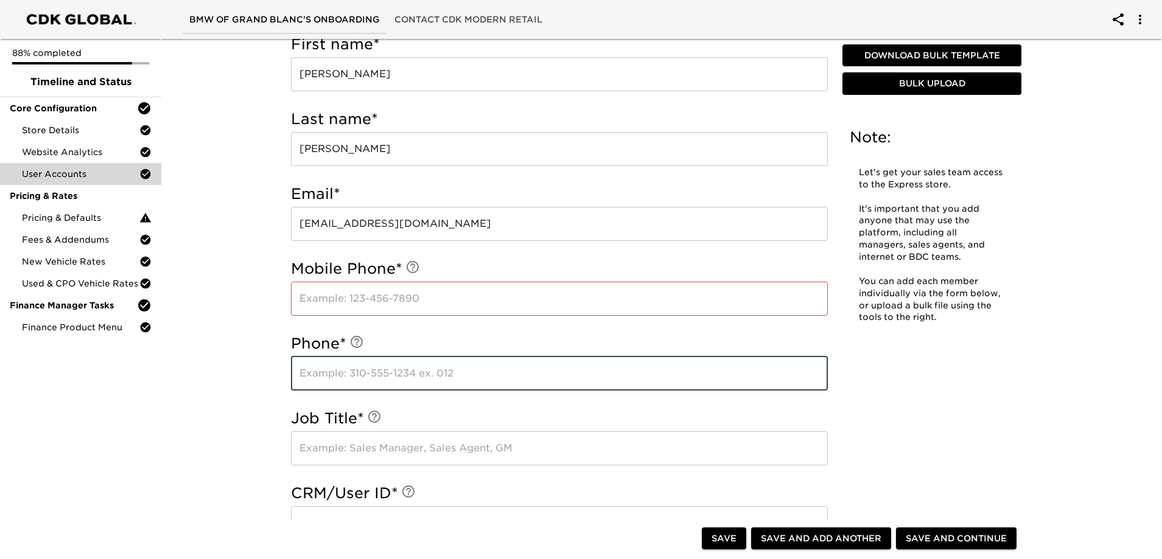
drag, startPoint x: 398, startPoint y: 383, endPoint x: 400, endPoint y: 391, distance: 7.5
click at [400, 391] on div "Phone * ​" at bounding box center [559, 365] width 537 height 75
click at [389, 303] on input "text" at bounding box center [559, 299] width 537 height 34
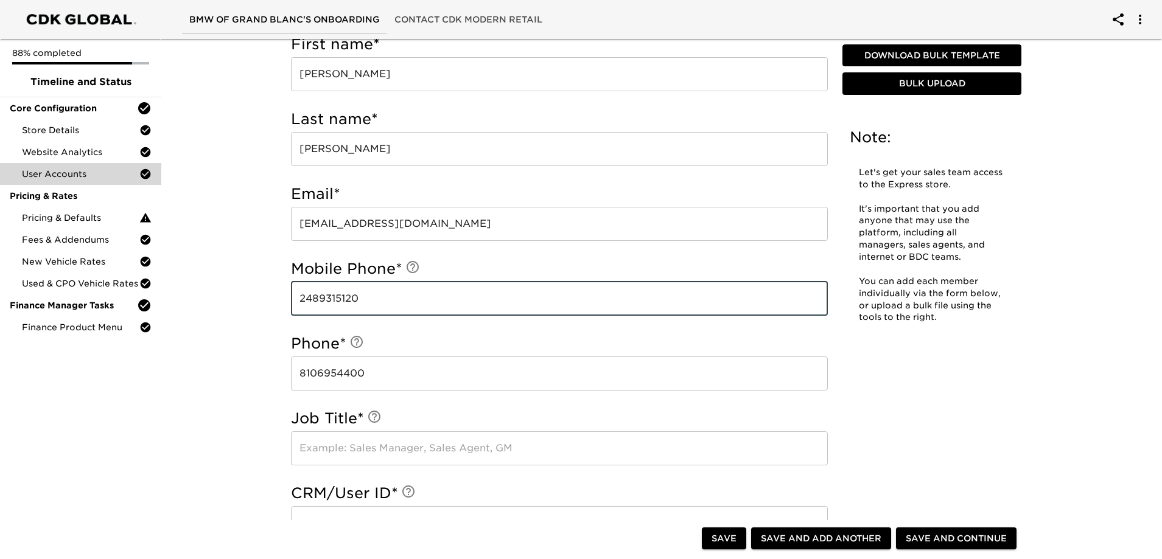
click at [426, 448] on input "text" at bounding box center [559, 448] width 537 height 34
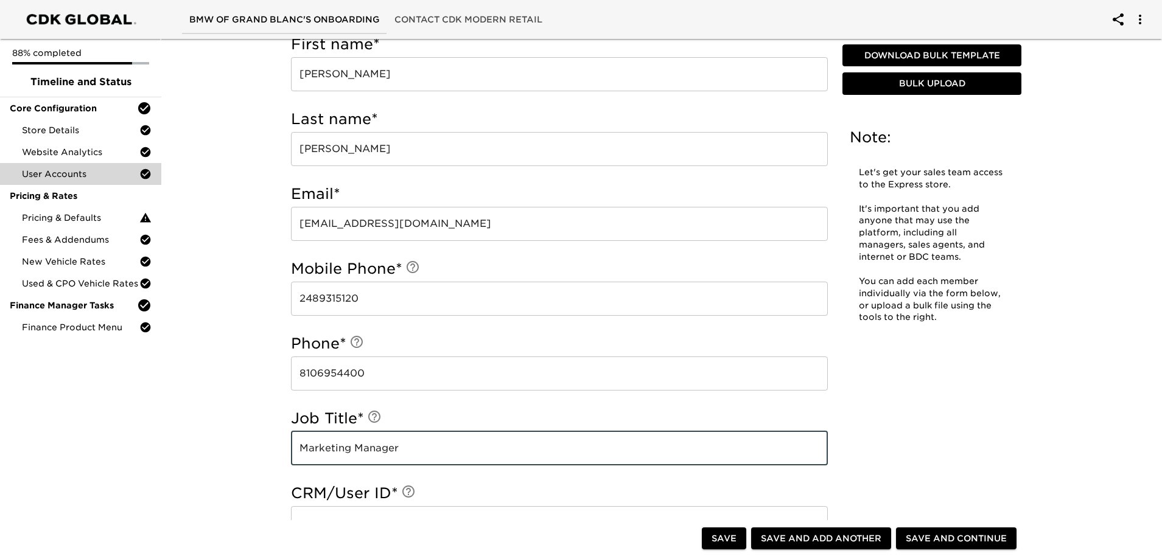
click at [506, 489] on h5 "CRM/User ID *" at bounding box center [559, 493] width 537 height 19
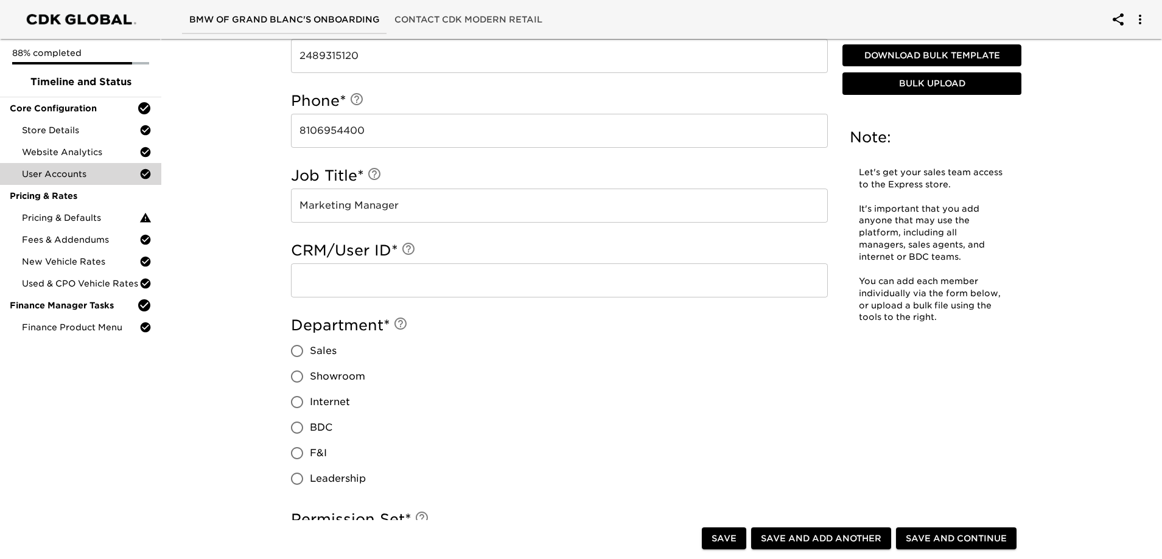
scroll to position [671, 0]
click at [444, 287] on input "text" at bounding box center [559, 280] width 537 height 34
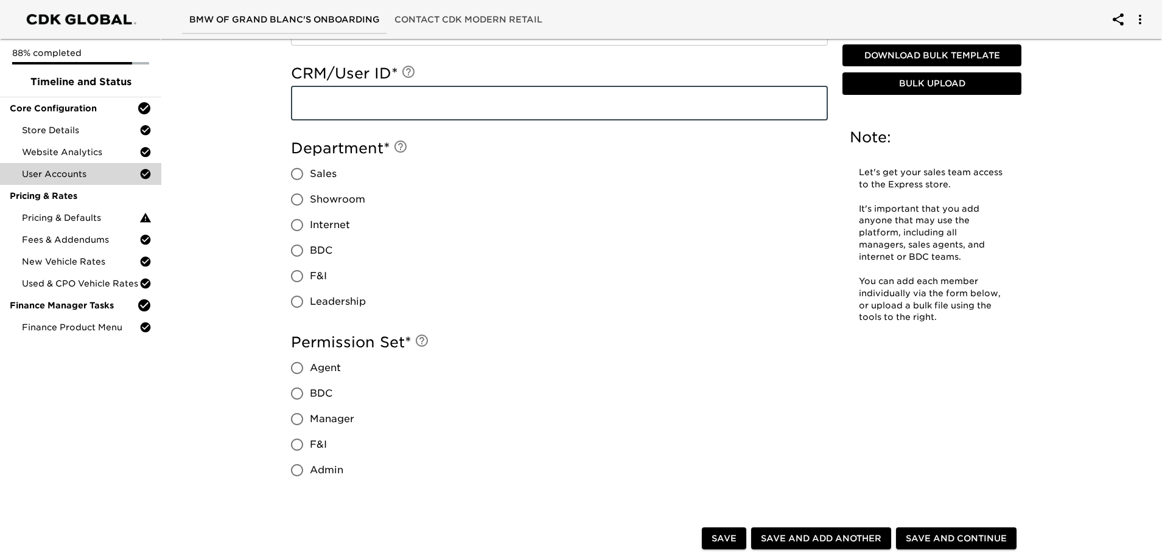
scroll to position [854, 0]
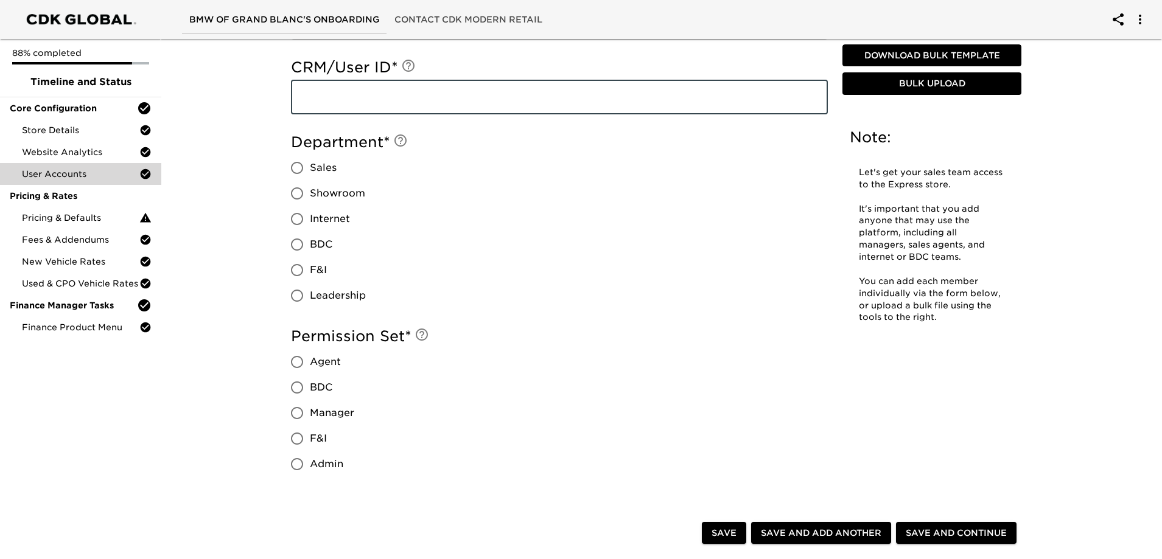
click at [310, 299] on span "Leadership" at bounding box center [338, 295] width 56 height 15
click at [310, 299] on input "Leadership" at bounding box center [297, 296] width 26 height 26
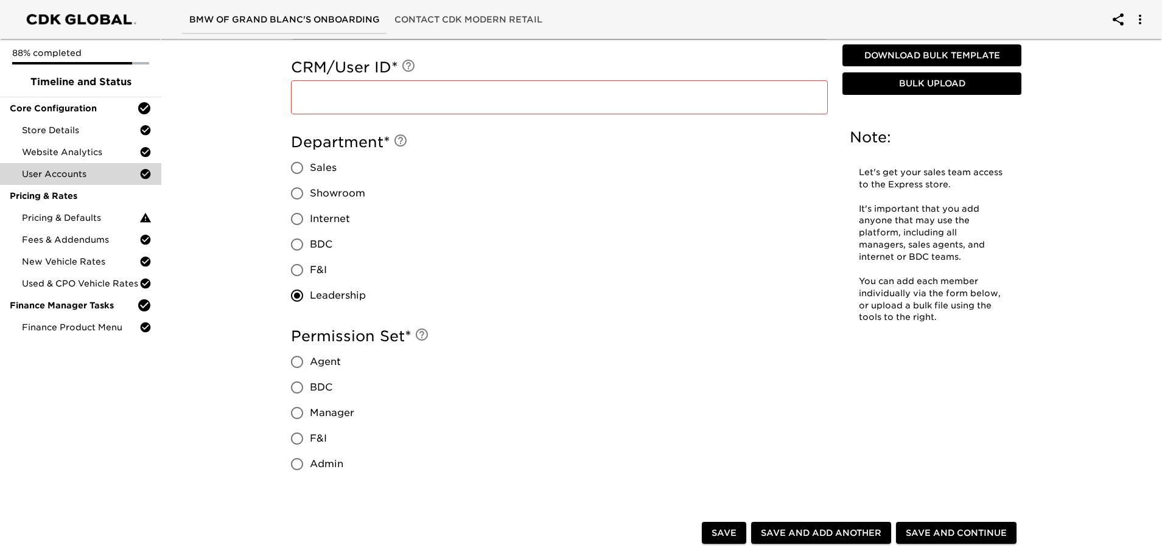
click at [315, 466] on span "Admin" at bounding box center [326, 464] width 33 height 15
click at [310, 466] on input "Admin" at bounding box center [297, 465] width 26 height 26
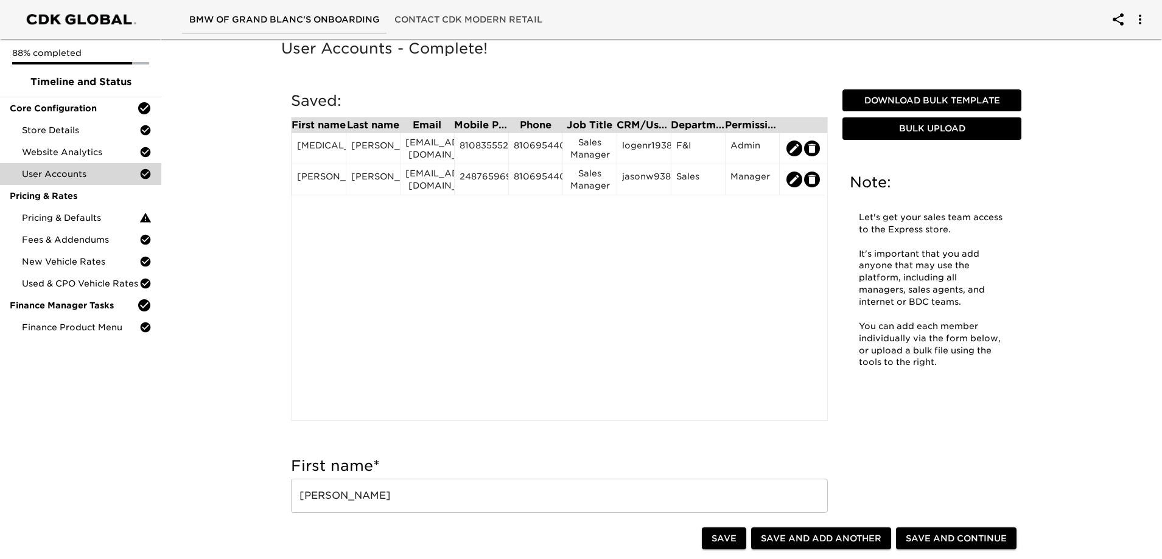
scroll to position [0, 0]
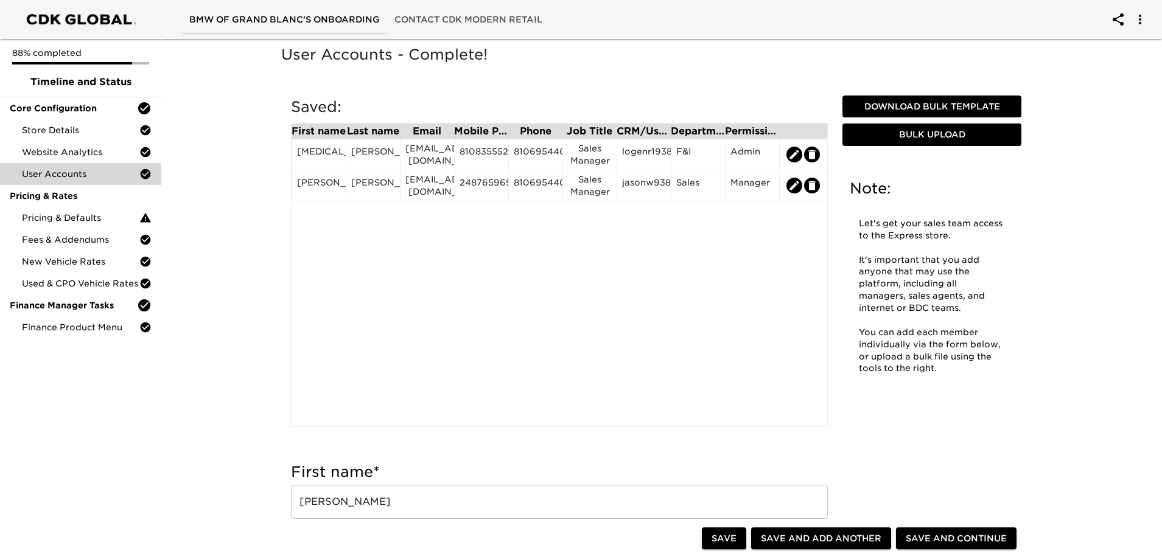
click at [823, 536] on span "Save and Add Another" at bounding box center [821, 538] width 120 height 15
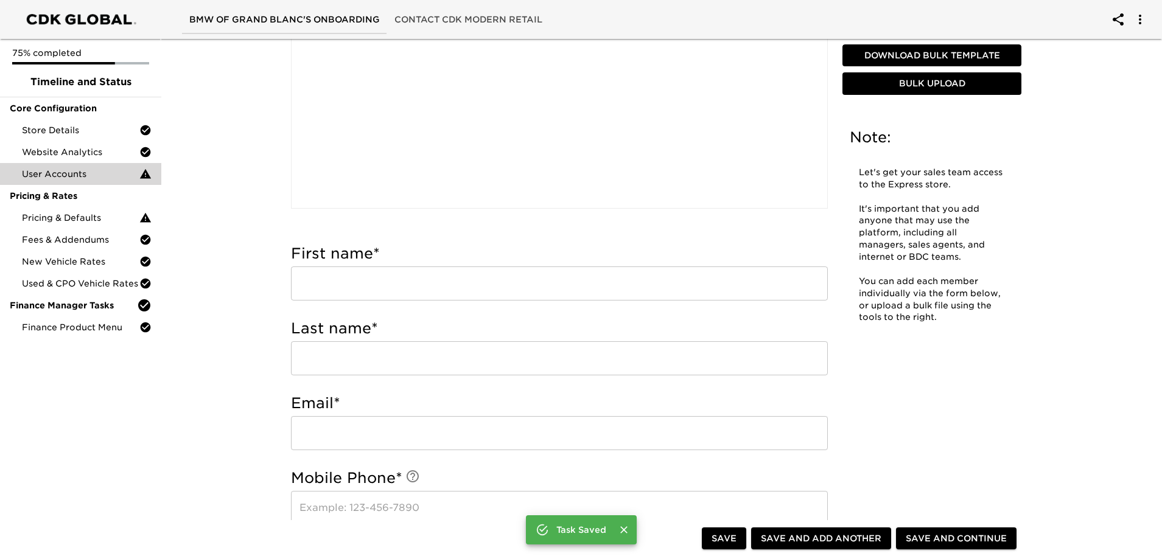
scroll to position [243, 0]
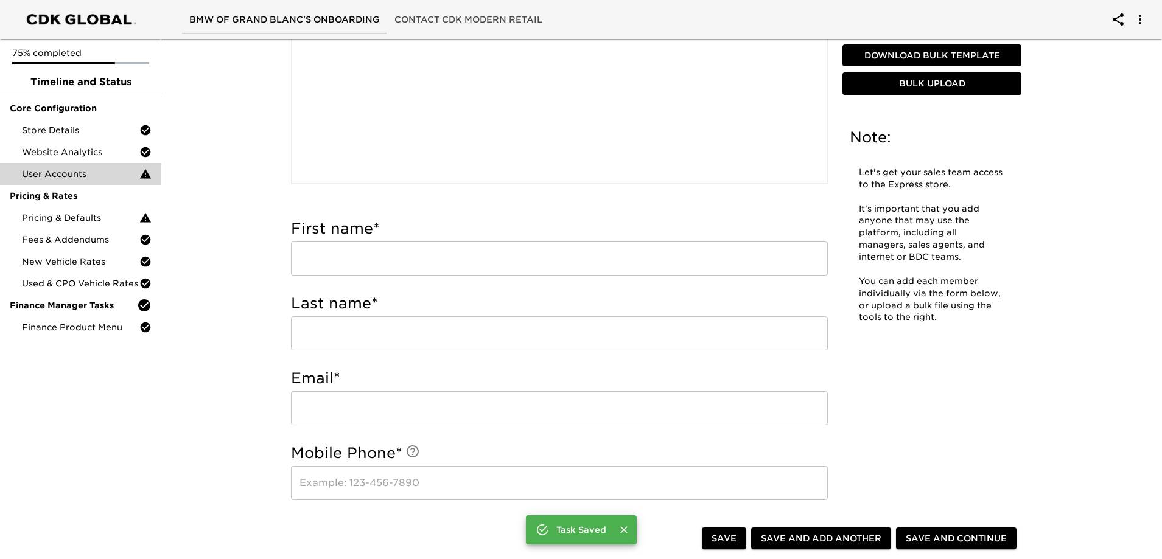
click at [364, 262] on input "text" at bounding box center [559, 259] width 537 height 34
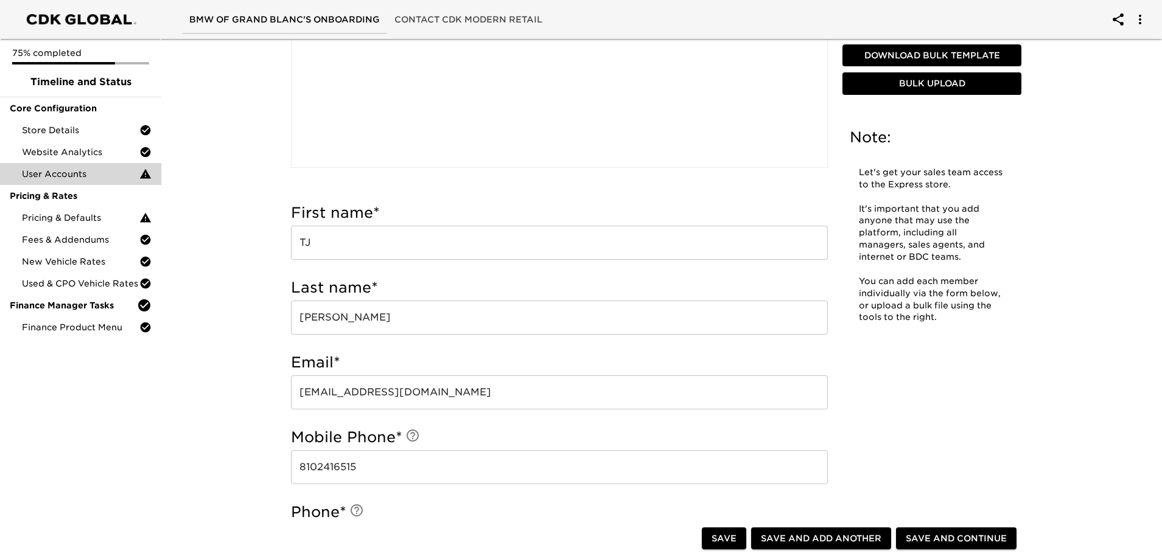
scroll to position [596, 0]
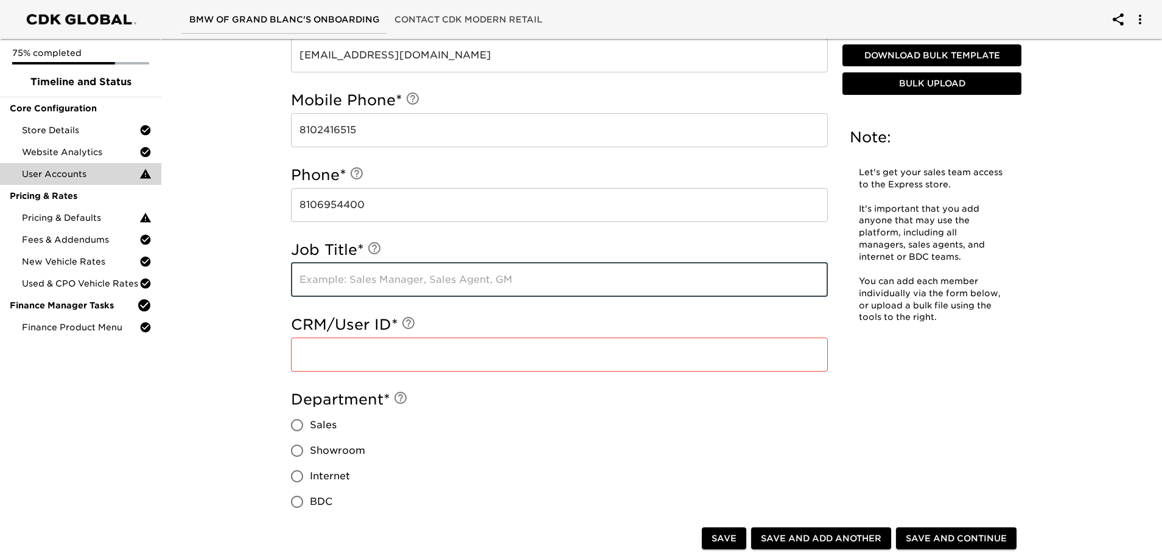
click at [394, 285] on input "text" at bounding box center [559, 280] width 537 height 34
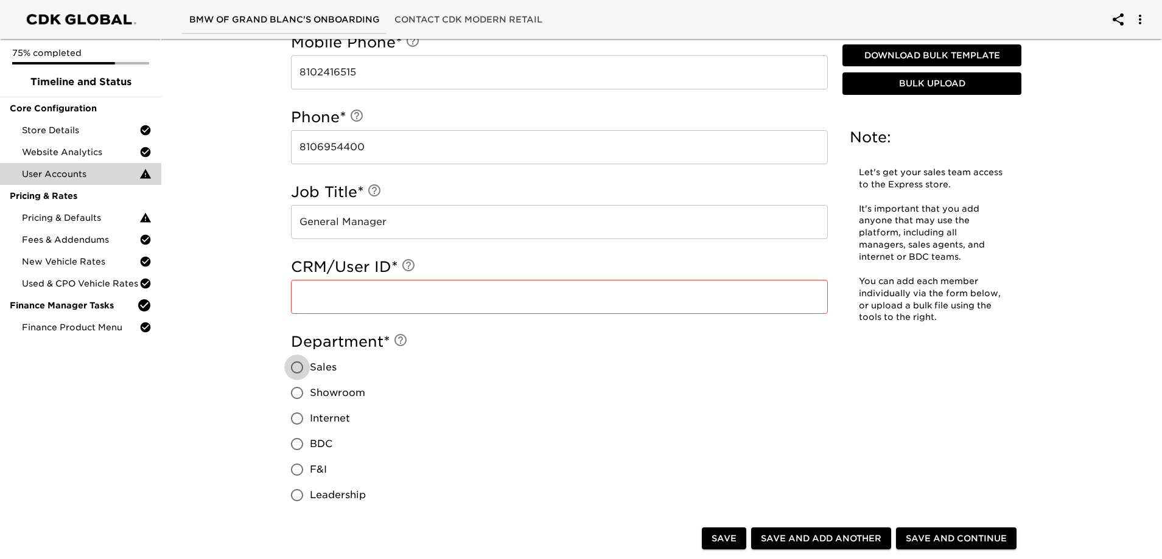
scroll to position [718, 0]
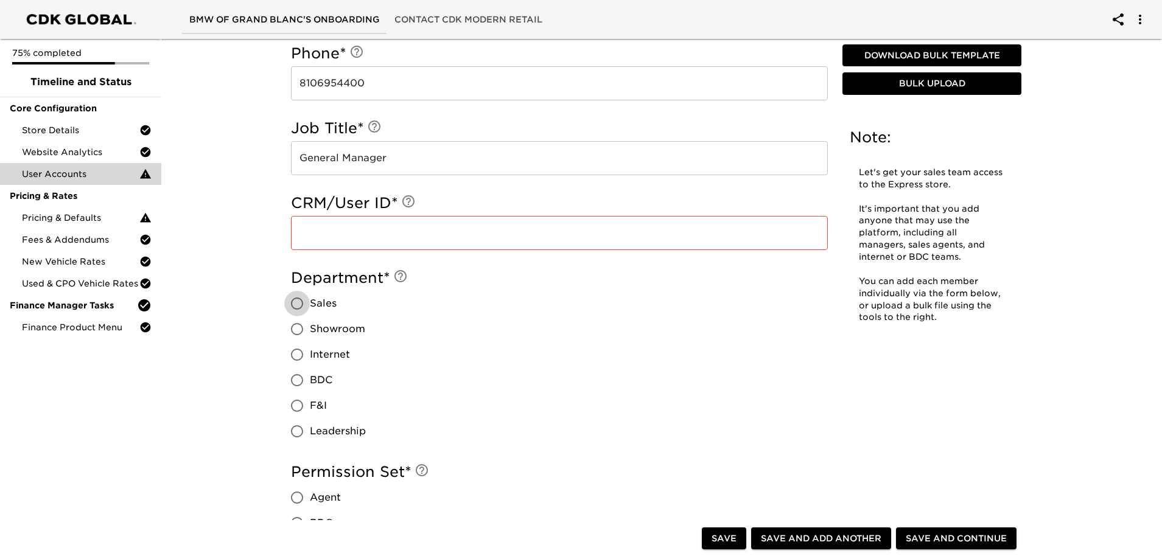
click at [344, 433] on span "Leadership" at bounding box center [338, 431] width 56 height 15
click at [310, 433] on input "Leadership" at bounding box center [297, 432] width 26 height 26
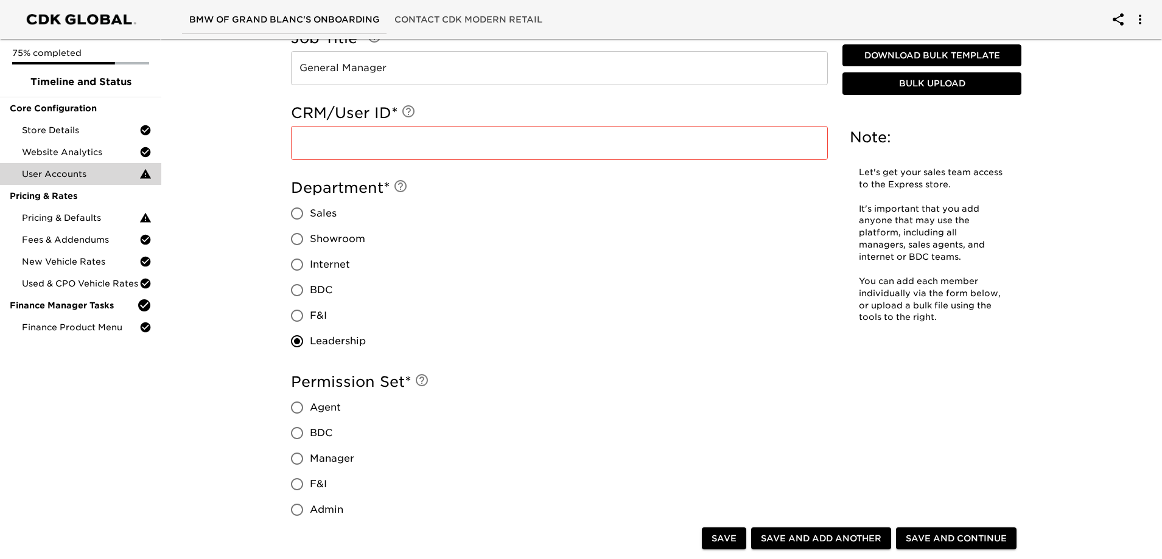
scroll to position [962, 0]
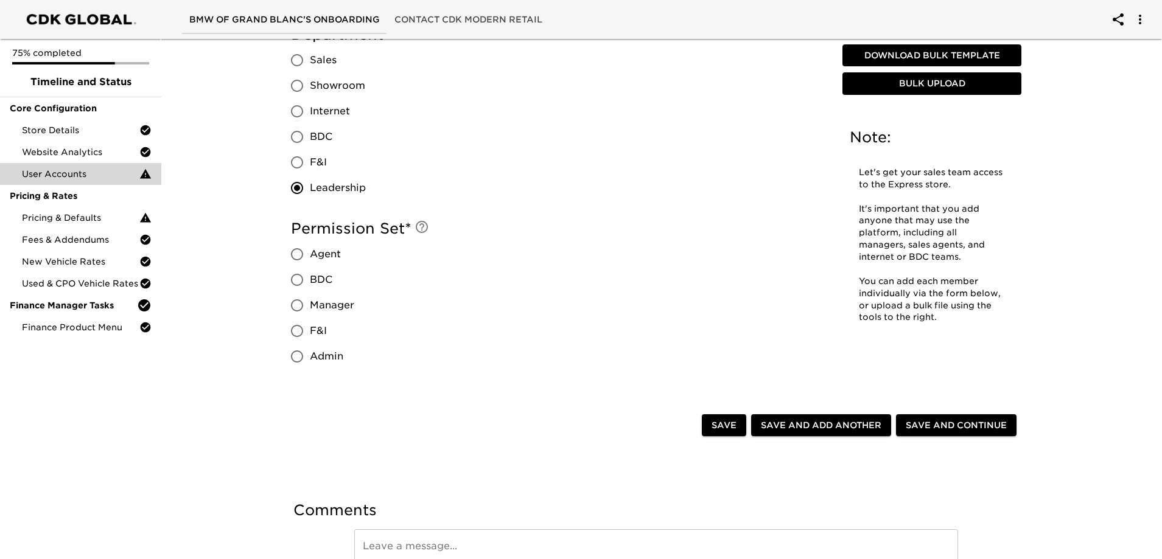
click at [327, 361] on span "Admin" at bounding box center [326, 356] width 33 height 15
click at [310, 361] on input "Admin" at bounding box center [297, 357] width 26 height 26
click at [869, 423] on span "Save and Add Another" at bounding box center [821, 425] width 120 height 15
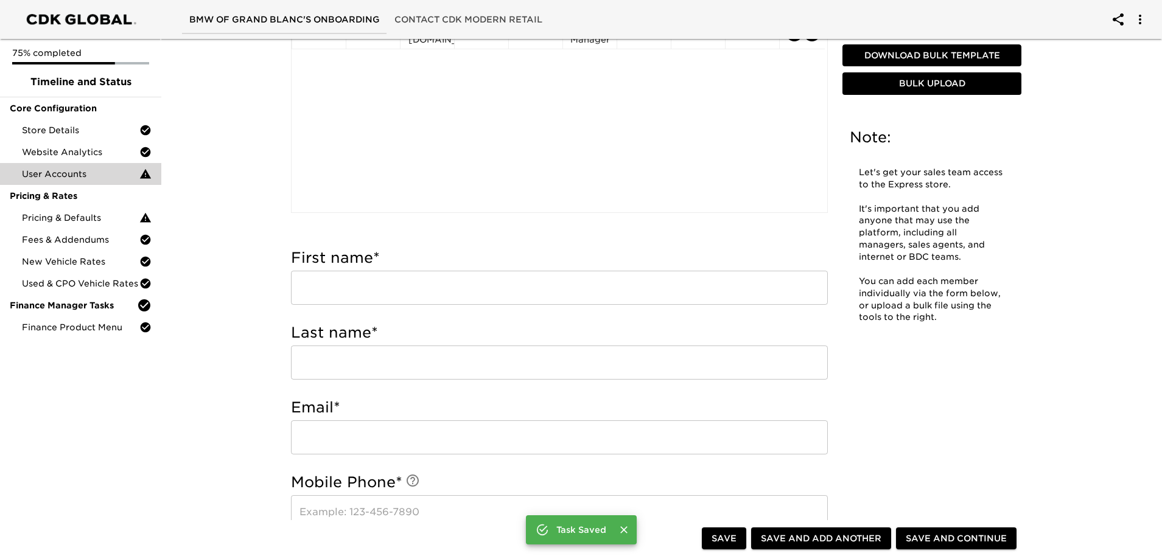
scroll to position [49, 0]
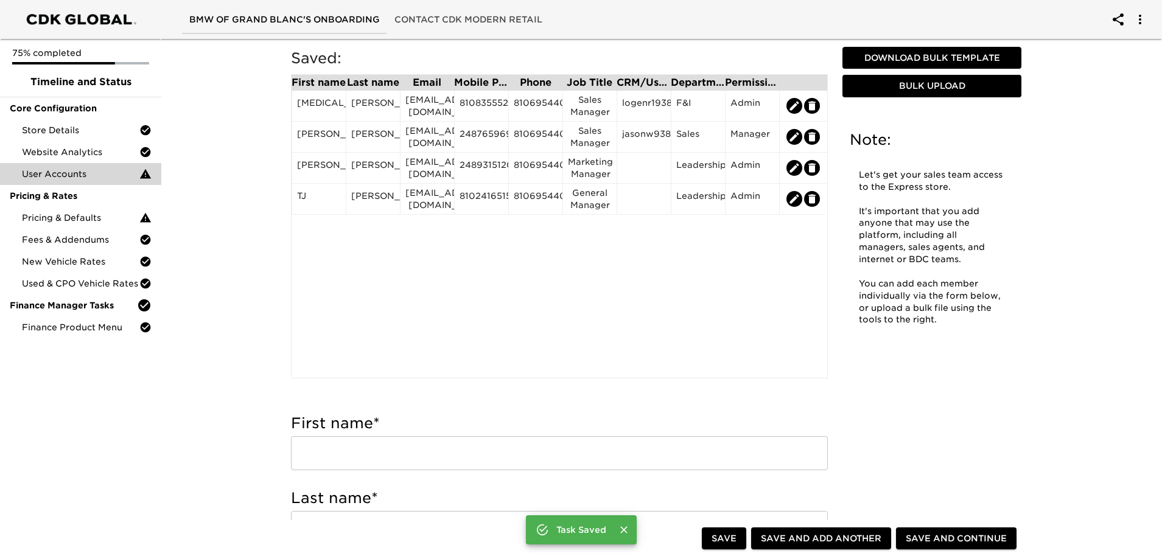
drag, startPoint x: 435, startPoint y: 450, endPoint x: 421, endPoint y: 433, distance: 22.9
click at [435, 450] on input "text" at bounding box center [559, 453] width 537 height 34
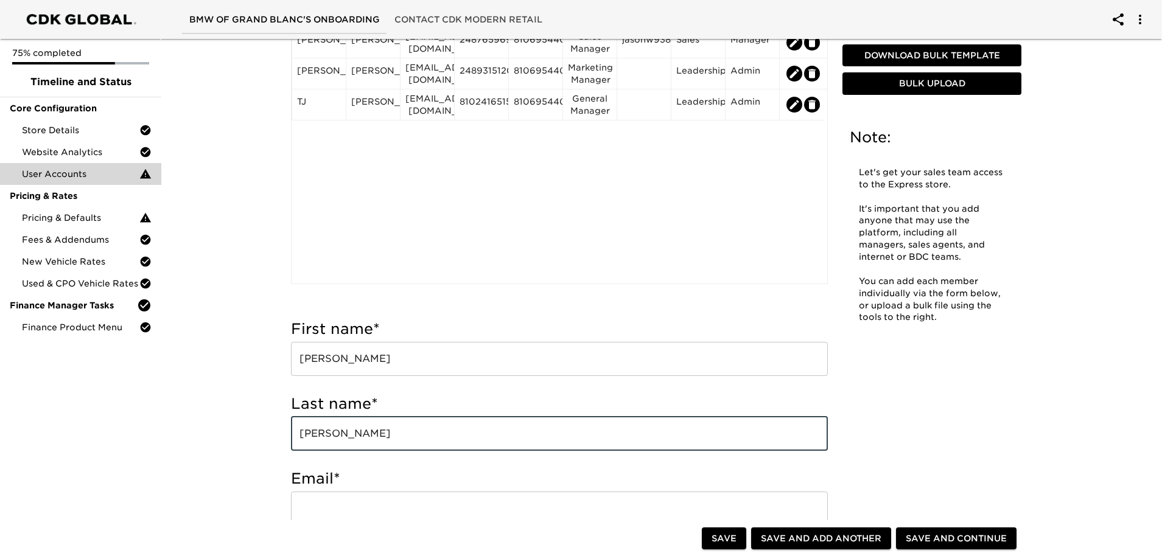
scroll to position [231, 0]
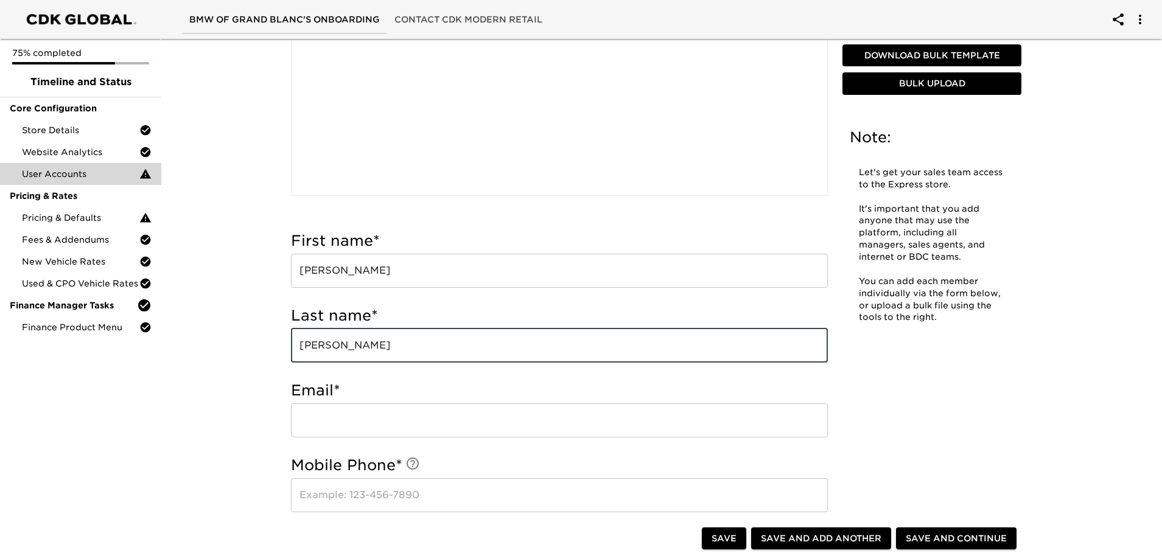
click at [372, 420] on input "email" at bounding box center [559, 420] width 537 height 34
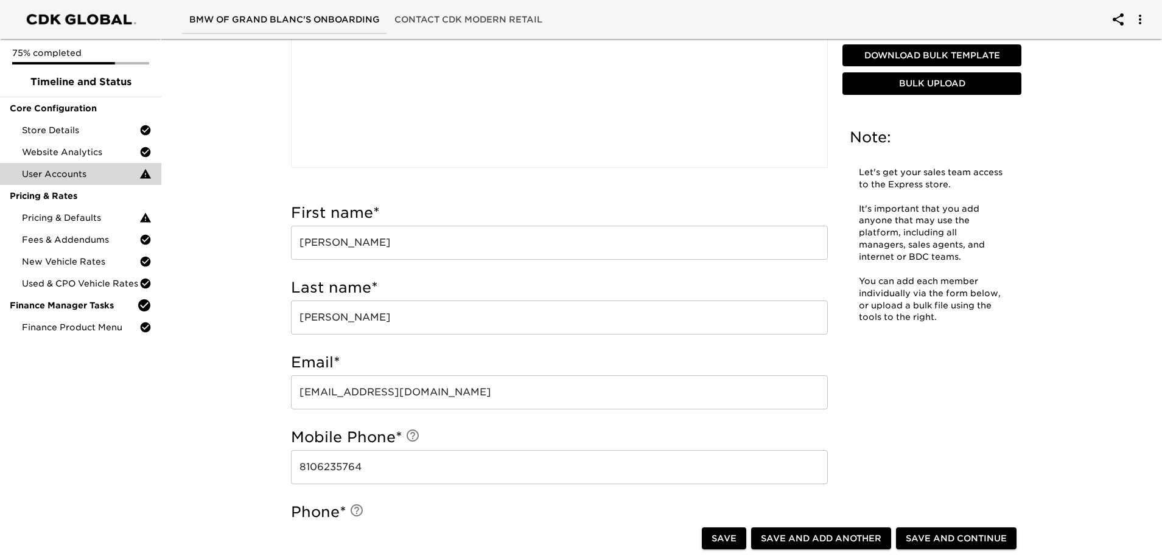
scroll to position [596, 0]
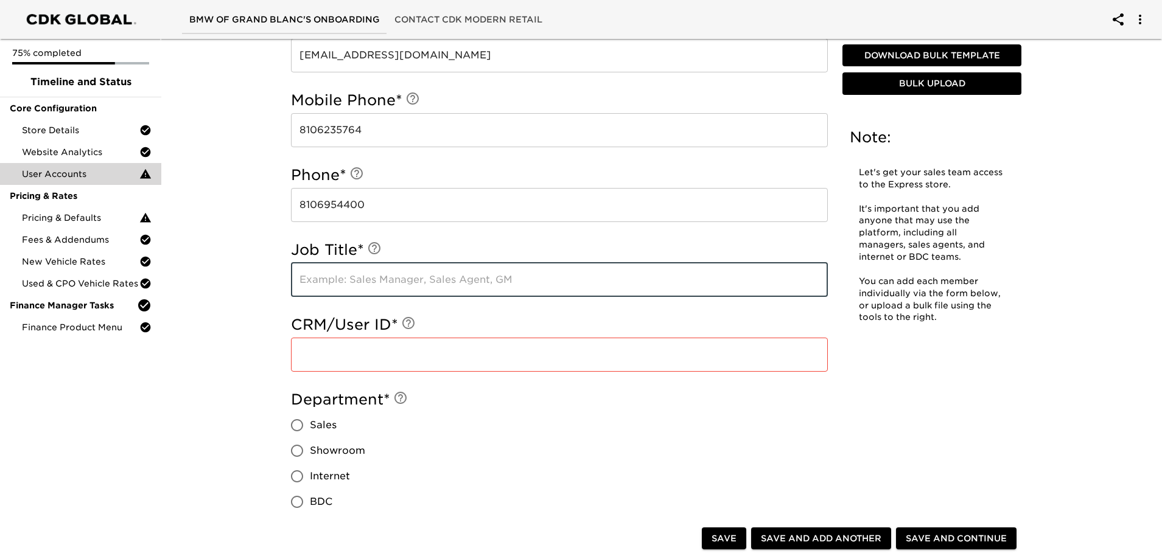
click at [398, 276] on input "text" at bounding box center [559, 280] width 537 height 34
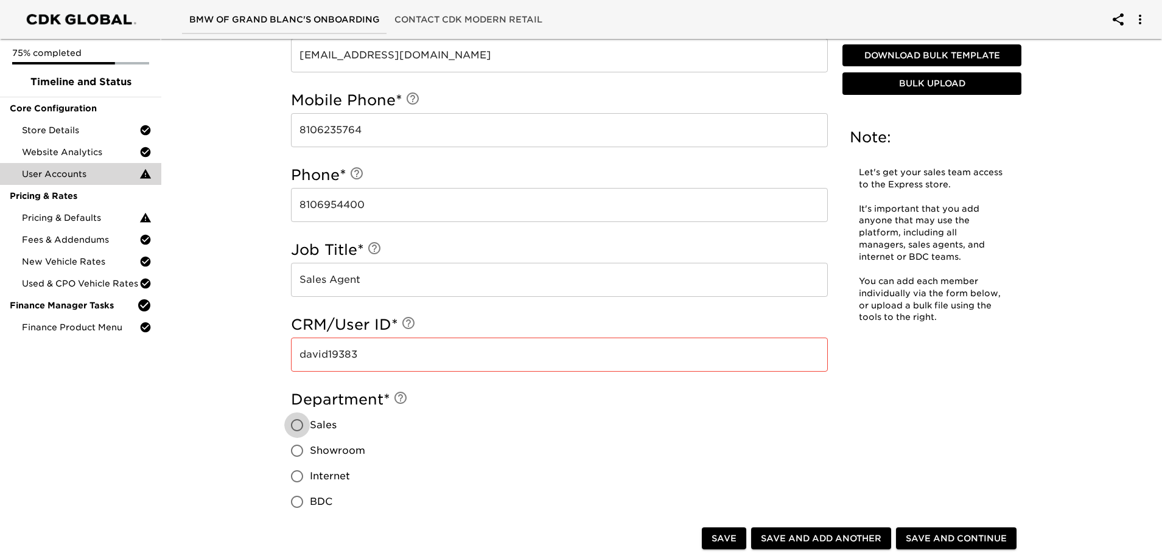
click at [305, 422] on input "Sales" at bounding box center [297, 426] width 26 height 26
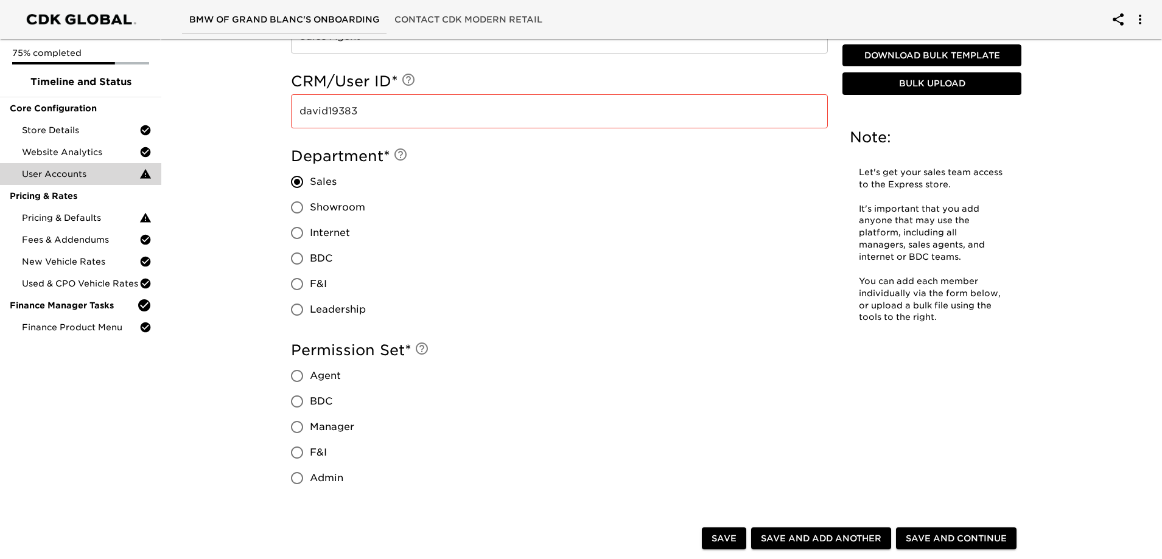
click at [326, 379] on span "Agent" at bounding box center [325, 376] width 31 height 15
click at [310, 379] on input "Agent" at bounding box center [297, 376] width 26 height 26
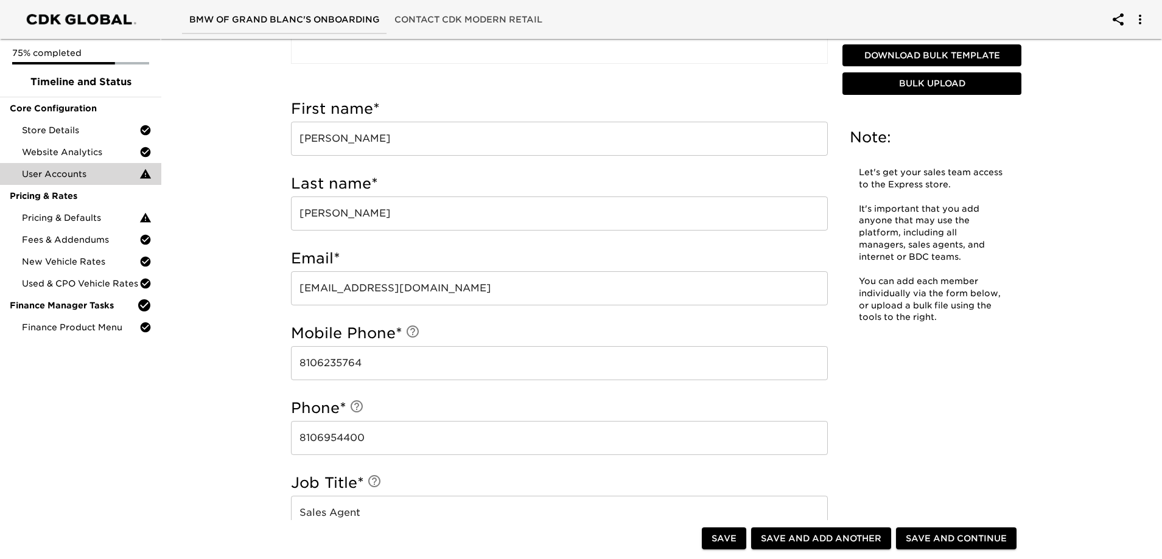
scroll to position [353, 0]
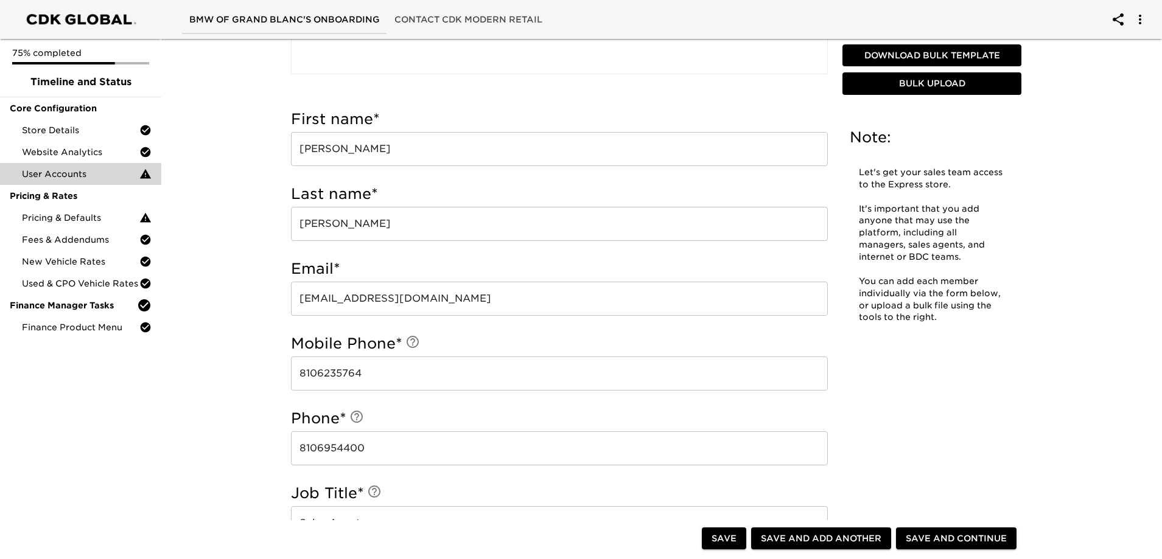
click at [822, 534] on span "Save and Add Another" at bounding box center [821, 538] width 120 height 15
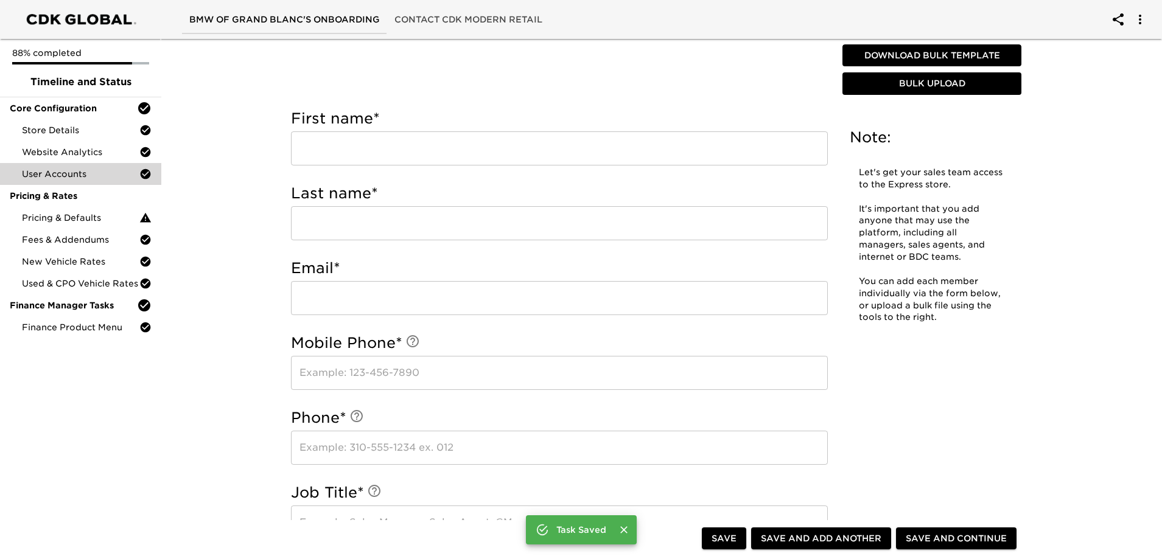
click at [434, 139] on input "text" at bounding box center [559, 148] width 537 height 34
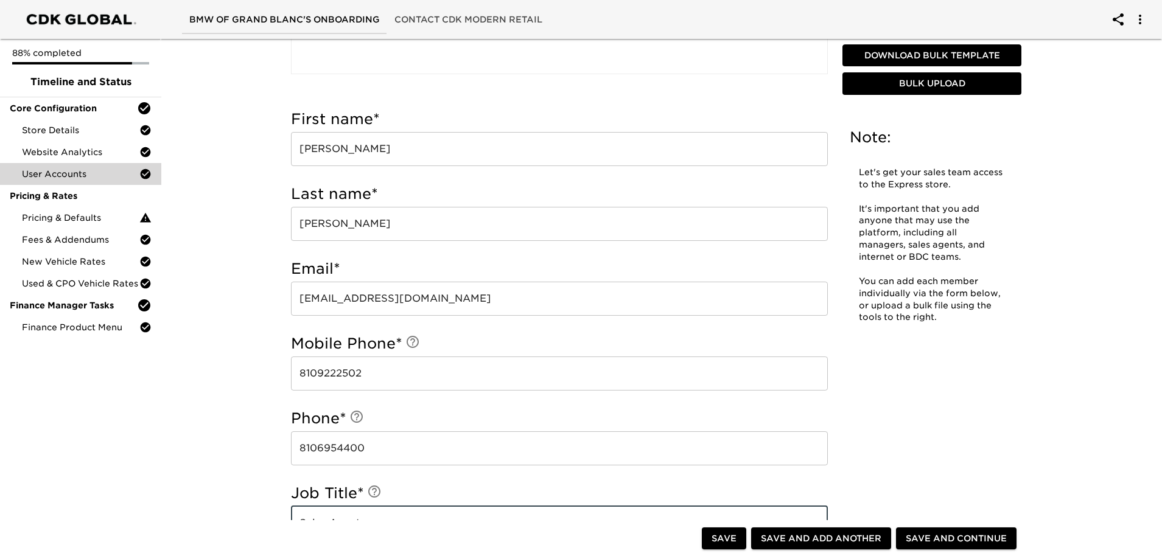
scroll to position [671, 0]
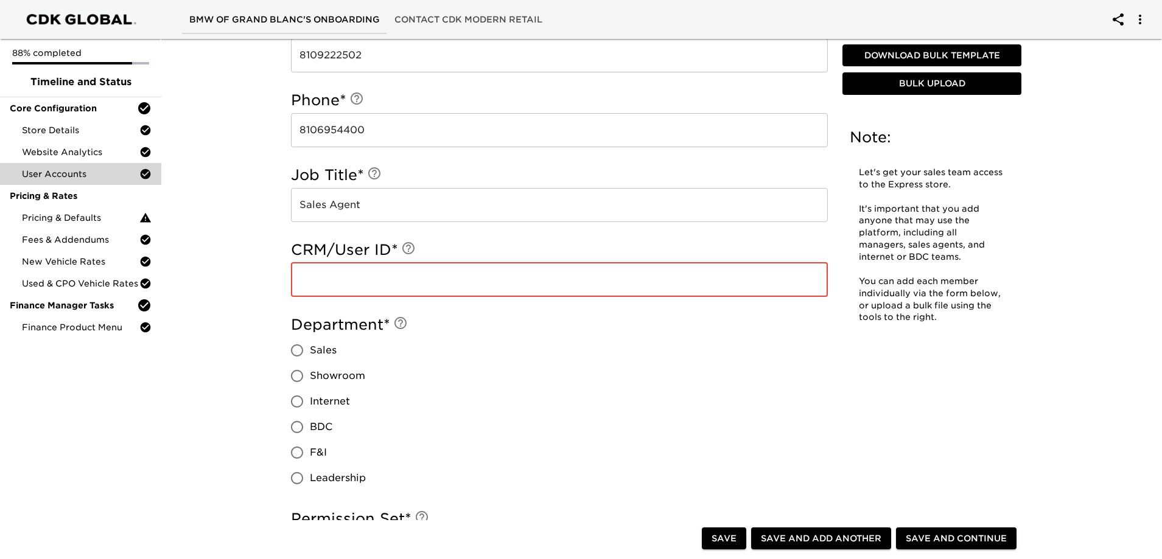
click at [414, 281] on input "text" at bounding box center [559, 280] width 537 height 34
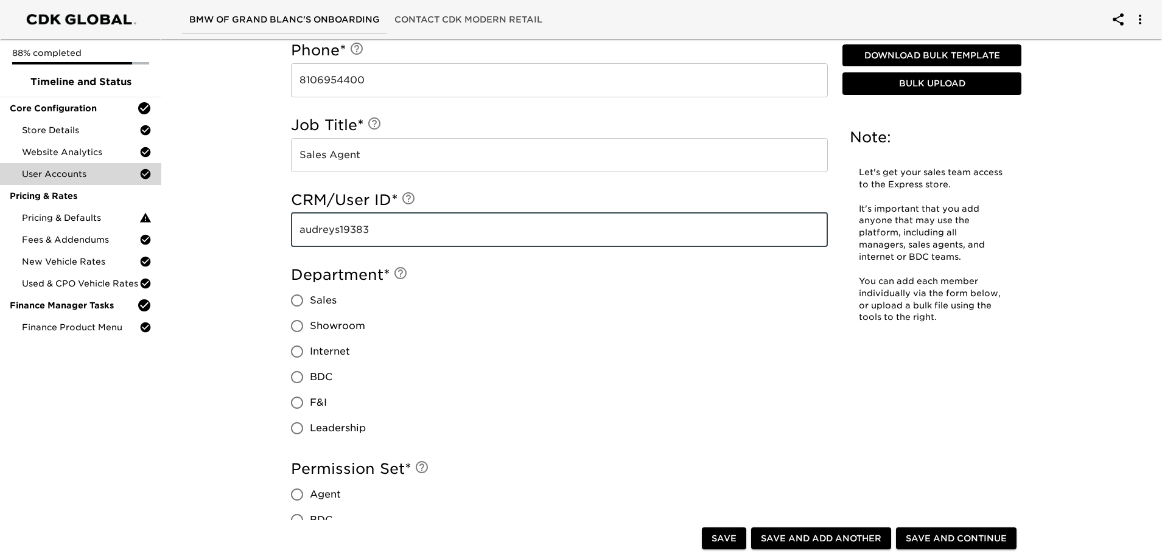
scroll to position [732, 0]
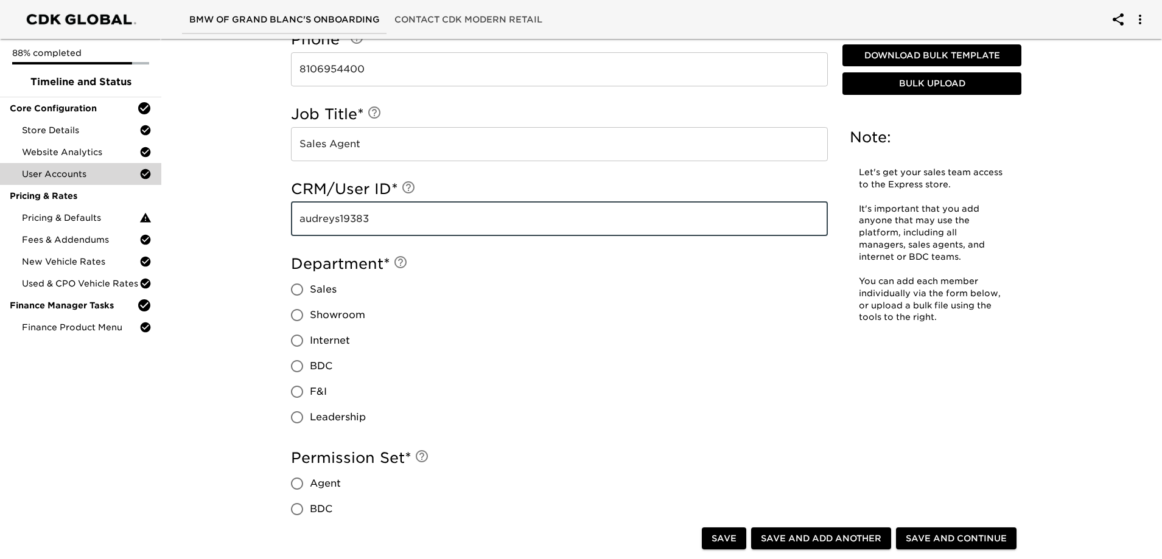
click at [316, 290] on span "Sales" at bounding box center [323, 289] width 27 height 15
click at [310, 290] on input "Sales" at bounding box center [297, 290] width 26 height 26
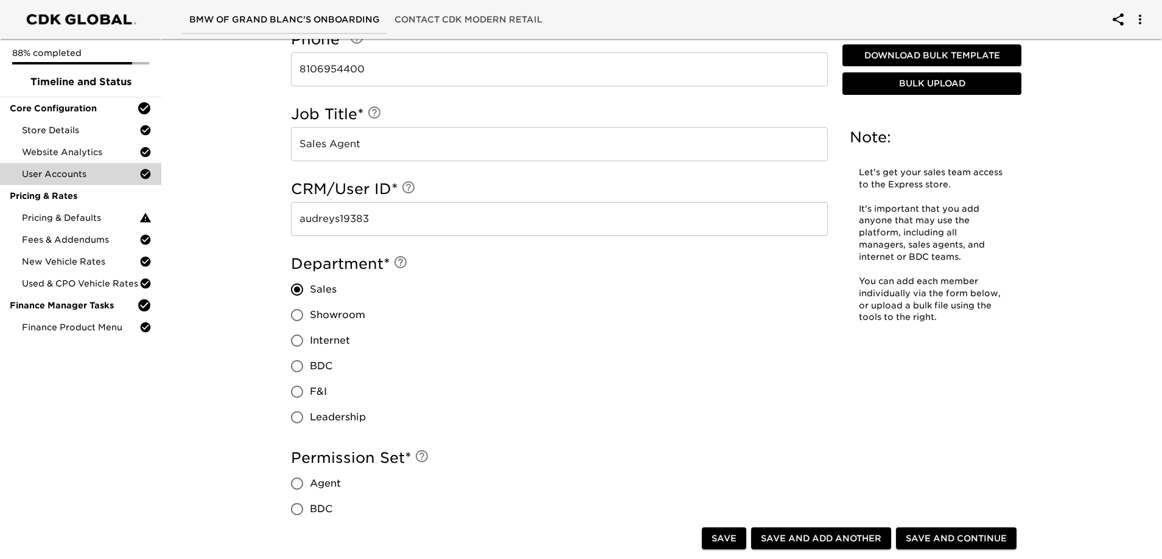
click at [338, 480] on span "Agent" at bounding box center [325, 484] width 31 height 15
click at [310, 480] on input "Agent" at bounding box center [297, 484] width 26 height 26
click at [854, 537] on span "Save and Add Another" at bounding box center [821, 538] width 120 height 15
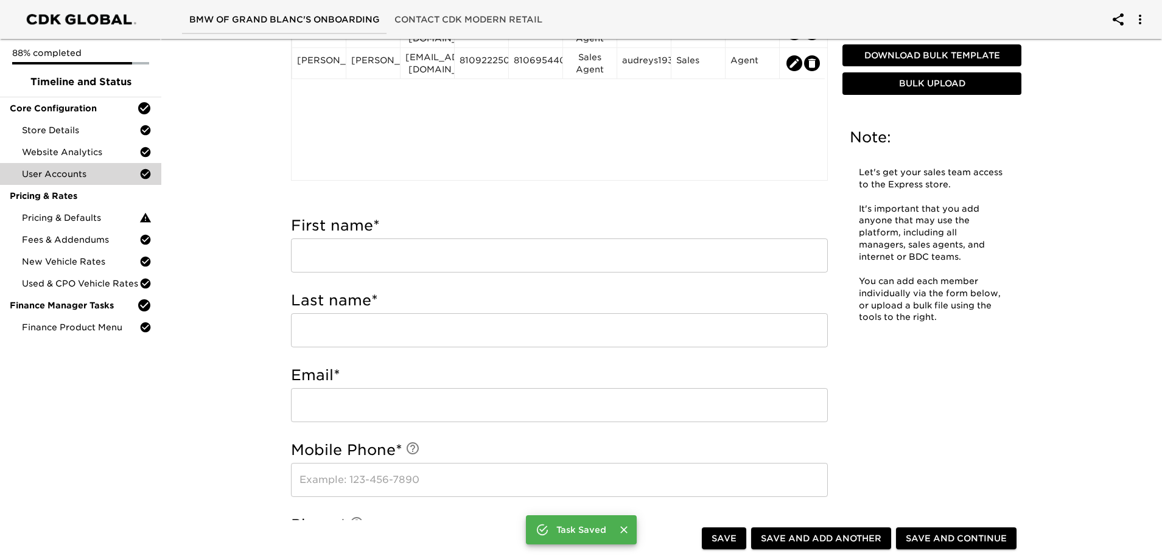
scroll to position [246, 0]
click at [557, 267] on input "text" at bounding box center [559, 256] width 537 height 34
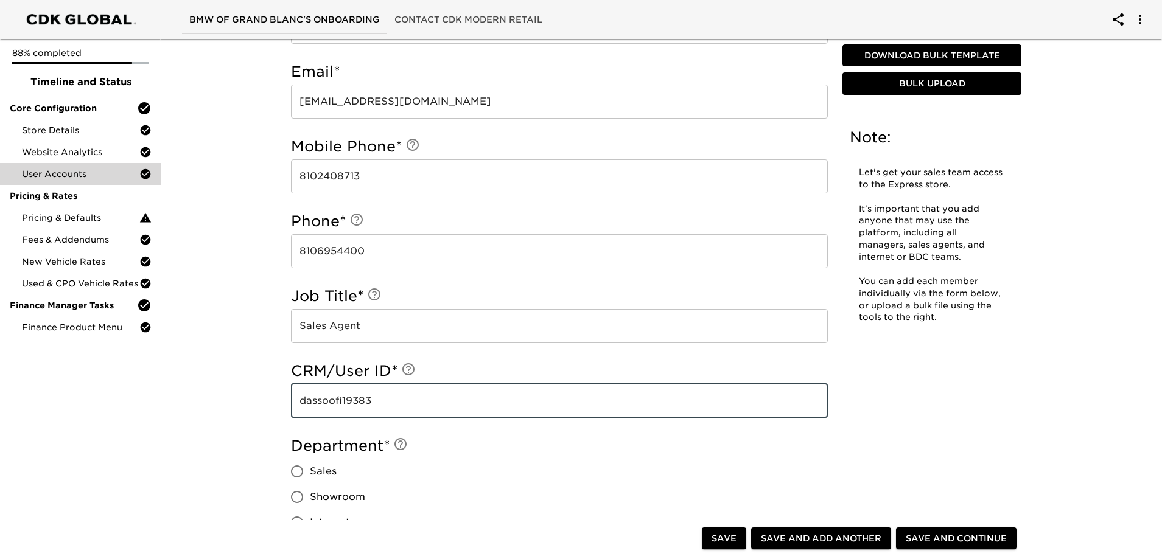
scroll to position [854, 0]
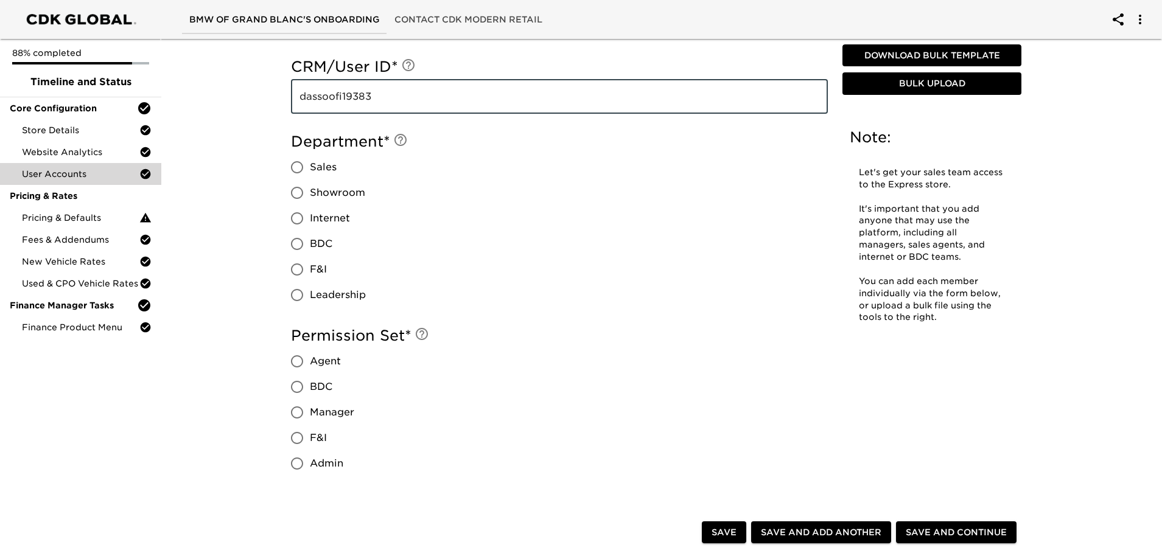
click at [323, 168] on span "Sales" at bounding box center [323, 167] width 27 height 15
click at [310, 168] on input "Sales" at bounding box center [297, 168] width 26 height 26
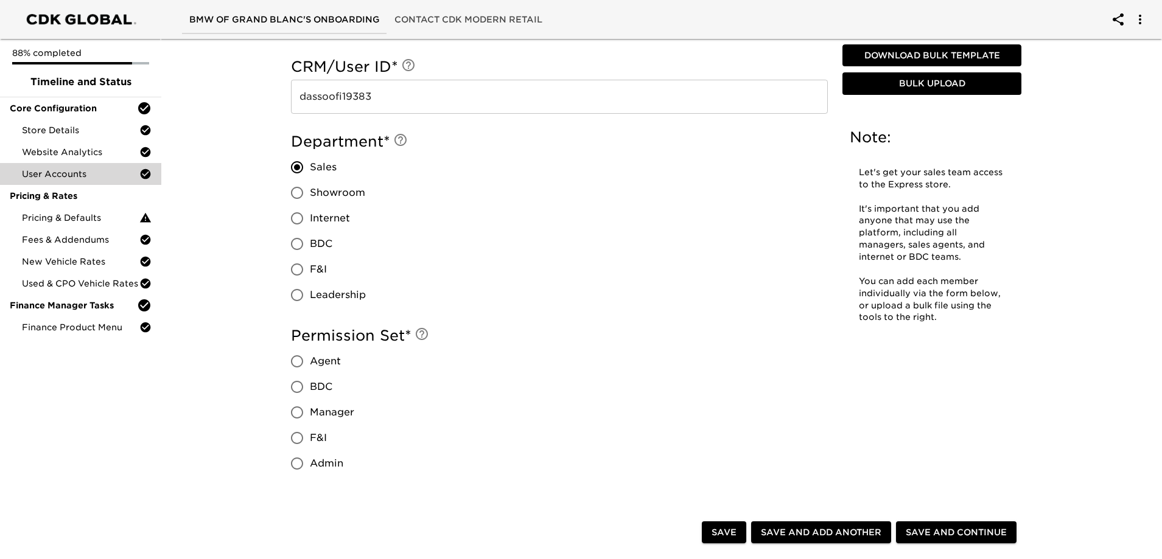
click at [318, 369] on label "Agent" at bounding box center [319, 362] width 70 height 26
click at [310, 369] on input "Agent" at bounding box center [297, 362] width 26 height 26
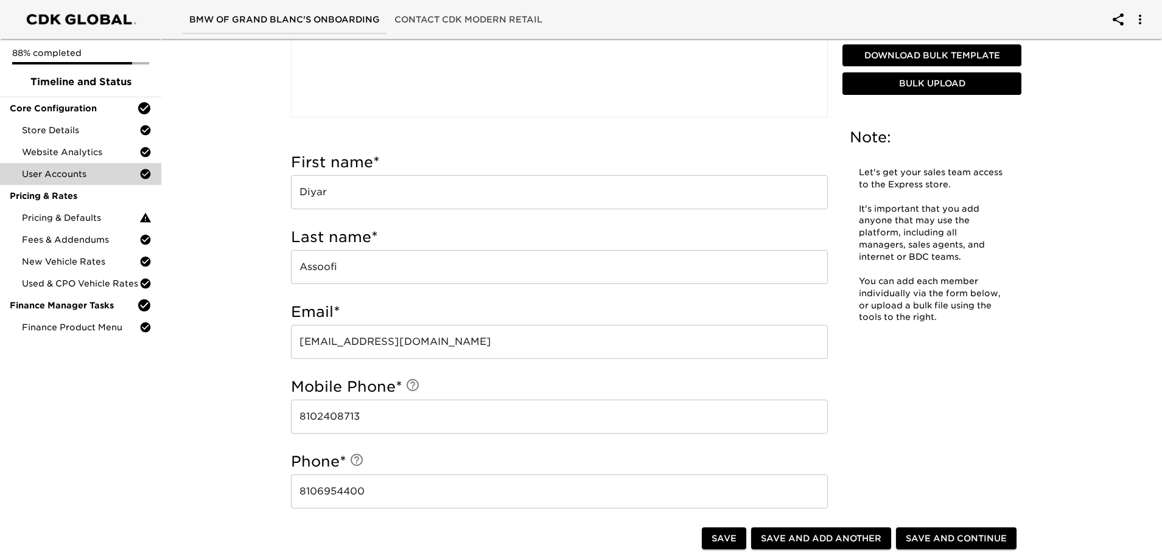
scroll to position [246, 0]
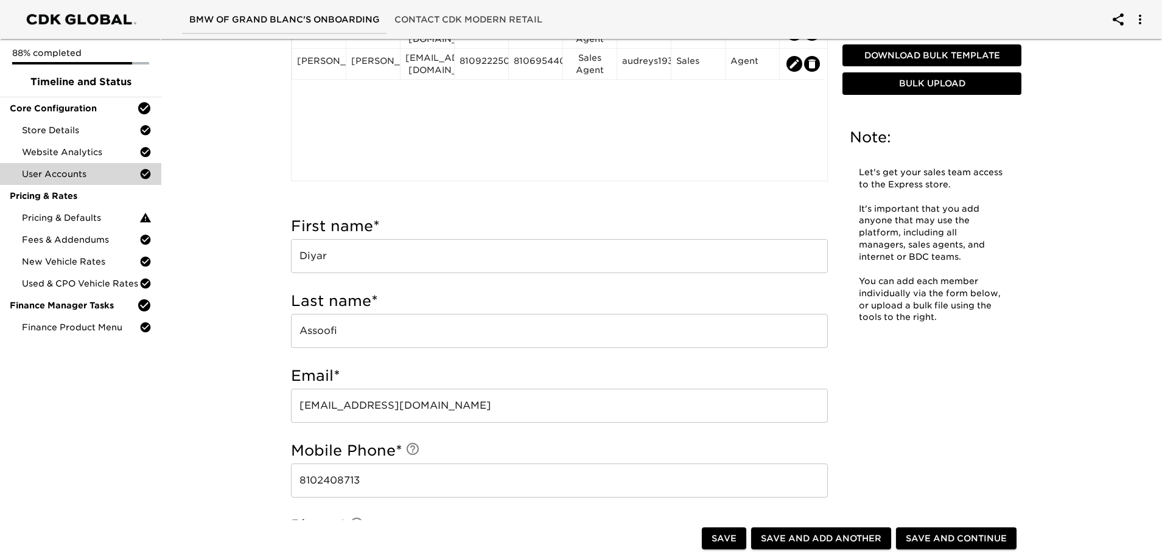
click at [812, 543] on span "Save and Add Another" at bounding box center [821, 538] width 120 height 15
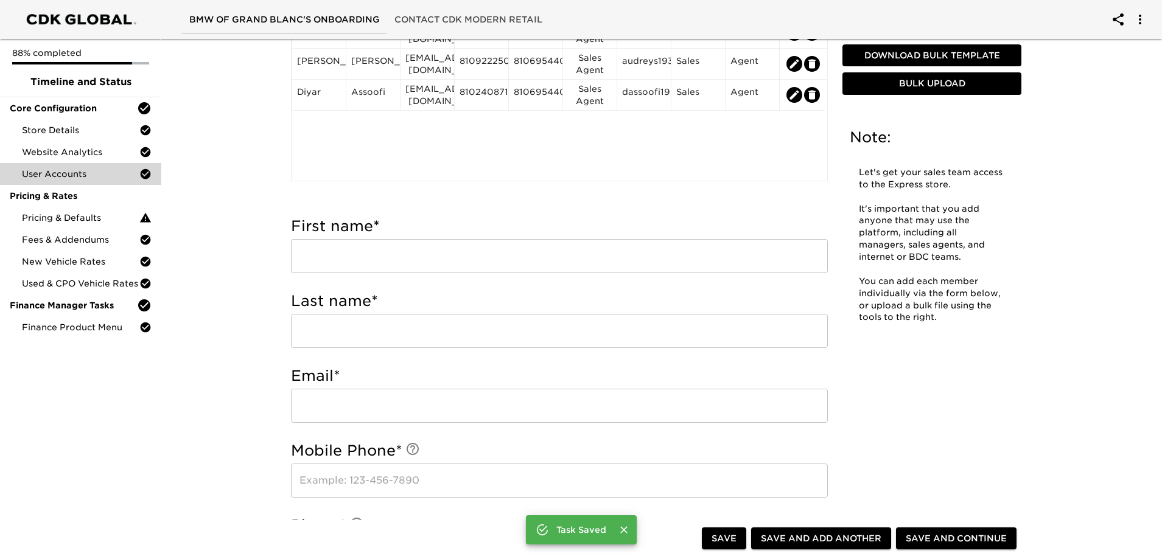
click at [553, 265] on input "text" at bounding box center [559, 256] width 537 height 34
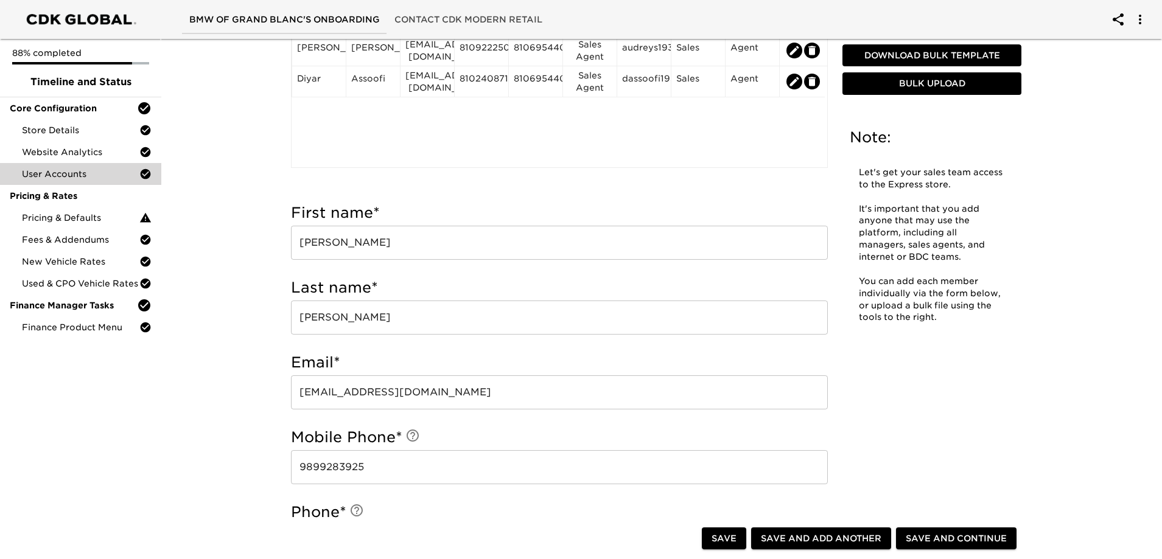
scroll to position [596, 0]
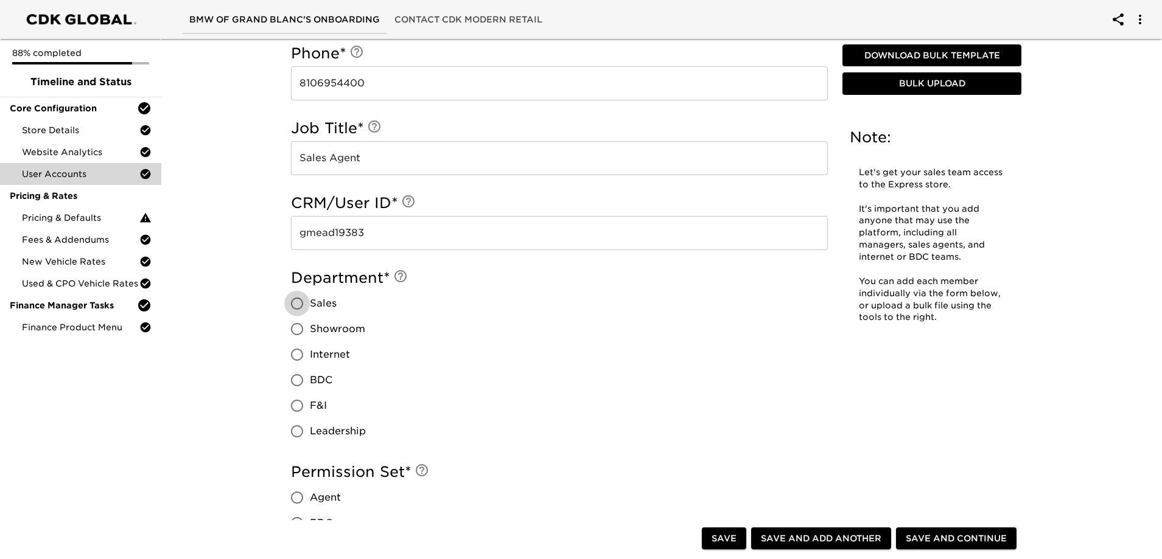
click at [307, 303] on input "Sales" at bounding box center [297, 304] width 26 height 26
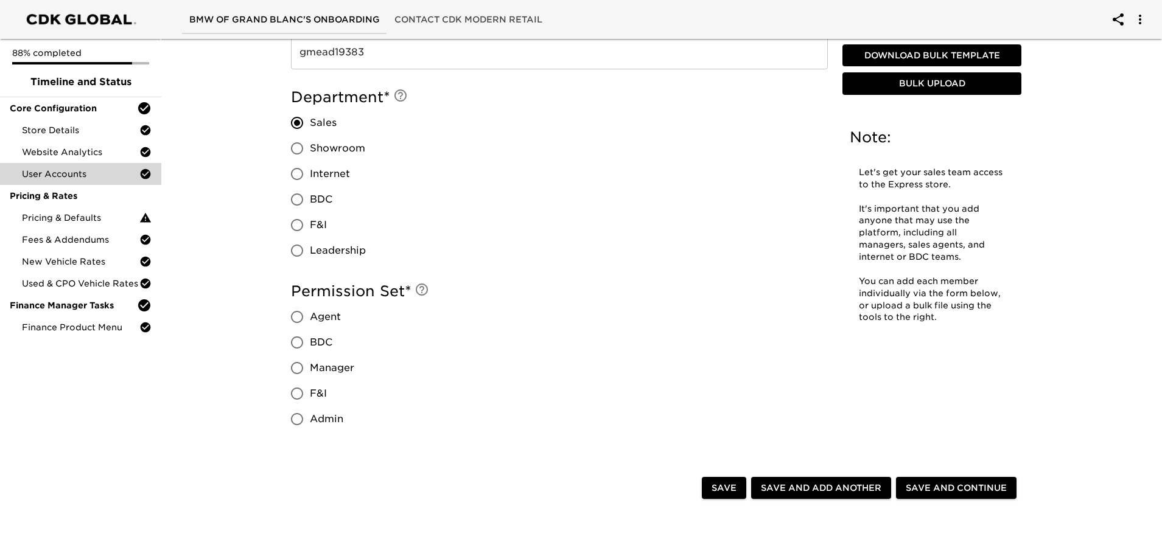
scroll to position [901, 0]
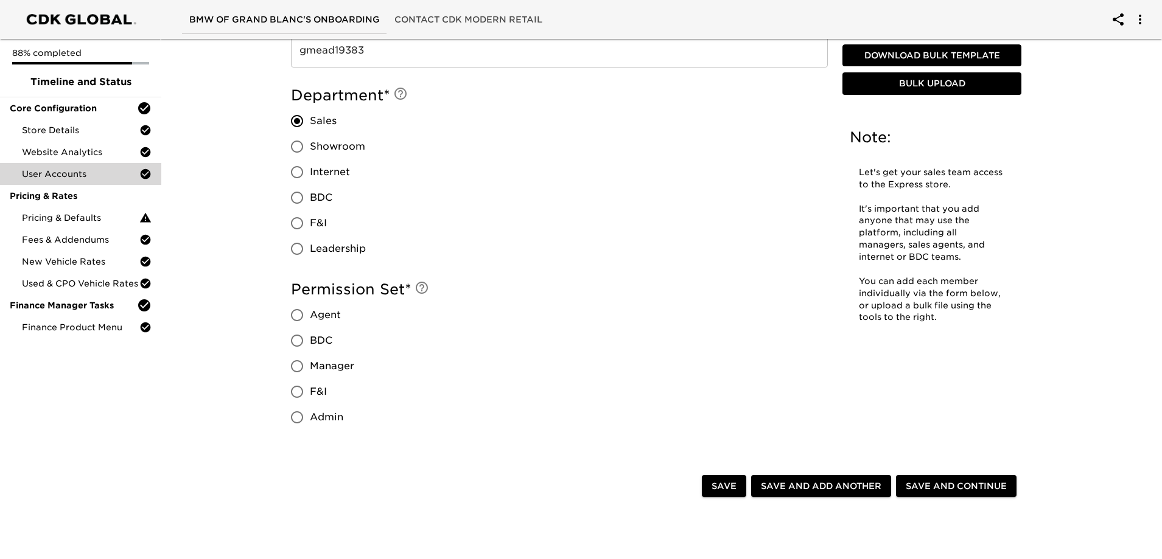
click at [320, 311] on span "Agent" at bounding box center [325, 315] width 31 height 15
click at [310, 311] on input "Agent" at bounding box center [297, 315] width 26 height 26
click at [873, 484] on span "Save and Add Another" at bounding box center [821, 486] width 120 height 15
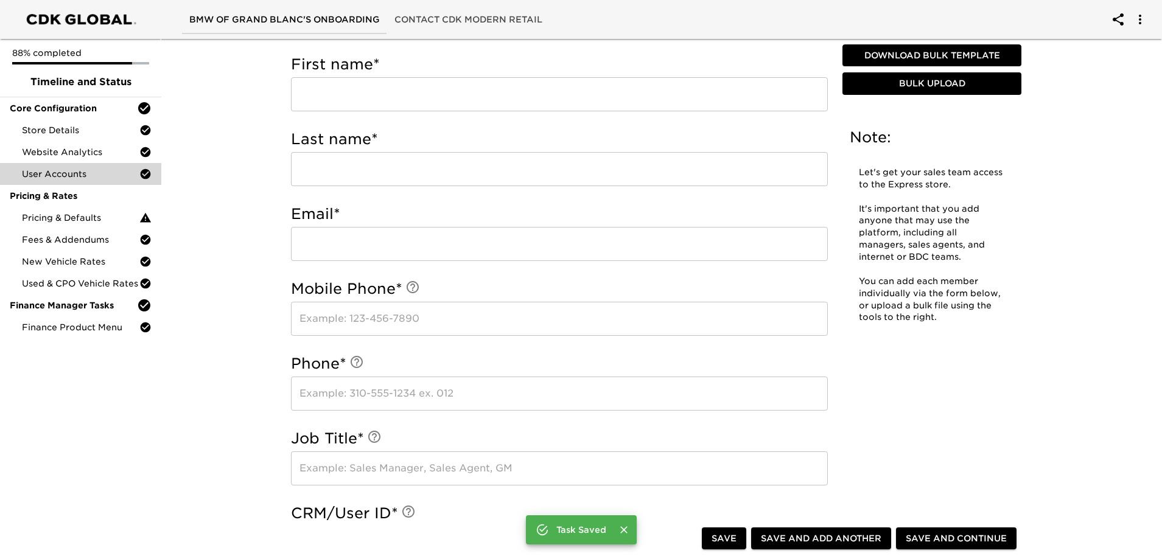
scroll to position [353, 0]
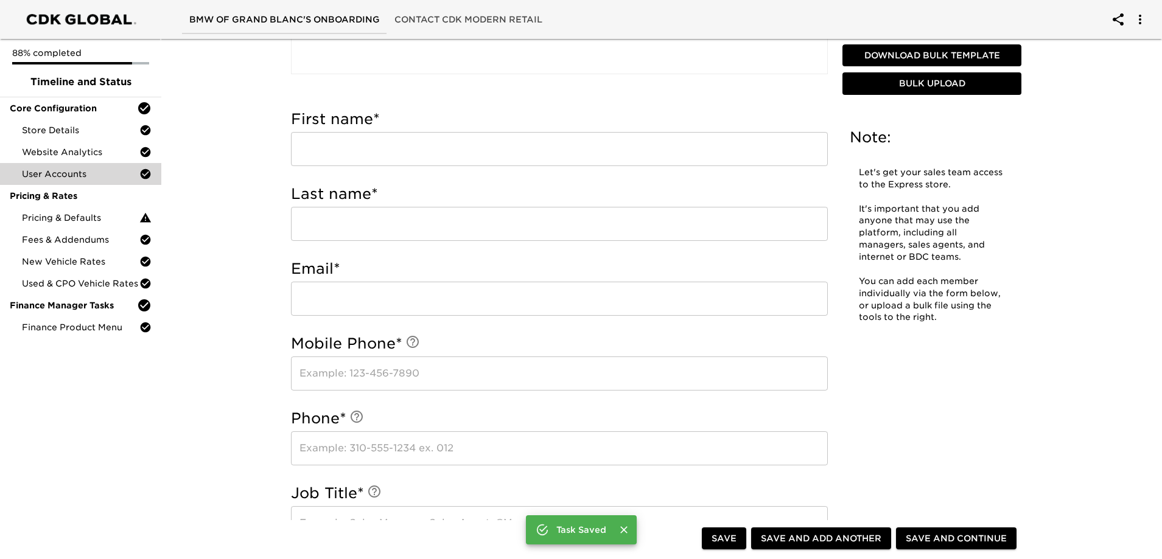
click at [356, 143] on input "text" at bounding box center [559, 149] width 537 height 34
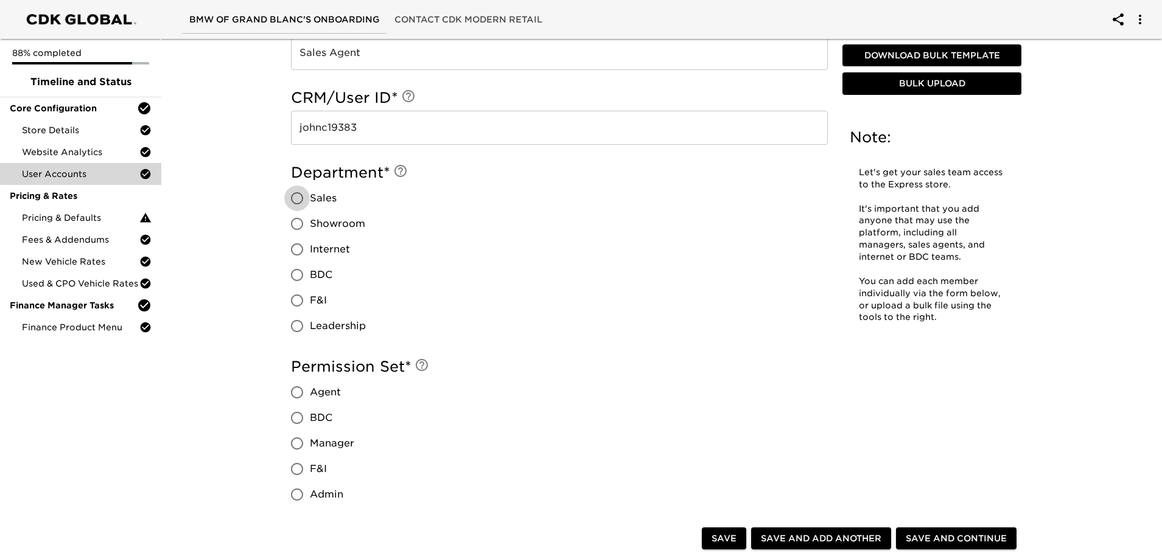
scroll to position [854, 0]
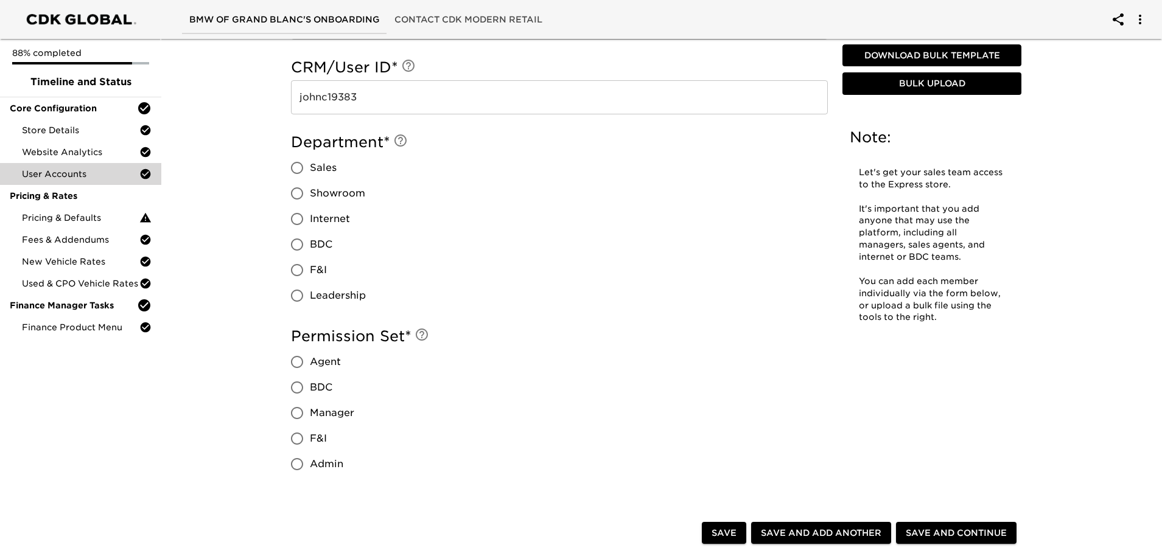
click at [310, 173] on span "Sales" at bounding box center [323, 168] width 27 height 15
click at [310, 173] on input "Sales" at bounding box center [297, 168] width 26 height 26
click at [313, 359] on span "Agent" at bounding box center [325, 362] width 31 height 15
click at [310, 359] on input "Agent" at bounding box center [297, 362] width 26 height 26
click at [844, 528] on span "Save and Add Another" at bounding box center [821, 533] width 120 height 15
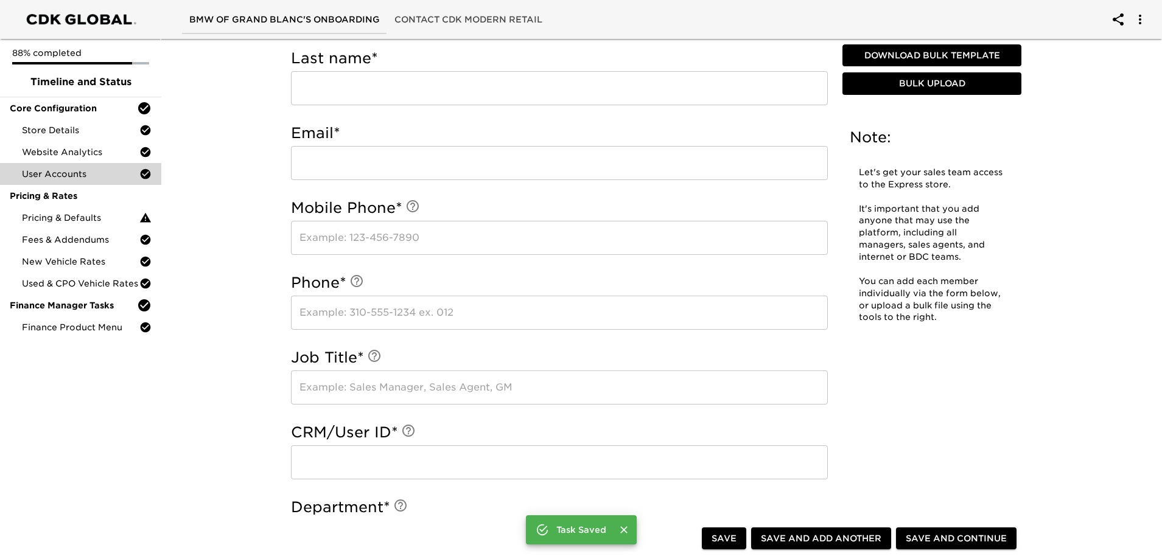
scroll to position [245, 0]
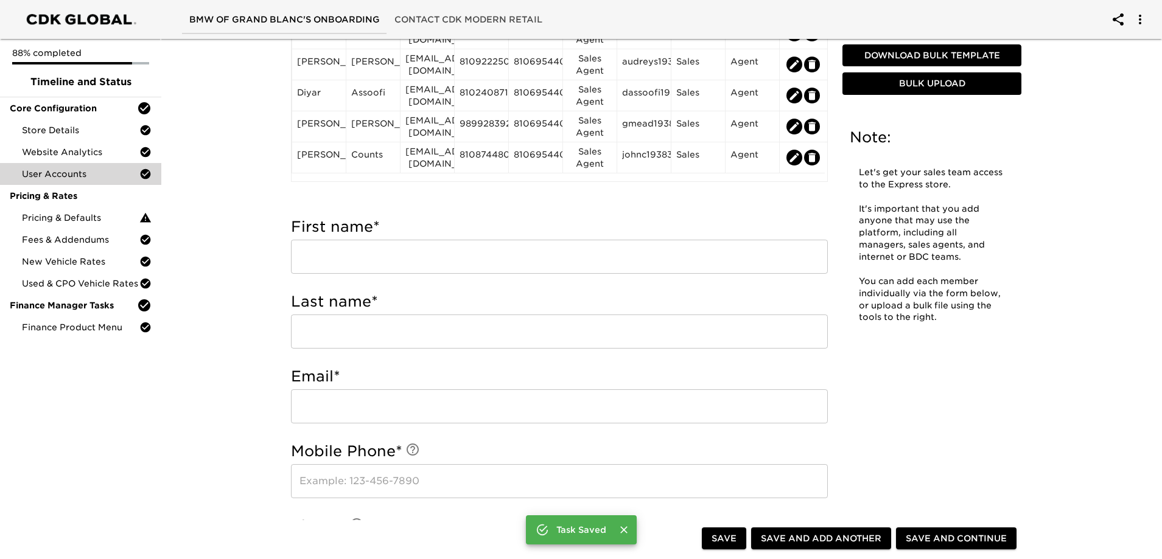
click at [453, 253] on input "text" at bounding box center [559, 257] width 537 height 34
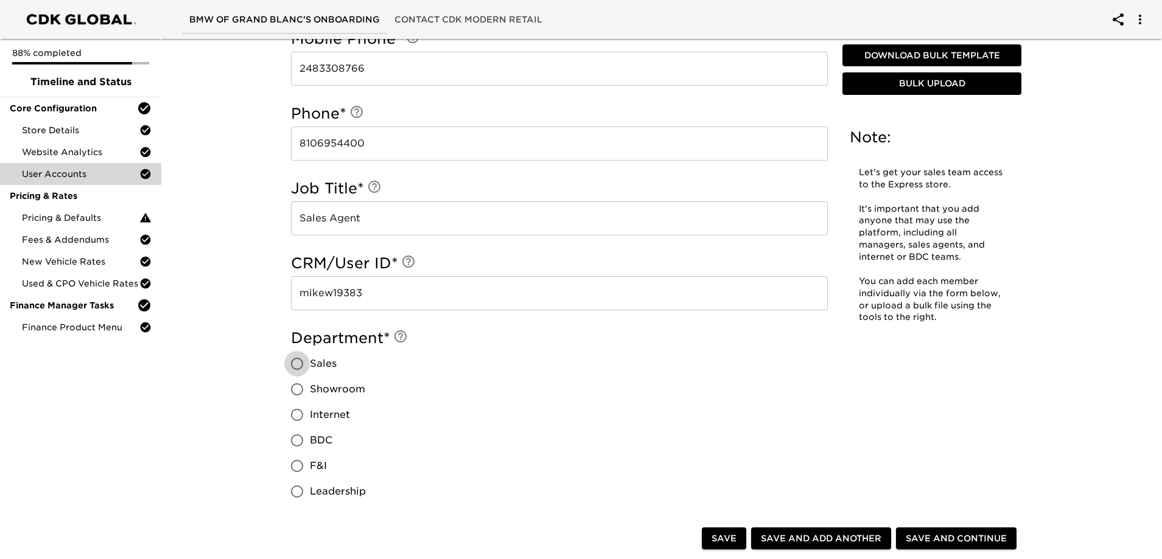
scroll to position [779, 0]
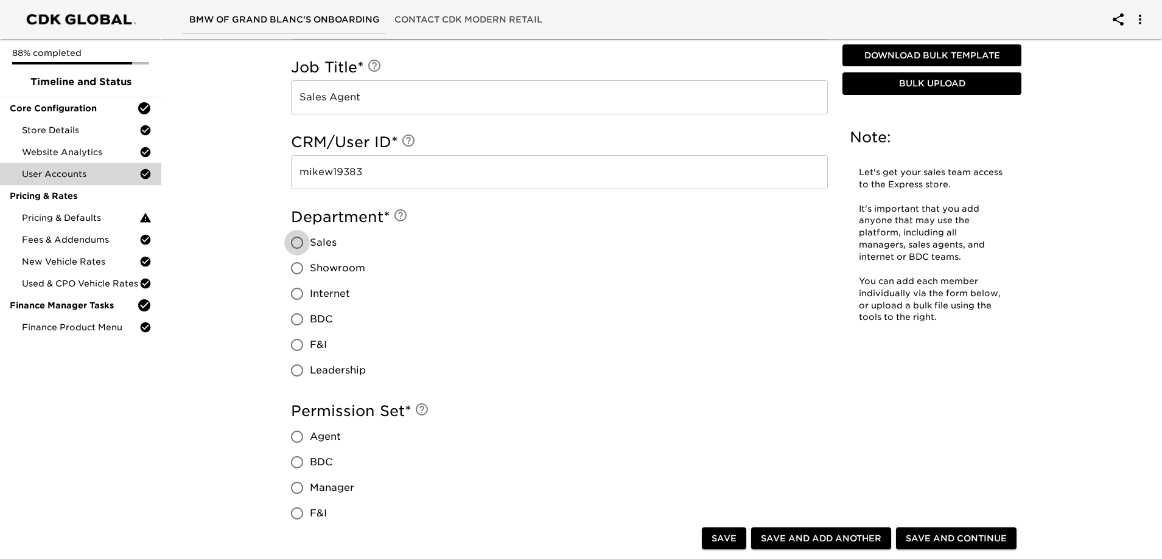
click at [320, 246] on span "Sales" at bounding box center [323, 243] width 27 height 15
click at [310, 246] on input "Sales" at bounding box center [297, 243] width 26 height 26
click at [342, 442] on label "Agent" at bounding box center [319, 437] width 70 height 26
click at [310, 442] on input "Agent" at bounding box center [297, 437] width 26 height 26
click at [820, 539] on span "Save and Add Another" at bounding box center [821, 538] width 120 height 15
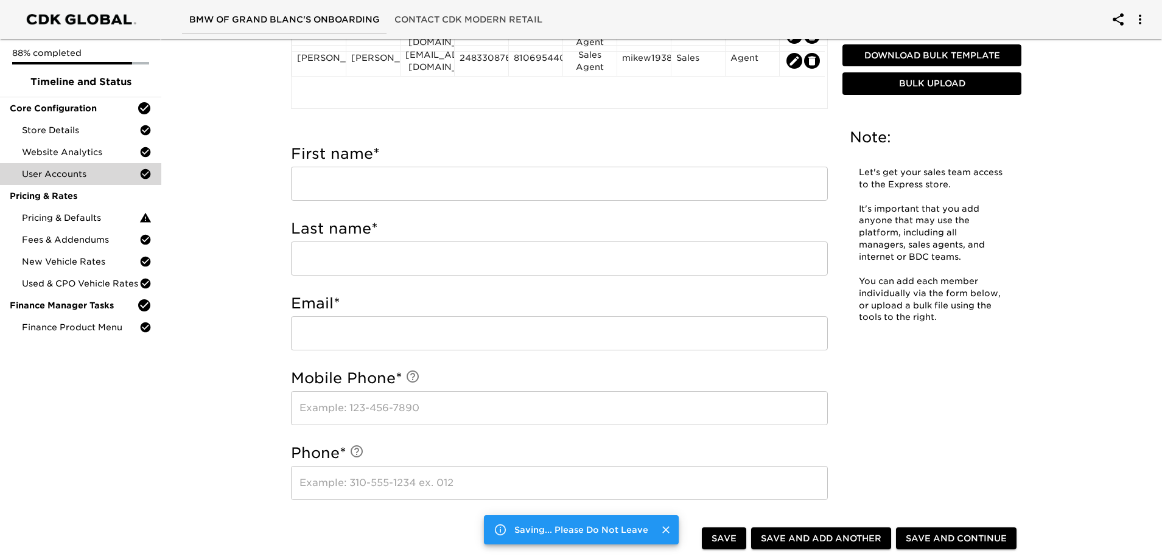
scroll to position [231, 0]
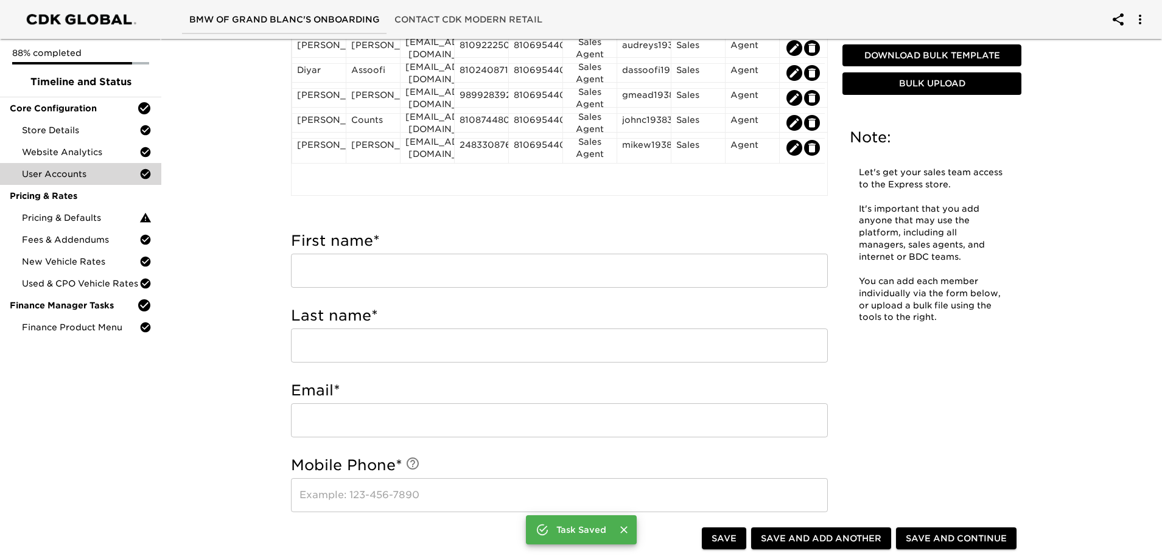
click at [437, 274] on input "text" at bounding box center [559, 271] width 537 height 34
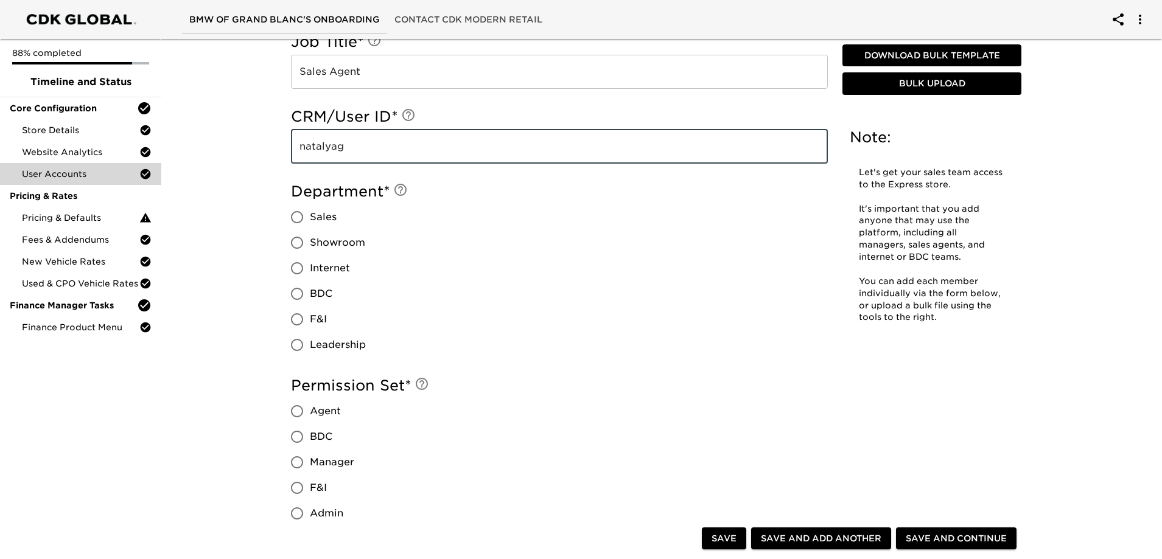
scroll to position [840, 0]
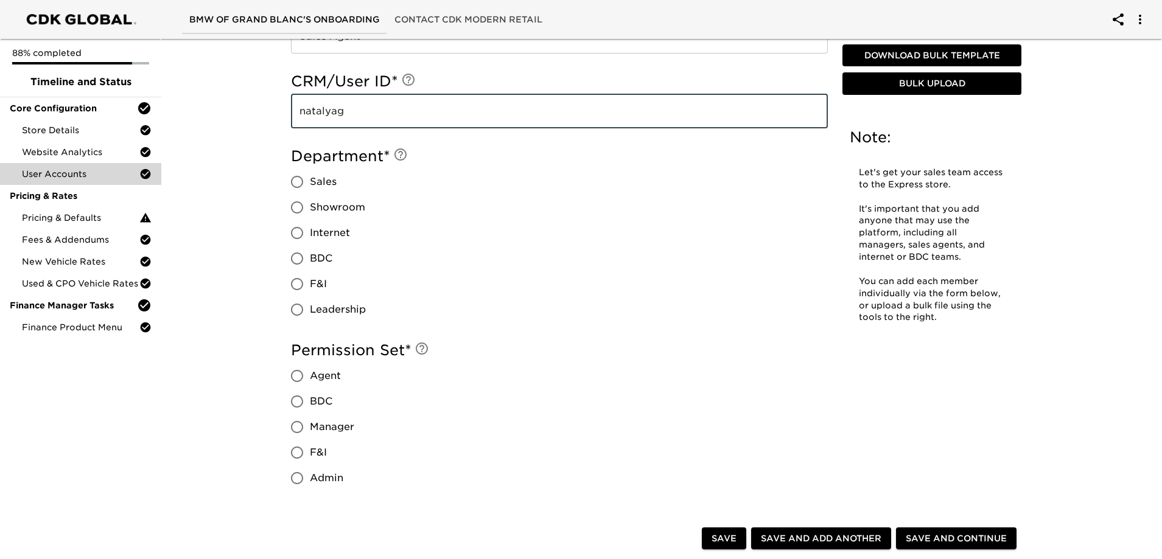
click at [296, 183] on input "Sales" at bounding box center [297, 182] width 26 height 26
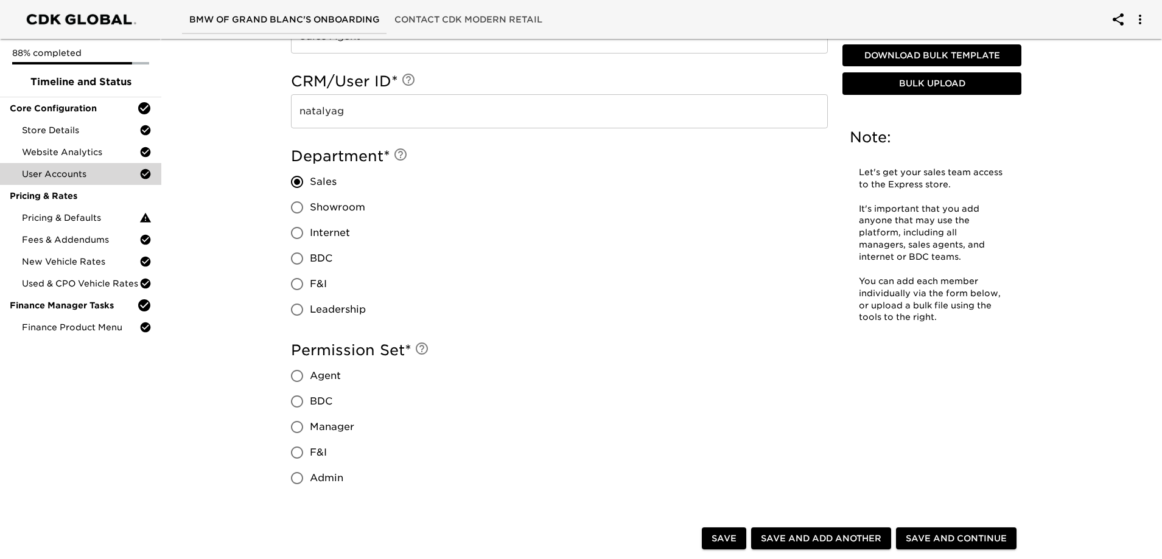
click at [307, 372] on input "Agent" at bounding box center [297, 376] width 26 height 26
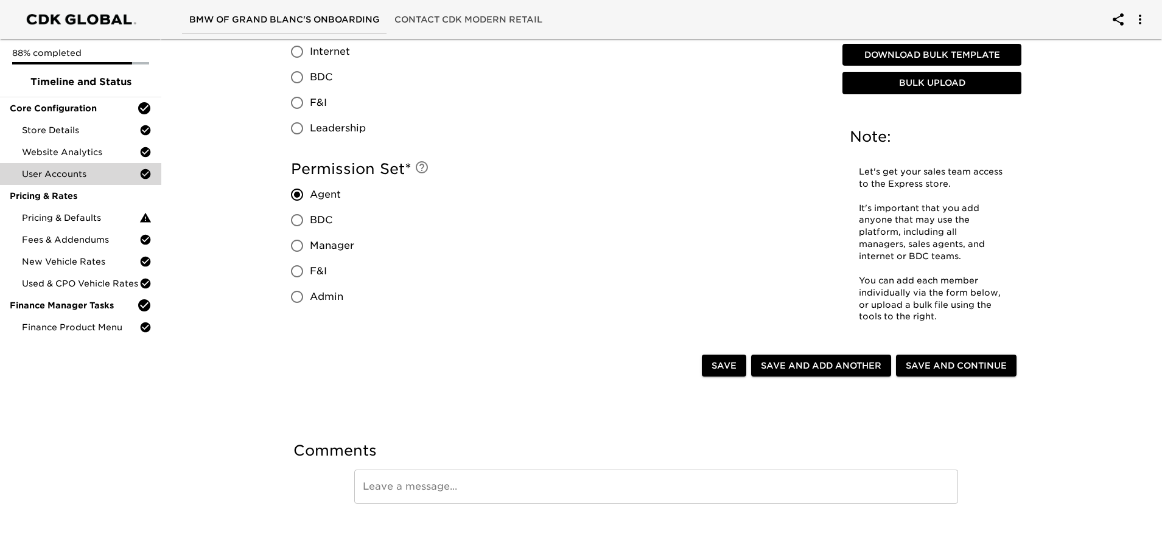
scroll to position [1022, 0]
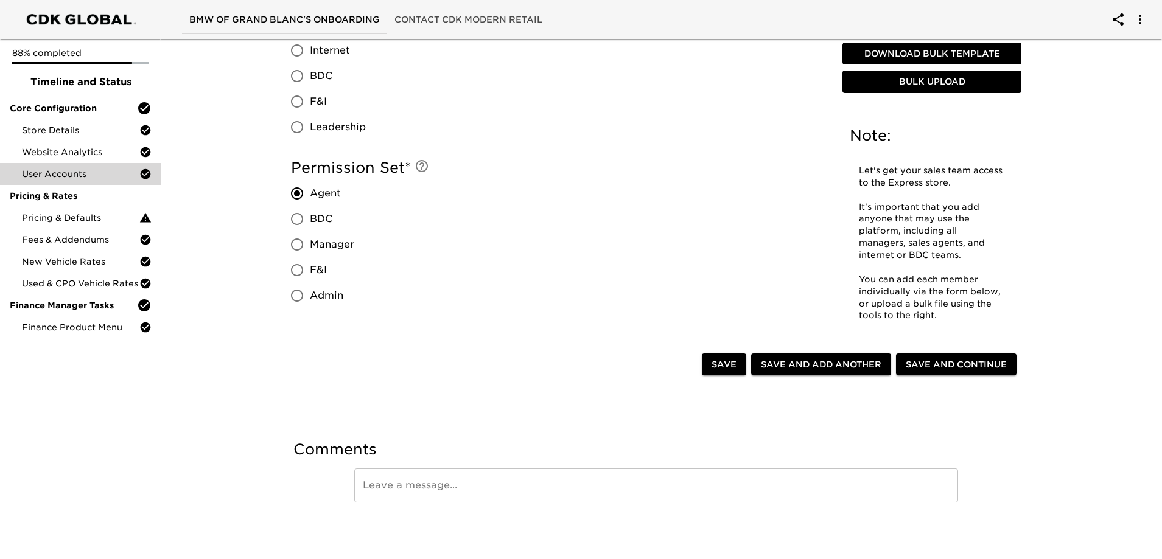
click at [825, 354] on button "Save and Add Another" at bounding box center [821, 365] width 140 height 23
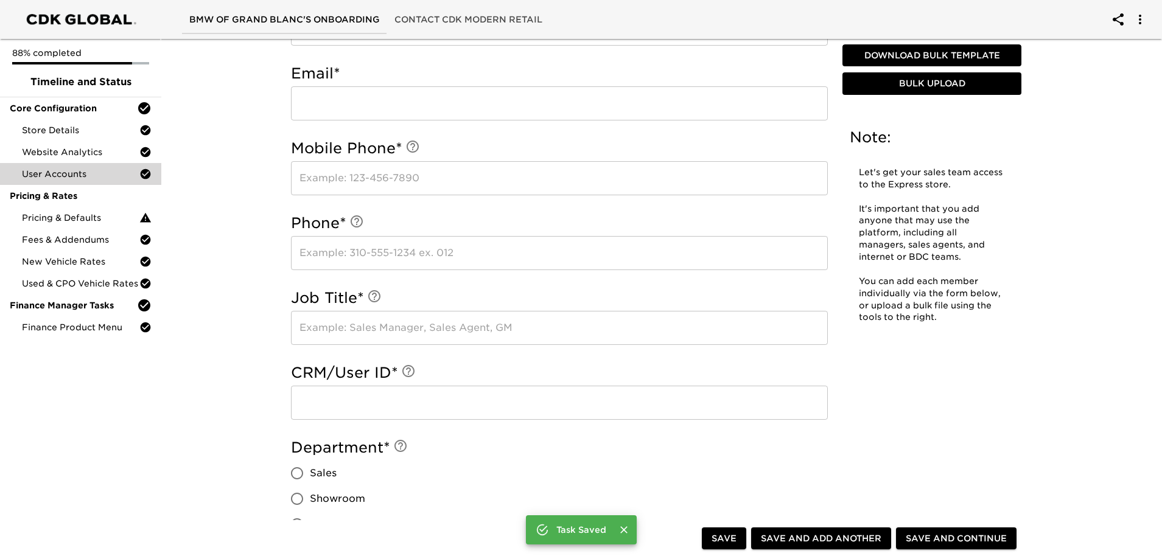
scroll to position [414, 0]
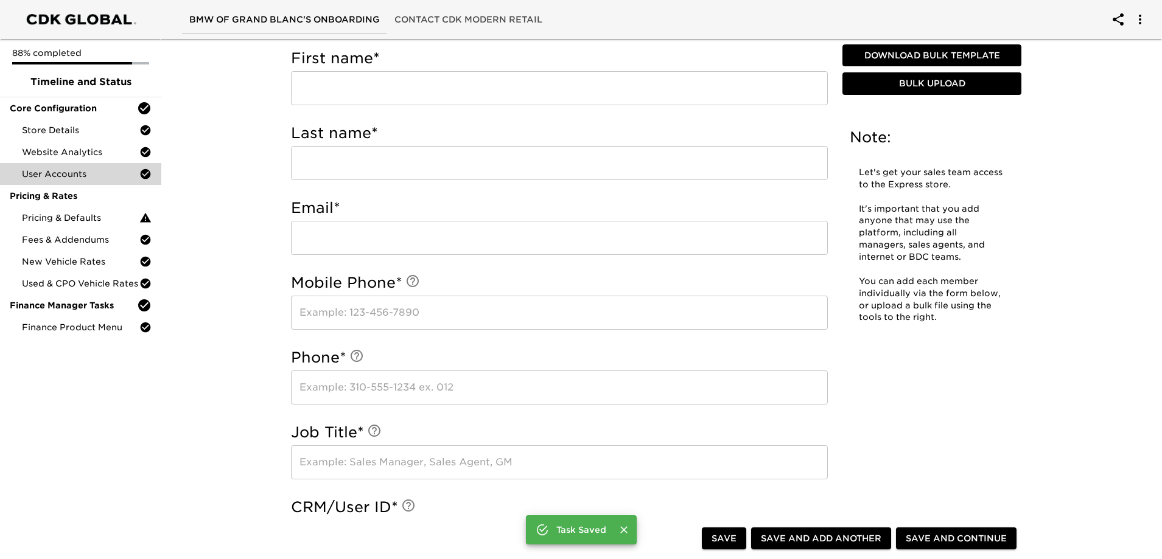
click at [349, 88] on input "text" at bounding box center [559, 88] width 537 height 34
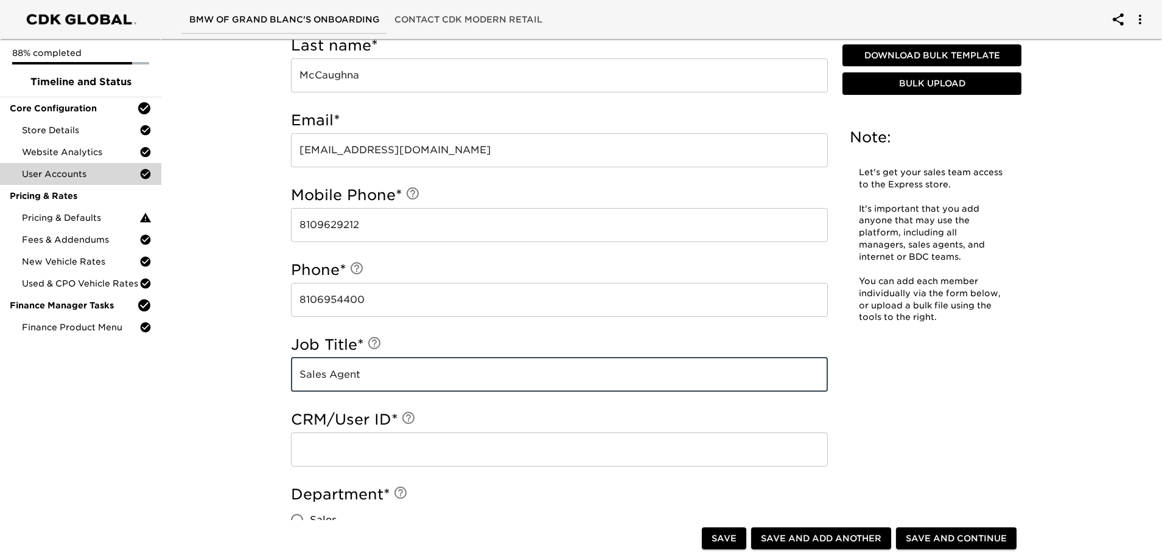
scroll to position [596, 0]
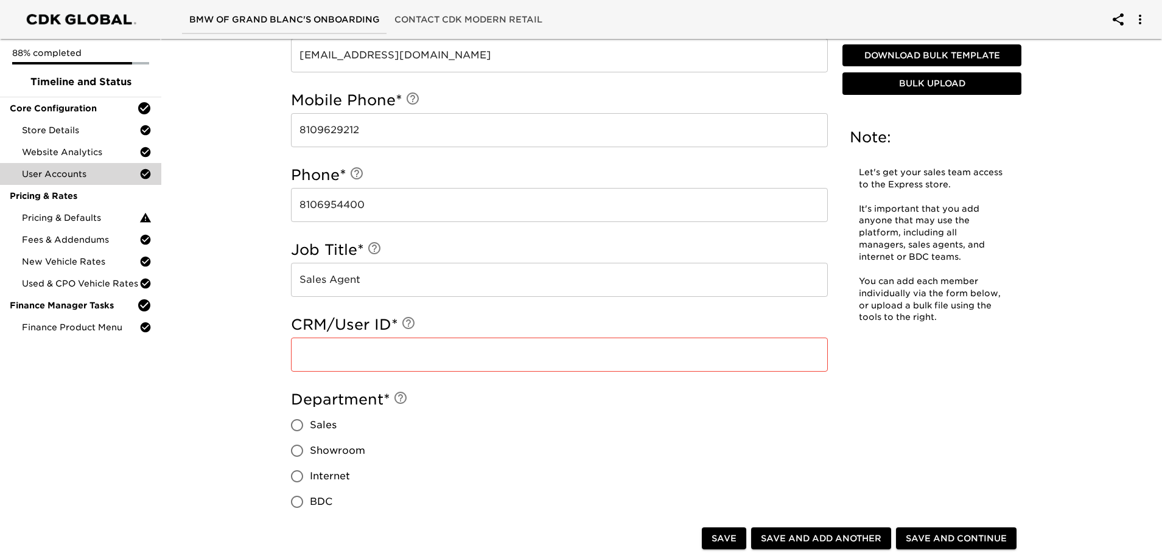
click at [341, 354] on input "text" at bounding box center [559, 355] width 537 height 34
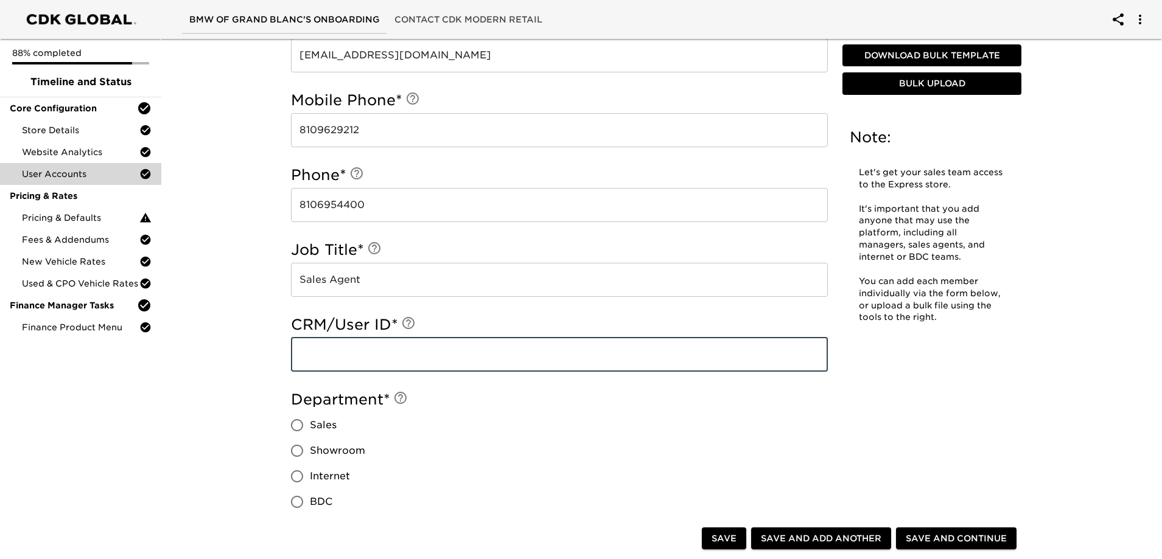
paste input "Rmccaughna19383"
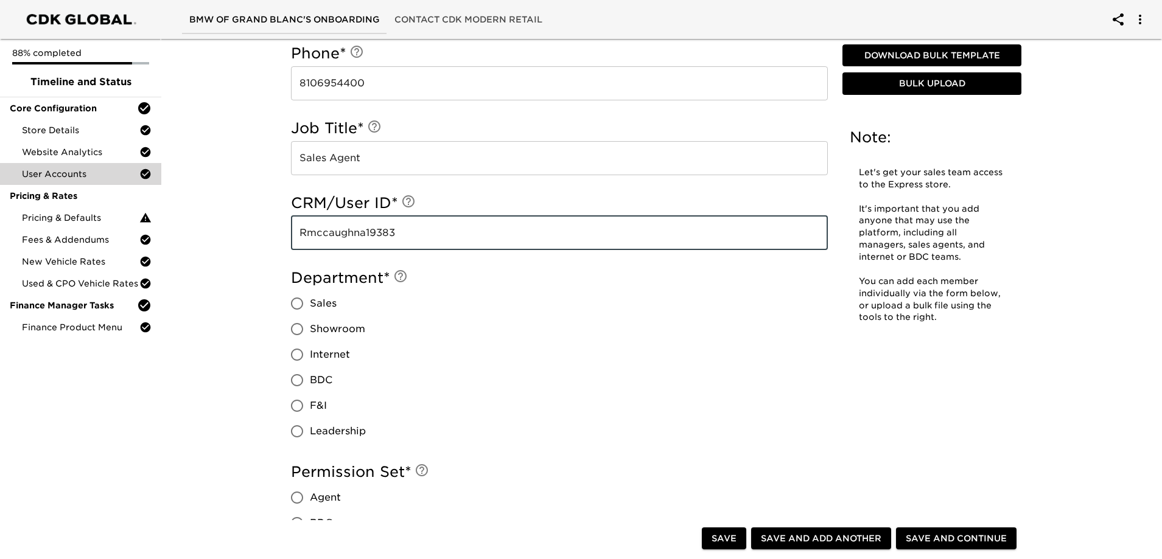
click at [330, 305] on span "Sales" at bounding box center [323, 303] width 27 height 15
click at [310, 305] on input "Sales" at bounding box center [297, 304] width 26 height 26
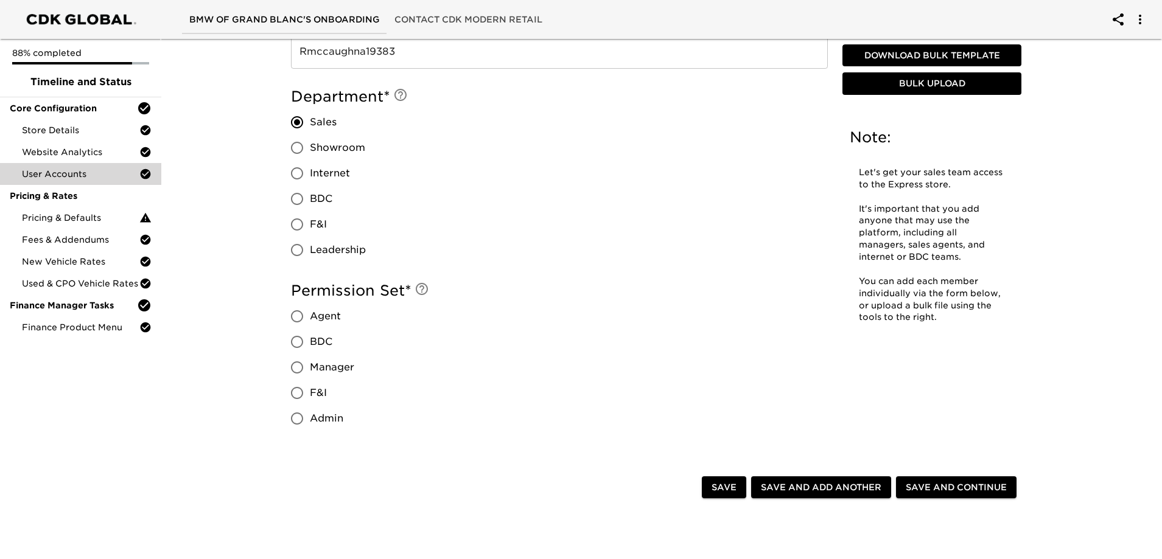
scroll to position [901, 0]
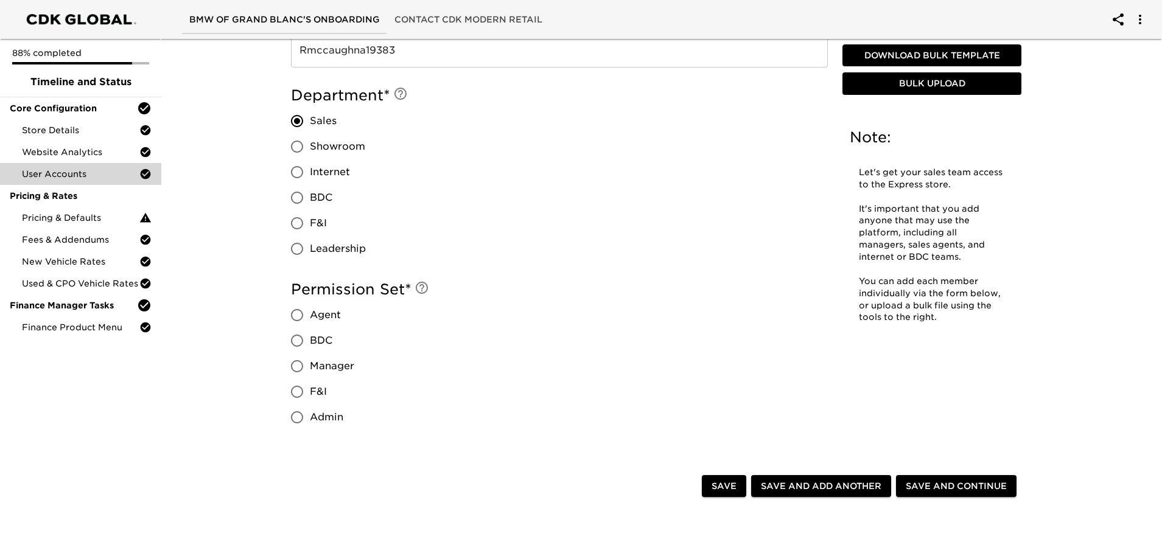
click at [324, 318] on span "Agent" at bounding box center [325, 315] width 31 height 15
click at [310, 318] on input "Agent" at bounding box center [297, 315] width 26 height 26
click at [861, 484] on span "Save and Add Another" at bounding box center [821, 486] width 120 height 15
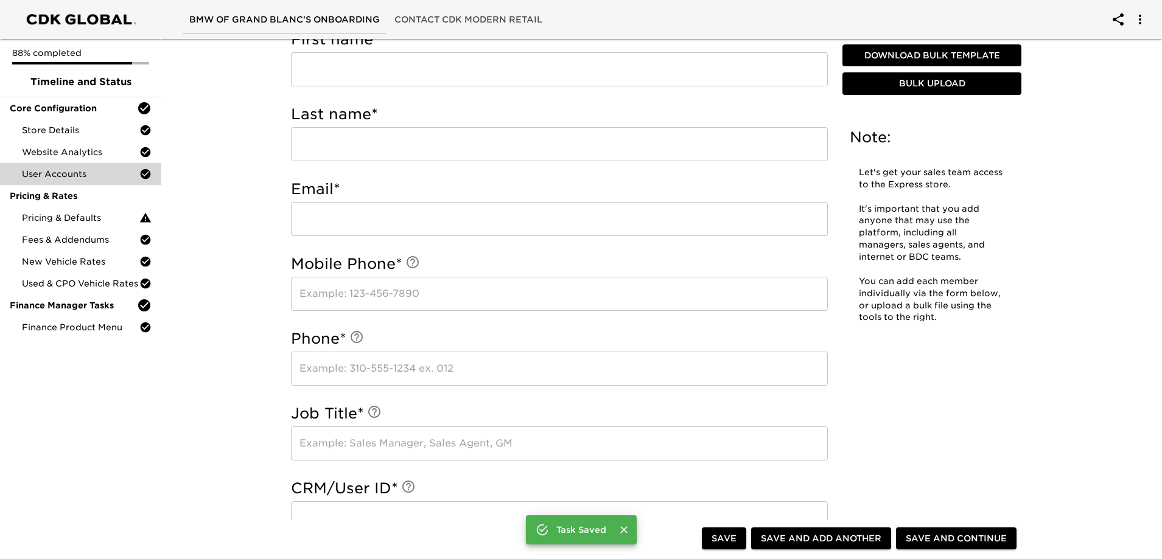
scroll to position [596, 0]
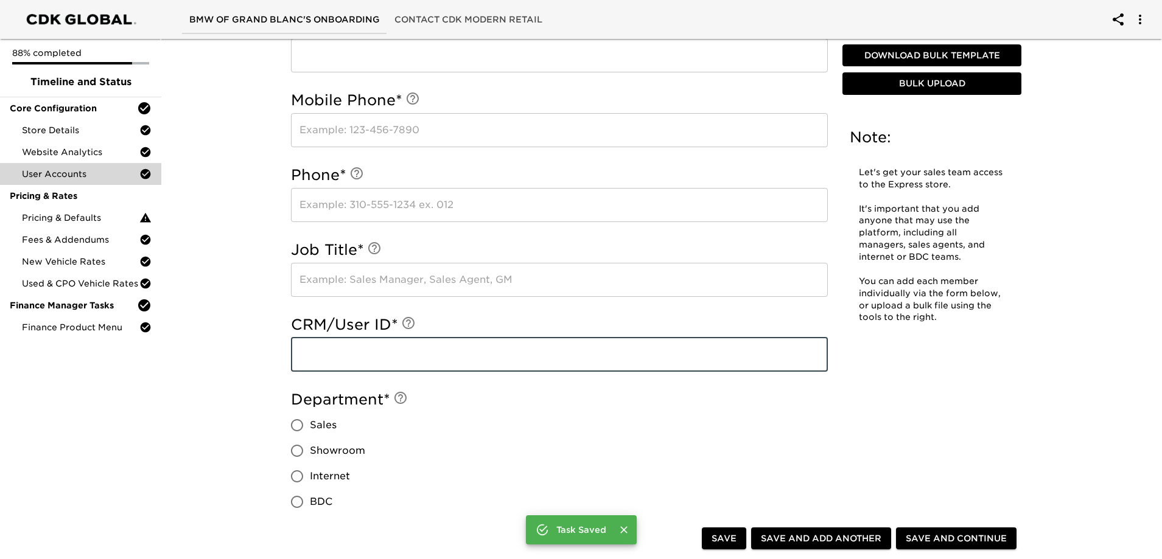
click at [348, 361] on input "text" at bounding box center [559, 355] width 537 height 34
paste input "slabelle19383"
click at [393, 279] on input "text" at bounding box center [559, 280] width 537 height 34
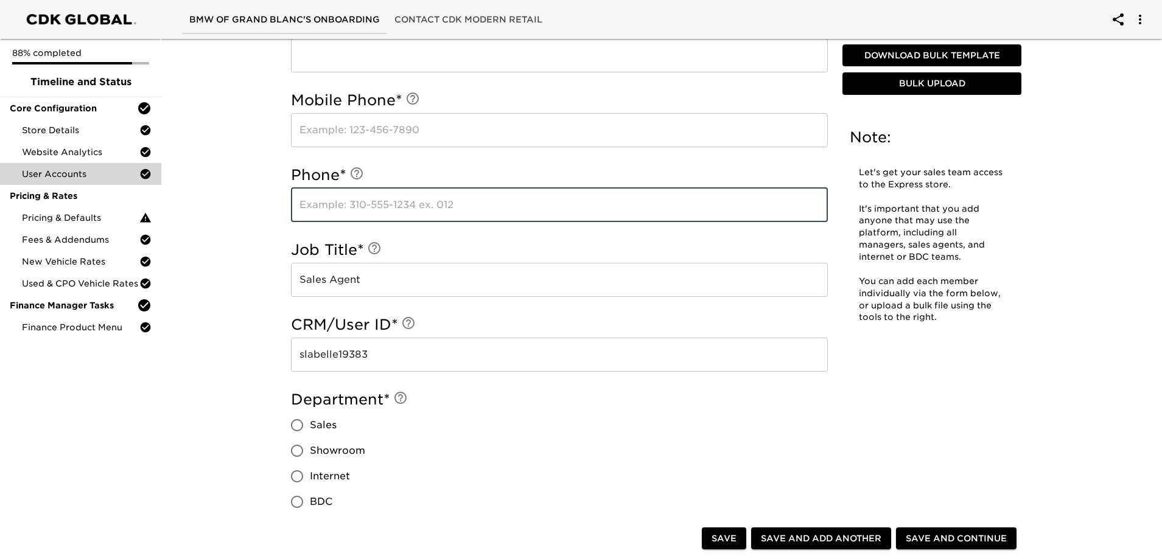
click at [461, 200] on input "text" at bounding box center [559, 205] width 537 height 34
click at [461, 138] on input "text" at bounding box center [559, 130] width 537 height 34
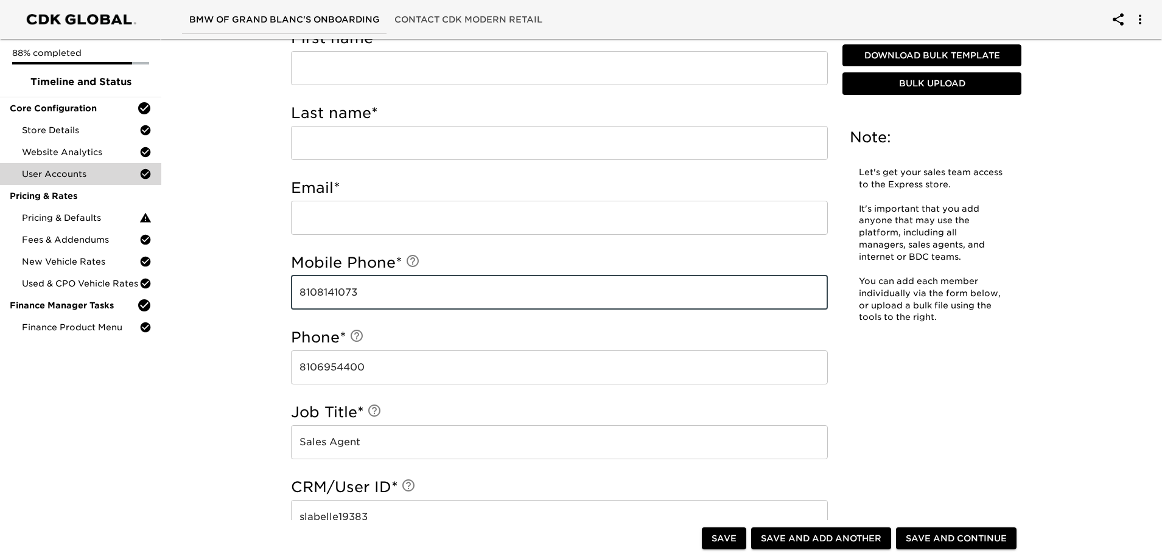
scroll to position [414, 0]
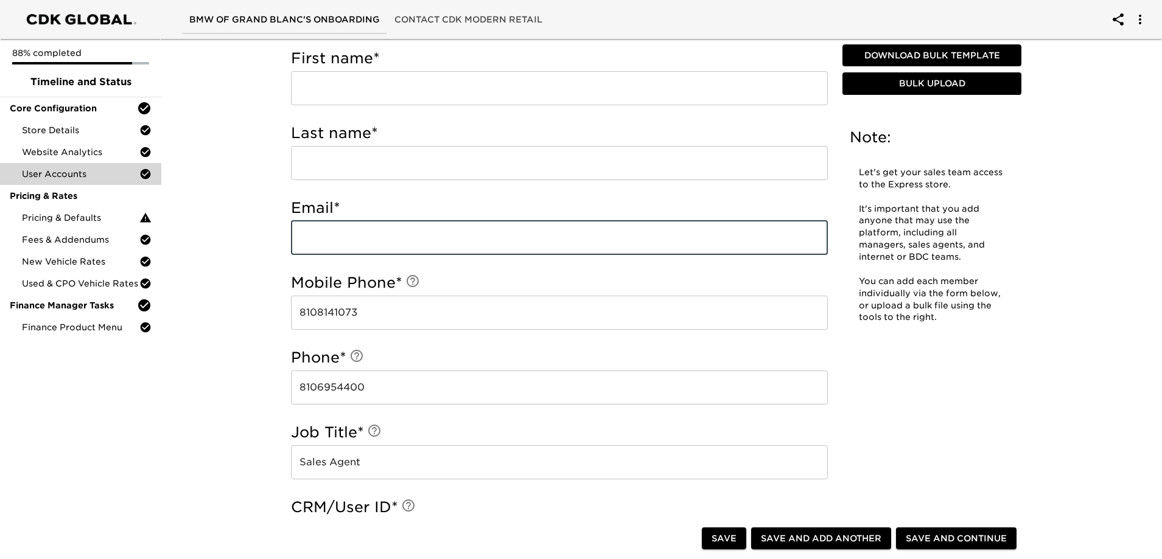
click at [425, 243] on input "email" at bounding box center [559, 238] width 537 height 34
click at [401, 95] on input "text" at bounding box center [559, 88] width 537 height 34
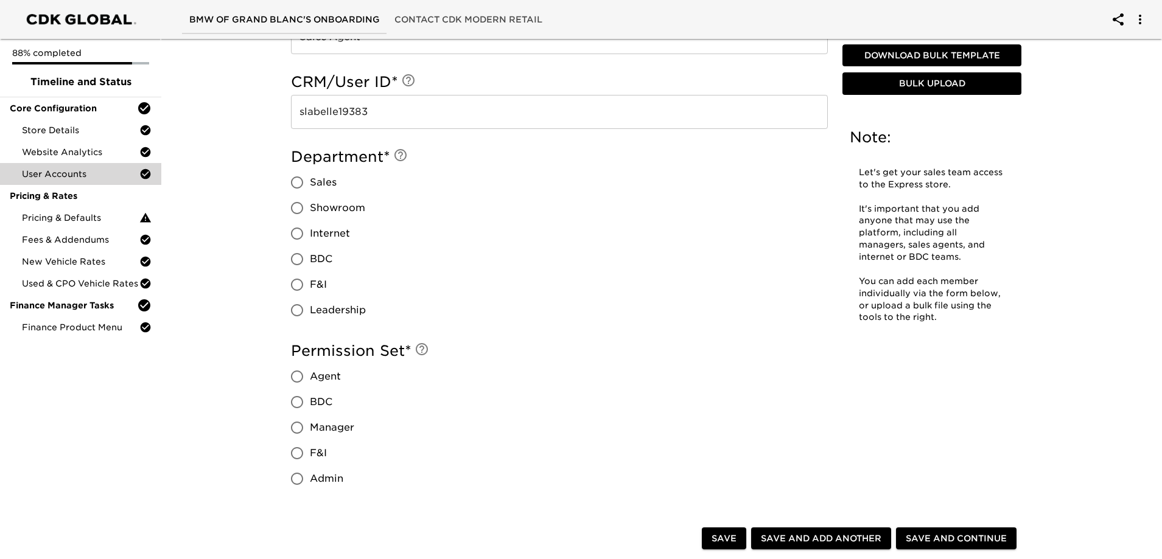
scroll to position [840, 0]
click at [313, 180] on span "Sales" at bounding box center [323, 182] width 27 height 15
click at [310, 180] on input "Sales" at bounding box center [297, 182] width 26 height 26
click at [326, 374] on span "Agent" at bounding box center [325, 376] width 31 height 15
click at [310, 374] on input "Agent" at bounding box center [297, 376] width 26 height 26
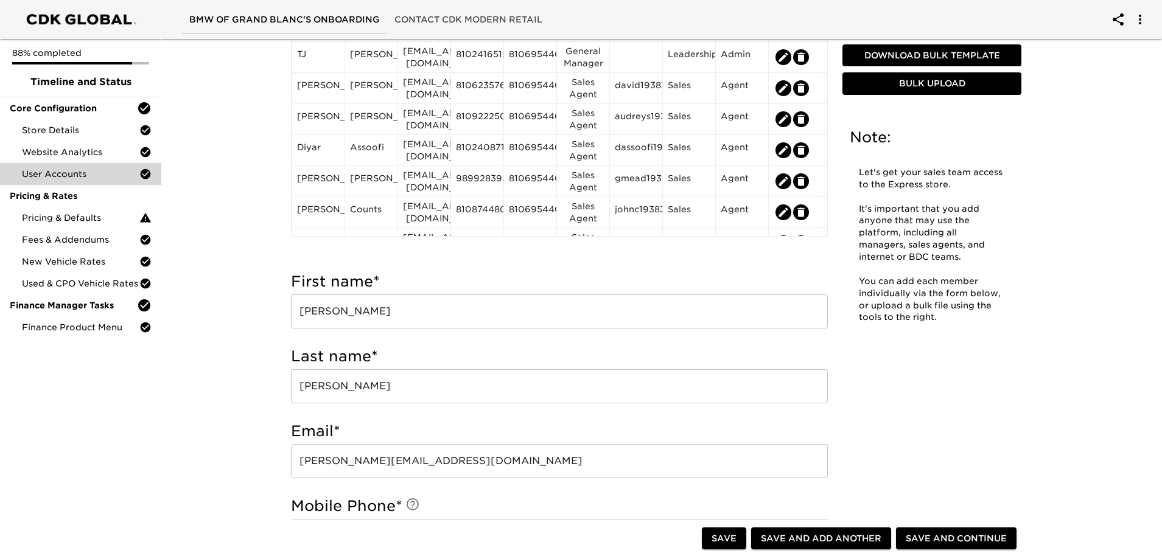
scroll to position [110, 0]
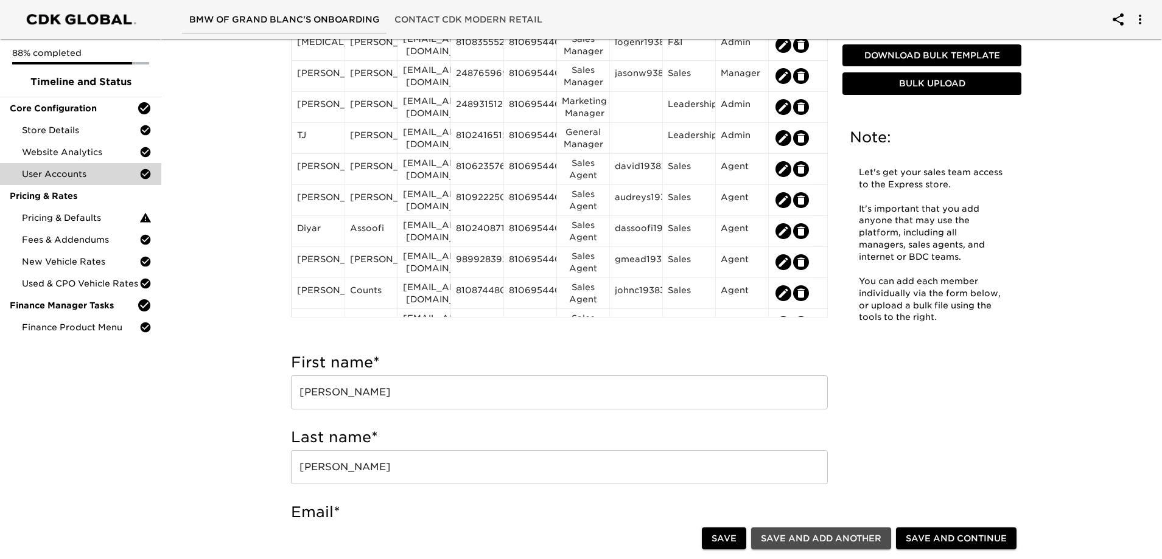
click at [803, 542] on span "Save and Add Another" at bounding box center [821, 538] width 120 height 15
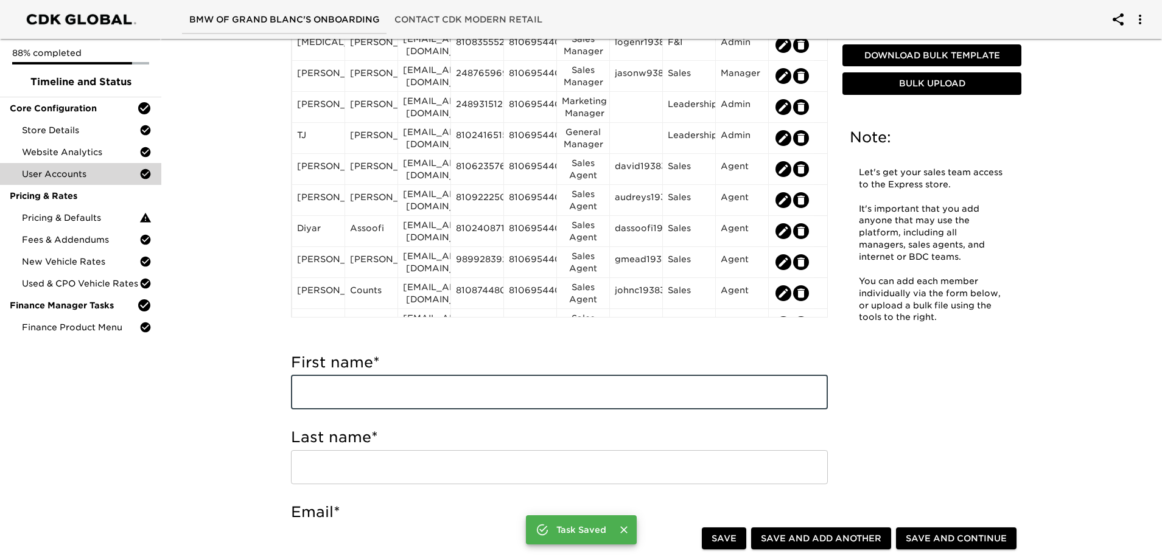
click at [493, 397] on input "text" at bounding box center [559, 392] width 537 height 34
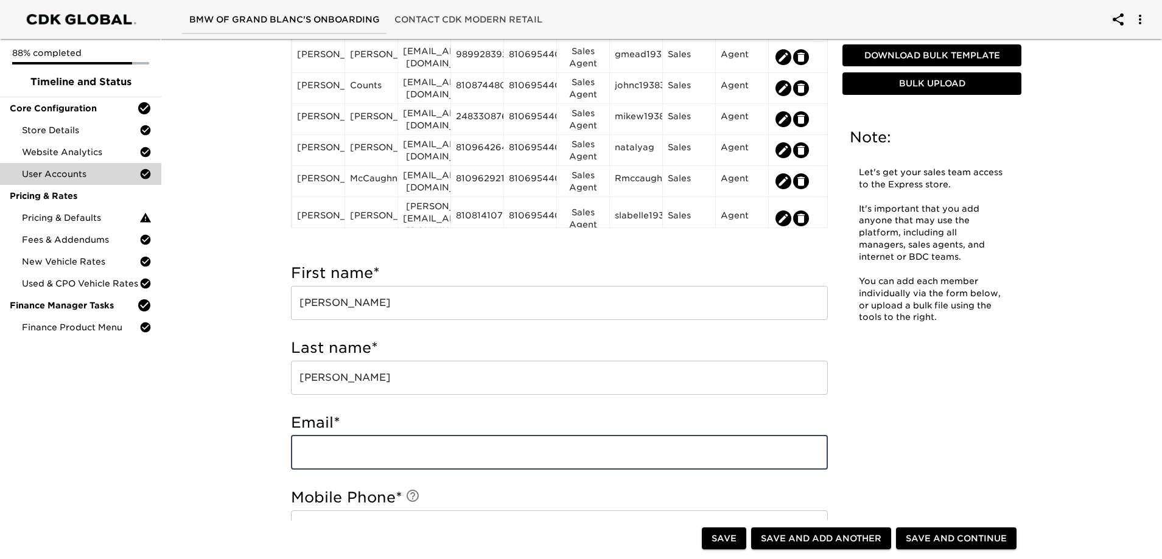
scroll to position [353, 0]
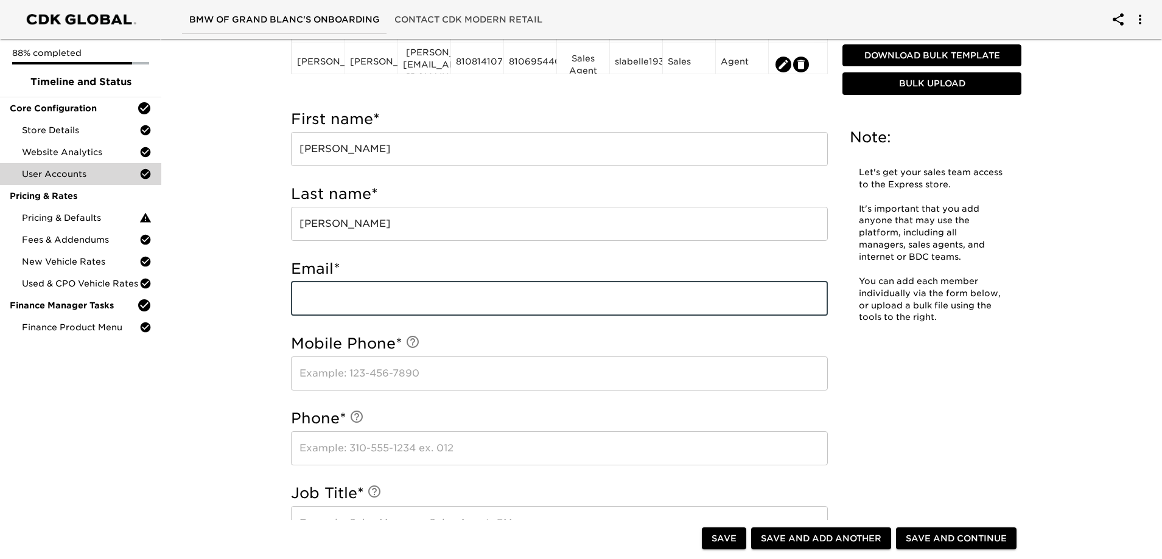
click at [383, 388] on input "text" at bounding box center [559, 374] width 537 height 34
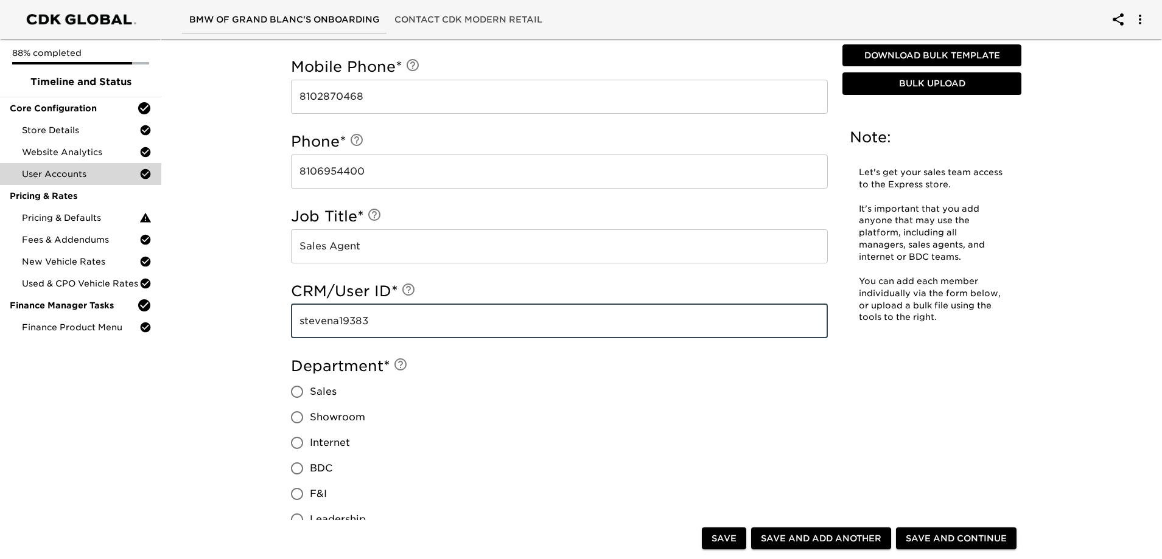
scroll to position [779, 0]
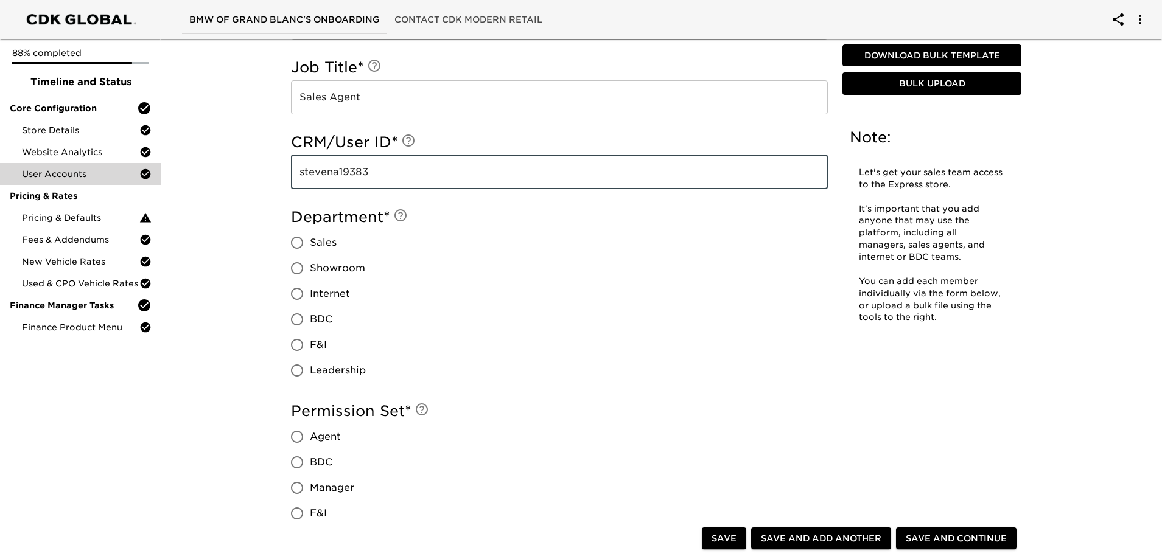
click at [323, 248] on span "Sales" at bounding box center [323, 243] width 27 height 15
click at [310, 248] on input "Sales" at bounding box center [297, 243] width 26 height 26
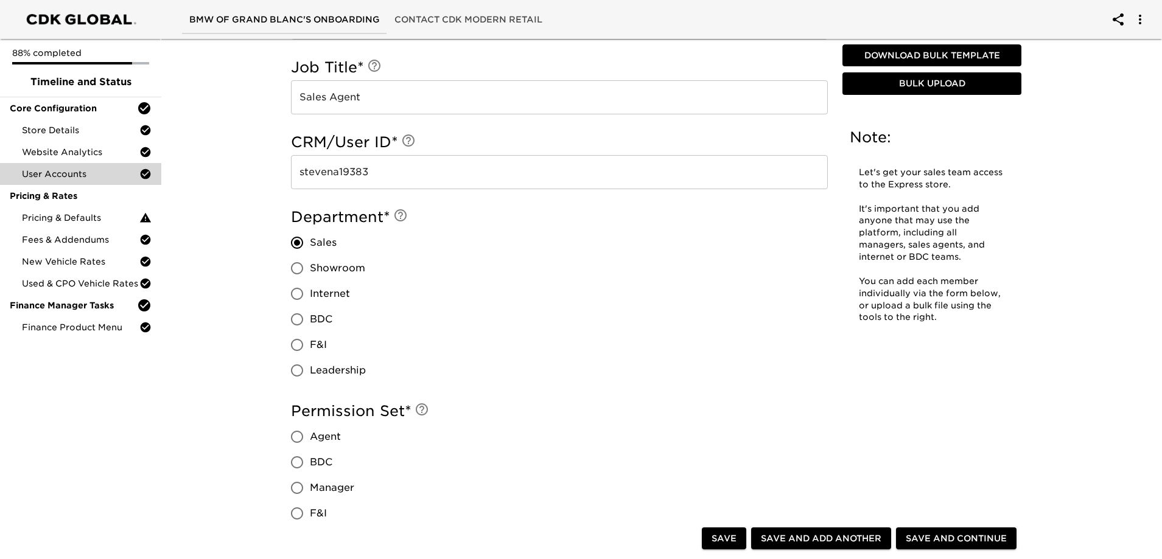
click at [320, 438] on span "Agent" at bounding box center [325, 437] width 31 height 15
click at [310, 438] on input "Agent" at bounding box center [297, 437] width 26 height 26
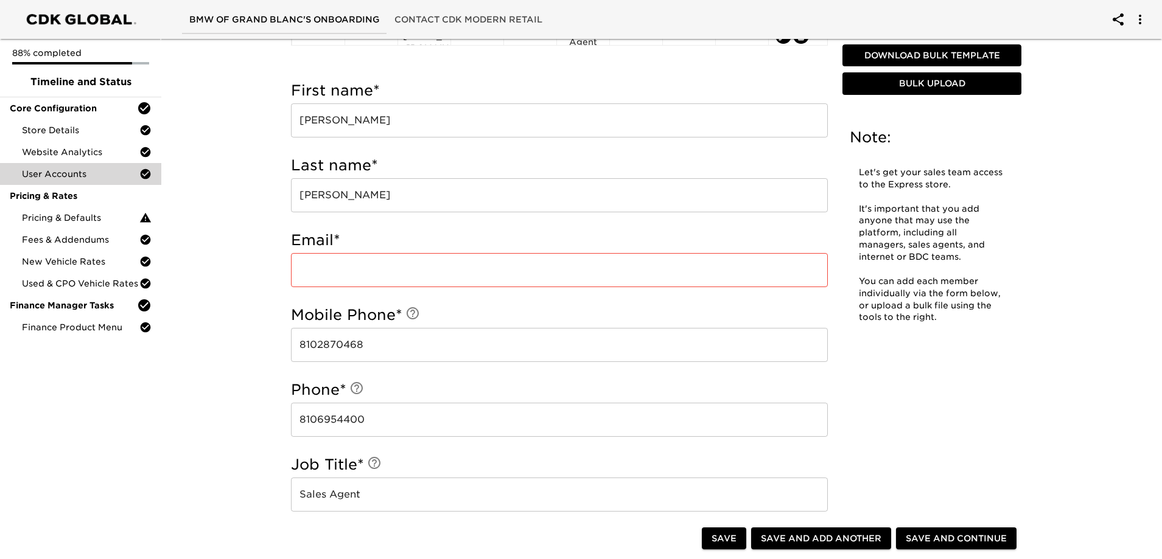
scroll to position [353, 0]
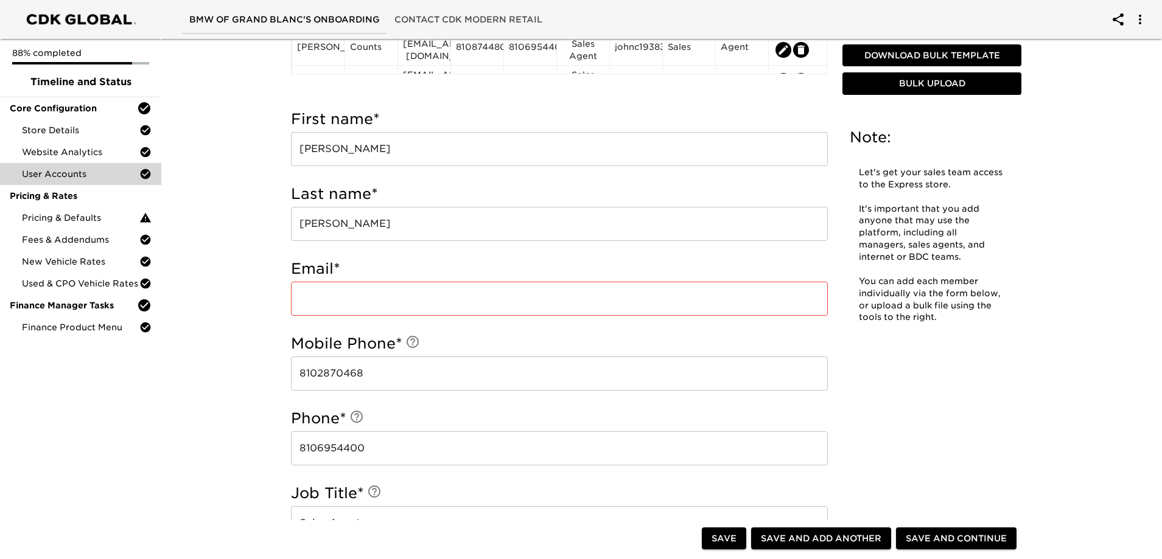
click at [452, 299] on input "email" at bounding box center [559, 299] width 537 height 34
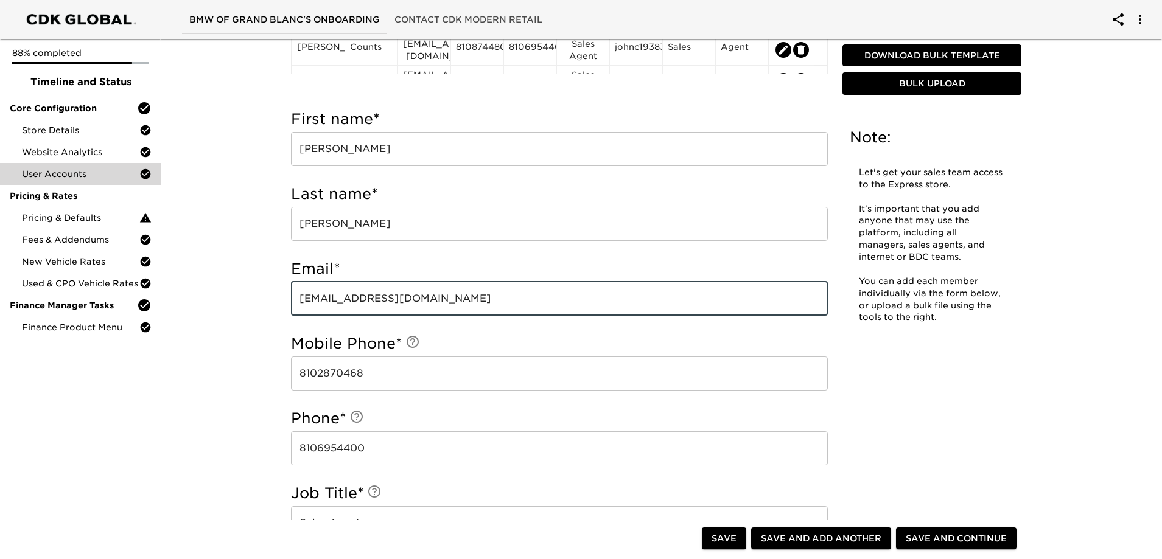
click at [988, 537] on span "Save and Continue" at bounding box center [956, 538] width 101 height 15
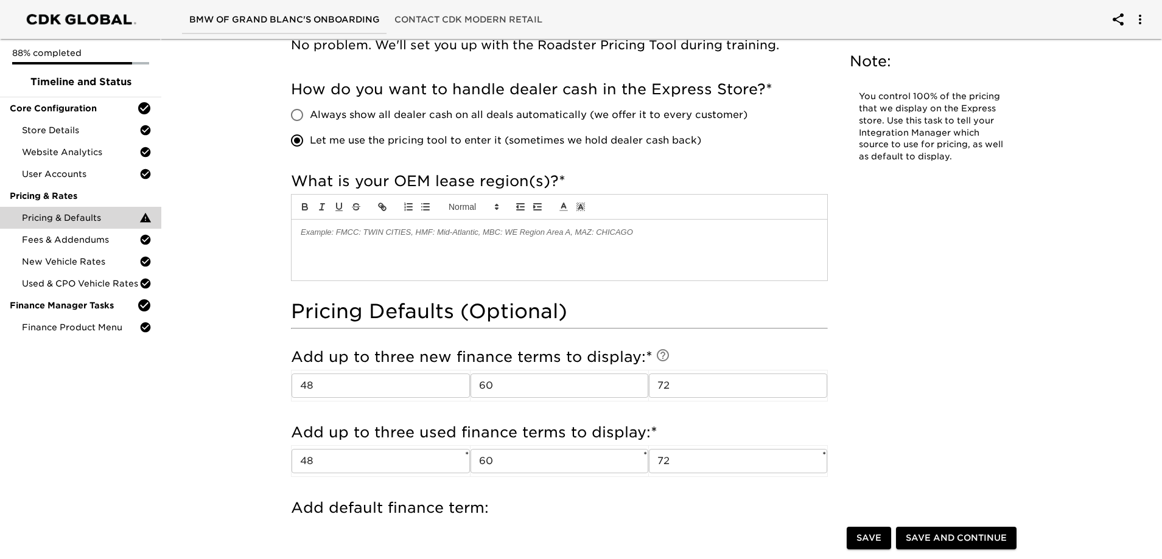
scroll to position [730, 0]
click at [455, 226] on div at bounding box center [560, 250] width 536 height 61
click at [922, 541] on span "Save and Continue" at bounding box center [956, 538] width 101 height 15
